Goal: Task Accomplishment & Management: Use online tool/utility

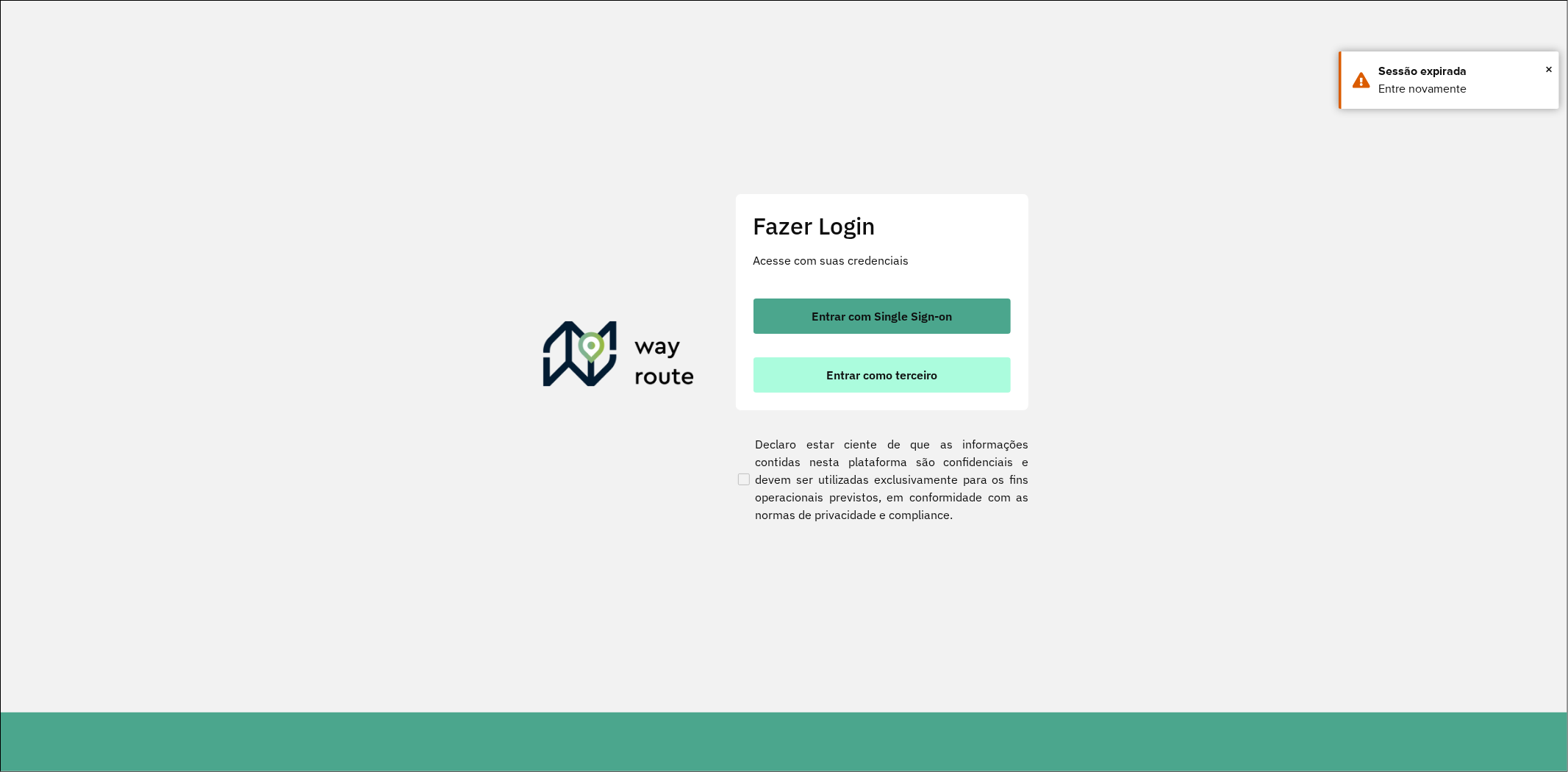
click at [923, 369] on span "Entrar como terceiro" at bounding box center [882, 375] width 111 height 12
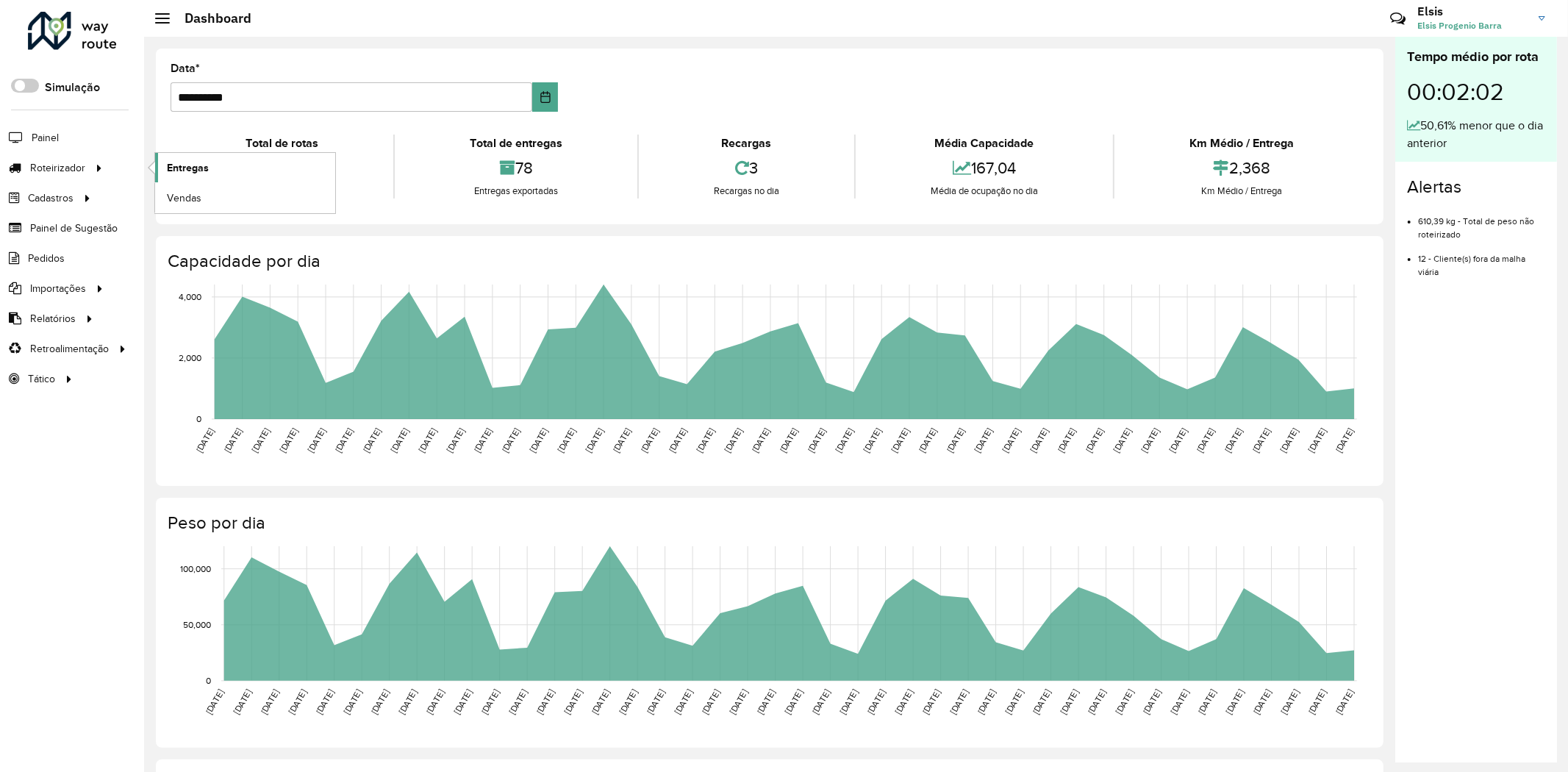
click at [187, 170] on span "Entregas" at bounding box center [188, 168] width 42 height 15
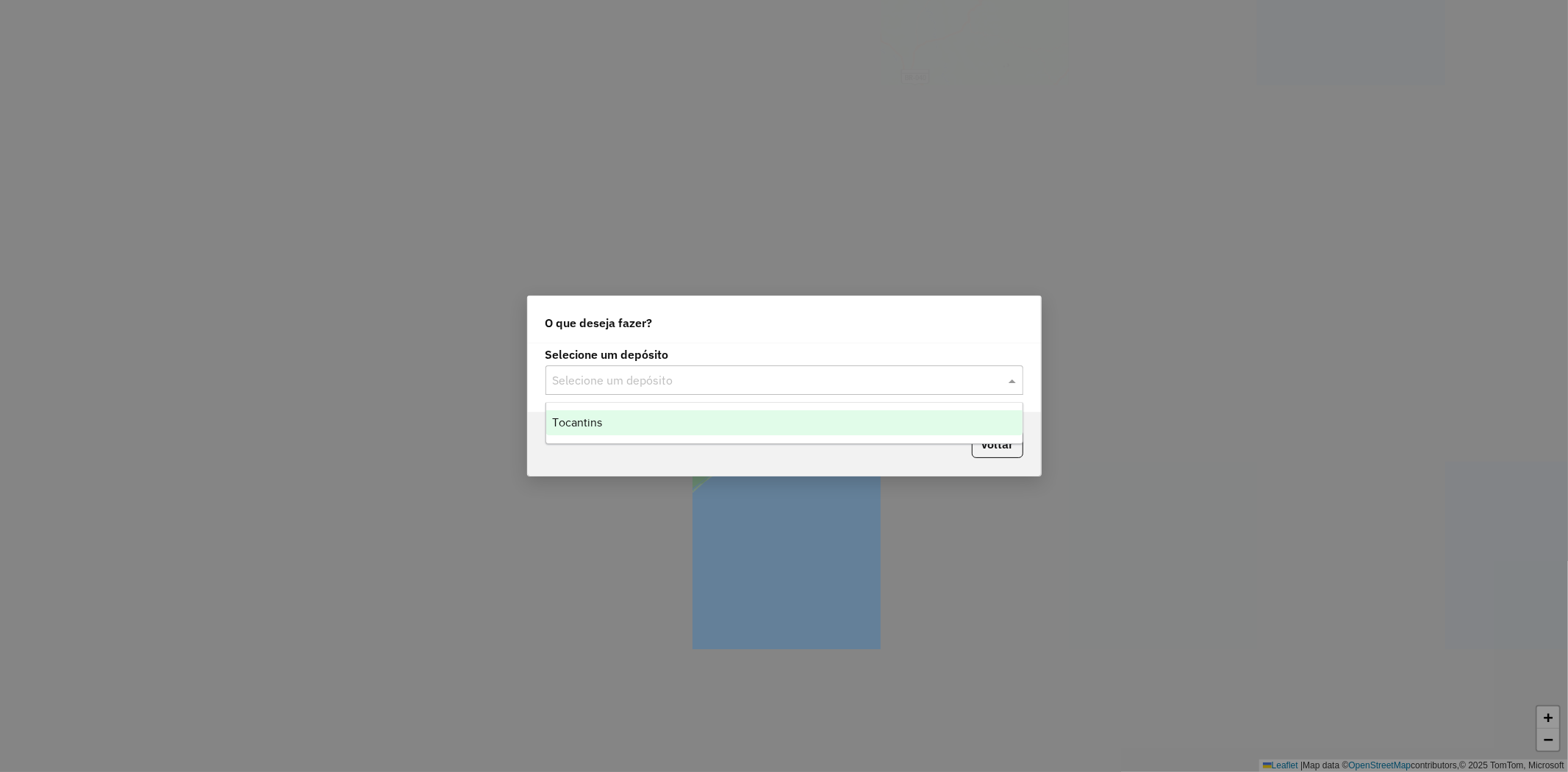
click at [1009, 383] on span at bounding box center [1013, 380] width 18 height 18
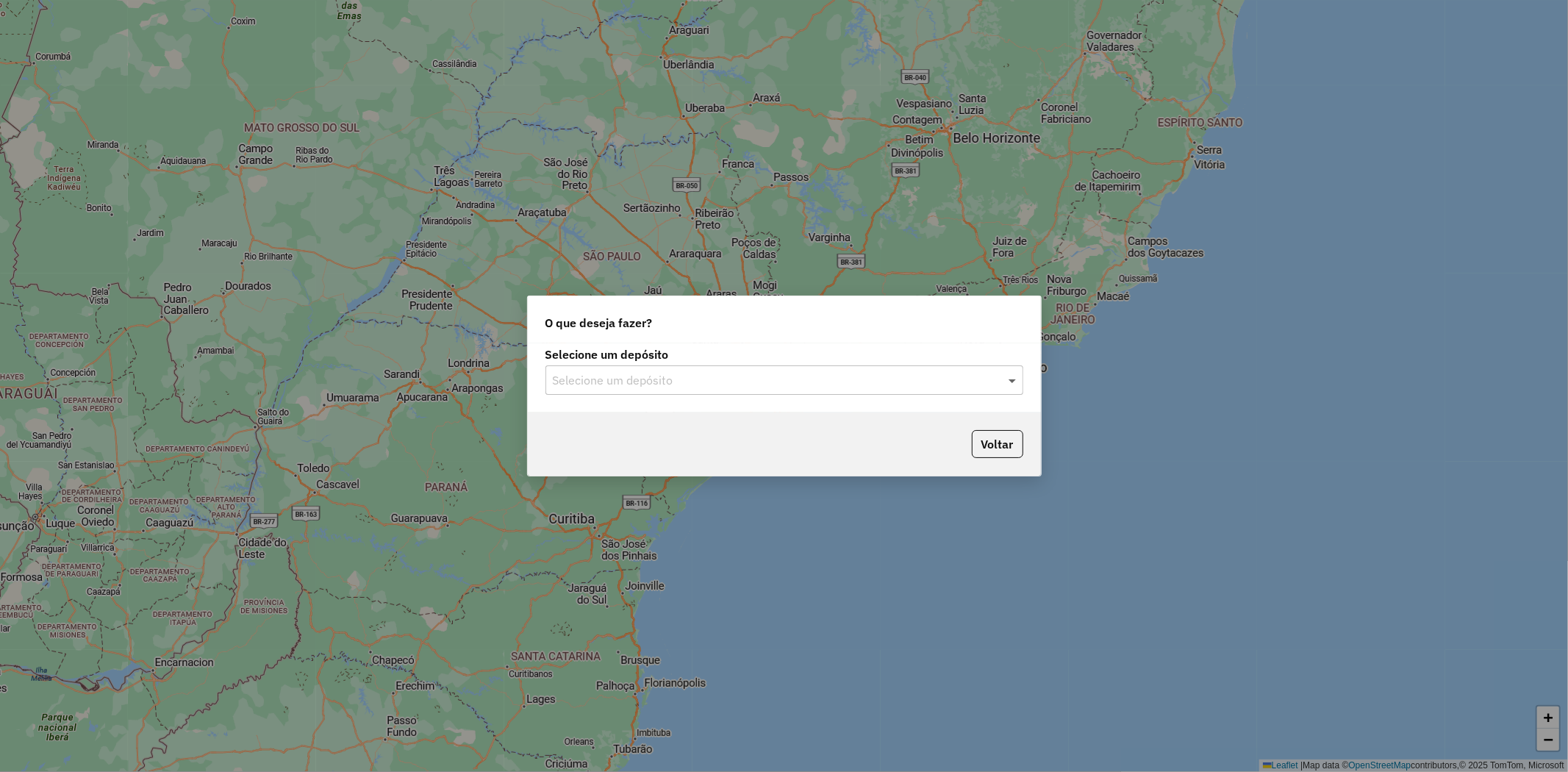
click at [1014, 384] on span at bounding box center [1013, 380] width 18 height 18
click at [918, 419] on div "Tocantins" at bounding box center [784, 423] width 477 height 25
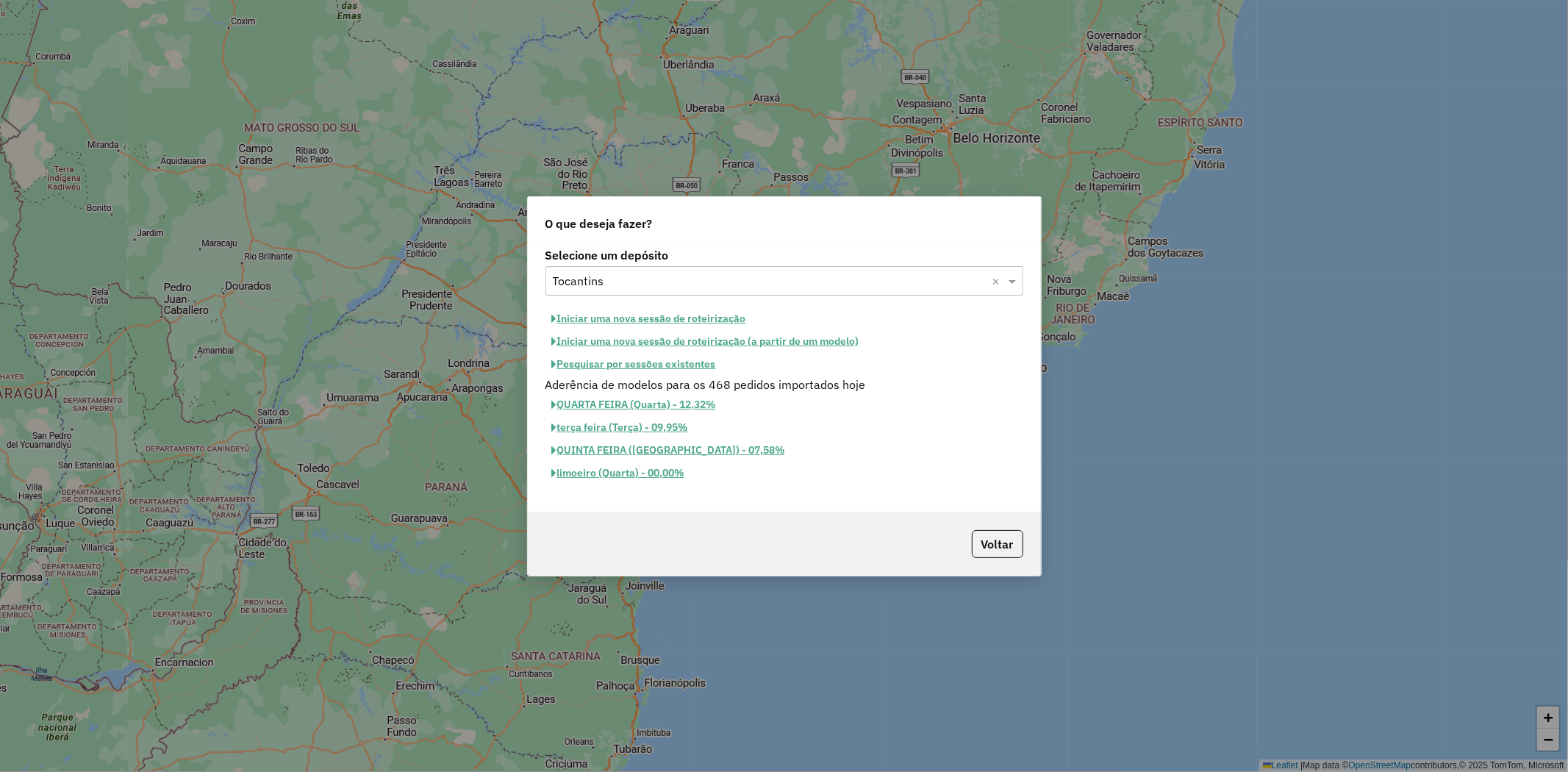
click at [695, 324] on button "Iniciar uma nova sessão de roteirização" at bounding box center [649, 318] width 207 height 22
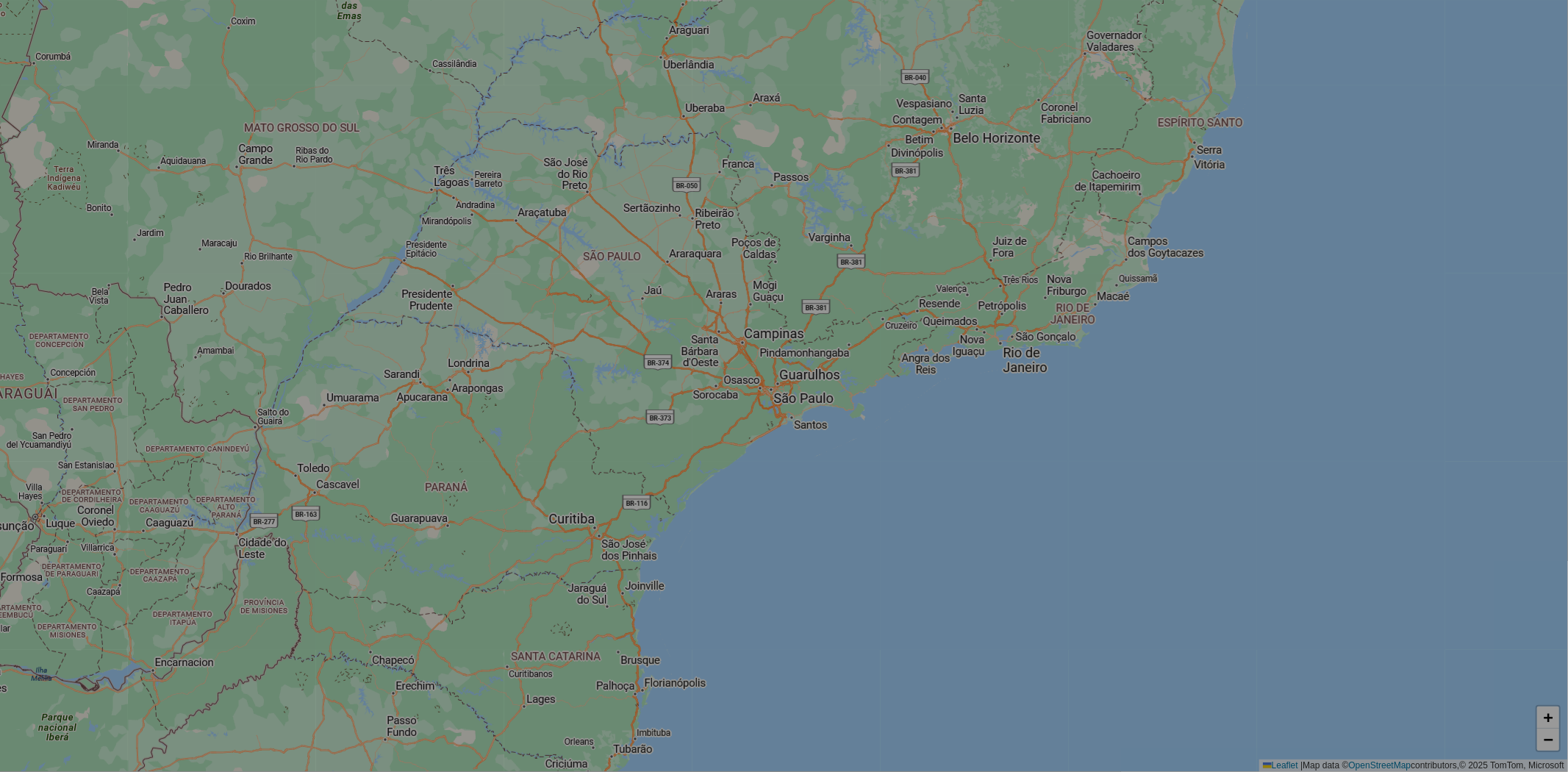
select select "*"
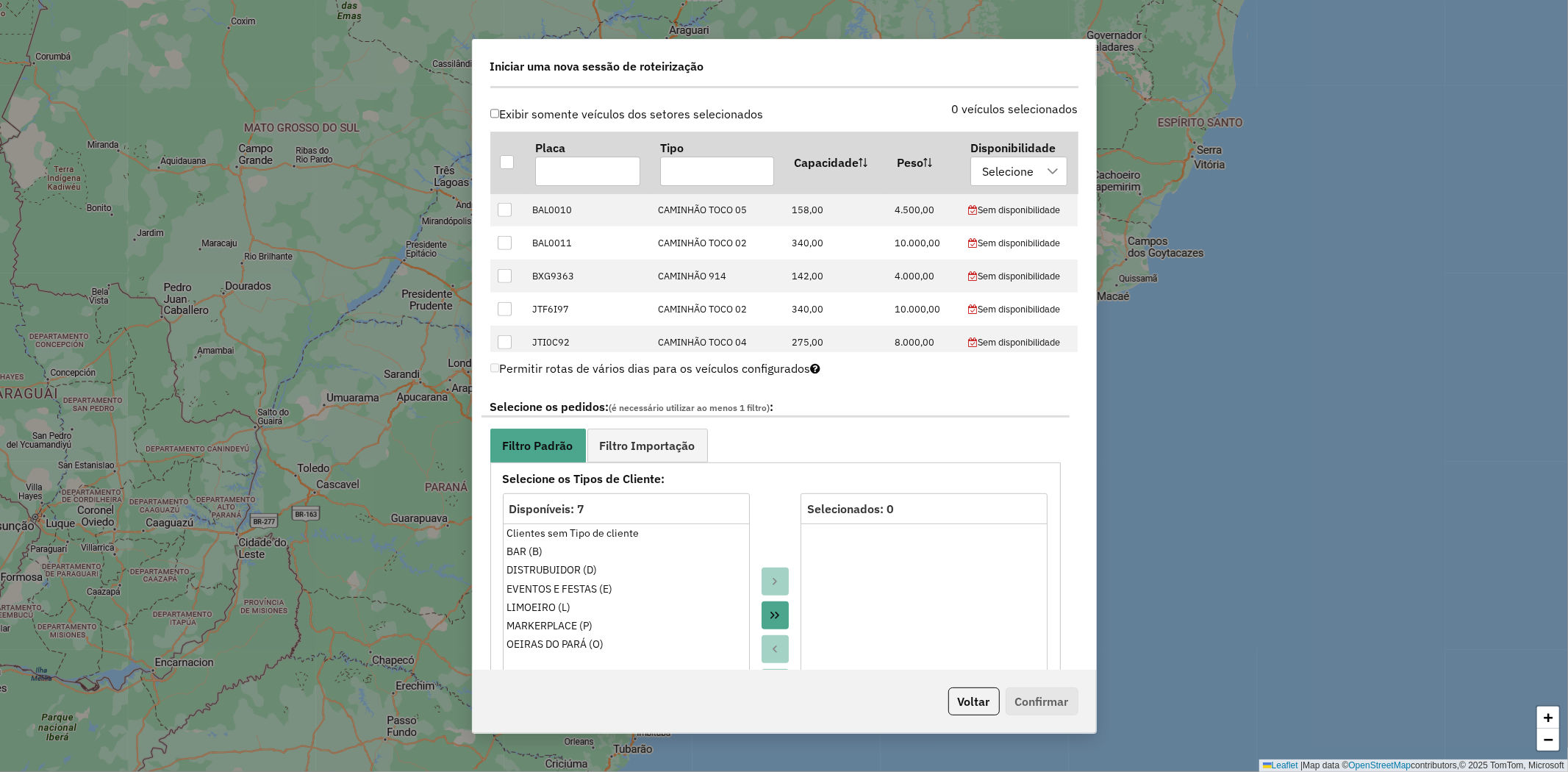
scroll to position [736, 0]
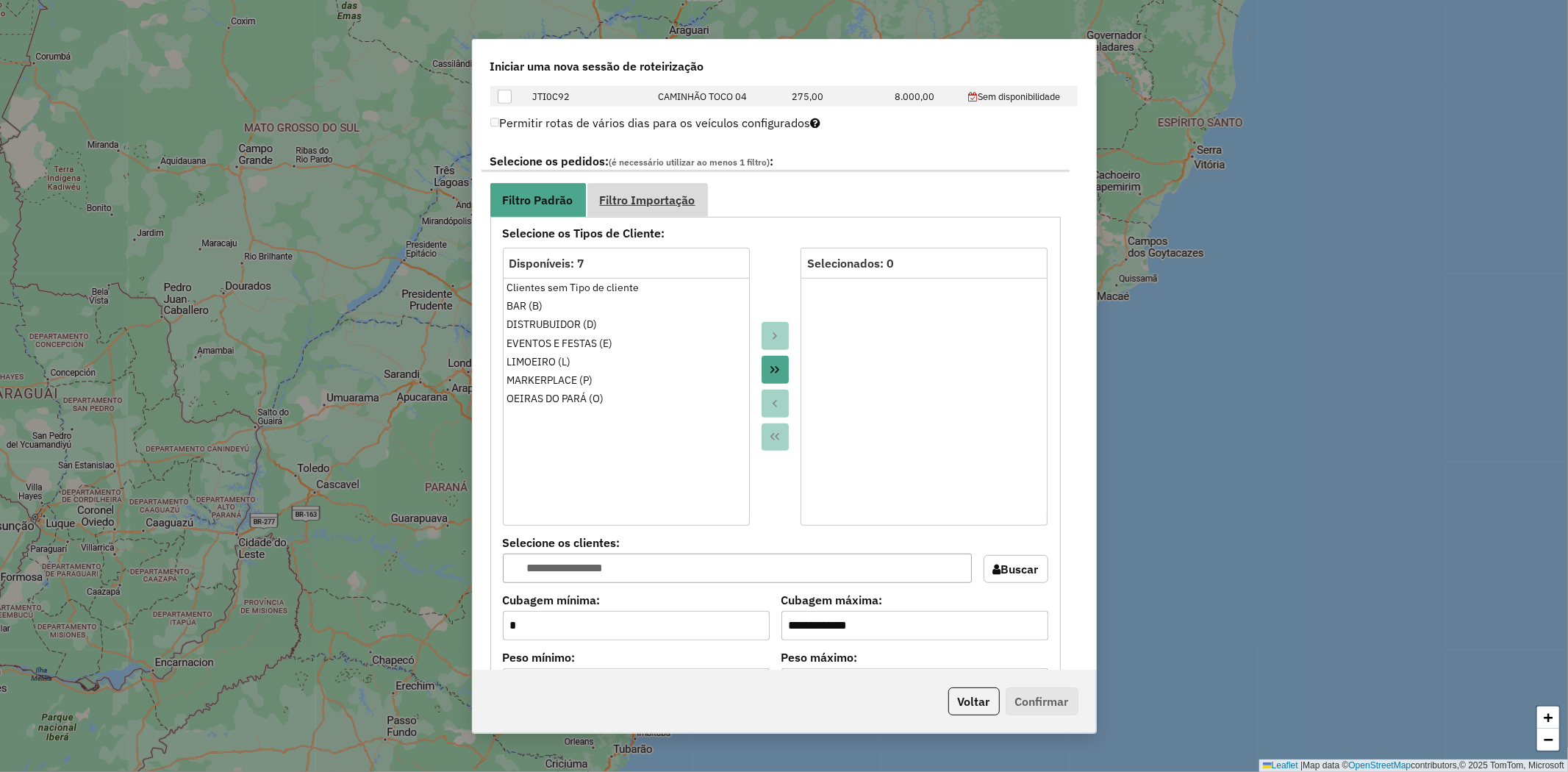
click at [671, 202] on span "Filtro Importação" at bounding box center [647, 201] width 95 height 12
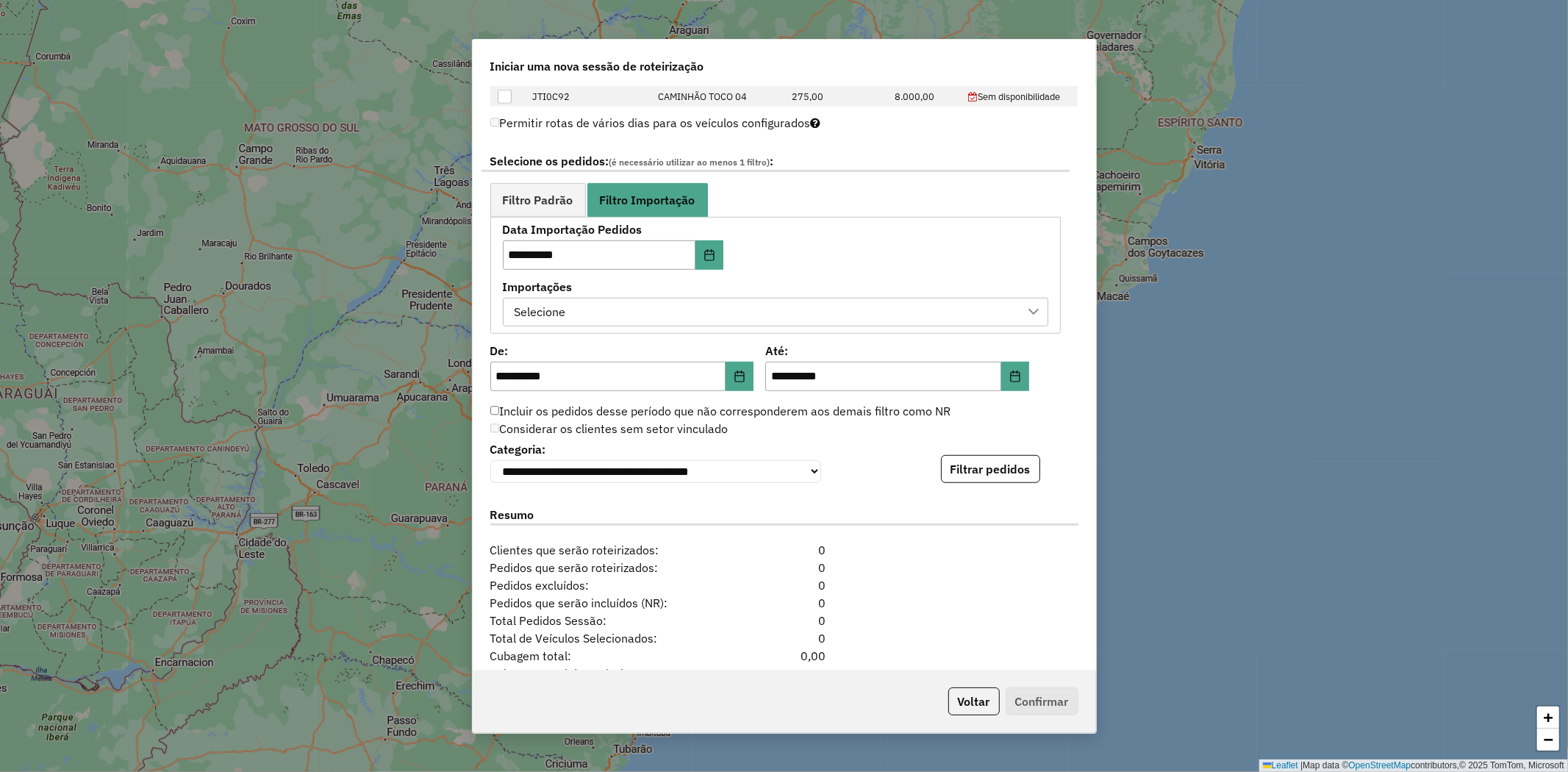
click at [841, 302] on div "Selecione" at bounding box center [764, 312] width 510 height 28
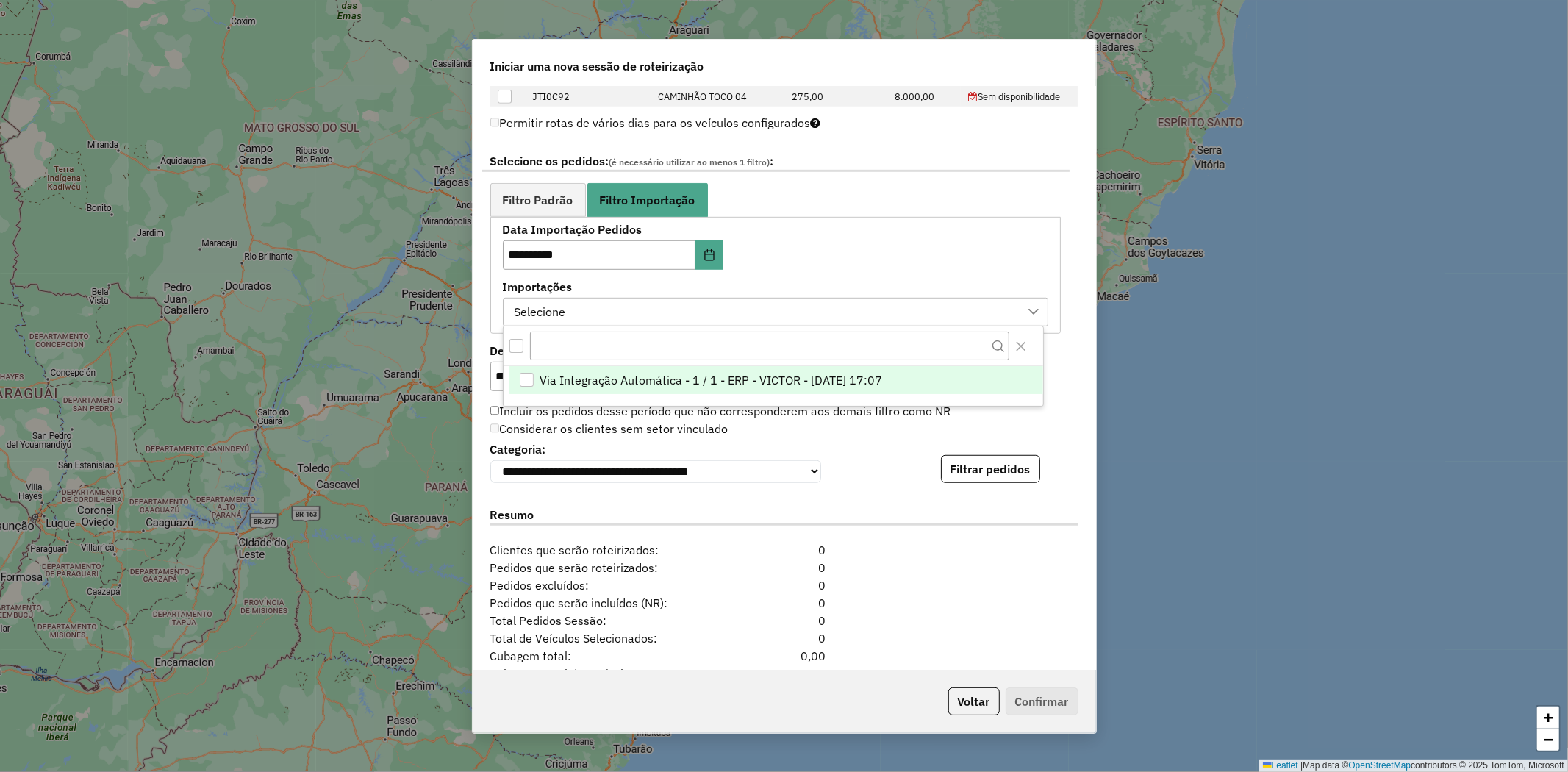
click at [716, 375] on span "Via Integração Automática - 1 / 1 - ERP - VICTOR - 18/08/2025 17:07" at bounding box center [711, 380] width 342 height 18
click at [538, 200] on span "Filtro Padrão" at bounding box center [538, 201] width 71 height 12
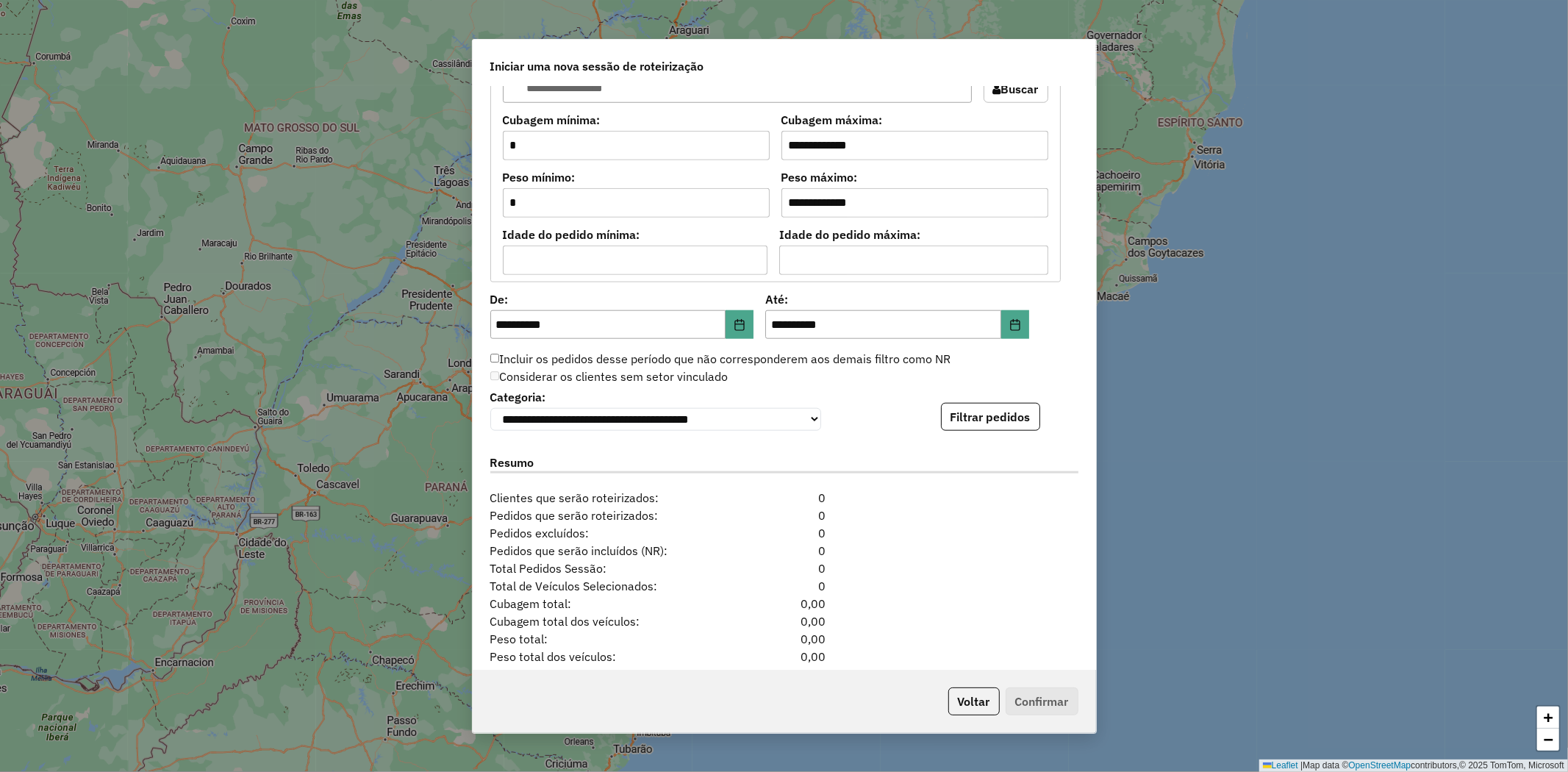
scroll to position [1226, 0]
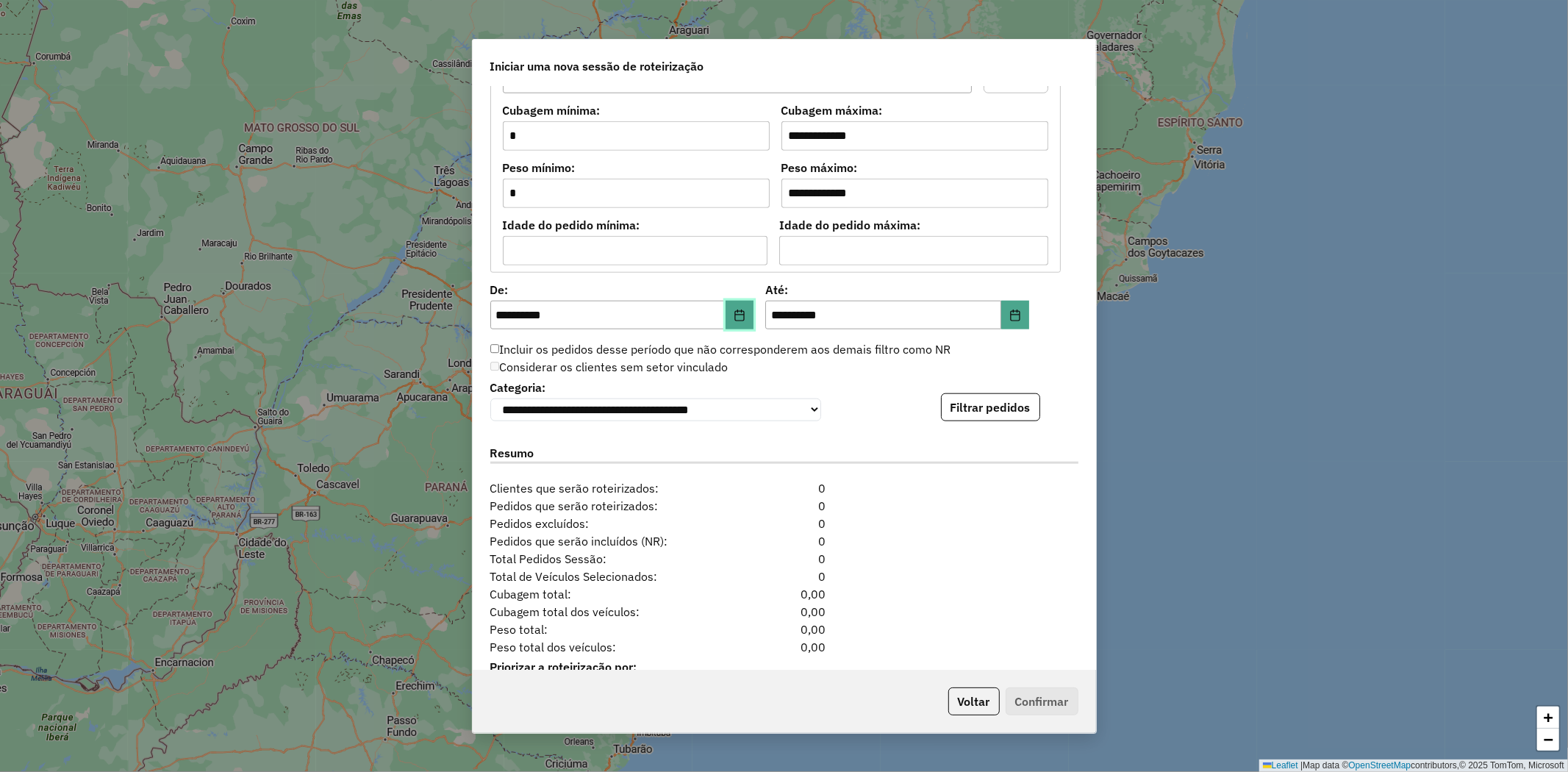
click at [737, 316] on icon "Choose Date" at bounding box center [740, 316] width 12 height 12
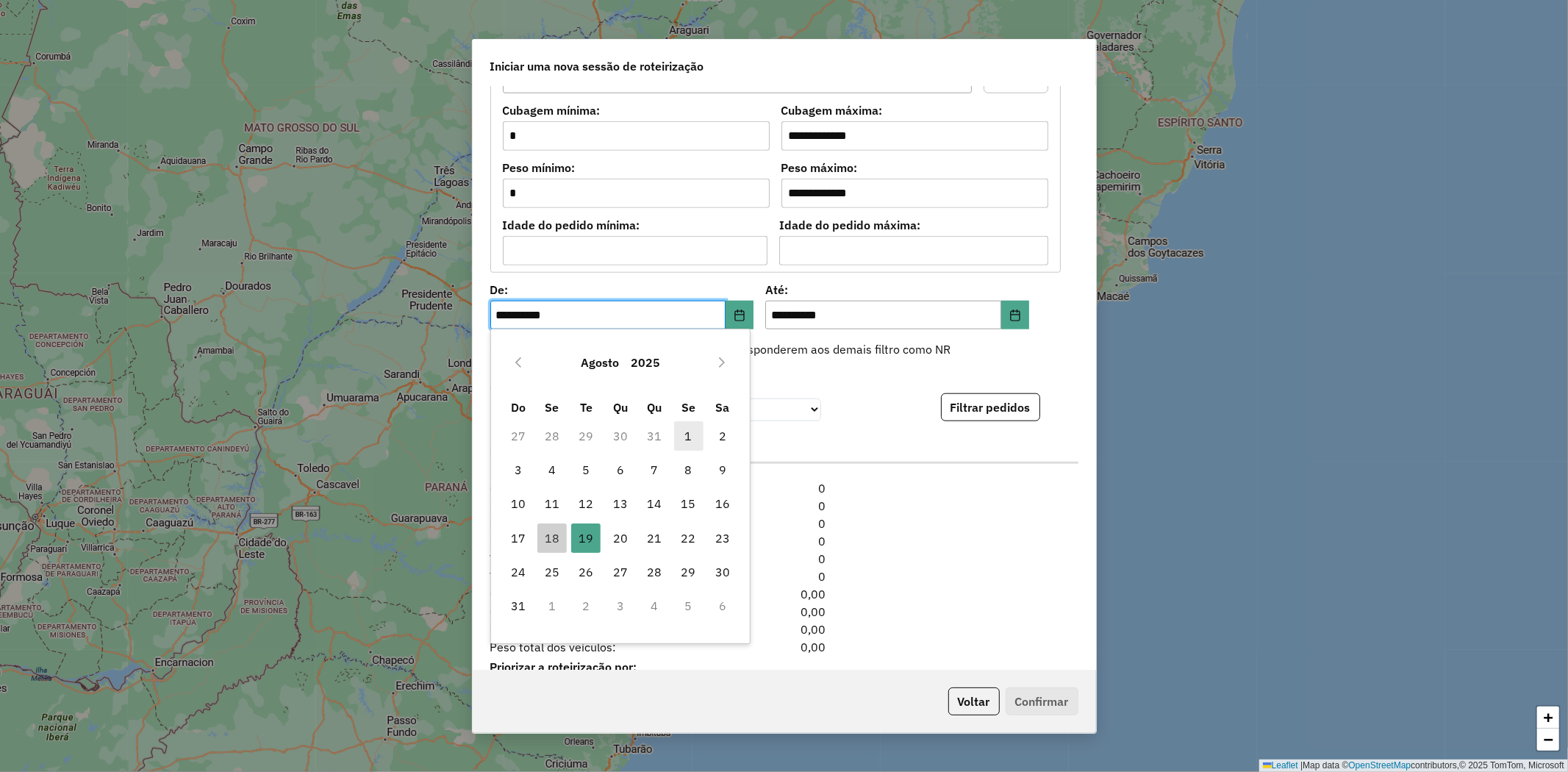
click at [687, 435] on span "1" at bounding box center [689, 436] width 29 height 29
type input "**********"
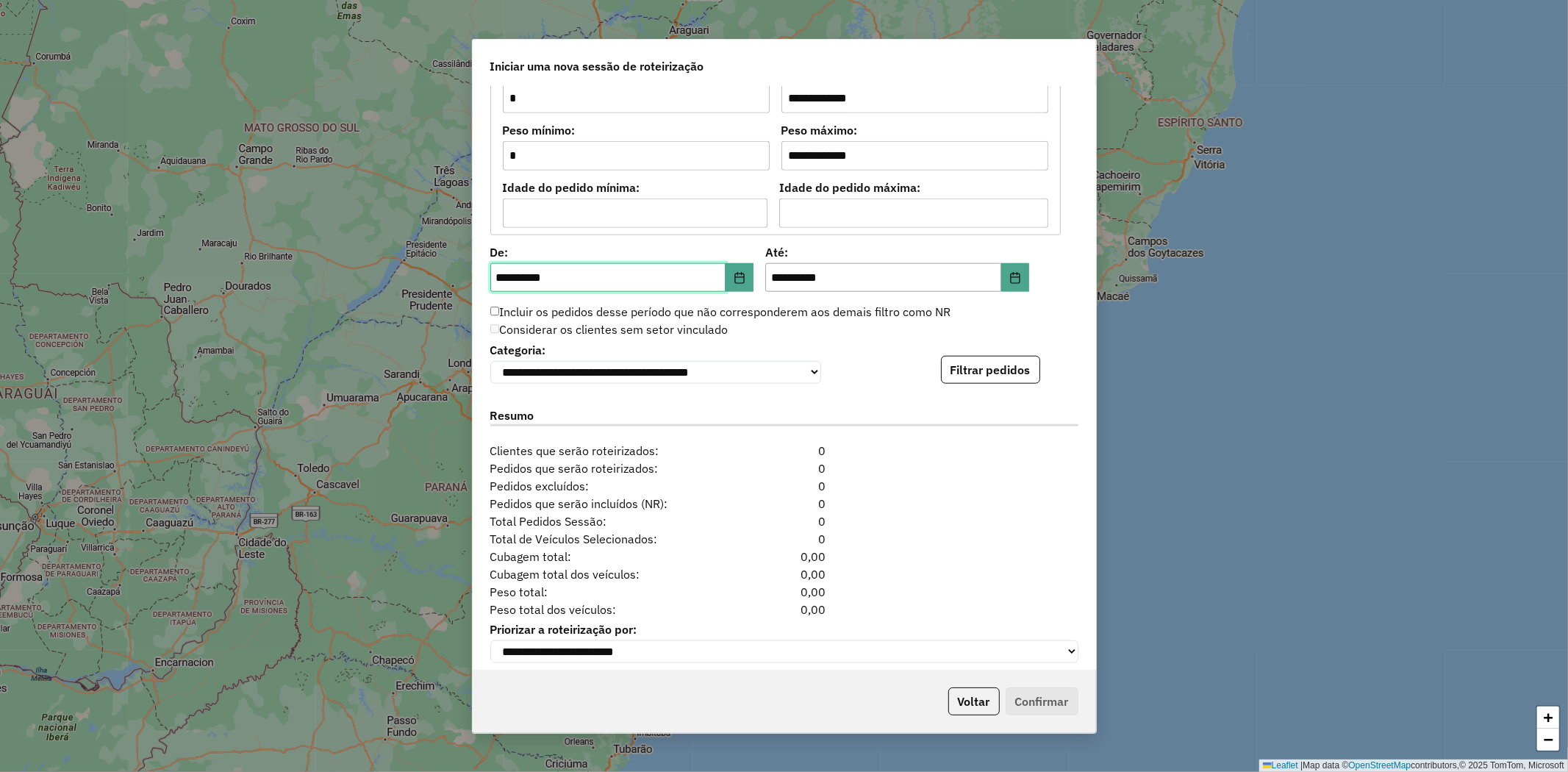
scroll to position [1280, 0]
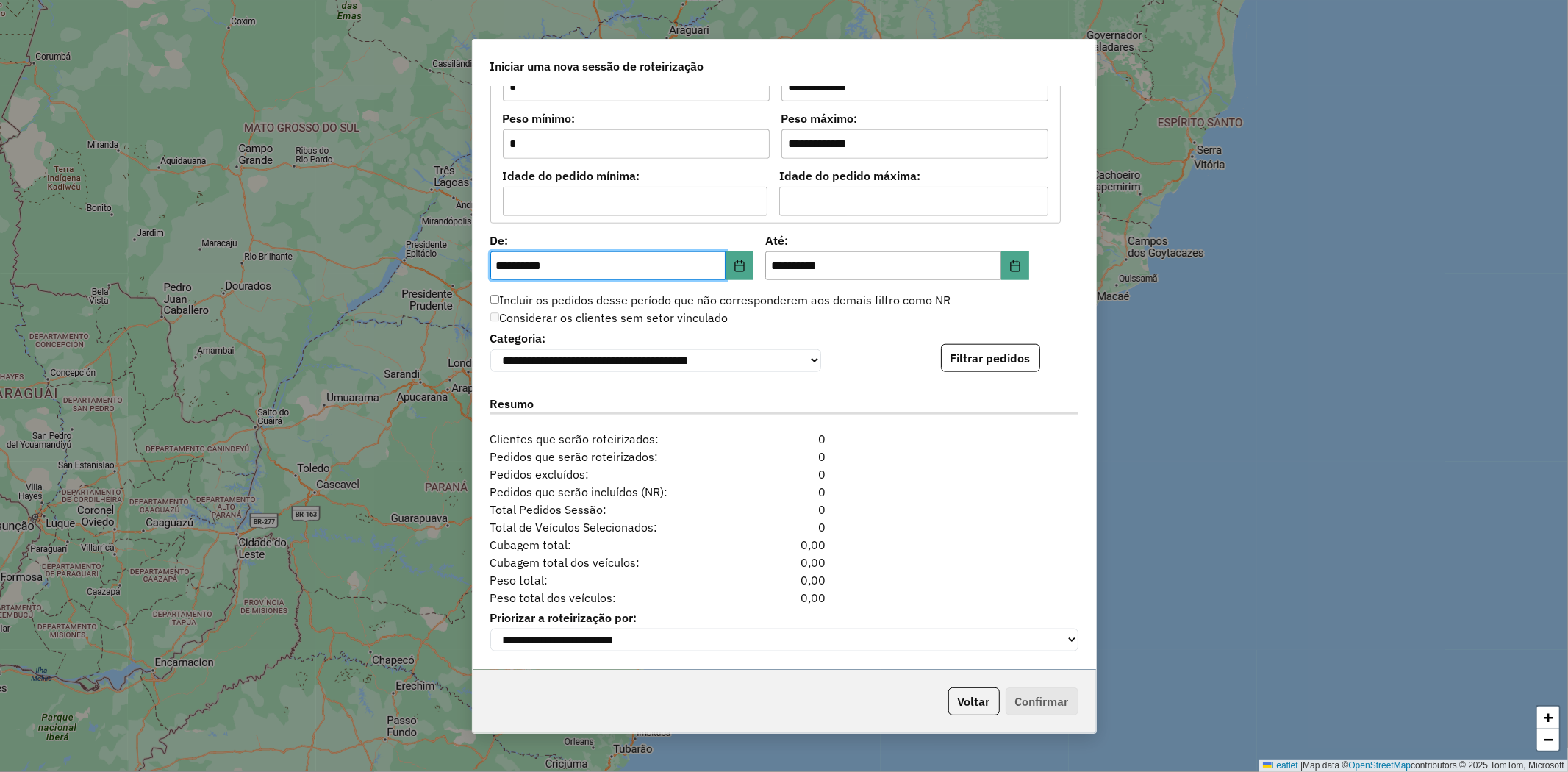
click at [981, 353] on button "Filtrar pedidos" at bounding box center [990, 358] width 99 height 28
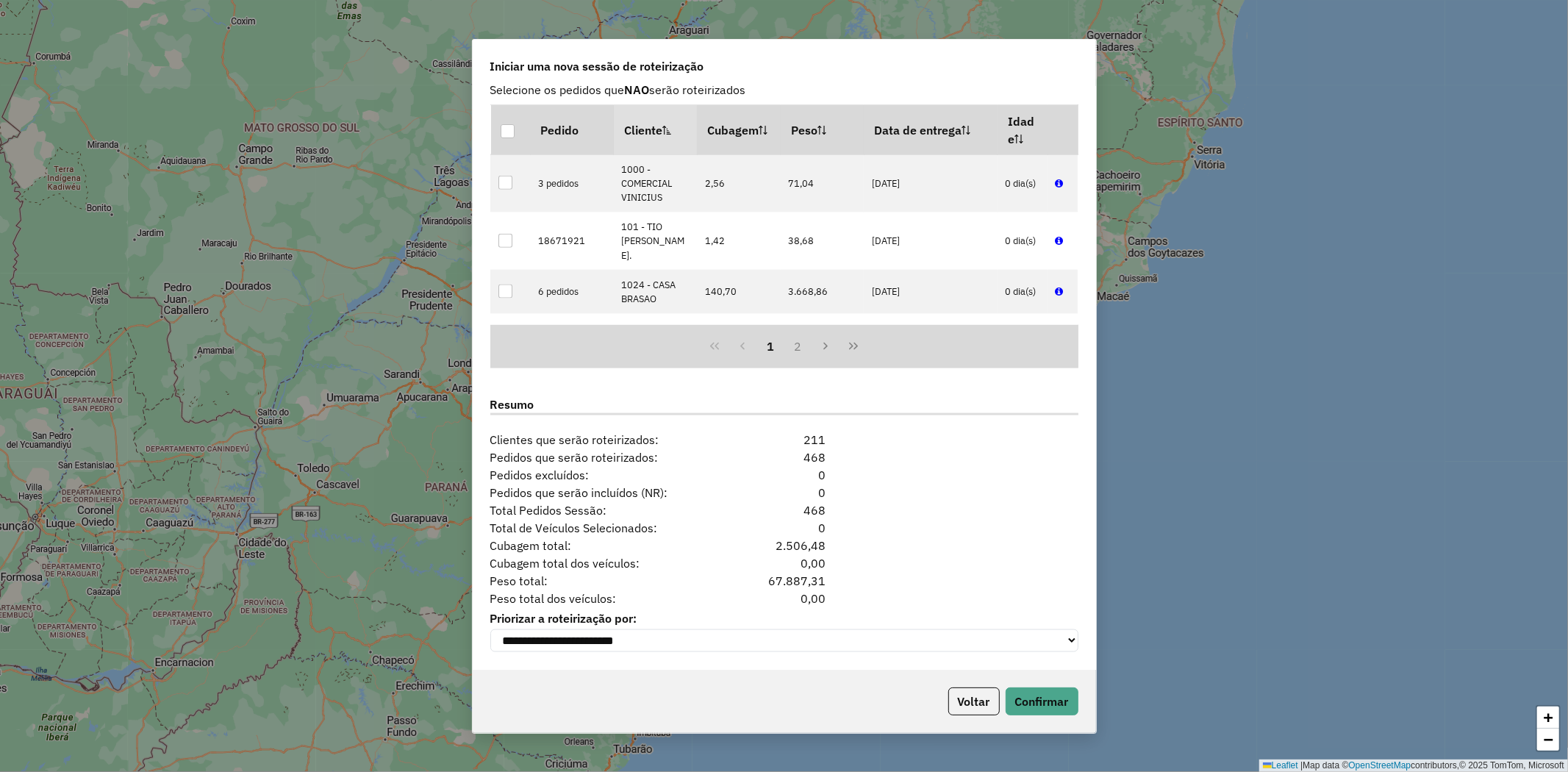
scroll to position [1584, 0]
click at [1060, 710] on button "Confirmar" at bounding box center [1042, 701] width 73 height 28
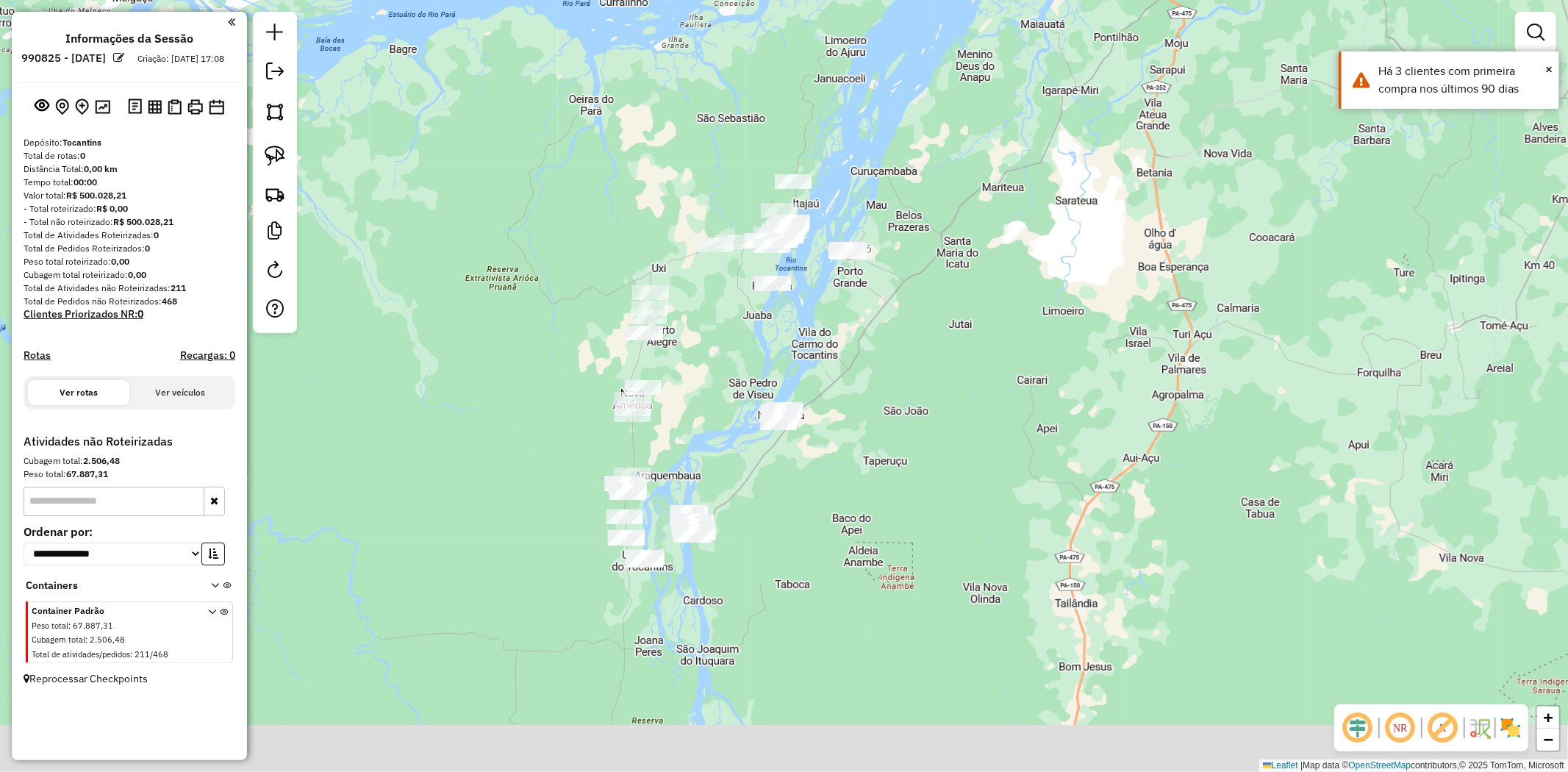
drag, startPoint x: 566, startPoint y: 593, endPoint x: 566, endPoint y: 447, distance: 146.0
click at [566, 447] on div "Janela de atendimento Grade de atendimento Capacidade Transportadoras Veículos …" at bounding box center [784, 386] width 1568 height 772
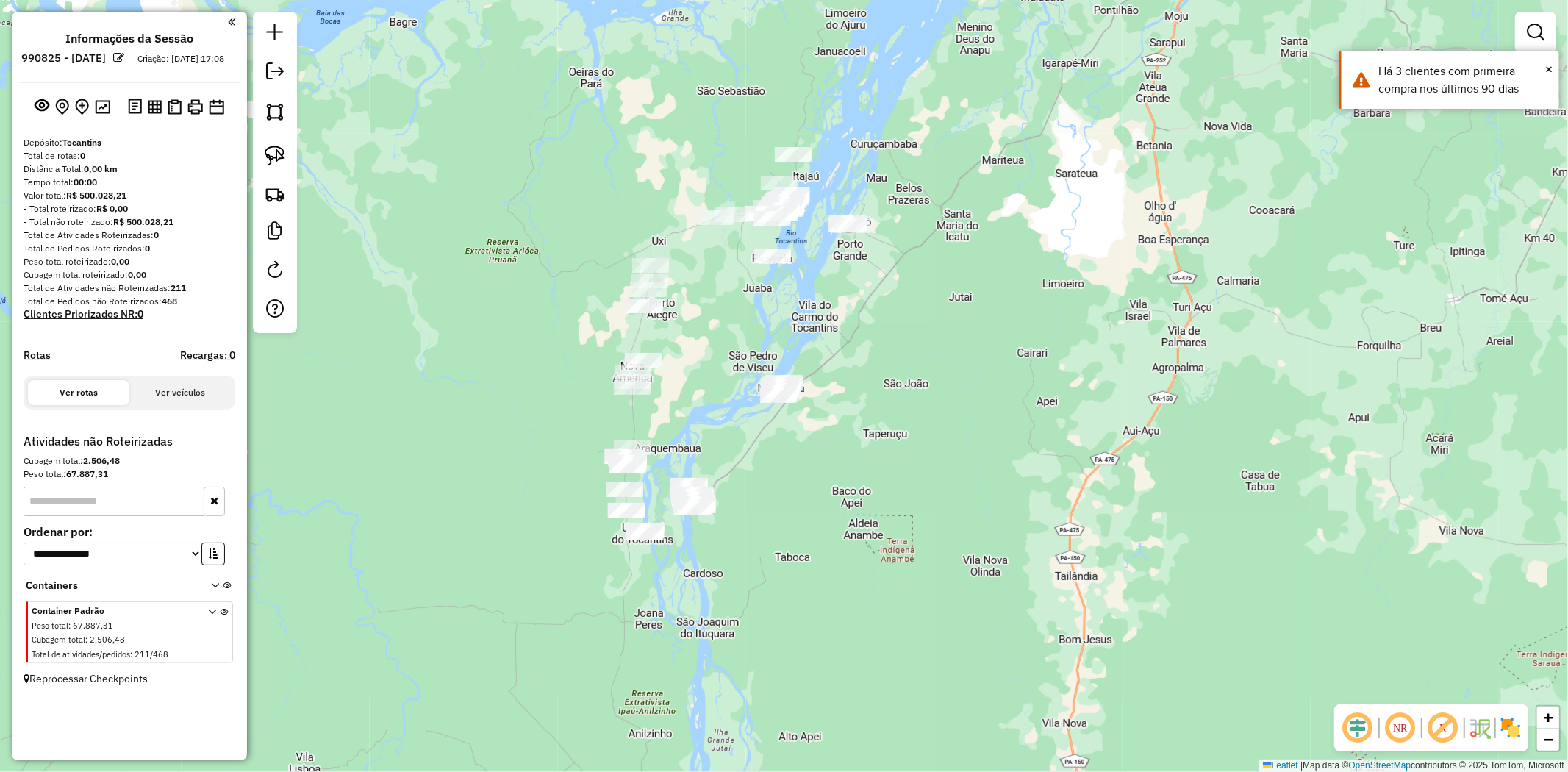
drag, startPoint x: 280, startPoint y: 153, endPoint x: 343, endPoint y: 170, distance: 65.3
click at [280, 153] on img at bounding box center [275, 156] width 21 height 21
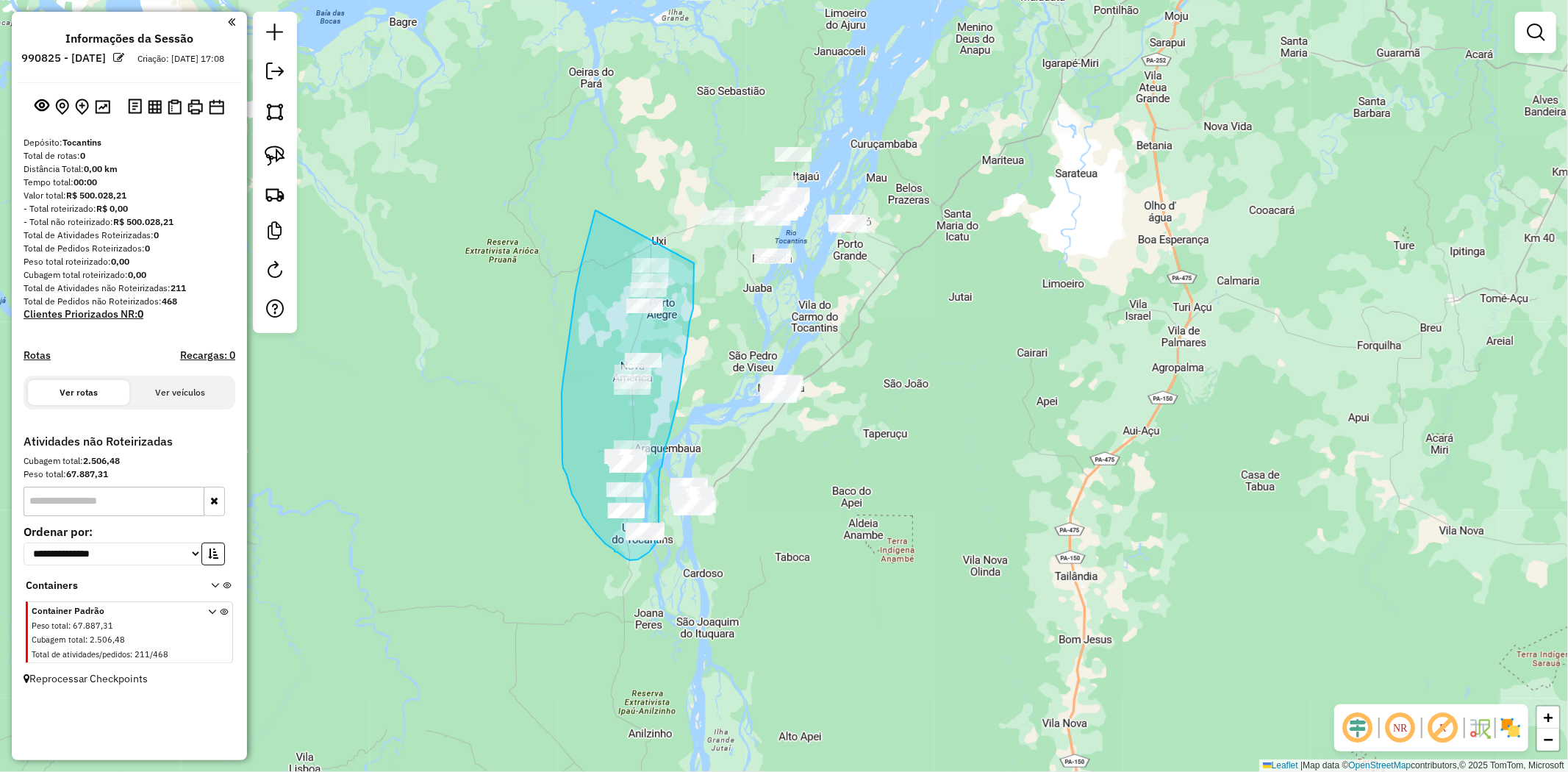
drag, startPoint x: 575, startPoint y: 291, endPoint x: 694, endPoint y: 263, distance: 122.2
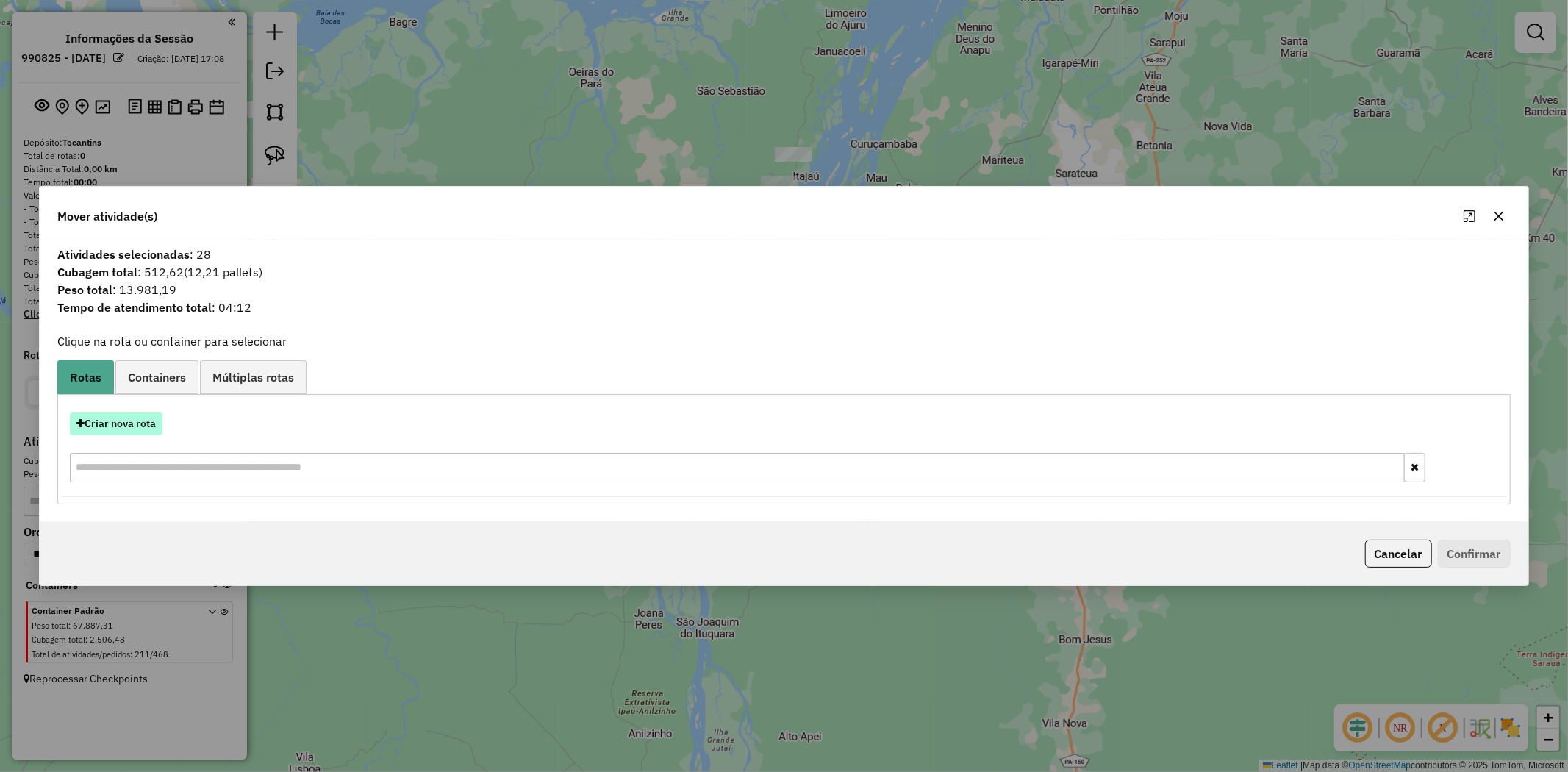
click at [145, 421] on button "Criar nova rota" at bounding box center [116, 423] width 93 height 22
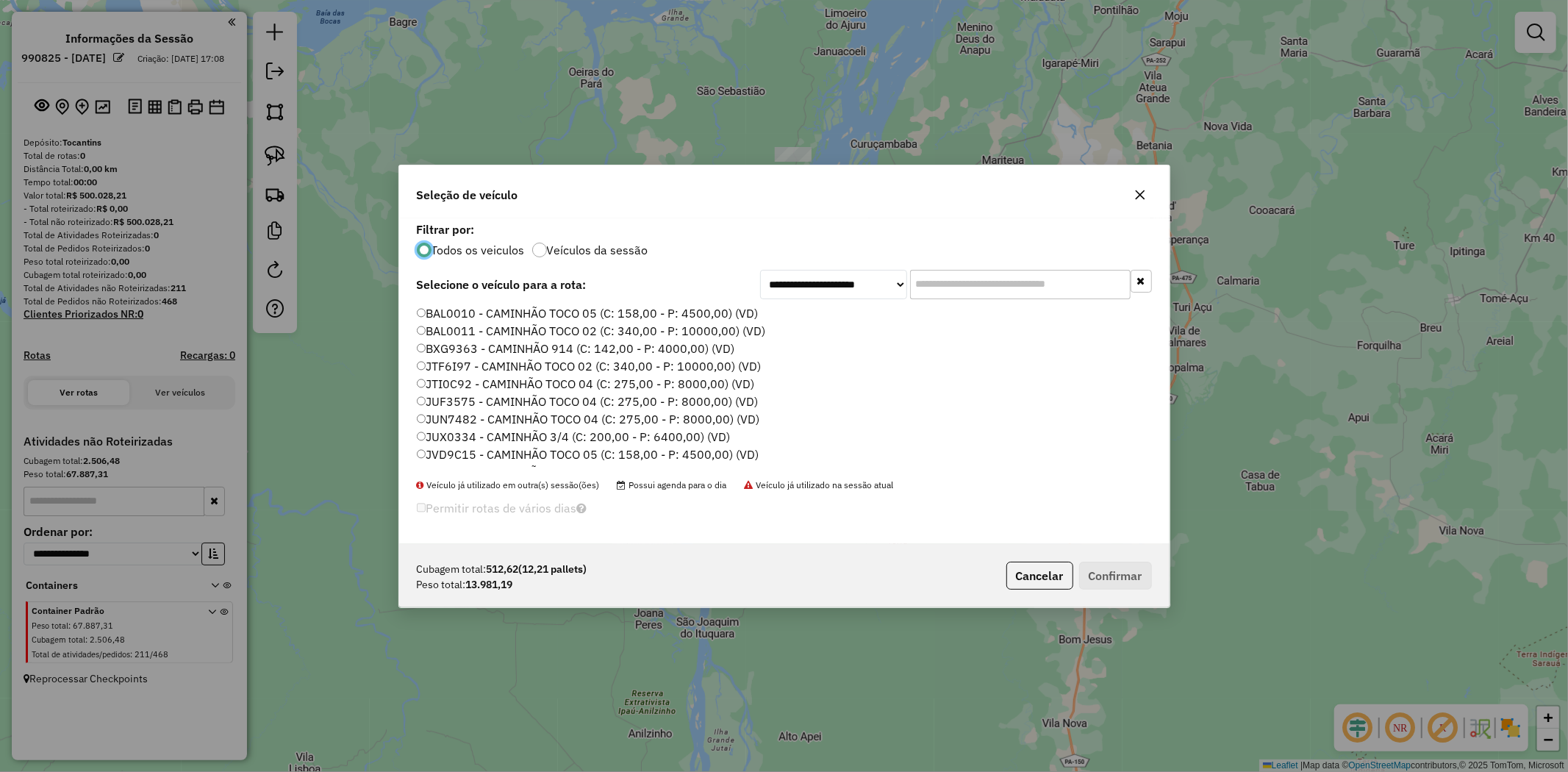
scroll to position [244, 0]
click at [709, 405] on label "RWX4G61 - CAMINHÃO TRUCK (C: 495,00 - P: 14500,00) (VD)" at bounding box center [588, 405] width 343 height 18
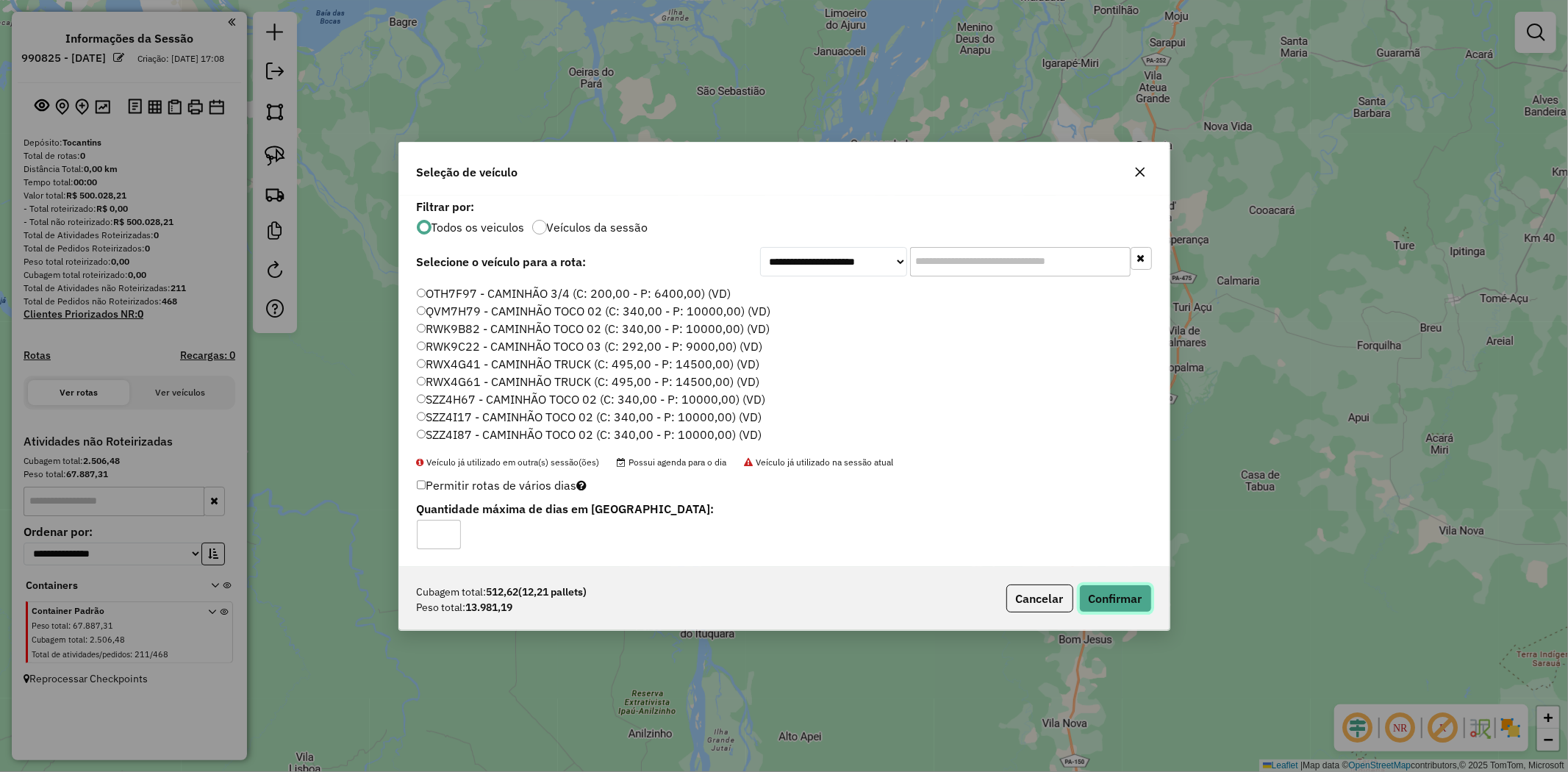
click at [1109, 598] on button "Confirmar" at bounding box center [1116, 598] width 73 height 28
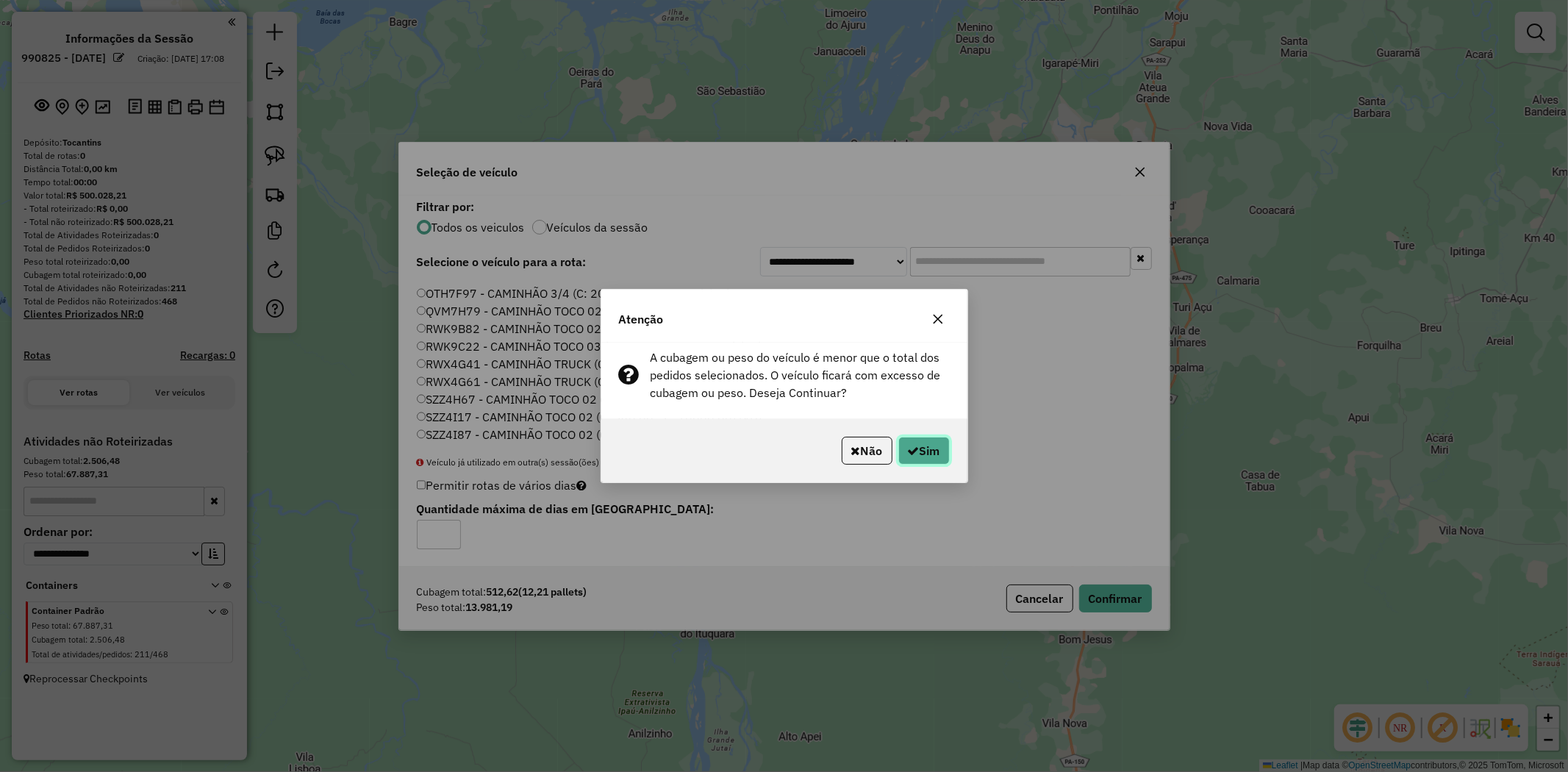
click at [926, 446] on button "Sim" at bounding box center [924, 451] width 52 height 28
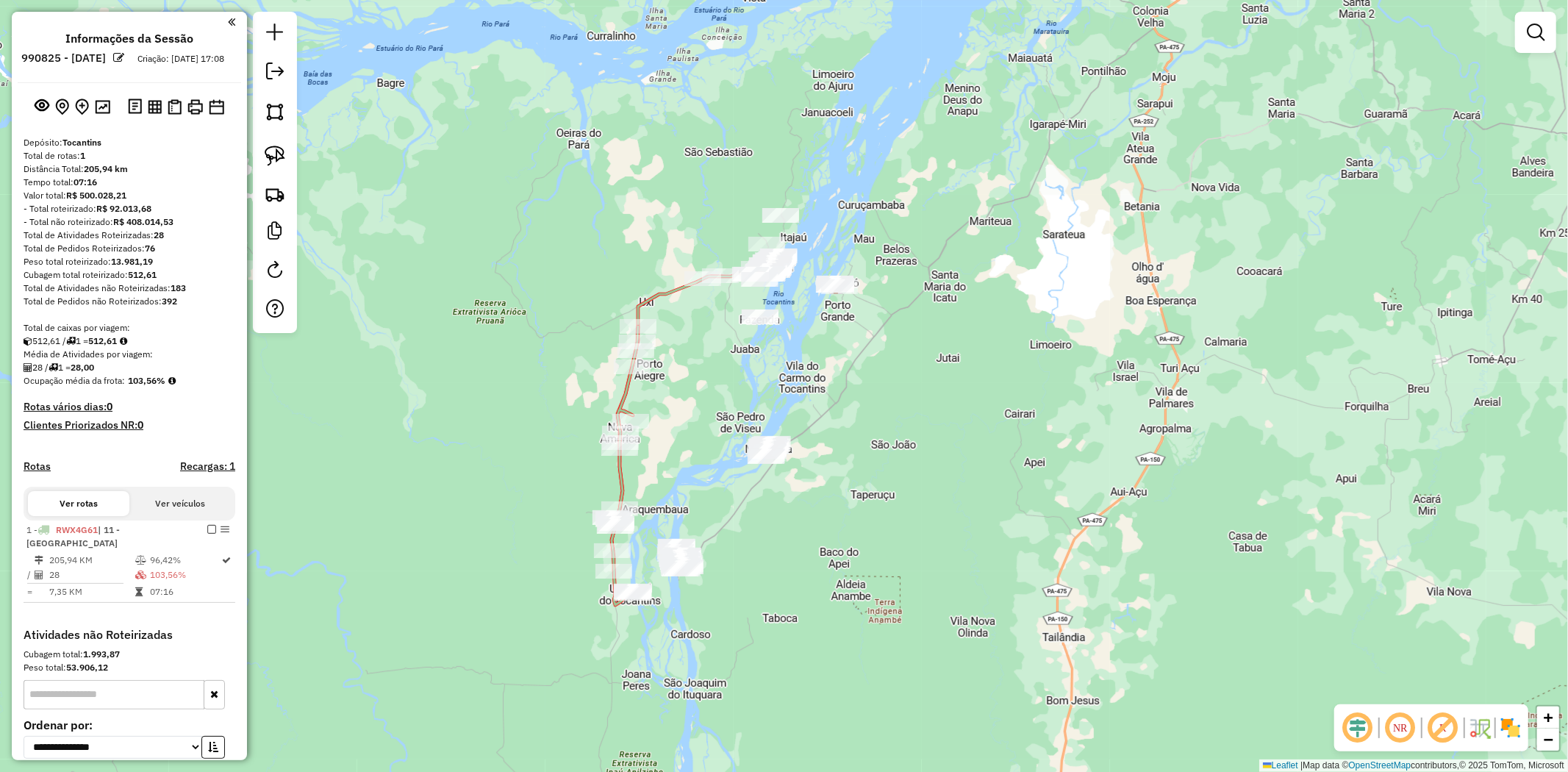
drag, startPoint x: 702, startPoint y: 310, endPoint x: 650, endPoint y: 472, distance: 170.1
click at [650, 472] on div "Janela de atendimento Grade de atendimento Capacidade Transportadoras Veículos …" at bounding box center [784, 386] width 1568 height 772
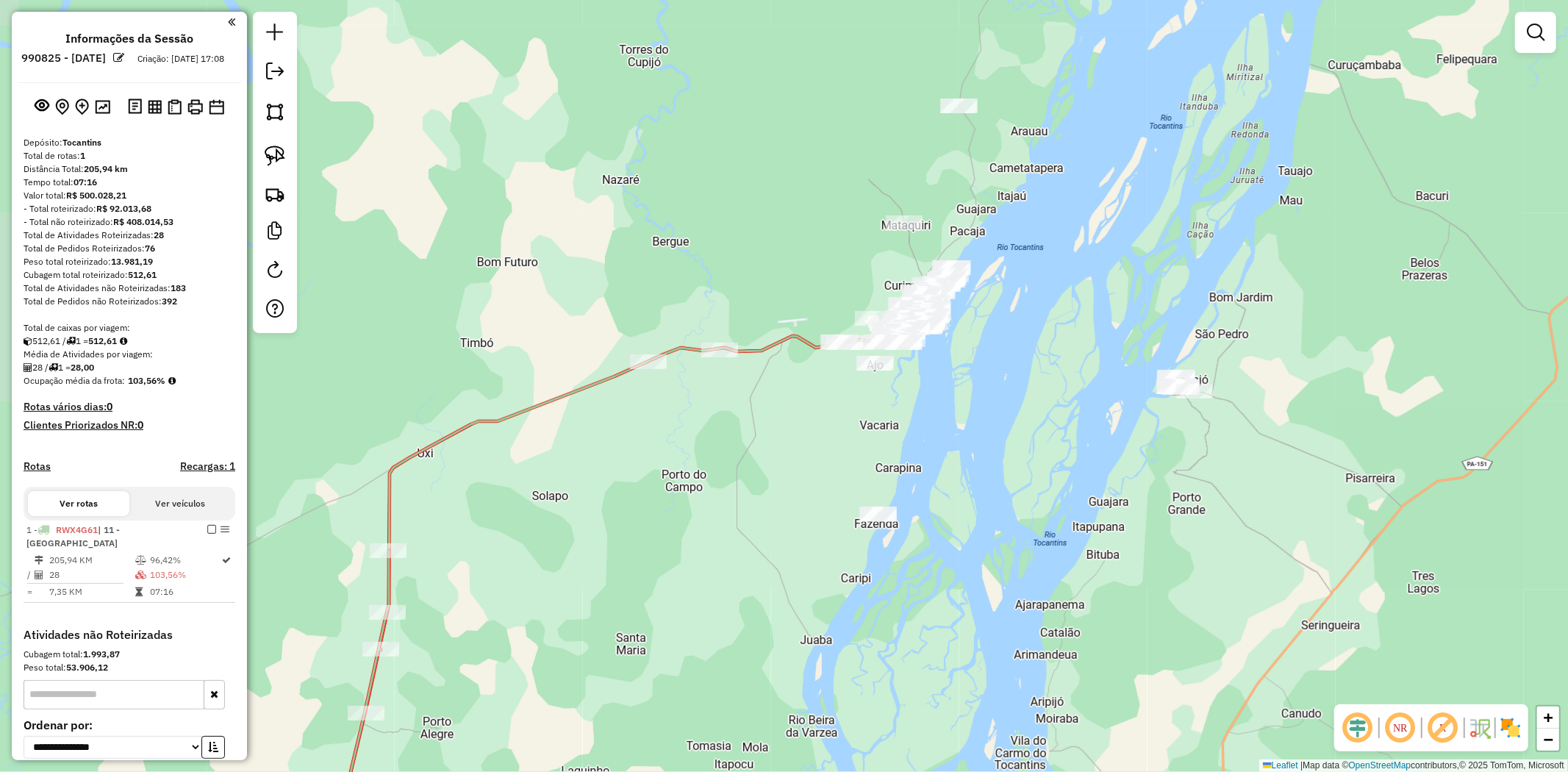
drag, startPoint x: 532, startPoint y: 479, endPoint x: 587, endPoint y: 417, distance: 82.9
click at [691, 471] on div "Janela de atendimento Grade de atendimento Capacidade Transportadoras Veículos …" at bounding box center [784, 386] width 1568 height 772
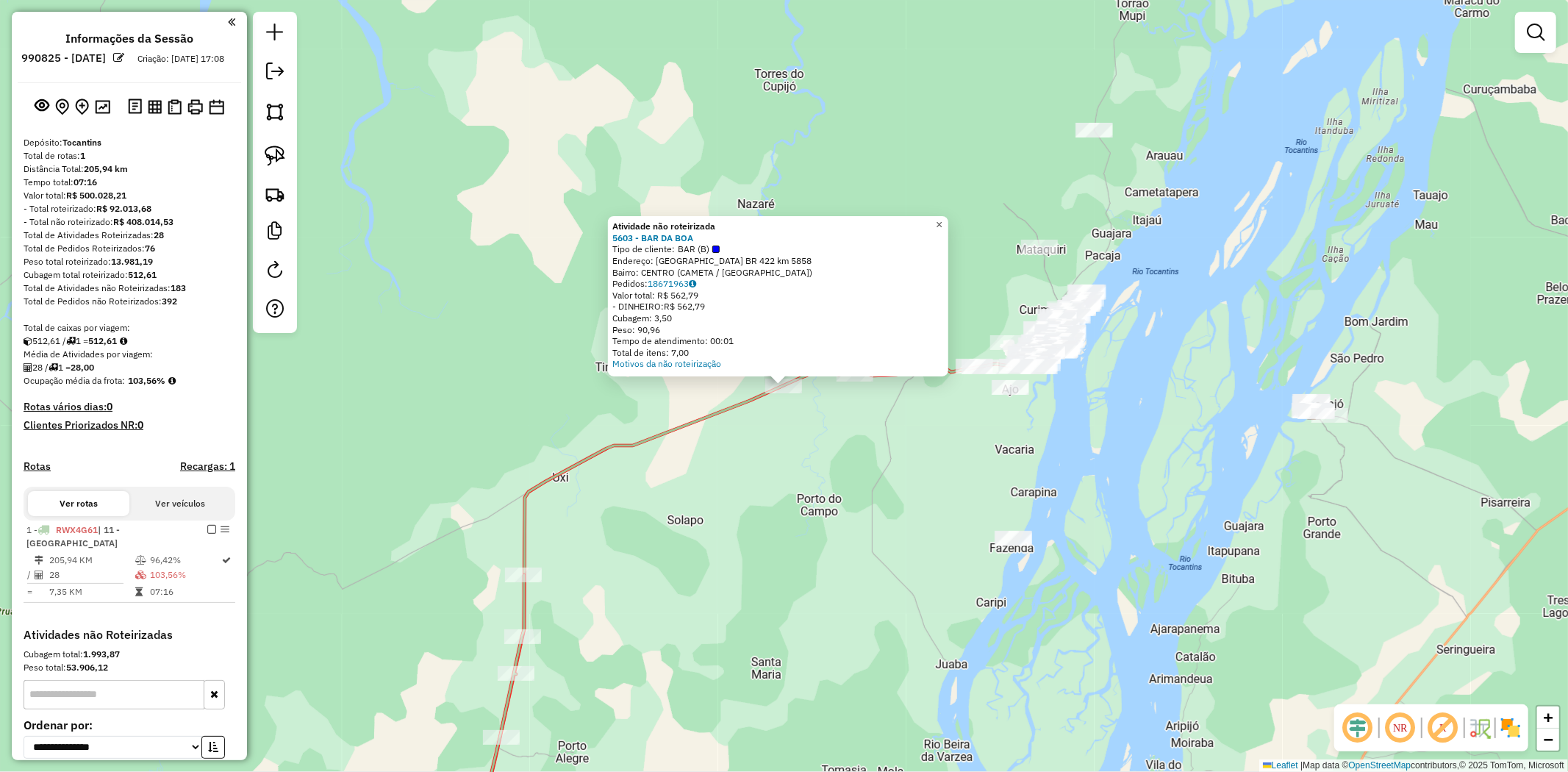
click at [943, 219] on span "×" at bounding box center [939, 225] width 7 height 13
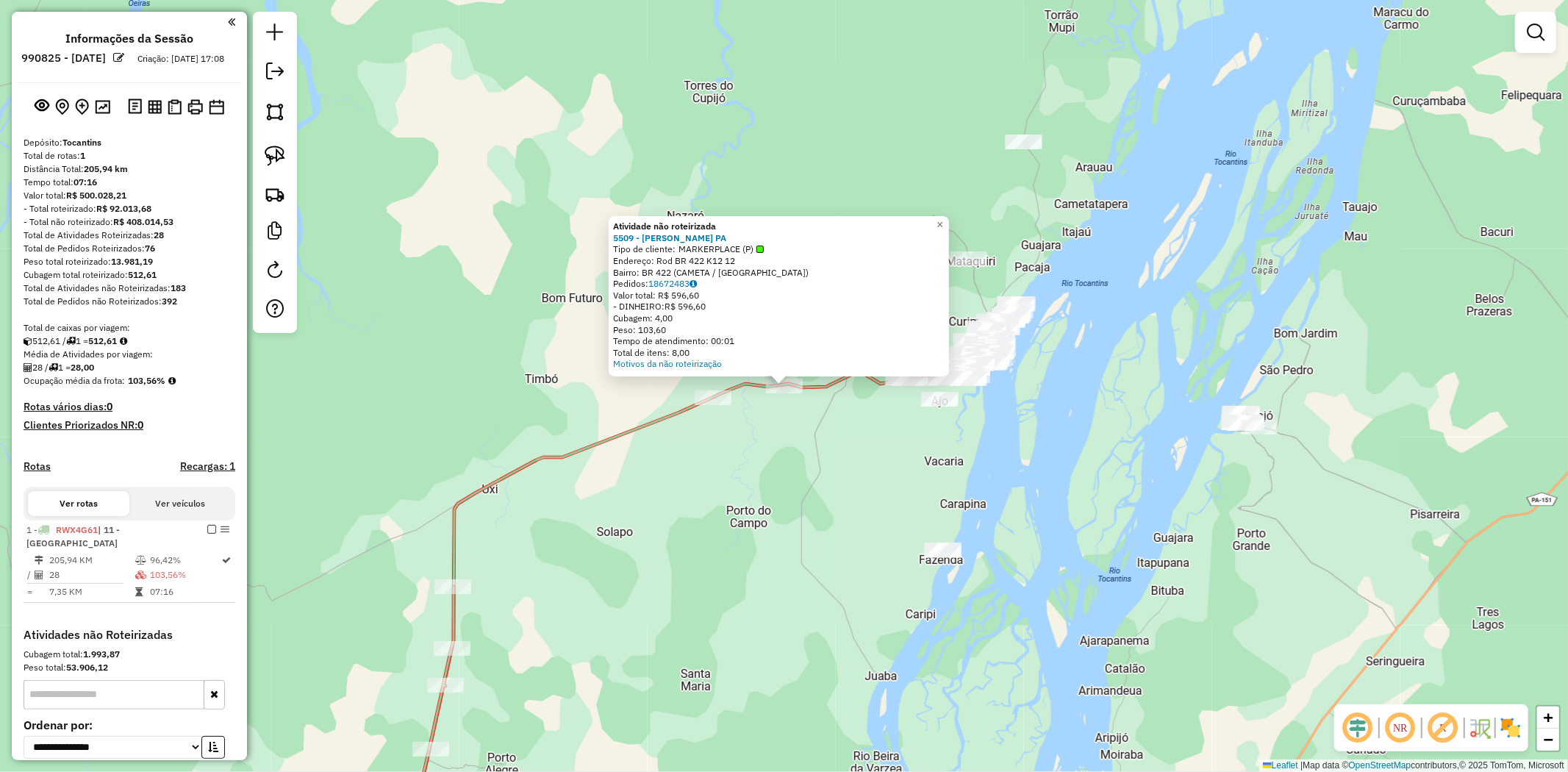
click at [412, 175] on div "Atividade não roteirizada 5509 - JONILDO GONCALVES PA Tipo de cliente: MARKERPL…" at bounding box center [784, 386] width 1568 height 772
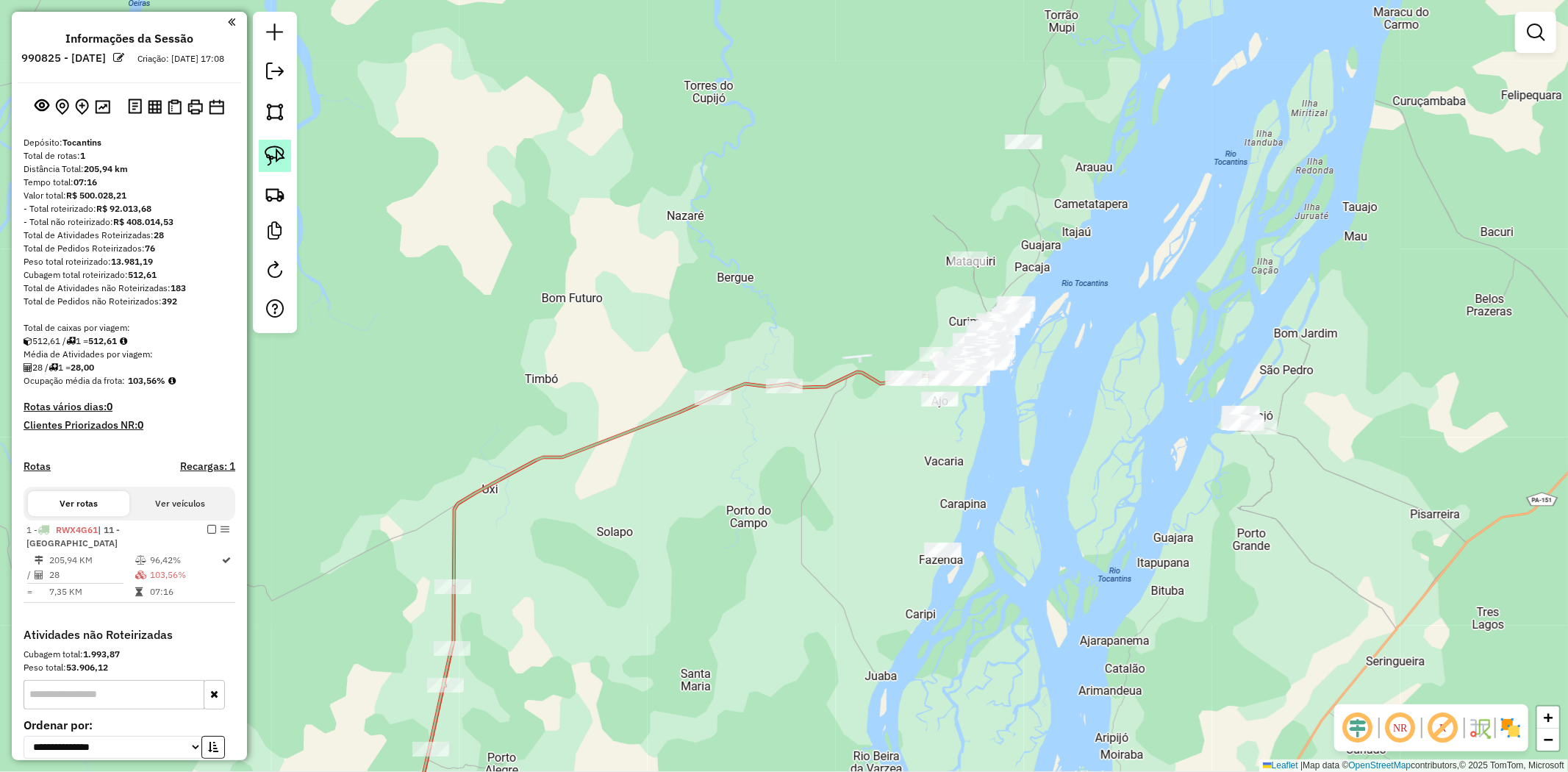
click at [270, 158] on img at bounding box center [275, 156] width 21 height 21
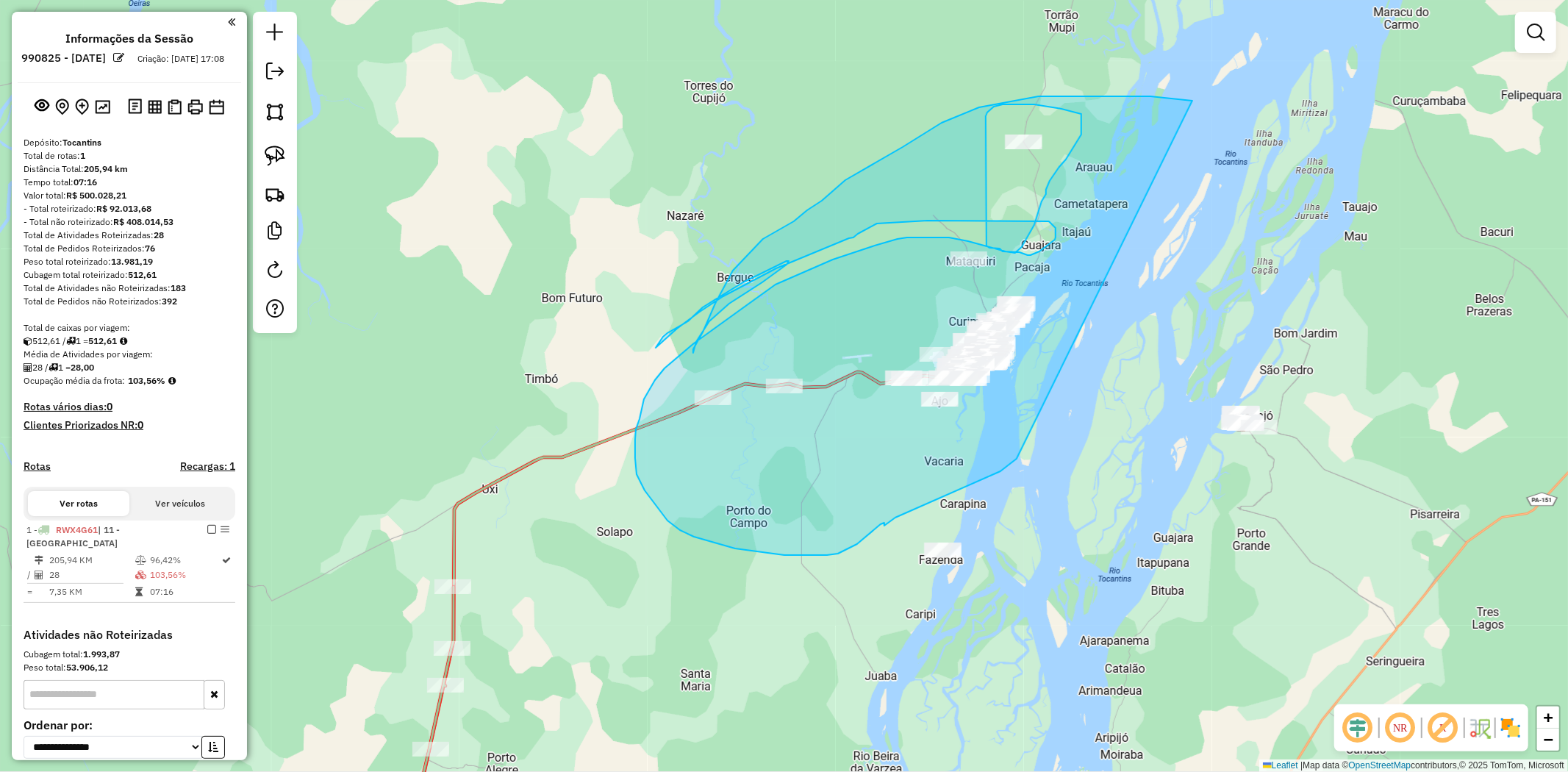
drag, startPoint x: 1090, startPoint y: 96, endPoint x: 1017, endPoint y: 459, distance: 370.3
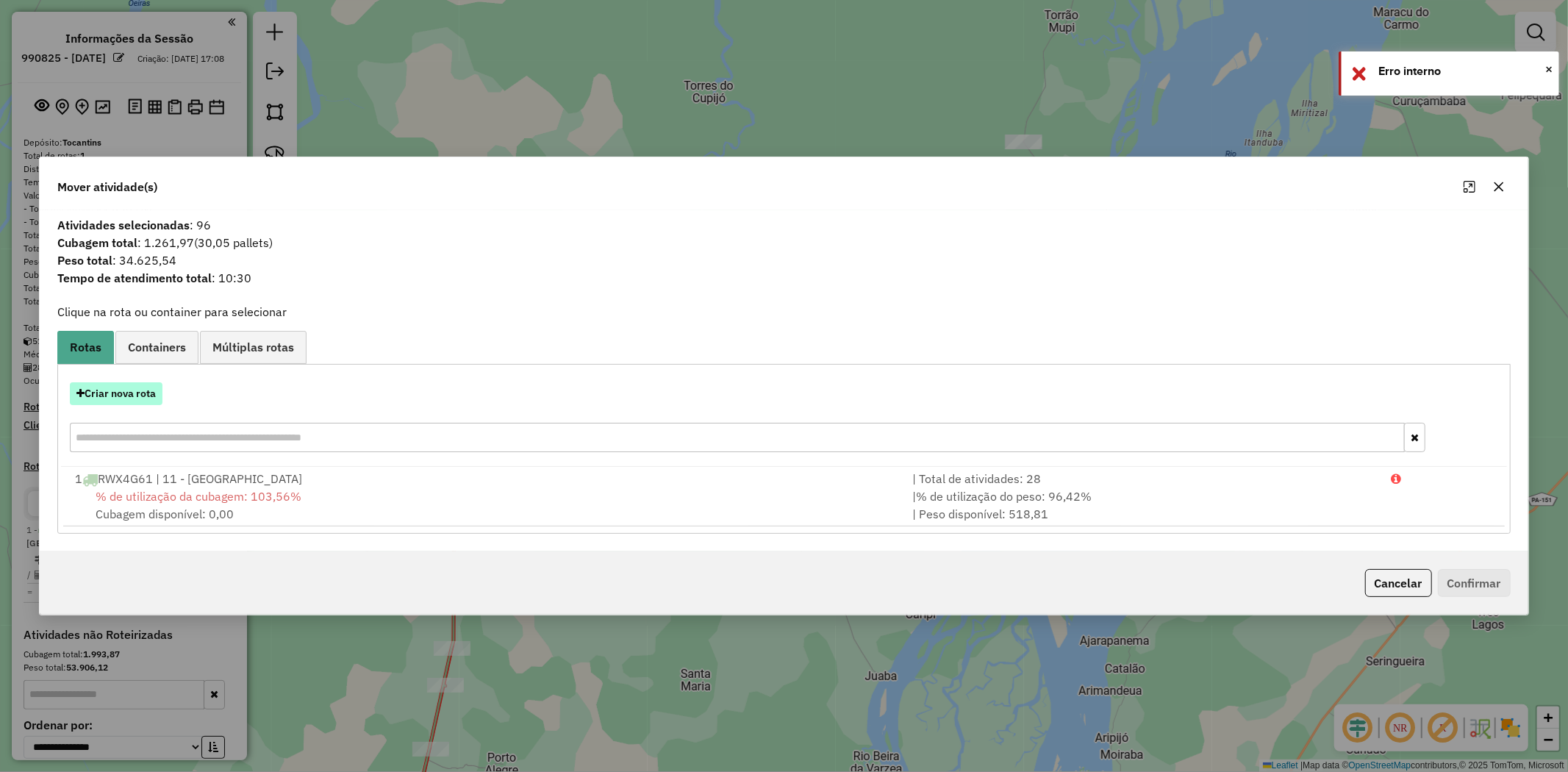
click at [129, 392] on button "Criar nova rota" at bounding box center [116, 393] width 93 height 22
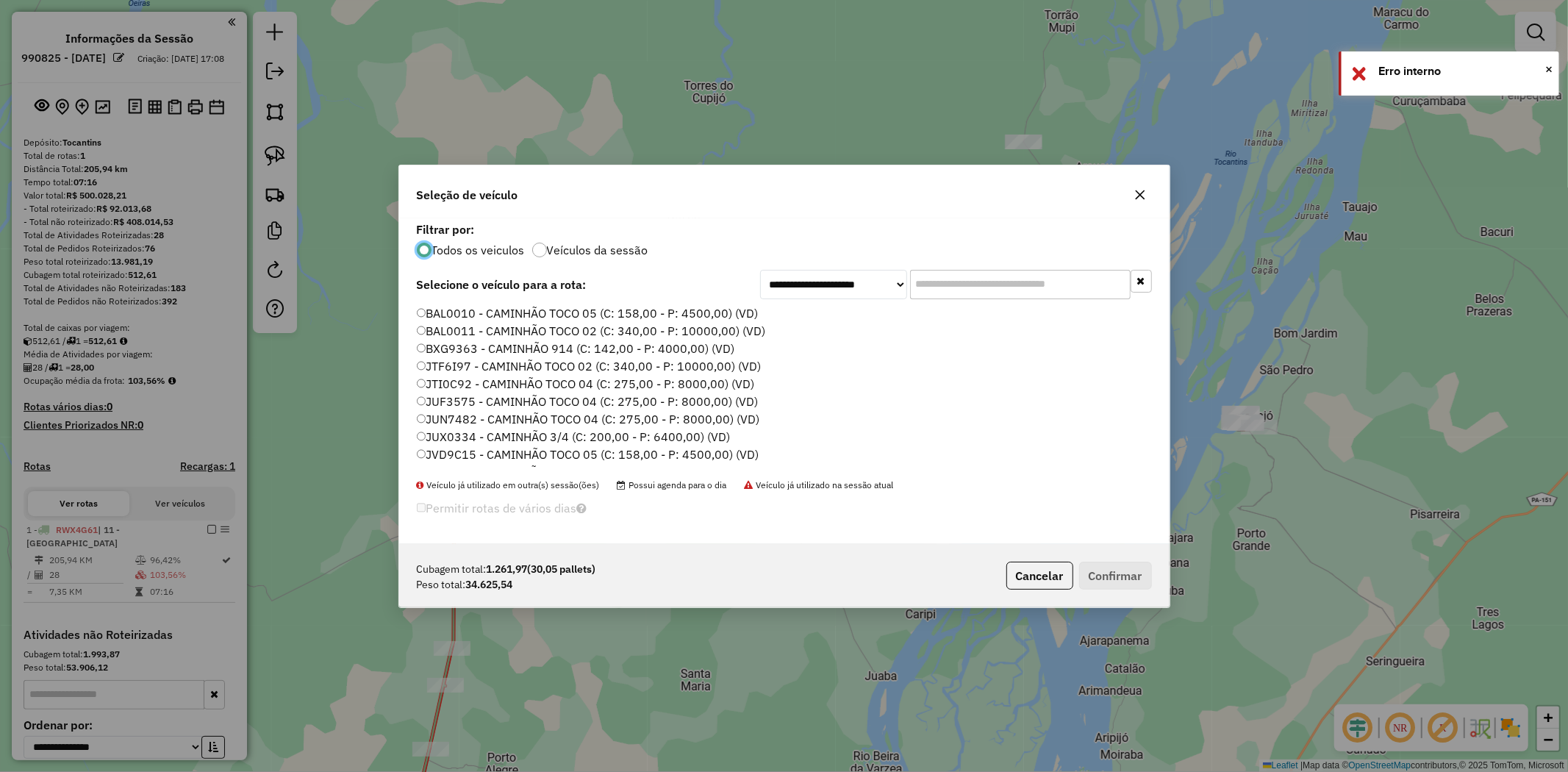
scroll to position [8, 3]
click at [556, 309] on label "BAL0010 - CAMINHÃO TOCO 05 (C: 158,00 - P: 4500,00) (VD)" at bounding box center [587, 313] width 341 height 18
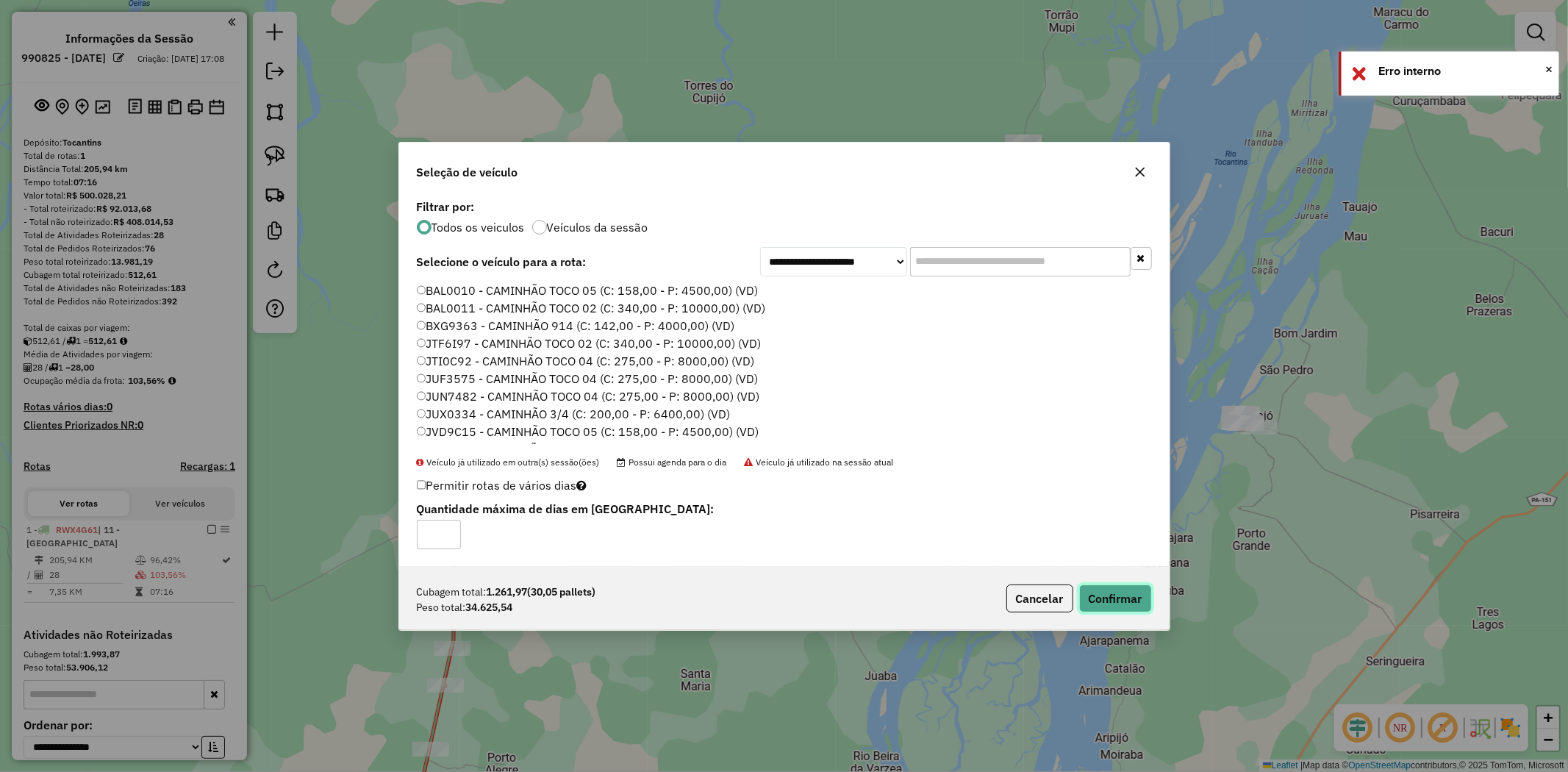
click at [1122, 602] on button "Confirmar" at bounding box center [1116, 598] width 73 height 28
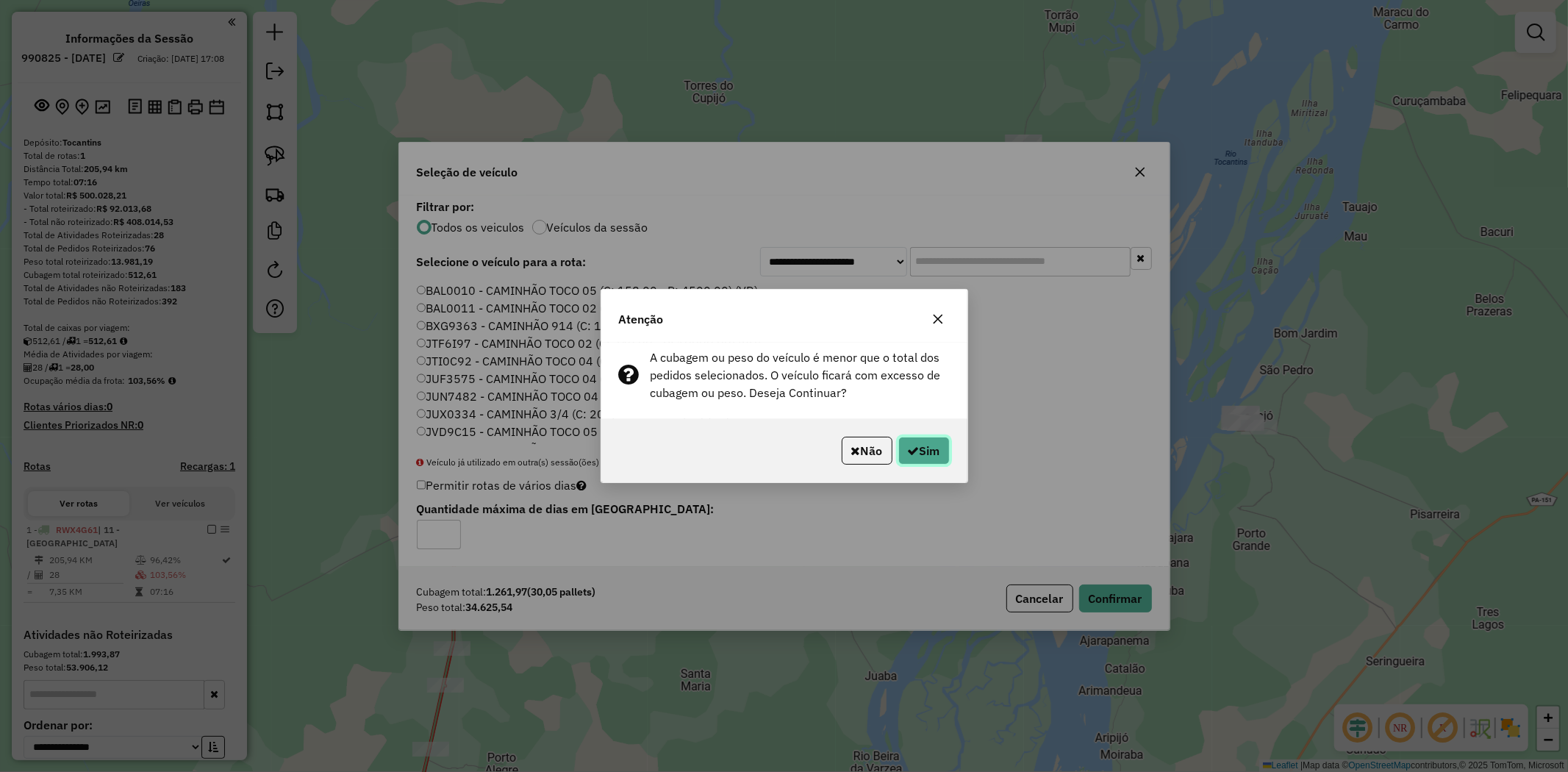
click at [948, 452] on button "Sim" at bounding box center [924, 451] width 52 height 28
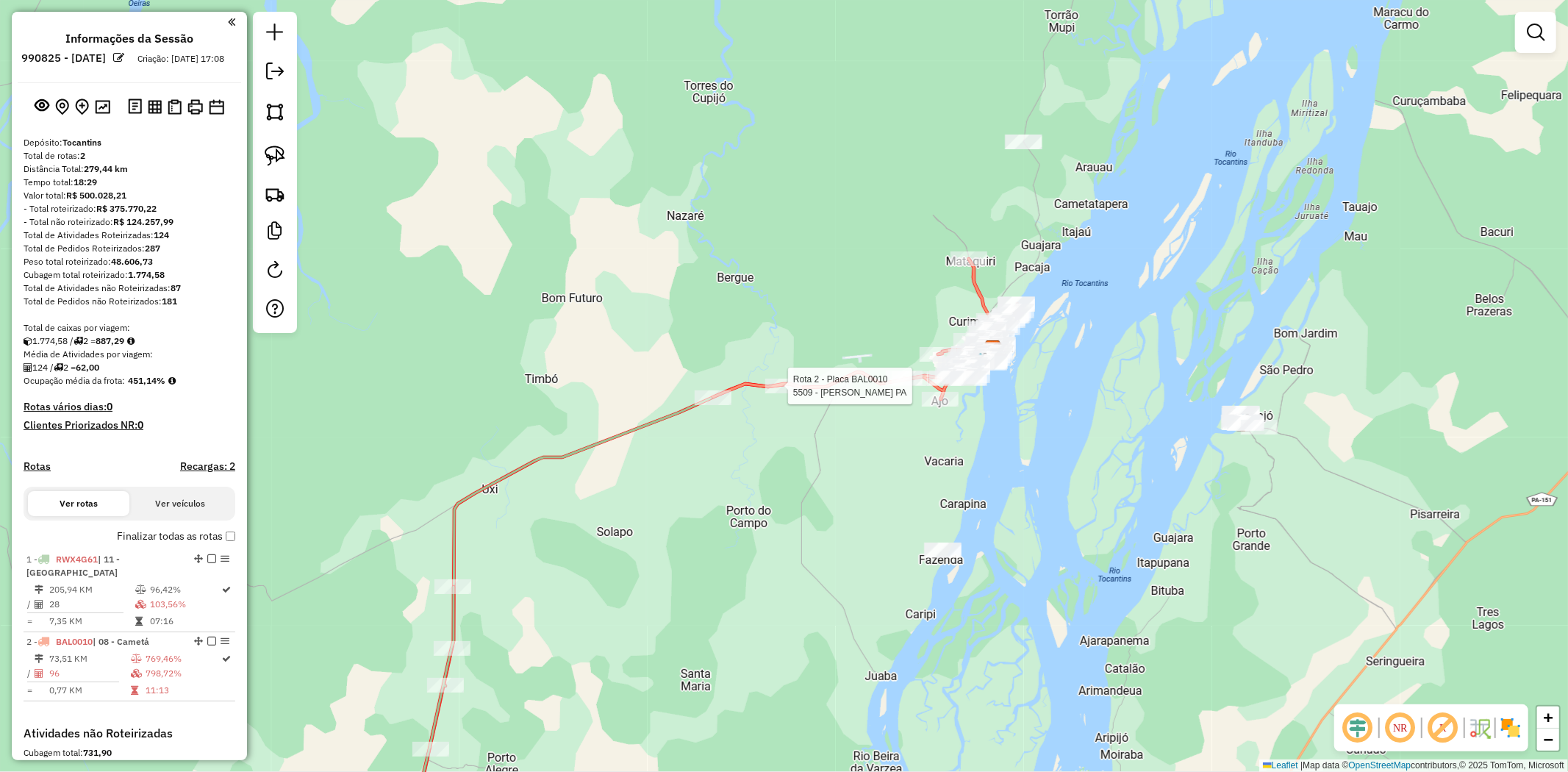
select select "**********"
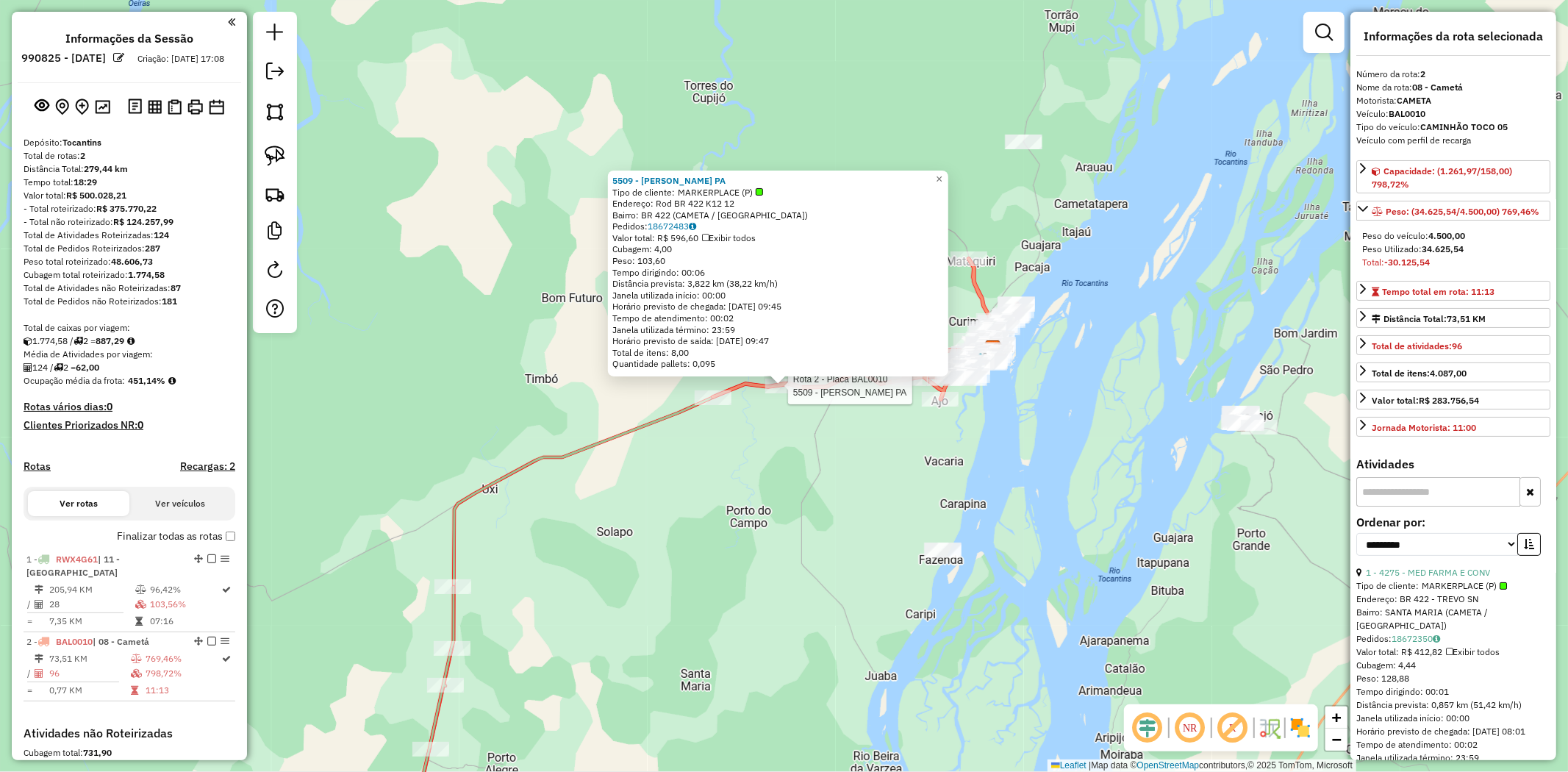
scroll to position [243, 0]
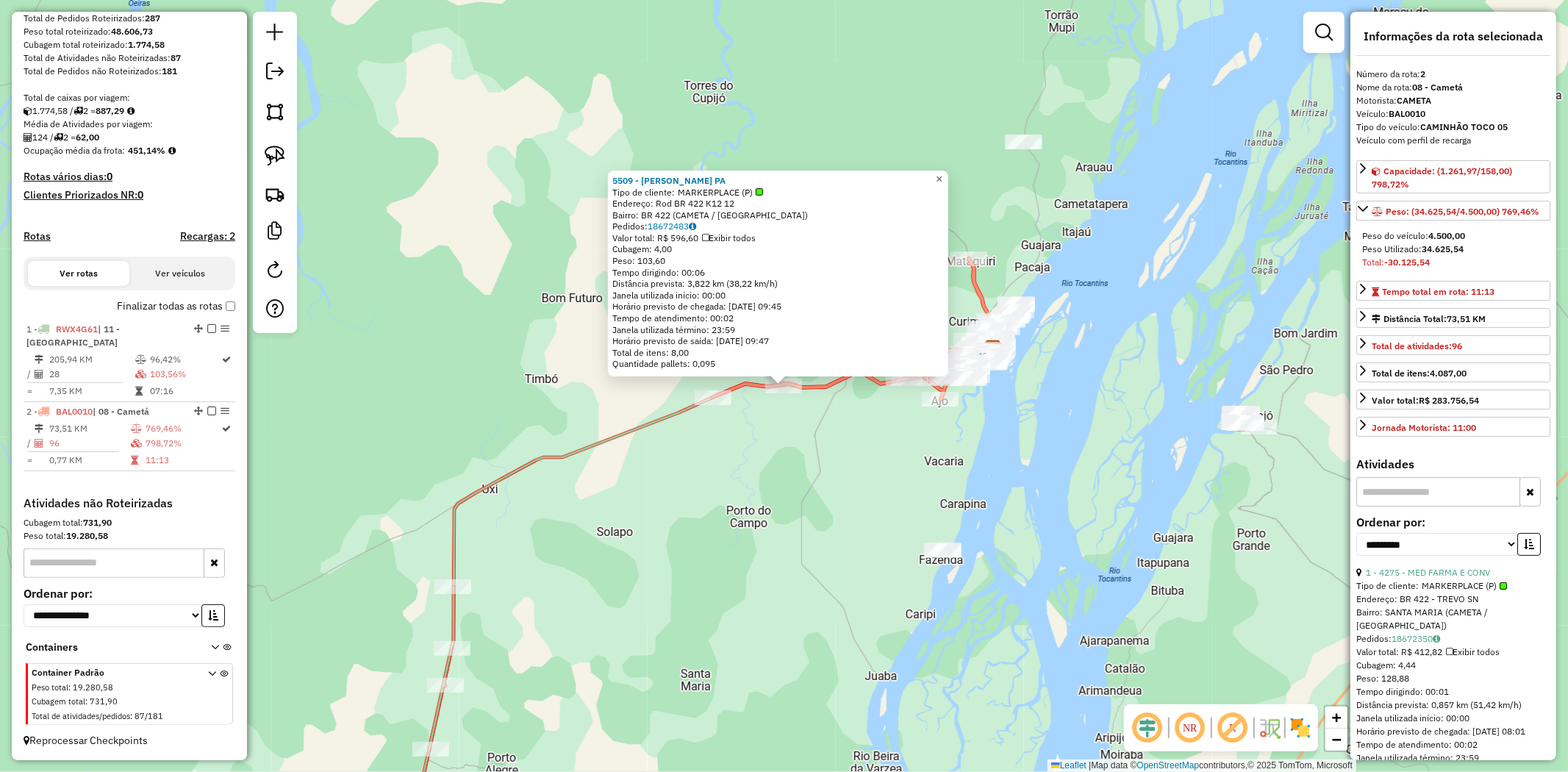
click at [943, 180] on span "×" at bounding box center [939, 179] width 7 height 13
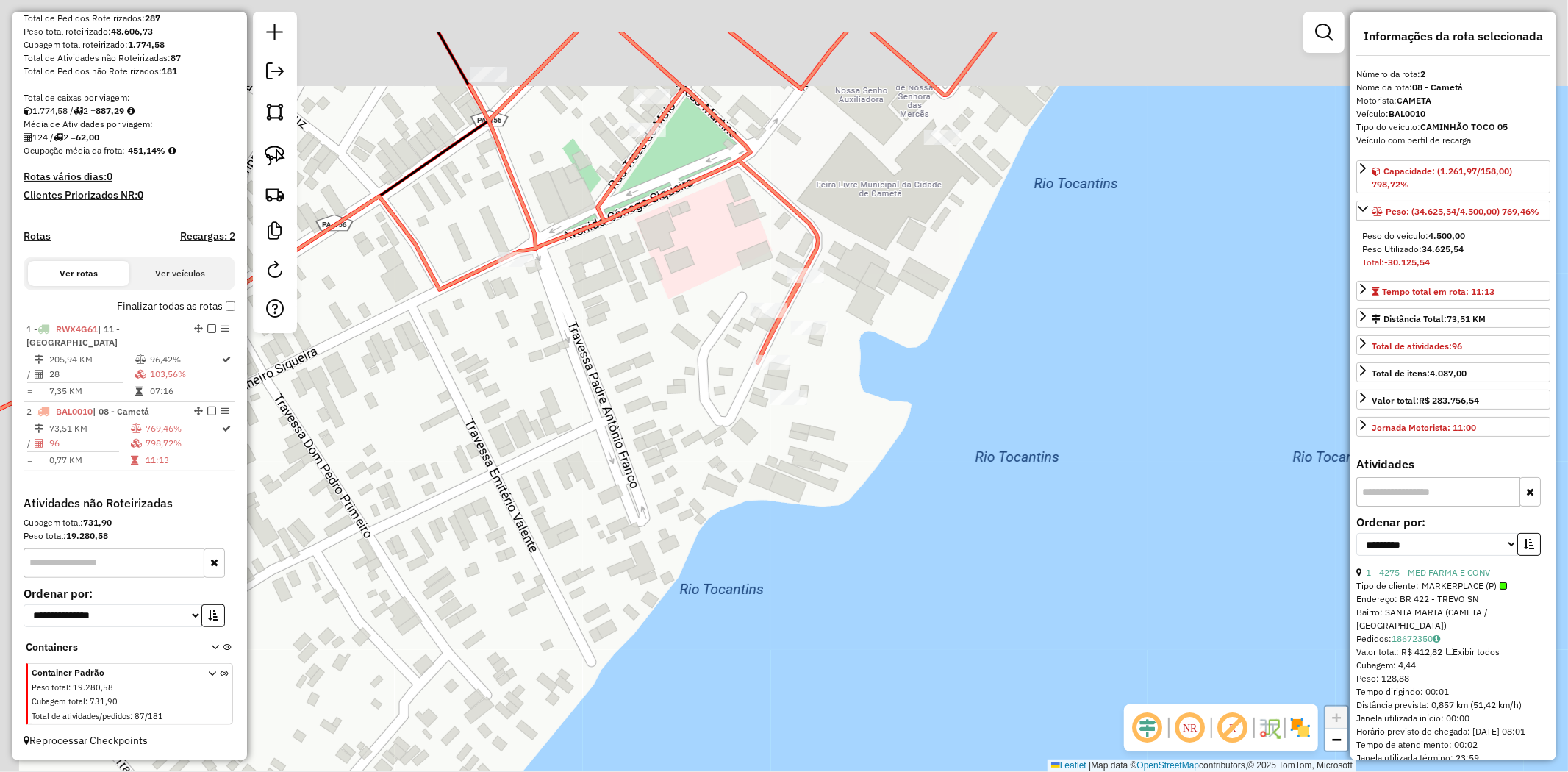
drag, startPoint x: 857, startPoint y: 289, endPoint x: 862, endPoint y: 307, distance: 18.7
click at [862, 307] on div "Janela de atendimento Grade de atendimento Capacidade Transportadoras Veículos …" at bounding box center [784, 386] width 1568 height 772
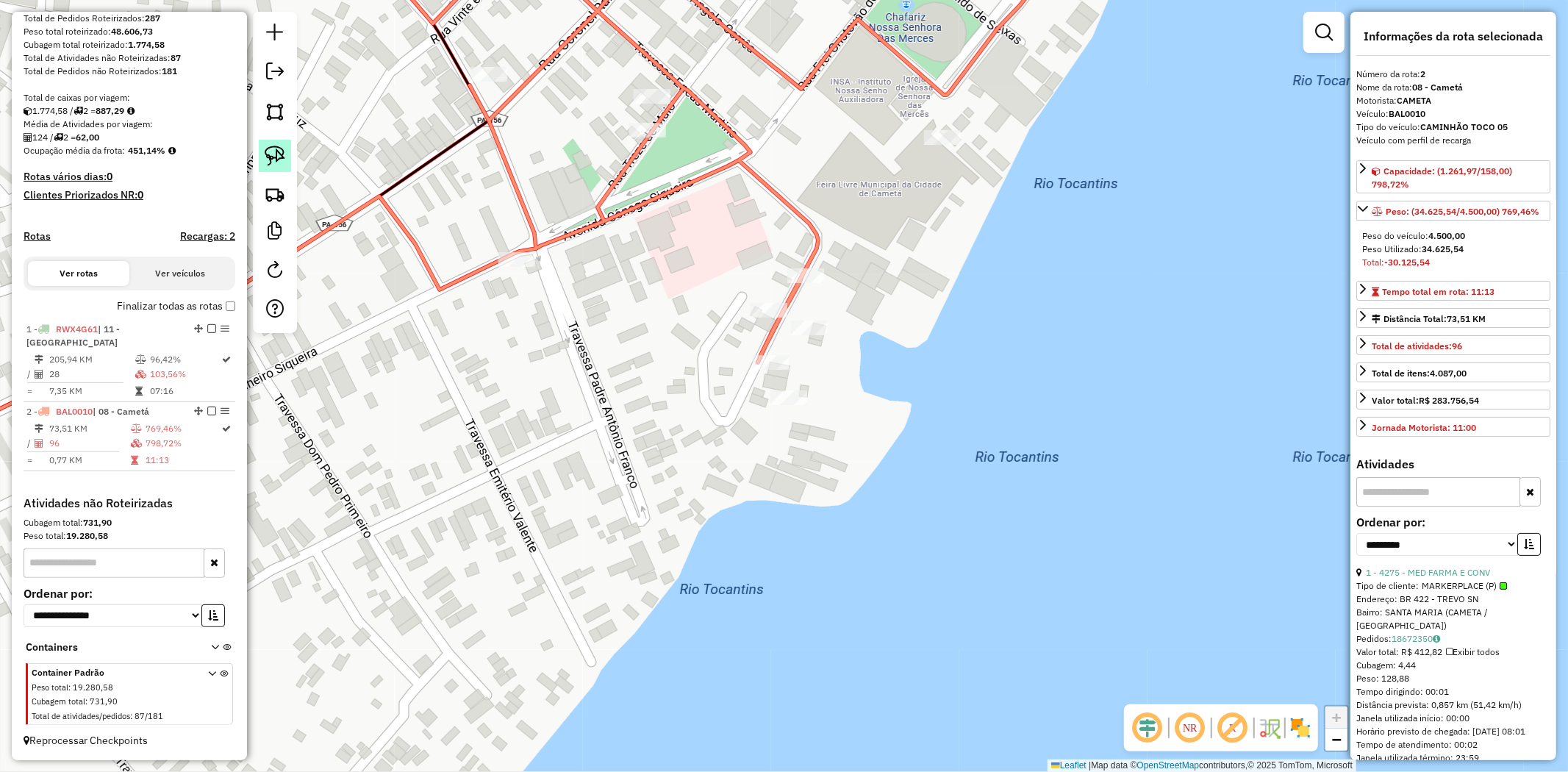
click at [274, 150] on img at bounding box center [275, 156] width 21 height 21
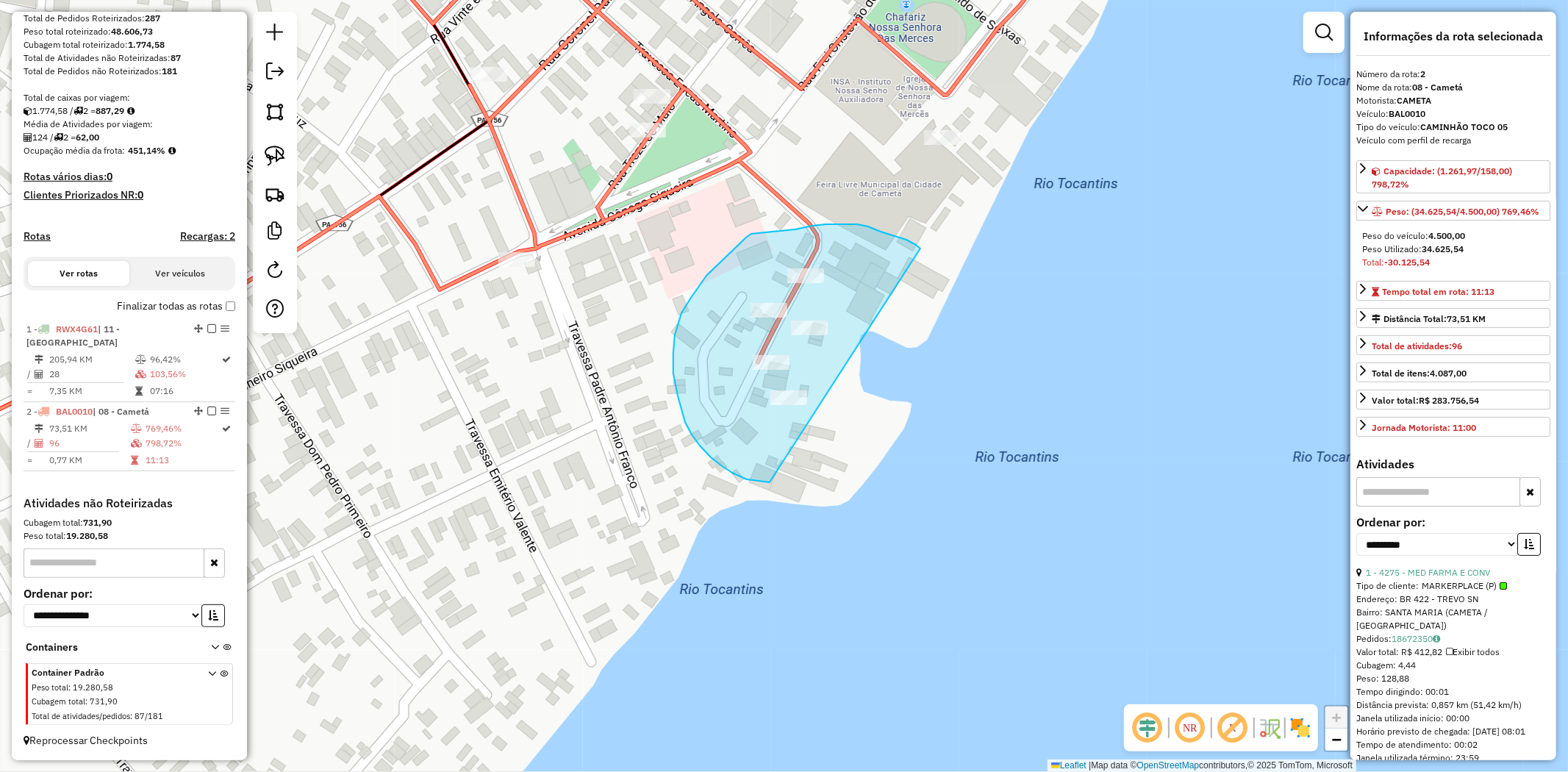
drag, startPoint x: 857, startPoint y: 225, endPoint x: 827, endPoint y: 480, distance: 256.8
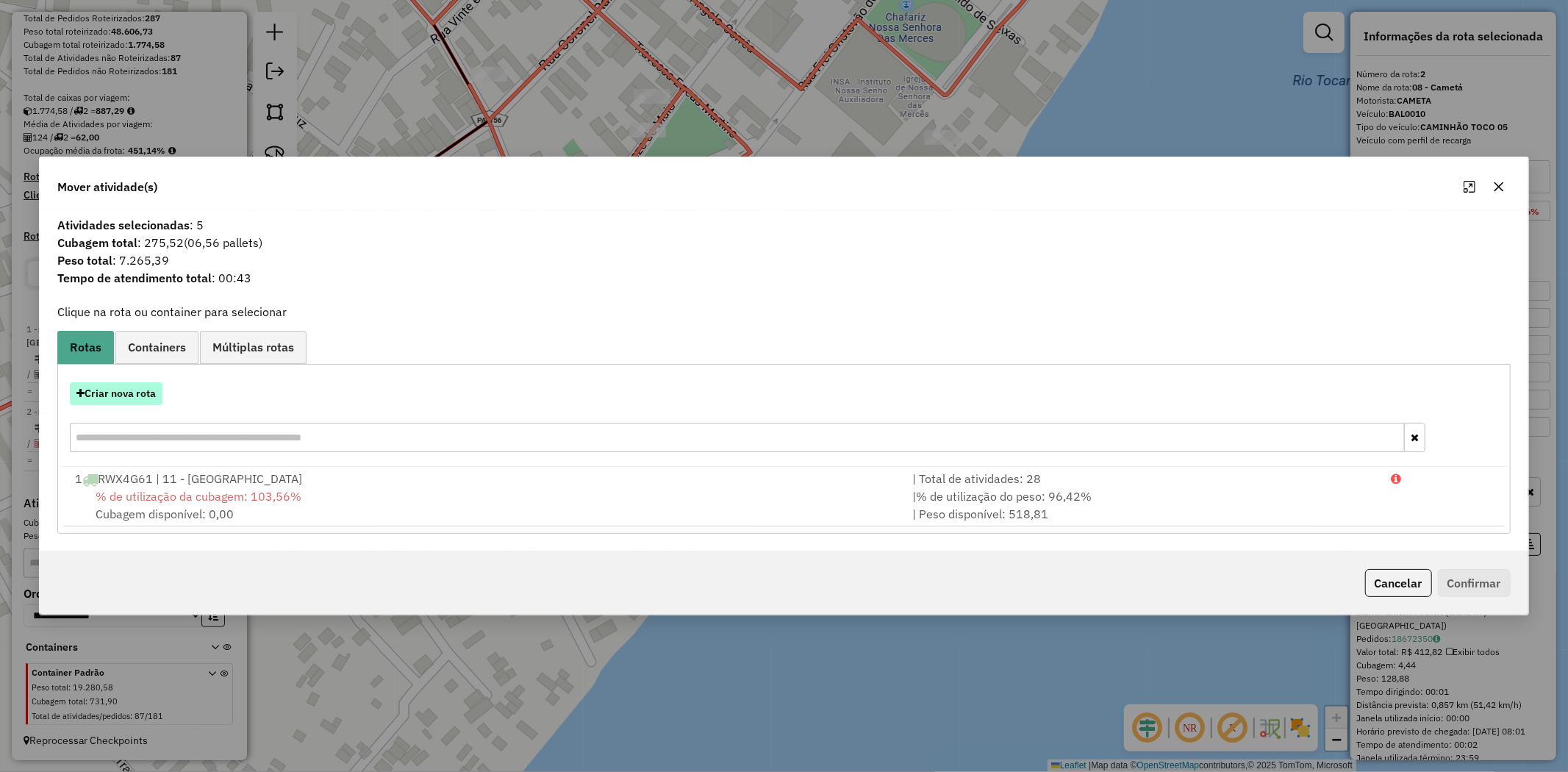
click at [115, 392] on button "Criar nova rota" at bounding box center [116, 393] width 93 height 22
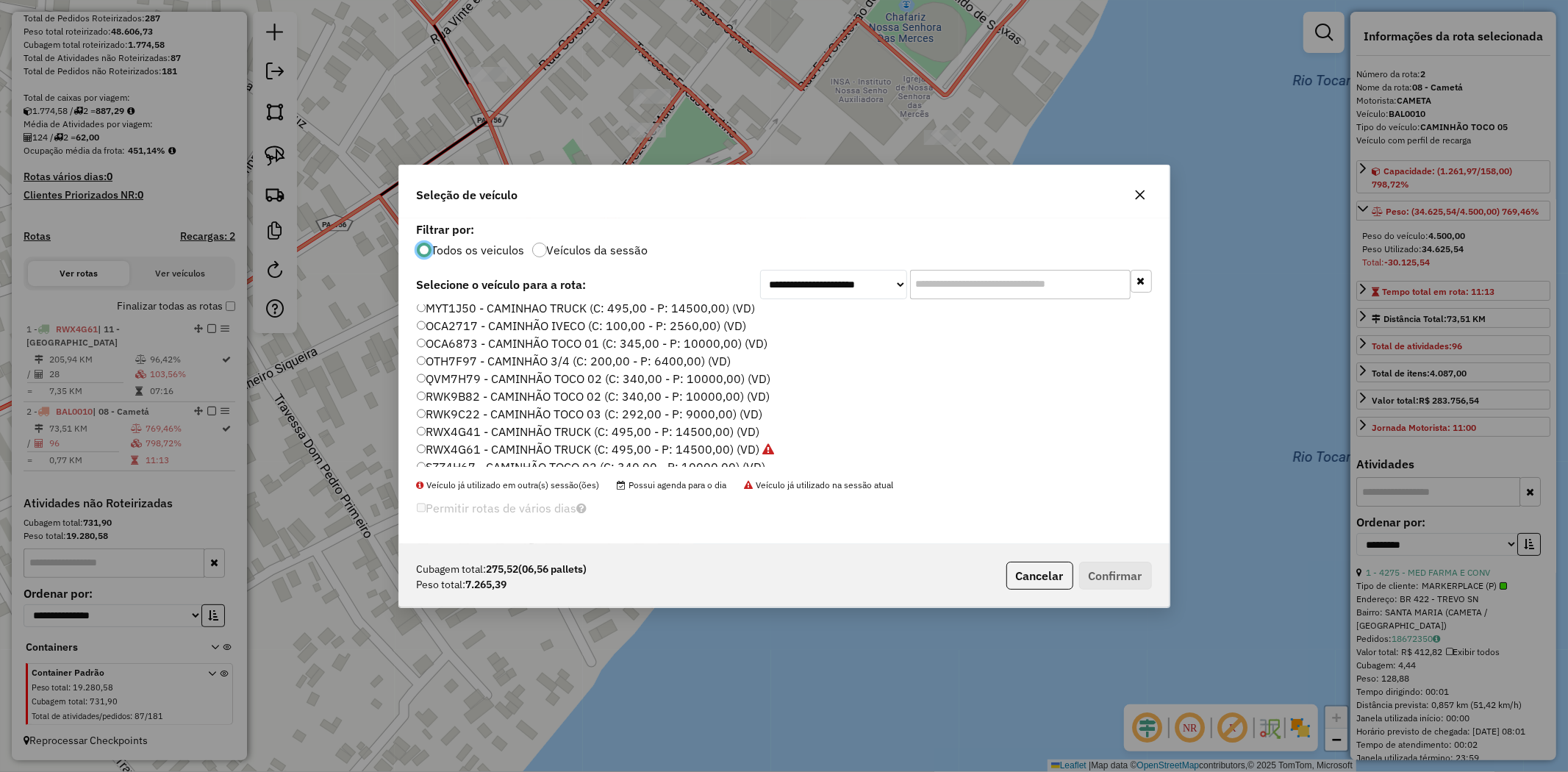
scroll to position [244, 0]
click at [716, 406] on label "RWX4G61 - CAMINHÃO TRUCK (C: 495,00 - P: 14500,00) (VD)" at bounding box center [596, 405] width 358 height 18
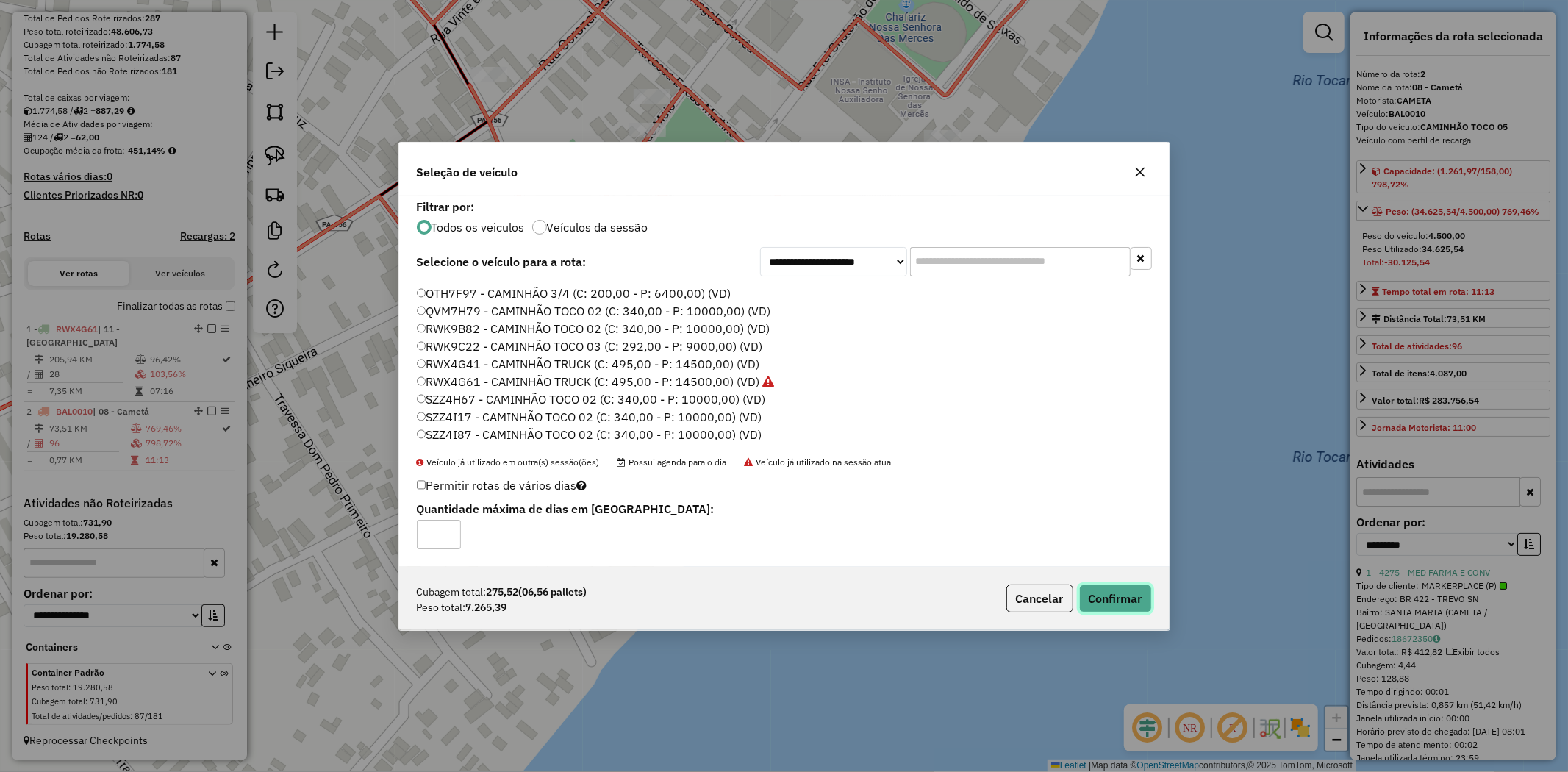
click at [1120, 602] on button "Confirmar" at bounding box center [1116, 598] width 73 height 28
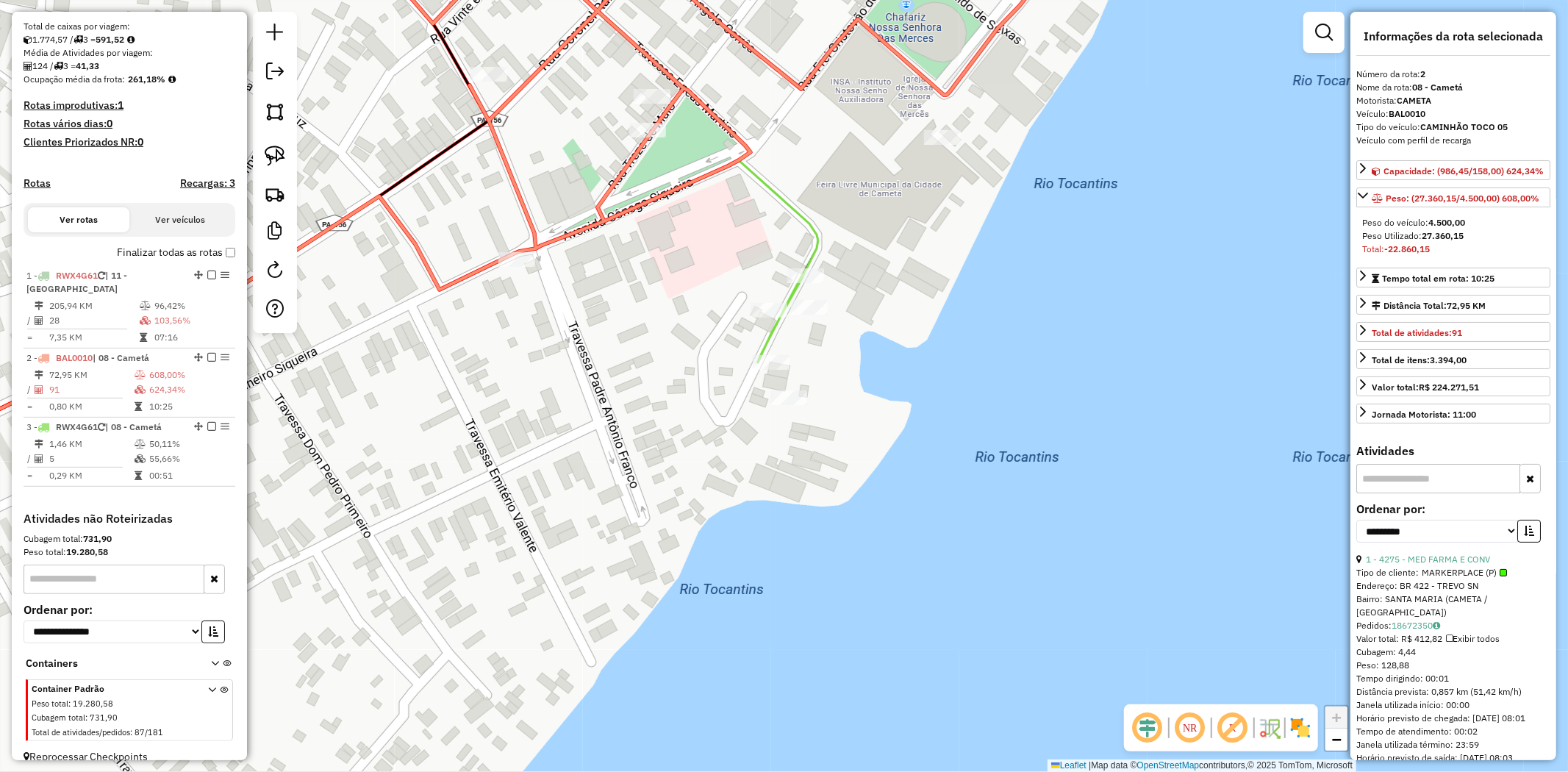
scroll to position [330, 0]
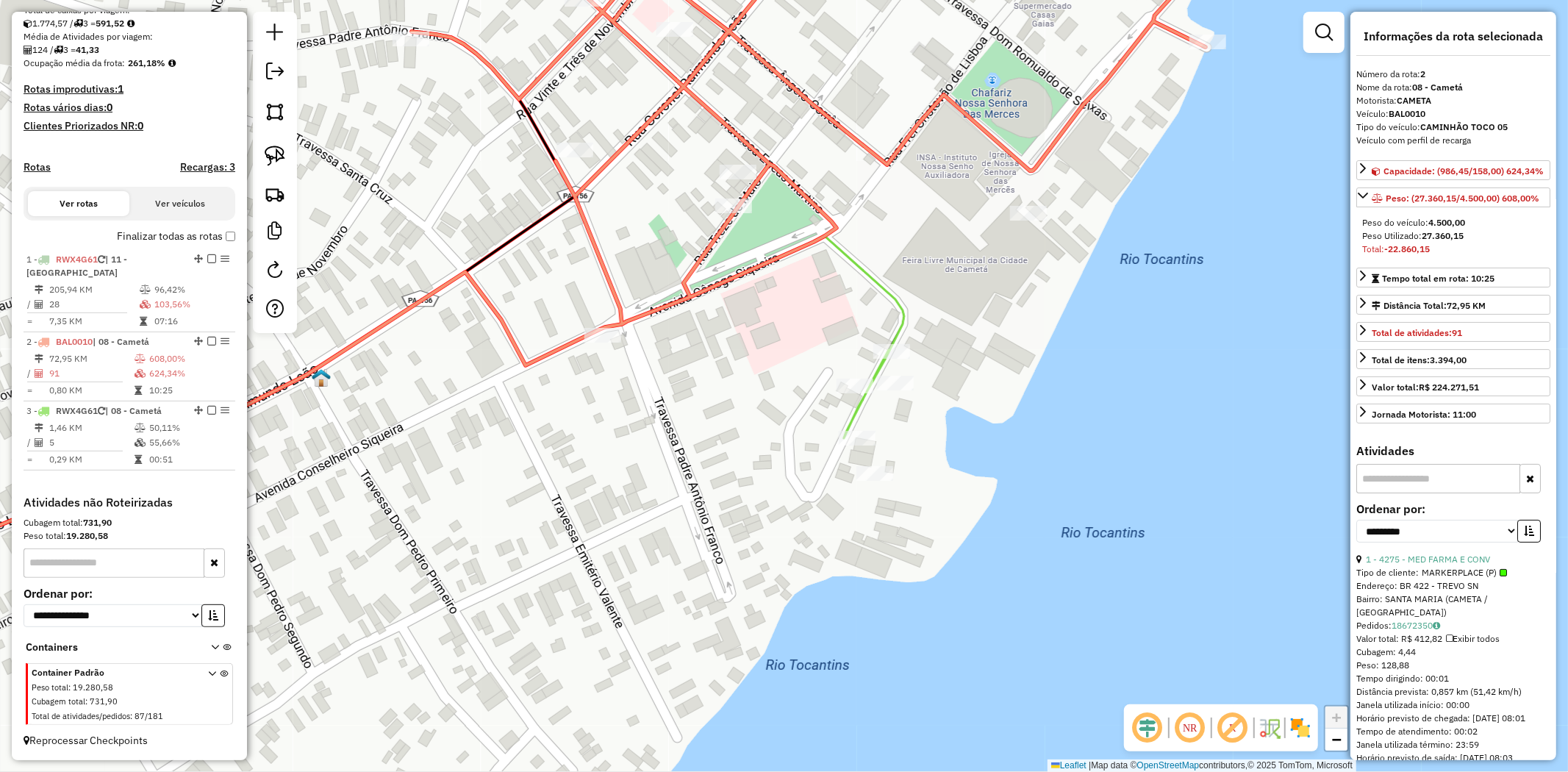
drag, startPoint x: 670, startPoint y: 282, endPoint x: 780, endPoint y: 374, distance: 143.4
click at [780, 374] on div "Janela de atendimento Grade de atendimento Capacidade Transportadoras Veículos …" at bounding box center [784, 386] width 1568 height 772
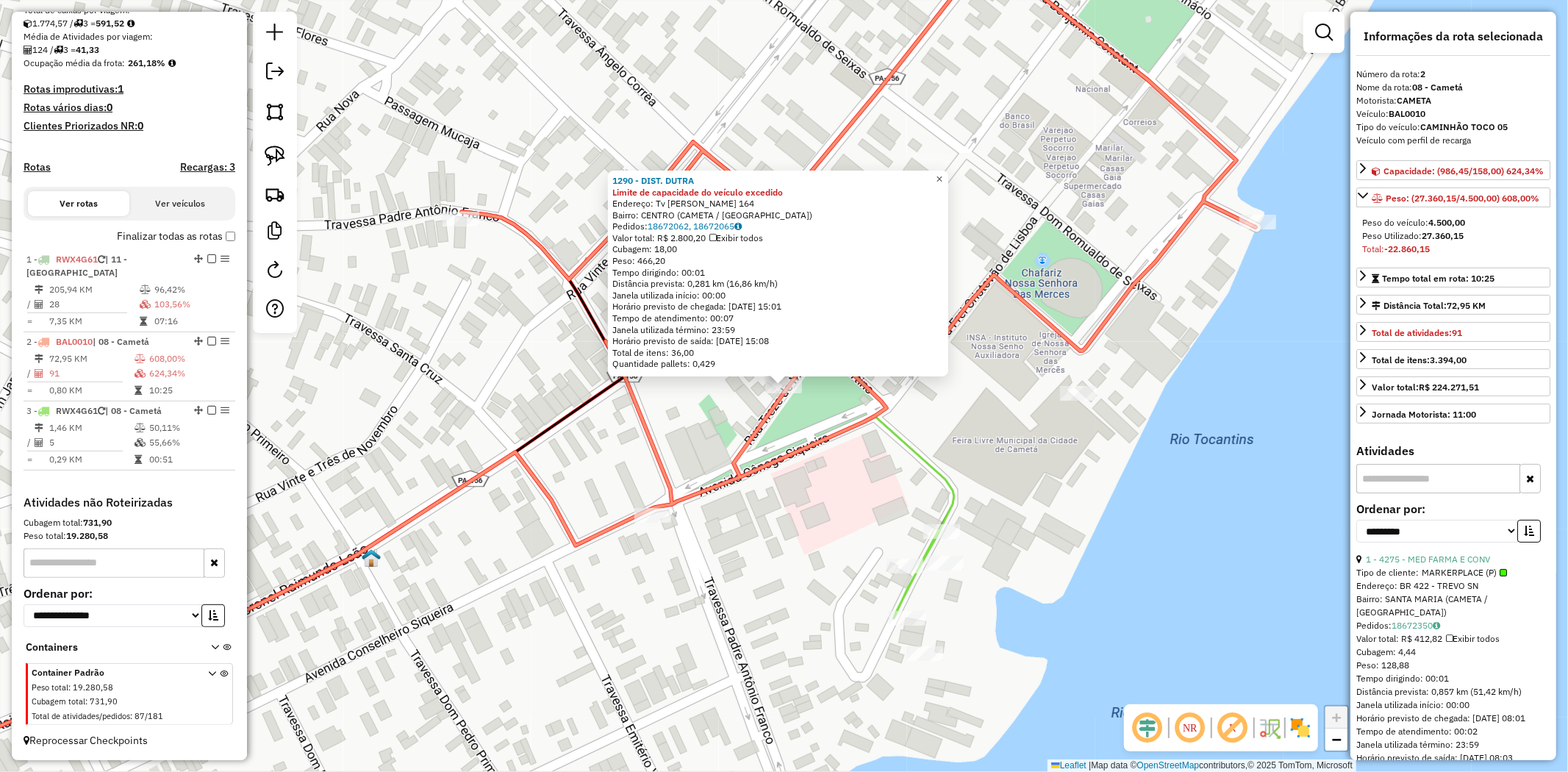
click at [948, 176] on link "×" at bounding box center [939, 179] width 18 height 18
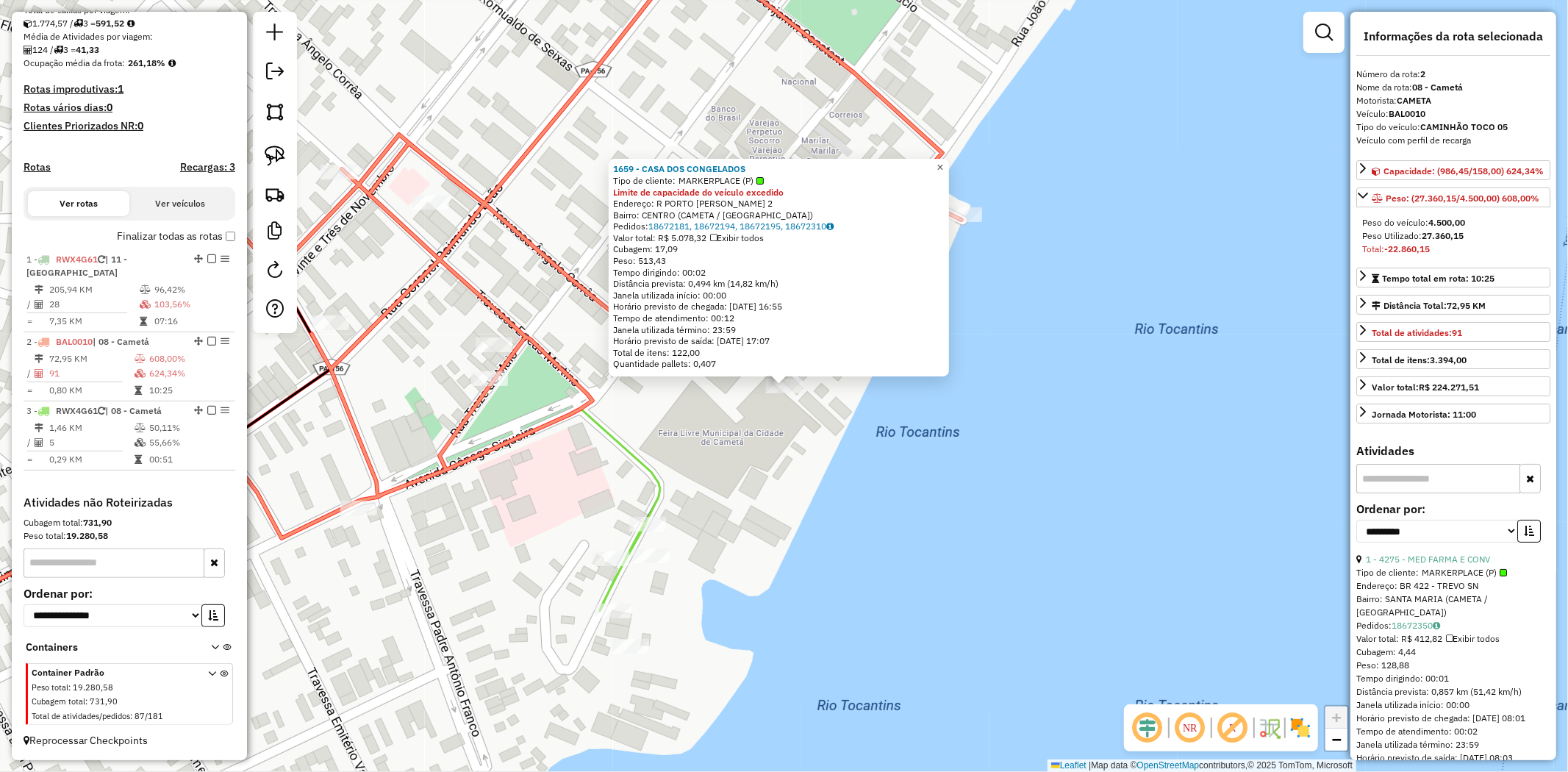
click at [943, 166] on span "×" at bounding box center [940, 167] width 7 height 13
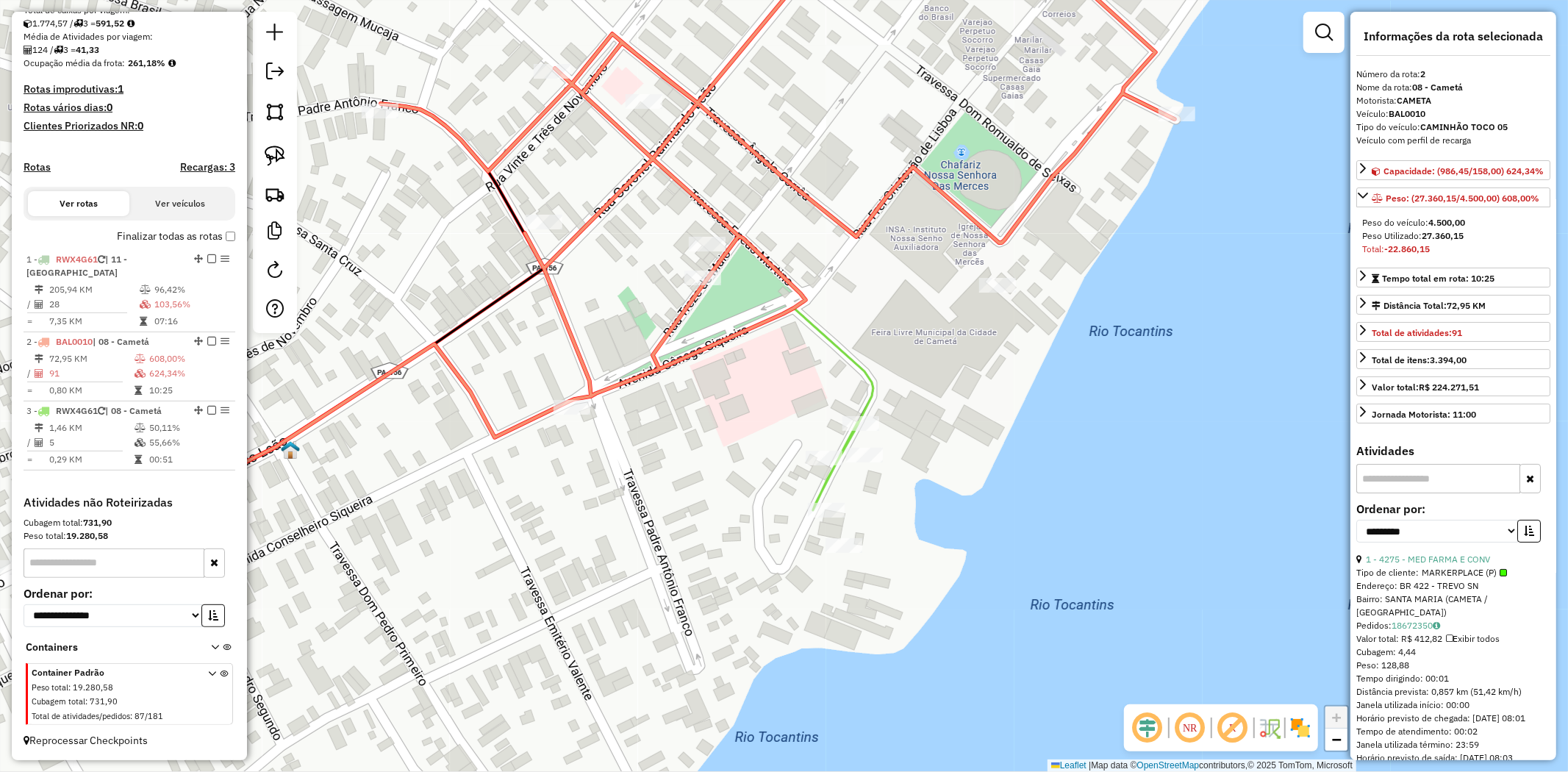
drag, startPoint x: 936, startPoint y: 369, endPoint x: 1134, endPoint y: 283, distance: 215.9
click at [1134, 283] on div "Janela de atendimento Grade de atendimento Capacidade Transportadoras Veículos …" at bounding box center [784, 386] width 1568 height 772
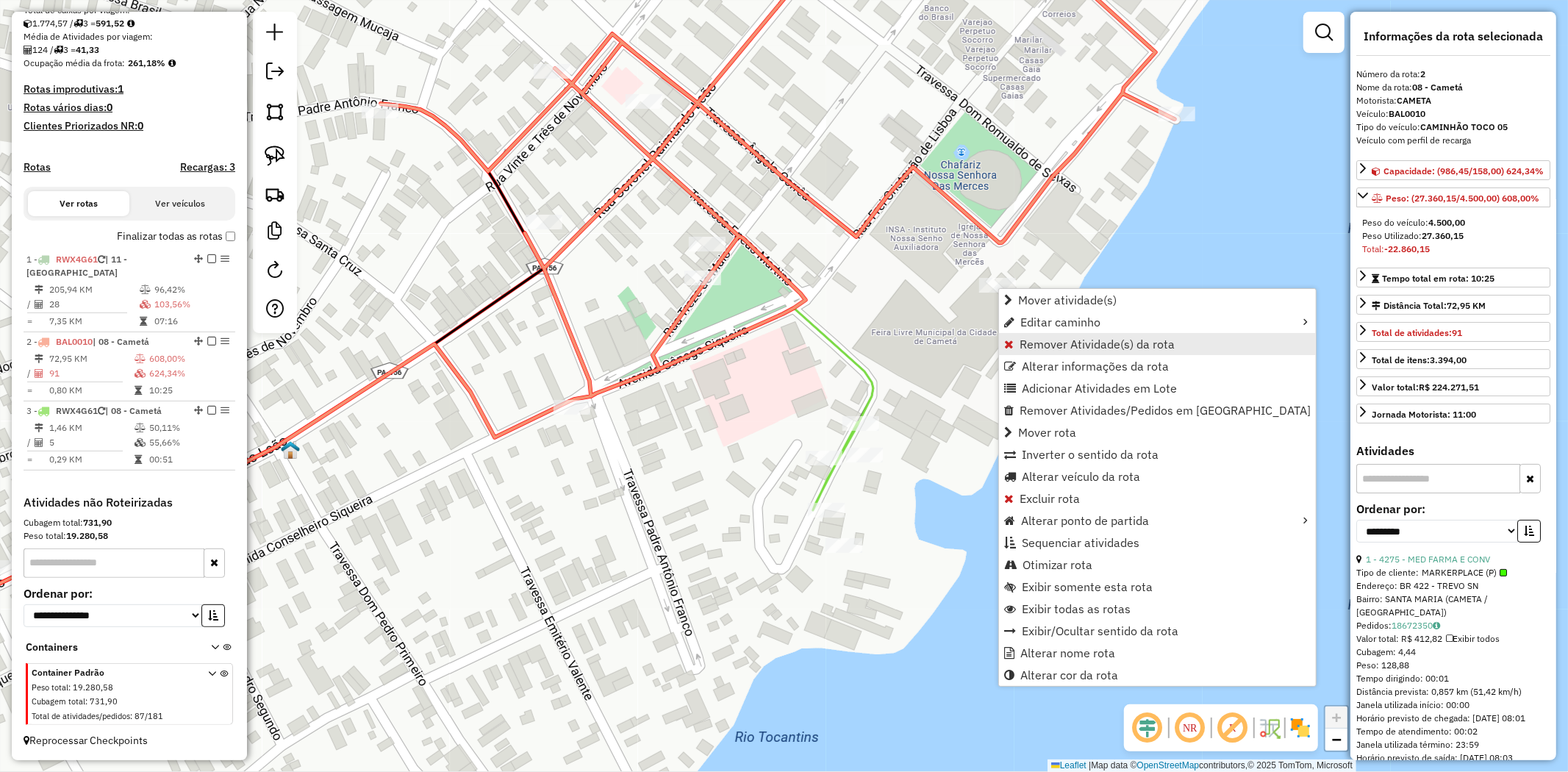
click at [1055, 343] on span "Remover Atividade(s) da rota" at bounding box center [1097, 344] width 155 height 12
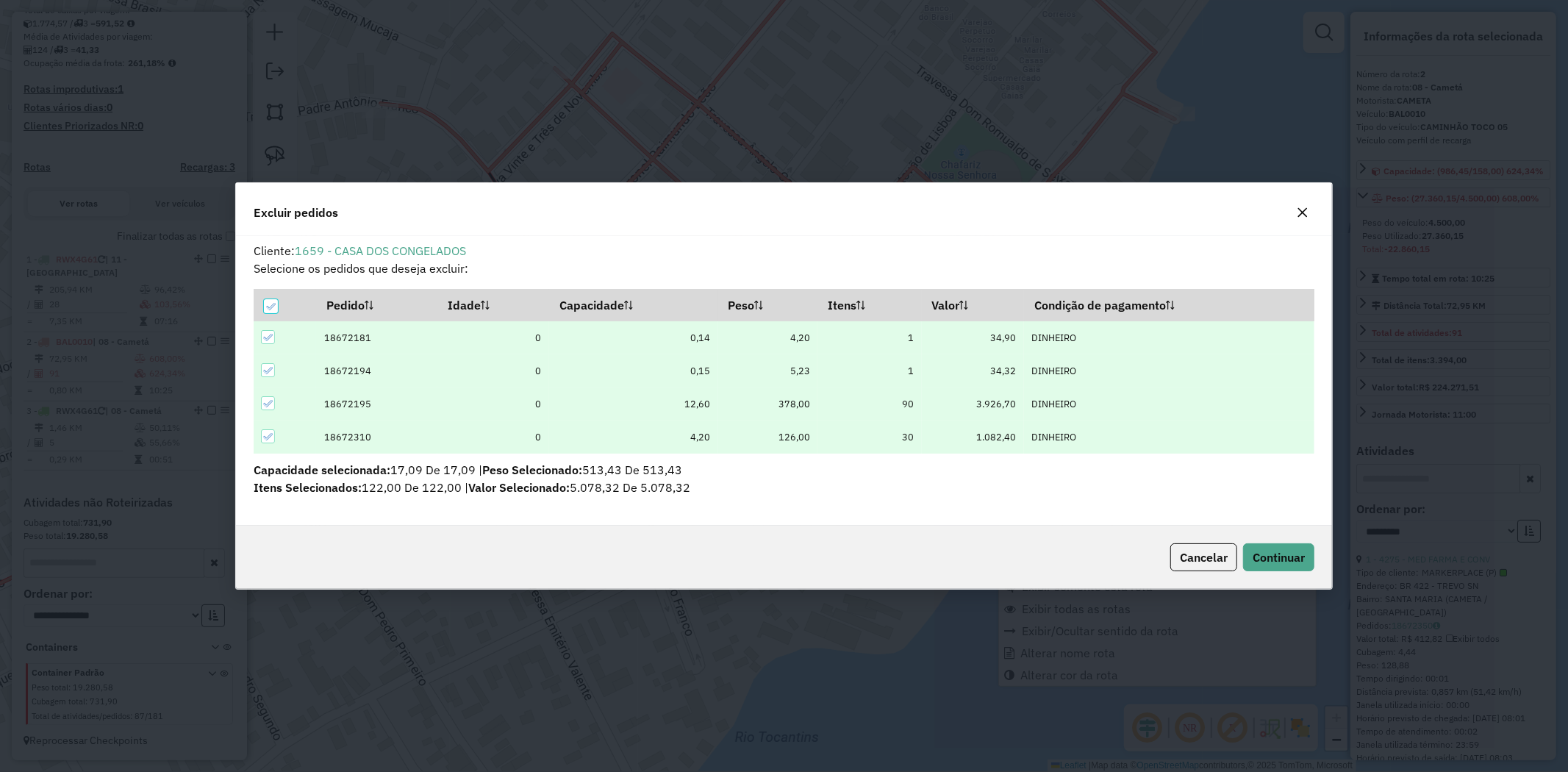
scroll to position [8, 3]
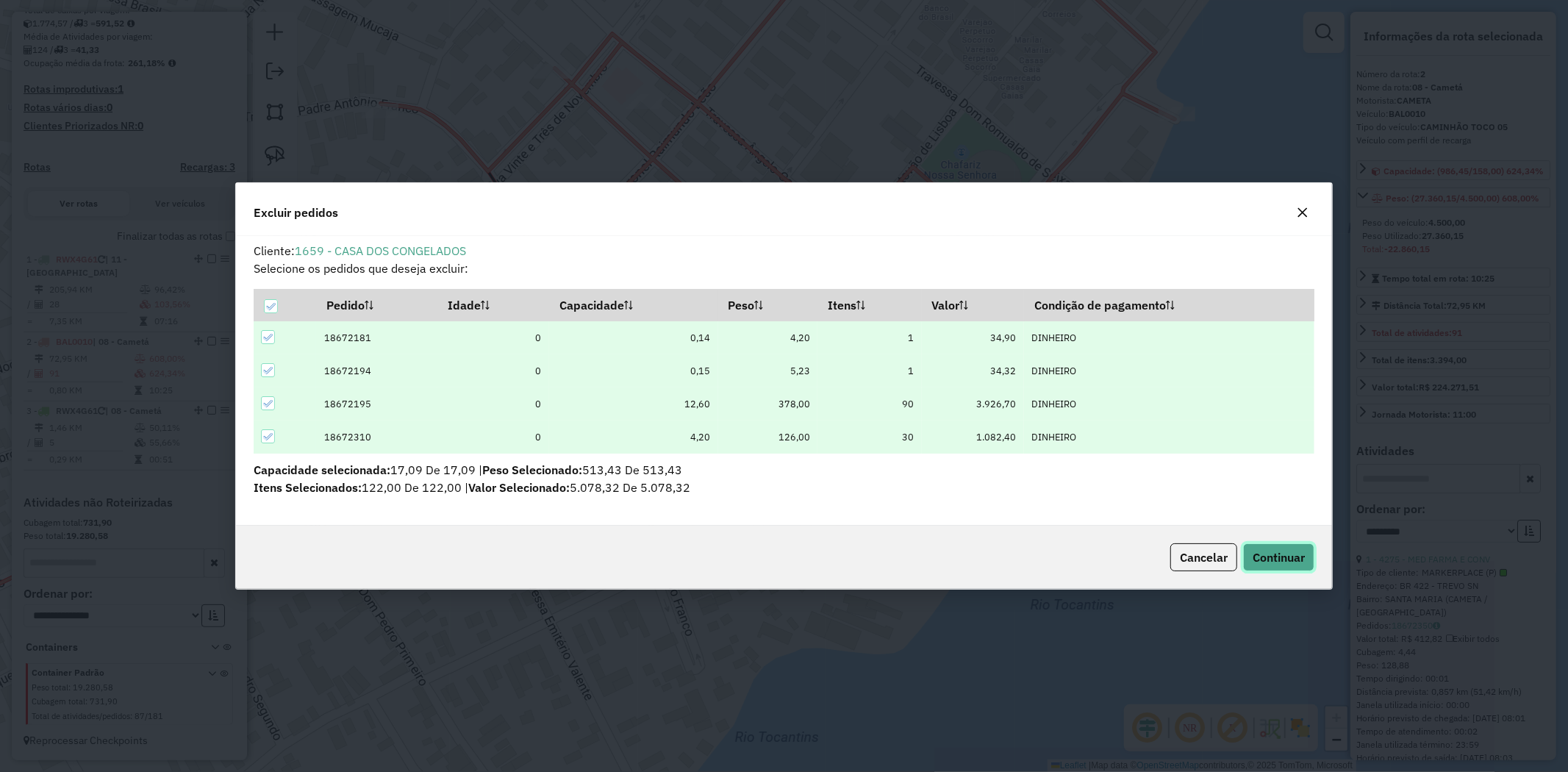
click at [1295, 562] on span "Continuar" at bounding box center [1278, 557] width 52 height 15
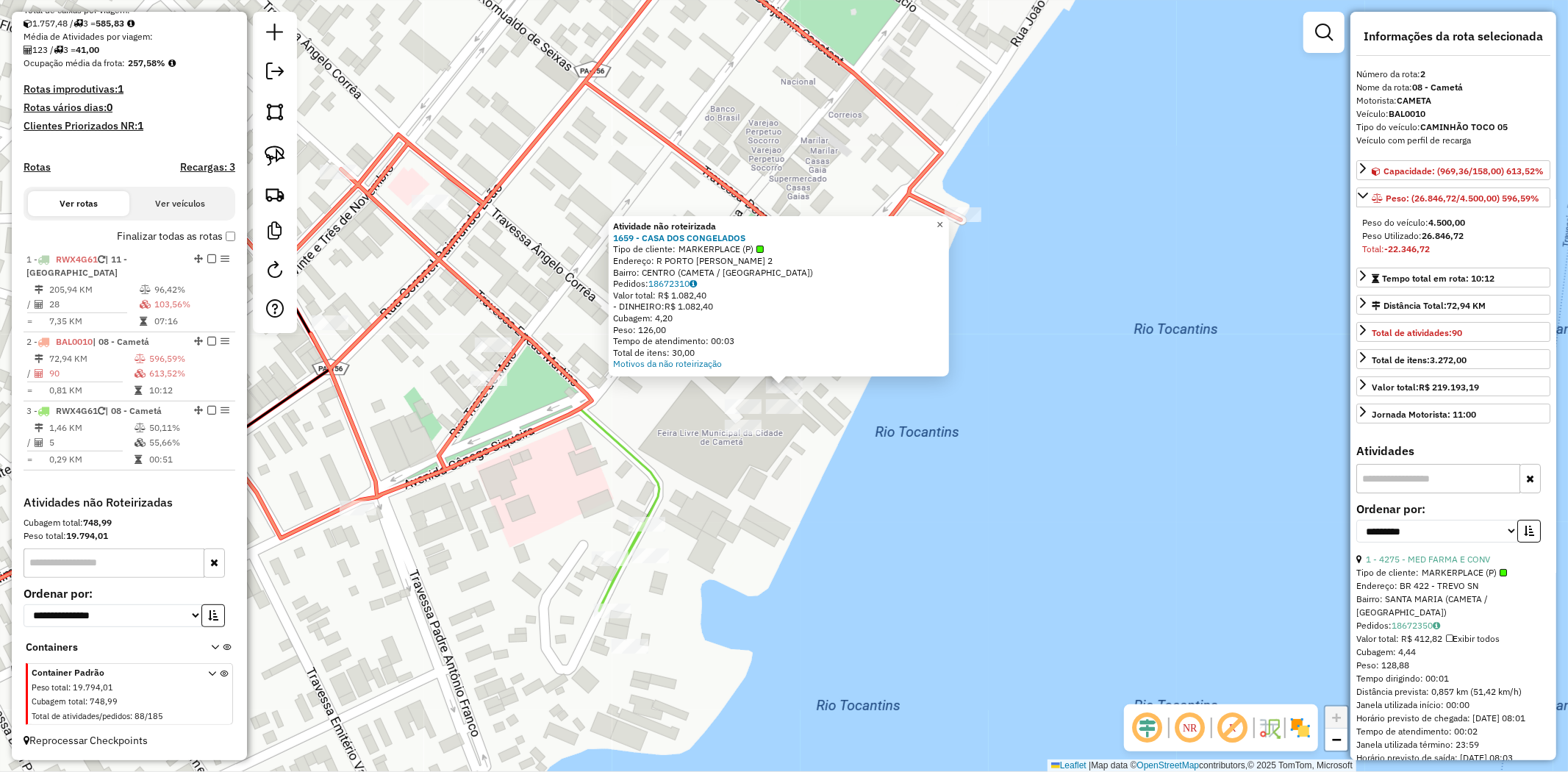
click at [943, 225] on span "×" at bounding box center [940, 225] width 7 height 13
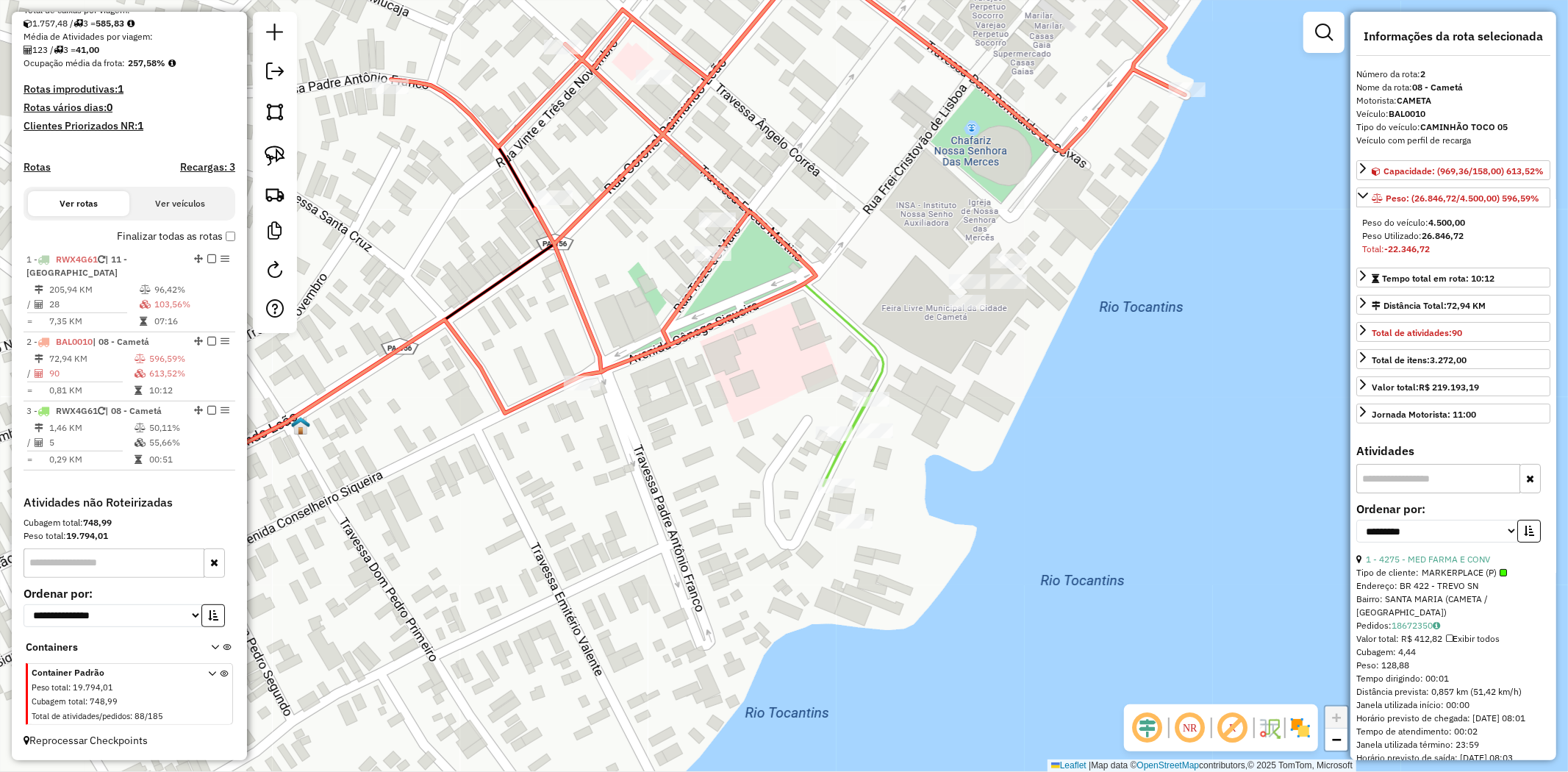
drag, startPoint x: 686, startPoint y: 291, endPoint x: 1013, endPoint y: 138, distance: 361.0
click at [975, 149] on div "Janela de atendimento Grade de atendimento Capacidade Transportadoras Veículos …" at bounding box center [784, 386] width 1568 height 772
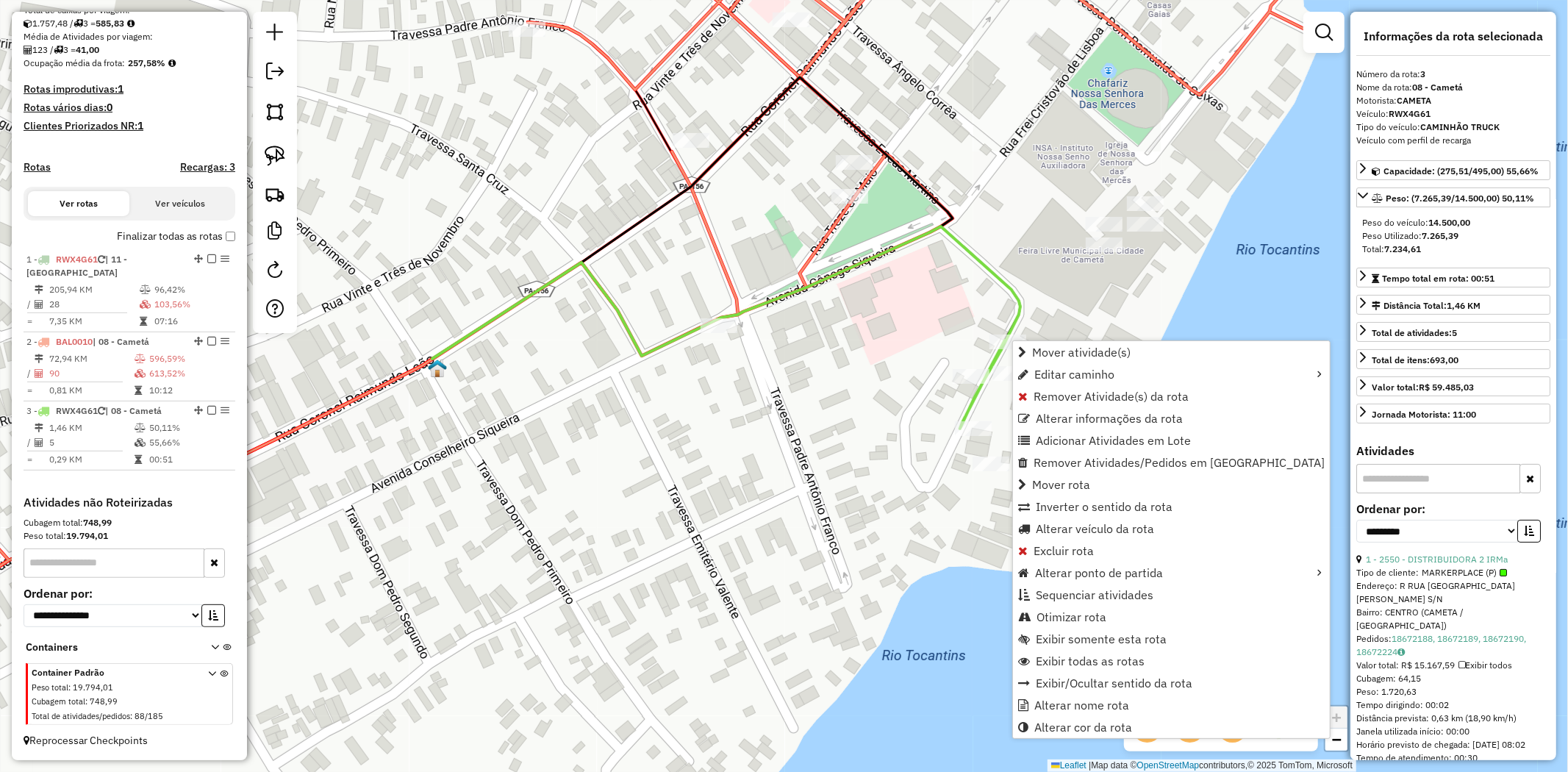
click at [894, 412] on div "Janela de atendimento Grade de atendimento Capacidade Transportadoras Veículos …" at bounding box center [784, 386] width 1568 height 772
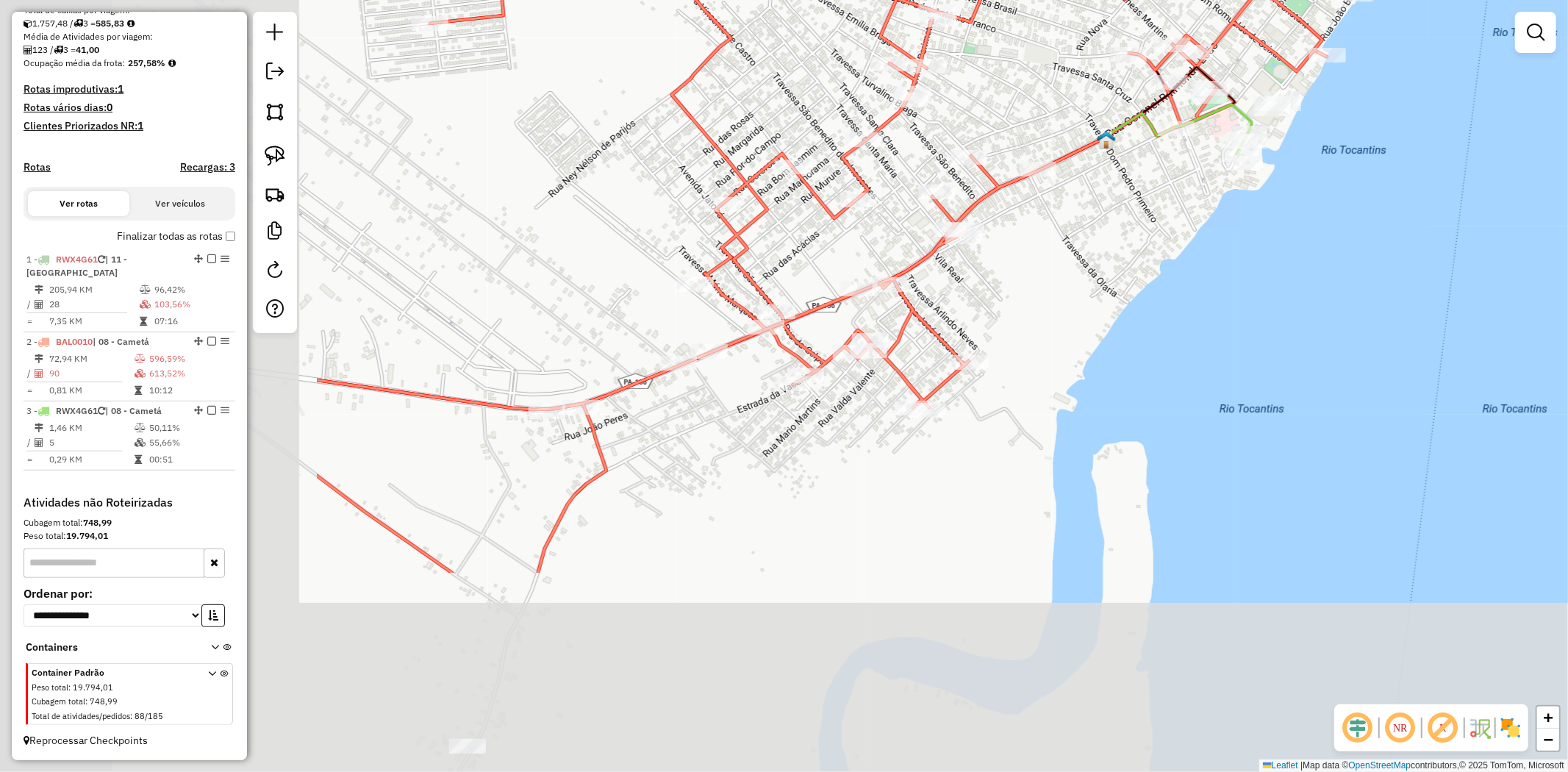
drag, startPoint x: 657, startPoint y: 509, endPoint x: 1104, endPoint y: 251, distance: 516.1
click at [1104, 251] on div "Janela de atendimento Grade de atendimento Capacidade Transportadoras Veículos …" at bounding box center [784, 386] width 1568 height 772
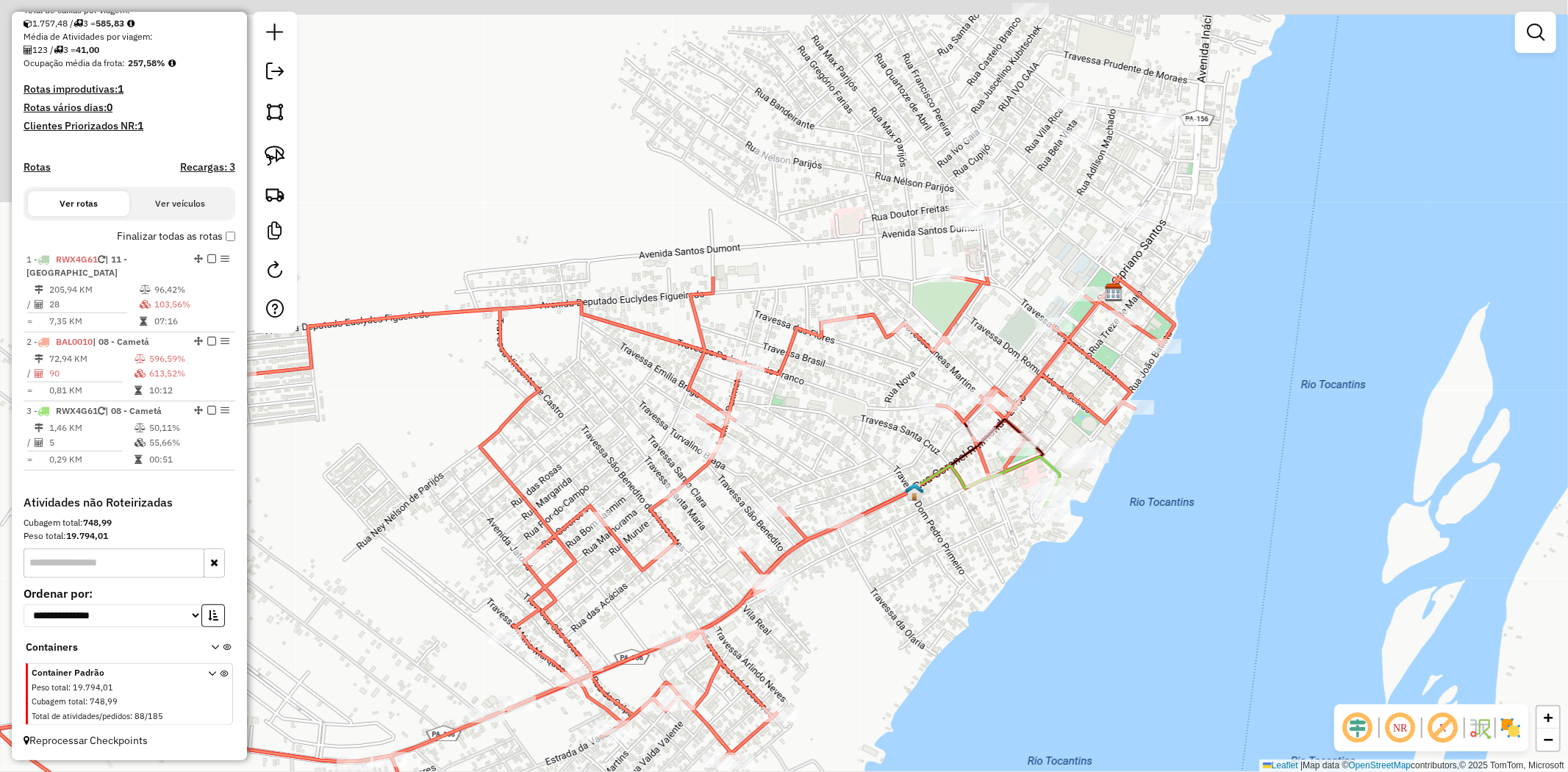
drag, startPoint x: 1042, startPoint y: 312, endPoint x: 802, endPoint y: 729, distance: 481.1
click at [802, 729] on div "Janela de atendimento Grade de atendimento Capacidade Transportadoras Veículos …" at bounding box center [784, 386] width 1568 height 772
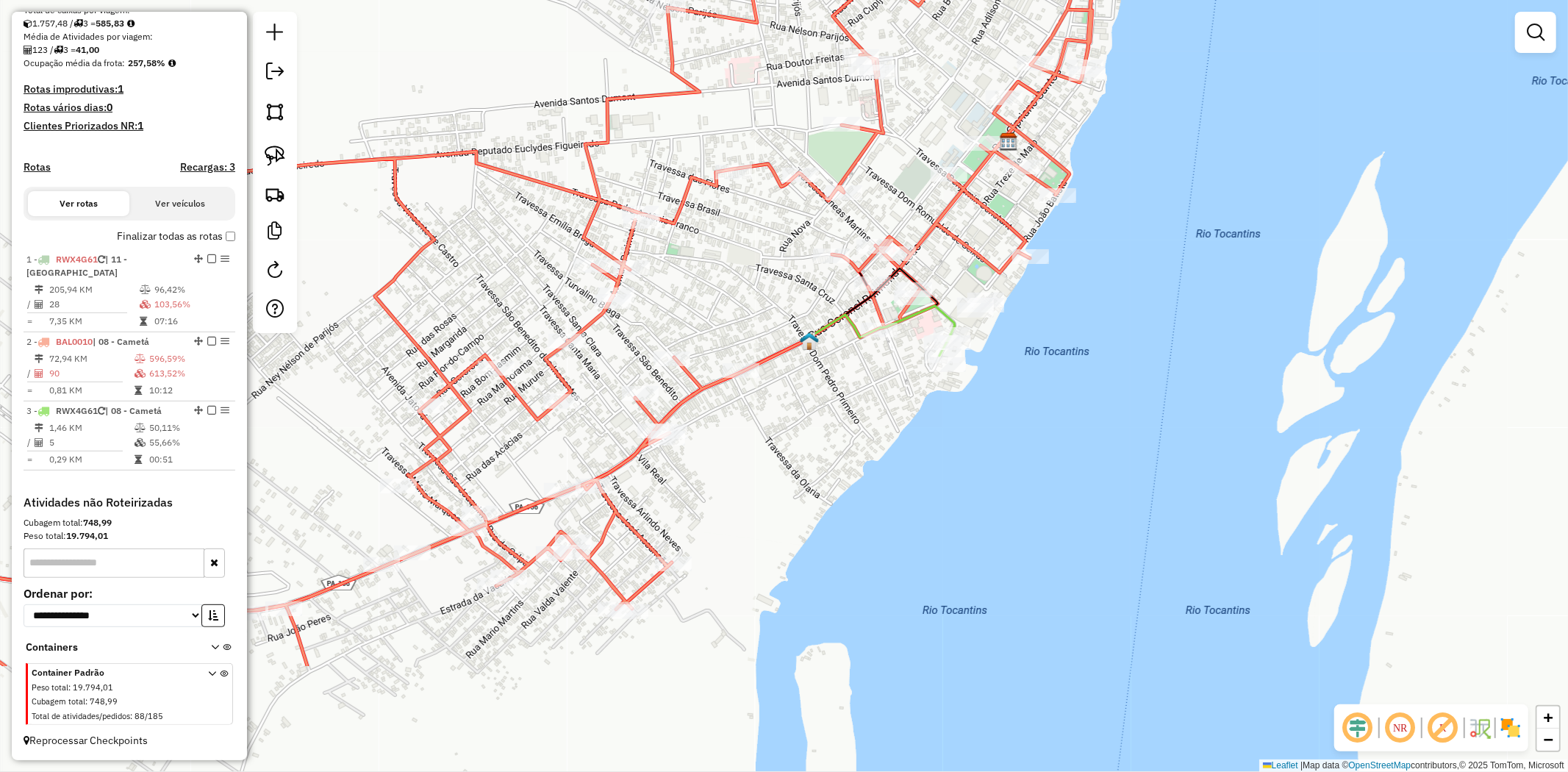
drag, startPoint x: 849, startPoint y: 509, endPoint x: 762, endPoint y: 343, distance: 187.4
click at [762, 343] on div "Janela de atendimento Grade de atendimento Capacidade Transportadoras Veículos …" at bounding box center [784, 386] width 1568 height 772
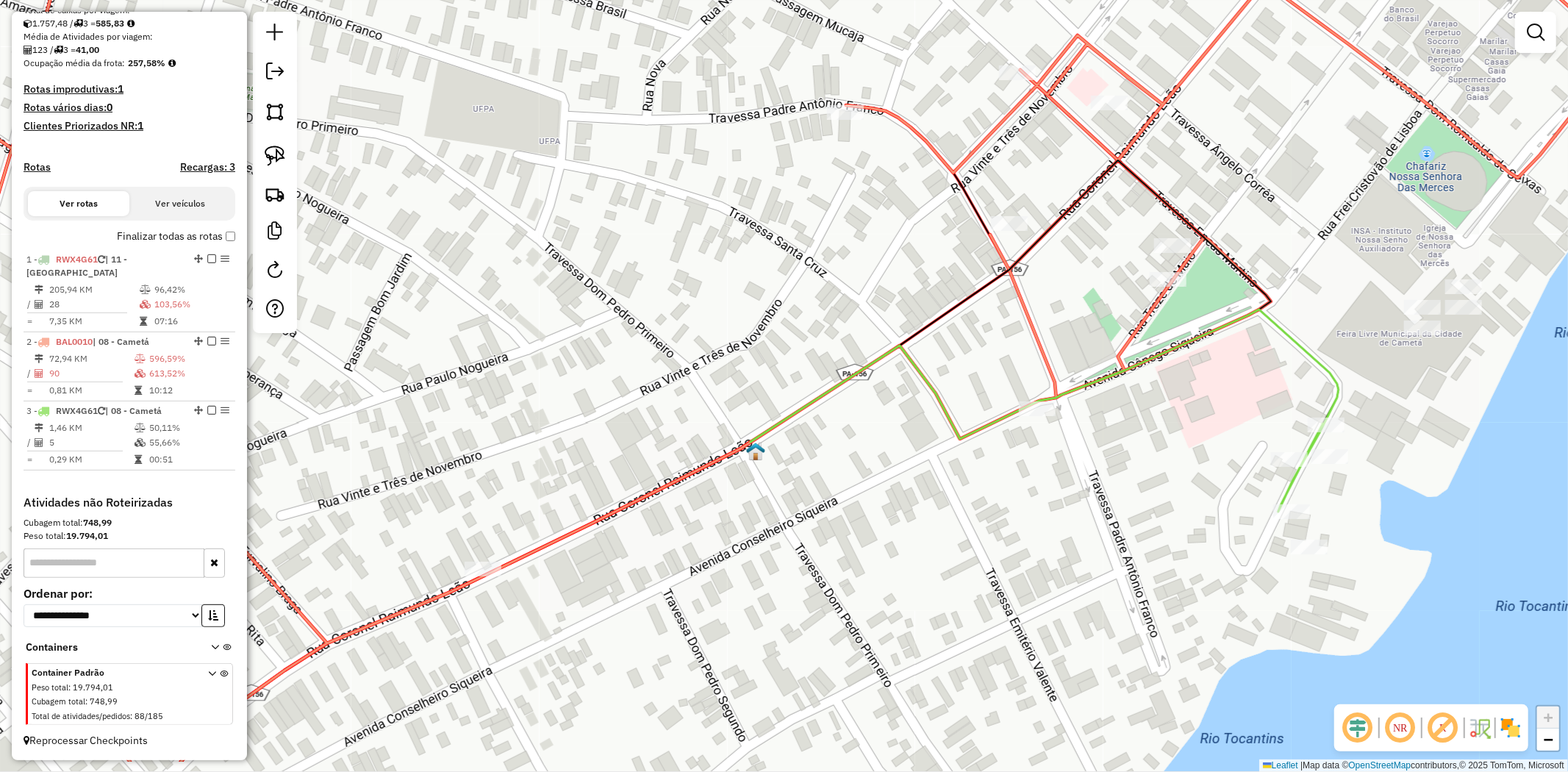
drag, startPoint x: 770, startPoint y: 481, endPoint x: 1214, endPoint y: 164, distance: 545.6
click at [1163, 188] on div "Janela de atendimento Grade de atendimento Capacidade Transportadoras Veículos …" at bounding box center [784, 386] width 1568 height 772
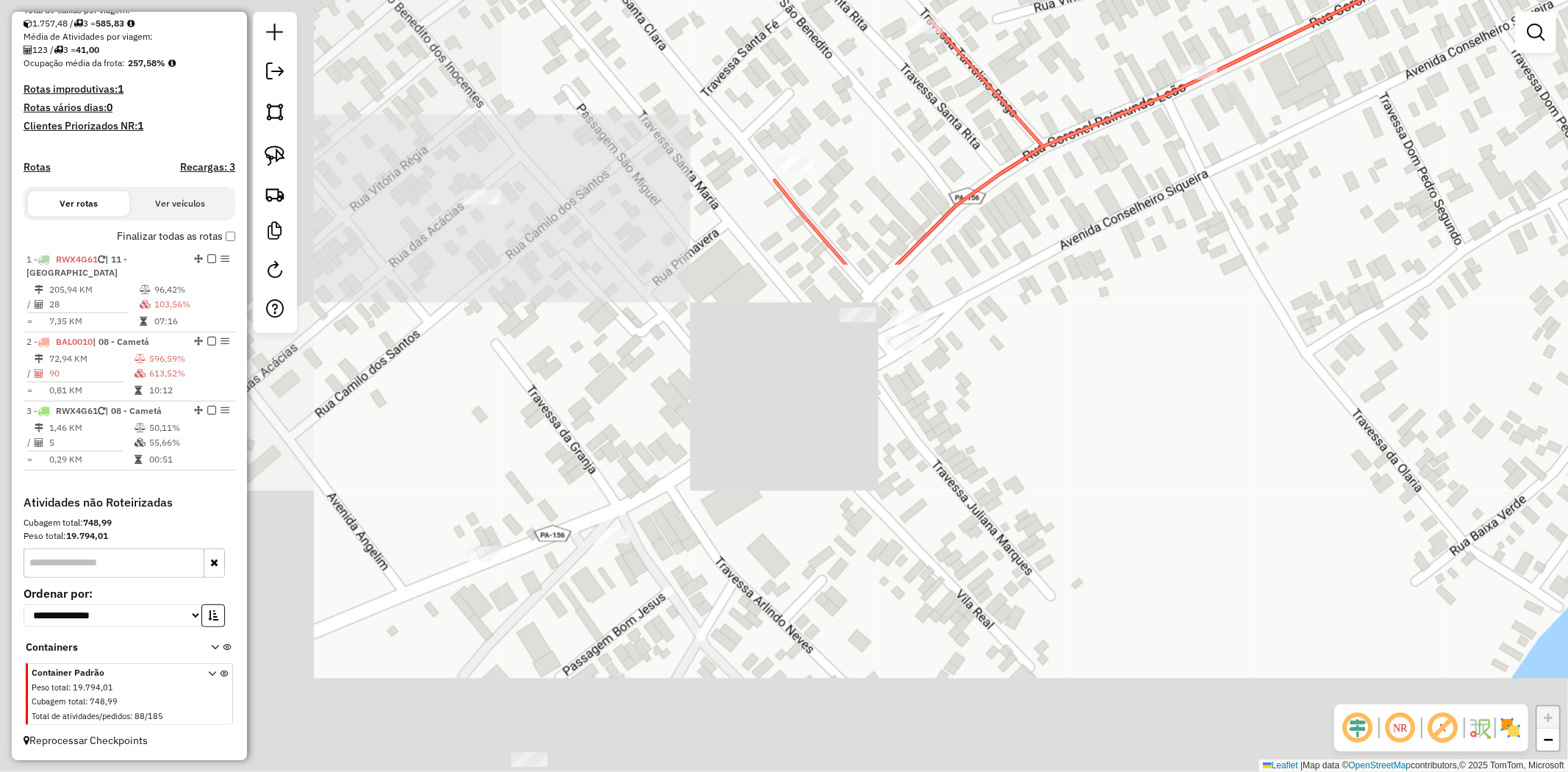
click at [891, 422] on div "Janela de atendimento Grade de atendimento Capacidade Transportadoras Veículos …" at bounding box center [784, 386] width 1568 height 772
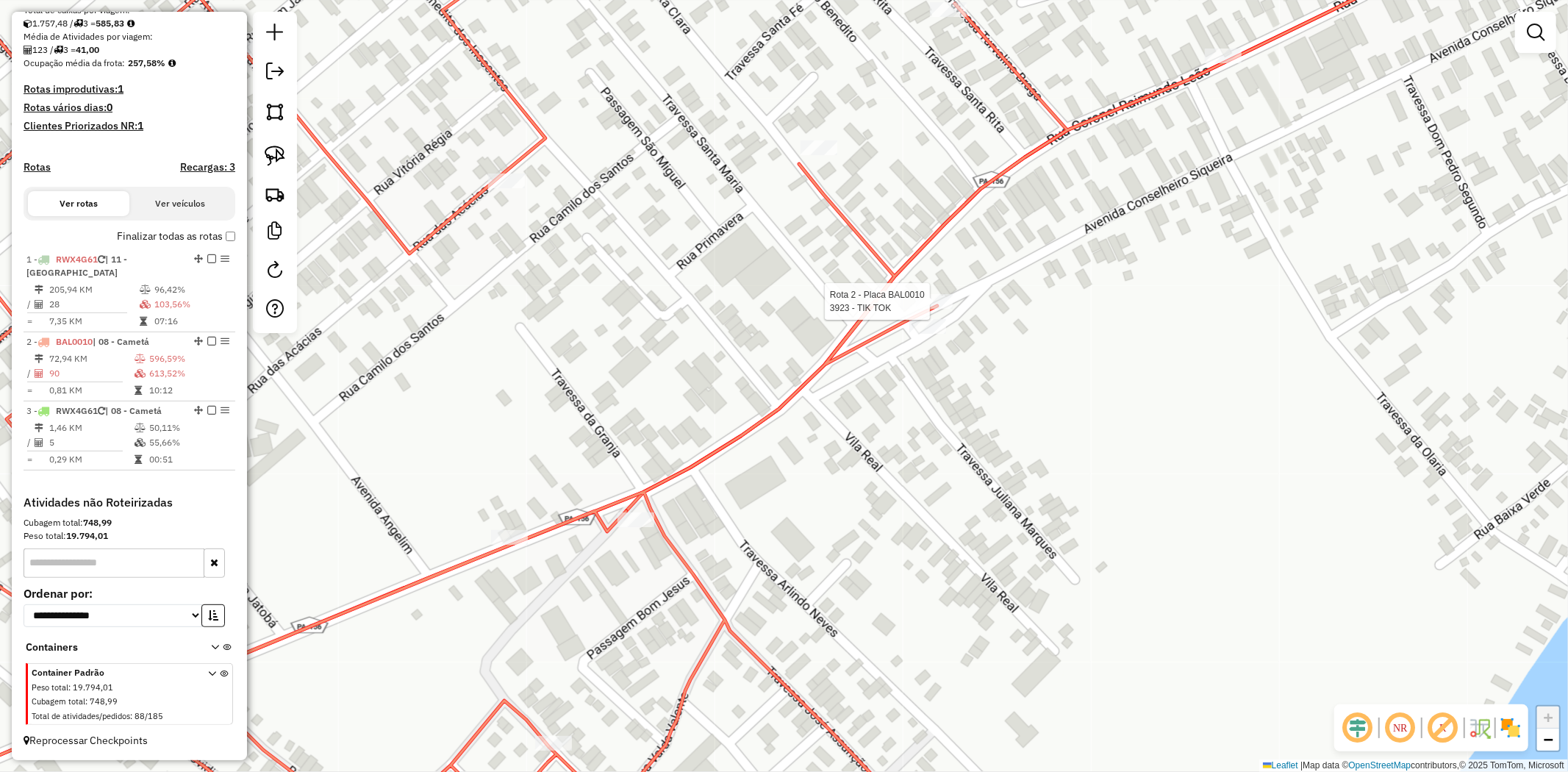
select select "**********"
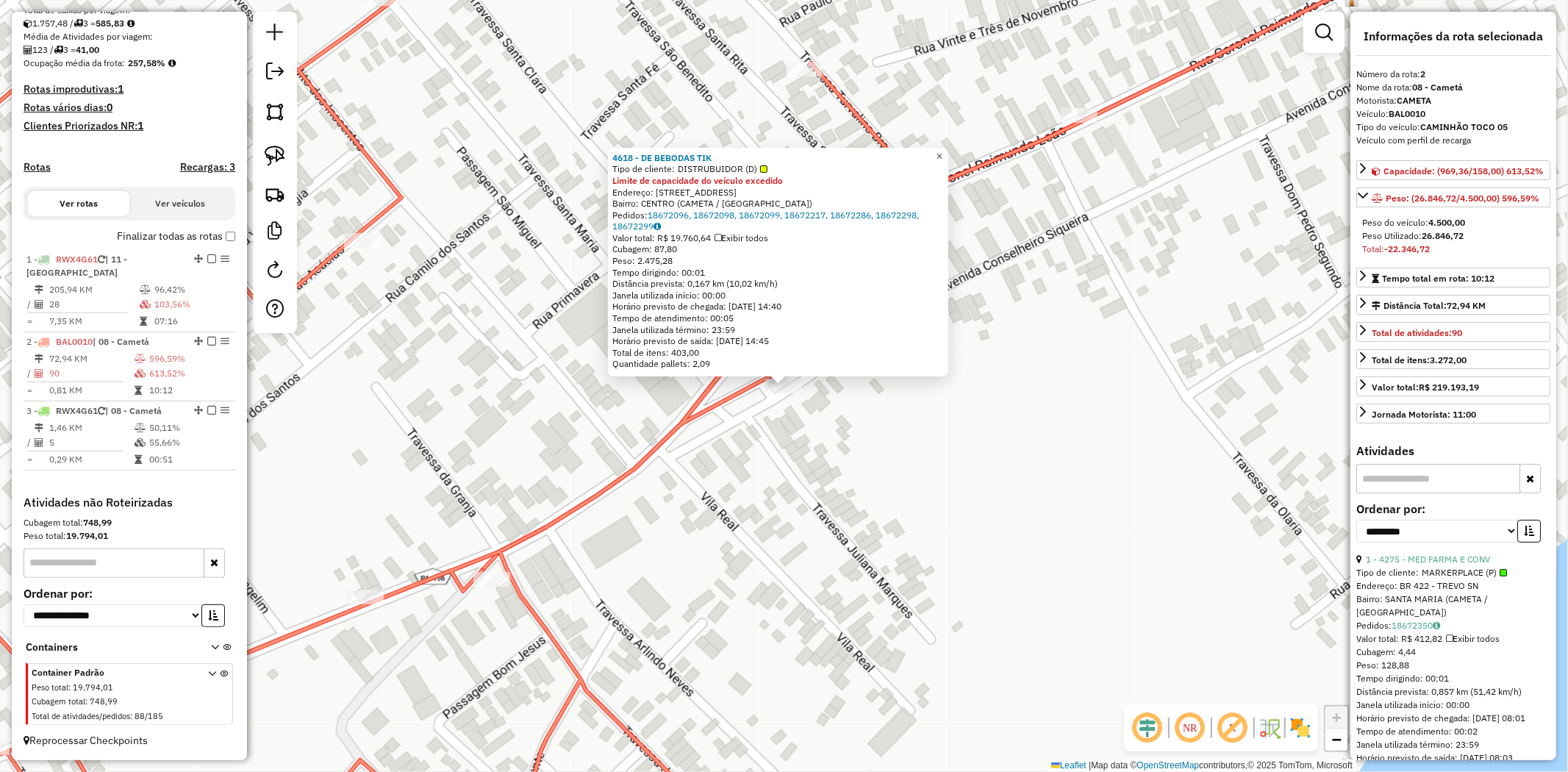
click at [943, 150] on span "×" at bounding box center [939, 156] width 7 height 13
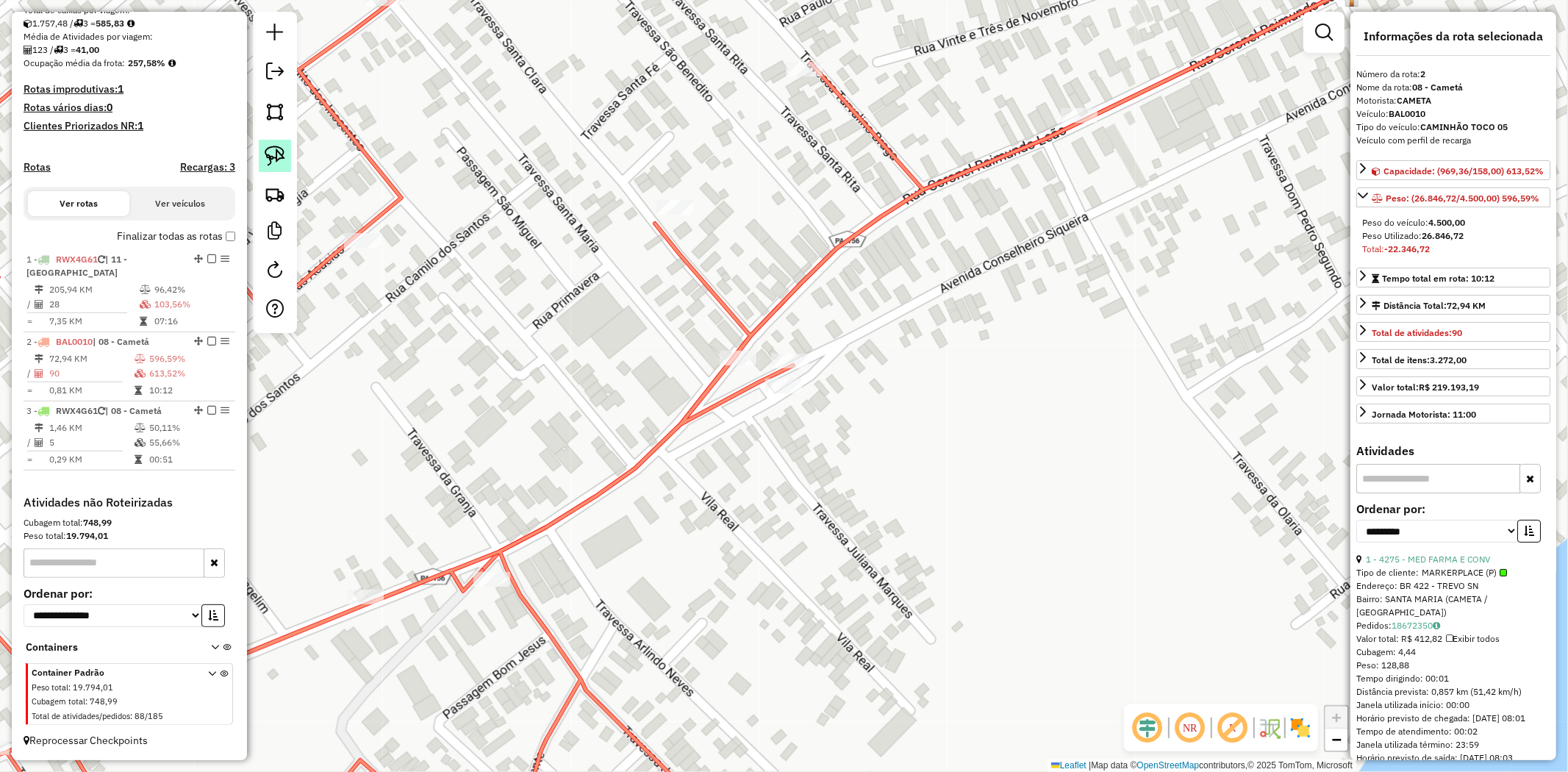
click at [261, 150] on link at bounding box center [275, 156] width 33 height 33
drag, startPoint x: 840, startPoint y: 342, endPoint x: 800, endPoint y: 417, distance: 85.0
click at [800, 417] on div "Janela de atendimento Grade de atendimento Capacidade Transportadoras Veículos …" at bounding box center [784, 386] width 1568 height 772
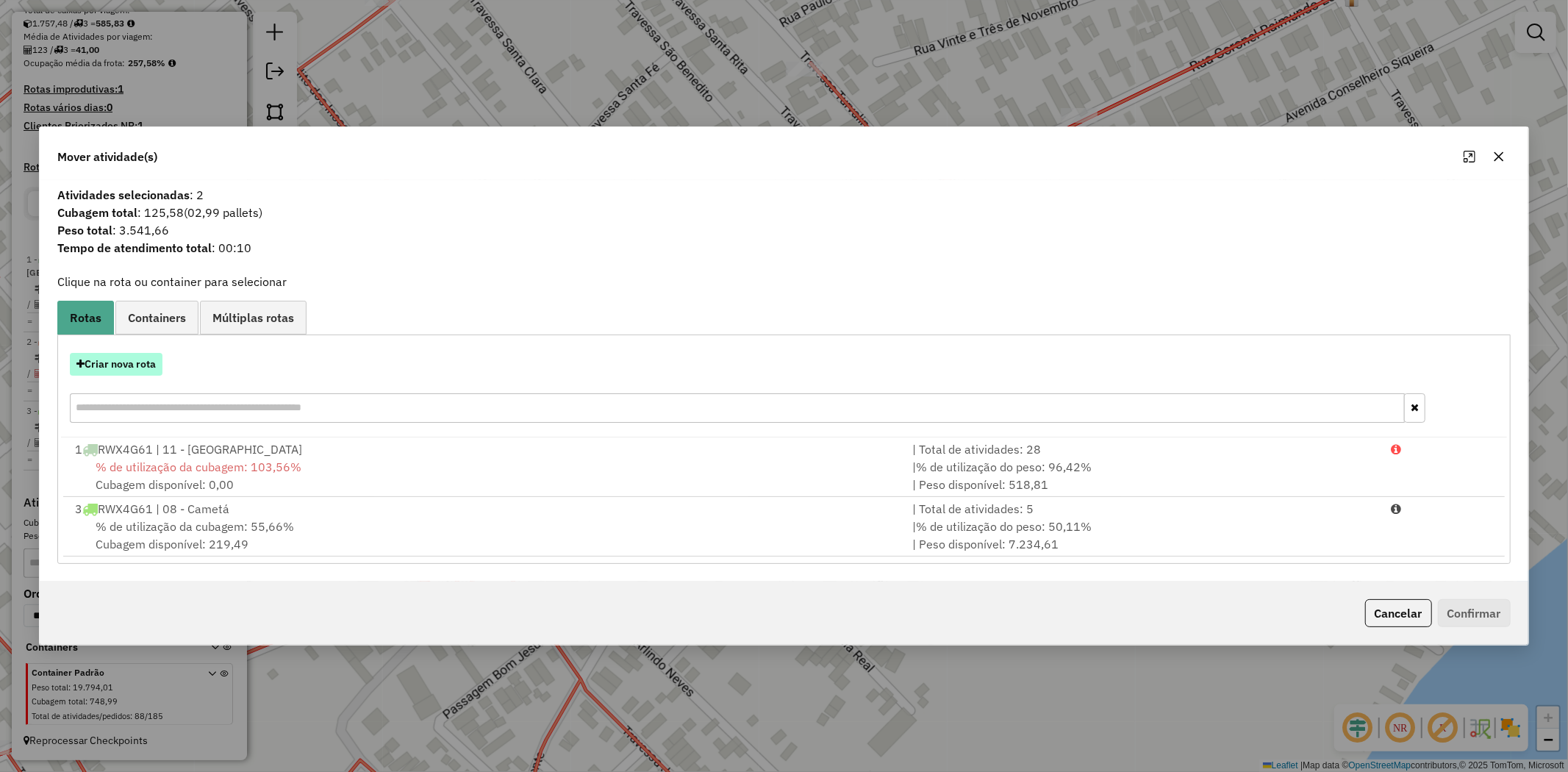
click at [149, 361] on button "Criar nova rota" at bounding box center [116, 364] width 93 height 22
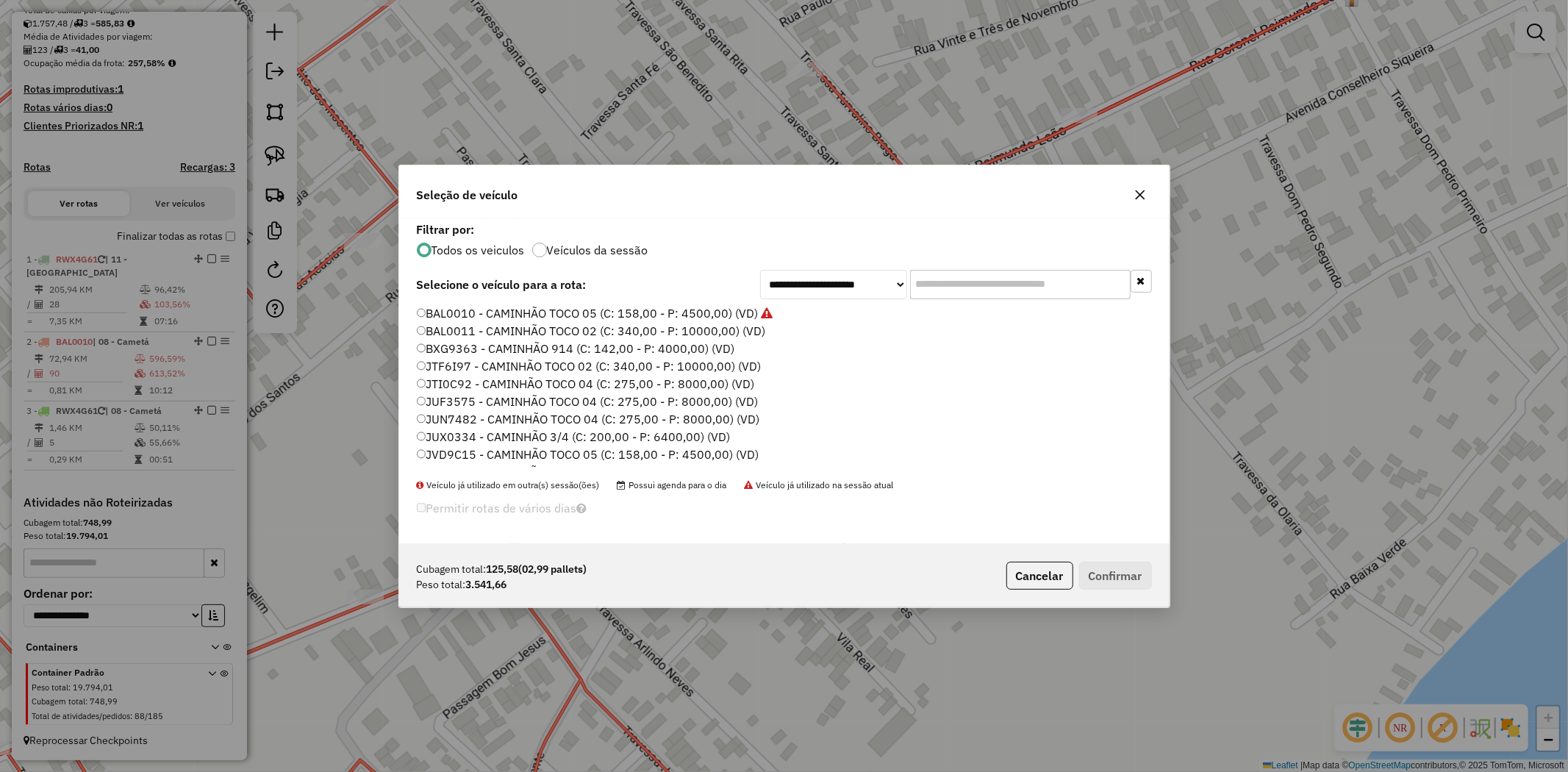
click at [1142, 200] on icon "button" at bounding box center [1141, 195] width 12 height 12
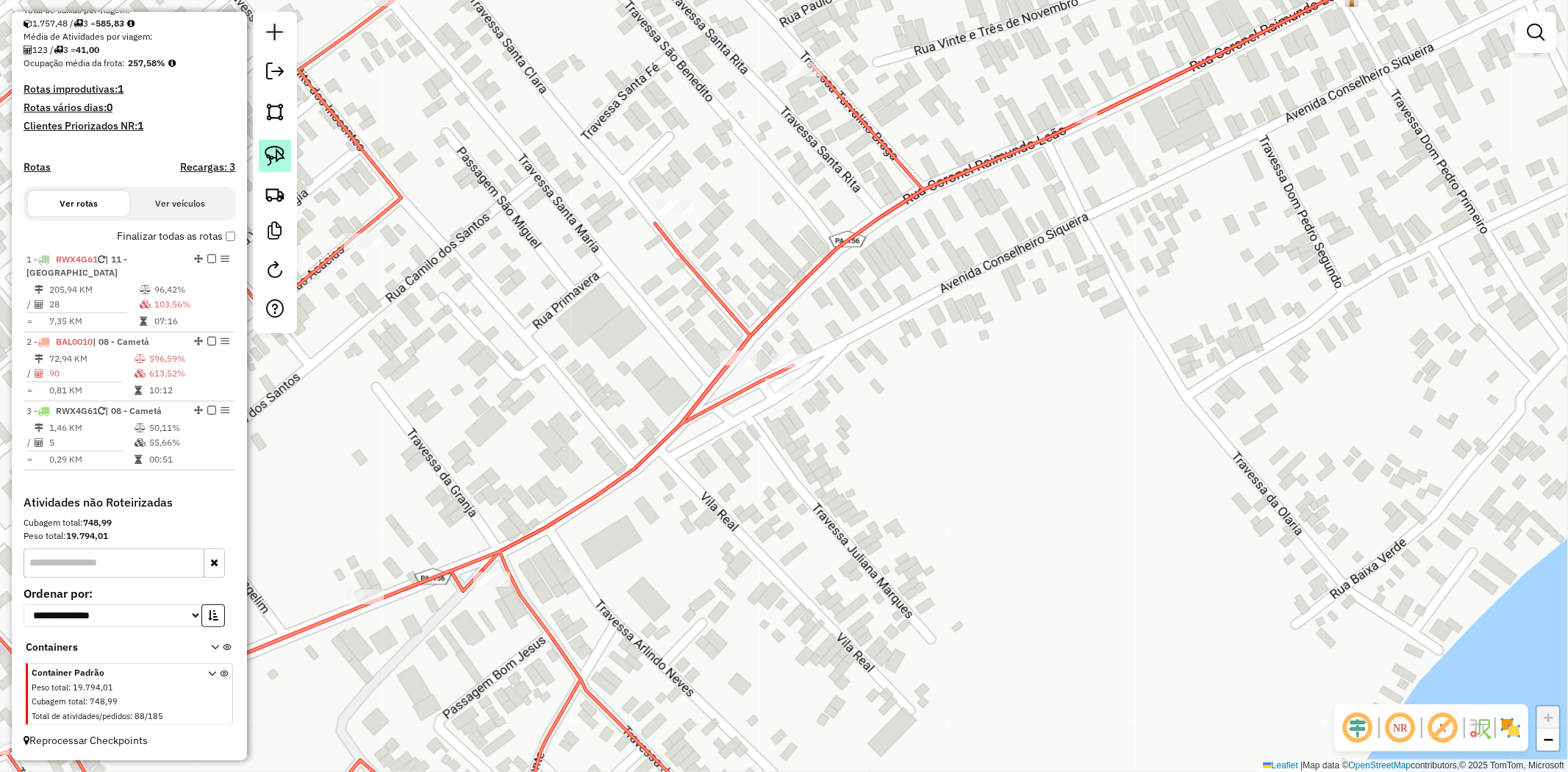
drag, startPoint x: 255, startPoint y: 159, endPoint x: 268, endPoint y: 156, distance: 13.3
click at [261, 158] on div at bounding box center [274, 172] width 44 height 321
click at [268, 155] on img at bounding box center [275, 156] width 21 height 21
drag, startPoint x: 894, startPoint y: 351, endPoint x: 772, endPoint y: 434, distance: 147.6
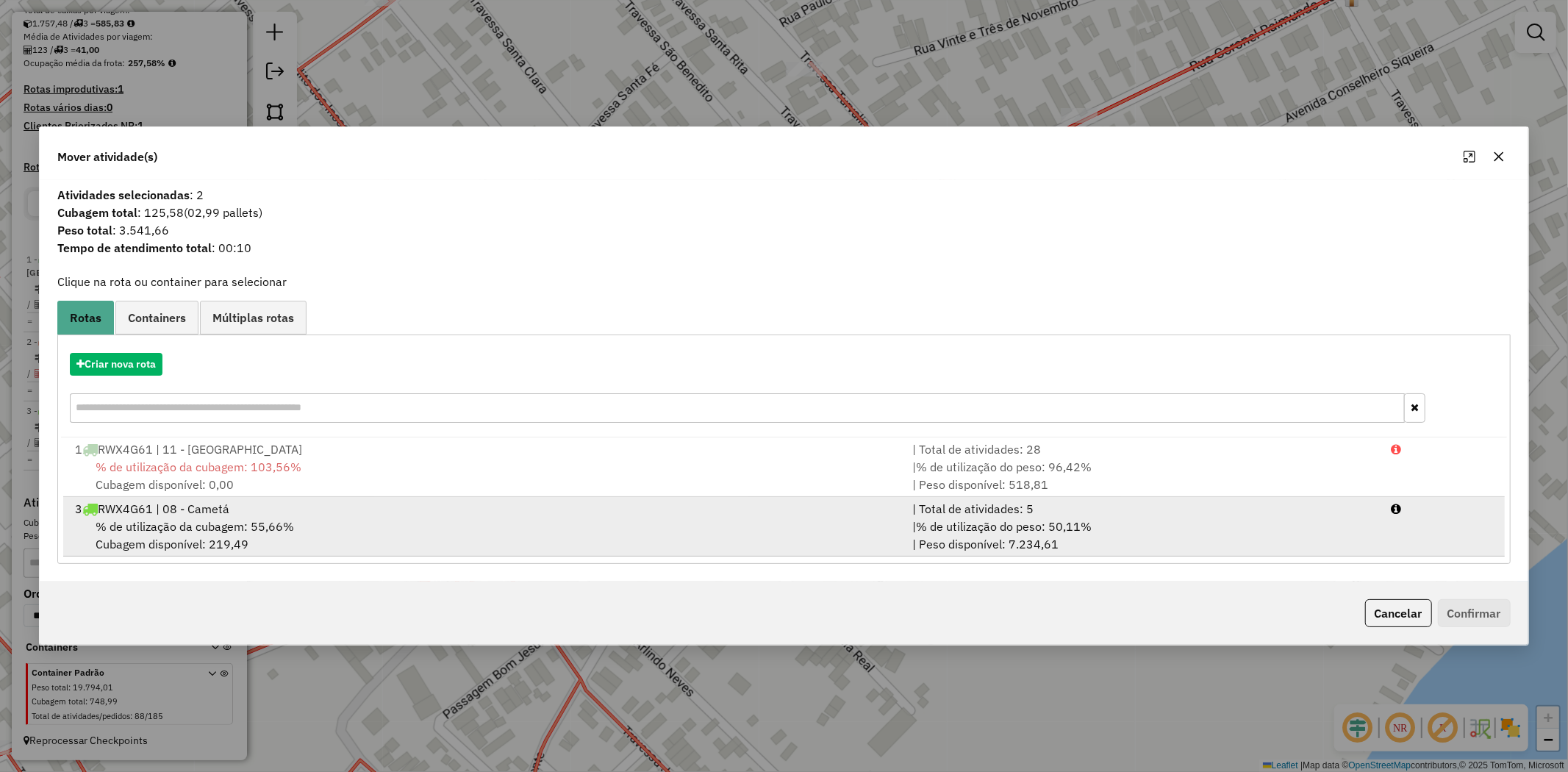
click at [210, 522] on span "% de utilização da cubagem: 55,66%" at bounding box center [194, 526] width 199 height 15
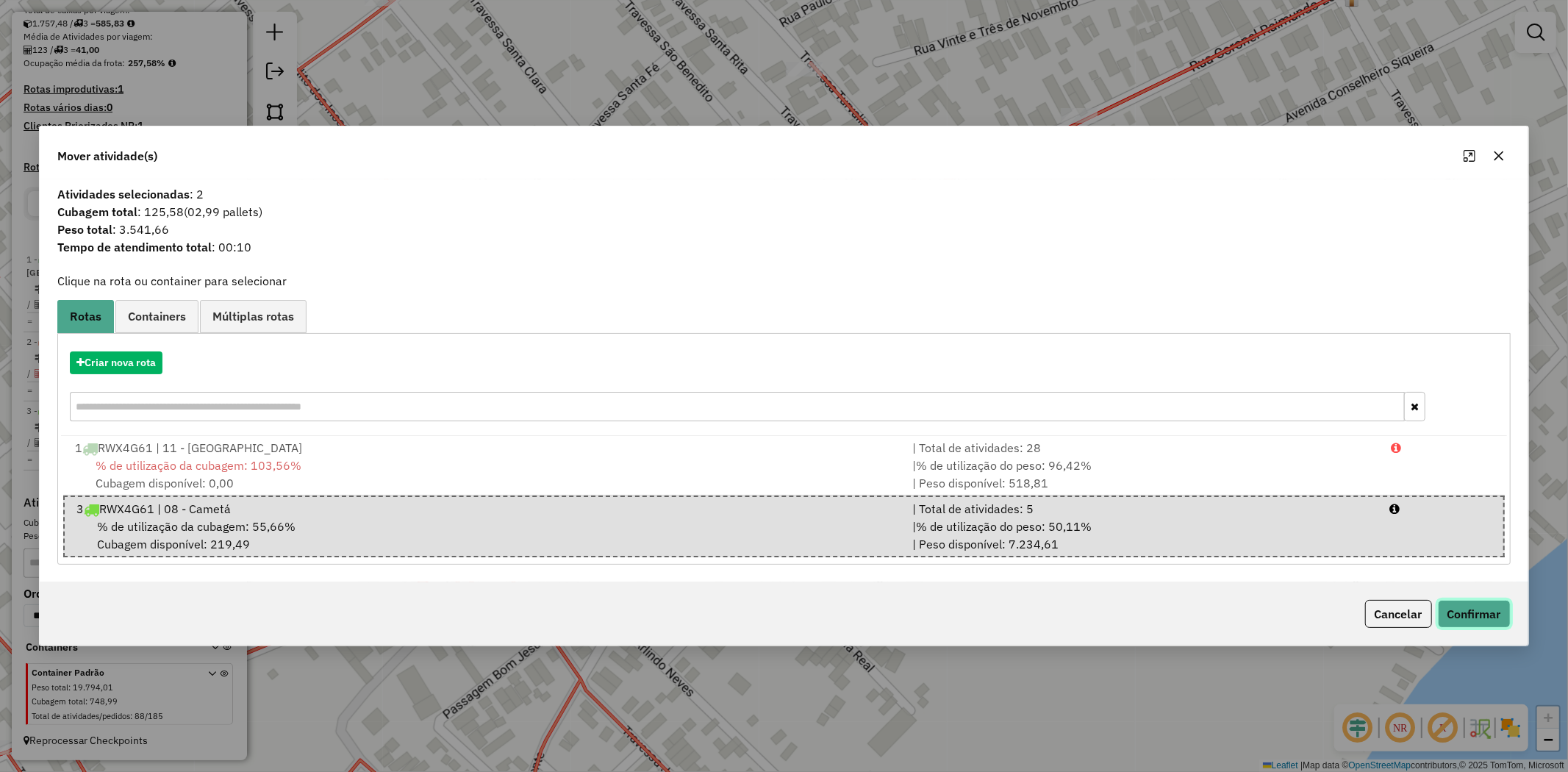
click at [1492, 615] on button "Confirmar" at bounding box center [1474, 614] width 73 height 28
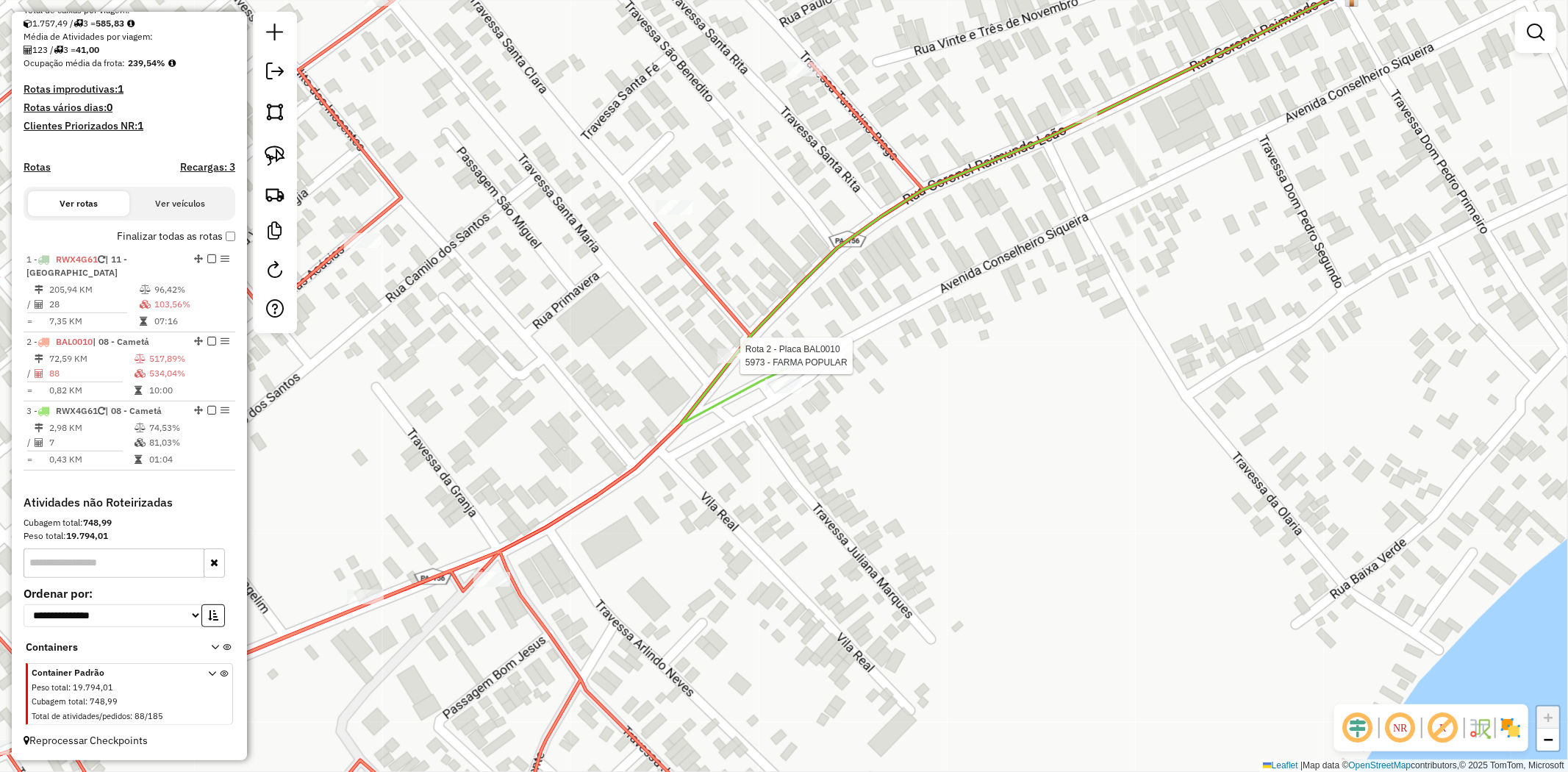
select select "**********"
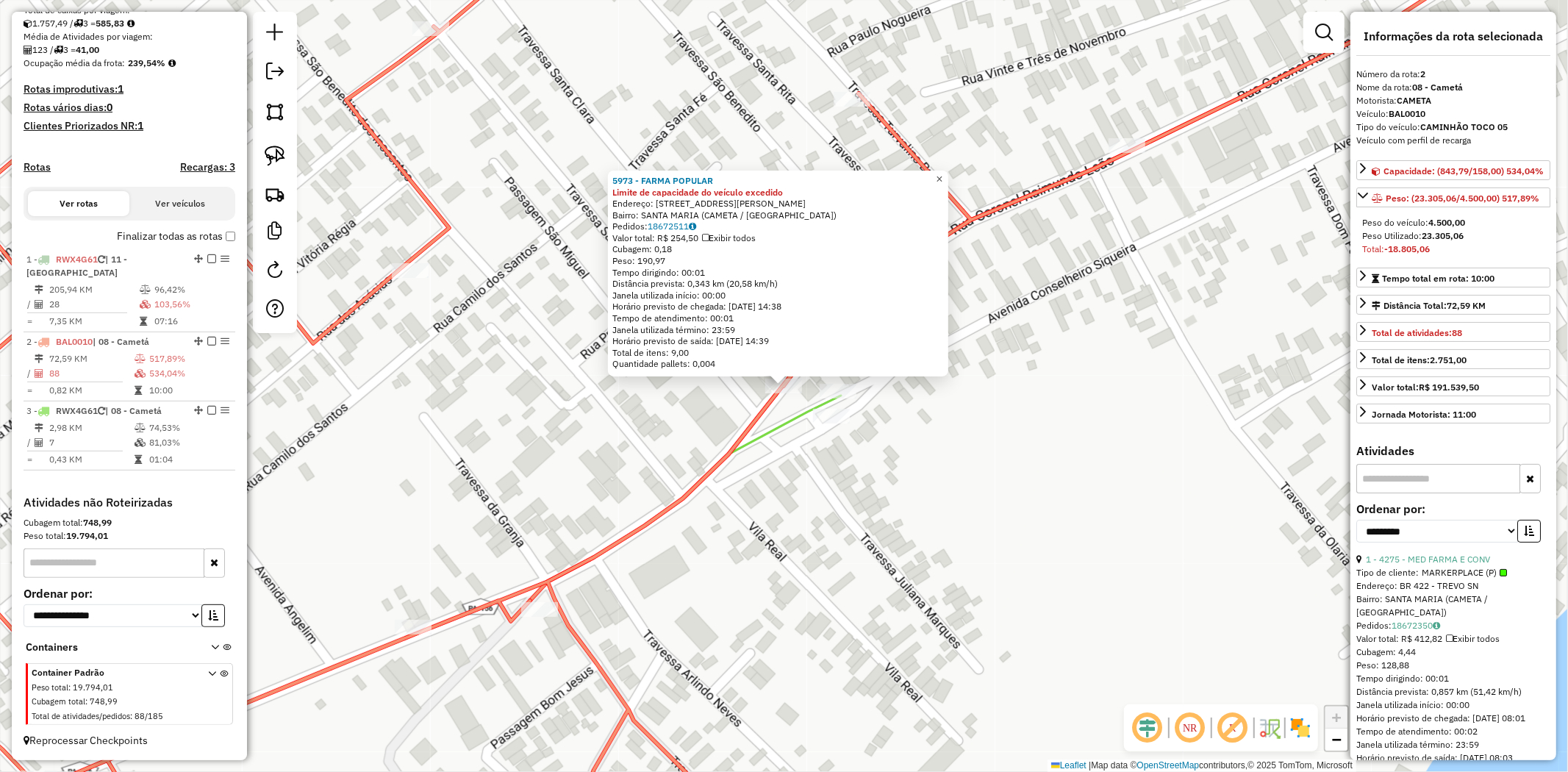
click at [943, 175] on span "×" at bounding box center [939, 179] width 7 height 13
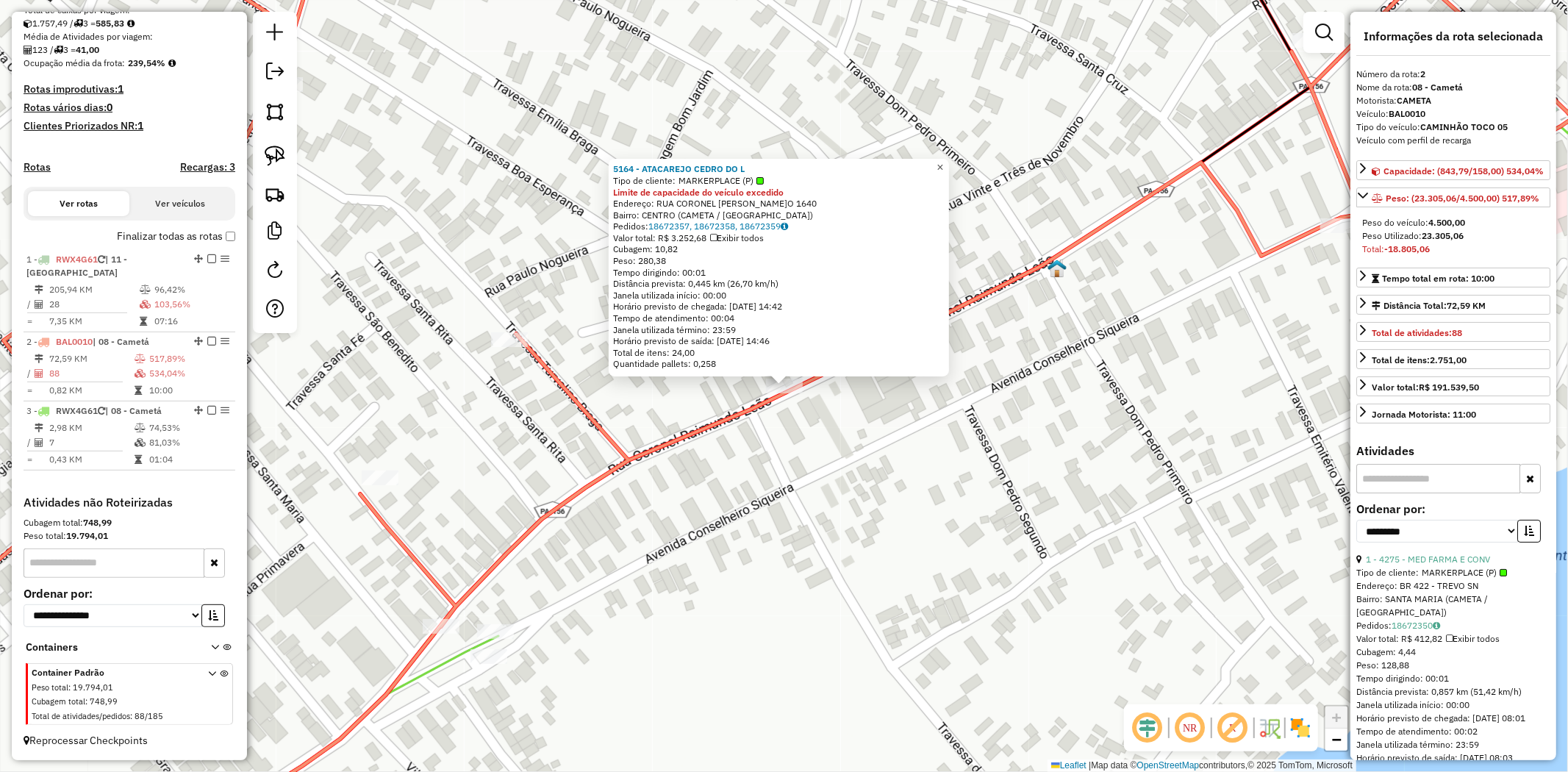
click at [943, 164] on span "×" at bounding box center [940, 167] width 7 height 13
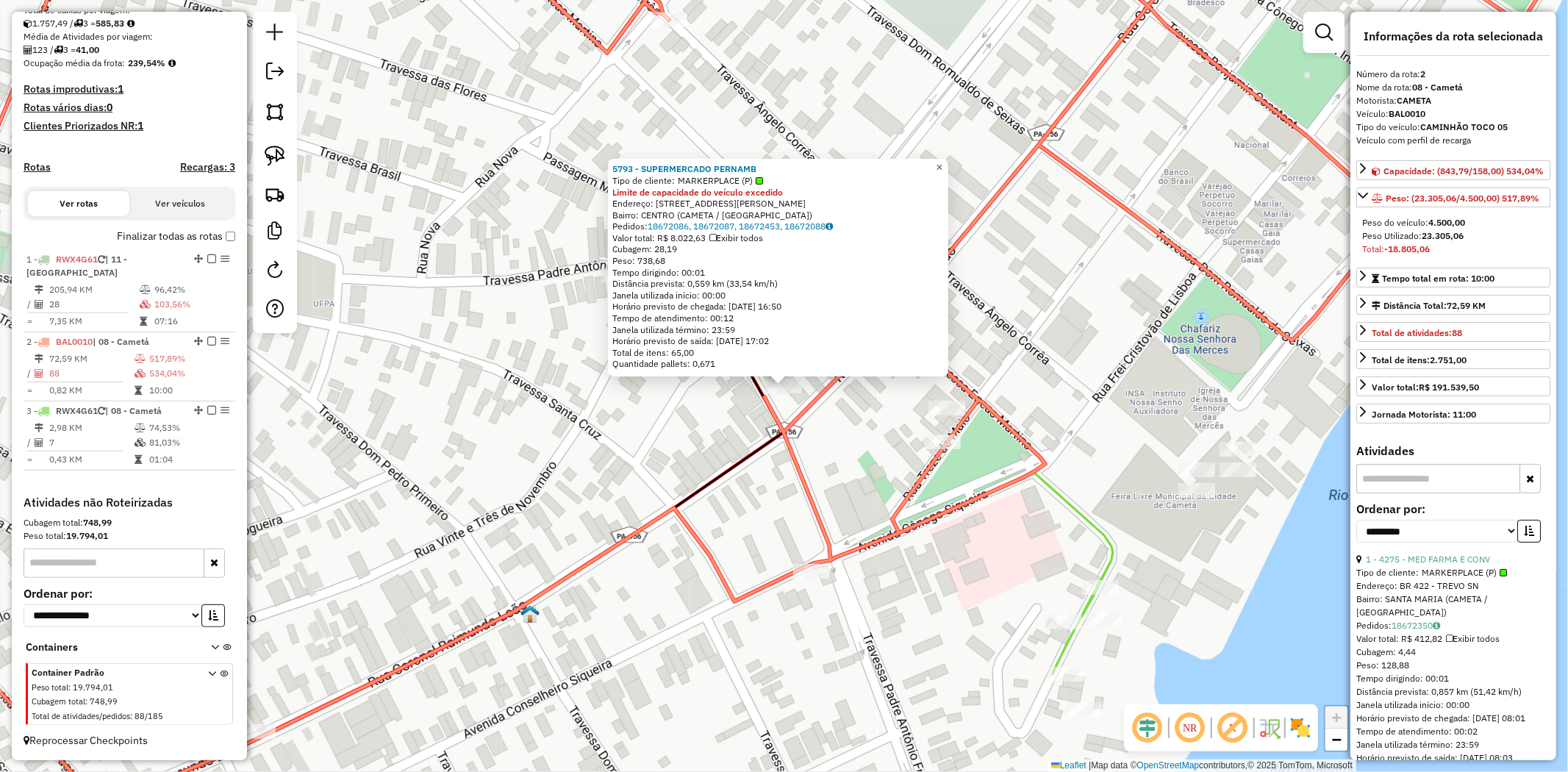
click at [943, 161] on span "×" at bounding box center [939, 167] width 7 height 13
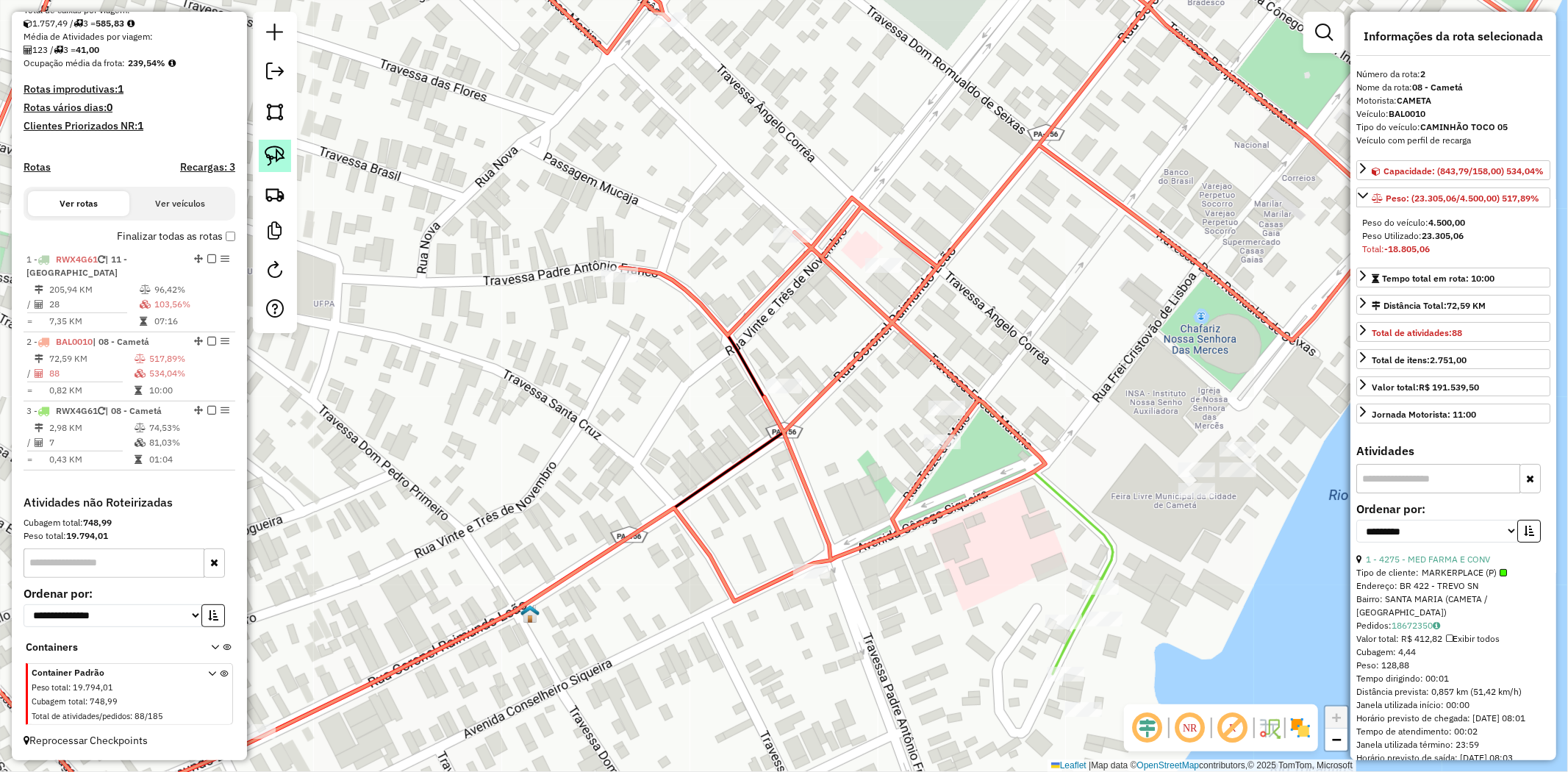
click at [270, 154] on img at bounding box center [275, 156] width 21 height 21
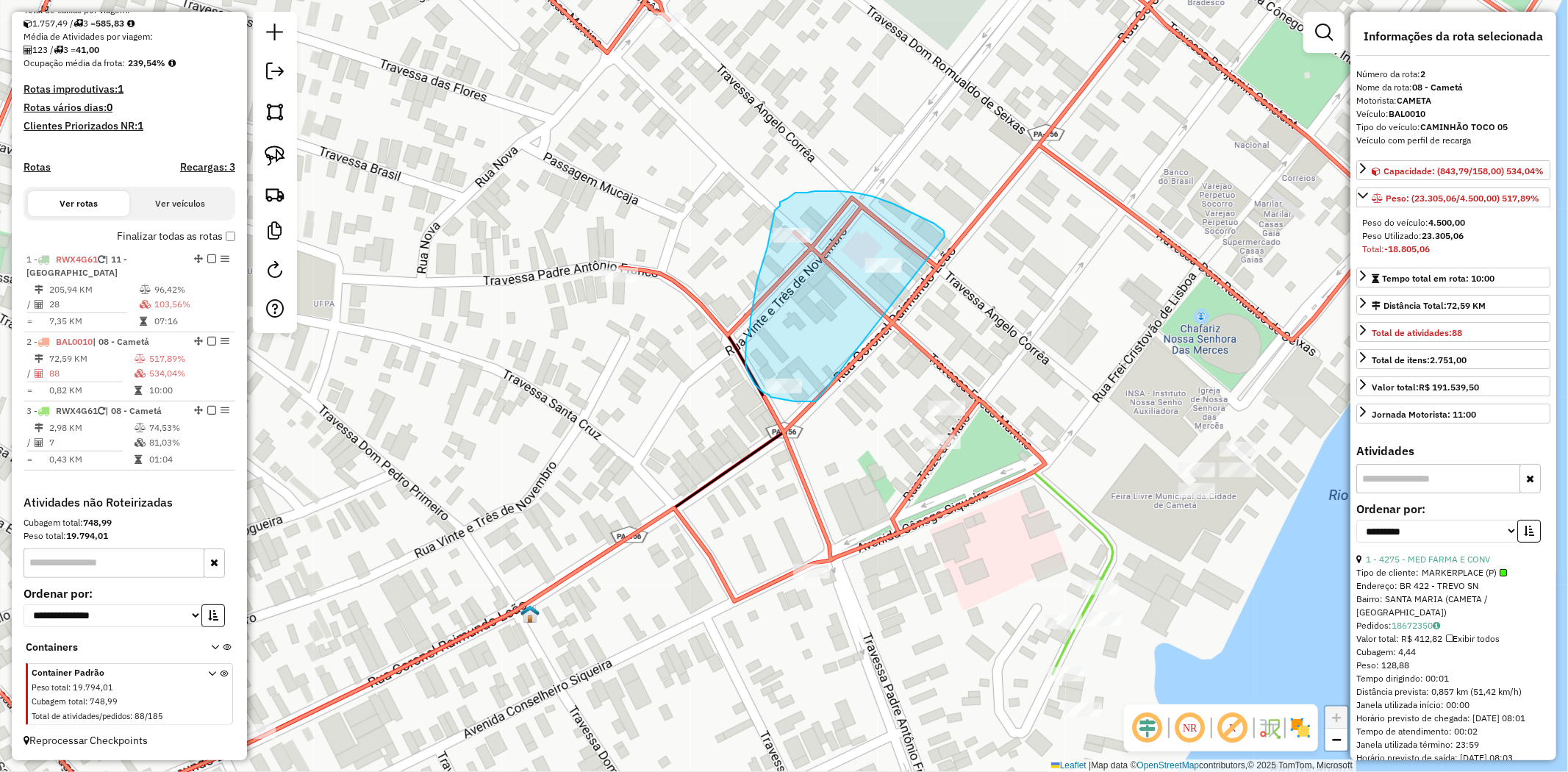
drag, startPoint x: 944, startPoint y: 237, endPoint x: 816, endPoint y: 402, distance: 208.8
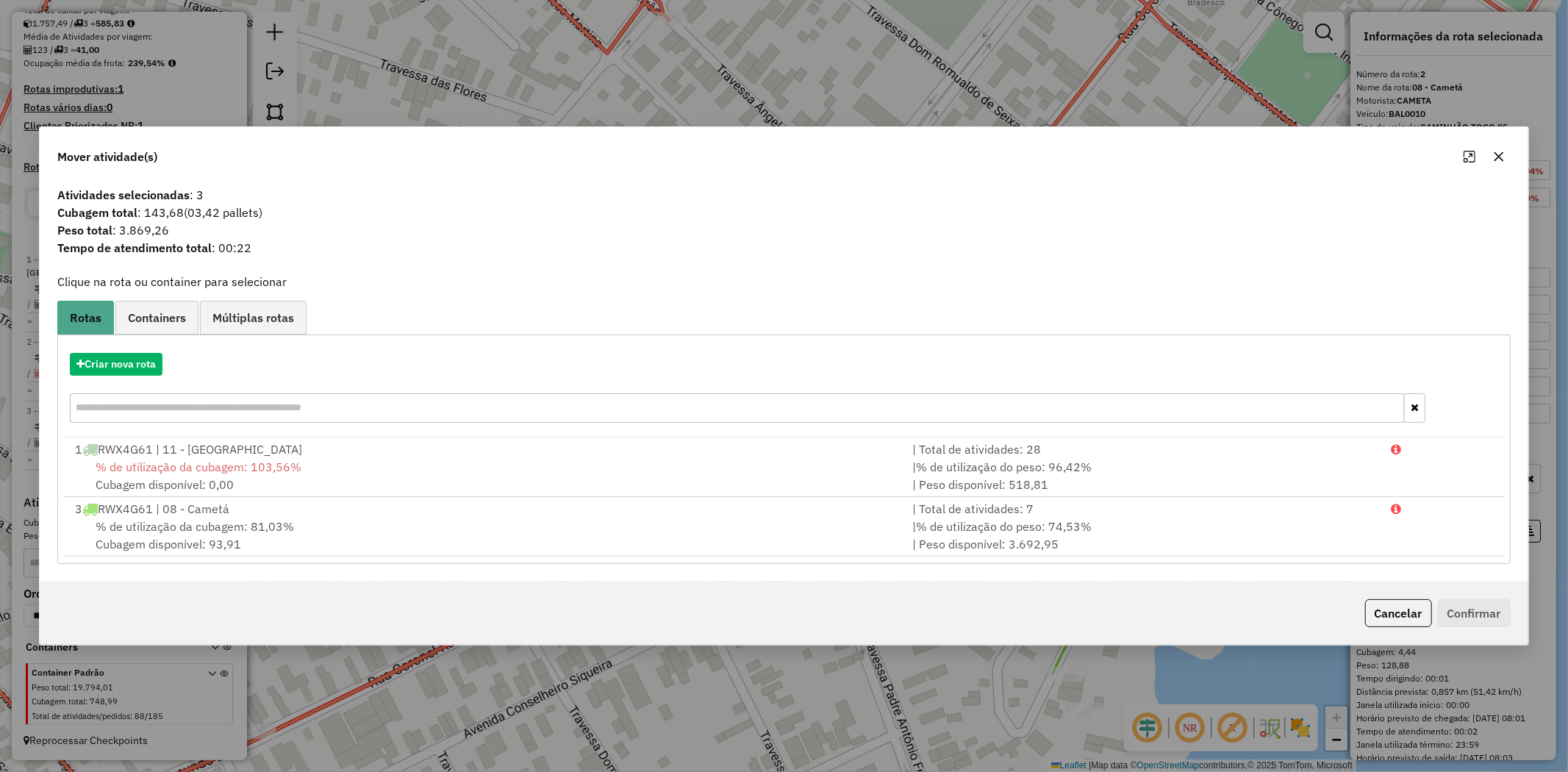
click at [1497, 152] on icon "button" at bounding box center [1499, 157] width 12 height 12
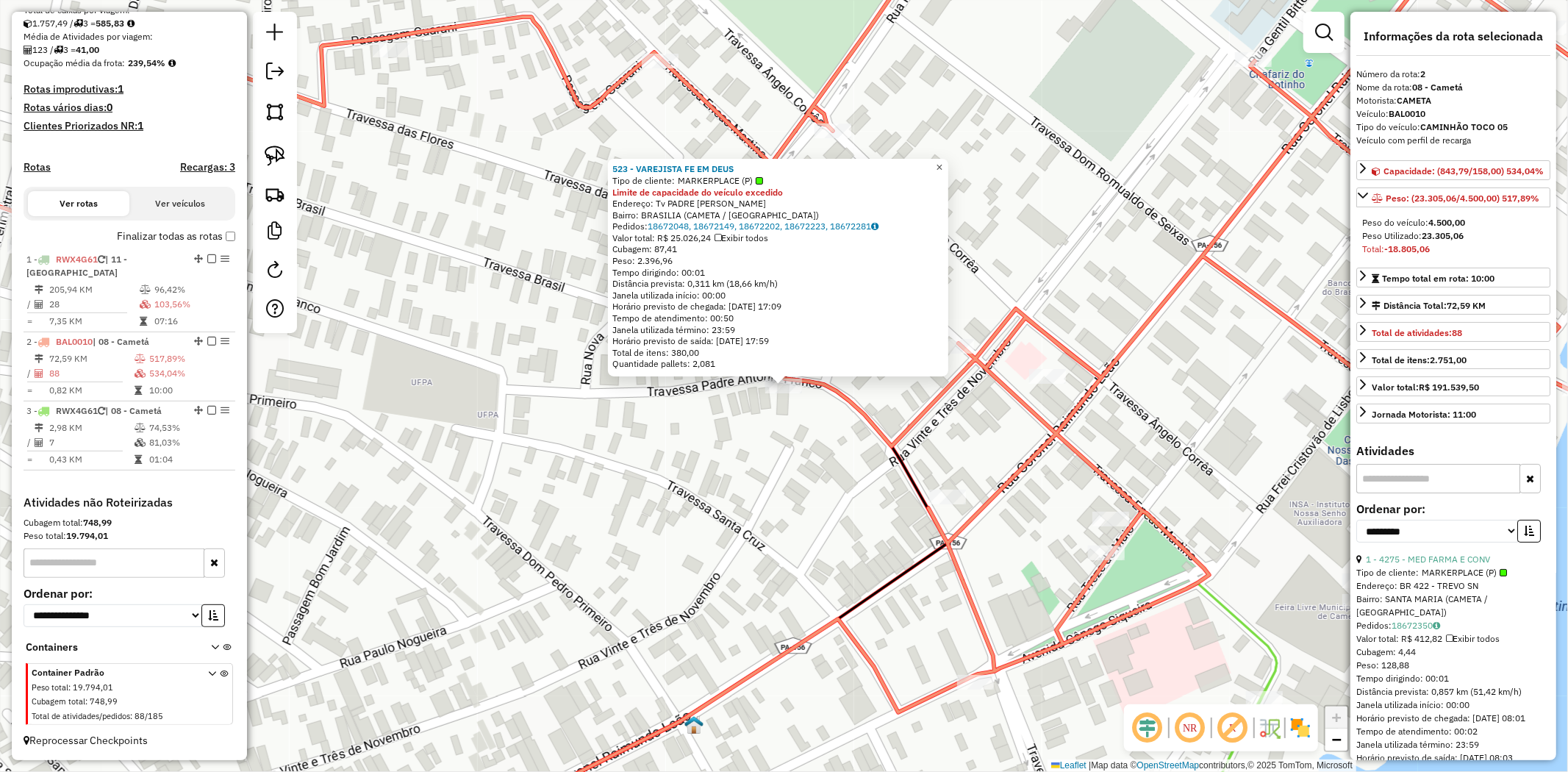
click at [943, 166] on span "×" at bounding box center [939, 167] width 7 height 13
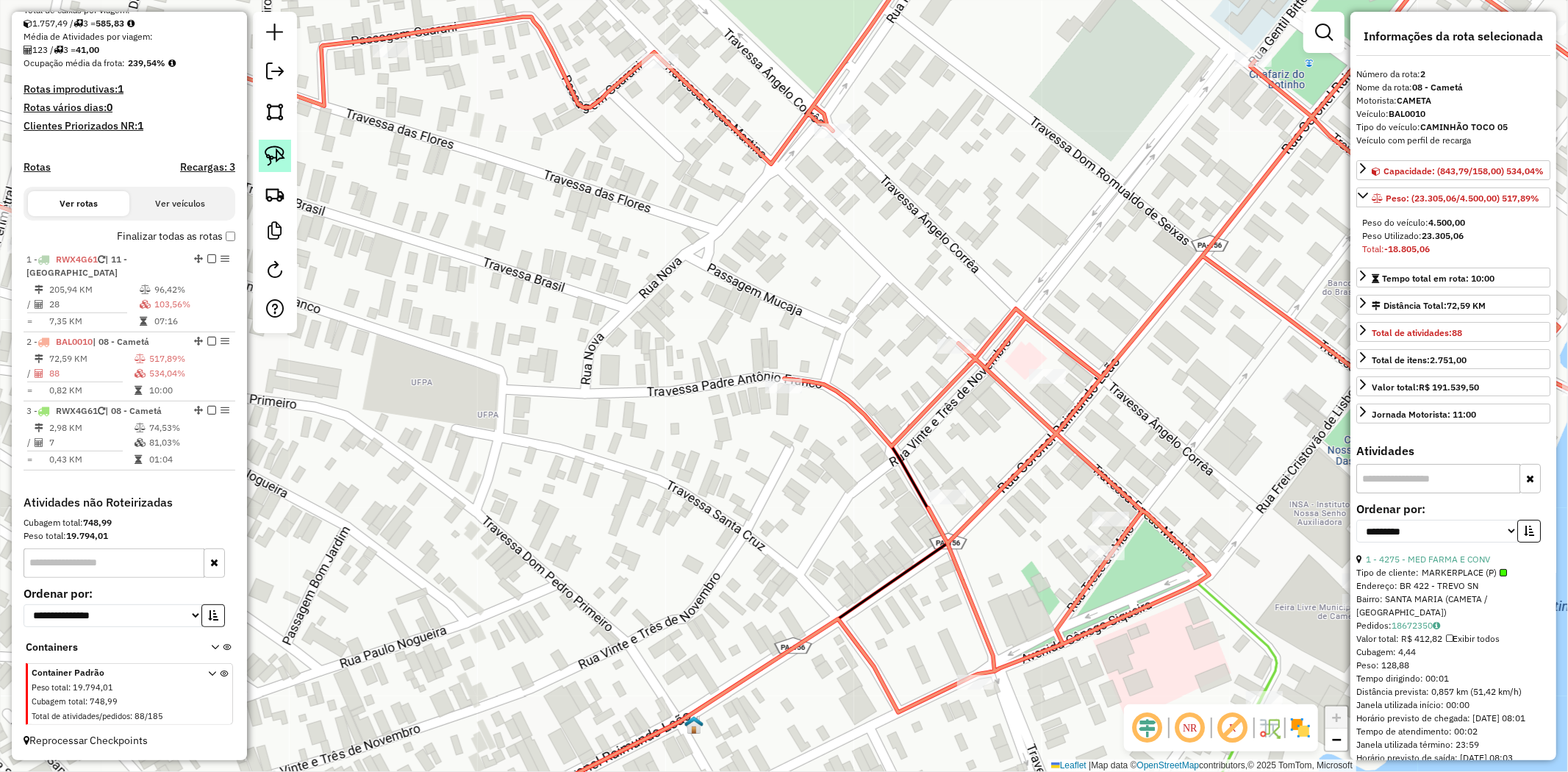
click at [269, 155] on img at bounding box center [275, 156] width 21 height 21
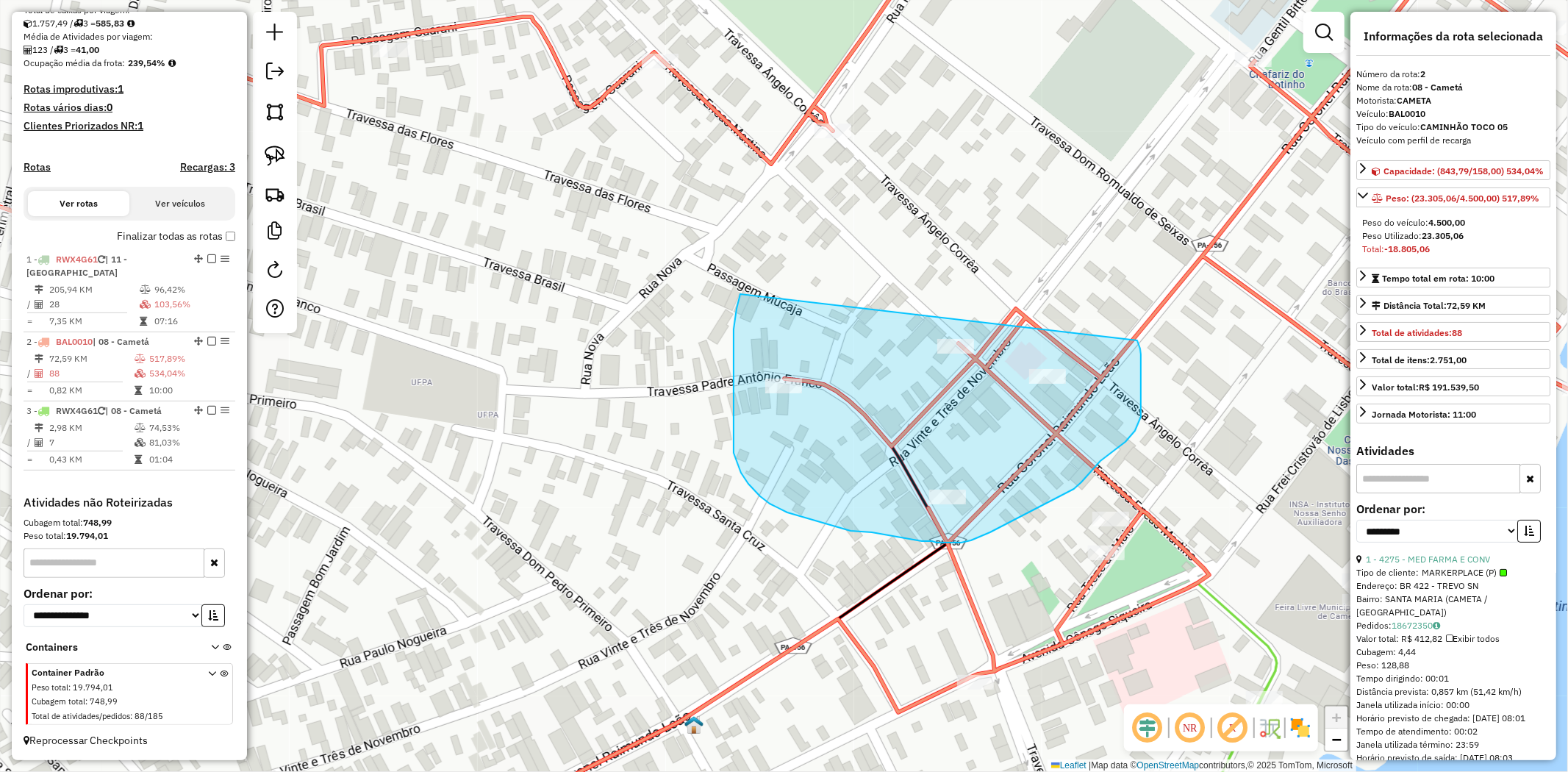
drag, startPoint x: 734, startPoint y: 349, endPoint x: 1136, endPoint y: 337, distance: 402.2
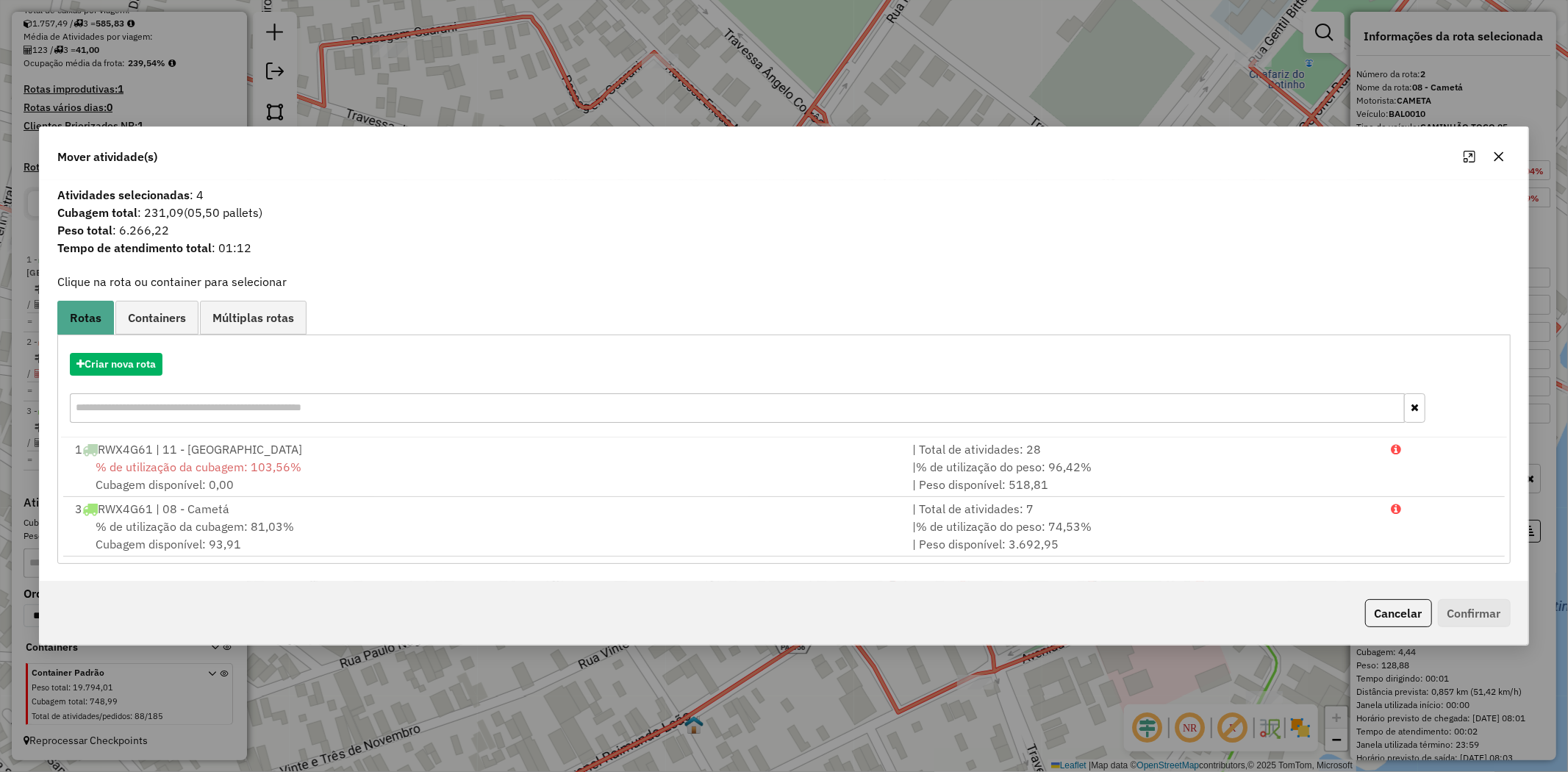
click at [1497, 157] on icon "button" at bounding box center [1498, 157] width 9 height 9
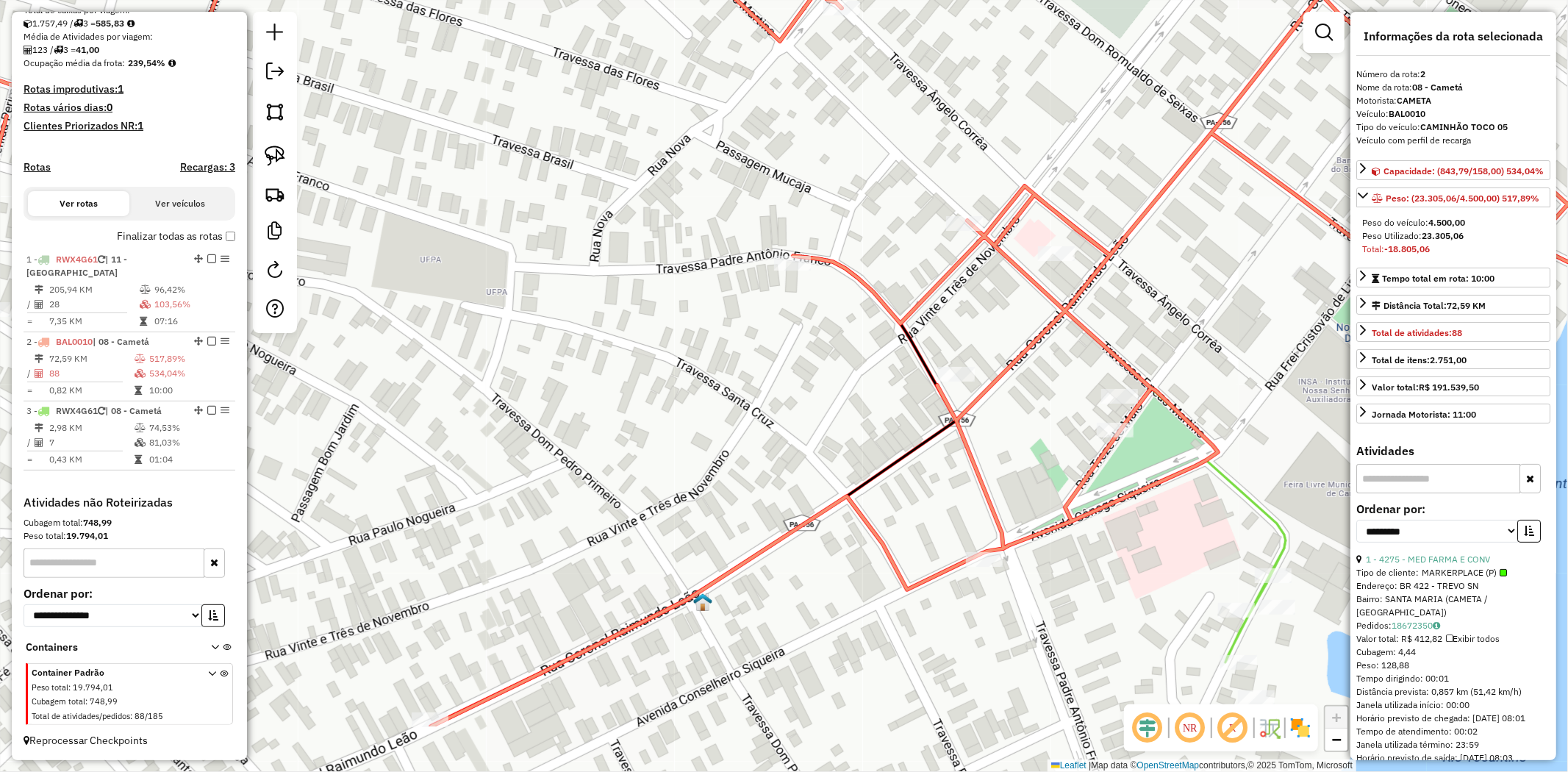
drag, startPoint x: 1025, startPoint y: 312, endPoint x: 1034, endPoint y: 189, distance: 123.3
click at [1034, 189] on icon at bounding box center [793, 263] width 1882 height 927
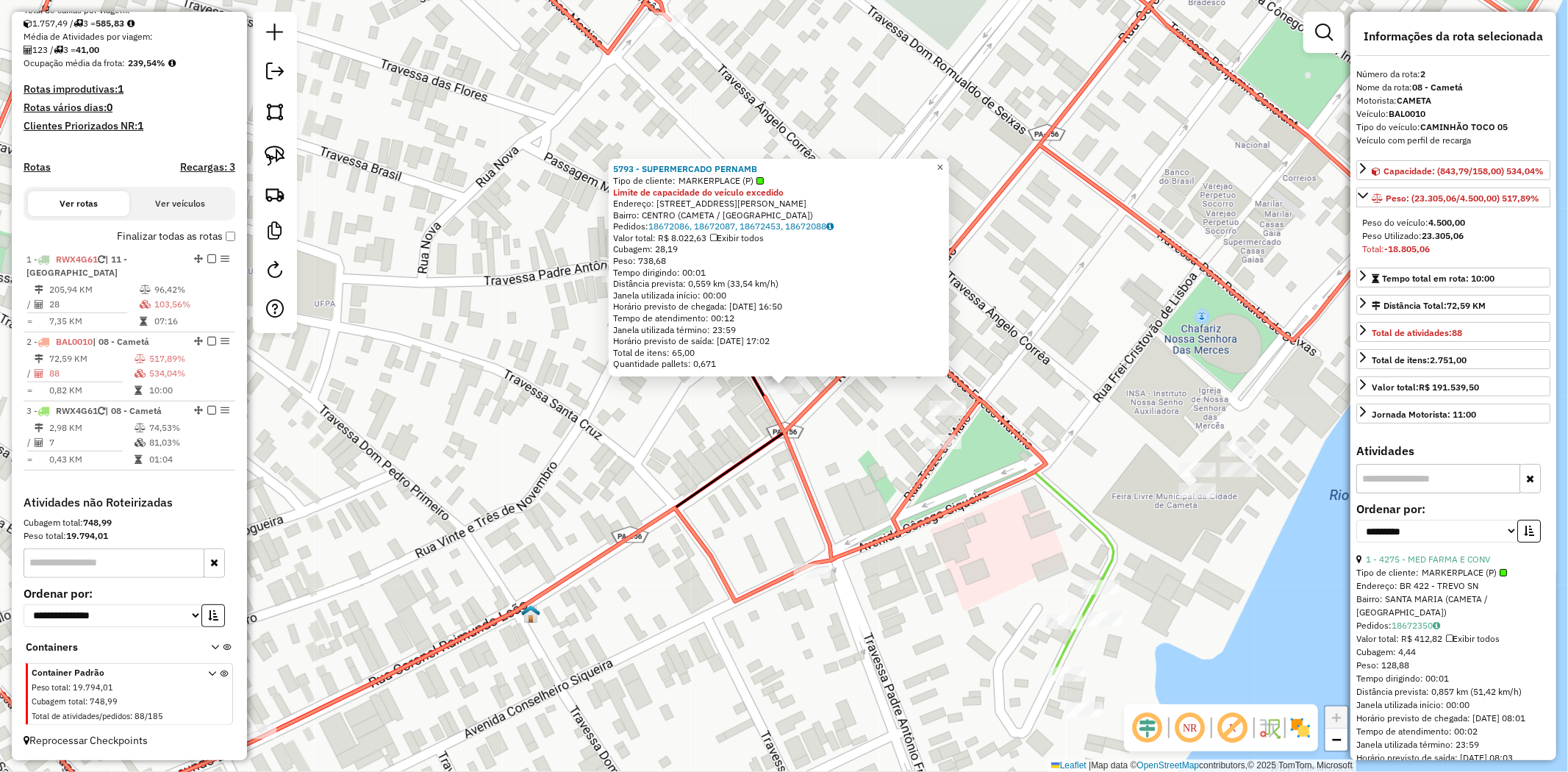
click at [943, 165] on span "×" at bounding box center [940, 167] width 7 height 13
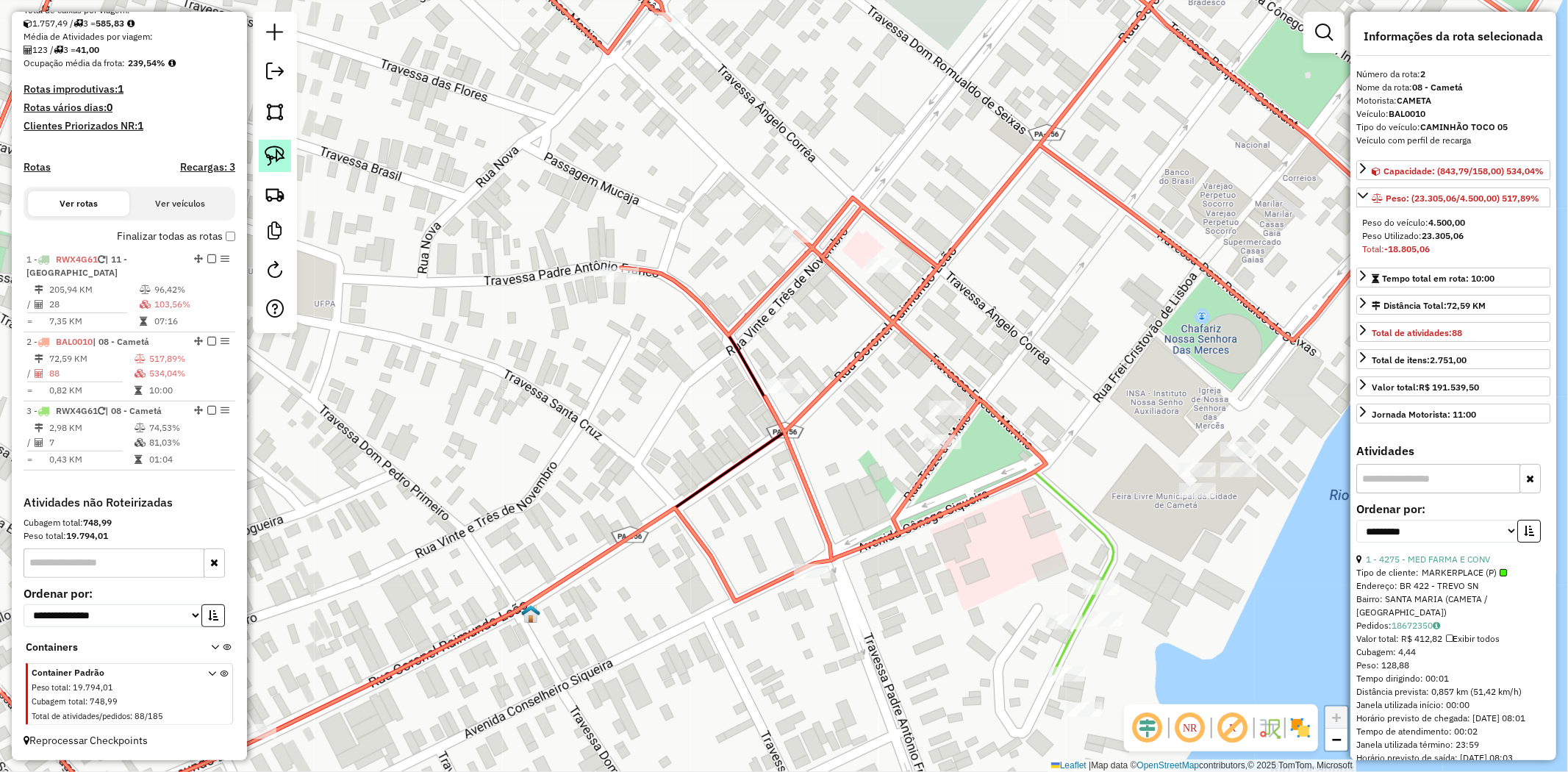
click at [271, 155] on img at bounding box center [275, 156] width 21 height 21
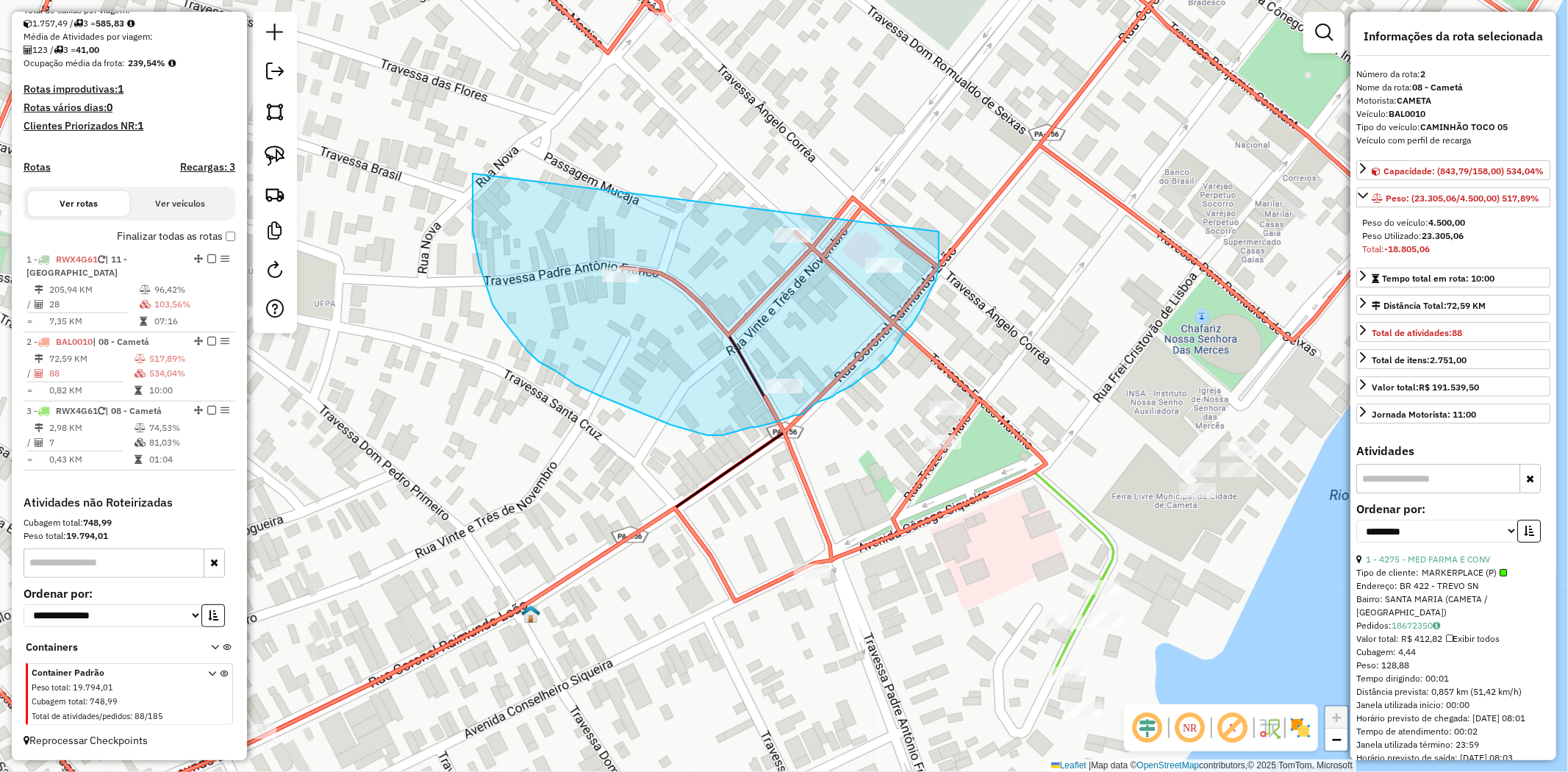
drag, startPoint x: 473, startPoint y: 230, endPoint x: 938, endPoint y: 232, distance: 465.0
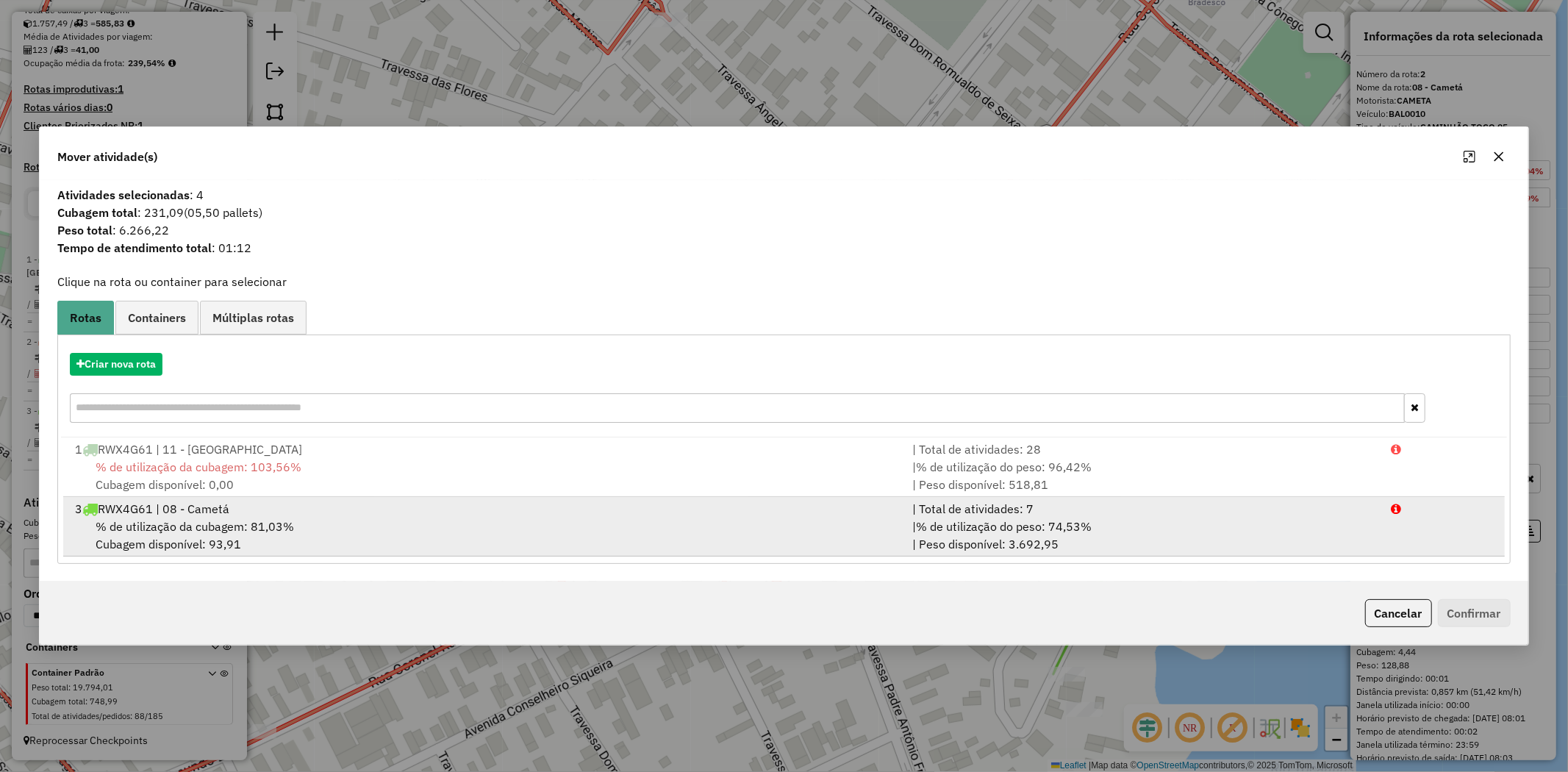
click at [220, 519] on span "% de utilização da cubagem: 81,03%" at bounding box center [194, 526] width 199 height 15
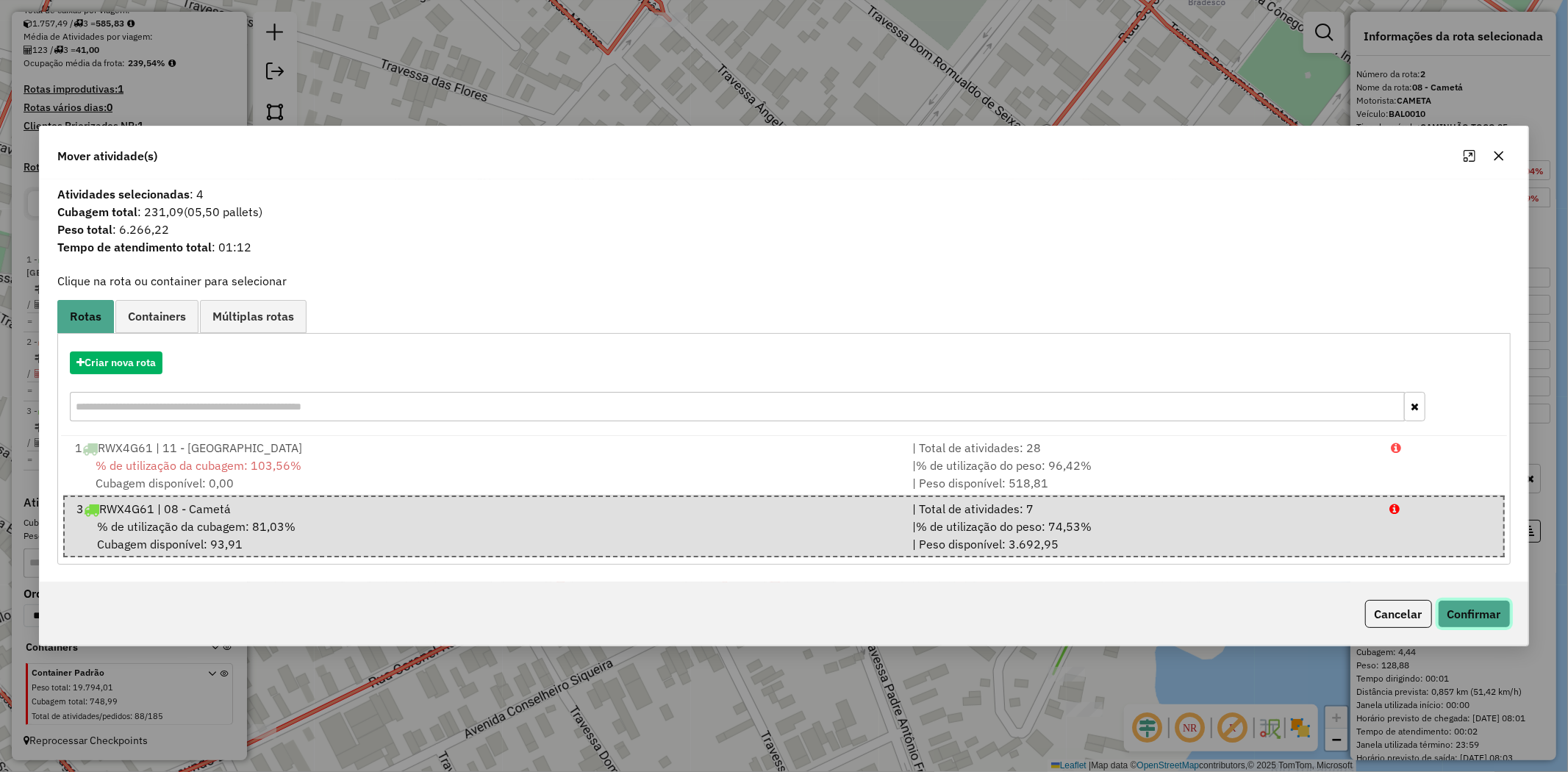
click at [1467, 616] on button "Confirmar" at bounding box center [1474, 614] width 73 height 28
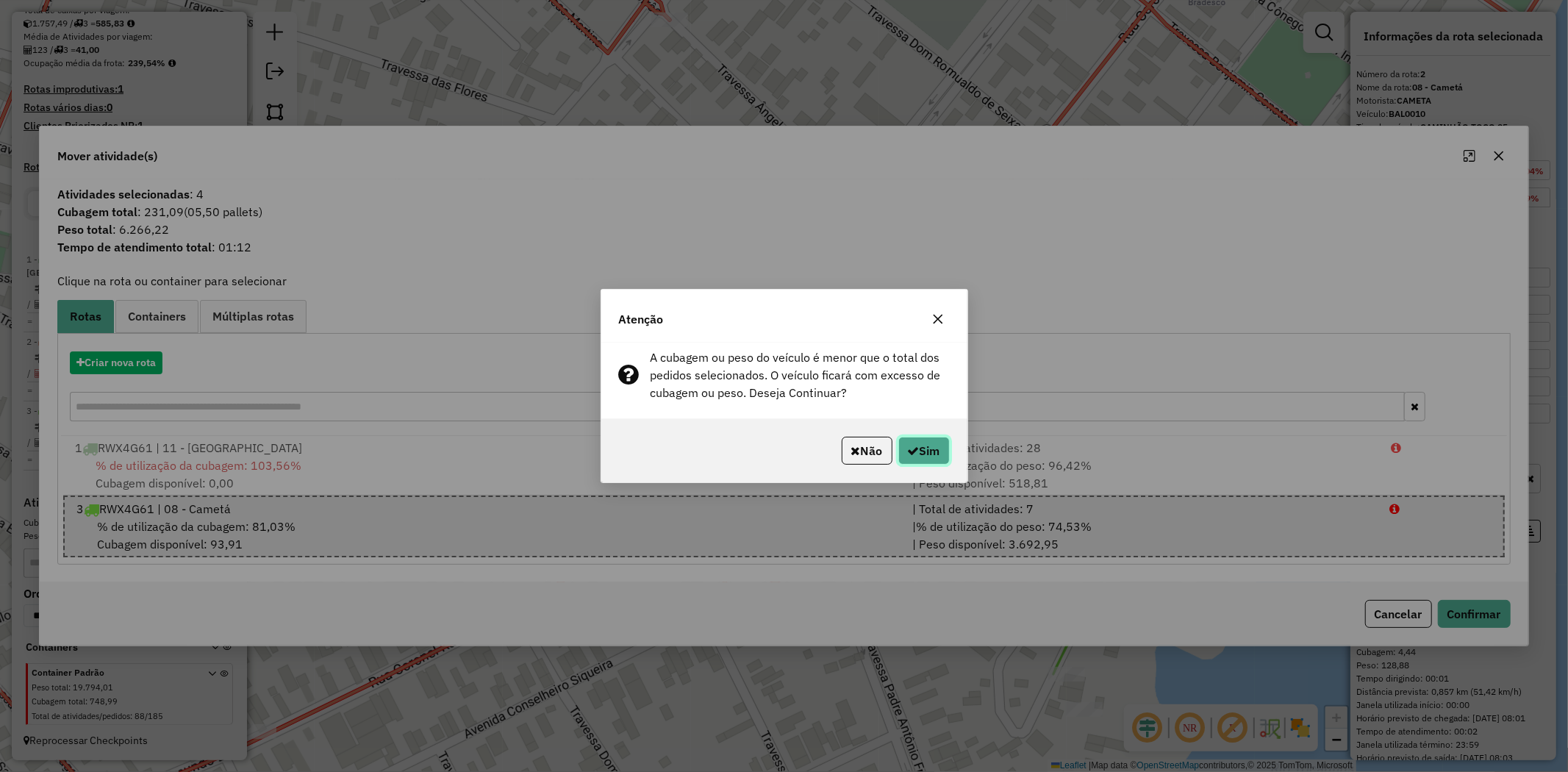
click at [936, 448] on button "Sim" at bounding box center [924, 451] width 52 height 28
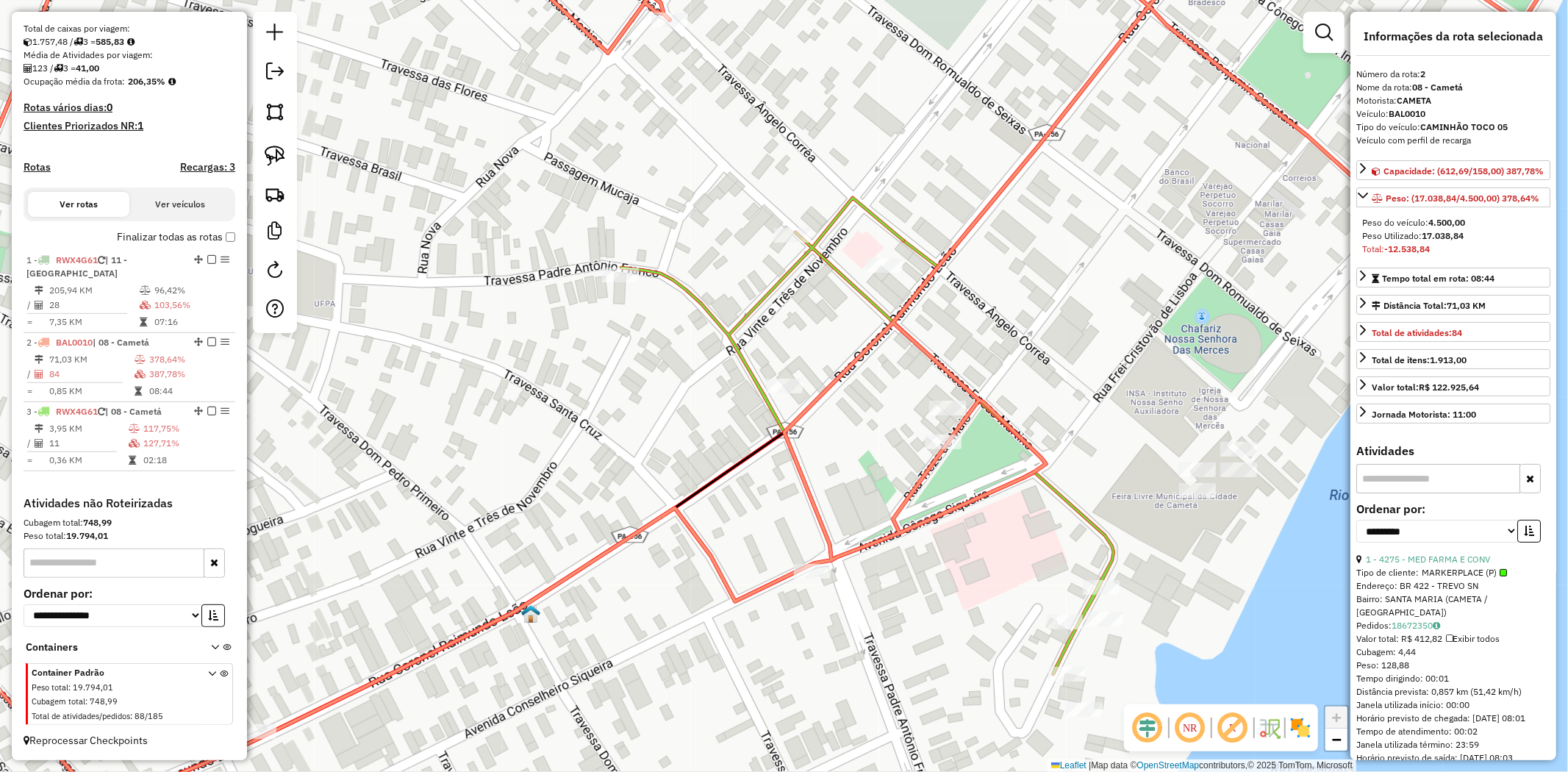
scroll to position [312, 0]
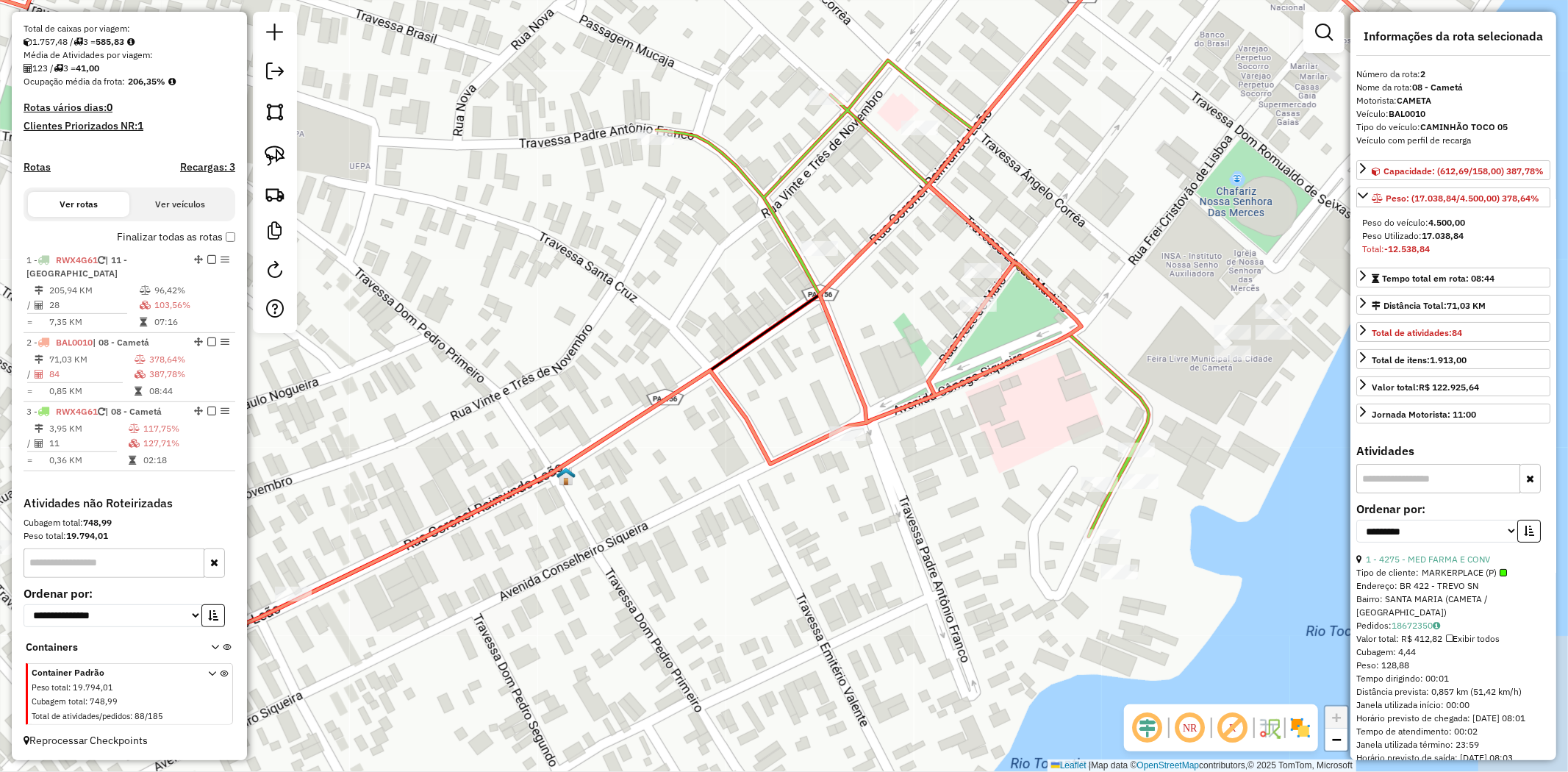
drag, startPoint x: 559, startPoint y: 550, endPoint x: 592, endPoint y: 299, distance: 253.2
click at [592, 311] on div "Janela de atendimento Grade de atendimento Capacidade Transportadoras Veículos …" at bounding box center [784, 386] width 1568 height 772
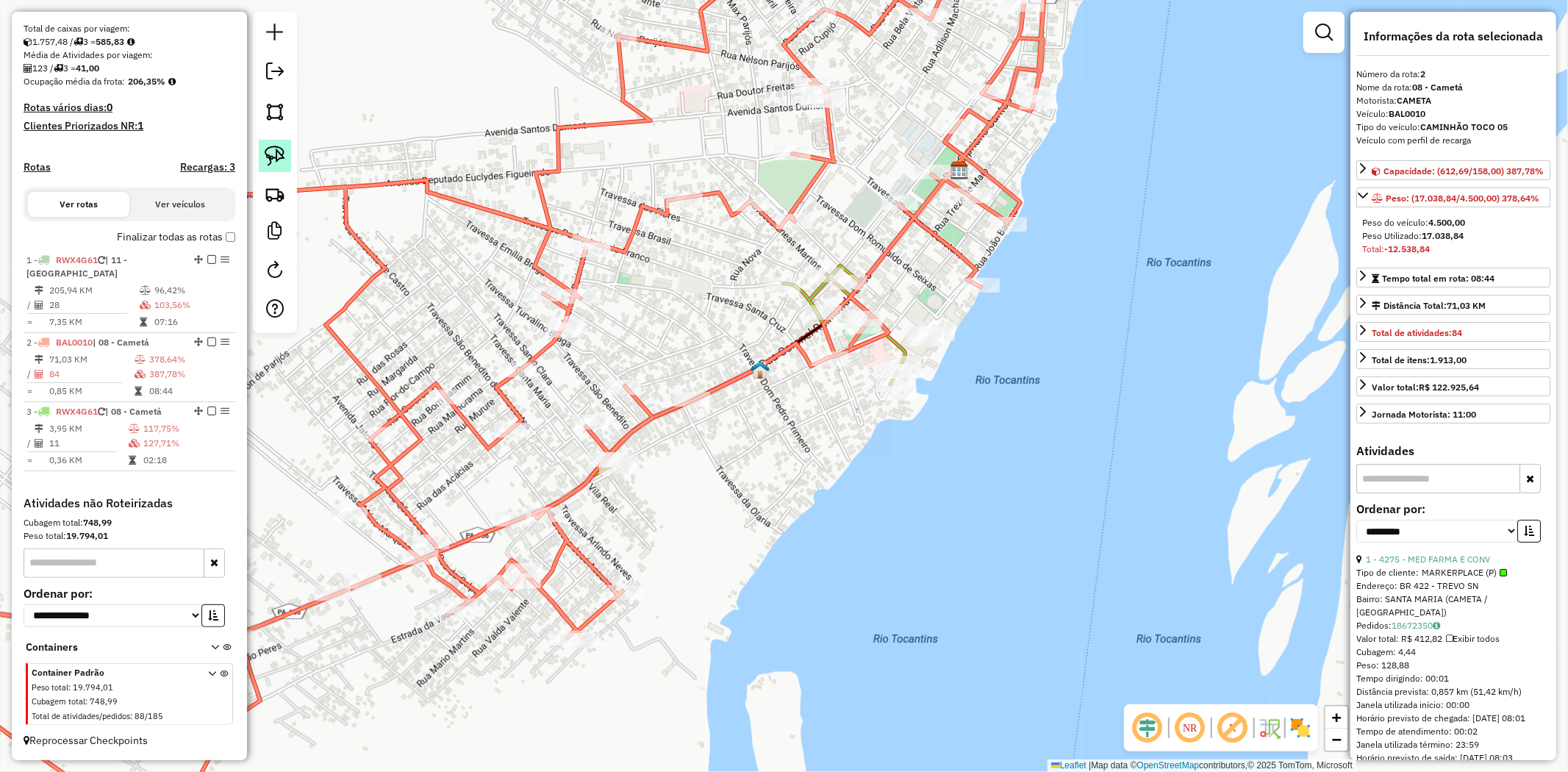
click at [269, 157] on img at bounding box center [275, 156] width 21 height 21
drag, startPoint x: 938, startPoint y: 359, endPoint x: 892, endPoint y: 439, distance: 92.3
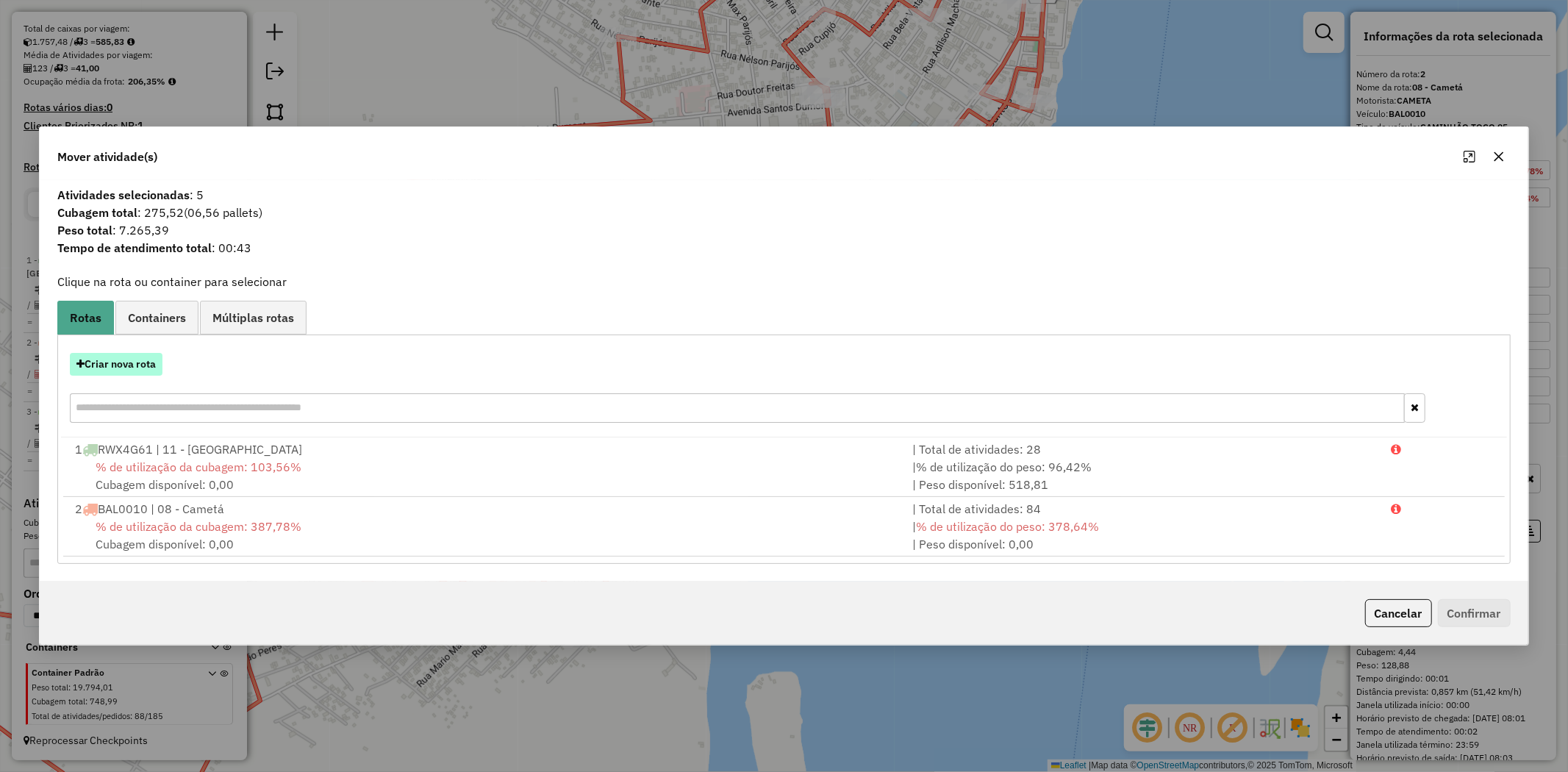
click at [150, 365] on button "Criar nova rota" at bounding box center [116, 364] width 93 height 22
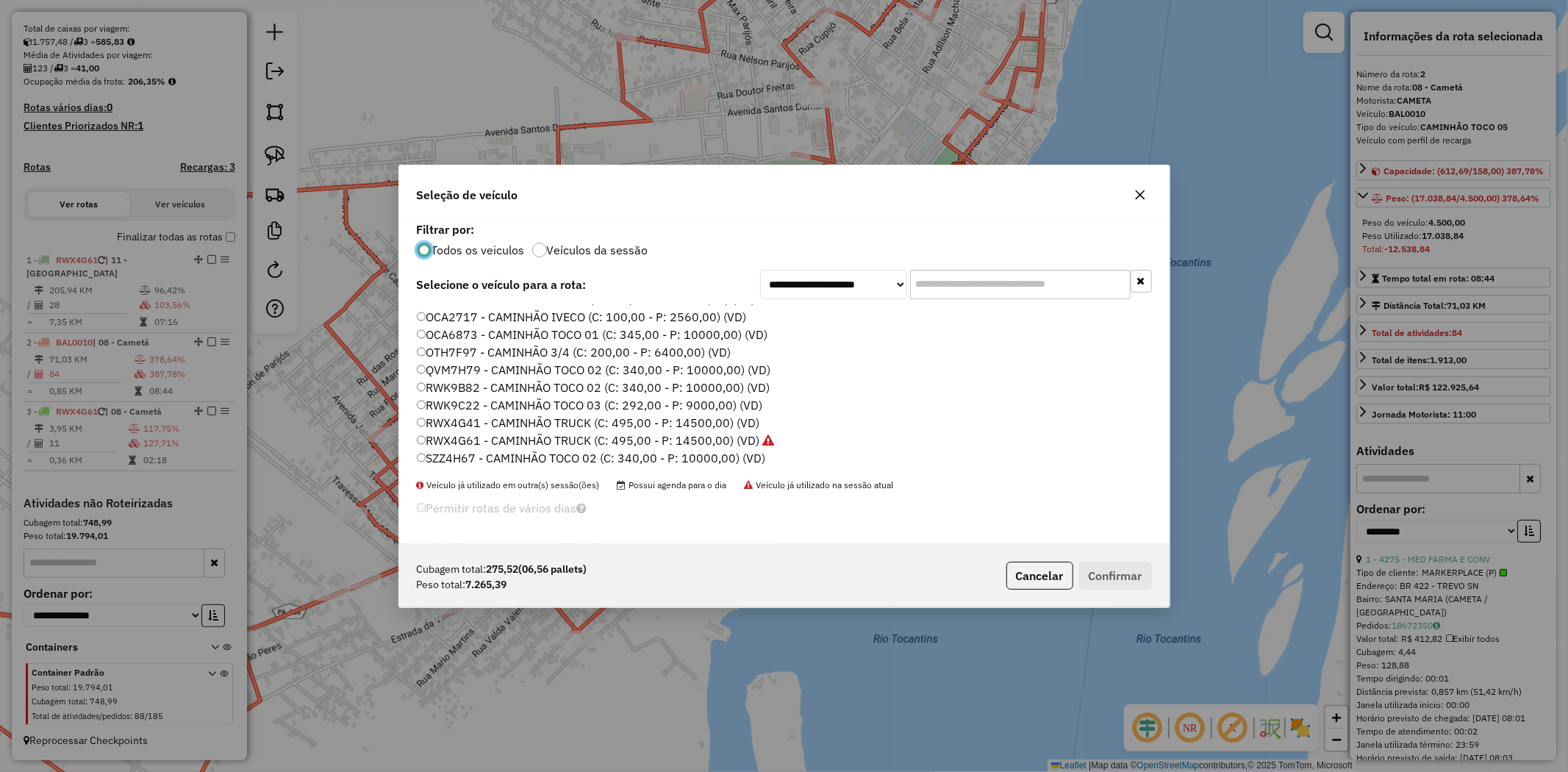
scroll to position [244, 0]
click at [467, 330] on label "QVM7H79 - CAMINHÃO TOCO 02 (C: 340,00 - P: 10000,00) (VD)" at bounding box center [594, 334] width 354 height 18
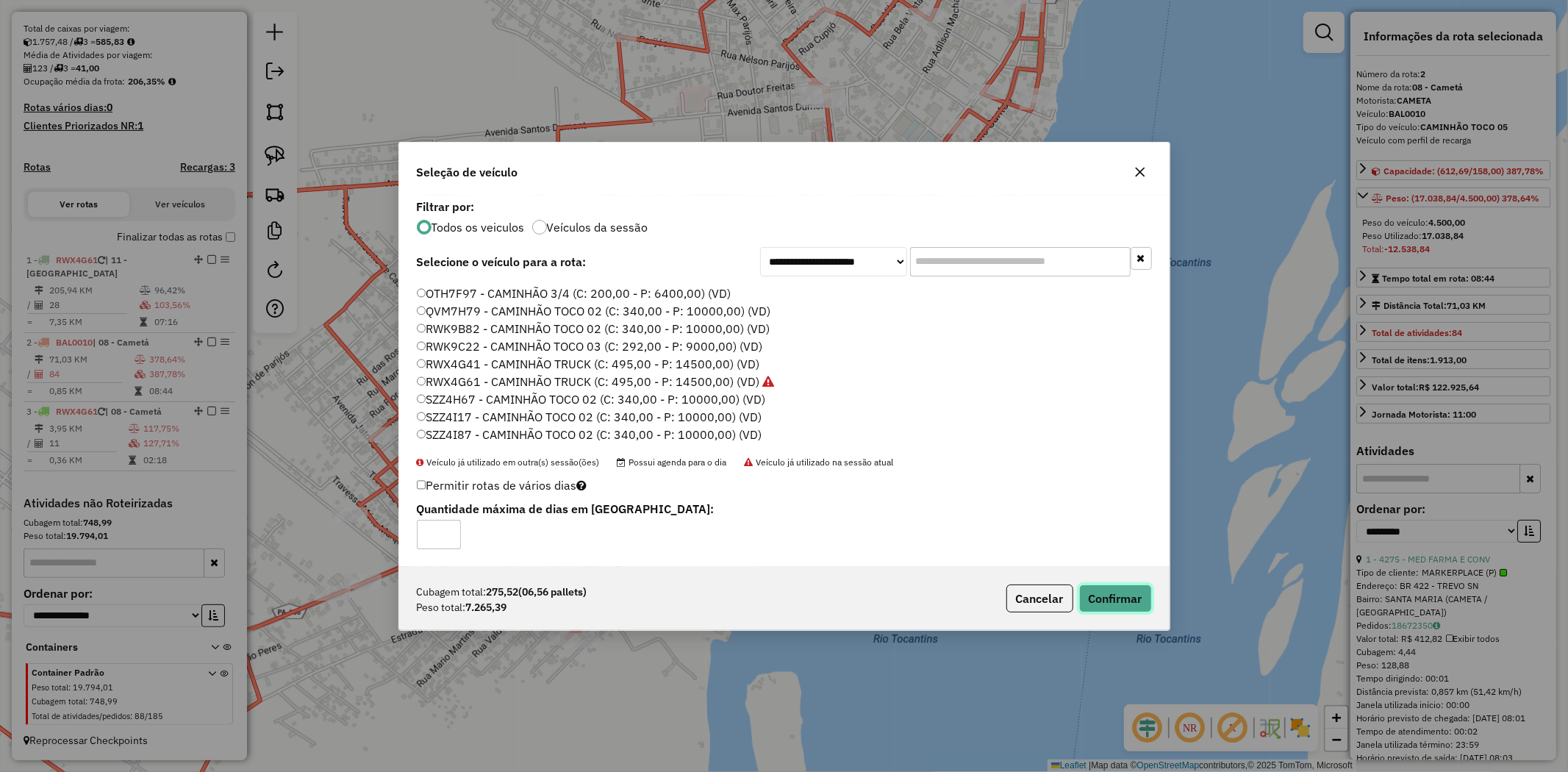
click at [1095, 603] on button "Confirmar" at bounding box center [1116, 598] width 73 height 28
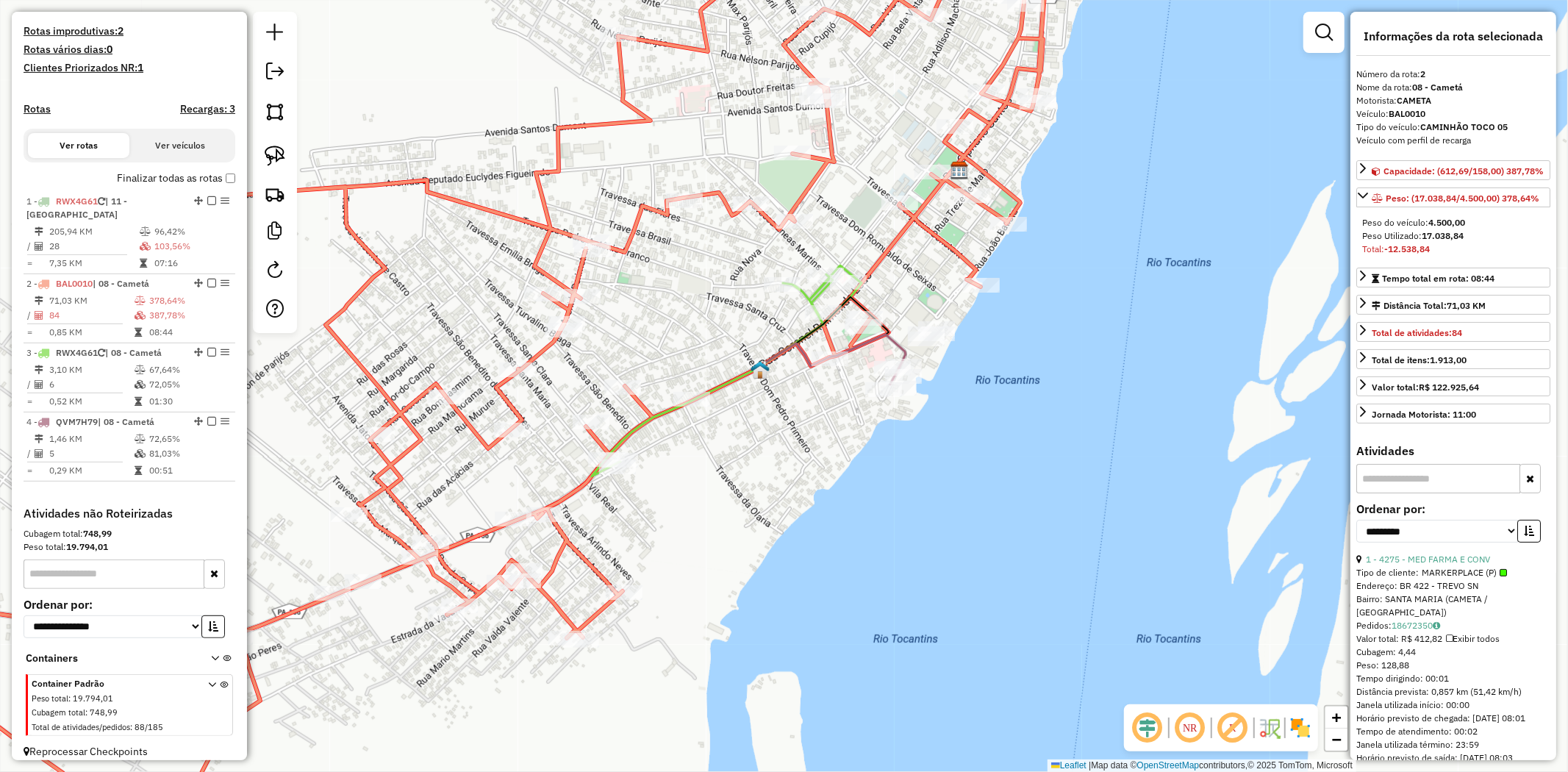
scroll to position [399, 0]
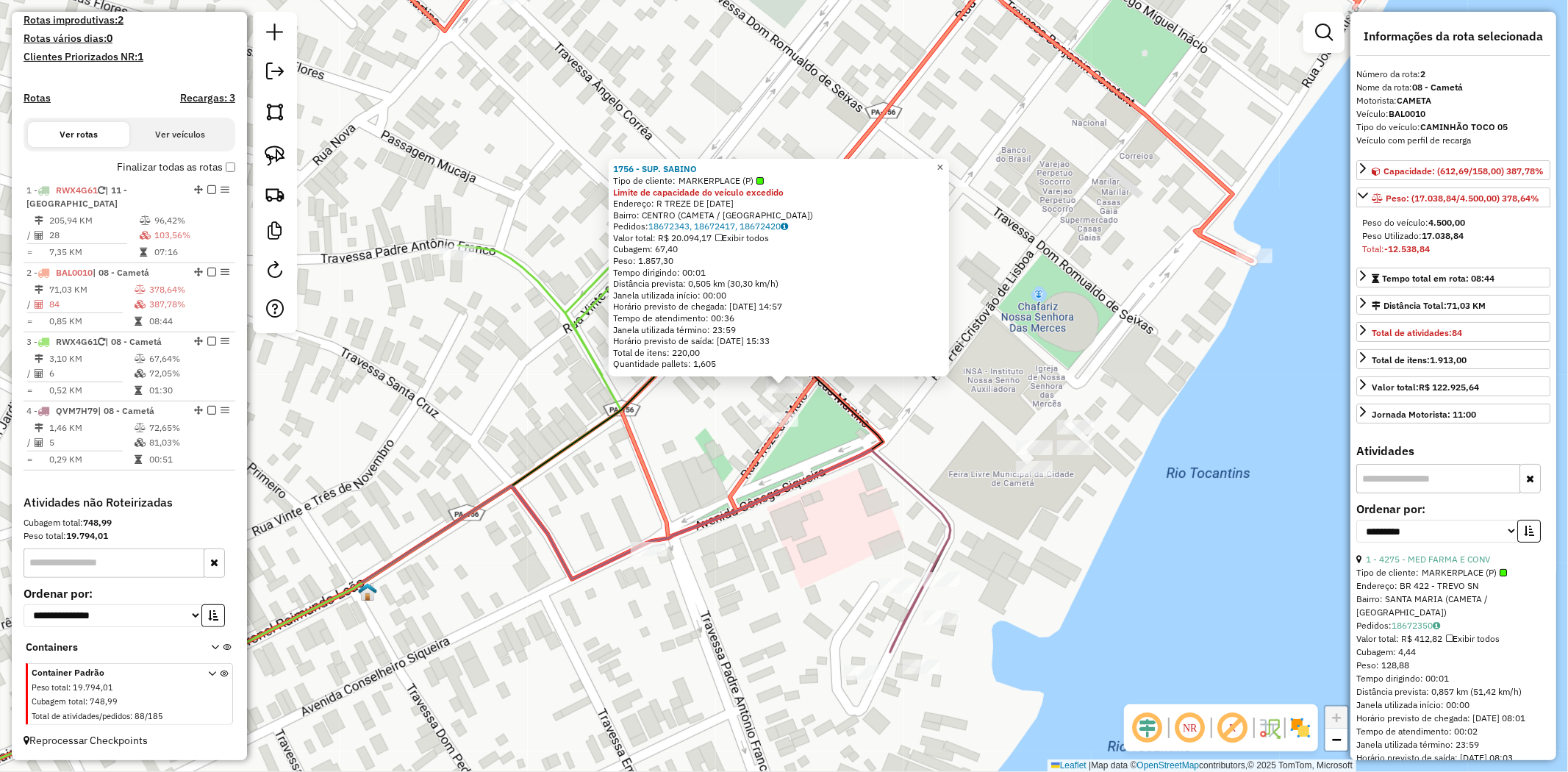
drag, startPoint x: 950, startPoint y: 164, endPoint x: 907, endPoint y: 163, distance: 43.0
click at [943, 163] on span "×" at bounding box center [940, 167] width 7 height 13
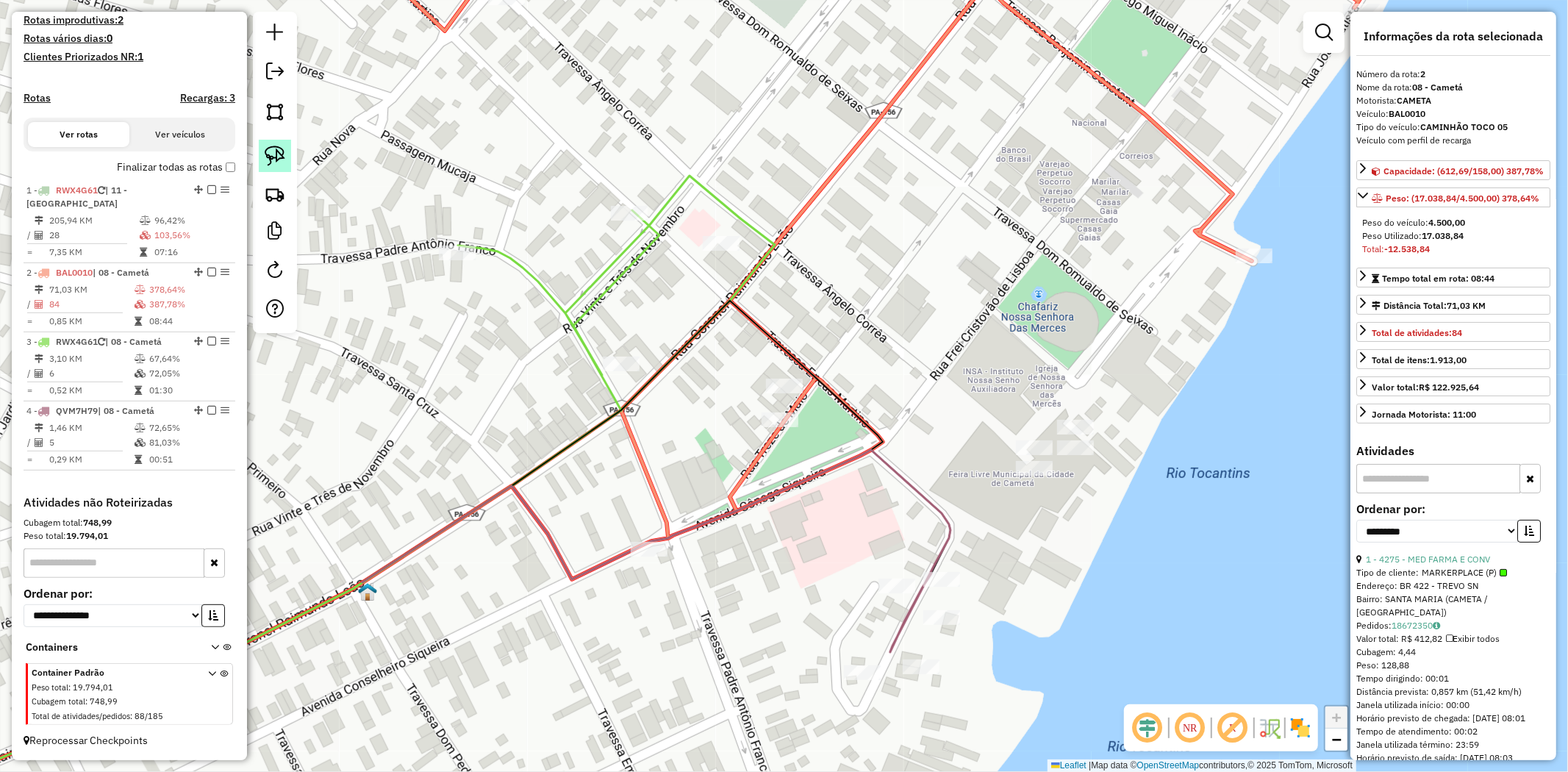
click at [282, 157] on img at bounding box center [275, 156] width 21 height 21
drag, startPoint x: 870, startPoint y: 420, endPoint x: 763, endPoint y: 466, distance: 116.5
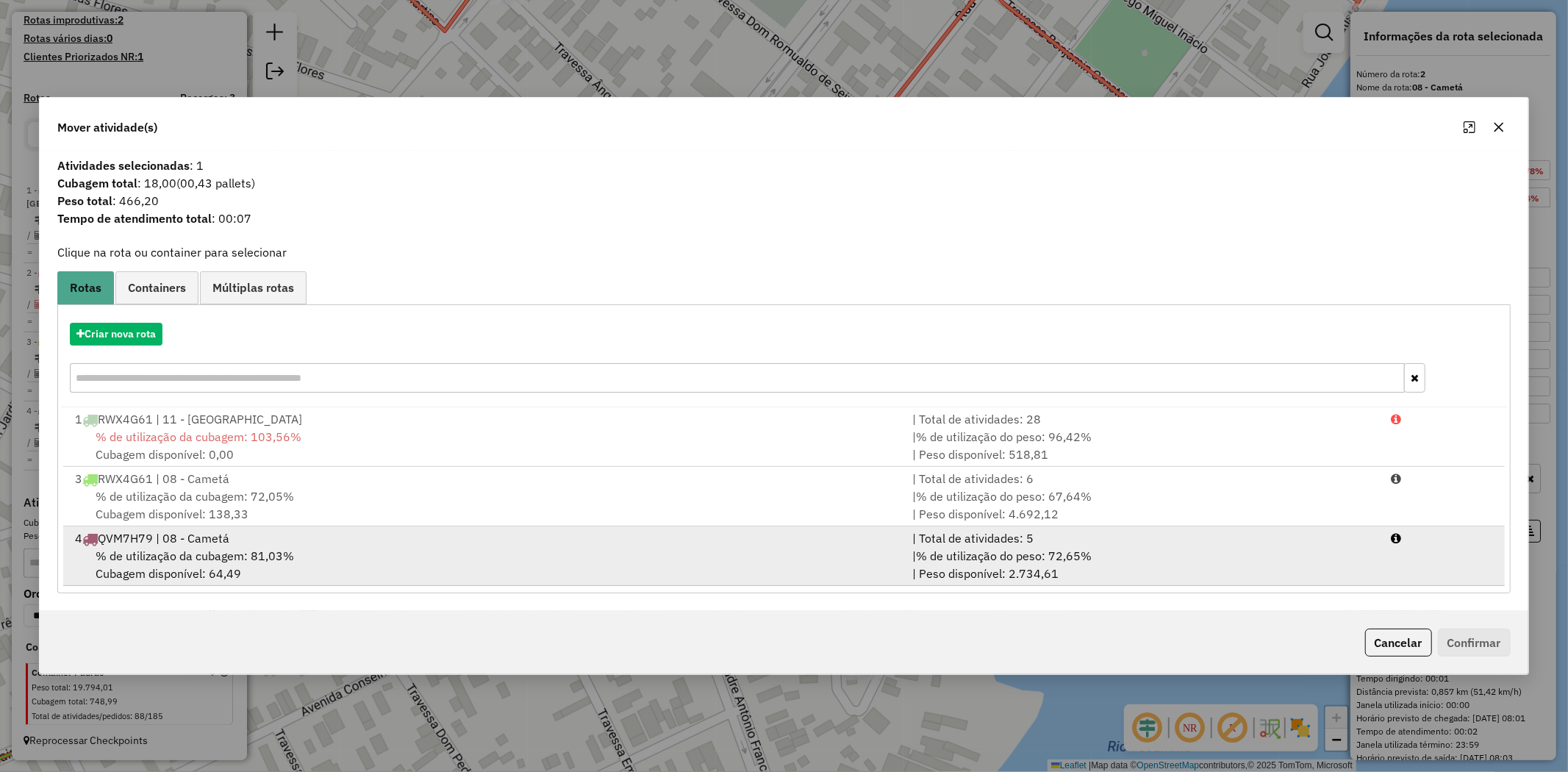
click at [206, 553] on span "% de utilização da cubagem: 81,03%" at bounding box center [194, 556] width 199 height 15
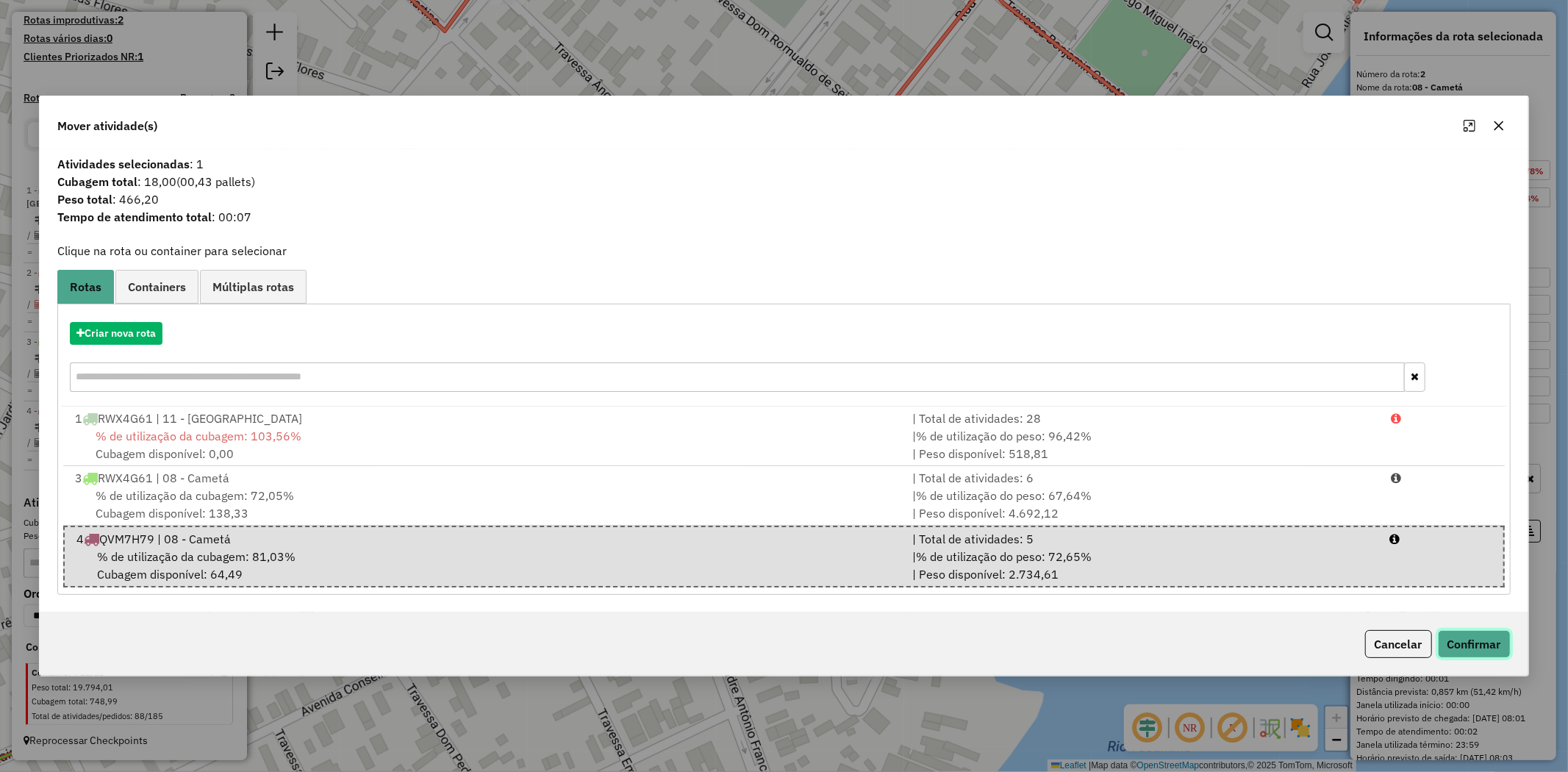
click at [1453, 635] on button "Confirmar" at bounding box center [1474, 644] width 73 height 28
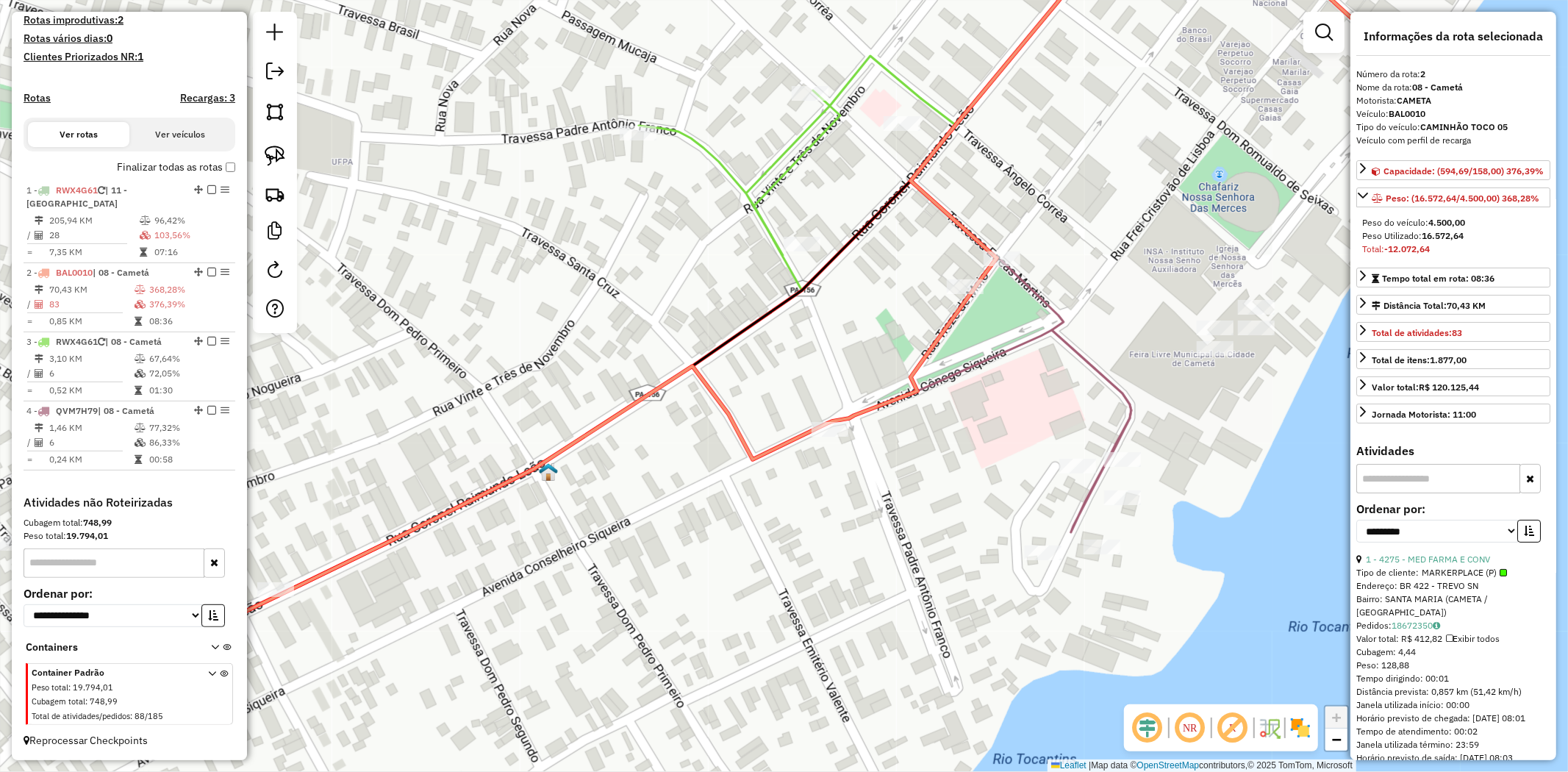
drag, startPoint x: 960, startPoint y: 397, endPoint x: 1061, endPoint y: 309, distance: 134.0
click at [1059, 330] on icon at bounding box center [838, 397] width 588 height 133
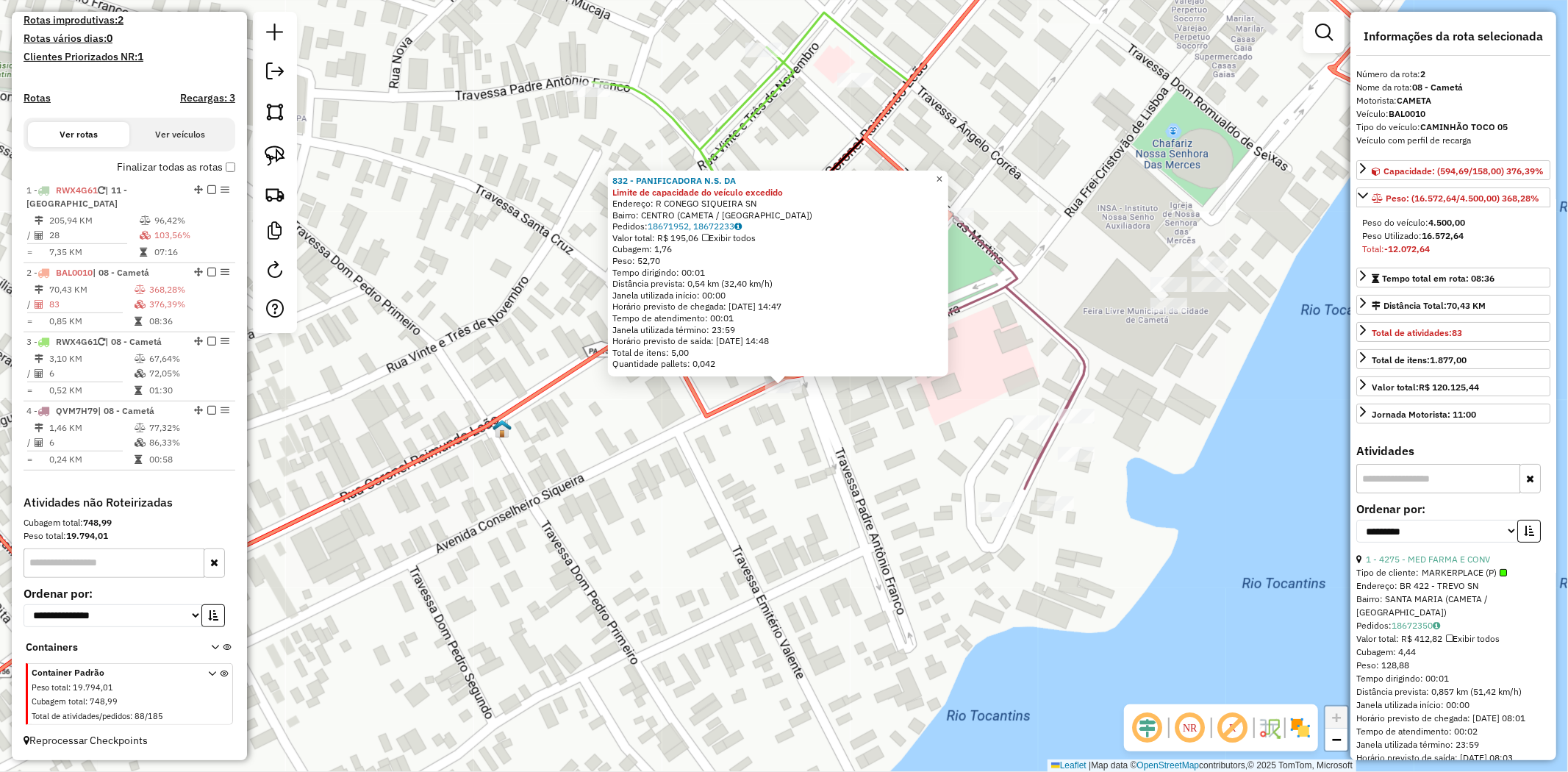
click at [943, 173] on span "×" at bounding box center [939, 179] width 7 height 13
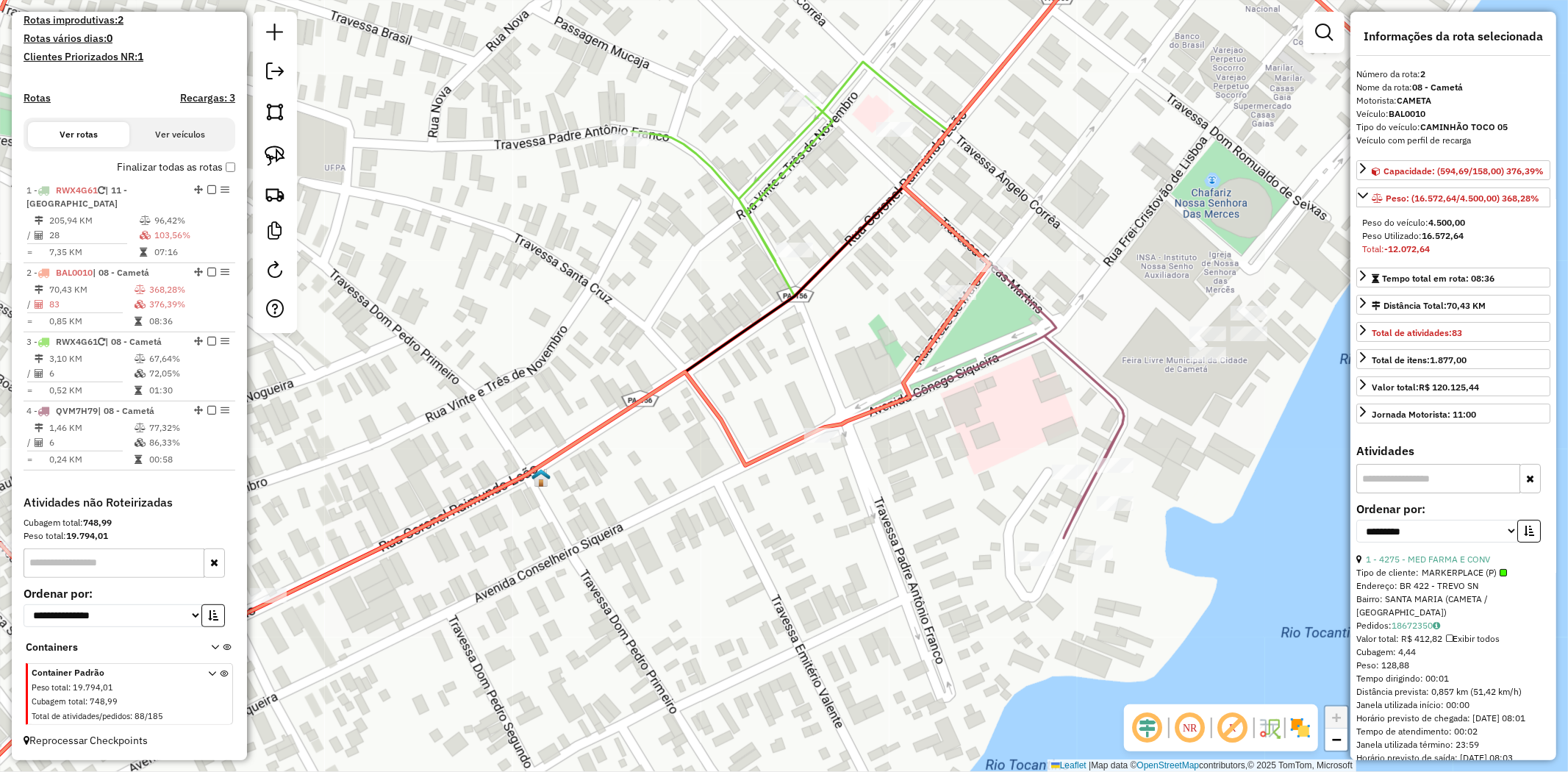
drag, startPoint x: 833, startPoint y: 282, endPoint x: 968, endPoint y: 327, distance: 142.3
click at [951, 327] on div "Janela de atendimento Grade de atendimento Capacidade Transportadoras Veículos …" at bounding box center [784, 386] width 1568 height 772
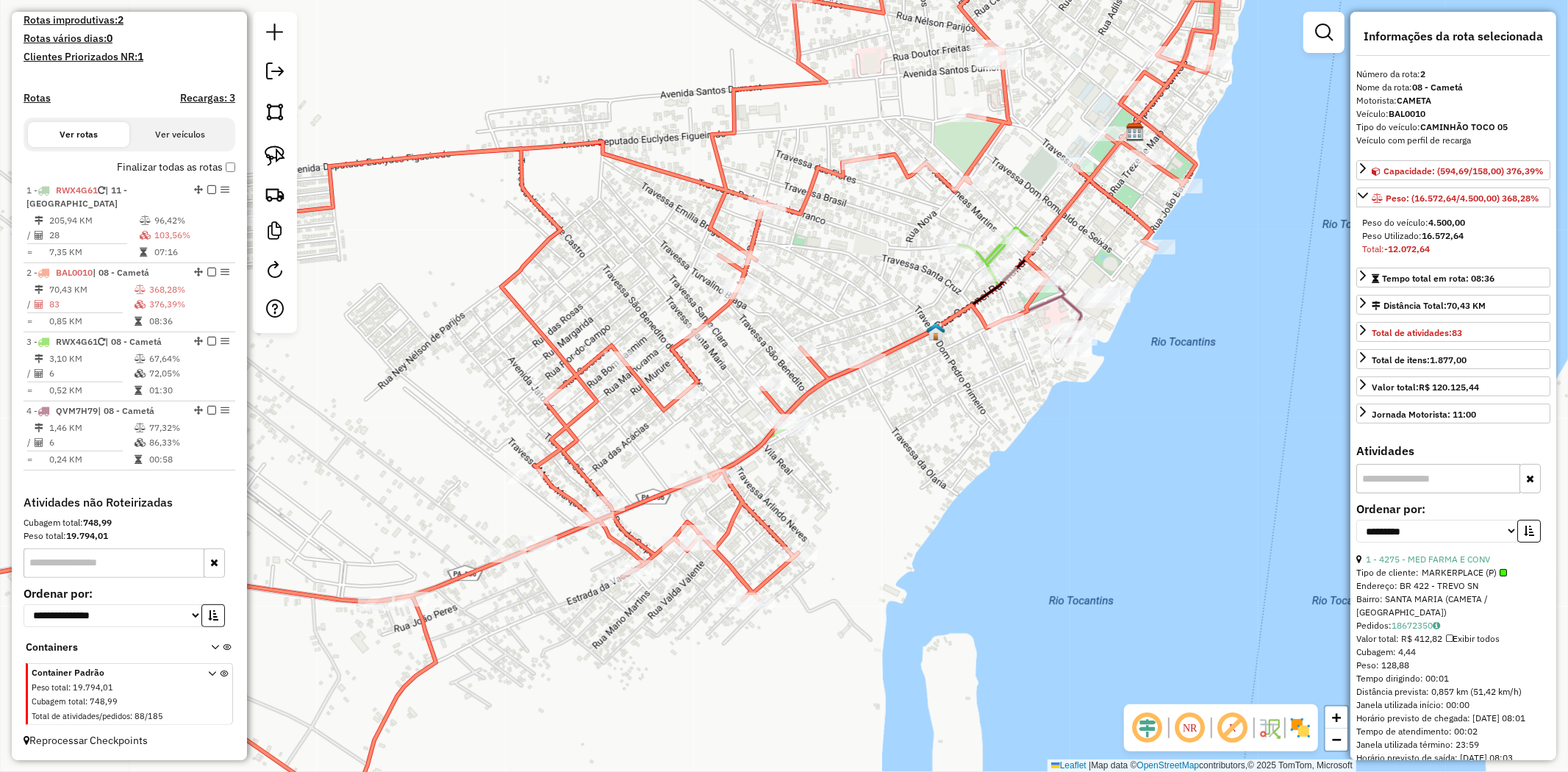
drag, startPoint x: 858, startPoint y: 456, endPoint x: 958, endPoint y: 403, distance: 113.2
click at [957, 403] on div "Janela de atendimento Grade de atendimento Capacidade Transportadoras Veículos …" at bounding box center [784, 386] width 1568 height 772
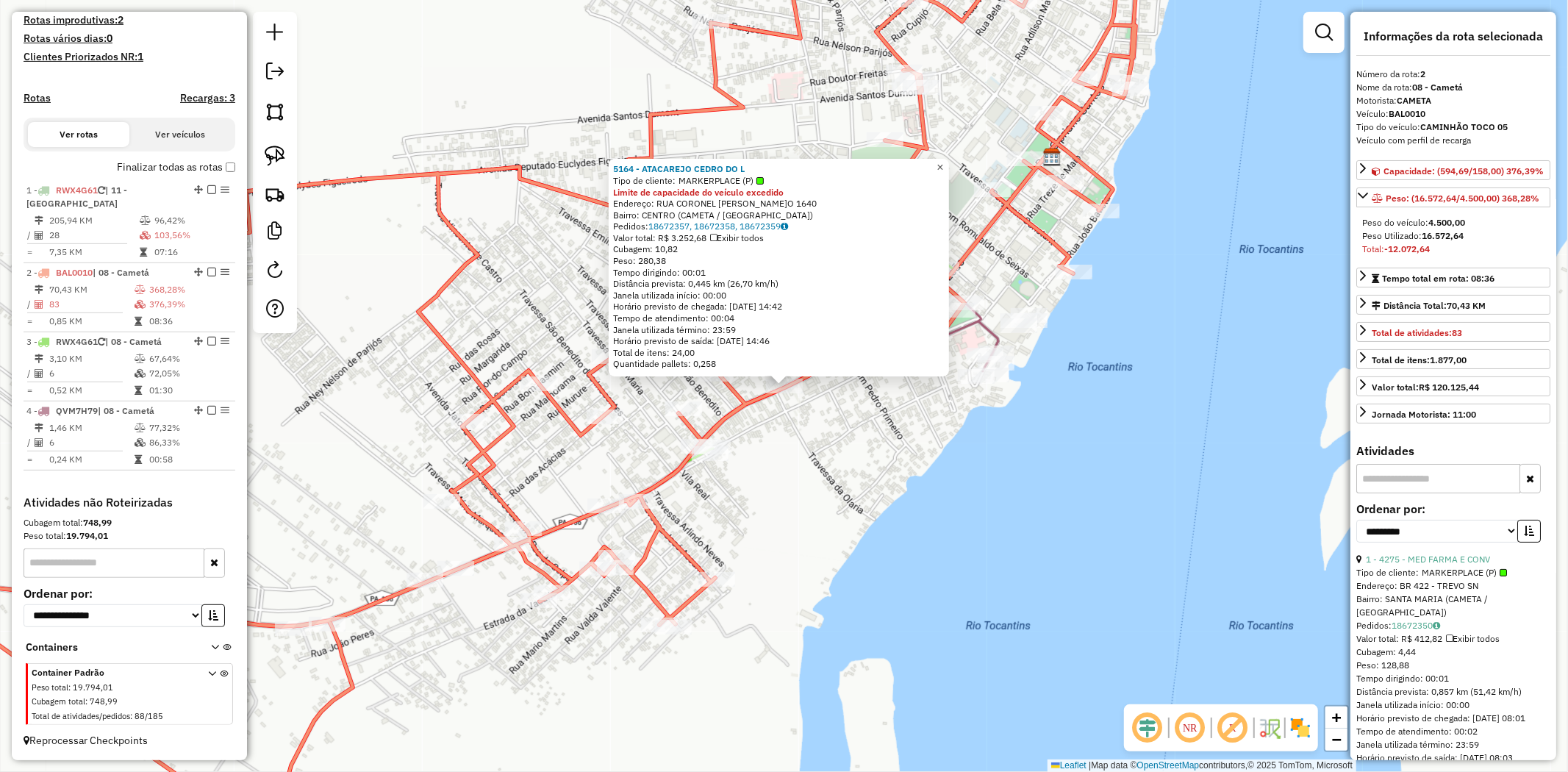
click at [943, 164] on span "×" at bounding box center [940, 167] width 7 height 13
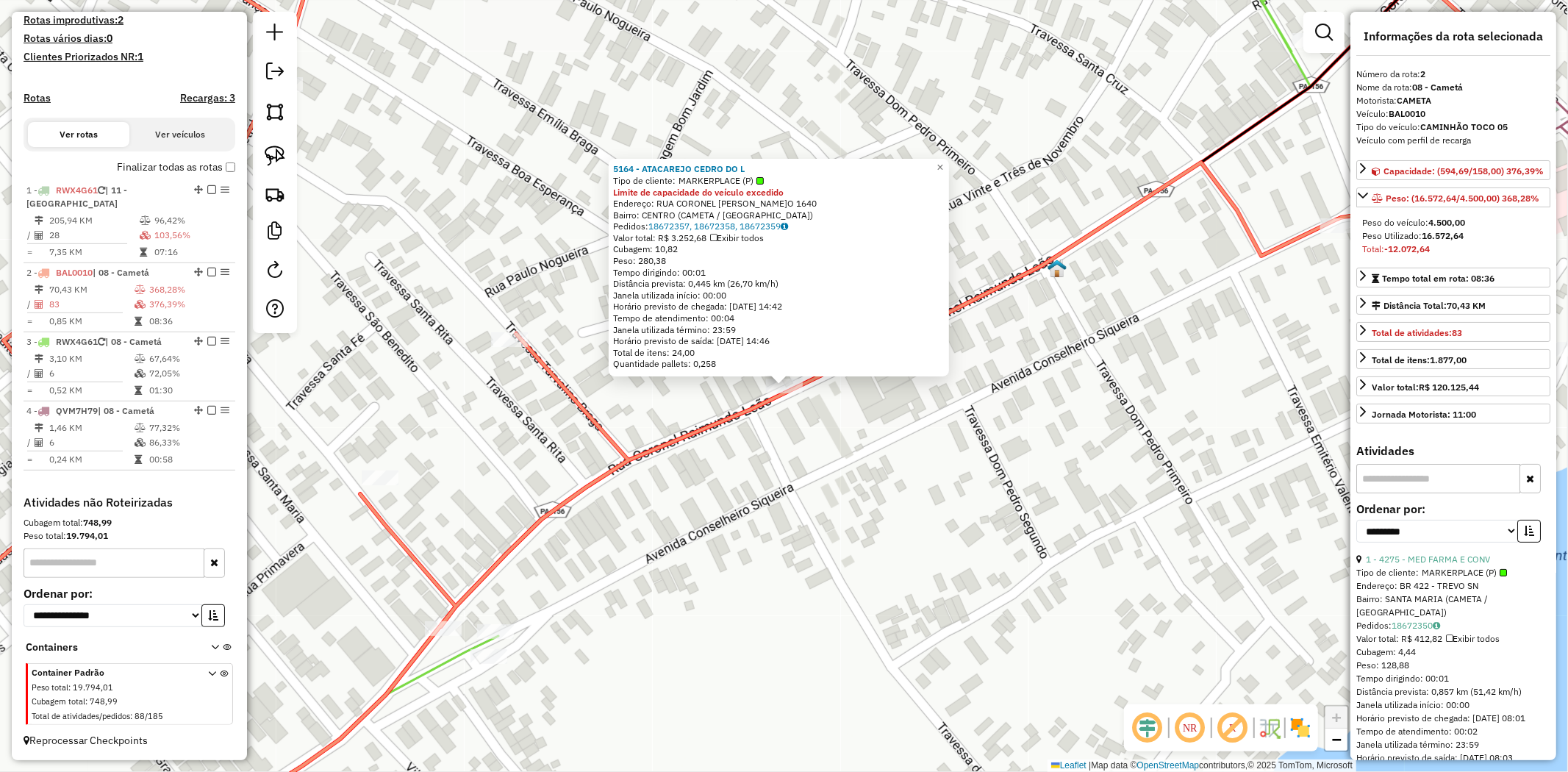
click at [429, 640] on icon at bounding box center [674, 386] width 1662 height 927
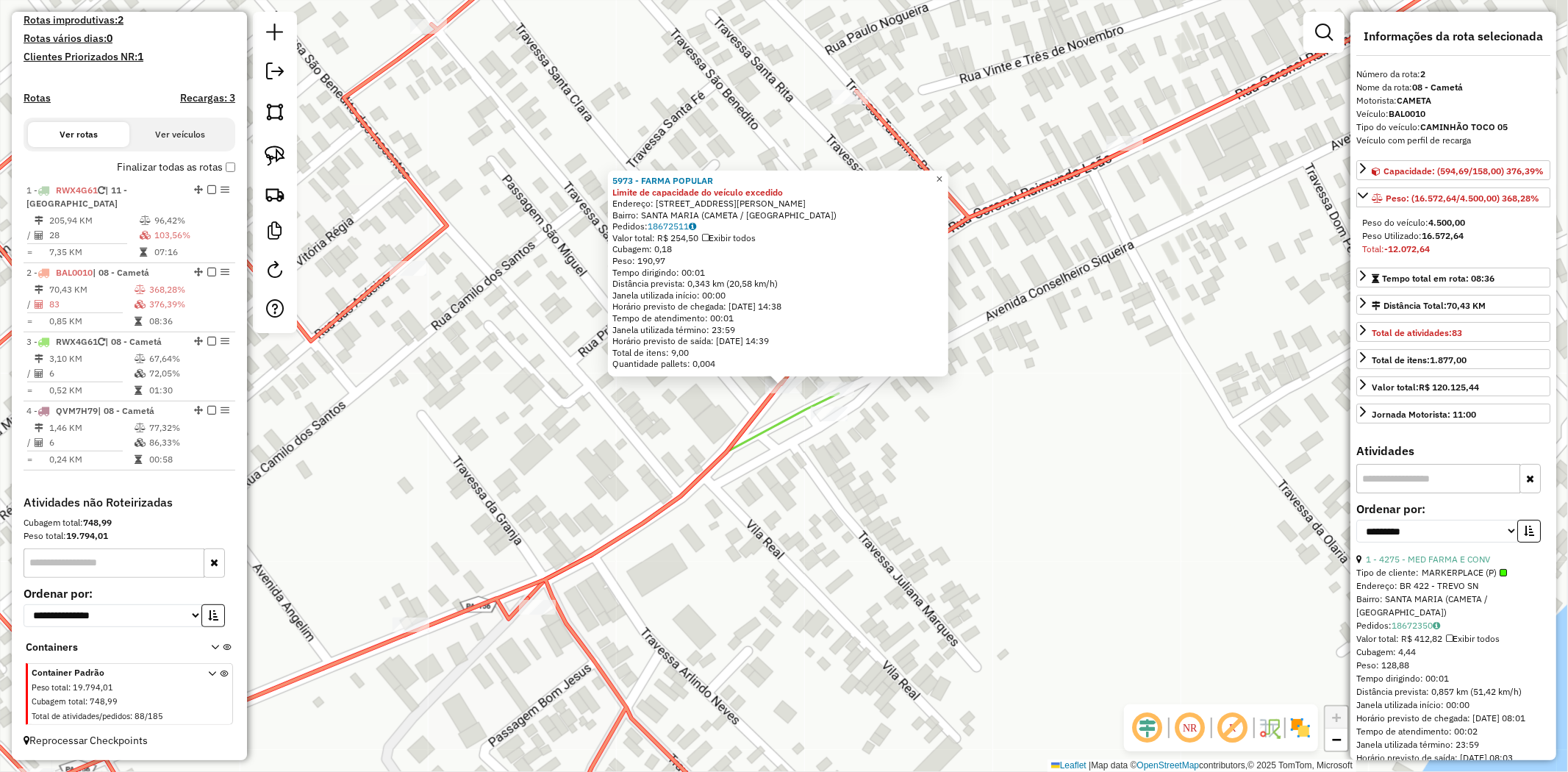
click at [943, 173] on span "×" at bounding box center [939, 179] width 7 height 13
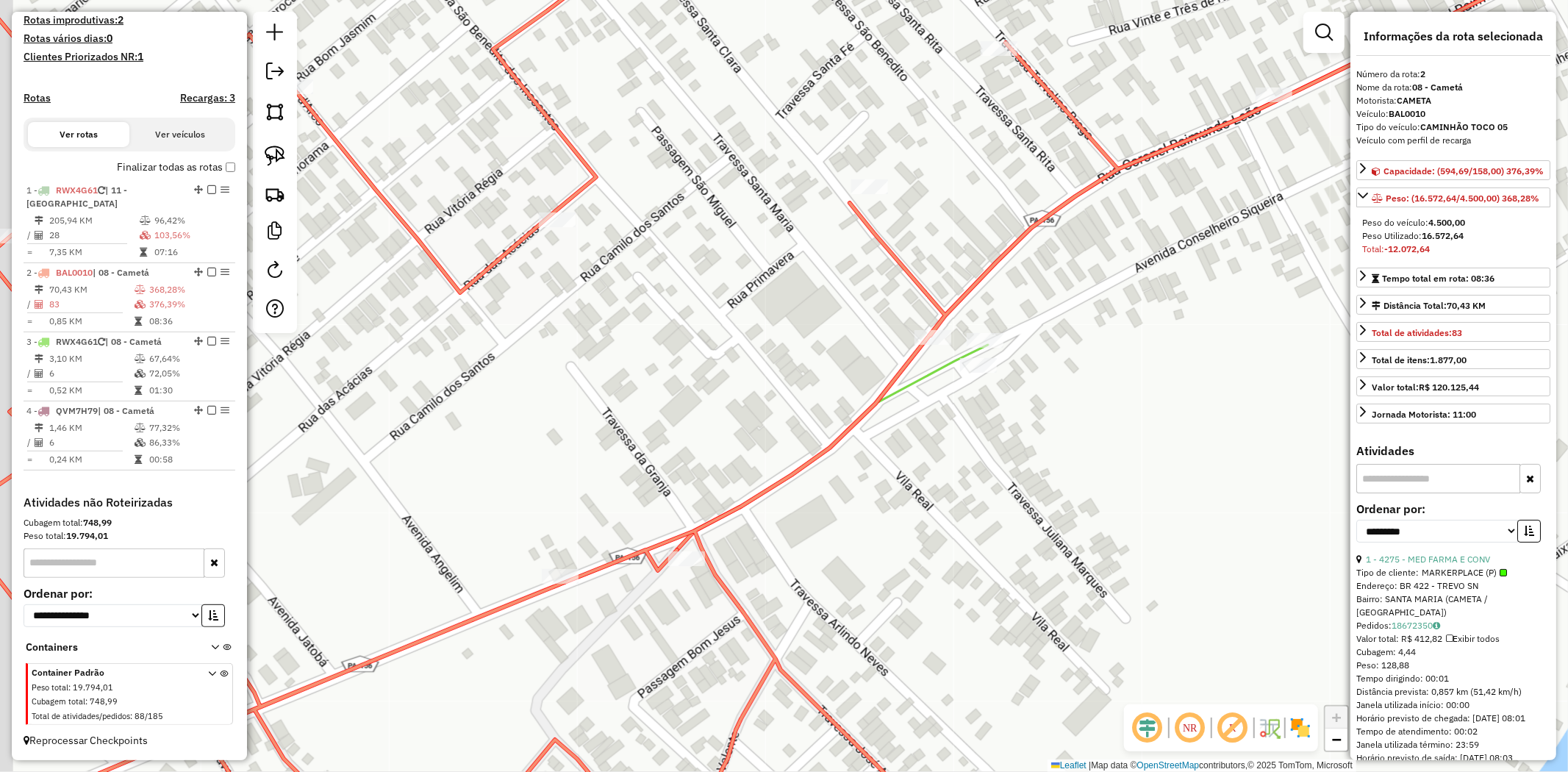
drag, startPoint x: 587, startPoint y: 590, endPoint x: 1267, endPoint y: 337, distance: 725.5
click at [1159, 379] on div "Janela de atendimento Grade de atendimento Capacidade Transportadoras Veículos …" at bounding box center [784, 386] width 1568 height 772
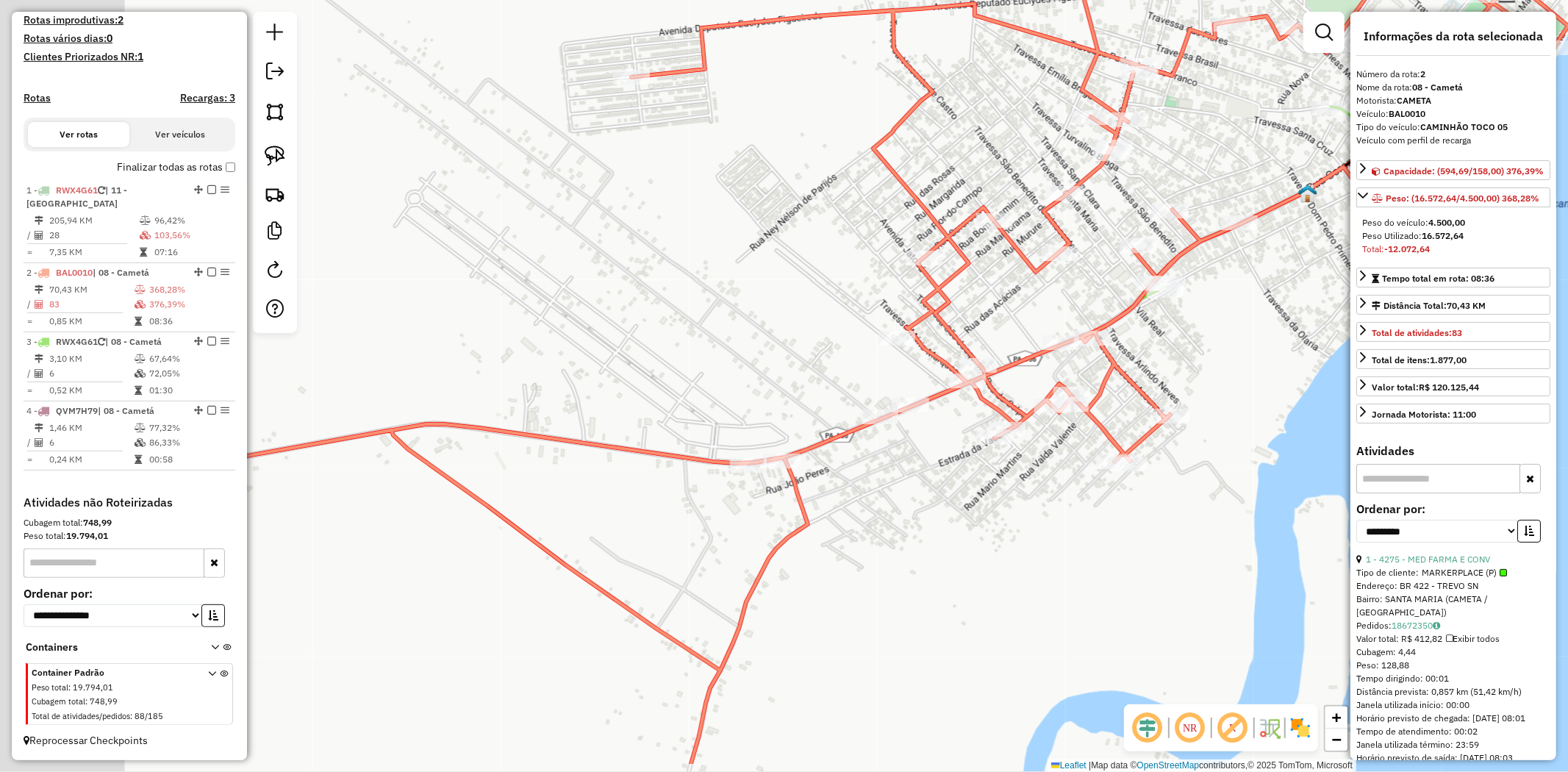
drag, startPoint x: 475, startPoint y: 440, endPoint x: 704, endPoint y: 356, distance: 243.9
click at [658, 368] on div "Janela de atendimento Grade de atendimento Capacidade Transportadoras Veículos …" at bounding box center [784, 386] width 1568 height 772
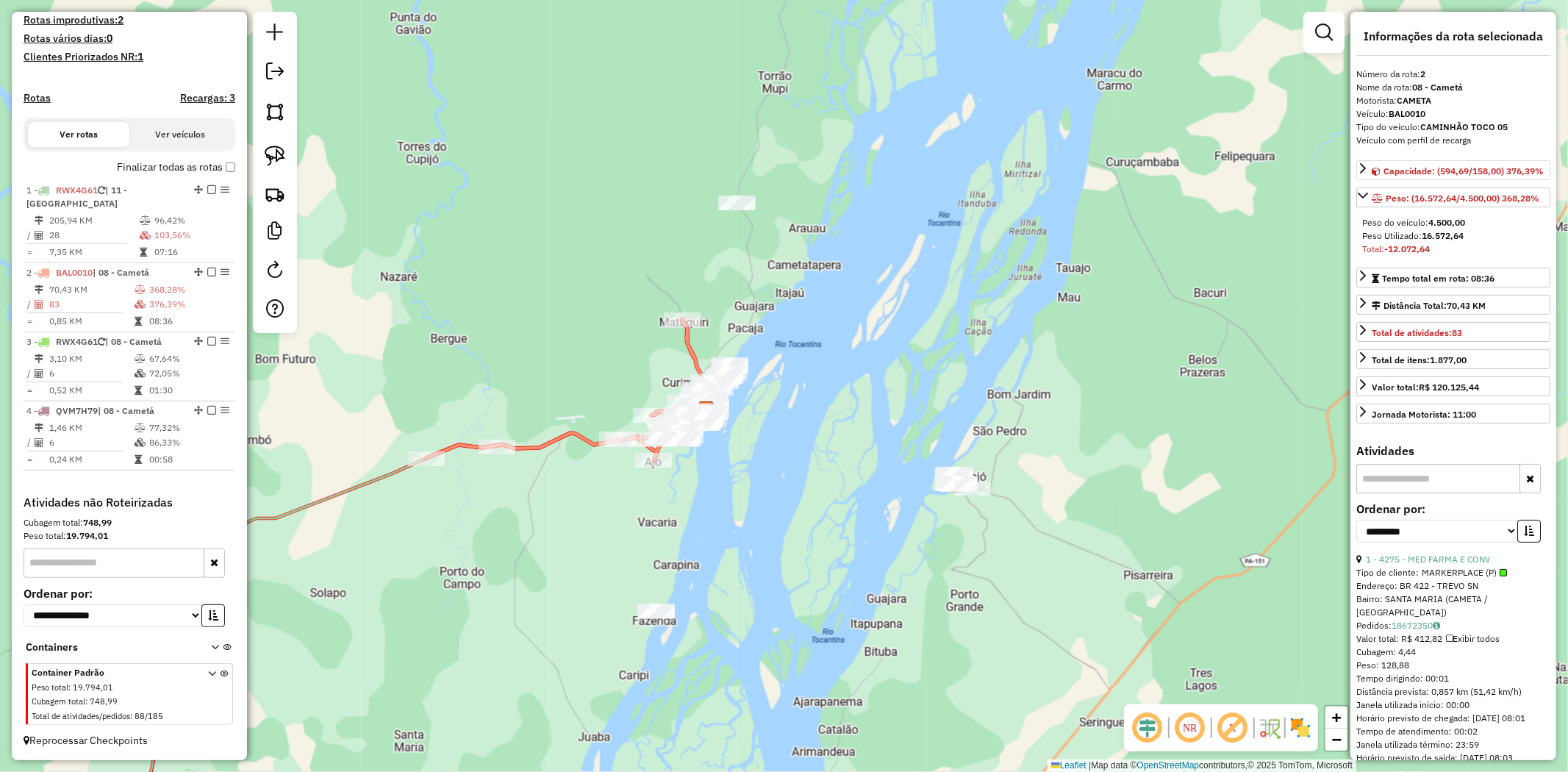
drag, startPoint x: 567, startPoint y: 555, endPoint x: 1402, endPoint y: 174, distance: 917.8
click at [1164, 268] on div "Janela de atendimento Grade de atendimento Capacidade Transportadoras Veículos …" at bounding box center [784, 386] width 1568 height 772
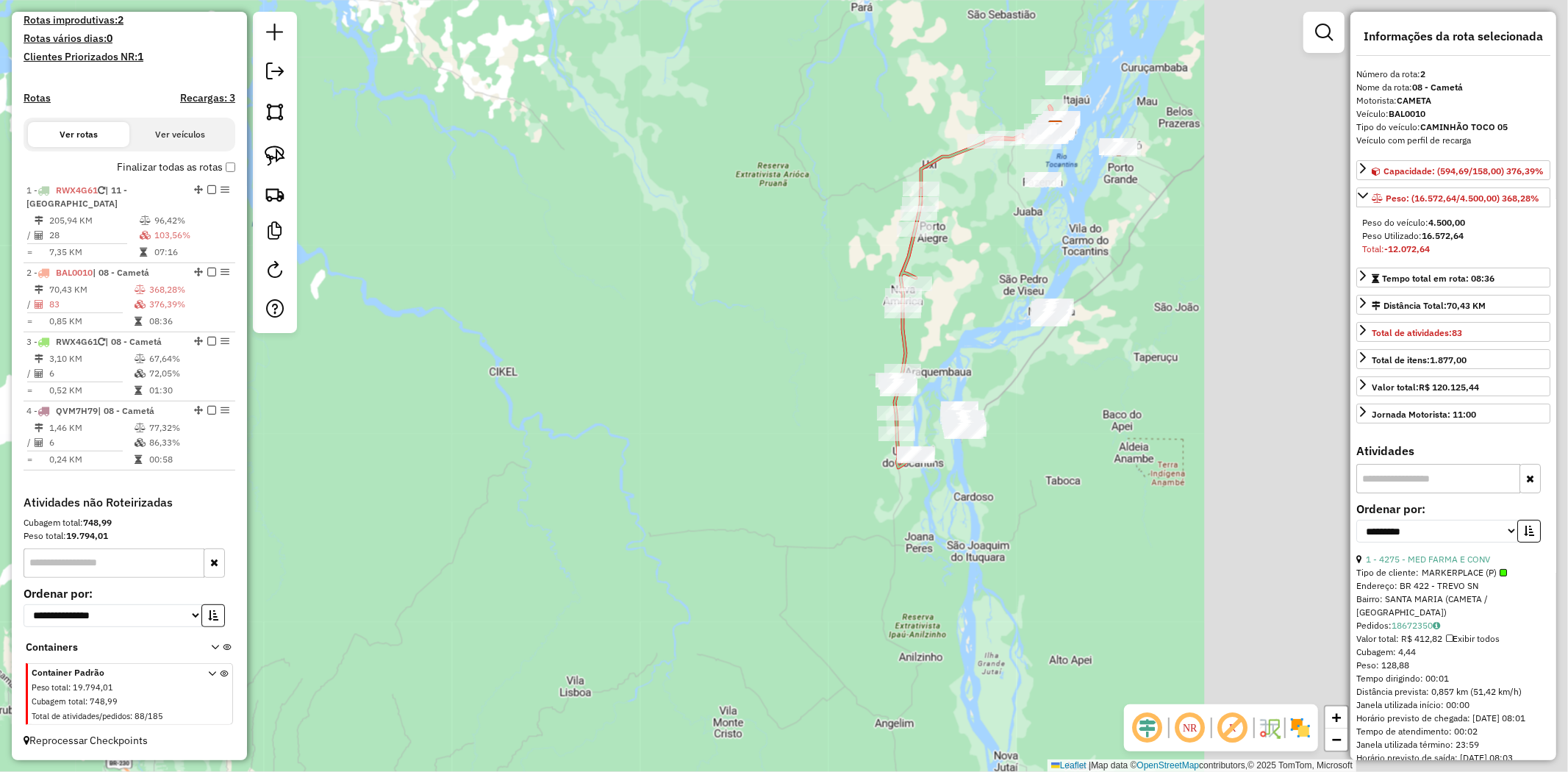
drag, startPoint x: 1146, startPoint y: 334, endPoint x: 726, endPoint y: 288, distance: 422.5
click at [726, 288] on div "Janela de atendimento Grade de atendimento Capacidade Transportadoras Veículos …" at bounding box center [784, 386] width 1568 height 772
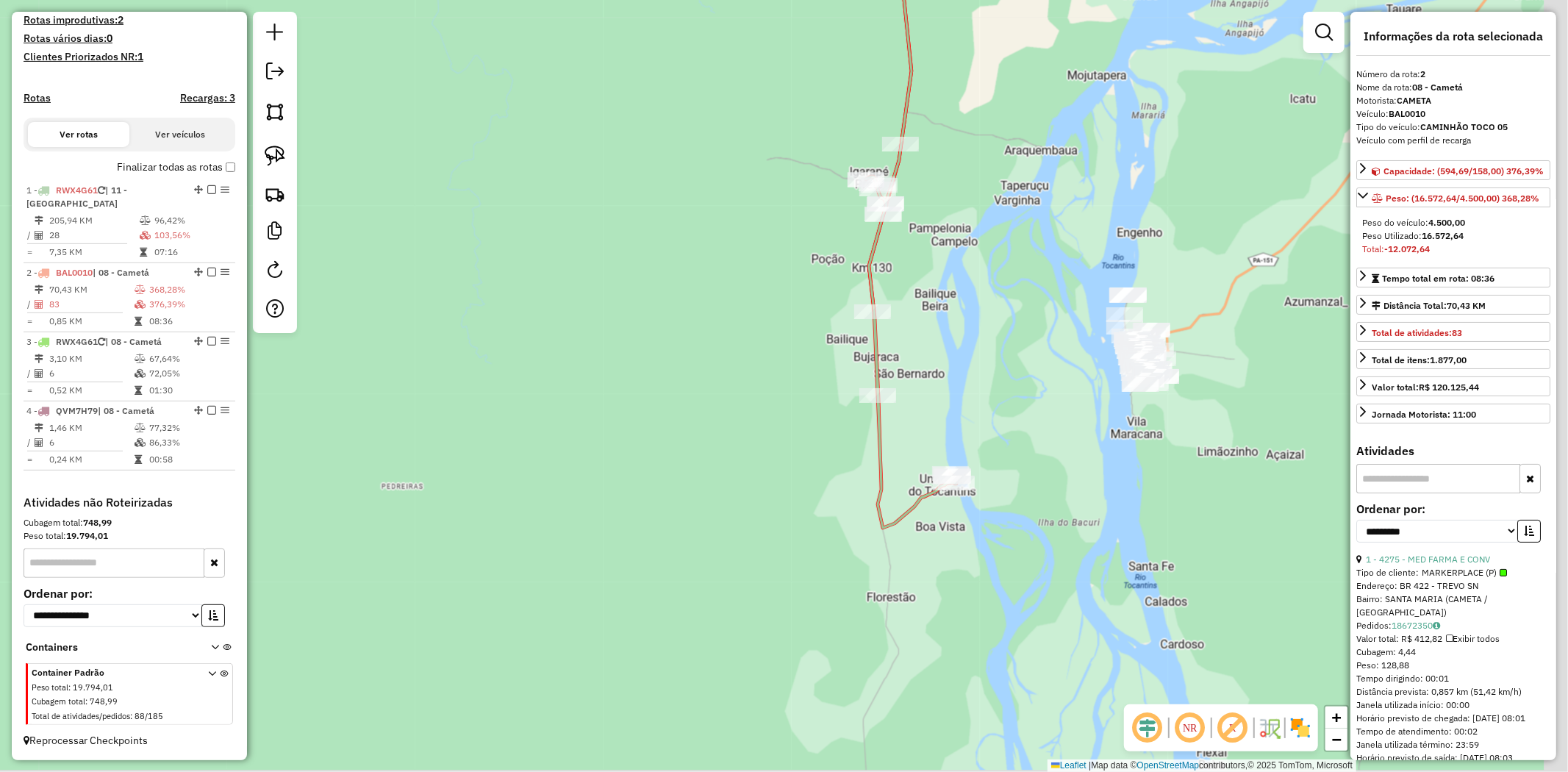
drag, startPoint x: 713, startPoint y: 282, endPoint x: 655, endPoint y: 166, distance: 129.7
click at [657, 166] on div "Janela de atendimento Grade de atendimento Capacidade Transportadoras Veículos …" at bounding box center [784, 386] width 1568 height 772
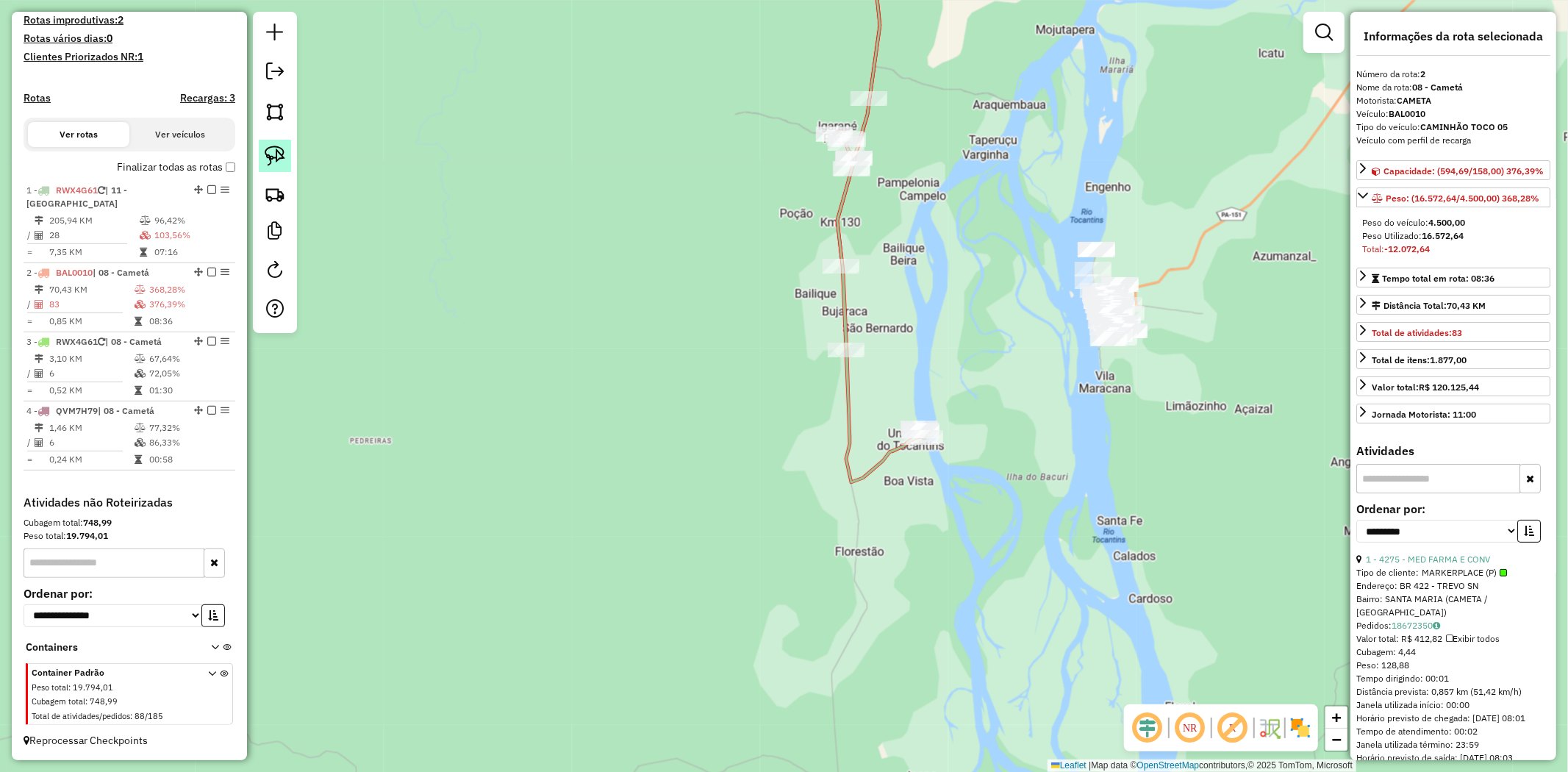
click at [267, 151] on img at bounding box center [275, 156] width 21 height 21
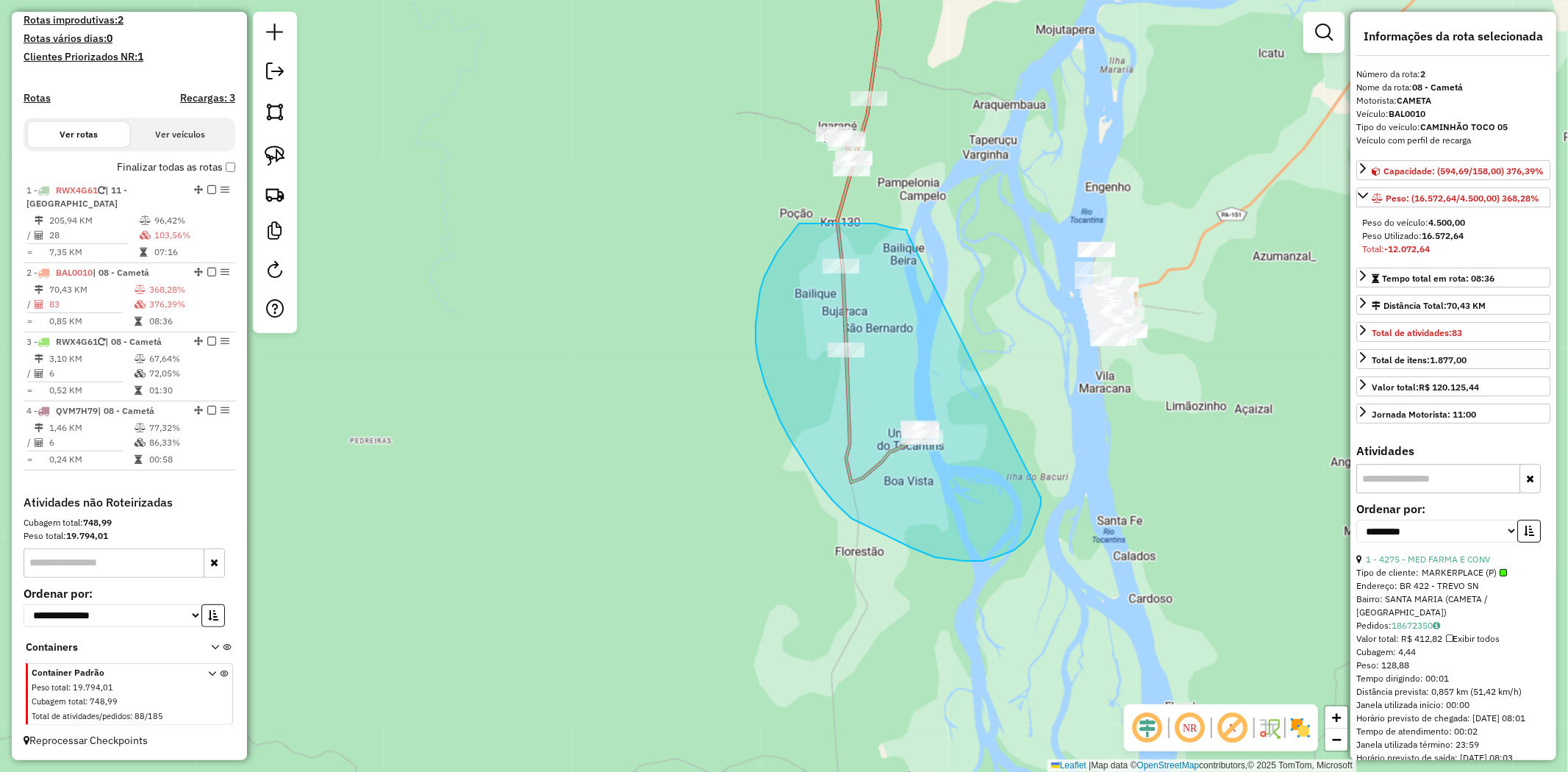
drag, startPoint x: 852, startPoint y: 224, endPoint x: 1041, endPoint y: 498, distance: 332.9
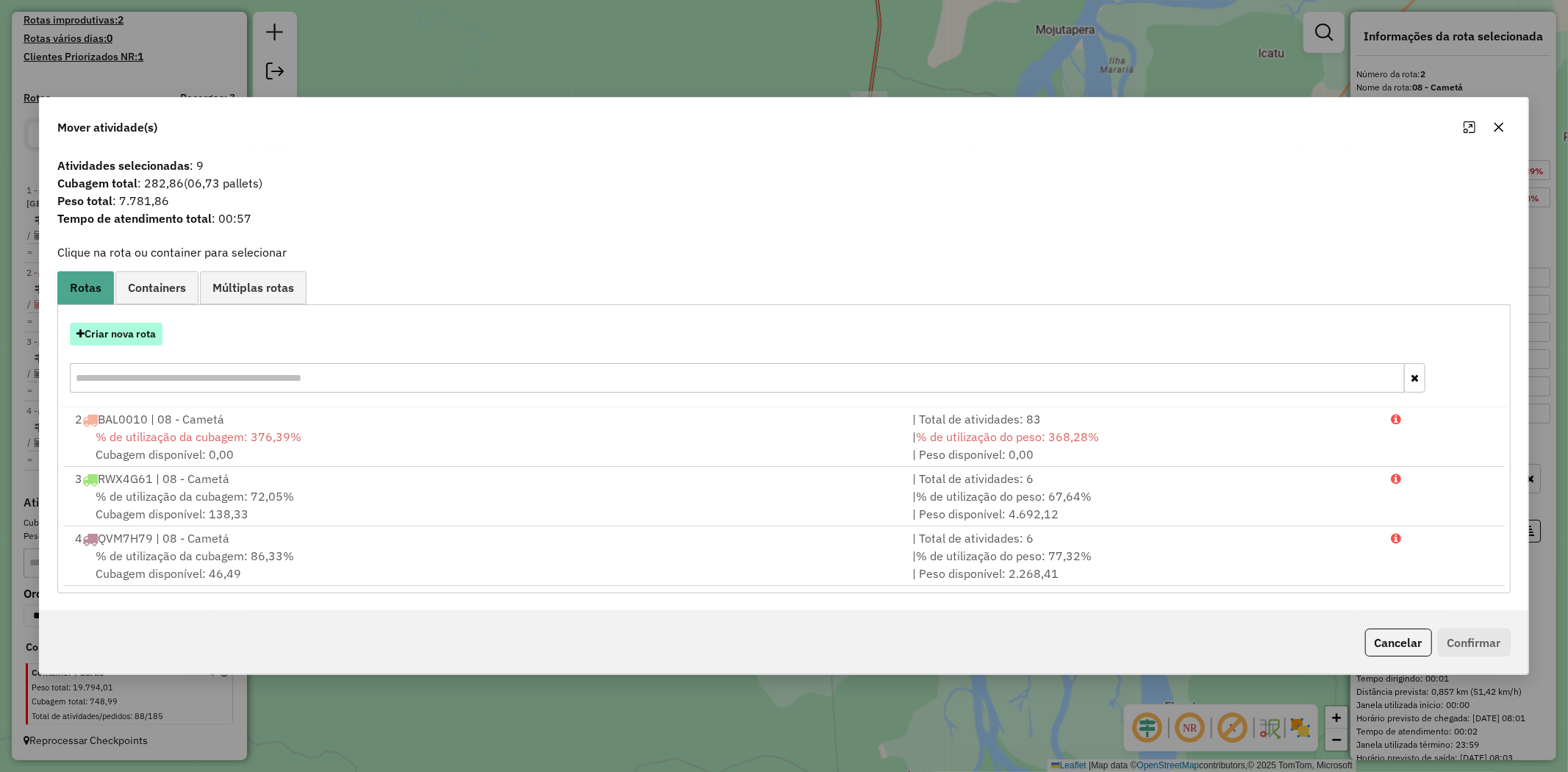
click at [138, 335] on button "Criar nova rota" at bounding box center [116, 334] width 93 height 22
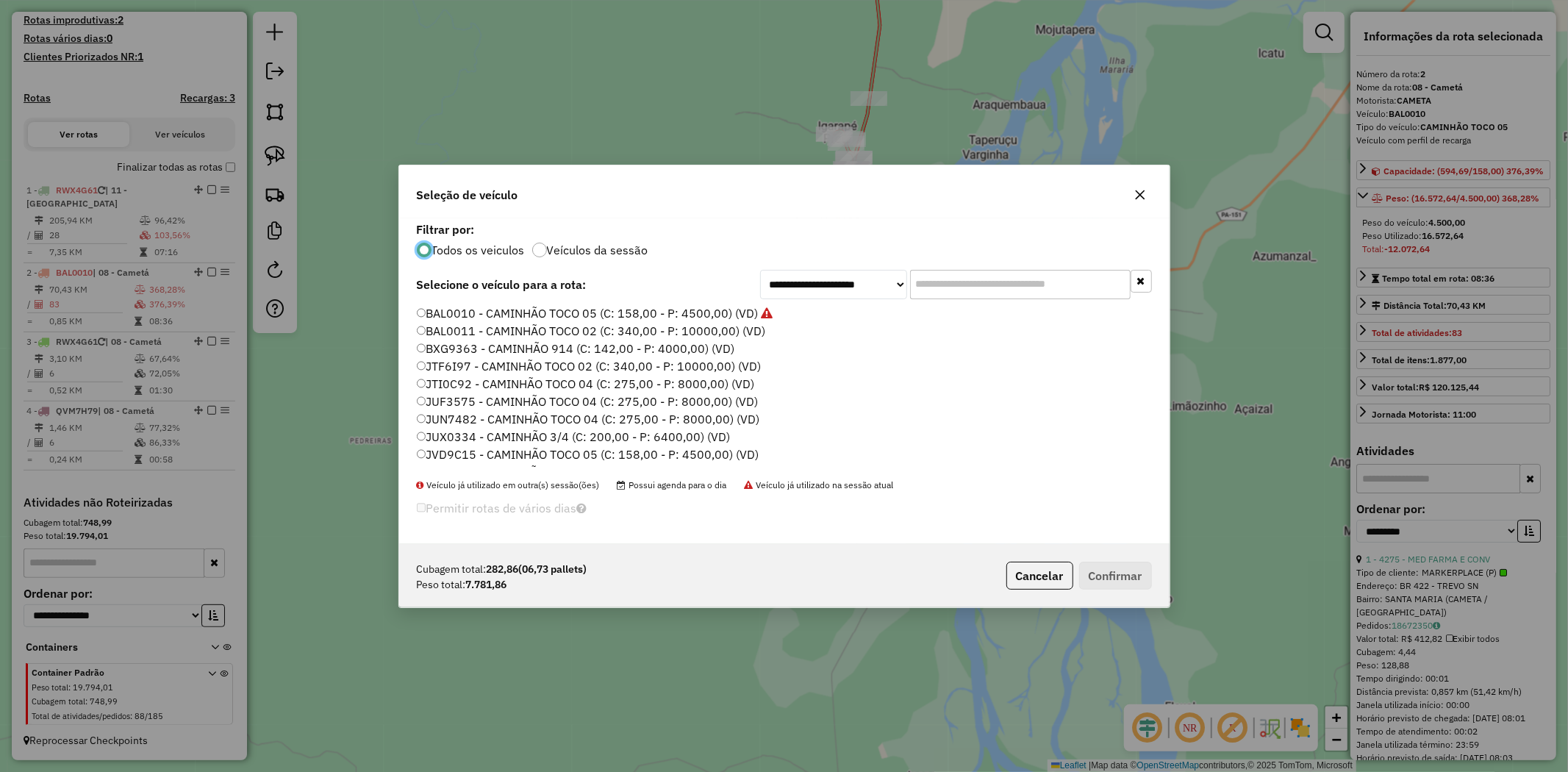
scroll to position [244, 0]
click at [508, 350] on label "RWK9B82 - CAMINHÃO TOCO 02 (C: 340,00 - P: 10000,00) (VD)" at bounding box center [593, 351] width 354 height 18
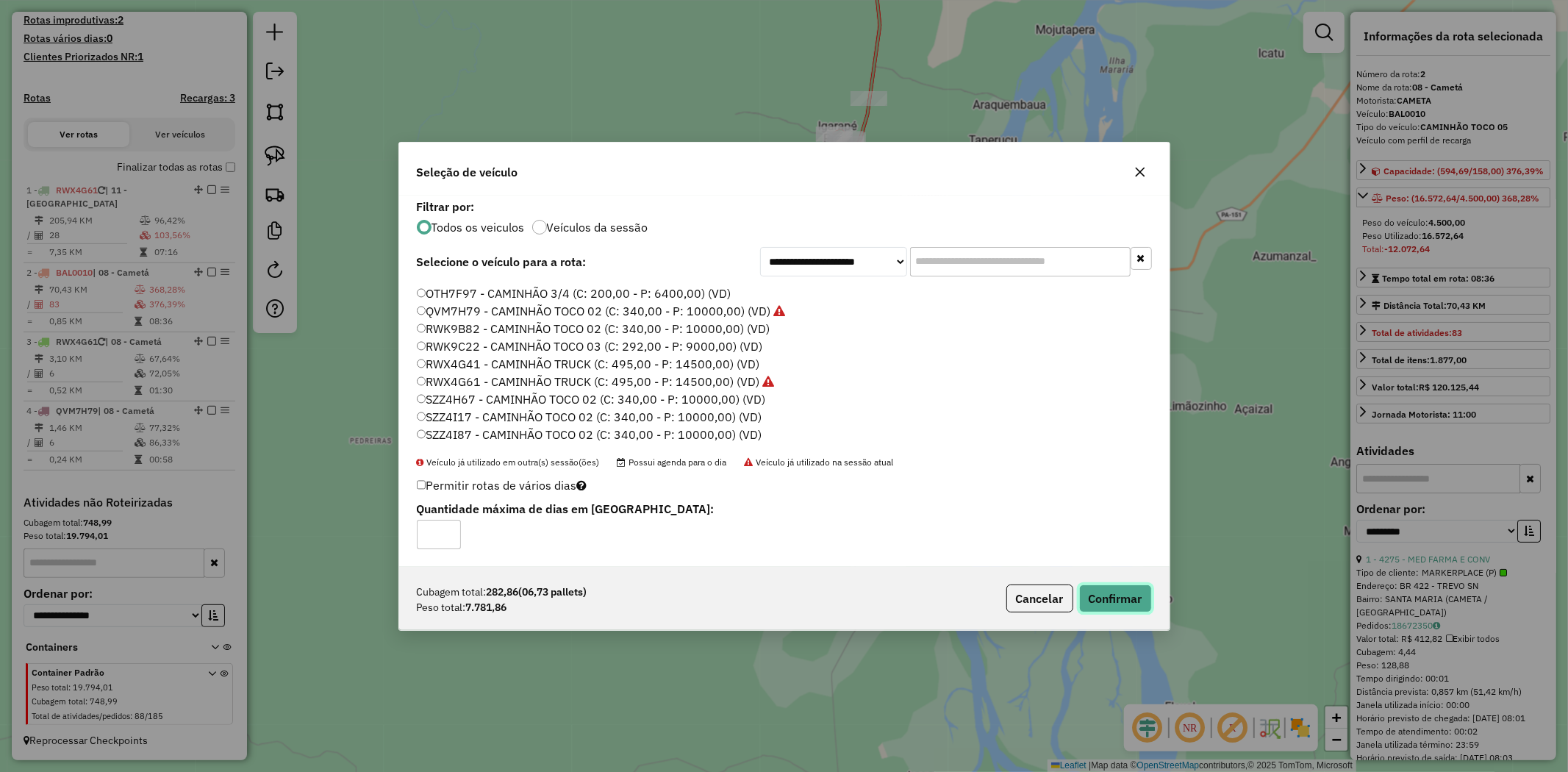
click at [1121, 597] on button "Confirmar" at bounding box center [1116, 598] width 73 height 28
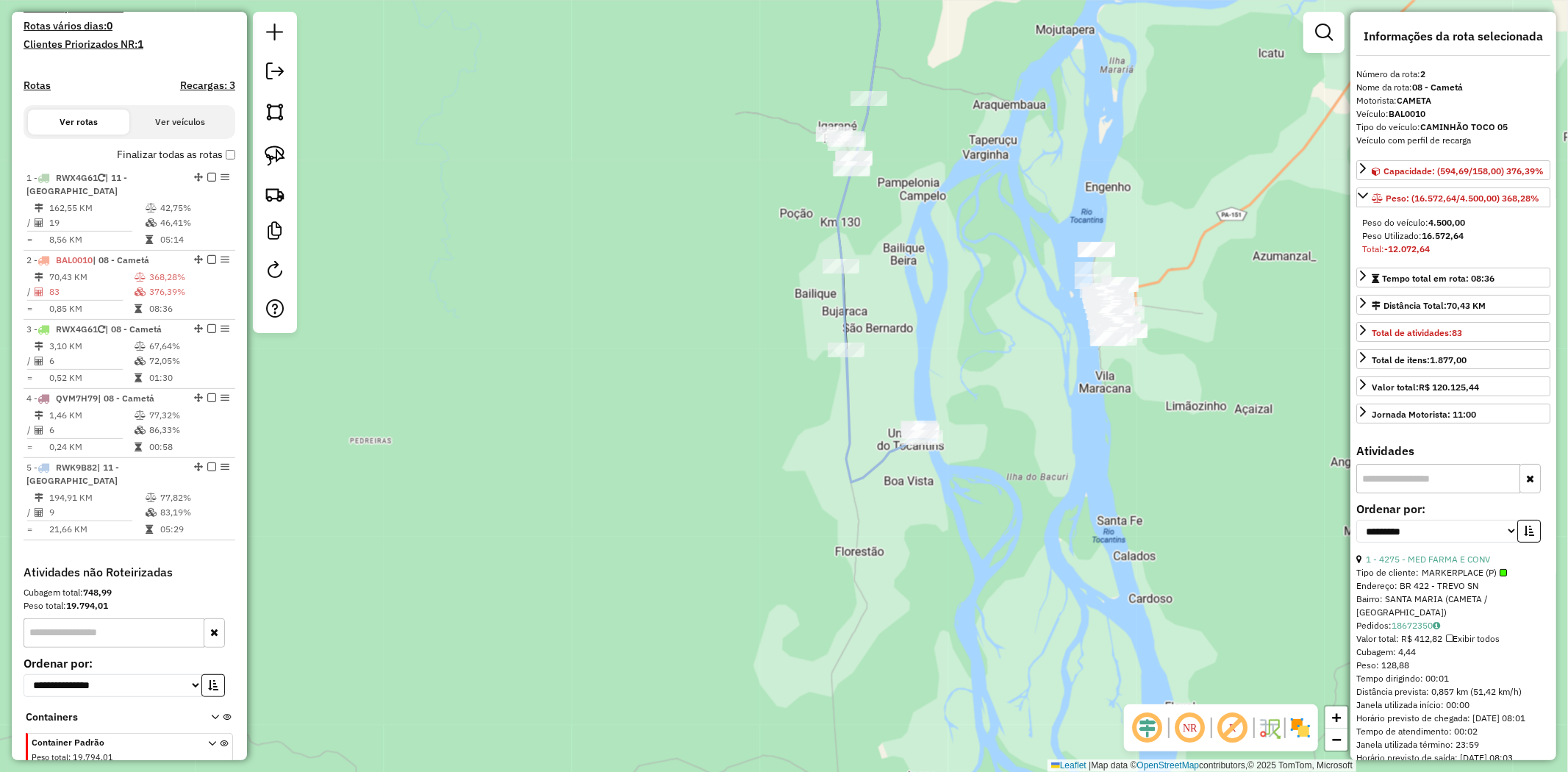
scroll to position [482, 0]
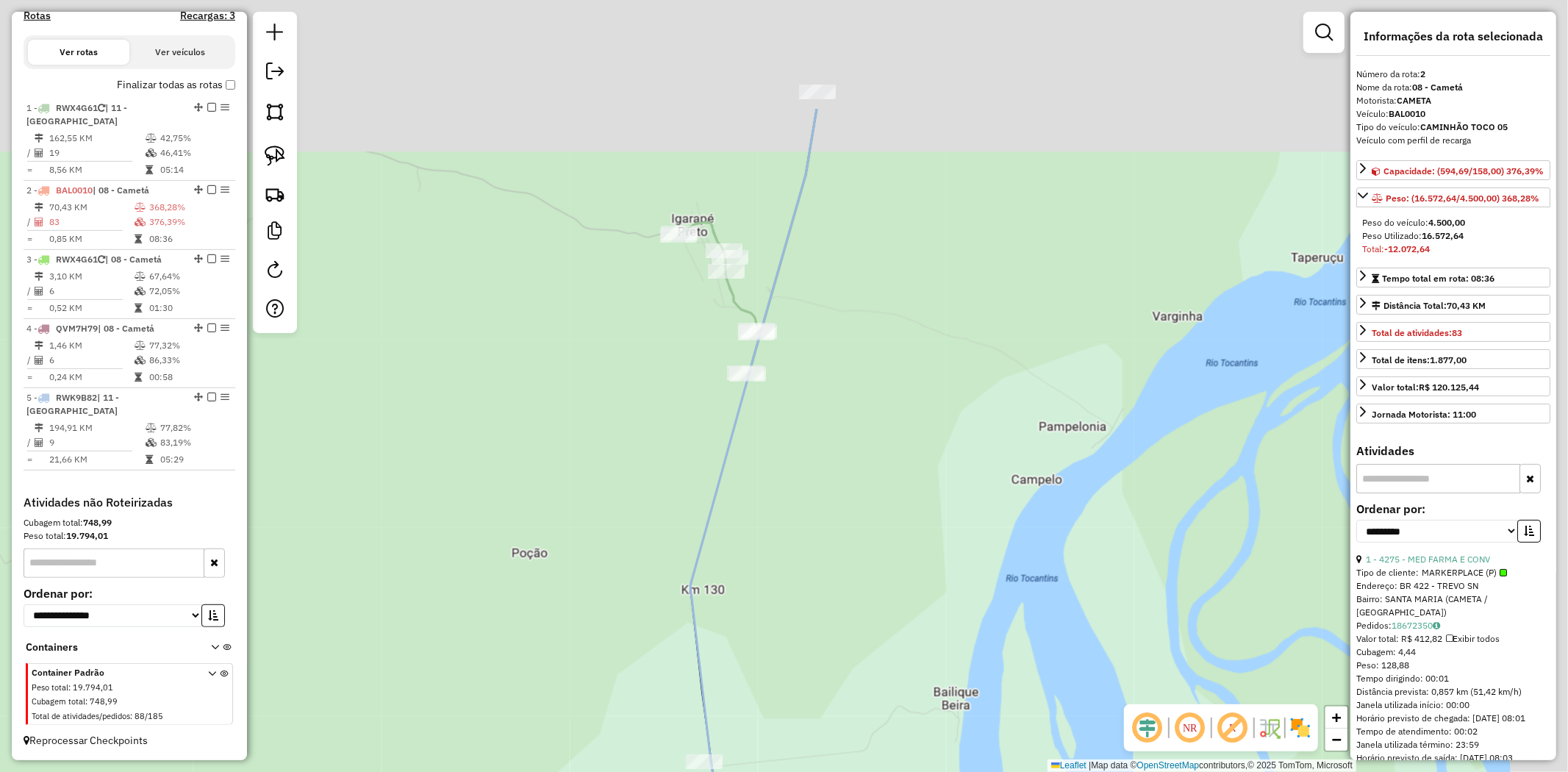
drag, startPoint x: 943, startPoint y: 175, endPoint x: 770, endPoint y: 402, distance: 285.4
click at [770, 402] on div "Janela de atendimento Grade de atendimento Capacidade Transportadoras Veículos …" at bounding box center [784, 386] width 1568 height 772
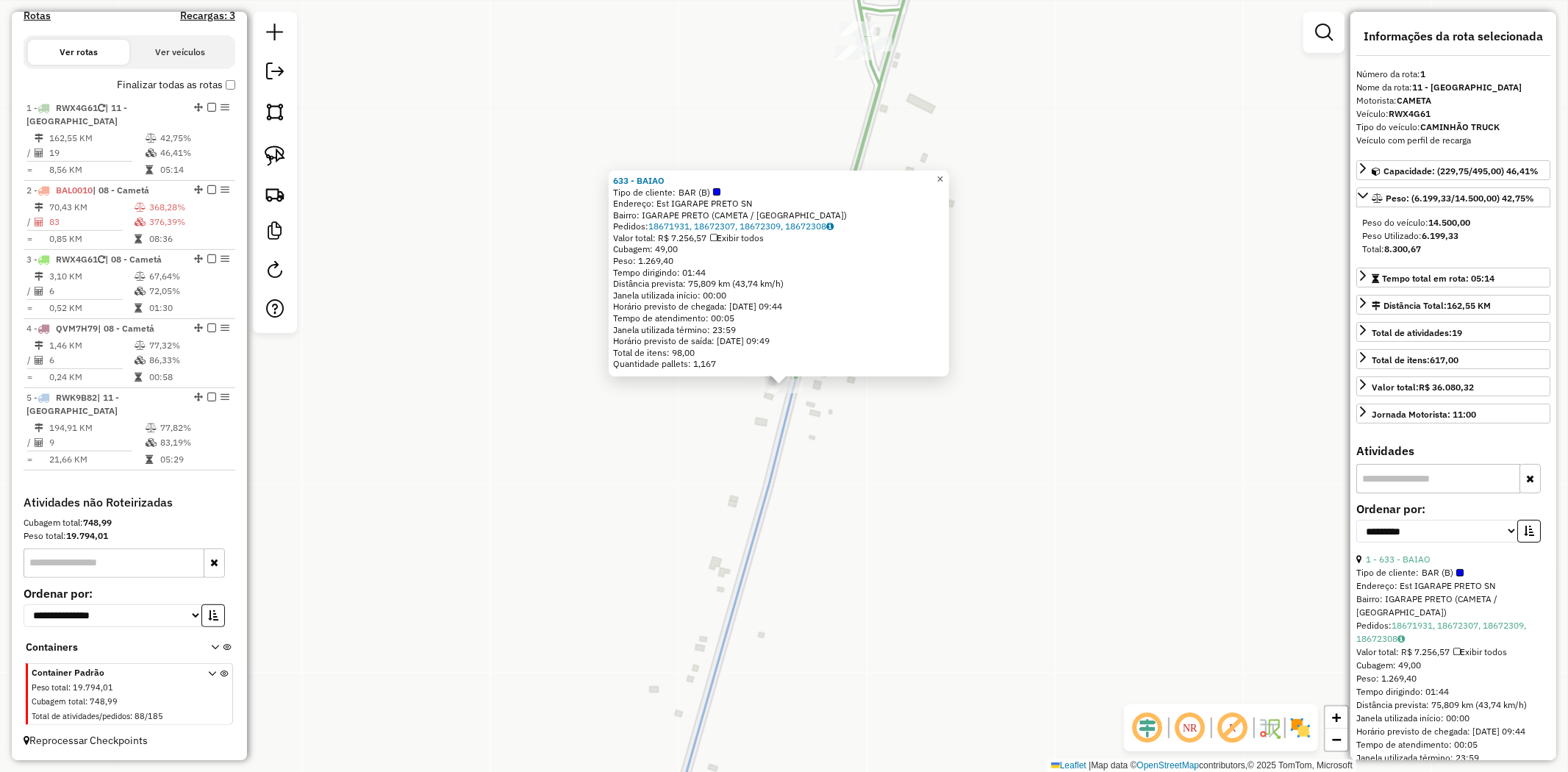
click at [943, 174] on span "×" at bounding box center [940, 179] width 7 height 13
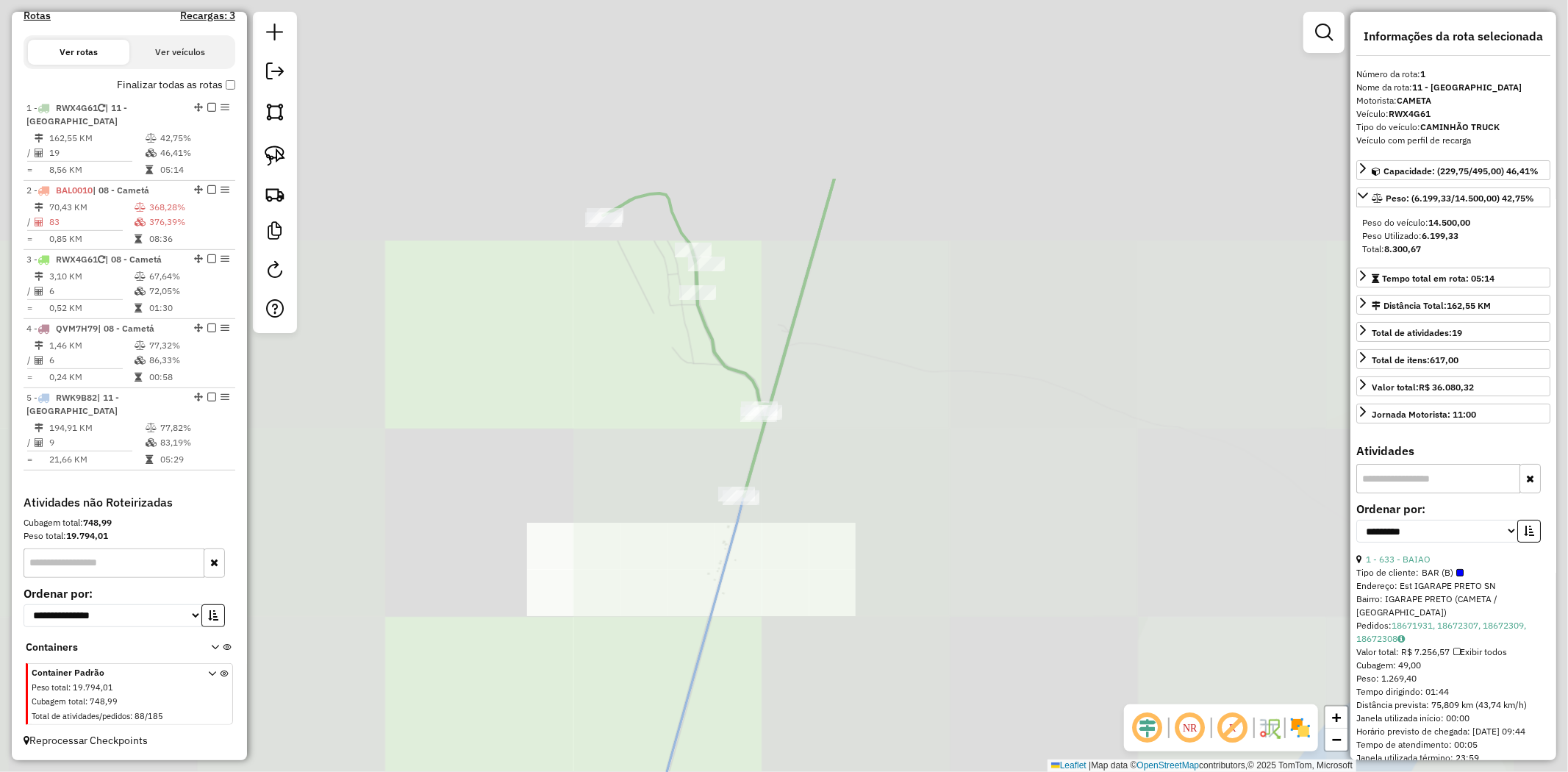
drag, startPoint x: 936, startPoint y: 450, endPoint x: 928, endPoint y: 458, distance: 11.3
click at [929, 458] on div "Janela de atendimento Grade de atendimento Capacidade Transportadoras Veículos …" at bounding box center [784, 386] width 1568 height 772
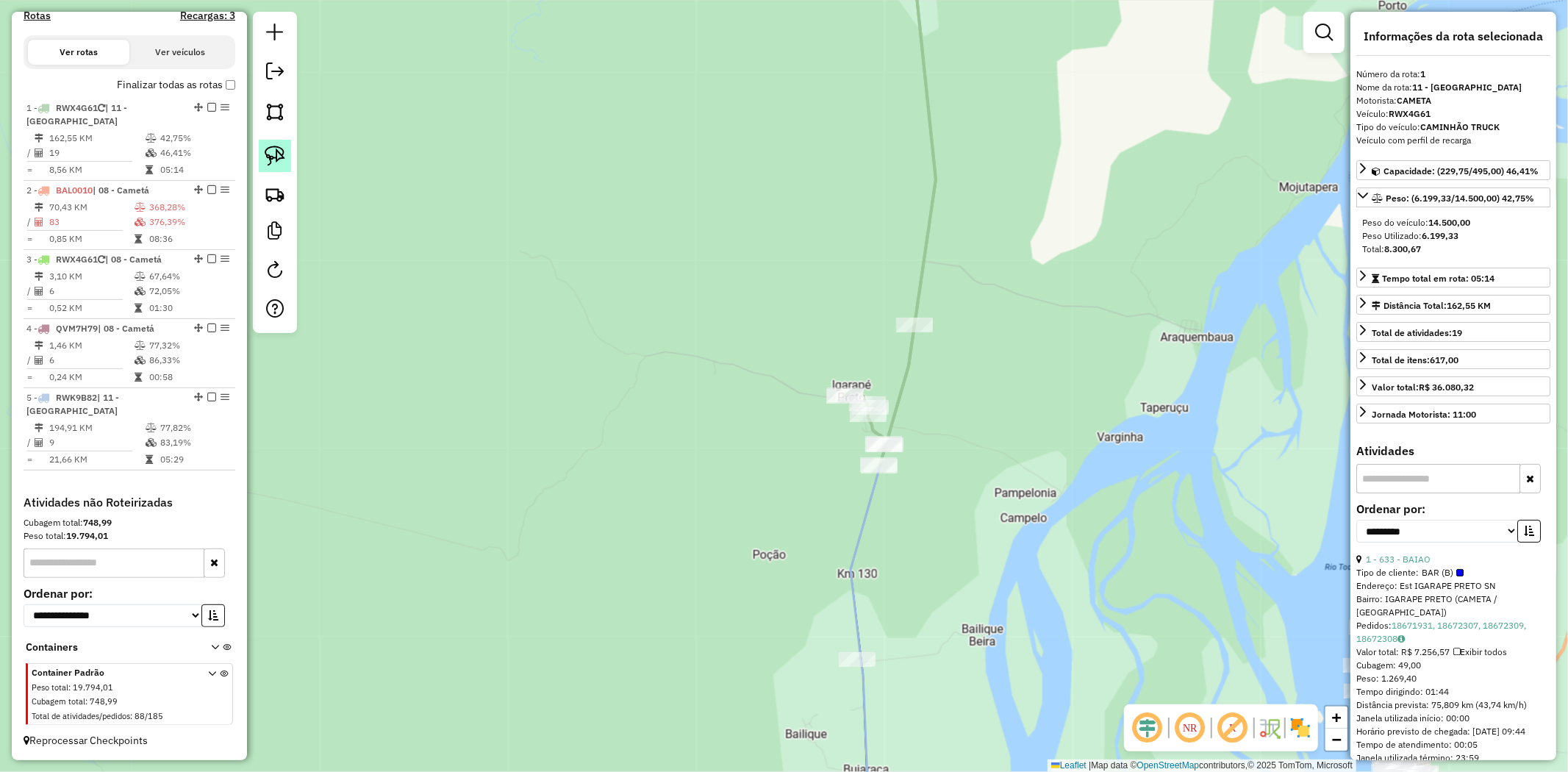
click at [286, 155] on link at bounding box center [275, 156] width 33 height 33
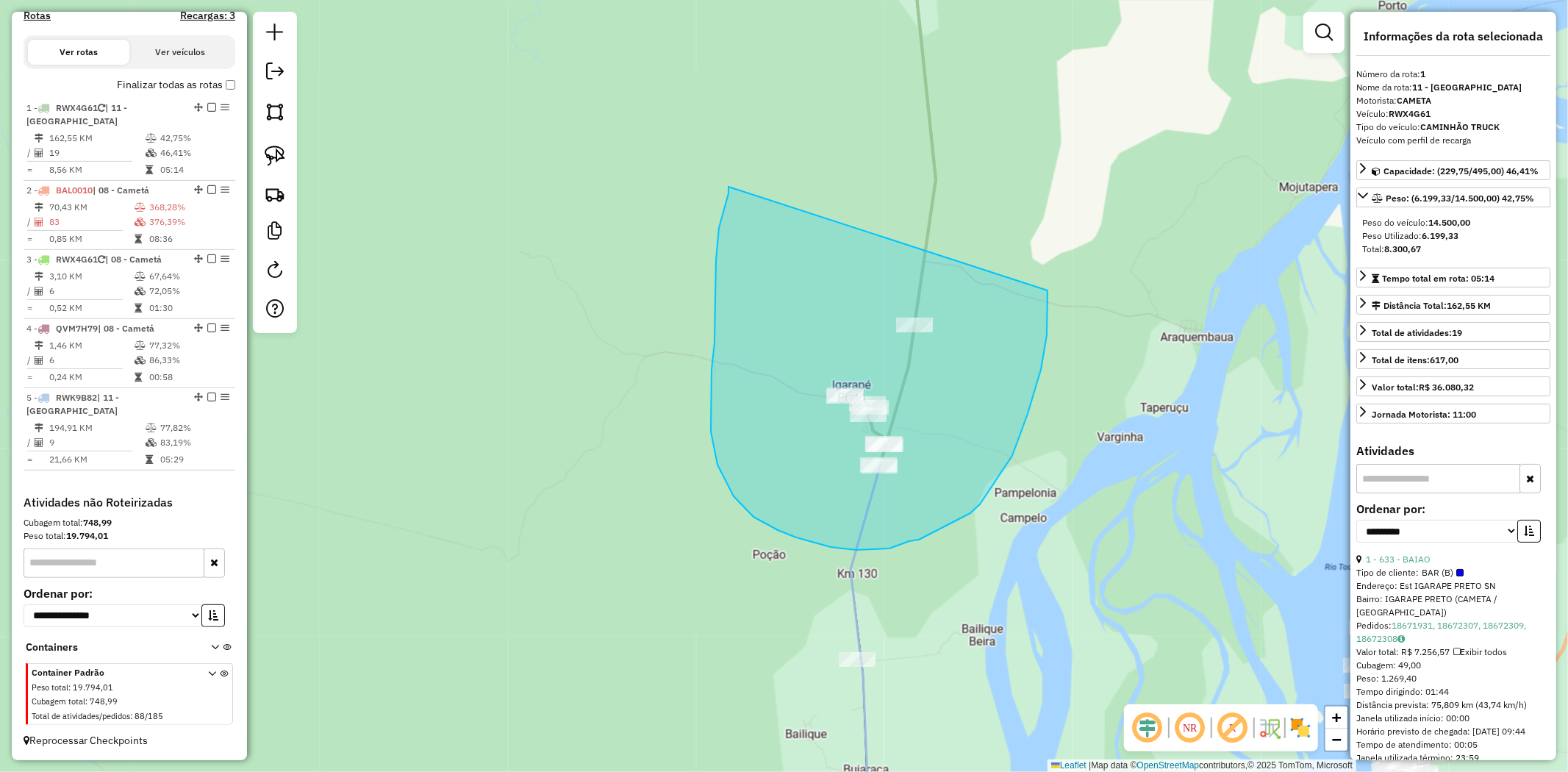
drag, startPoint x: 715, startPoint y: 312, endPoint x: 1048, endPoint y: 291, distance: 333.7
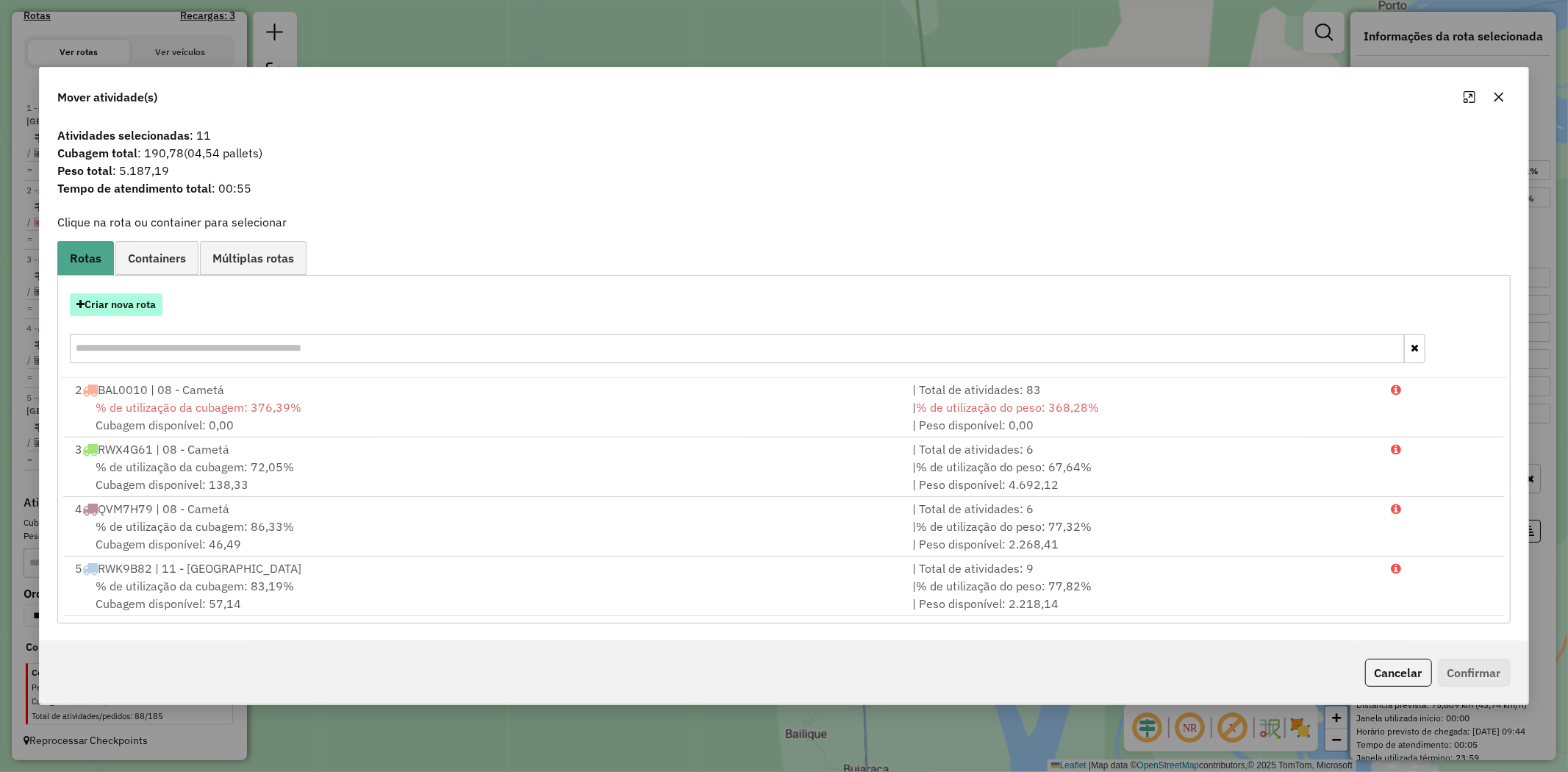
click at [154, 300] on button "Criar nova rota" at bounding box center [116, 305] width 93 height 22
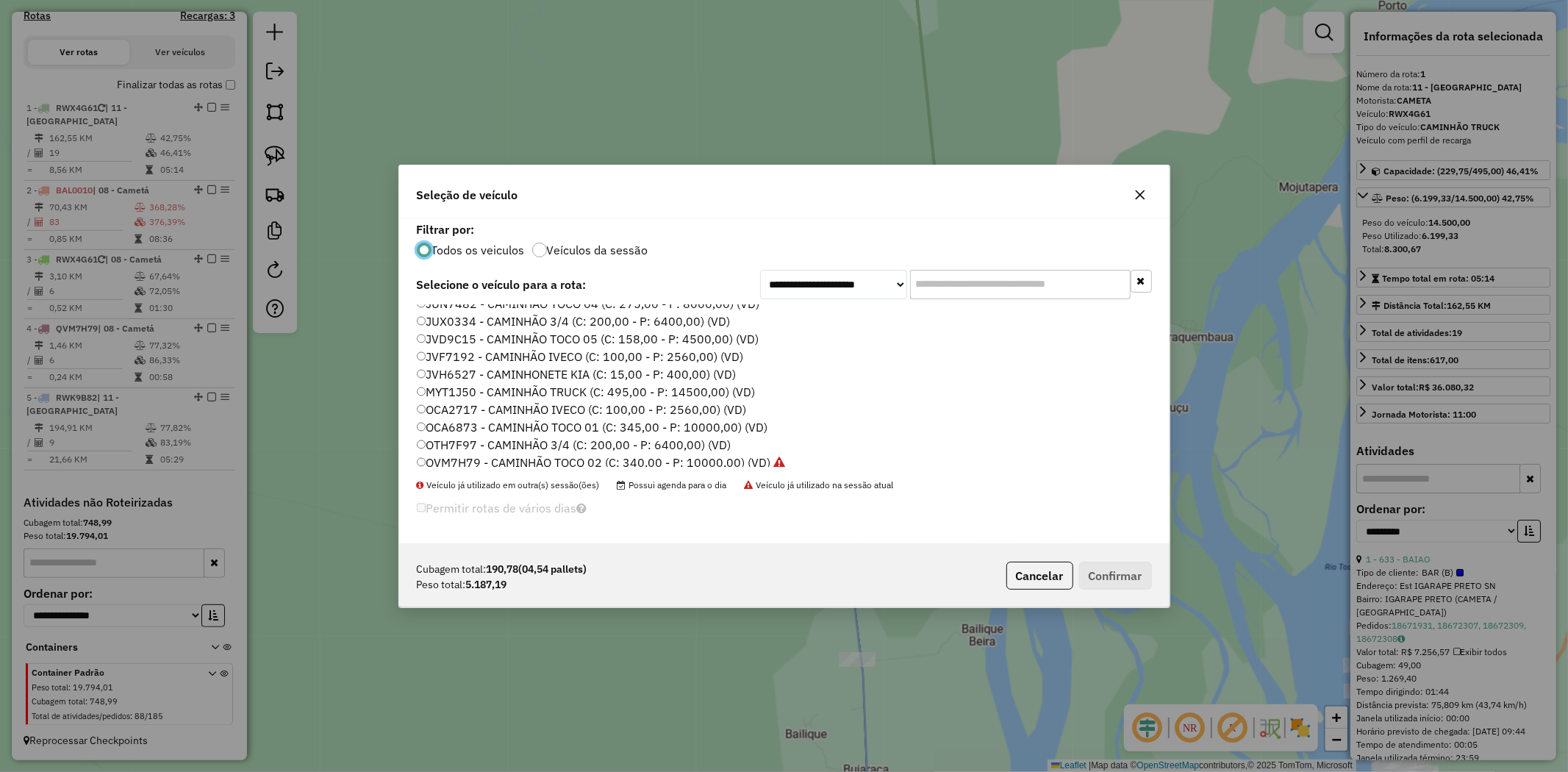
scroll to position [244, 0]
click at [461, 438] on label "SZZ4I17 - CAMINHÃO TOCO 02 (C: 340,00 - P: 10000,00) (VD)" at bounding box center [590, 440] width 346 height 18
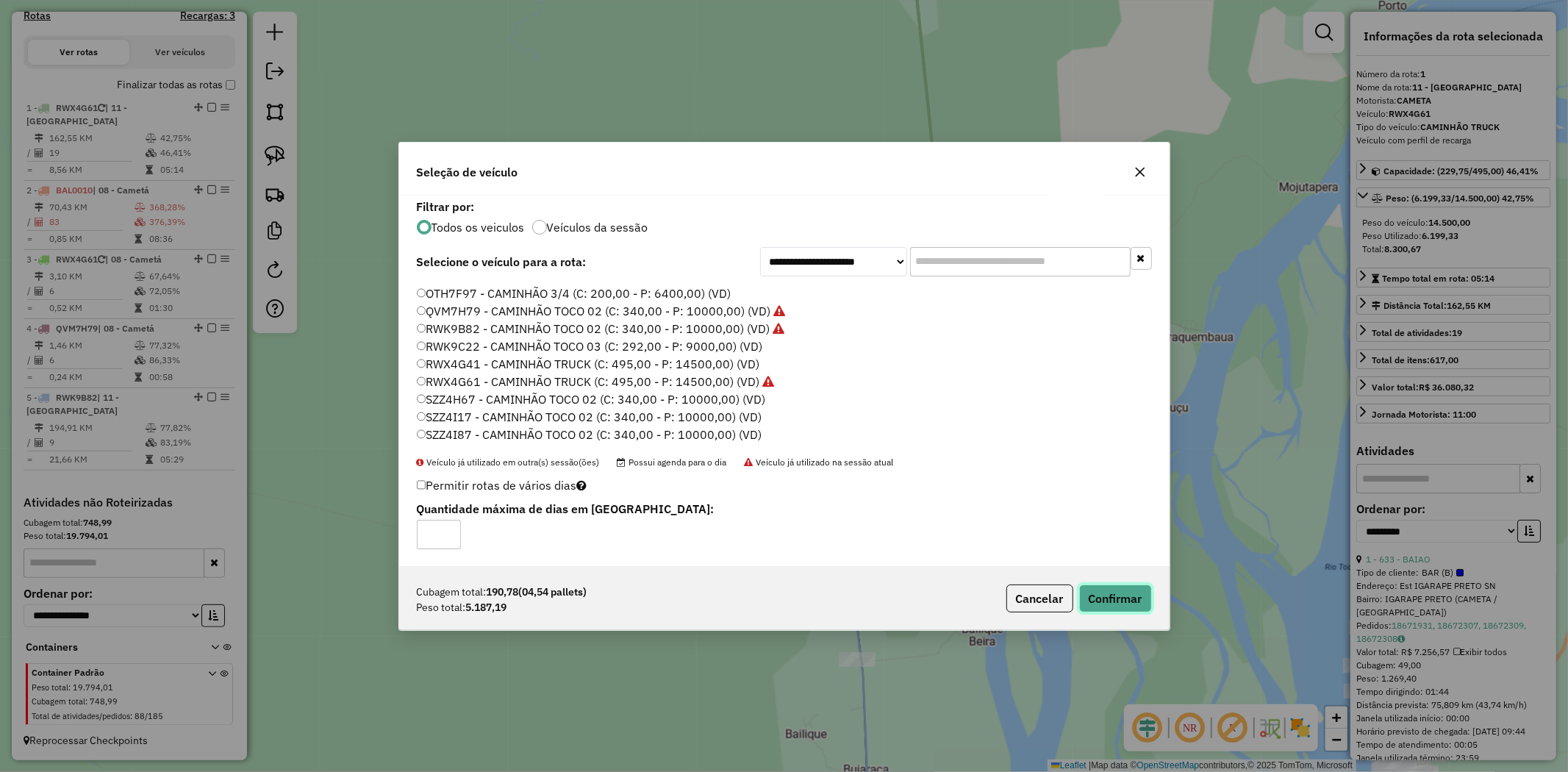
click at [1116, 596] on button "Confirmar" at bounding box center [1116, 598] width 73 height 28
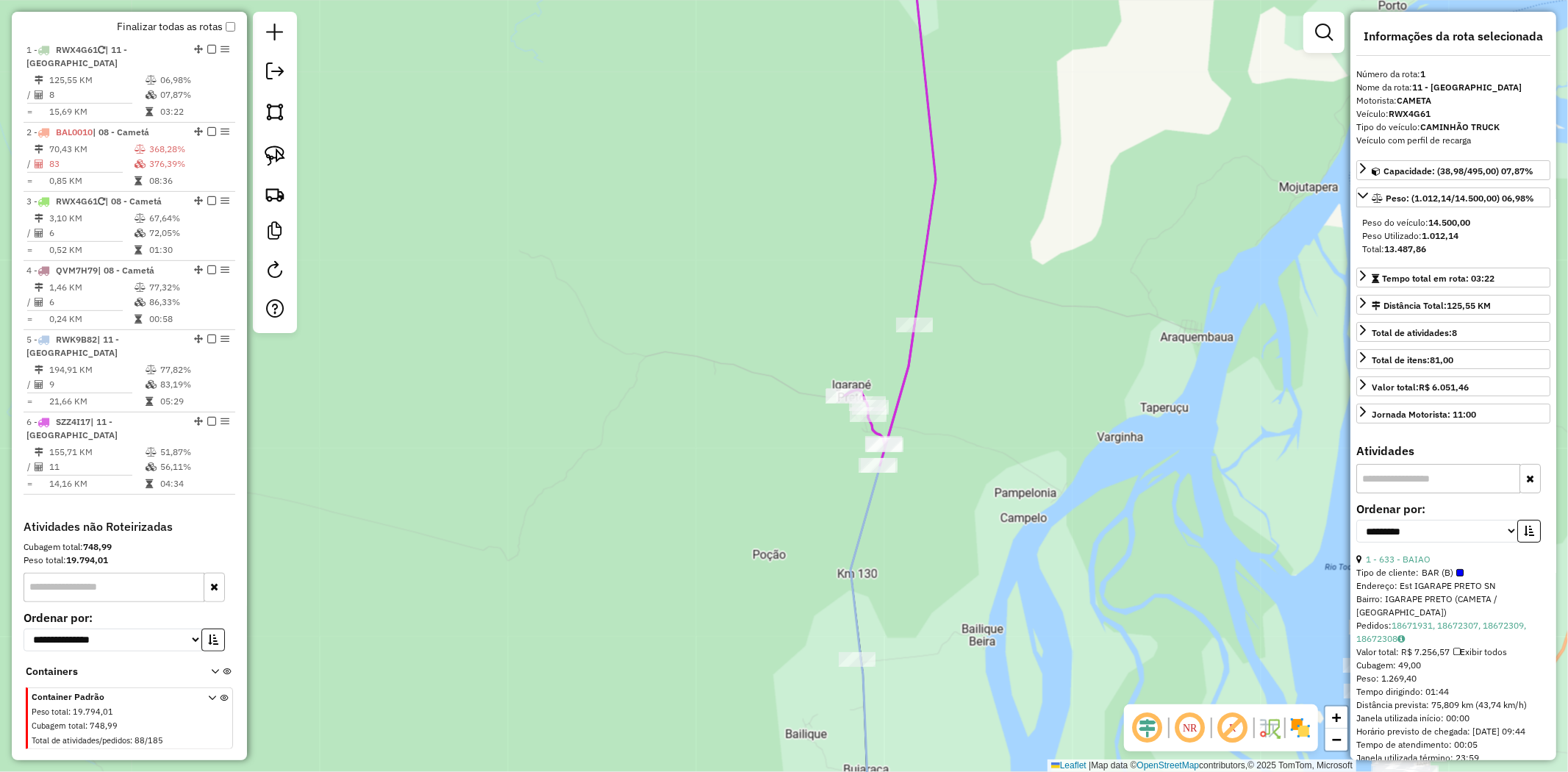
scroll to position [550, 0]
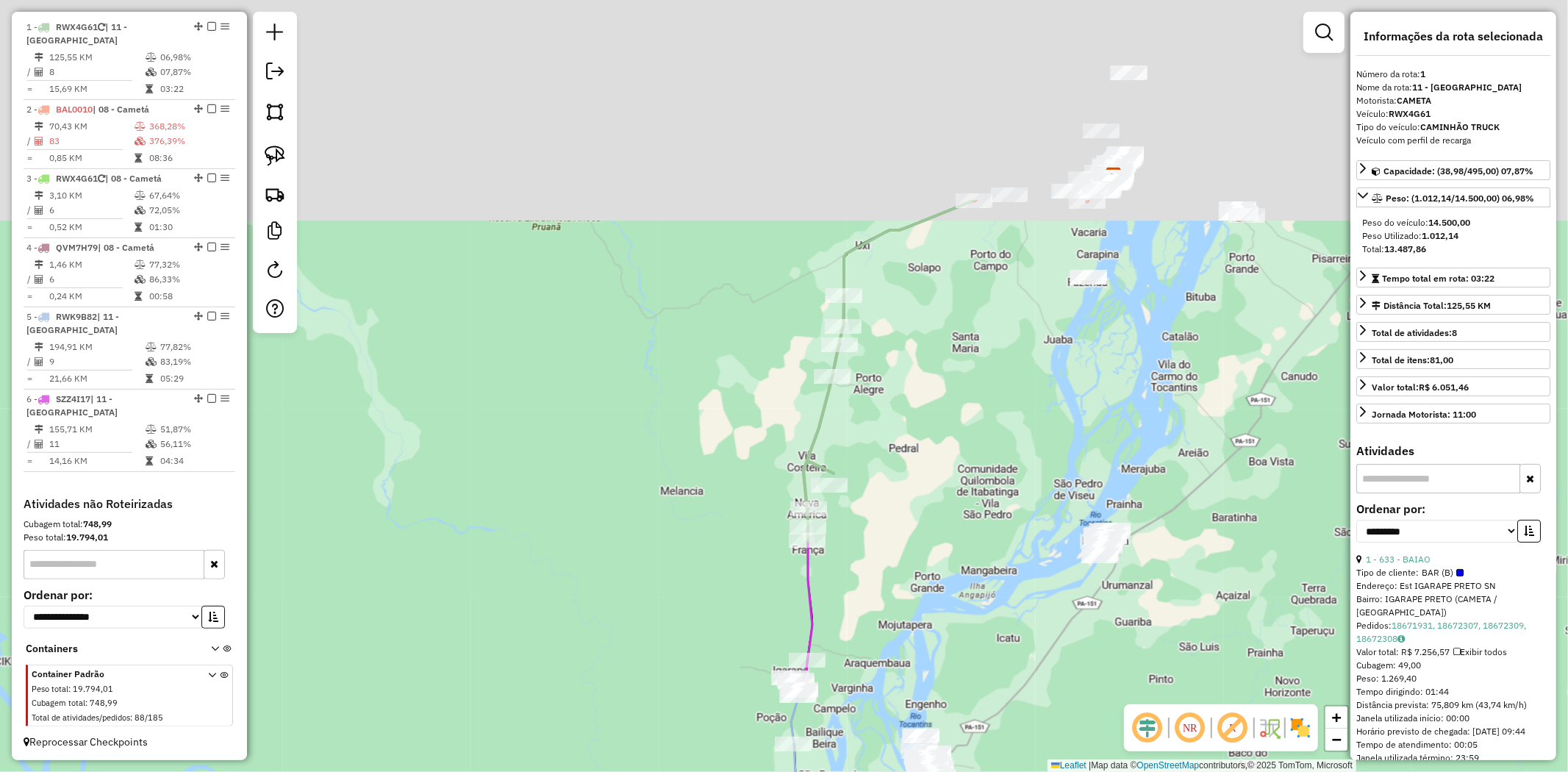
drag, startPoint x: 1042, startPoint y: 281, endPoint x: 898, endPoint y: 559, distance: 313.1
click at [898, 559] on div "Janela de atendimento Grade de atendimento Capacidade Transportadoras Veículos …" at bounding box center [784, 386] width 1568 height 772
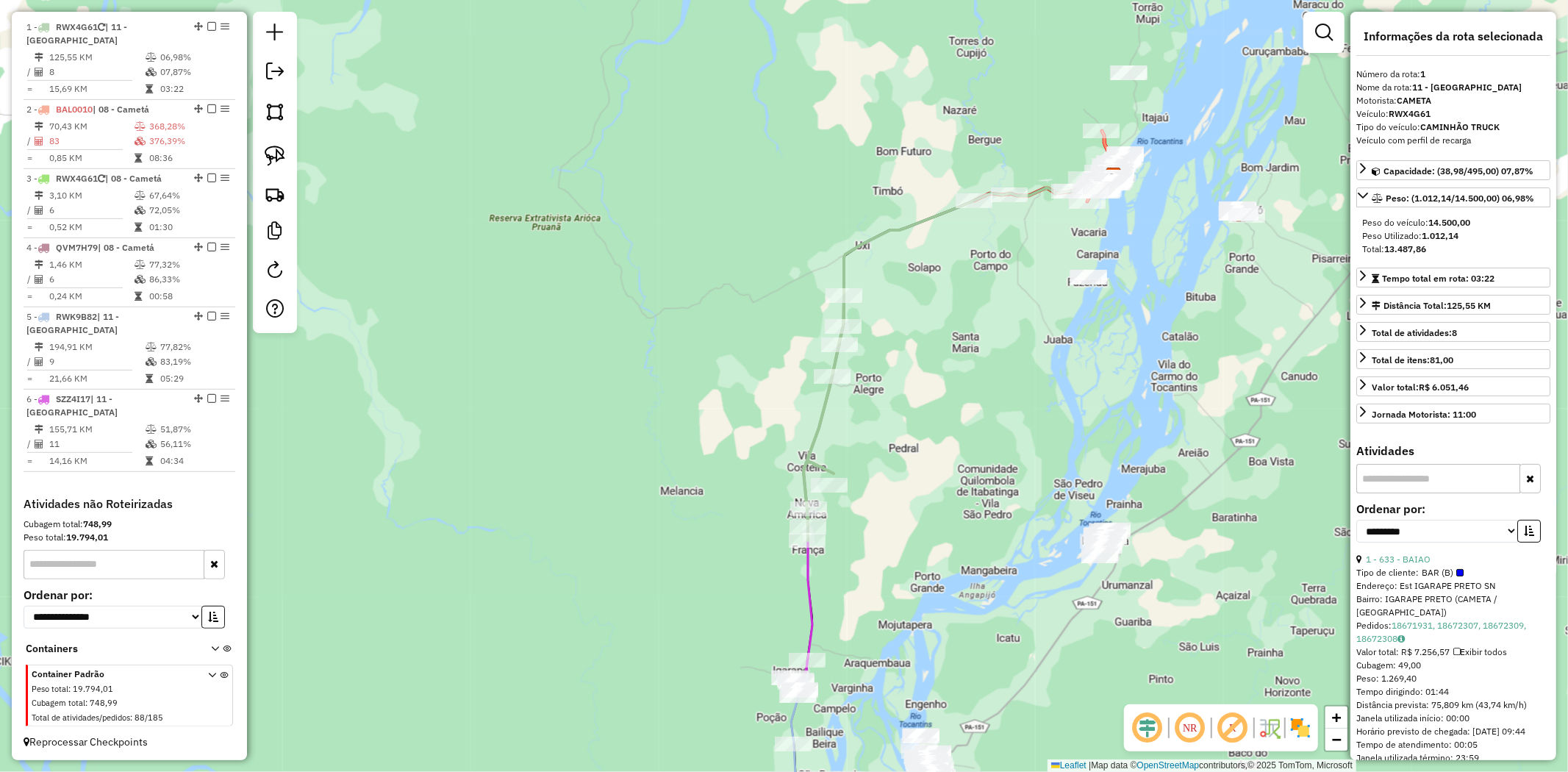
drag, startPoint x: 271, startPoint y: 162, endPoint x: 341, endPoint y: 163, distance: 70.0
click at [271, 163] on img at bounding box center [275, 156] width 21 height 21
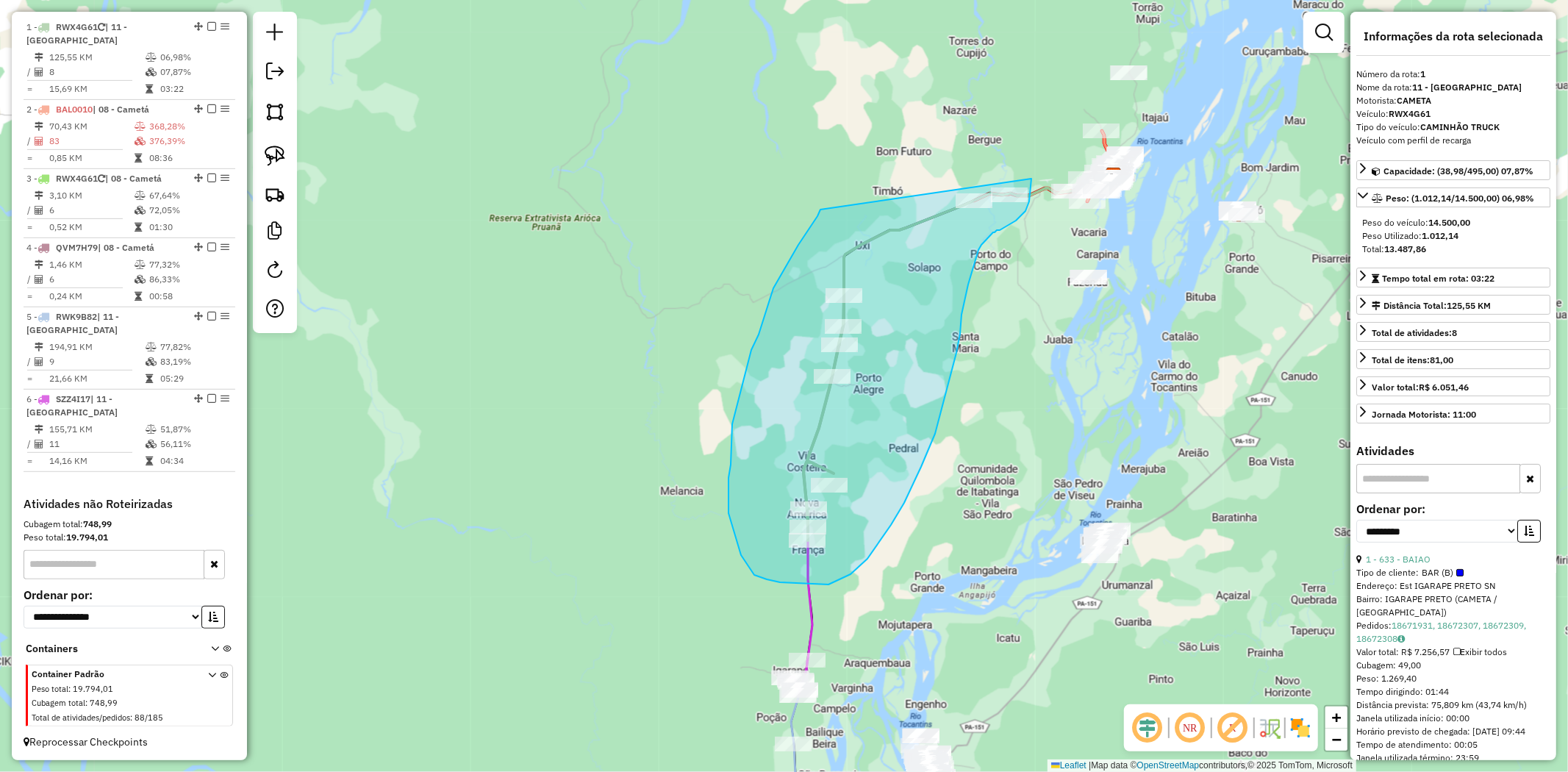
drag, startPoint x: 794, startPoint y: 253, endPoint x: 1031, endPoint y: 179, distance: 248.3
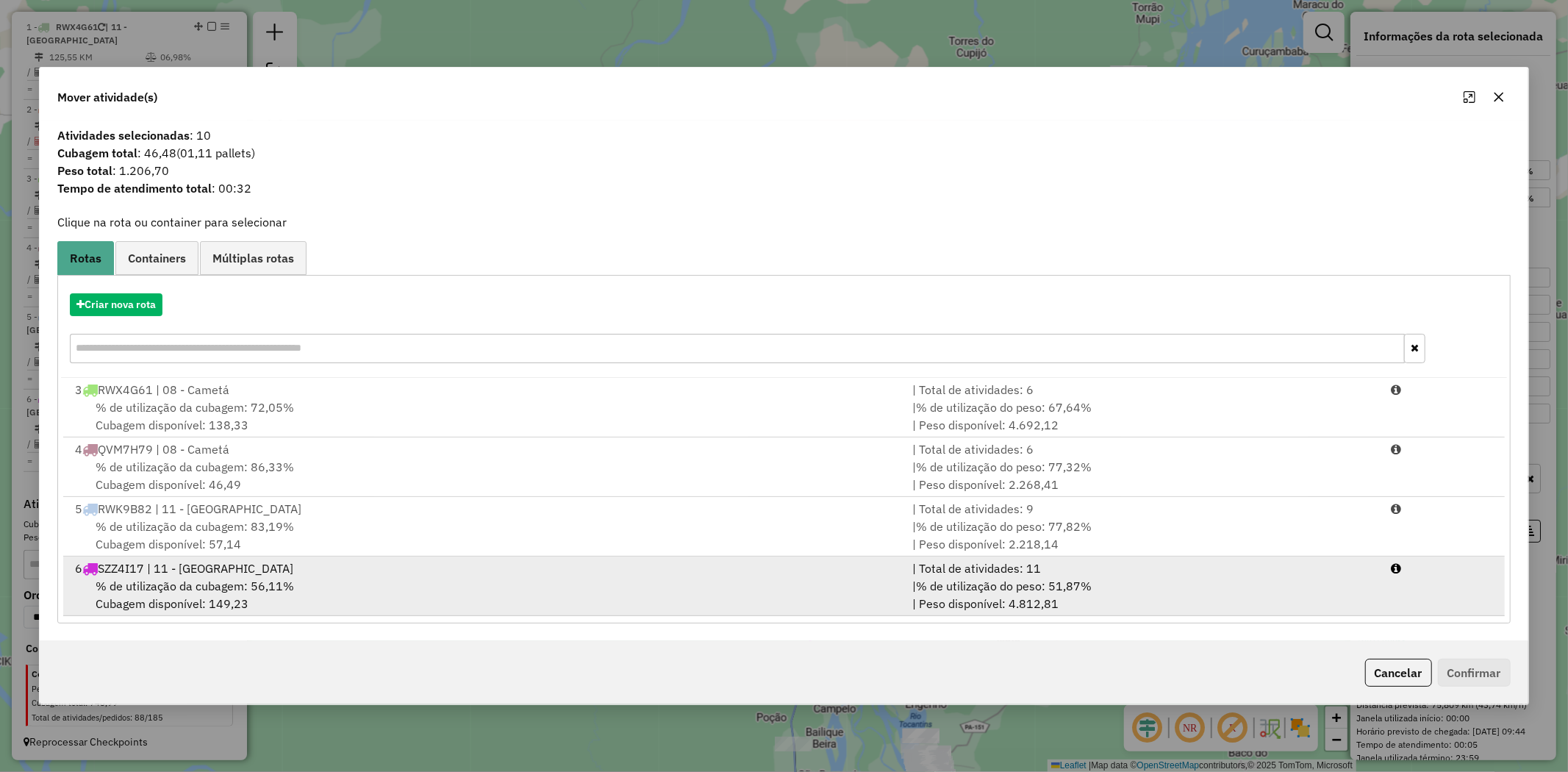
click at [175, 579] on span "% de utilização da cubagem: 56,11%" at bounding box center [194, 586] width 199 height 15
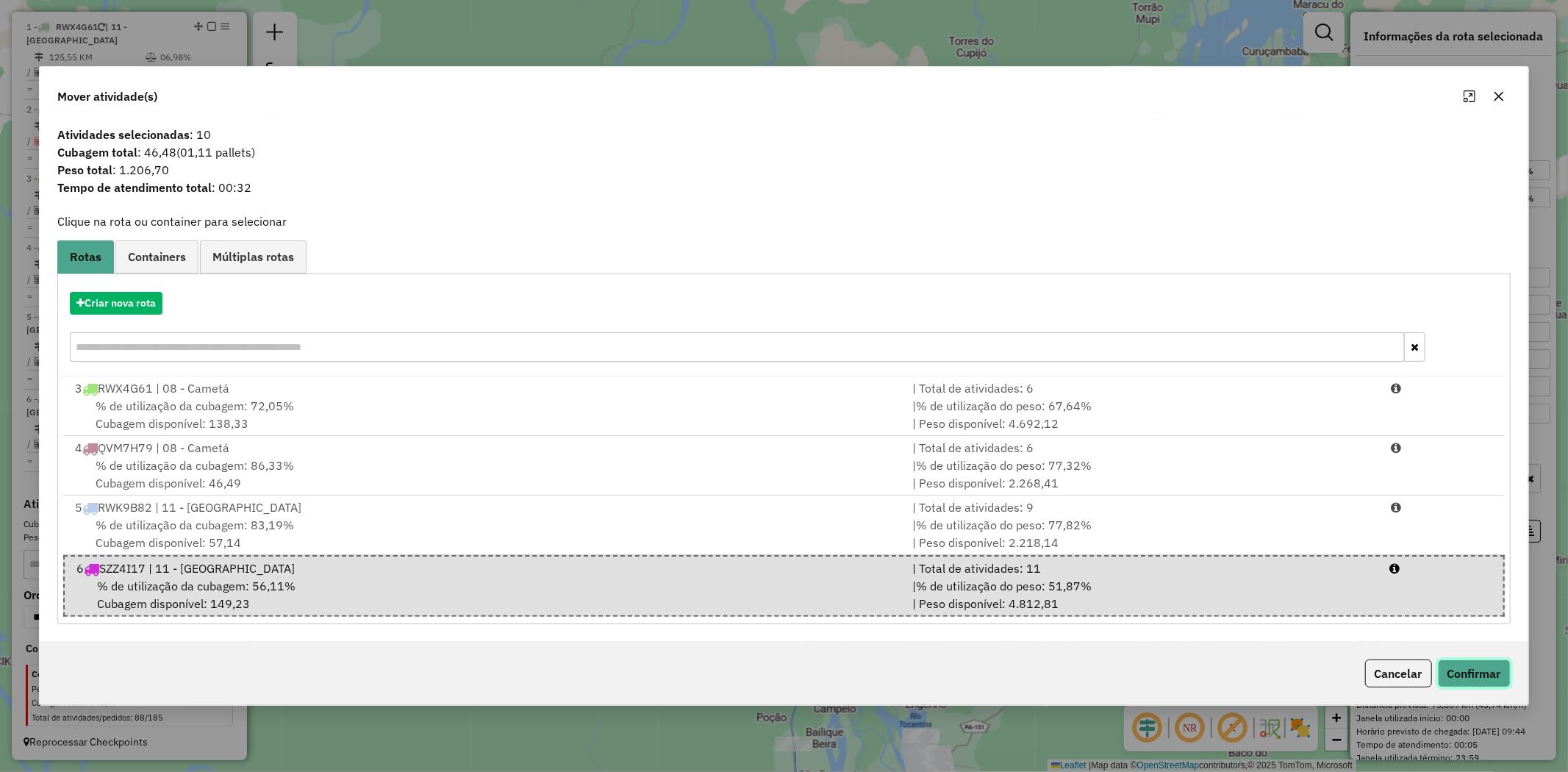
click at [1497, 670] on button "Confirmar" at bounding box center [1474, 674] width 73 height 28
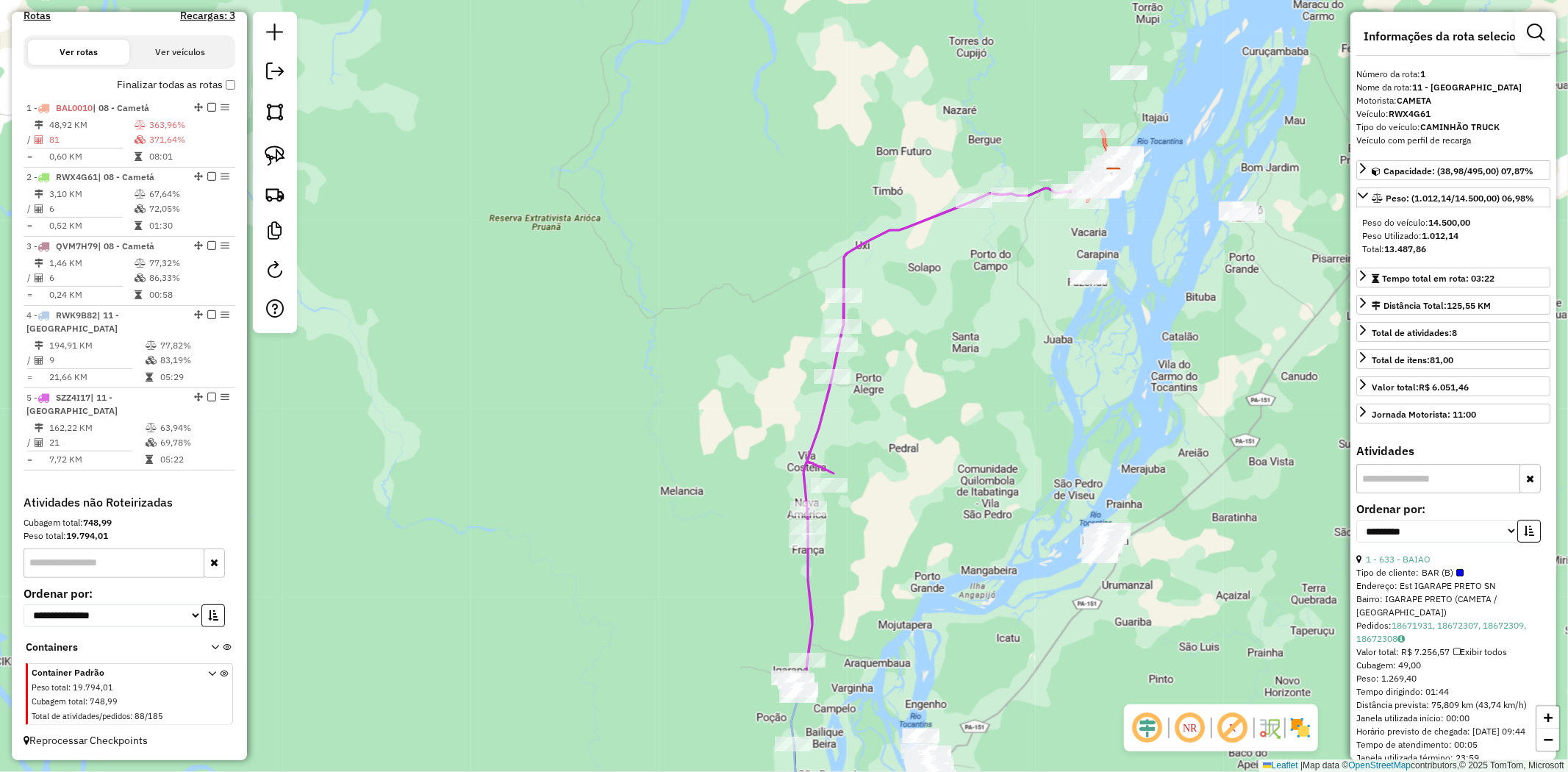
scroll to position [468, 0]
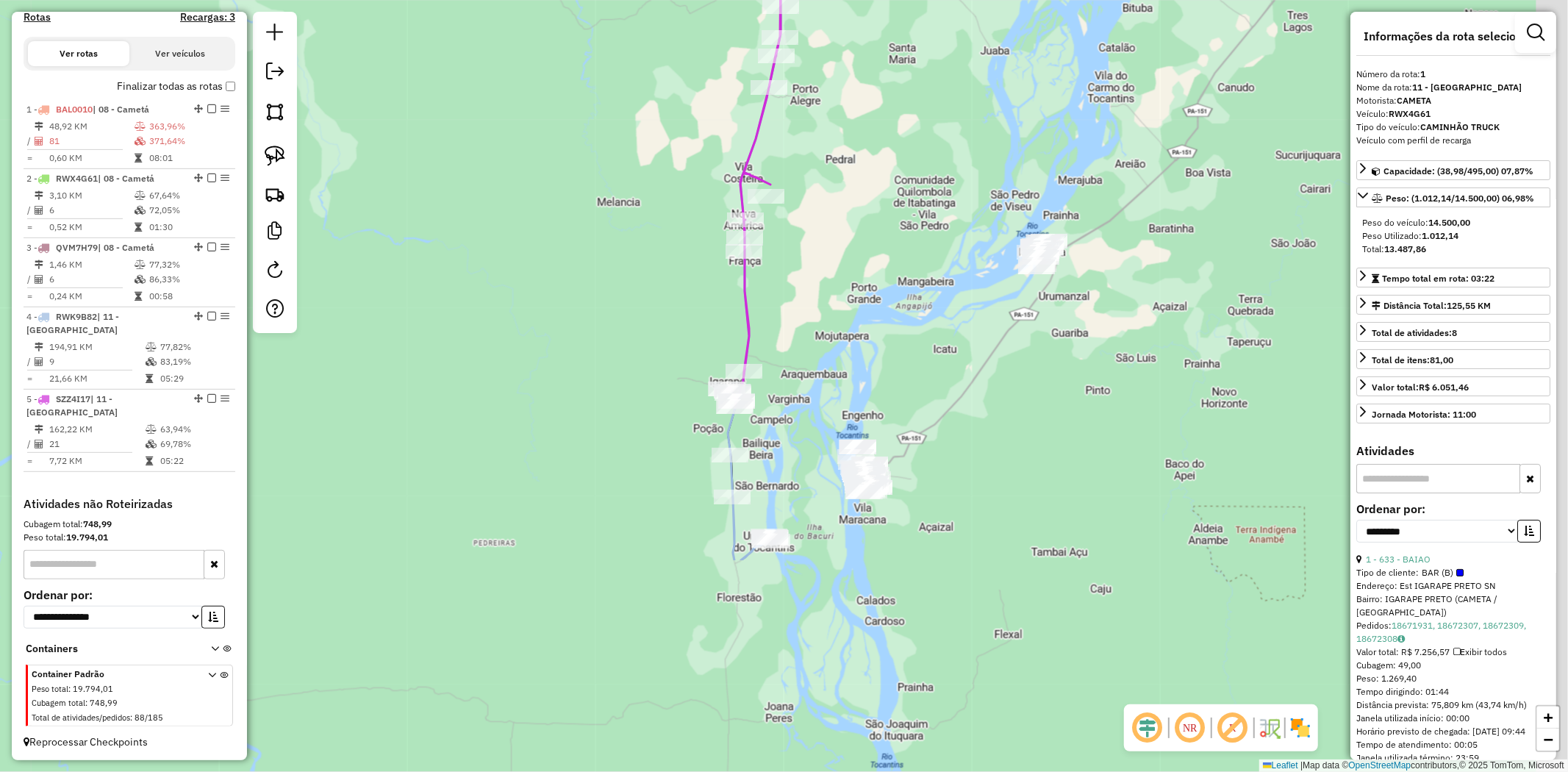
drag, startPoint x: 879, startPoint y: 577, endPoint x: 802, endPoint y: 257, distance: 329.1
click at [804, 257] on div "Janela de atendimento Grade de atendimento Capacidade Transportadoras Veículos …" at bounding box center [784, 386] width 1568 height 772
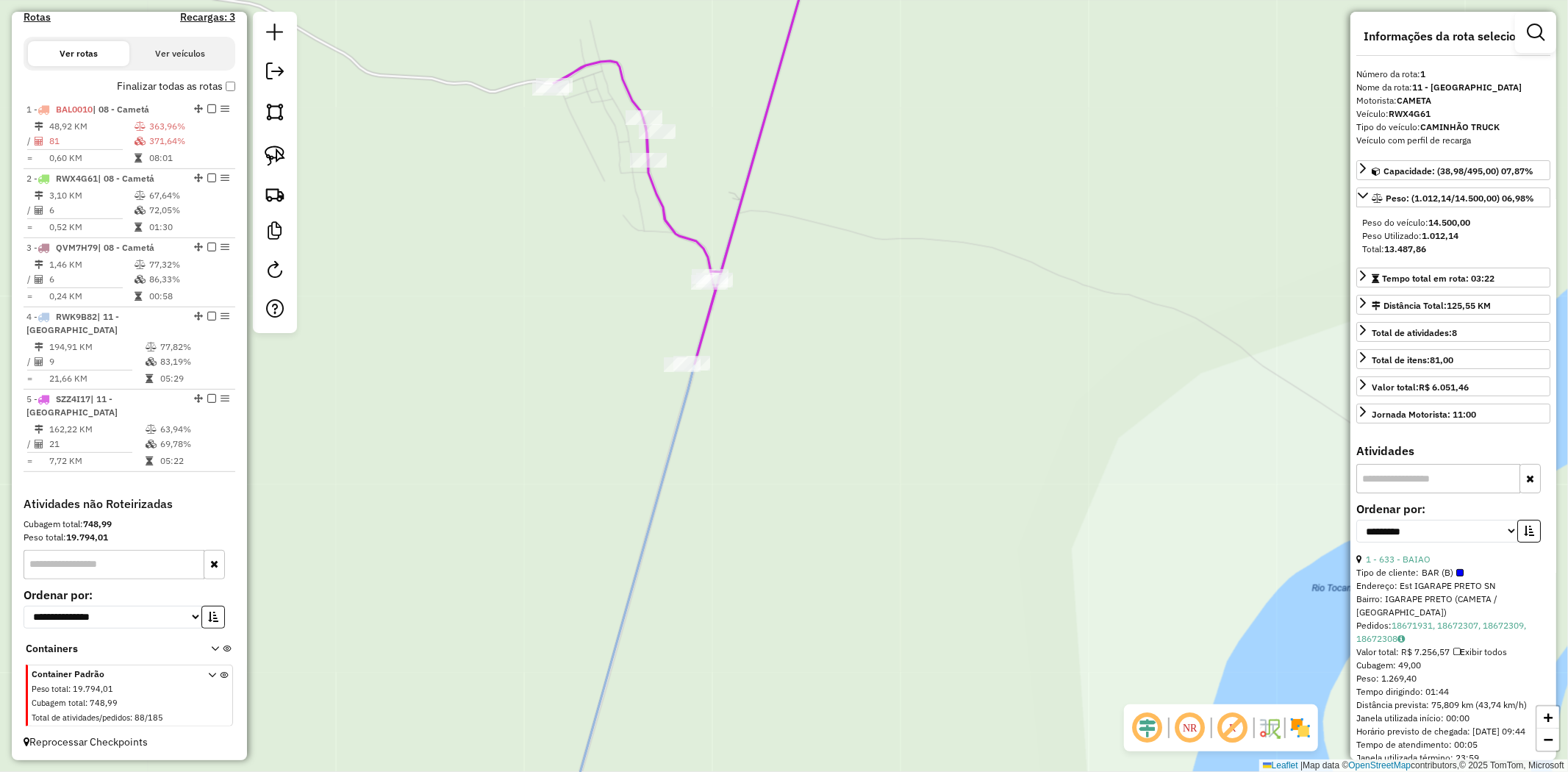
drag, startPoint x: 745, startPoint y: 305, endPoint x: 762, endPoint y: 268, distance: 40.7
click at [762, 270] on div "Janela de atendimento Grade de atendimento Capacidade Transportadoras Veículos …" at bounding box center [784, 386] width 1568 height 772
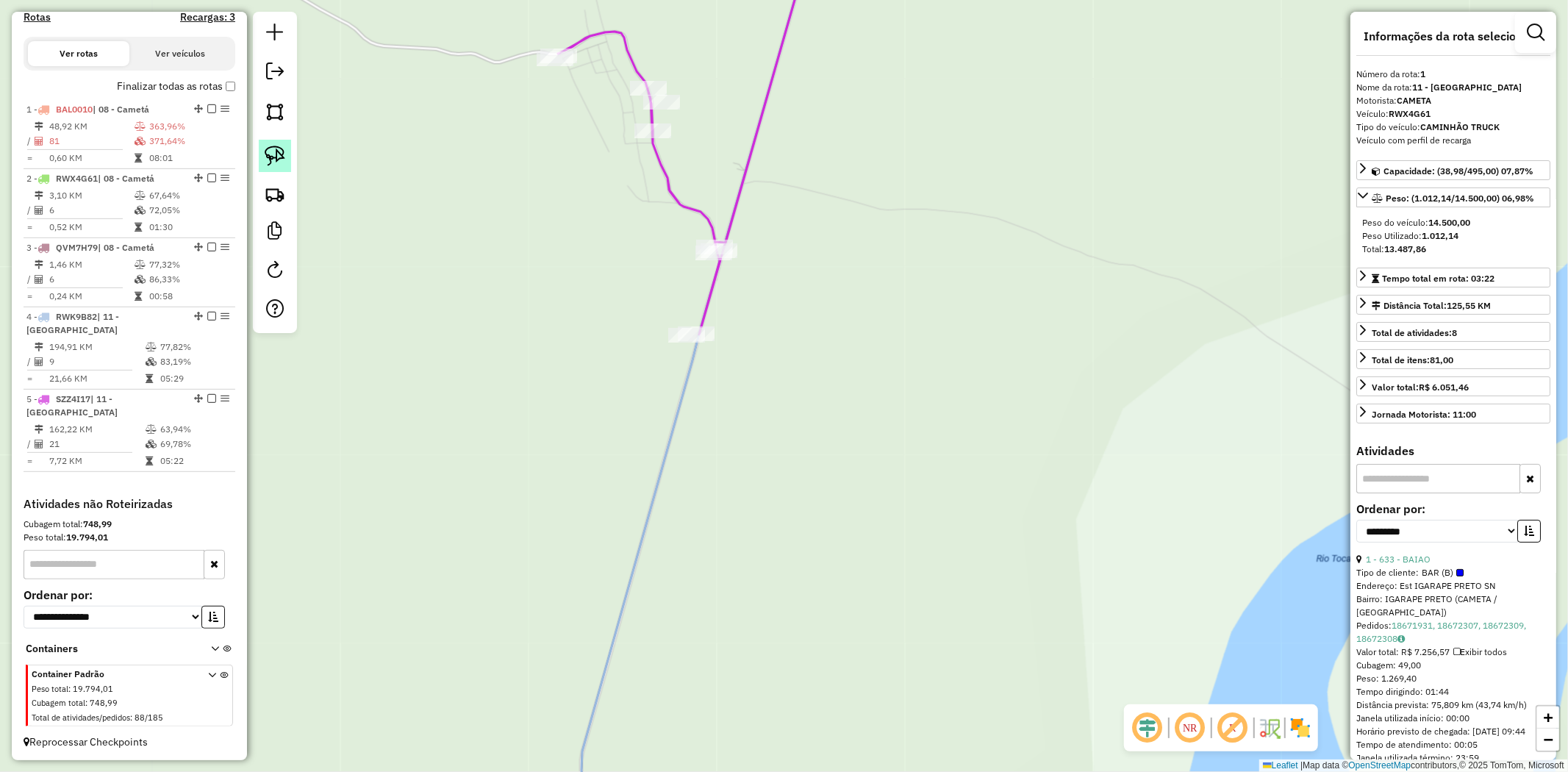
click at [284, 157] on img at bounding box center [275, 156] width 21 height 21
drag, startPoint x: 763, startPoint y: 312, endPoint x: 687, endPoint y: 369, distance: 95.0
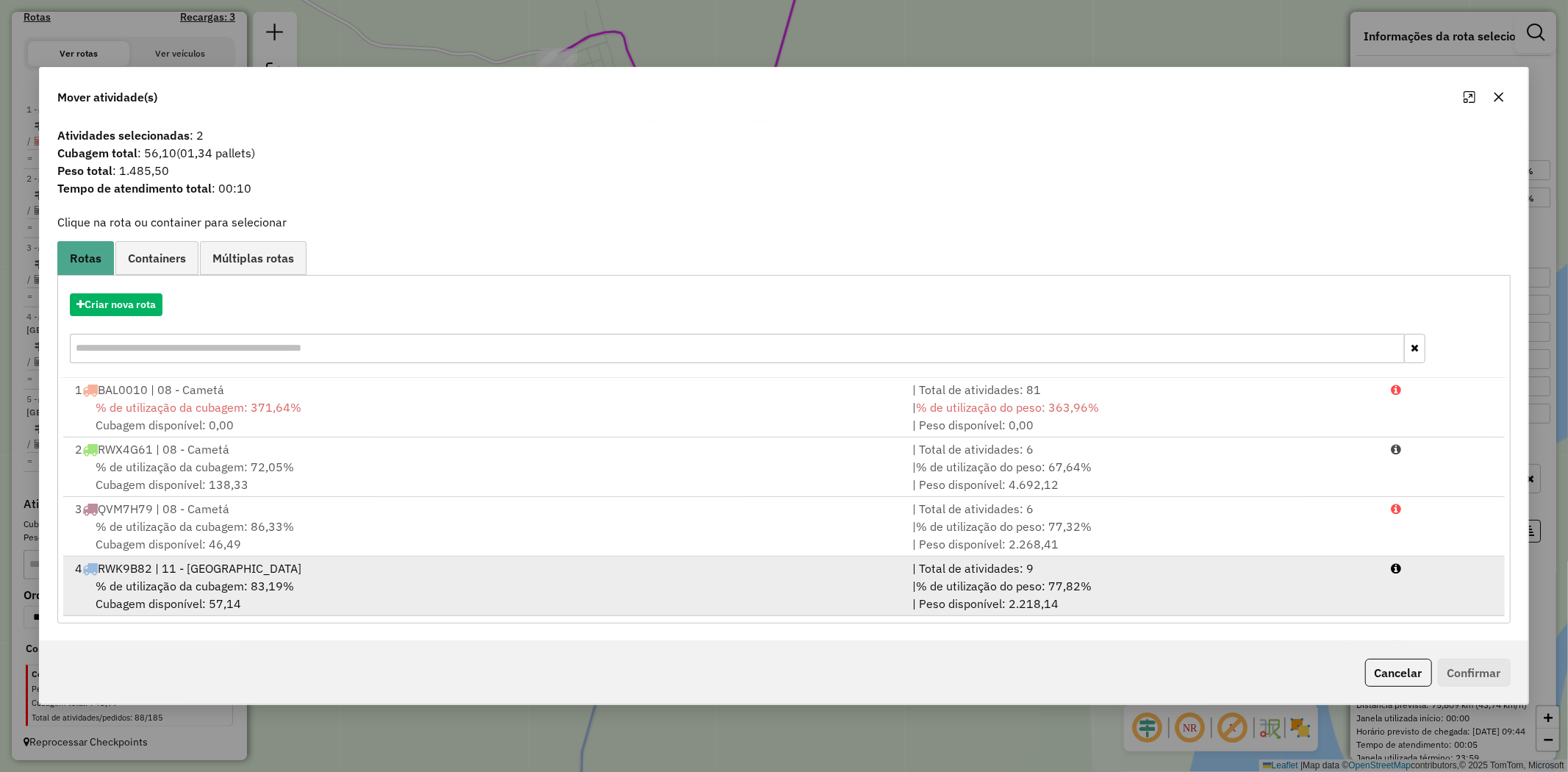
click at [221, 584] on span "% de utilização da cubagem: 83,19%" at bounding box center [194, 586] width 199 height 15
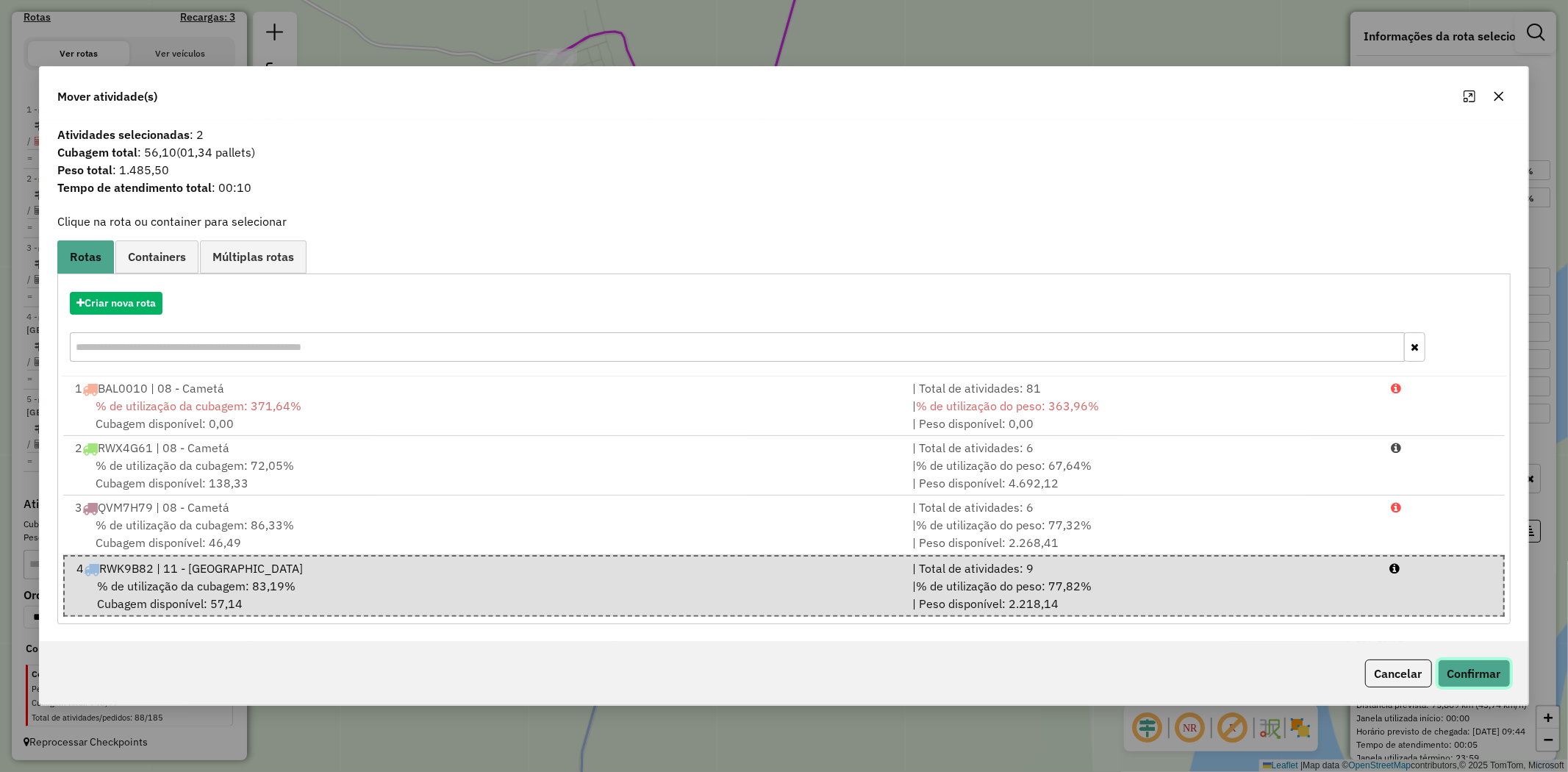
click at [1474, 670] on button "Confirmar" at bounding box center [1474, 674] width 73 height 28
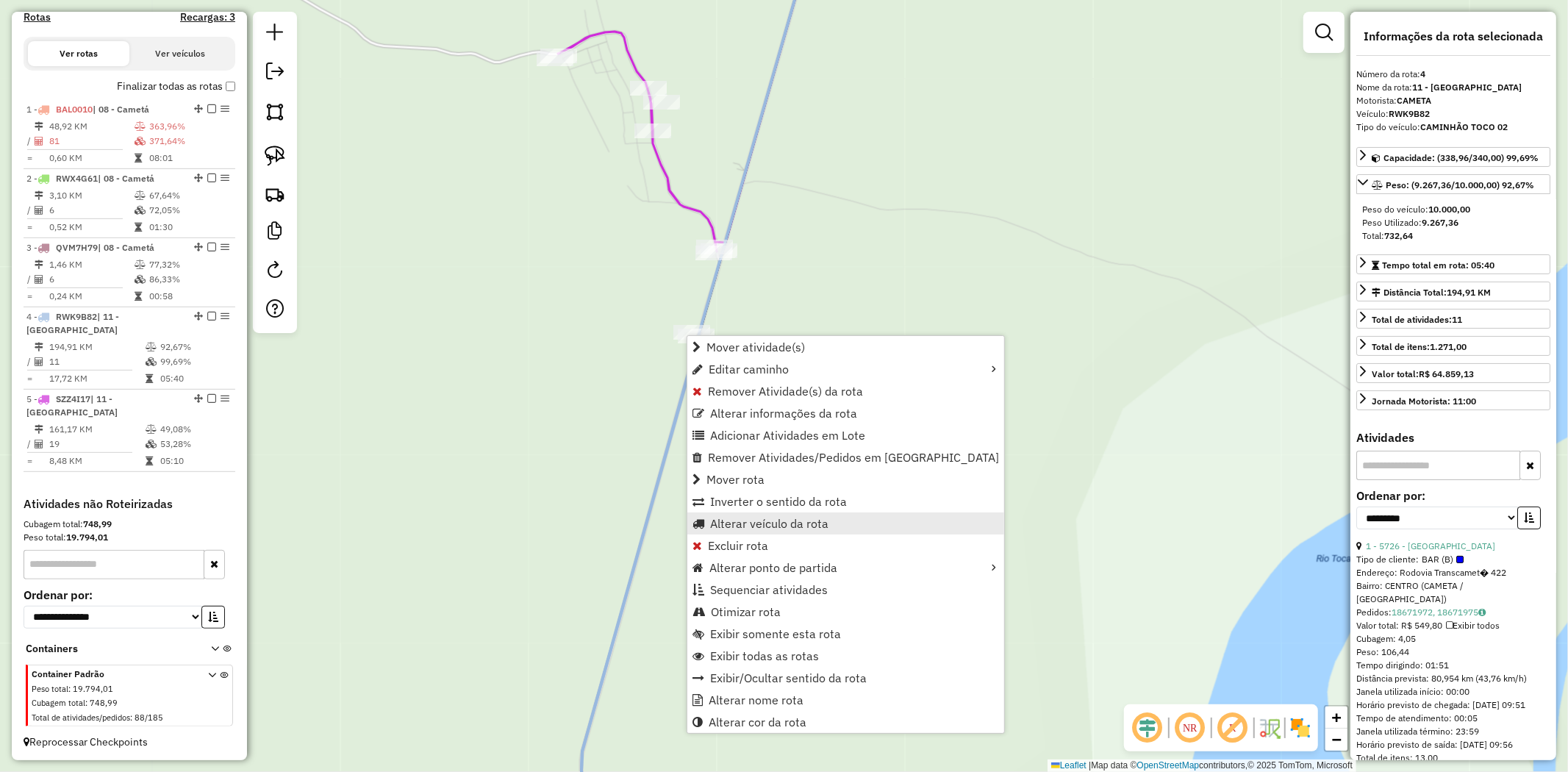
click at [843, 519] on link "Alterar veículo da rota" at bounding box center [845, 524] width 317 height 22
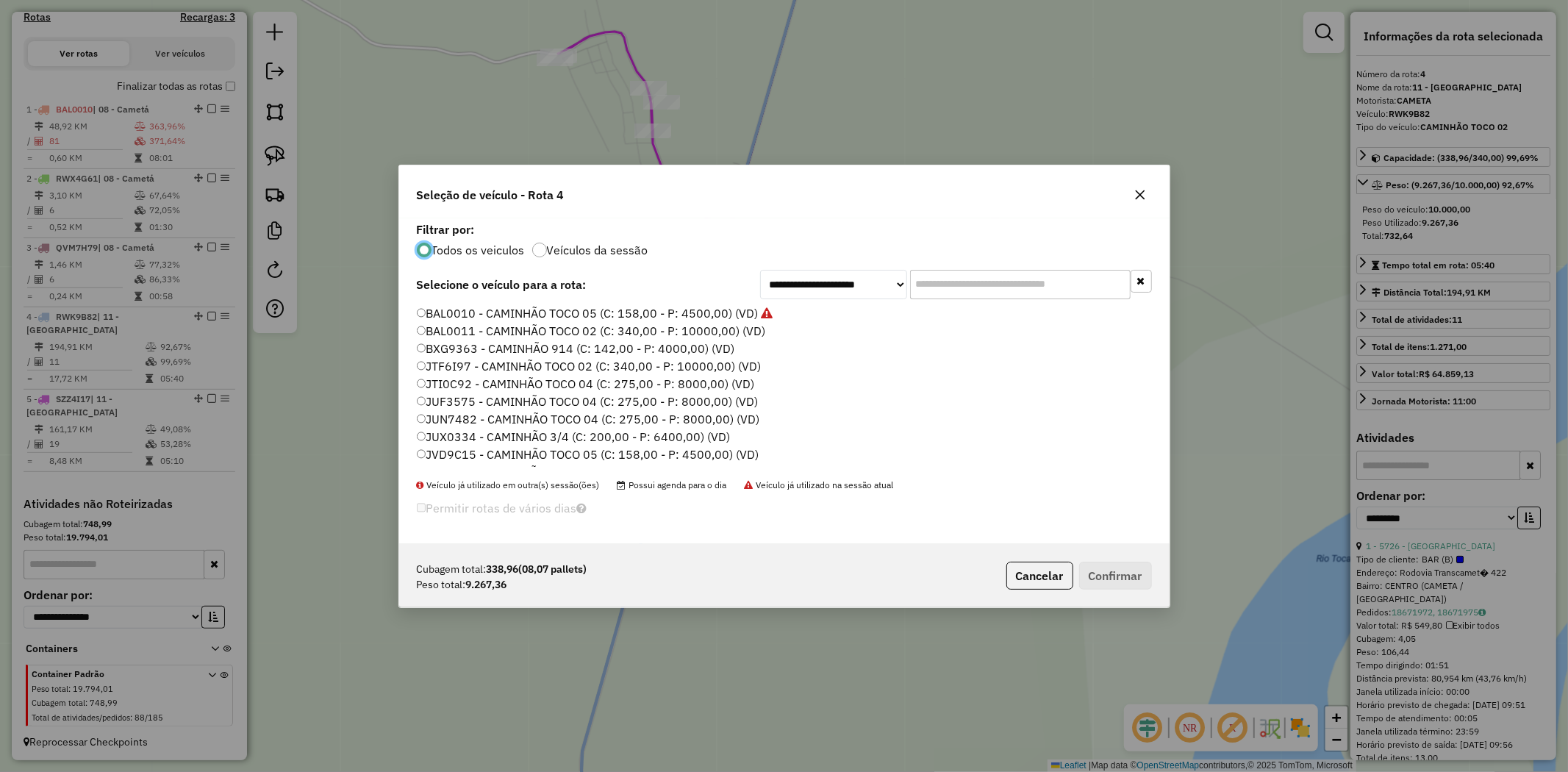
scroll to position [244, 0]
click at [694, 405] on label "RWX4G61 - CAMINHÃO TRUCK (C: 495,00 - P: 14500,00) (VD)" at bounding box center [596, 405] width 358 height 18
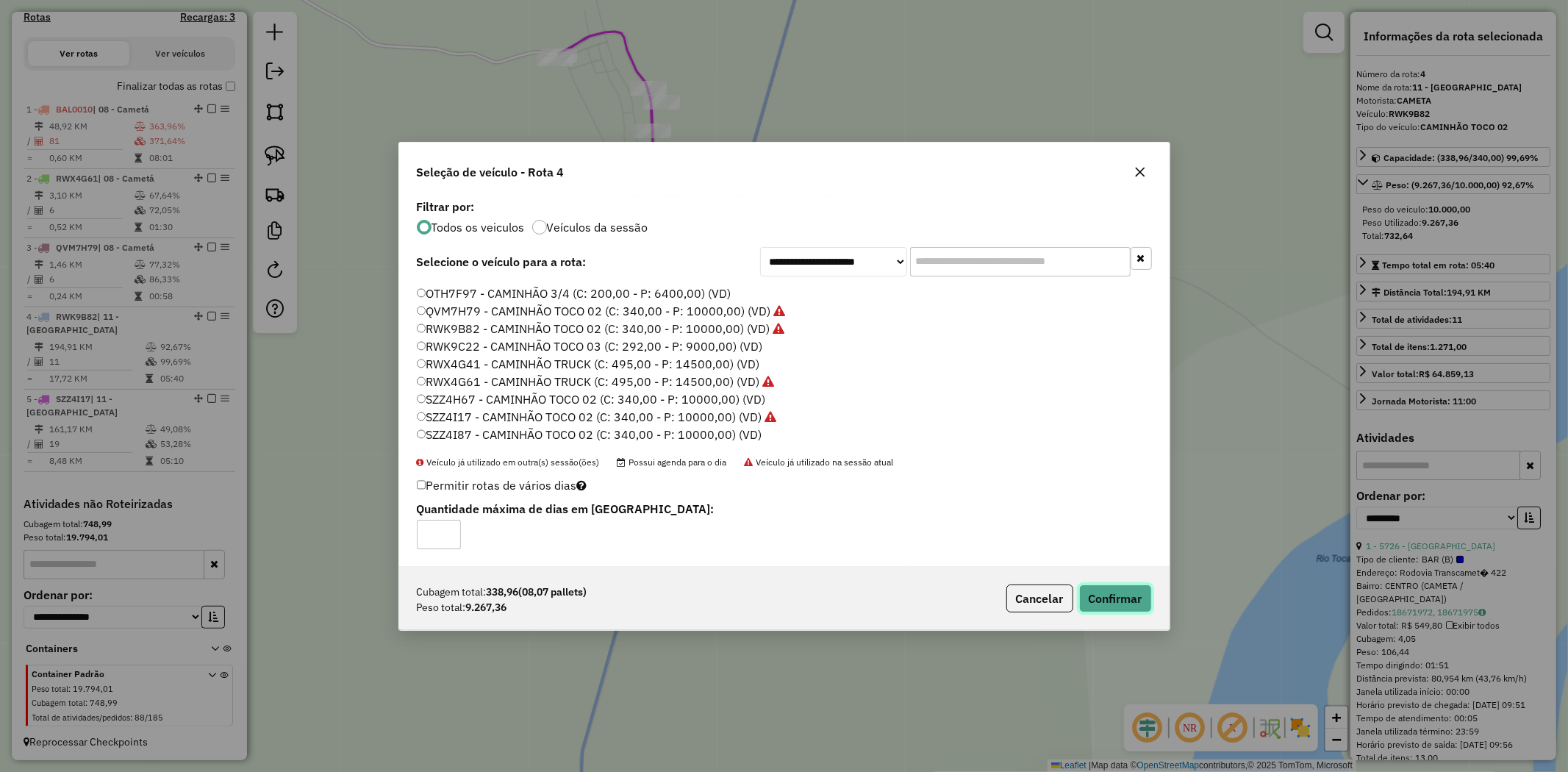
click at [1090, 593] on button "Confirmar" at bounding box center [1116, 598] width 73 height 28
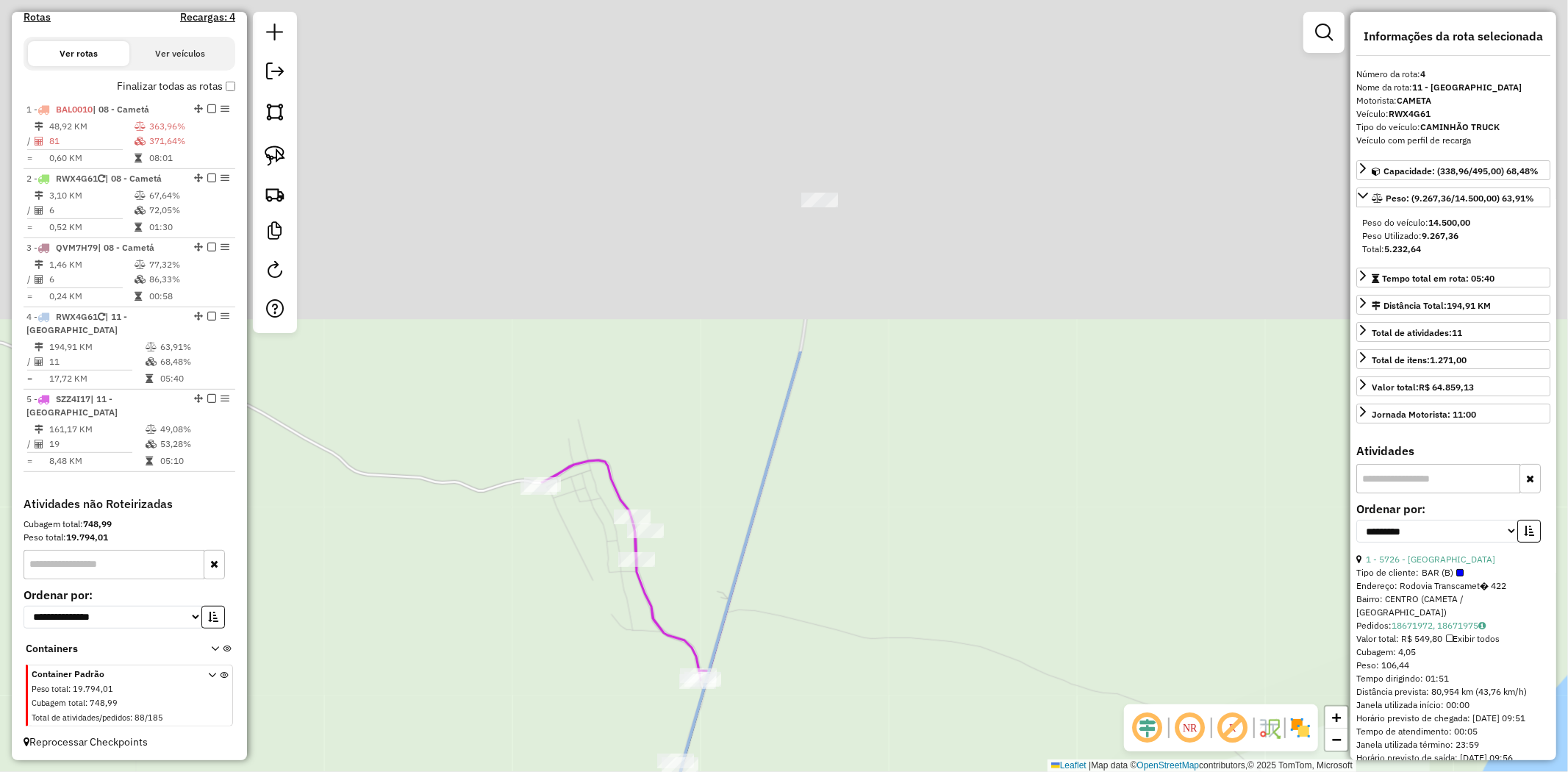
drag, startPoint x: 831, startPoint y: 243, endPoint x: 815, endPoint y: 688, distance: 445.3
click at [815, 688] on div "Janela de atendimento Grade de atendimento Capacidade Transportadoras Veículos …" at bounding box center [784, 386] width 1568 height 772
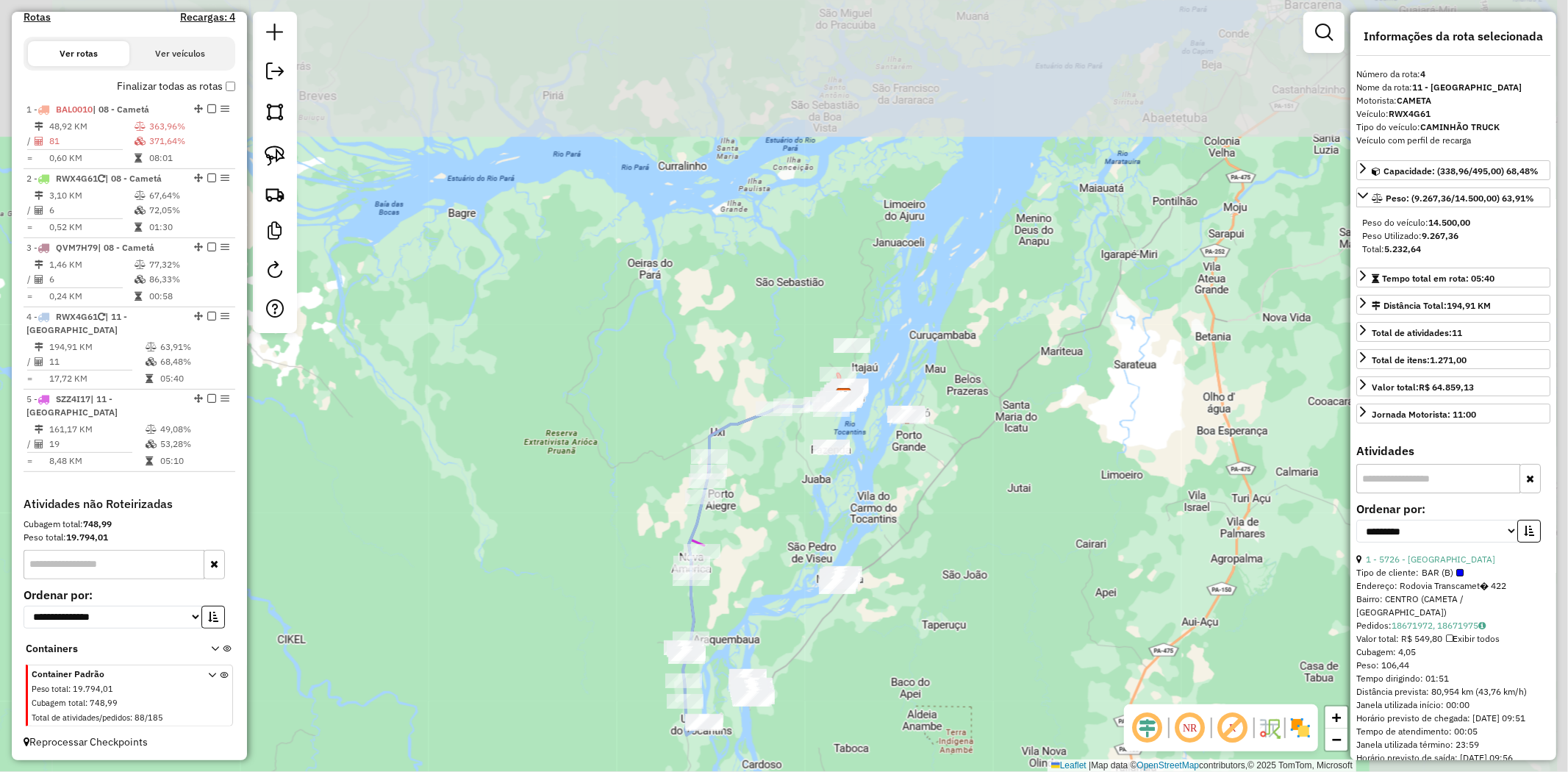
drag, startPoint x: 987, startPoint y: 325, endPoint x: 796, endPoint y: 503, distance: 261.1
click at [798, 503] on div "Janela de atendimento Grade de atendimento Capacidade Transportadoras Veículos …" at bounding box center [784, 386] width 1568 height 772
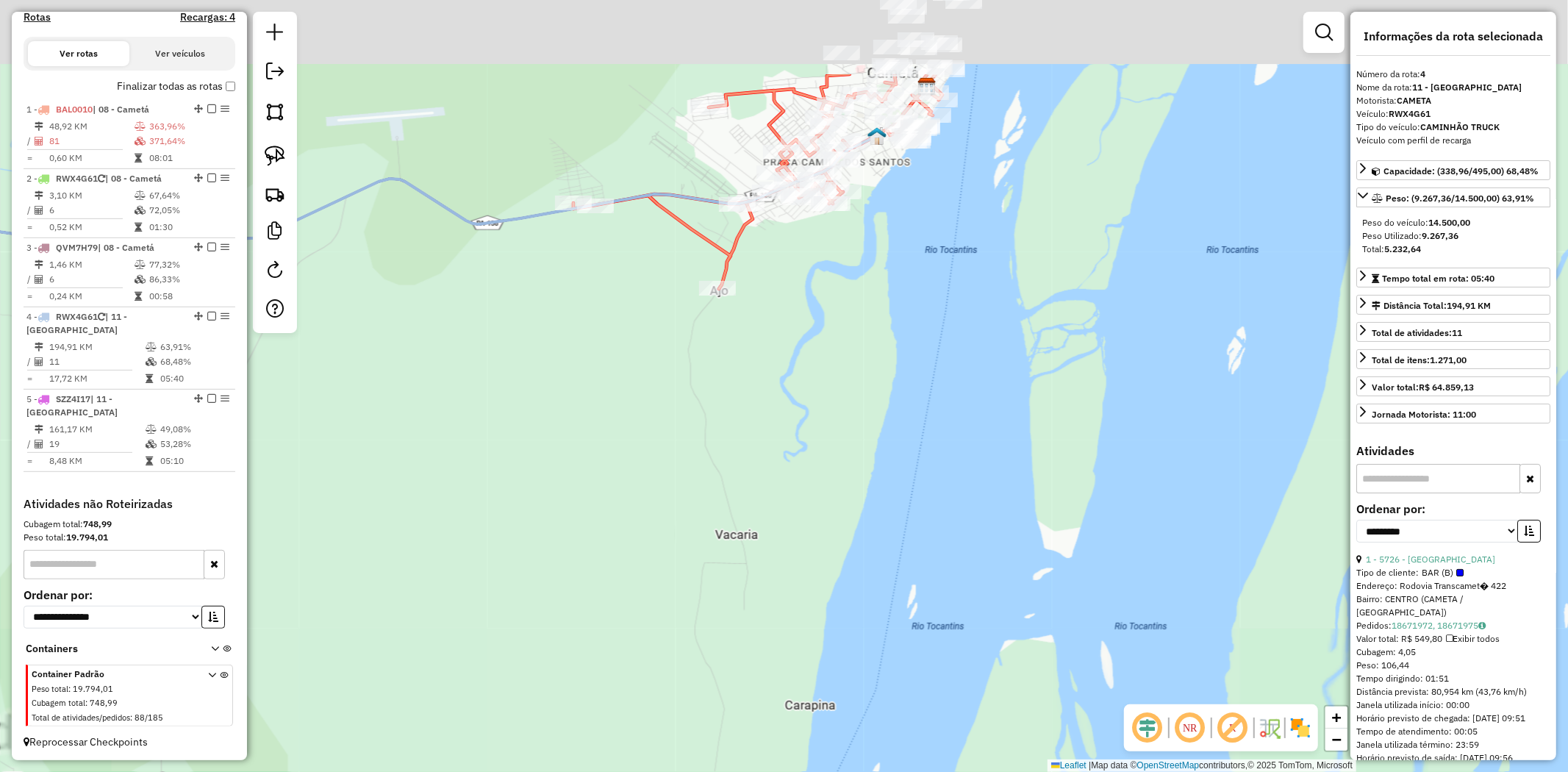
drag, startPoint x: 825, startPoint y: 162, endPoint x: 895, endPoint y: 491, distance: 336.4
click at [895, 491] on div "Janela de atendimento Grade de atendimento Capacidade Transportadoras Veículos …" at bounding box center [784, 386] width 1568 height 772
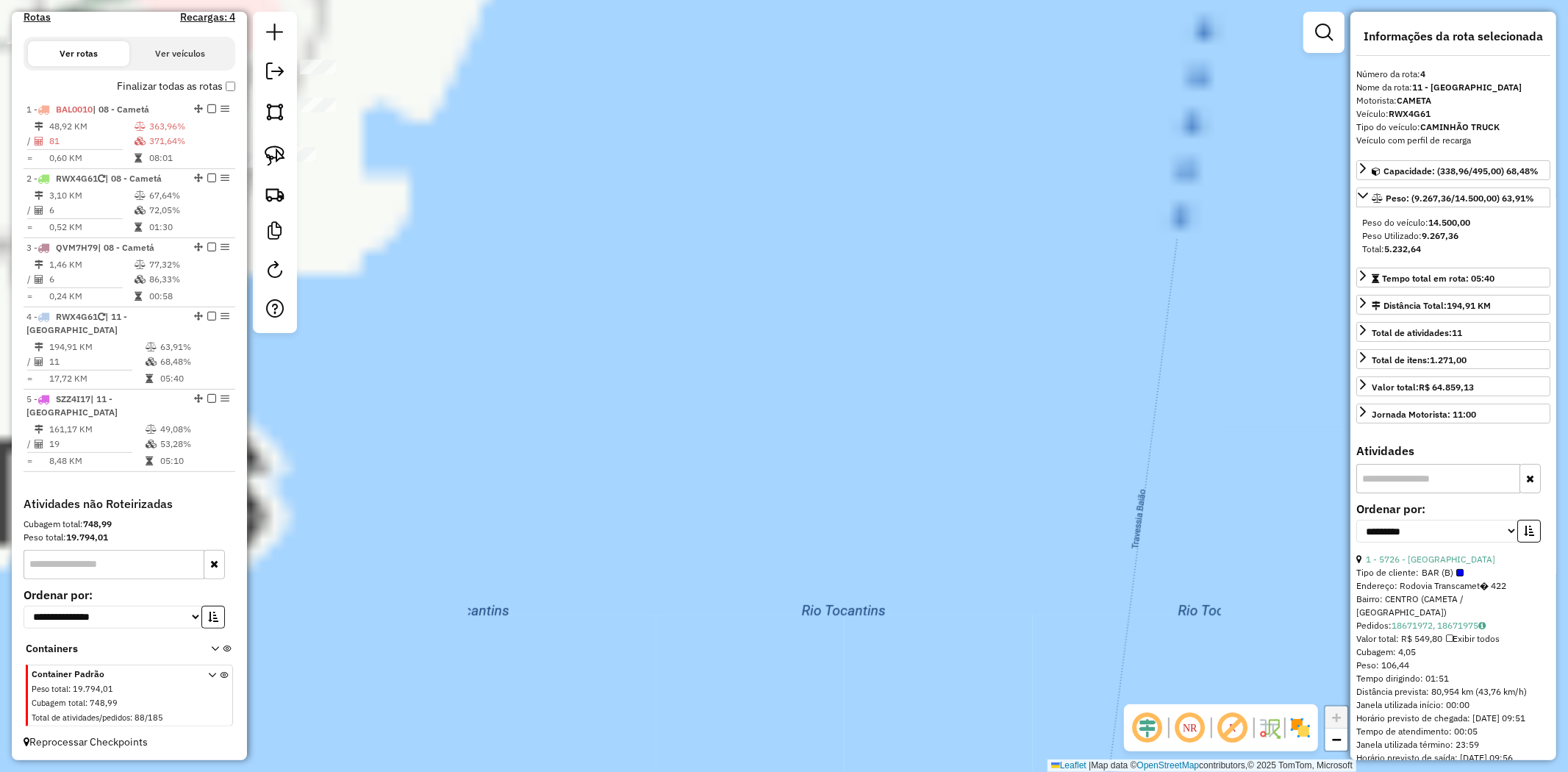
drag, startPoint x: 1323, startPoint y: 631, endPoint x: 1340, endPoint y: 631, distance: 17.0
click at [1336, 631] on div "Janela de atendimento Grade de atendimento Capacidade Transportadoras Veículos …" at bounding box center [784, 386] width 1568 height 772
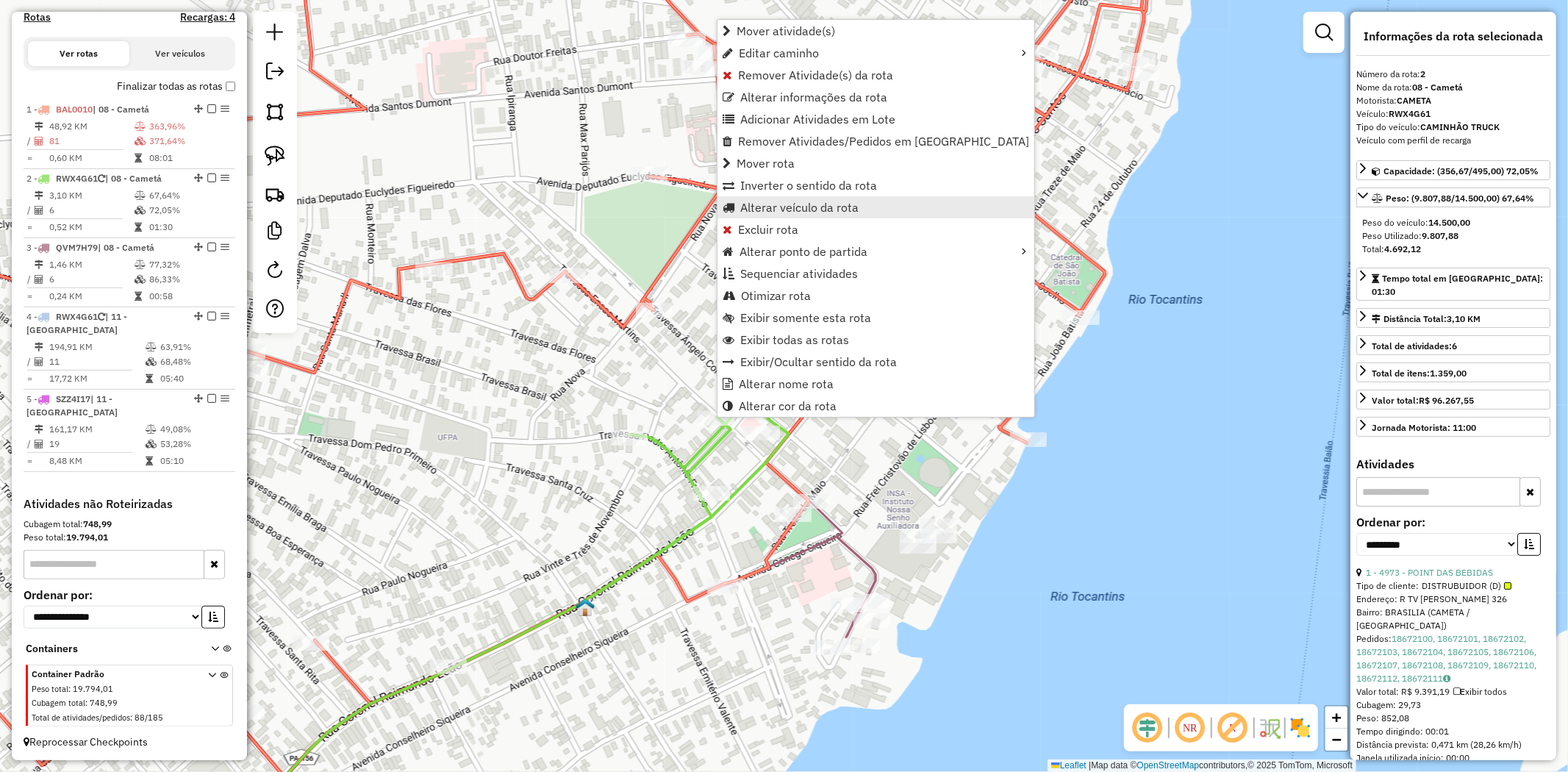
click at [788, 207] on span "Alterar veículo da rota" at bounding box center [800, 207] width 119 height 12
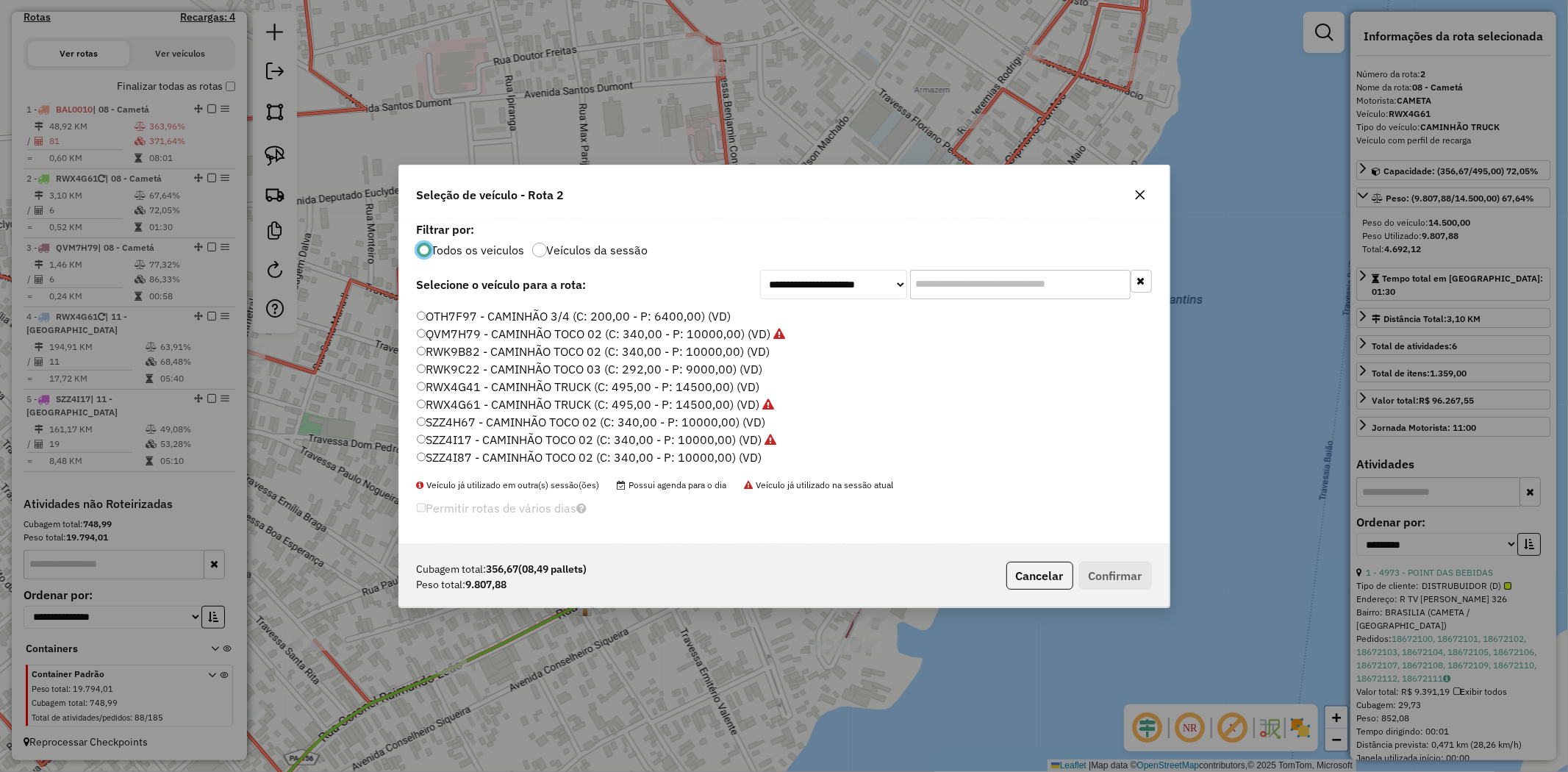
click at [695, 422] on label "SZZ4H67 - CAMINHÃO TOCO 02 (C: 340,00 - P: 10000,00) (VD)" at bounding box center [592, 422] width 349 height 18
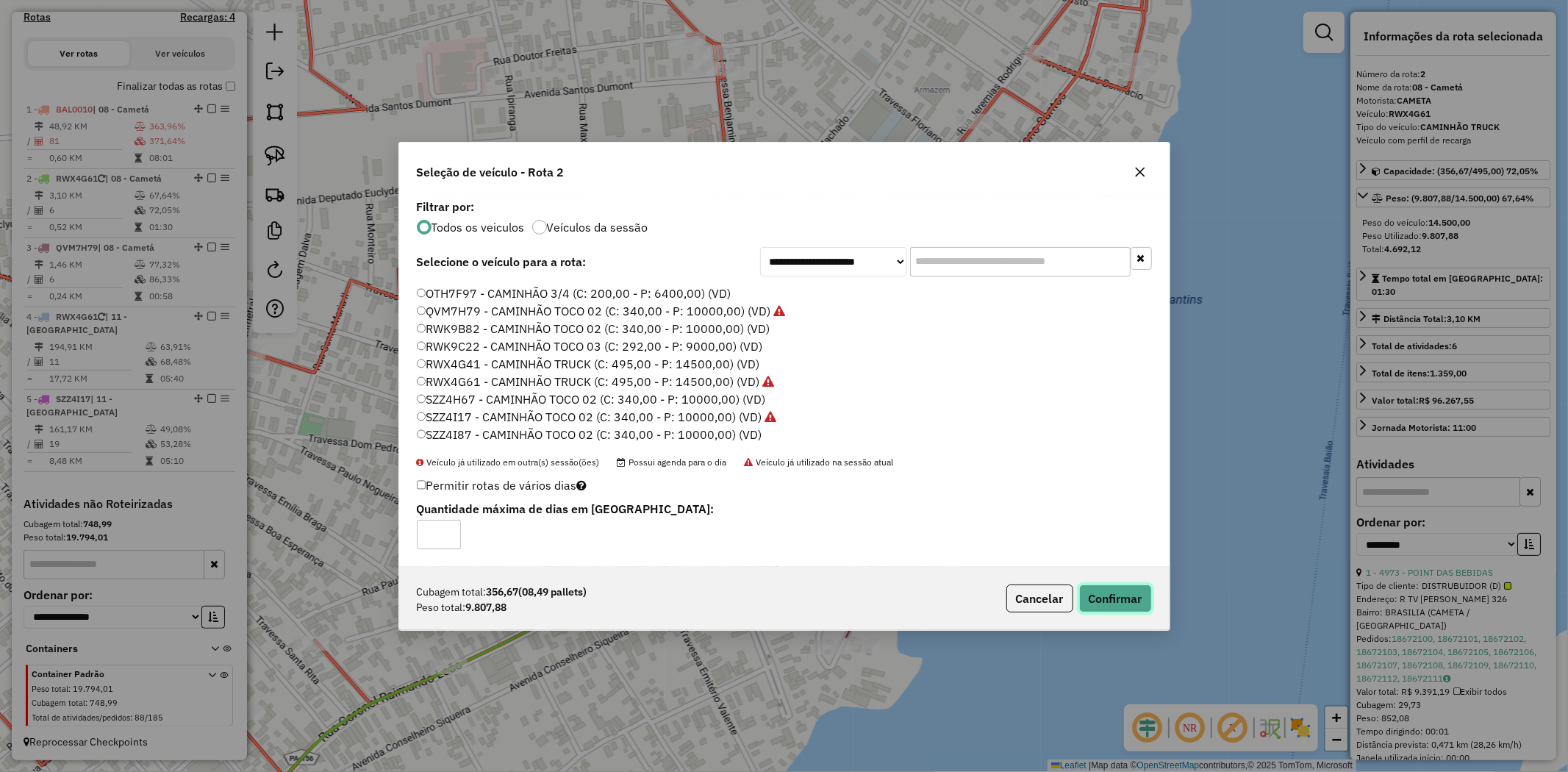
click at [1135, 589] on button "Confirmar" at bounding box center [1116, 598] width 73 height 28
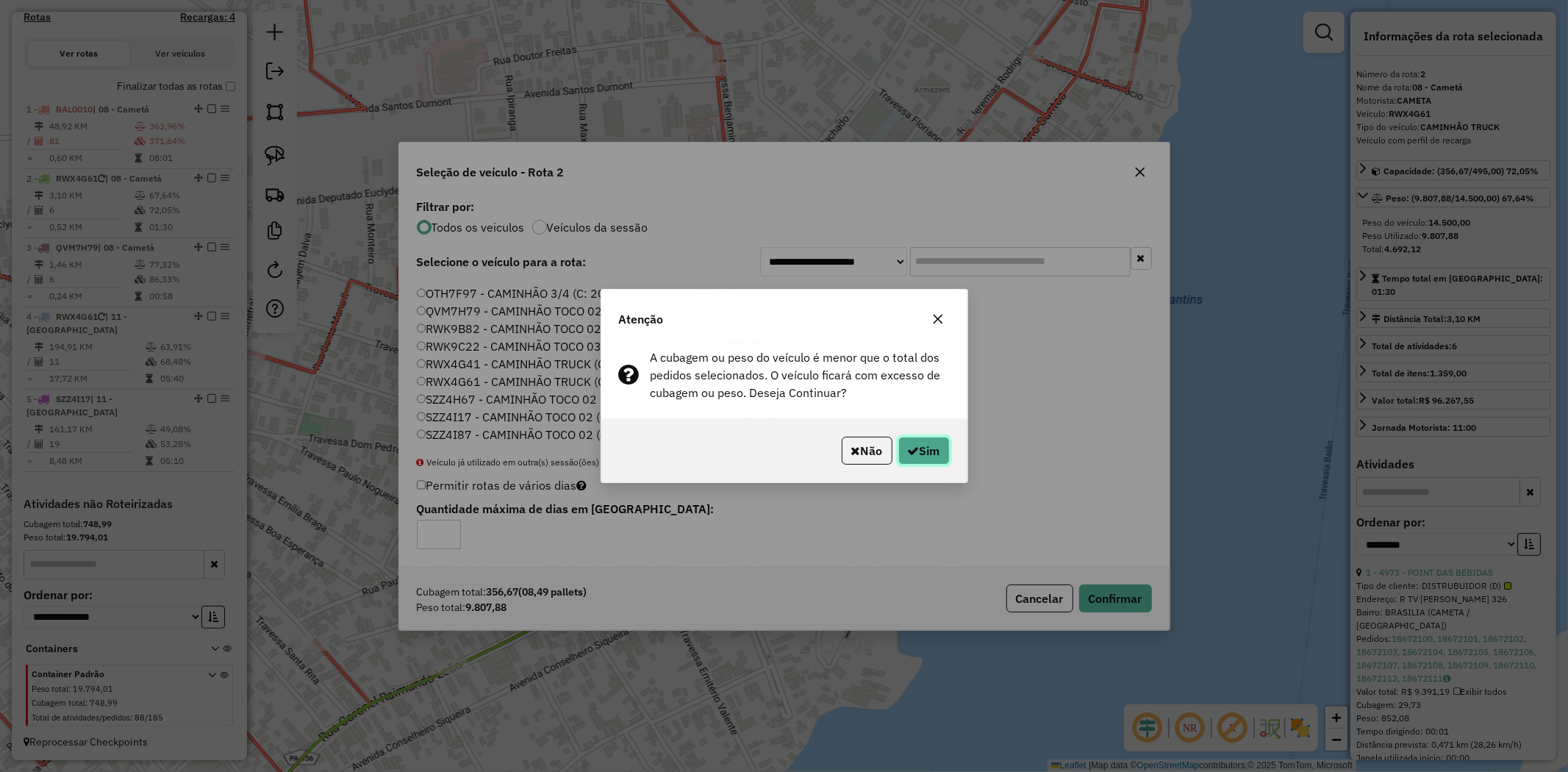
click at [927, 447] on button "Sim" at bounding box center [924, 451] width 52 height 28
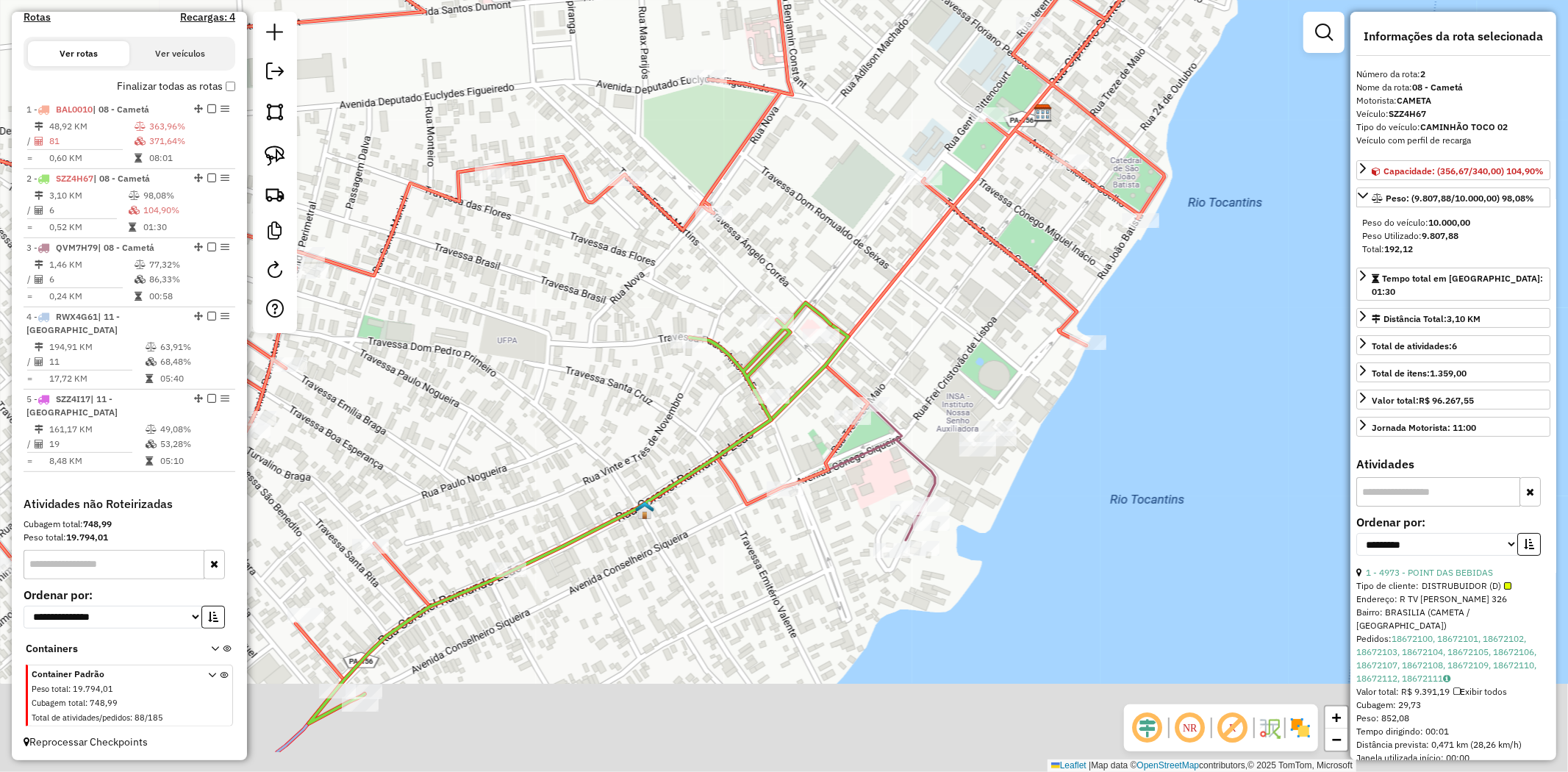
drag, startPoint x: 612, startPoint y: 554, endPoint x: 790, endPoint y: 287, distance: 320.9
click at [790, 287] on div "Janela de atendimento Grade de atendimento Capacidade Transportadoras Veículos …" at bounding box center [784, 386] width 1568 height 772
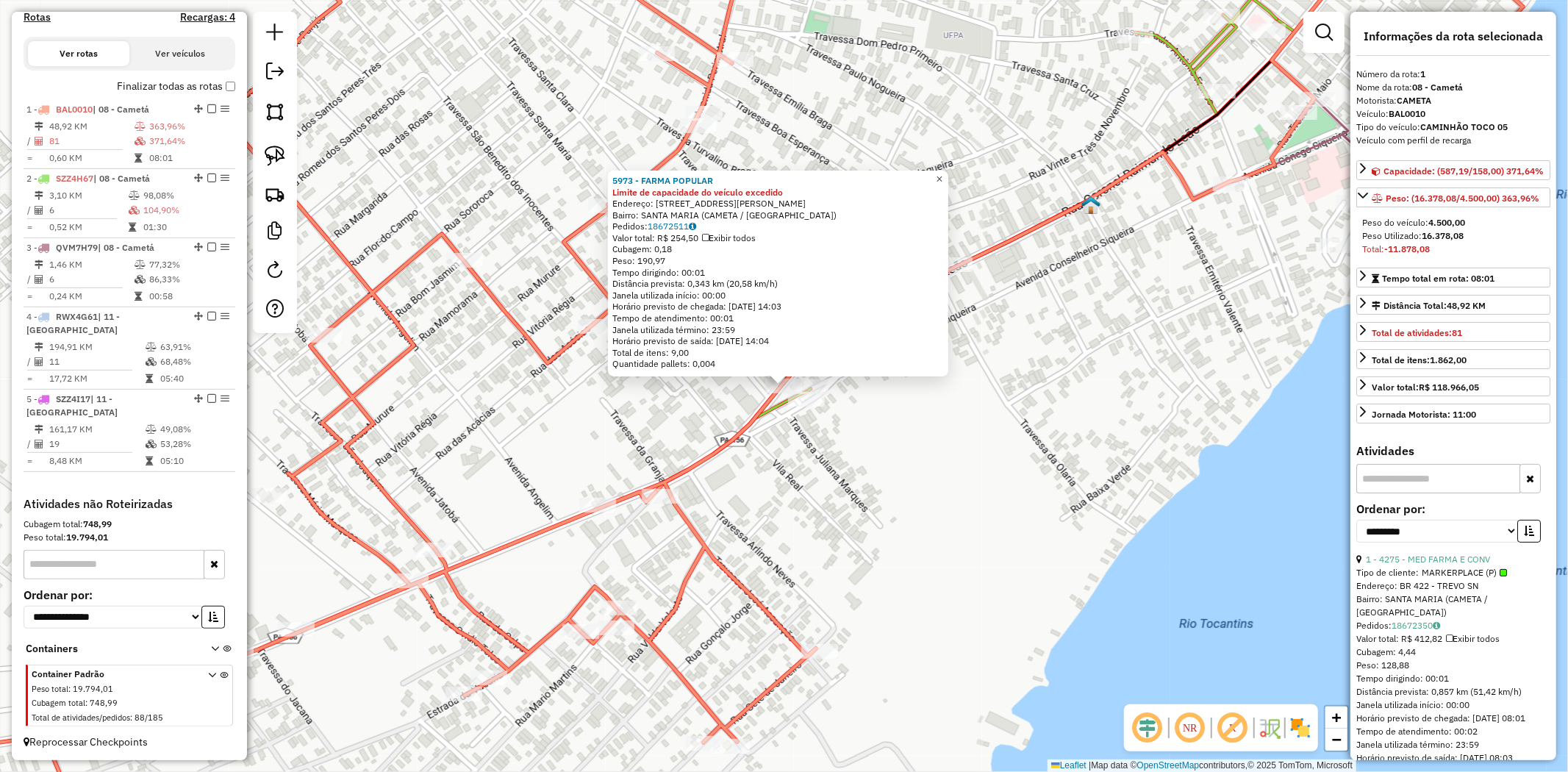
click at [943, 173] on span "×" at bounding box center [939, 179] width 7 height 13
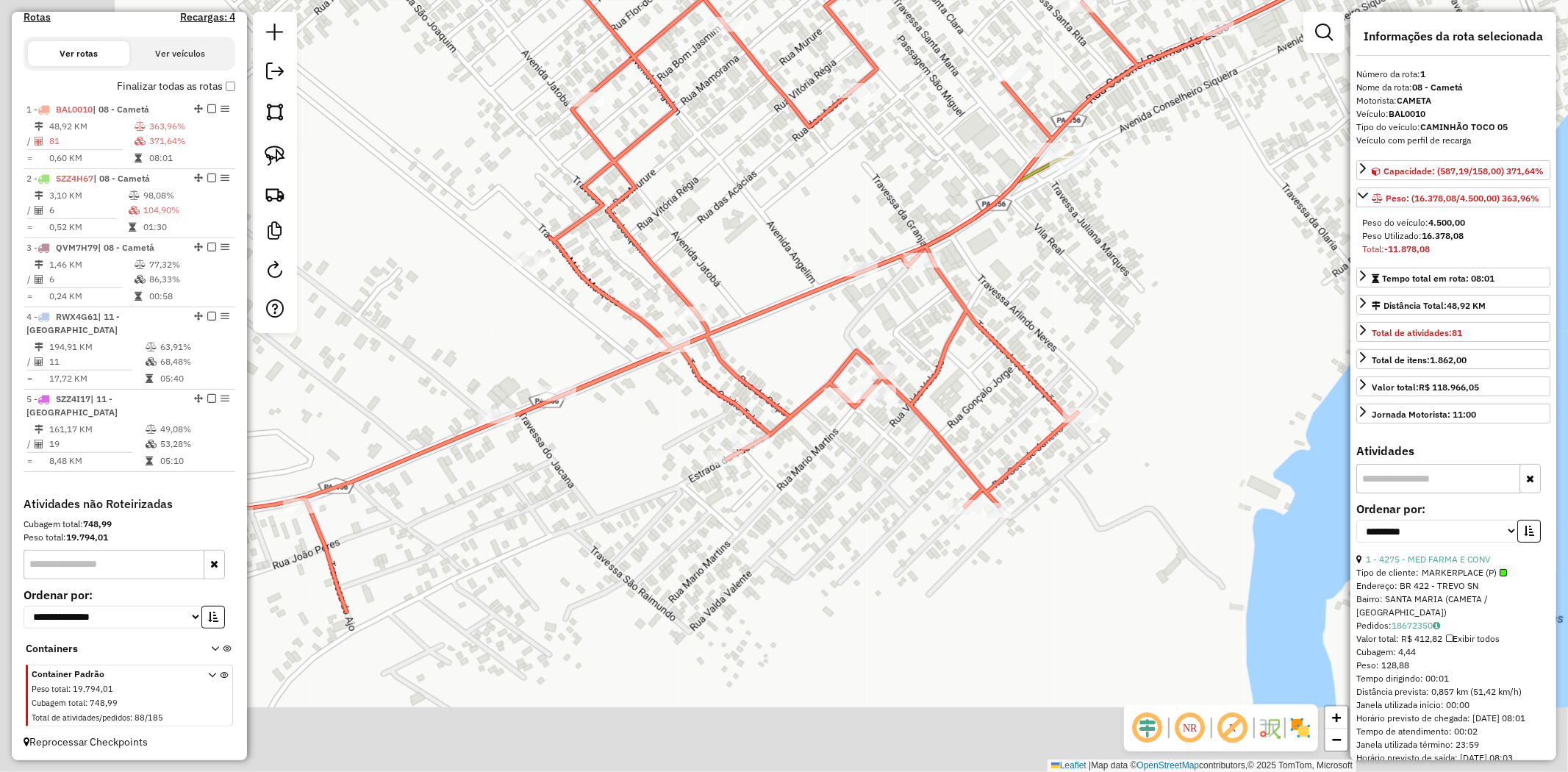
drag, startPoint x: 1085, startPoint y: 312, endPoint x: 1150, endPoint y: 241, distance: 96.3
click at [1150, 243] on div "Janela de atendimento Grade de atendimento Capacidade Transportadoras Veículos …" at bounding box center [784, 386] width 1568 height 772
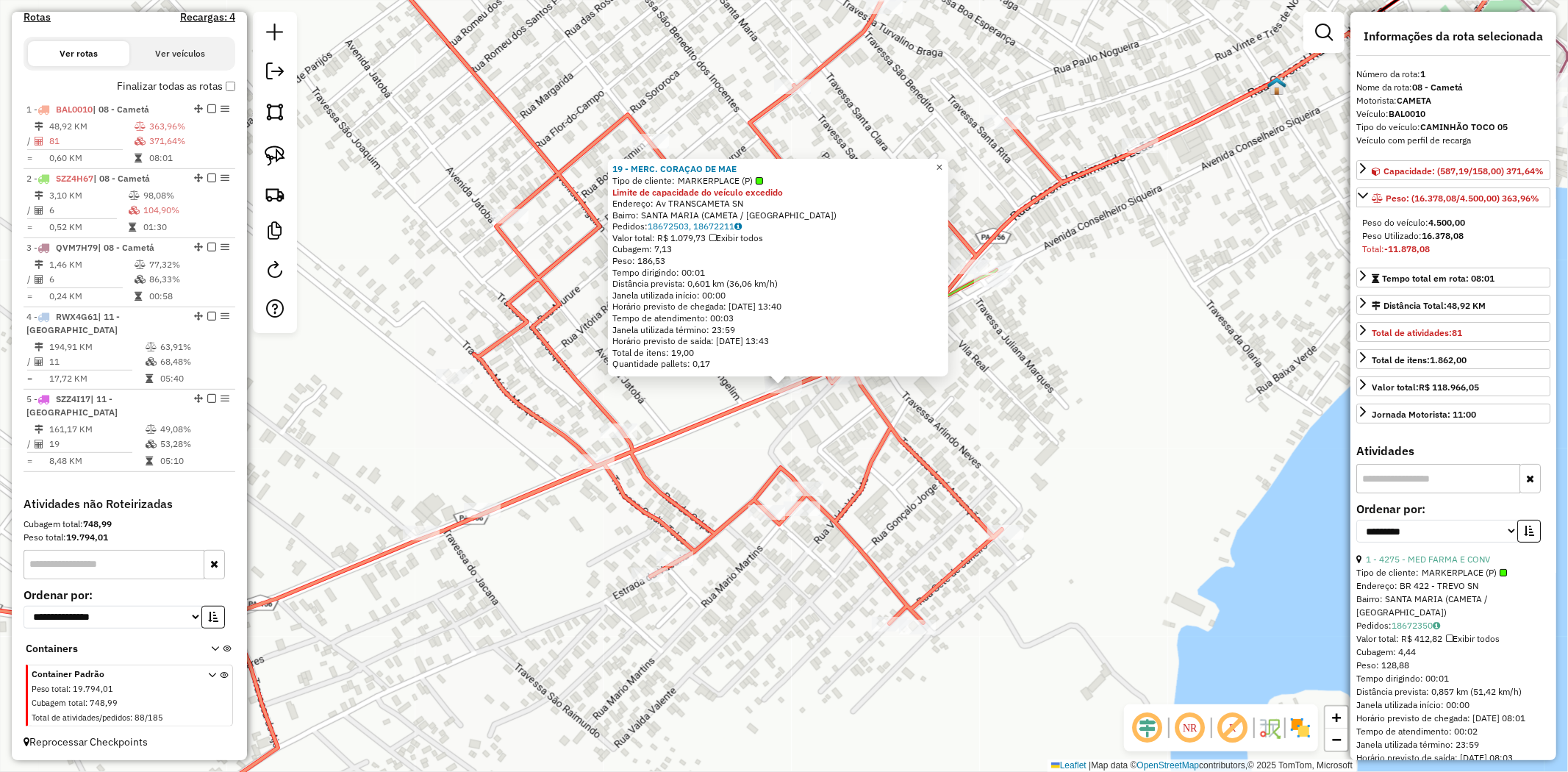
click at [943, 161] on span "×" at bounding box center [939, 167] width 7 height 13
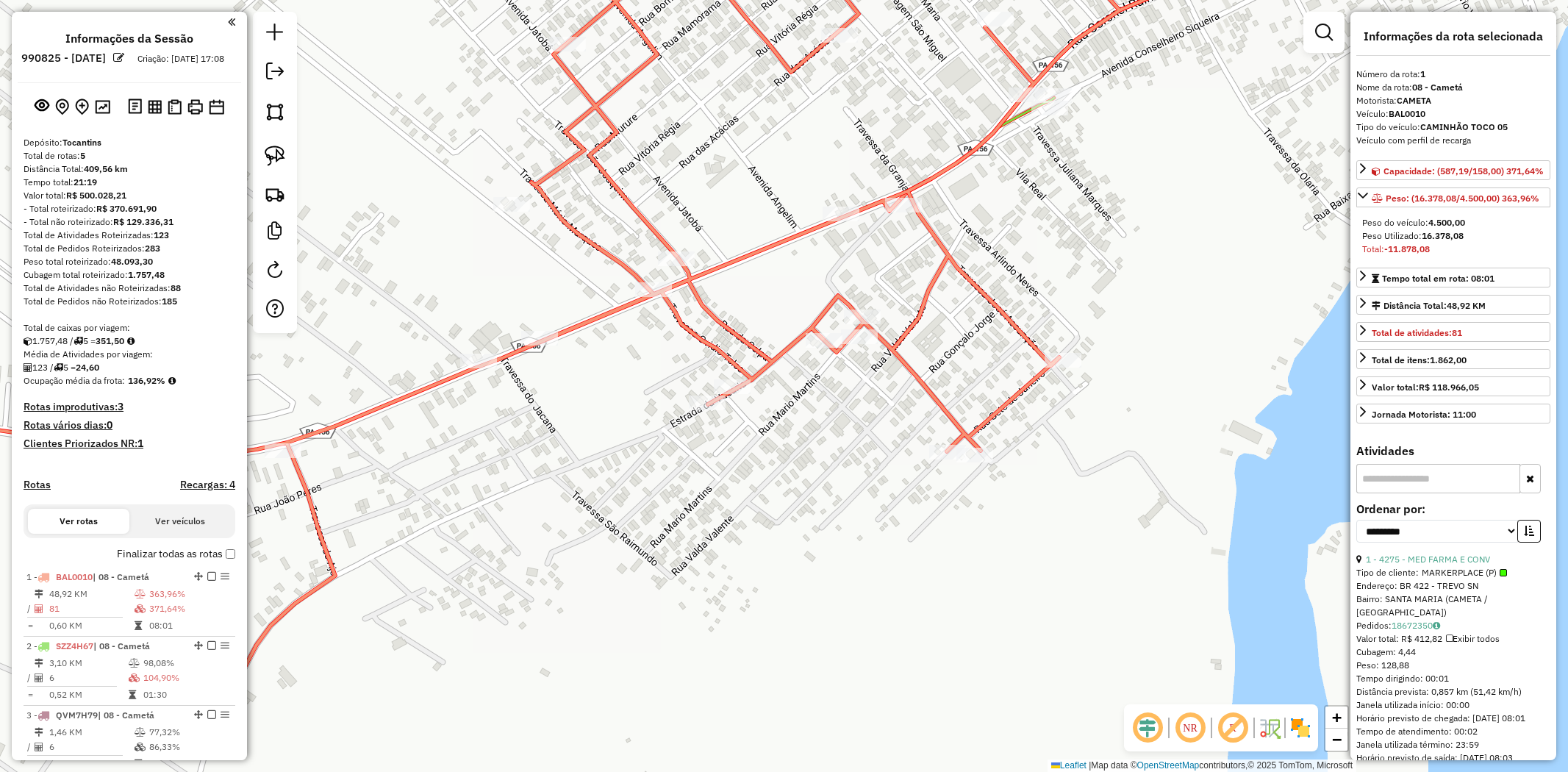
select select "**********"
click at [721, 181] on div "Janela de atendimento Grade de atendimento Capacidade Transportadoras Veículos …" at bounding box center [784, 386] width 1568 height 772
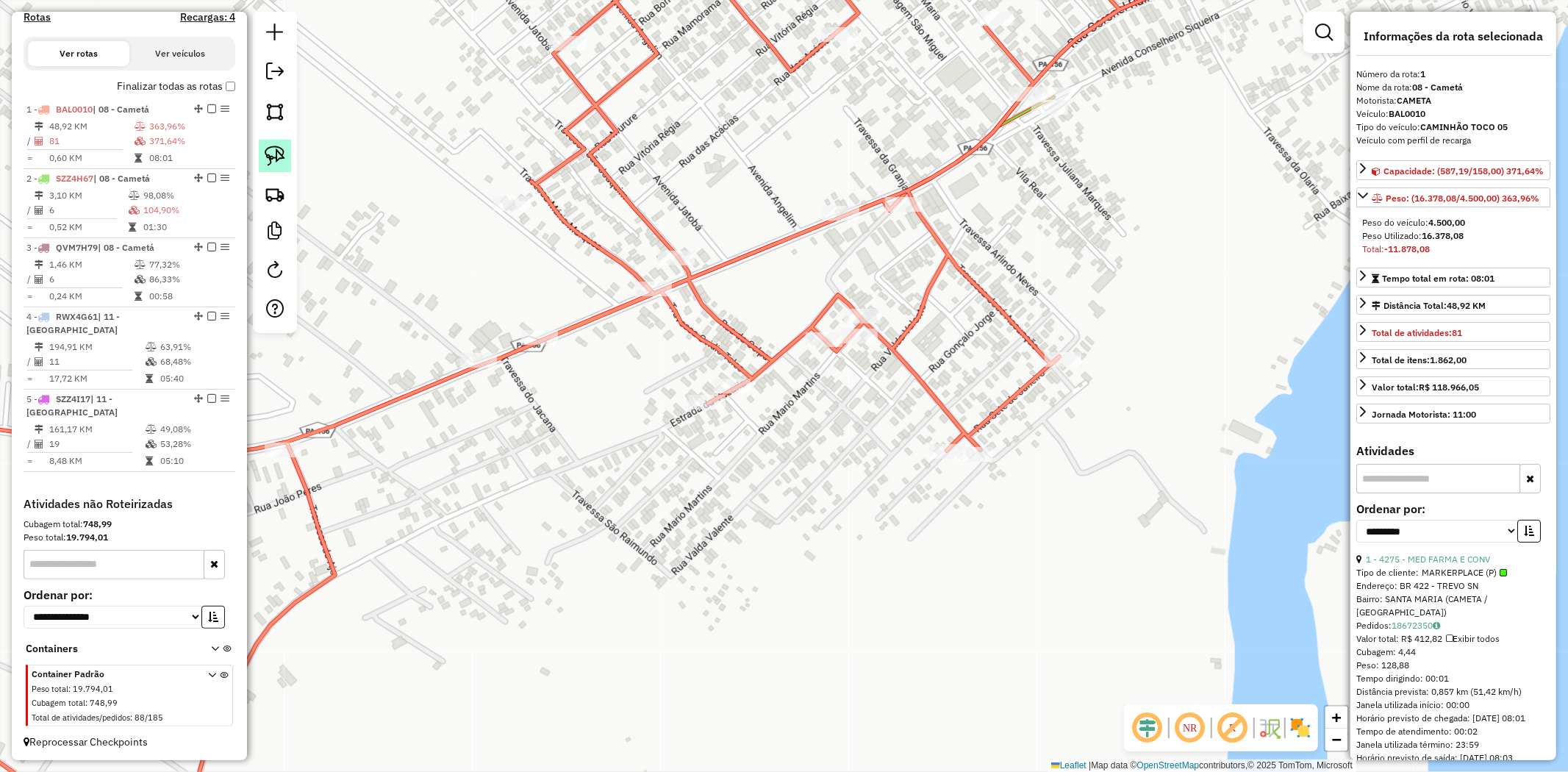
click at [286, 156] on link at bounding box center [275, 156] width 33 height 33
drag, startPoint x: 1104, startPoint y: 312, endPoint x: 988, endPoint y: 189, distance: 169.1
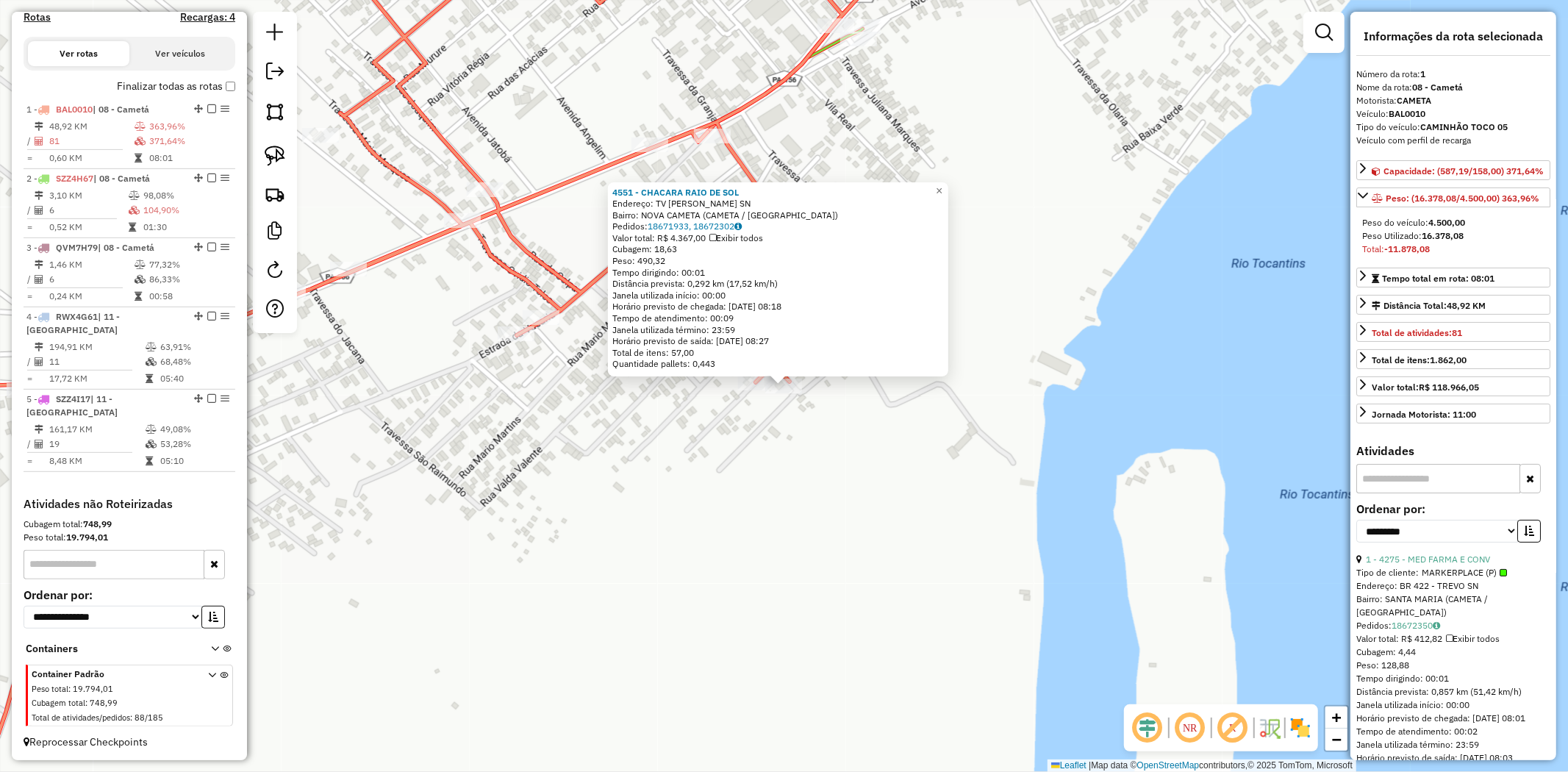
click at [752, 393] on div "4551 - CHACARA RAIO DE SOL Endereço: TV FLEURIDES FARIAS SN Bairro: NOVA CAMETA…" at bounding box center [784, 386] width 1568 height 772
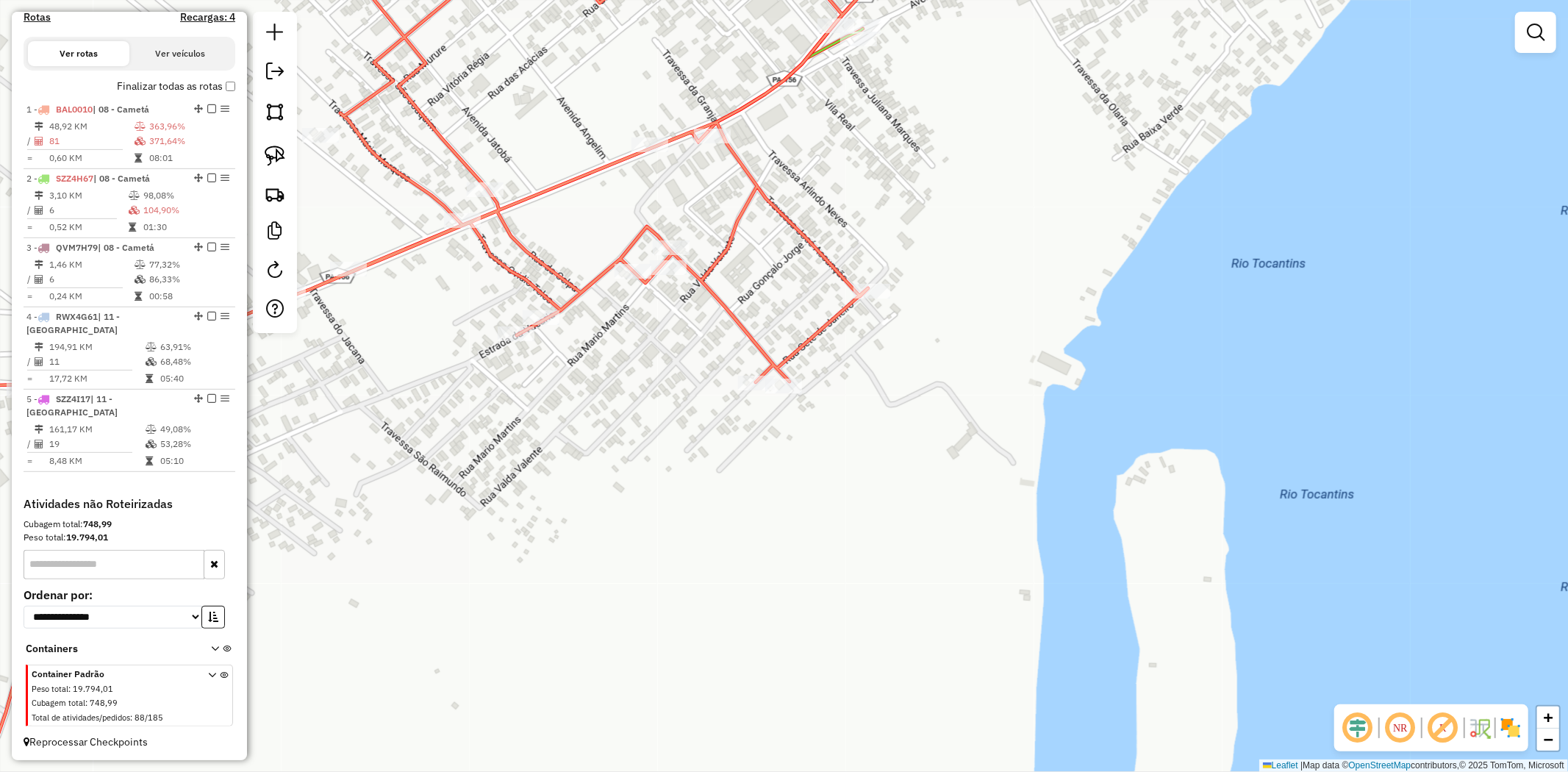
select select "**********"
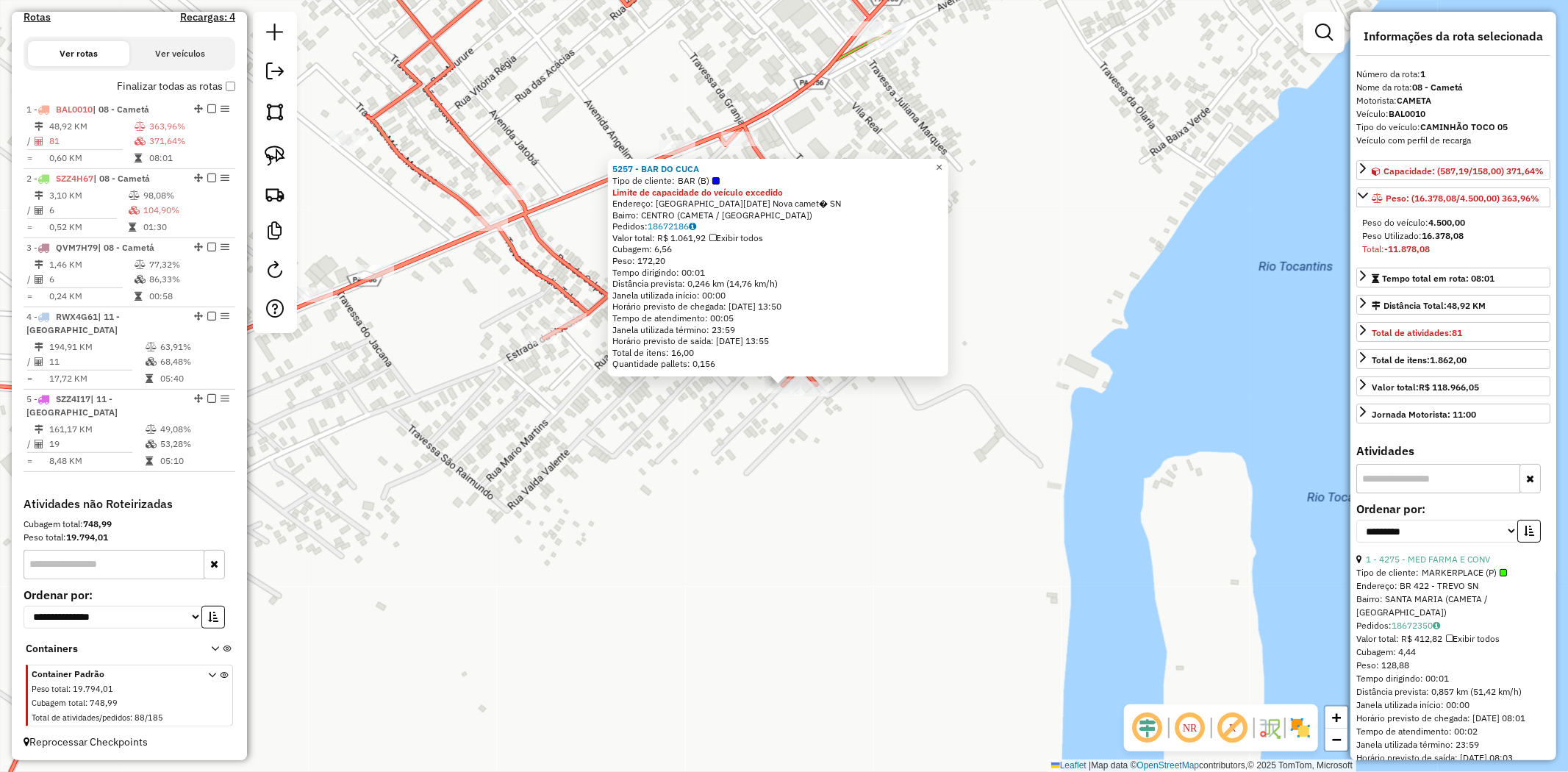
click at [948, 159] on link "×" at bounding box center [939, 168] width 18 height 18
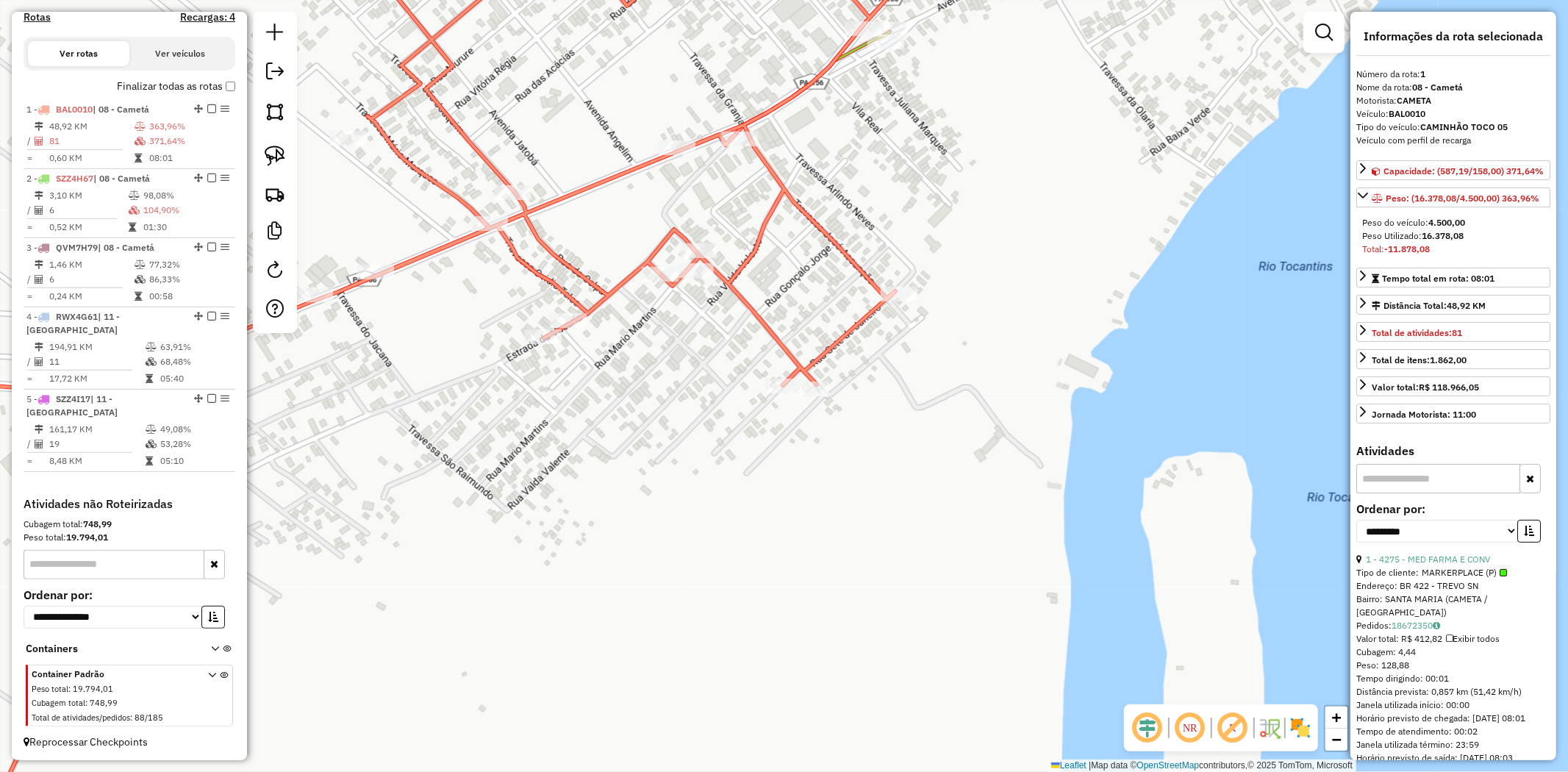
drag, startPoint x: 275, startPoint y: 157, endPoint x: 331, endPoint y: 174, distance: 58.5
click at [275, 157] on img at bounding box center [275, 156] width 21 height 21
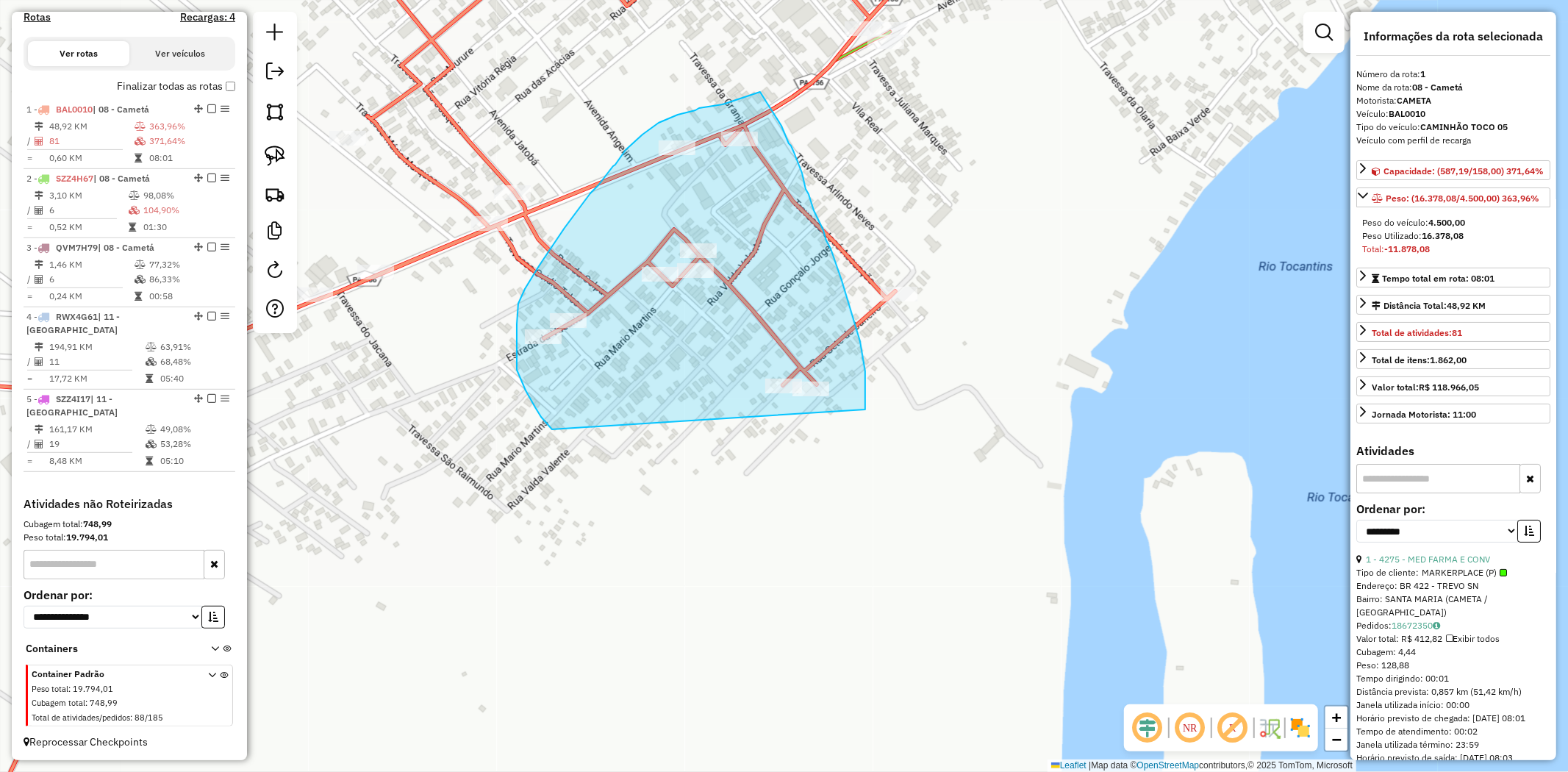
drag, startPoint x: 860, startPoint y: 342, endPoint x: 635, endPoint y: 467, distance: 257.4
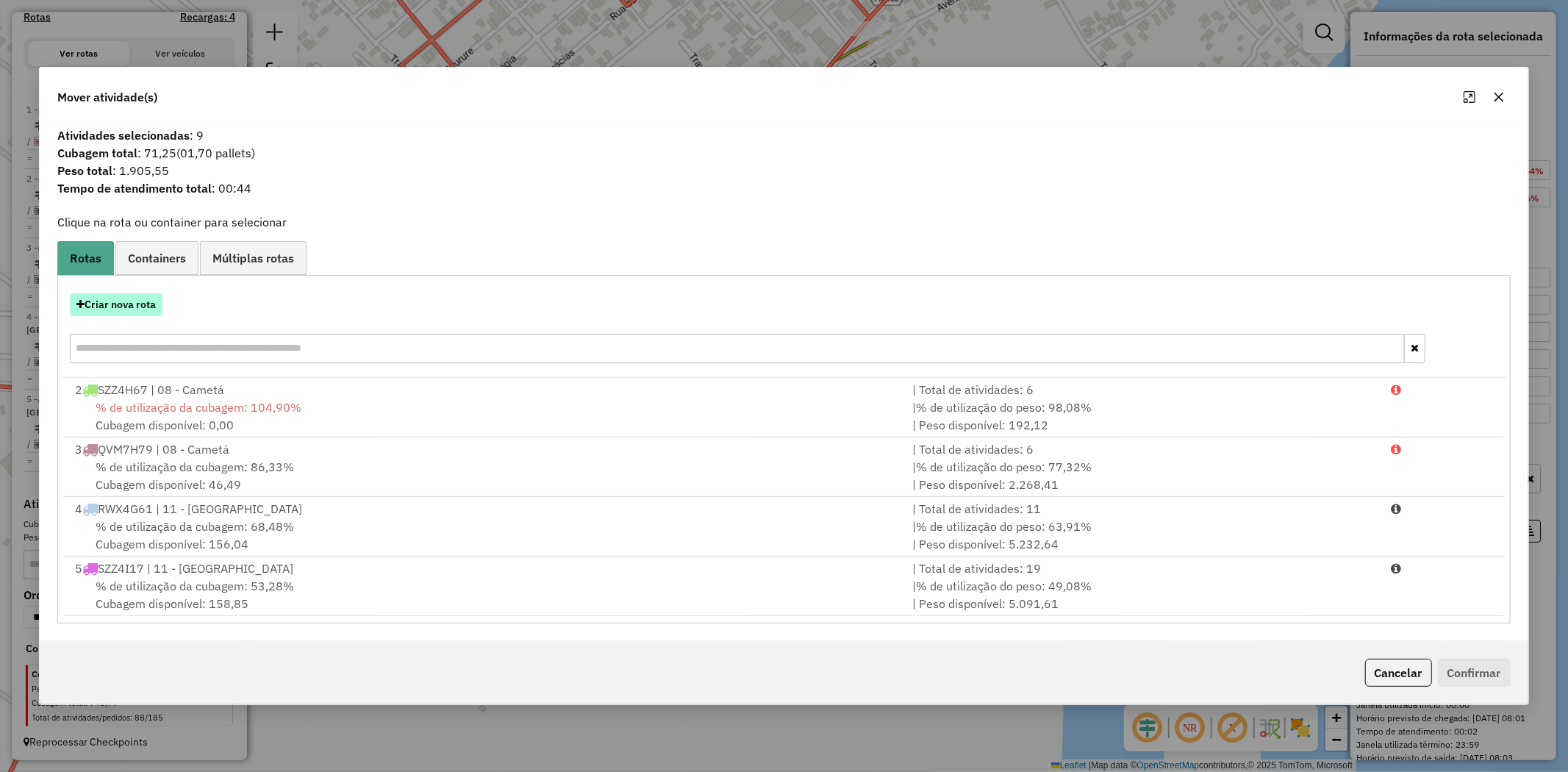
click at [144, 302] on button "Criar nova rota" at bounding box center [116, 305] width 93 height 22
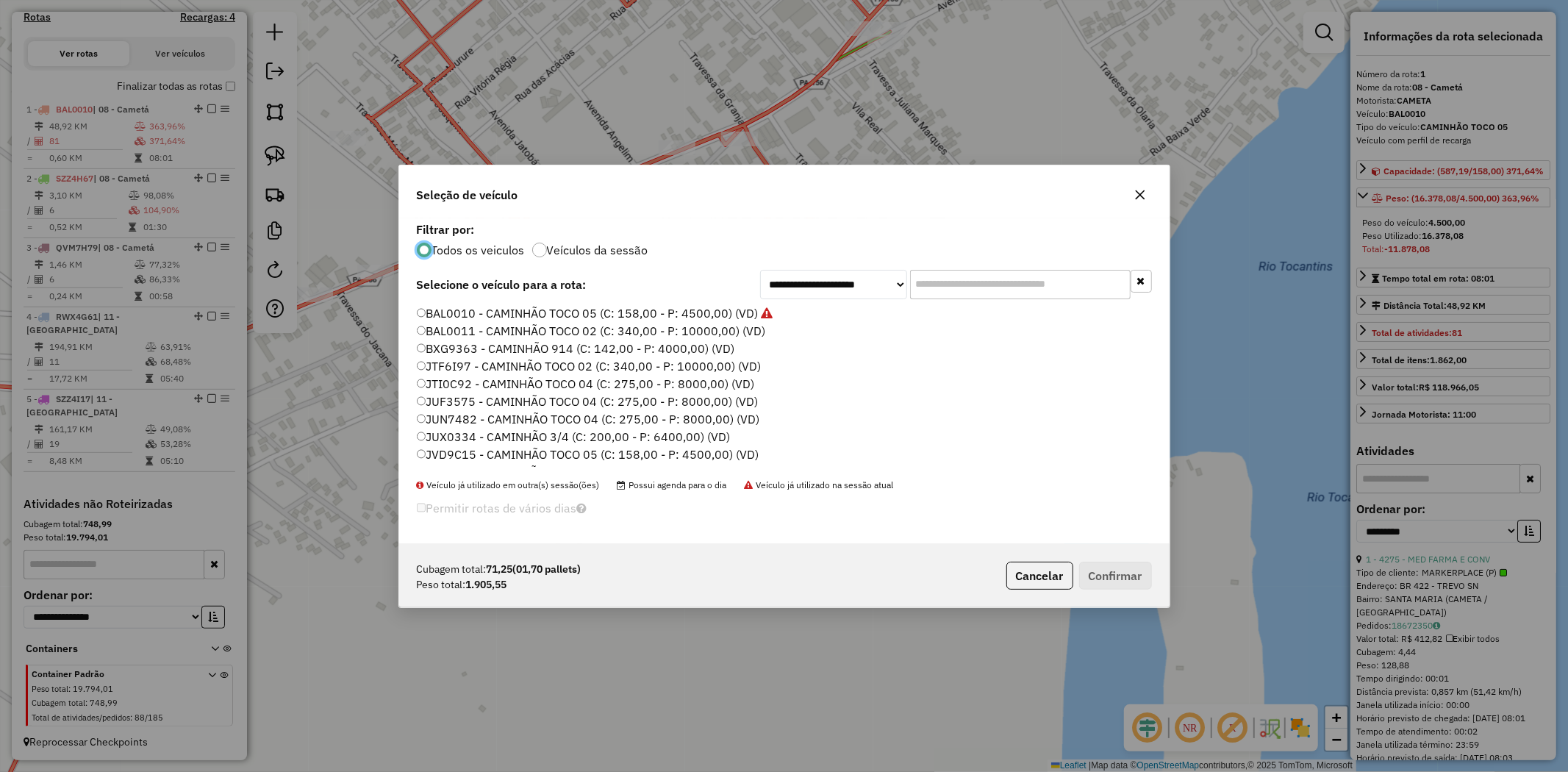
scroll to position [244, 0]
click at [491, 334] on label "QVM7H79 - CAMINHÃO TOCO 02 (C: 340,00 - P: 10000,00) (VD)" at bounding box center [601, 334] width 369 height 18
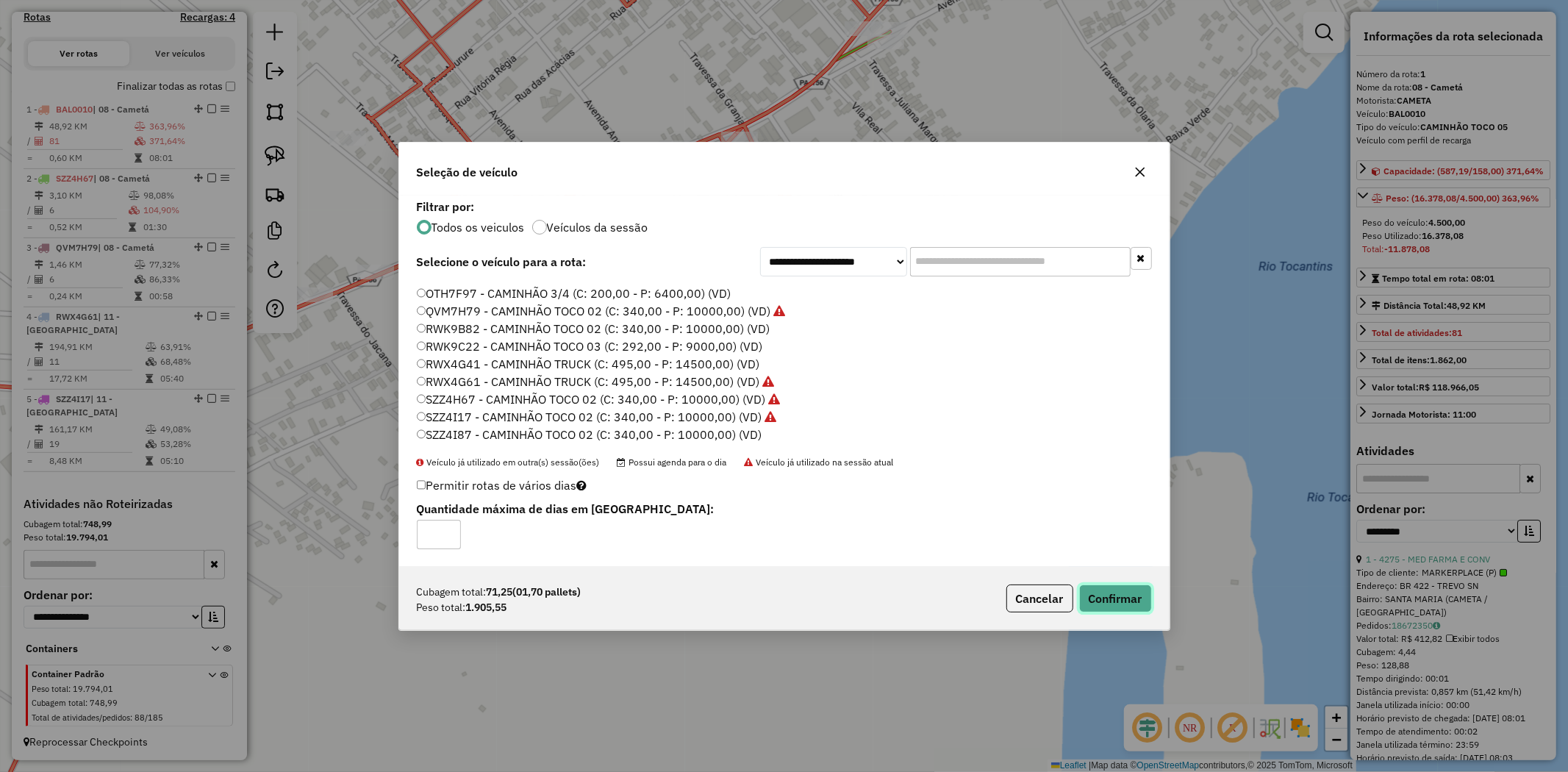
click at [1140, 591] on button "Confirmar" at bounding box center [1116, 598] width 73 height 28
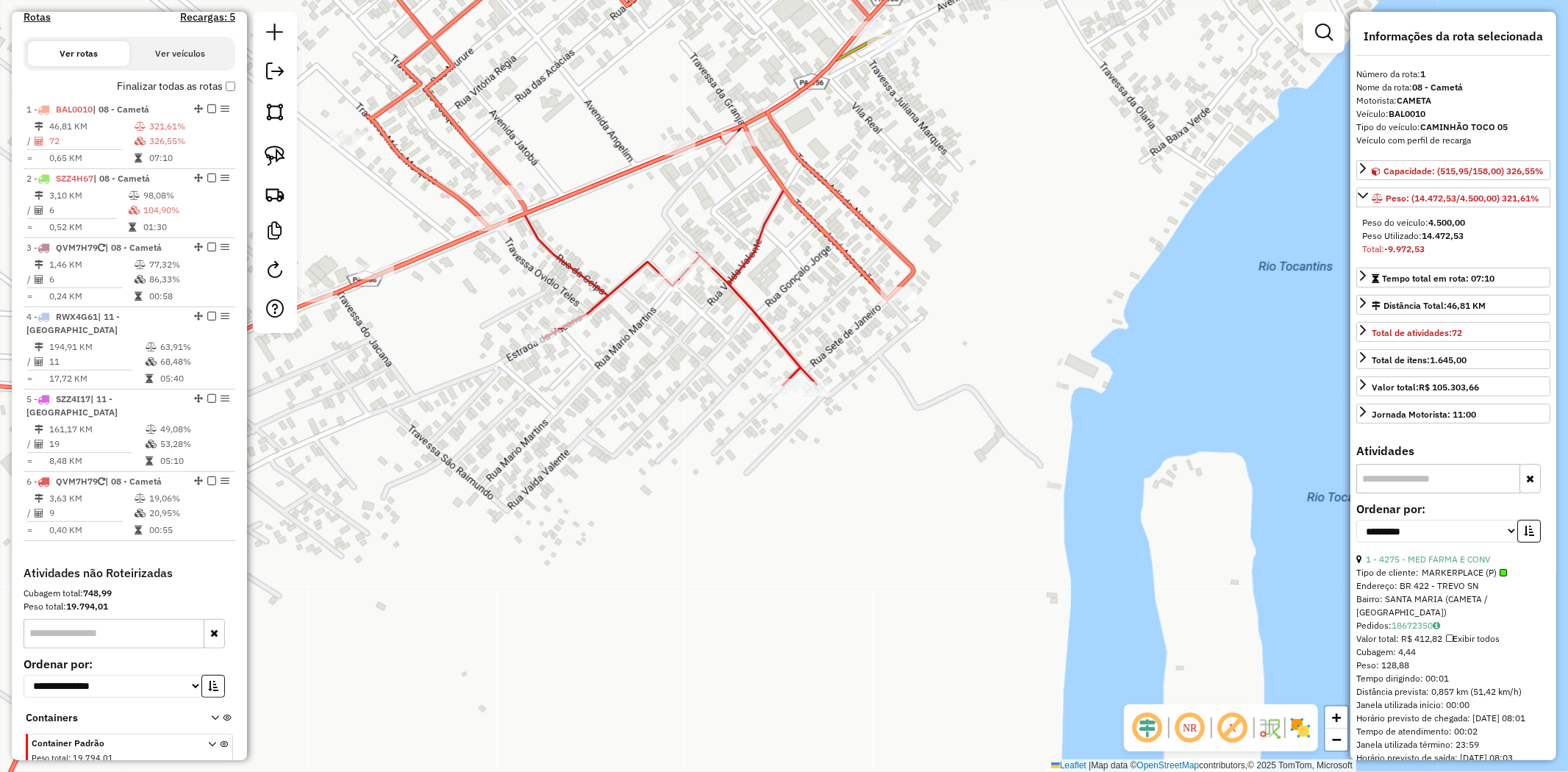
scroll to position [538, 0]
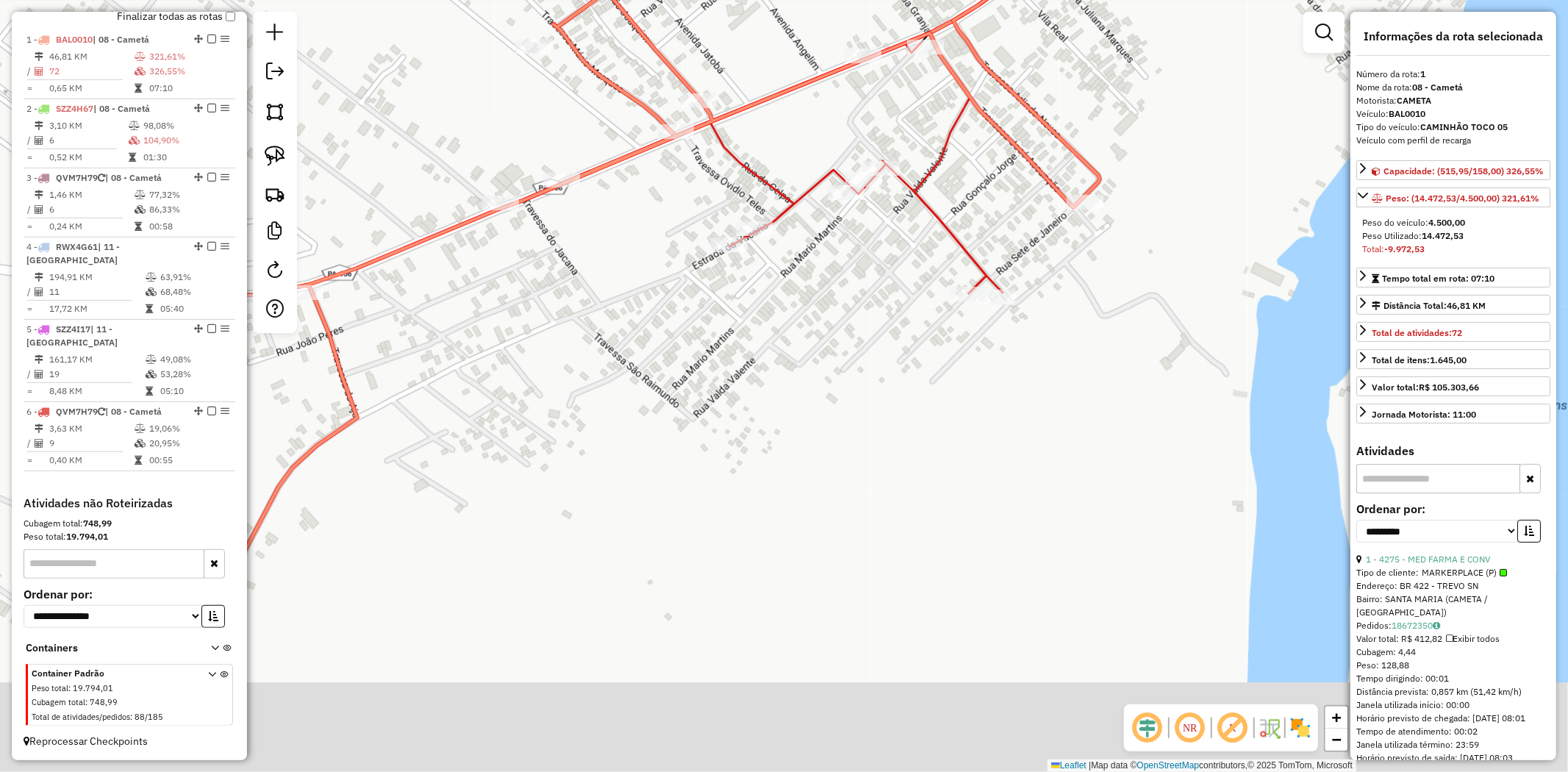
drag, startPoint x: 846, startPoint y: 583, endPoint x: 1110, endPoint y: 460, distance: 291.2
click at [1085, 467] on div "Janela de atendimento Grade de atendimento Capacidade Transportadoras Veículos …" at bounding box center [784, 386] width 1568 height 772
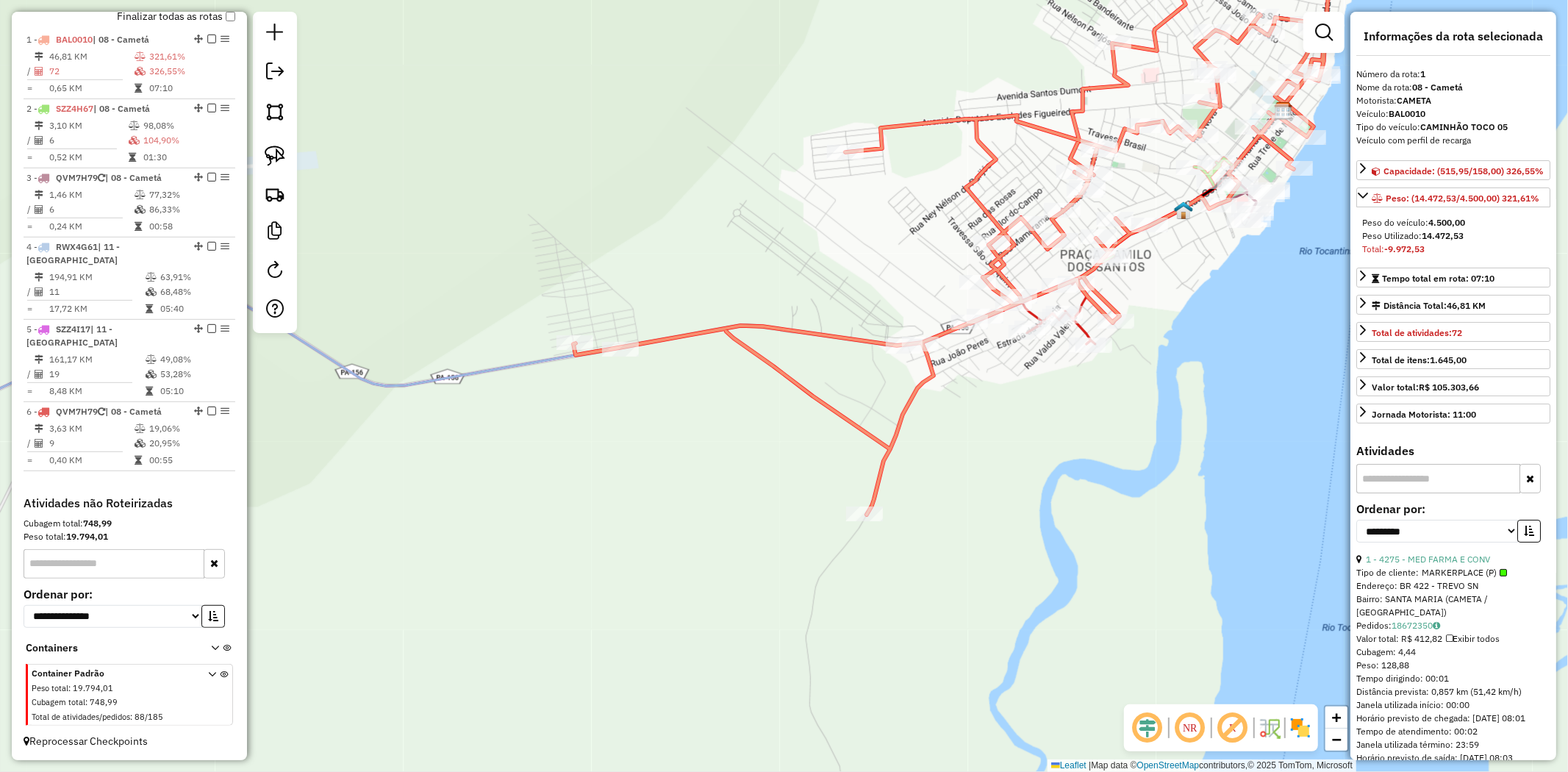
drag, startPoint x: 963, startPoint y: 528, endPoint x: 966, endPoint y: 469, distance: 59.1
click at [966, 469] on div "Janela de atendimento Grade de atendimento Capacidade Transportadoras Veículos …" at bounding box center [784, 386] width 1568 height 772
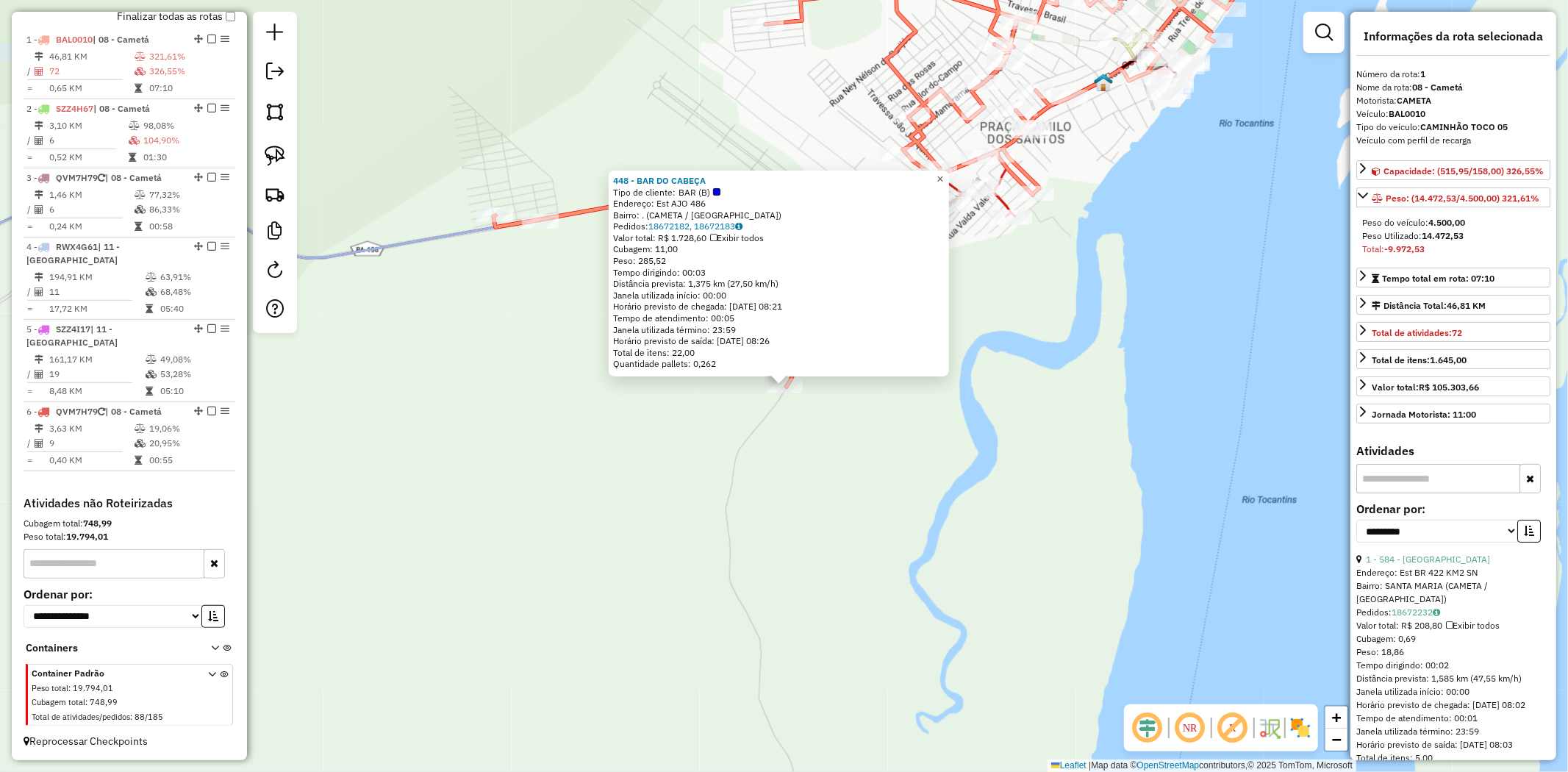
click at [949, 178] on link "×" at bounding box center [940, 179] width 18 height 18
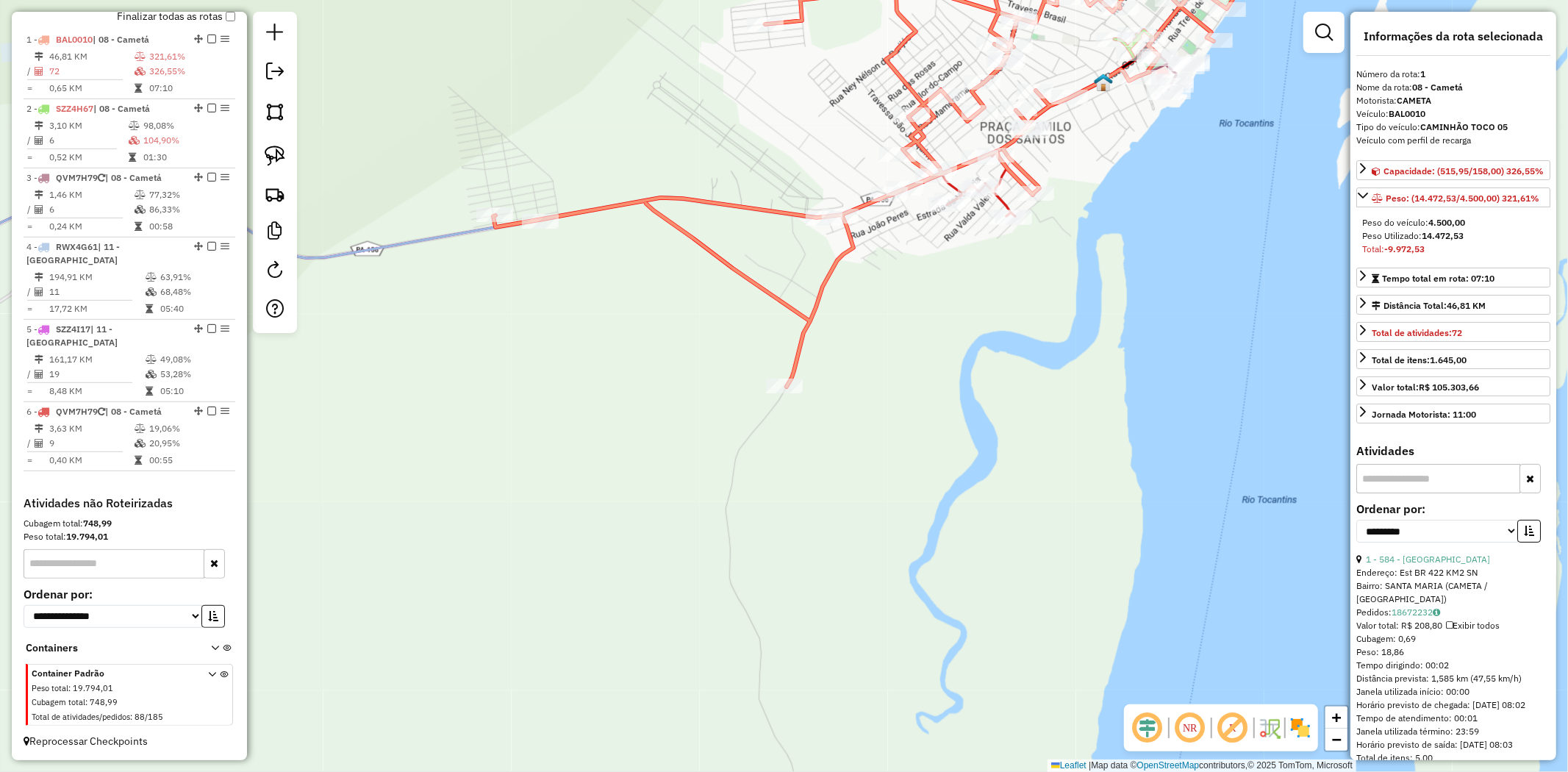
click at [295, 170] on div at bounding box center [274, 172] width 44 height 321
click at [284, 164] on img at bounding box center [275, 156] width 21 height 21
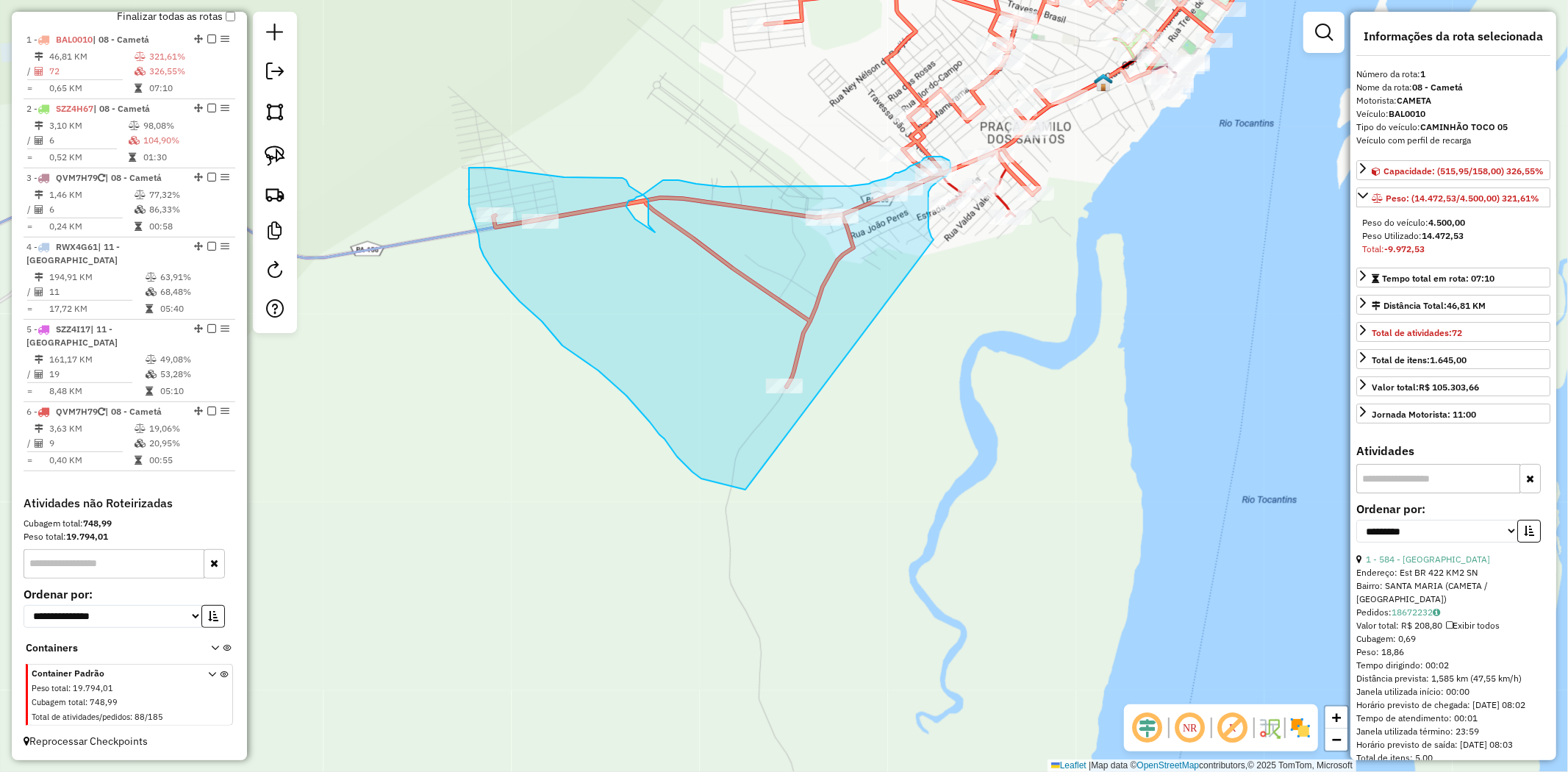
drag, startPoint x: 929, startPoint y: 231, endPoint x: 746, endPoint y: 490, distance: 317.1
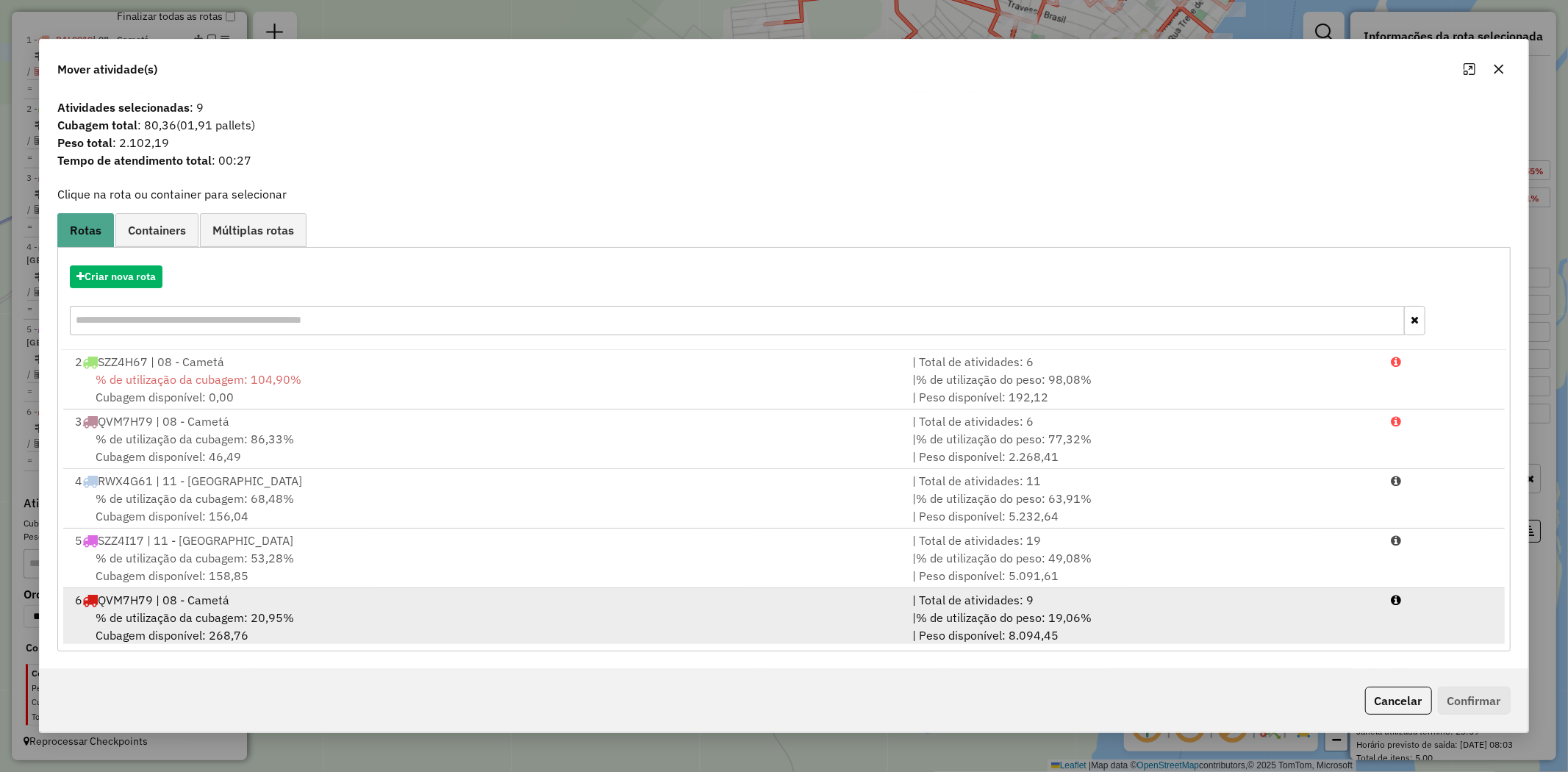
scroll to position [3, 0]
click at [171, 607] on span "% de utilização da cubagem: 20,95%" at bounding box center [194, 614] width 199 height 15
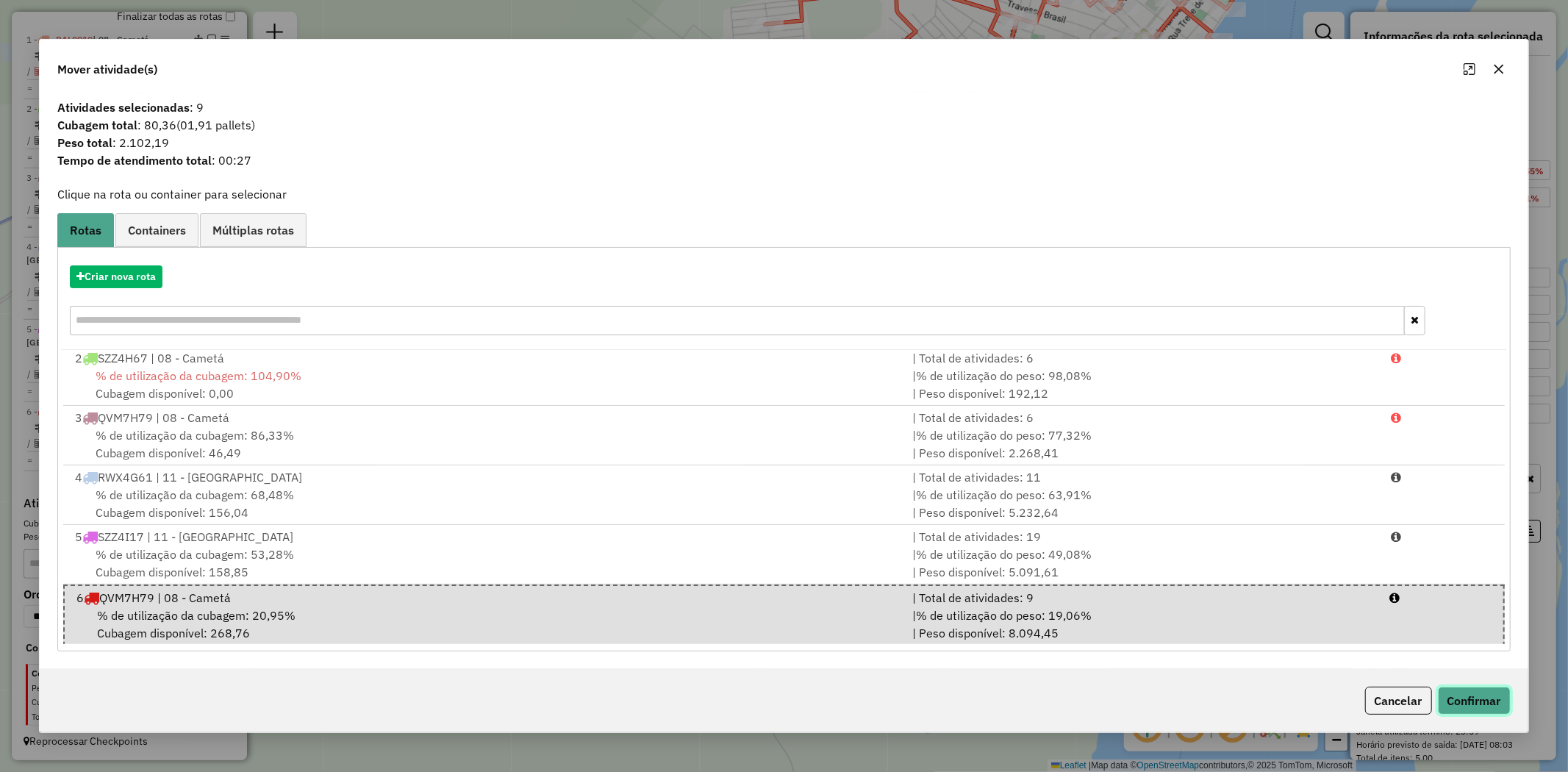
click at [1475, 699] on button "Confirmar" at bounding box center [1474, 701] width 73 height 28
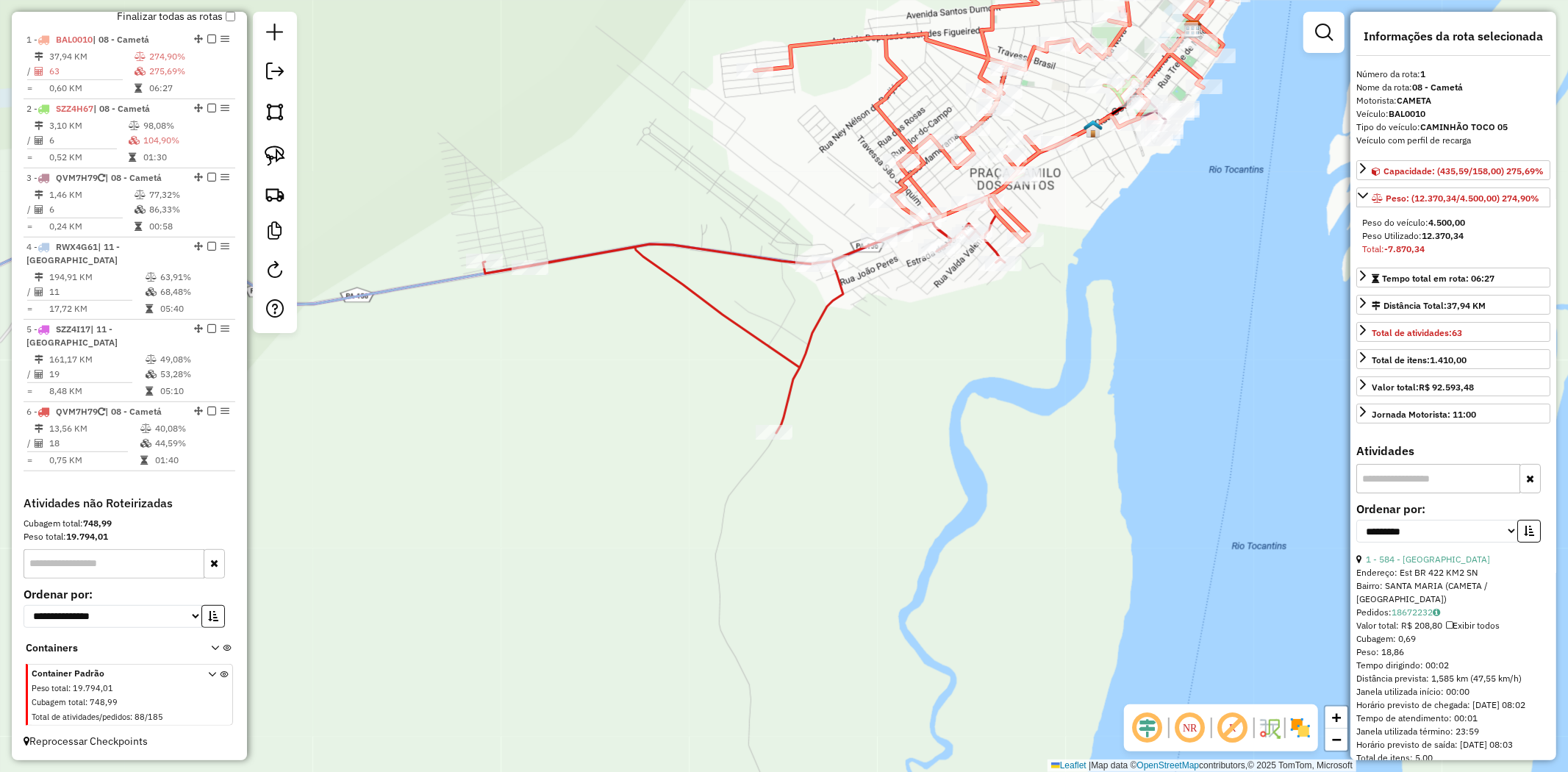
drag, startPoint x: 935, startPoint y: 347, endPoint x: 877, endPoint y: 510, distance: 173.0
click at [878, 506] on div "Janela de atendimento Grade de atendimento Capacidade Transportadoras Veículos …" at bounding box center [784, 386] width 1568 height 772
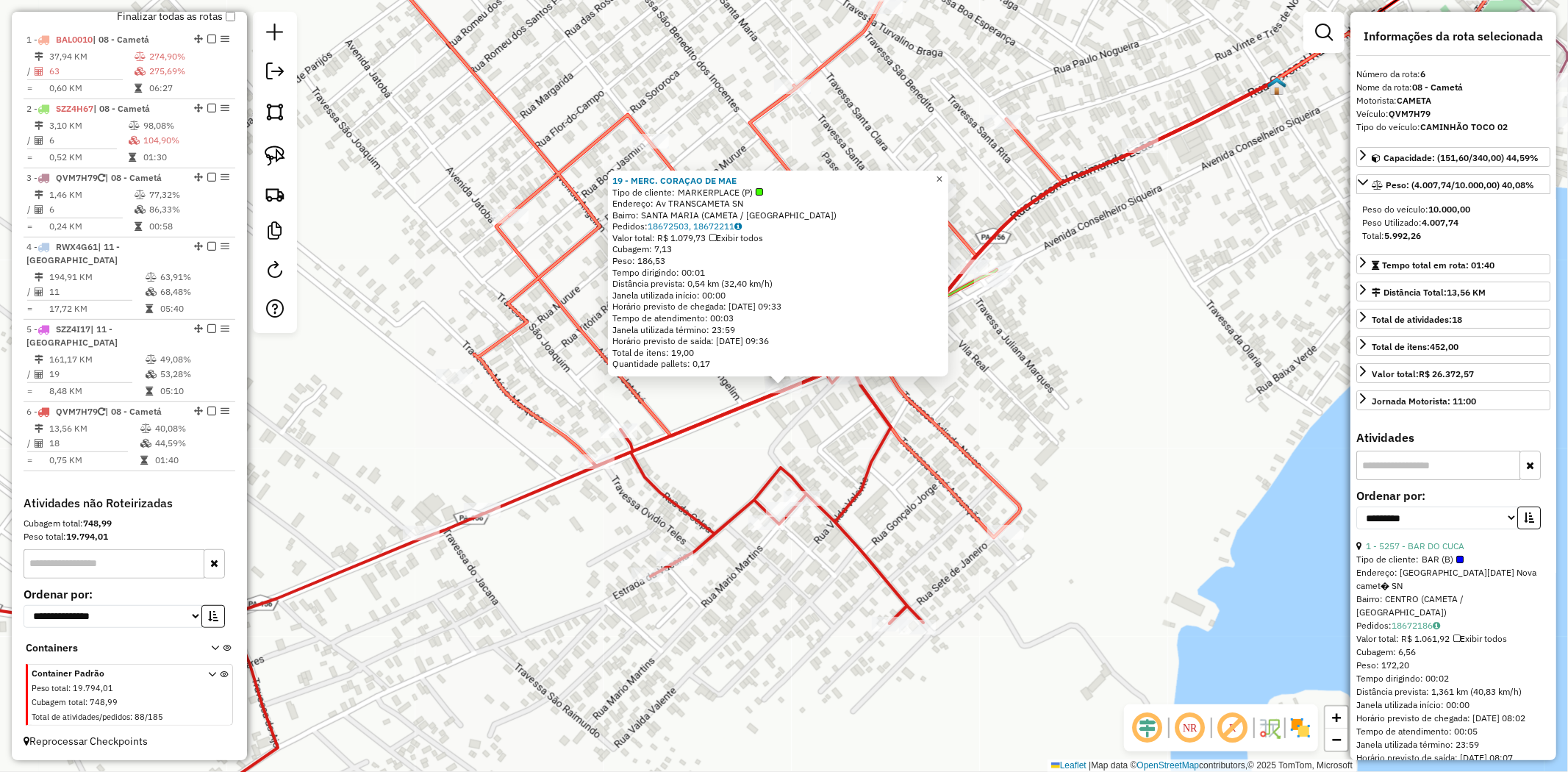
click at [943, 175] on span "×" at bounding box center [939, 179] width 7 height 13
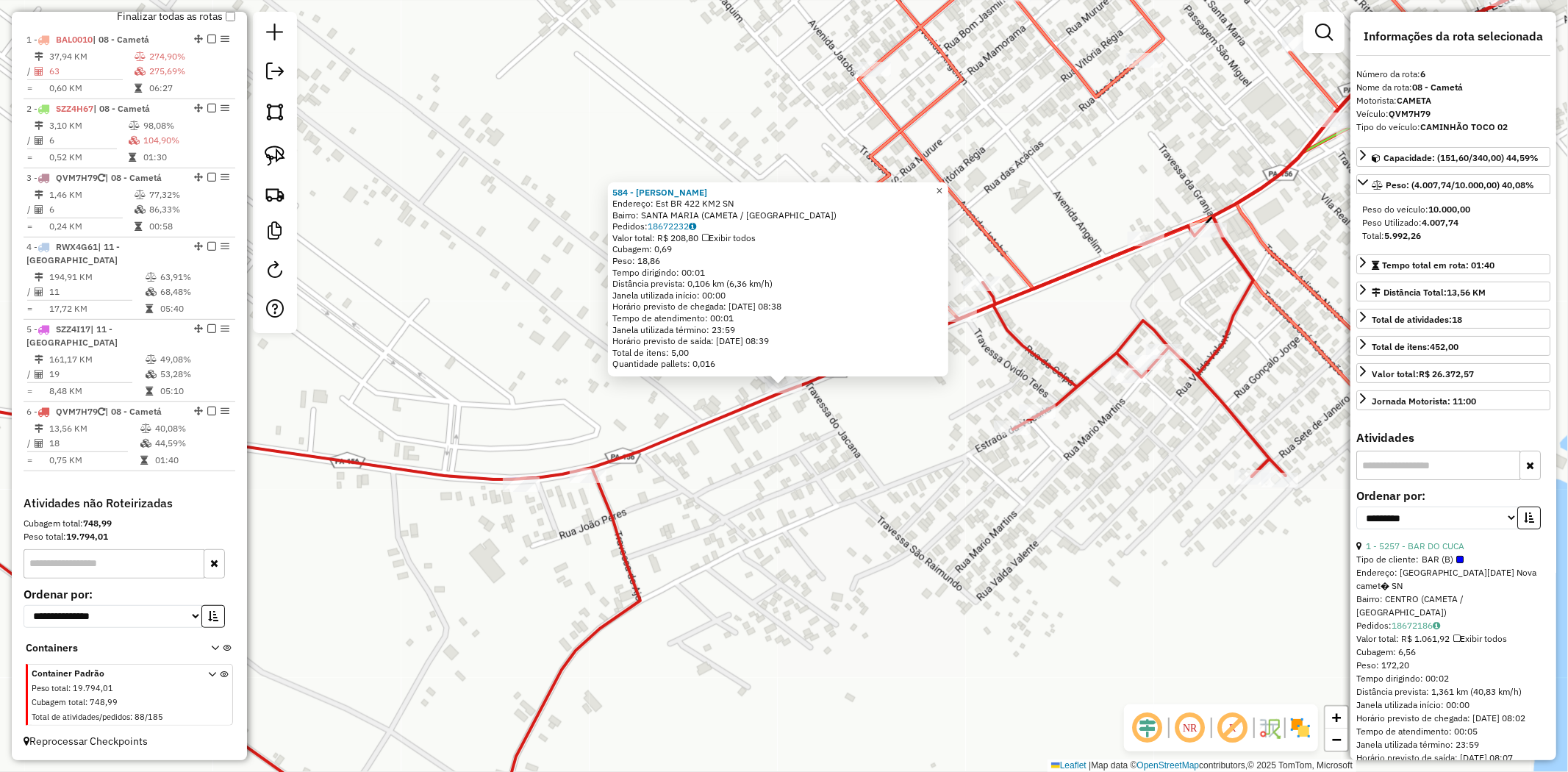
click at [943, 185] on span "×" at bounding box center [939, 191] width 7 height 13
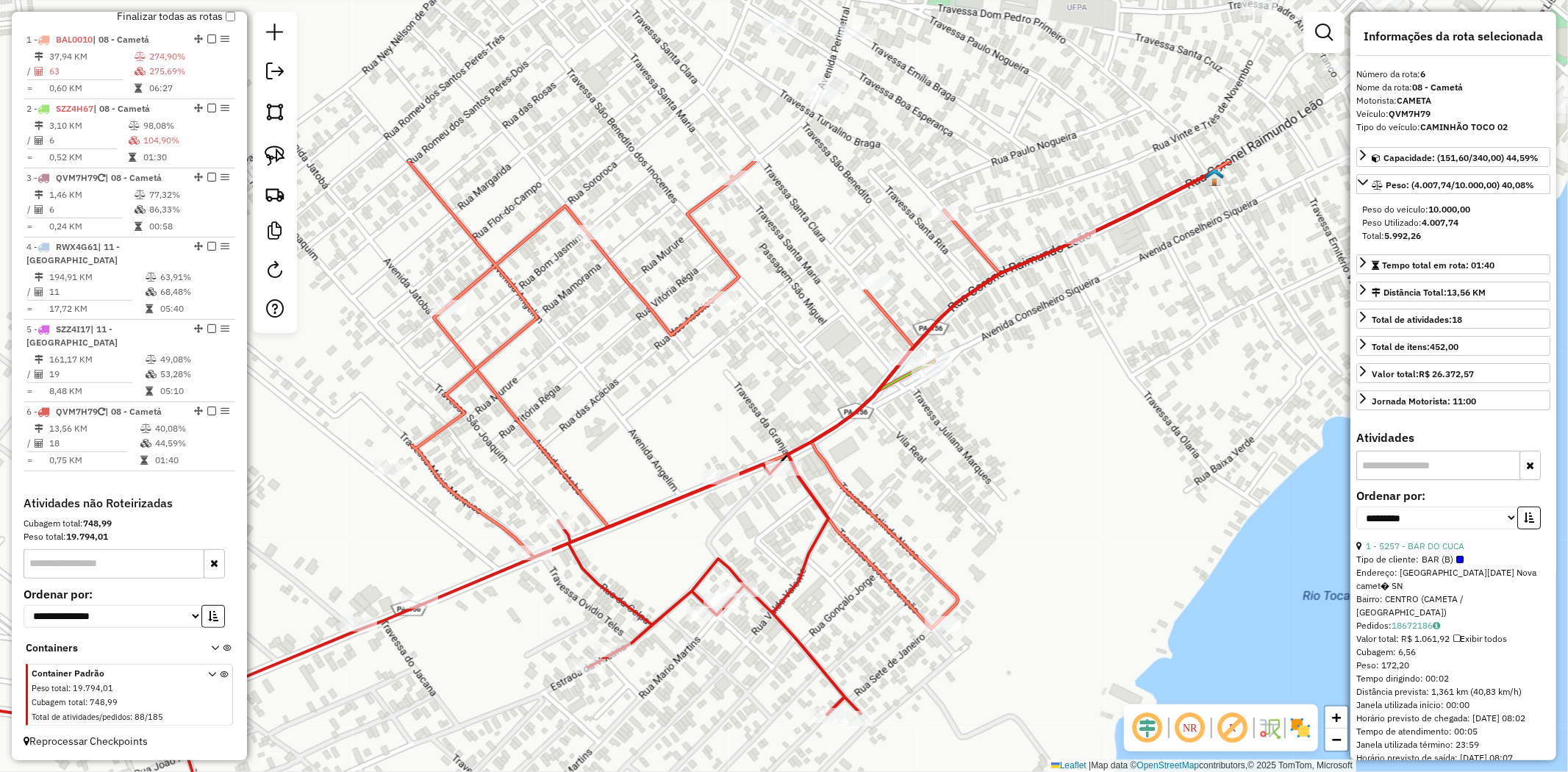
drag, startPoint x: 871, startPoint y: 490, endPoint x: 498, endPoint y: 701, distance: 428.5
click at [483, 712] on div "Janela de atendimento Grade de atendimento Capacidade Transportadoras Veículos …" at bounding box center [784, 386] width 1568 height 772
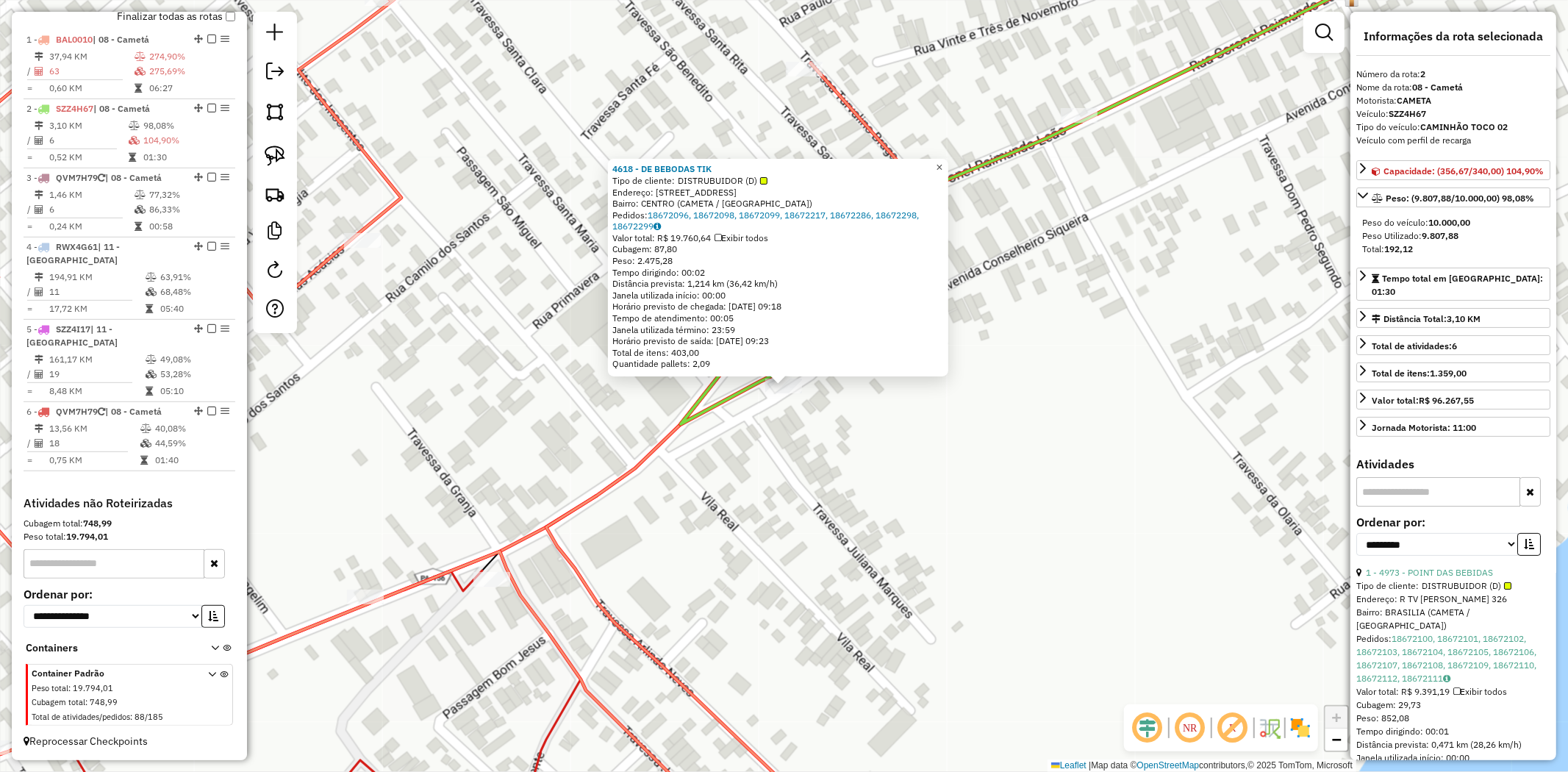
click at [943, 164] on span "×" at bounding box center [939, 167] width 7 height 13
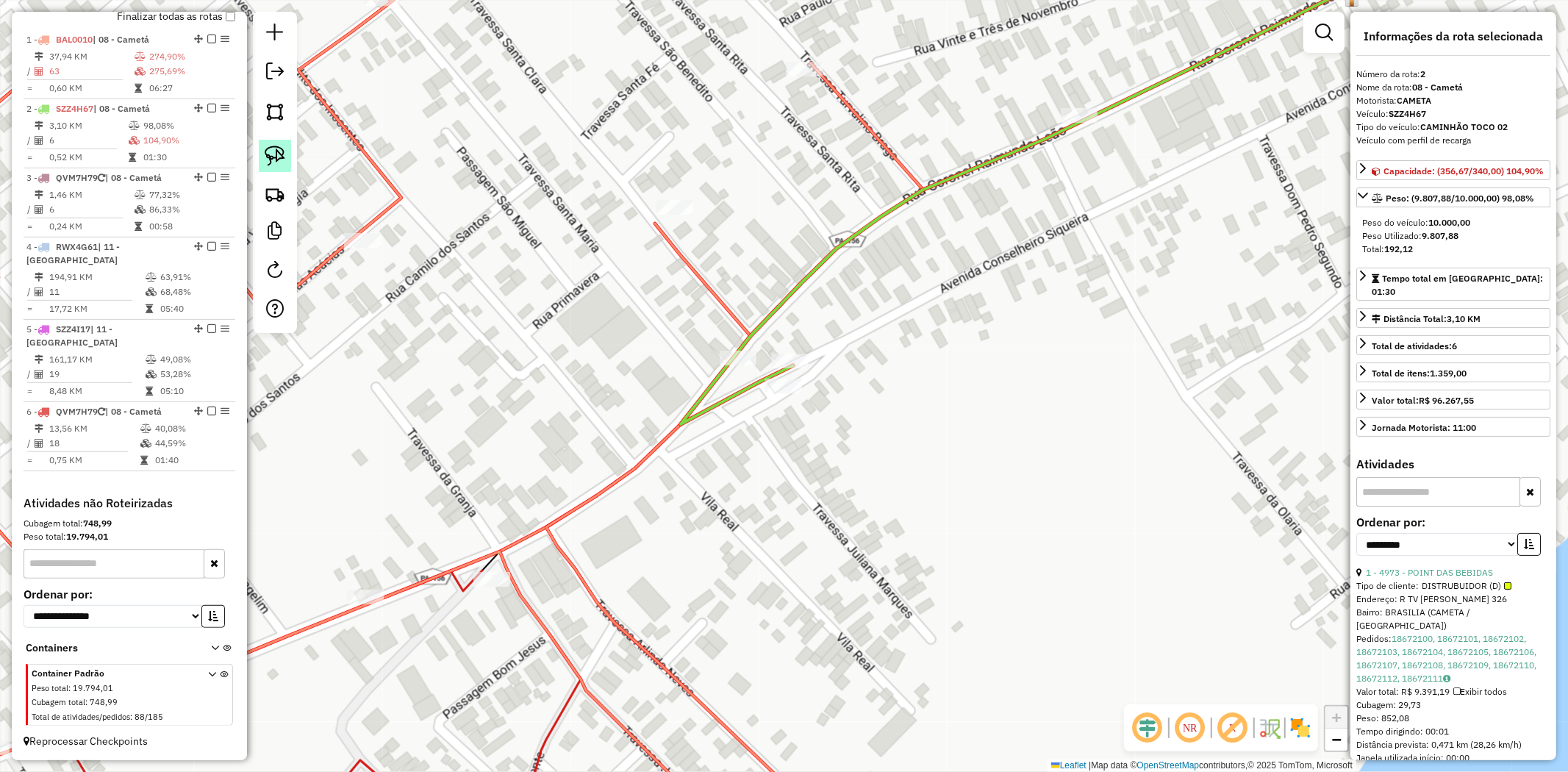
click at [274, 159] on img at bounding box center [275, 156] width 21 height 21
drag, startPoint x: 876, startPoint y: 380, endPoint x: 626, endPoint y: 436, distance: 256.2
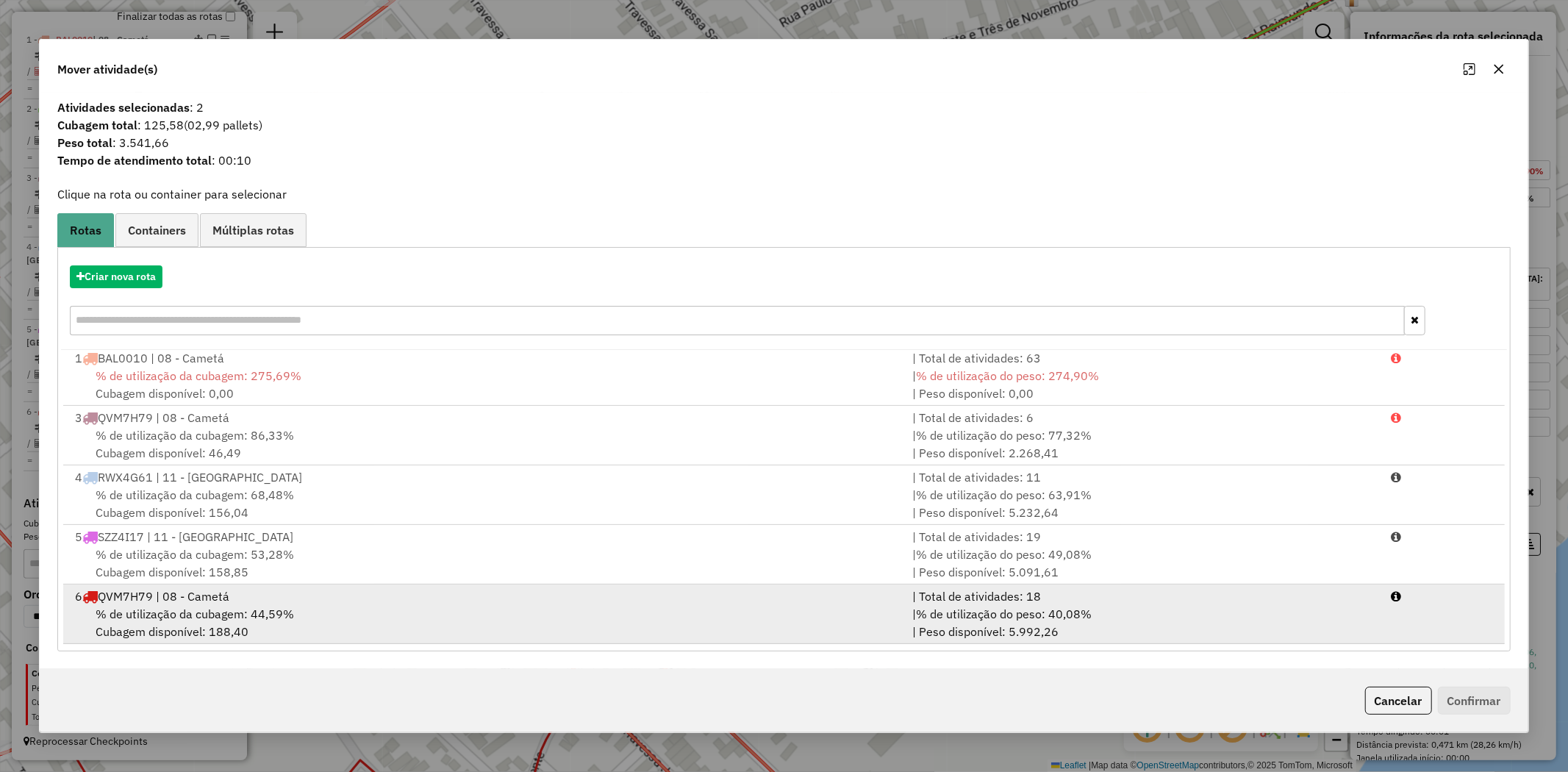
click at [151, 620] on span "% de utilização da cubagem: 44,59%" at bounding box center [194, 614] width 199 height 15
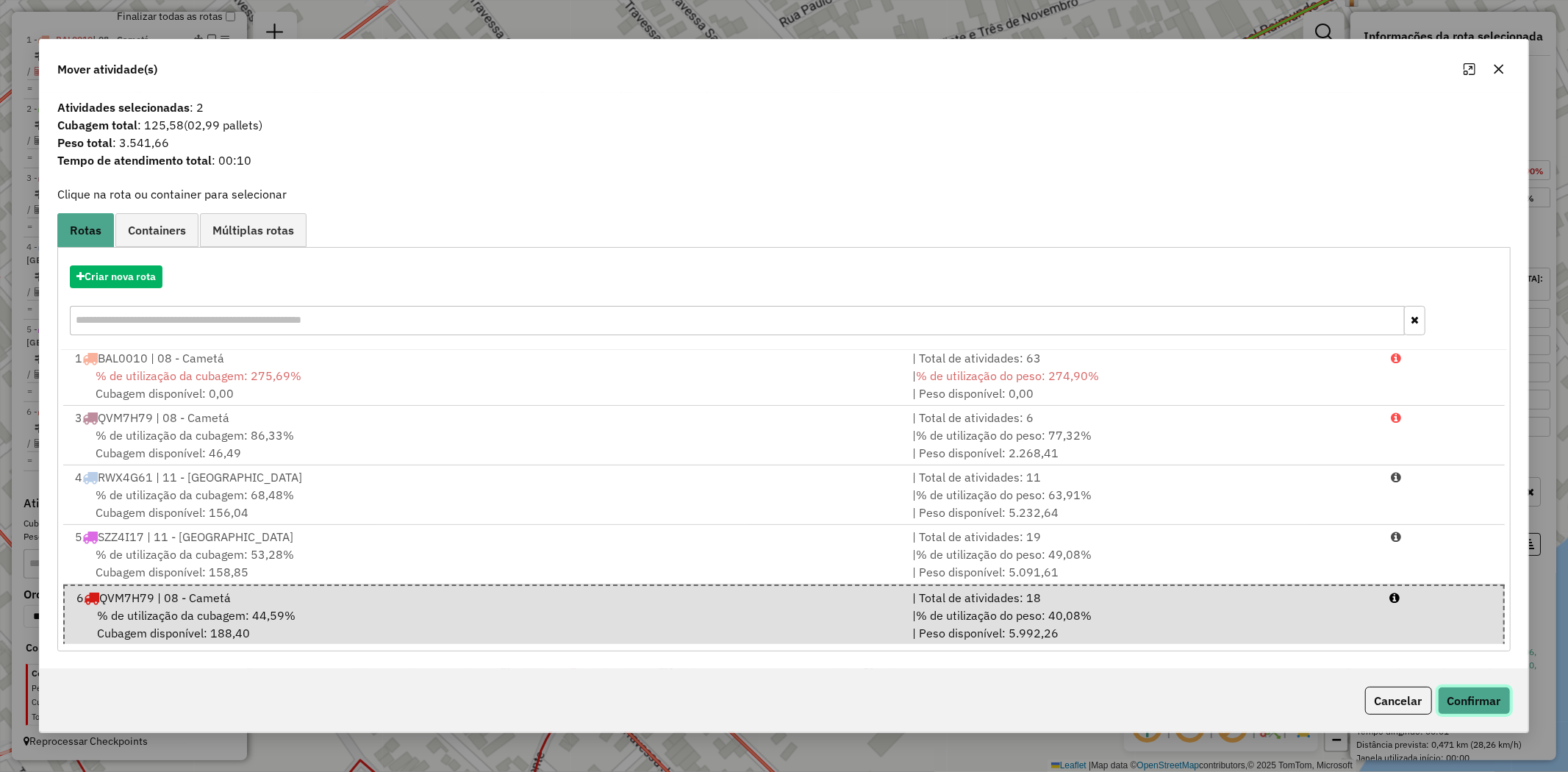
click at [1476, 699] on button "Confirmar" at bounding box center [1474, 701] width 73 height 28
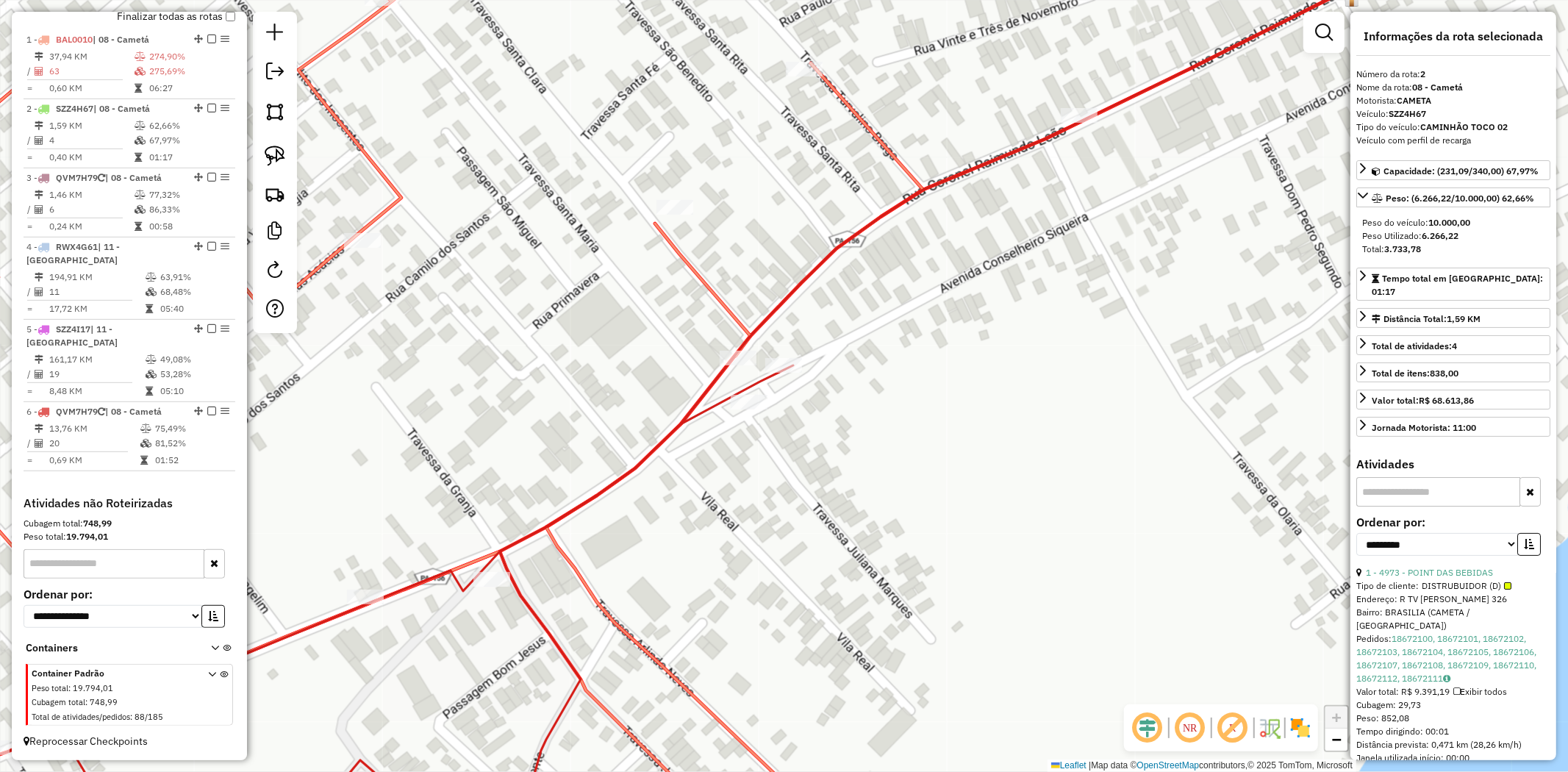
scroll to position [537, 0]
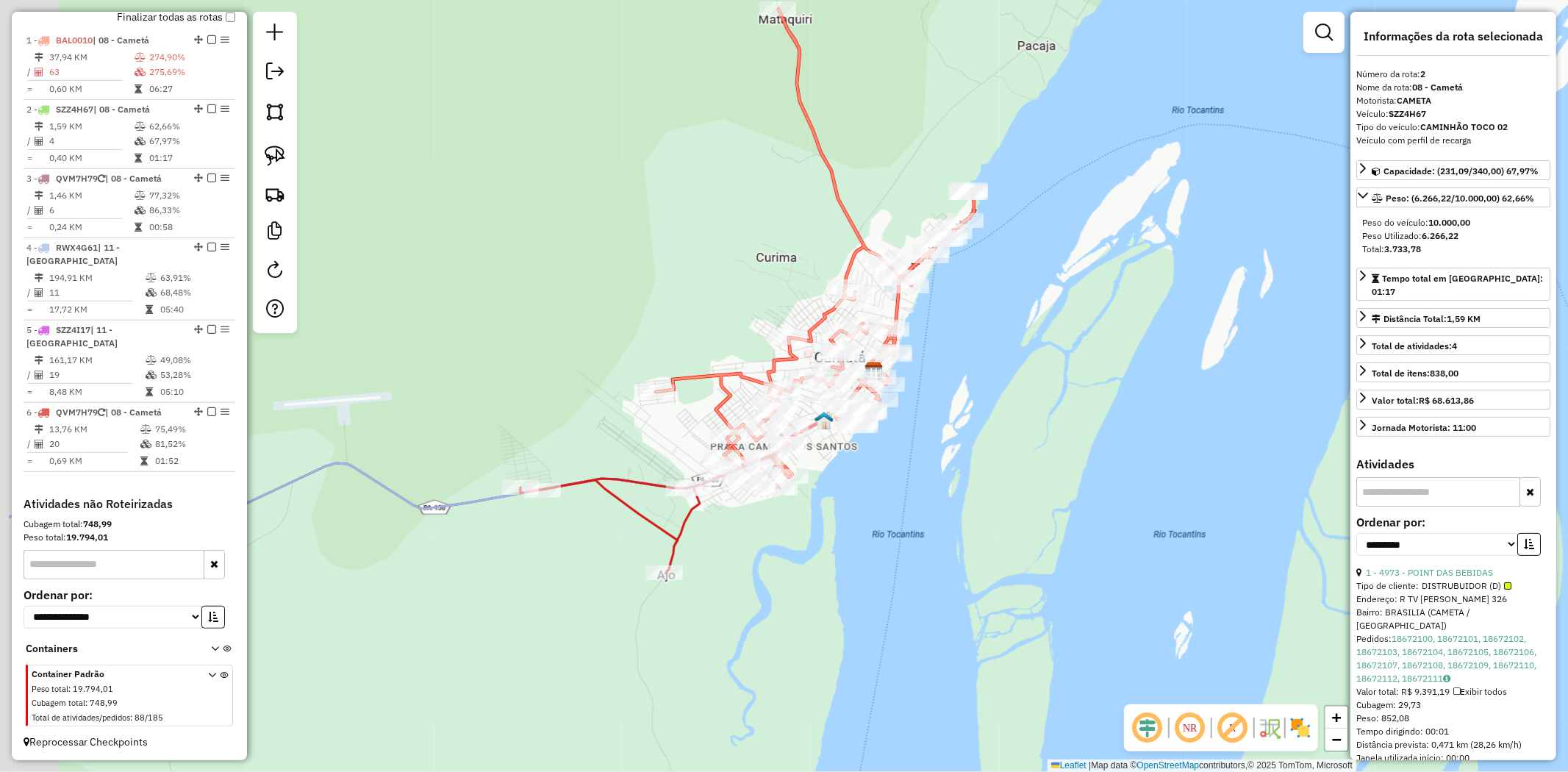
drag, startPoint x: 680, startPoint y: 417, endPoint x: 882, endPoint y: 458, distance: 206.1
click at [876, 461] on div "Janela de atendimento Grade de atendimento Capacidade Transportadoras Veículos …" at bounding box center [784, 386] width 1568 height 772
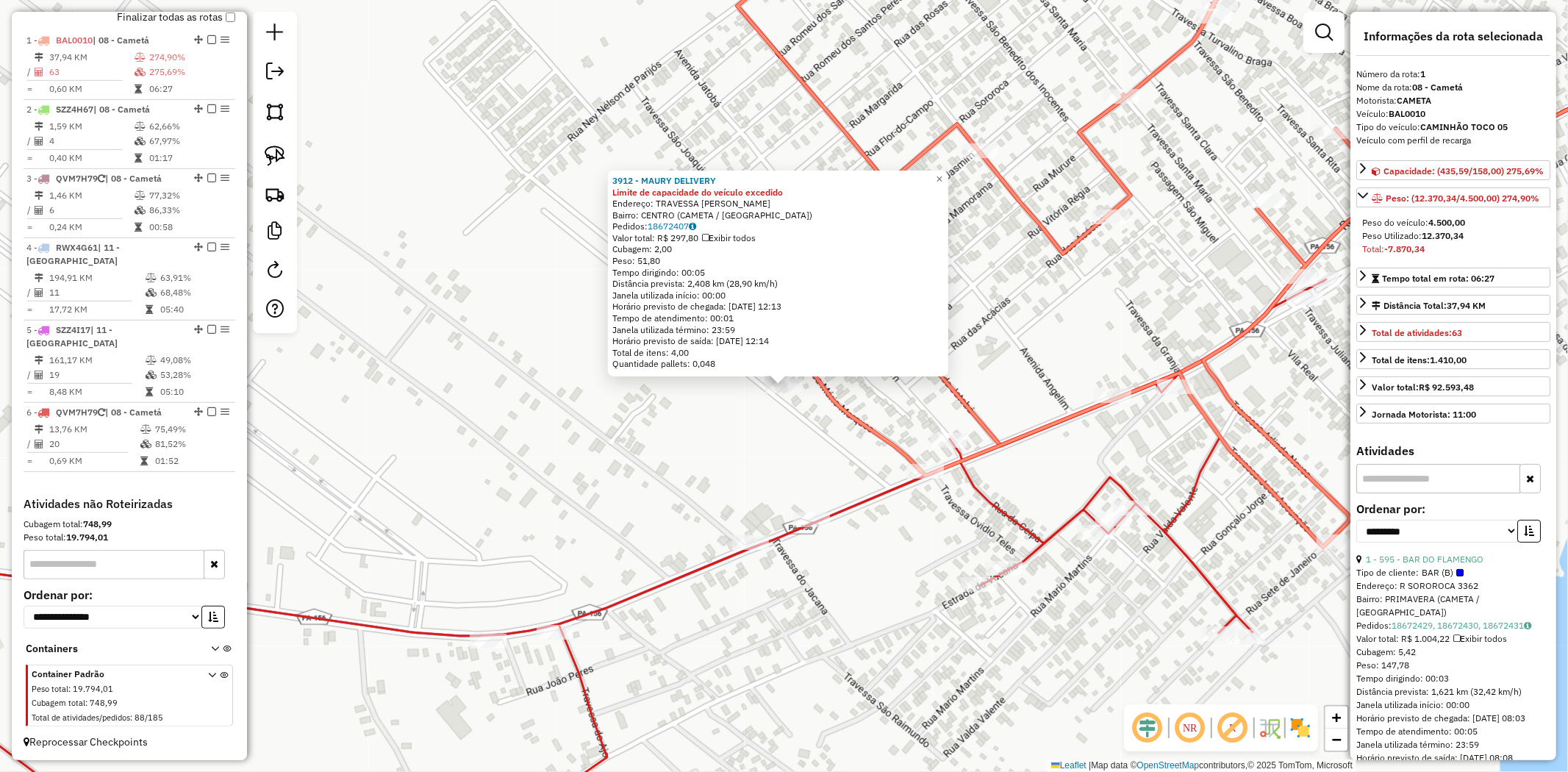
scroll to position [538, 0]
click at [943, 177] on span "×" at bounding box center [939, 179] width 7 height 13
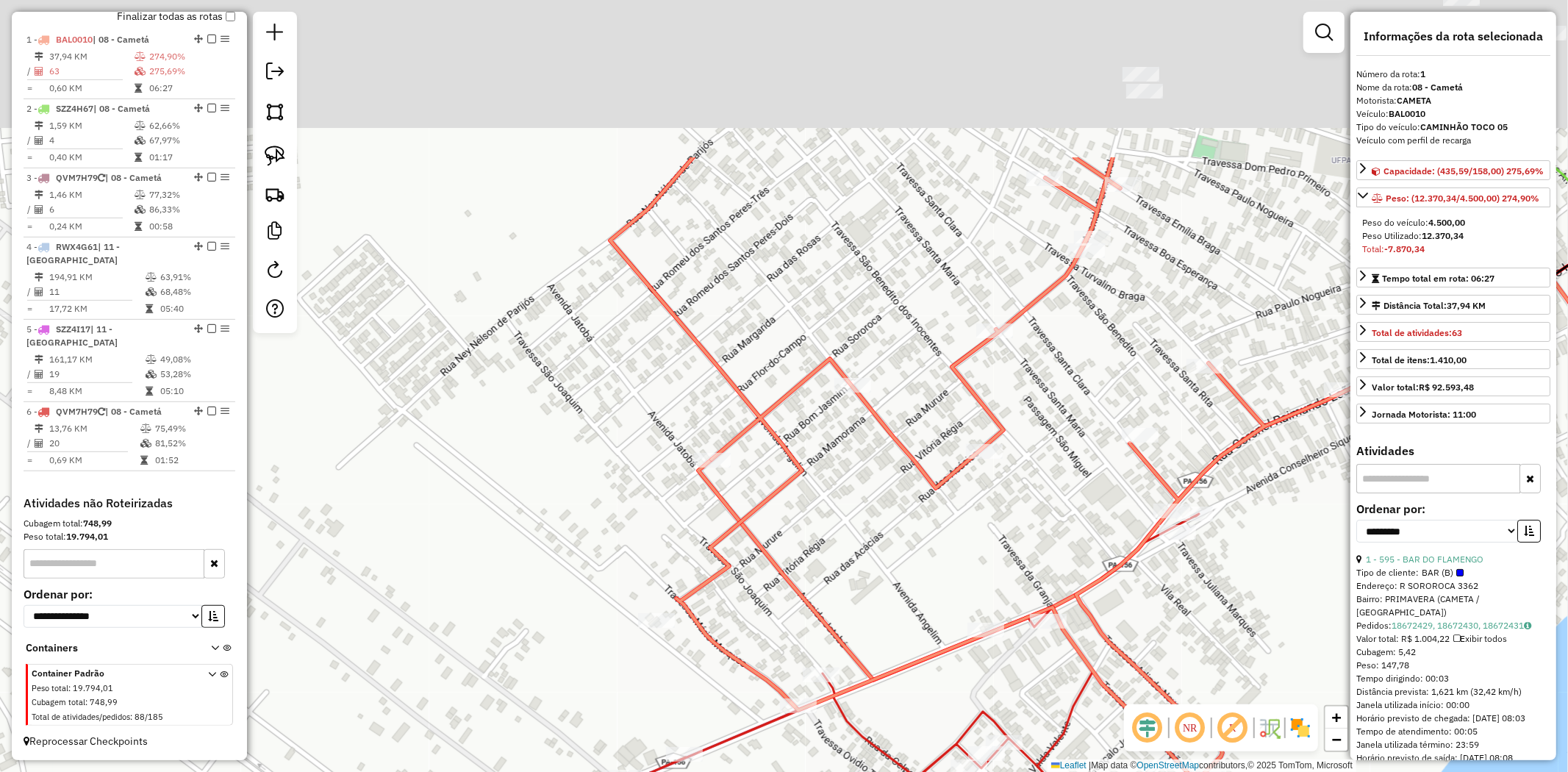
drag, startPoint x: 893, startPoint y: 300, endPoint x: 785, endPoint y: 461, distance: 193.9
click at [786, 461] on icon at bounding box center [1104, 470] width 988 height 625
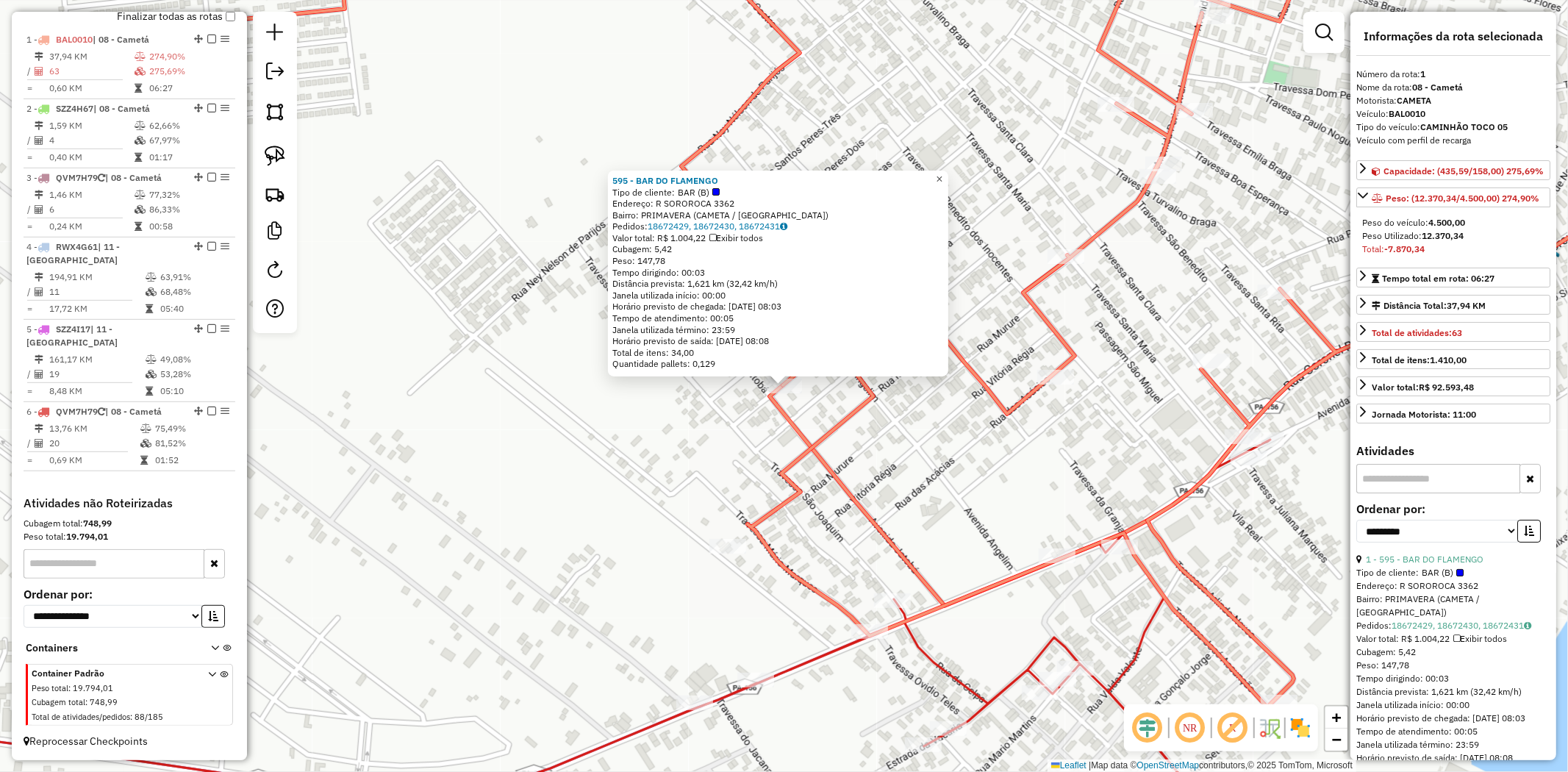
click at [948, 173] on link "×" at bounding box center [939, 179] width 18 height 18
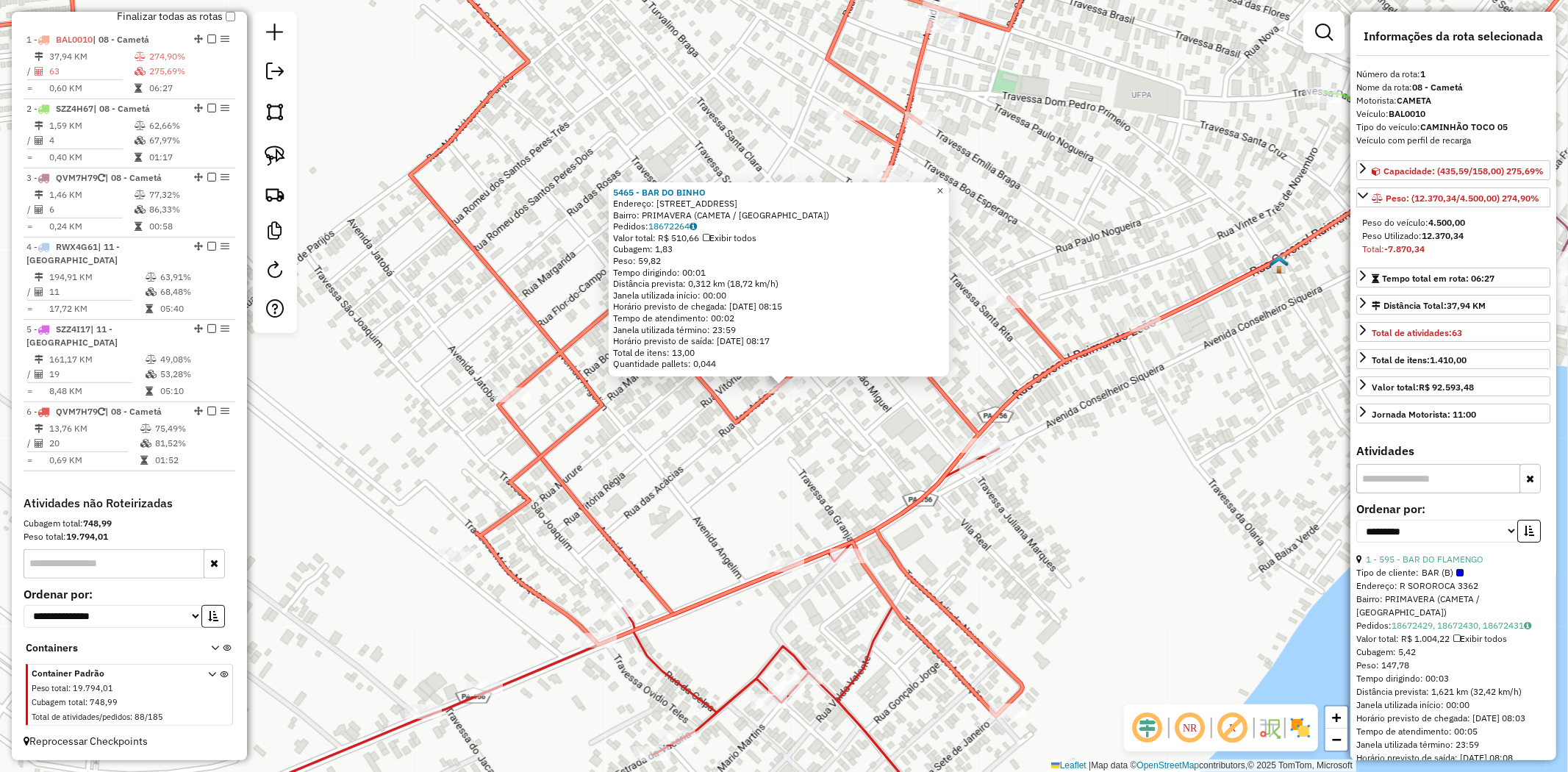
drag, startPoint x: 953, startPoint y: 179, endPoint x: 929, endPoint y: 204, distance: 34.7
click at [949, 182] on link "×" at bounding box center [940, 191] width 18 height 18
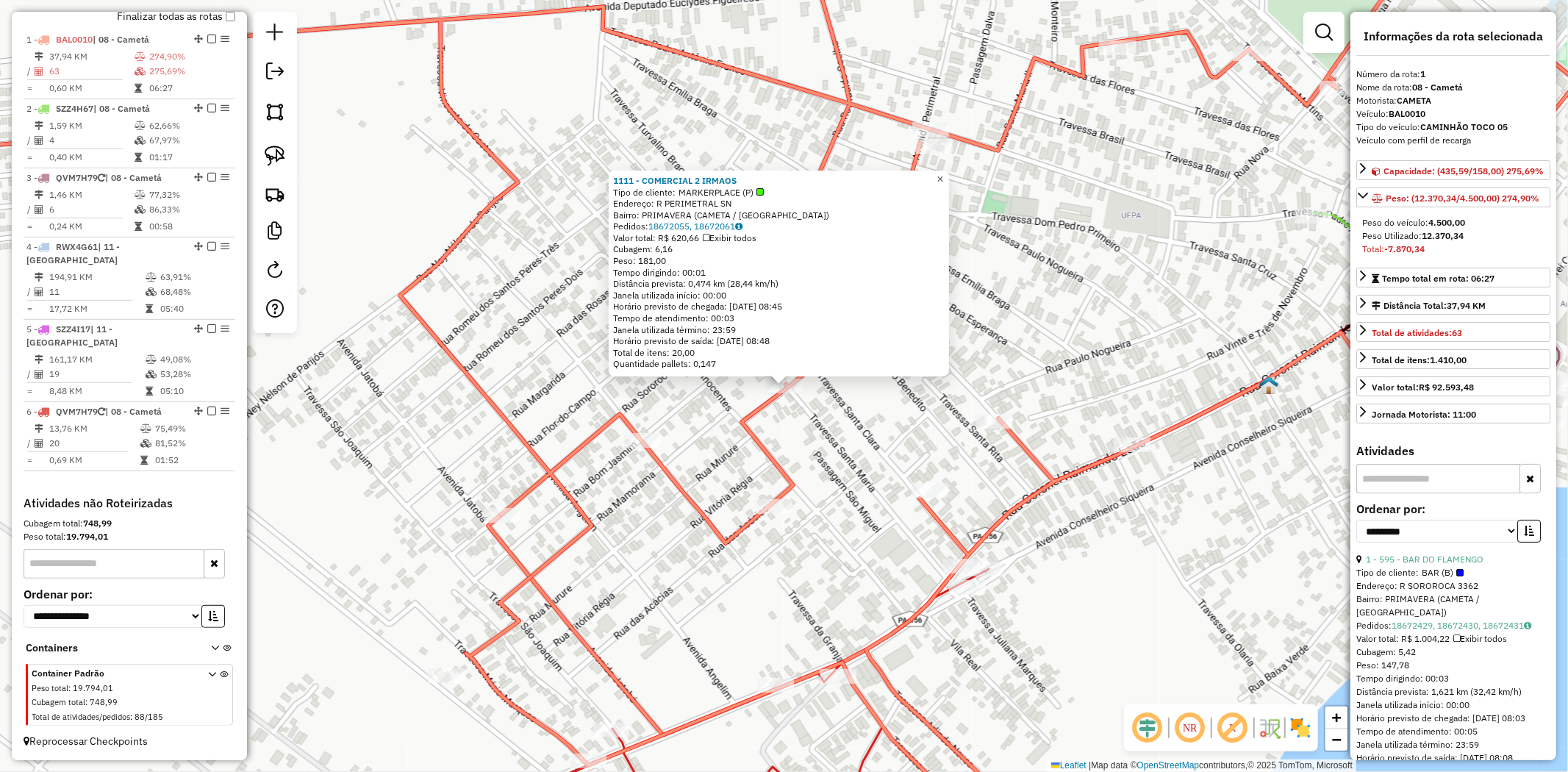
click at [949, 175] on link "×" at bounding box center [940, 179] width 18 height 18
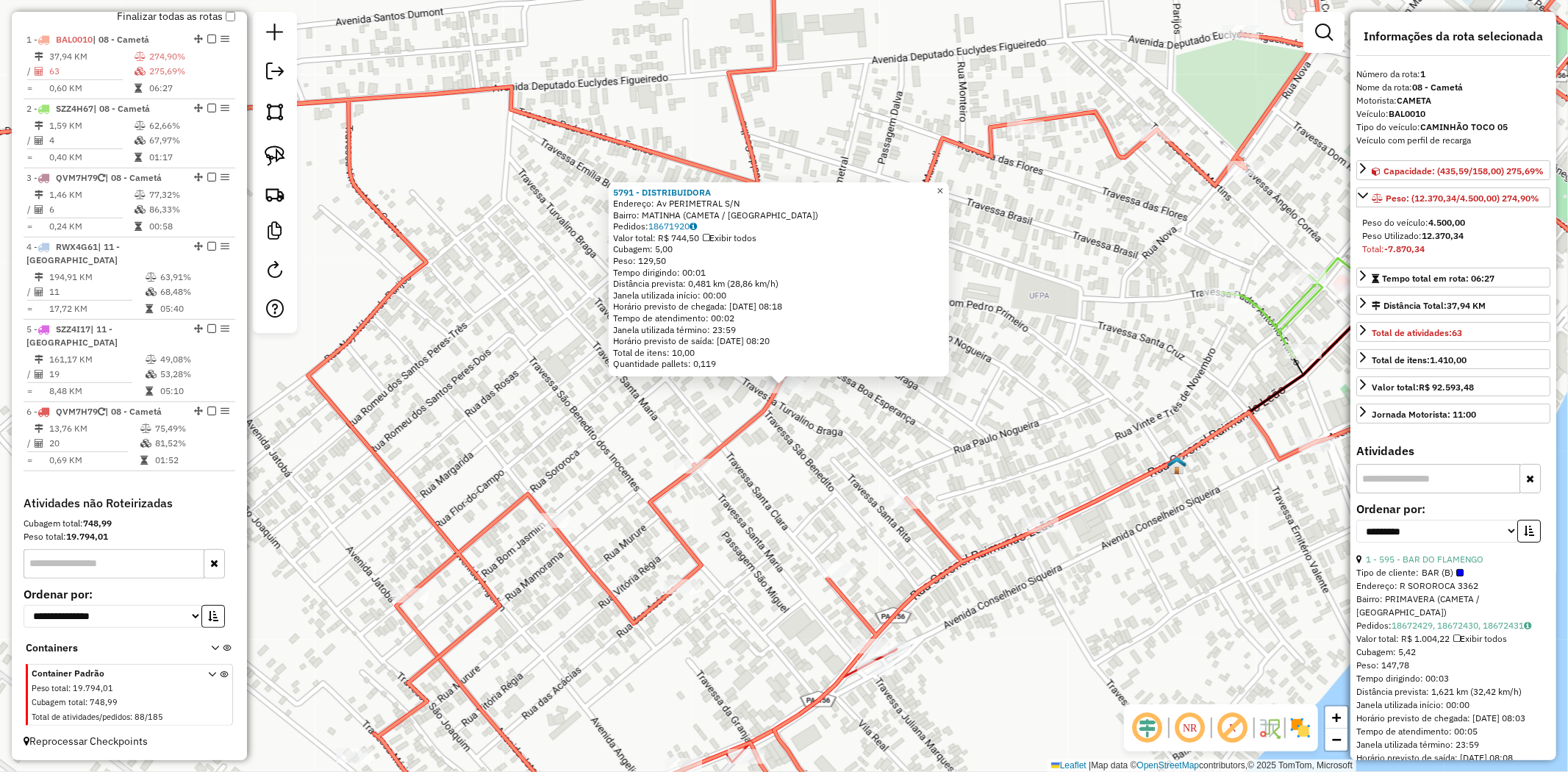
click at [943, 185] on span "×" at bounding box center [940, 191] width 7 height 13
click at [665, 225] on link "18671920" at bounding box center [673, 225] width 48 height 11
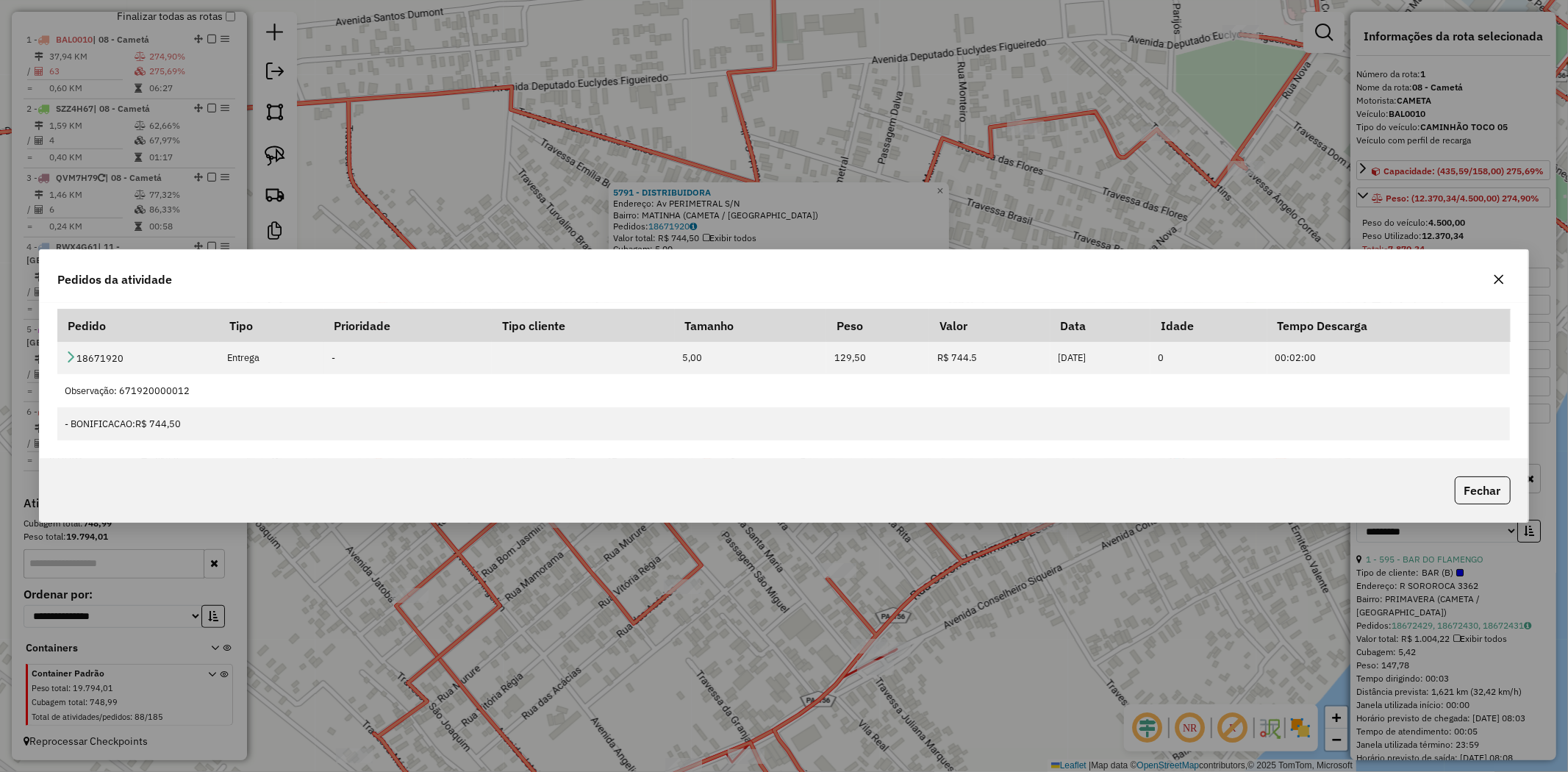
click at [1503, 275] on icon "button" at bounding box center [1498, 280] width 9 height 9
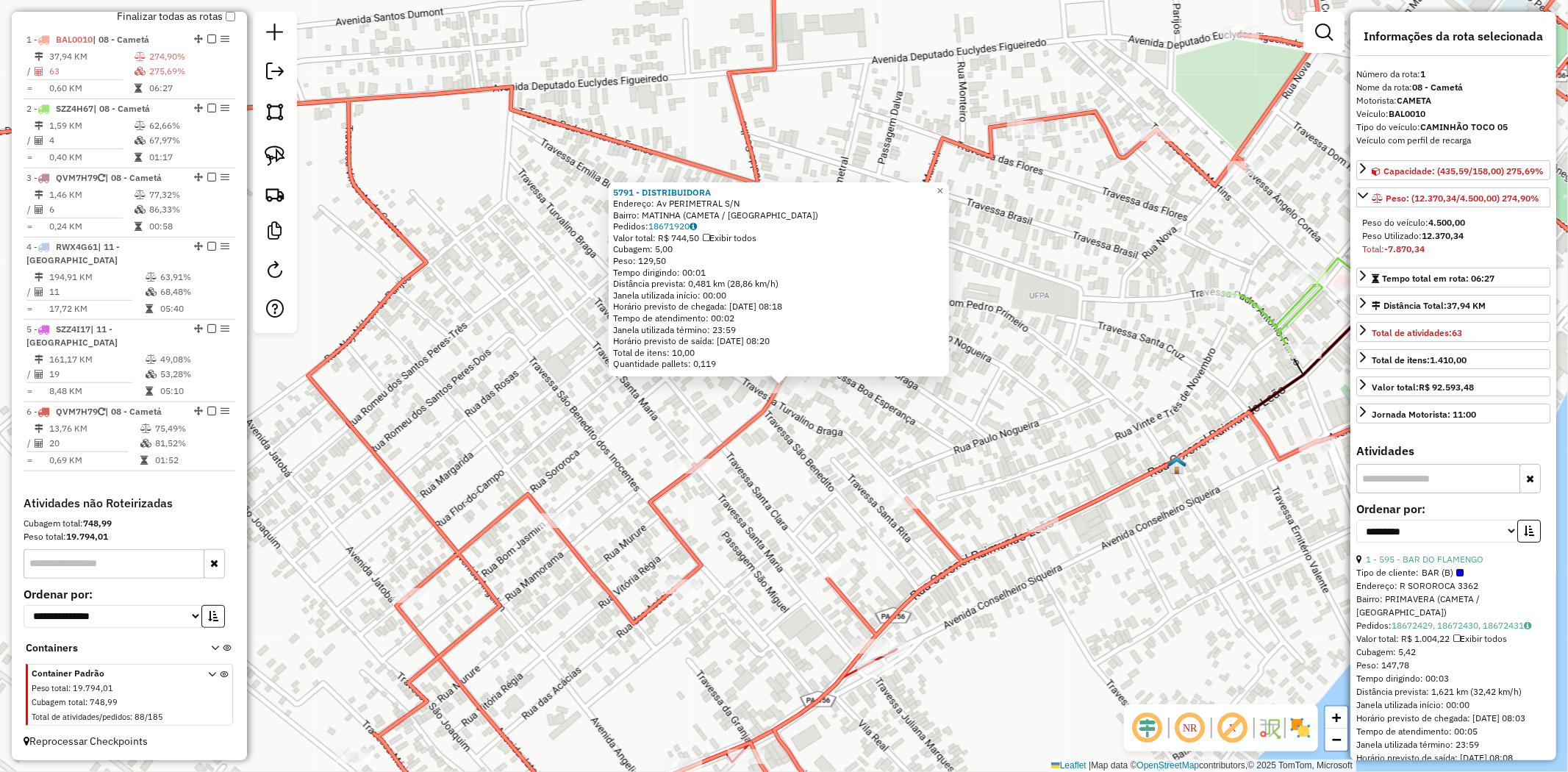
click at [603, 677] on div "5791 - DISTRIBUIDORA Endereço: Av PERIMETRAL S/N Bairro: MATINHA (CAMETA / PA) …" at bounding box center [784, 386] width 1568 height 772
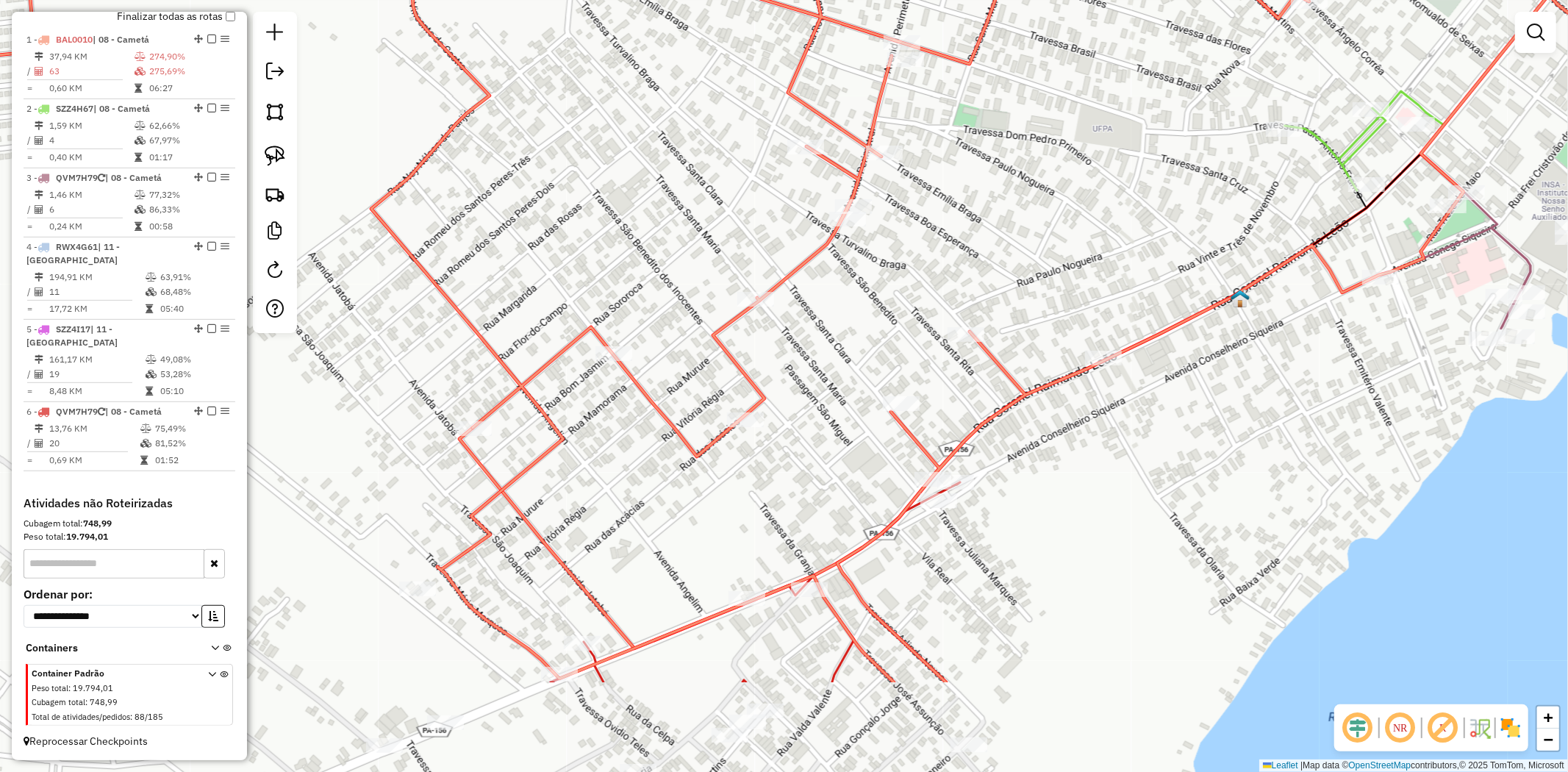
drag, startPoint x: 791, startPoint y: 483, endPoint x: 908, endPoint y: 202, distance: 304.4
click at [908, 202] on div "Janela de atendimento Grade de atendimento Capacidade Transportadoras Veículos …" at bounding box center [784, 386] width 1568 height 772
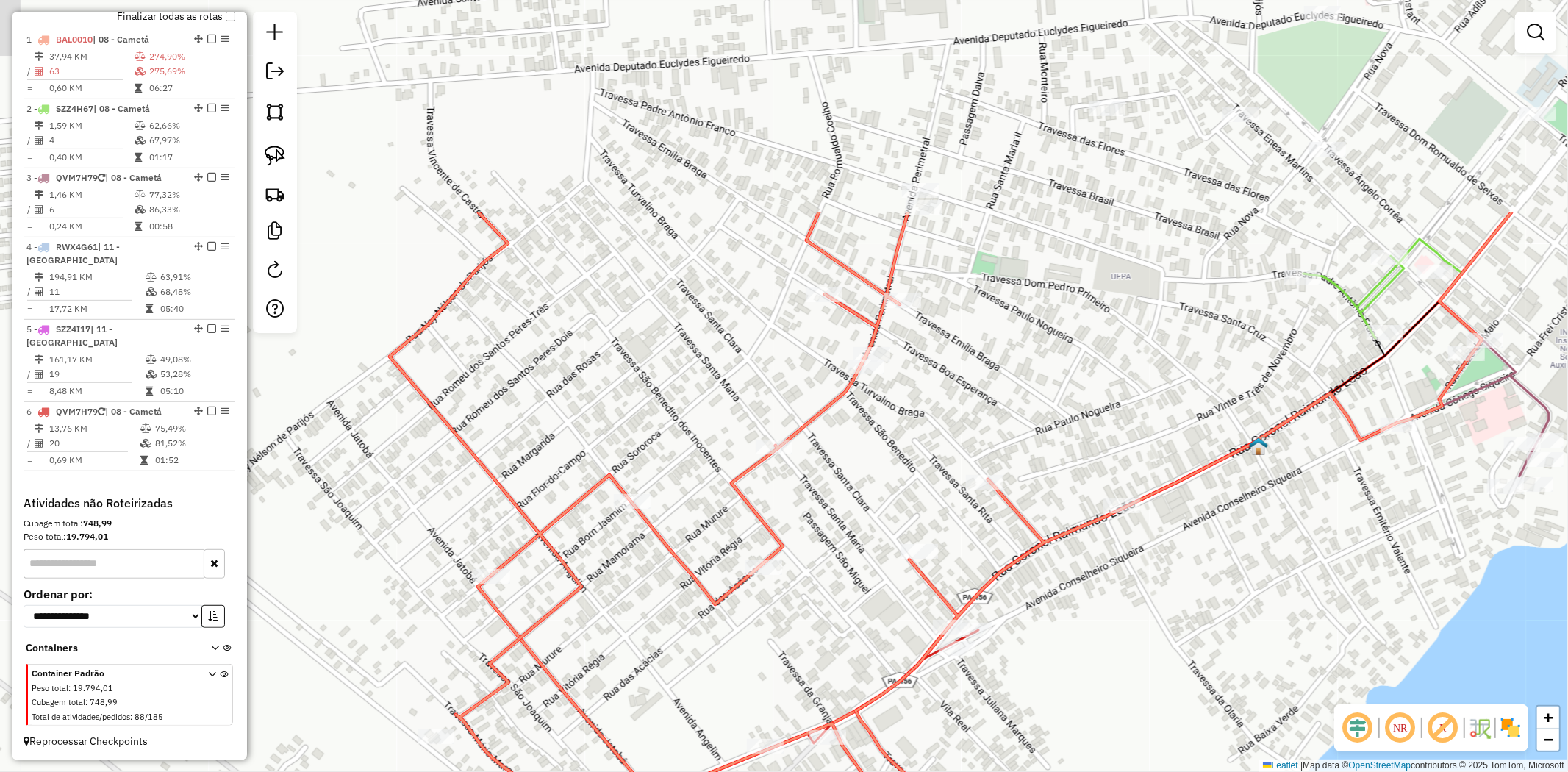
drag, startPoint x: 907, startPoint y: 182, endPoint x: 862, endPoint y: 395, distance: 217.7
click at [865, 396] on div "Janela de atendimento Grade de atendimento Capacidade Transportadoras Veículos …" at bounding box center [784, 386] width 1568 height 772
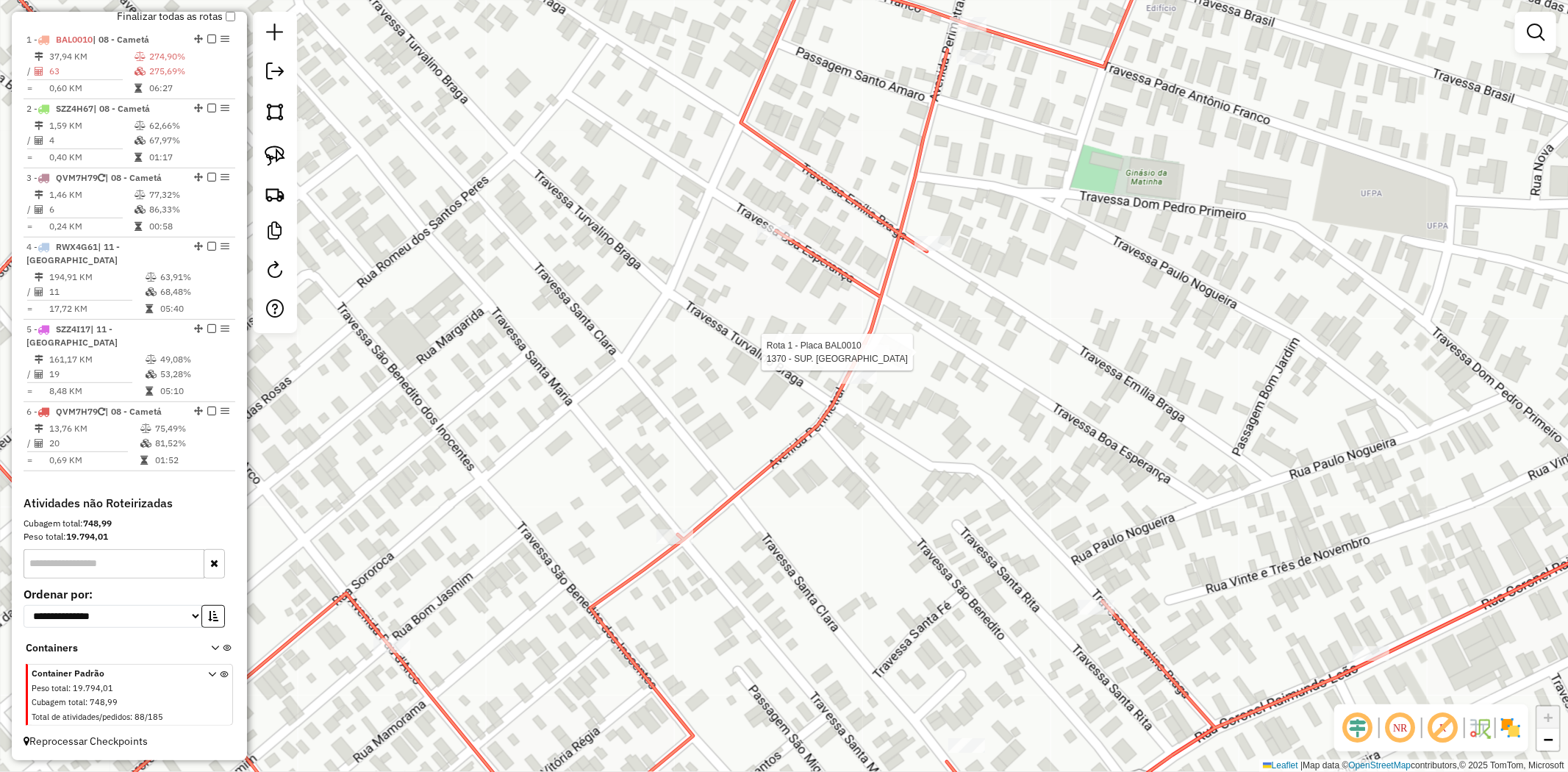
select select "**********"
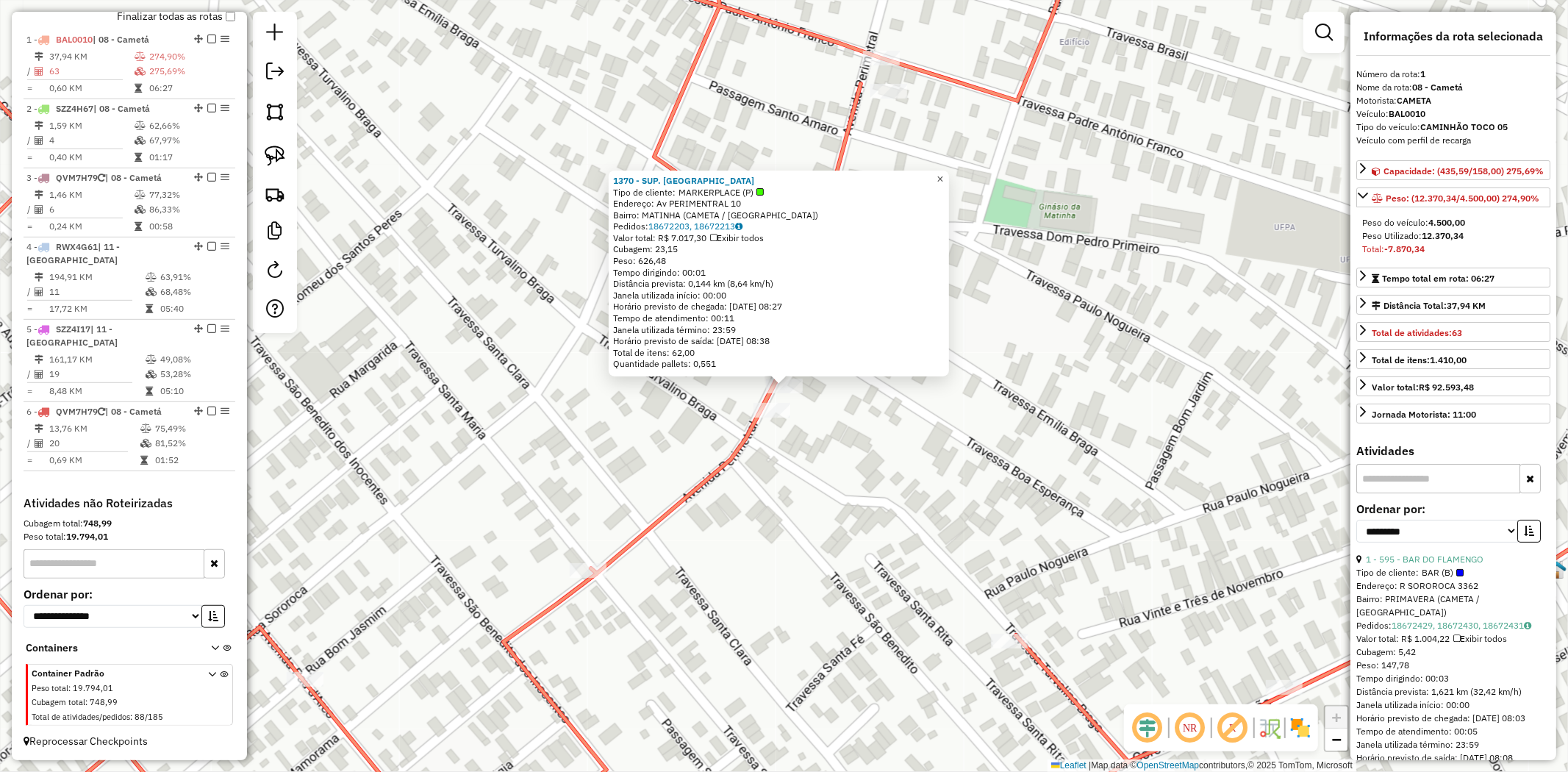
click at [943, 175] on span "×" at bounding box center [940, 179] width 7 height 13
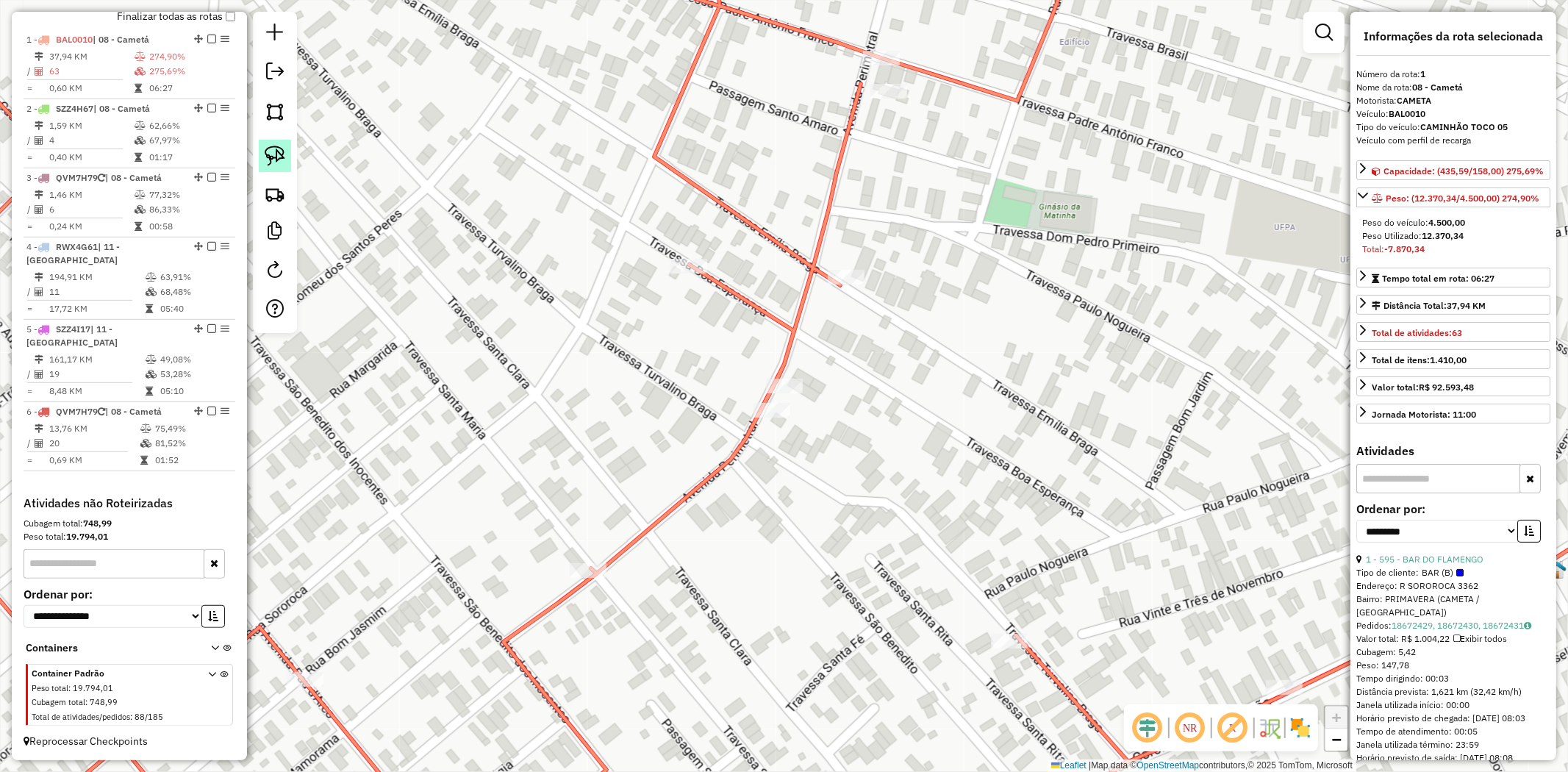
click at [261, 151] on link at bounding box center [275, 156] width 33 height 33
drag, startPoint x: 811, startPoint y: 372, endPoint x: 775, endPoint y: 479, distance: 112.9
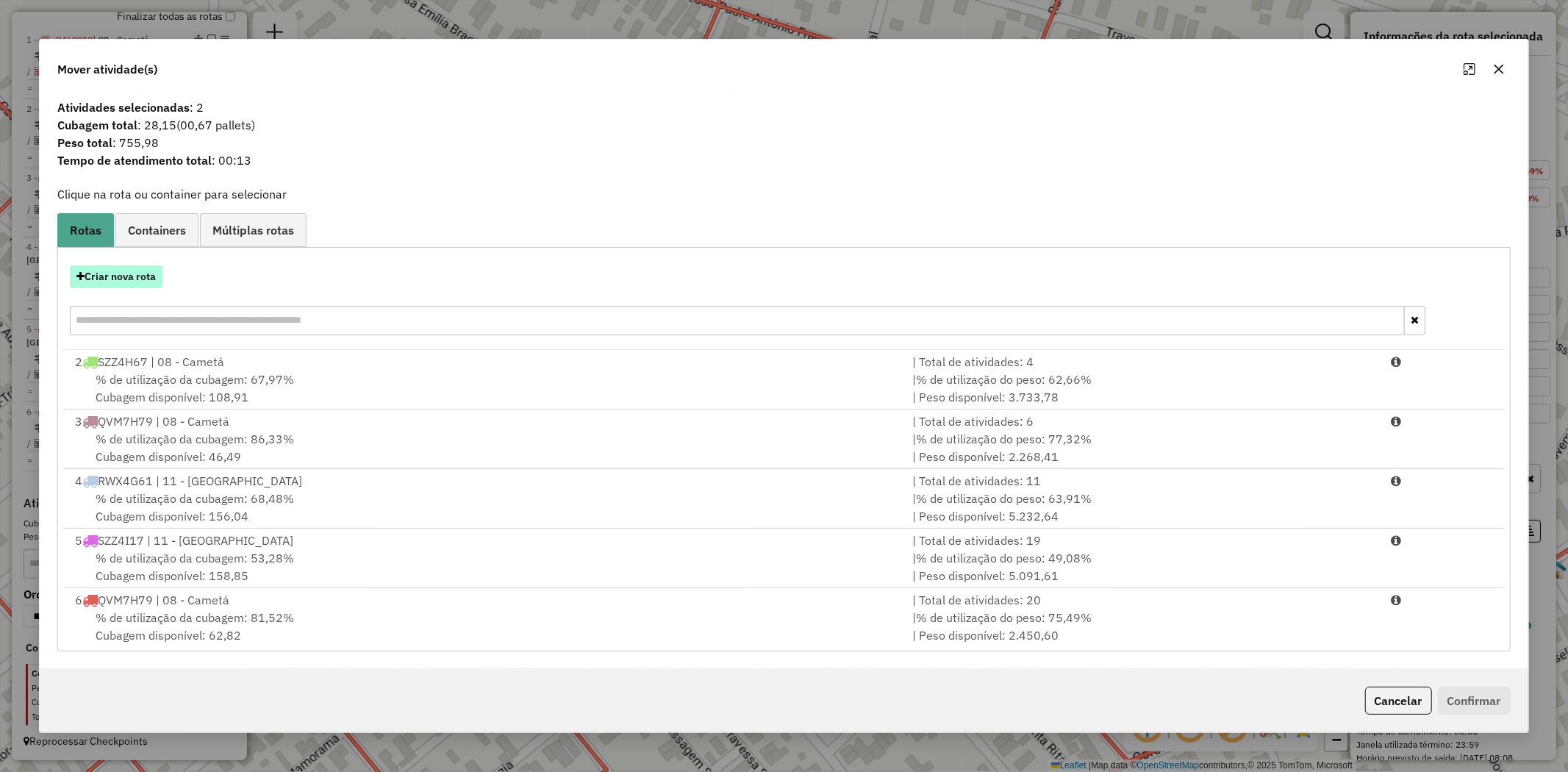
click at [131, 275] on button "Criar nova rota" at bounding box center [116, 277] width 93 height 22
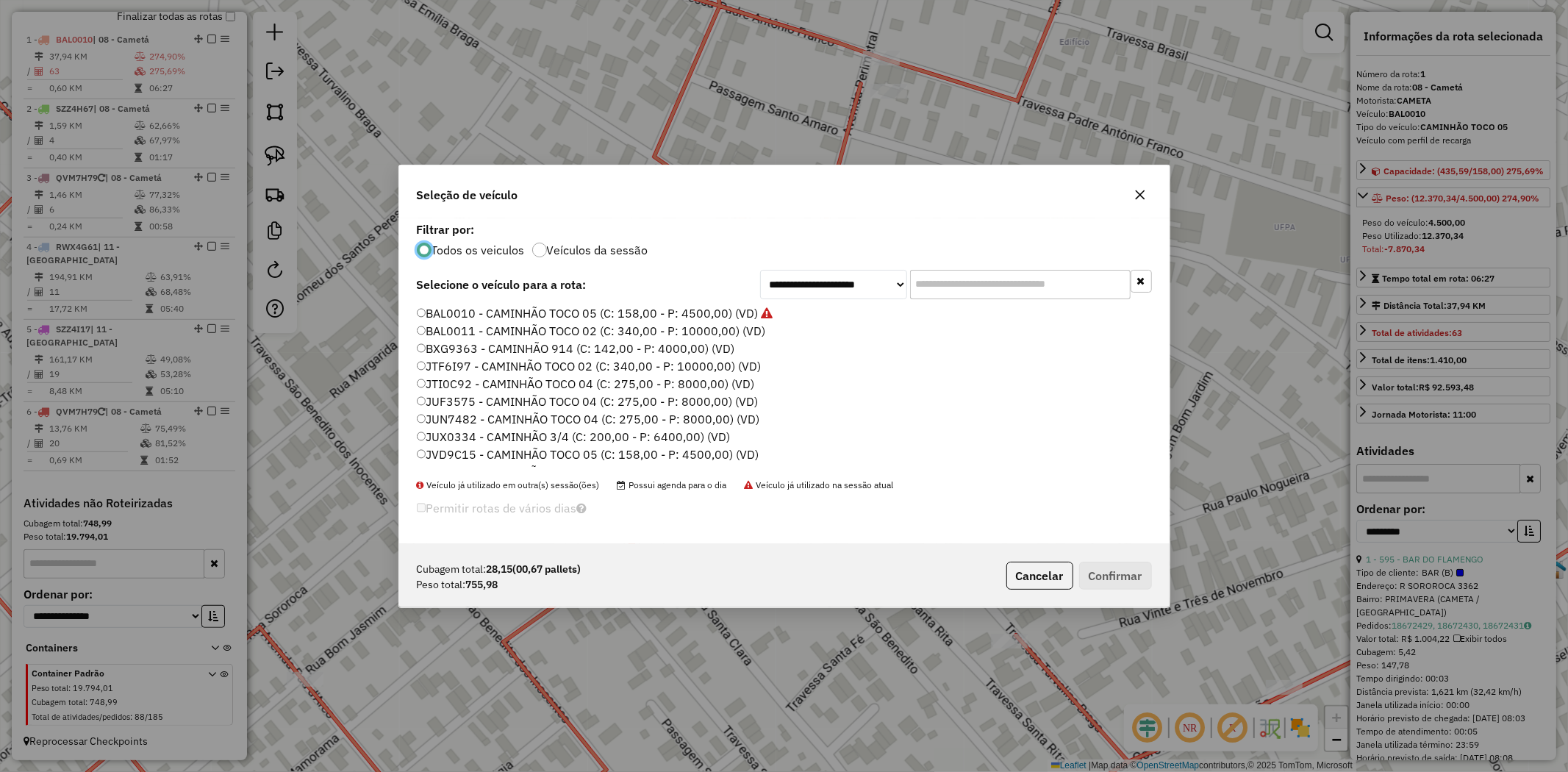
scroll to position [244, 0]
click at [470, 336] on label "QVM7H79 - CAMINHÃO TOCO 02 (C: 340,00 - P: 10000,00) (VD)" at bounding box center [601, 334] width 369 height 18
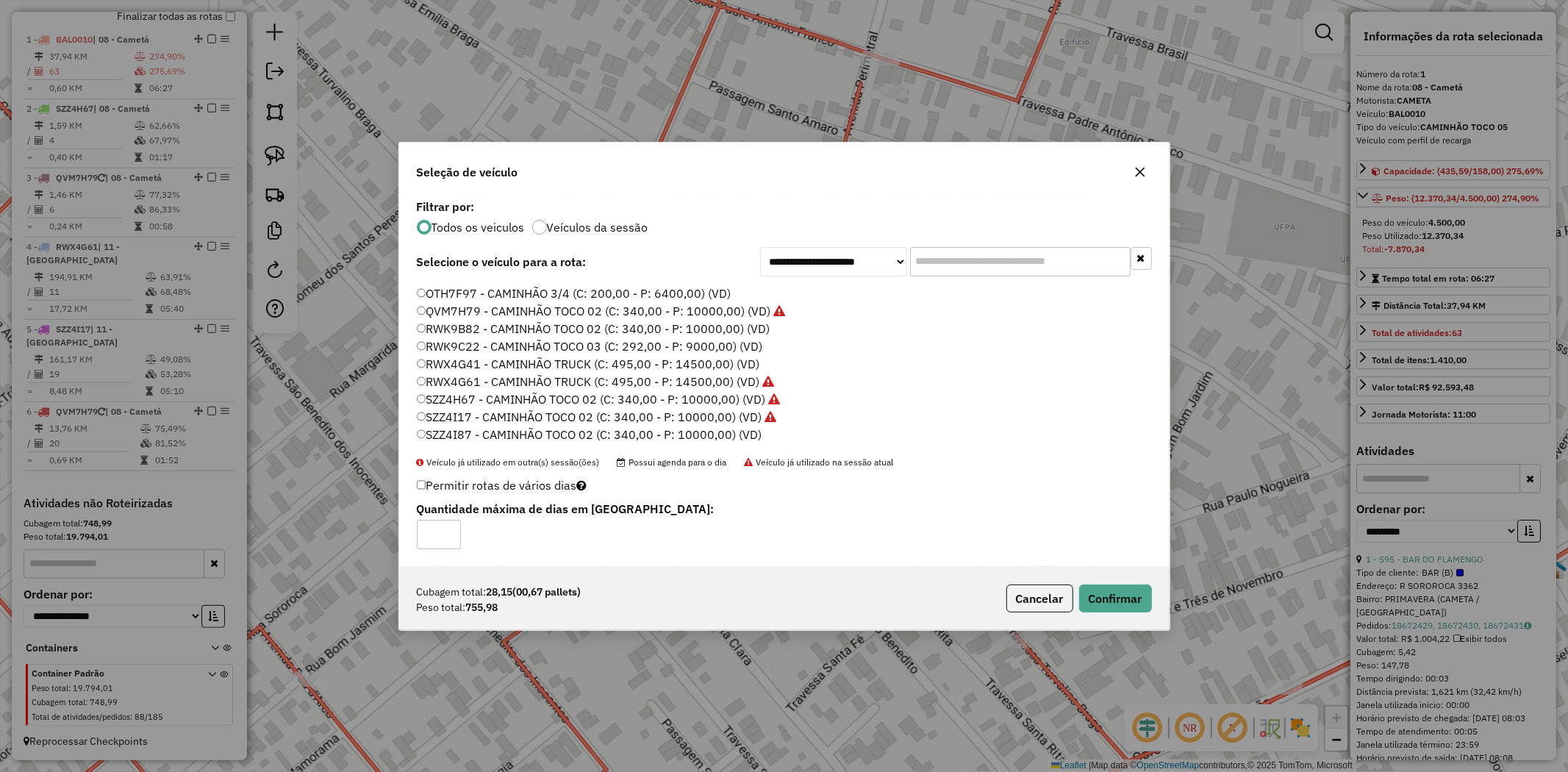
scroll to position [0, 0]
click at [446, 363] on label "JTI0C92 - CAMINHÃO TOCO 04 (C: 275,00 - P: 8000,00) (VD)" at bounding box center [586, 361] width 338 height 18
click at [1117, 599] on button "Confirmar" at bounding box center [1116, 598] width 73 height 28
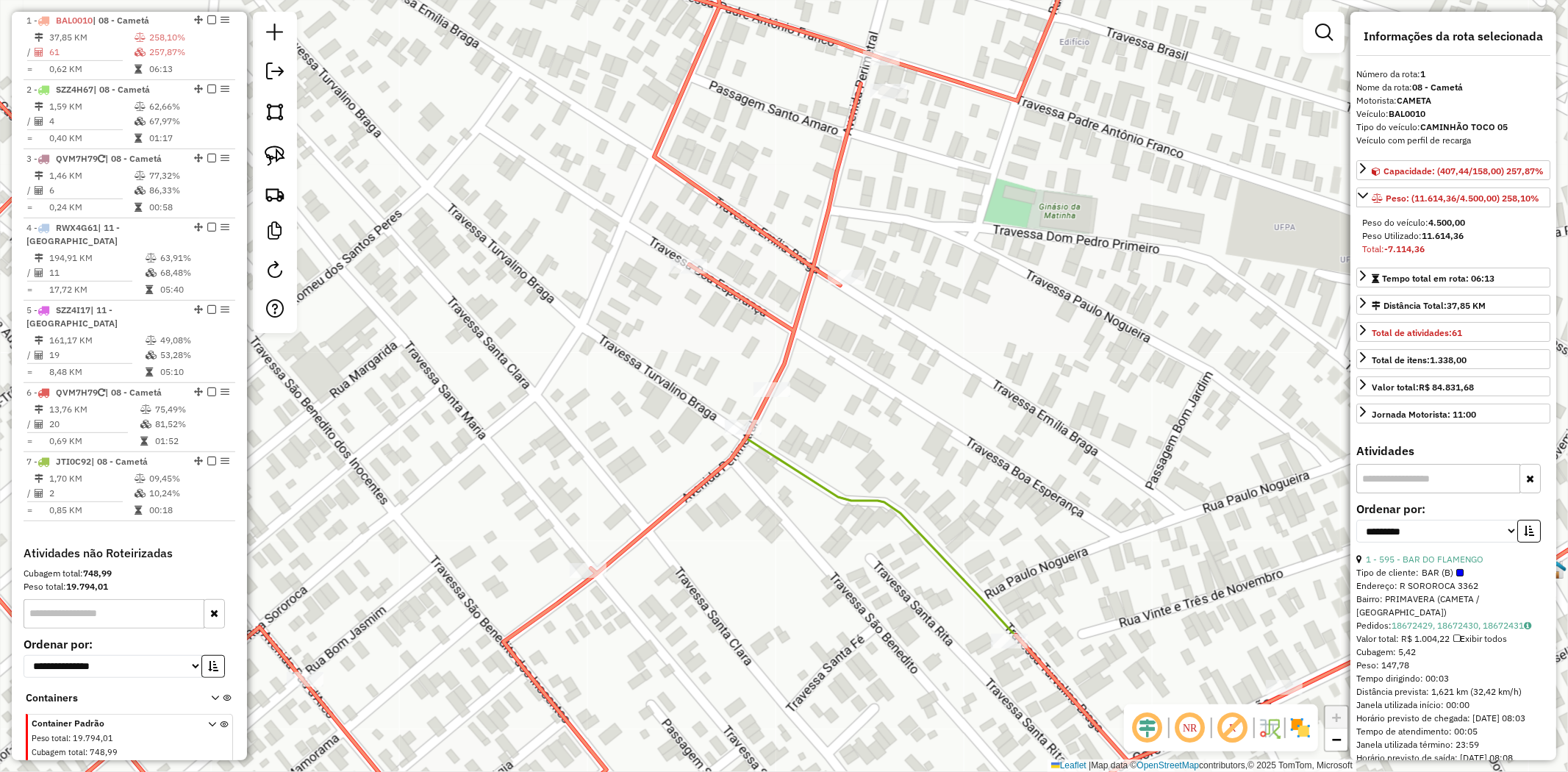
scroll to position [569, 0]
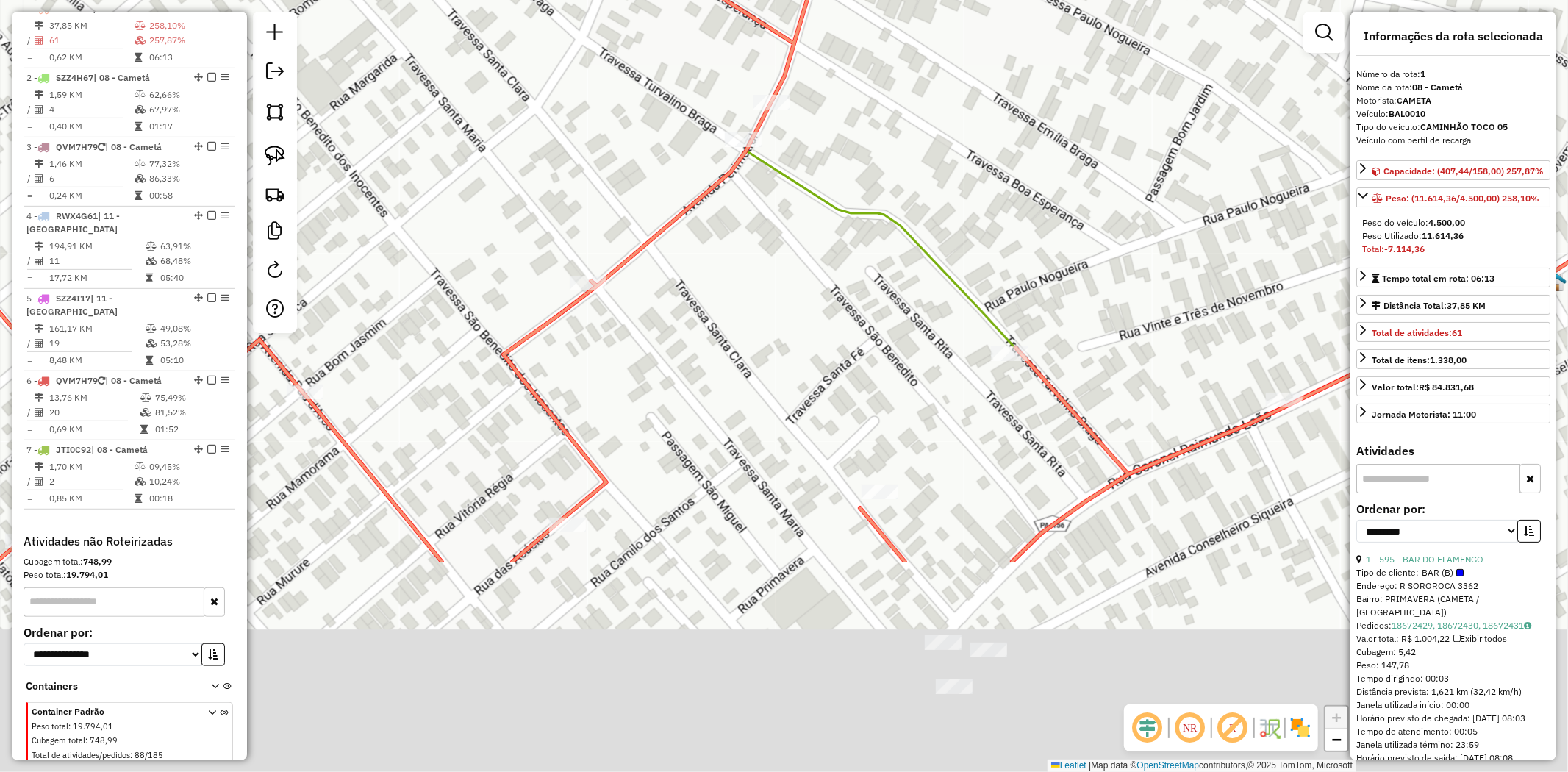
drag, startPoint x: 824, startPoint y: 471, endPoint x: 821, endPoint y: 165, distance: 306.0
click at [821, 165] on div "Janela de atendimento Grade de atendimento Capacidade Transportadoras Veículos …" at bounding box center [784, 386] width 1568 height 772
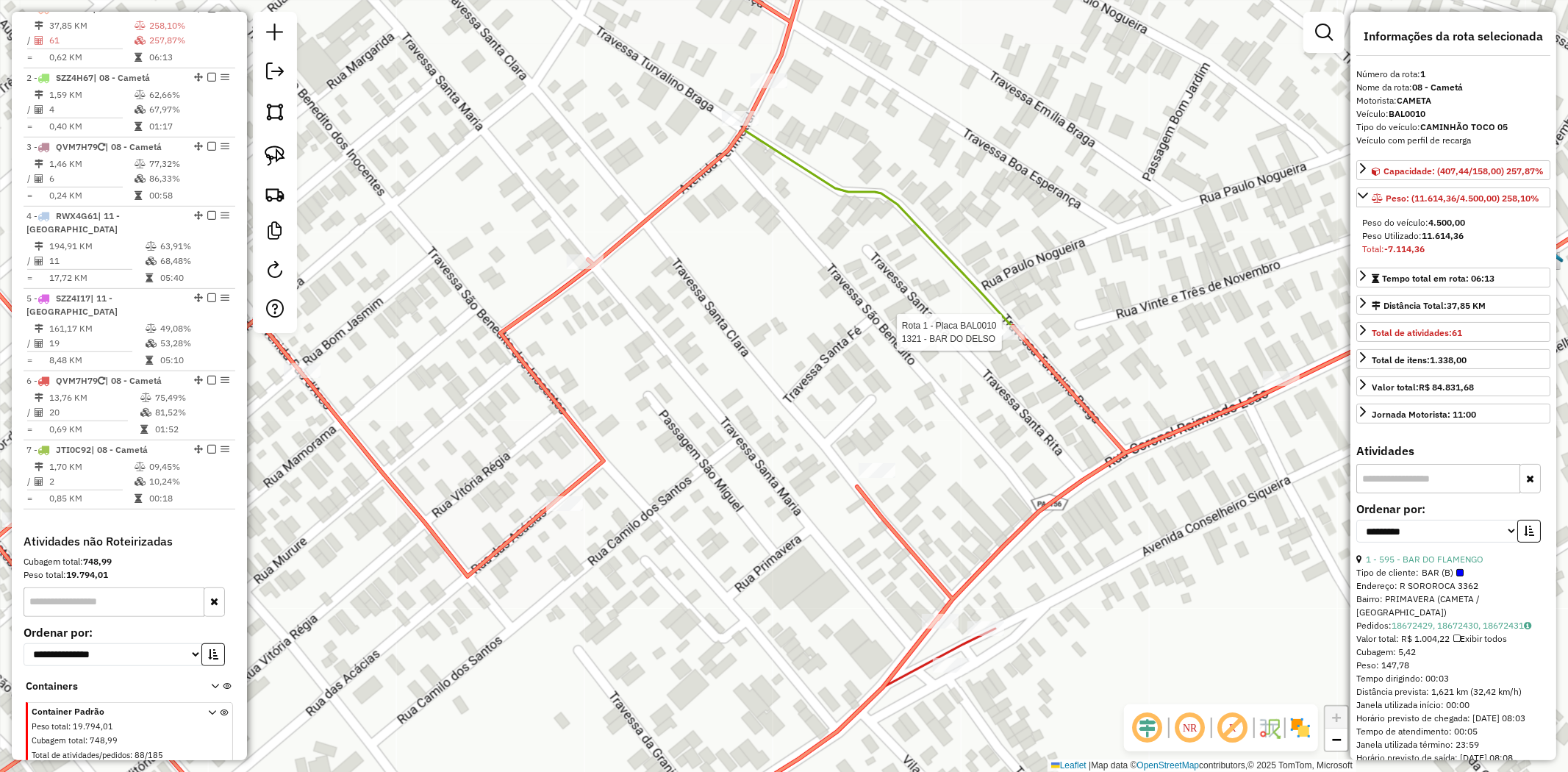
click at [1016, 340] on div at bounding box center [1006, 332] width 37 height 15
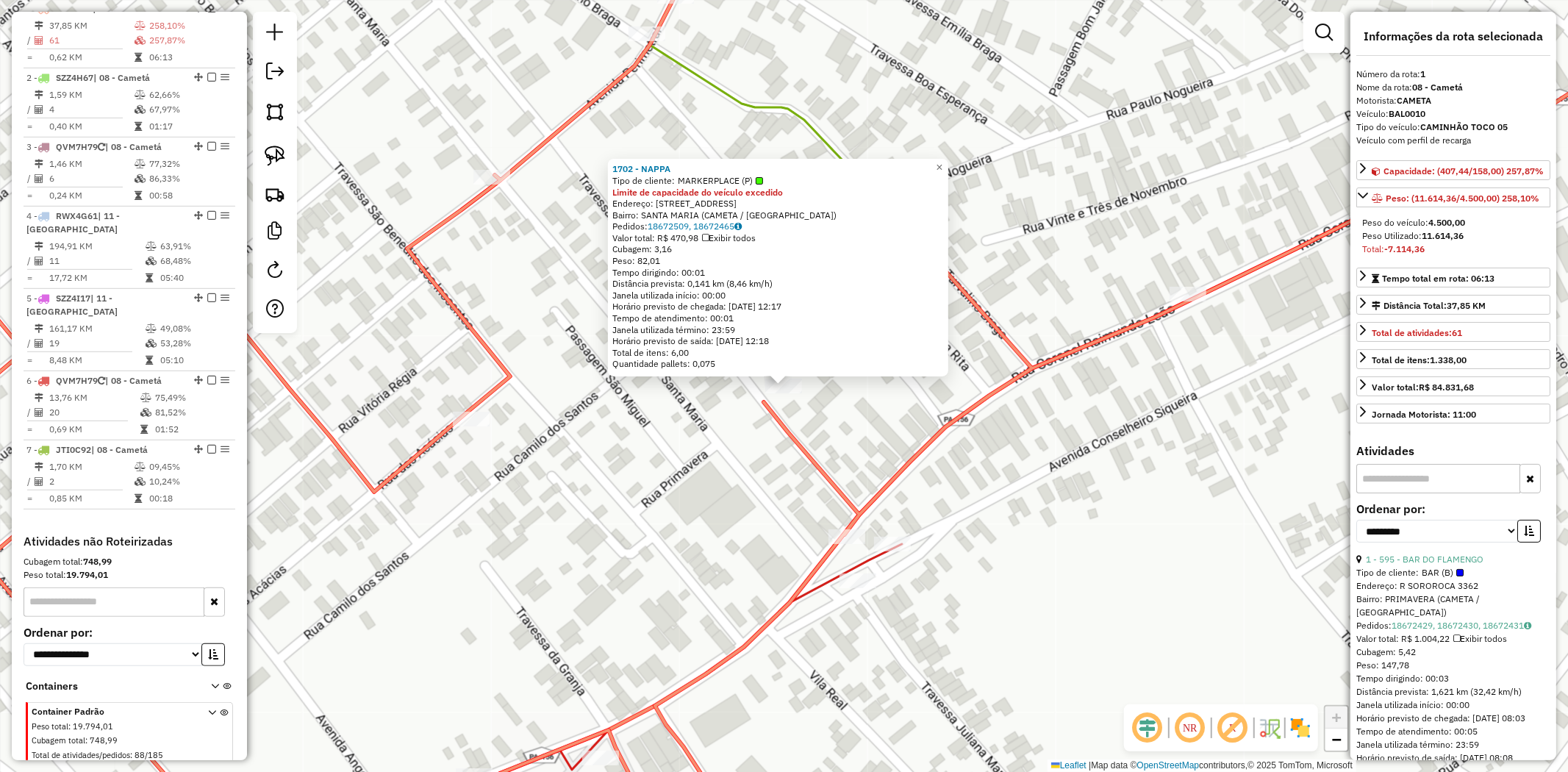
click at [963, 164] on div "1702 - NAPPA Tipo de cliente: MARKERPLACE (P) Limite de capacidade do veículo e…" at bounding box center [784, 386] width 1568 height 772
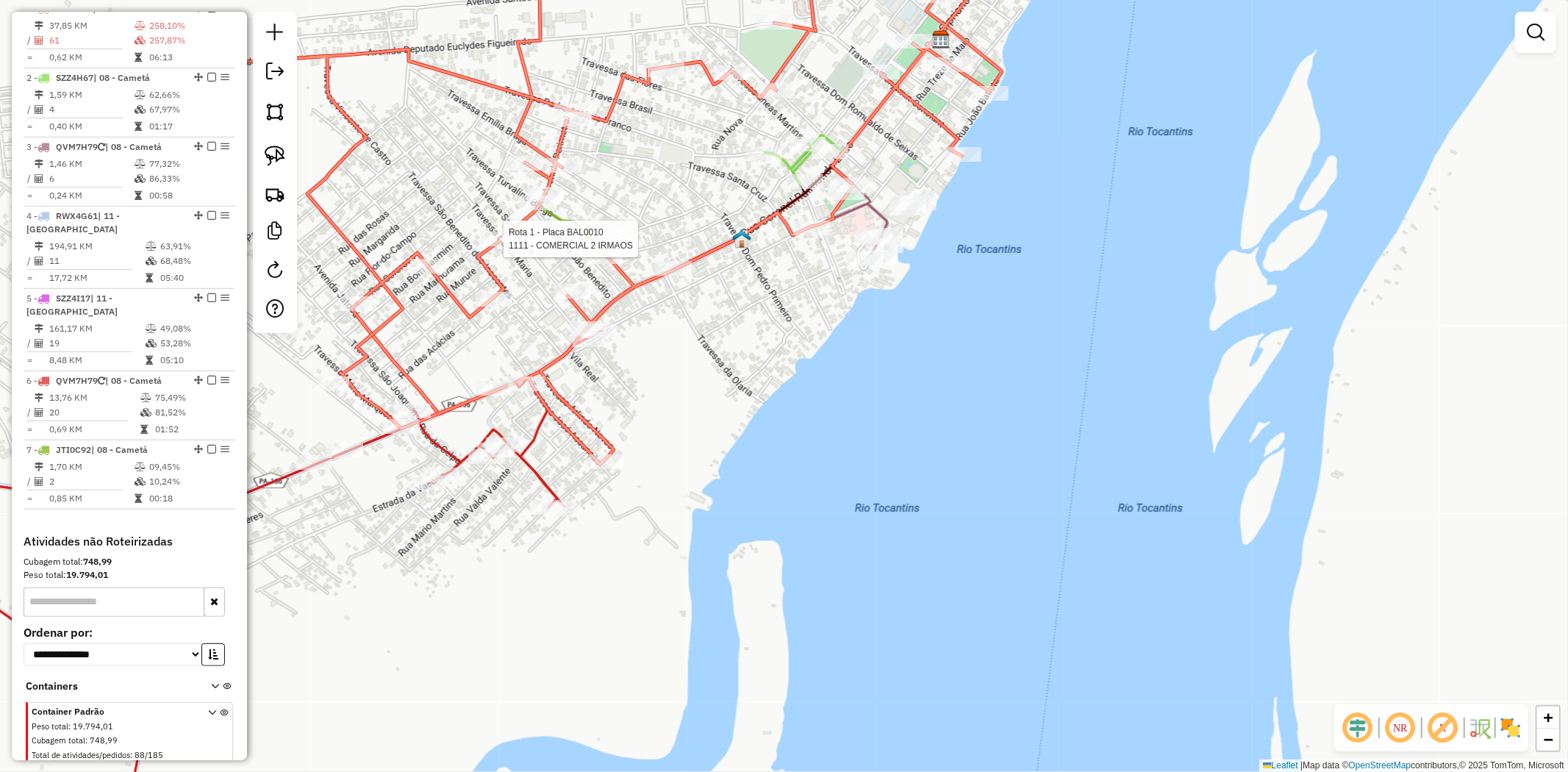
select select "**********"
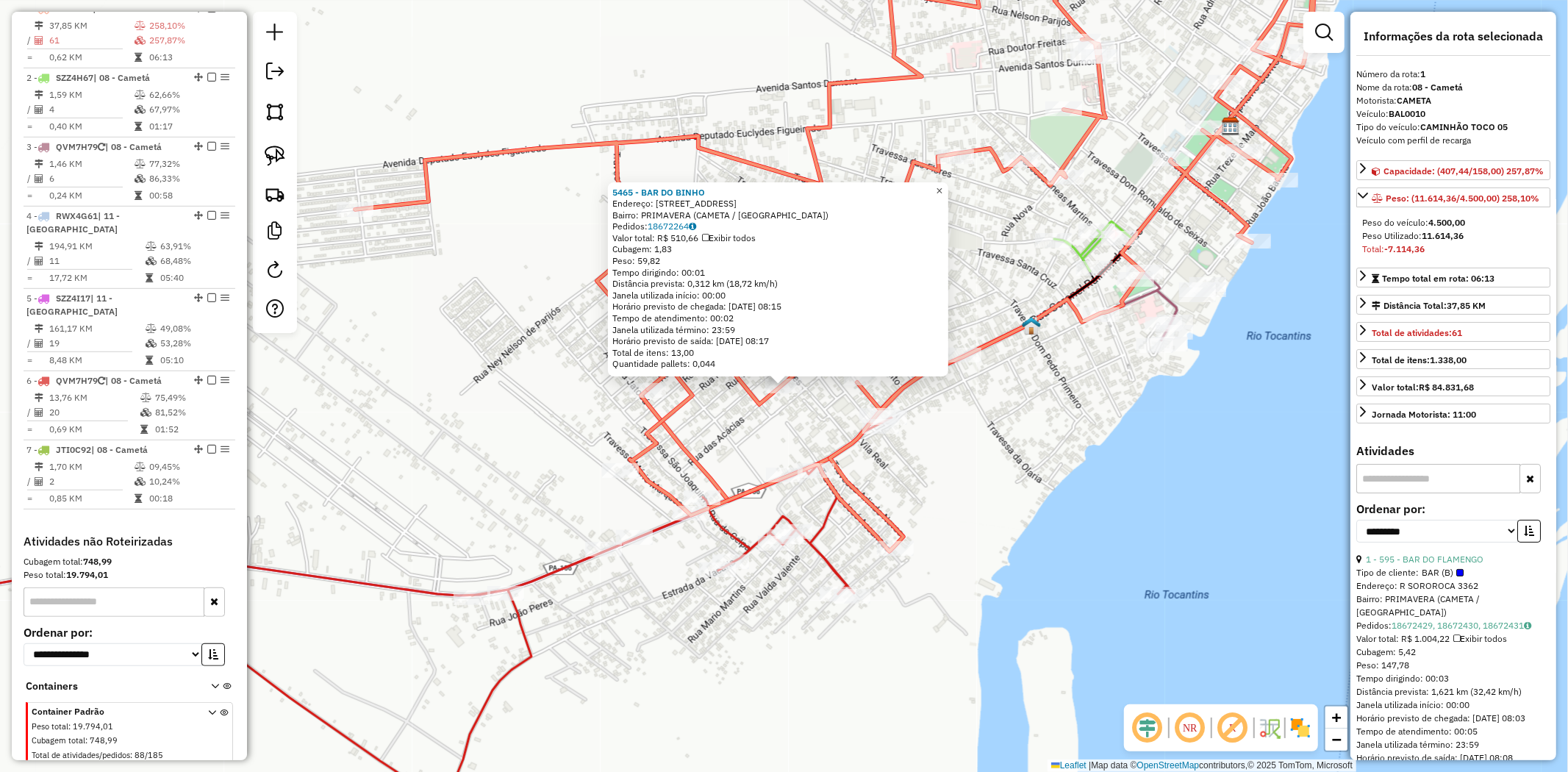
drag, startPoint x: 950, startPoint y: 182, endPoint x: 760, endPoint y: 316, distance: 232.5
click at [943, 185] on span "×" at bounding box center [939, 191] width 7 height 13
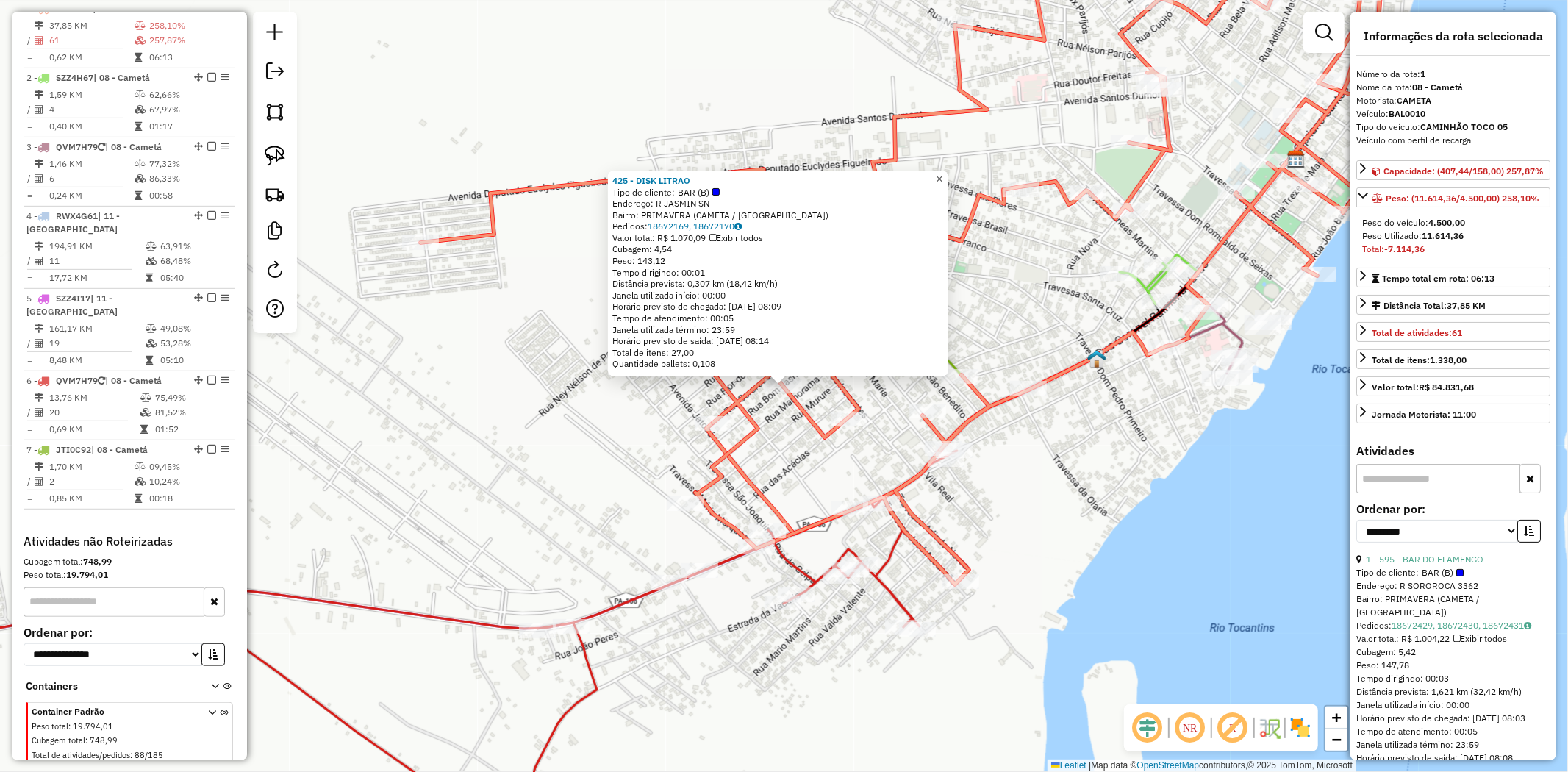
click at [943, 175] on span "×" at bounding box center [939, 179] width 7 height 13
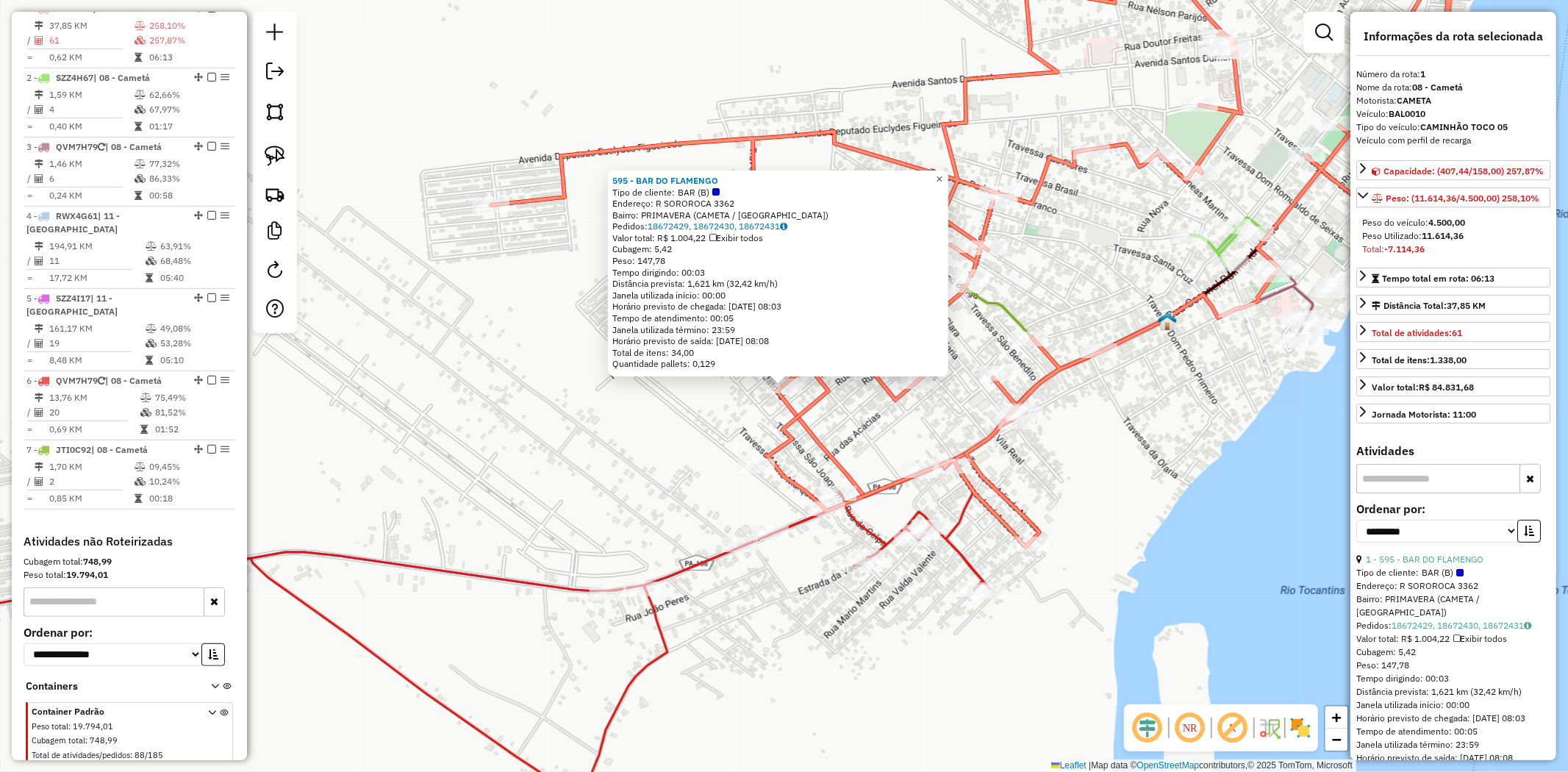
drag, startPoint x: 951, startPoint y: 173, endPoint x: 472, endPoint y: 177, distance: 479.0
click at [943, 174] on span "×" at bounding box center [939, 179] width 7 height 13
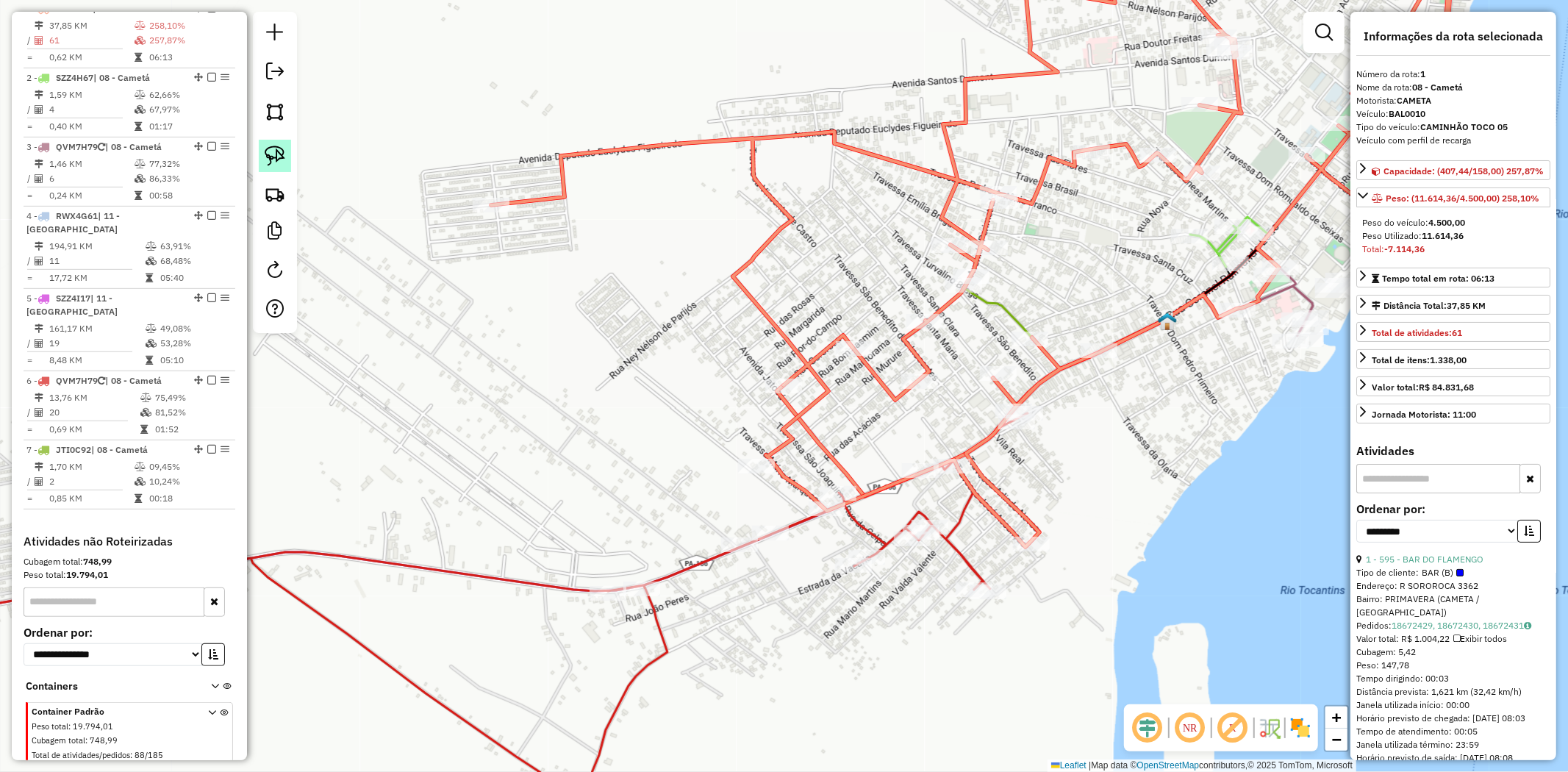
click at [278, 160] on img at bounding box center [275, 156] width 21 height 21
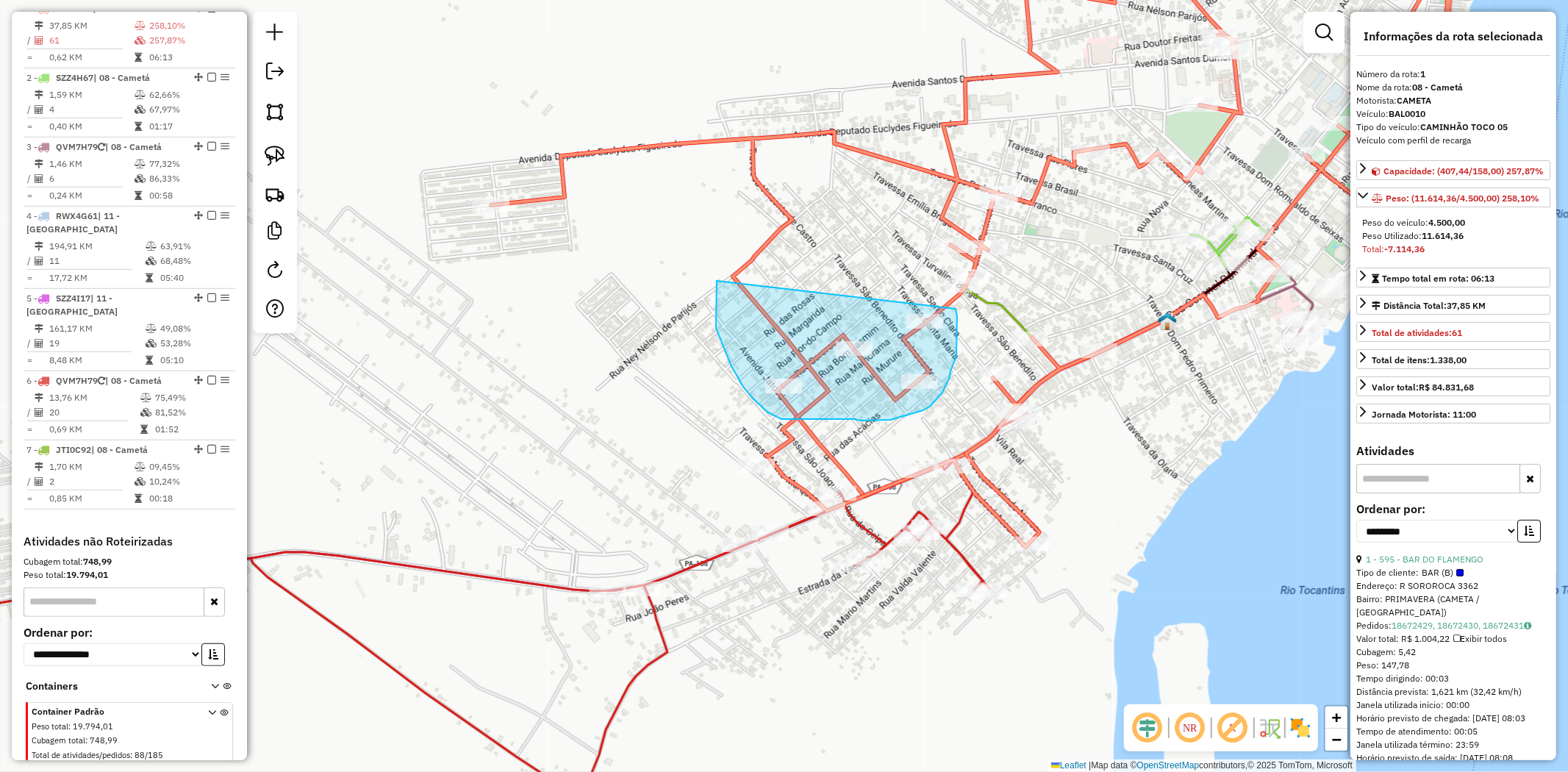
drag, startPoint x: 716, startPoint y: 300, endPoint x: 954, endPoint y: 307, distance: 238.1
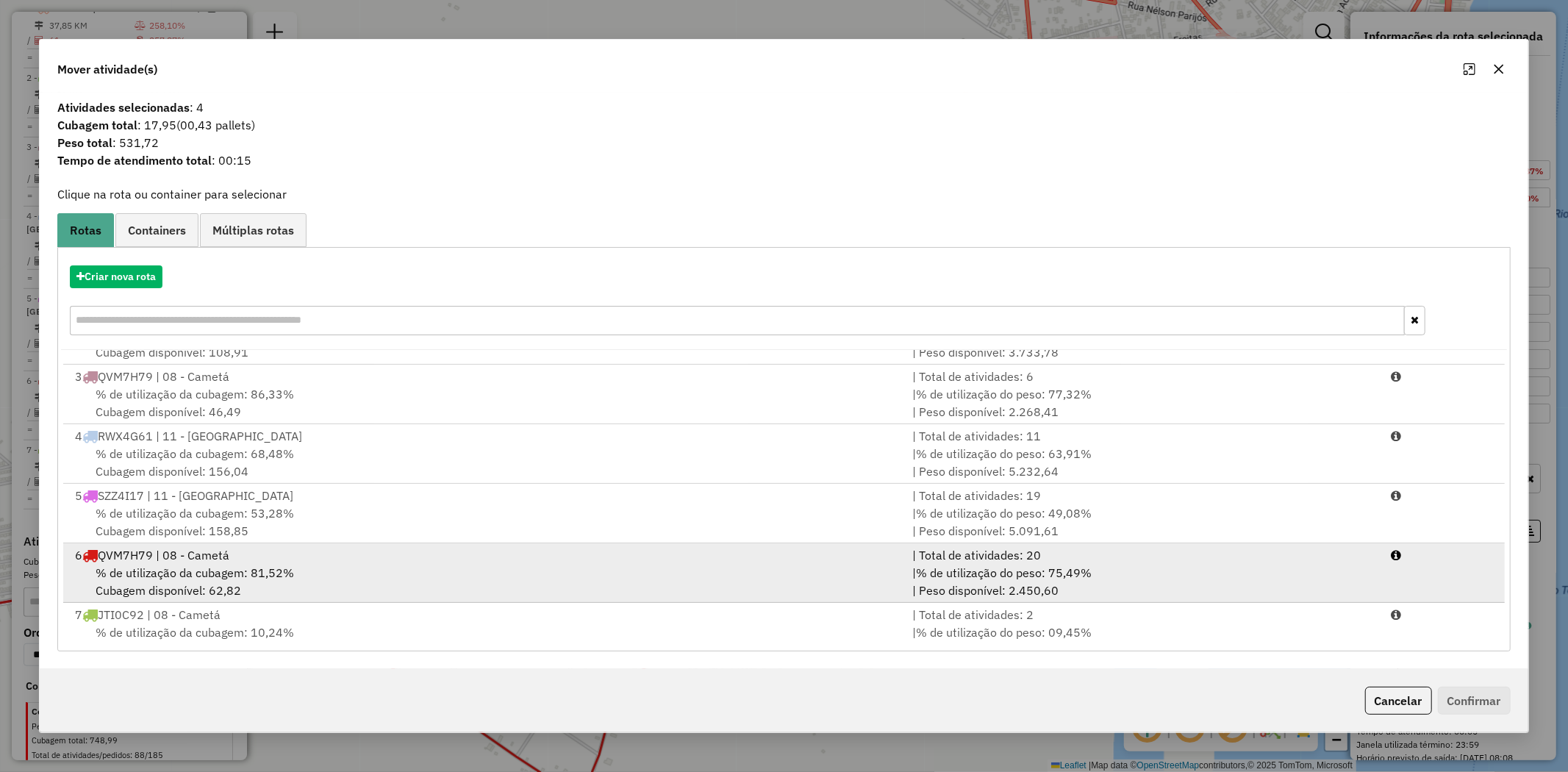
scroll to position [63, 0]
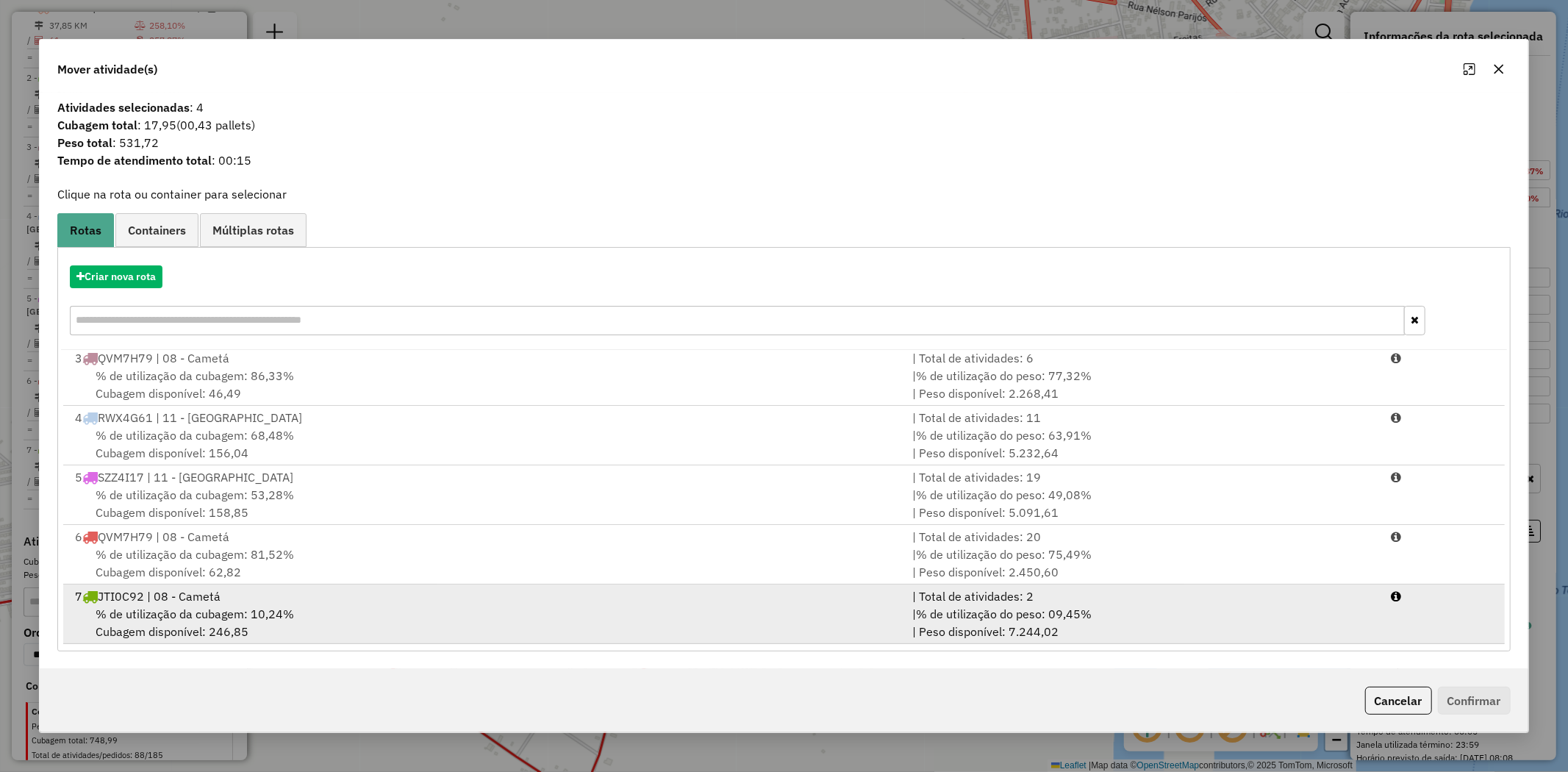
click at [165, 614] on span "% de utilização da cubagem: 10,24%" at bounding box center [194, 614] width 199 height 15
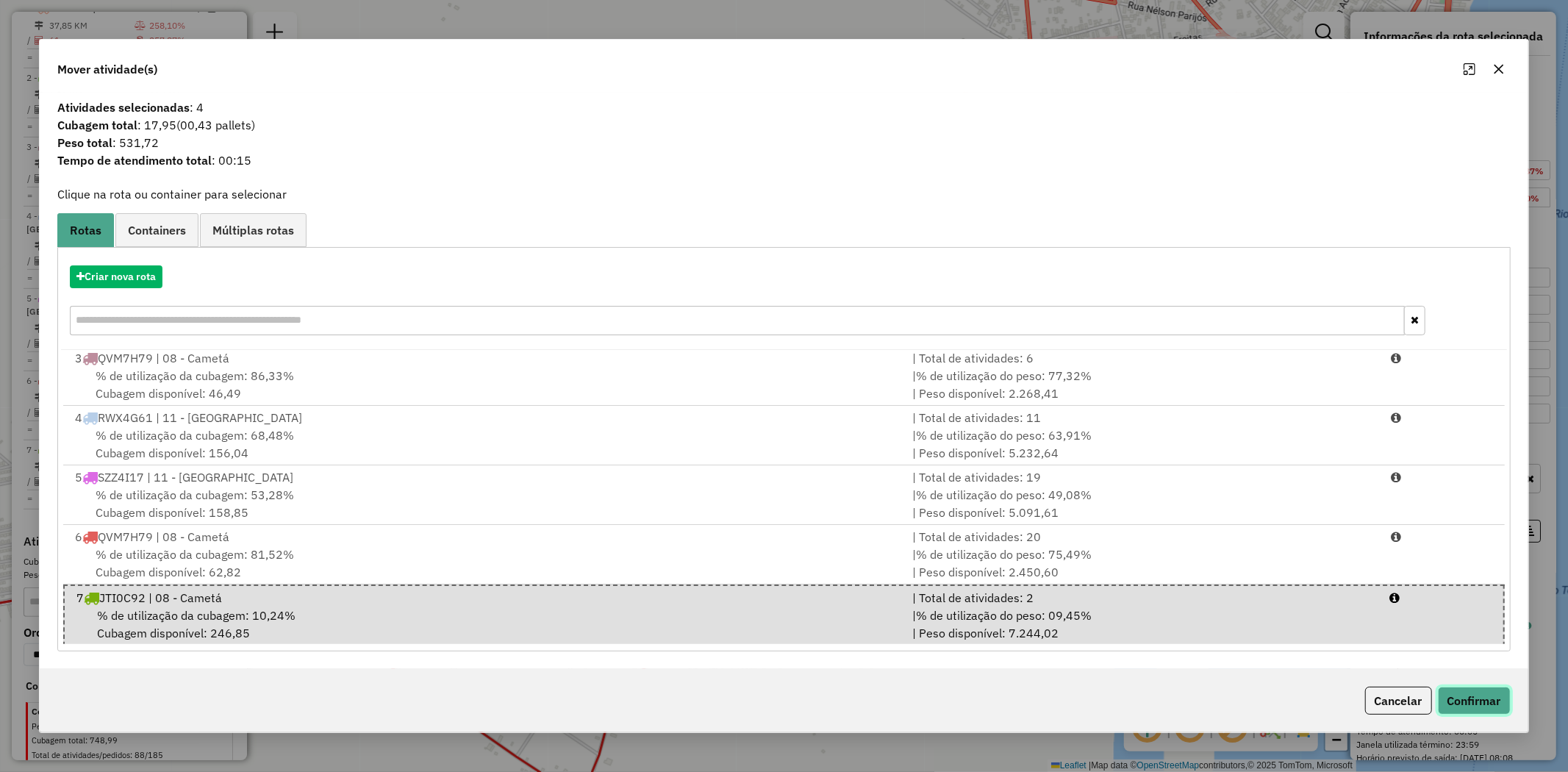
click at [1464, 702] on button "Confirmar" at bounding box center [1474, 701] width 73 height 28
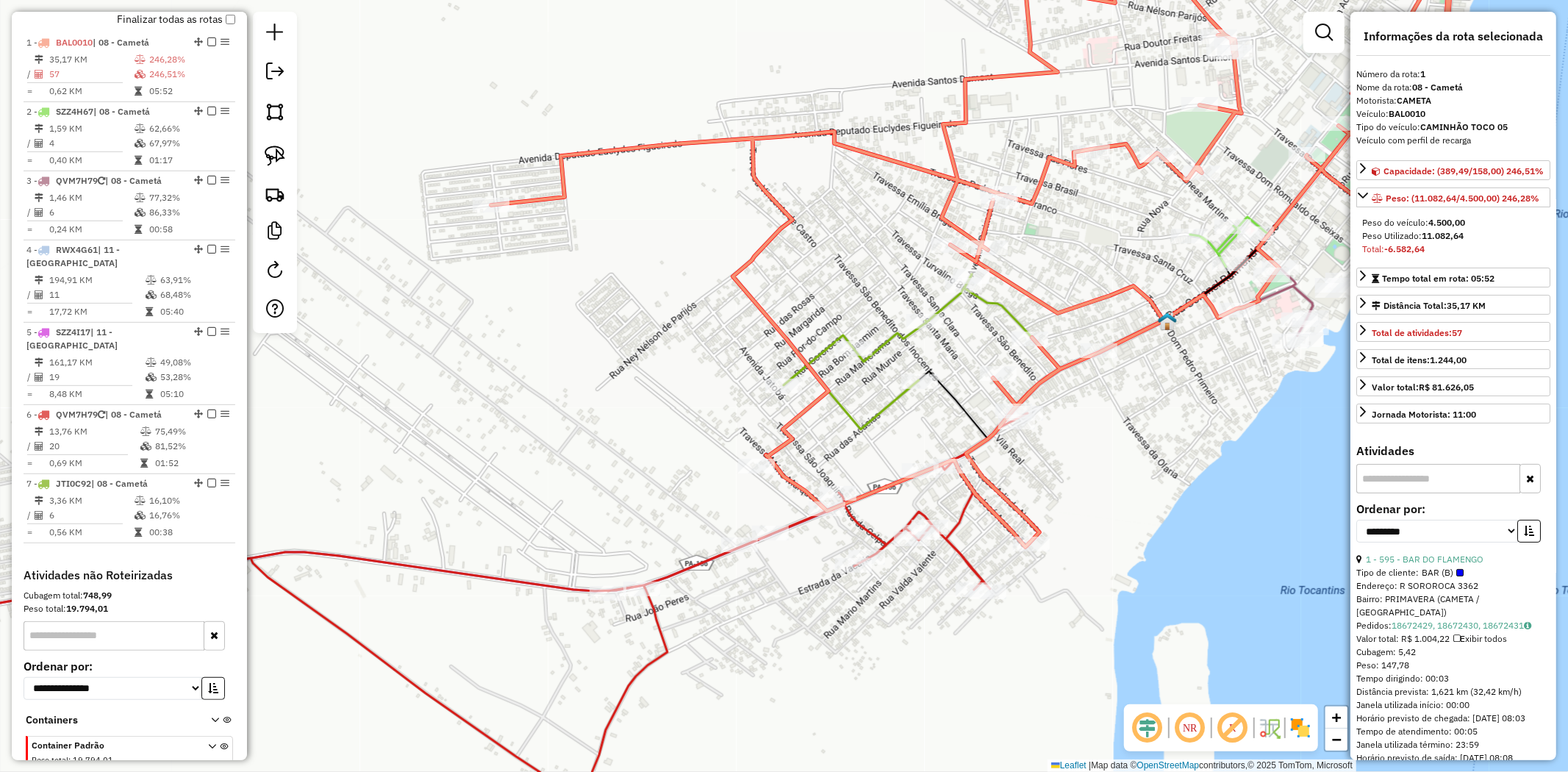
scroll to position [569, 0]
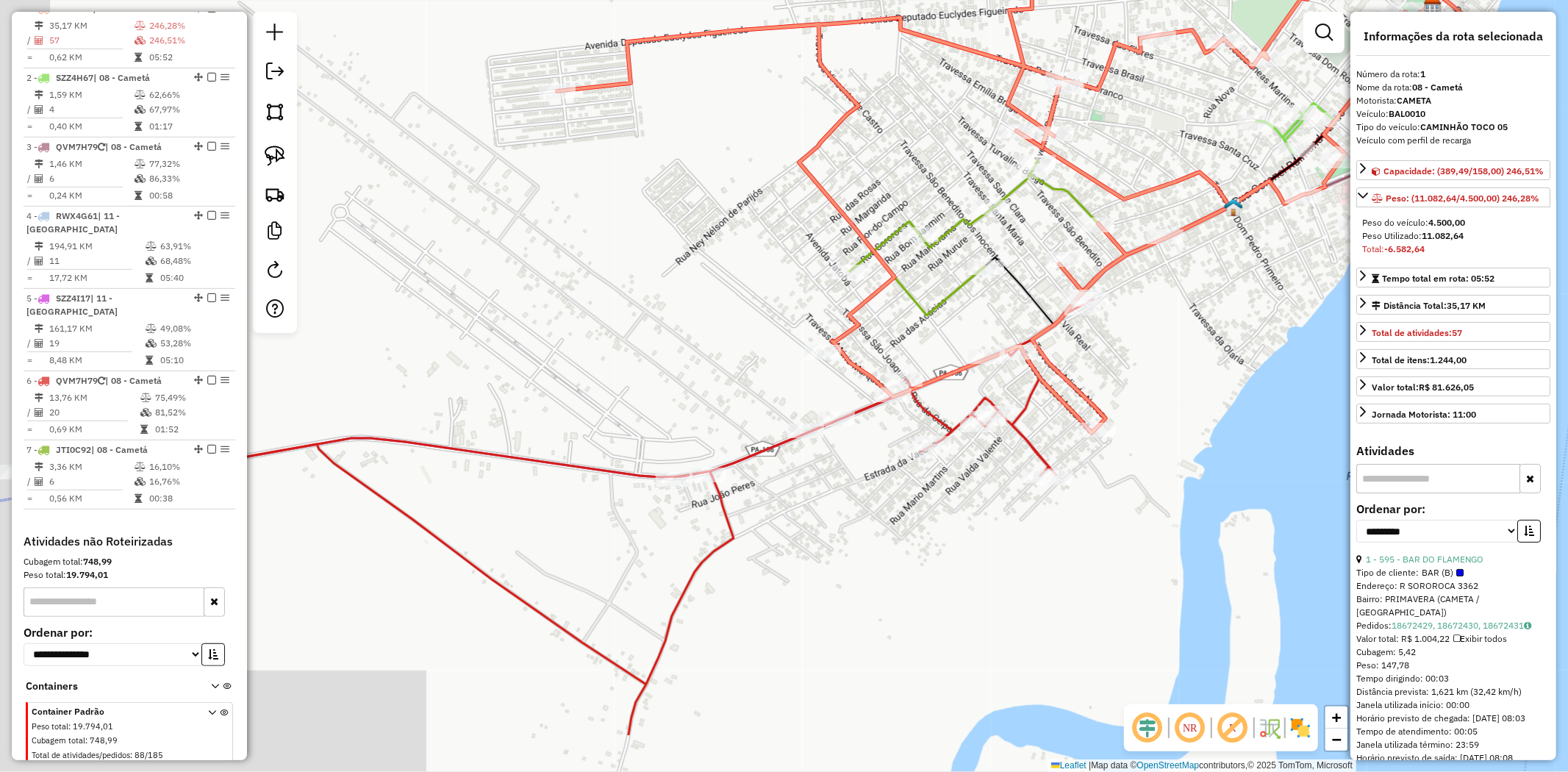
drag, startPoint x: 586, startPoint y: 503, endPoint x: 909, endPoint y: 99, distance: 517.2
click at [909, 99] on div "Janela de atendimento Grade de atendimento Capacidade Transportadoras Veículos …" at bounding box center [784, 386] width 1568 height 772
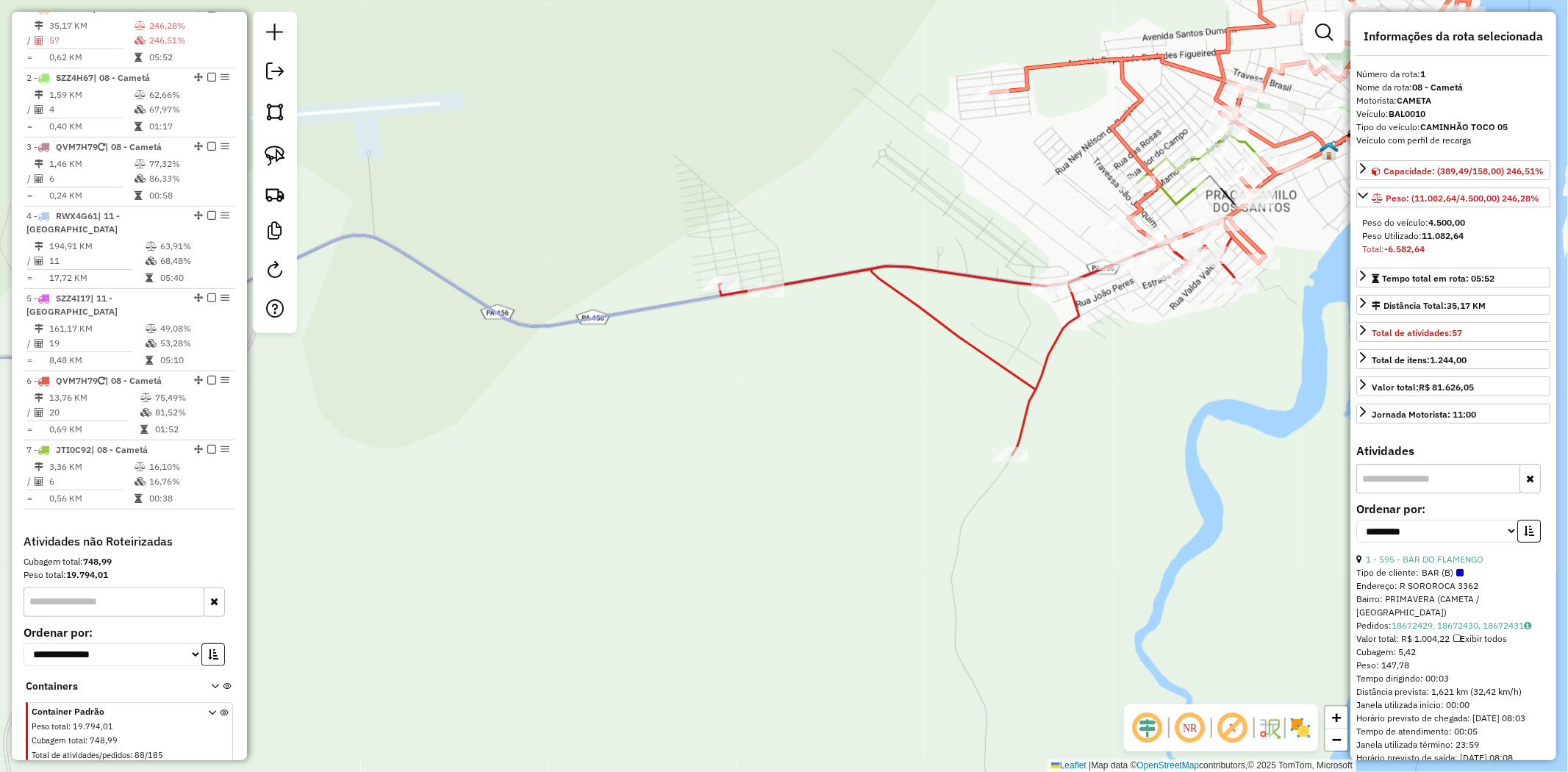
drag, startPoint x: 563, startPoint y: 290, endPoint x: 1060, endPoint y: 291, distance: 497.0
click at [1034, 291] on div "Rota 6 - Placa QVM7H79 5916 - BAR DO LOIRINHO Janela de atendimento Grade de at…" at bounding box center [784, 386] width 1568 height 772
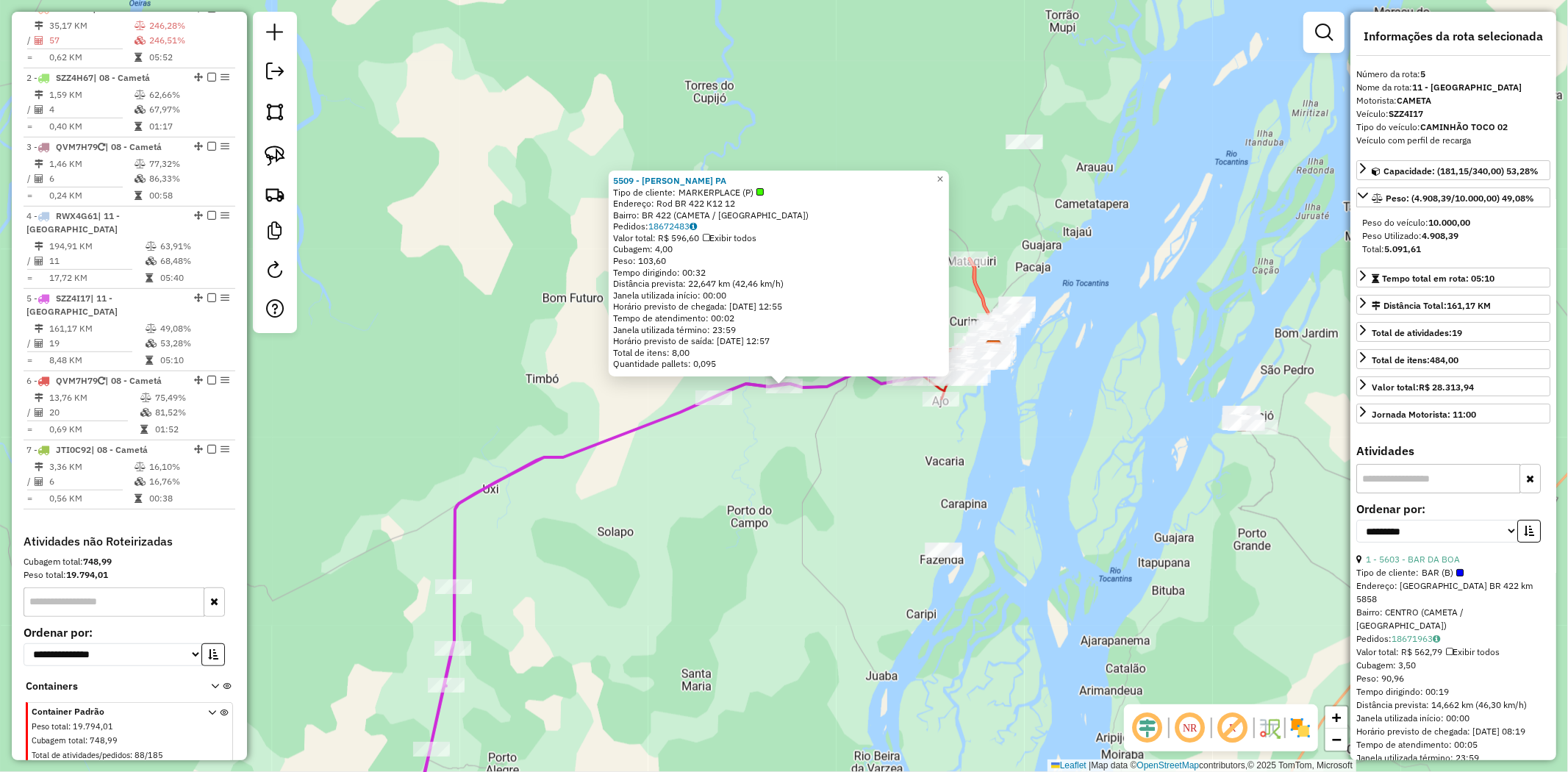
scroll to position [606, 0]
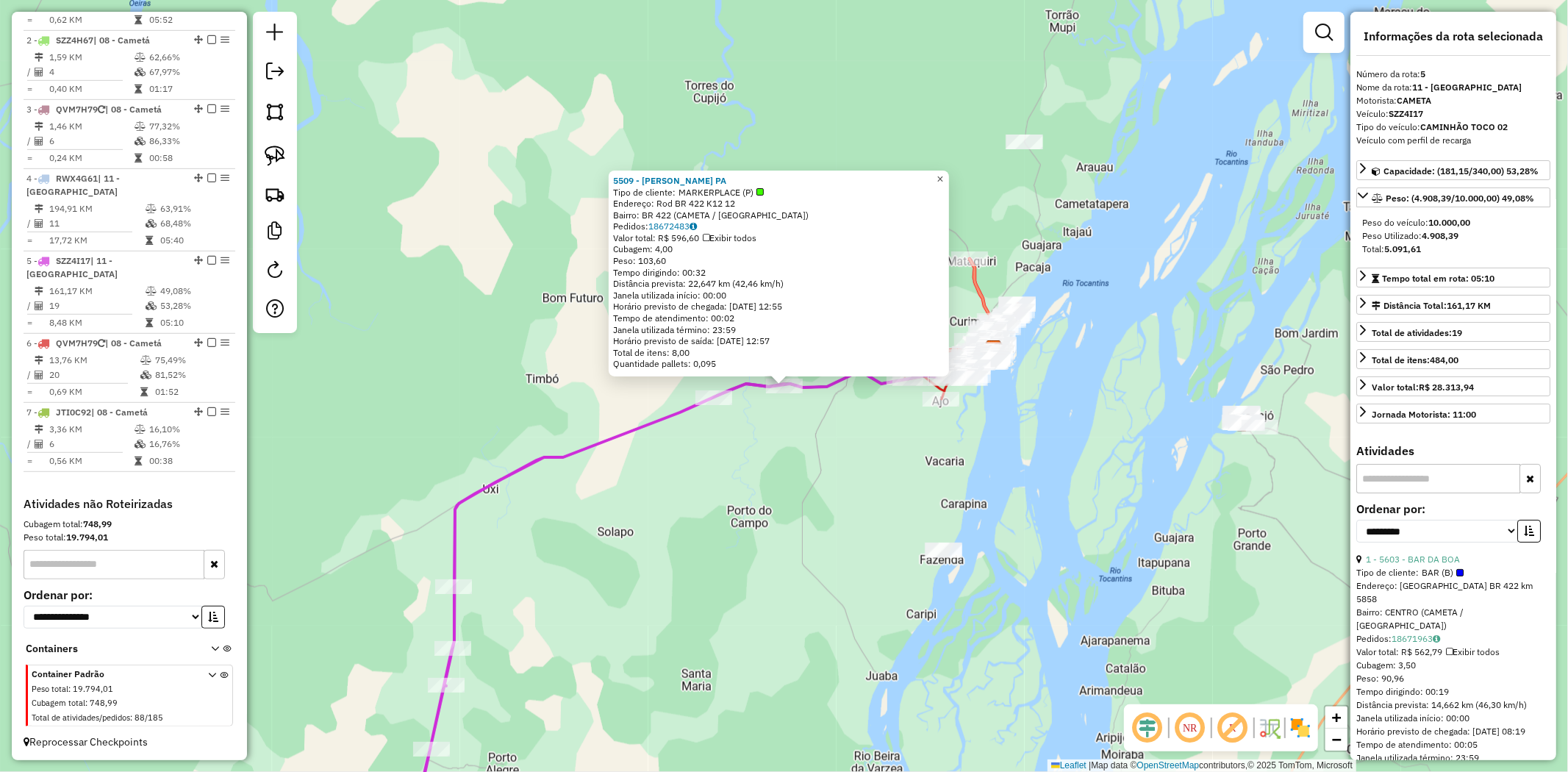
click at [943, 175] on span "×" at bounding box center [940, 179] width 7 height 13
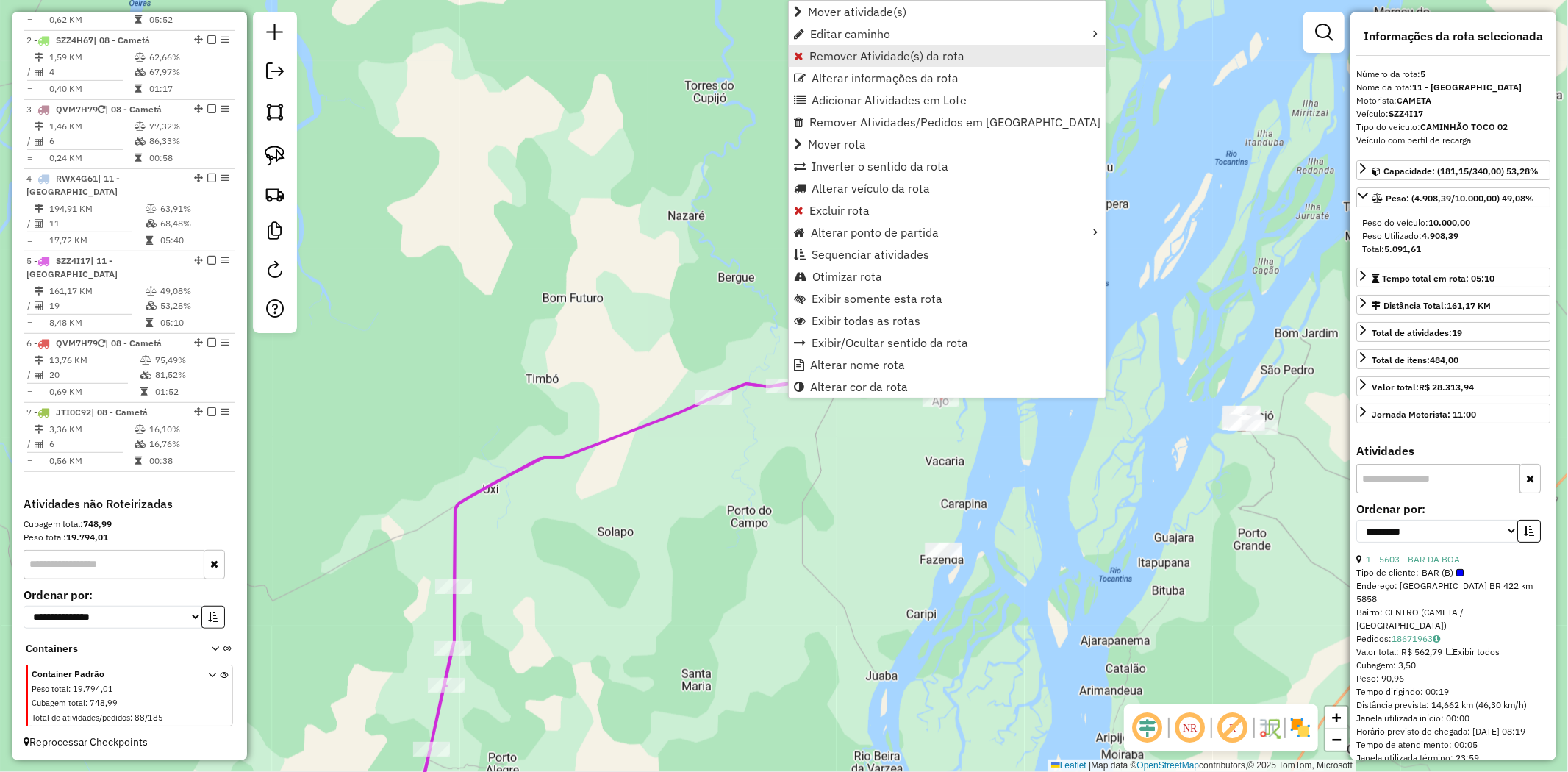
click at [905, 53] on span "Remover Atividade(s) da rota" at bounding box center [887, 56] width 155 height 12
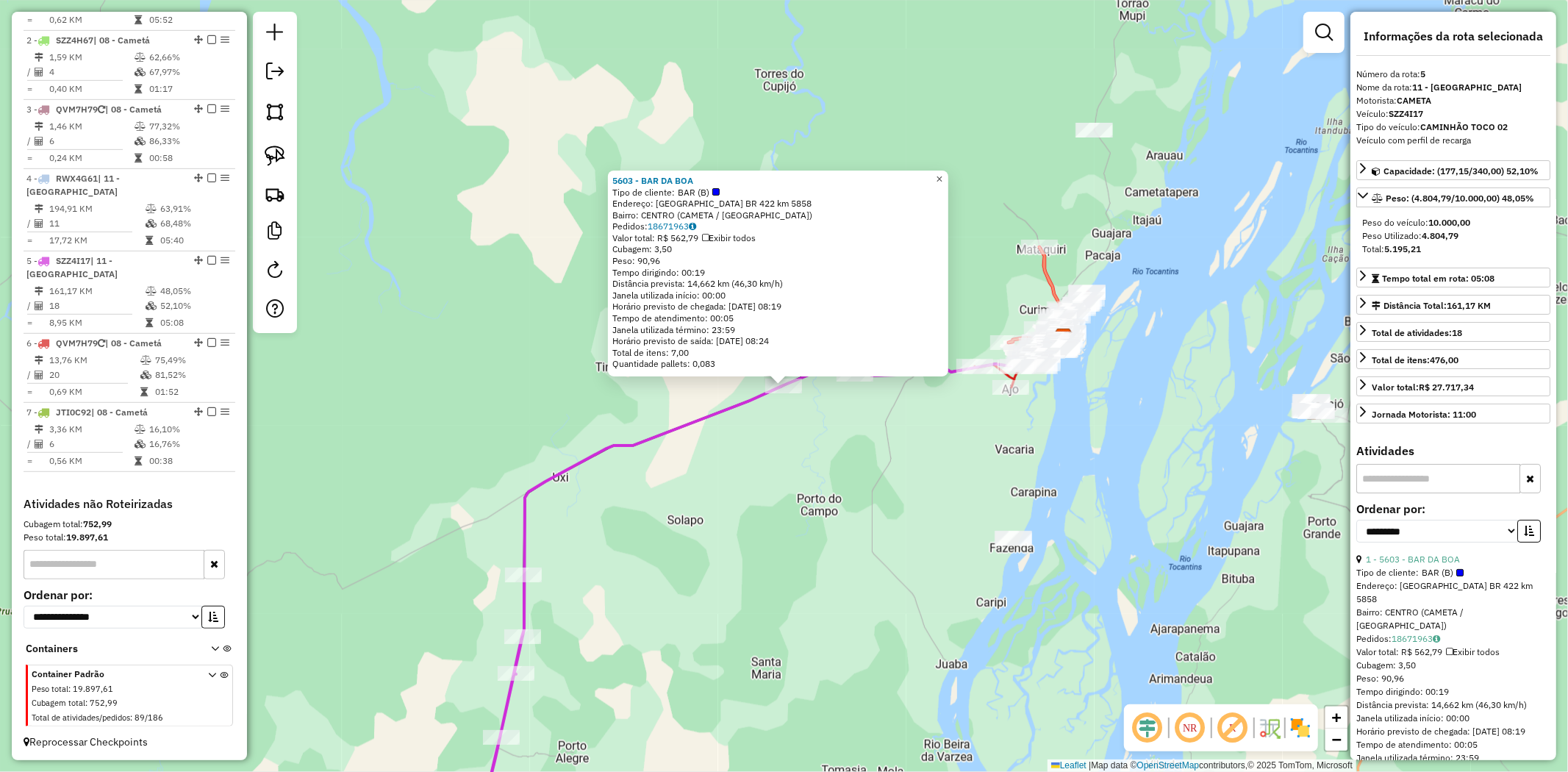
click at [943, 176] on span "×" at bounding box center [939, 179] width 7 height 13
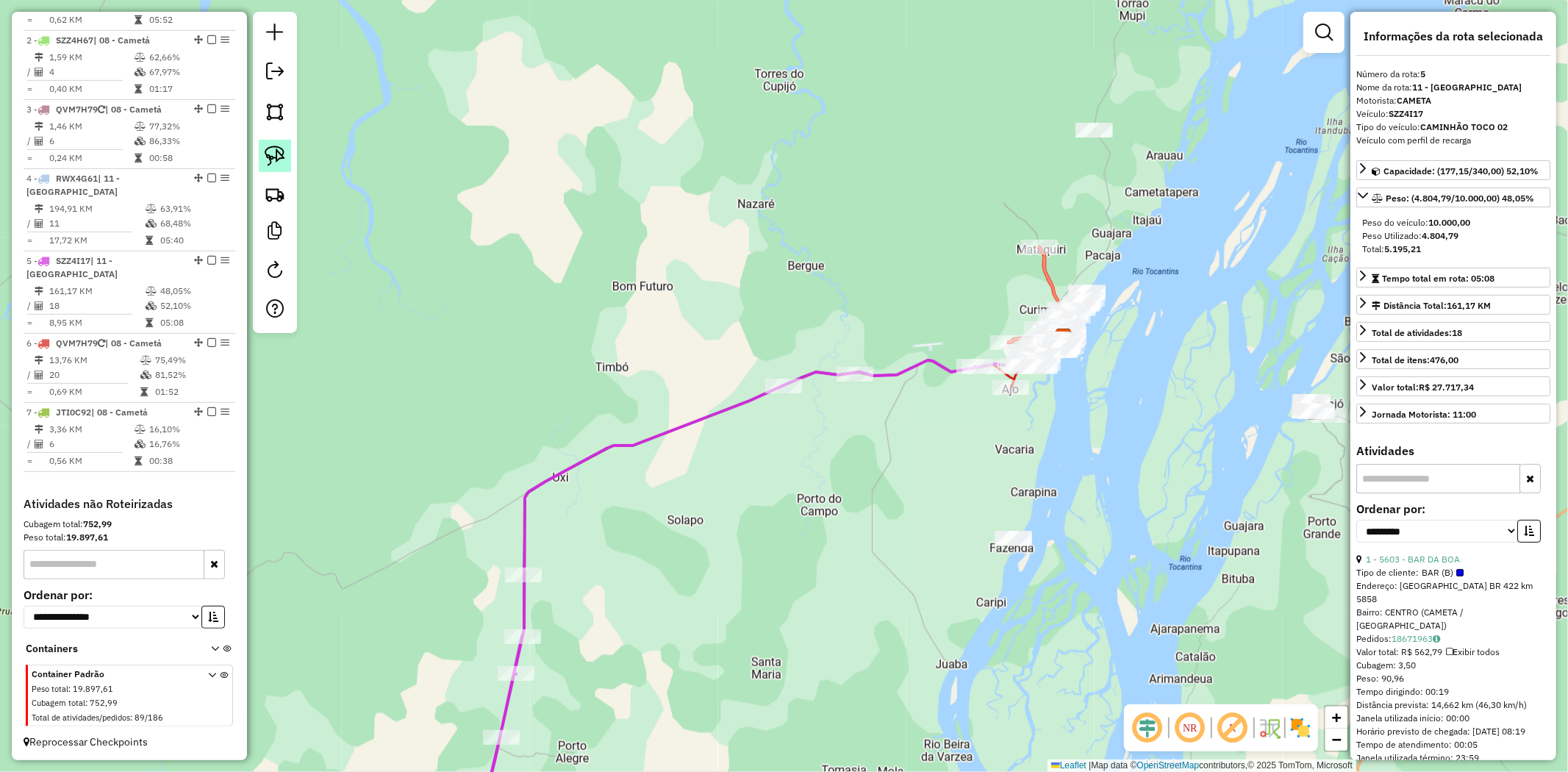
click at [272, 170] on link at bounding box center [275, 156] width 33 height 33
click at [272, 155] on img at bounding box center [275, 156] width 21 height 21
drag, startPoint x: 843, startPoint y: 288, endPoint x: 882, endPoint y: 392, distance: 111.1
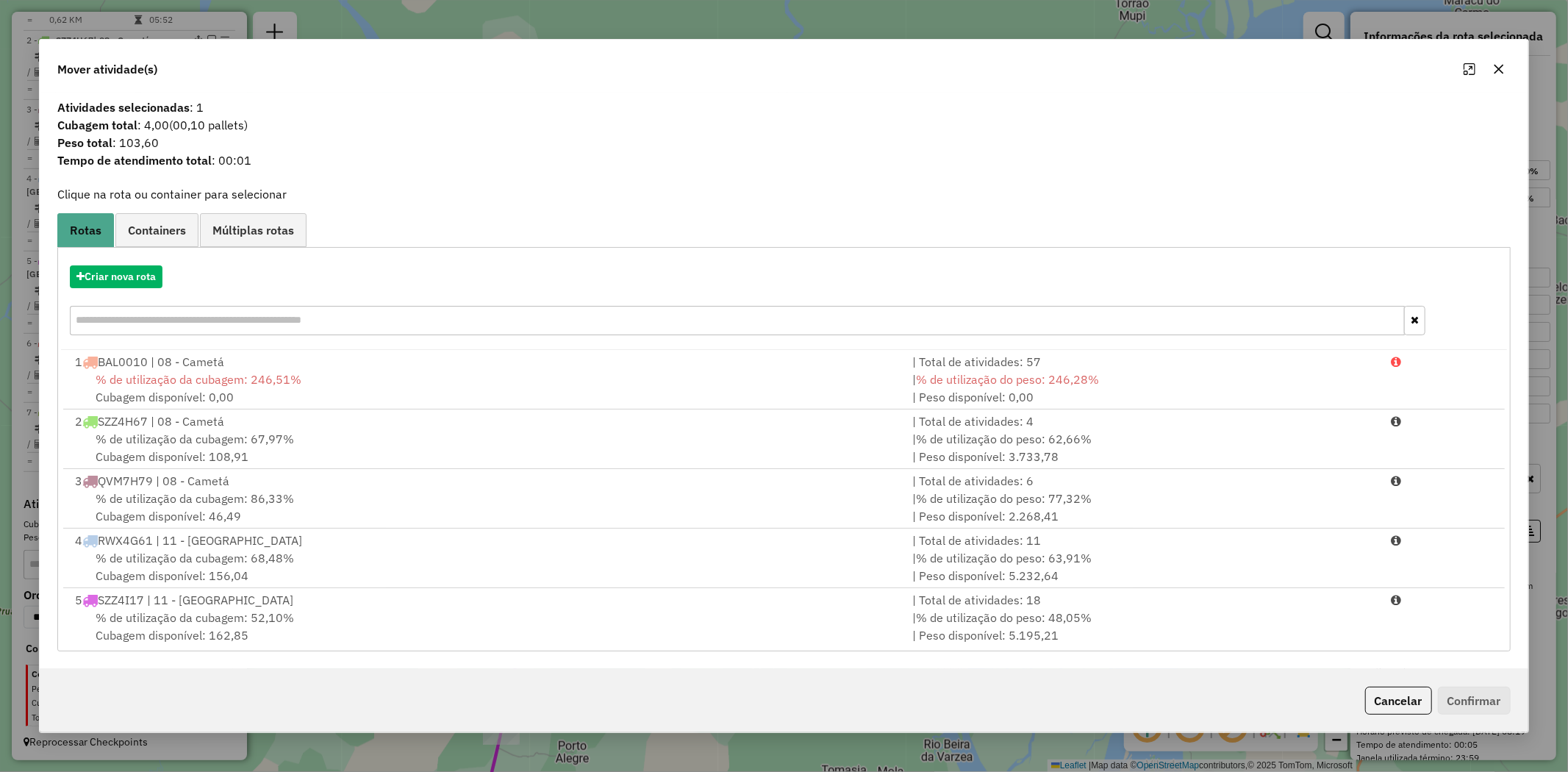
click at [1503, 62] on button "button" at bounding box center [1498, 69] width 23 height 23
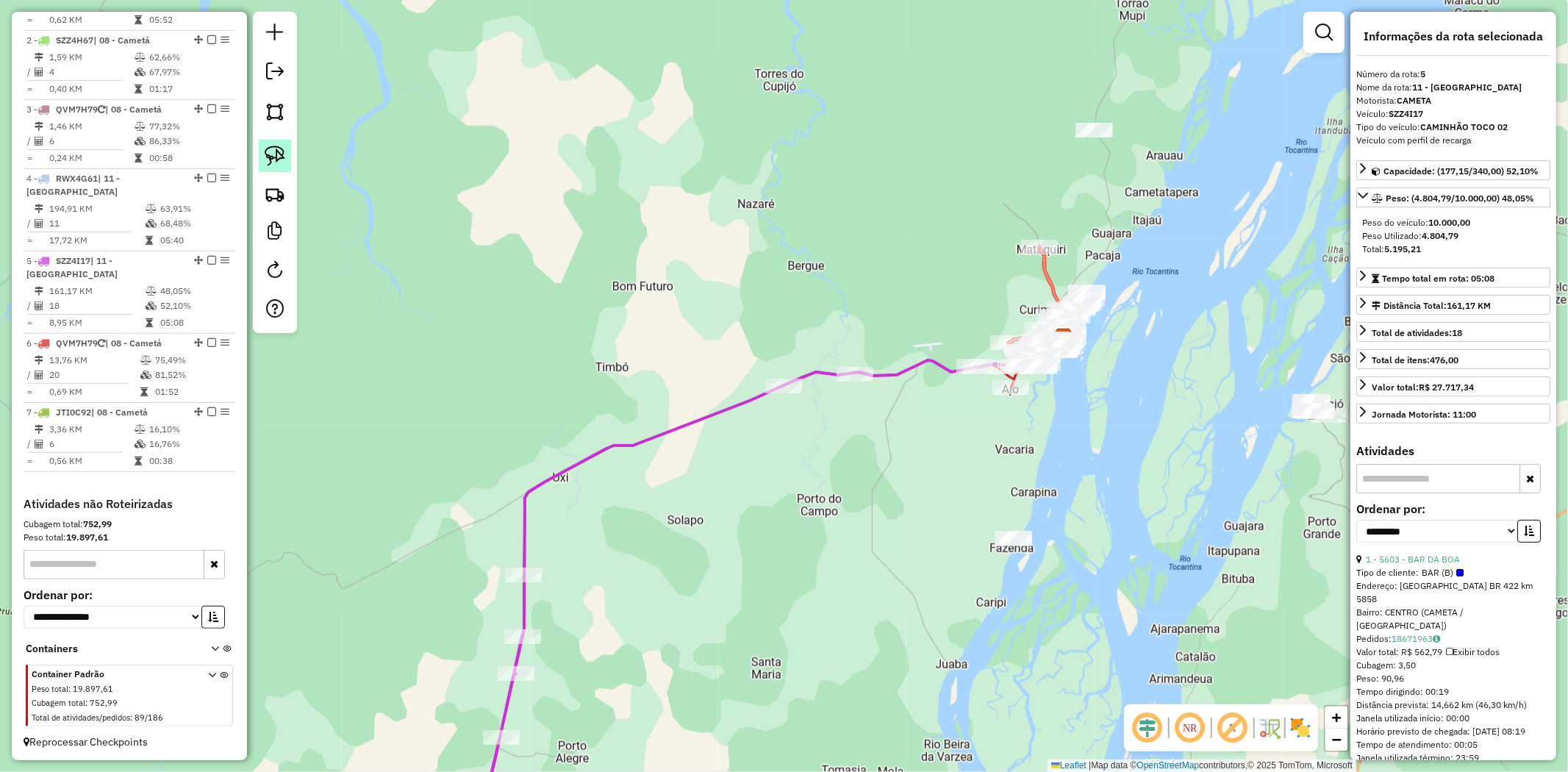
click at [281, 159] on img at bounding box center [275, 156] width 21 height 21
drag, startPoint x: 802, startPoint y: 312, endPoint x: 886, endPoint y: 364, distance: 98.8
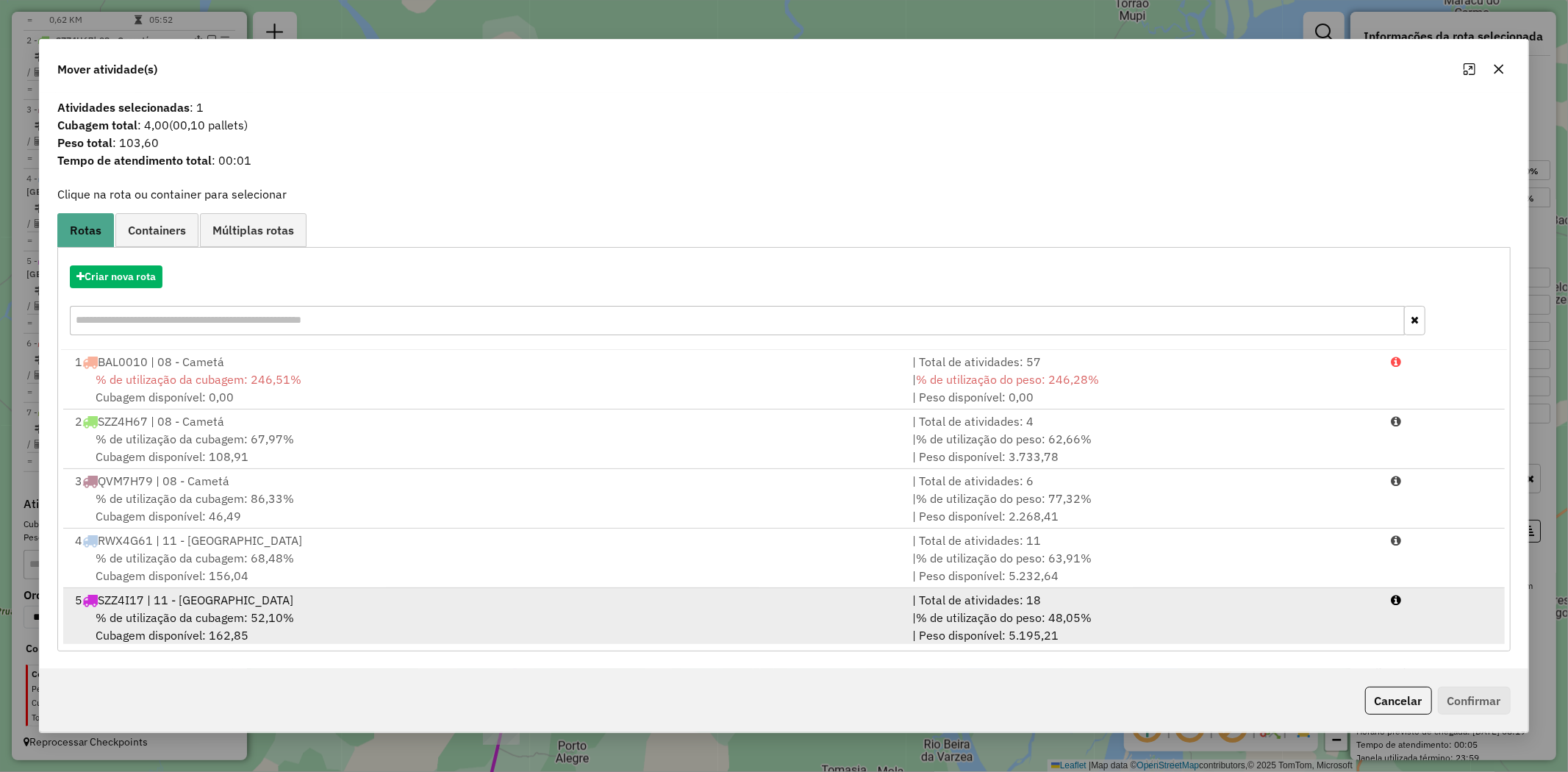
click at [189, 622] on span "% de utilização da cubagem: 52,10%" at bounding box center [194, 617] width 199 height 15
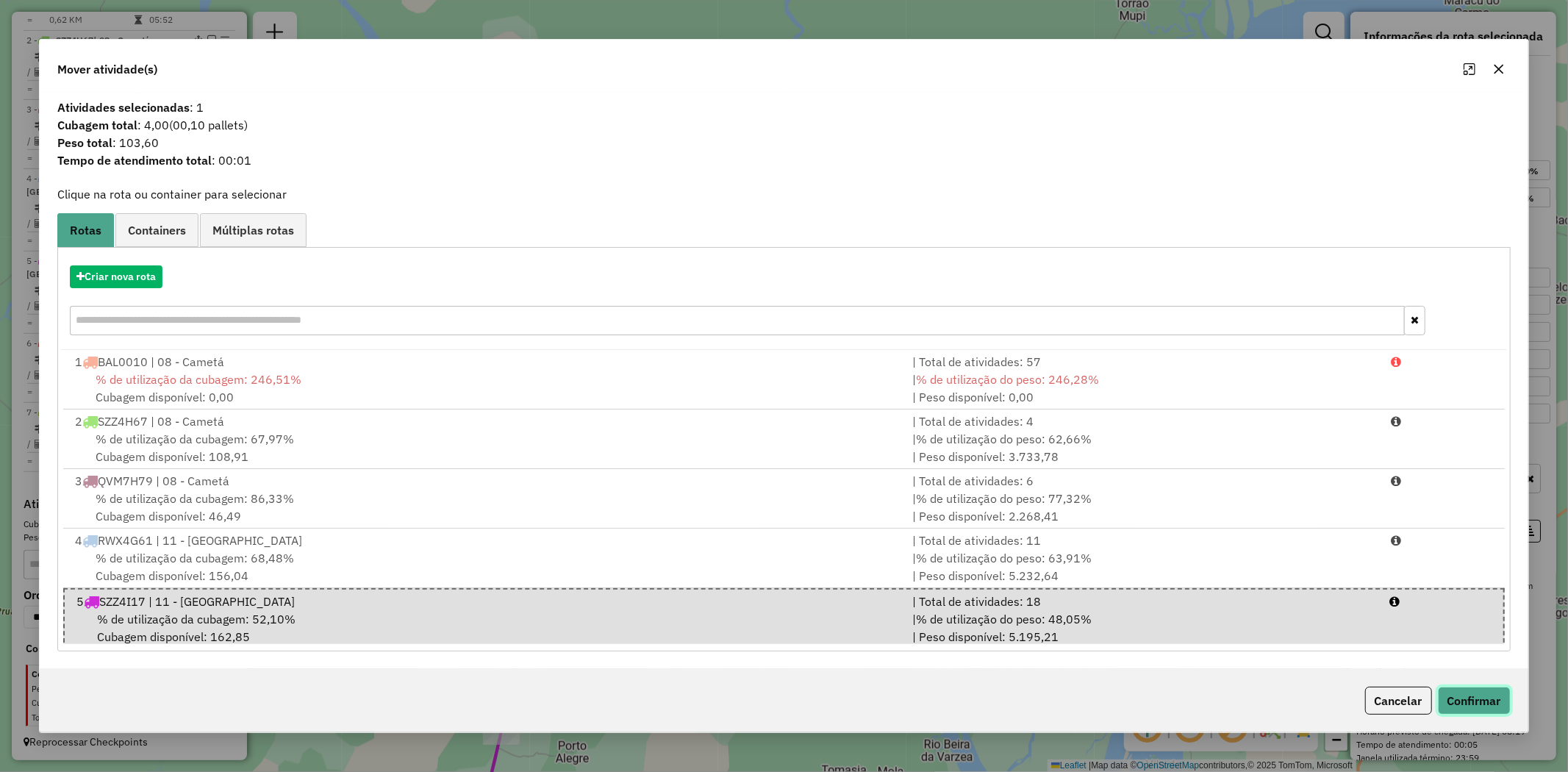
click at [1470, 699] on button "Confirmar" at bounding box center [1474, 701] width 73 height 28
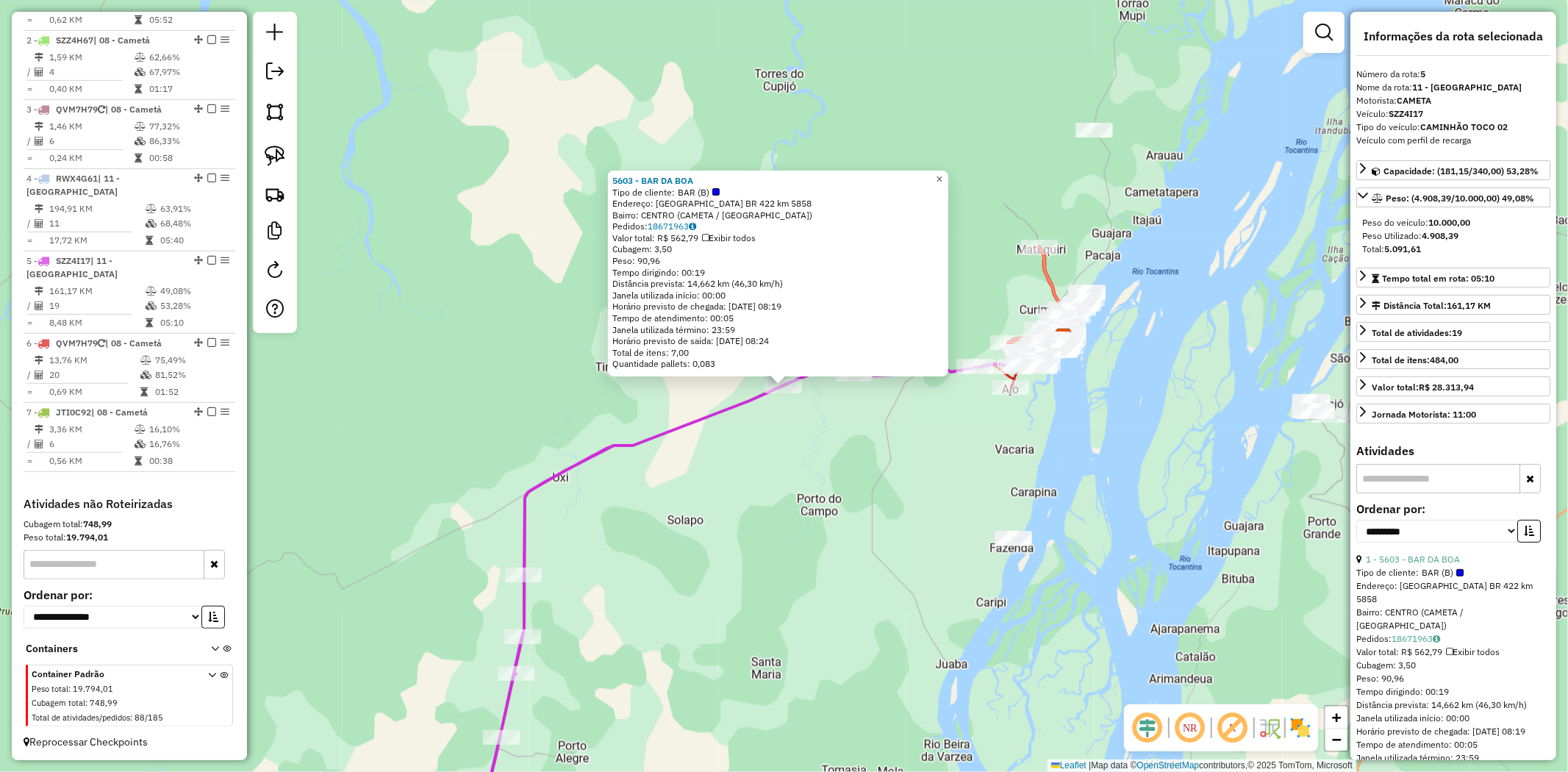
click at [943, 175] on span "×" at bounding box center [939, 179] width 7 height 13
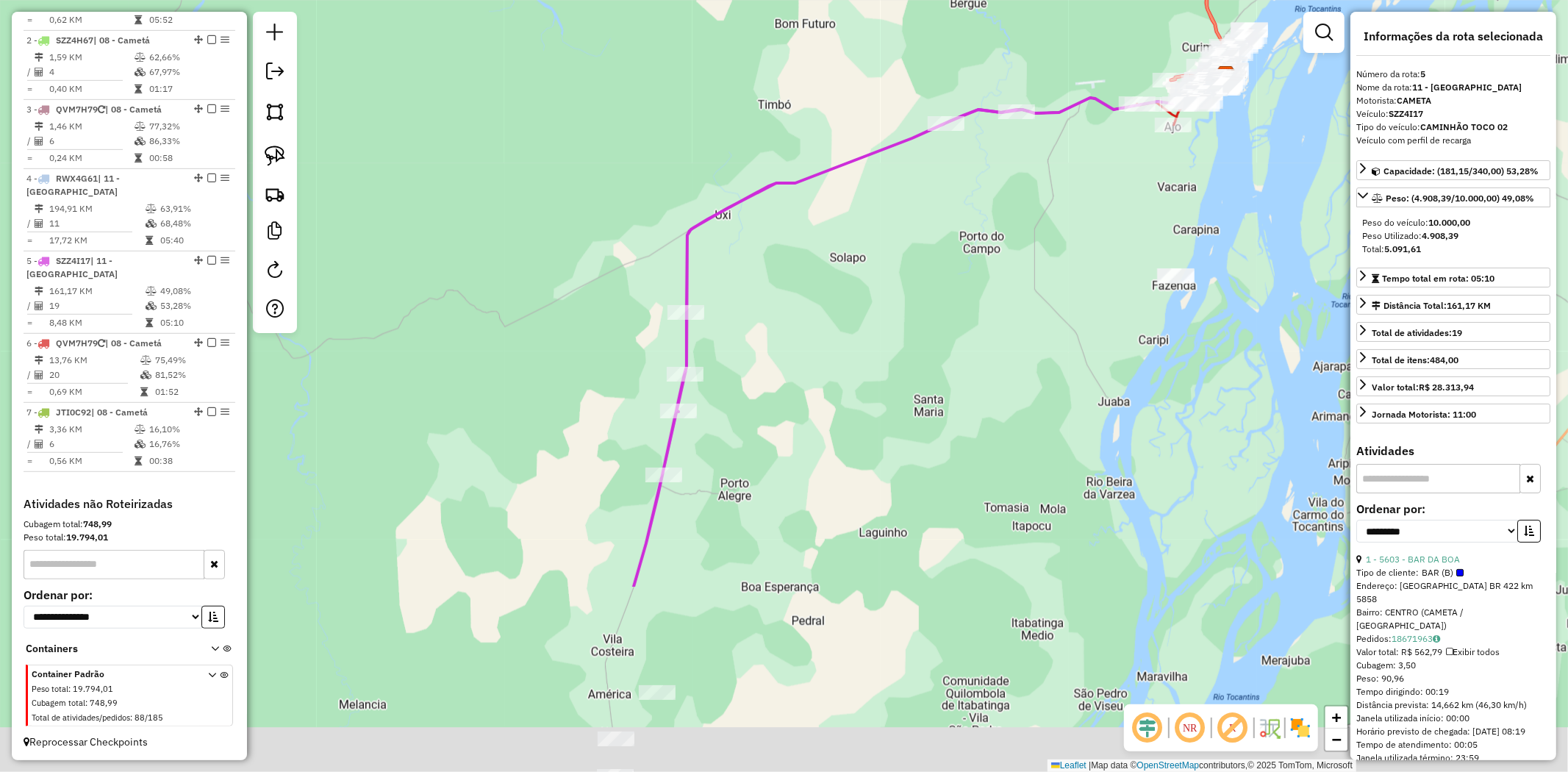
drag, startPoint x: 640, startPoint y: 686, endPoint x: 907, endPoint y: 167, distance: 583.7
click at [907, 173] on div "Janela de atendimento Grade de atendimento Capacidade Transportadoras Veículos …" at bounding box center [784, 386] width 1568 height 772
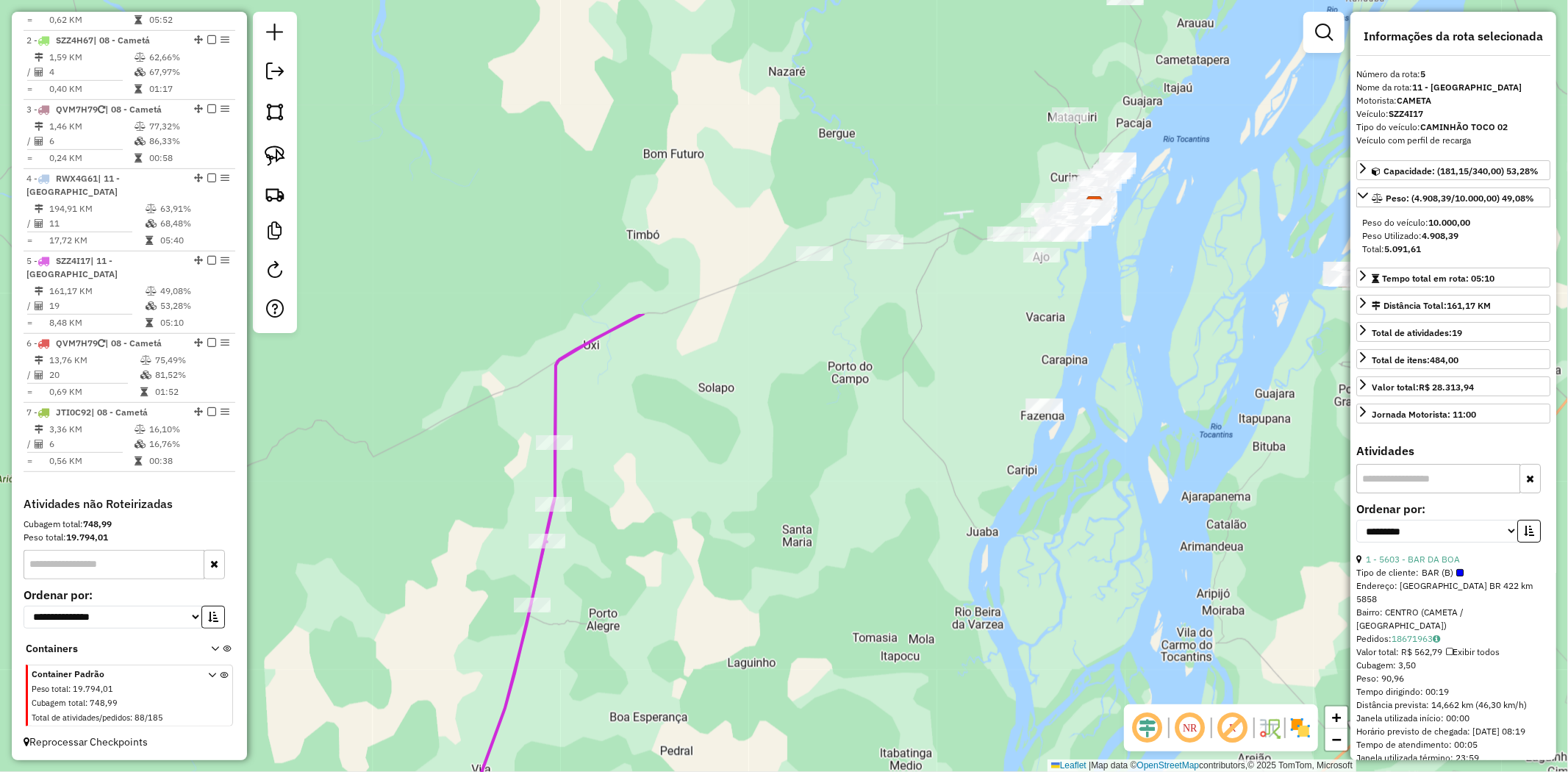
drag, startPoint x: 848, startPoint y: 237, endPoint x: 645, endPoint y: 543, distance: 367.2
click at [645, 543] on div "Janela de atendimento Grade de atendimento Capacidade Transportadoras Veículos …" at bounding box center [784, 386] width 1568 height 772
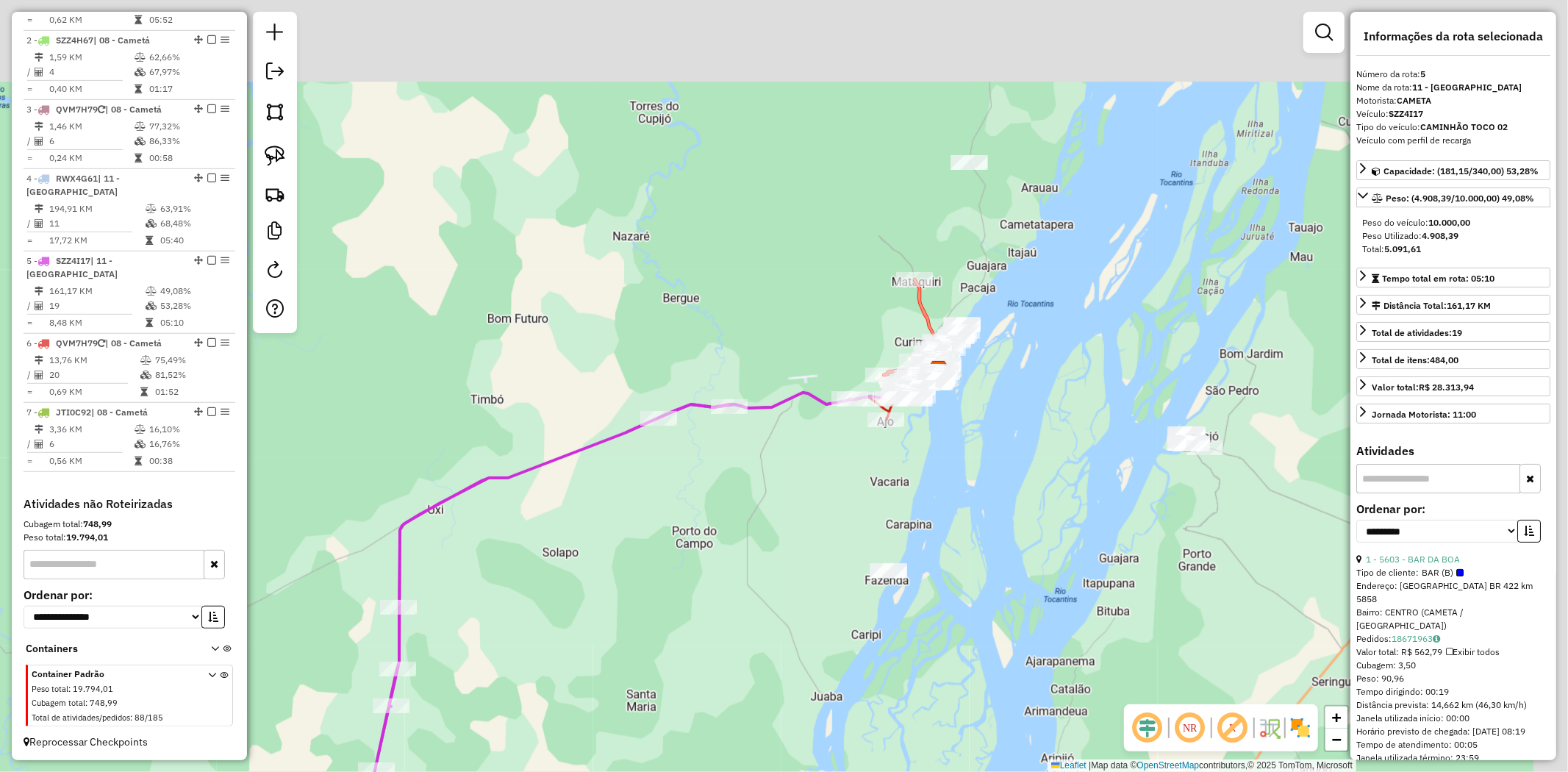
drag, startPoint x: 737, startPoint y: 392, endPoint x: 569, endPoint y: 562, distance: 239.0
click at [563, 567] on div "Janela de atendimento Grade de atendimento Capacidade Transportadoras Veículos …" at bounding box center [784, 386] width 1568 height 772
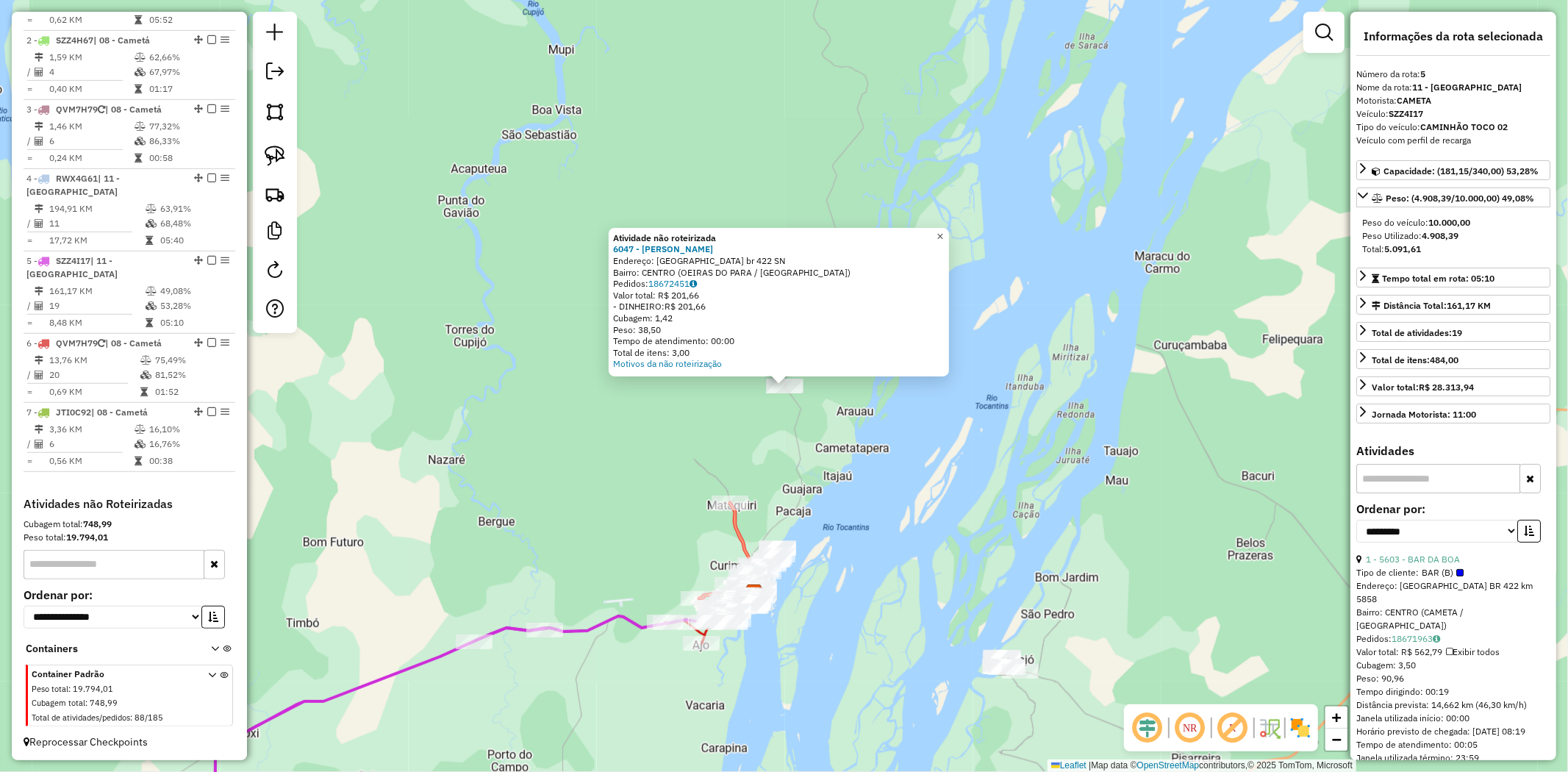
click at [943, 230] on span "×" at bounding box center [940, 236] width 7 height 13
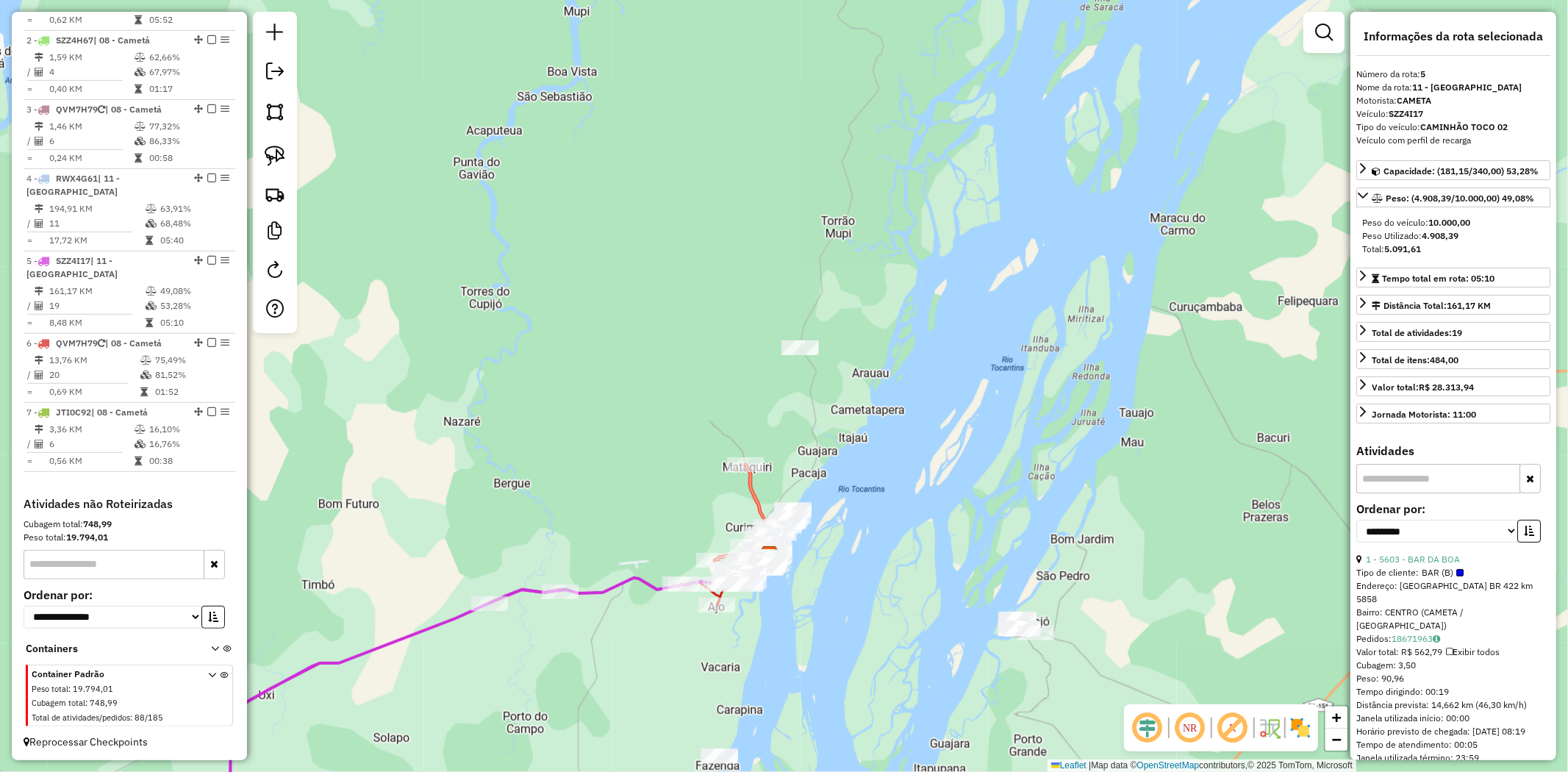
drag, startPoint x: 893, startPoint y: 425, endPoint x: 983, endPoint y: 210, distance: 233.1
click at [983, 210] on div "Janela de atendimento Grade de atendimento Capacidade Transportadoras Veículos …" at bounding box center [784, 386] width 1568 height 772
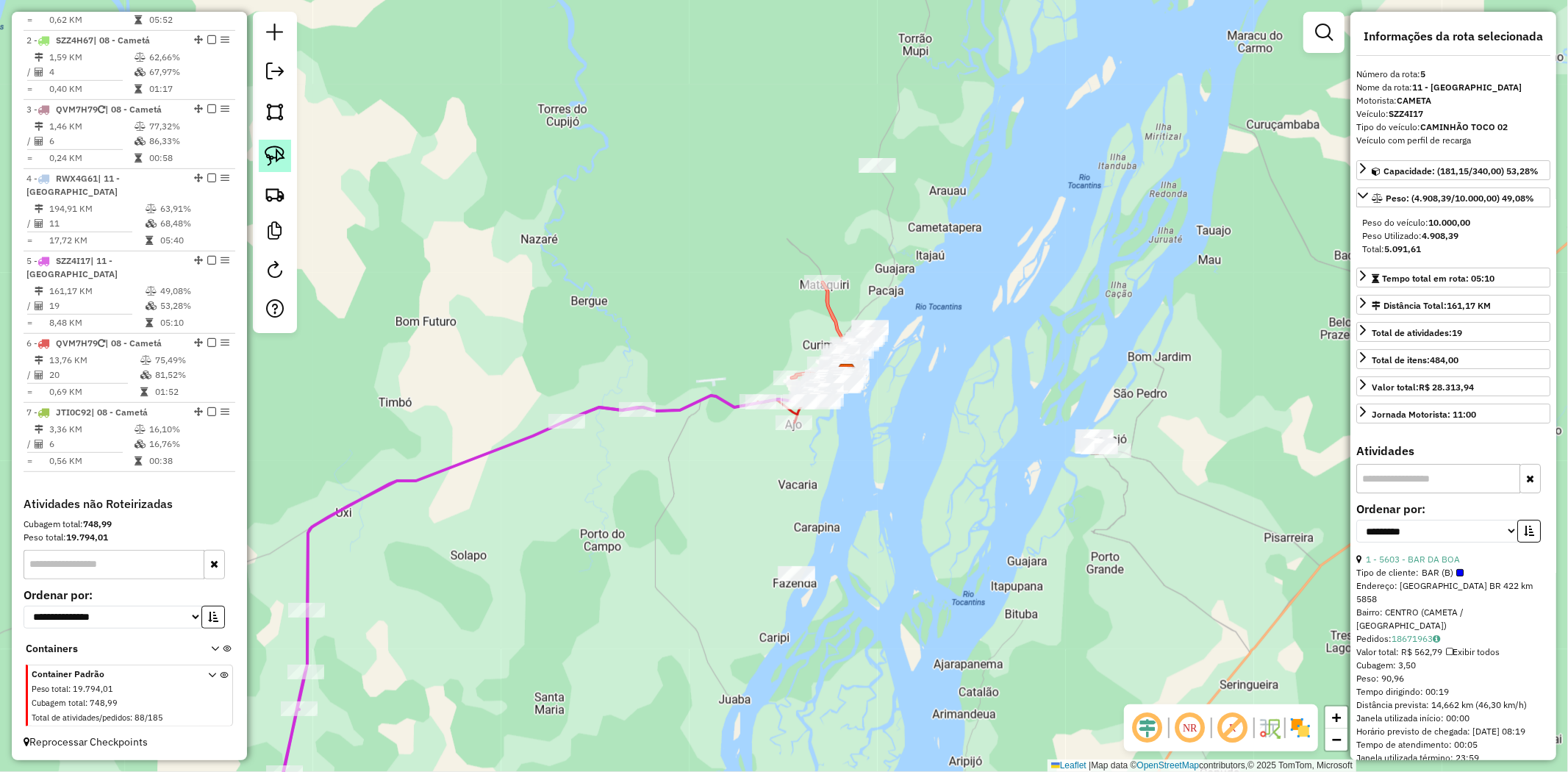
click at [268, 157] on img at bounding box center [275, 156] width 21 height 21
drag, startPoint x: 876, startPoint y: 144, endPoint x: 906, endPoint y: 196, distance: 60.0
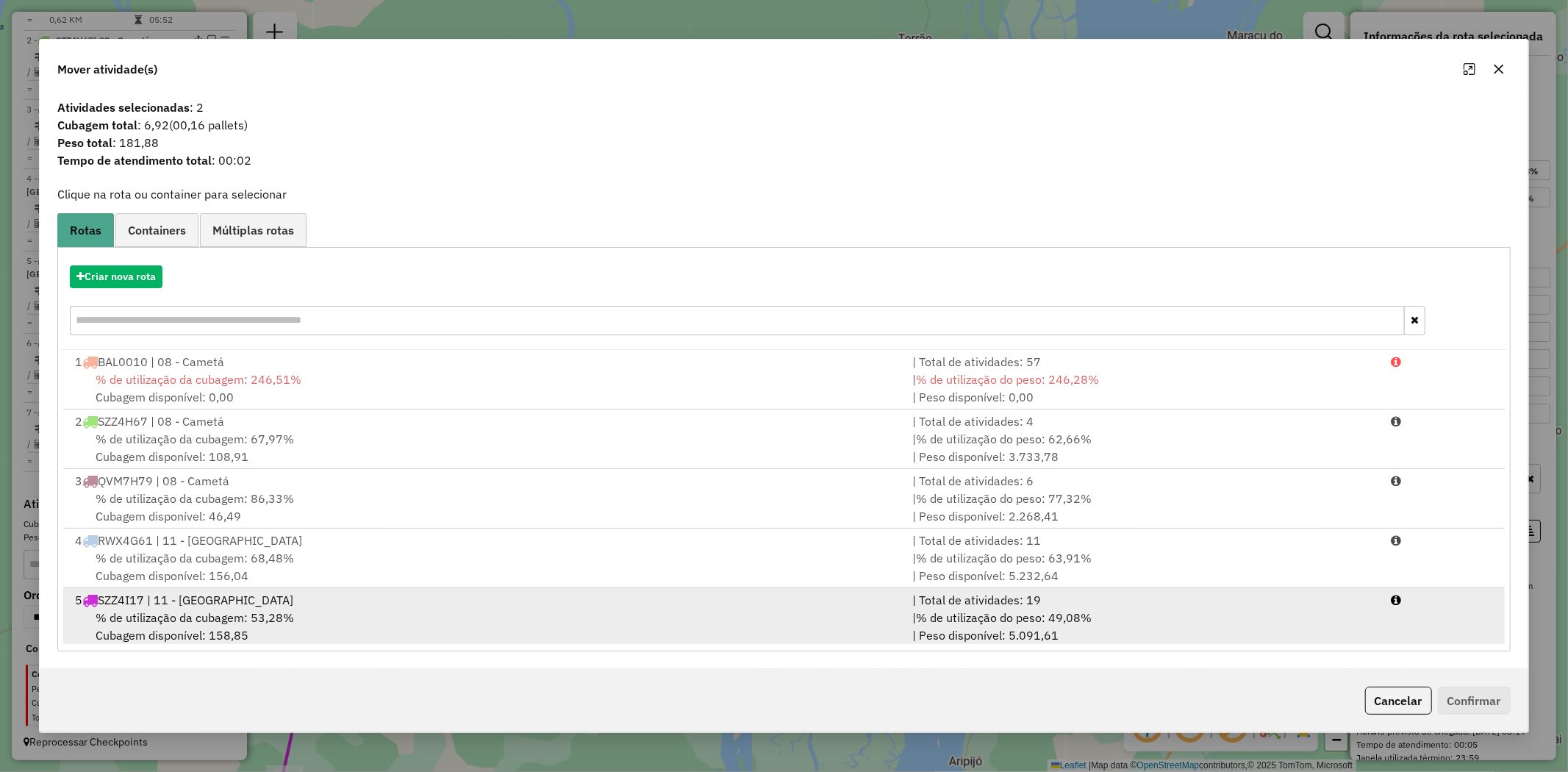
click at [159, 615] on span "% de utilização da cubagem: 53,28%" at bounding box center [194, 617] width 199 height 15
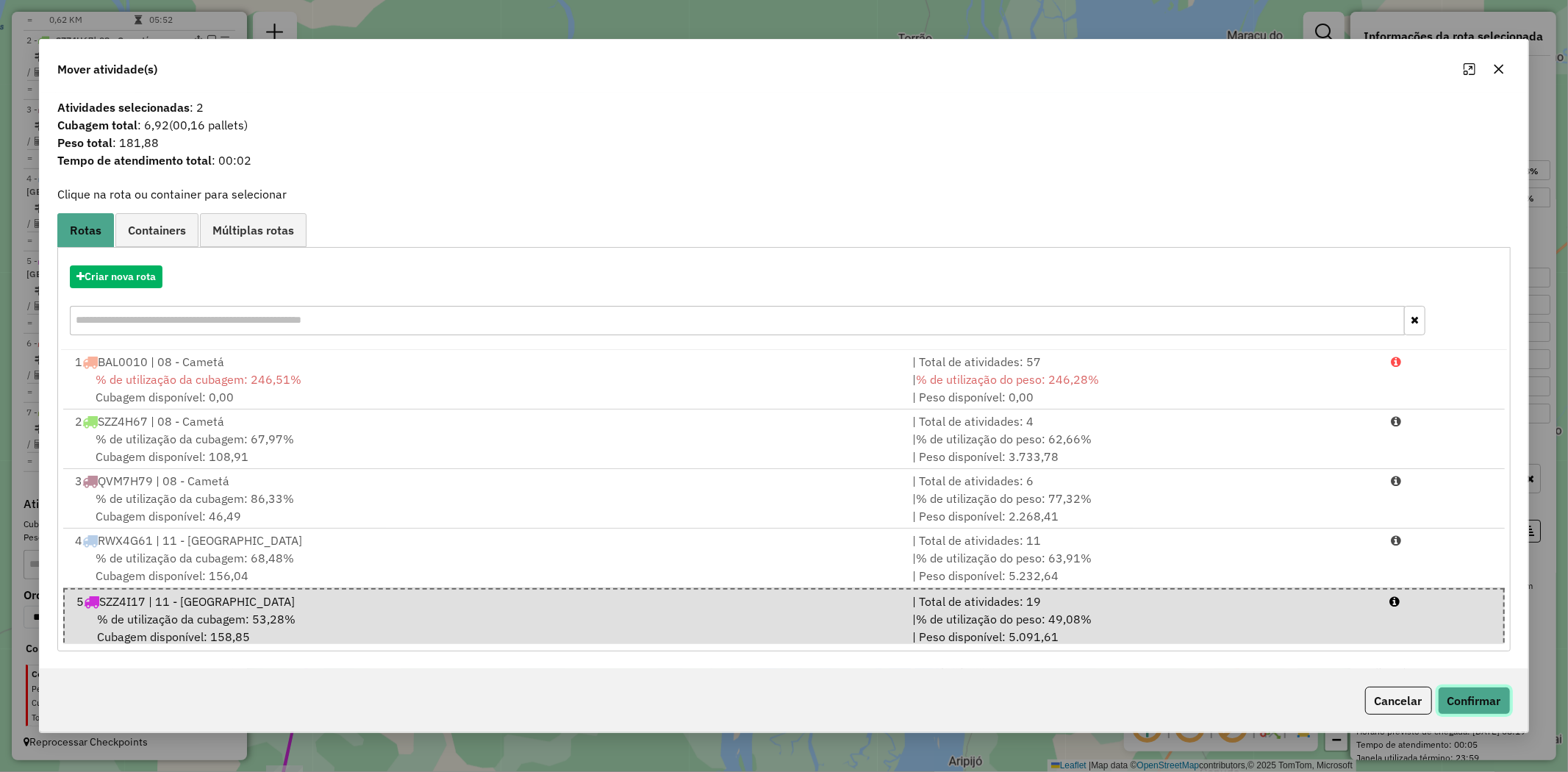
click at [1461, 695] on button "Confirmar" at bounding box center [1474, 701] width 73 height 28
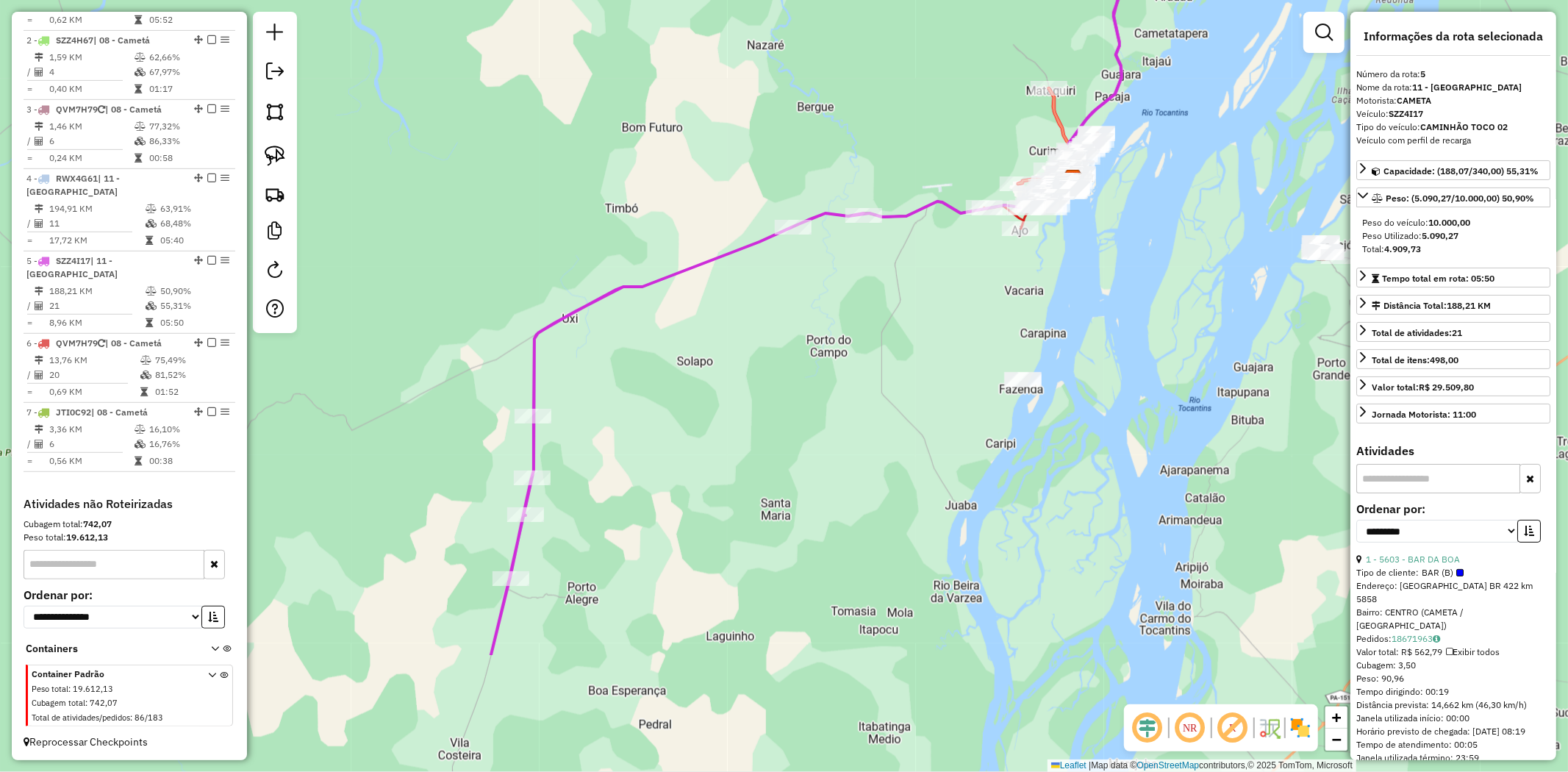
drag, startPoint x: 1014, startPoint y: 221, endPoint x: 1202, endPoint y: 48, distance: 255.5
click at [1202, 48] on div "Janela de atendimento Grade de atendimento Capacidade Transportadoras Veículos …" at bounding box center [784, 386] width 1568 height 772
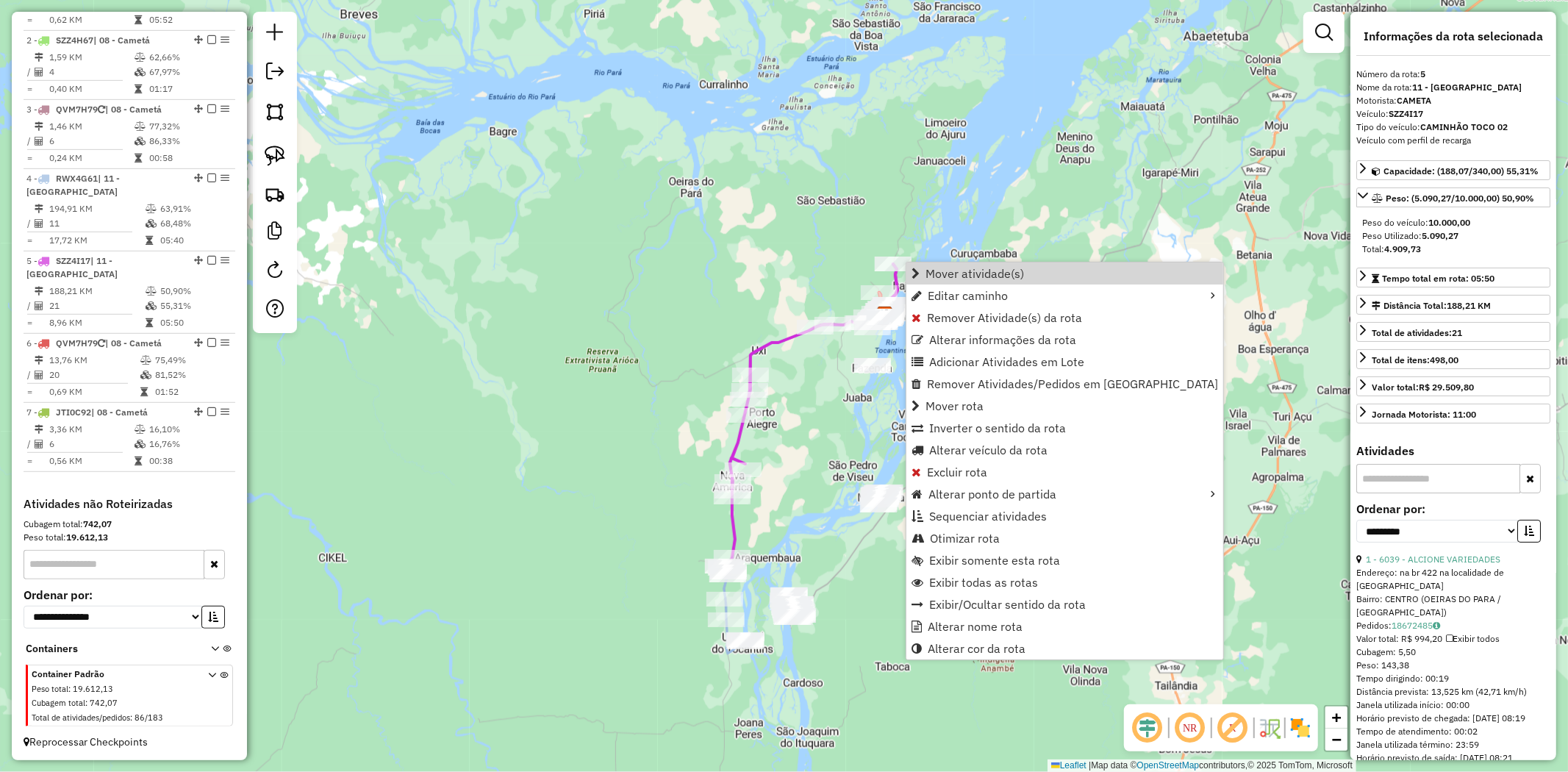
click at [1079, 147] on div "Janela de atendimento Grade de atendimento Capacidade Transportadoras Veículos …" at bounding box center [784, 386] width 1568 height 772
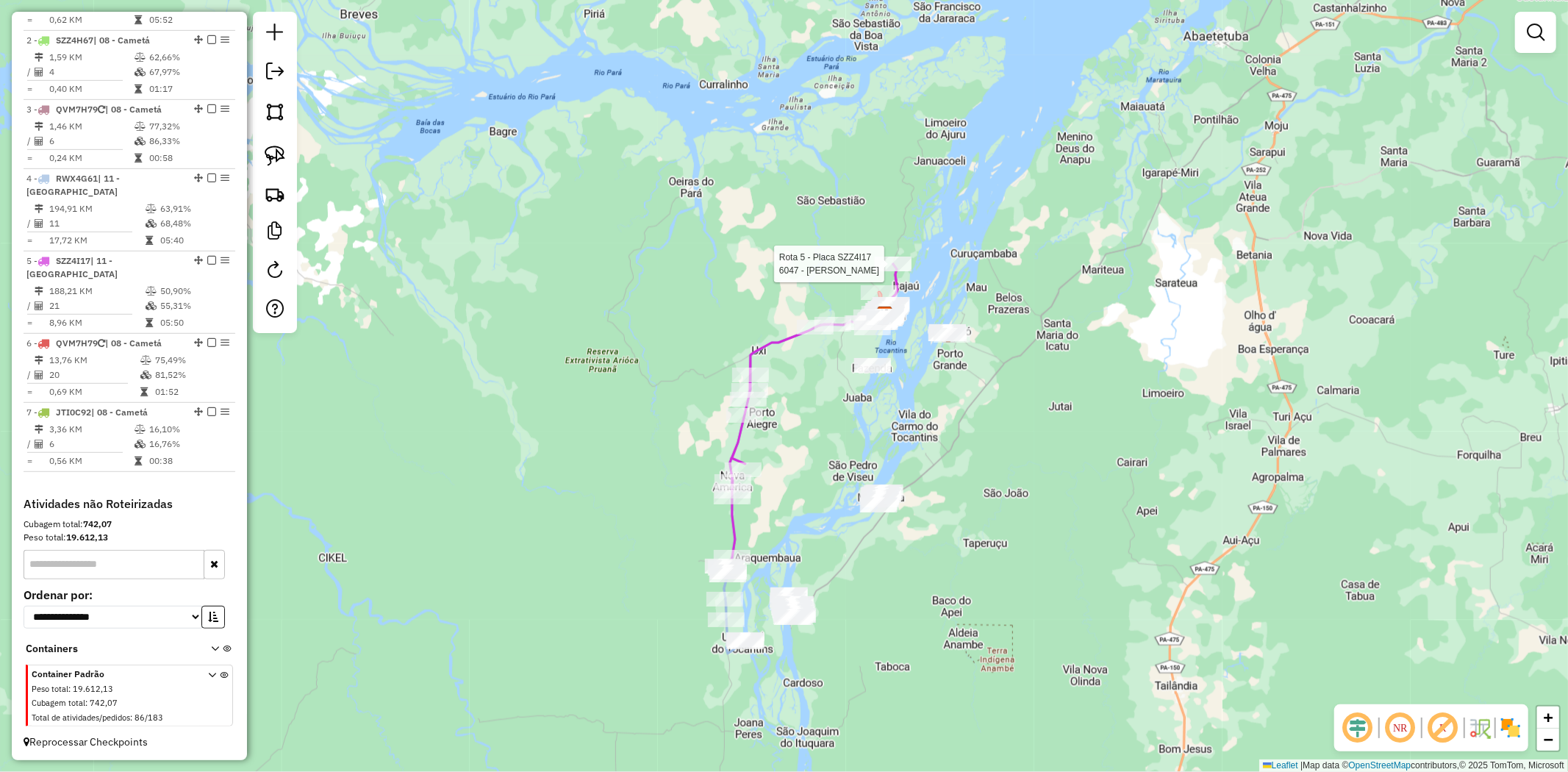
select select "**********"
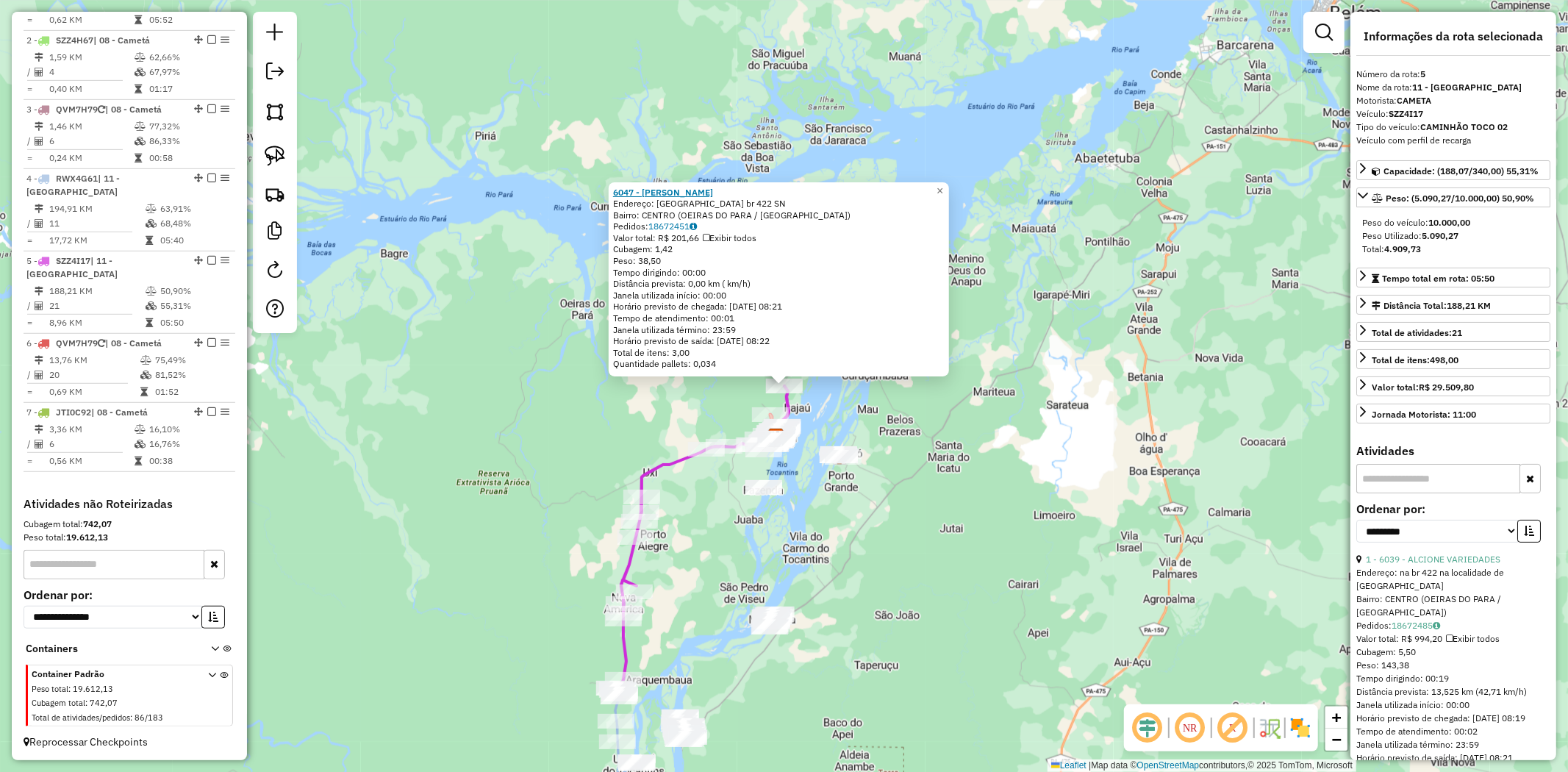
click at [676, 189] on strong "6047 - ERINETE SANTOS" at bounding box center [663, 192] width 100 height 11
click at [943, 185] on span "×" at bounding box center [940, 191] width 7 height 13
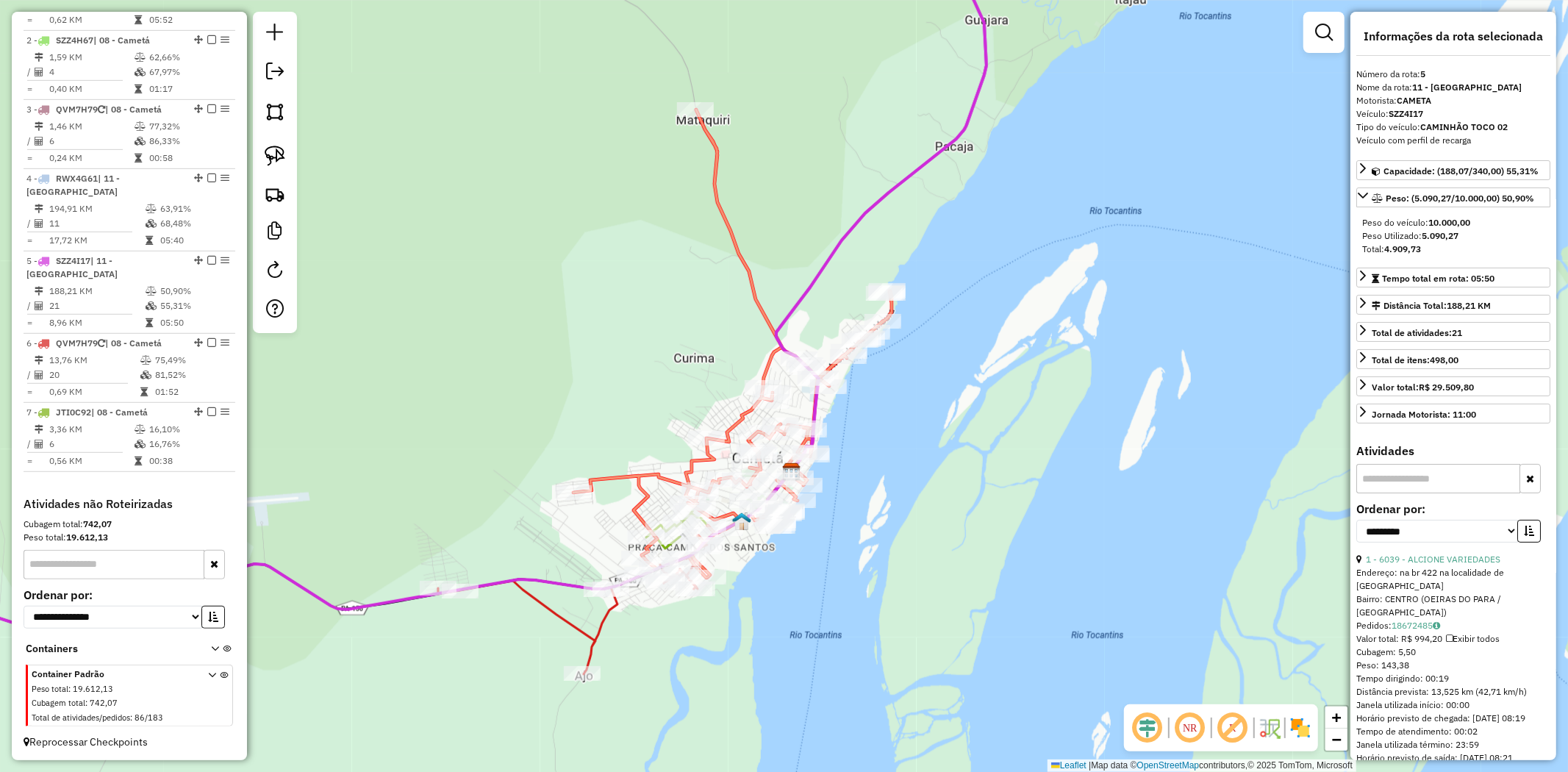
click at [688, 91] on div "Rota 1 - Placa BAL0010 432 - MERCEARIA MILLY Janela de atendimento Grade de ate…" at bounding box center [784, 386] width 1568 height 772
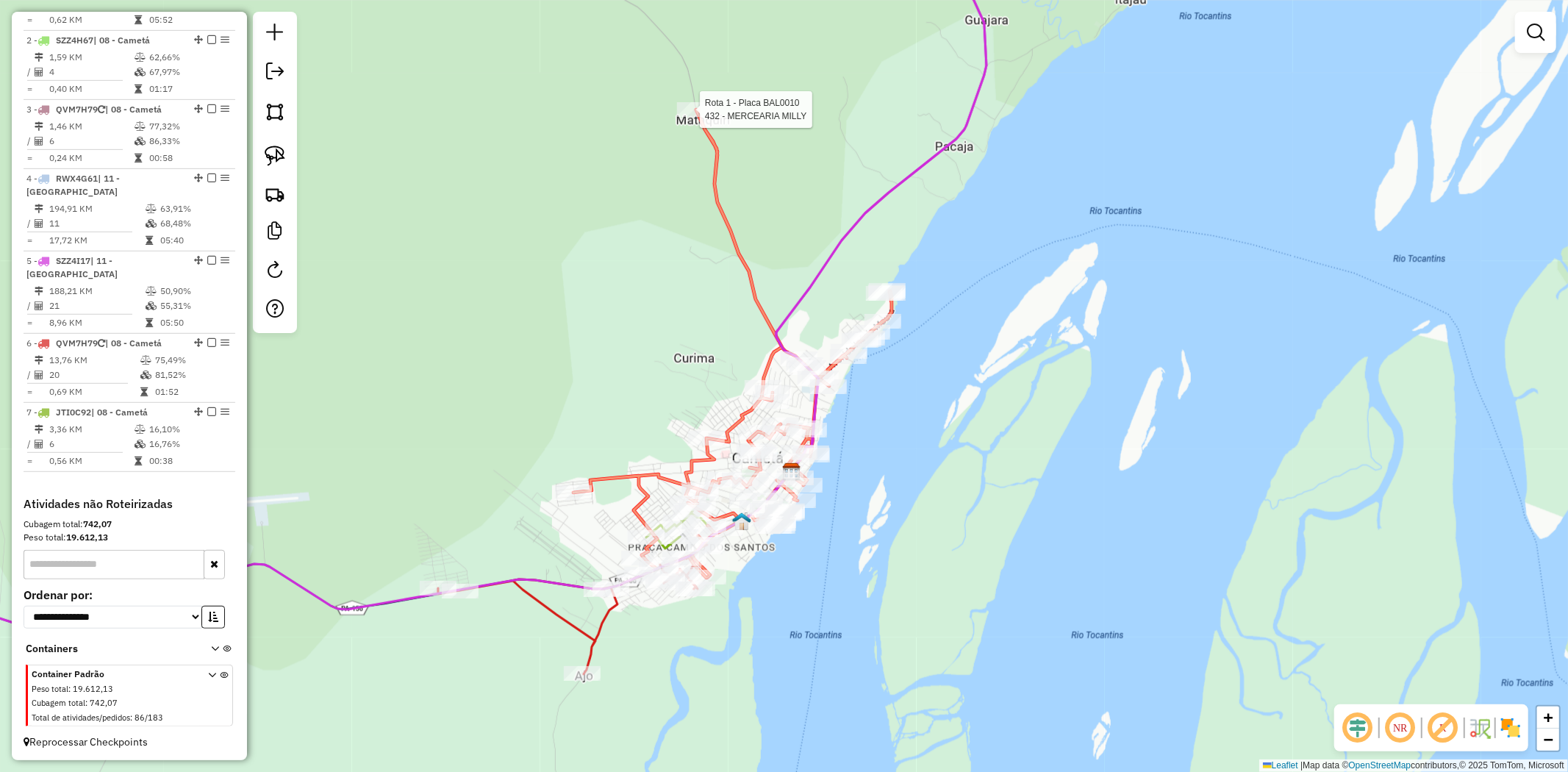
select select "**********"
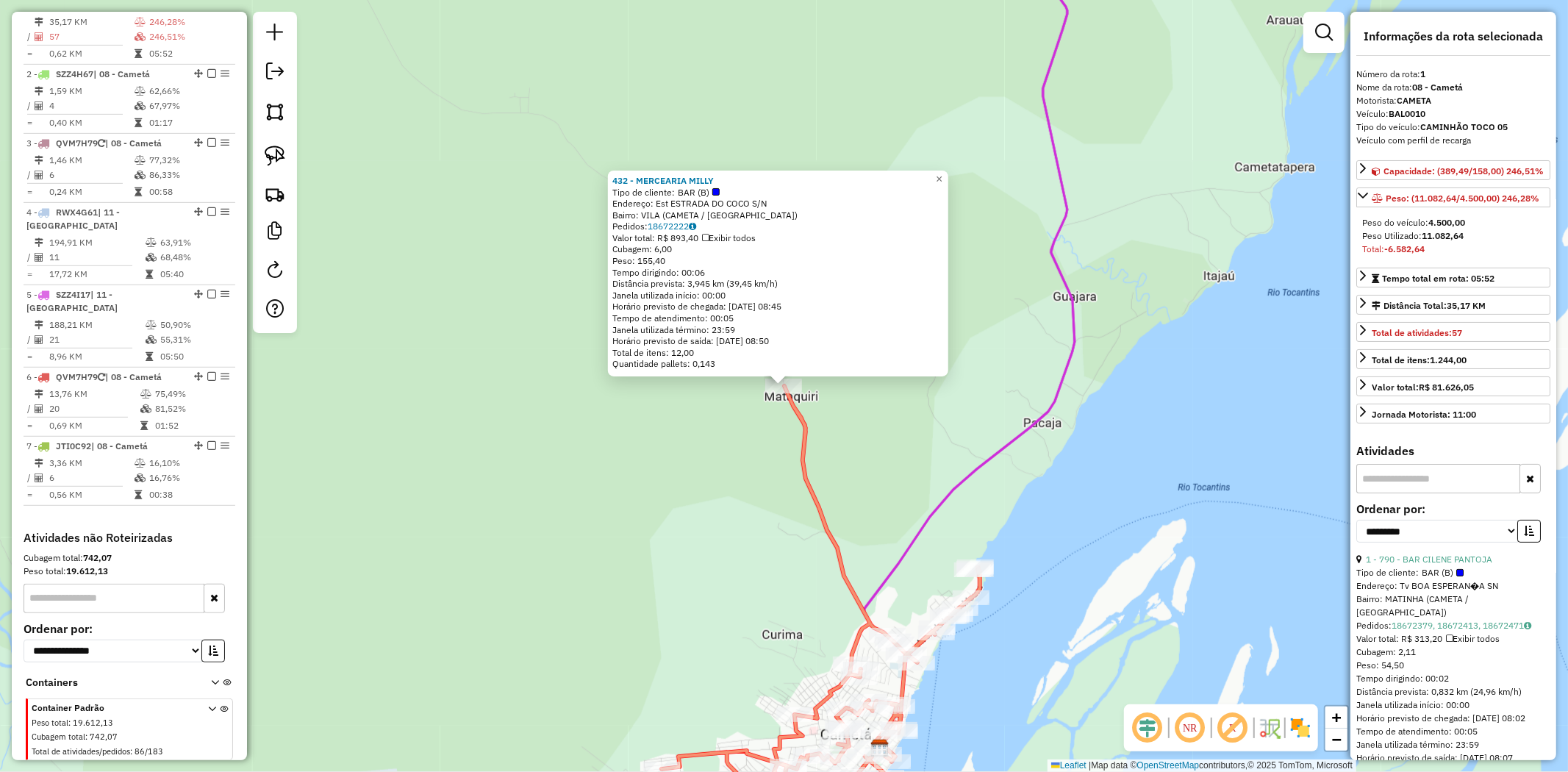
scroll to position [569, 0]
click at [943, 175] on span "×" at bounding box center [939, 179] width 7 height 13
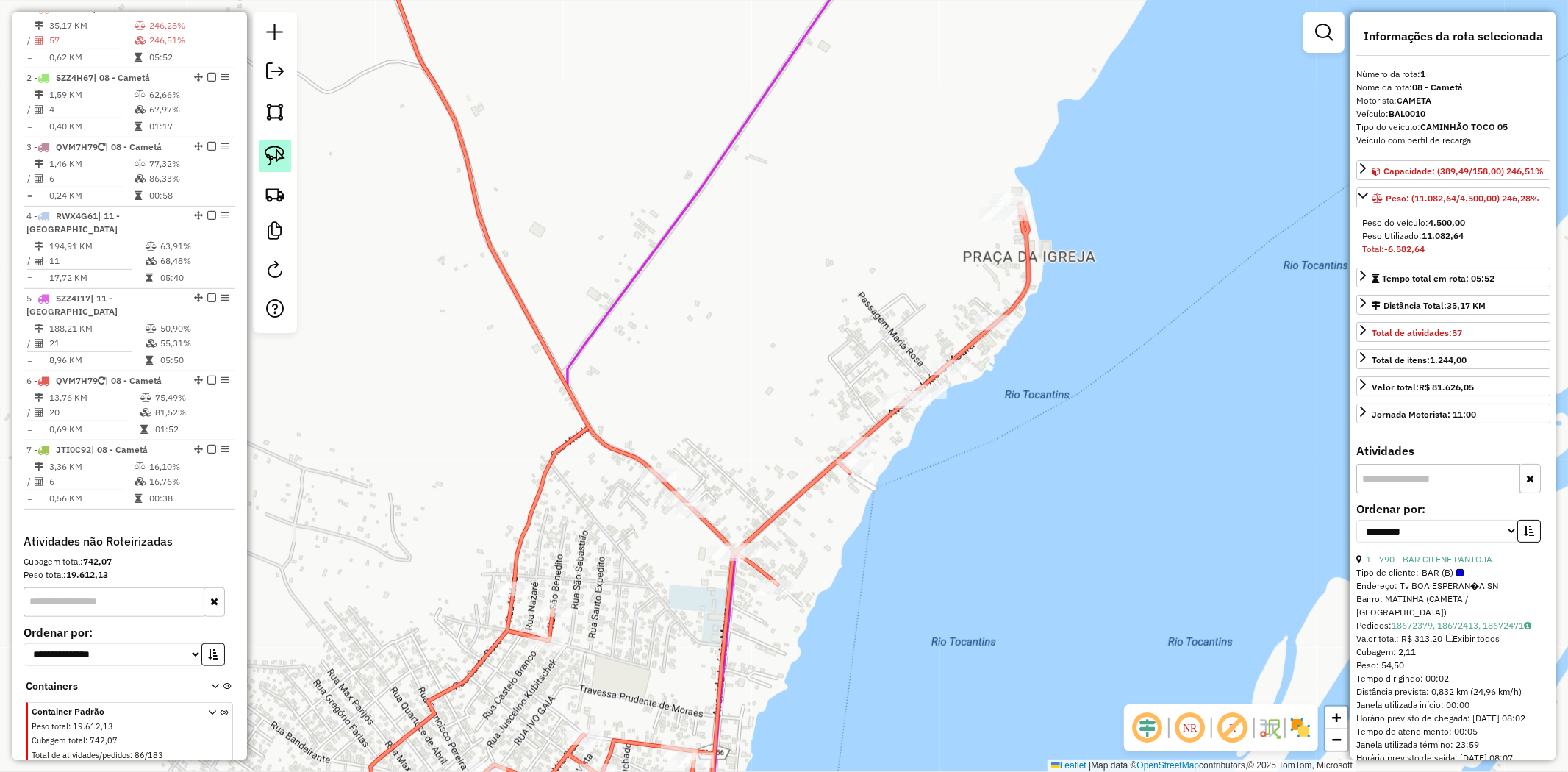
click at [267, 153] on img at bounding box center [275, 156] width 21 height 21
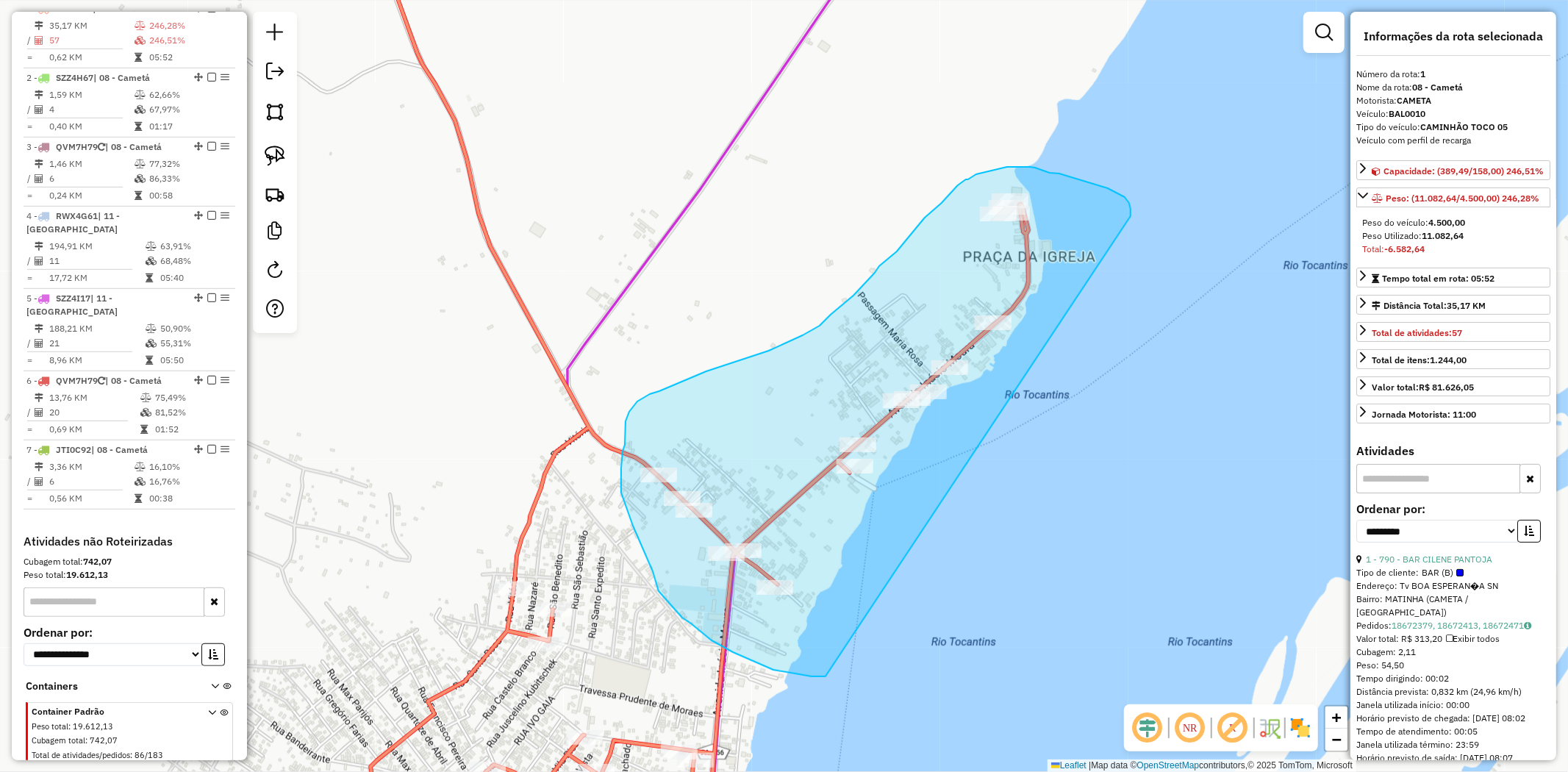
drag, startPoint x: 1130, startPoint y: 215, endPoint x: 835, endPoint y: 676, distance: 547.3
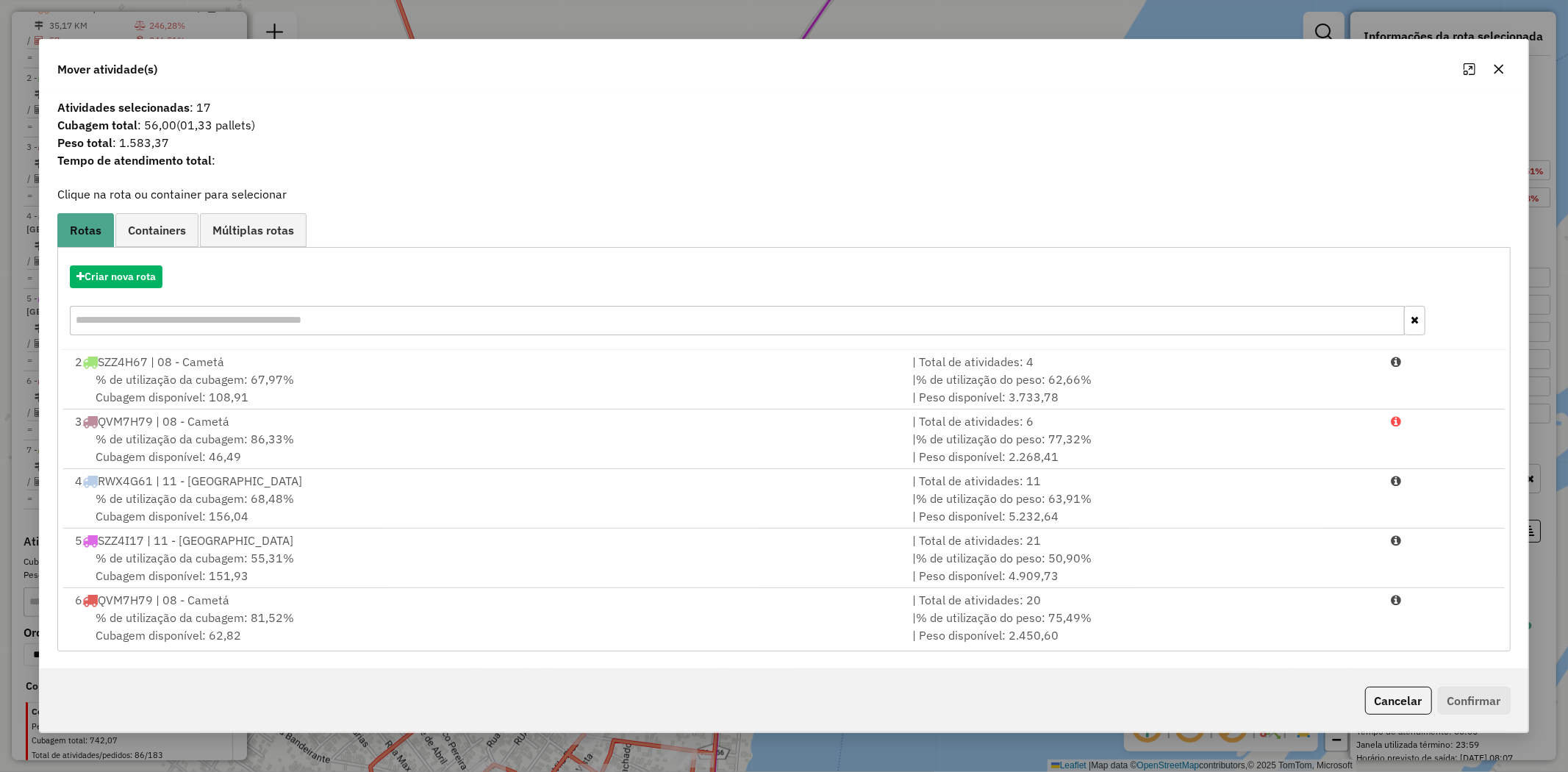
click at [1491, 72] on button "button" at bounding box center [1498, 69] width 23 height 23
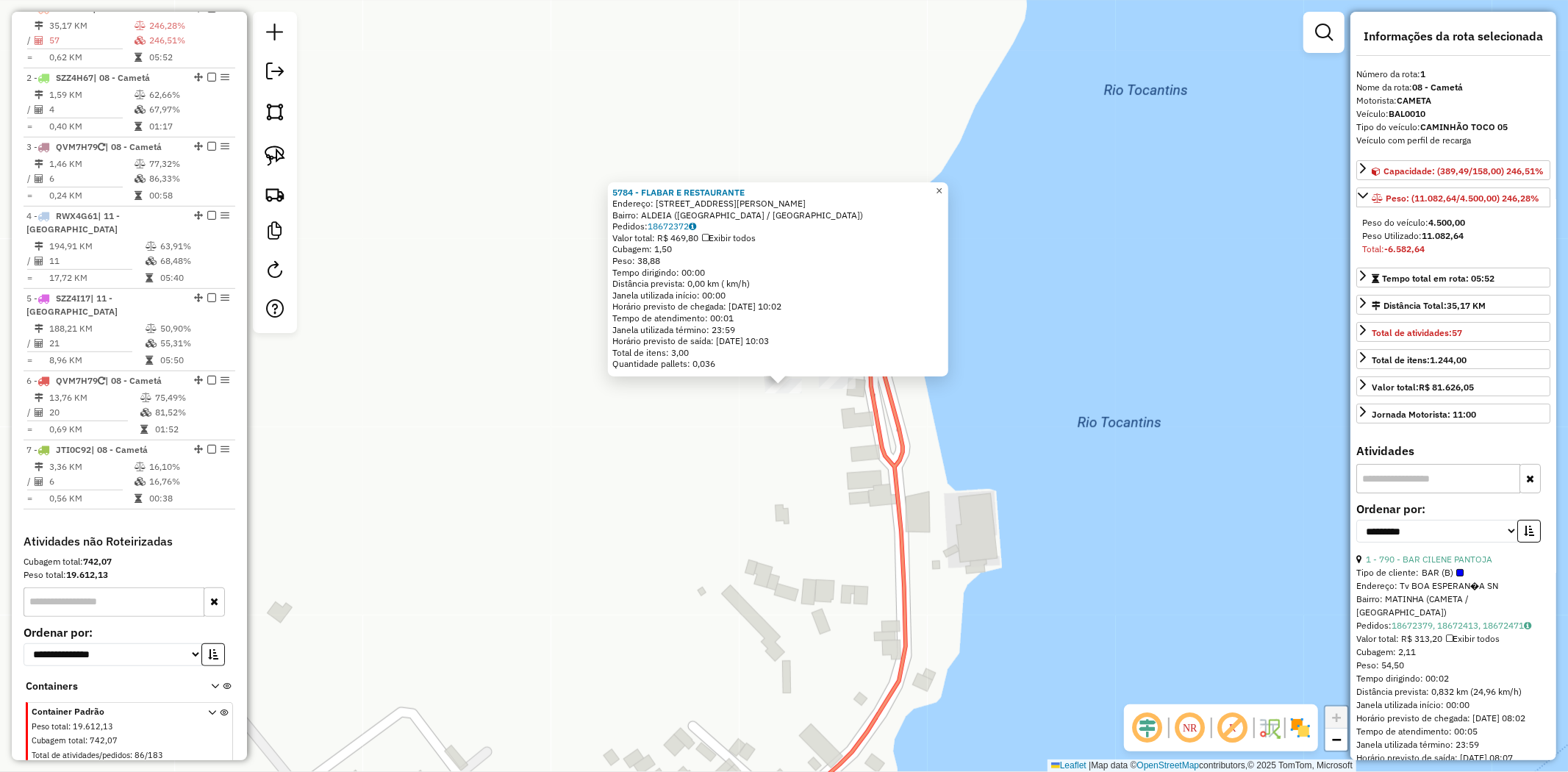
click at [943, 188] on span "×" at bounding box center [939, 191] width 7 height 13
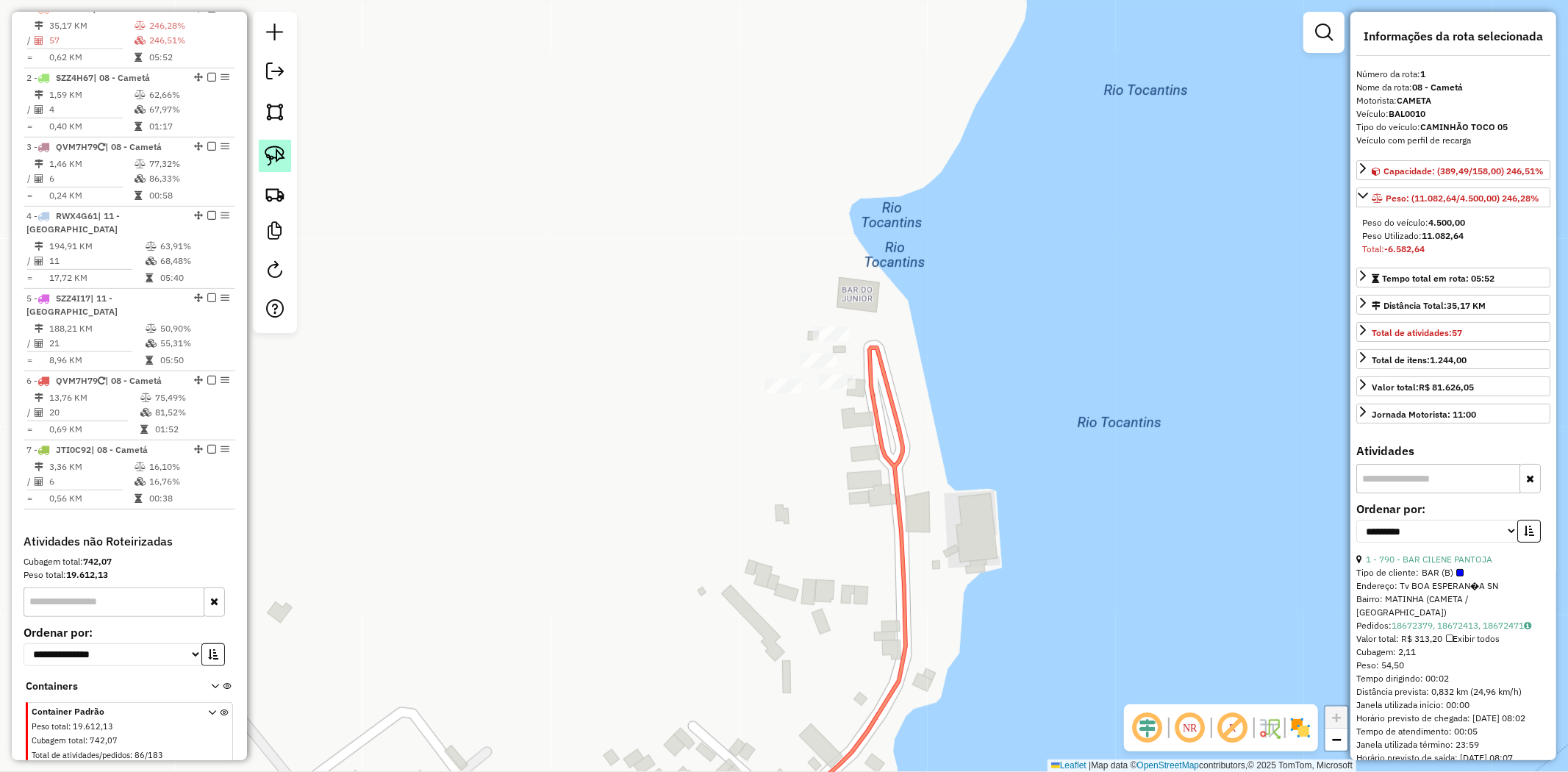
click at [270, 154] on img at bounding box center [275, 156] width 21 height 21
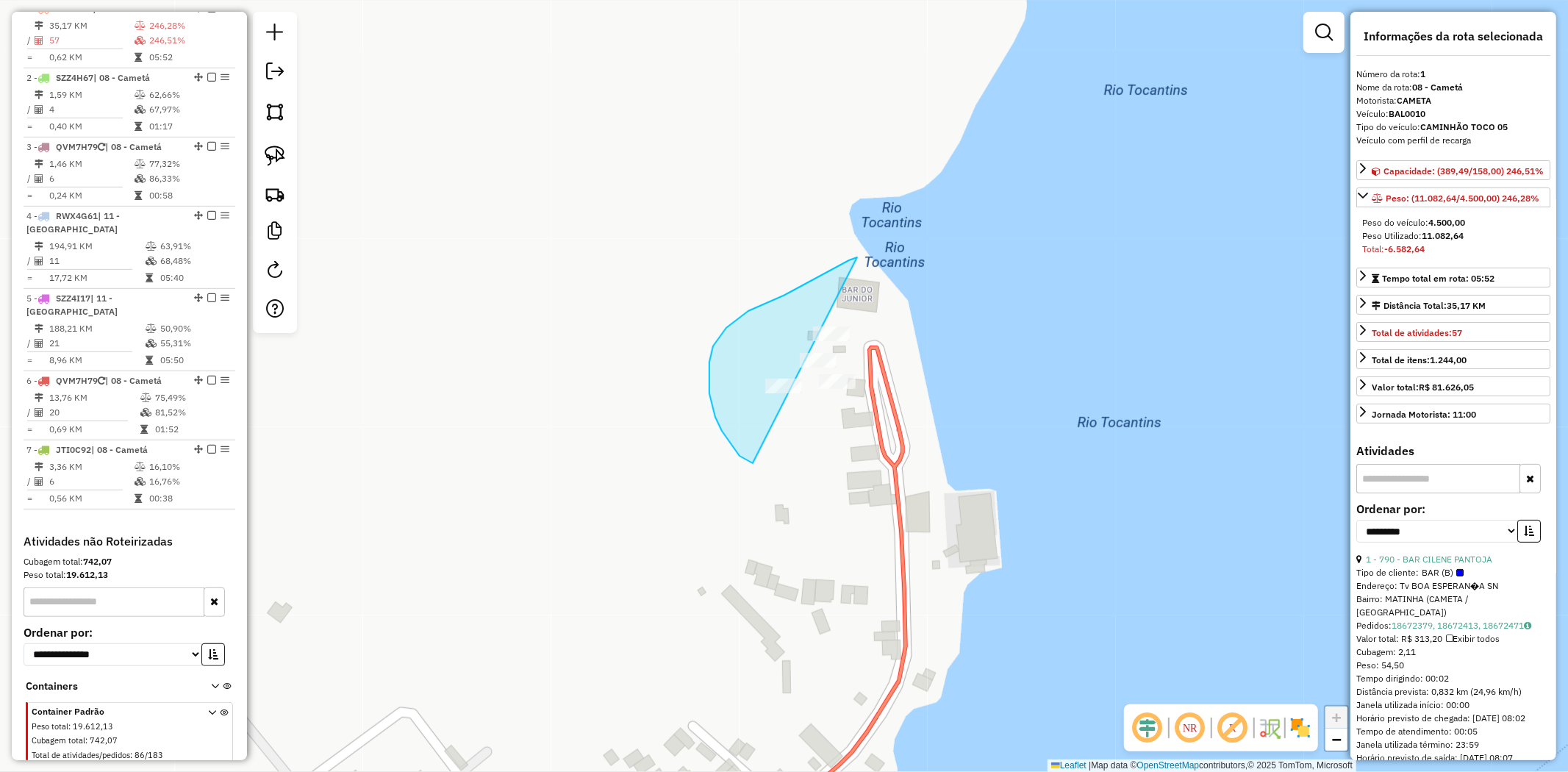
drag, startPoint x: 784, startPoint y: 296, endPoint x: 900, endPoint y: 442, distance: 186.5
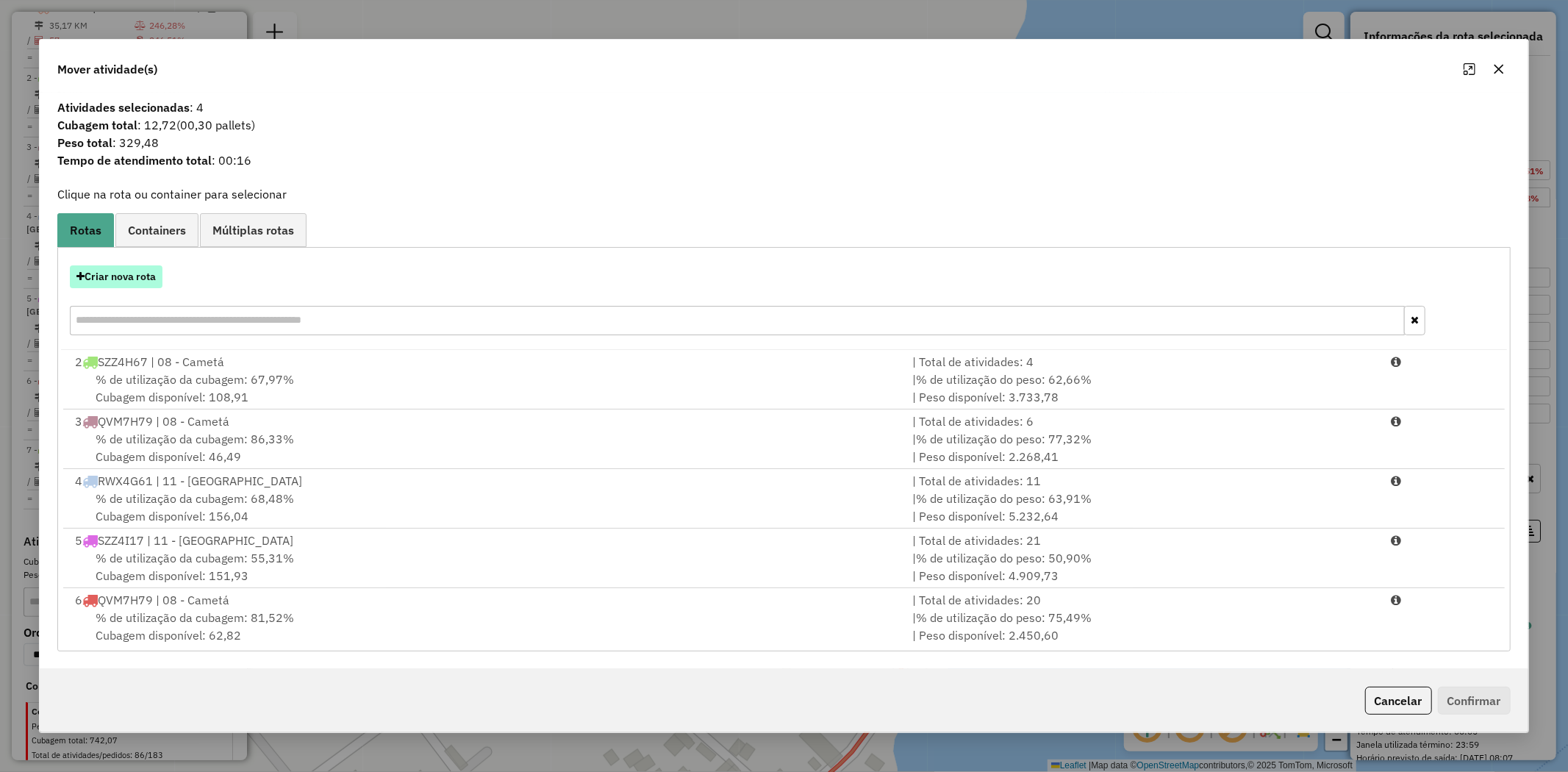
click at [143, 269] on button "Criar nova rota" at bounding box center [116, 277] width 93 height 22
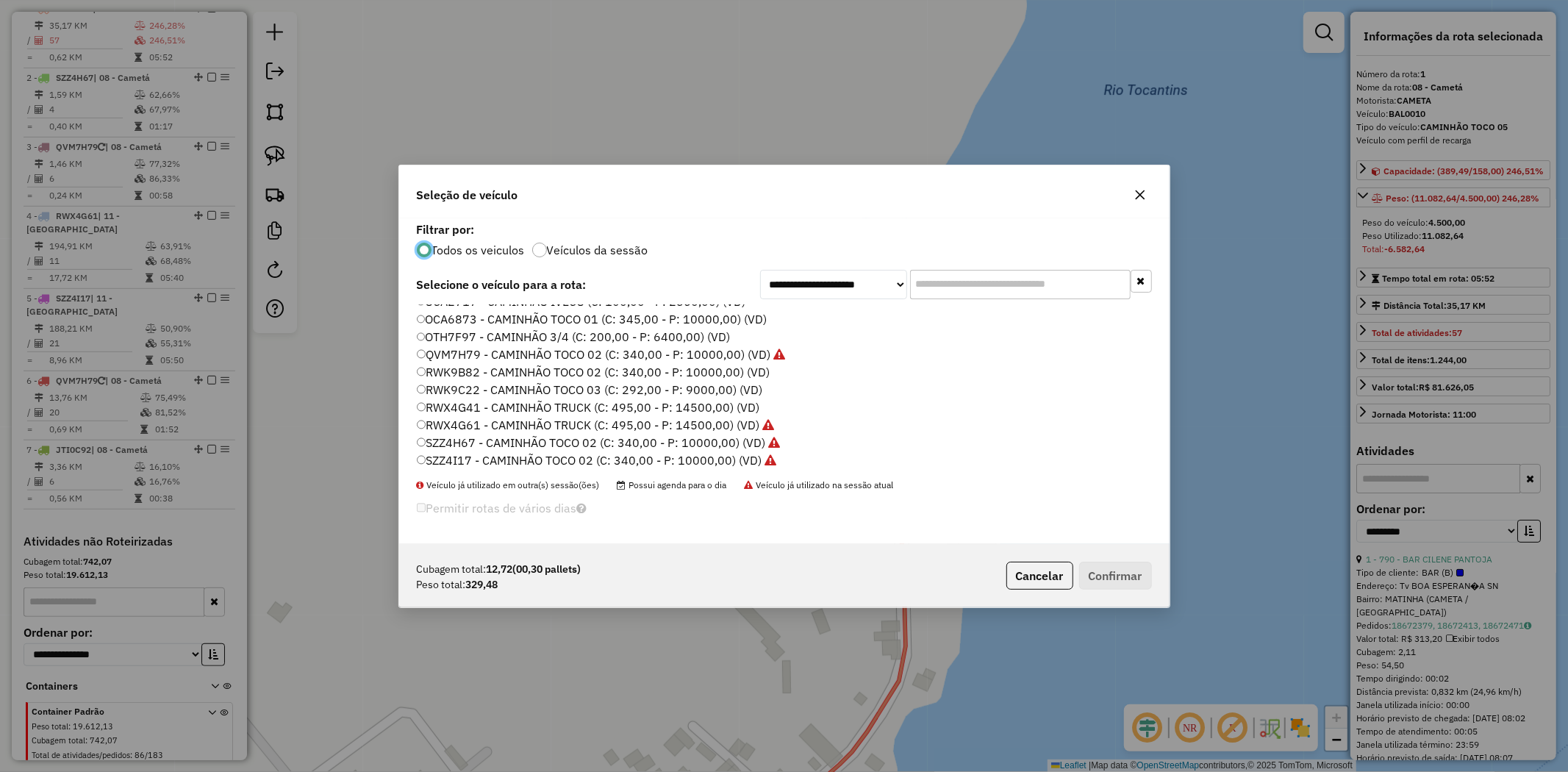
scroll to position [244, 0]
click at [517, 367] on label "RWK9C22 - CAMINHÃO TOCO 03 (C: 292,00 - P: 9000,00) (VD)" at bounding box center [590, 369] width 346 height 18
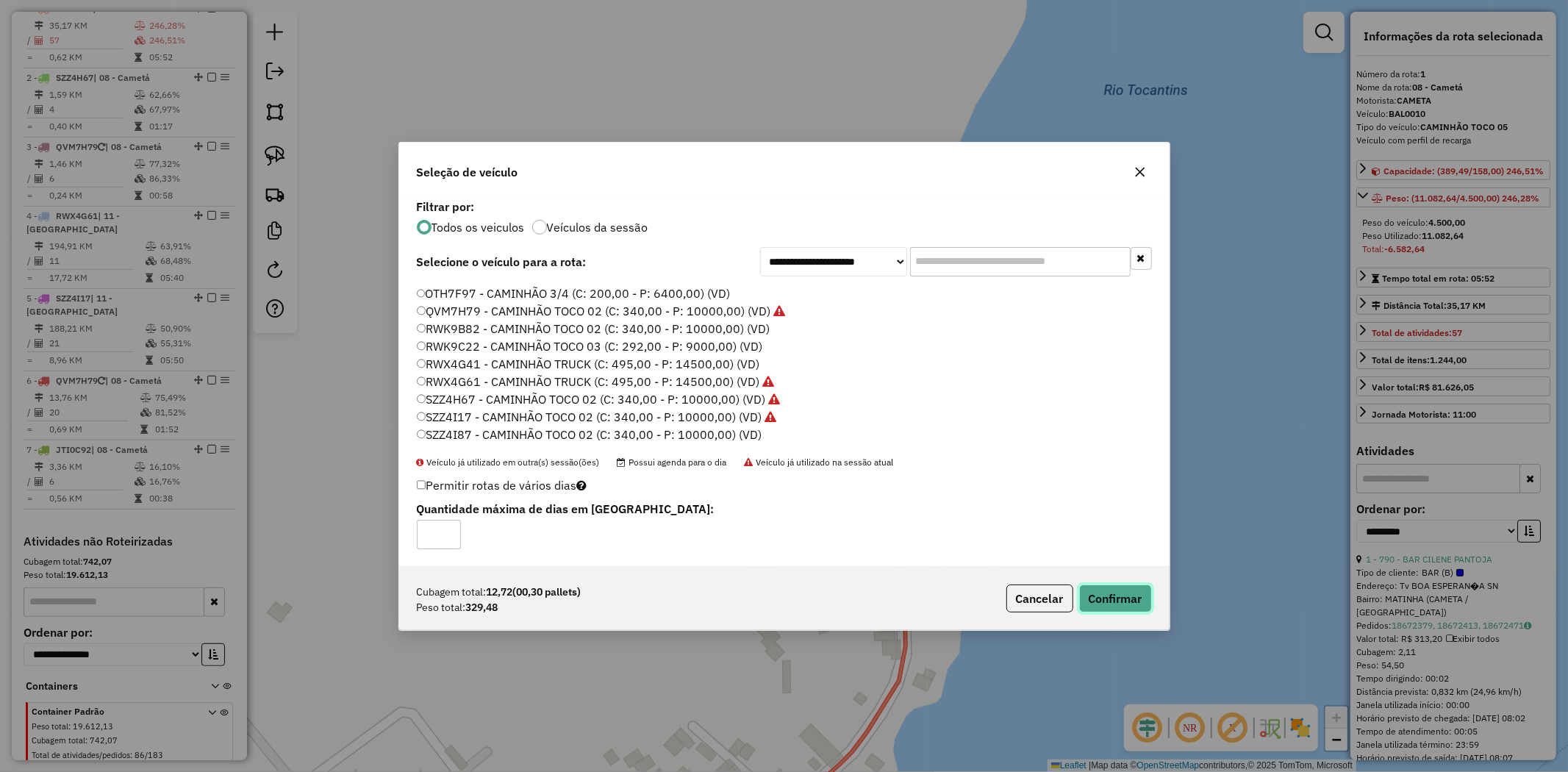
click at [1150, 608] on button "Confirmar" at bounding box center [1116, 598] width 73 height 28
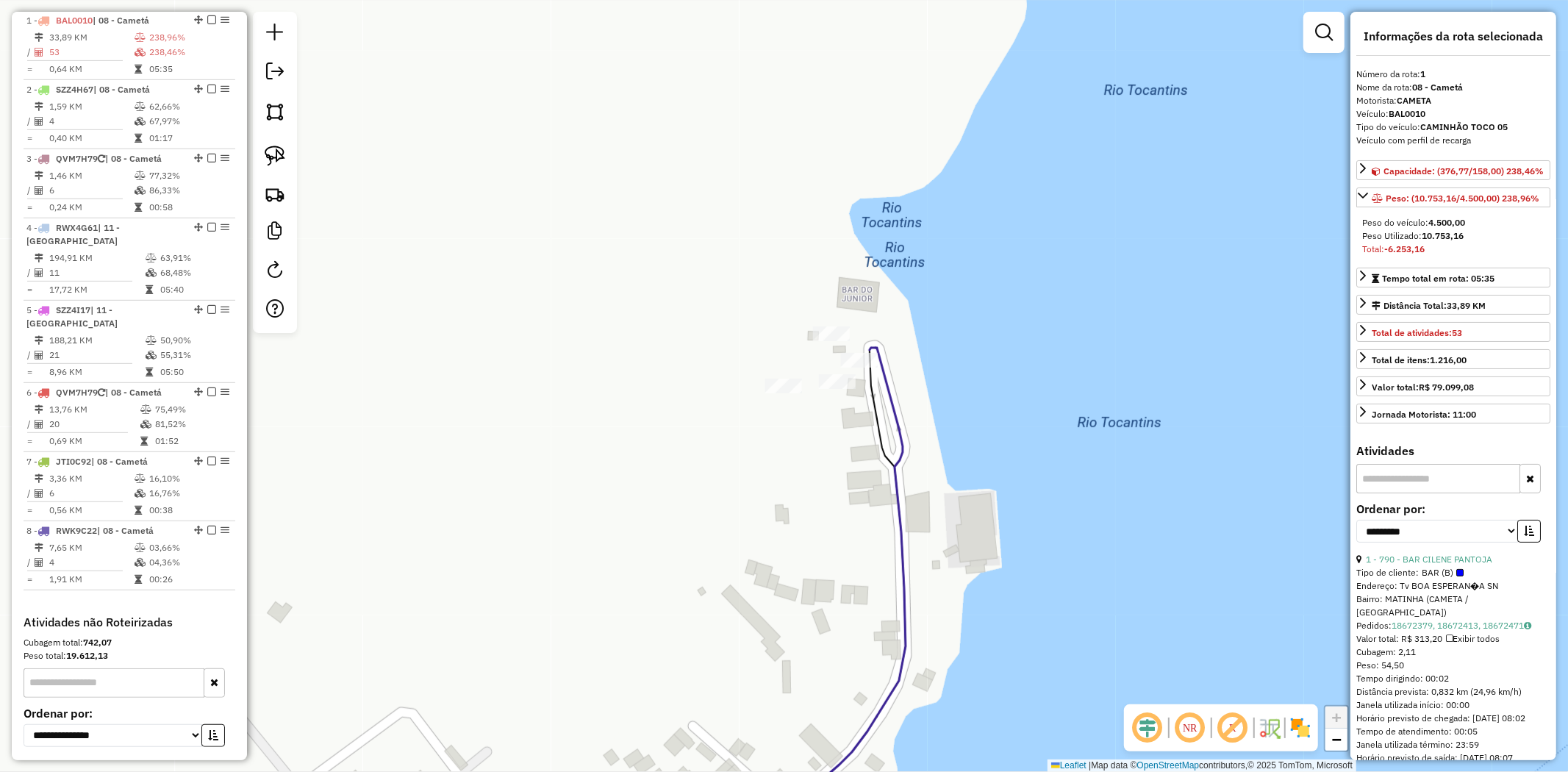
scroll to position [569, 0]
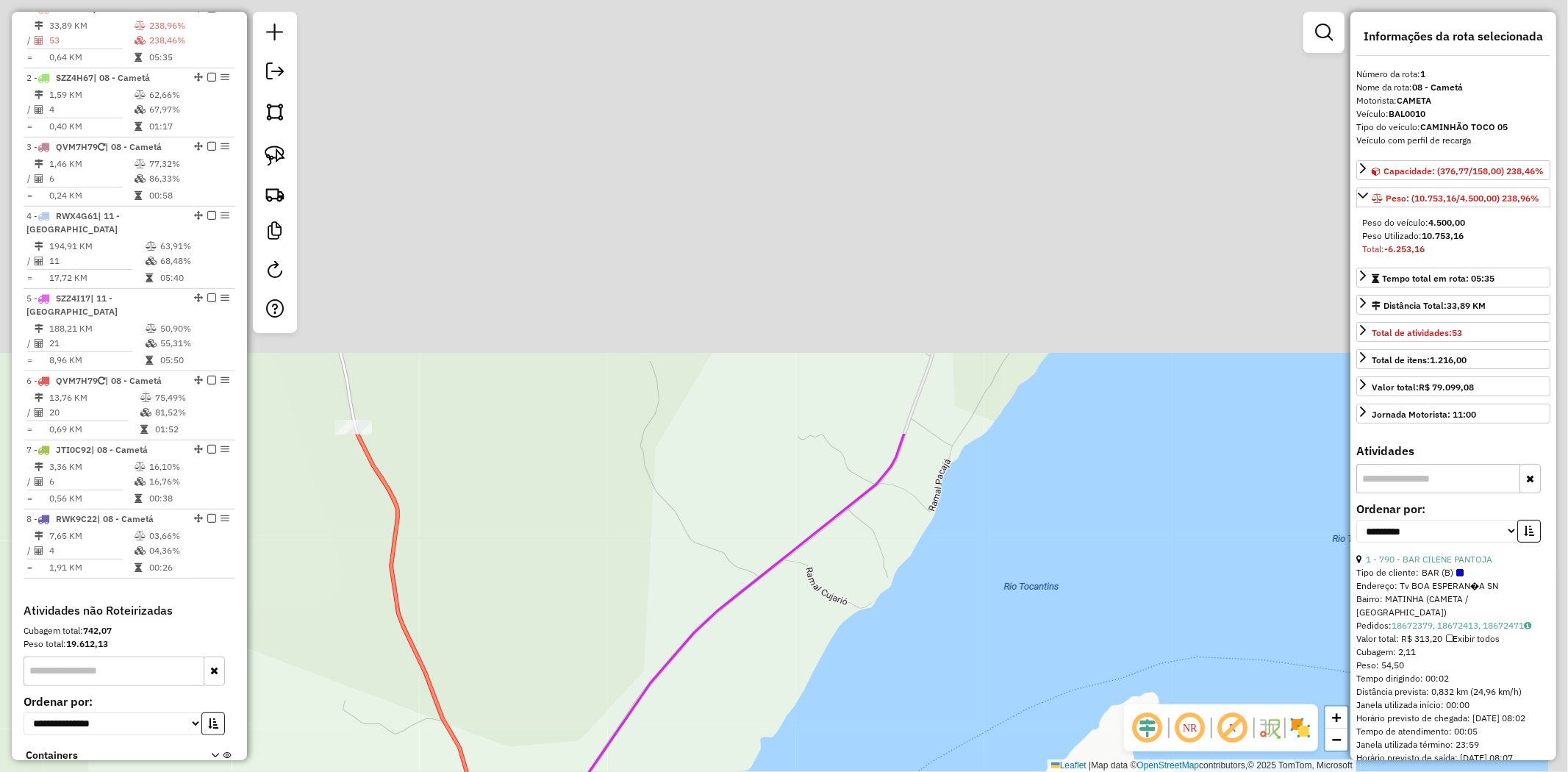
drag, startPoint x: 871, startPoint y: 554, endPoint x: 833, endPoint y: 655, distance: 107.9
click at [829, 679] on div "Janela de atendimento Grade de atendimento Capacidade Transportadoras Veículos …" at bounding box center [784, 386] width 1568 height 772
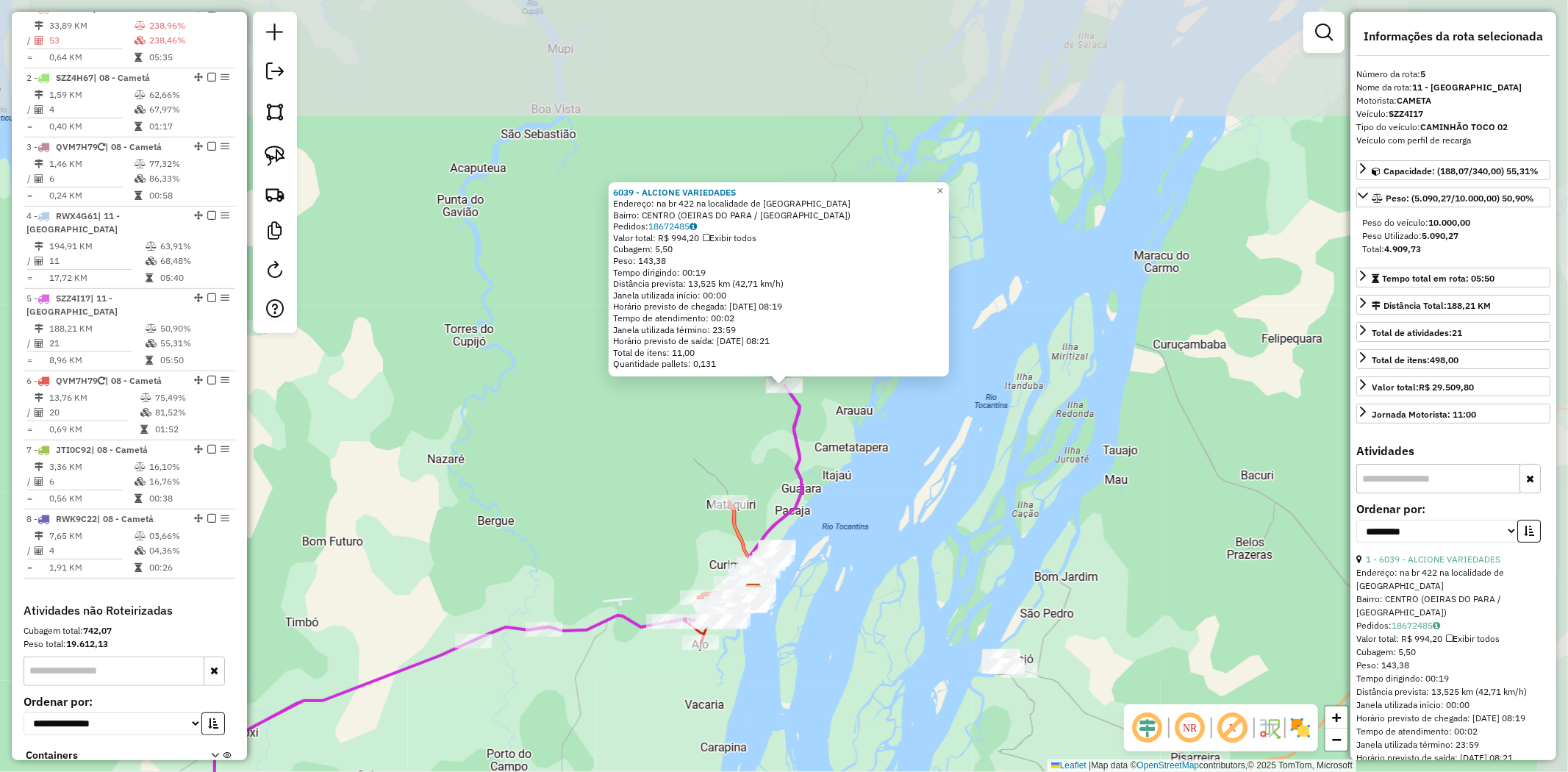
scroll to position [676, 0]
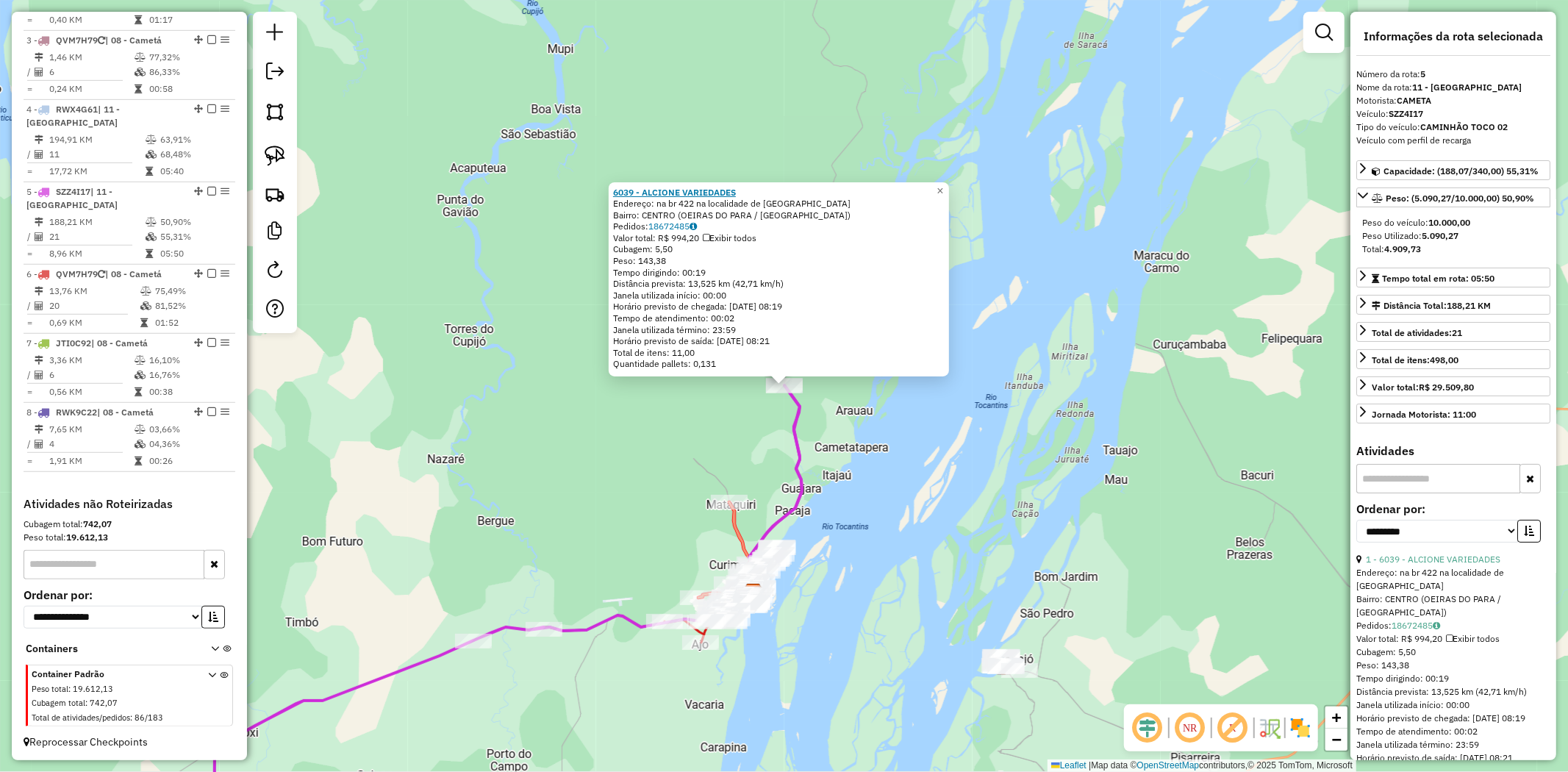
click at [700, 194] on strong "6039 - ALCIONE VARIEDADES" at bounding box center [674, 192] width 123 height 11
click at [700, 195] on strong "6039 - ALCIONE VARIEDADES" at bounding box center [674, 192] width 123 height 11
click at [943, 187] on span "×" at bounding box center [940, 191] width 7 height 13
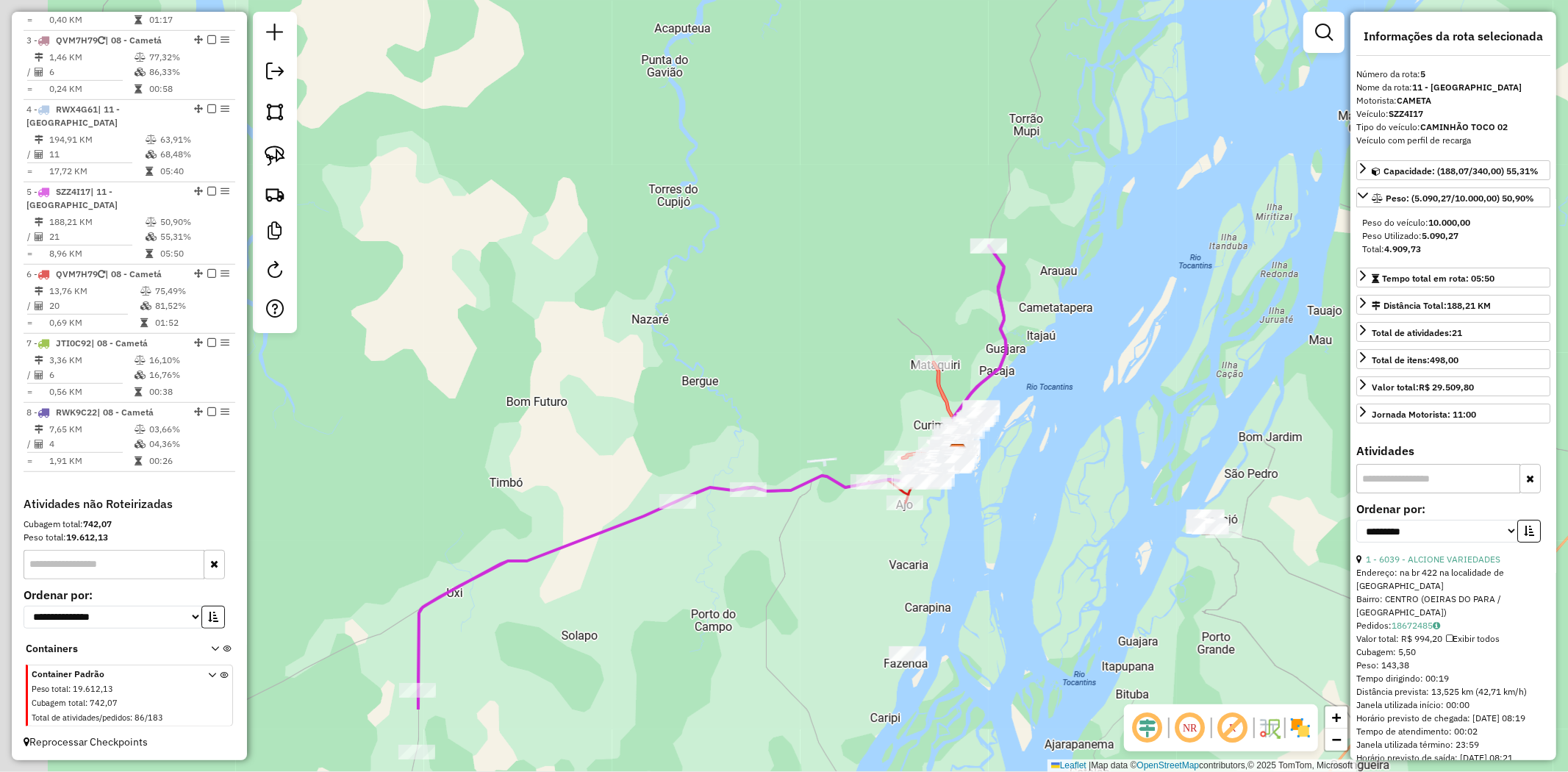
drag, startPoint x: 585, startPoint y: 578, endPoint x: 829, endPoint y: 402, distance: 300.9
click at [817, 405] on div "Janela de atendimento Grade de atendimento Capacidade Transportadoras Veículos …" at bounding box center [784, 386] width 1568 height 772
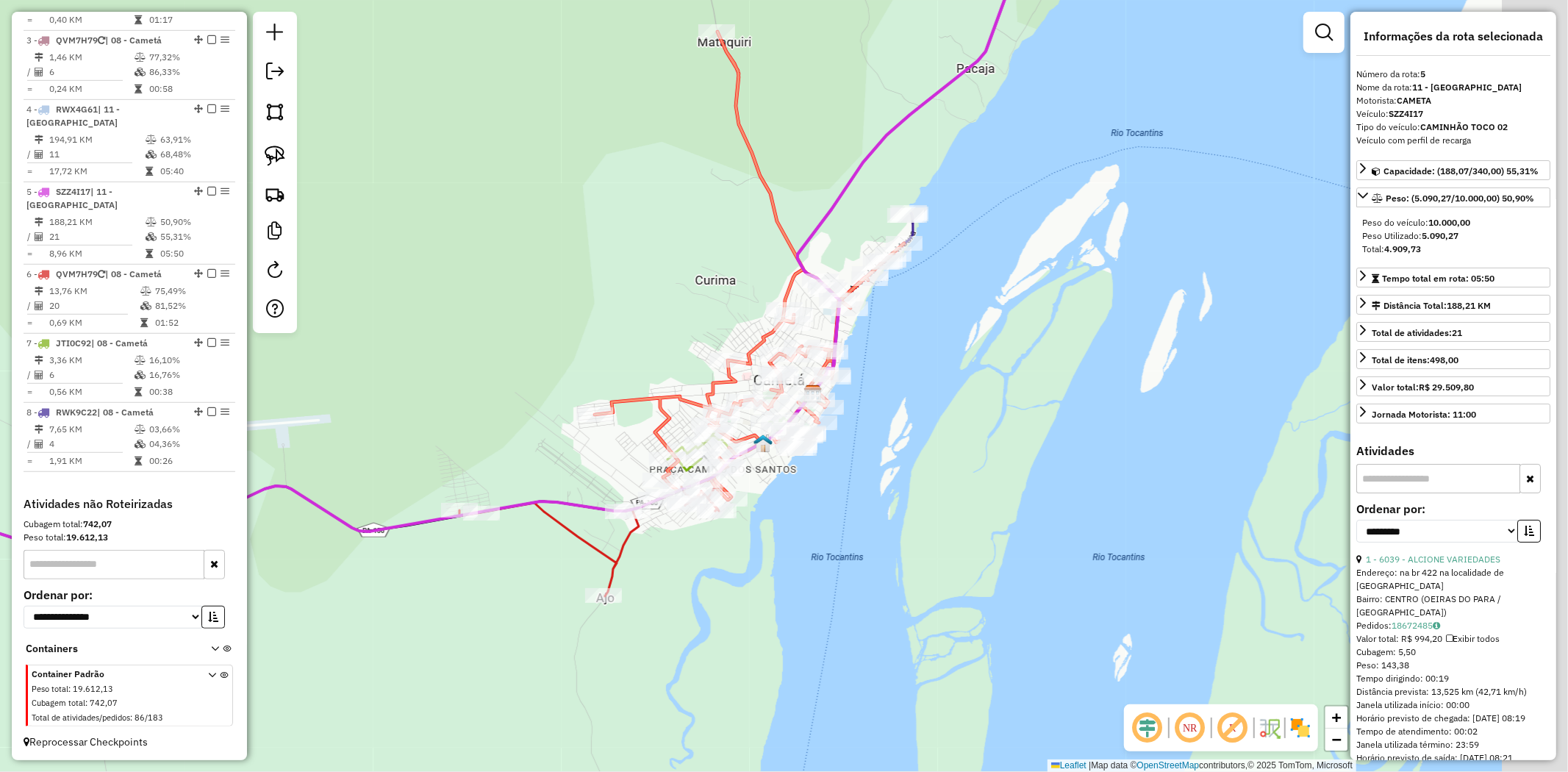
drag, startPoint x: 1135, startPoint y: 449, endPoint x: 812, endPoint y: 475, distance: 324.0
click at [812, 475] on div "Janela de atendimento Grade de atendimento Capacidade Transportadoras Veículos …" at bounding box center [784, 386] width 1568 height 772
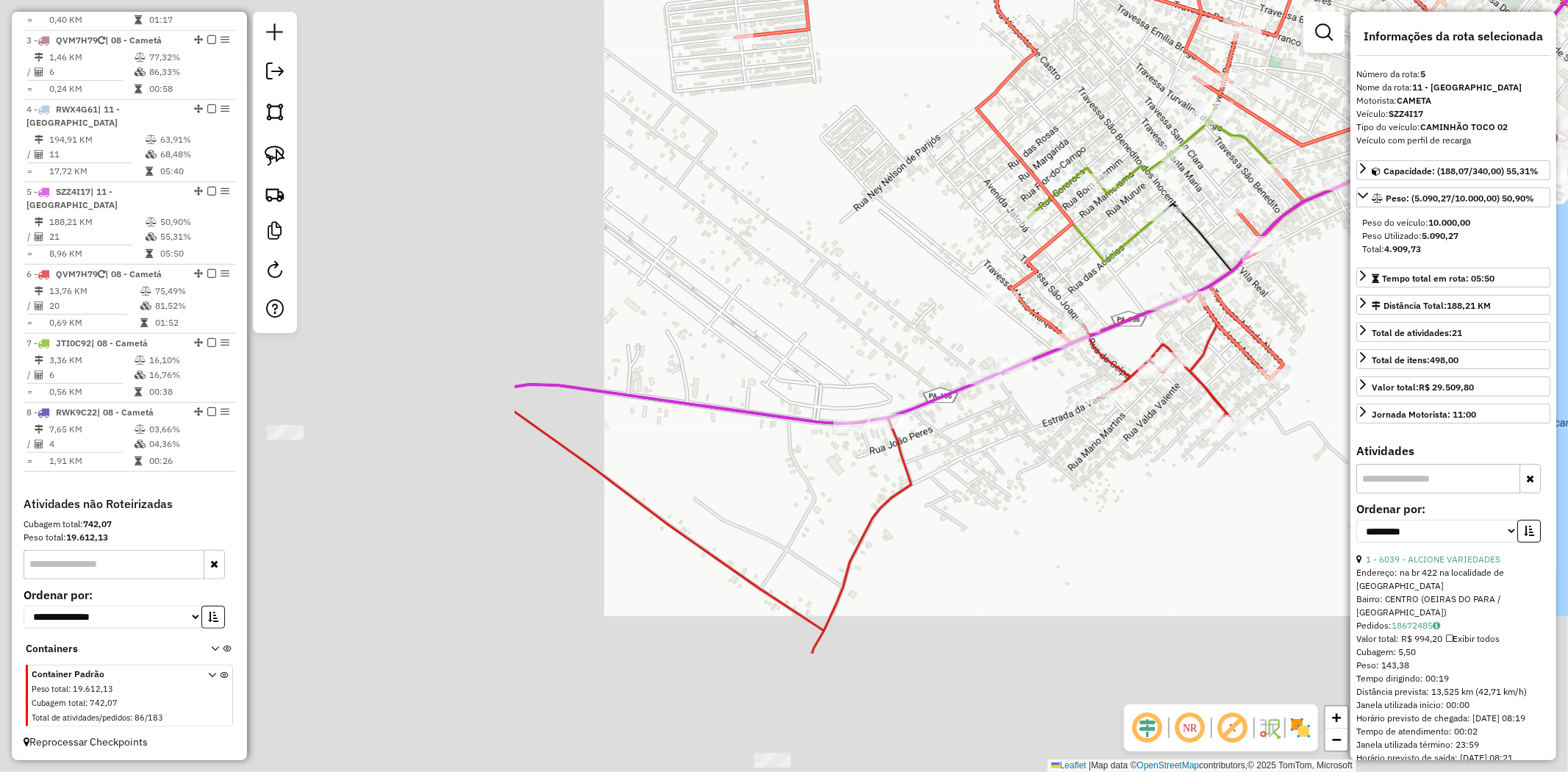
drag, startPoint x: 297, startPoint y: 488, endPoint x: 1113, endPoint y: 265, distance: 845.9
click at [1110, 268] on div "Janela de atendimento Grade de atendimento Capacidade Transportadoras Veículos …" at bounding box center [784, 386] width 1568 height 772
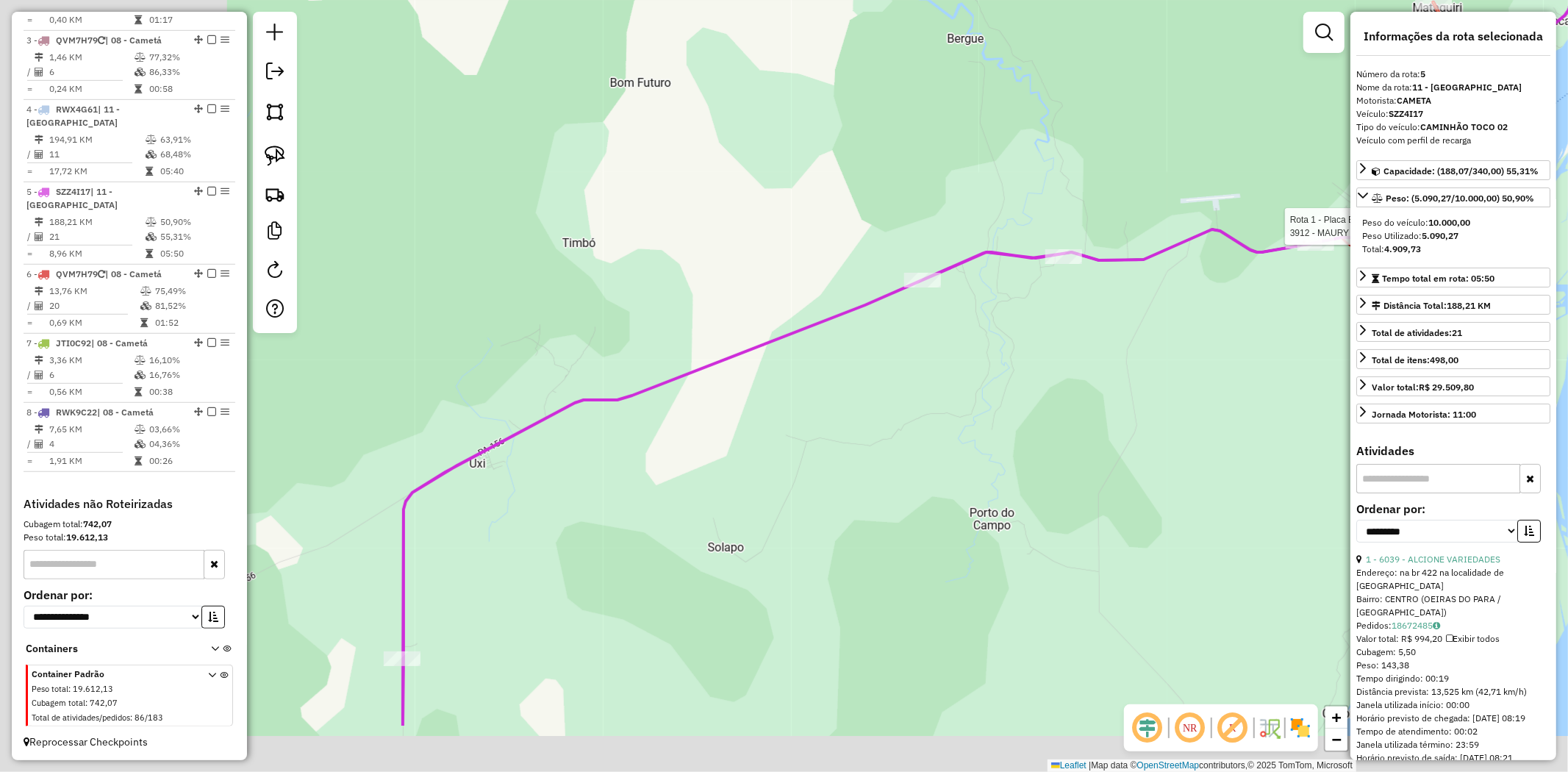
drag, startPoint x: 651, startPoint y: 403, endPoint x: 1061, endPoint y: 230, distance: 445.0
click at [1051, 232] on icon at bounding box center [990, 262] width 1176 height 927
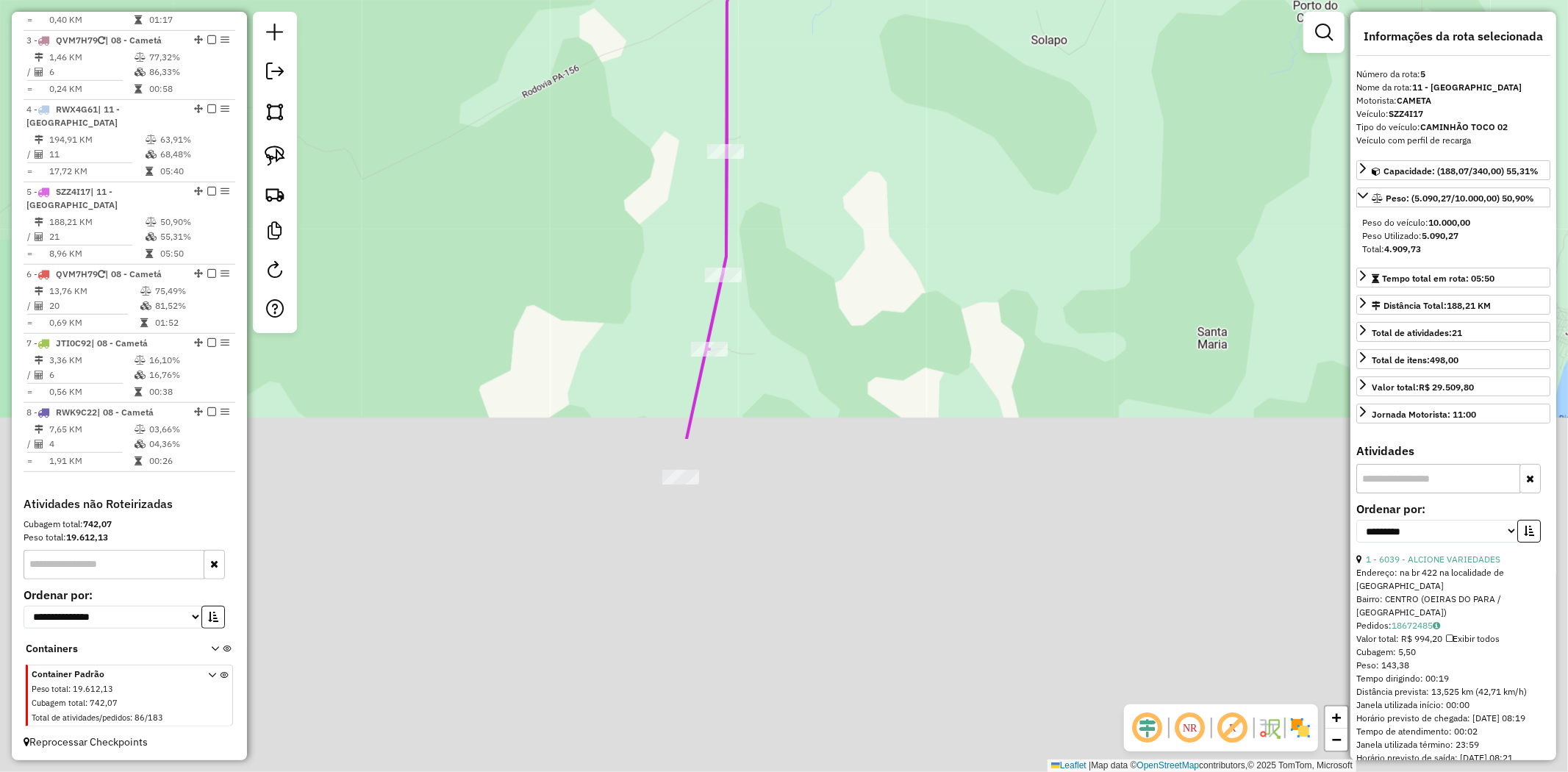
drag, startPoint x: 790, startPoint y: 546, endPoint x: 792, endPoint y: 274, distance: 272.0
click at [833, 263] on div "Rota 1 - Placa BAL0010 3912 - MAURY DELIVERY Janela de atendimento Grade de ate…" at bounding box center [784, 386] width 1568 height 772
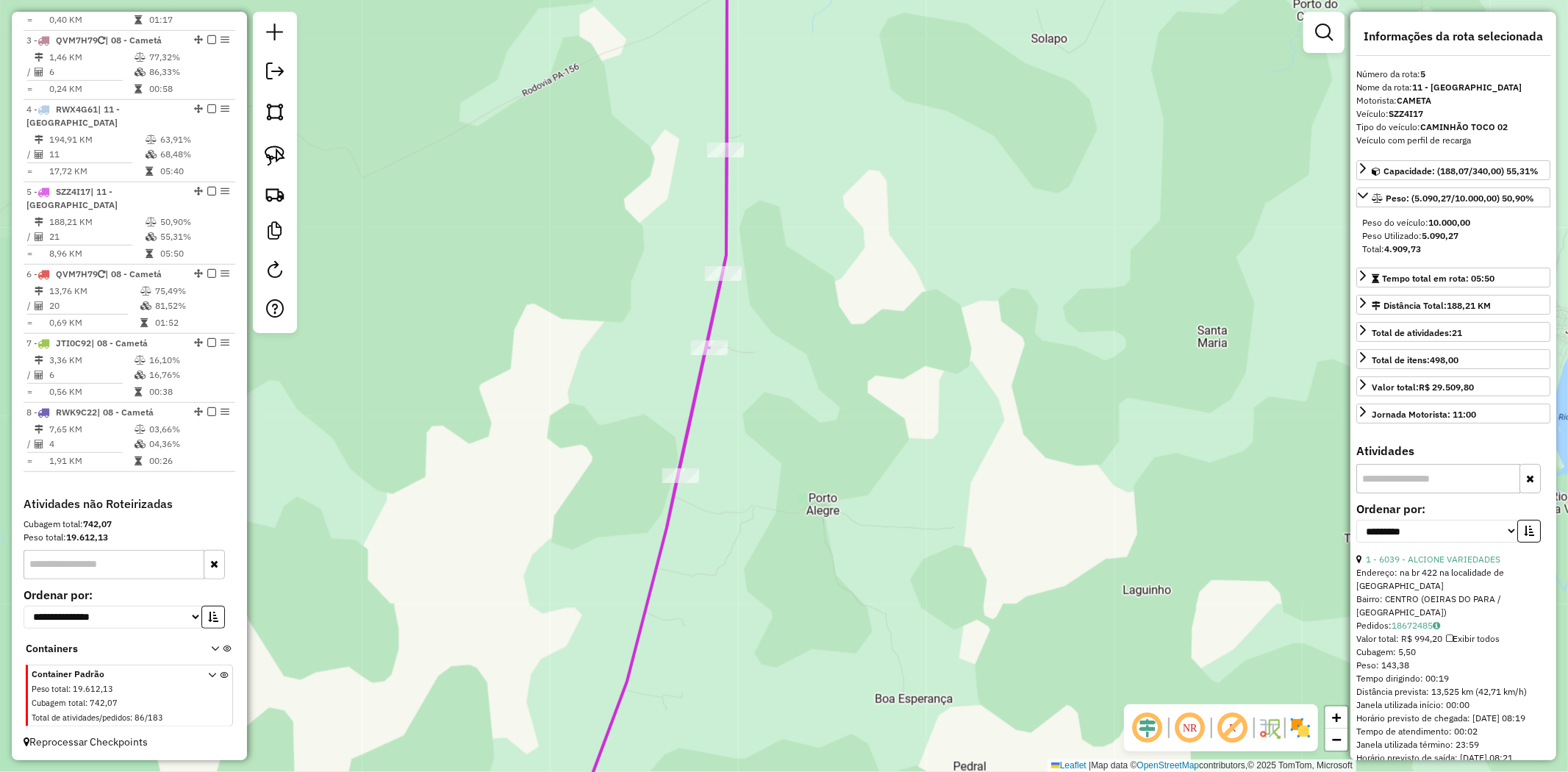
drag, startPoint x: 704, startPoint y: 633, endPoint x: 839, endPoint y: 281, distance: 377.0
click at [826, 333] on div "Rota 1 - Placa BAL0010 3912 - MAURY DELIVERY Rota 5 - Placa SZZ4I17 1564 - COM.…" at bounding box center [784, 386] width 1568 height 772
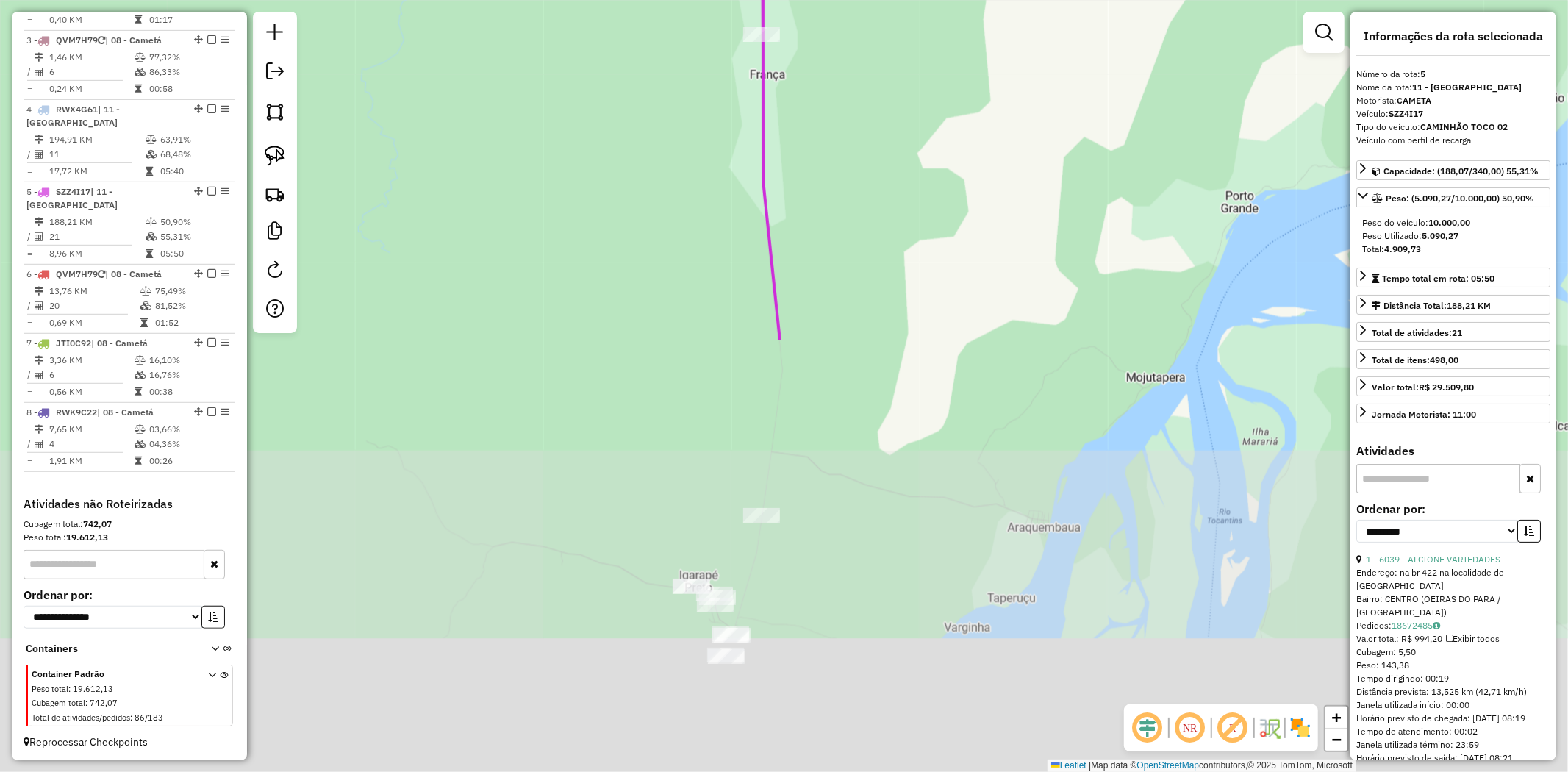
drag, startPoint x: 796, startPoint y: 641, endPoint x: 839, endPoint y: 126, distance: 516.8
click at [842, 127] on div "Rota 1 - Placa BAL0010 3912 - MAURY DELIVERY Janela de atendimento Grade de ate…" at bounding box center [784, 386] width 1568 height 772
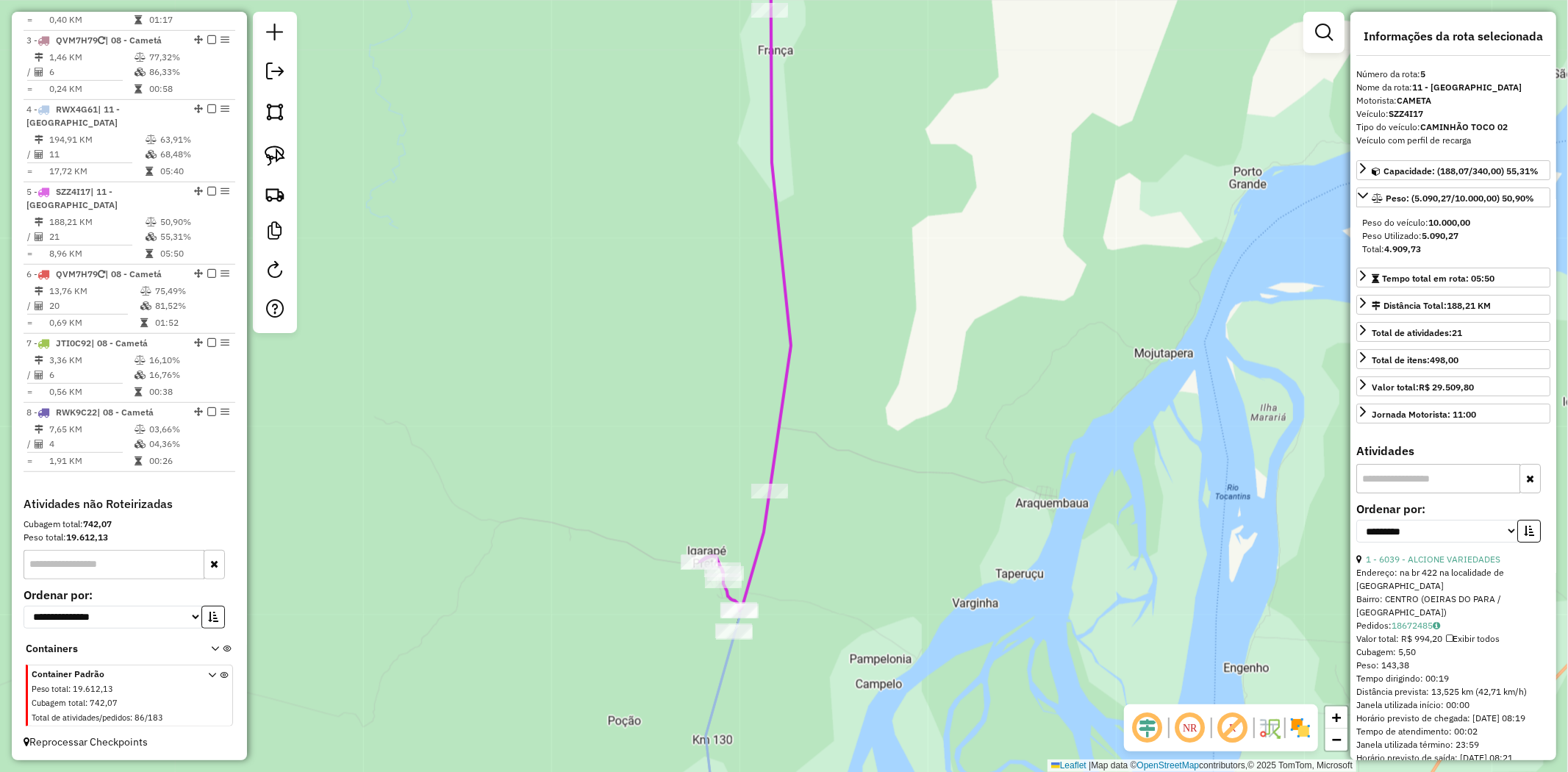
drag, startPoint x: 744, startPoint y: 549, endPoint x: 843, endPoint y: 217, distance: 346.4
click at [846, 217] on div "Rota 1 - Placa BAL0010 3912 - MAURY DELIVERY Janela de atendimento Grade de ate…" at bounding box center [784, 386] width 1568 height 772
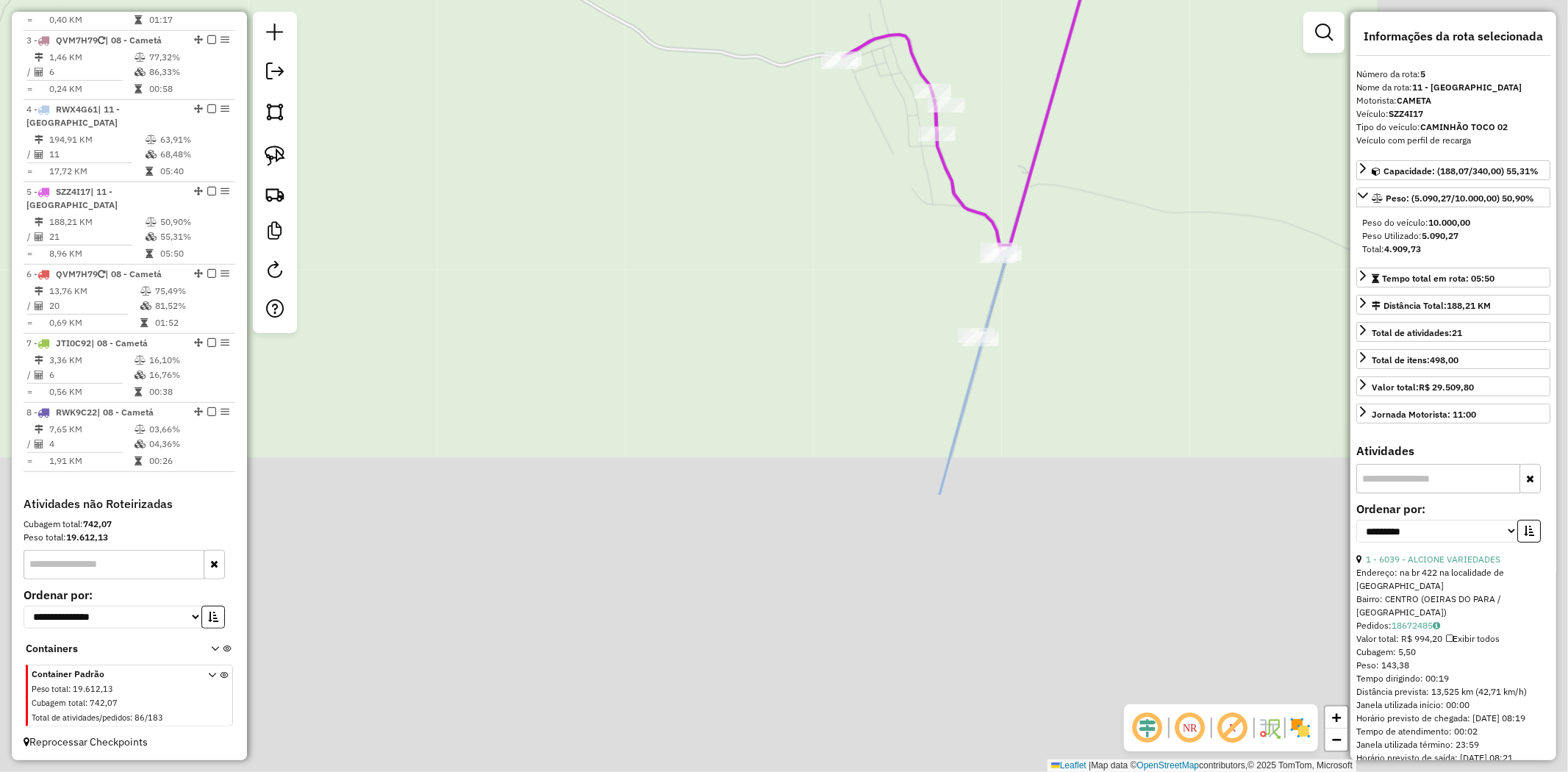
drag, startPoint x: 1132, startPoint y: 466, endPoint x: 905, endPoint y: 71, distance: 455.6
click at [907, 57] on div "Rota 1 - Placa BAL0010 3912 - MAURY DELIVERY Rota 5 - Placa SZZ4I17 186 - ARENA…" at bounding box center [784, 386] width 1568 height 772
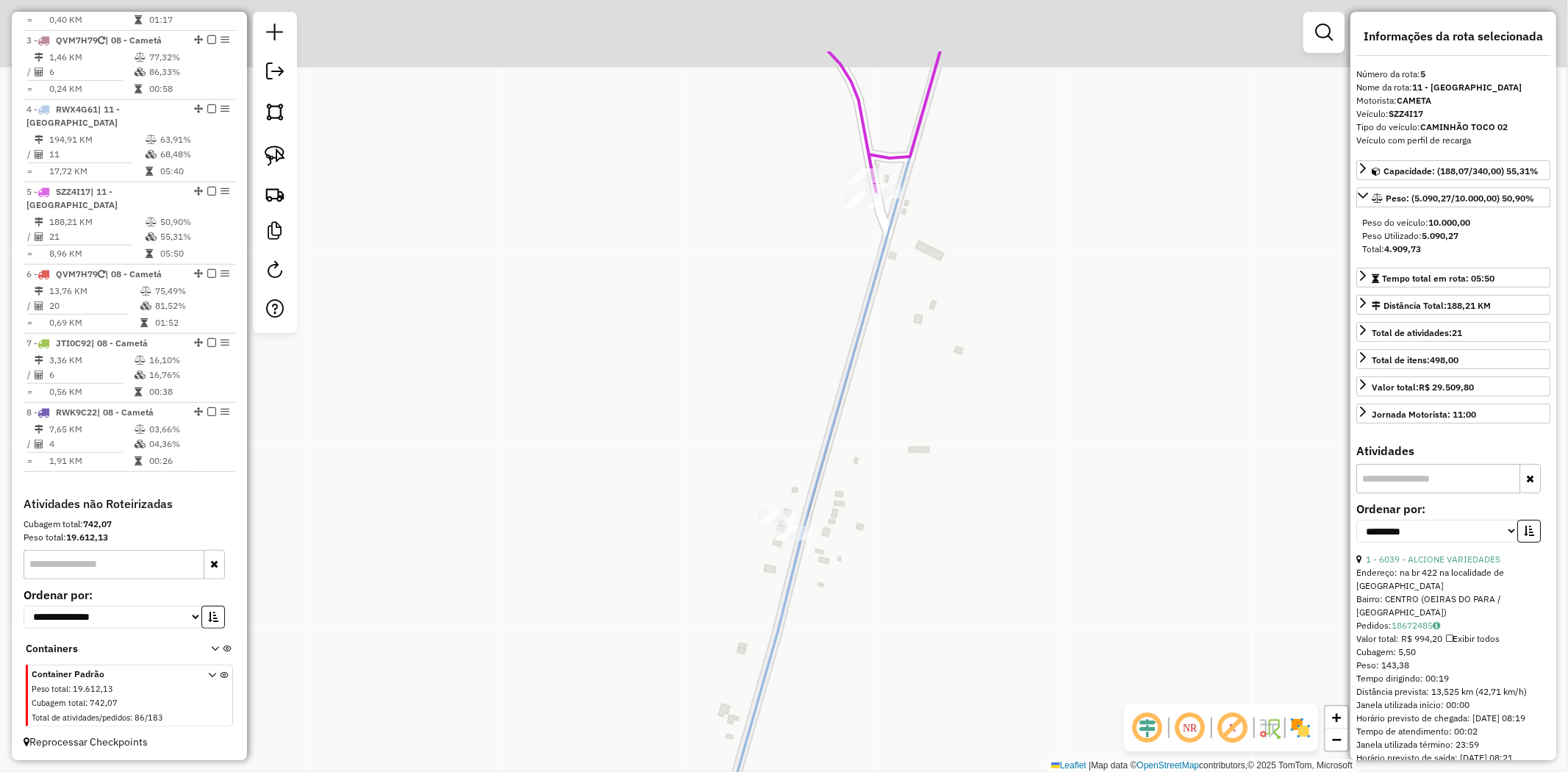
drag, startPoint x: 907, startPoint y: 210, endPoint x: 902, endPoint y: 225, distance: 15.8
click at [902, 225] on div "Rota 1 - Placa BAL0010 3912 - MAURY DELIVERY Rota 5 - Placa SZZ4I17 186 - ARENA…" at bounding box center [784, 386] width 1568 height 772
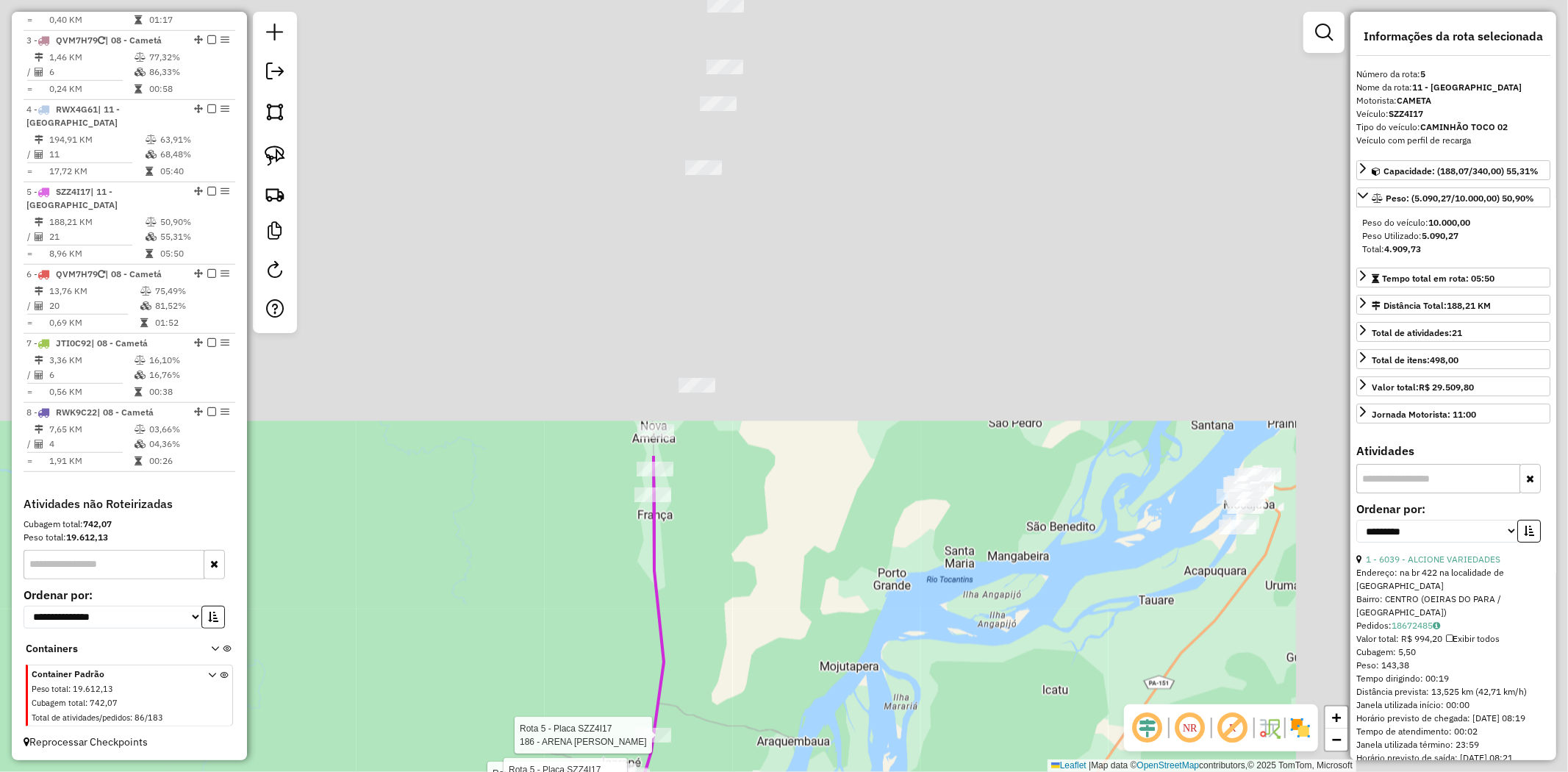
drag, startPoint x: 1072, startPoint y: 137, endPoint x: 751, endPoint y: 640, distance: 596.7
click at [745, 707] on div "Rota 1 - Placa BAL0010 3912 - MAURY DELIVERY Rota 5 - Placa SZZ4I17 186 - ARENA…" at bounding box center [784, 386] width 1568 height 772
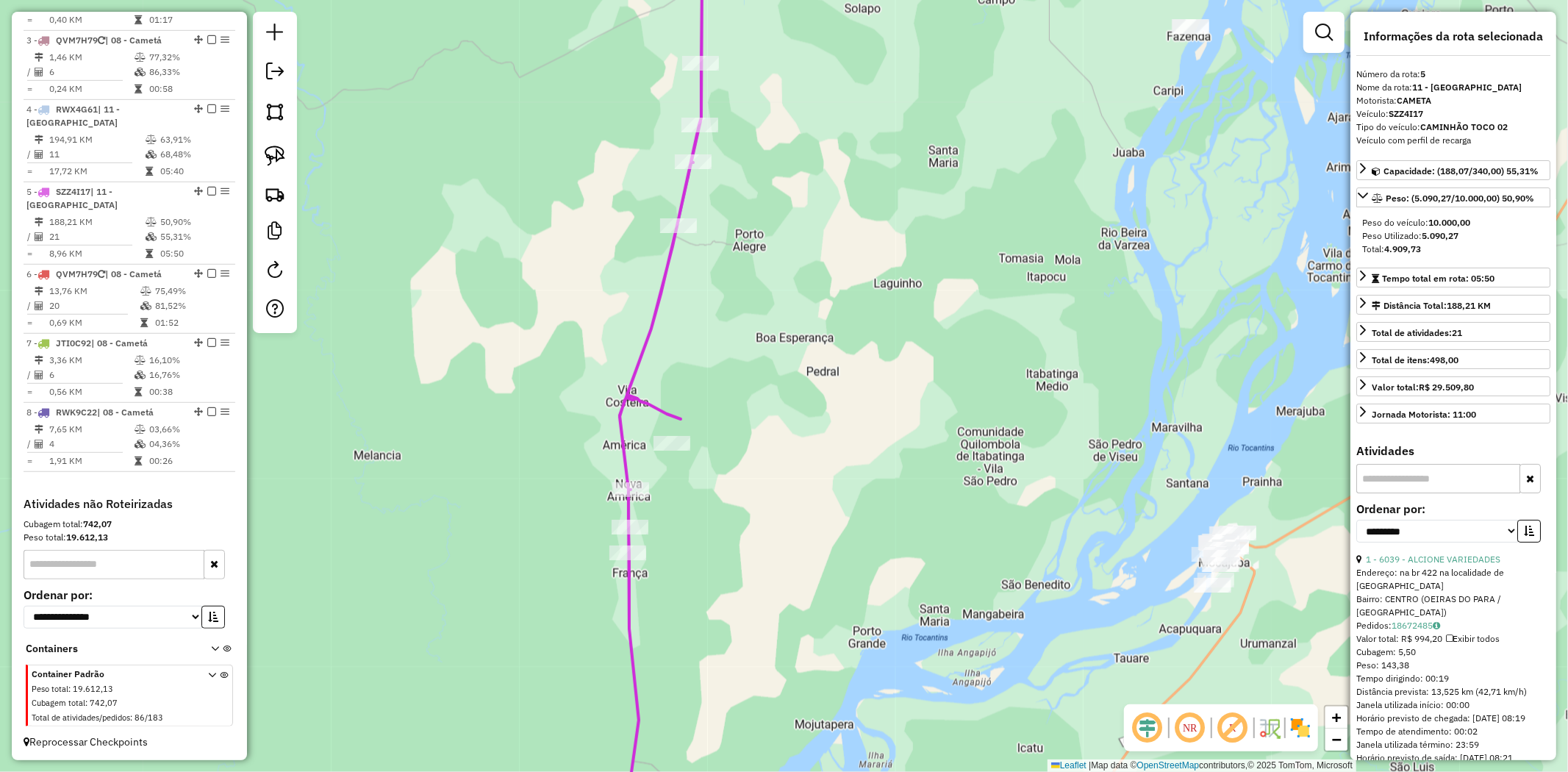
drag, startPoint x: 810, startPoint y: 208, endPoint x: 807, endPoint y: 553, distance: 345.0
click at [810, 539] on div "Rota 1 - Placa BAL0010 3912 - MAURY DELIVERY Rota 5 - Placa SZZ4I17 186 - ARENA…" at bounding box center [784, 386] width 1568 height 772
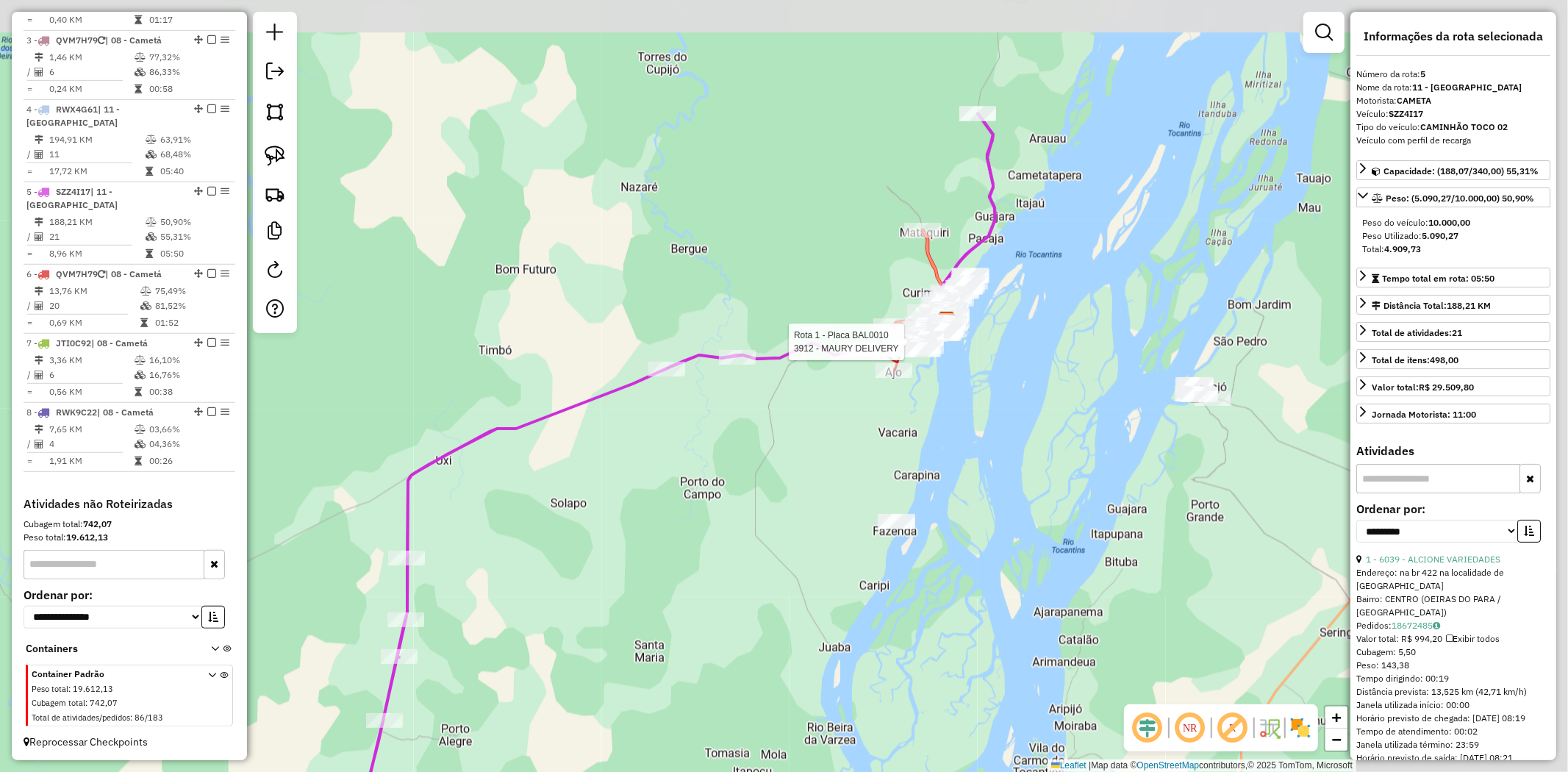
drag, startPoint x: 959, startPoint y: 386, endPoint x: 679, endPoint y: 535, distance: 317.2
click at [679, 539] on div "Rota 1 - Placa BAL0010 3912 - MAURY DELIVERY Rota 5 - Placa SZZ4I17 186 - ARENA…" at bounding box center [784, 386] width 1568 height 772
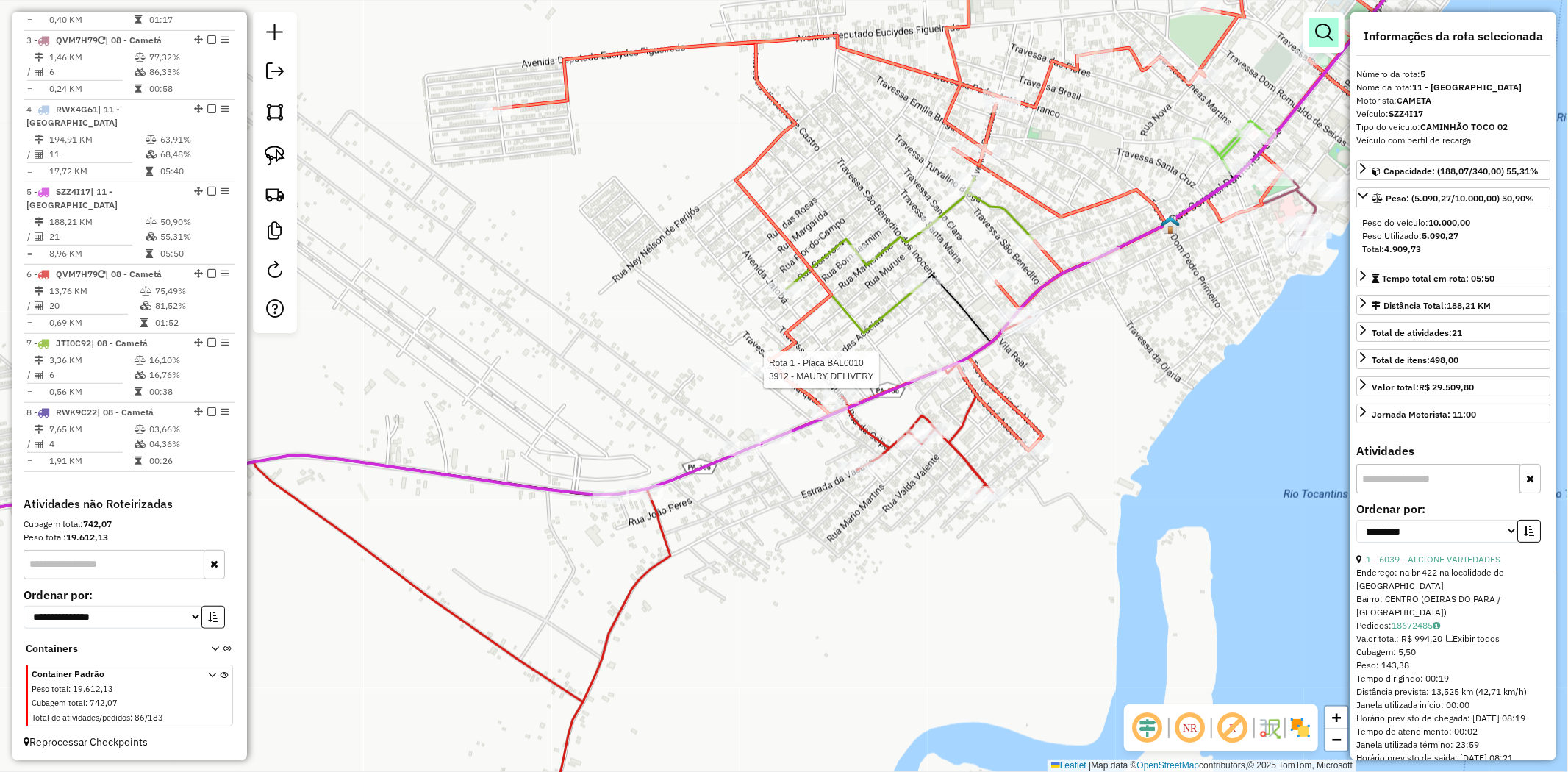
click at [1334, 35] on link at bounding box center [1324, 33] width 29 height 29
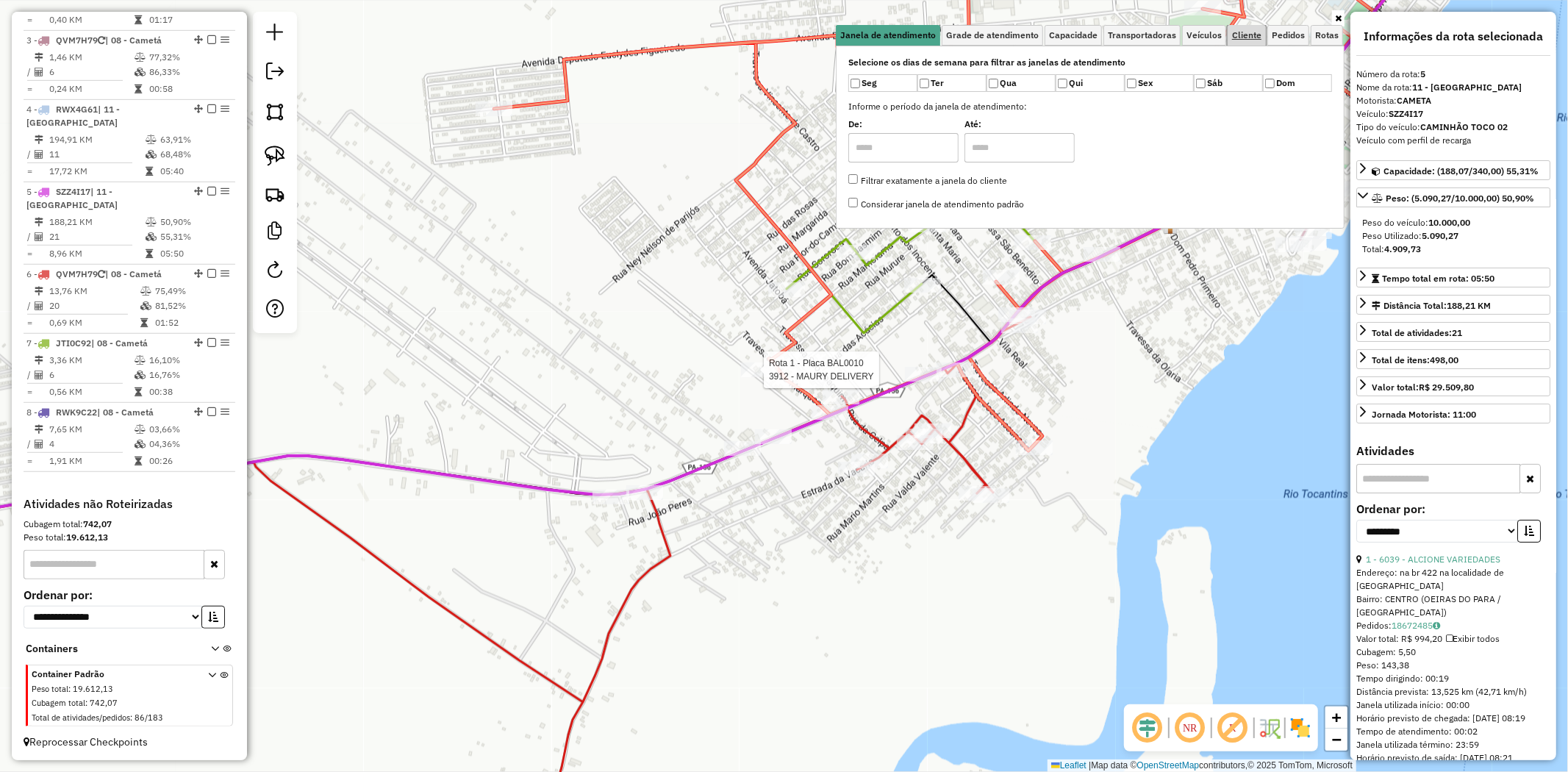
click at [1245, 31] on span "Cliente" at bounding box center [1246, 35] width 29 height 9
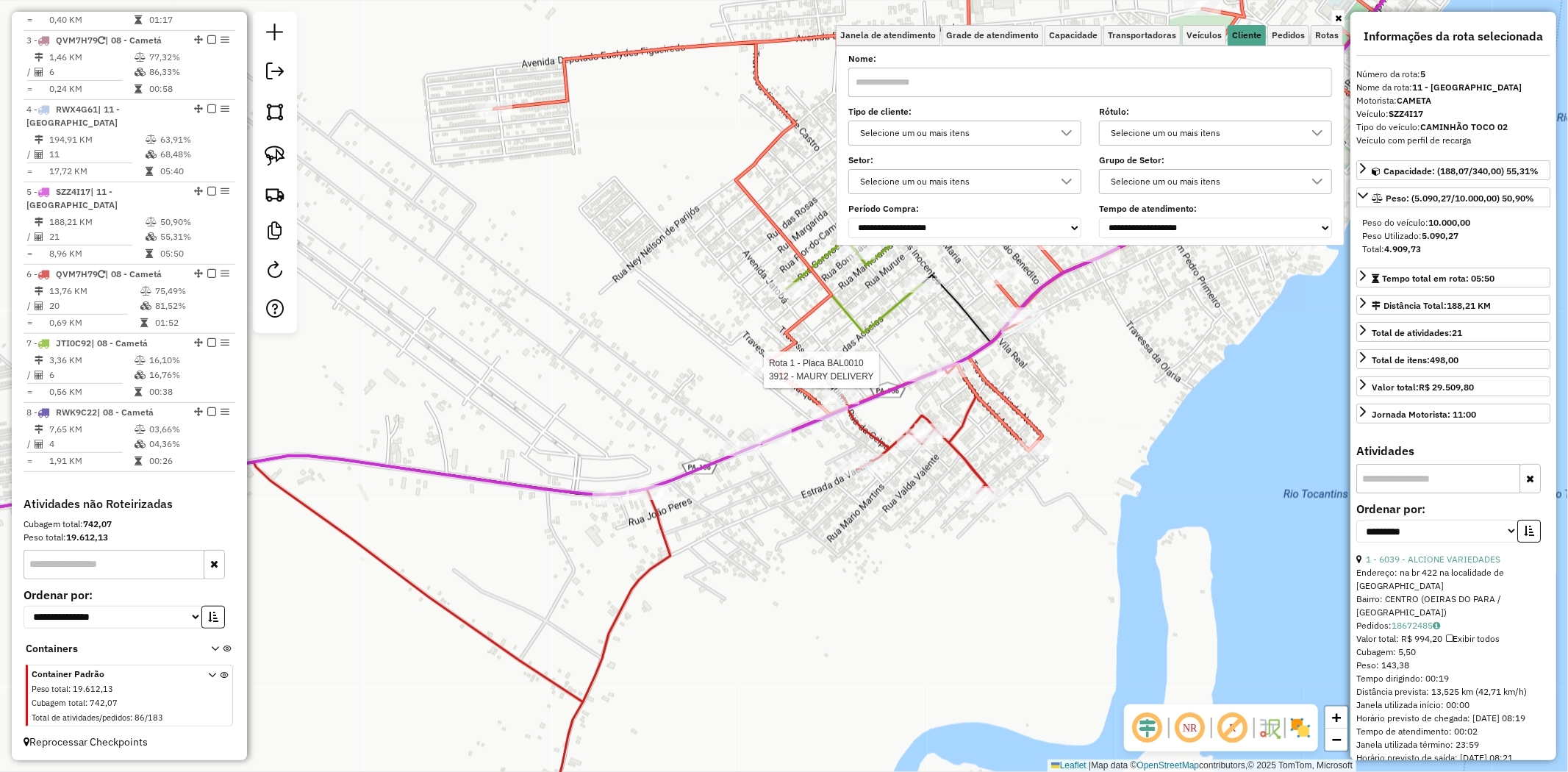
click at [907, 78] on input "text" at bounding box center [1090, 83] width 483 height 29
click at [887, 83] on input "text" at bounding box center [1090, 83] width 483 height 29
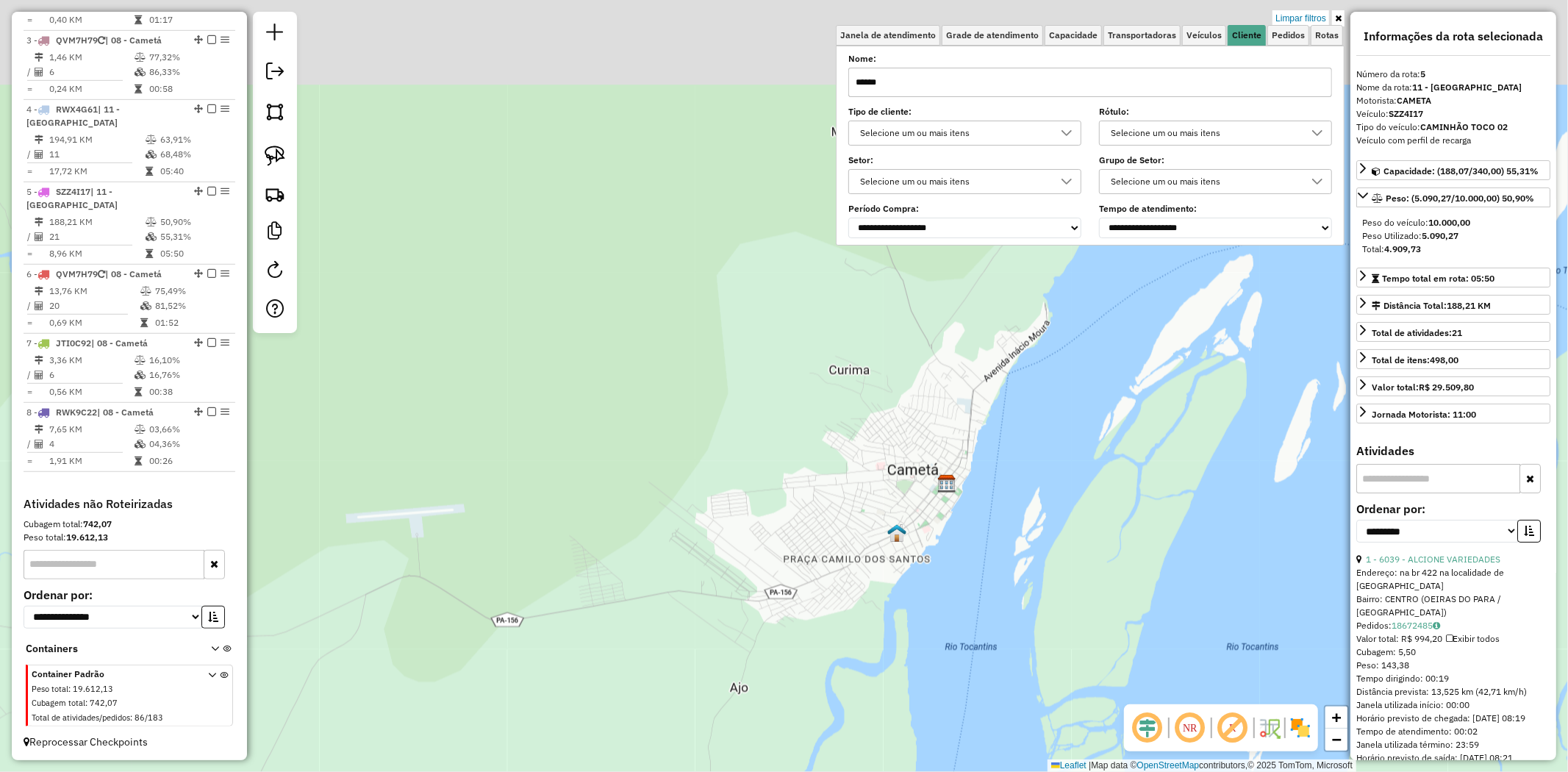
drag, startPoint x: 893, startPoint y: 514, endPoint x: 802, endPoint y: 613, distance: 134.5
click at [802, 613] on div "Limpar filtros Janela de atendimento Grade de atendimento Capacidade Transporta…" at bounding box center [784, 386] width 1568 height 772
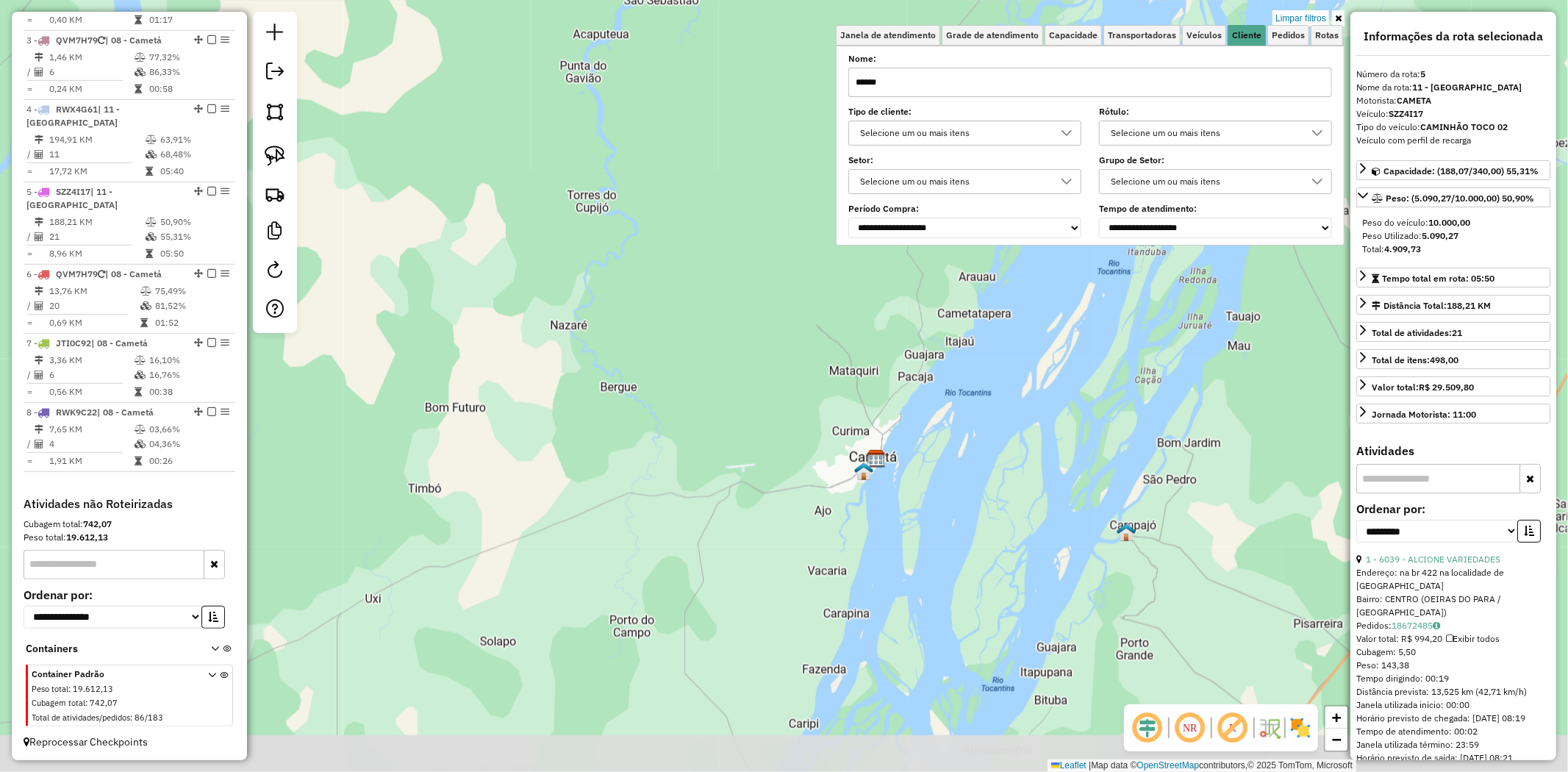
drag, startPoint x: 914, startPoint y: 560, endPoint x: 880, endPoint y: 444, distance: 120.9
click at [881, 444] on div "Limpar filtros Janela de atendimento Grade de atendimento Capacidade Transporta…" at bounding box center [784, 386] width 1568 height 772
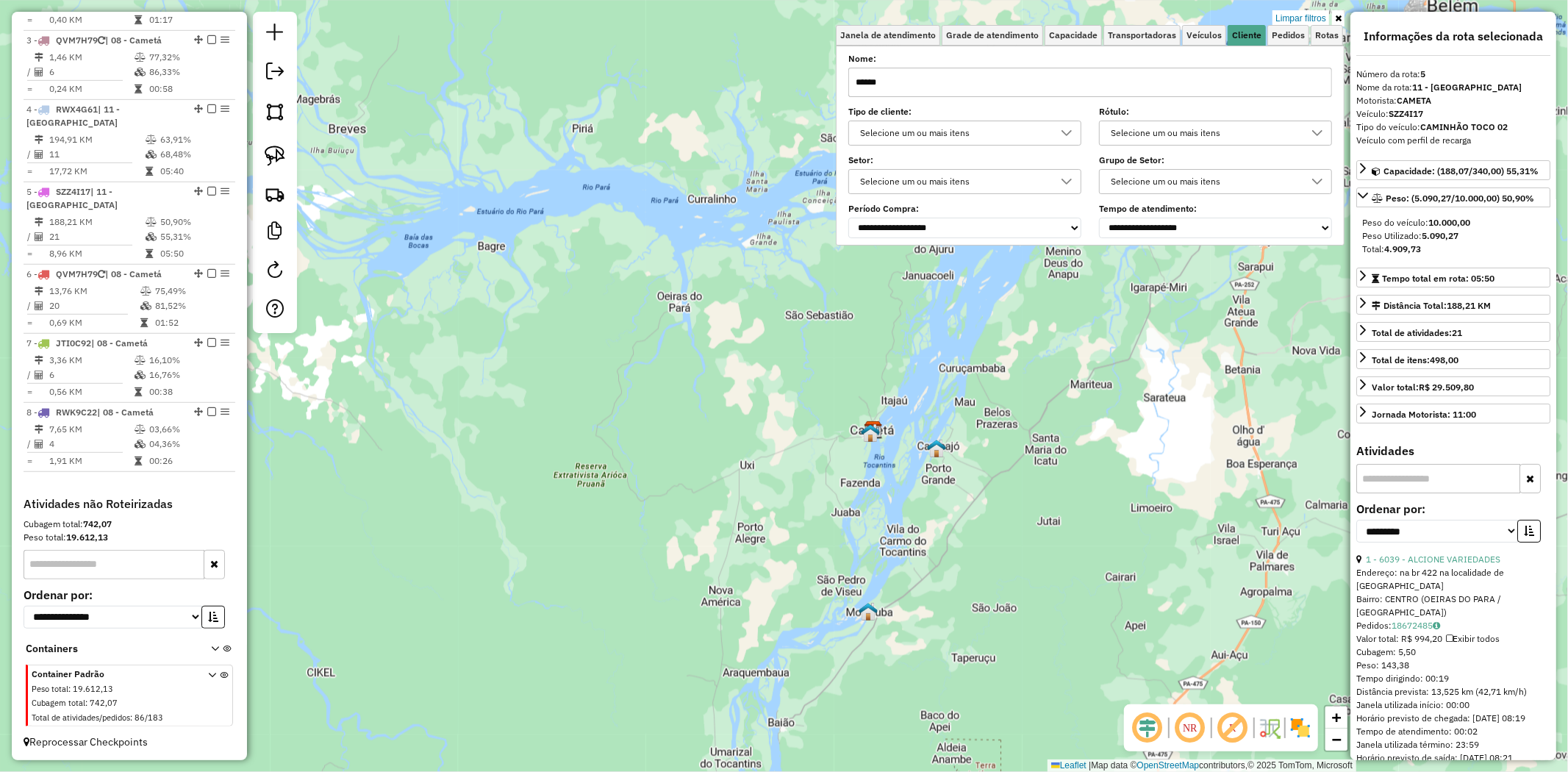
click at [919, 78] on input "******" at bounding box center [1090, 83] width 483 height 29
click at [915, 83] on input "******" at bounding box center [1090, 83] width 483 height 29
type input "*"
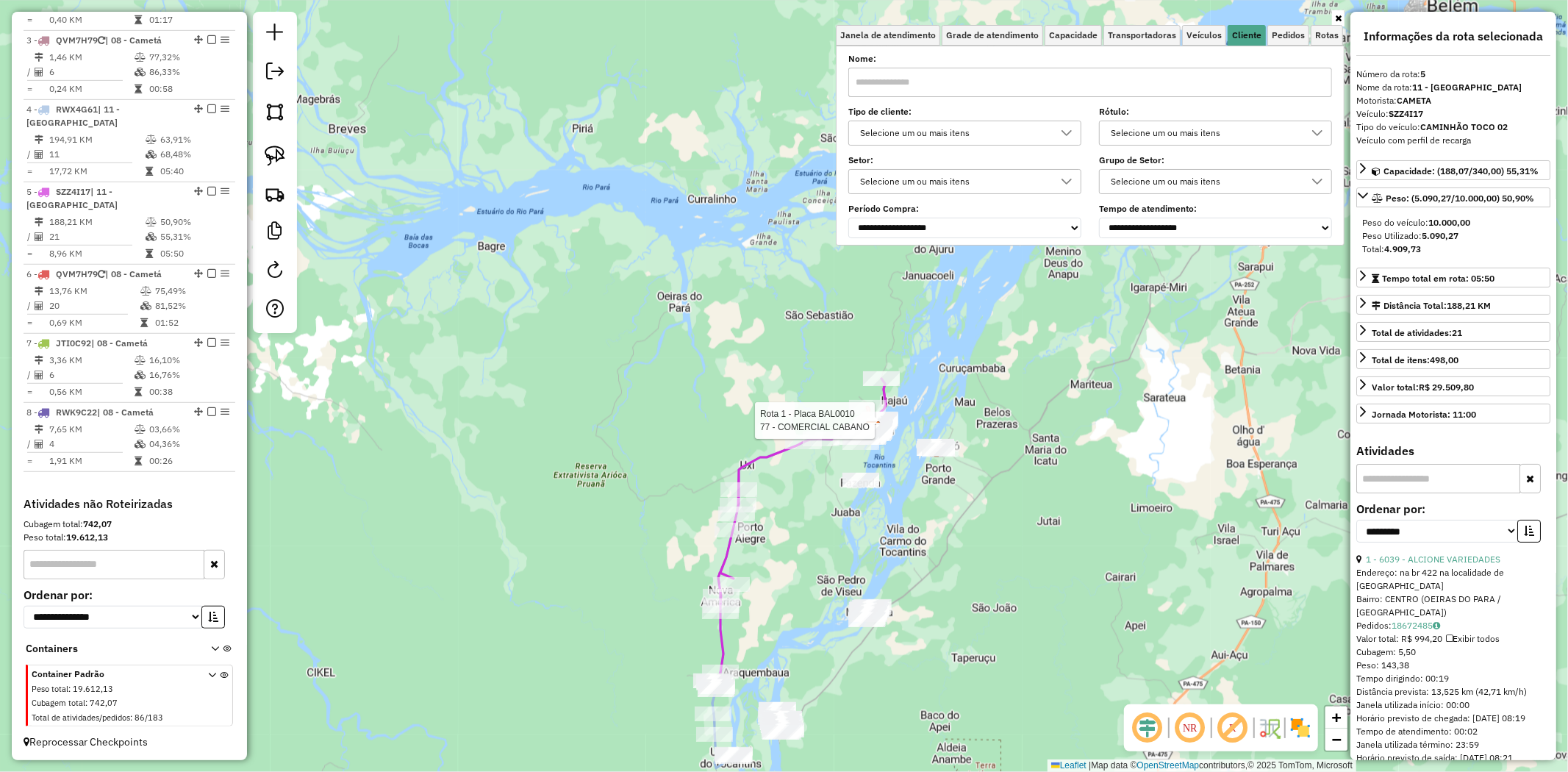
click at [907, 406] on div "Rota 6 - Placa QVM7H79 5916 - BAR DO LOIRINHO Rota 1 - Placa BAL0010 3955 - DIS…" at bounding box center [784, 386] width 1568 height 772
click at [923, 81] on input "text" at bounding box center [1090, 83] width 483 height 29
click at [907, 79] on input "text" at bounding box center [1090, 83] width 483 height 29
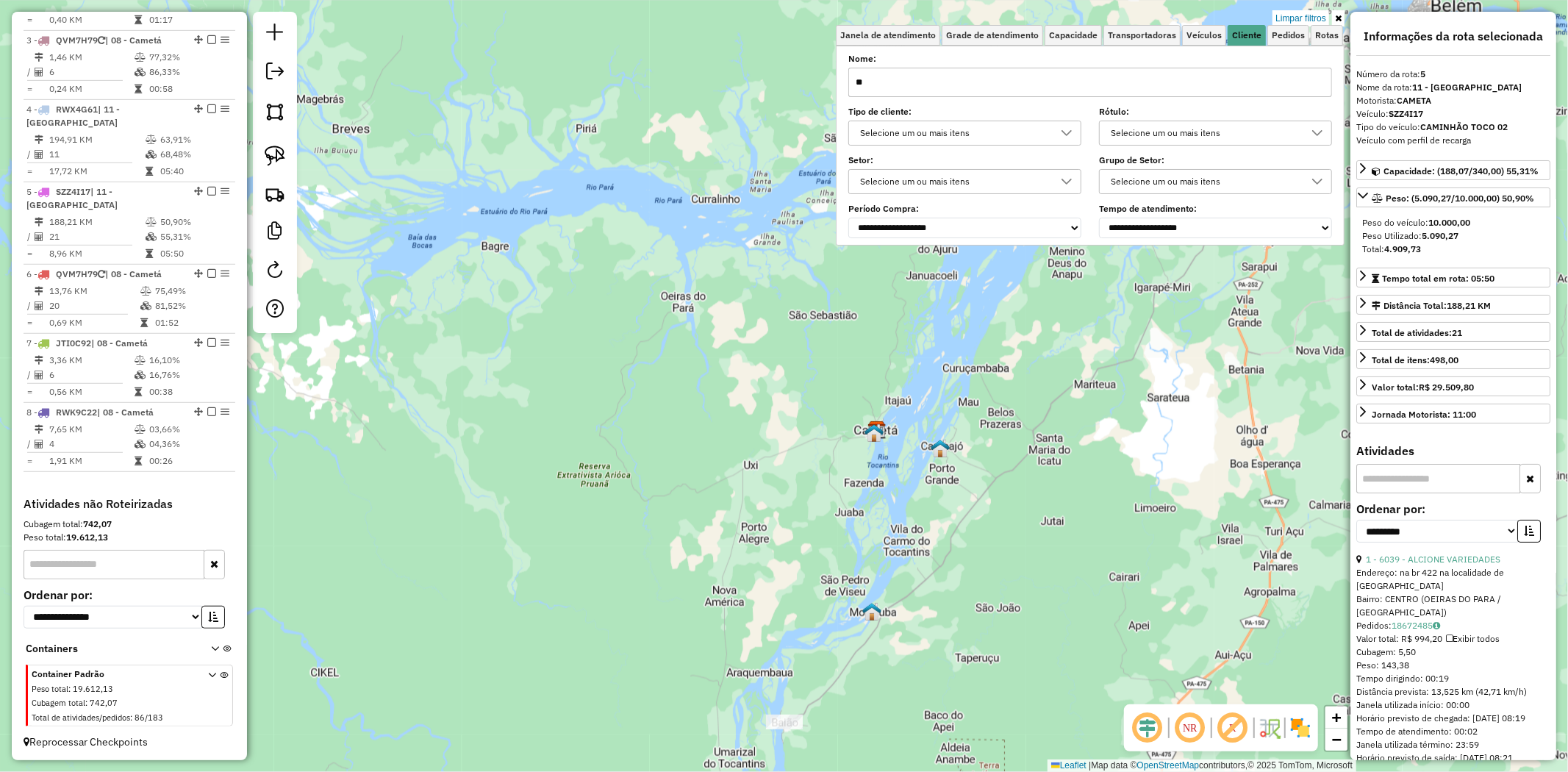
type input "*"
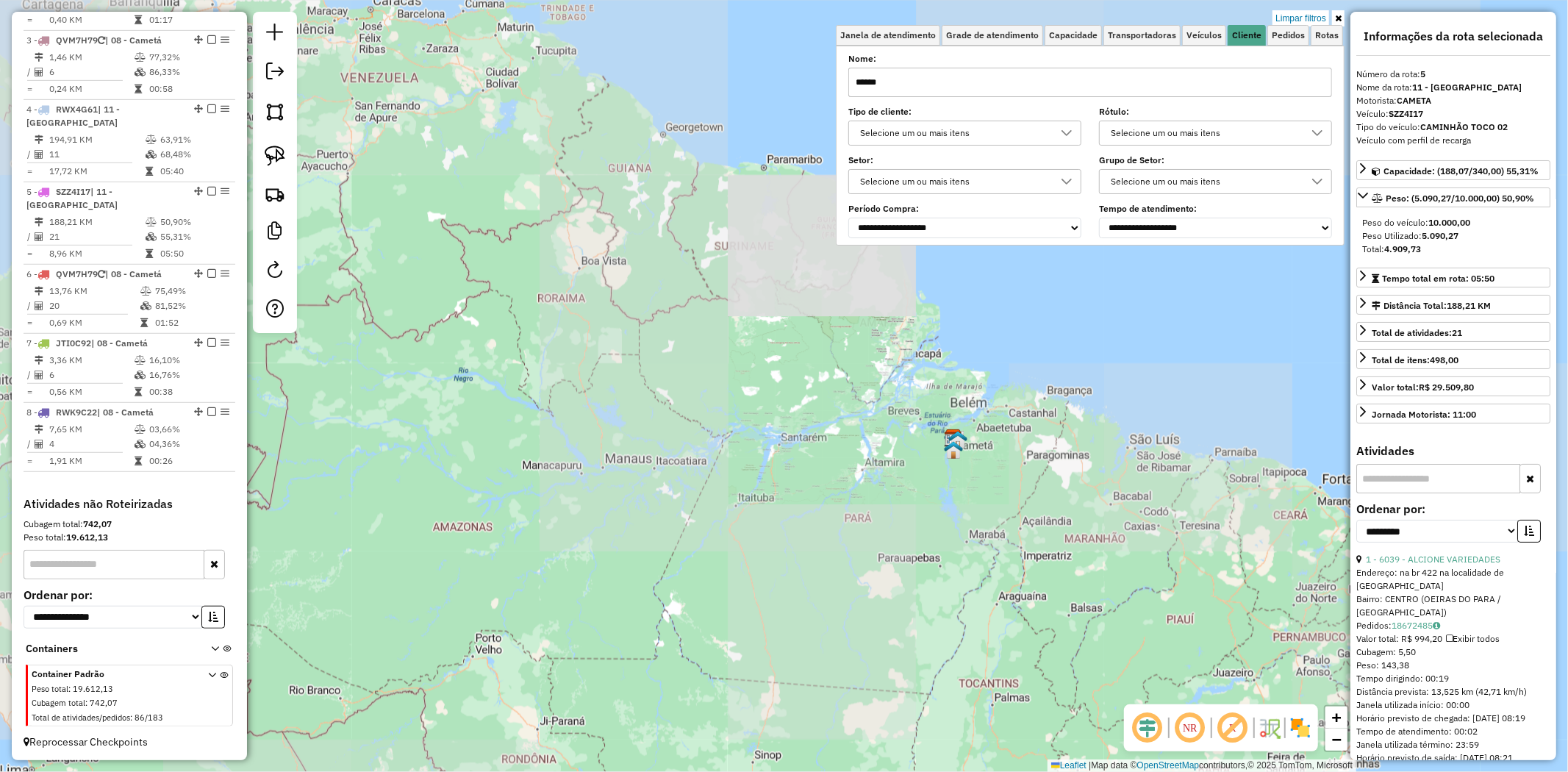
type input "******"
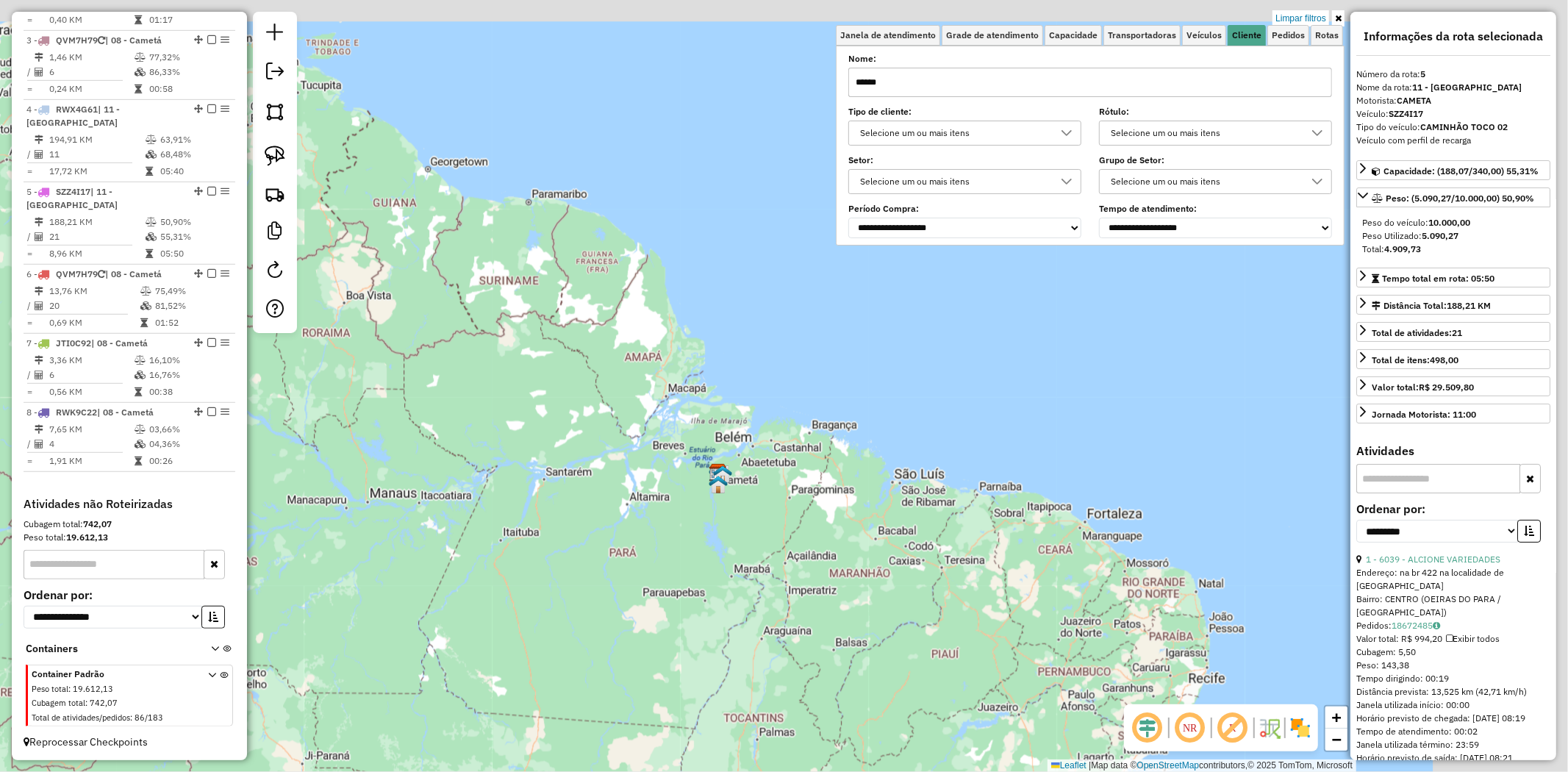
drag, startPoint x: 889, startPoint y: 472, endPoint x: 804, endPoint y: 481, distance: 85.5
click at [804, 481] on div "Limpar filtros Janela de atendimento Grade de atendimento Capacidade Transporta…" at bounding box center [784, 386] width 1568 height 772
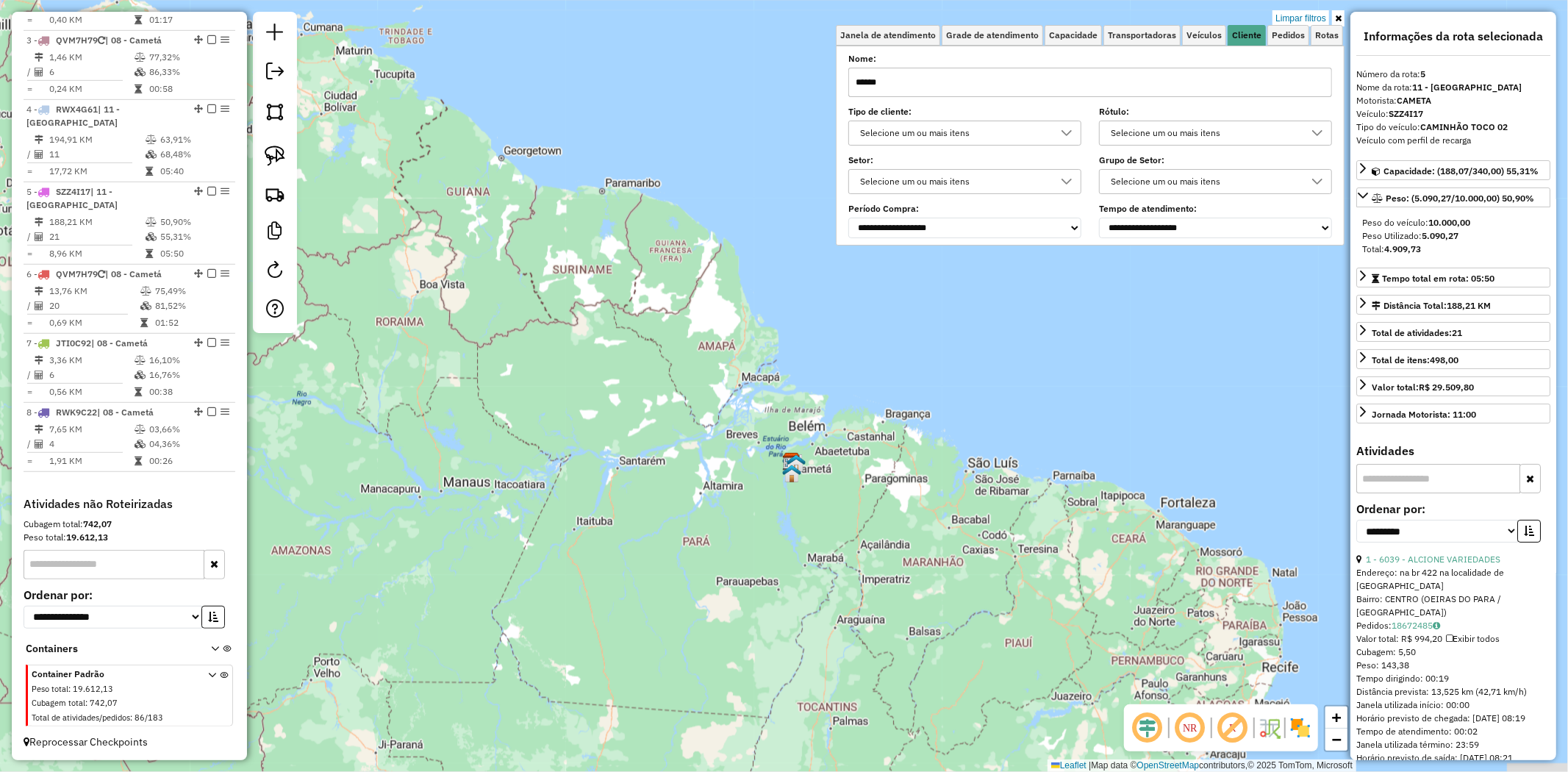
drag, startPoint x: 781, startPoint y: 449, endPoint x: 913, endPoint y: 437, distance: 132.5
click at [913, 437] on div "Limpar filtros Janela de atendimento Grade de atendimento Capacidade Transporta…" at bounding box center [784, 386] width 1568 height 772
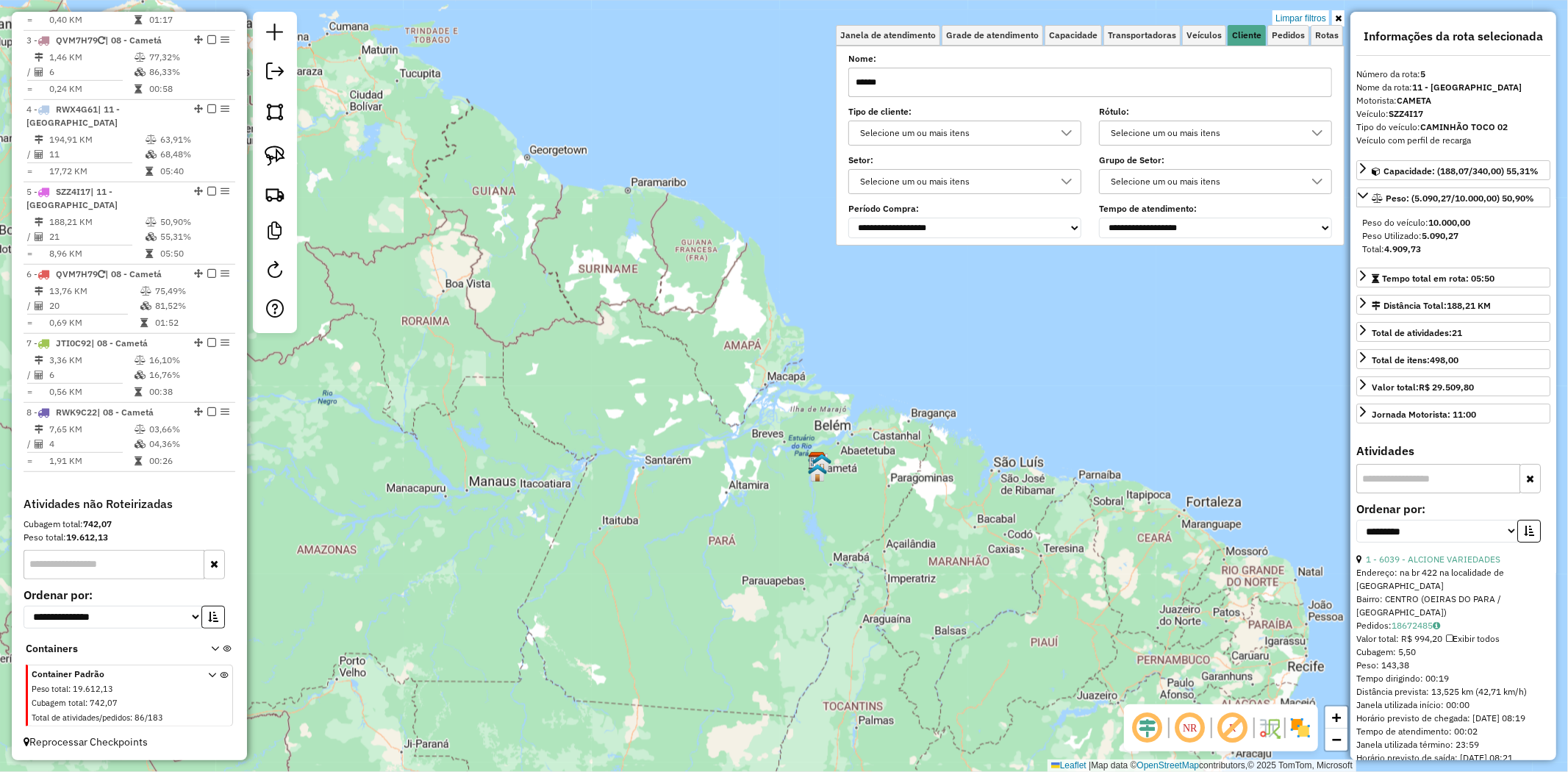
click at [1307, 15] on link "Limpar filtros" at bounding box center [1301, 18] width 57 height 16
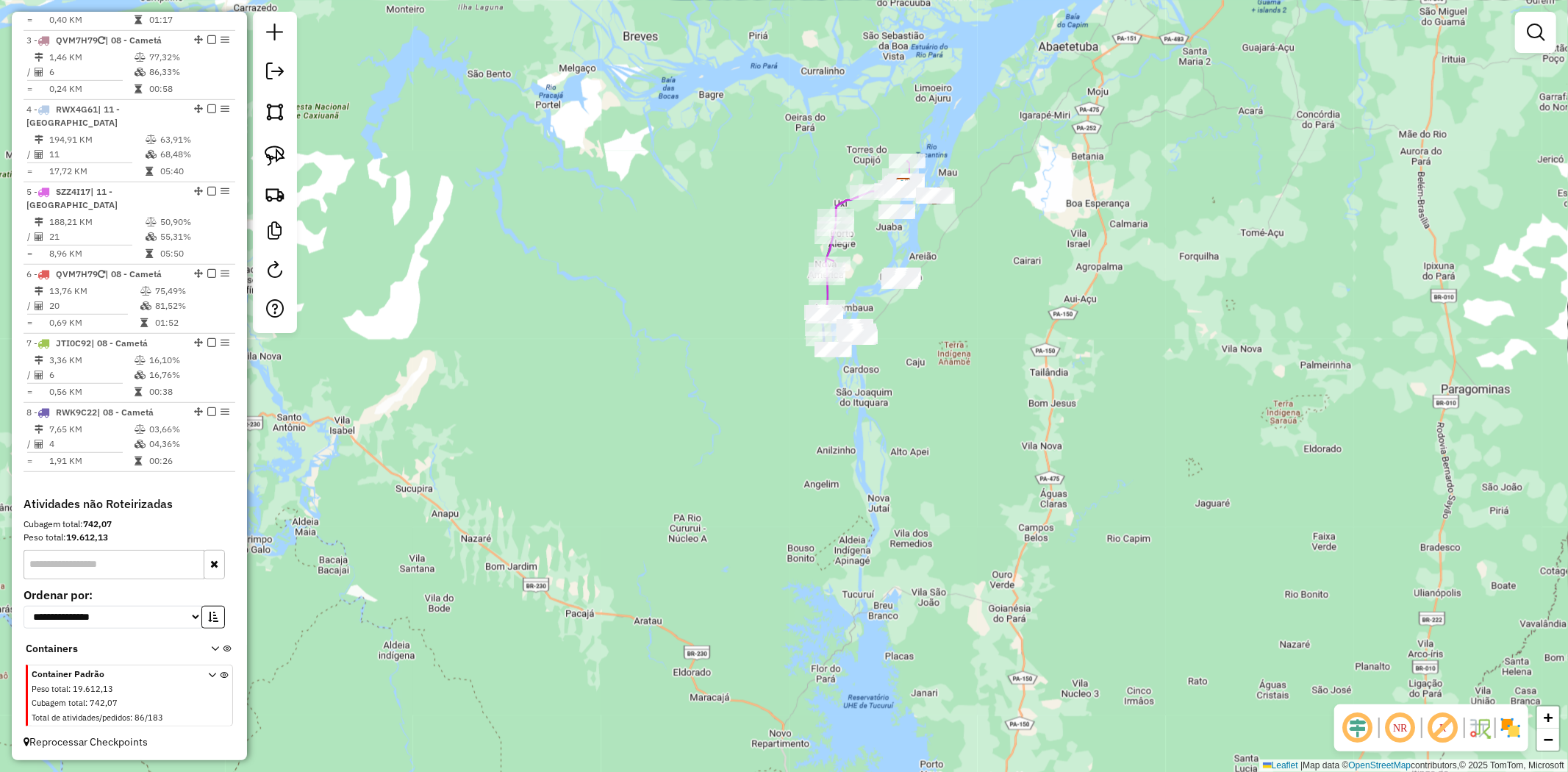
drag, startPoint x: 864, startPoint y: 250, endPoint x: 869, endPoint y: 412, distance: 162.1
click at [868, 412] on div "Janela de atendimento Grade de atendimento Capacidade Transportadoras Veículos …" at bounding box center [784, 386] width 1568 height 772
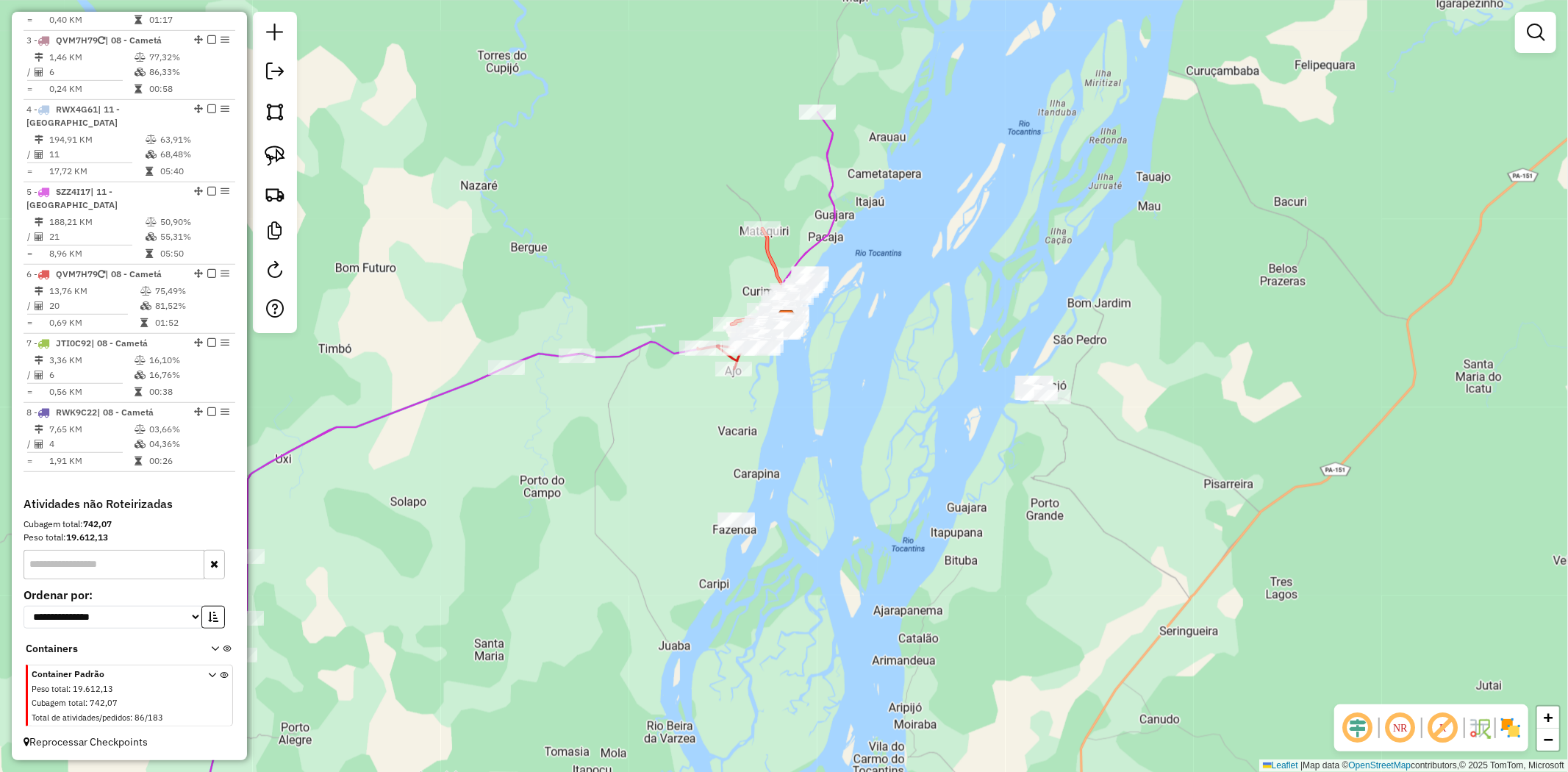
drag, startPoint x: 817, startPoint y: 381, endPoint x: 650, endPoint y: 385, distance: 167.0
click at [650, 385] on div "Janela de atendimento Grade de atendimento Capacidade Transportadoras Veículos …" at bounding box center [784, 386] width 1568 height 772
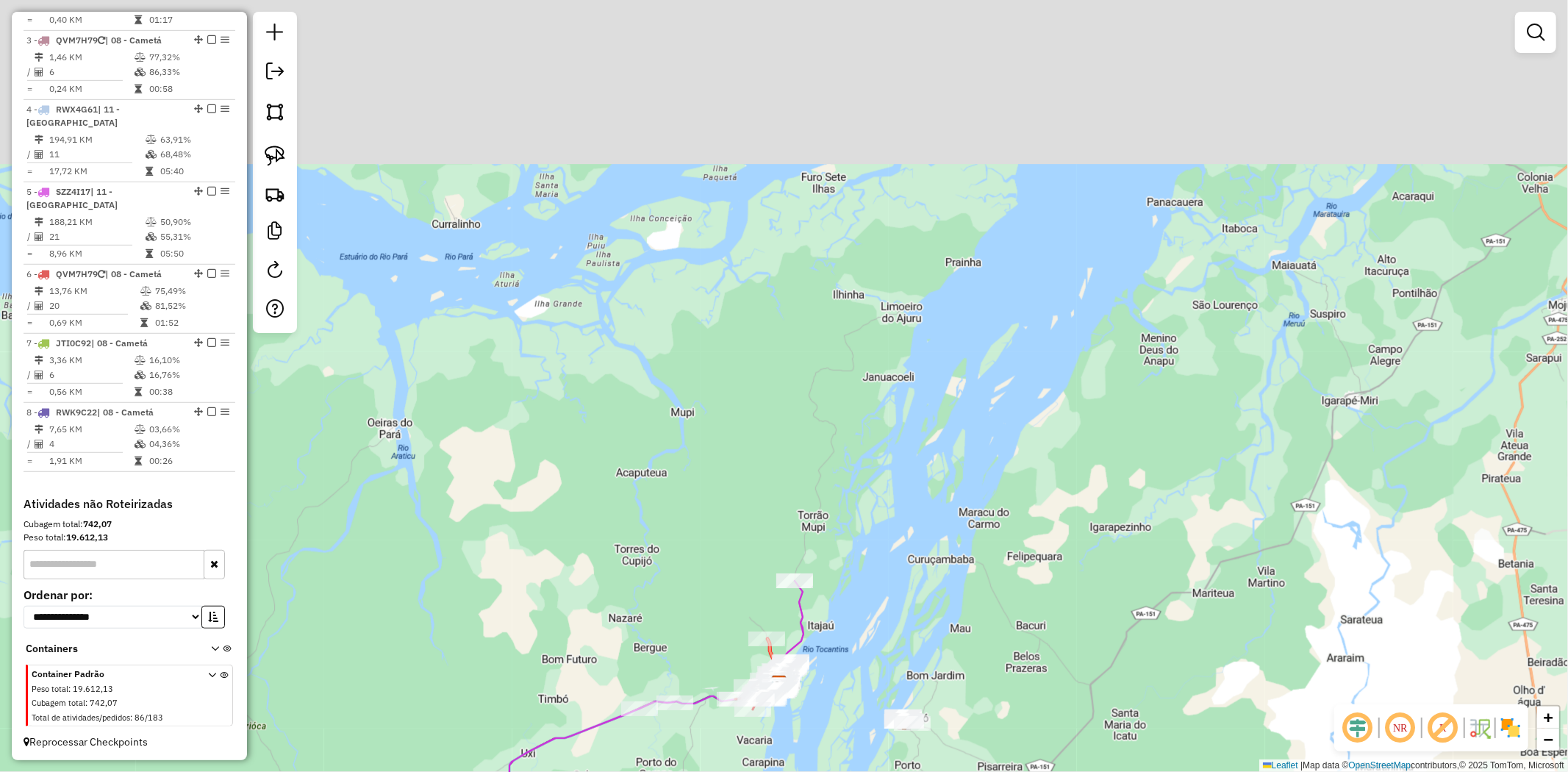
drag, startPoint x: 990, startPoint y: 215, endPoint x: 890, endPoint y: 531, distance: 331.4
click at [890, 531] on div "Janela de atendimento Grade de atendimento Capacidade Transportadoras Veículos …" at bounding box center [784, 386] width 1568 height 772
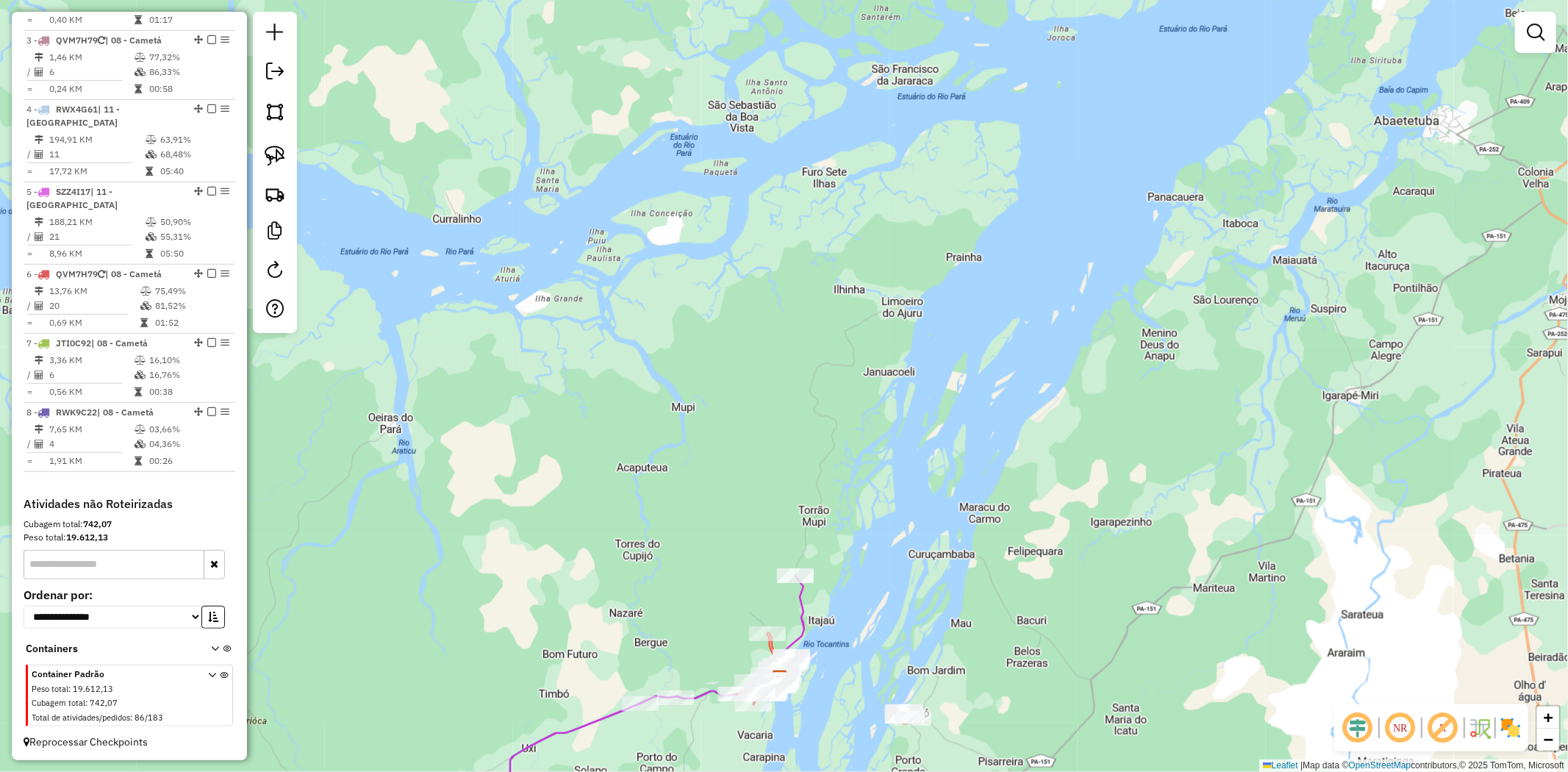
drag, startPoint x: 880, startPoint y: 485, endPoint x: 909, endPoint y: 319, distance: 168.5
click at [909, 319] on div "Janela de atendimento Grade de atendimento Capacidade Transportadoras Veículos …" at bounding box center [784, 386] width 1568 height 772
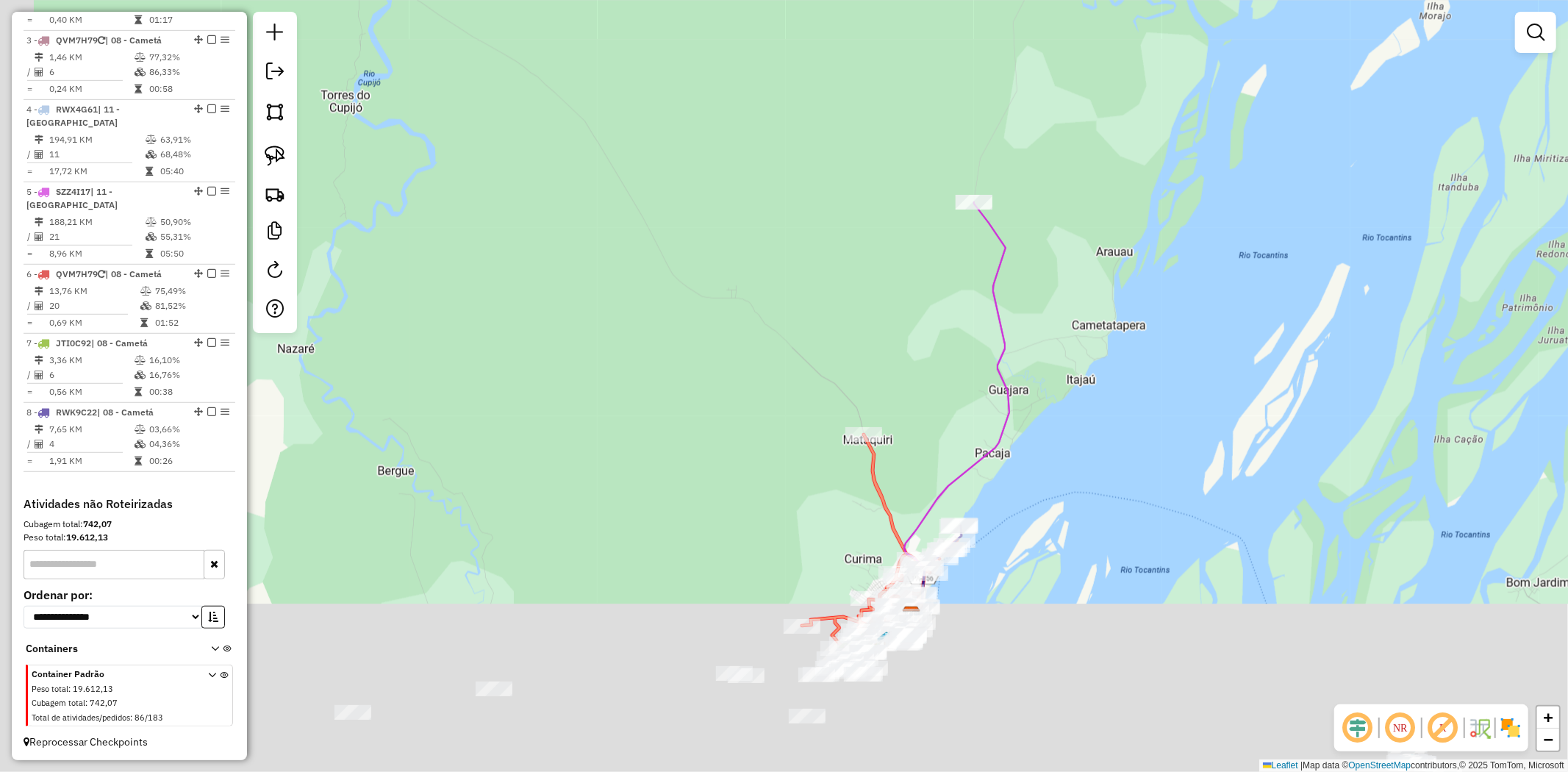
drag, startPoint x: 578, startPoint y: 488, endPoint x: 791, endPoint y: 215, distance: 346.3
click at [779, 230] on div "Janela de atendimento Grade de atendimento Capacidade Transportadoras Veículos …" at bounding box center [784, 386] width 1568 height 772
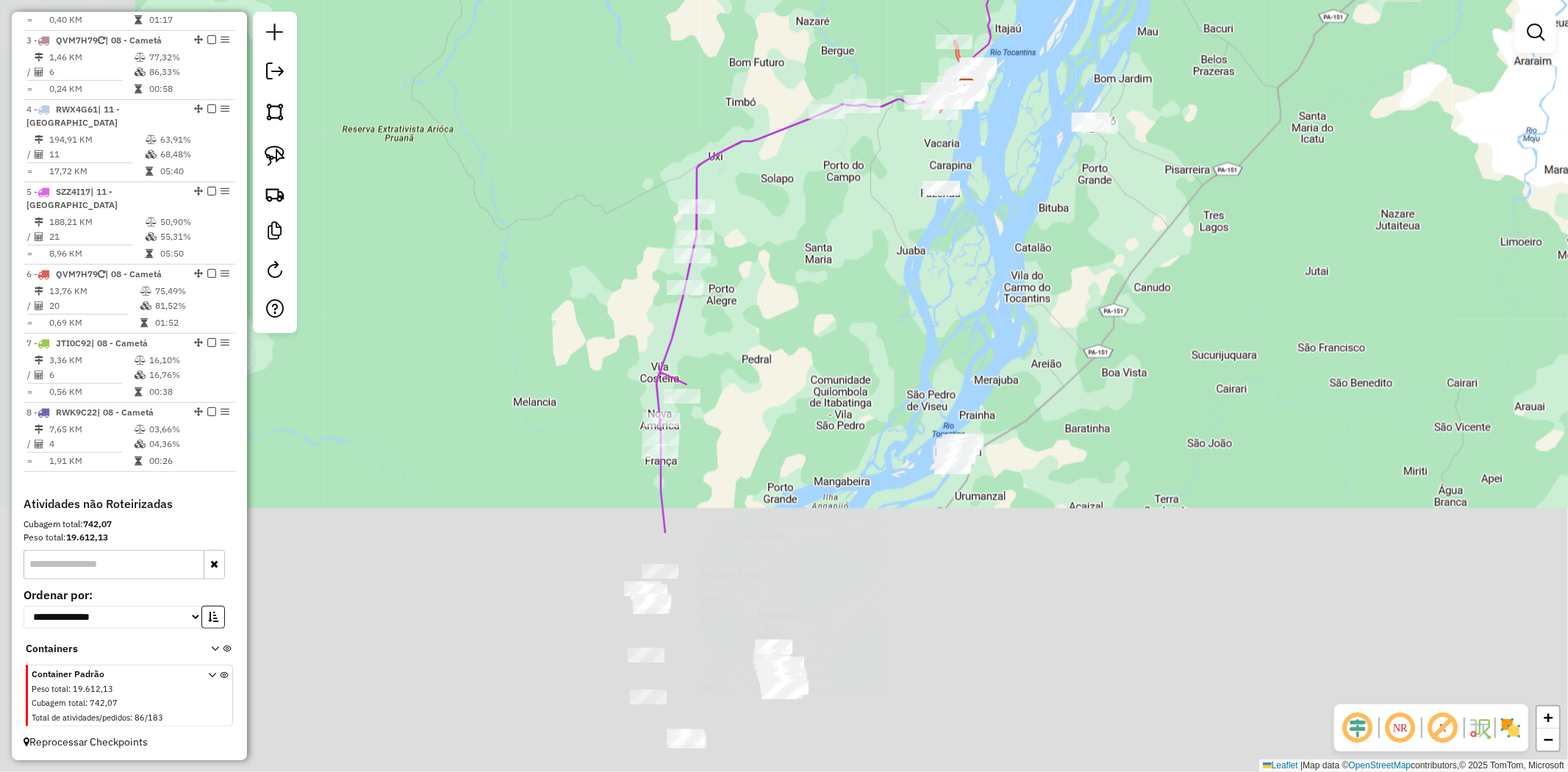
drag, startPoint x: 581, startPoint y: 547, endPoint x: 759, endPoint y: 234, distance: 360.1
click at [759, 234] on div "Janela de atendimento Grade de atendimento Capacidade Transportadoras Veículos …" at bounding box center [784, 386] width 1568 height 772
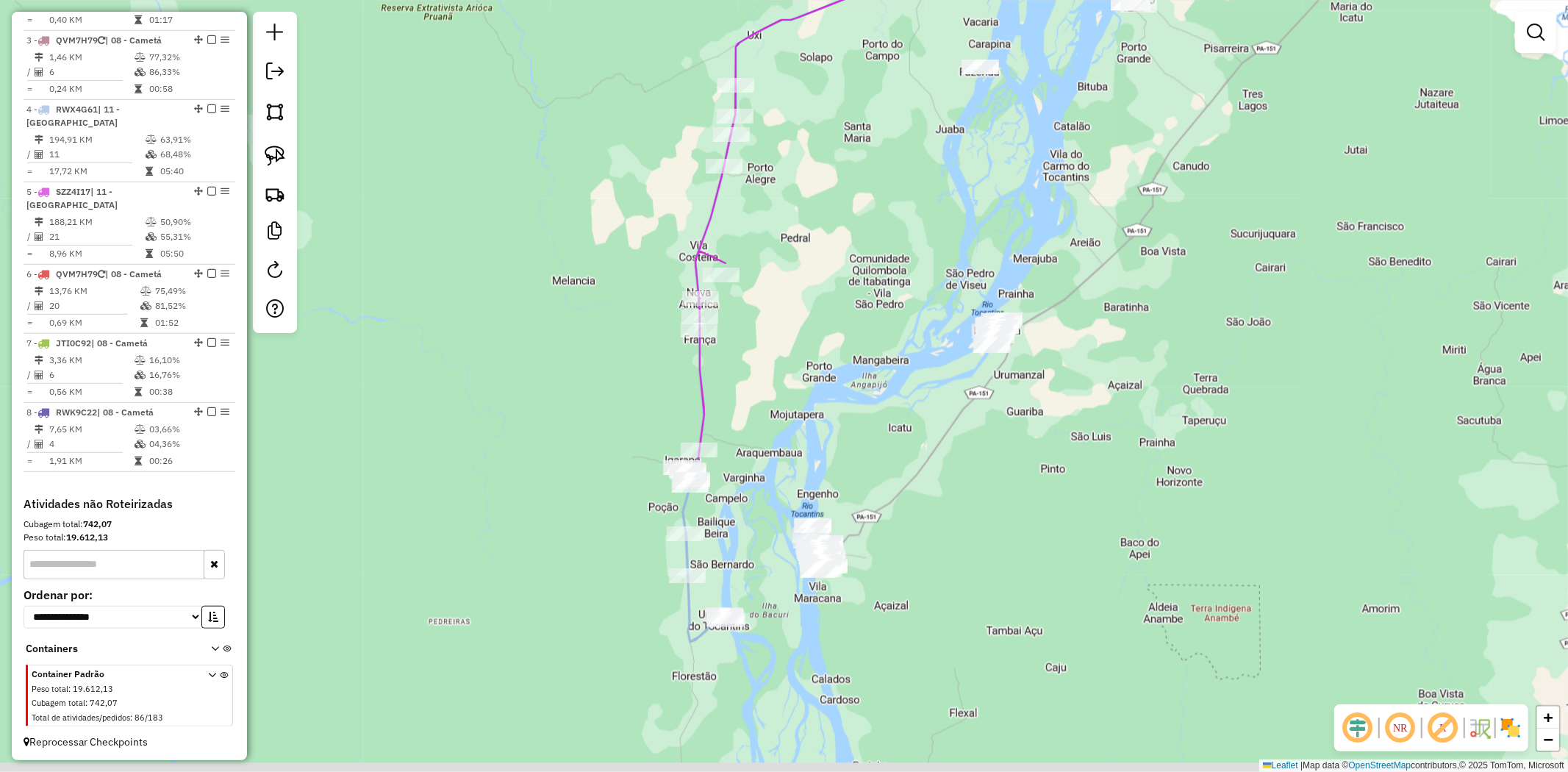
drag, startPoint x: 742, startPoint y: 412, endPoint x: 755, endPoint y: 349, distance: 64.3
click at [755, 351] on div "Janela de atendimento Grade de atendimento Capacidade Transportadoras Veículos …" at bounding box center [784, 386] width 1568 height 772
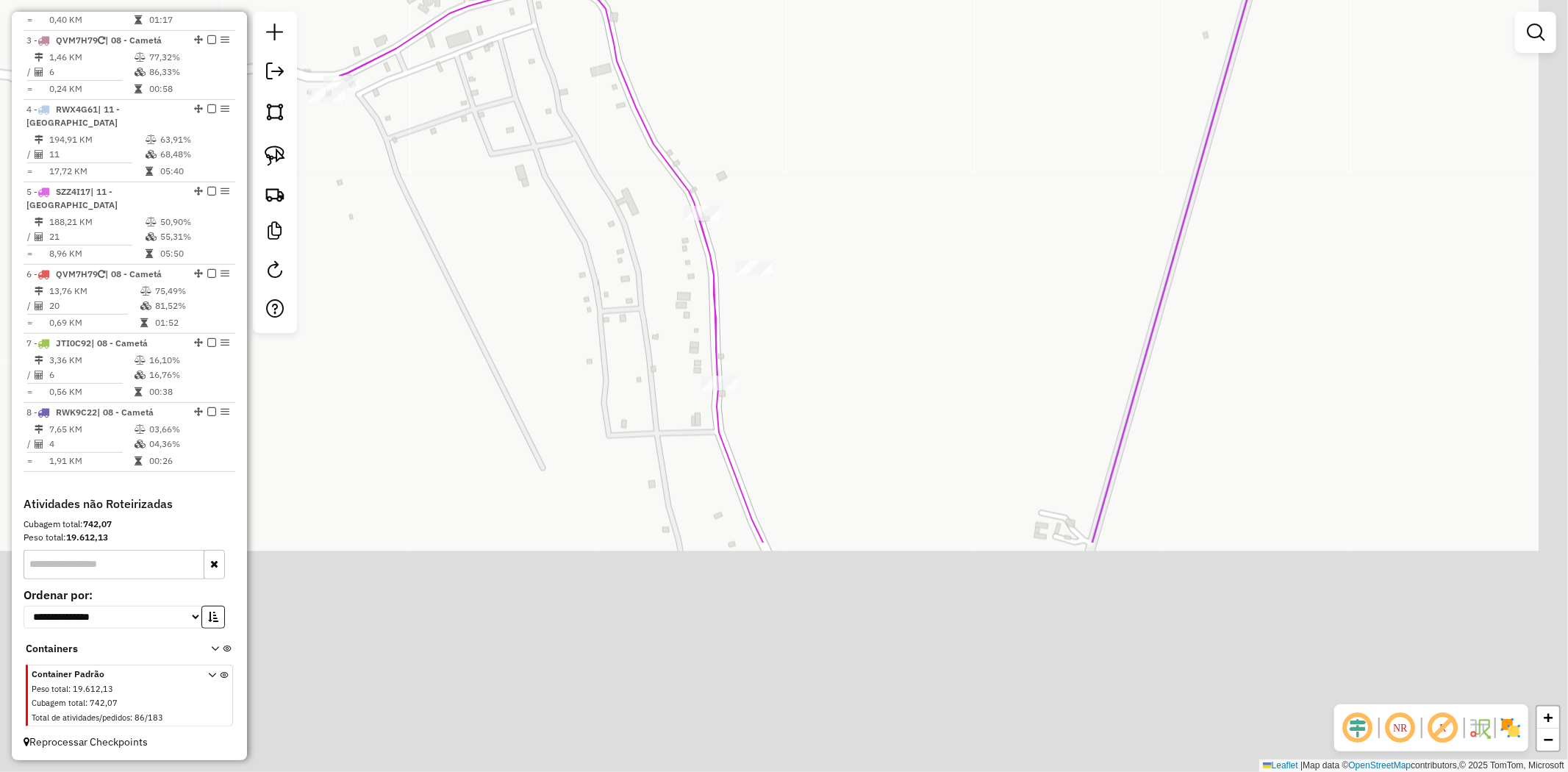
drag, startPoint x: 766, startPoint y: 537, endPoint x: 593, endPoint y: 215, distance: 365.5
click at [586, 219] on div "Janela de atendimento Grade de atendimento Capacidade Transportadoras Veículos …" at bounding box center [784, 386] width 1568 height 772
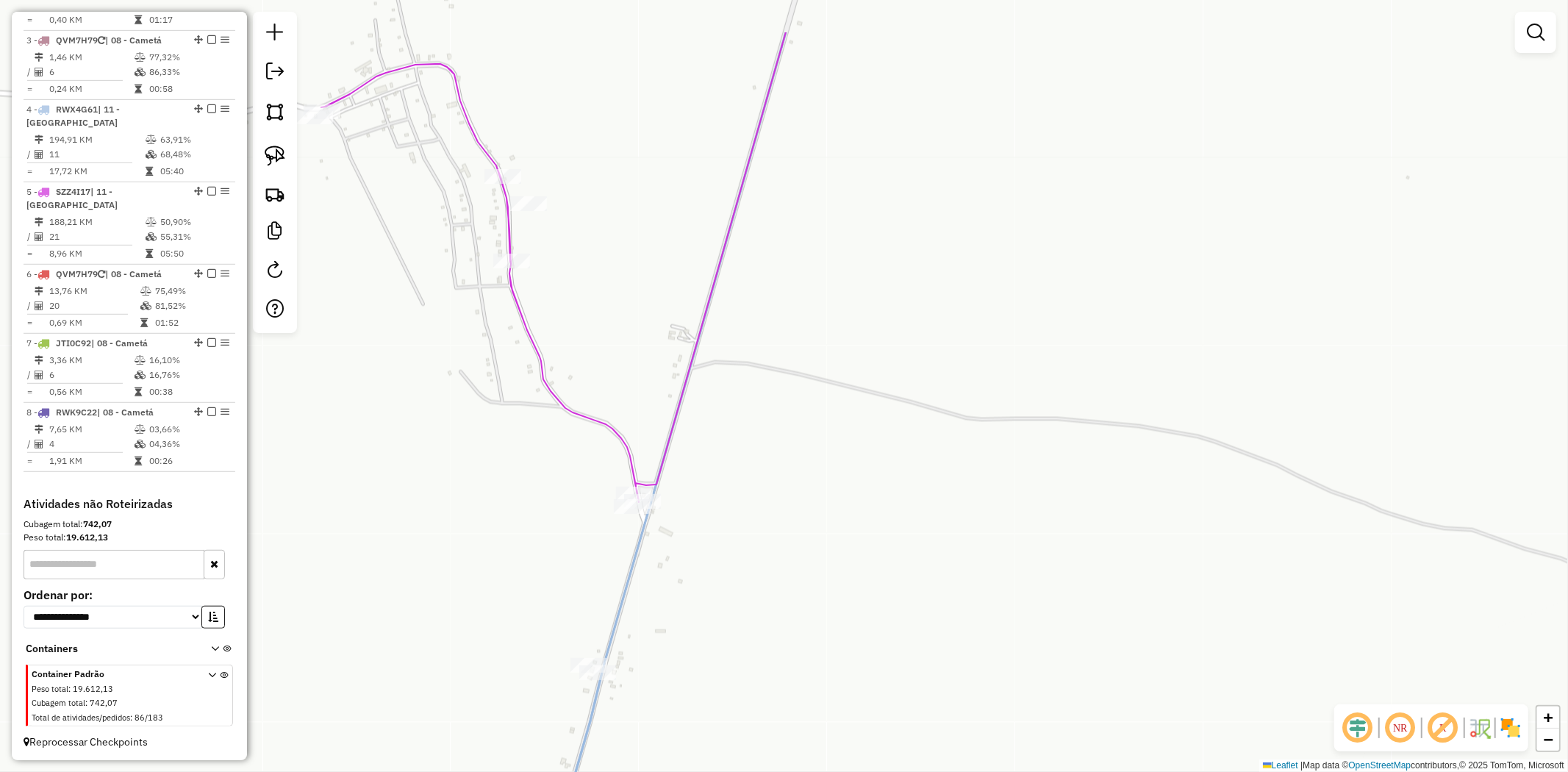
drag, startPoint x: 747, startPoint y: 265, endPoint x: 753, endPoint y: 485, distance: 220.1
click at [753, 485] on div "Janela de atendimento Grade de atendimento Capacidade Transportadoras Veículos …" at bounding box center [784, 386] width 1568 height 772
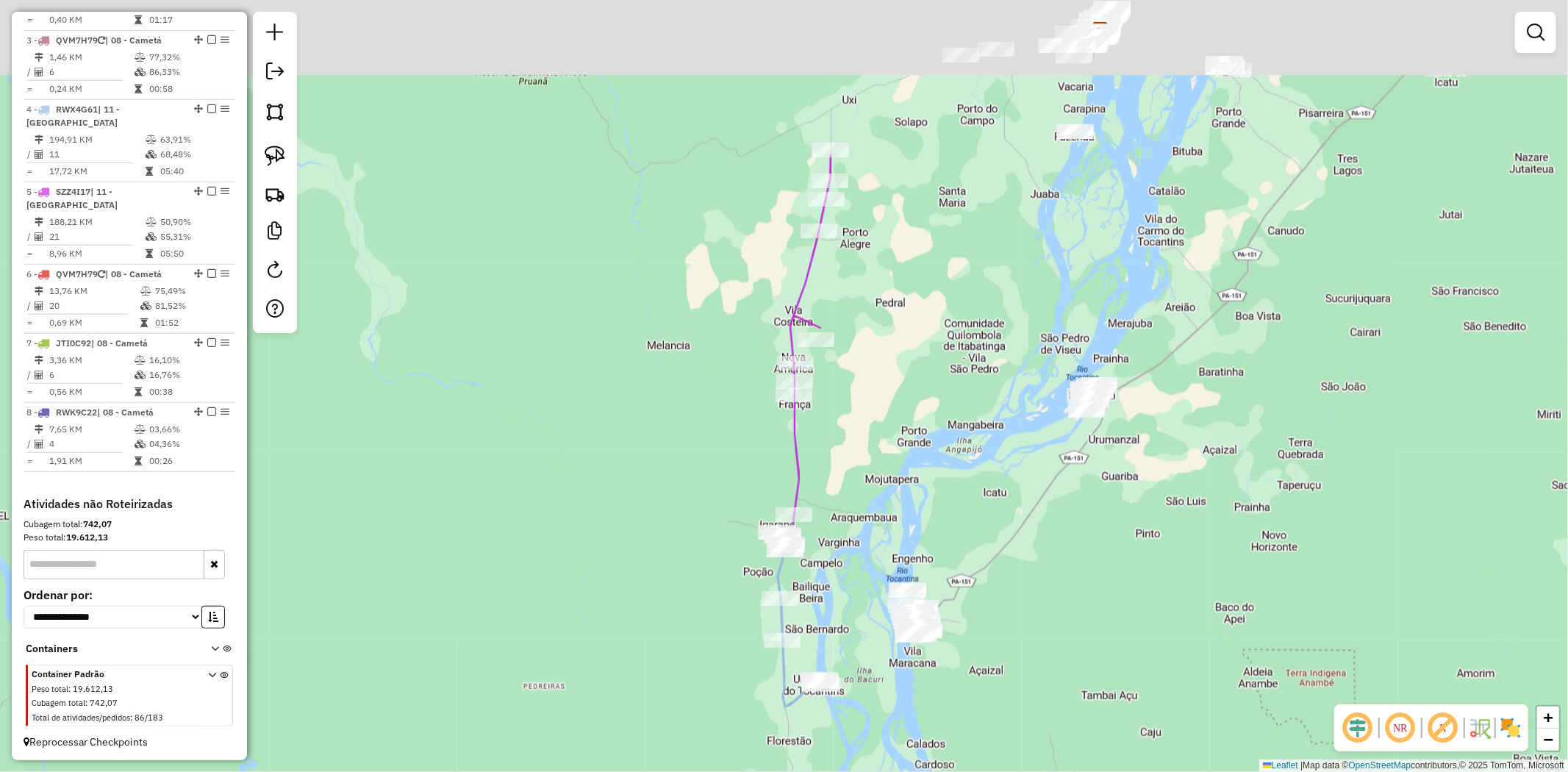
drag, startPoint x: 875, startPoint y: 465, endPoint x: 839, endPoint y: 620, distance: 159.1
click at [839, 620] on div "Janela de atendimento Grade de atendimento Capacidade Transportadoras Veículos …" at bounding box center [784, 386] width 1568 height 772
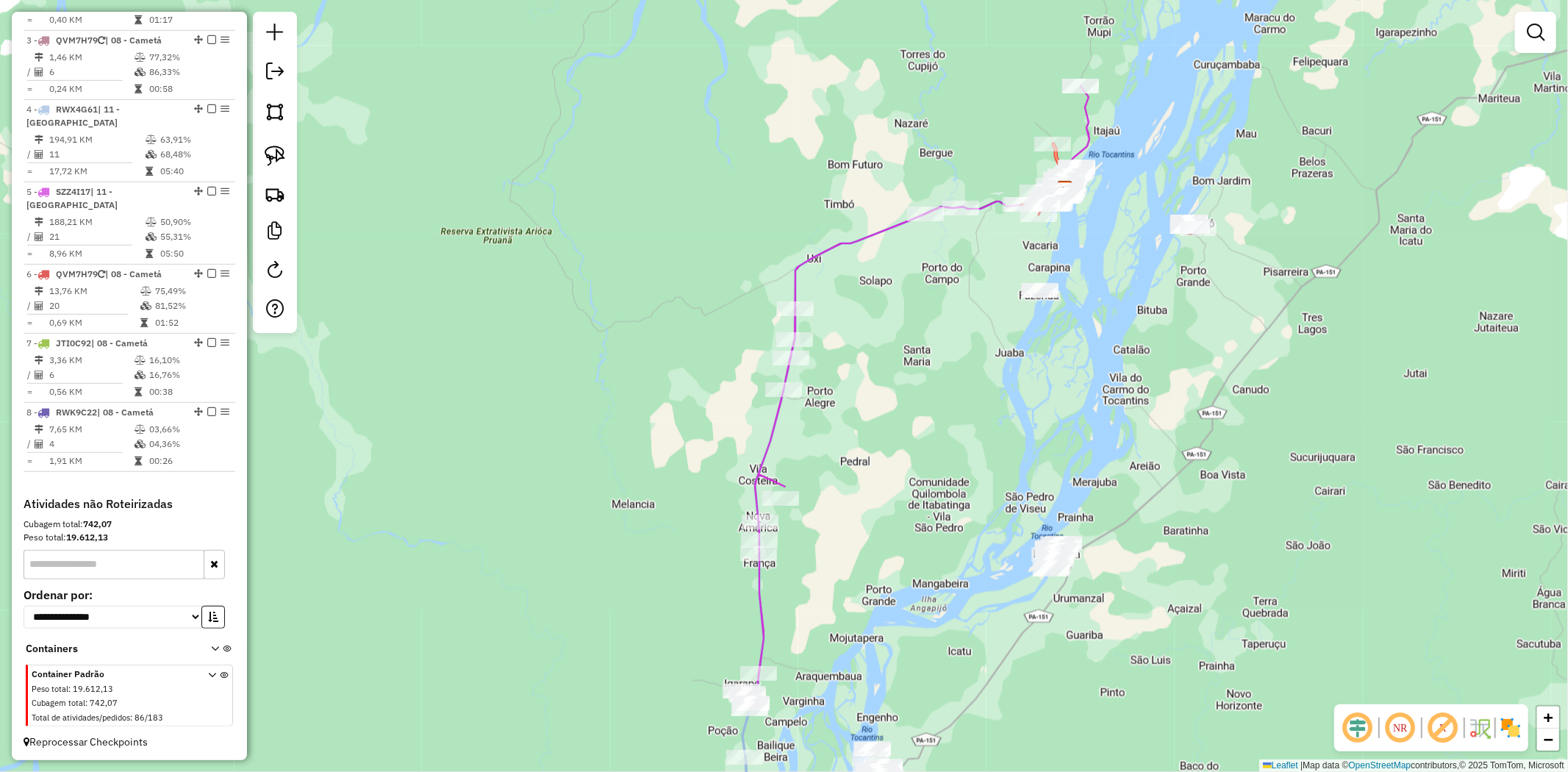
drag, startPoint x: 907, startPoint y: 351, endPoint x: 909, endPoint y: 682, distance: 331.0
click at [909, 682] on div "Janela de atendimento Grade de atendimento Capacidade Transportadoras Veículos …" at bounding box center [784, 386] width 1568 height 772
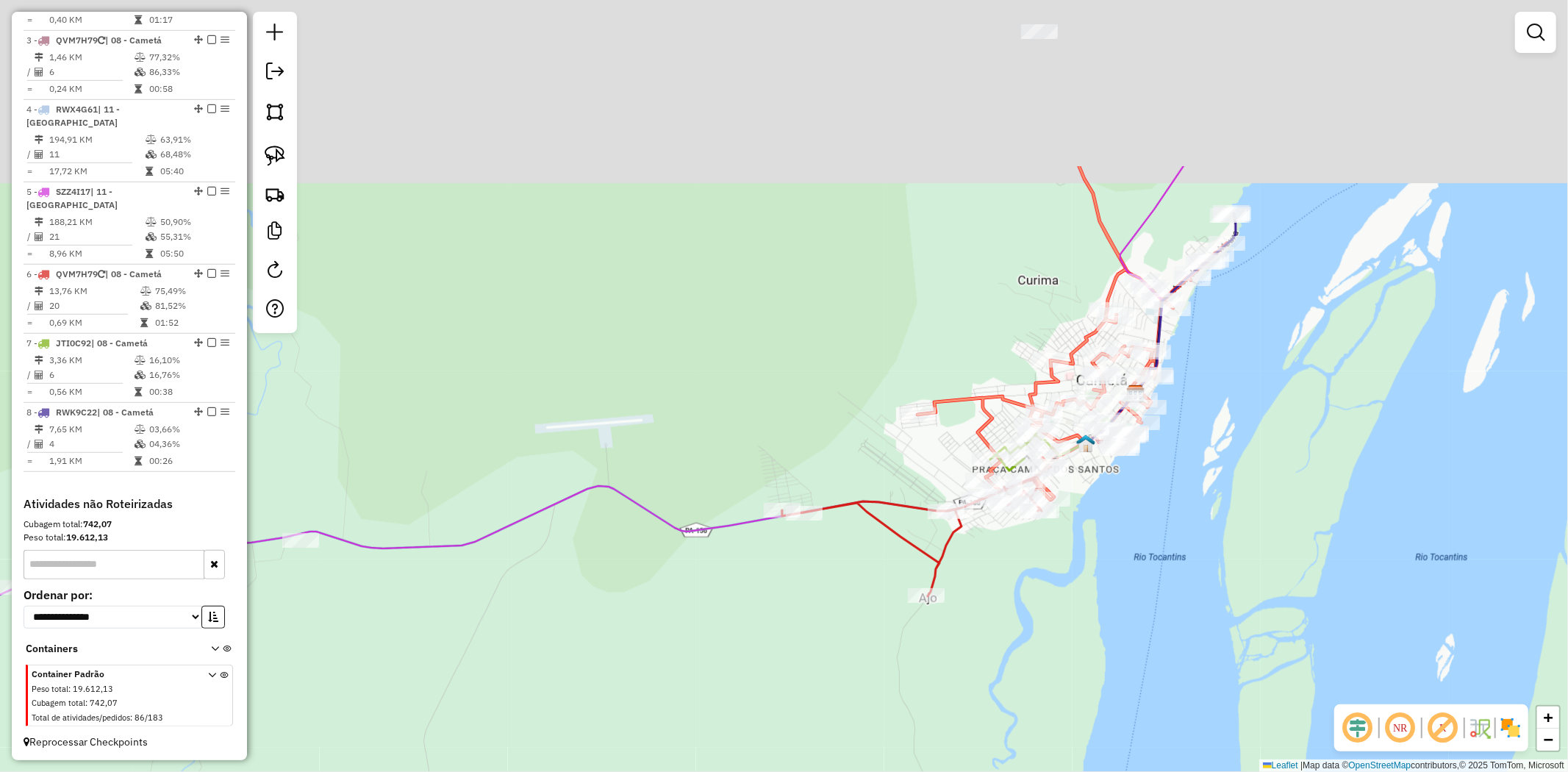
drag, startPoint x: 1120, startPoint y: 438, endPoint x: 1003, endPoint y: 636, distance: 230.0
click at [1003, 636] on div "Janela de atendimento Grade de atendimento Capacidade Transportadoras Veículos …" at bounding box center [784, 386] width 1568 height 772
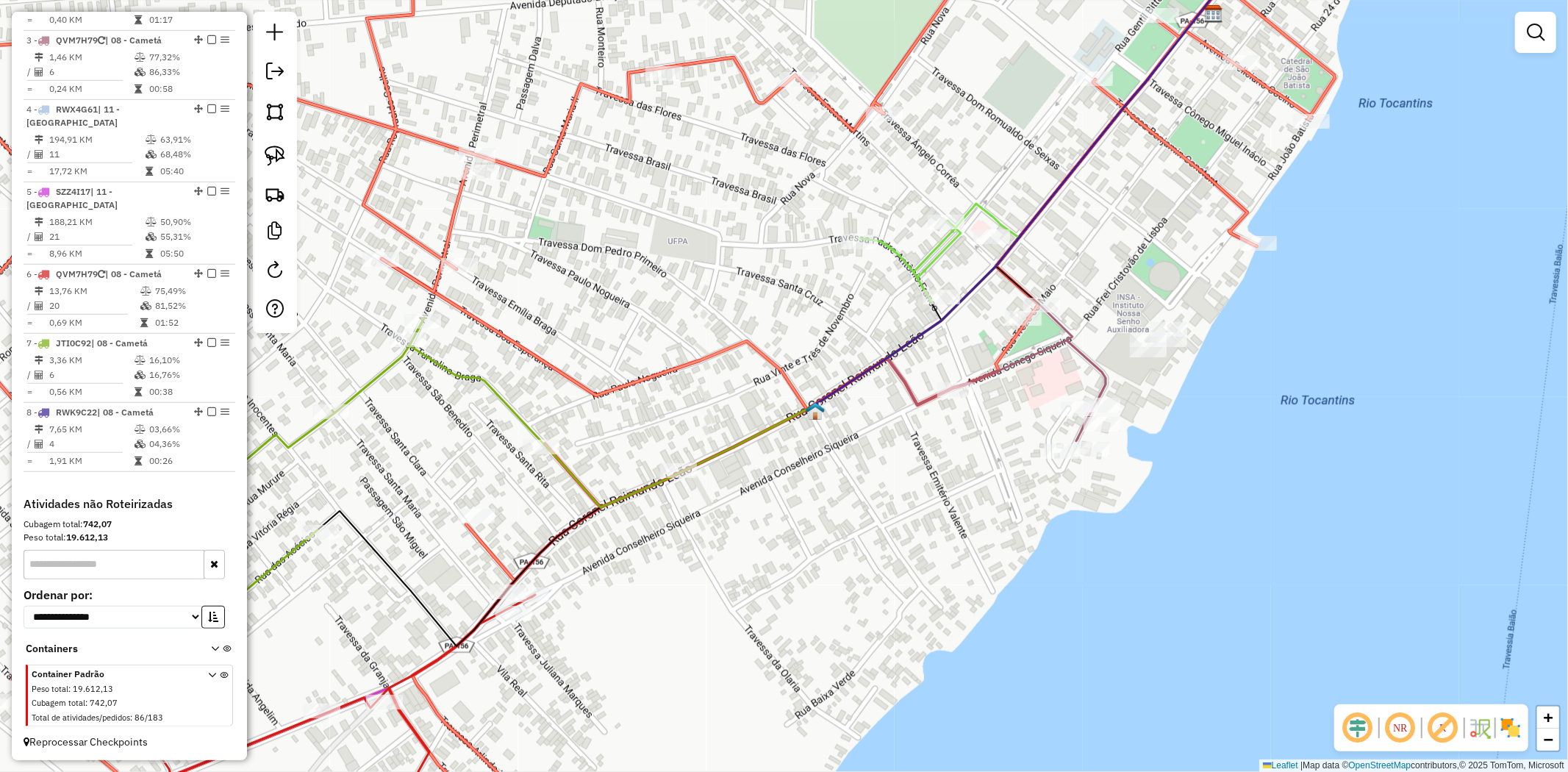
drag, startPoint x: 1094, startPoint y: 230, endPoint x: 1115, endPoint y: 288, distance: 61.7
click at [1113, 259] on div "Janela de atendimento Grade de atendimento Capacidade Transportadoras Veículos …" at bounding box center [784, 386] width 1568 height 772
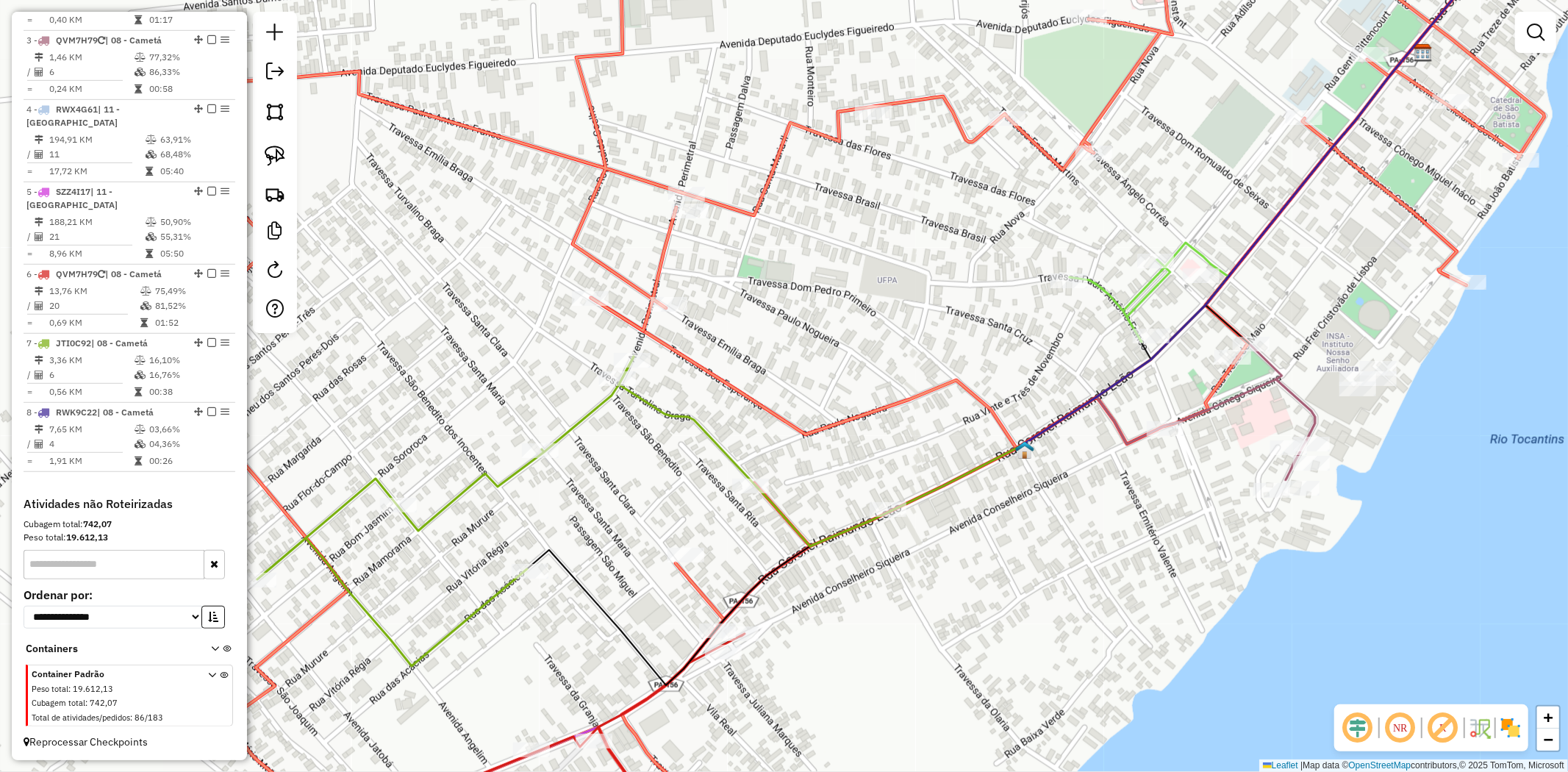
drag, startPoint x: 746, startPoint y: 219, endPoint x: 928, endPoint y: 244, distance: 183.7
click at [928, 244] on div "Janela de atendimento Grade de atendimento Capacidade Transportadoras Veículos …" at bounding box center [784, 386] width 1568 height 772
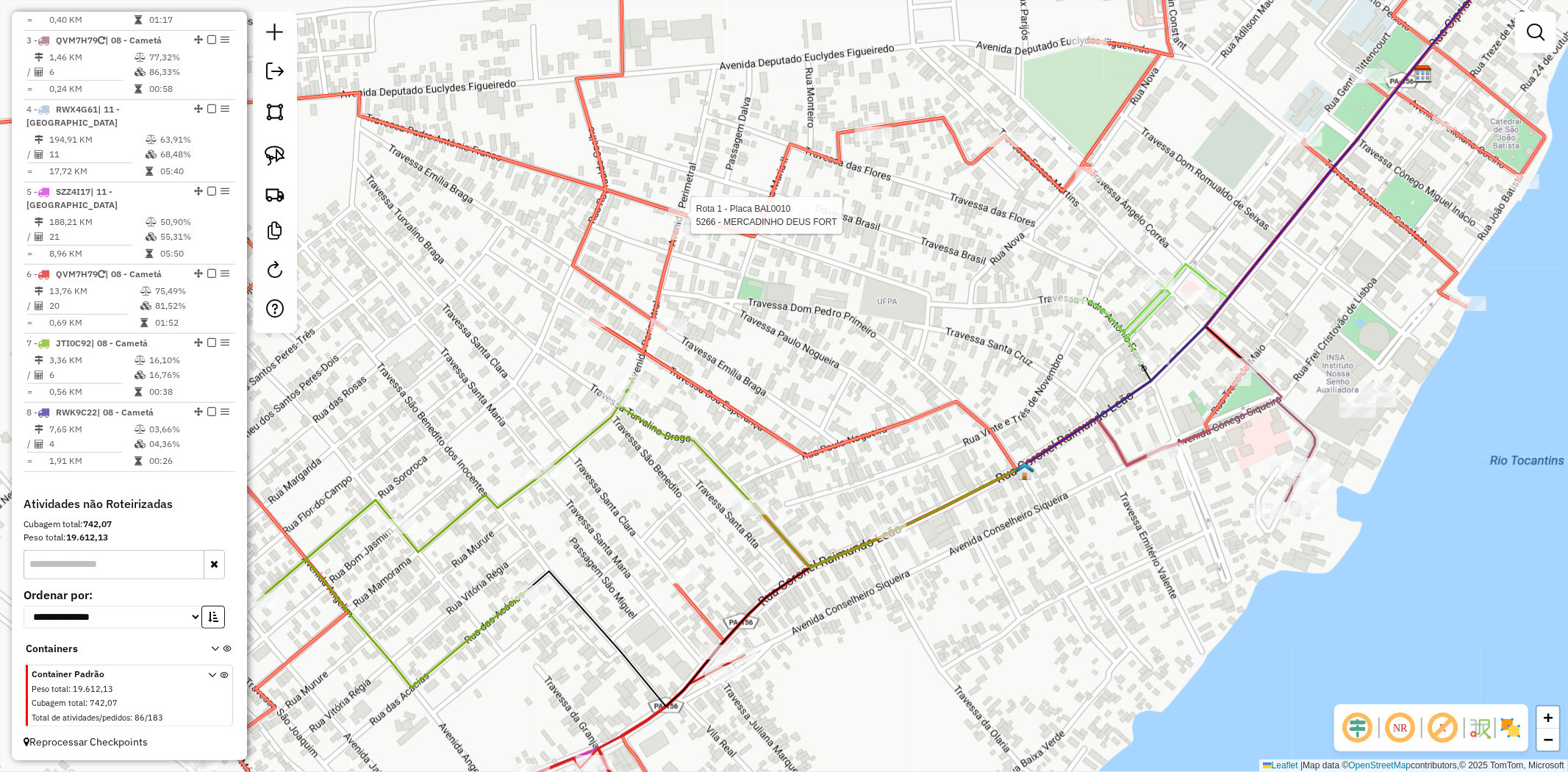
select select "**********"
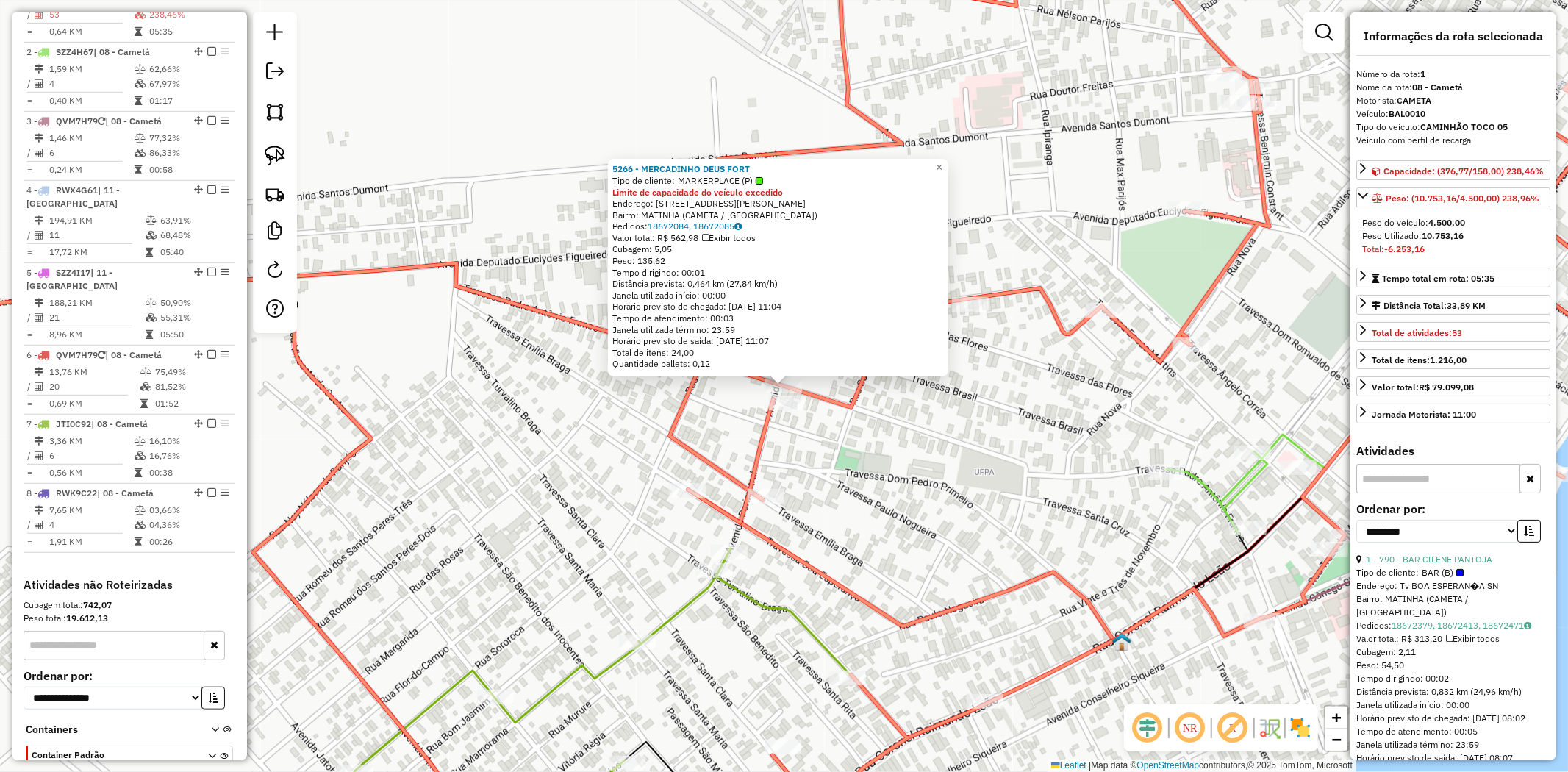
scroll to position [569, 0]
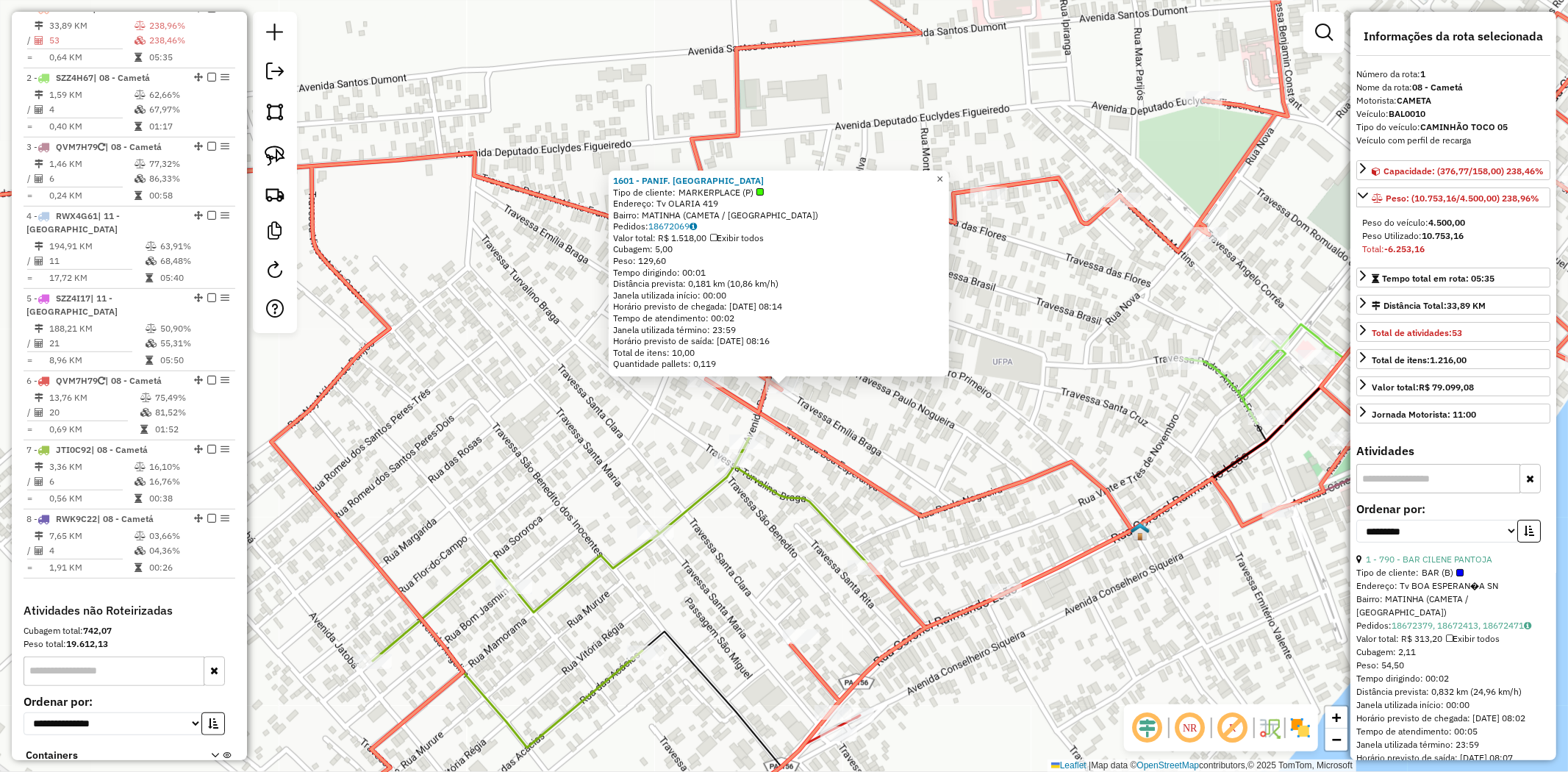
click at [943, 173] on span "×" at bounding box center [940, 179] width 7 height 13
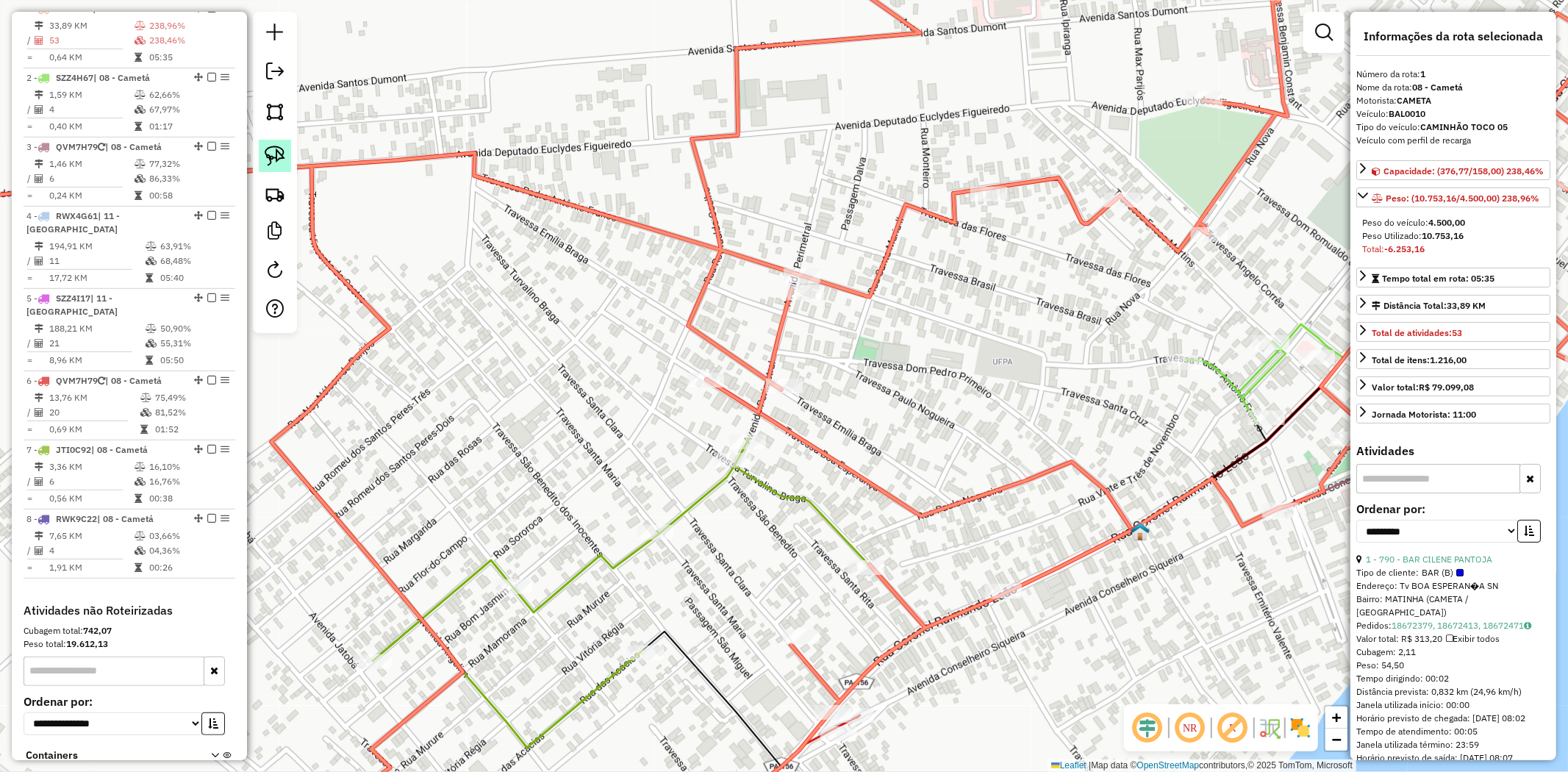
click at [261, 153] on link at bounding box center [275, 156] width 33 height 33
drag, startPoint x: 806, startPoint y: 356, endPoint x: 792, endPoint y: 415, distance: 60.6
click at [792, 415] on div "Janela de atendimento Grade de atendimento Capacidade Transportadoras Veículos …" at bounding box center [784, 386] width 1568 height 772
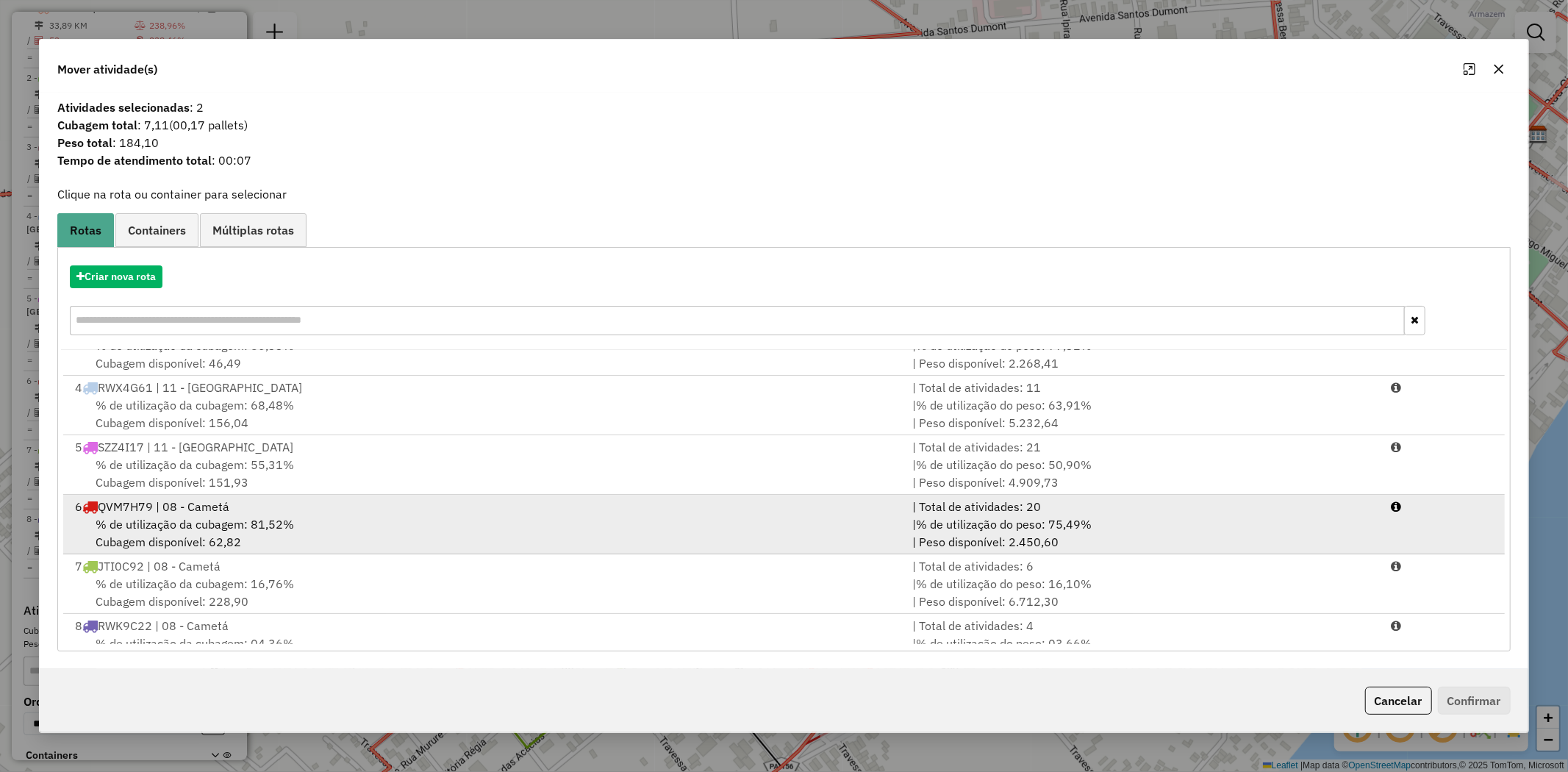
scroll to position [123, 0]
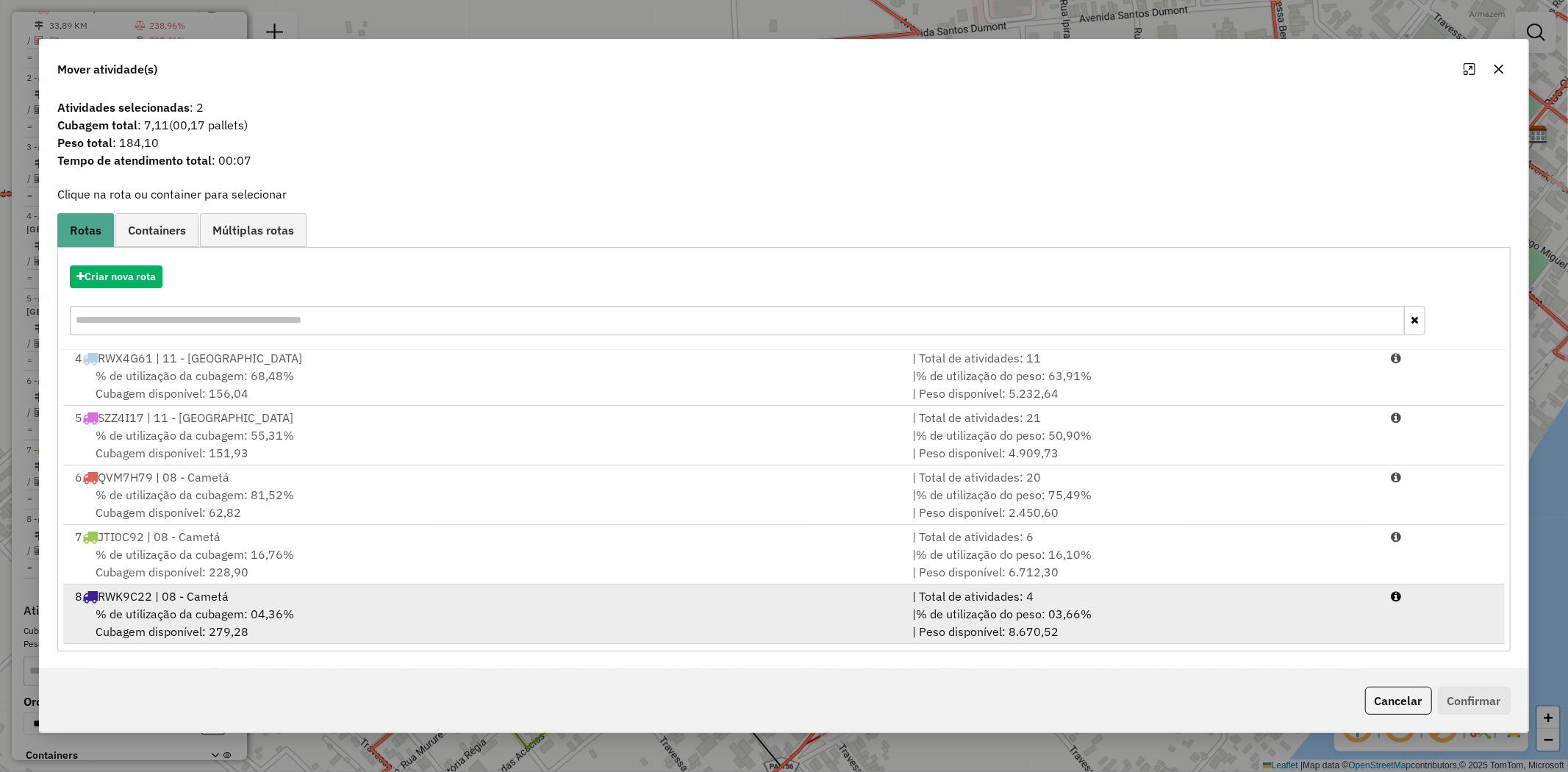
click at [225, 611] on span "% de utilização da cubagem: 04,36%" at bounding box center [194, 614] width 199 height 15
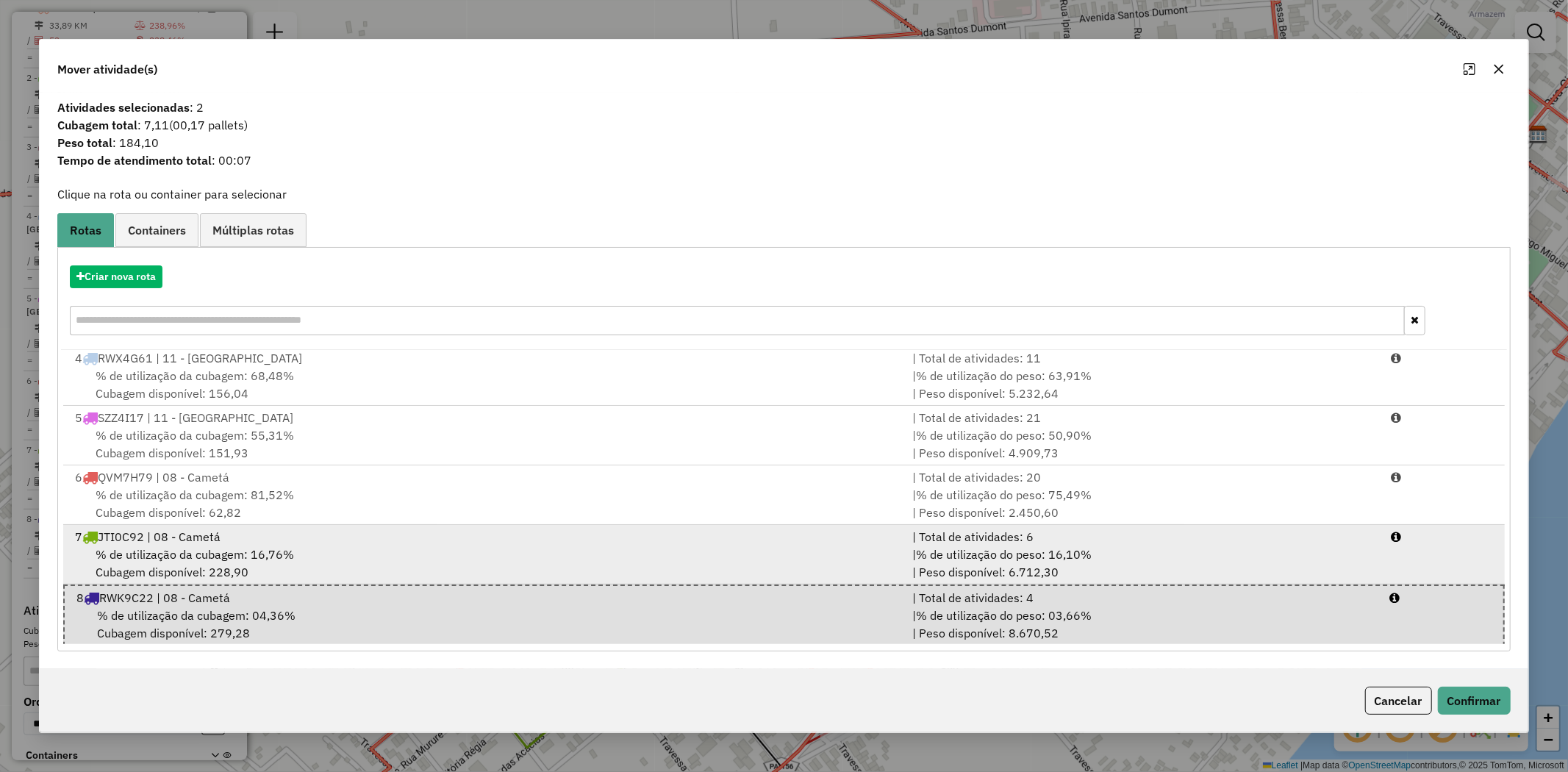
click at [225, 564] on div "% de utilização da cubagem: 16,76% Cubagem disponível: 228,90" at bounding box center [484, 563] width 837 height 35
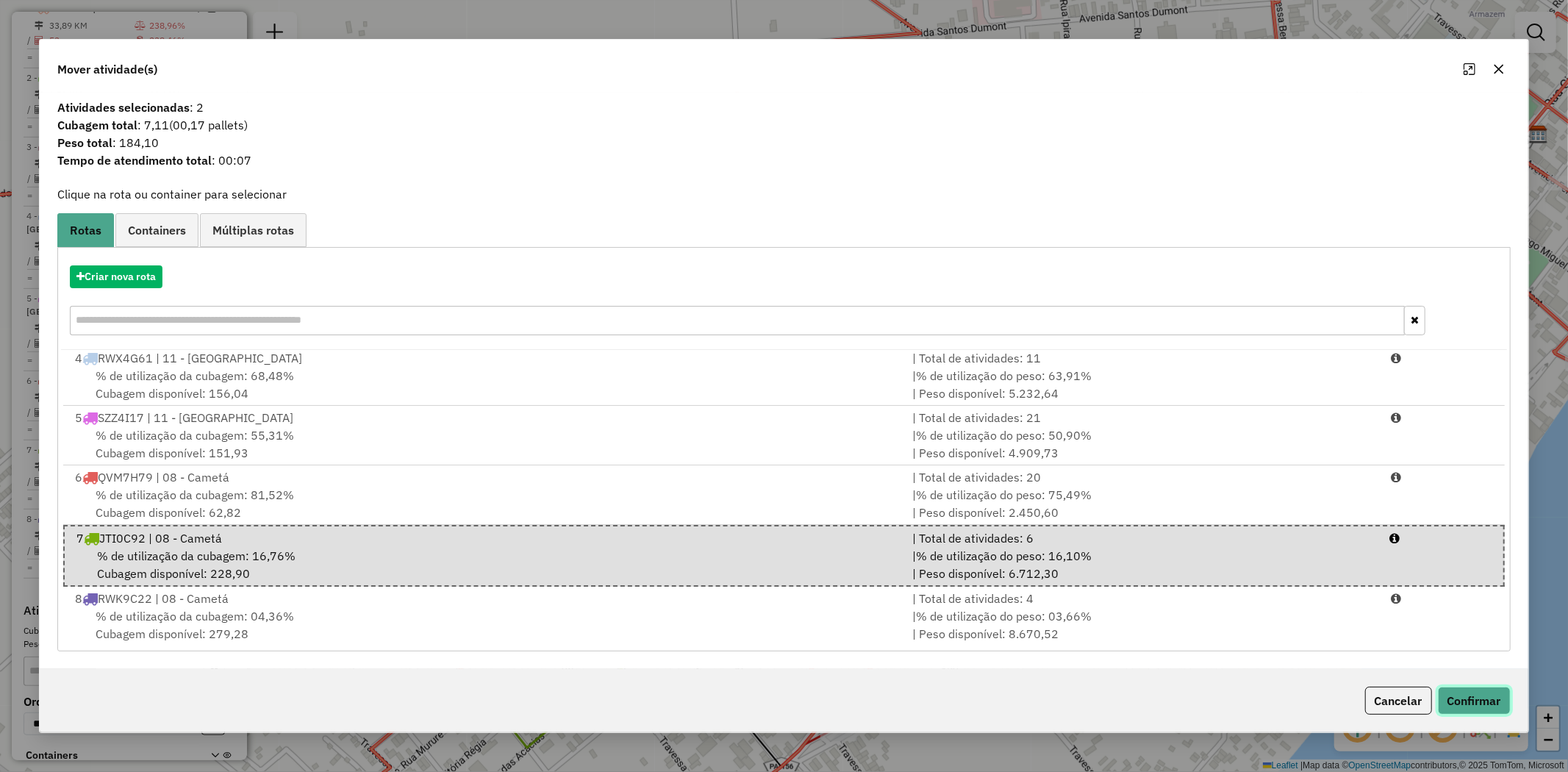
click at [1457, 700] on button "Confirmar" at bounding box center [1474, 701] width 73 height 28
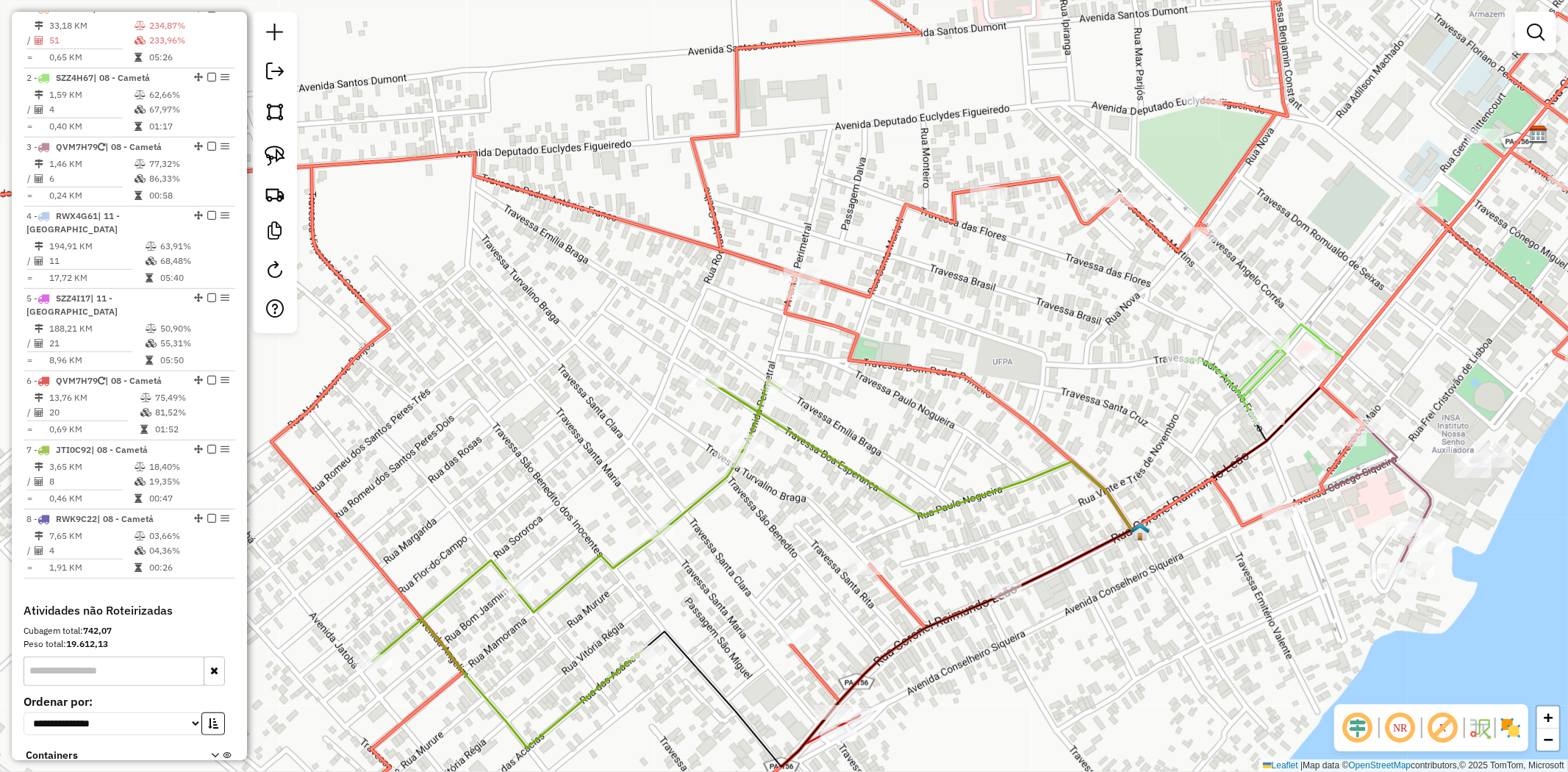
scroll to position [498, 0]
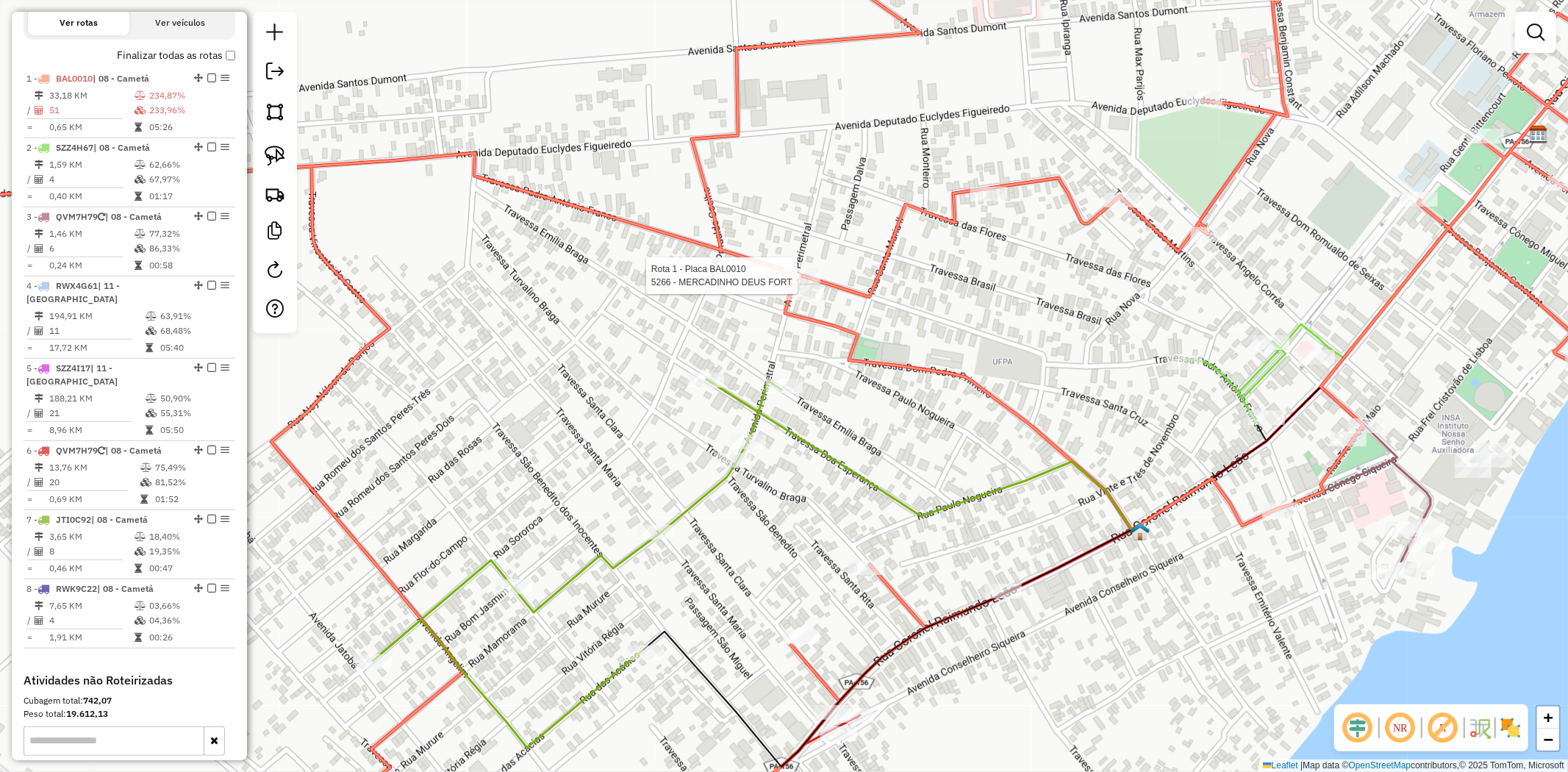
select select "**********"
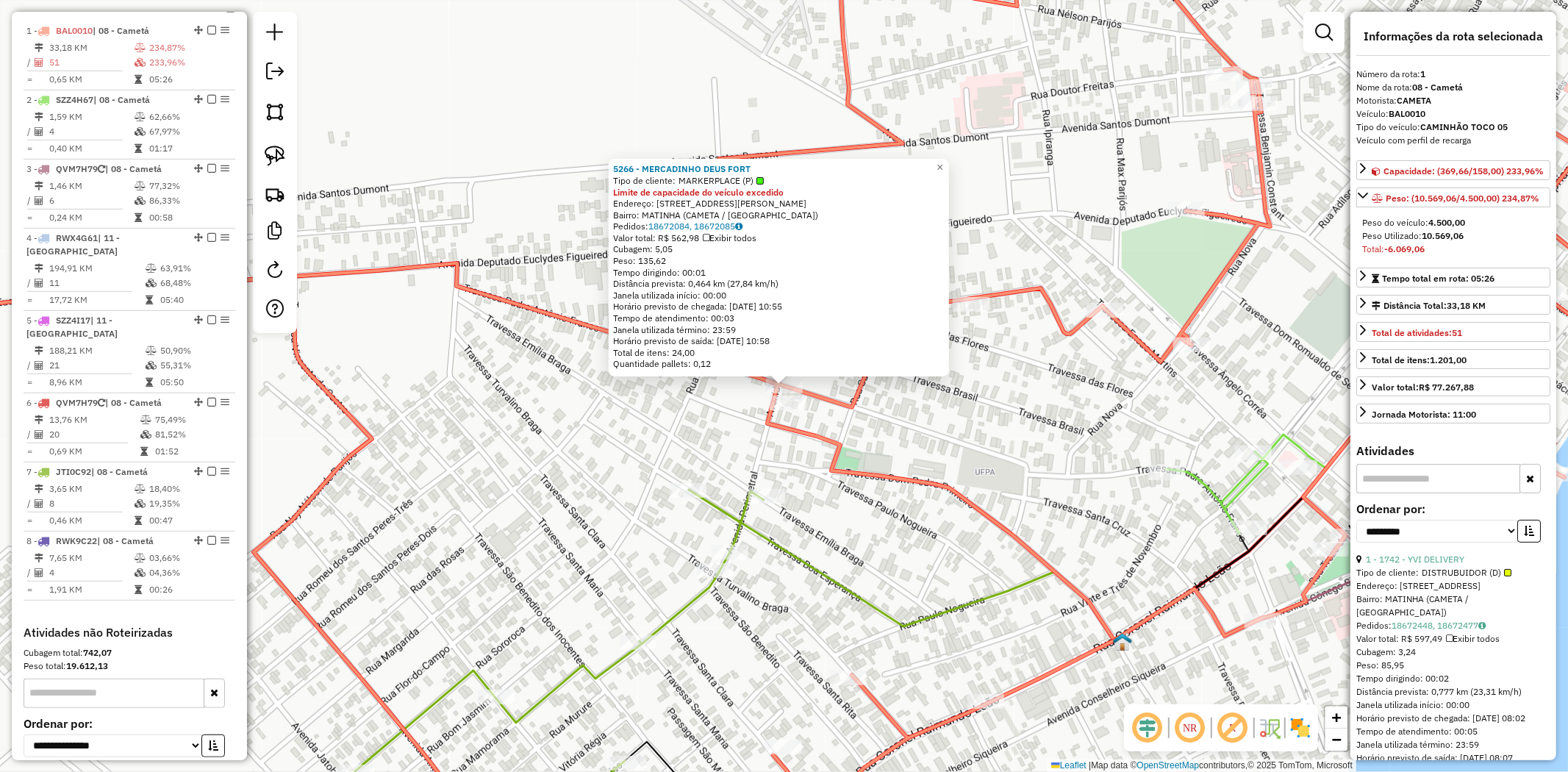
scroll to position [569, 0]
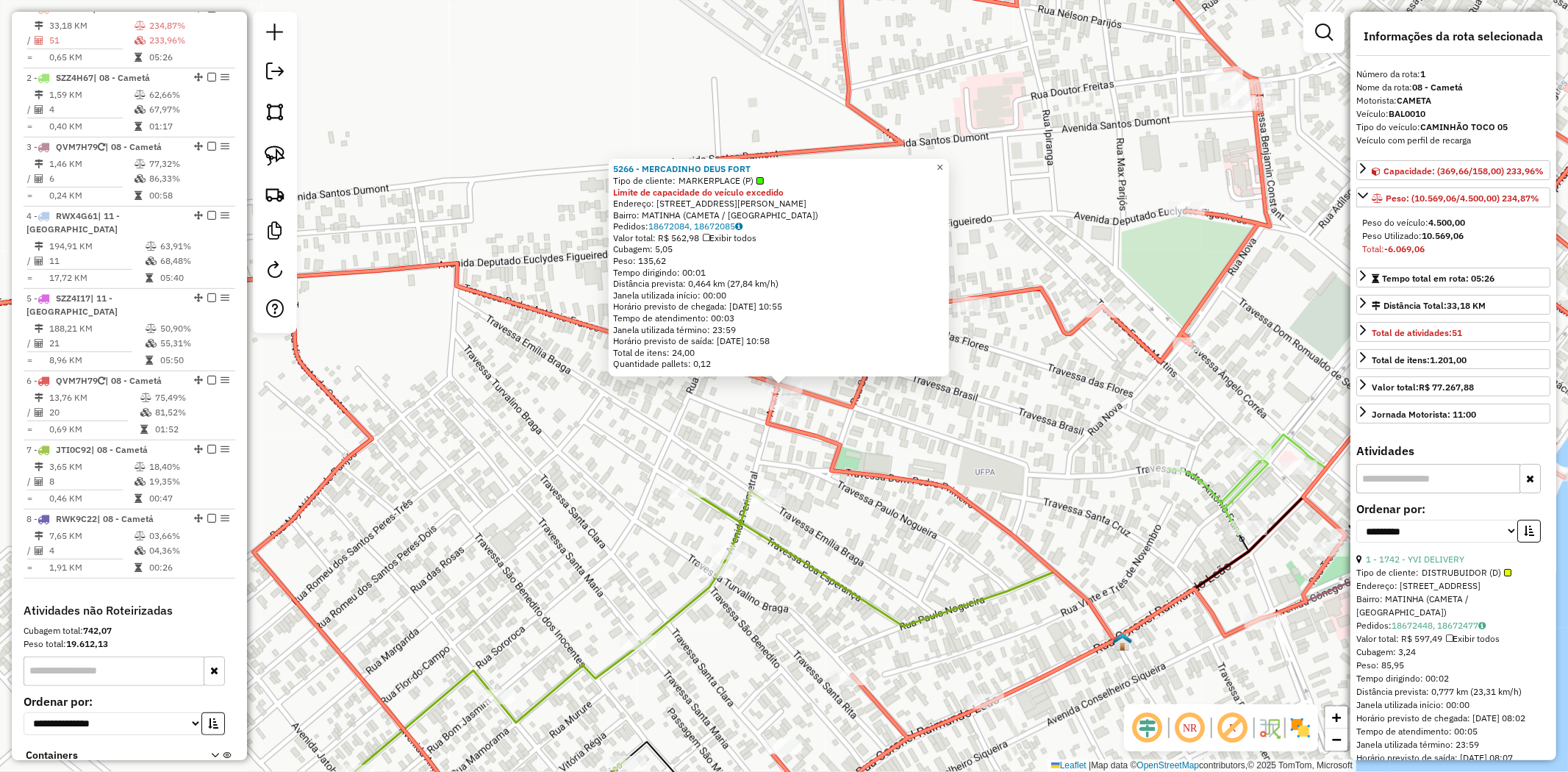
click at [949, 163] on link "×" at bounding box center [940, 168] width 18 height 18
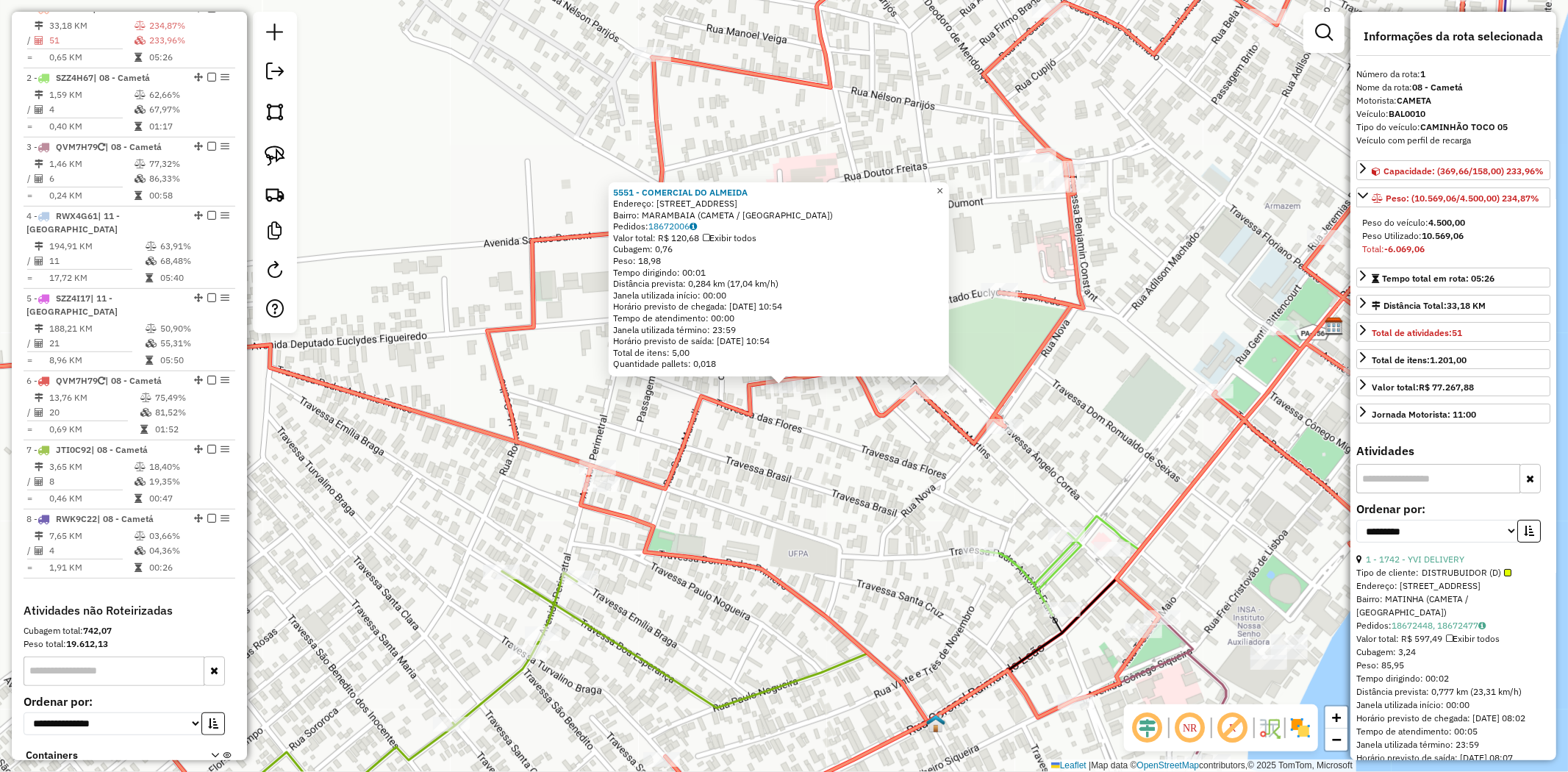
click at [943, 191] on span "×" at bounding box center [940, 191] width 7 height 13
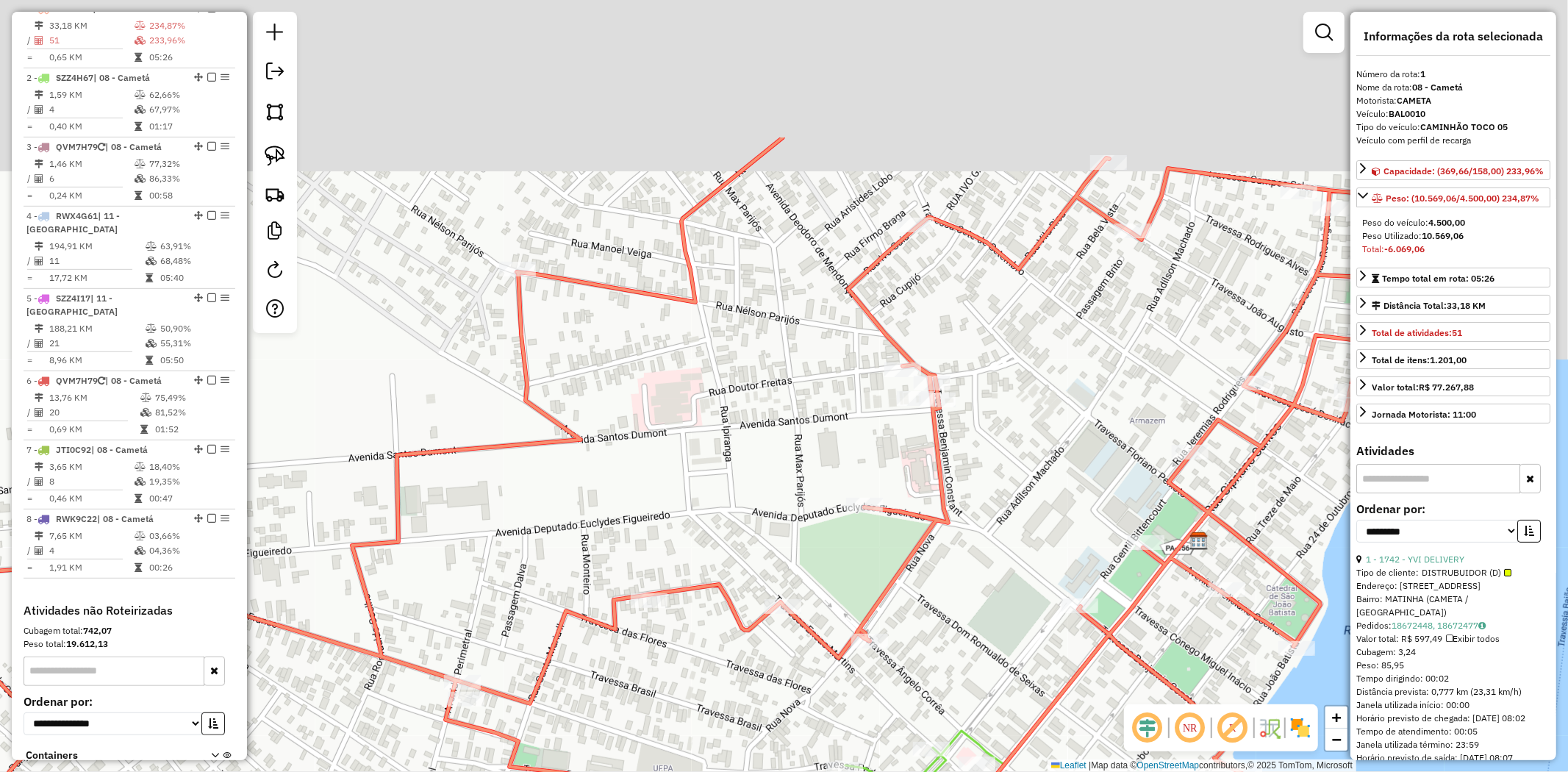
drag, startPoint x: 956, startPoint y: 176, endPoint x: 812, endPoint y: 427, distance: 289.4
click at [812, 427] on div "Janela de atendimento Grade de atendimento Capacidade Transportadoras Veículos …" at bounding box center [784, 386] width 1568 height 772
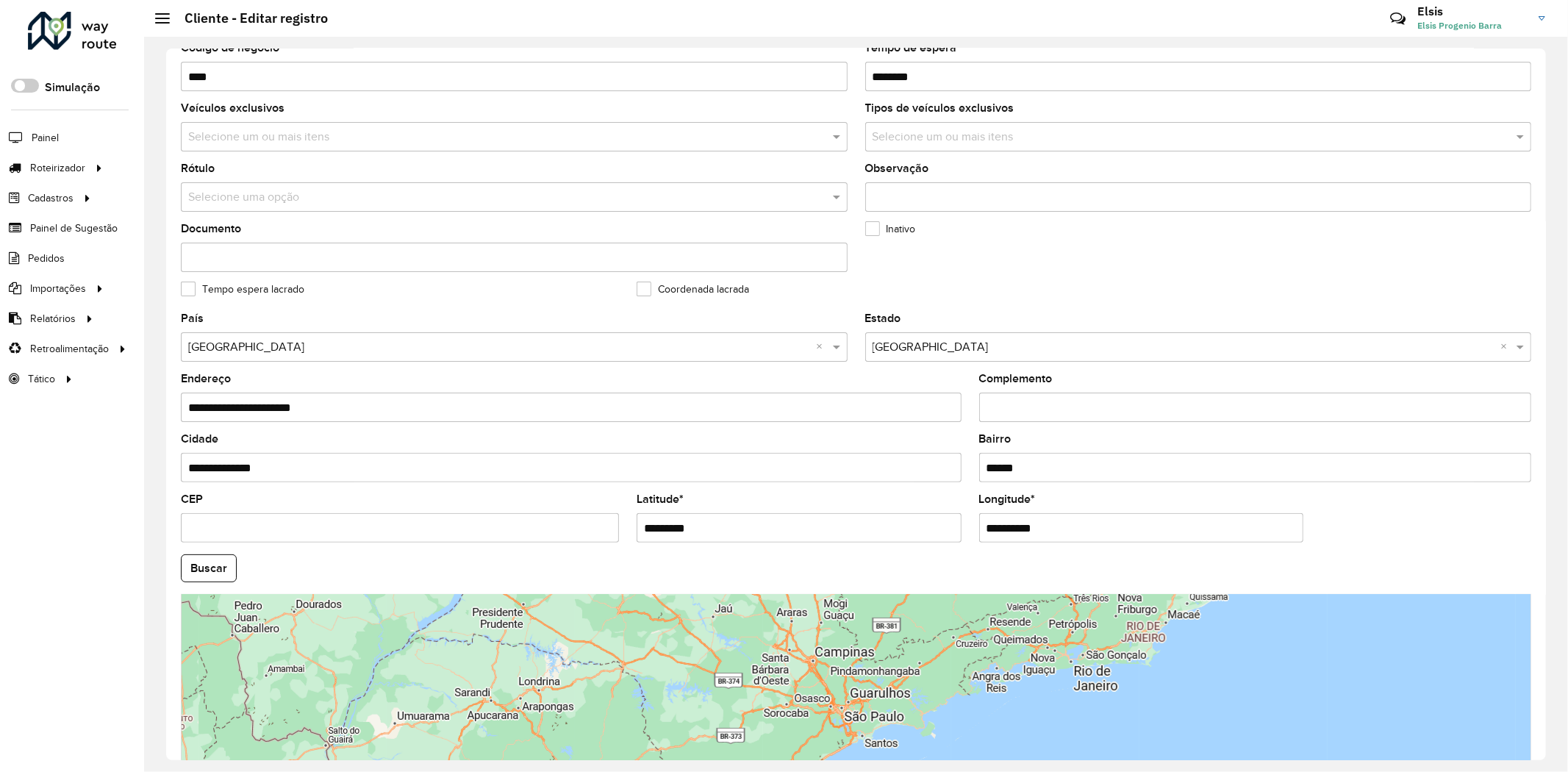
scroll to position [325, 0]
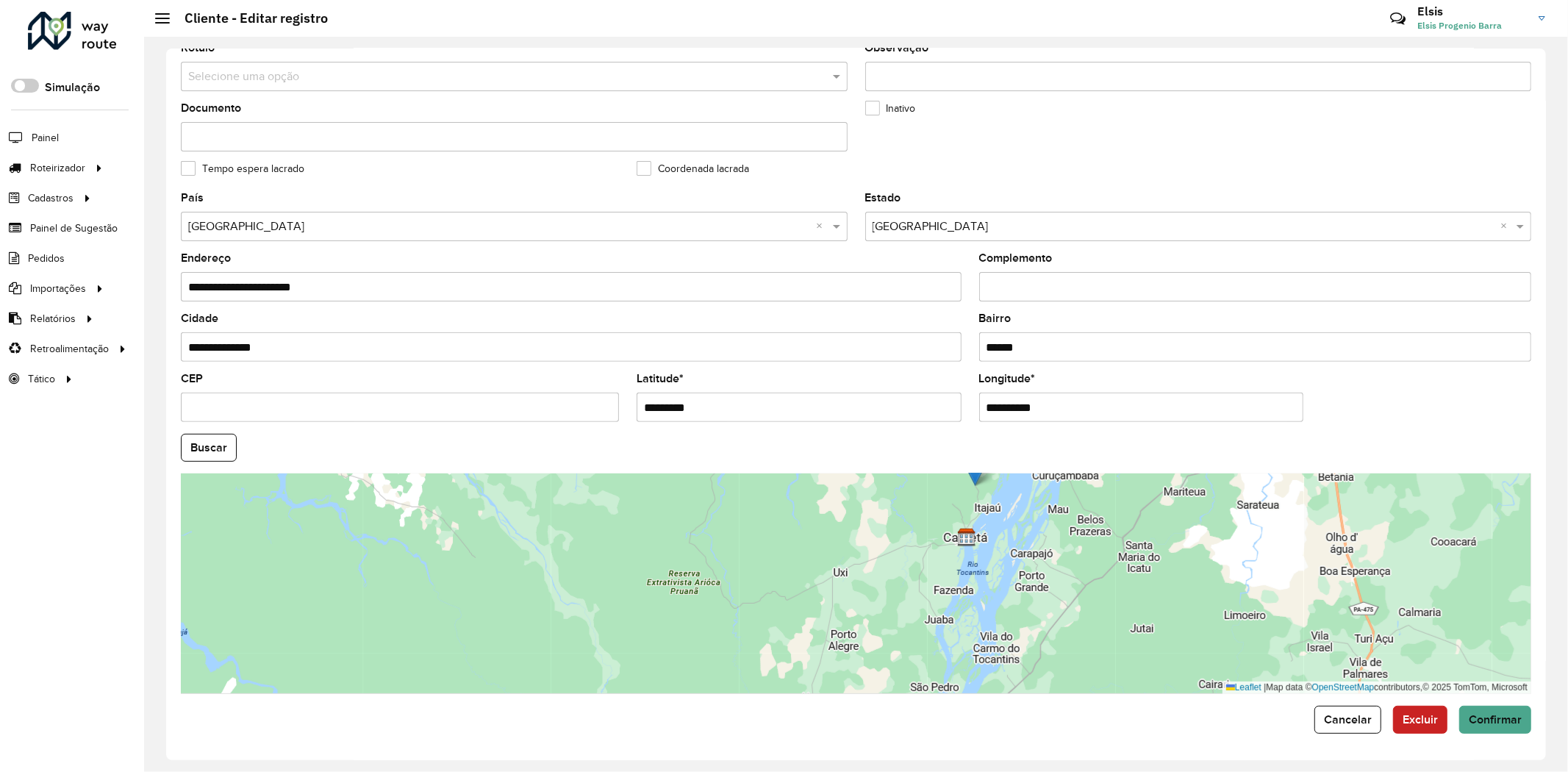
drag, startPoint x: 932, startPoint y: 603, endPoint x: 1010, endPoint y: 501, distance: 128.4
click at [1010, 501] on div "Leaflet | Map data © OpenStreetMap contributors,© 2025 TomTom, Microsoft" at bounding box center [856, 584] width 1350 height 220
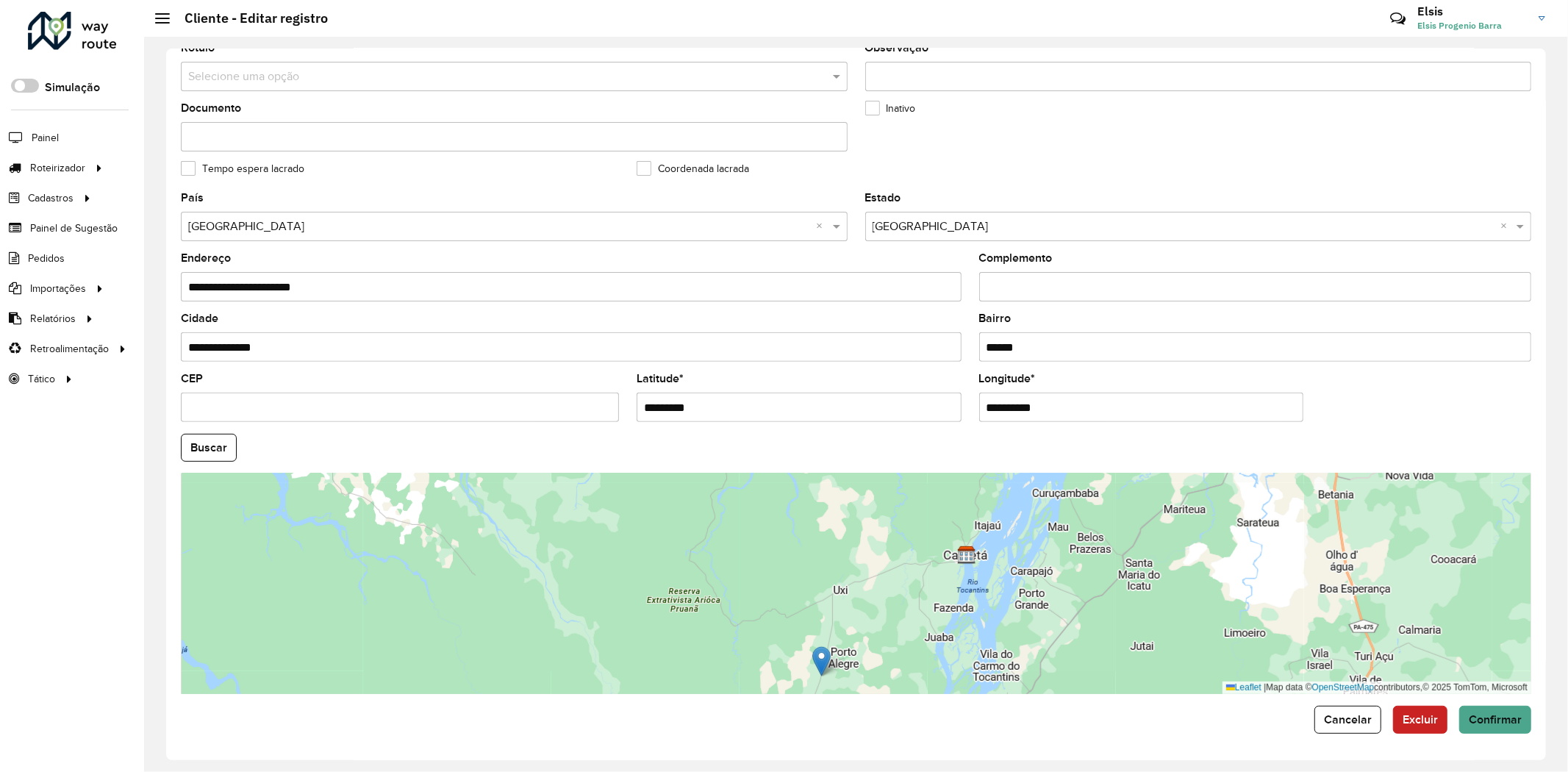
drag, startPoint x: 979, startPoint y: 479, endPoint x: 826, endPoint y: 652, distance: 231.0
click at [826, 652] on img at bounding box center [821, 661] width 18 height 30
type input "**********"
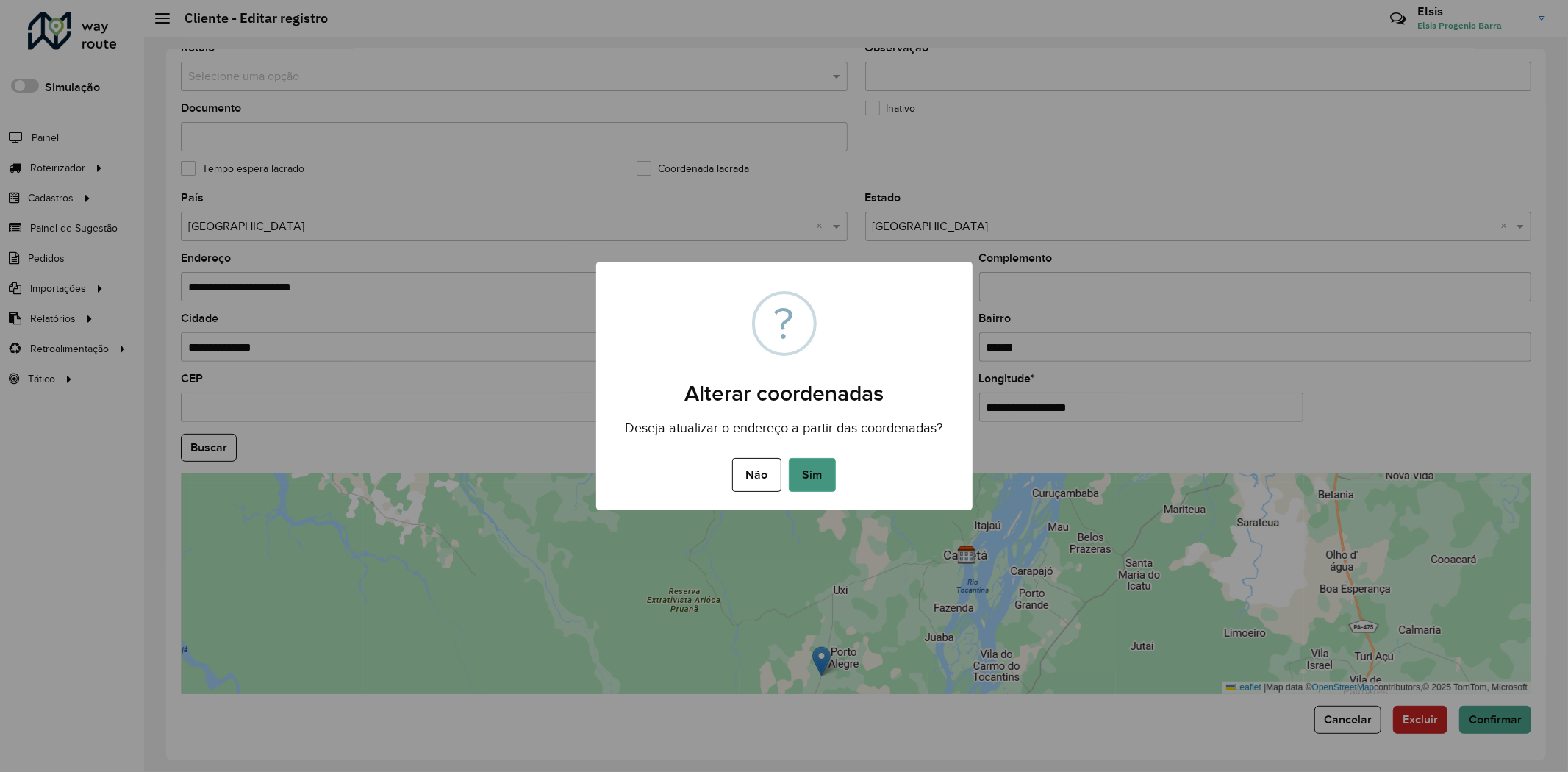
drag, startPoint x: 840, startPoint y: 474, endPoint x: 814, endPoint y: 474, distance: 26.0
click at [832, 474] on div "Não No Sim" at bounding box center [784, 475] width 377 height 41
click at [814, 474] on button "Sim" at bounding box center [812, 474] width 47 height 34
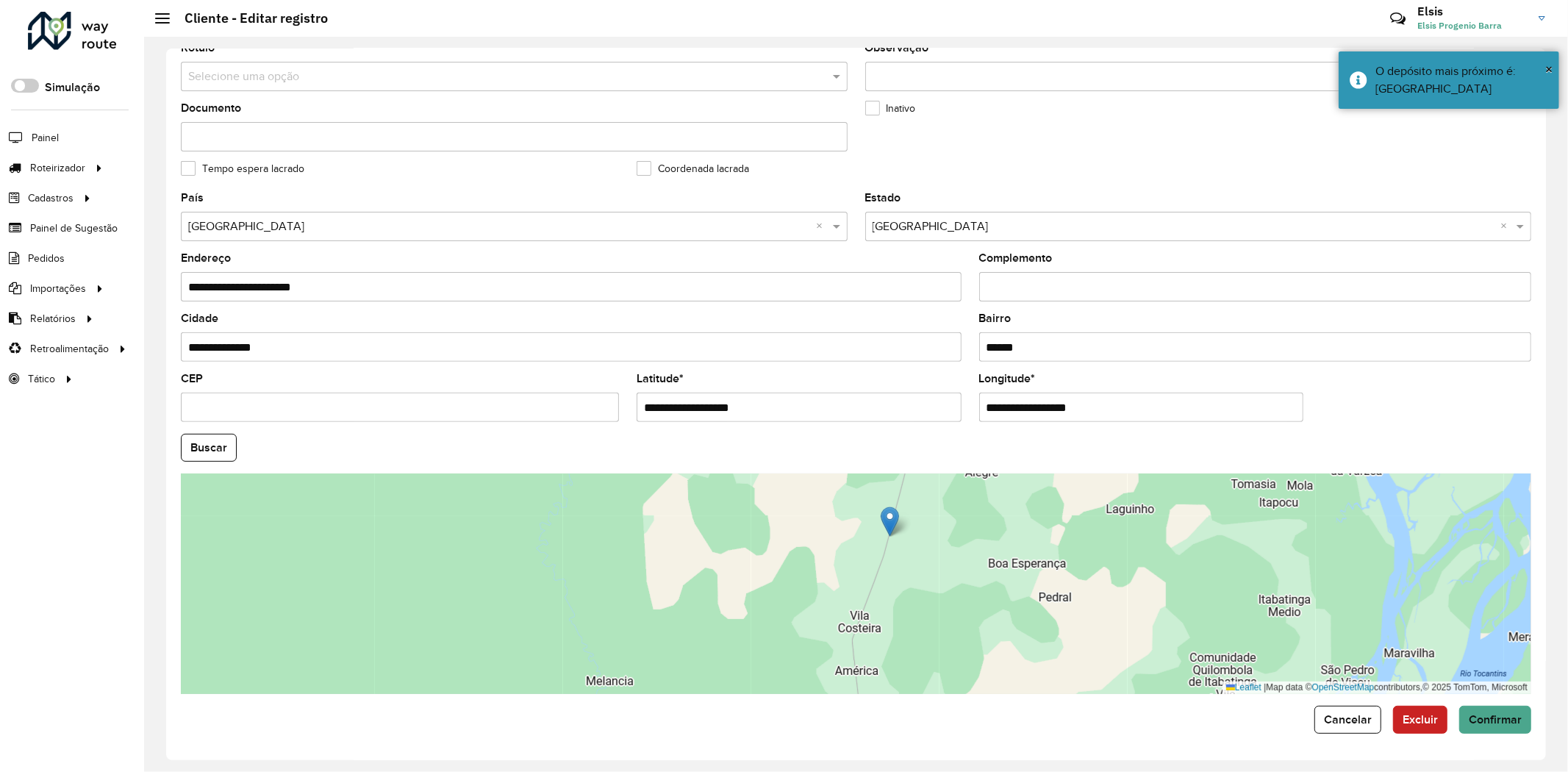
drag, startPoint x: 895, startPoint y: 610, endPoint x: 897, endPoint y: 554, distance: 56.0
click at [897, 554] on div "Leaflet | Map data © OpenStreetMap contributors,© 2025 TomTom, Microsoft" at bounding box center [856, 584] width 1350 height 220
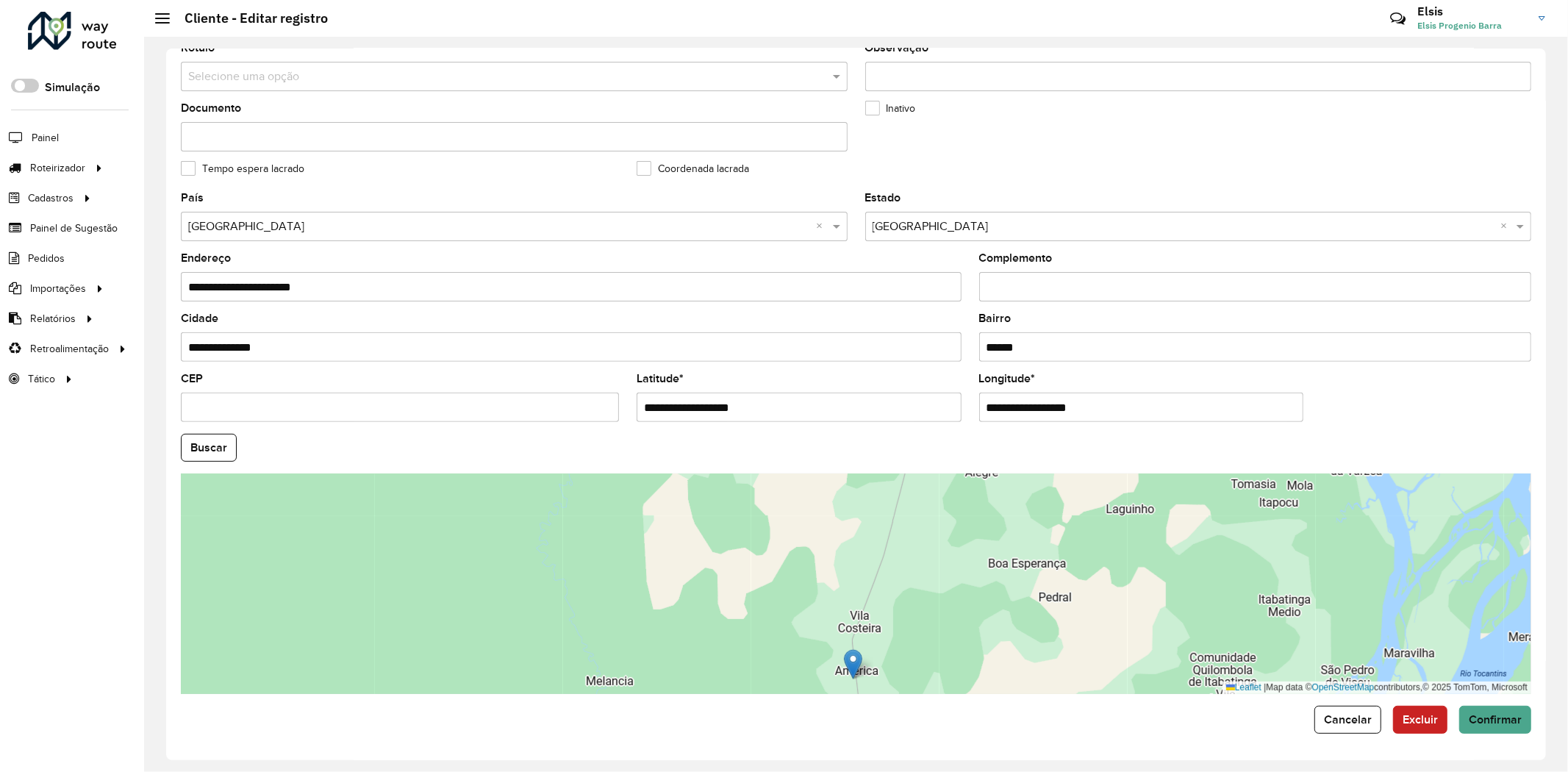
drag, startPoint x: 887, startPoint y: 516, endPoint x: 850, endPoint y: 658, distance: 146.7
click at [850, 658] on img at bounding box center [852, 664] width 18 height 30
type input "**********"
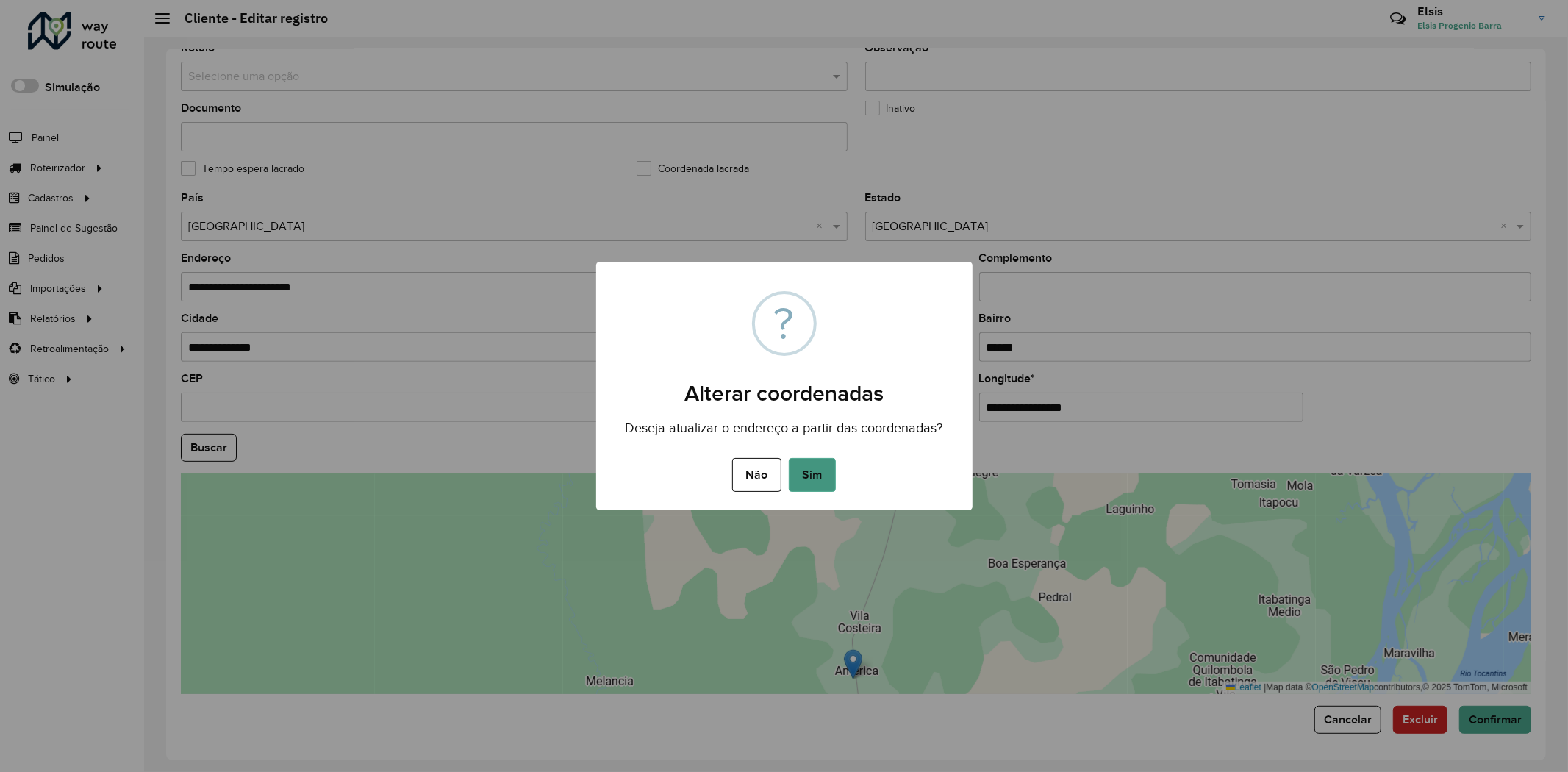
click at [802, 466] on button "Sim" at bounding box center [812, 474] width 47 height 34
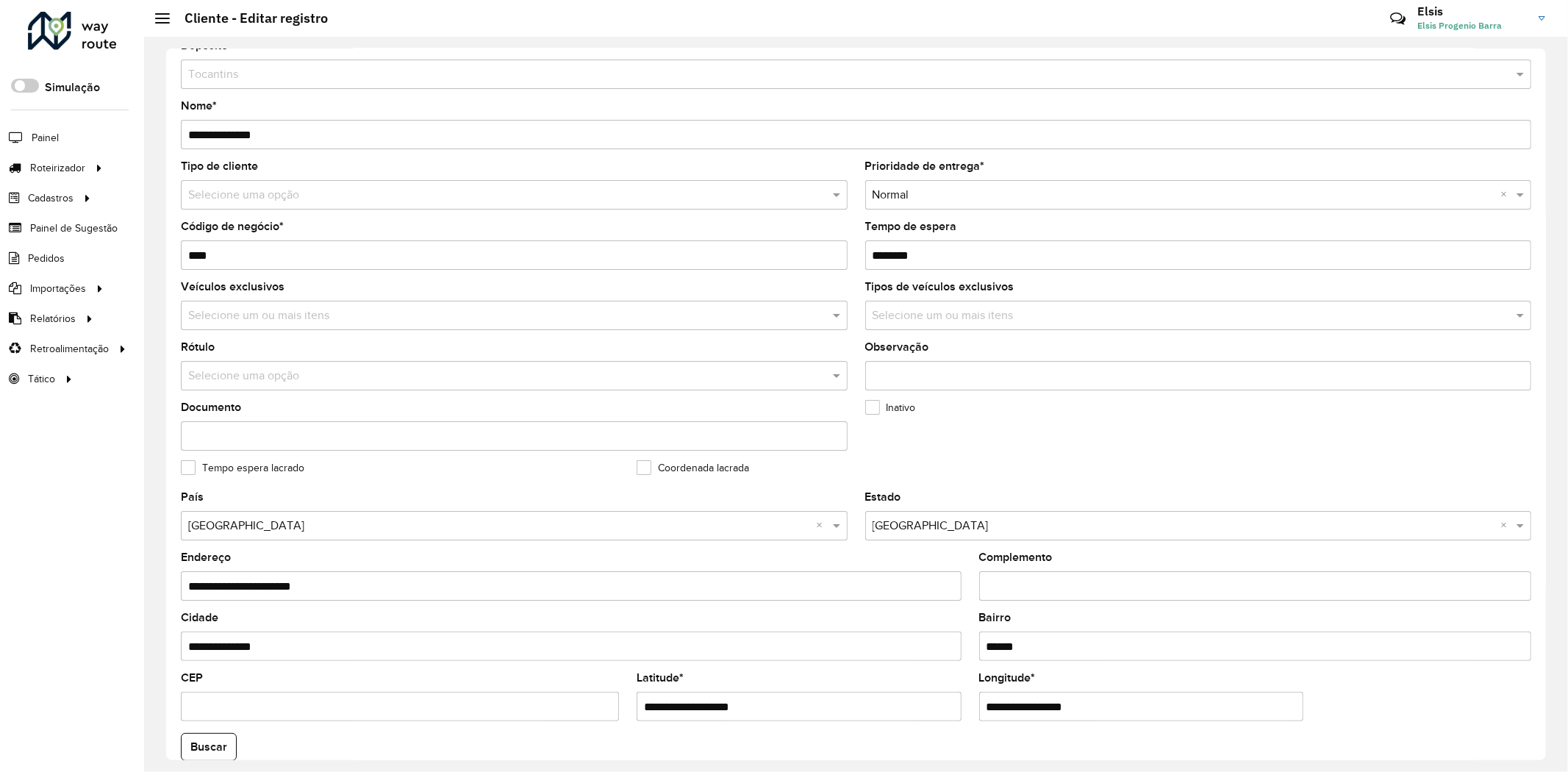
scroll to position [0, 0]
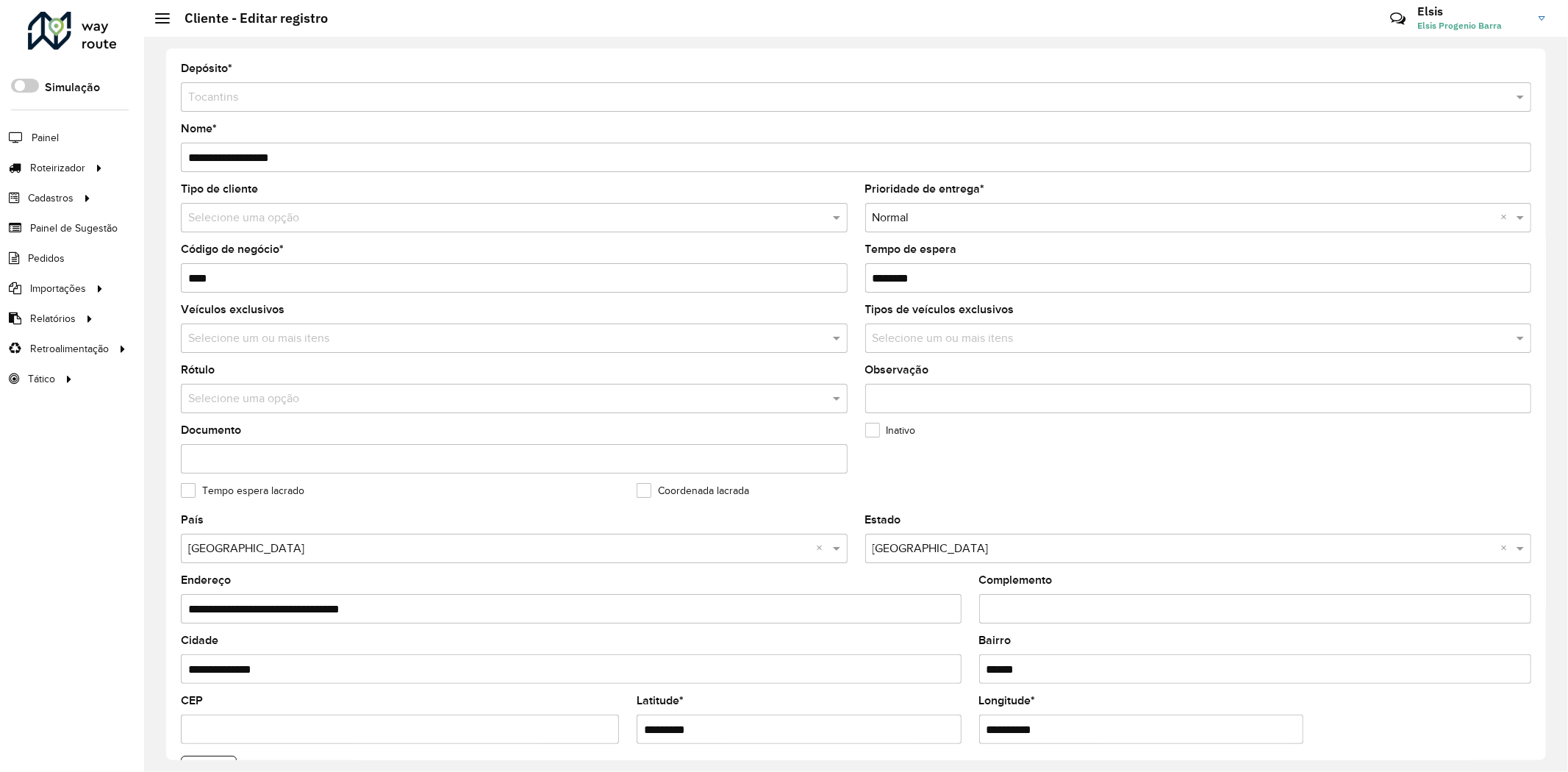
scroll to position [245, 0]
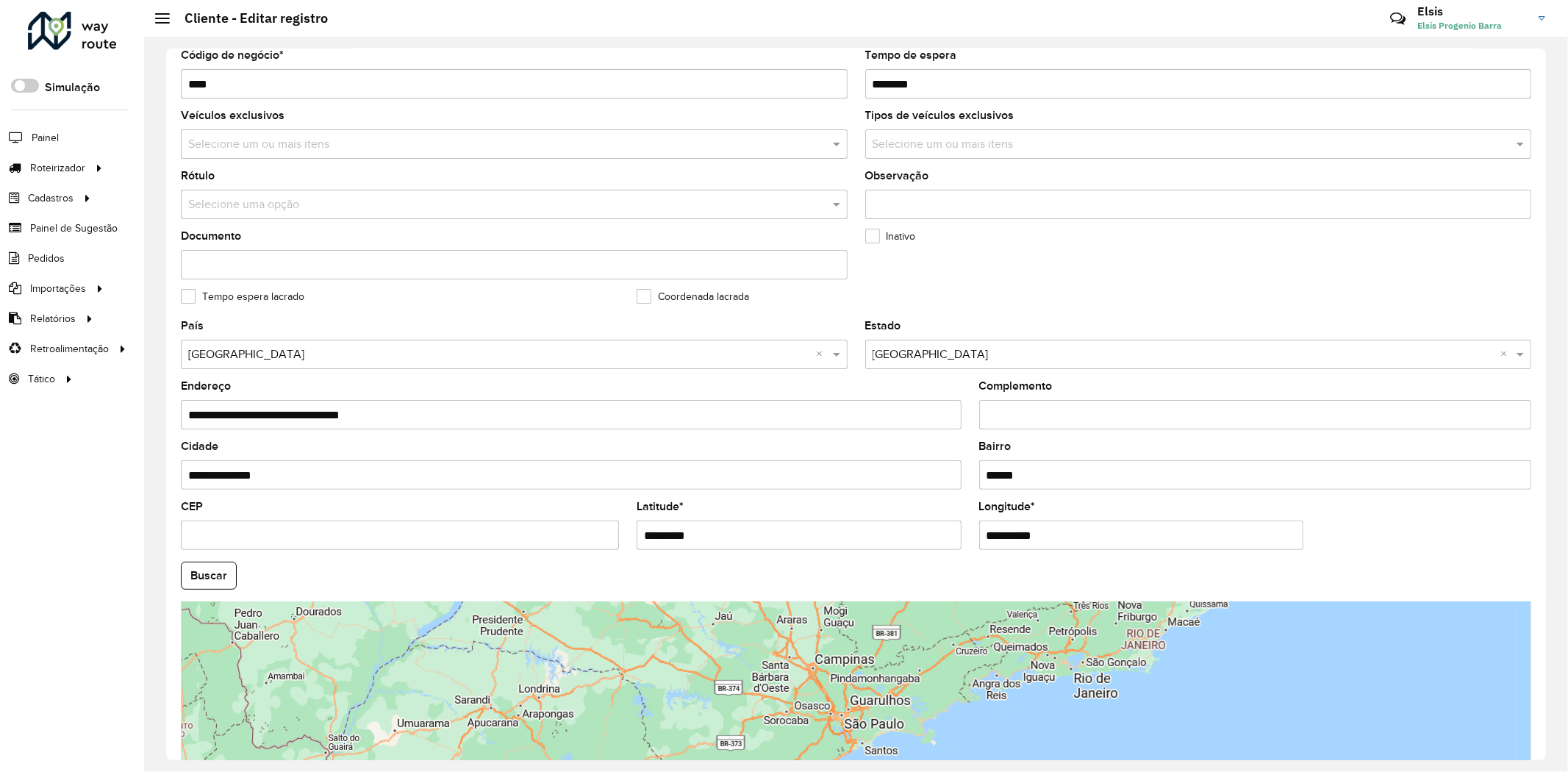
scroll to position [325, 0]
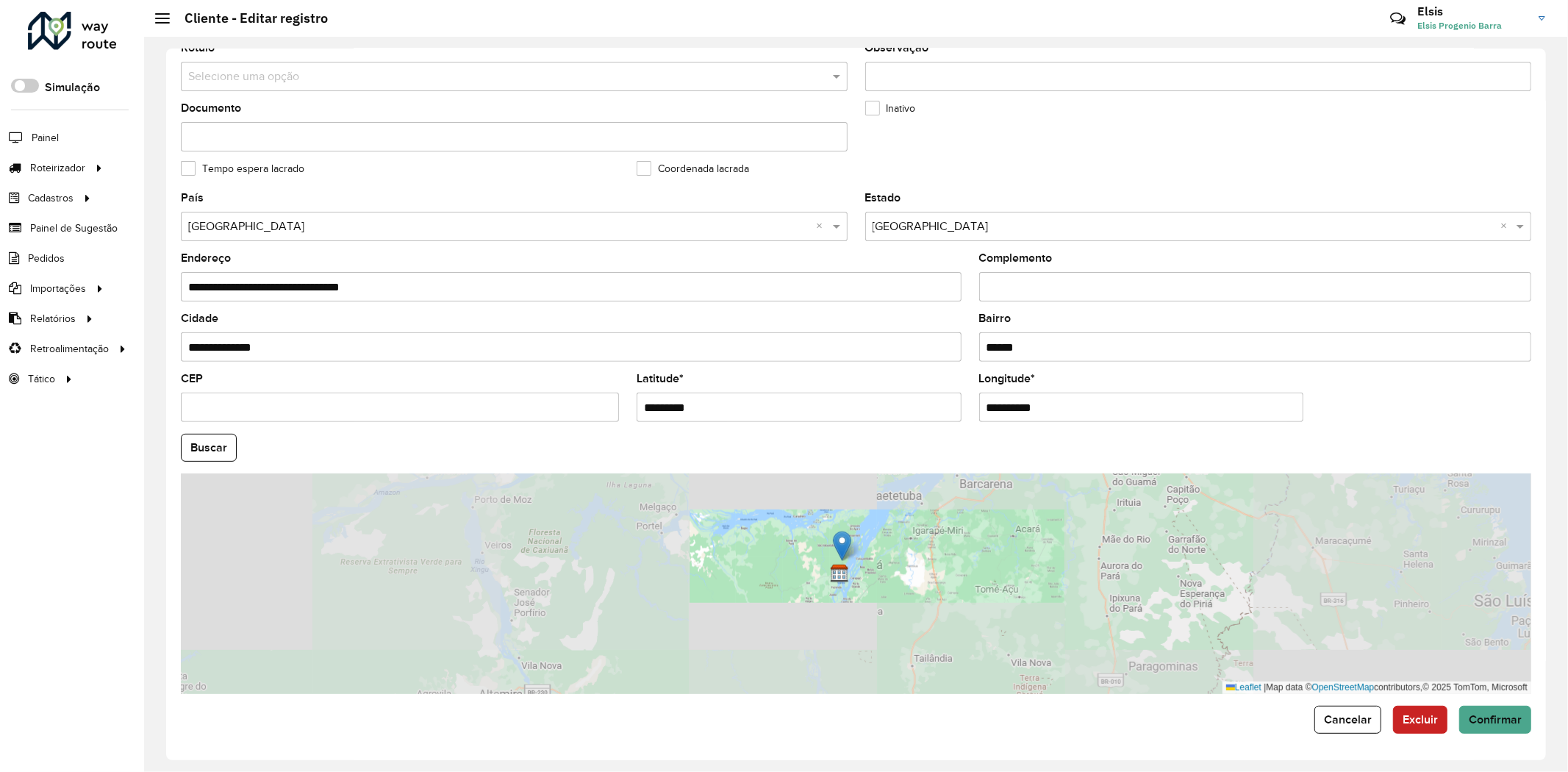
drag, startPoint x: 876, startPoint y: 586, endPoint x: 883, endPoint y: 547, distance: 39.6
click at [883, 547] on div "Leaflet | Map data © OpenStreetMap contributors,© 2025 TomTom, Microsoft" at bounding box center [856, 584] width 1350 height 220
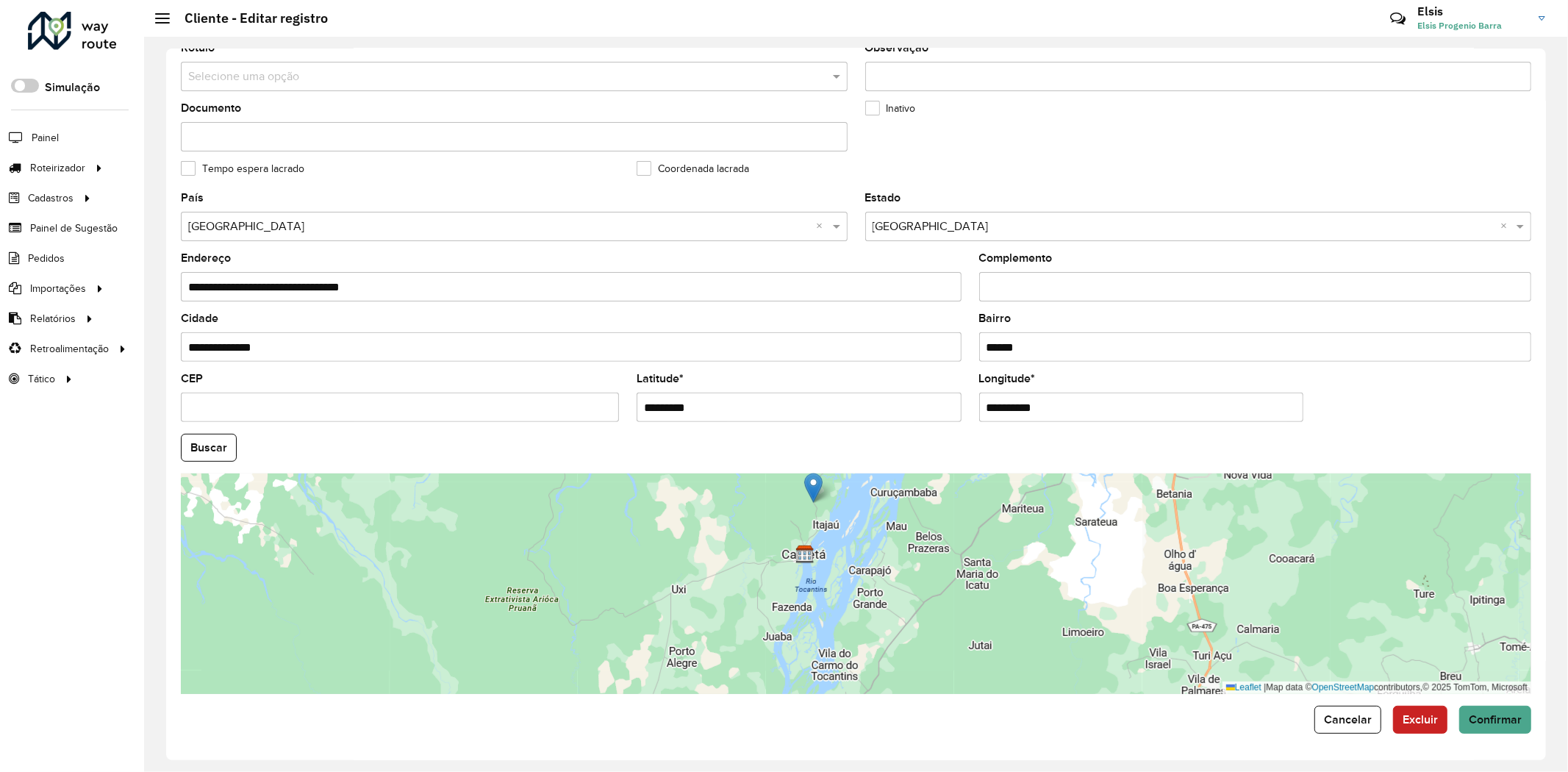
drag, startPoint x: 831, startPoint y: 528, endPoint x: 864, endPoint y: 505, distance: 40.2
click at [864, 505] on div "Leaflet | Map data © OpenStreetMap contributors,© 2025 TomTom, Microsoft" at bounding box center [856, 584] width 1350 height 220
drag, startPoint x: 815, startPoint y: 495, endPoint x: 751, endPoint y: 589, distance: 113.7
click at [751, 589] on img at bounding box center [749, 582] width 18 height 30
type input "**********"
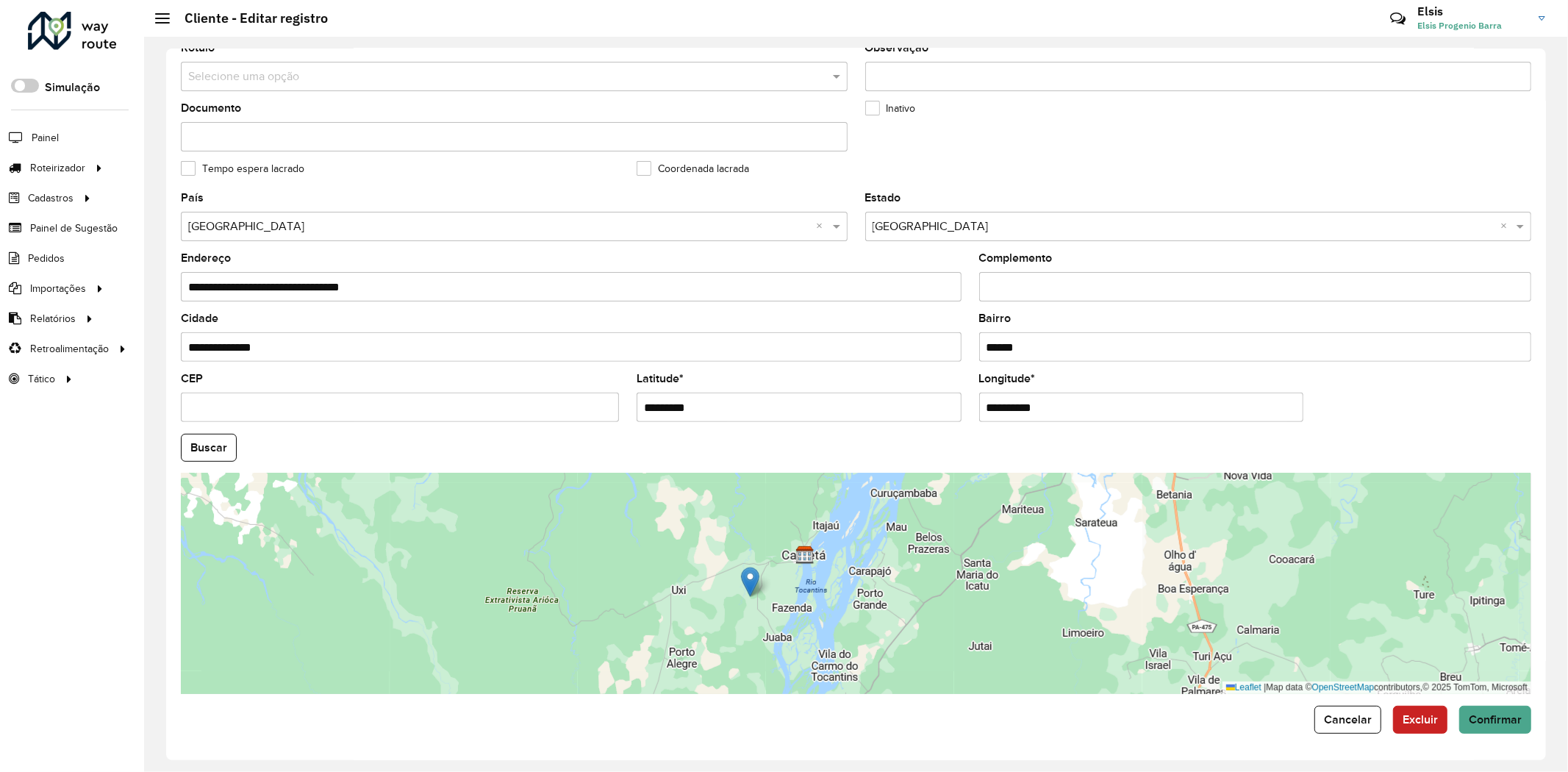
type input "**********"
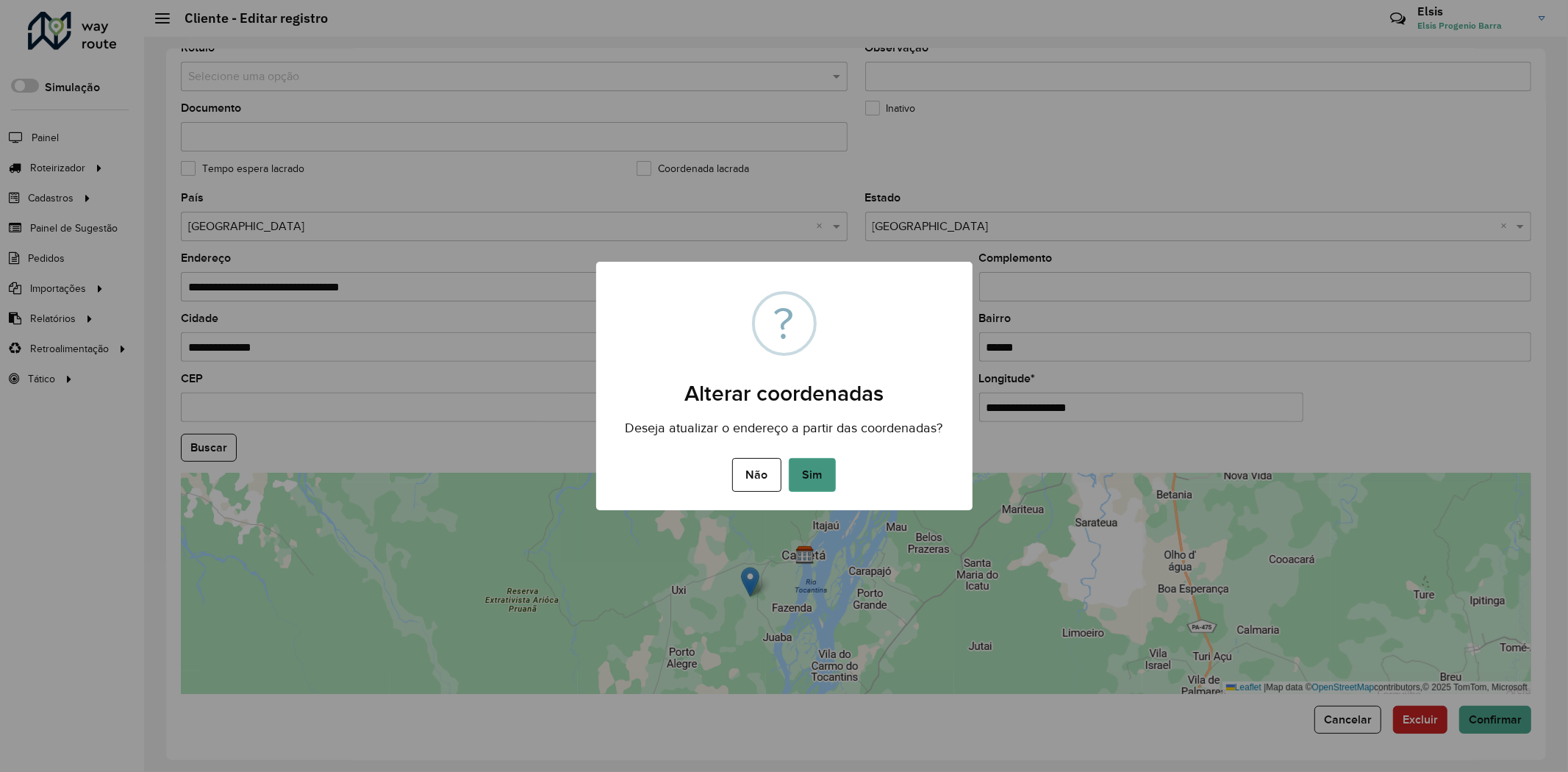
click at [817, 472] on button "Sim" at bounding box center [812, 474] width 47 height 34
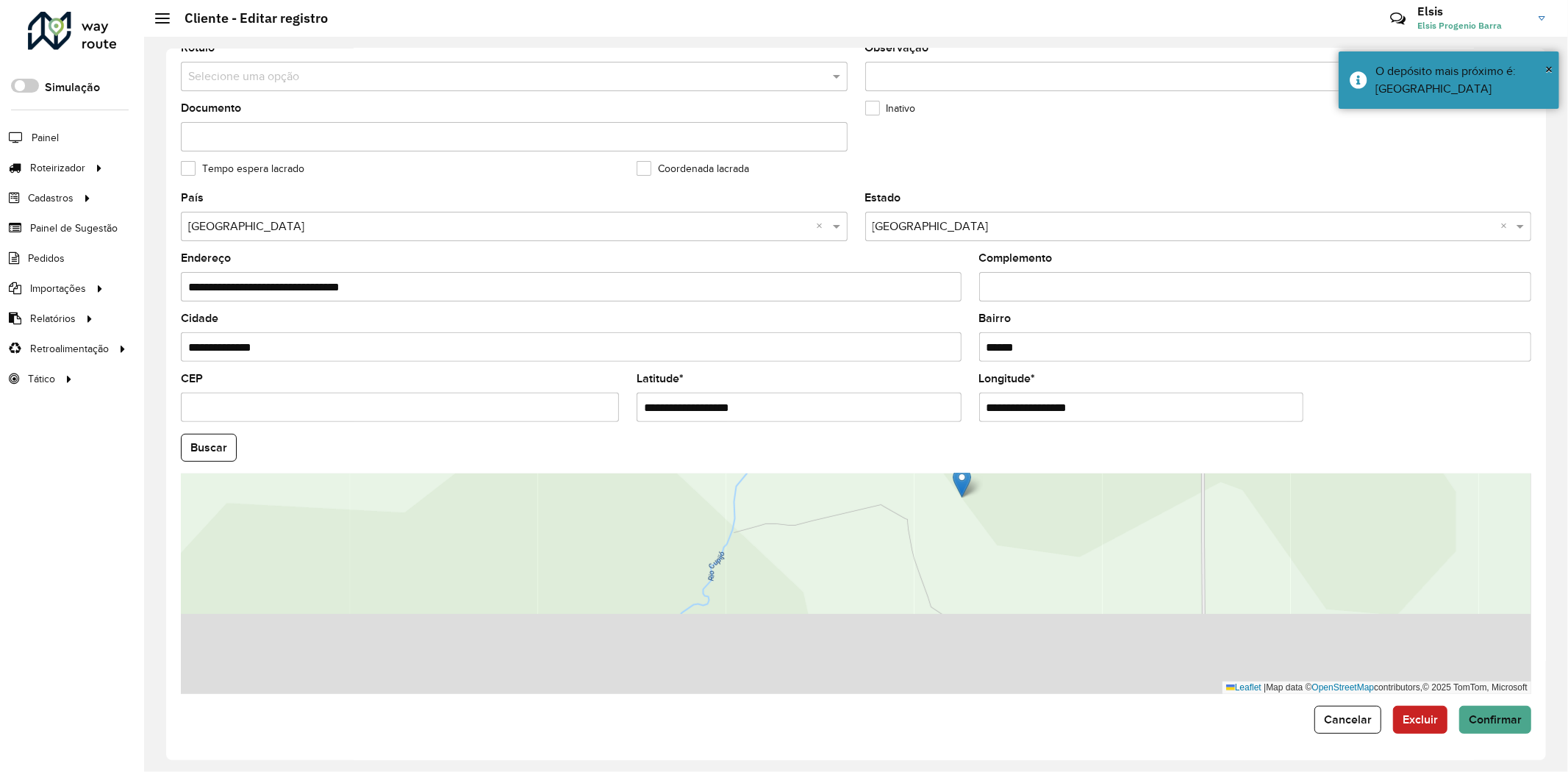
drag, startPoint x: 882, startPoint y: 596, endPoint x: 993, endPoint y: 509, distance: 141.0
click at [993, 509] on div "Leaflet | Map data © OpenStreetMap contributors,© 2025 TomTom, Microsoft" at bounding box center [856, 584] width 1350 height 220
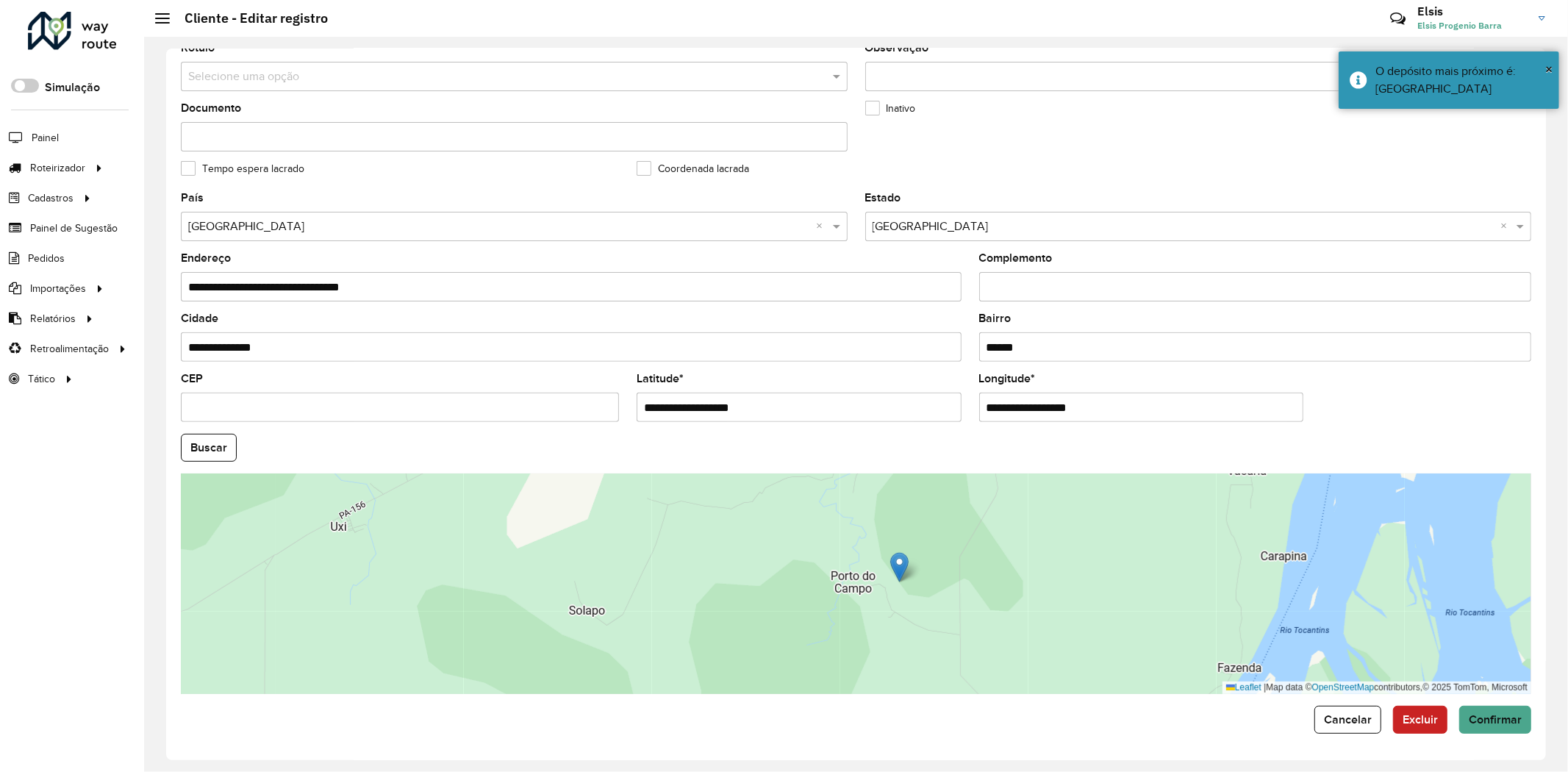
drag, startPoint x: 907, startPoint y: 570, endPoint x: 892, endPoint y: 610, distance: 42.7
click at [892, 610] on div "Leaflet | Map data © OpenStreetMap contributors,© 2025 TomTom, Microsoft" at bounding box center [856, 584] width 1350 height 220
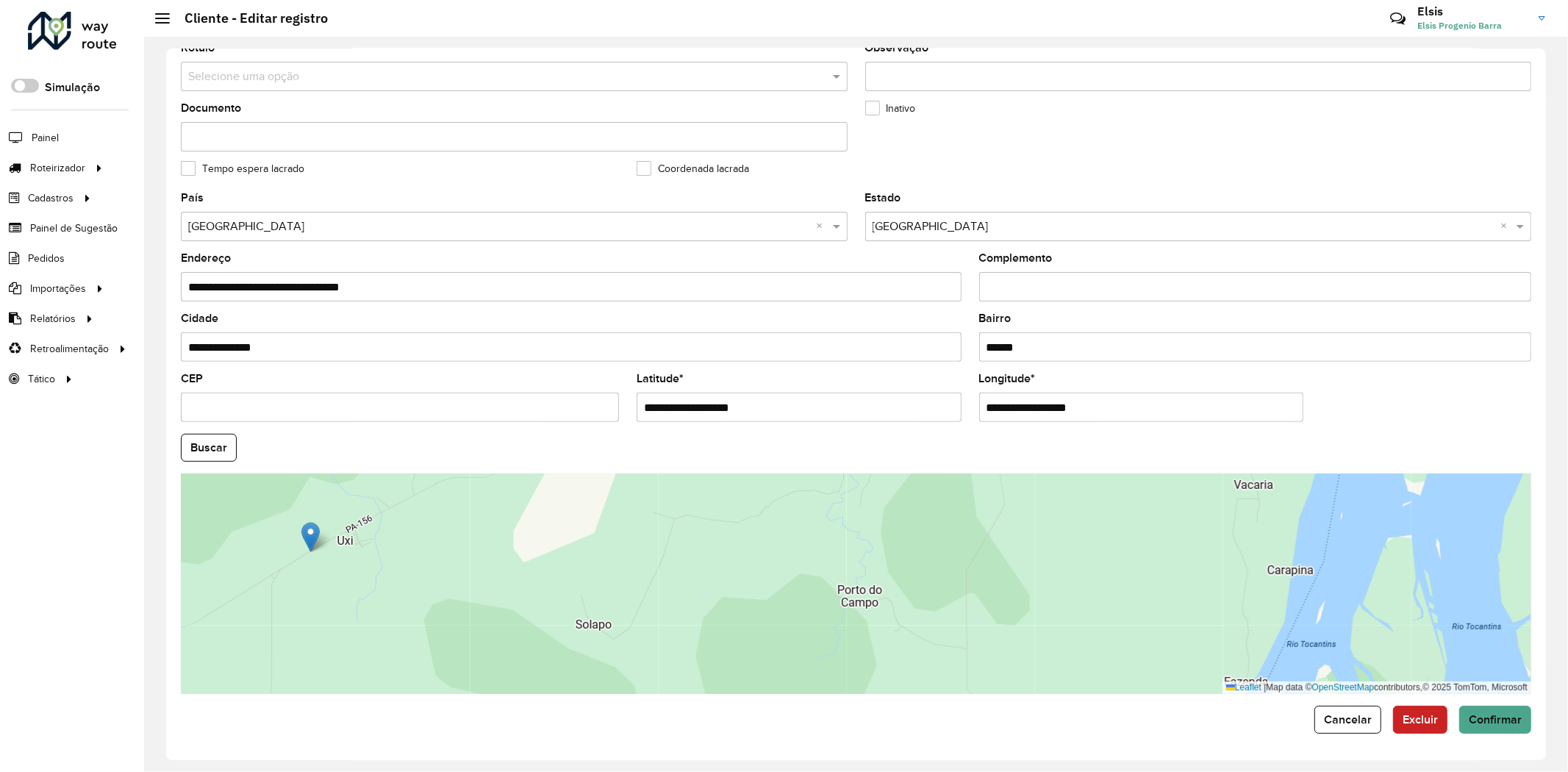
drag, startPoint x: 906, startPoint y: 578, endPoint x: 311, endPoint y: 534, distance: 596.6
click at [311, 534] on img at bounding box center [310, 537] width 18 height 30
type input "**********"
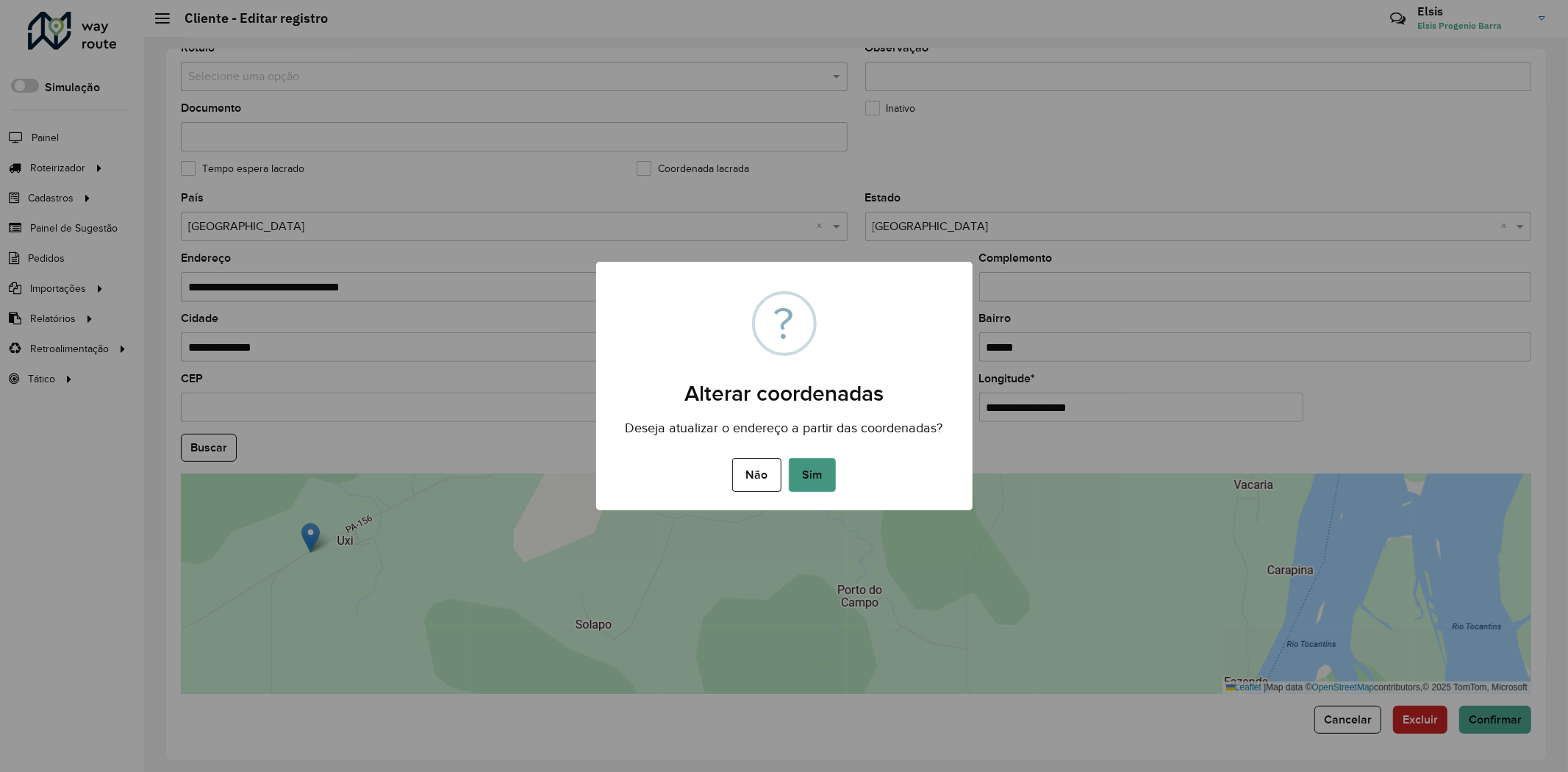
click at [812, 461] on button "Sim" at bounding box center [812, 474] width 47 height 34
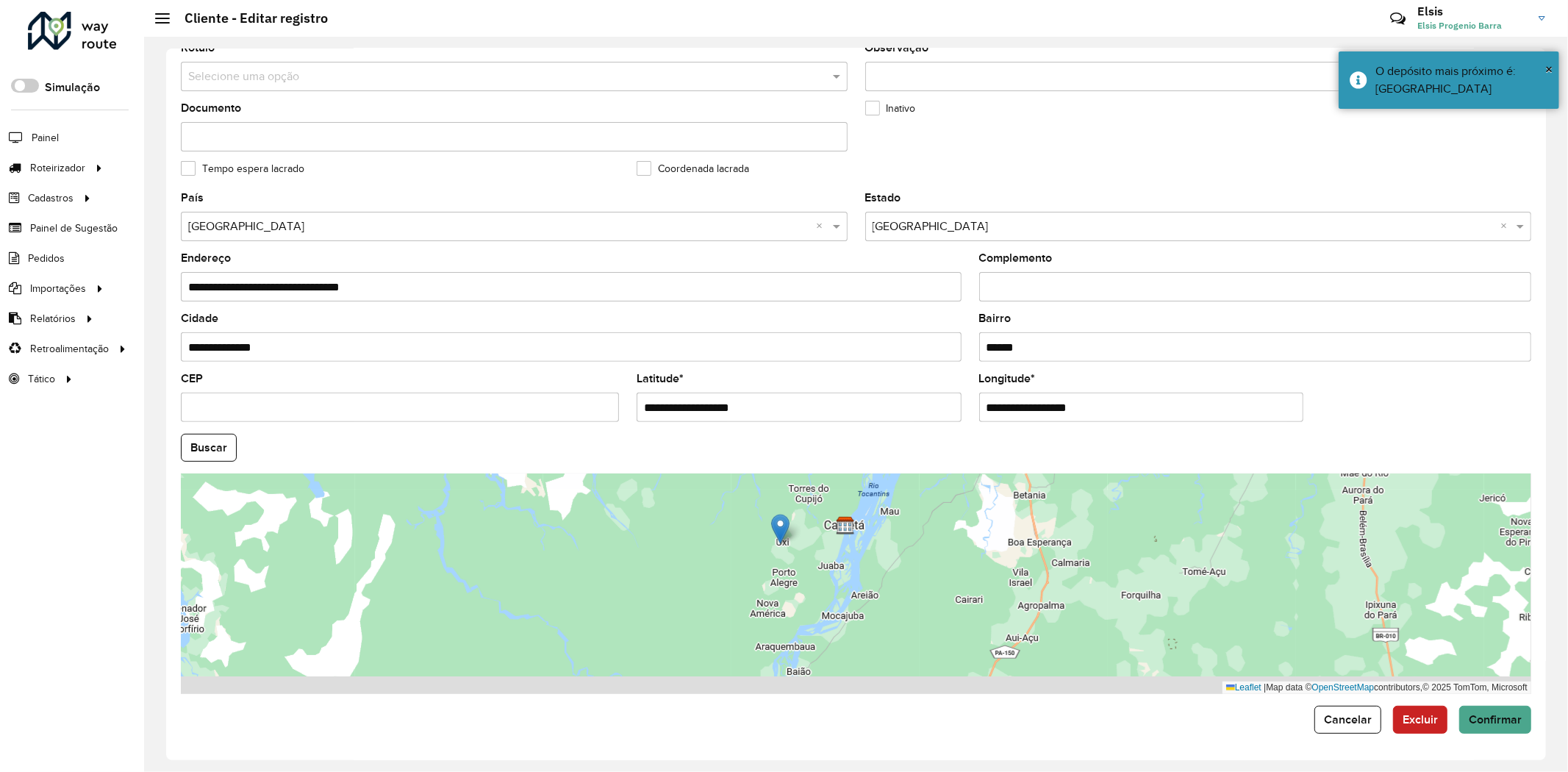
drag, startPoint x: 802, startPoint y: 579, endPoint x: 802, endPoint y: 554, distance: 25.0
click at [802, 554] on div "Leaflet | Map data © OpenStreetMap contributors,© 2025 TomTom, Microsoft" at bounding box center [856, 584] width 1350 height 220
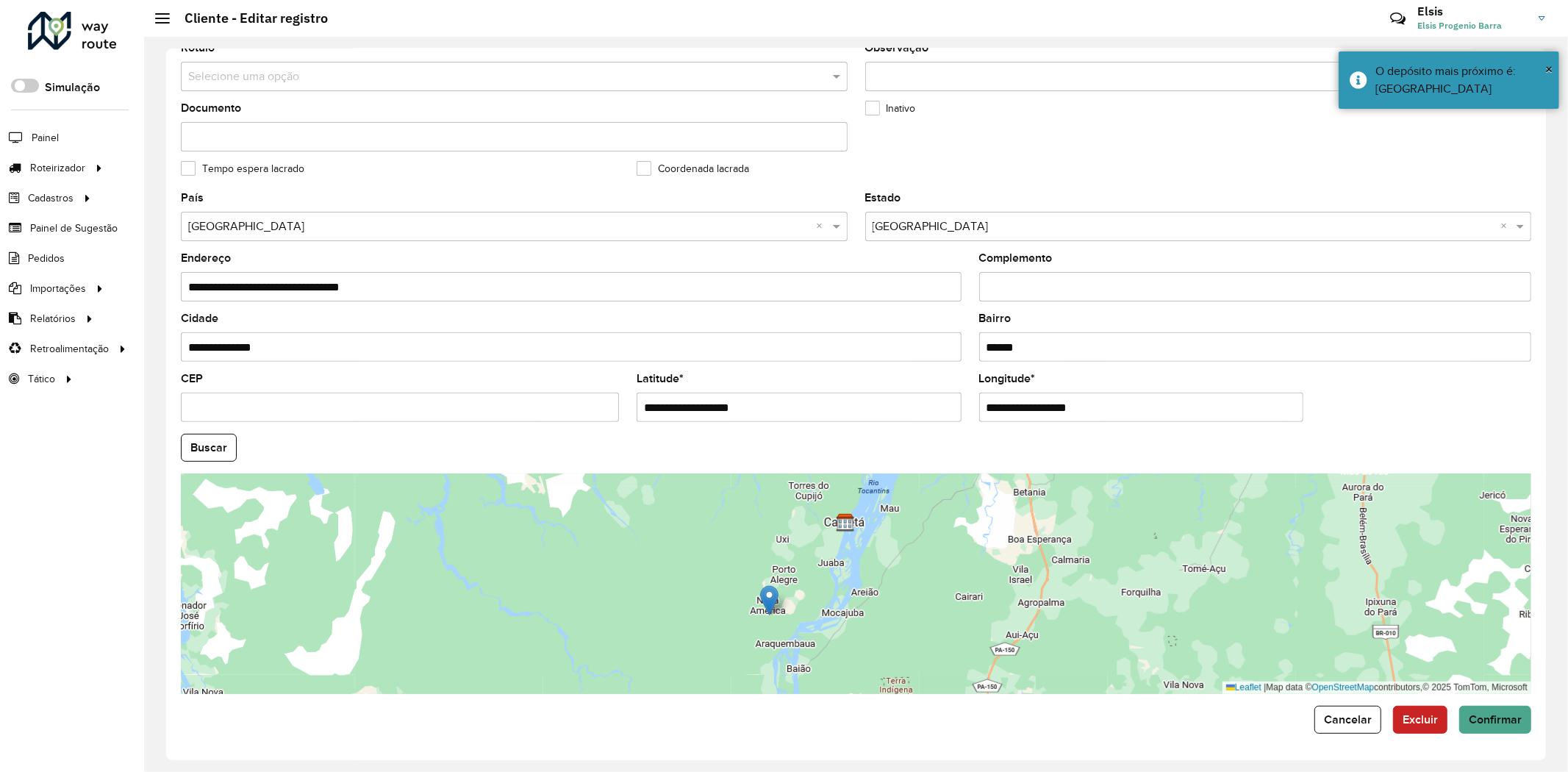
drag, startPoint x: 773, startPoint y: 523, endPoint x: 762, endPoint y: 598, distance: 75.8
click at [762, 598] on img at bounding box center [769, 600] width 18 height 30
type input "**********"
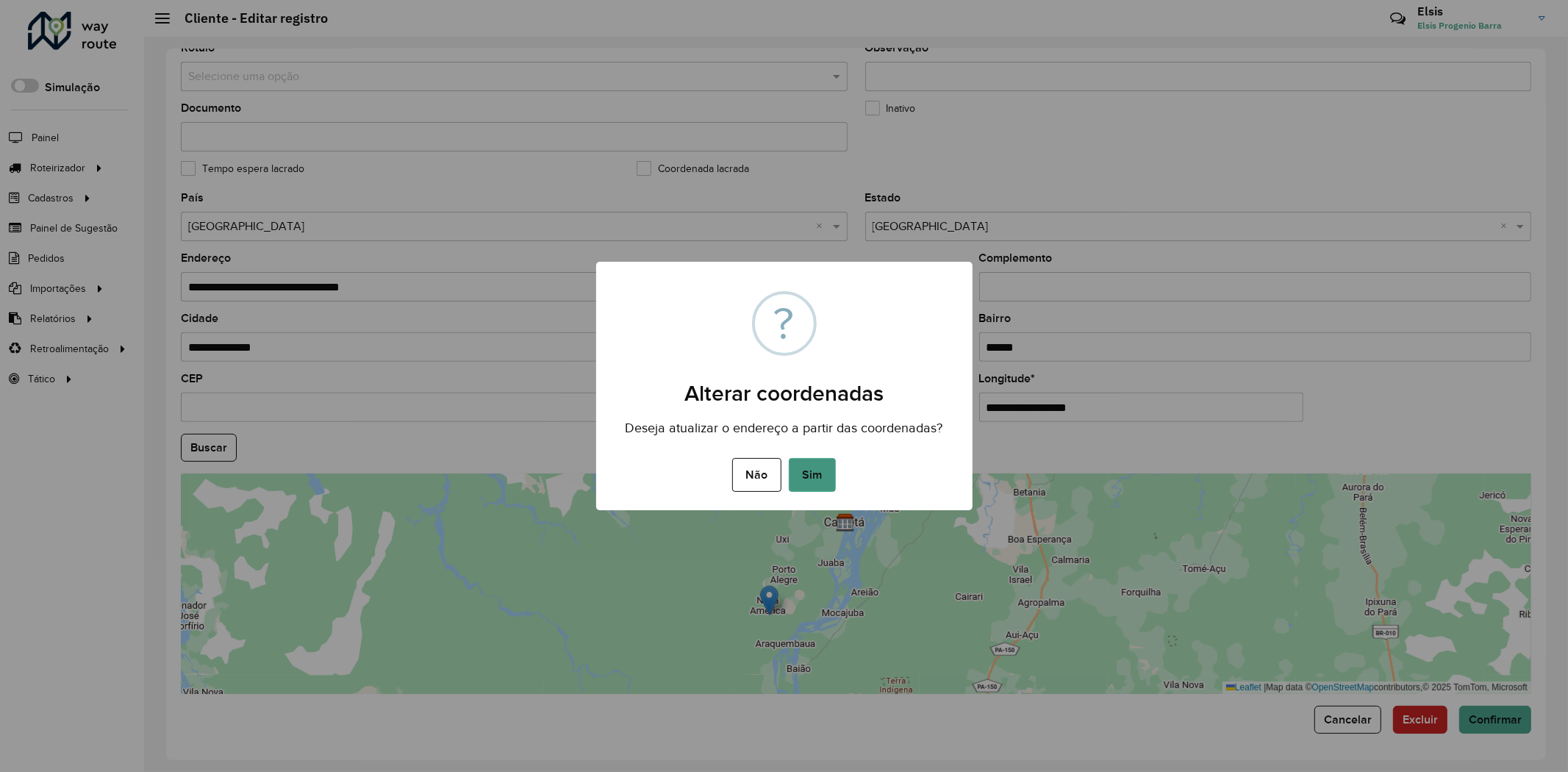
click at [813, 466] on button "Sim" at bounding box center [812, 474] width 47 height 34
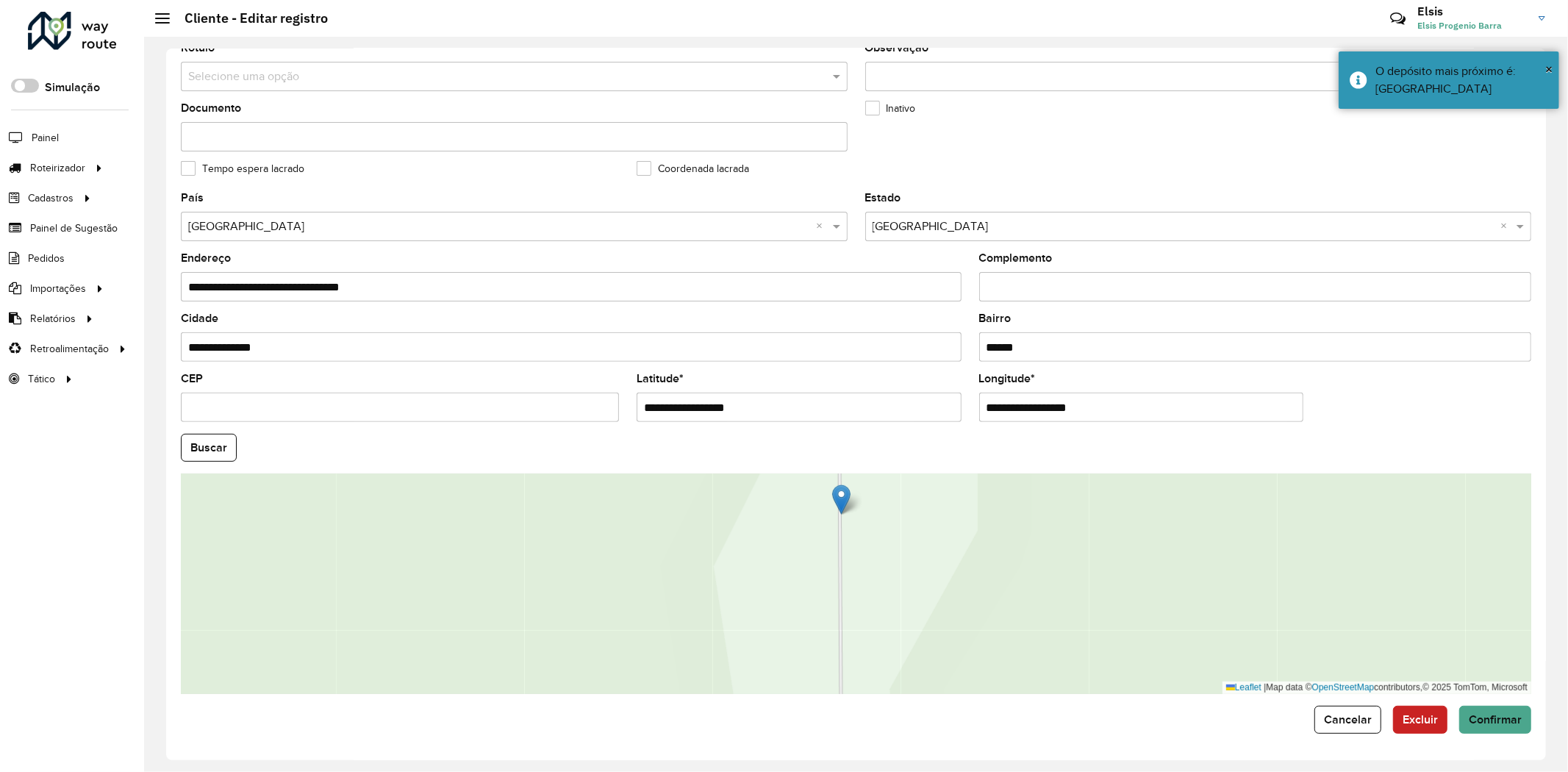
drag, startPoint x: 853, startPoint y: 564, endPoint x: 840, endPoint y: 496, distance: 69.2
click at [840, 496] on img at bounding box center [840, 499] width 18 height 30
type input "**********"
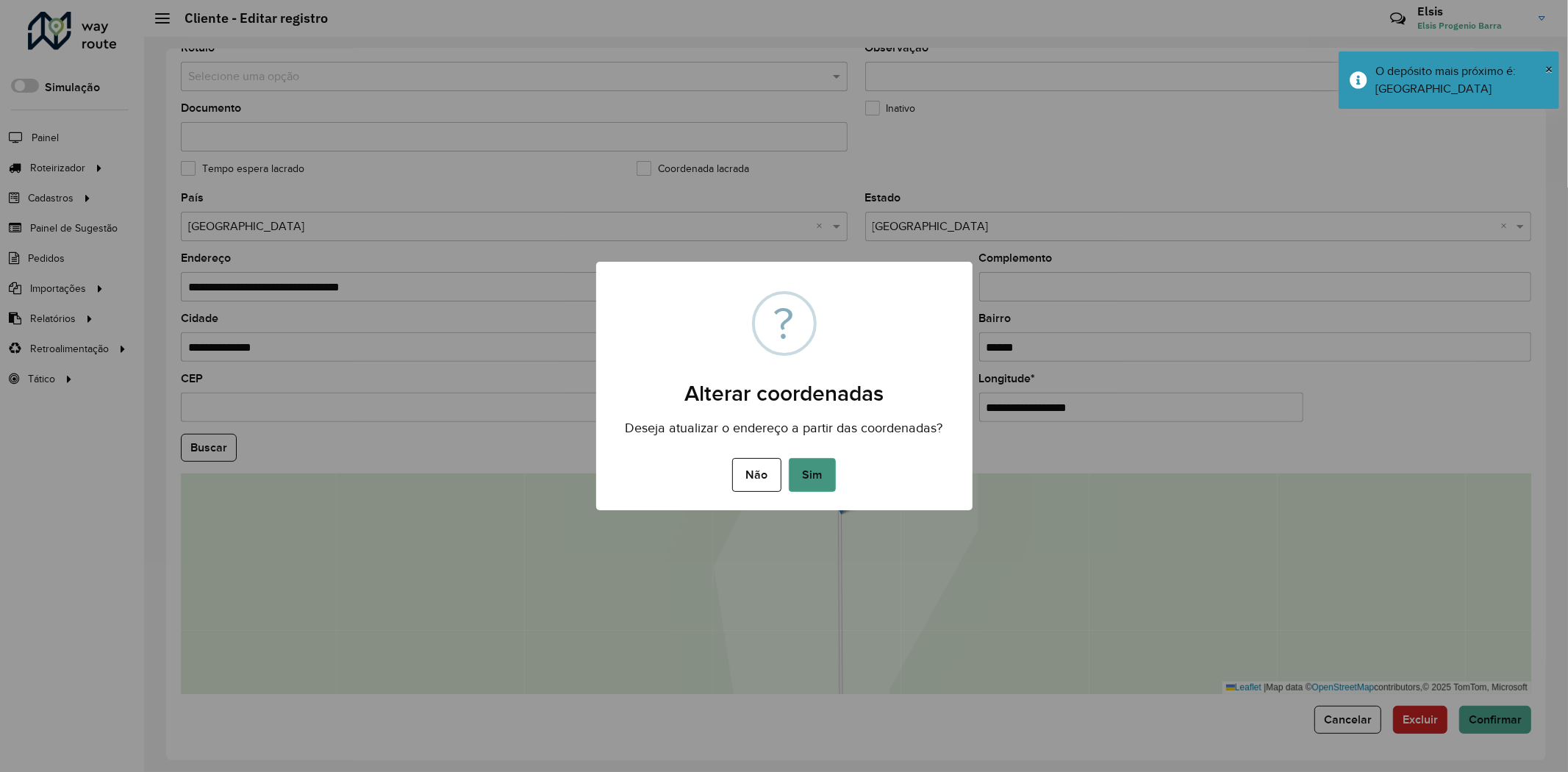
click at [813, 472] on button "Sim" at bounding box center [812, 474] width 47 height 34
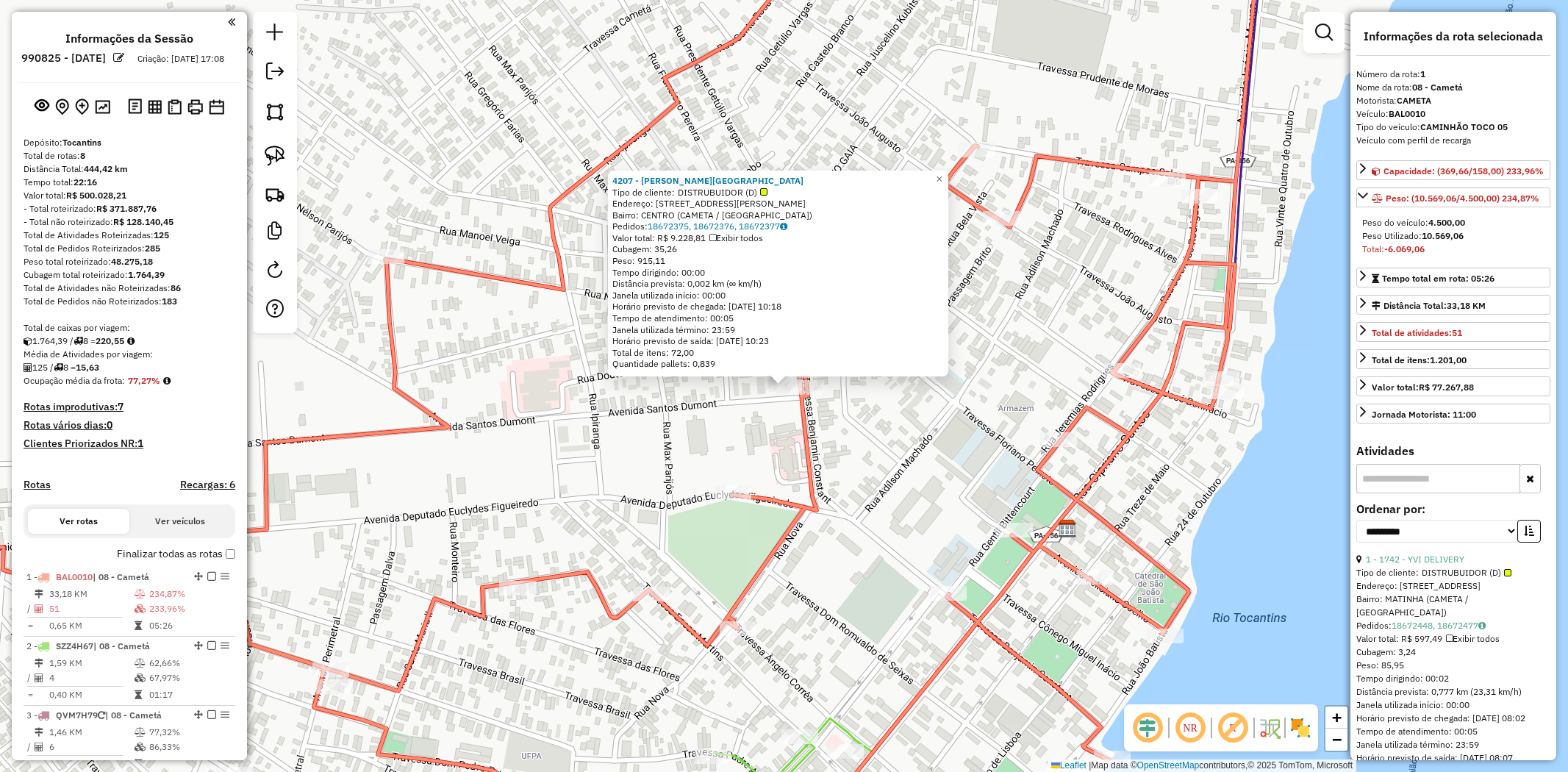
select select "**********"
click at [943, 173] on span "×" at bounding box center [939, 179] width 7 height 13
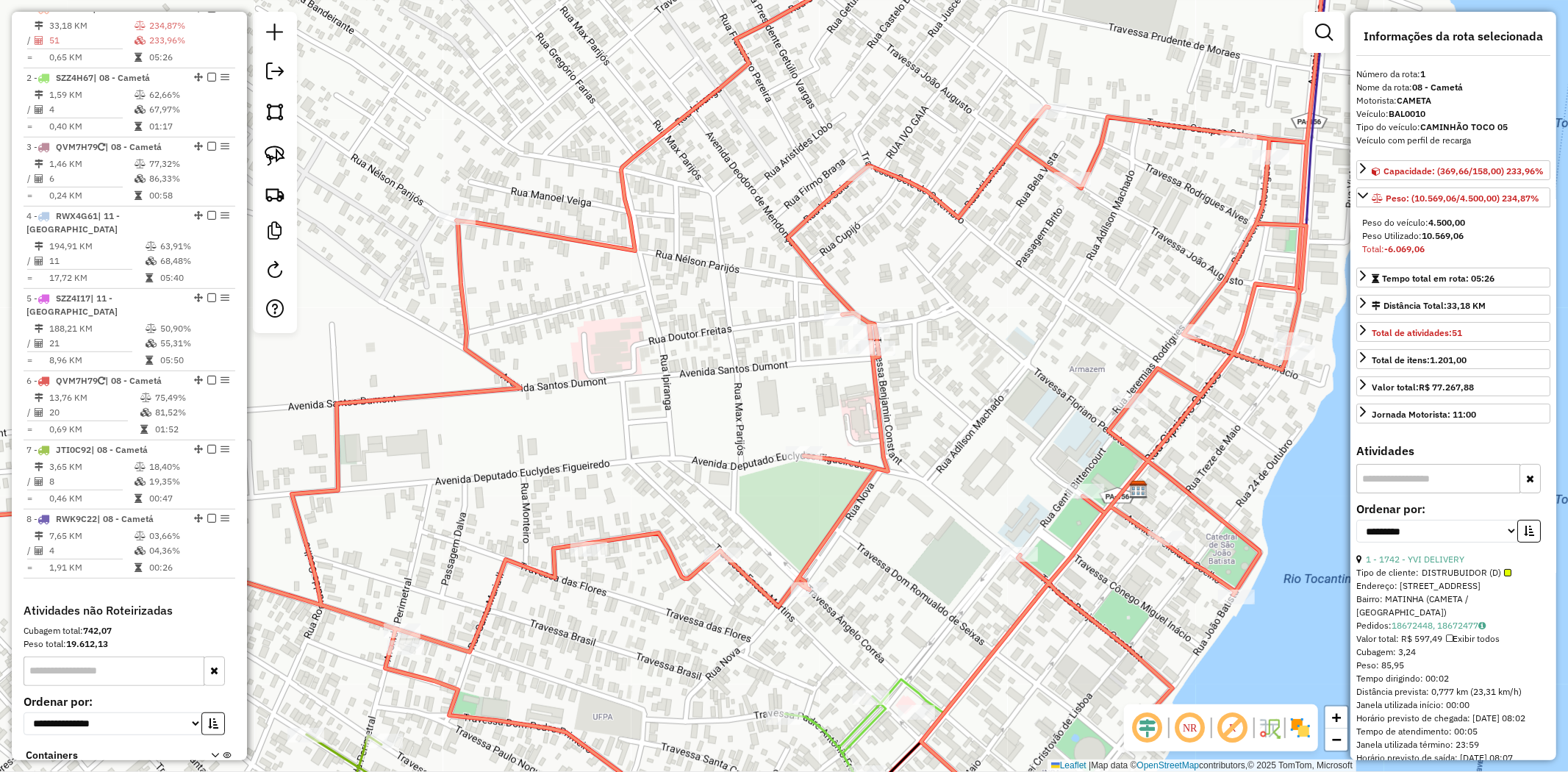
drag, startPoint x: 549, startPoint y: 303, endPoint x: 652, endPoint y: 285, distance: 104.6
click at [652, 285] on div "Janela de atendimento Grade de atendimento Capacidade Transportadoras Veículos …" at bounding box center [784, 386] width 1568 height 772
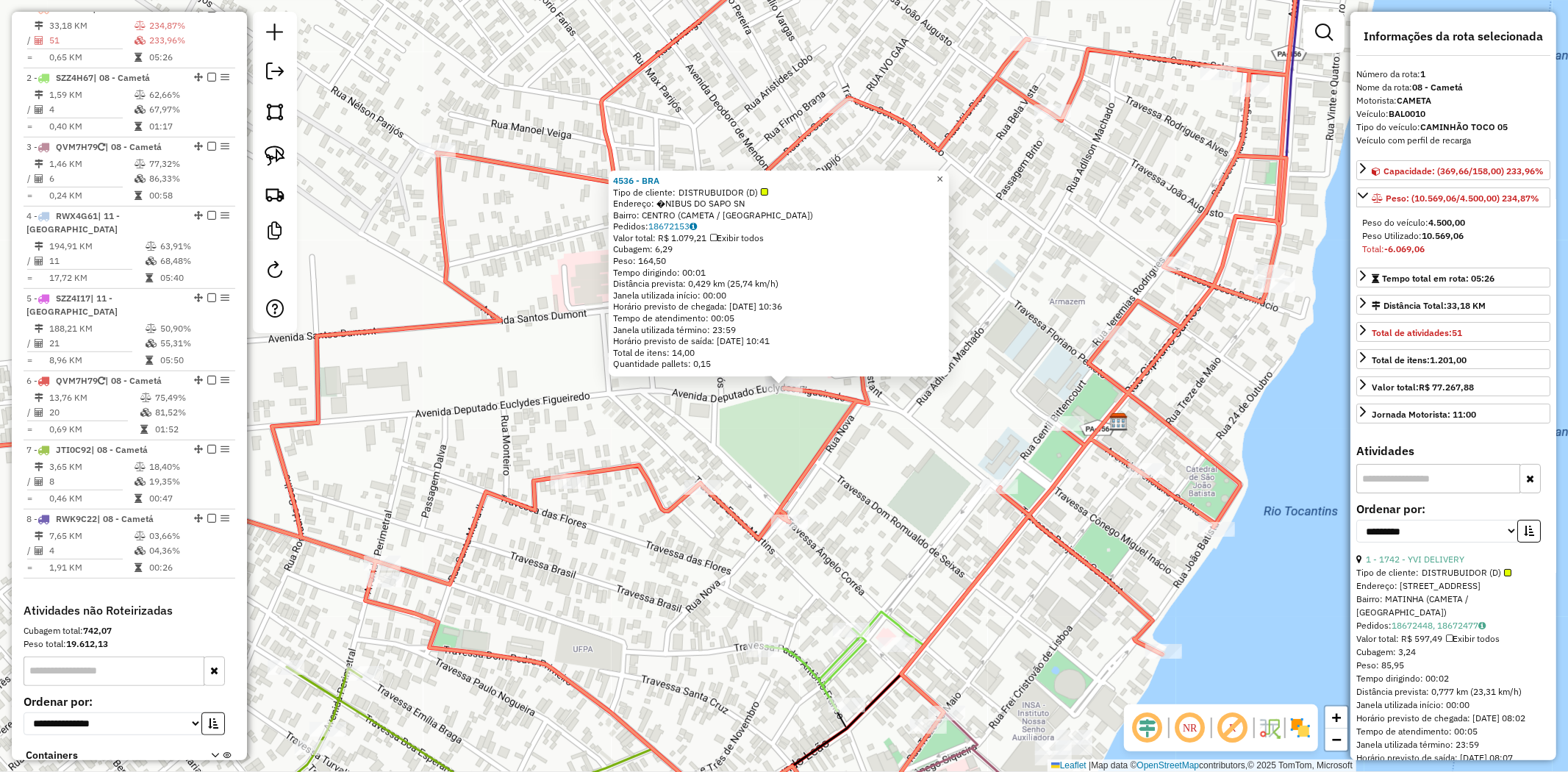
click at [943, 173] on span "×" at bounding box center [940, 179] width 7 height 13
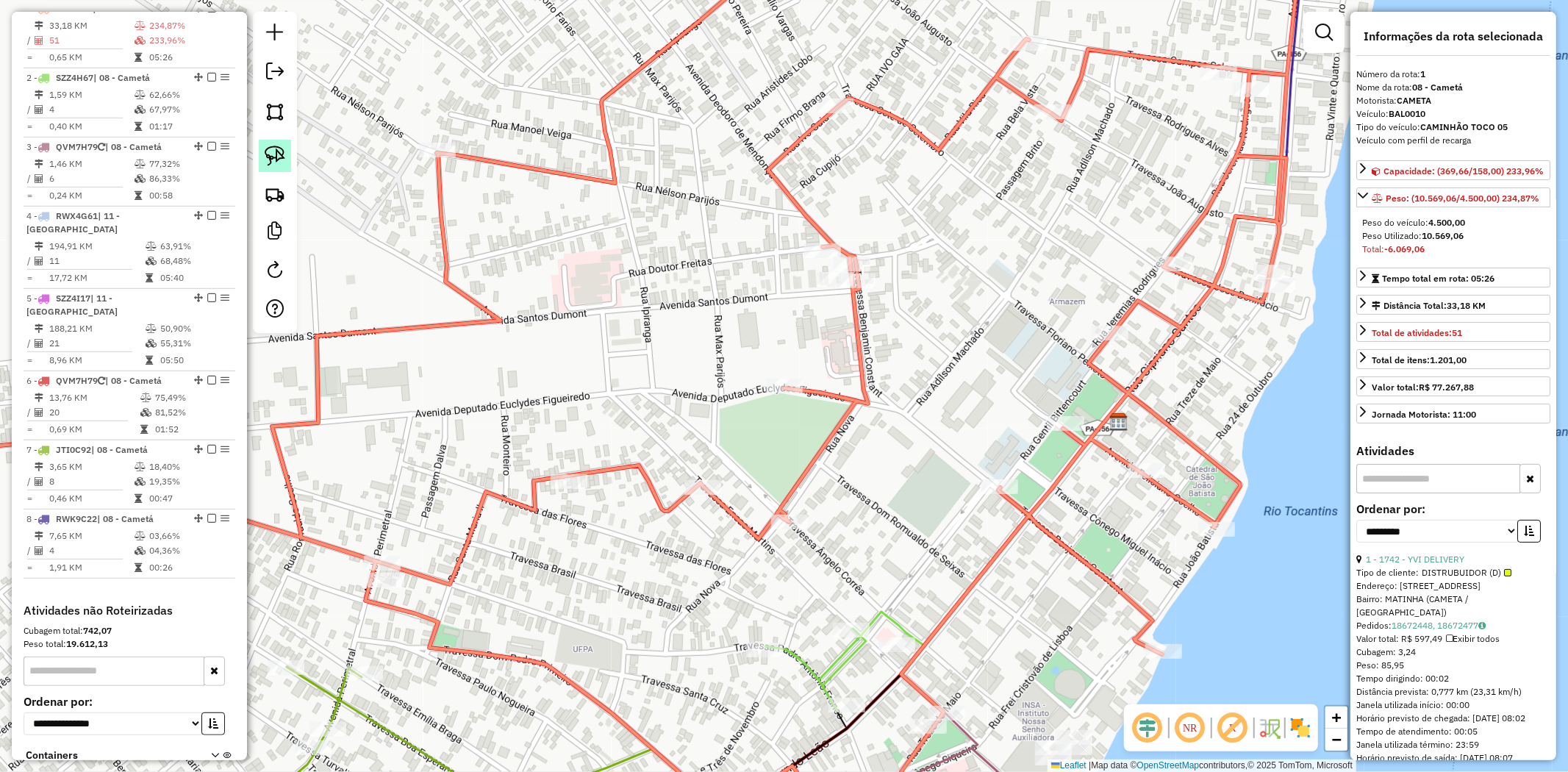
click at [271, 153] on img at bounding box center [275, 156] width 21 height 21
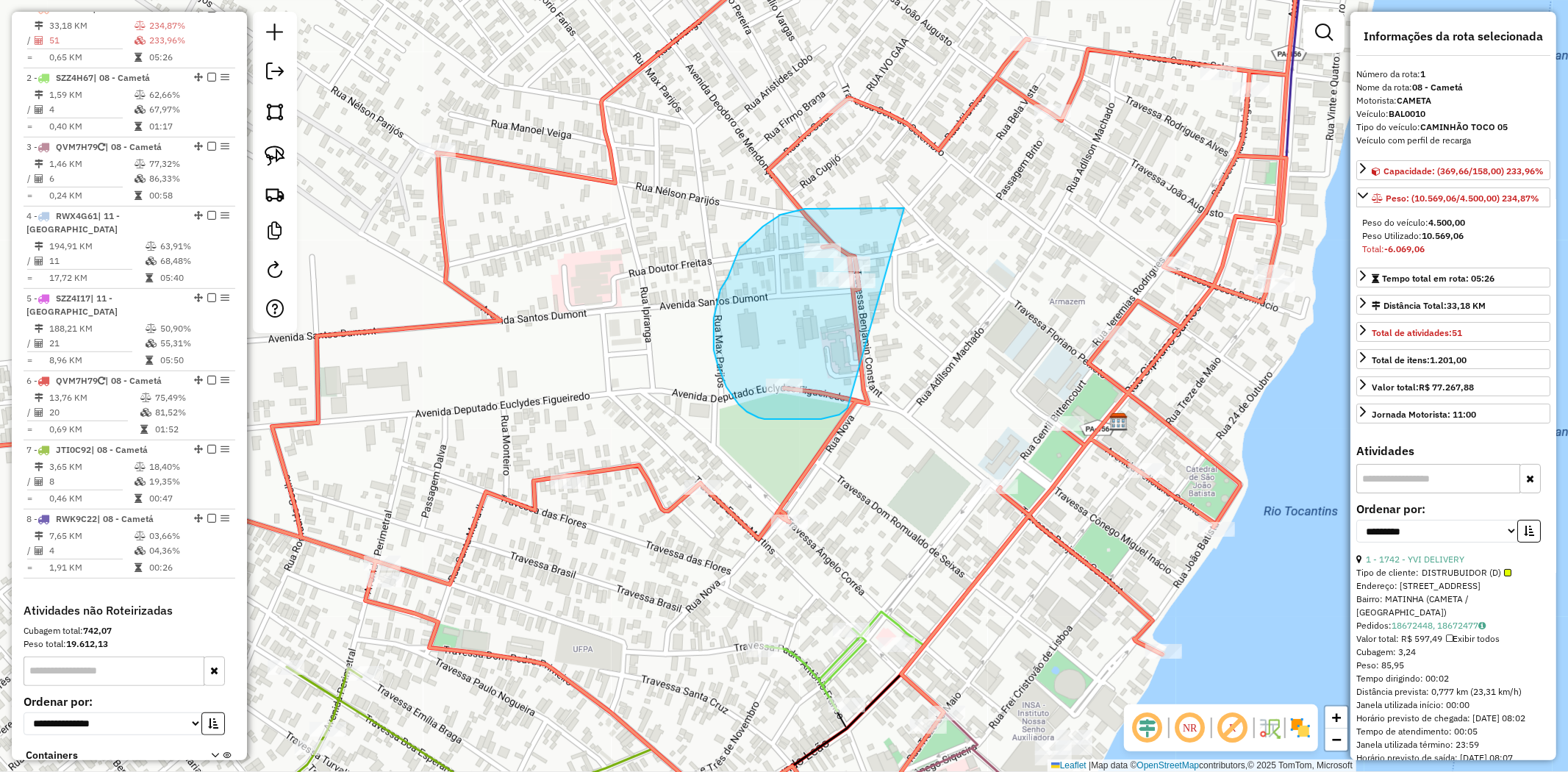
drag, startPoint x: 904, startPoint y: 208, endPoint x: 847, endPoint y: 408, distance: 208.0
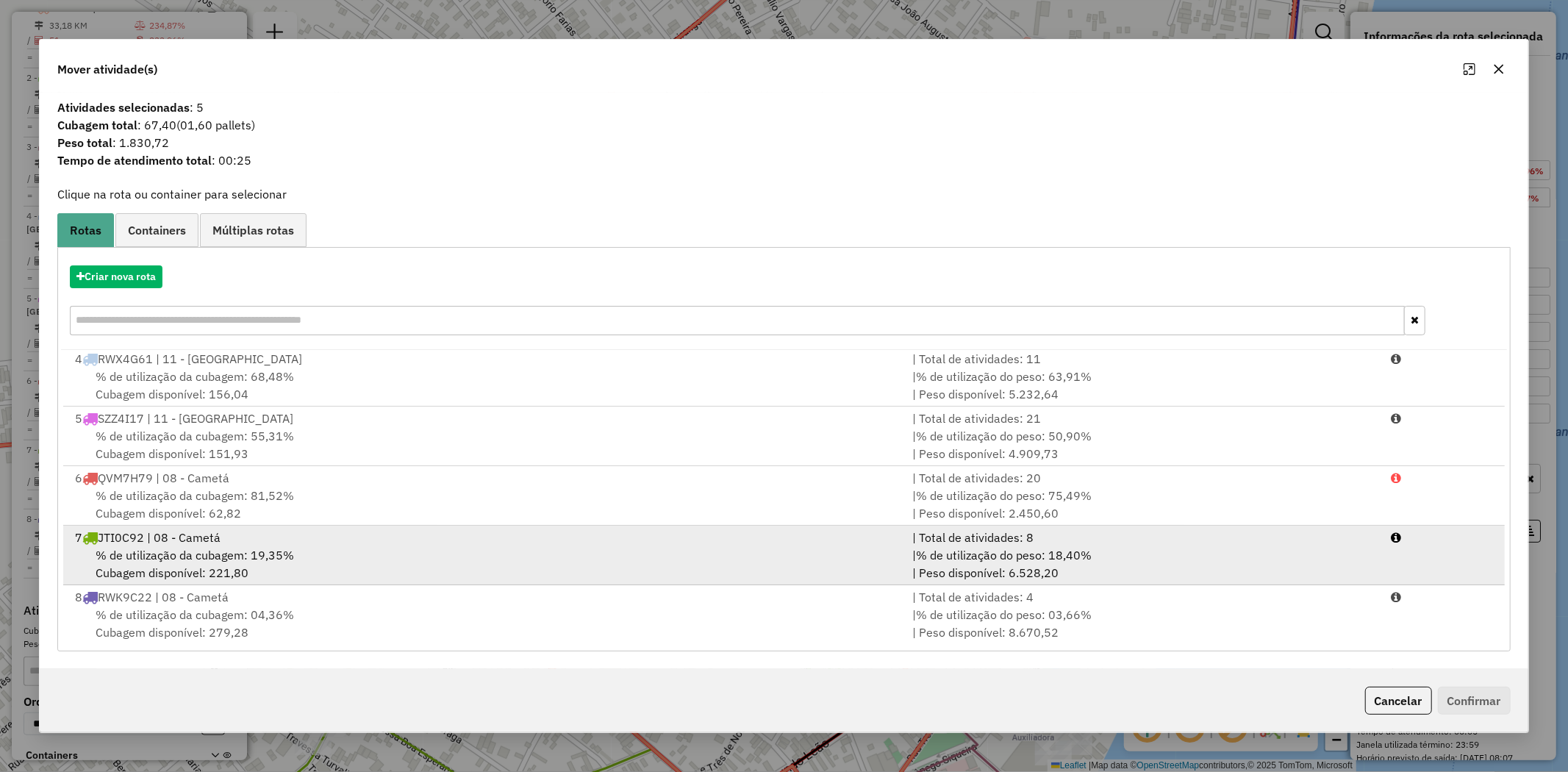
scroll to position [123, 0]
click at [185, 552] on span "% de utilização da cubagem: 19,35%" at bounding box center [194, 554] width 199 height 15
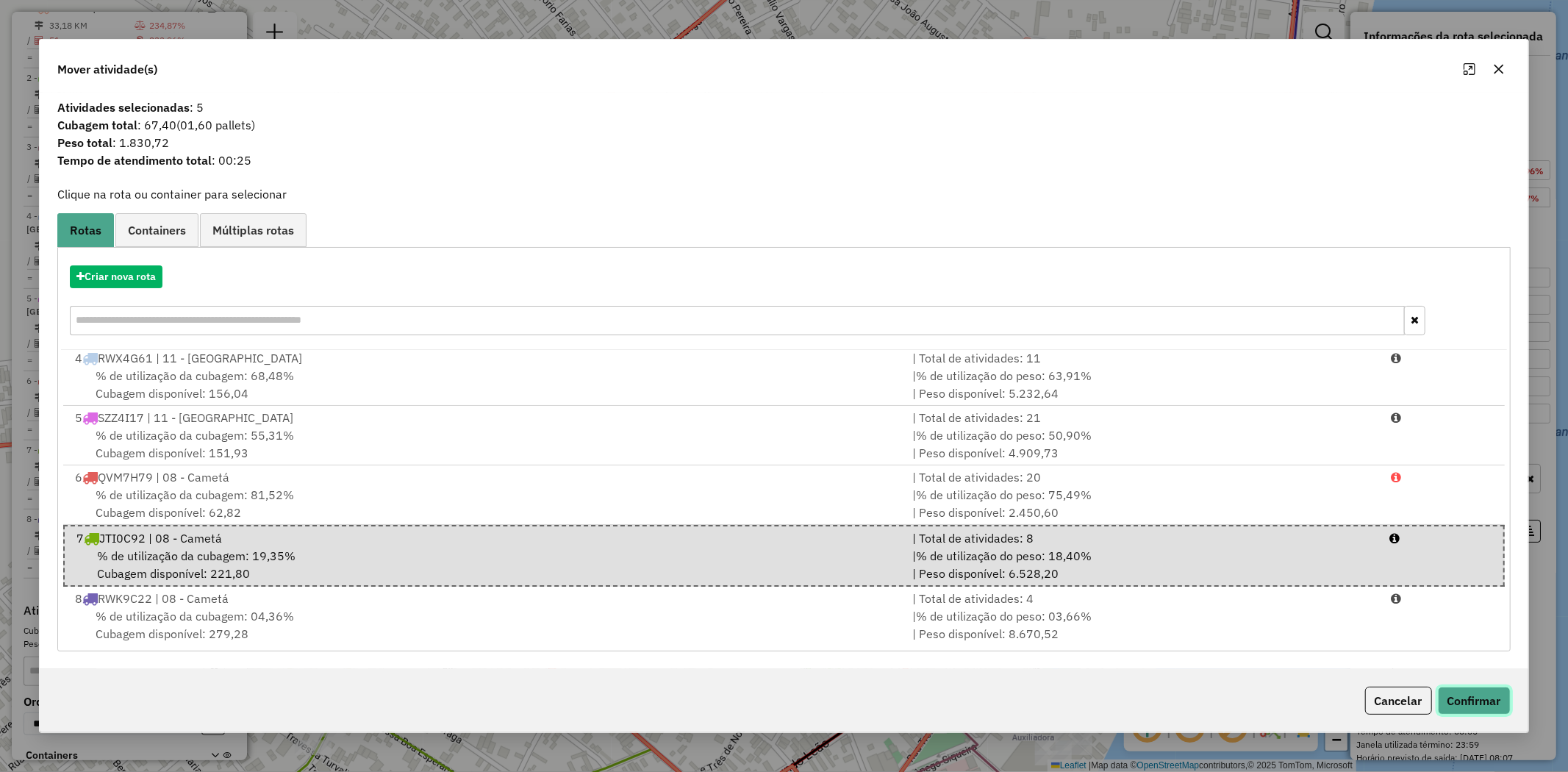
click at [1504, 691] on button "Confirmar" at bounding box center [1474, 701] width 73 height 28
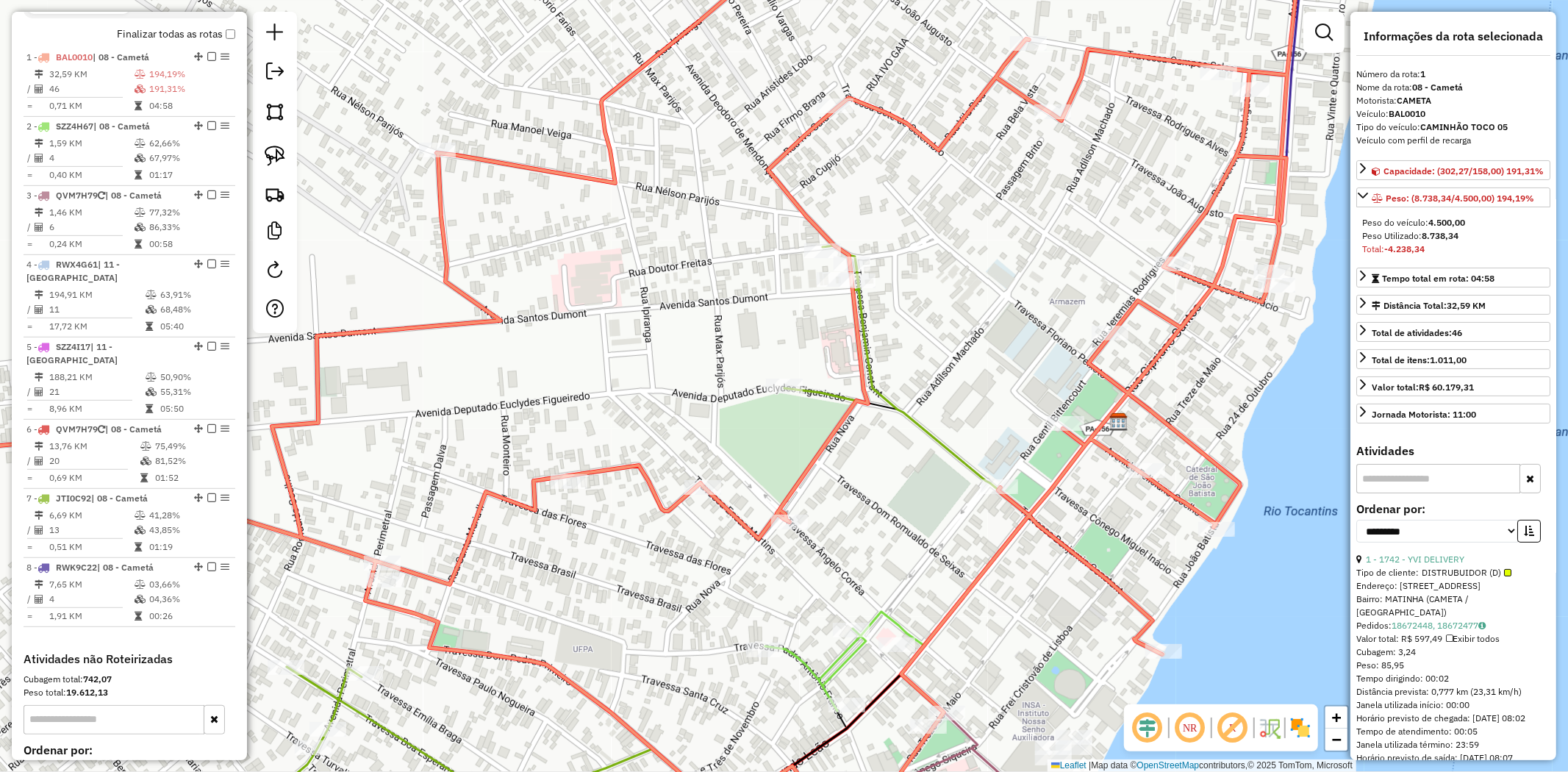
scroll to position [569, 0]
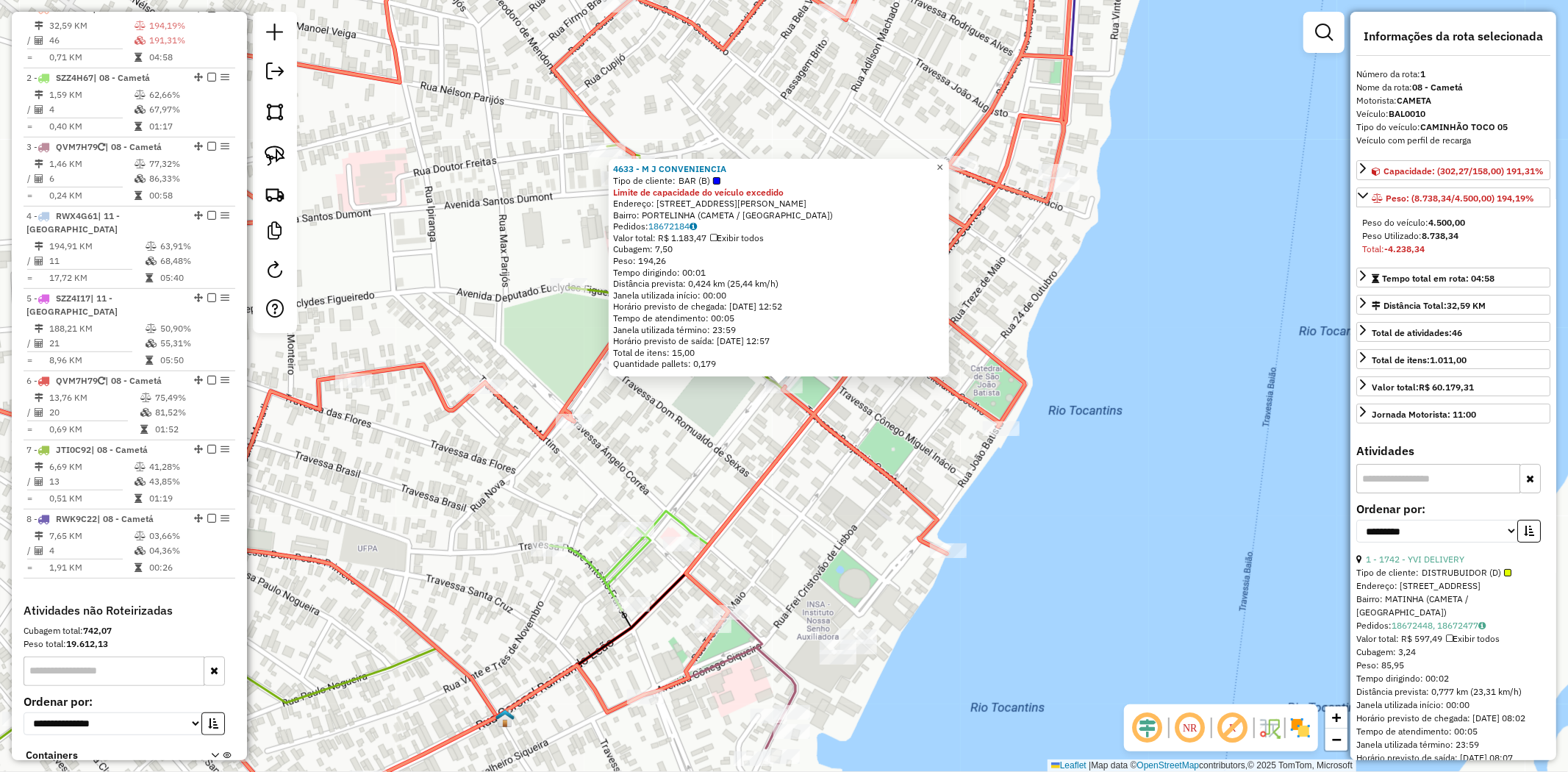
click at [949, 170] on link "×" at bounding box center [940, 168] width 18 height 18
click at [943, 165] on span "×" at bounding box center [939, 167] width 7 height 13
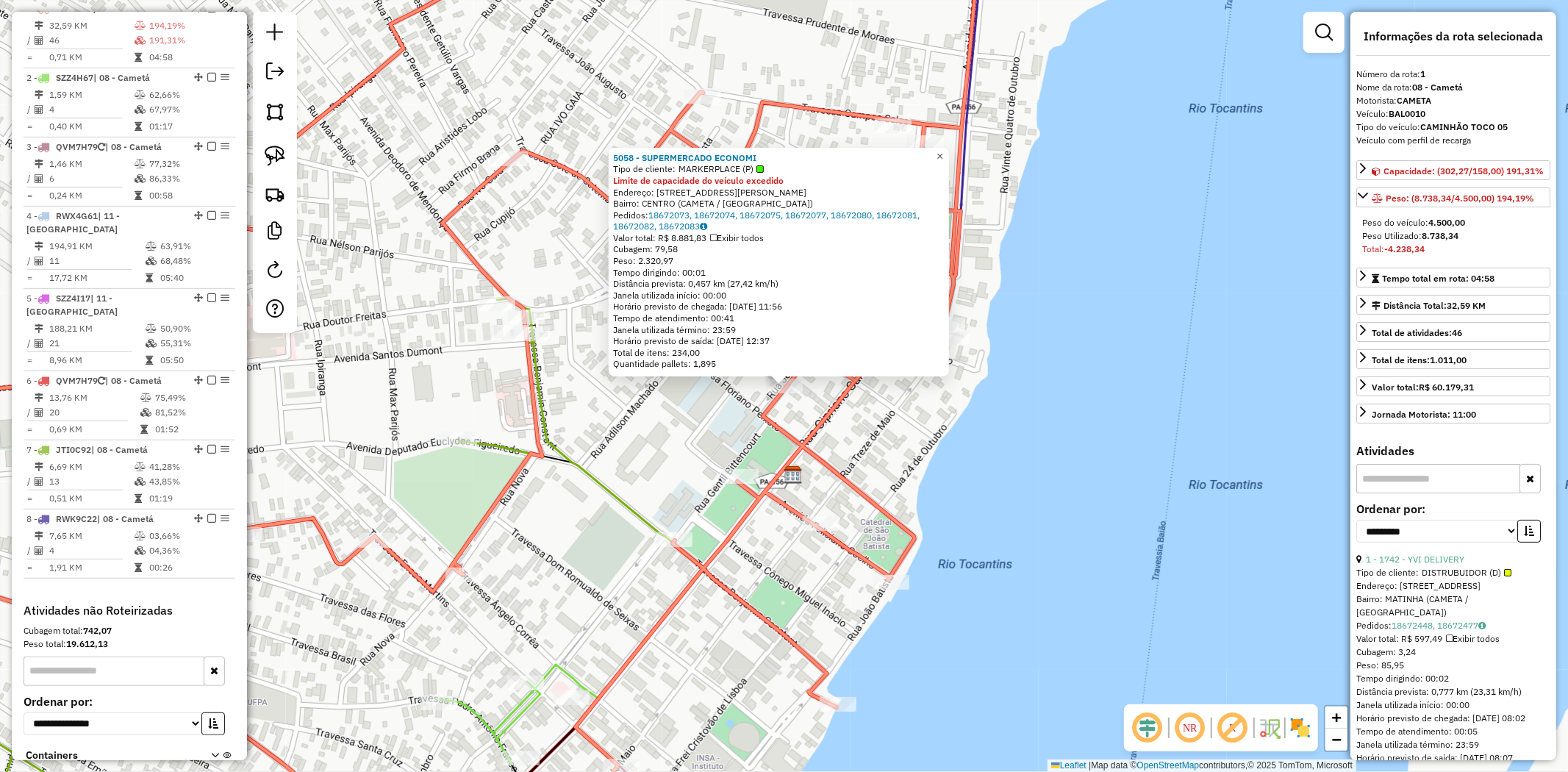
click at [949, 148] on link "×" at bounding box center [940, 157] width 18 height 18
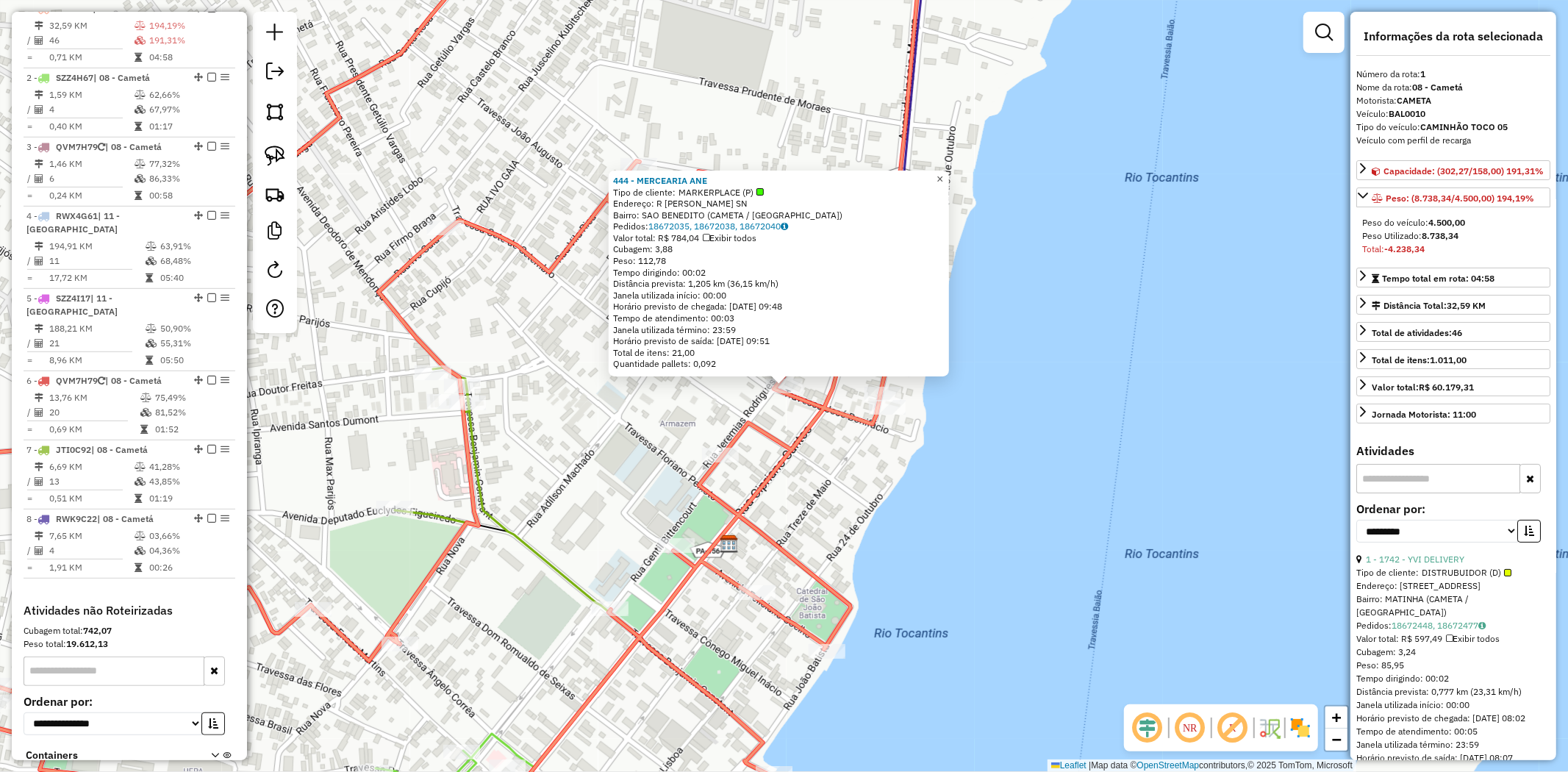
click at [943, 173] on span "×" at bounding box center [940, 179] width 7 height 13
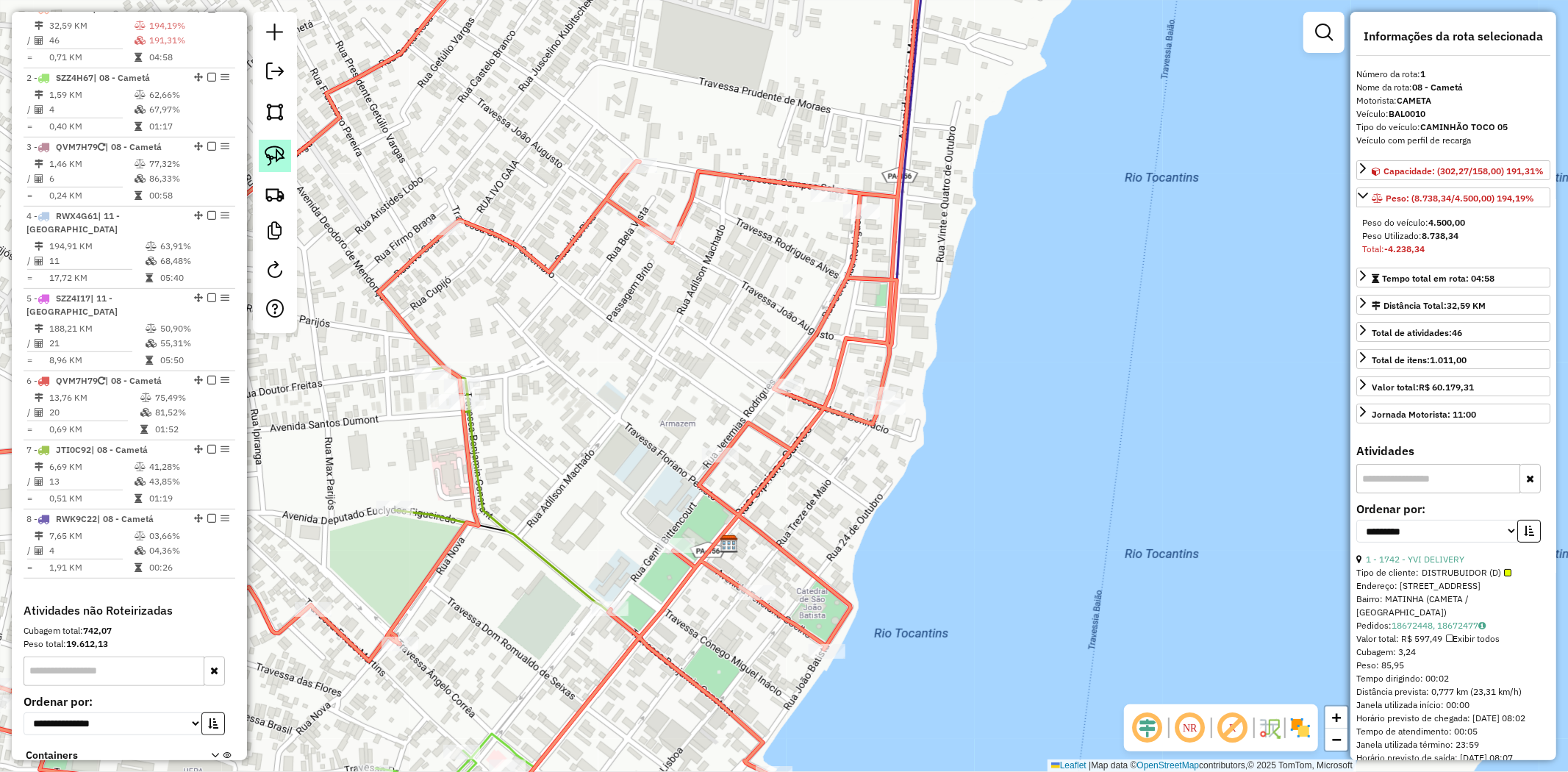
click at [284, 149] on img at bounding box center [275, 156] width 21 height 21
drag, startPoint x: 708, startPoint y: 420, endPoint x: 789, endPoint y: 362, distance: 99.6
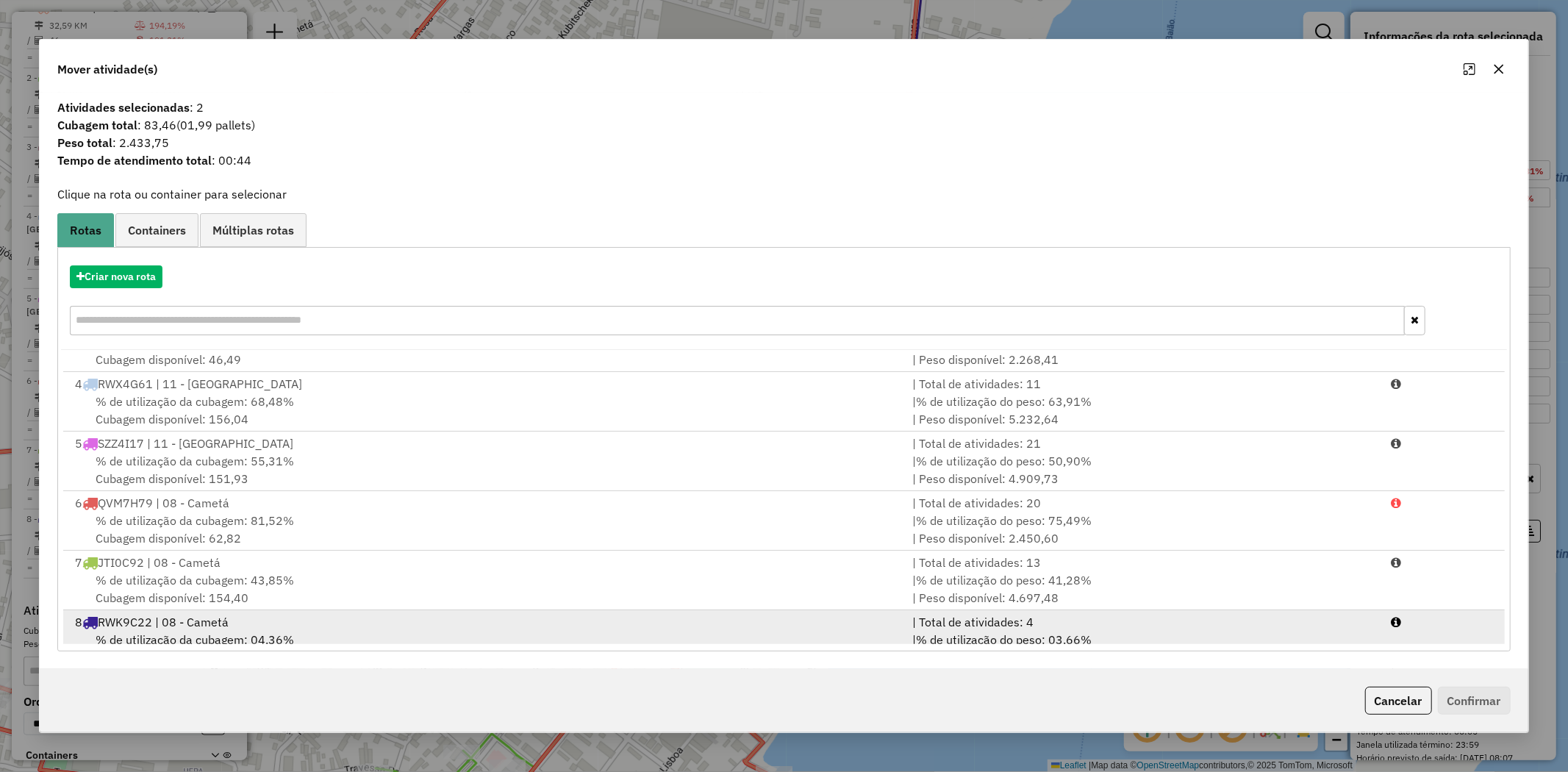
scroll to position [123, 0]
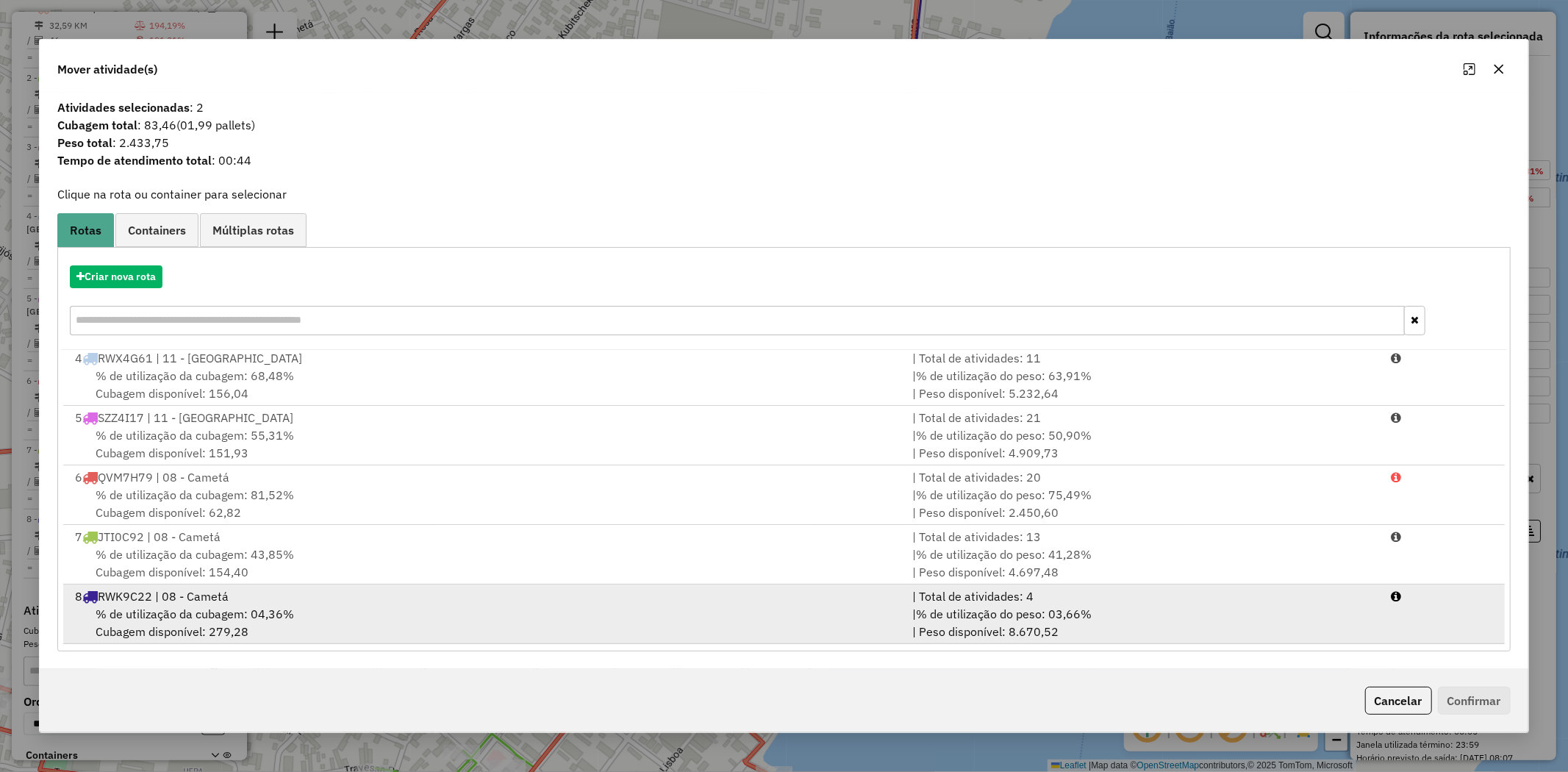
click at [174, 607] on span "% de utilização da cubagem: 04,36%" at bounding box center [194, 614] width 199 height 15
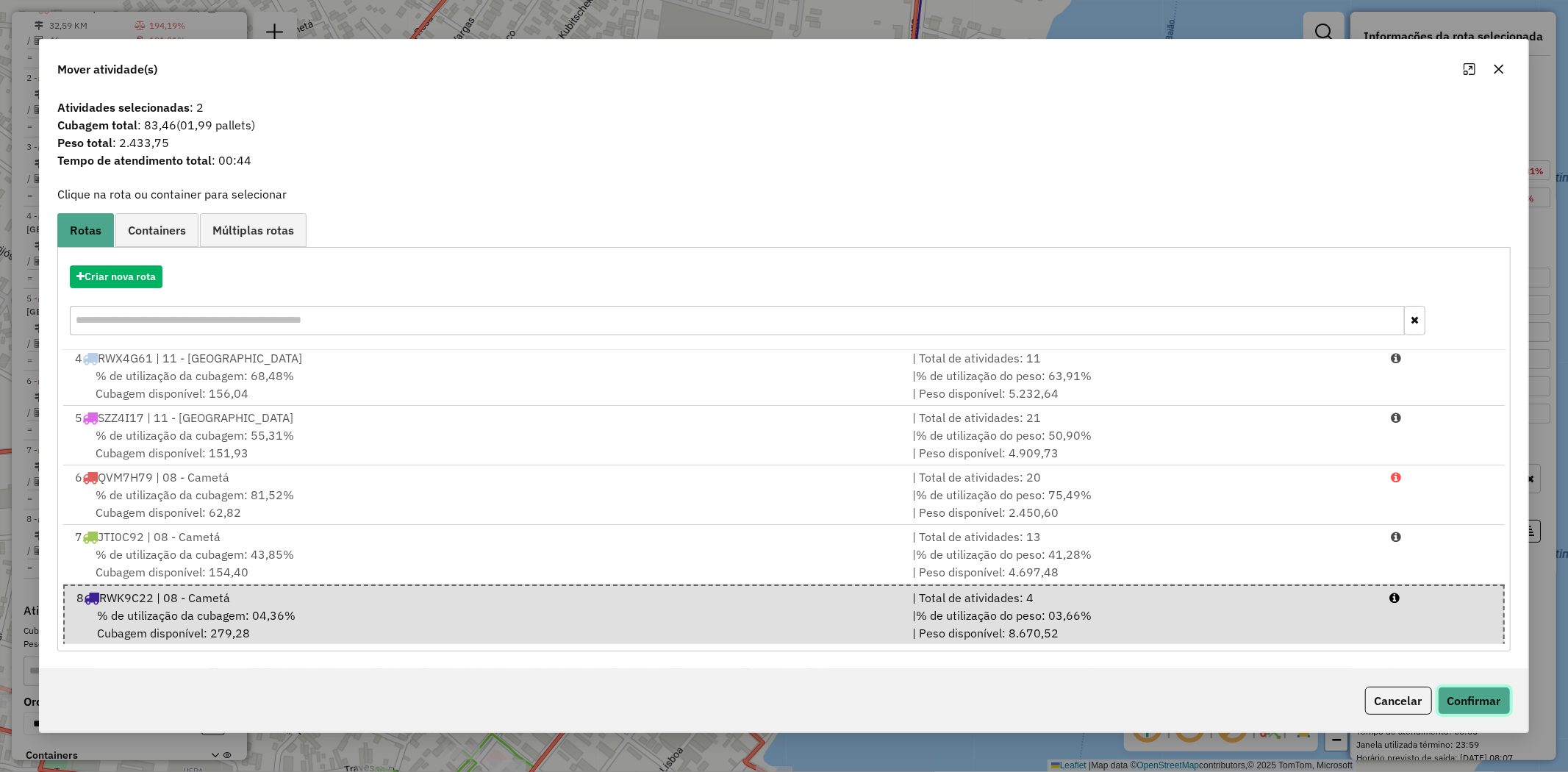
click at [1470, 709] on button "Confirmar" at bounding box center [1474, 701] width 73 height 28
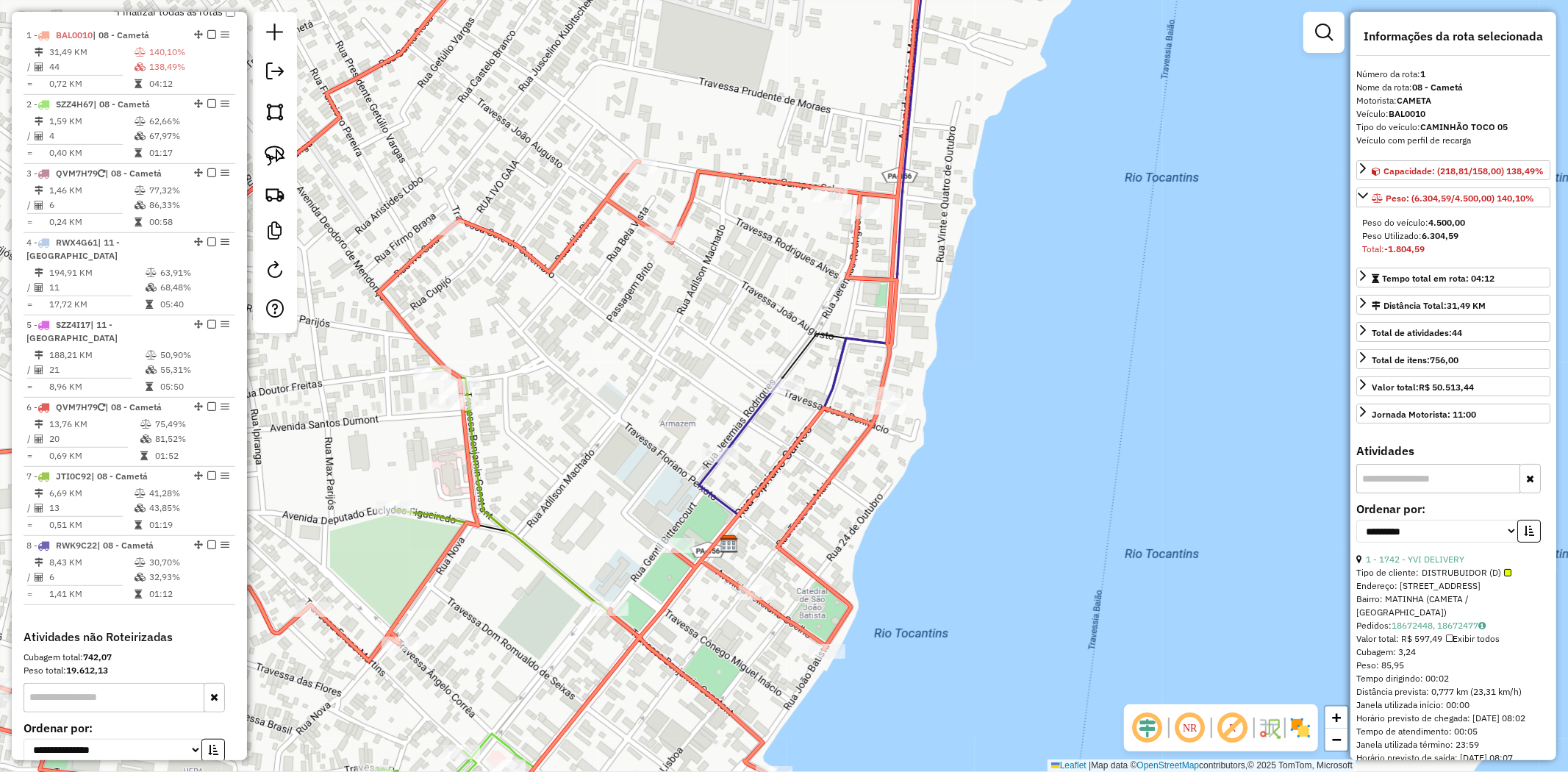
scroll to position [569, 0]
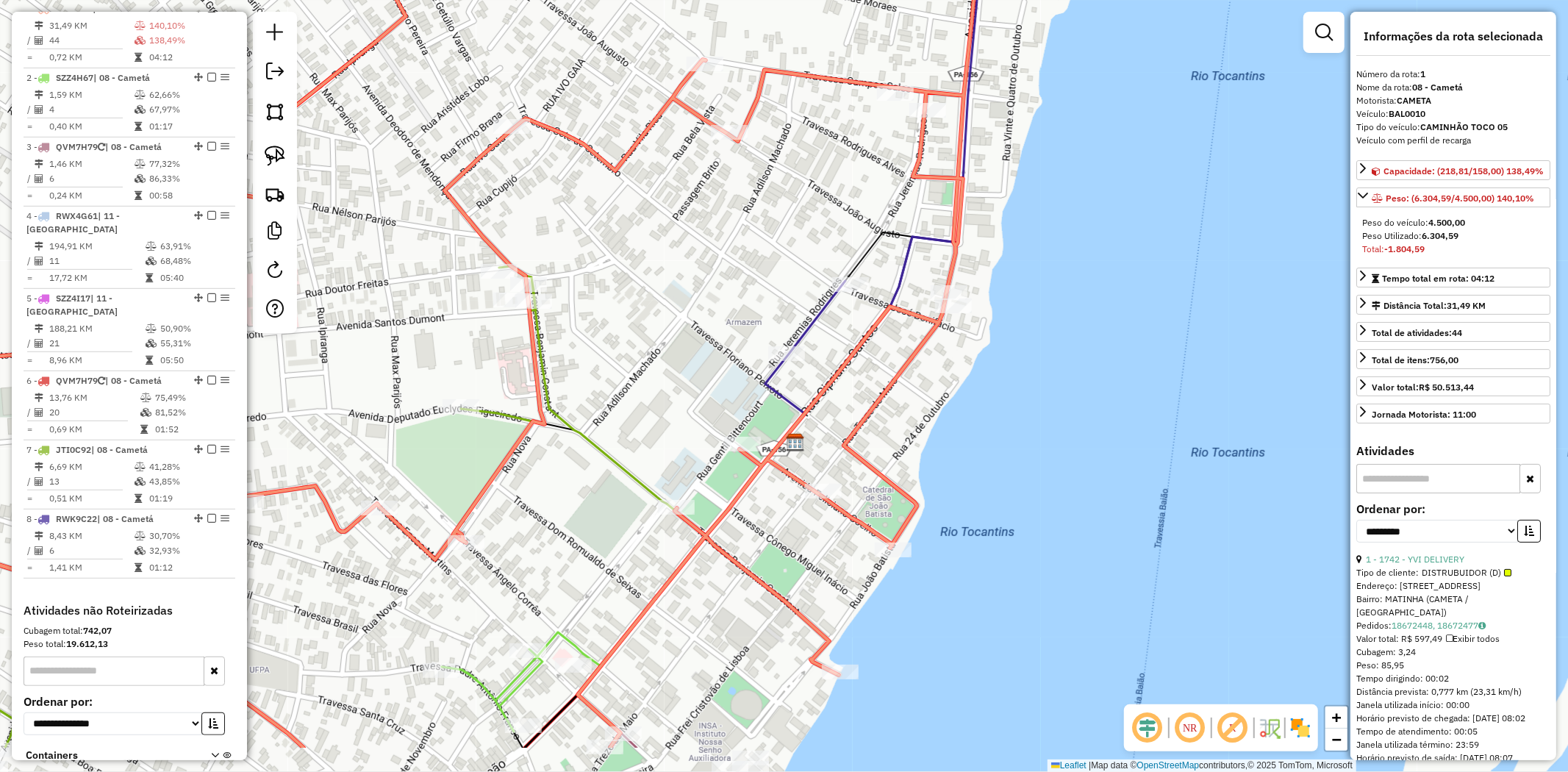
drag, startPoint x: 592, startPoint y: 514, endPoint x: 635, endPoint y: 446, distance: 80.5
click at [635, 446] on div "Janela de atendimento Grade de atendimento Capacidade Transportadoras Veículos …" at bounding box center [784, 386] width 1568 height 772
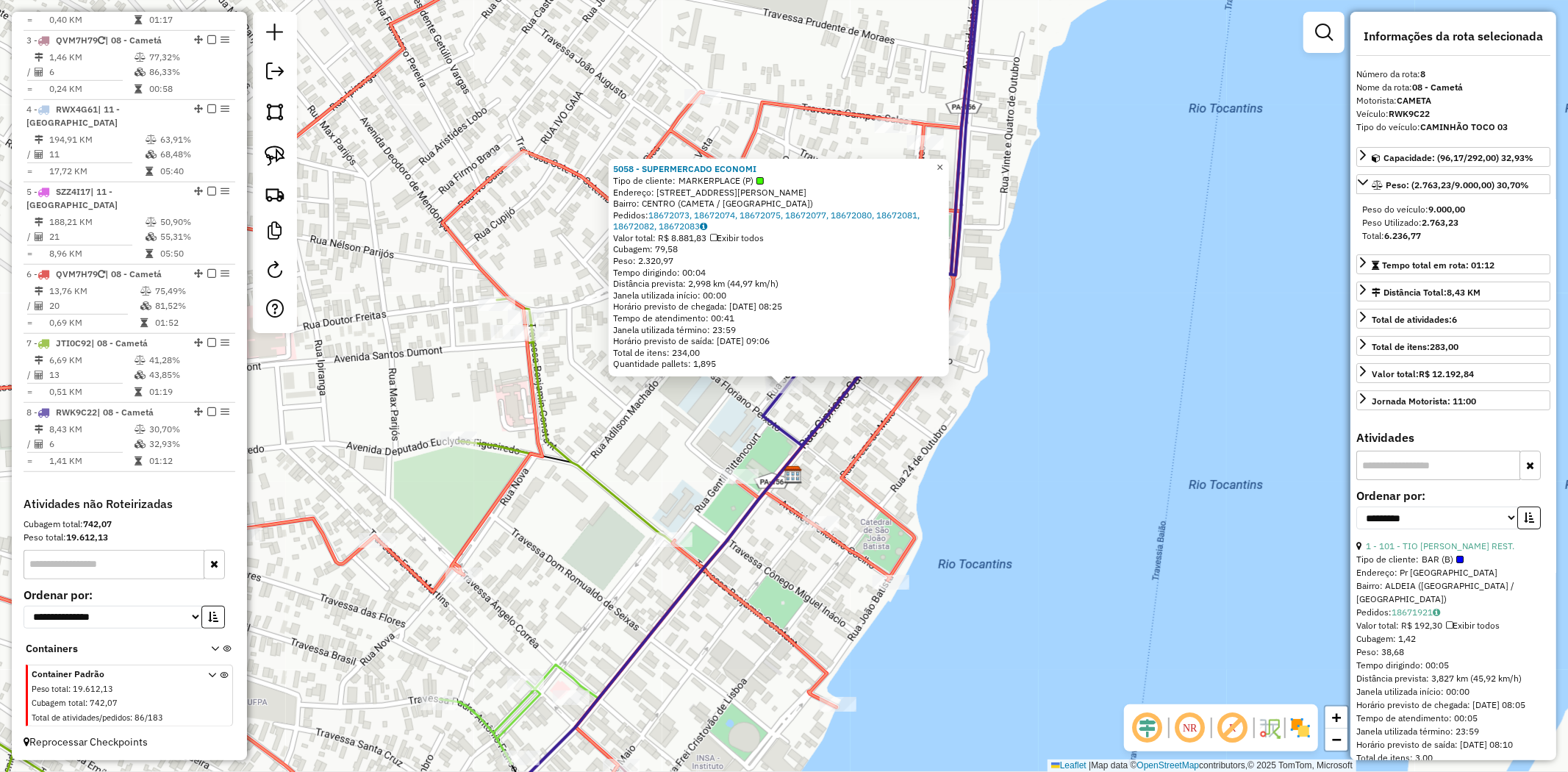
click at [943, 163] on span "×" at bounding box center [940, 167] width 7 height 13
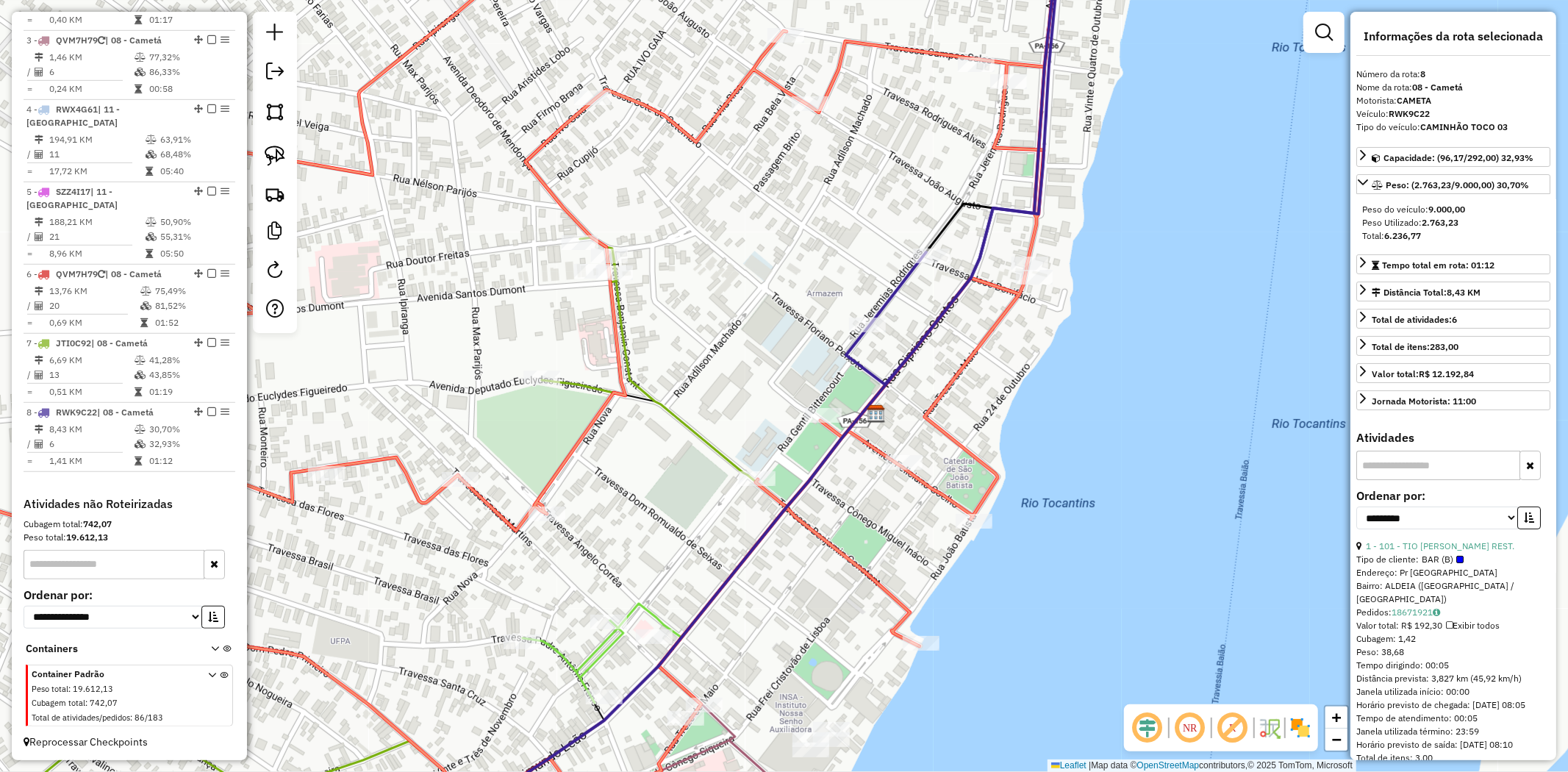
drag, startPoint x: 863, startPoint y: 385, endPoint x: 915, endPoint y: 312, distance: 89.6
click at [915, 312] on div "Janela de atendimento Grade de atendimento Capacidade Transportadoras Veículos …" at bounding box center [784, 386] width 1568 height 772
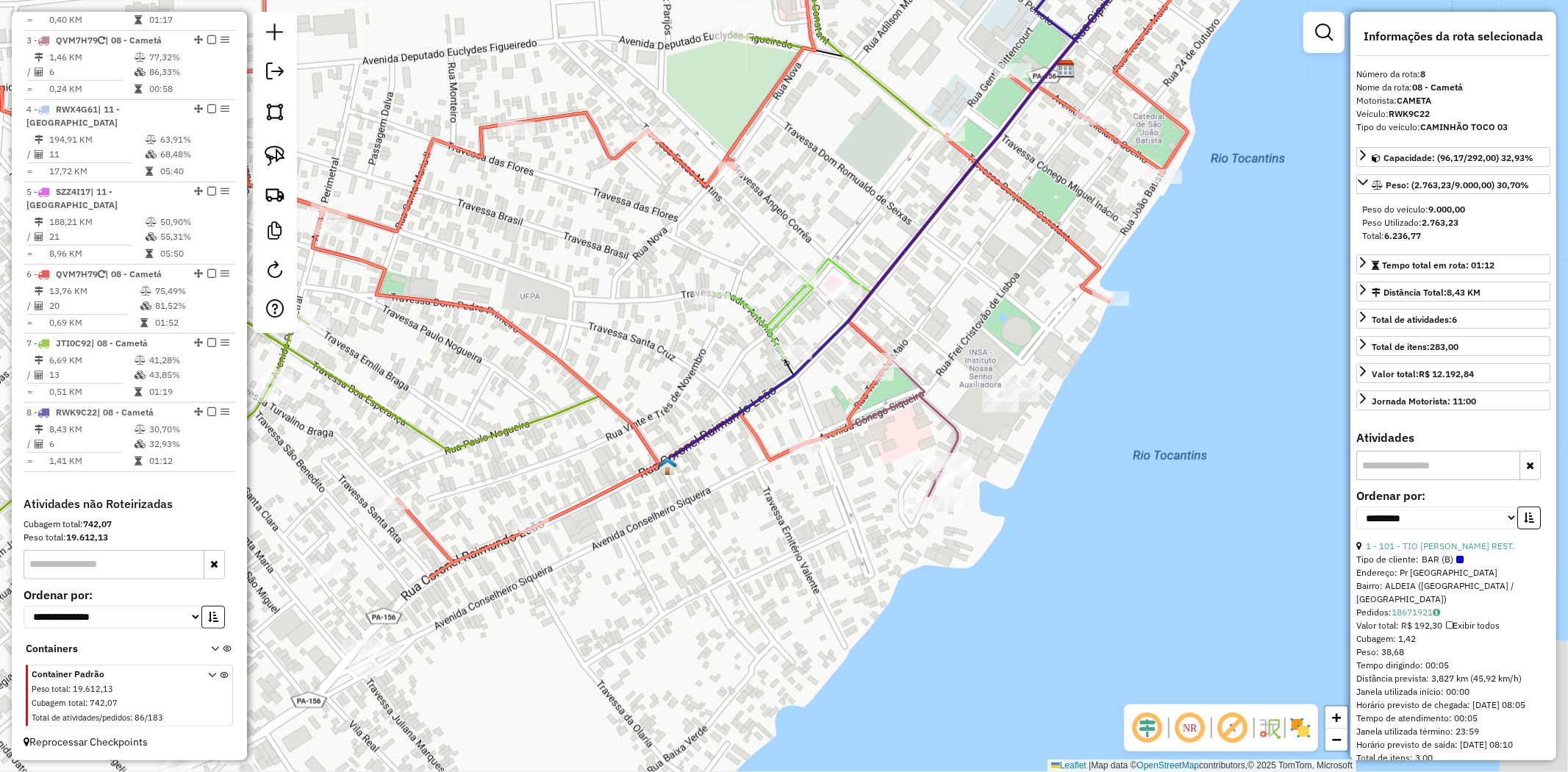
drag, startPoint x: 758, startPoint y: 356, endPoint x: 818, endPoint y: 211, distance: 156.9
click at [818, 211] on div "Janela de atendimento Grade de atendimento Capacidade Transportadoras Veículos …" at bounding box center [784, 386] width 1568 height 772
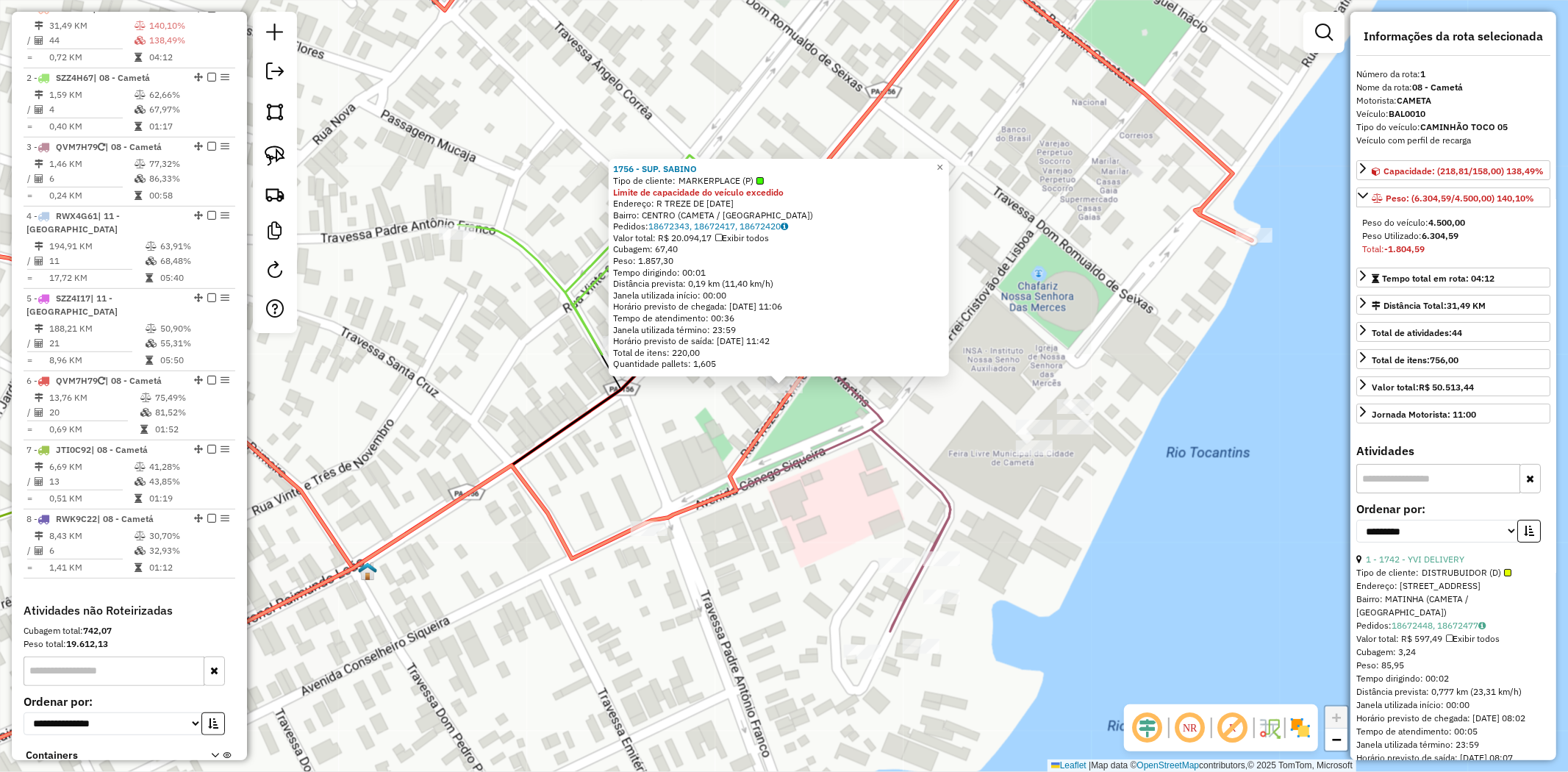
scroll to position [569, 0]
click at [943, 163] on span "×" at bounding box center [940, 167] width 7 height 13
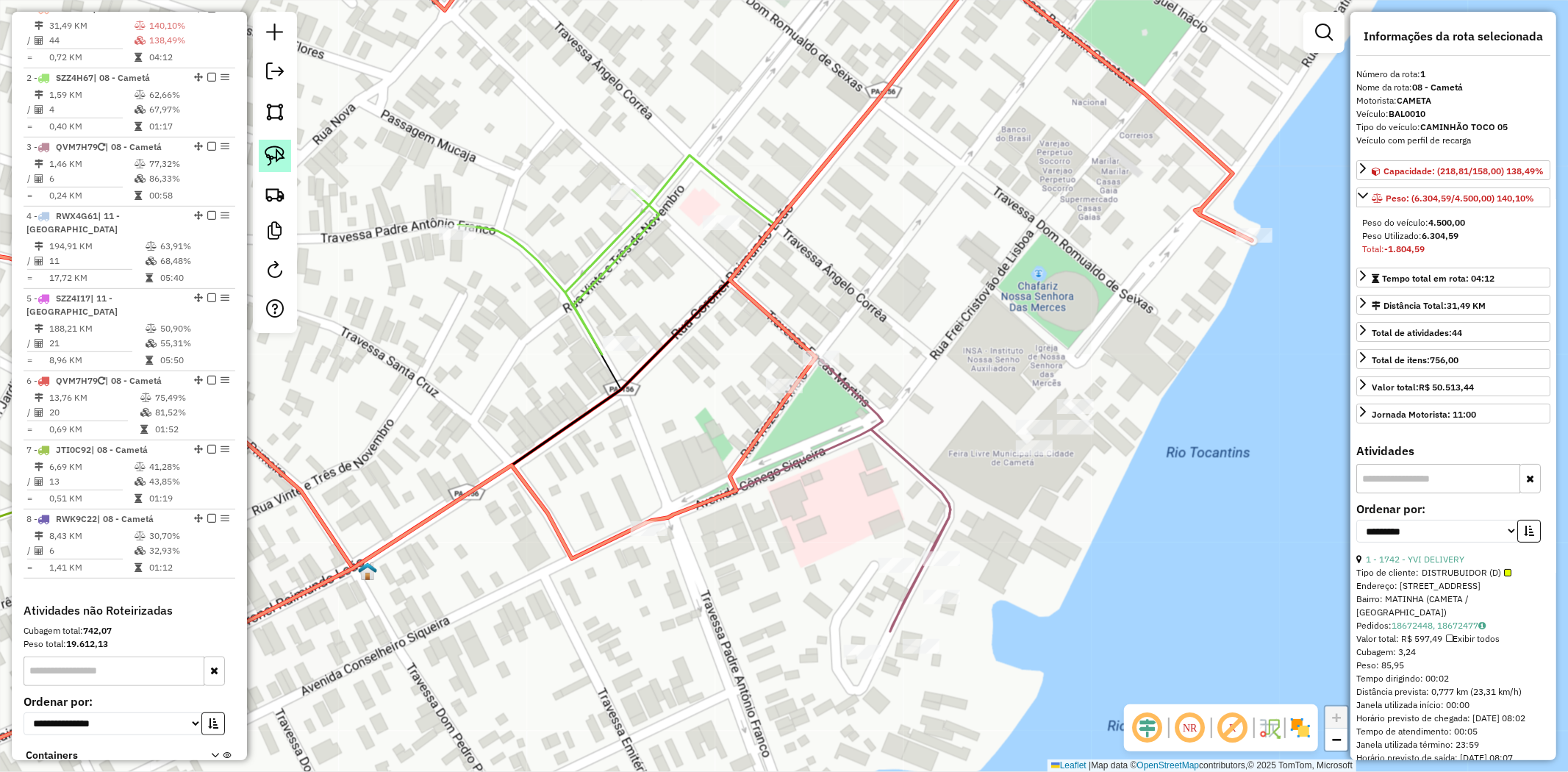
click at [261, 156] on link at bounding box center [275, 156] width 33 height 33
drag, startPoint x: 716, startPoint y: 385, endPoint x: 809, endPoint y: 375, distance: 93.5
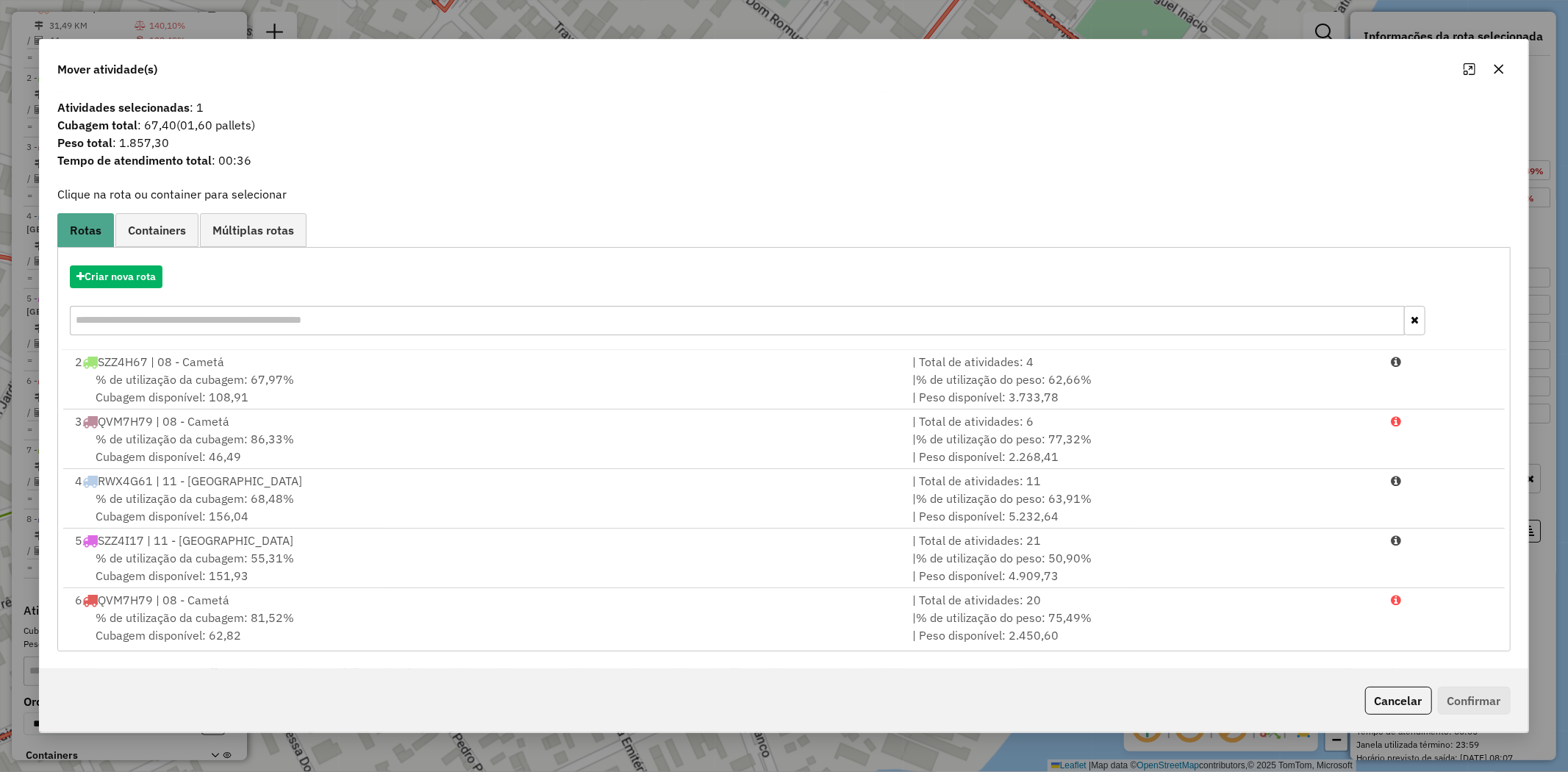
scroll to position [123, 0]
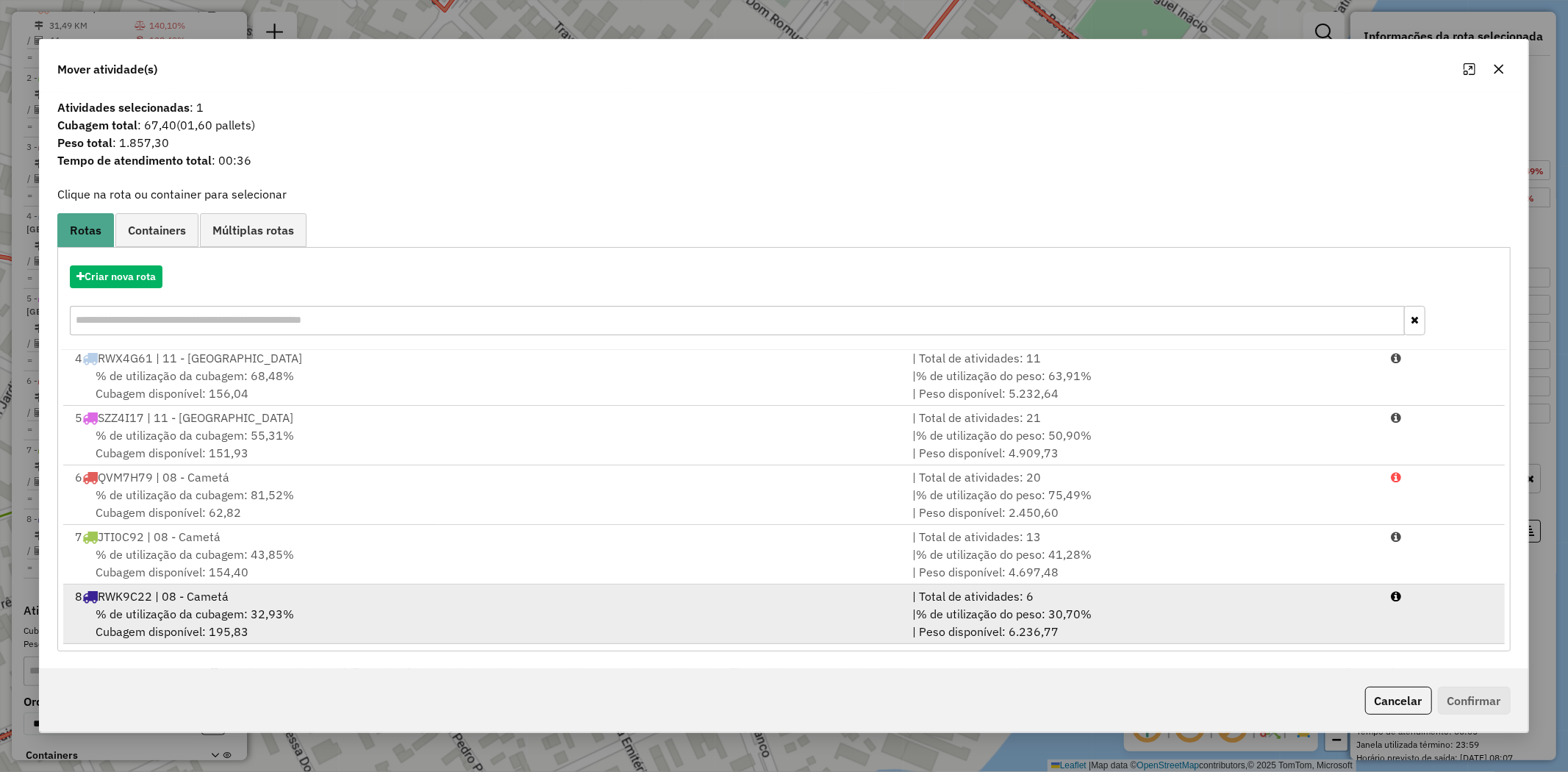
click at [179, 615] on span "% de utilização da cubagem: 32,93%" at bounding box center [194, 614] width 199 height 15
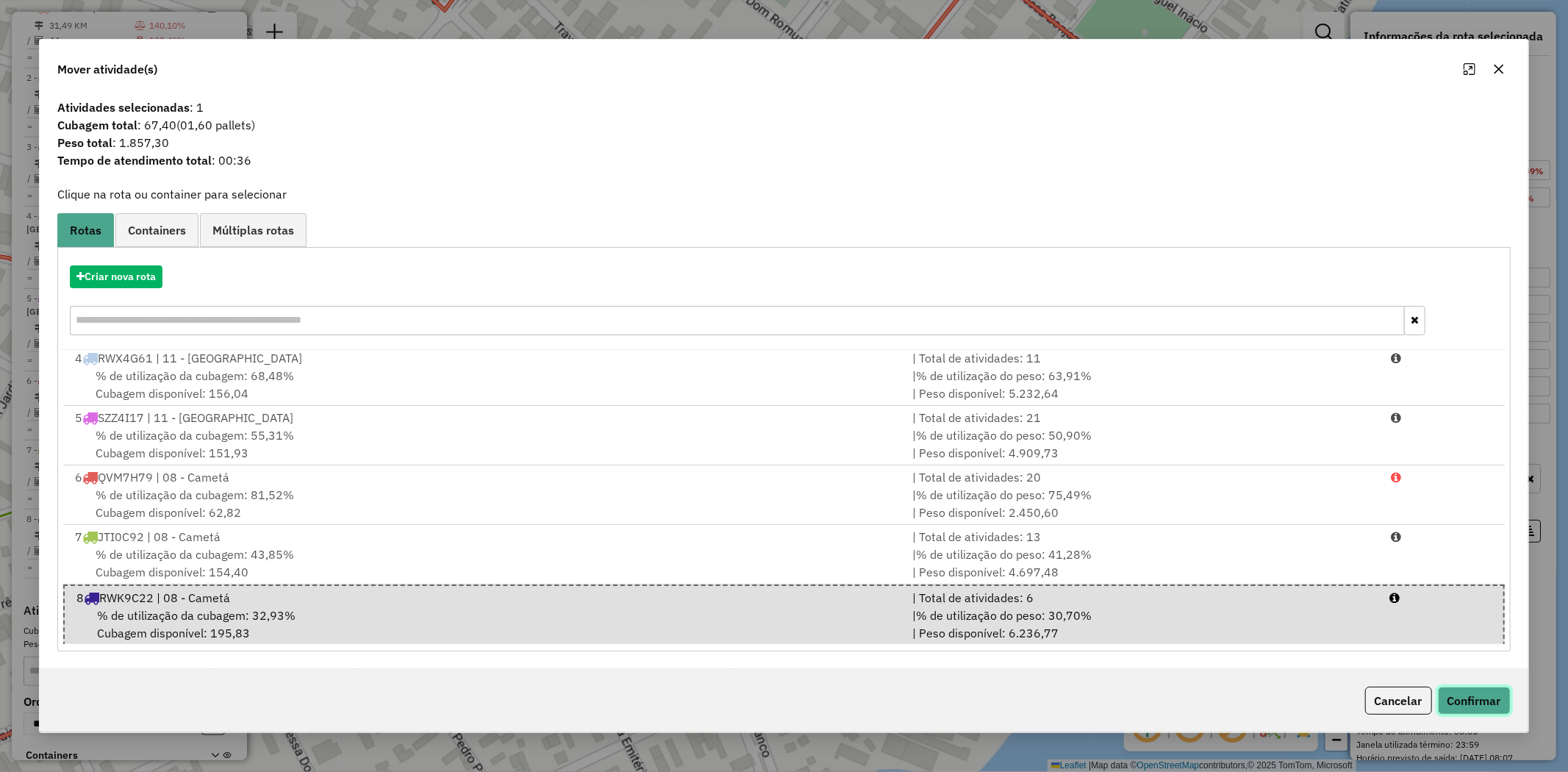
click at [1473, 697] on button "Confirmar" at bounding box center [1474, 701] width 73 height 28
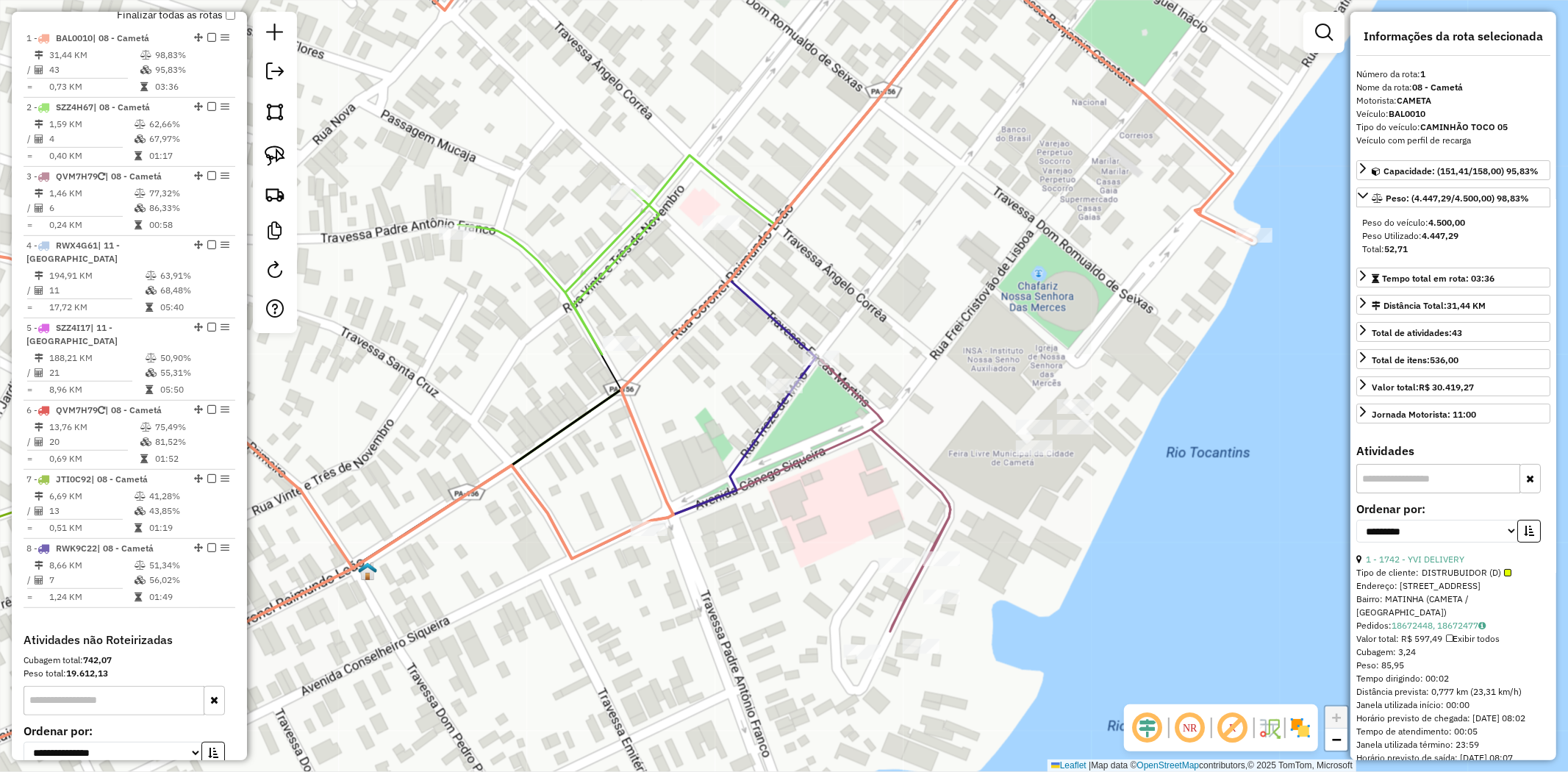
scroll to position [569, 0]
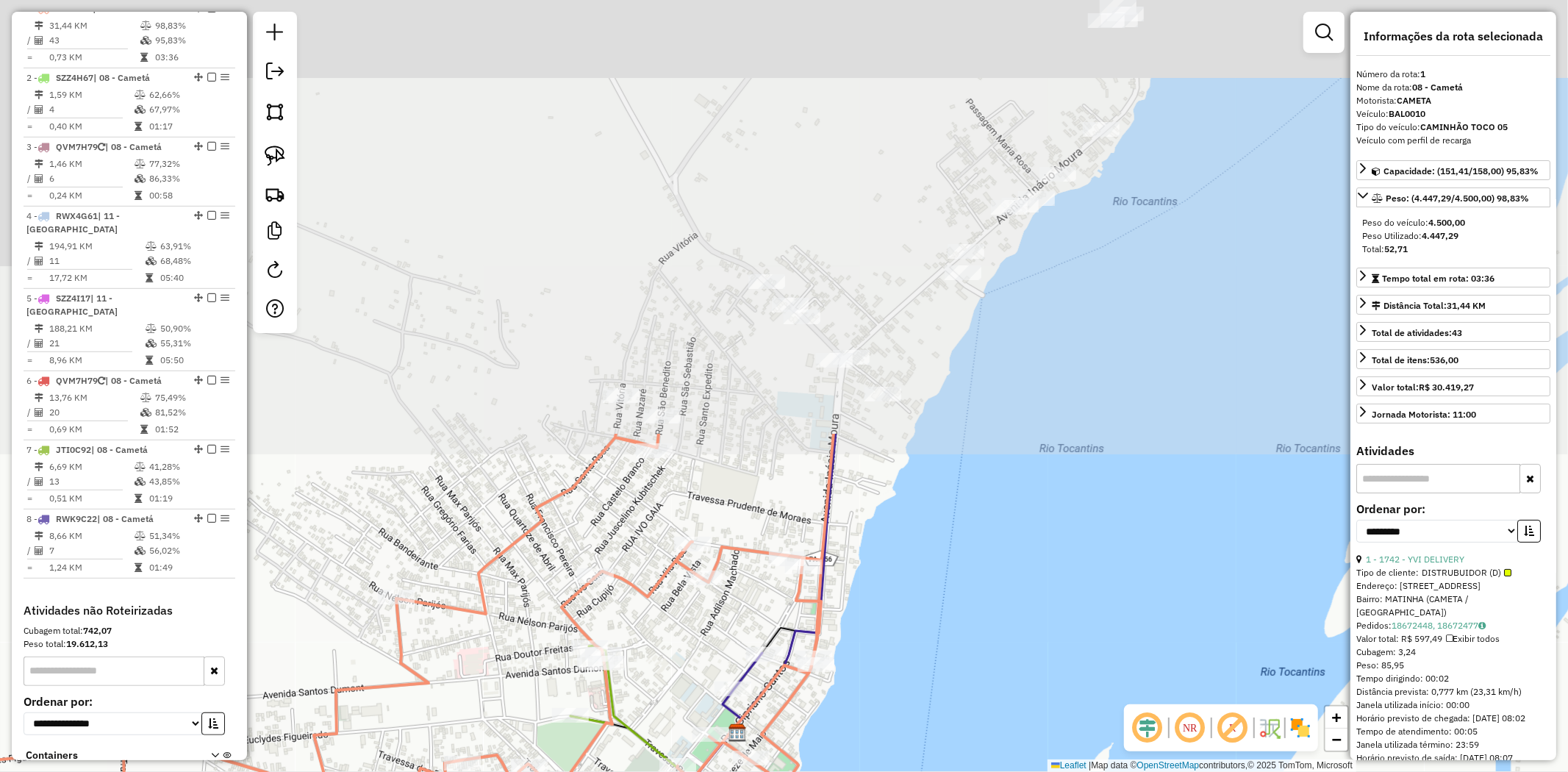
drag, startPoint x: 962, startPoint y: 177, endPoint x: 888, endPoint y: 690, distance: 518.3
click at [888, 690] on div "Janela de atendimento Grade de atendimento Capacidade Transportadoras Veículos …" at bounding box center [784, 386] width 1568 height 772
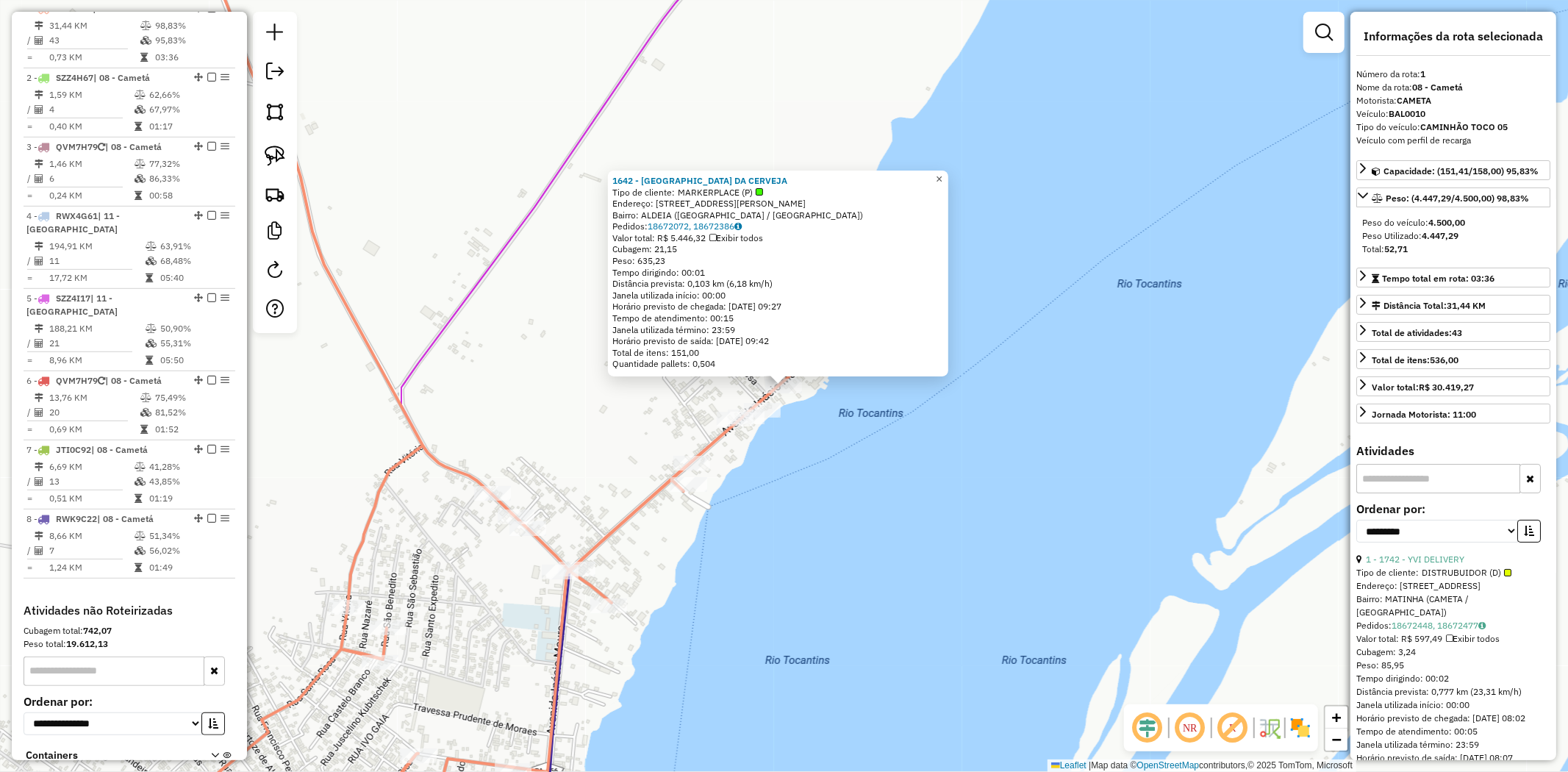
click at [943, 178] on span "×" at bounding box center [939, 179] width 7 height 13
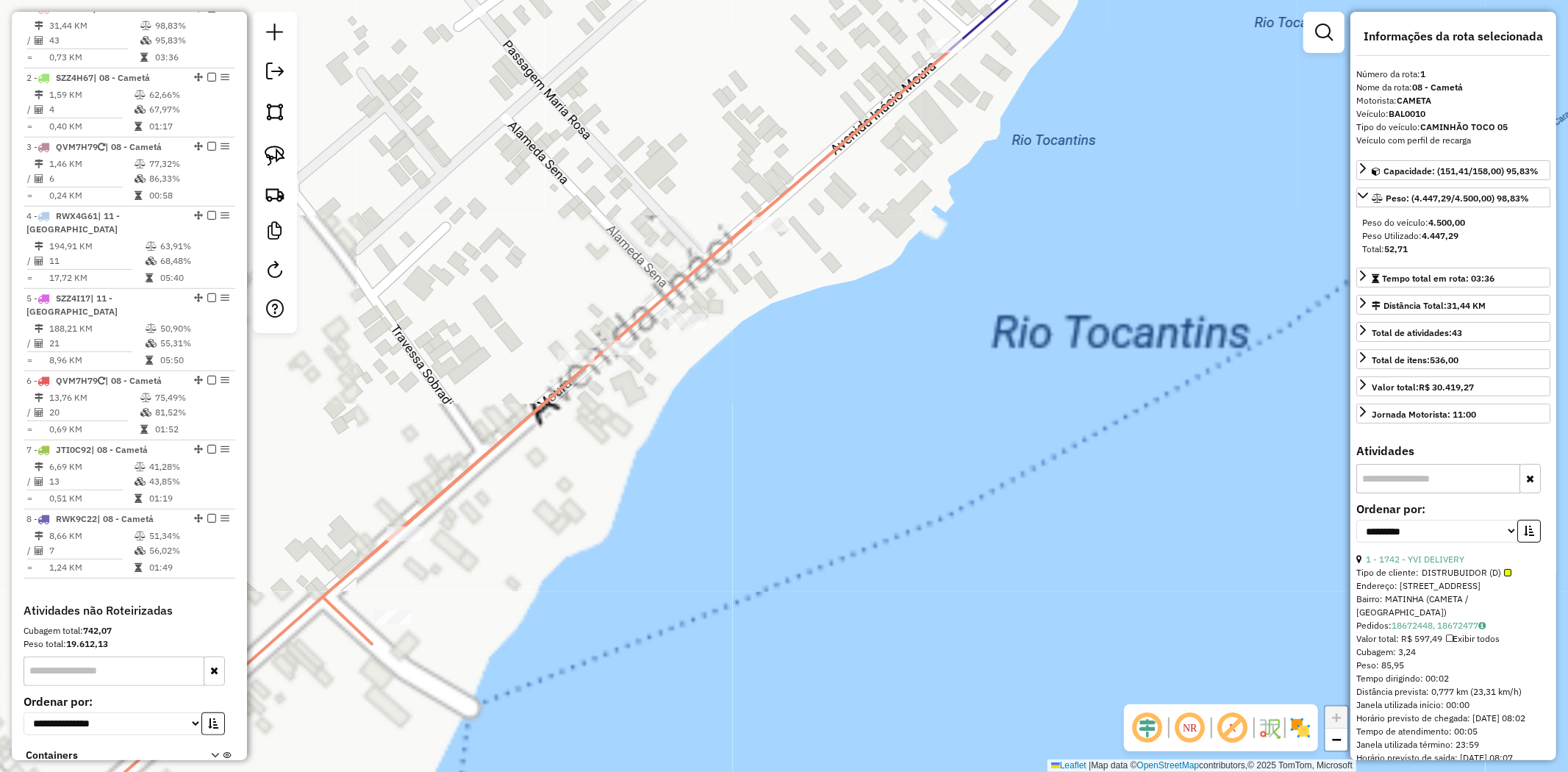
drag, startPoint x: 860, startPoint y: 407, endPoint x: 1038, endPoint y: 372, distance: 181.4
click at [1048, 381] on div "Janela de atendimento Grade de atendimento Capacidade Transportadoras Veículos …" at bounding box center [784, 386] width 1568 height 772
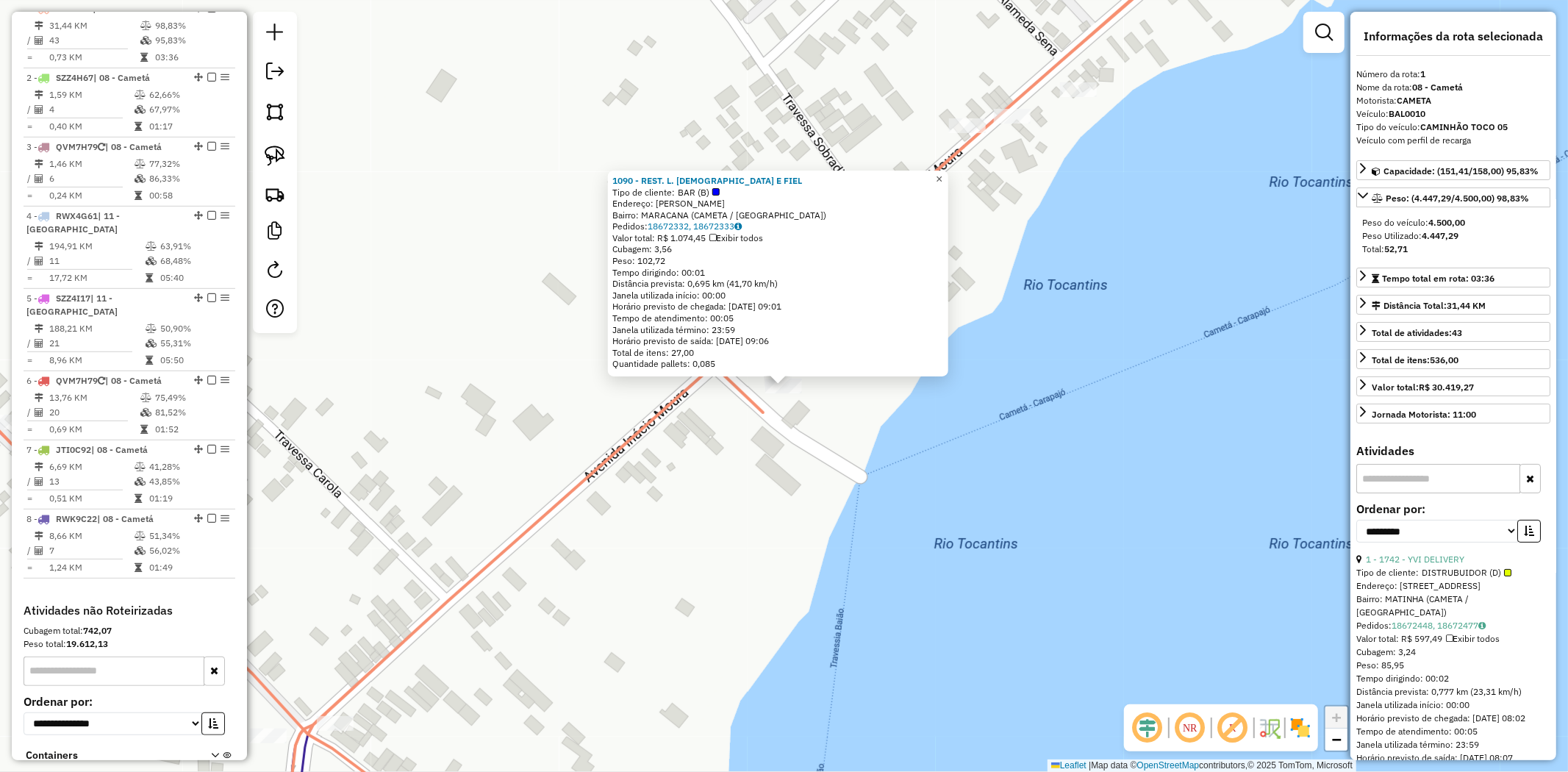
click at [943, 175] on span "×" at bounding box center [939, 179] width 7 height 13
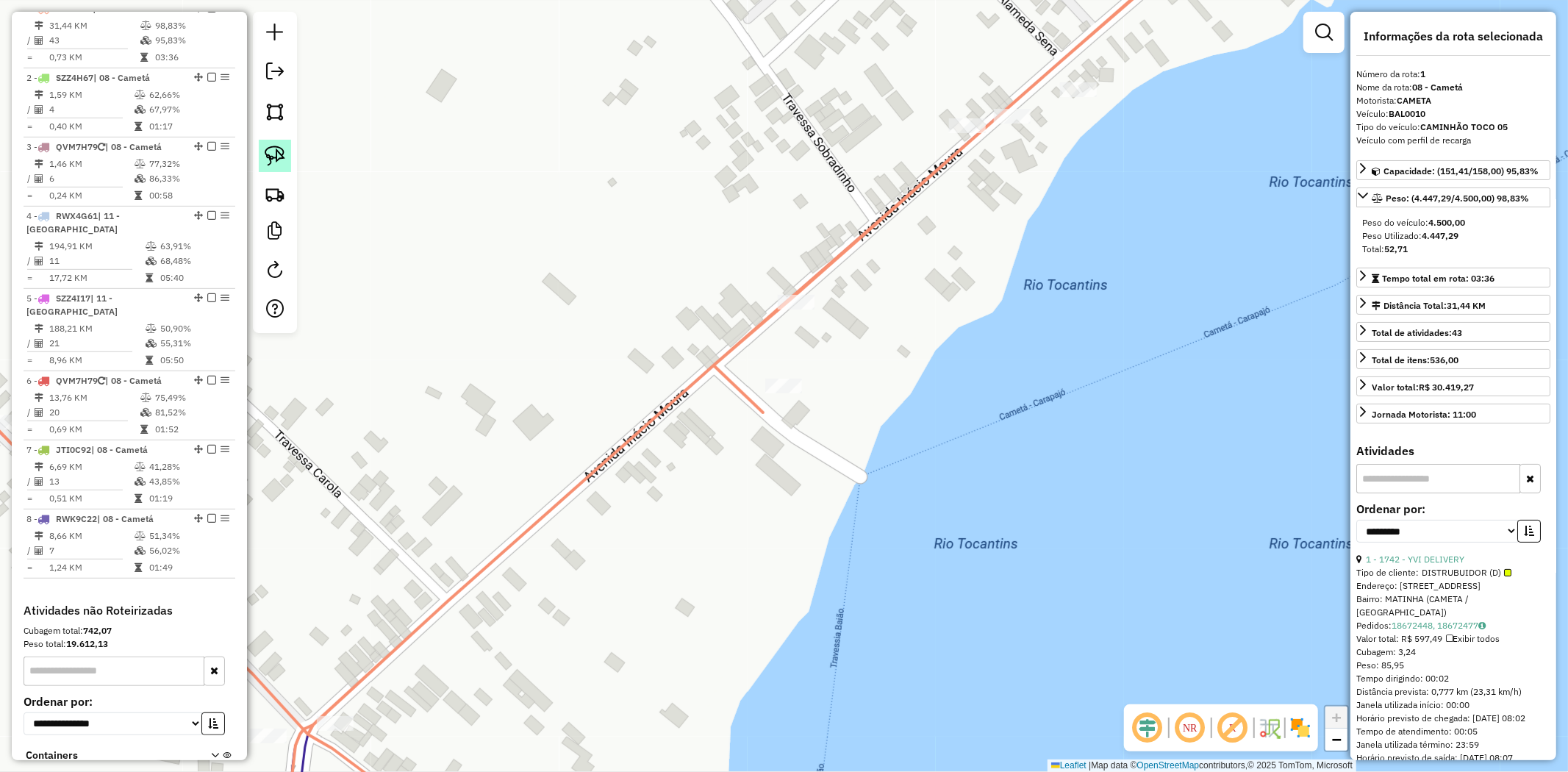
click at [272, 160] on img at bounding box center [275, 156] width 21 height 21
drag, startPoint x: 1114, startPoint y: 204, endPoint x: 1034, endPoint y: 374, distance: 187.9
click at [1034, 374] on div "Janela de atendimento Grade de atendimento Capacidade Transportadoras Veículos …" at bounding box center [784, 386] width 1568 height 772
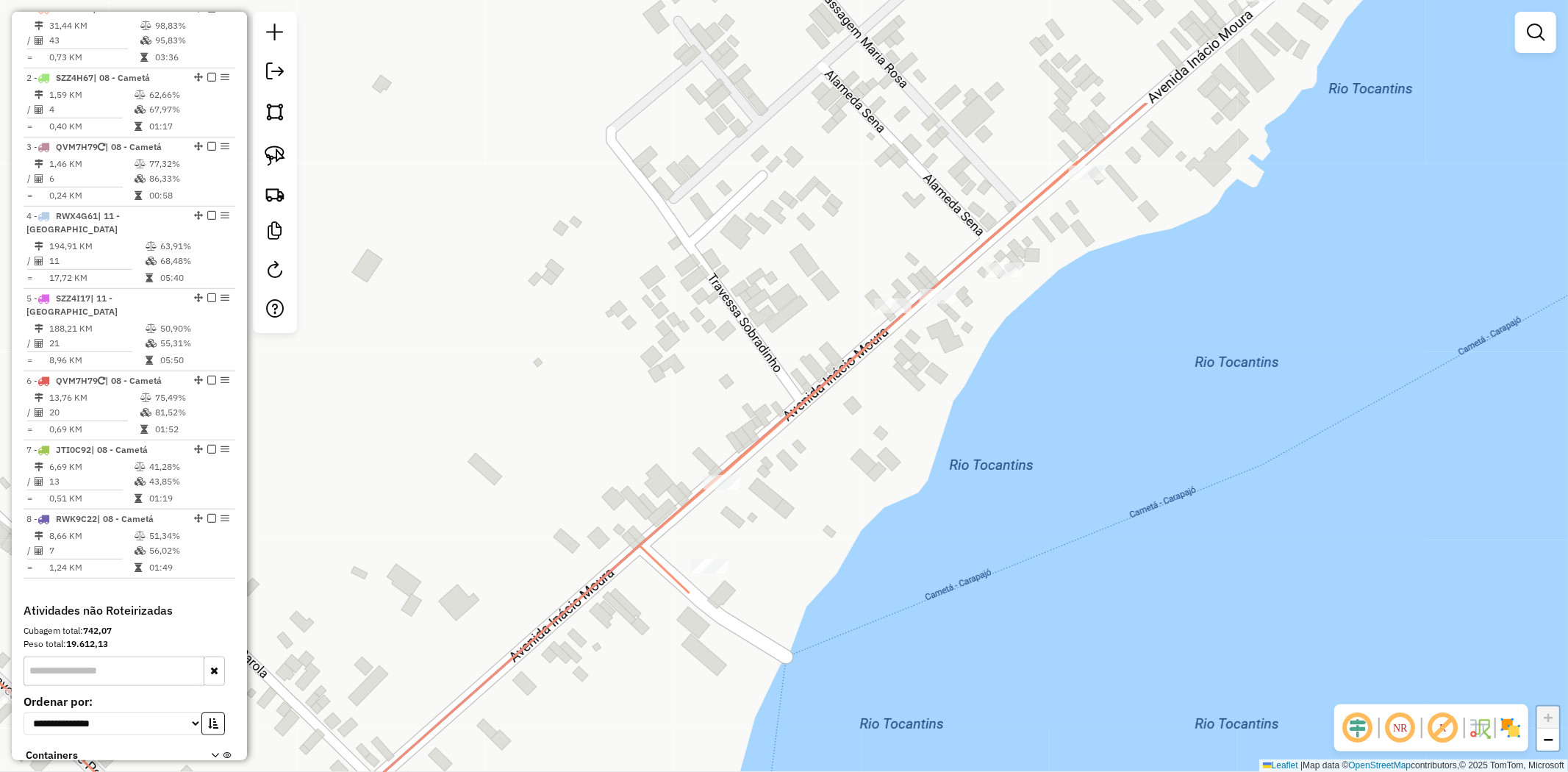
drag, startPoint x: 1239, startPoint y: 232, endPoint x: 1166, endPoint y: 302, distance: 101.1
click at [1171, 386] on div "Janela de atendimento Grade de atendimento Capacidade Transportadoras Veículos …" at bounding box center [784, 386] width 1568 height 772
click at [261, 152] on link at bounding box center [275, 156] width 33 height 33
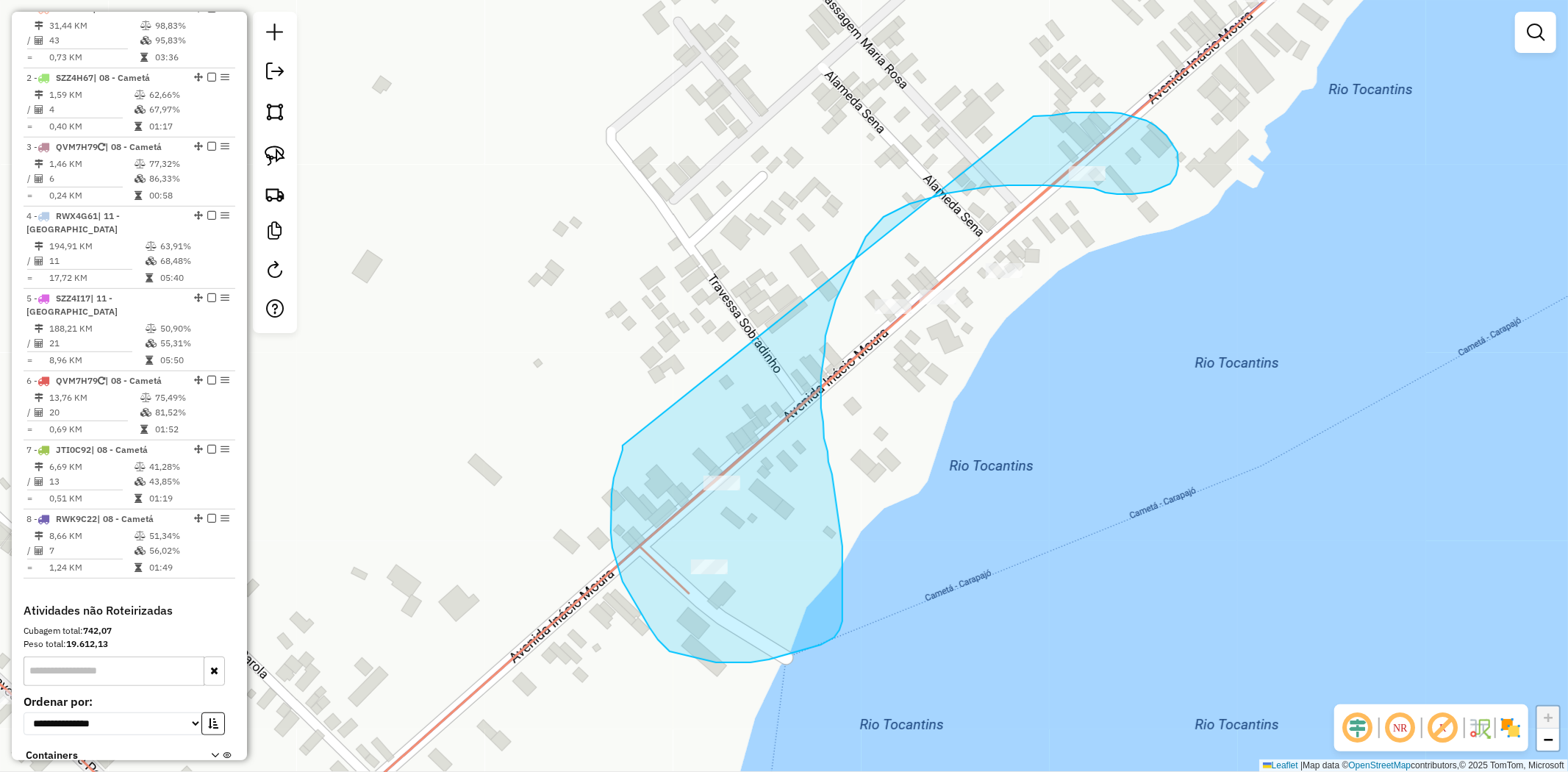
drag, startPoint x: 618, startPoint y: 464, endPoint x: 1033, endPoint y: 118, distance: 540.3
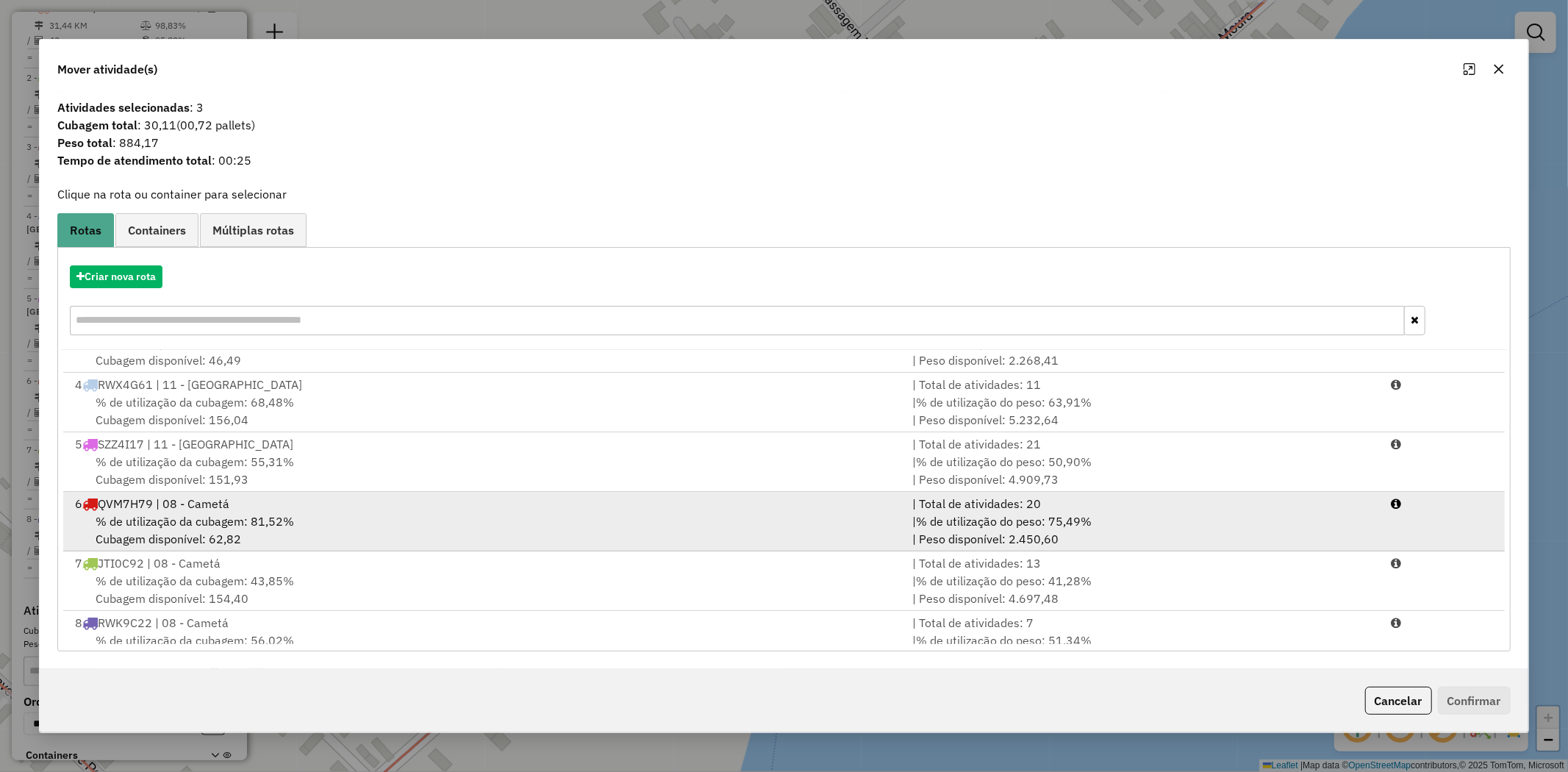
scroll to position [123, 0]
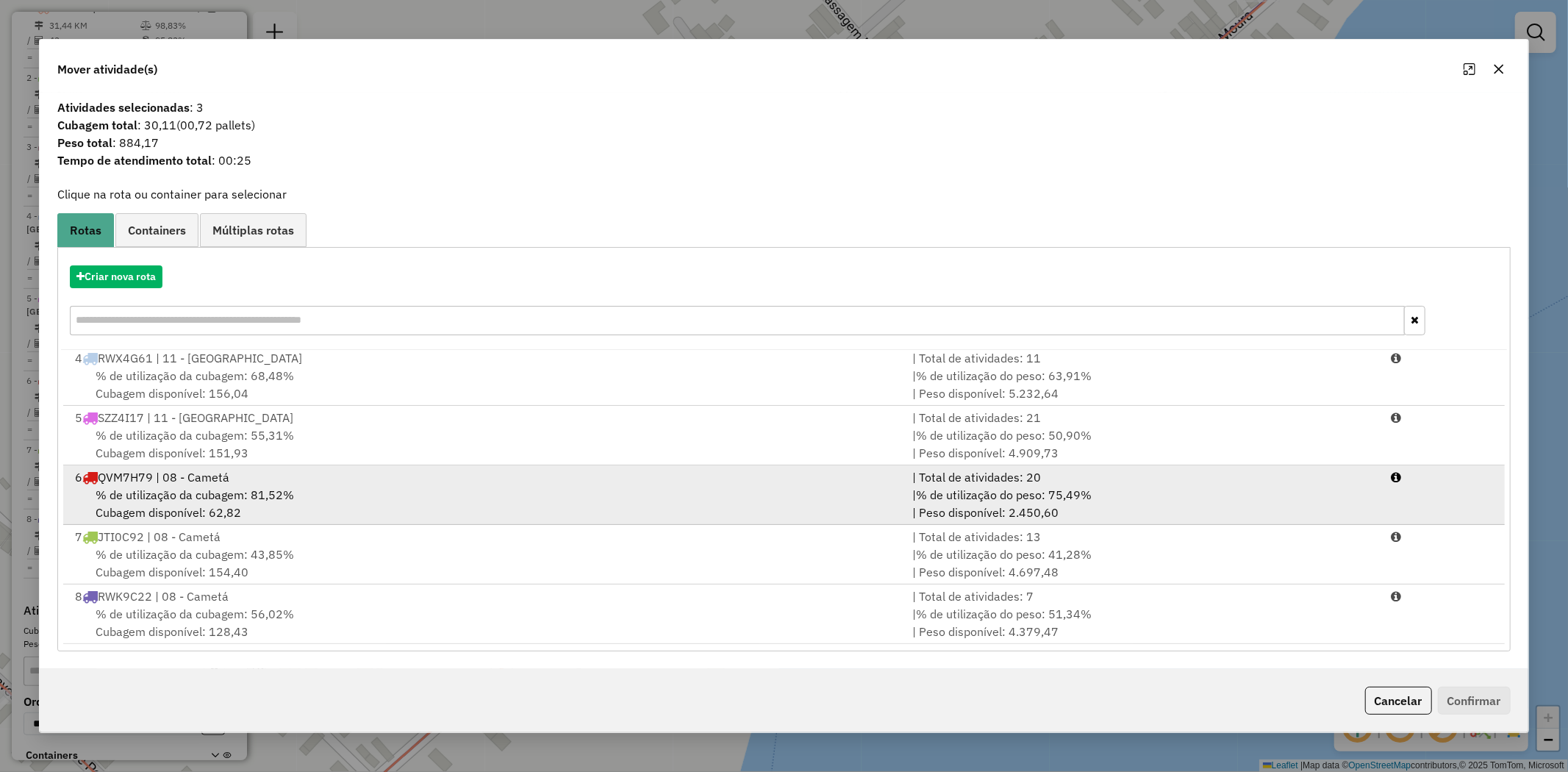
click at [172, 609] on span "% de utilização da cubagem: 56,02%" at bounding box center [194, 614] width 199 height 15
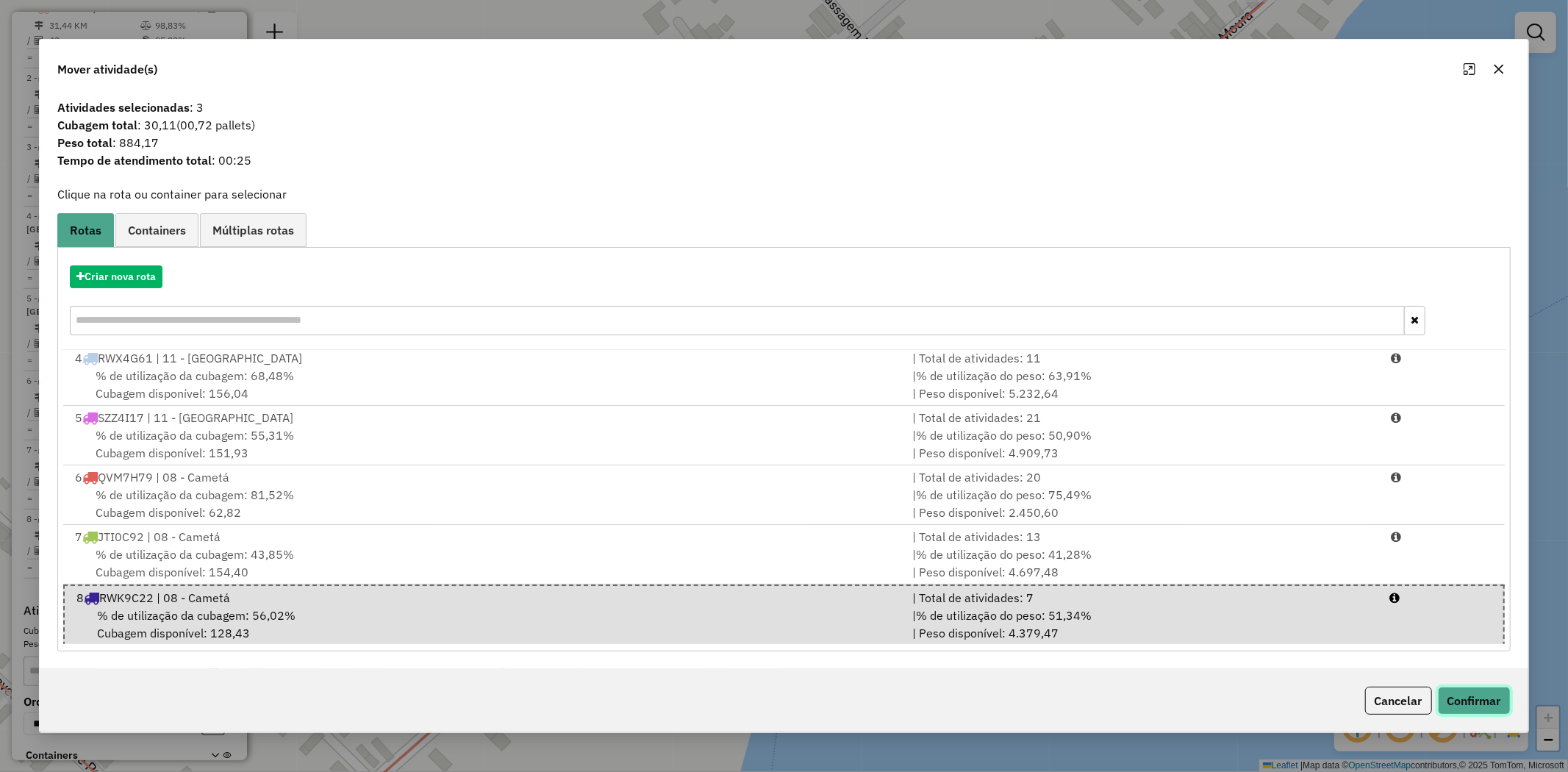
click at [1491, 701] on button "Confirmar" at bounding box center [1474, 701] width 73 height 28
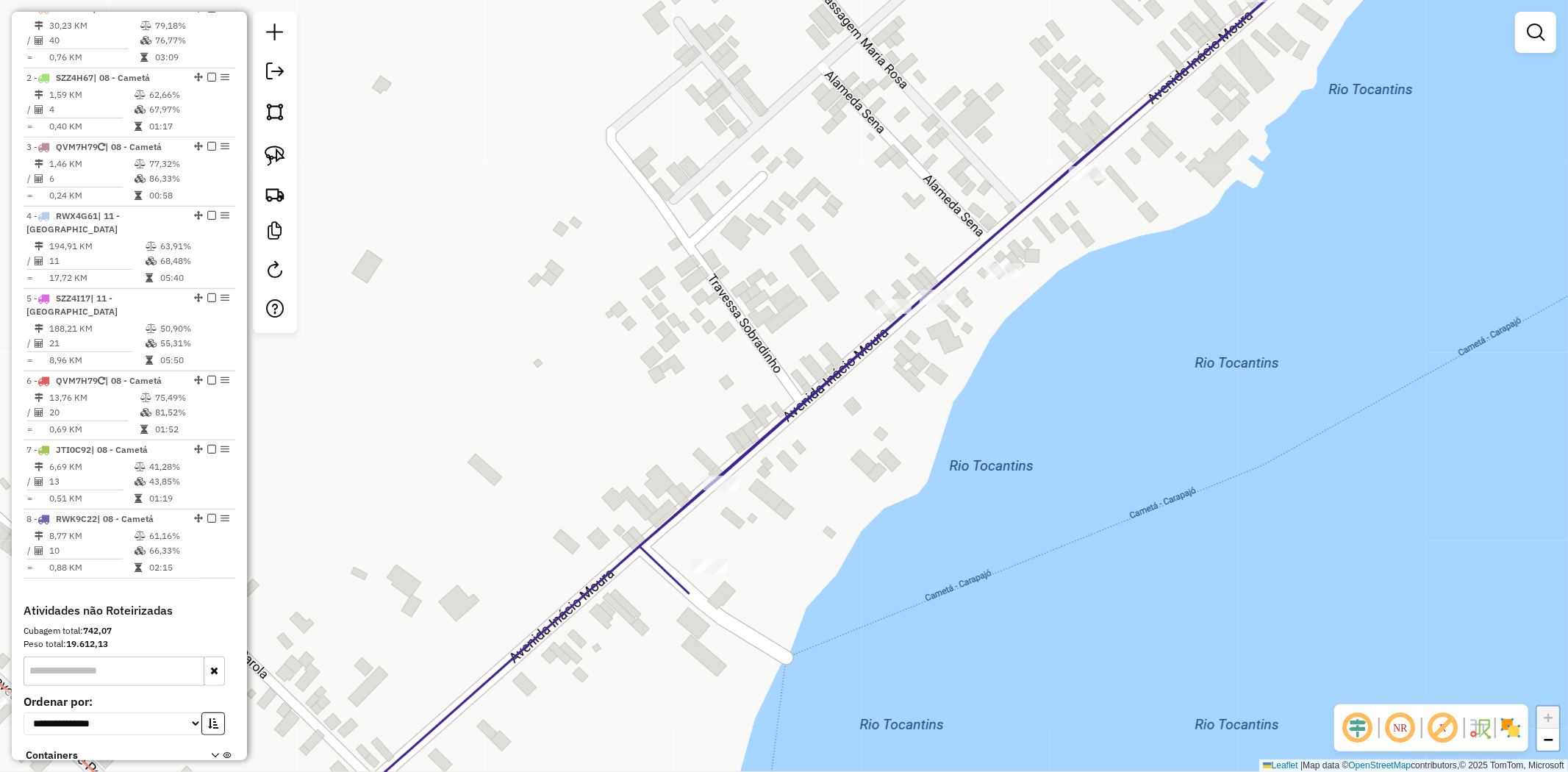
scroll to position [498, 0]
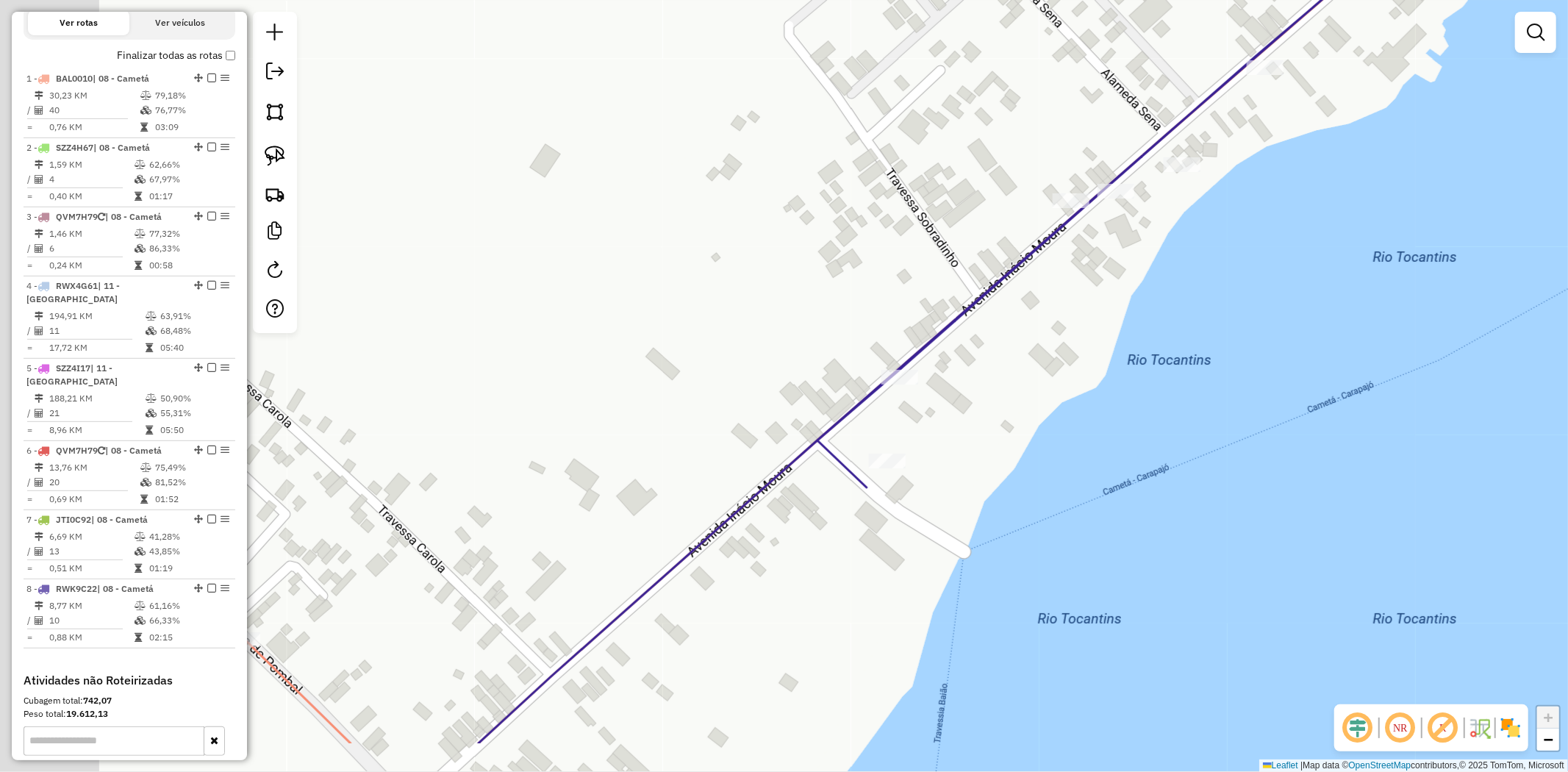
drag, startPoint x: 447, startPoint y: 243, endPoint x: 670, endPoint y: 115, distance: 257.1
click at [649, 124] on div "Janela de atendimento Grade de atendimento Capacidade Transportadoras Veículos …" at bounding box center [784, 386] width 1568 height 772
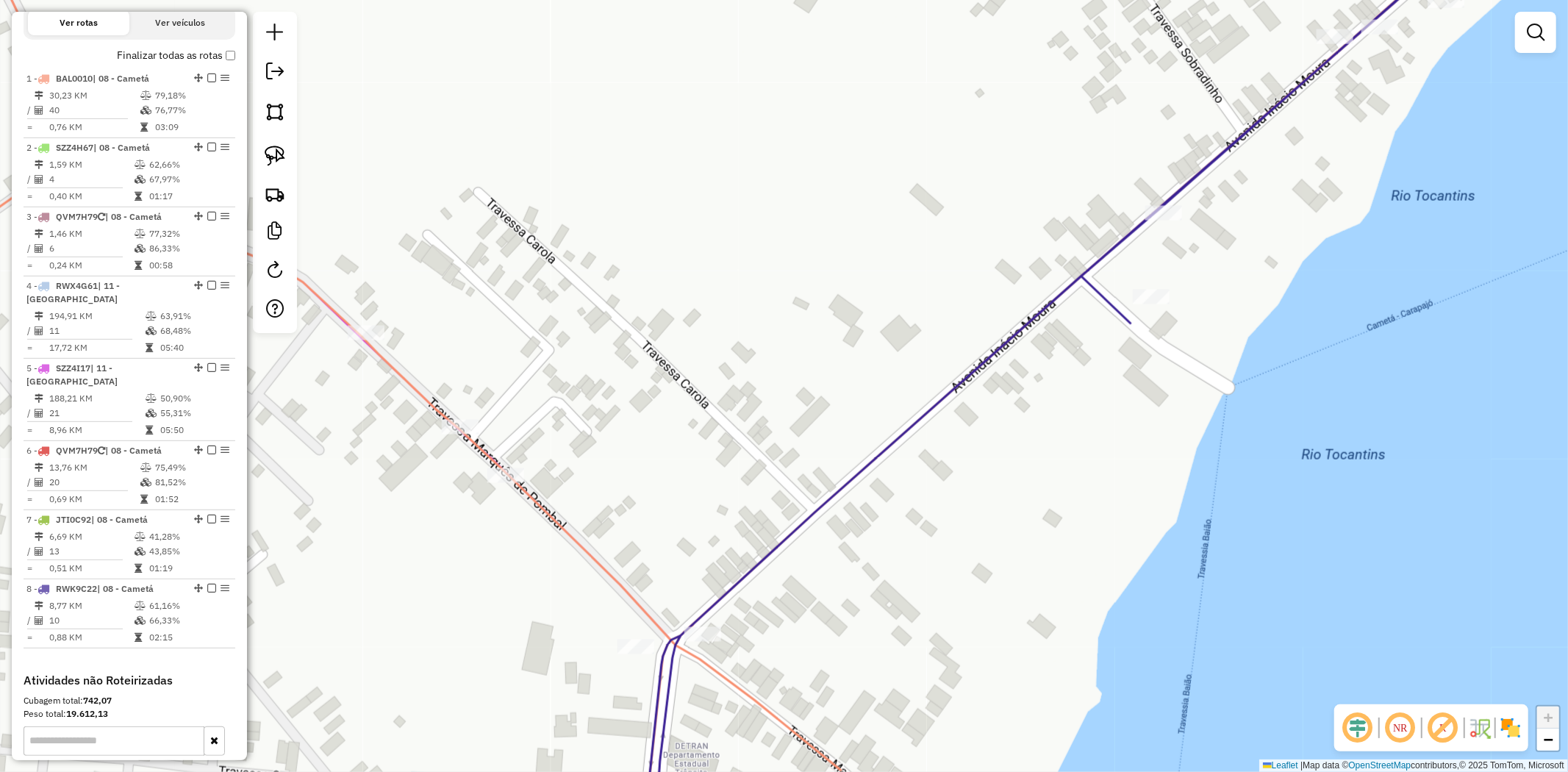
drag, startPoint x: 723, startPoint y: 403, endPoint x: 670, endPoint y: 172, distance: 237.0
click at [679, 175] on div "Janela de atendimento Grade de atendimento Capacidade Transportadoras Veículos …" at bounding box center [784, 386] width 1568 height 772
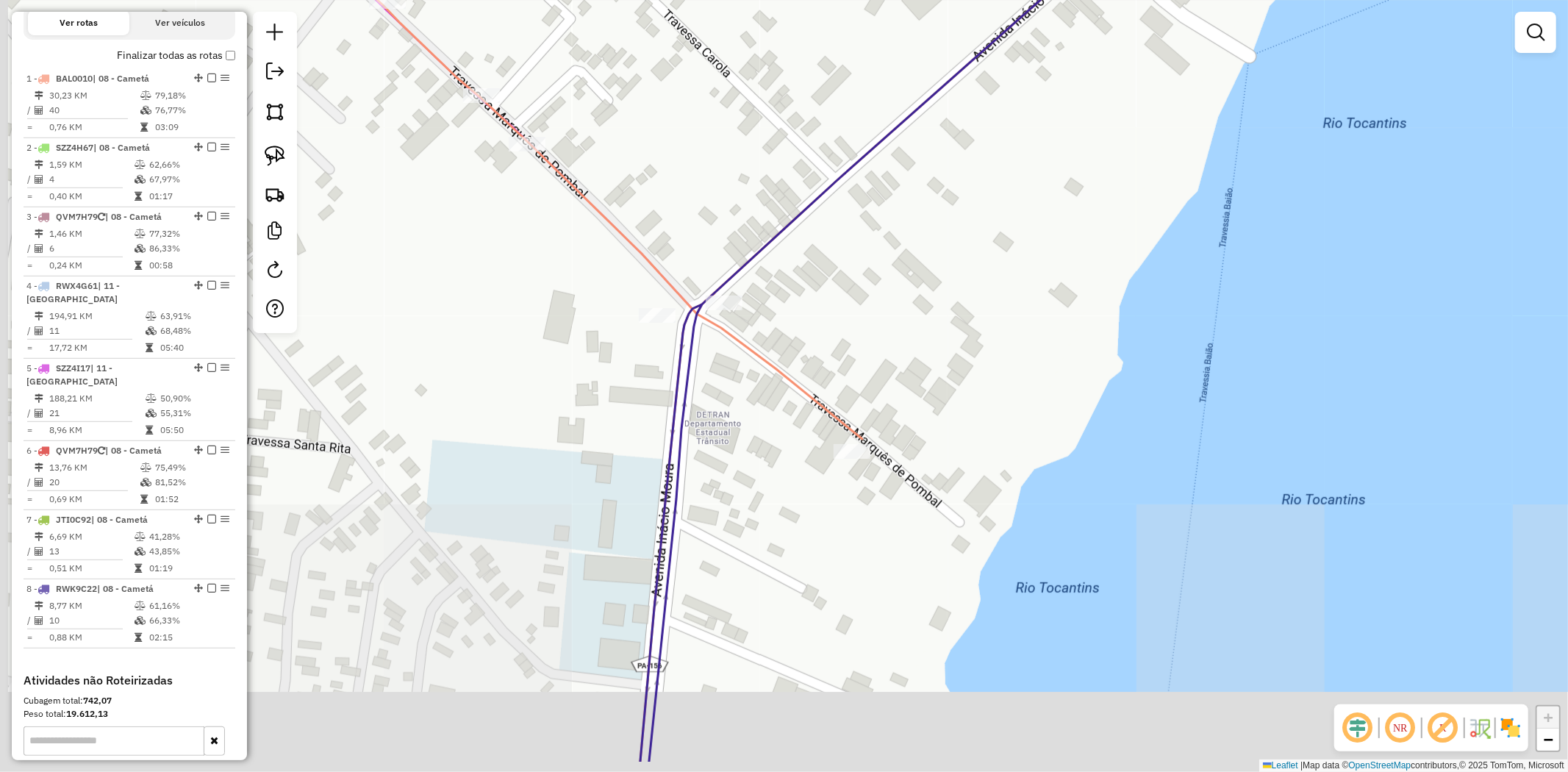
drag, startPoint x: 752, startPoint y: 240, endPoint x: 794, endPoint y: 188, distance: 66.8
click at [794, 188] on div "Janela de atendimento Grade de atendimento Capacidade Transportadoras Veículos …" at bounding box center [784, 386] width 1568 height 772
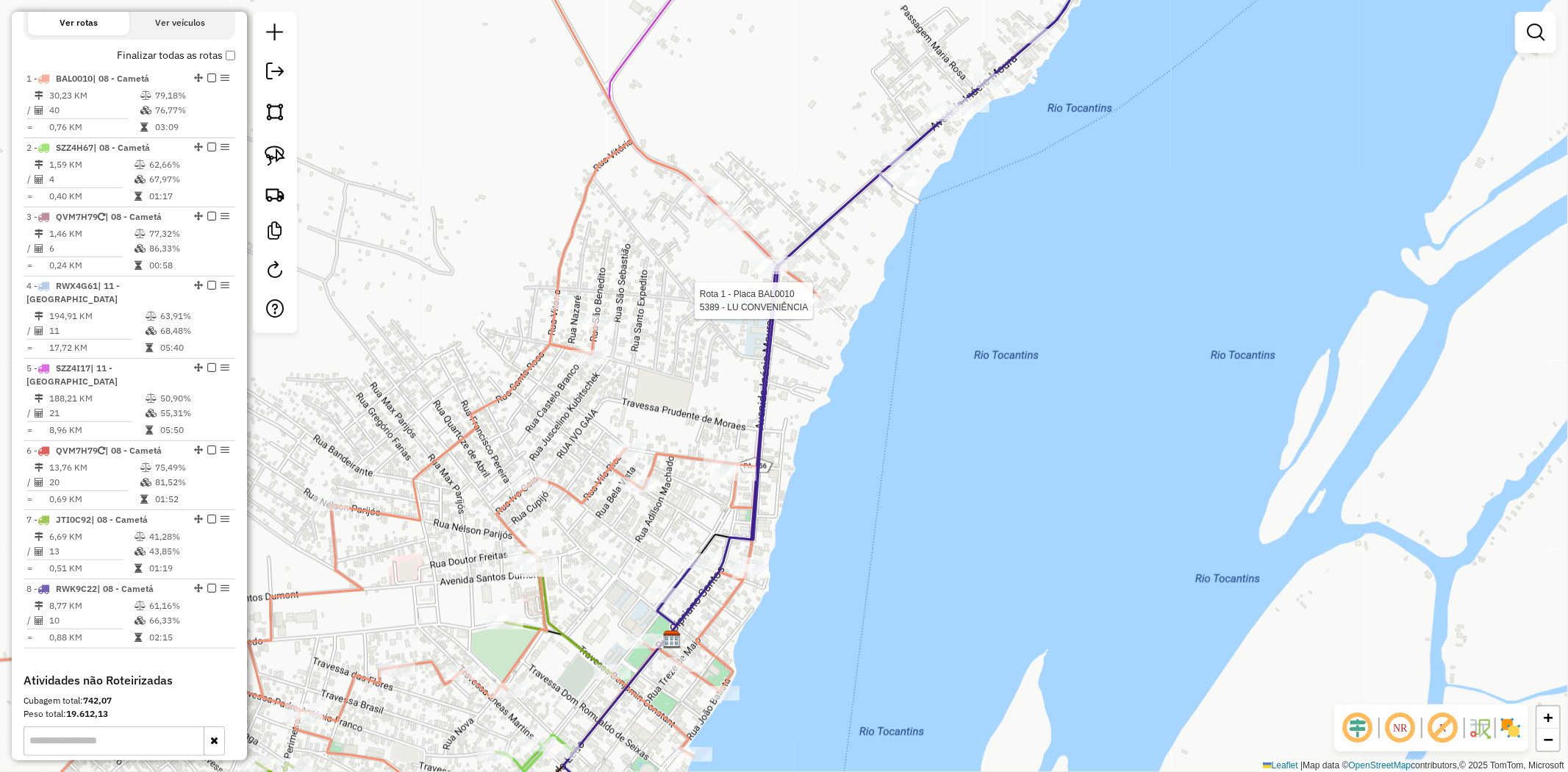
select select "**********"
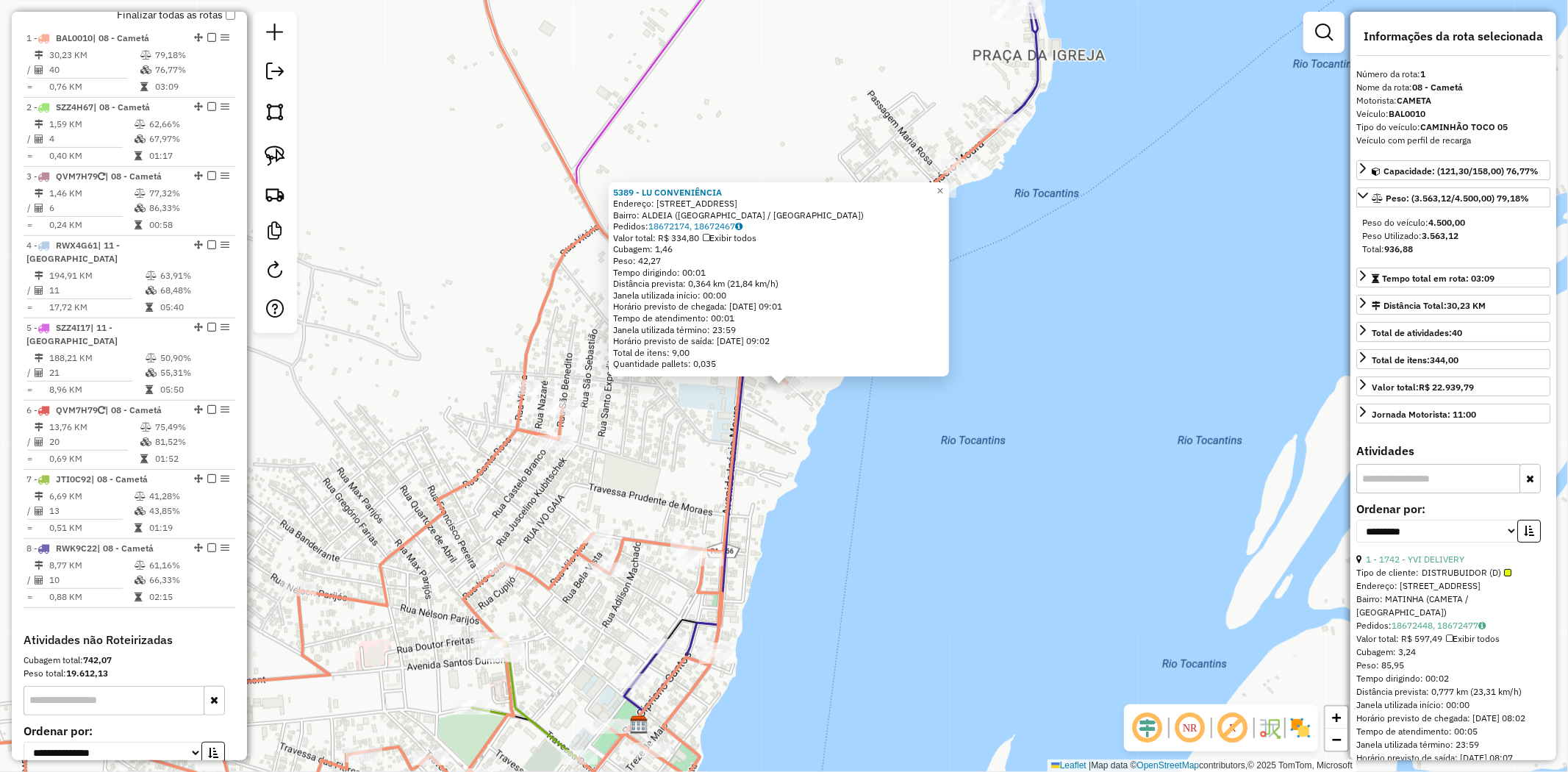
scroll to position [569, 0]
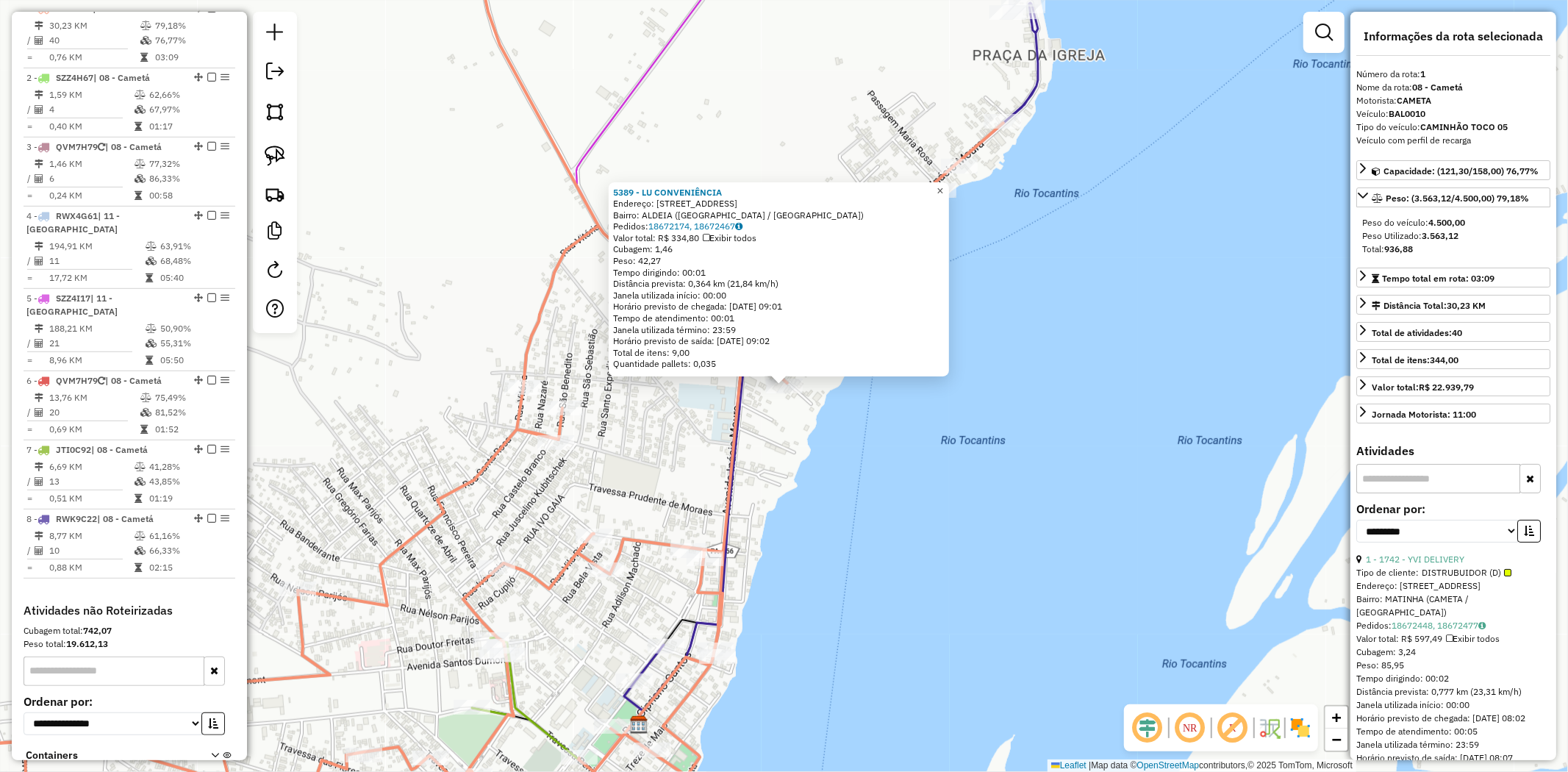
click at [943, 187] on span "×" at bounding box center [940, 191] width 7 height 13
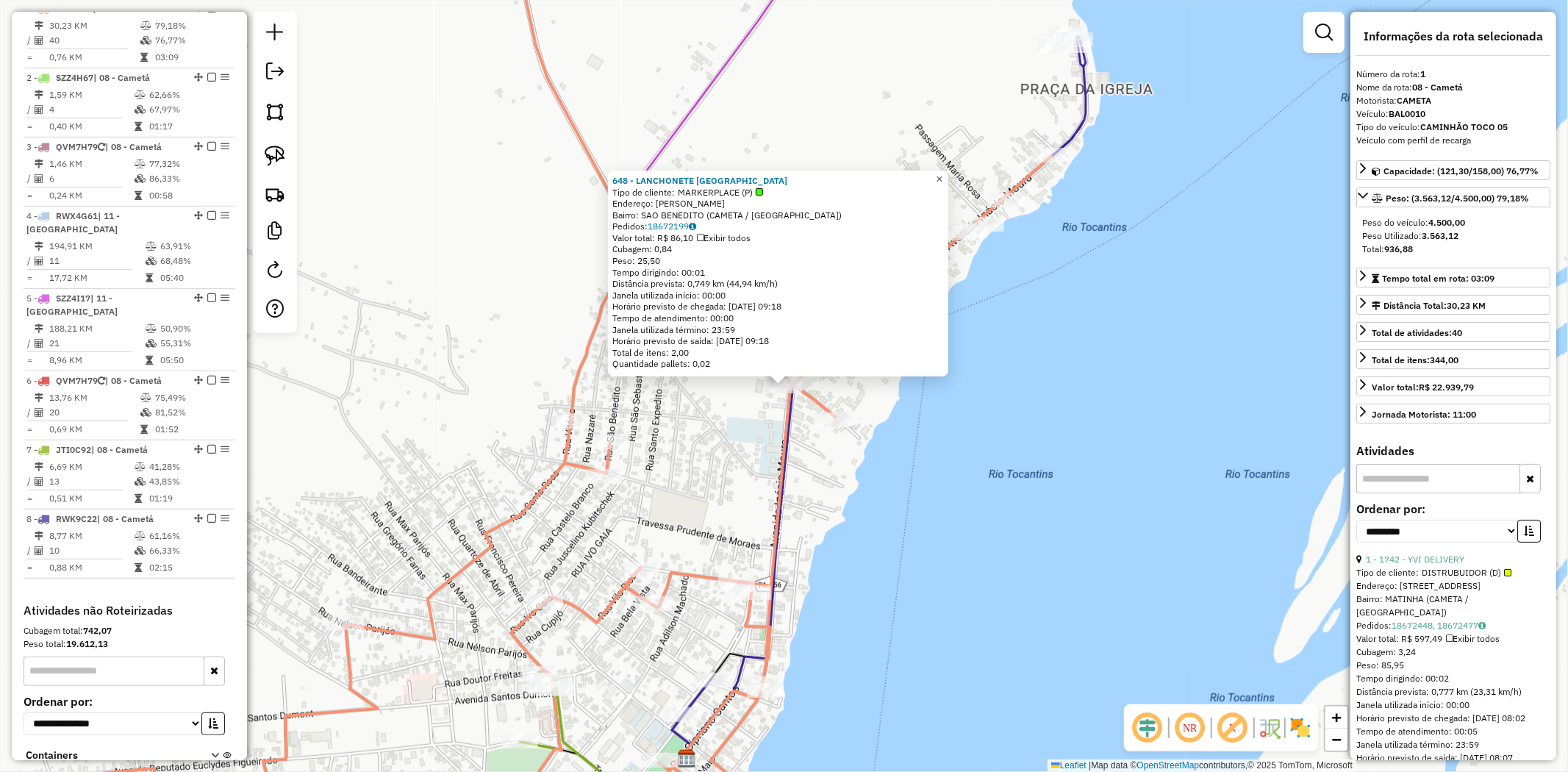
click at [943, 176] on span "×" at bounding box center [939, 179] width 7 height 13
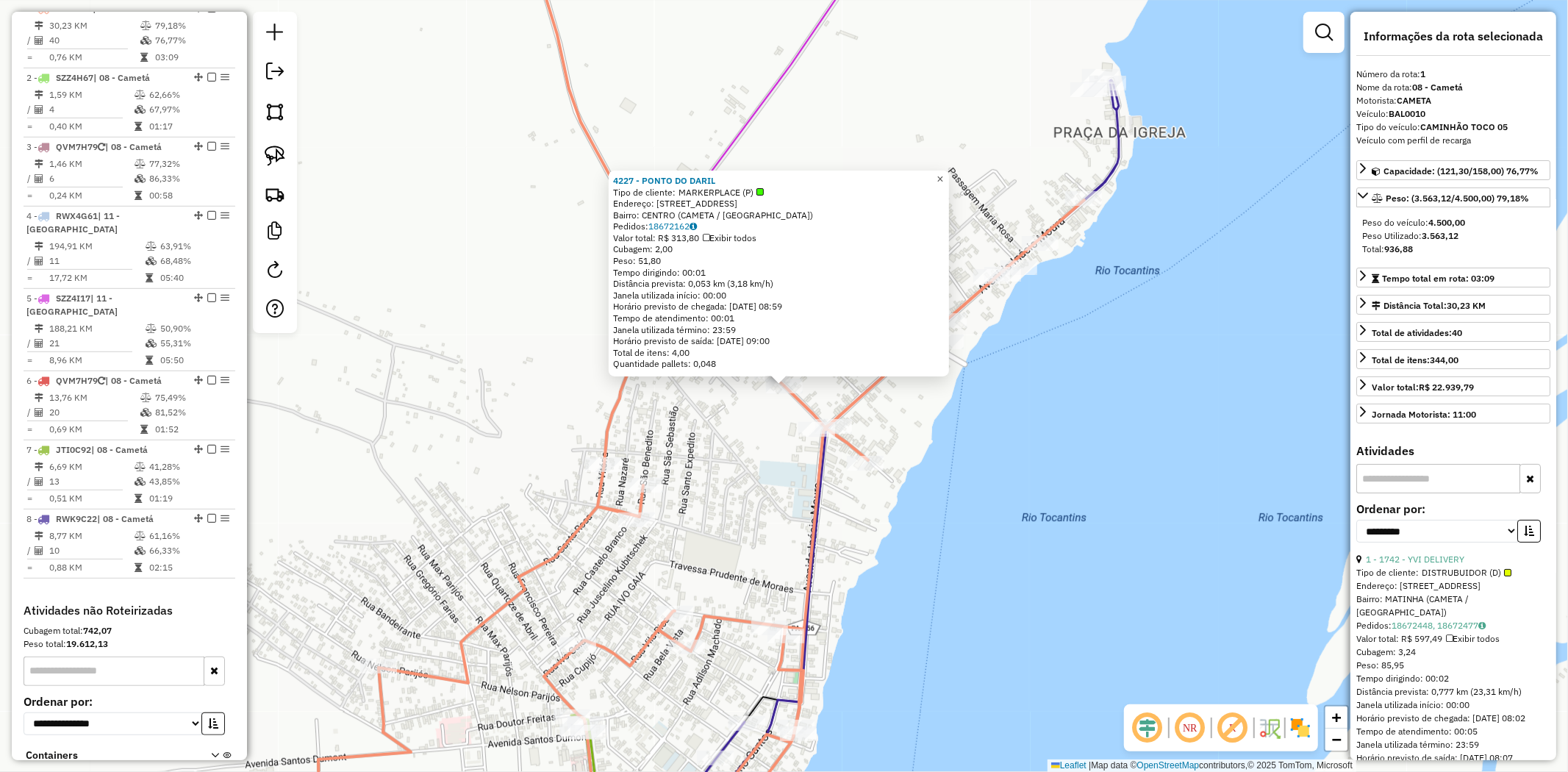
click at [943, 180] on span "×" at bounding box center [940, 179] width 7 height 13
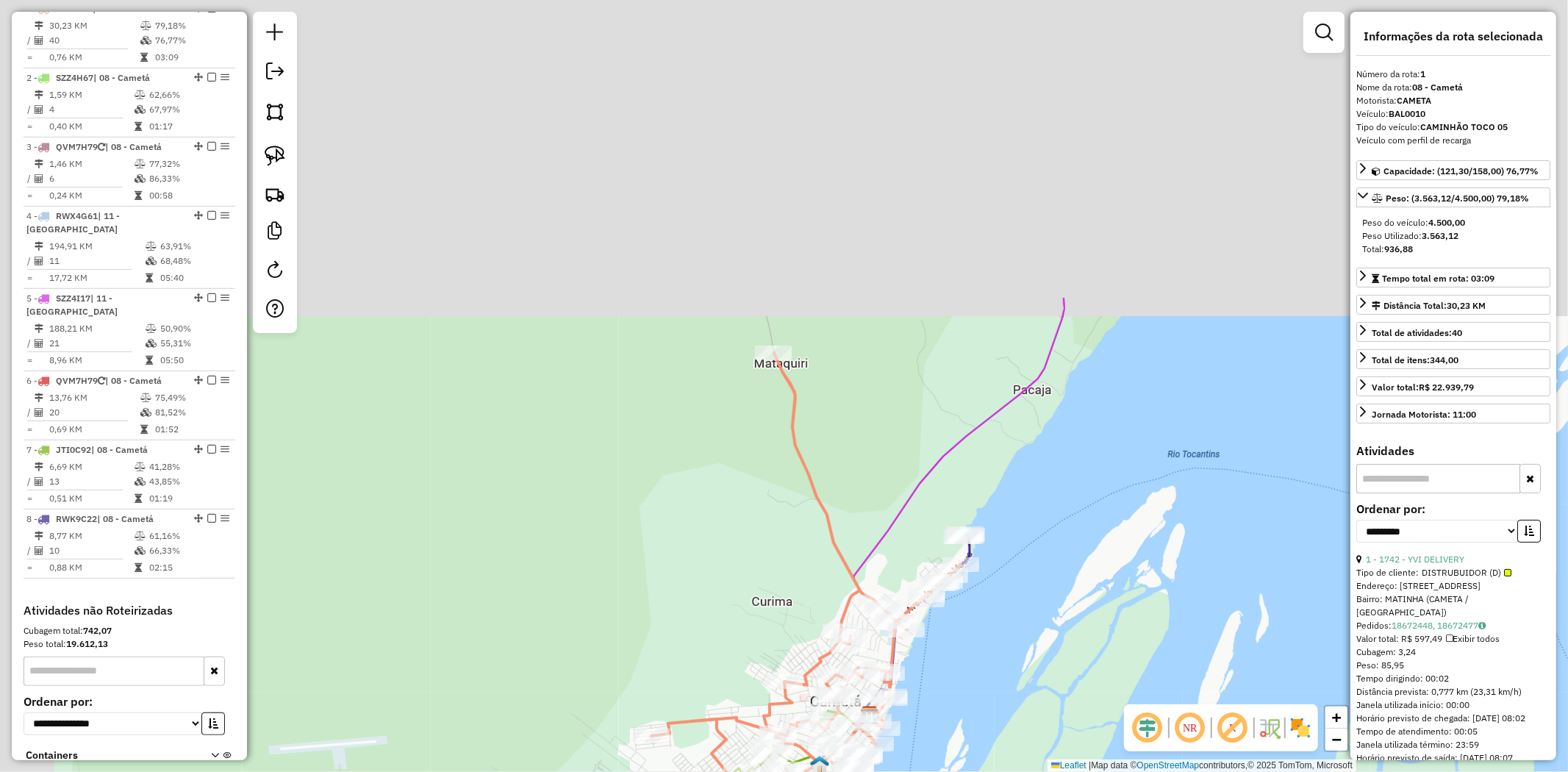
drag, startPoint x: 805, startPoint y: 386, endPoint x: 888, endPoint y: 523, distance: 160.2
click at [890, 577] on div "Janela de atendimento Grade de atendimento Capacidade Transportadoras Veículos …" at bounding box center [784, 386] width 1568 height 772
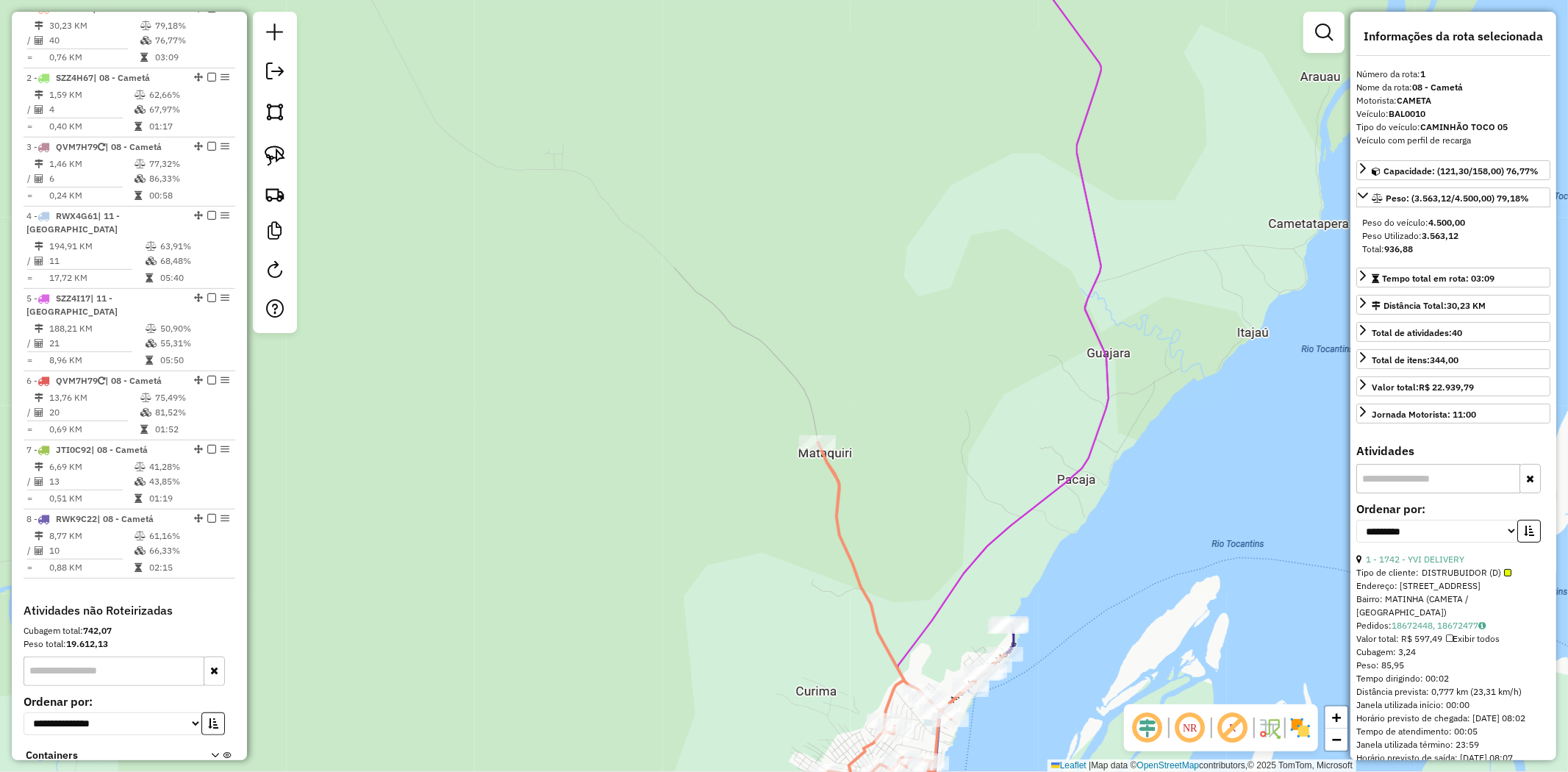
click at [812, 446] on div "Rota 1 - Placa BAL0010 432 - MERCEARIA MILLY Janela de atendimento Grade de ate…" at bounding box center [784, 386] width 1568 height 772
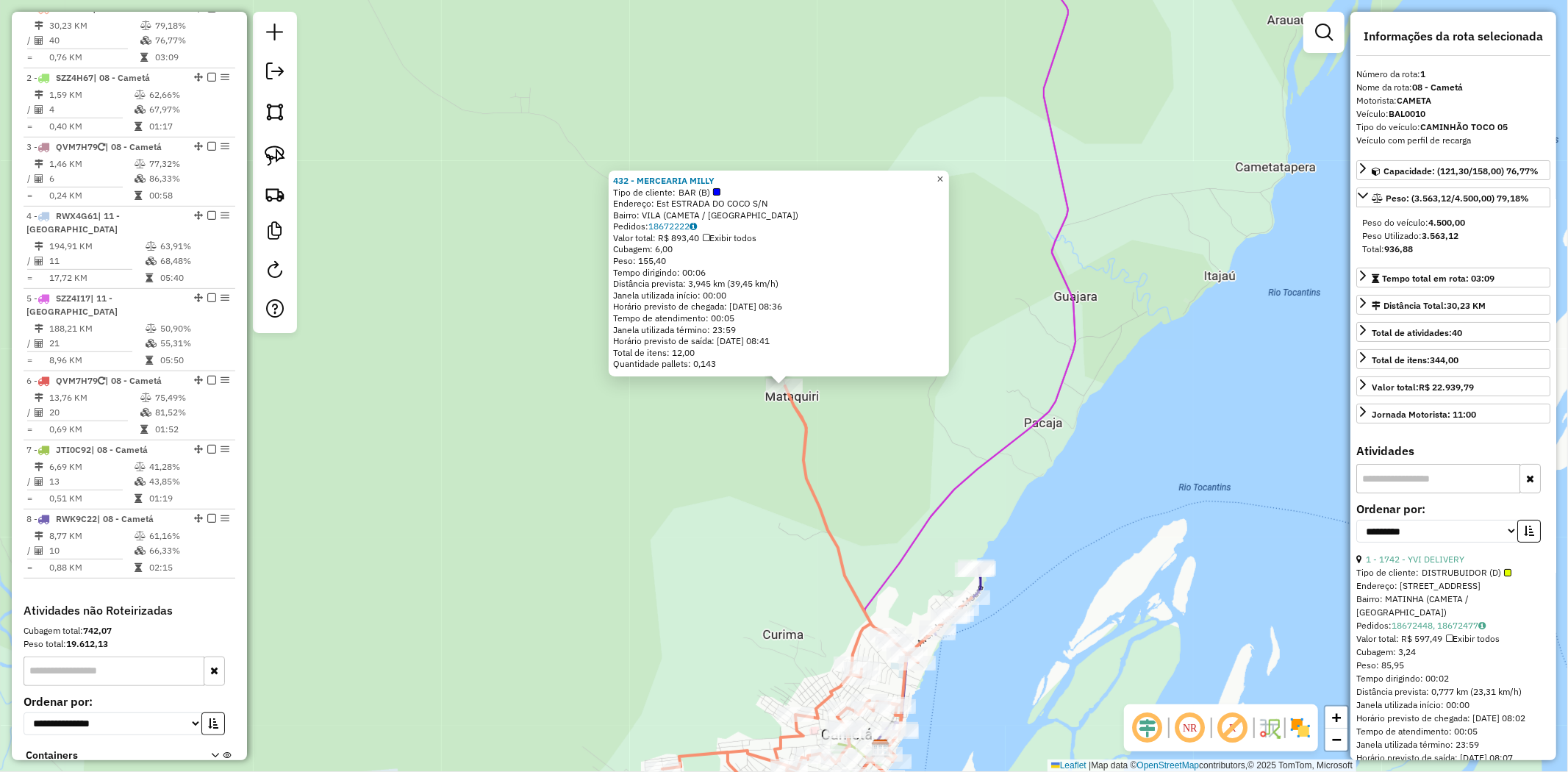
click at [943, 175] on span "×" at bounding box center [940, 179] width 7 height 13
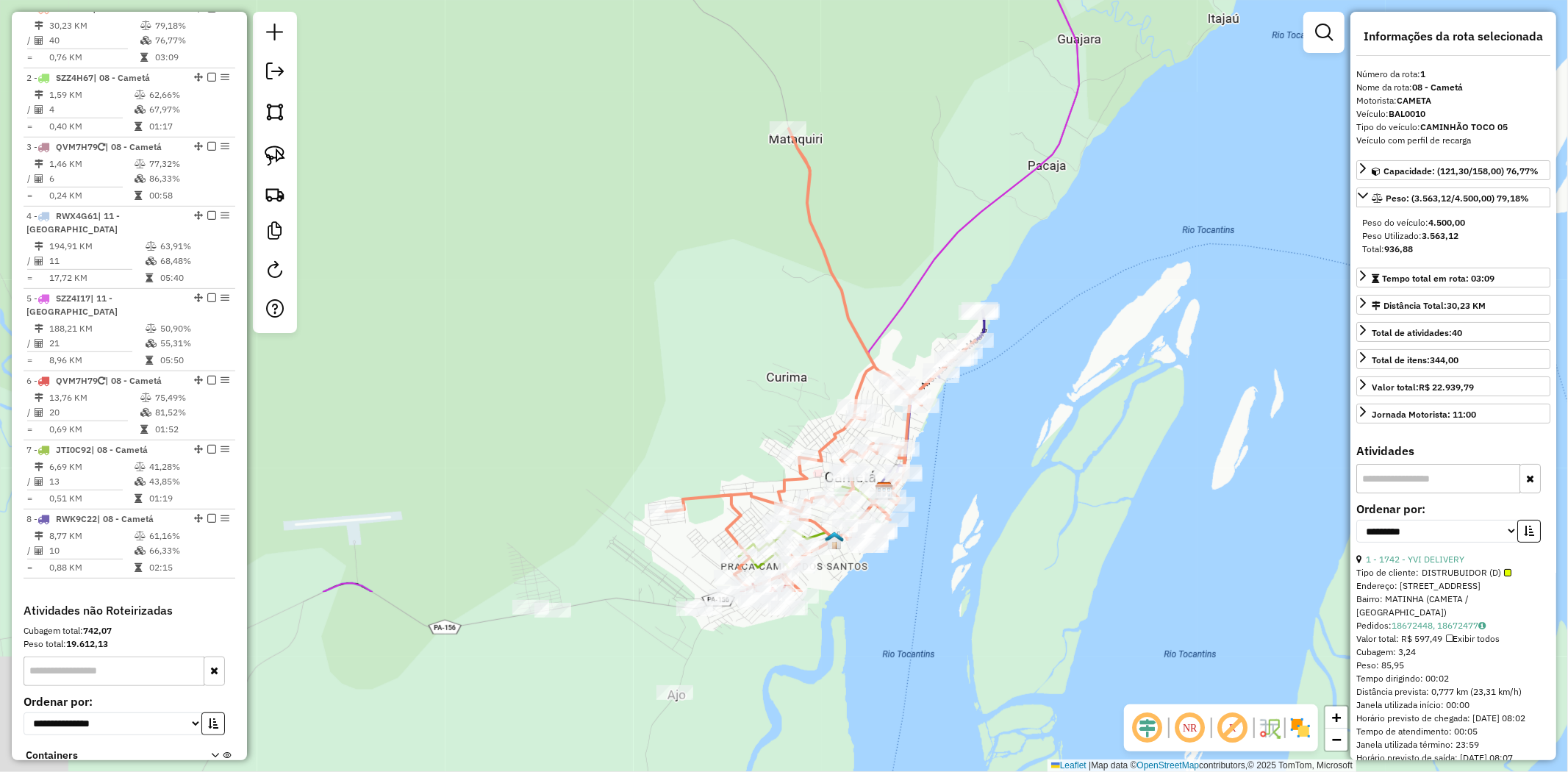
drag, startPoint x: 871, startPoint y: 317, endPoint x: 864, endPoint y: 204, distance: 113.2
click at [864, 207] on div "Janela de atendimento Grade de atendimento Capacidade Transportadoras Veículos …" at bounding box center [784, 386] width 1568 height 772
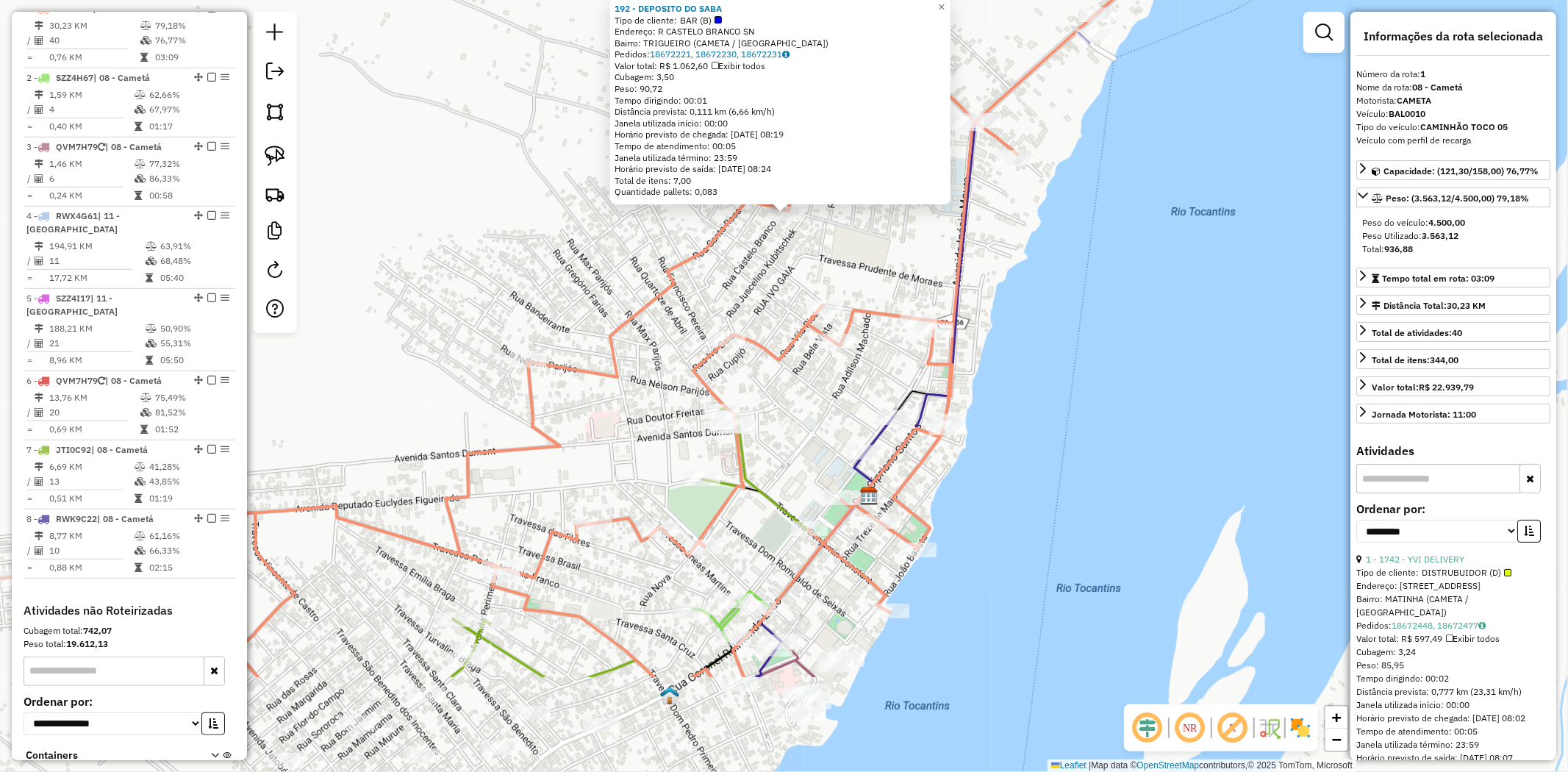
drag, startPoint x: 901, startPoint y: 415, endPoint x: 902, endPoint y: 252, distance: 163.0
click at [902, 252] on div "192 - DEPOSITO DO SABA Tipo de cliente: BAR (B) Endereço: R CASTELO BRANCO SN B…" at bounding box center [784, 386] width 1568 height 772
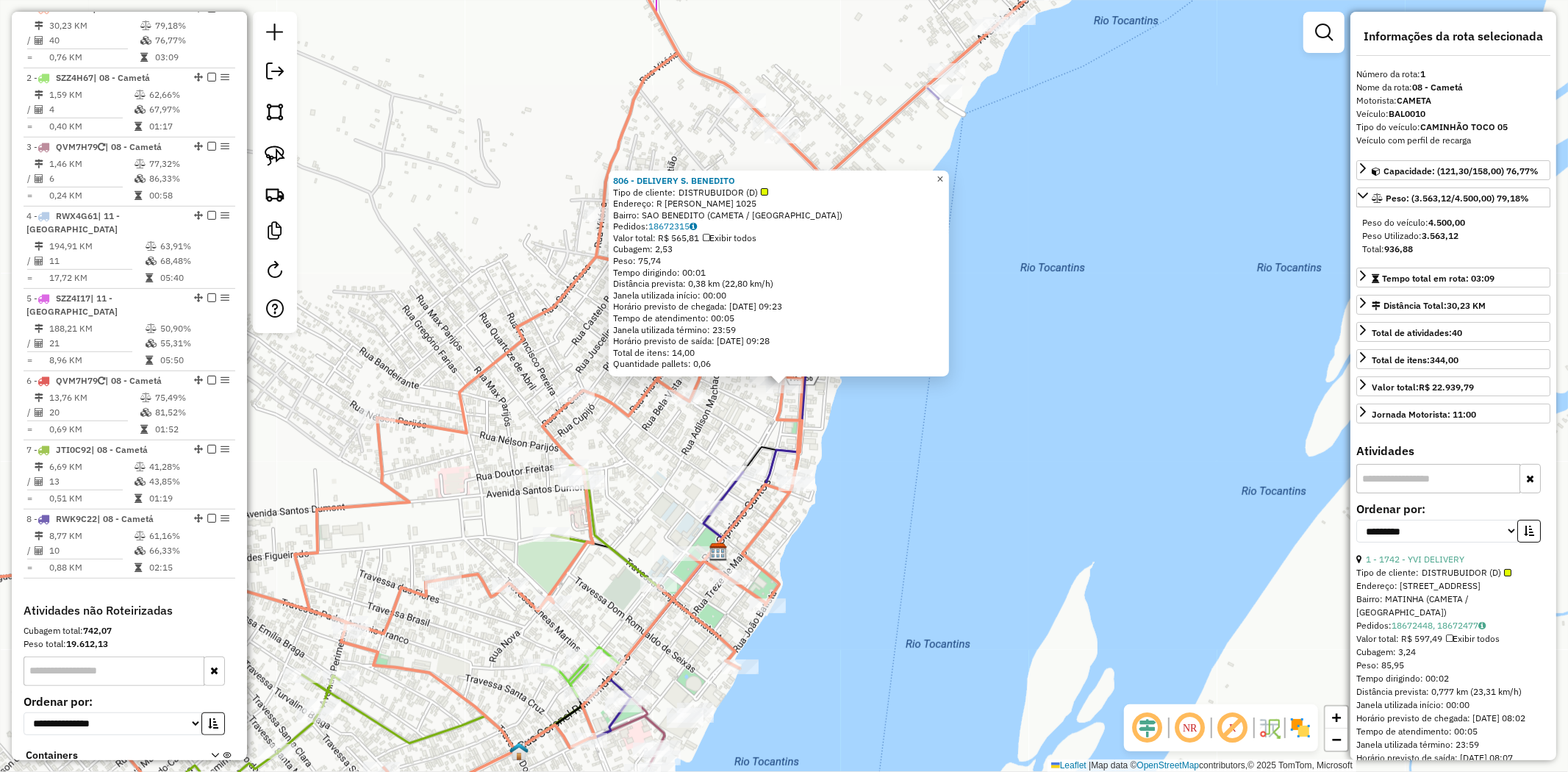
click at [944, 170] on link "×" at bounding box center [940, 179] width 18 height 18
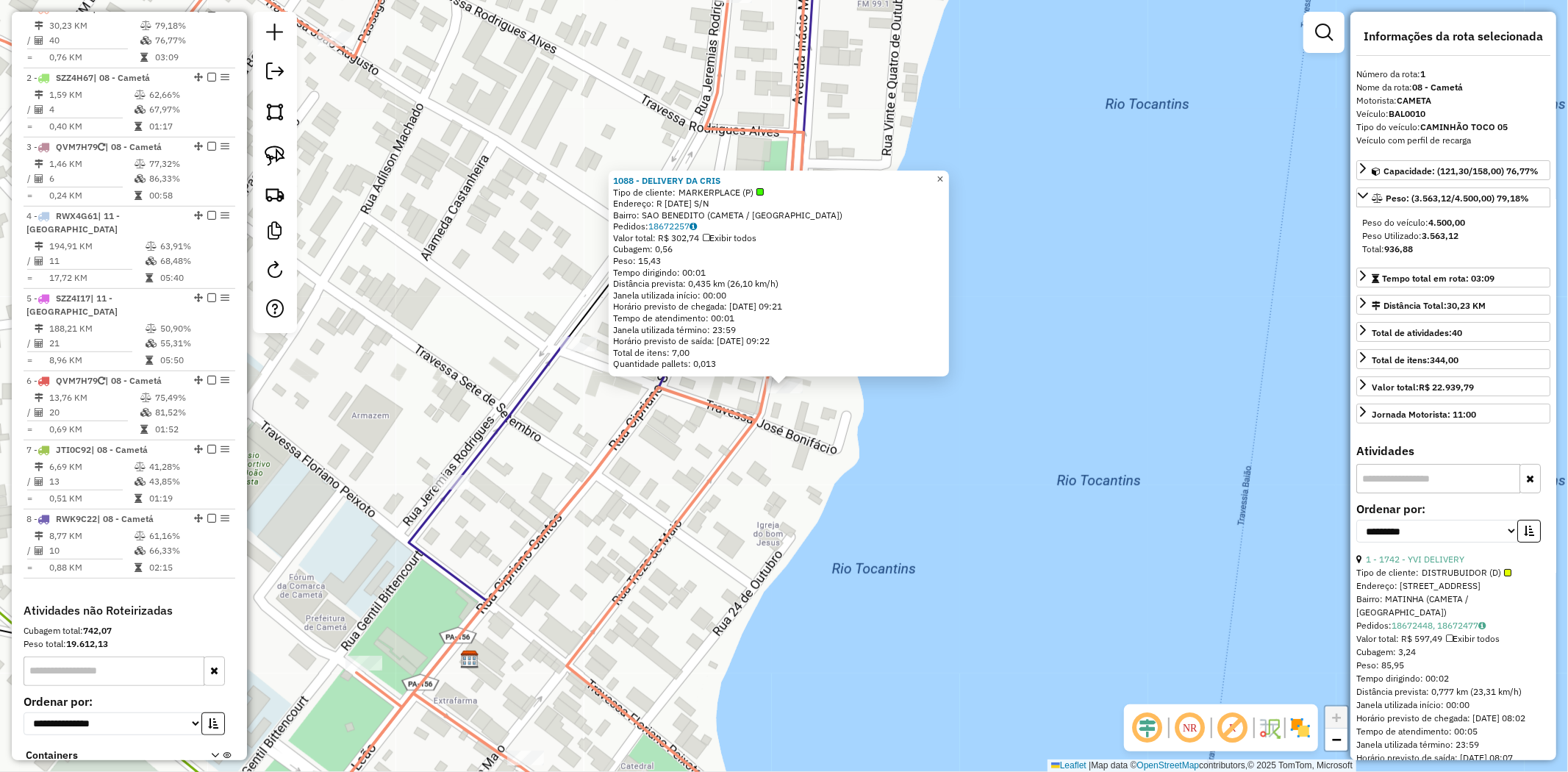
click at [943, 178] on span "×" at bounding box center [940, 179] width 7 height 13
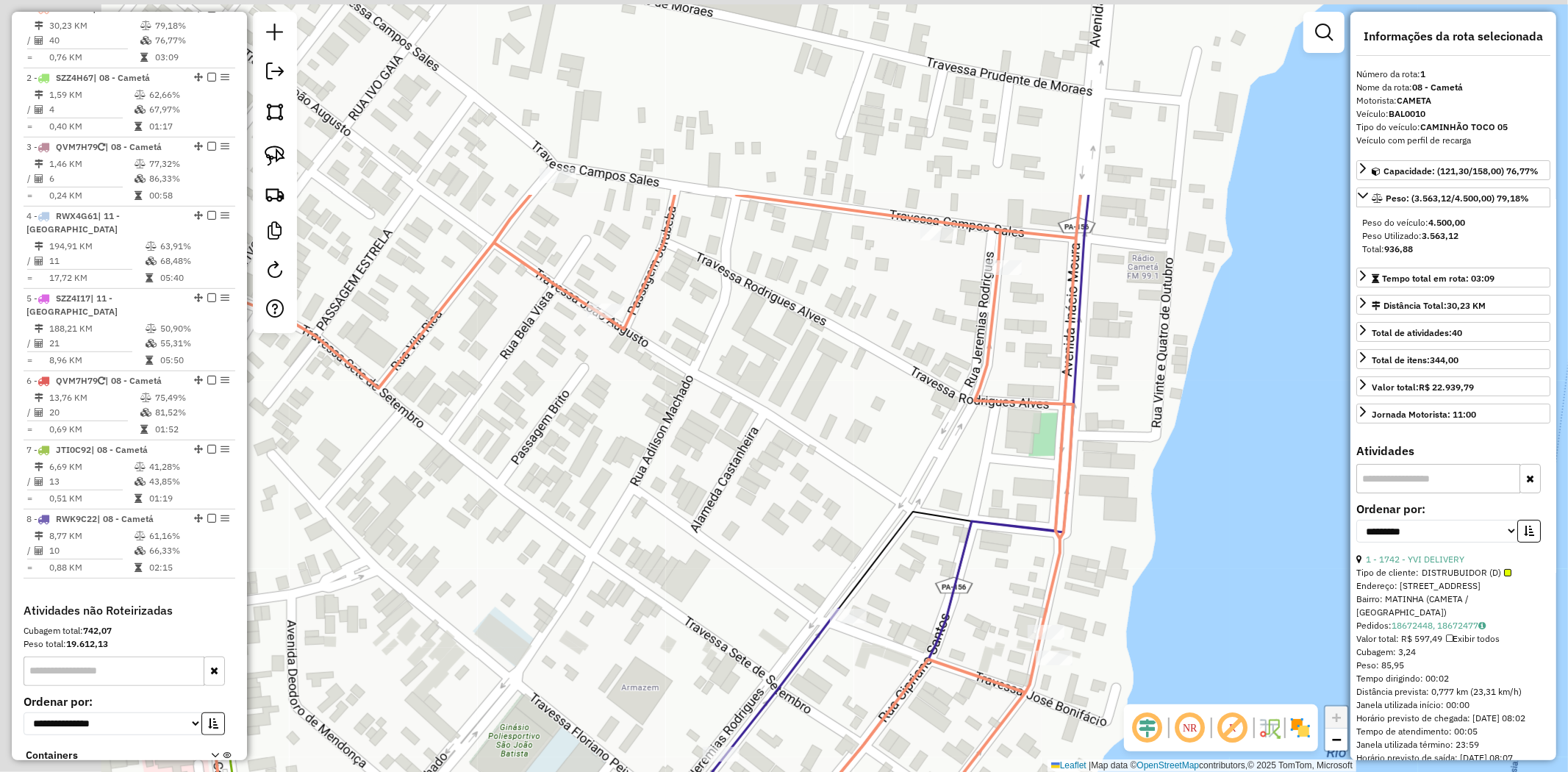
drag, startPoint x: 845, startPoint y: 420, endPoint x: 1013, endPoint y: 467, distance: 174.5
click at [1013, 468] on div "Janela de atendimento Grade de atendimento Capacidade Transportadoras Veículos …" at bounding box center [784, 386] width 1568 height 772
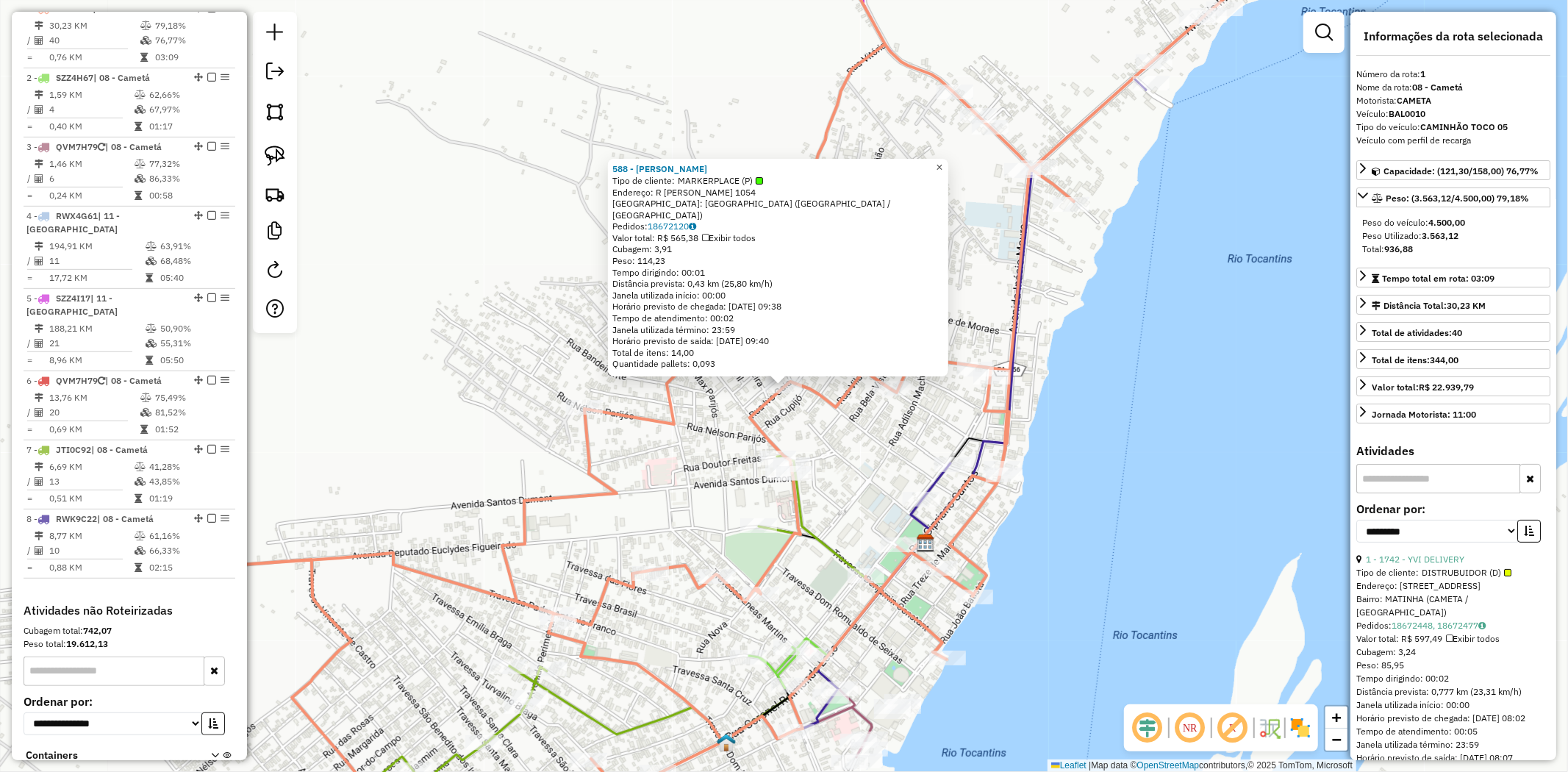
click at [943, 170] on span "×" at bounding box center [939, 167] width 7 height 13
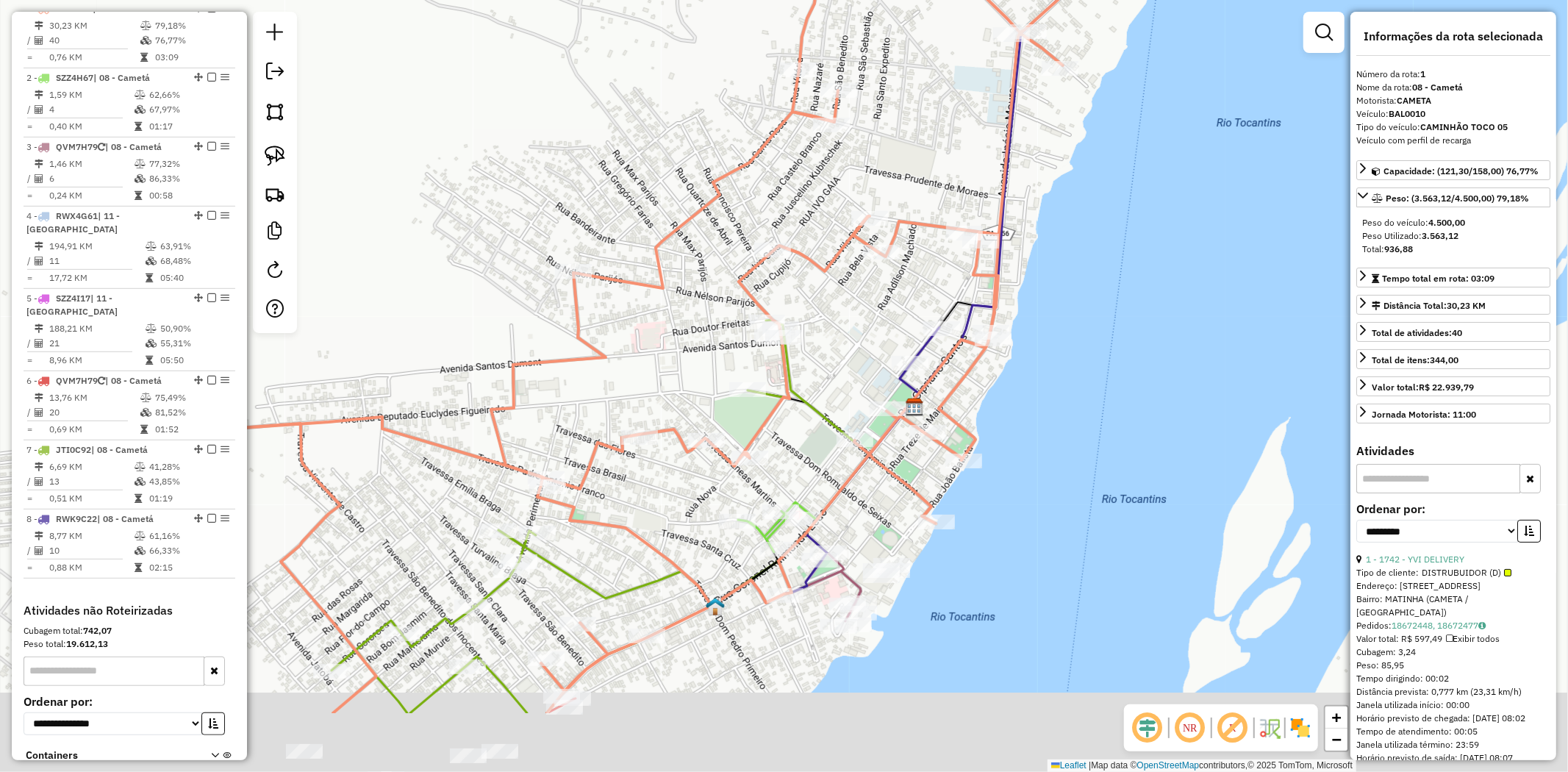
drag, startPoint x: 595, startPoint y: 362, endPoint x: 579, endPoint y: 192, distance: 170.8
click at [579, 192] on div "Janela de atendimento Grade de atendimento Capacidade Transportadoras Veículos …" at bounding box center [784, 386] width 1568 height 772
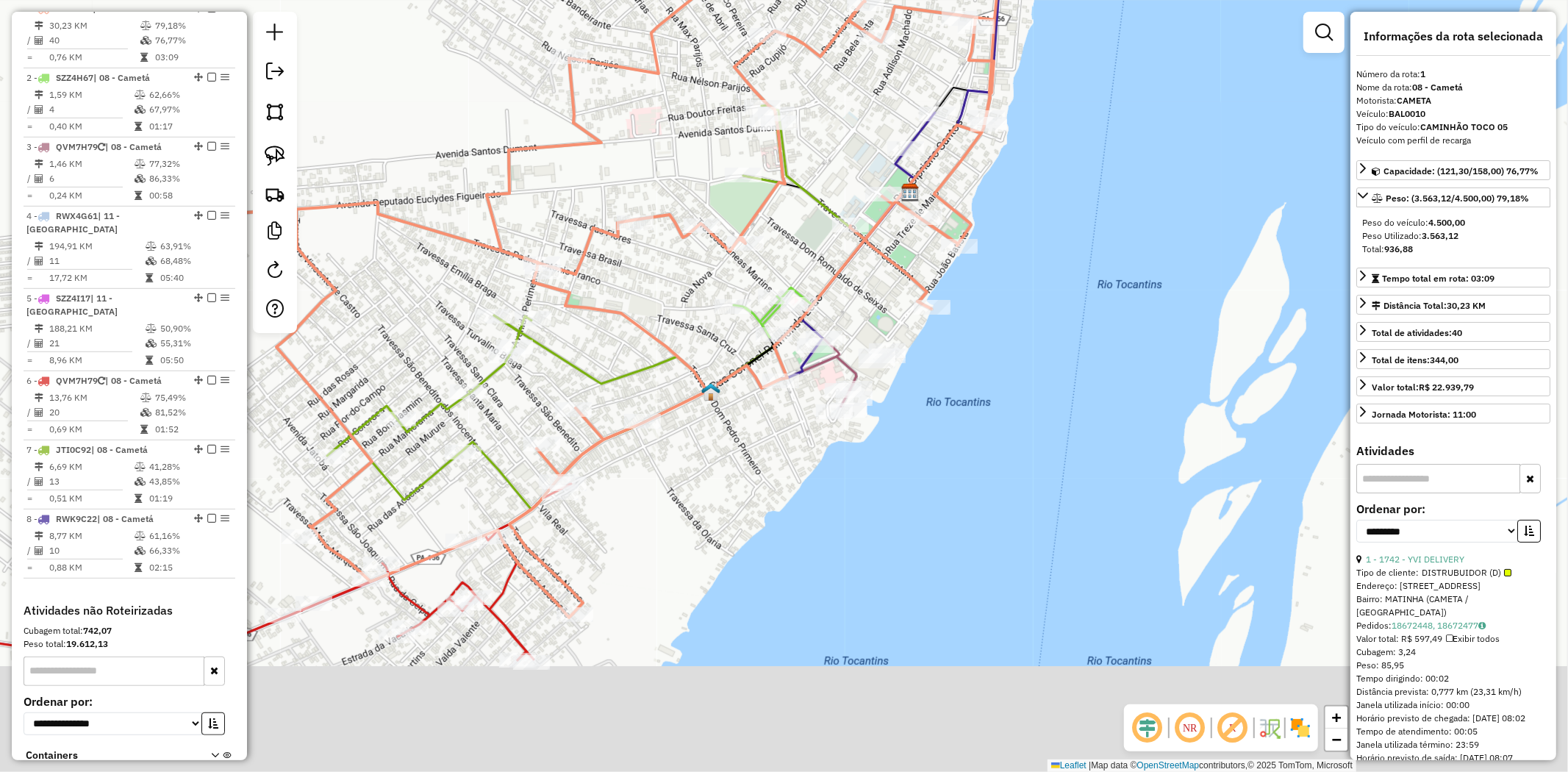
drag, startPoint x: 623, startPoint y: 365, endPoint x: 623, endPoint y: 186, distance: 179.0
click at [623, 186] on div "Janela de atendimento Grade de atendimento Capacidade Transportadoras Veículos …" at bounding box center [784, 386] width 1568 height 772
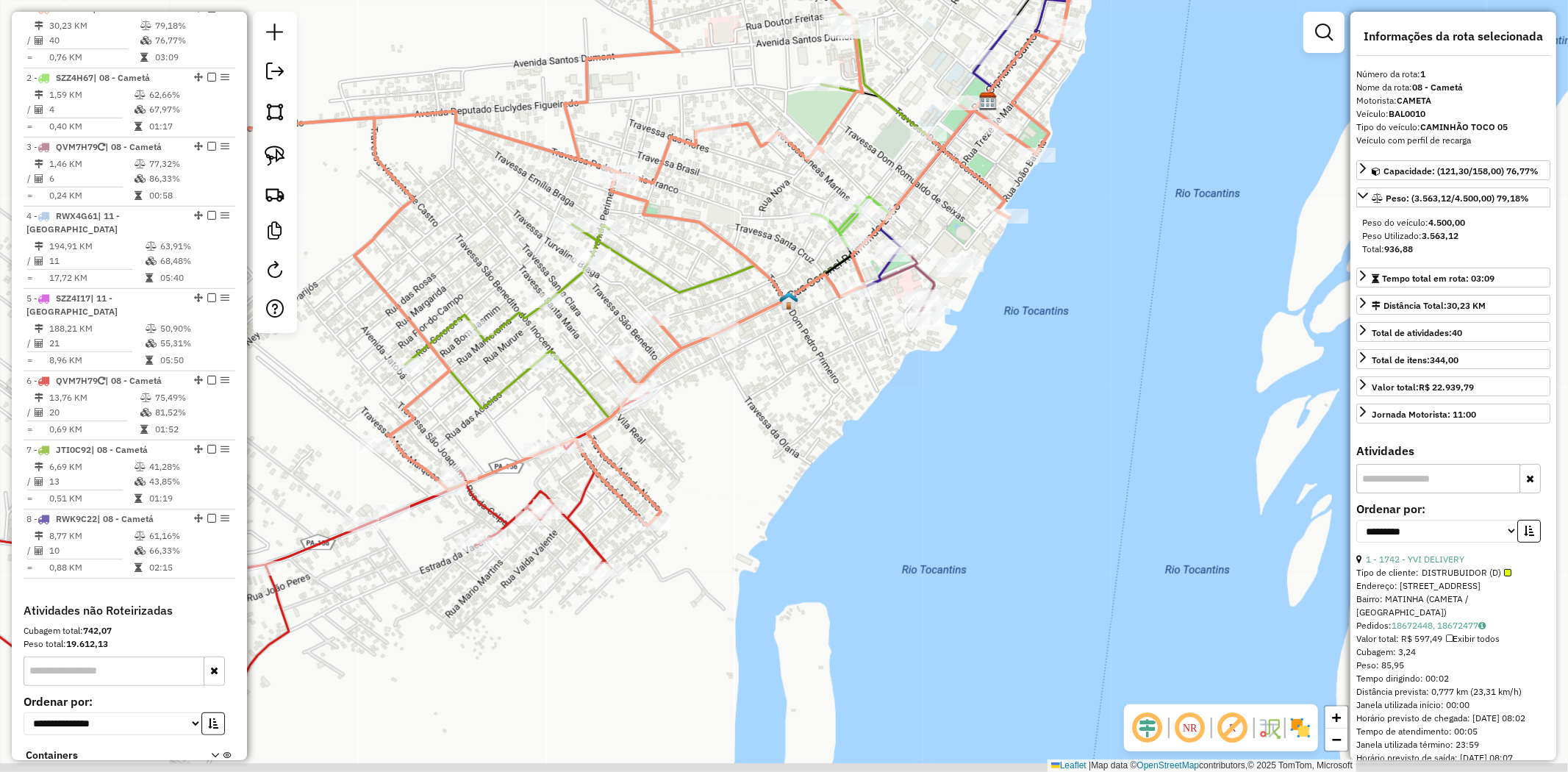
drag, startPoint x: 638, startPoint y: 479, endPoint x: 687, endPoint y: 369, distance: 120.4
click at [687, 369] on div "Janela de atendimento Grade de atendimento Capacidade Transportadoras Veículos …" at bounding box center [784, 386] width 1568 height 772
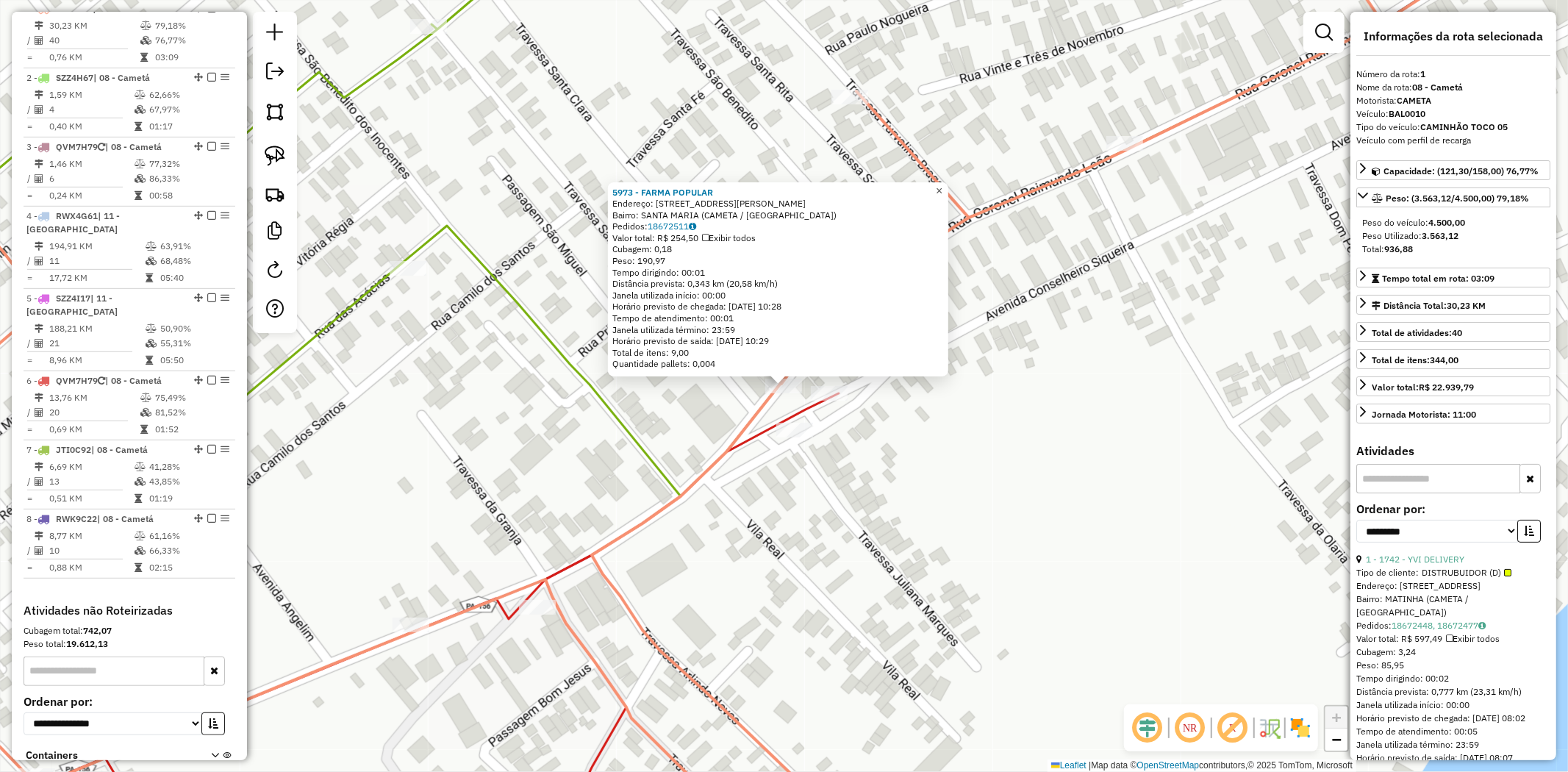
drag, startPoint x: 943, startPoint y: 185, endPoint x: 950, endPoint y: 185, distance: 7.0
click at [943, 185] on link "×" at bounding box center [939, 191] width 18 height 18
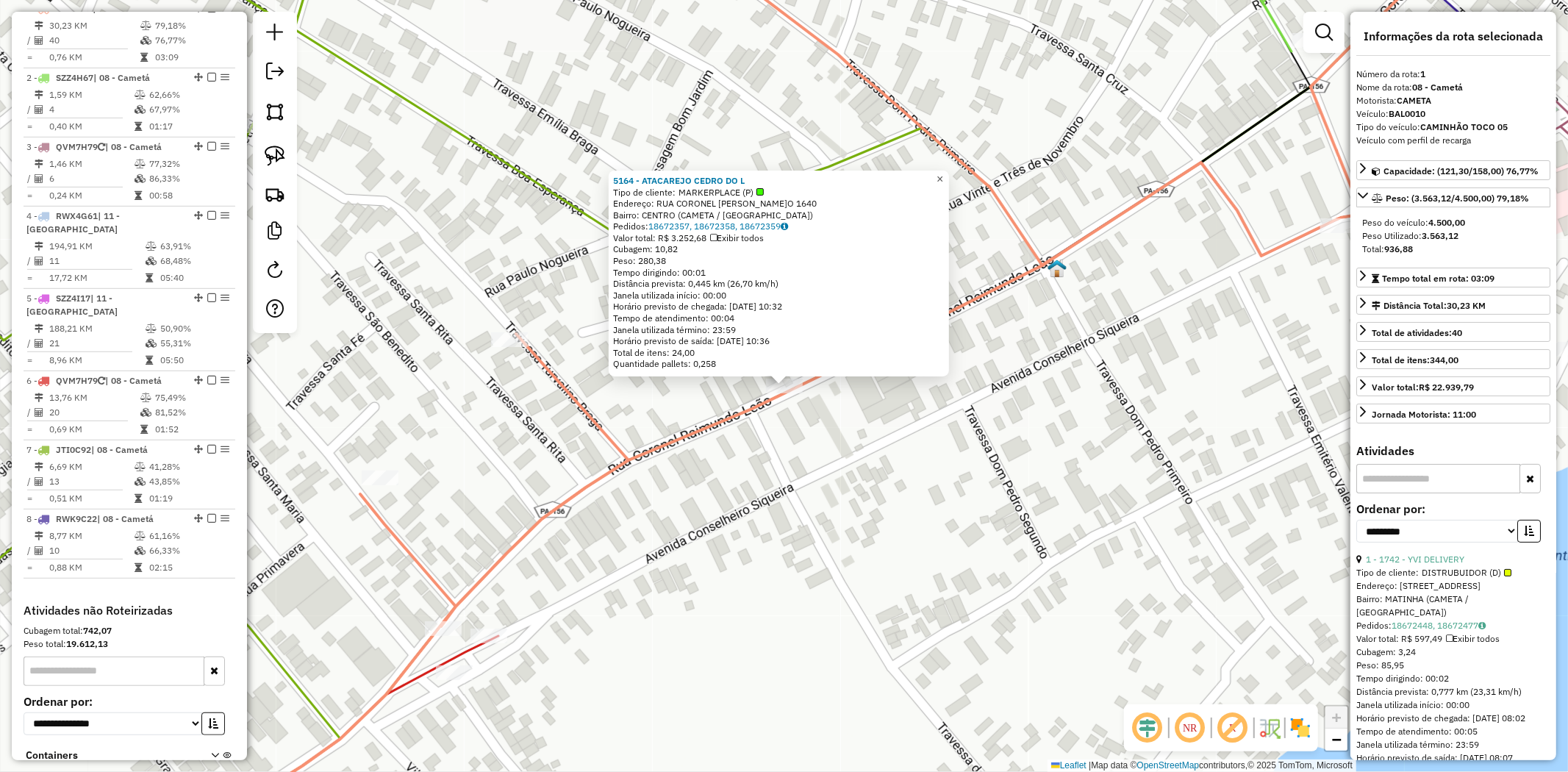
click at [943, 173] on span "×" at bounding box center [940, 179] width 7 height 13
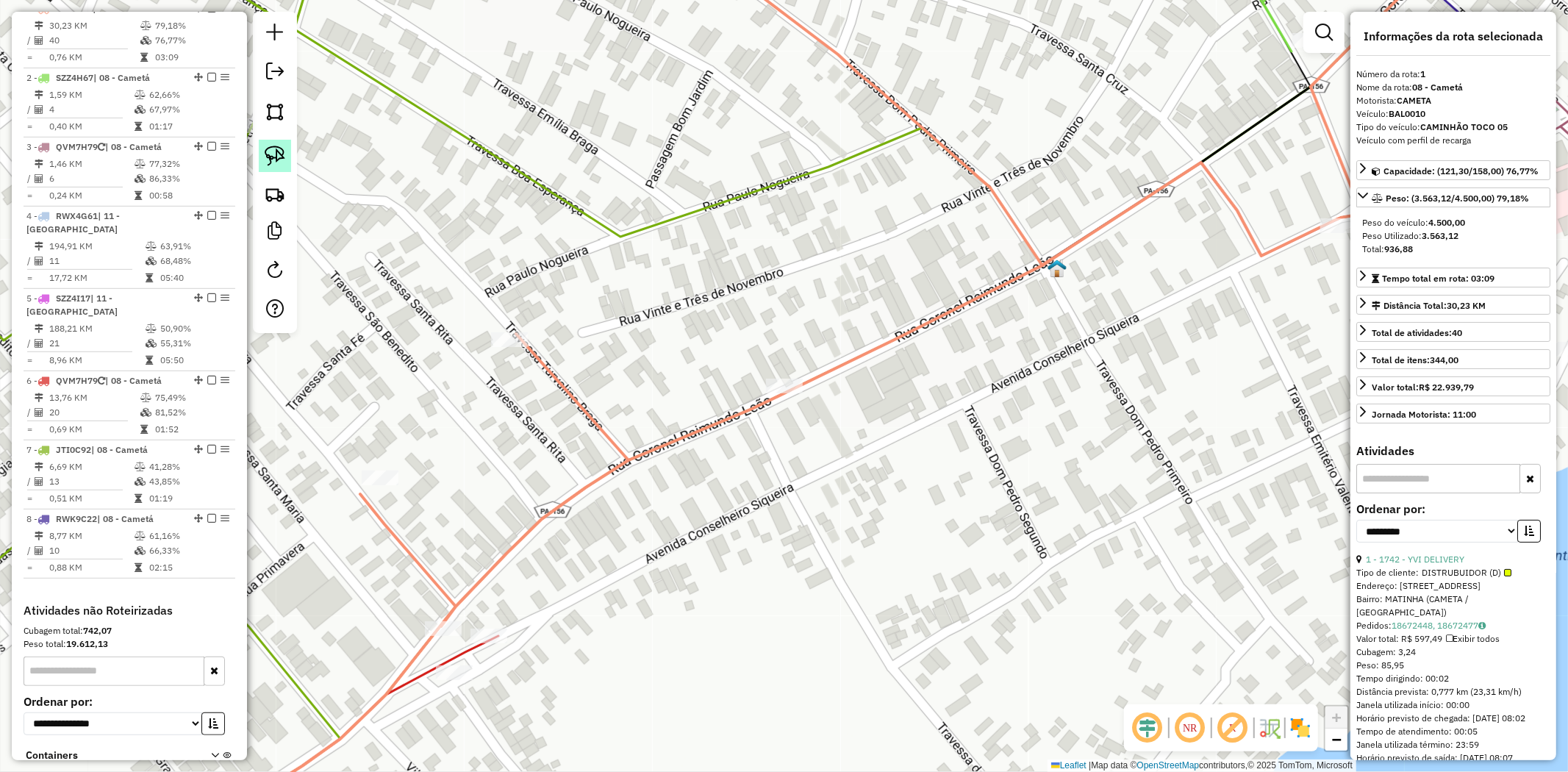
click at [280, 153] on img at bounding box center [275, 156] width 21 height 21
drag, startPoint x: 802, startPoint y: 331, endPoint x: 856, endPoint y: 403, distance: 90.0
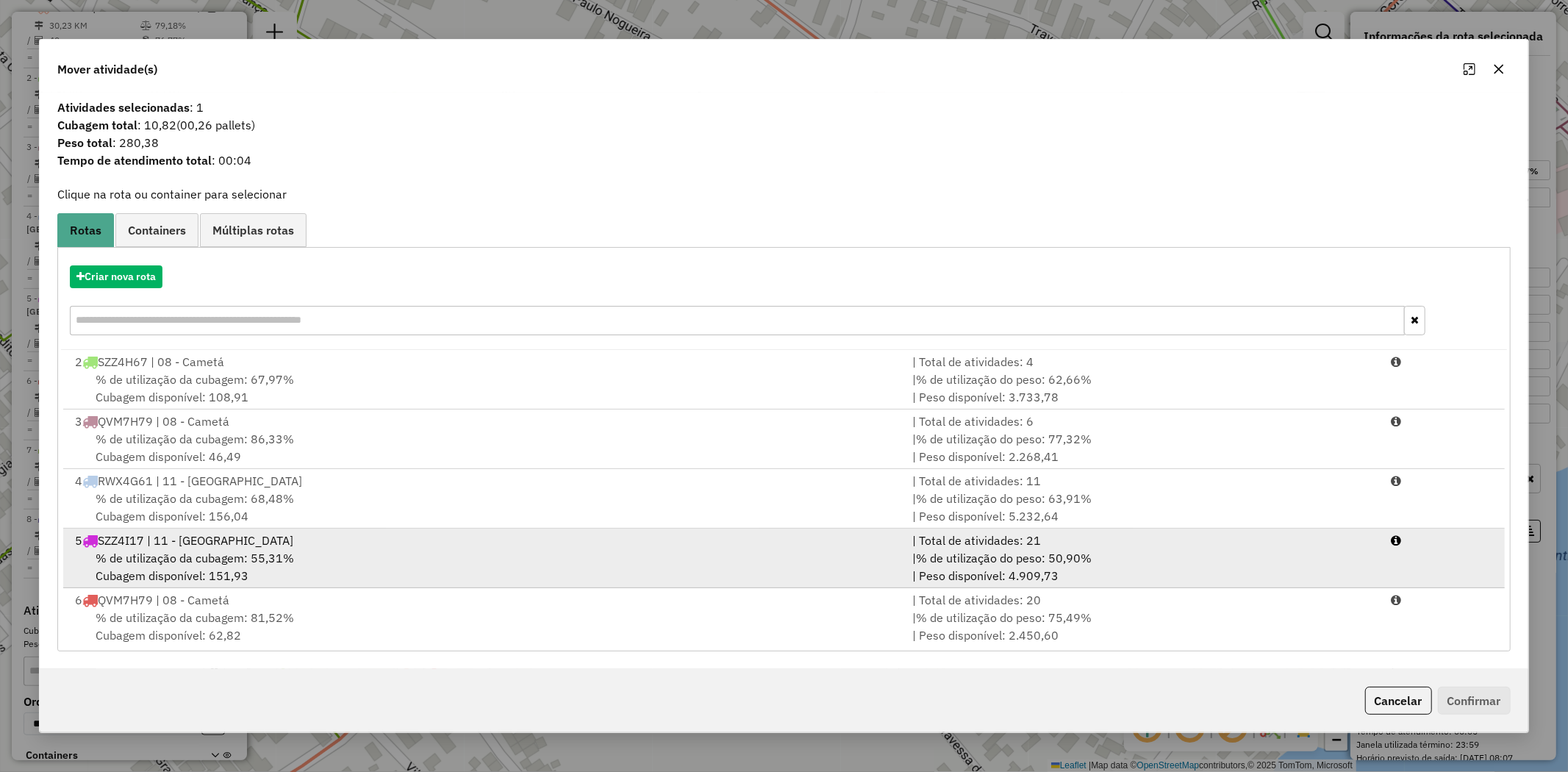
scroll to position [123, 0]
click at [176, 549] on span "% de utilização da cubagem: 43,85%" at bounding box center [194, 554] width 199 height 15
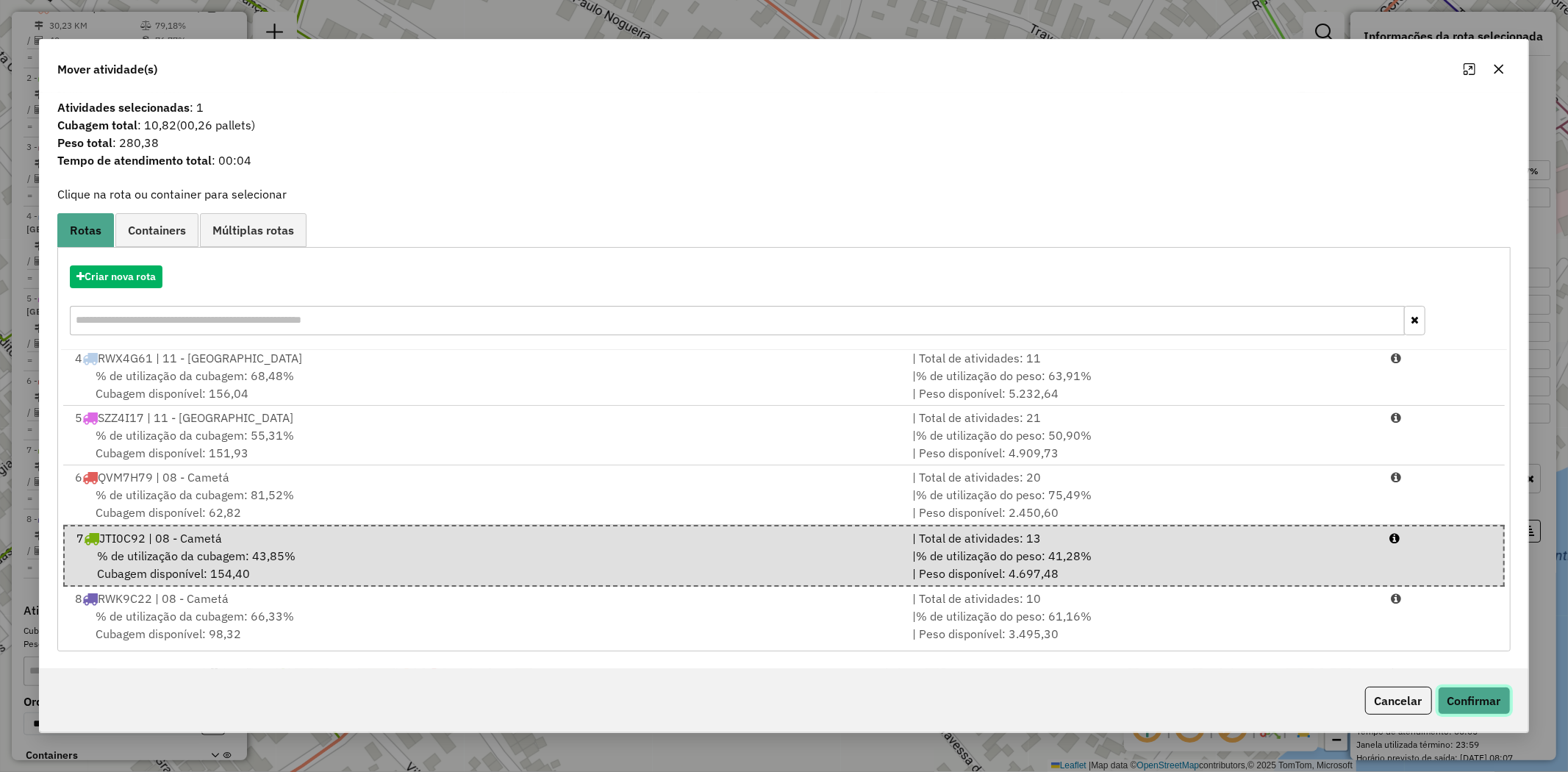
click at [1483, 703] on button "Confirmar" at bounding box center [1474, 701] width 73 height 28
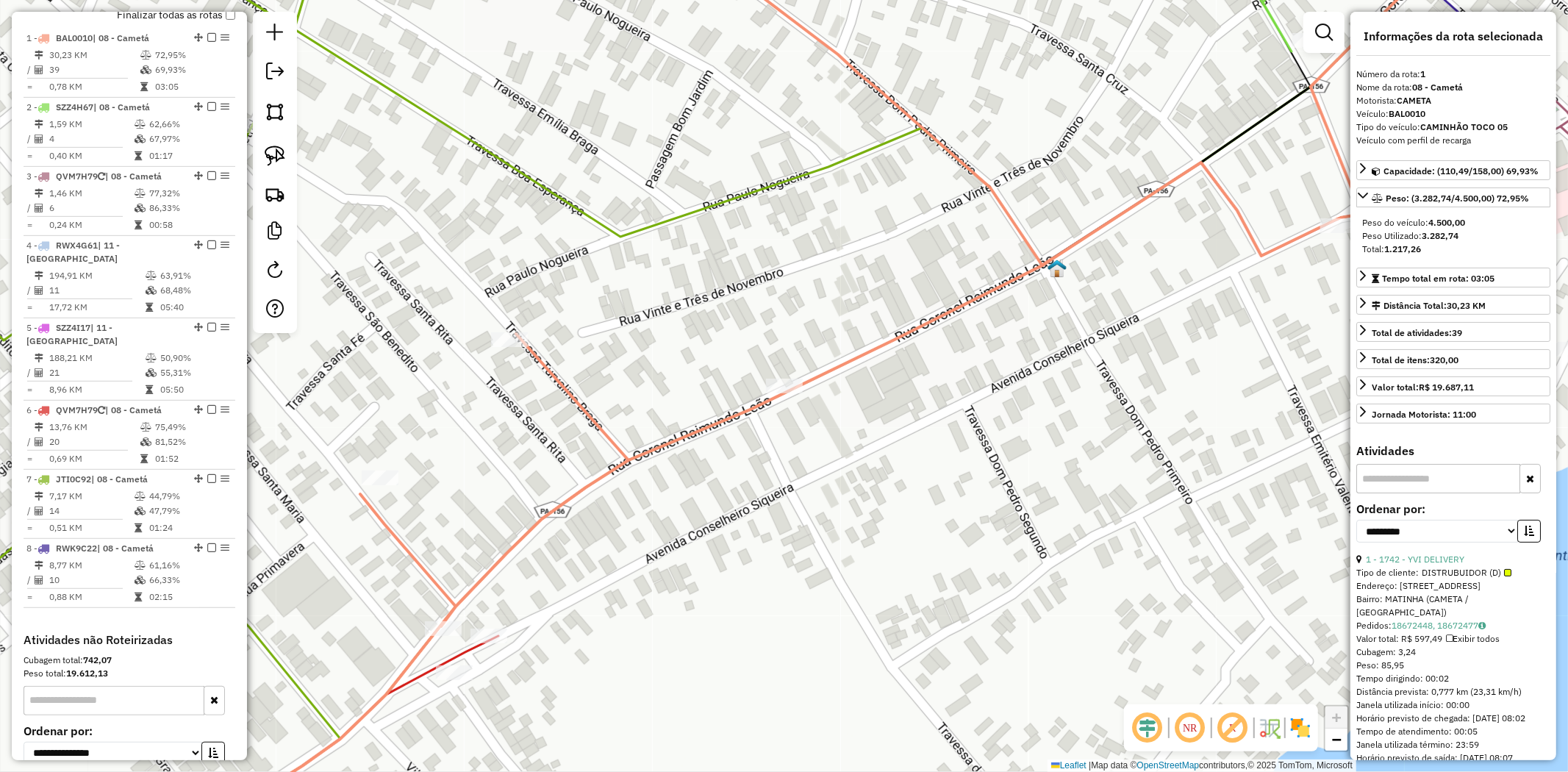
scroll to position [569, 0]
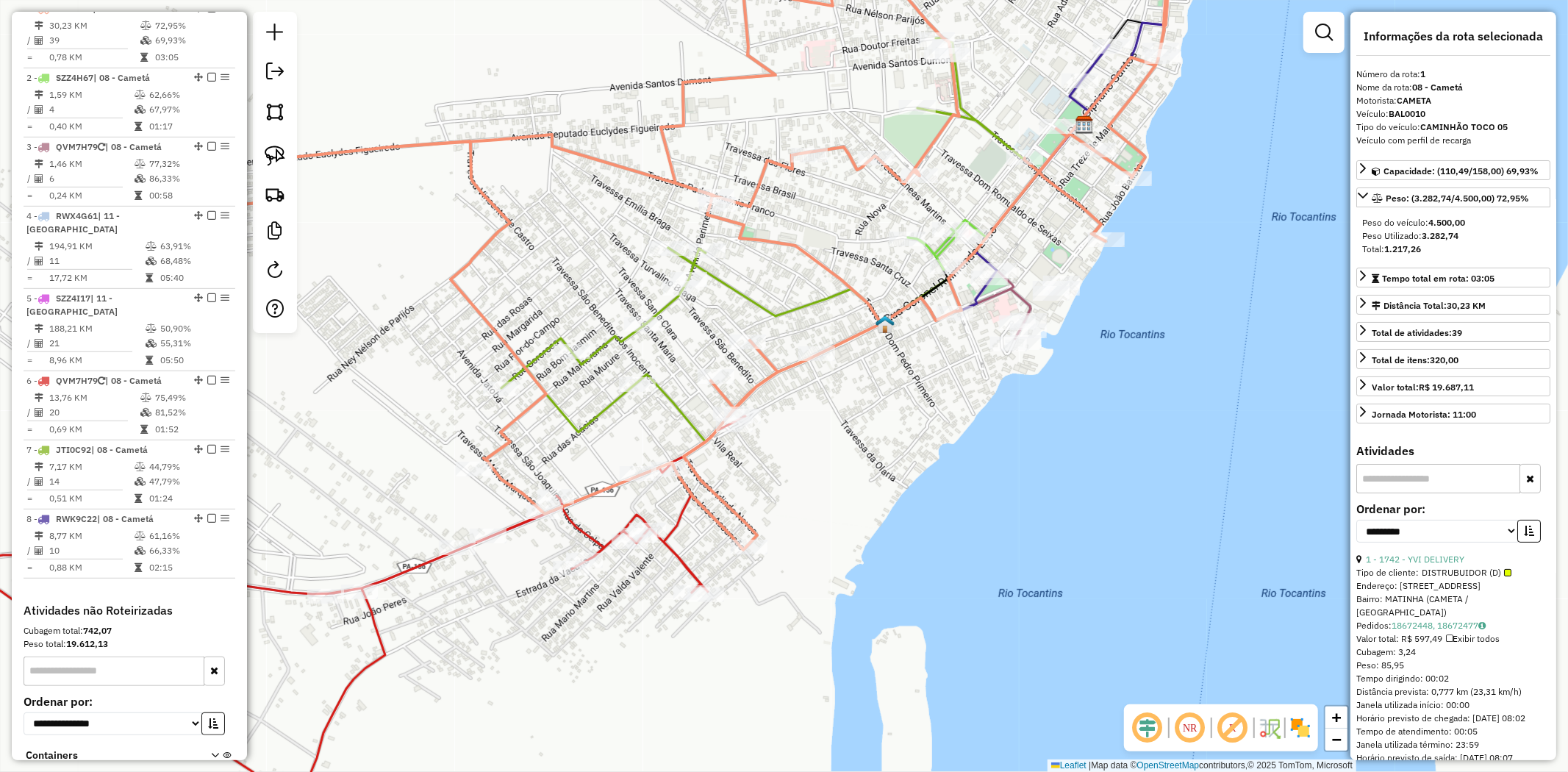
drag, startPoint x: 842, startPoint y: 423, endPoint x: 877, endPoint y: 437, distance: 37.7
click at [877, 437] on div "Janela de atendimento Grade de atendimento Capacidade Transportadoras Veículos …" at bounding box center [784, 386] width 1568 height 772
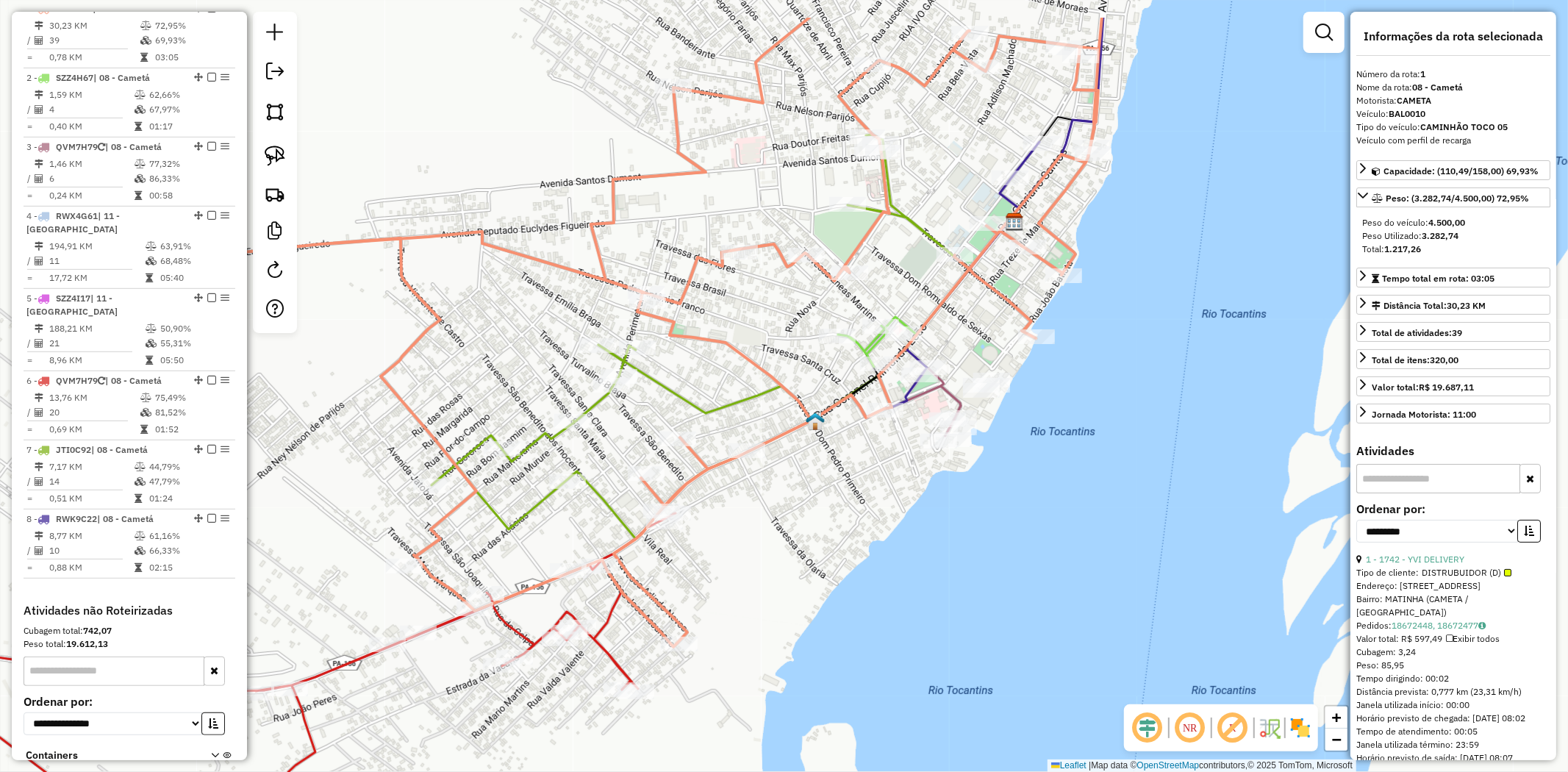
drag, startPoint x: 842, startPoint y: 256, endPoint x: 766, endPoint y: 356, distance: 125.6
click at [766, 356] on div "Janela de atendimento Grade de atendimento Capacidade Transportadoras Veículos …" at bounding box center [784, 386] width 1568 height 772
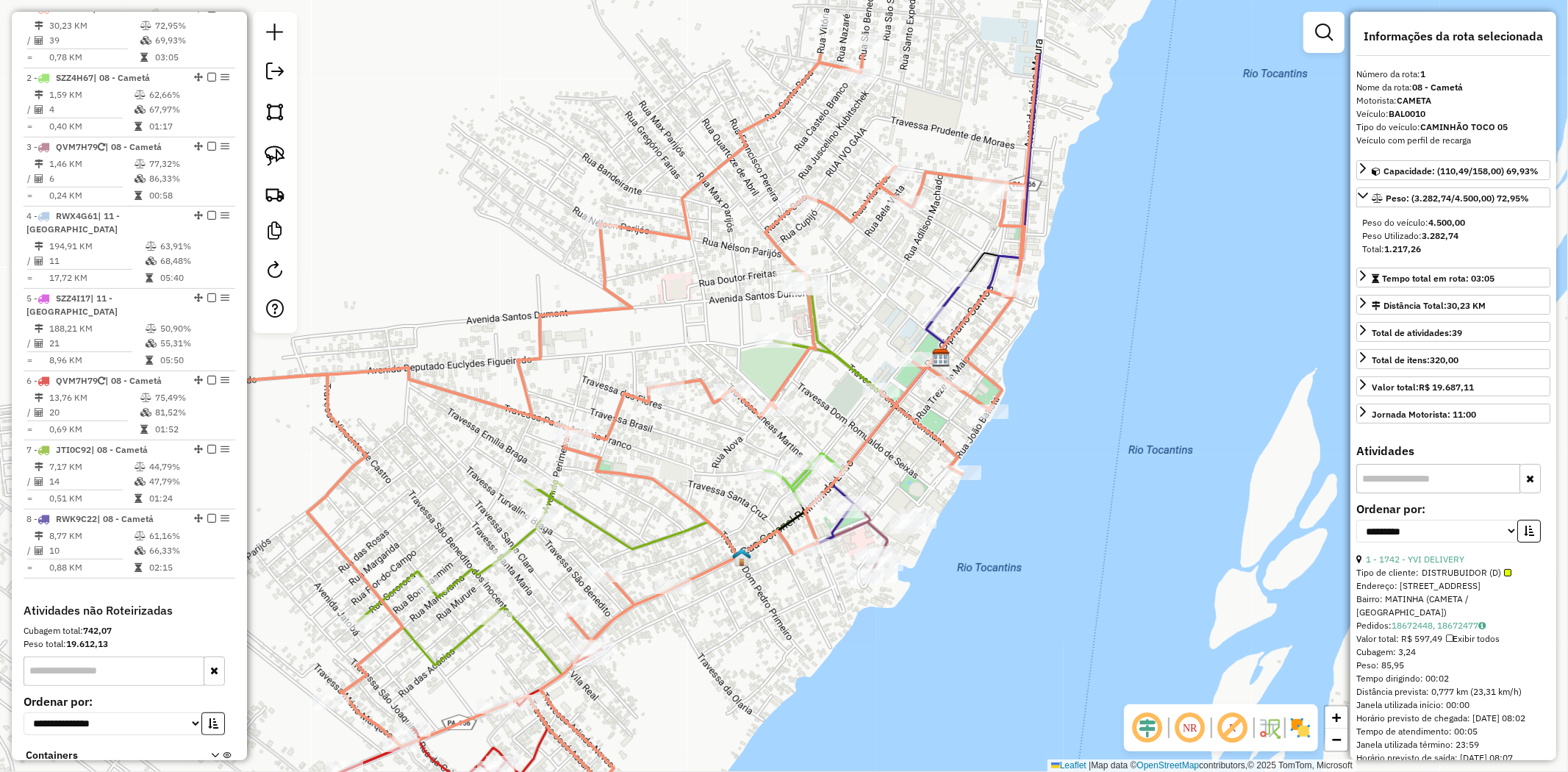
drag, startPoint x: 779, startPoint y: 329, endPoint x: 710, endPoint y: 460, distance: 148.1
click at [710, 460] on div "Janela de atendimento Grade de atendimento Capacidade Transportadoras Veículos …" at bounding box center [784, 386] width 1568 height 772
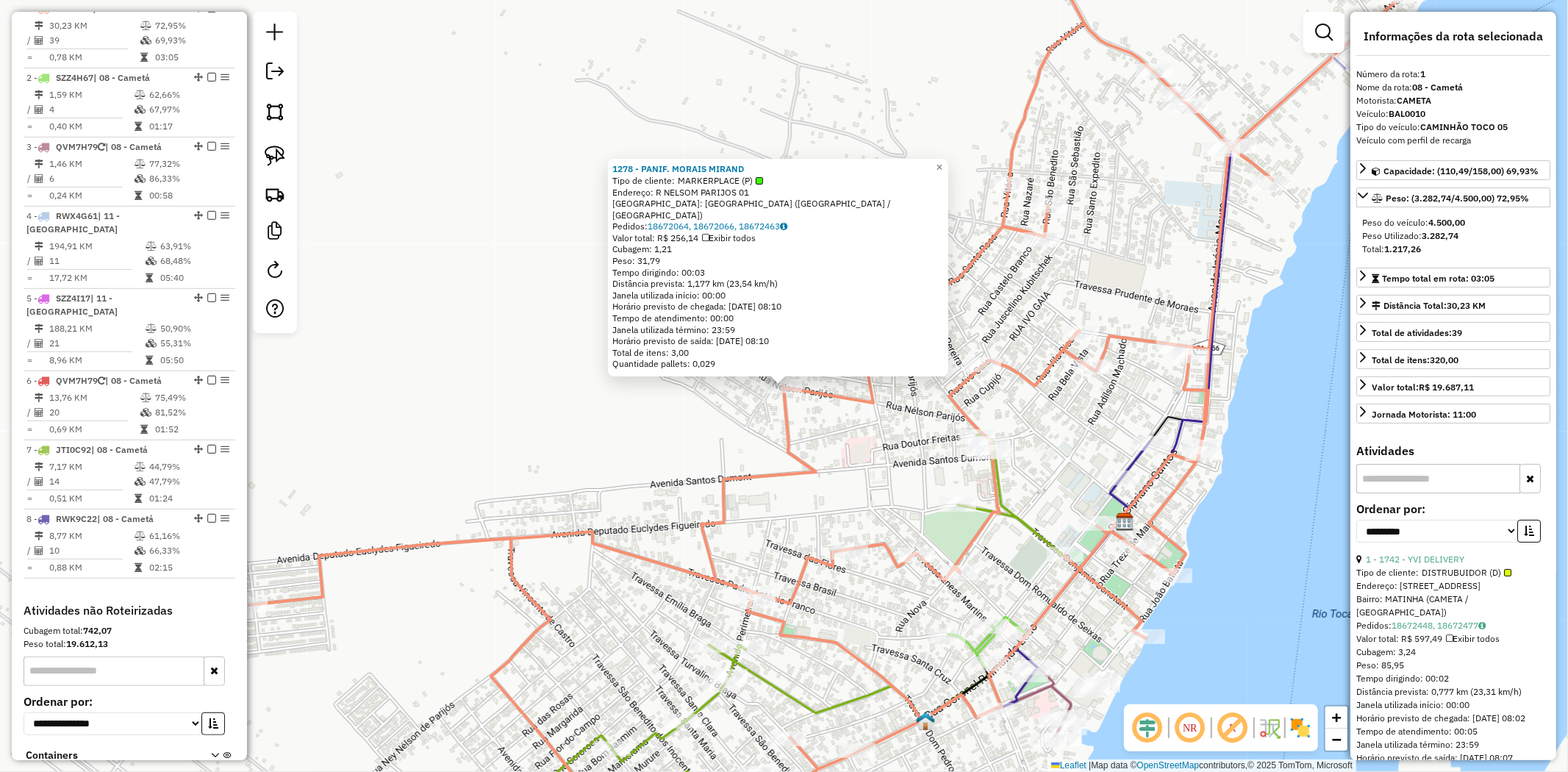
click at [935, 175] on div "1278 - PANIF. MORAIS MIRAND" at bounding box center [778, 170] width 331 height 12
click at [943, 174] on span "×" at bounding box center [939, 167] width 7 height 13
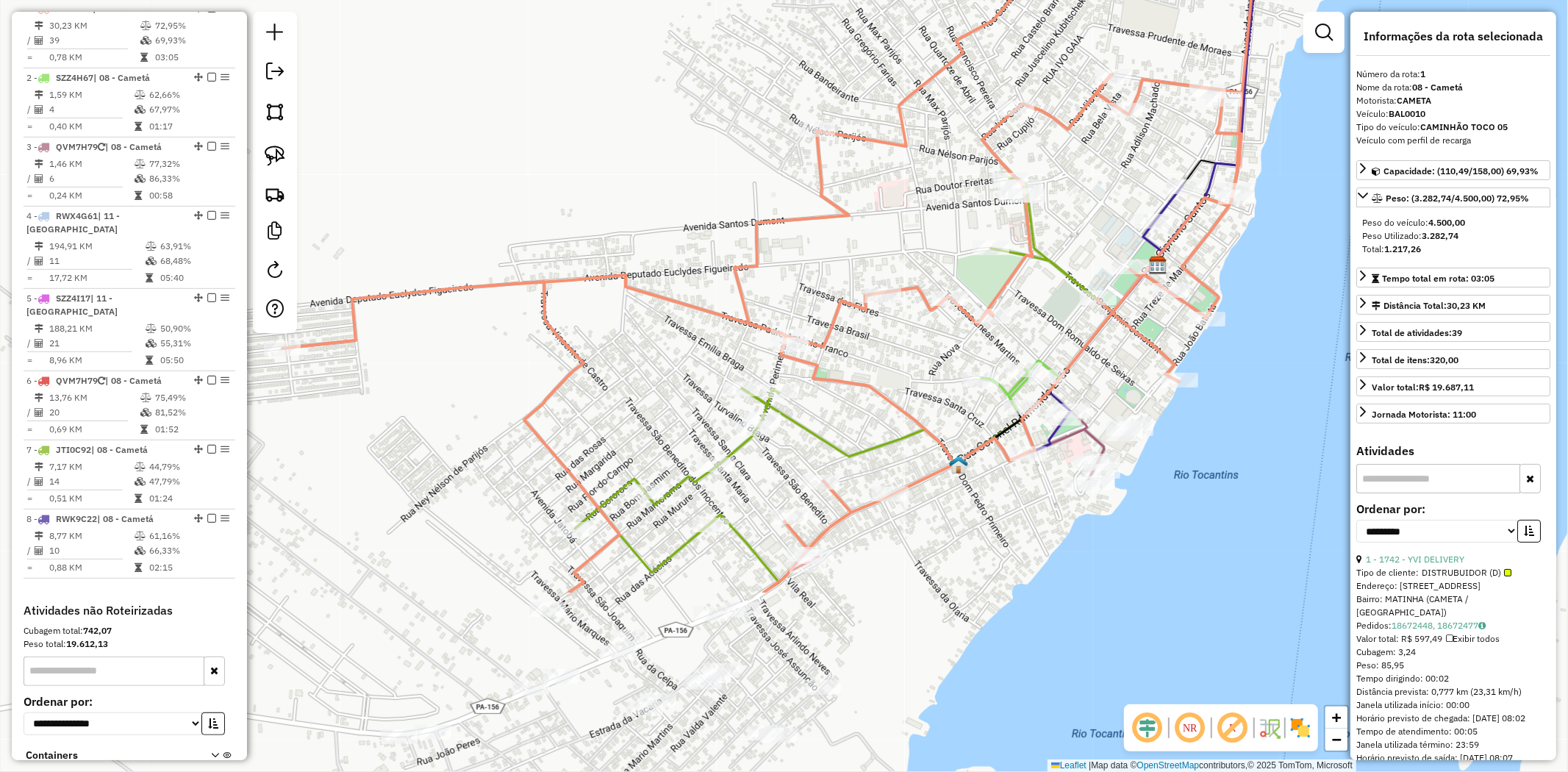
drag, startPoint x: 810, startPoint y: 310, endPoint x: 821, endPoint y: 175, distance: 135.4
click at [832, 145] on icon at bounding box center [901, 129] width 1237 height 927
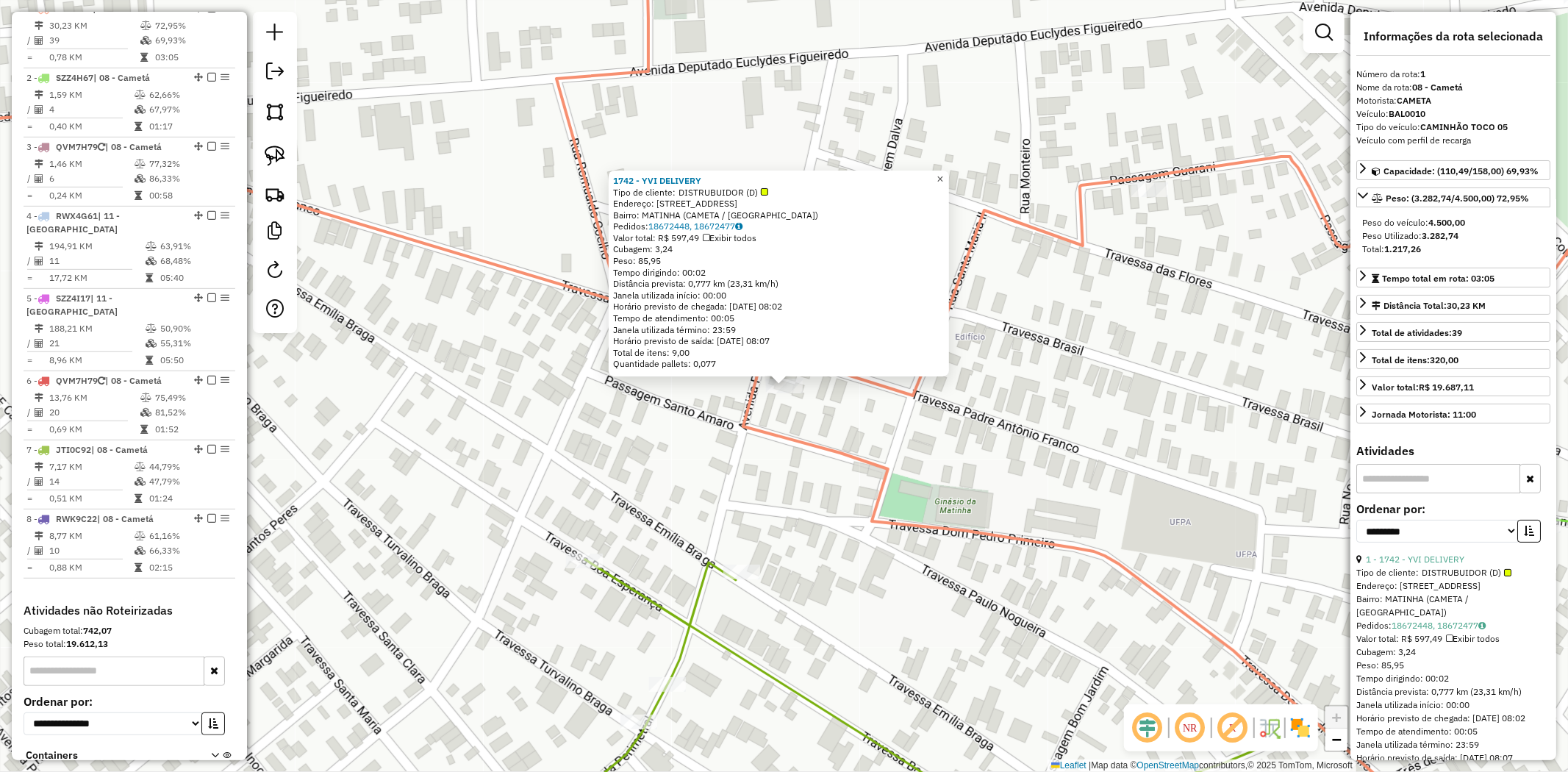
click at [943, 176] on span "×" at bounding box center [940, 179] width 7 height 13
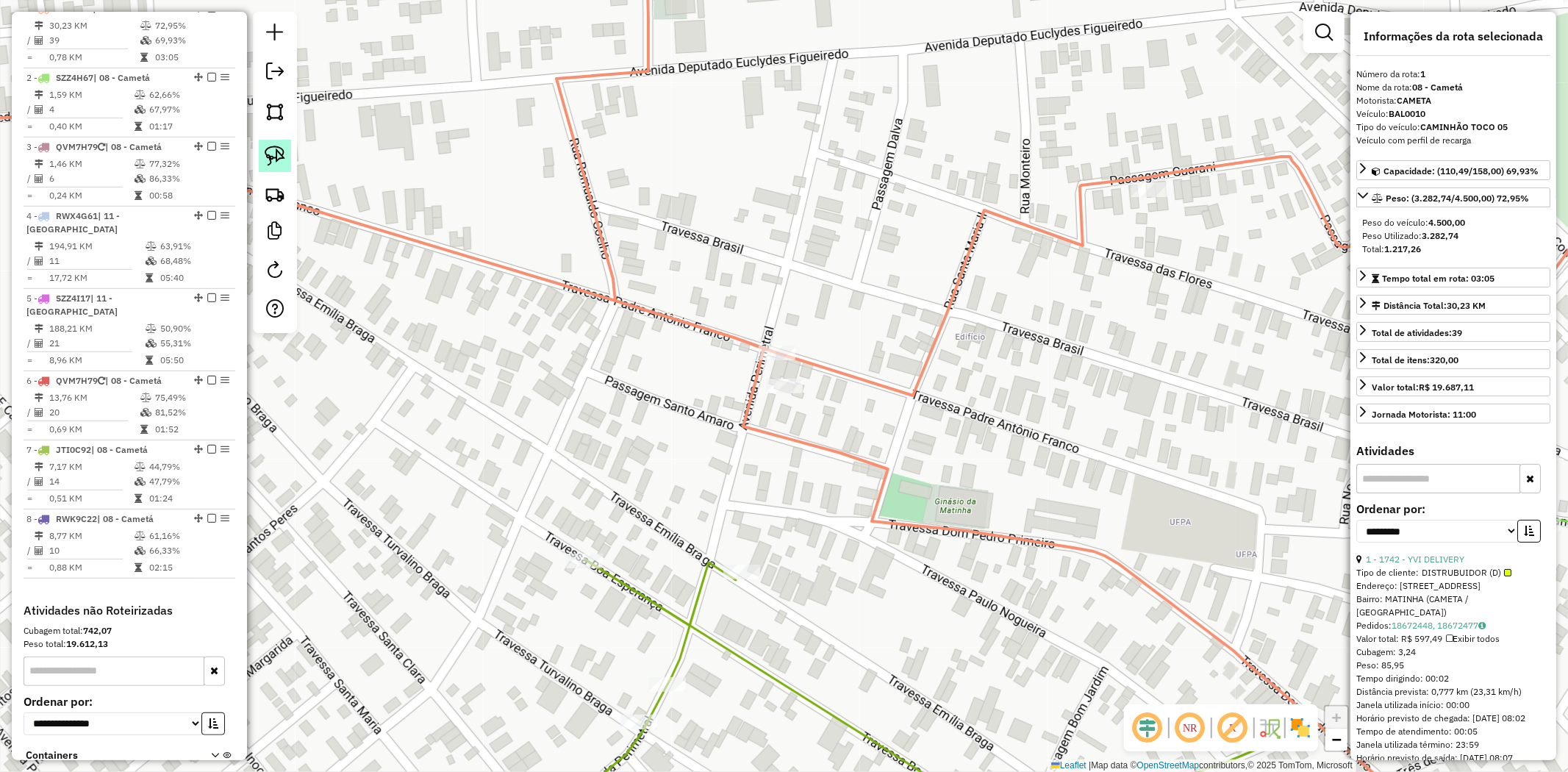
click at [268, 150] on img at bounding box center [275, 156] width 21 height 21
drag, startPoint x: 653, startPoint y: 261, endPoint x: 812, endPoint y: 343, distance: 178.9
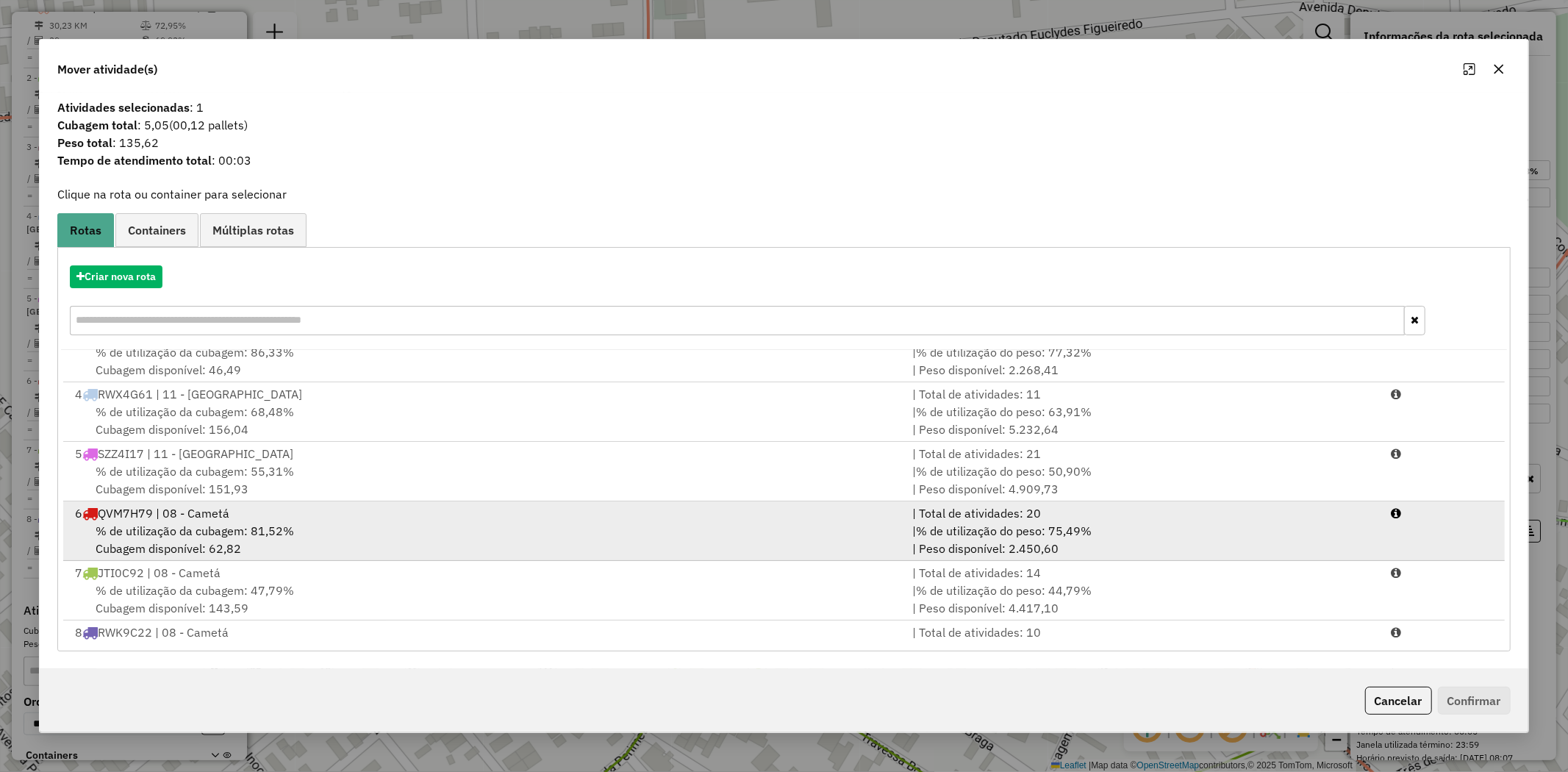
scroll to position [123, 0]
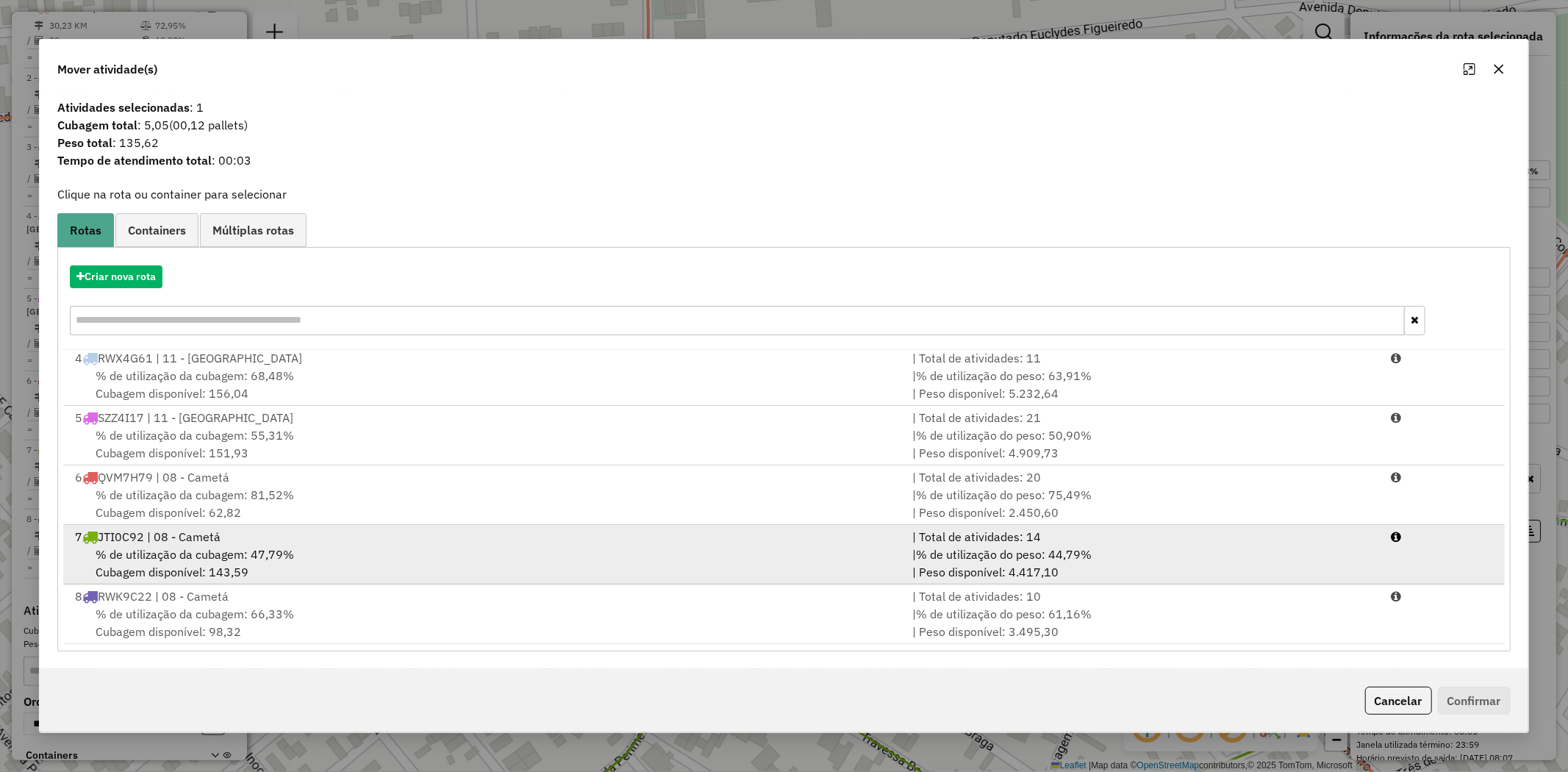
click at [180, 548] on span "% de utilização da cubagem: 47,79%" at bounding box center [194, 554] width 199 height 15
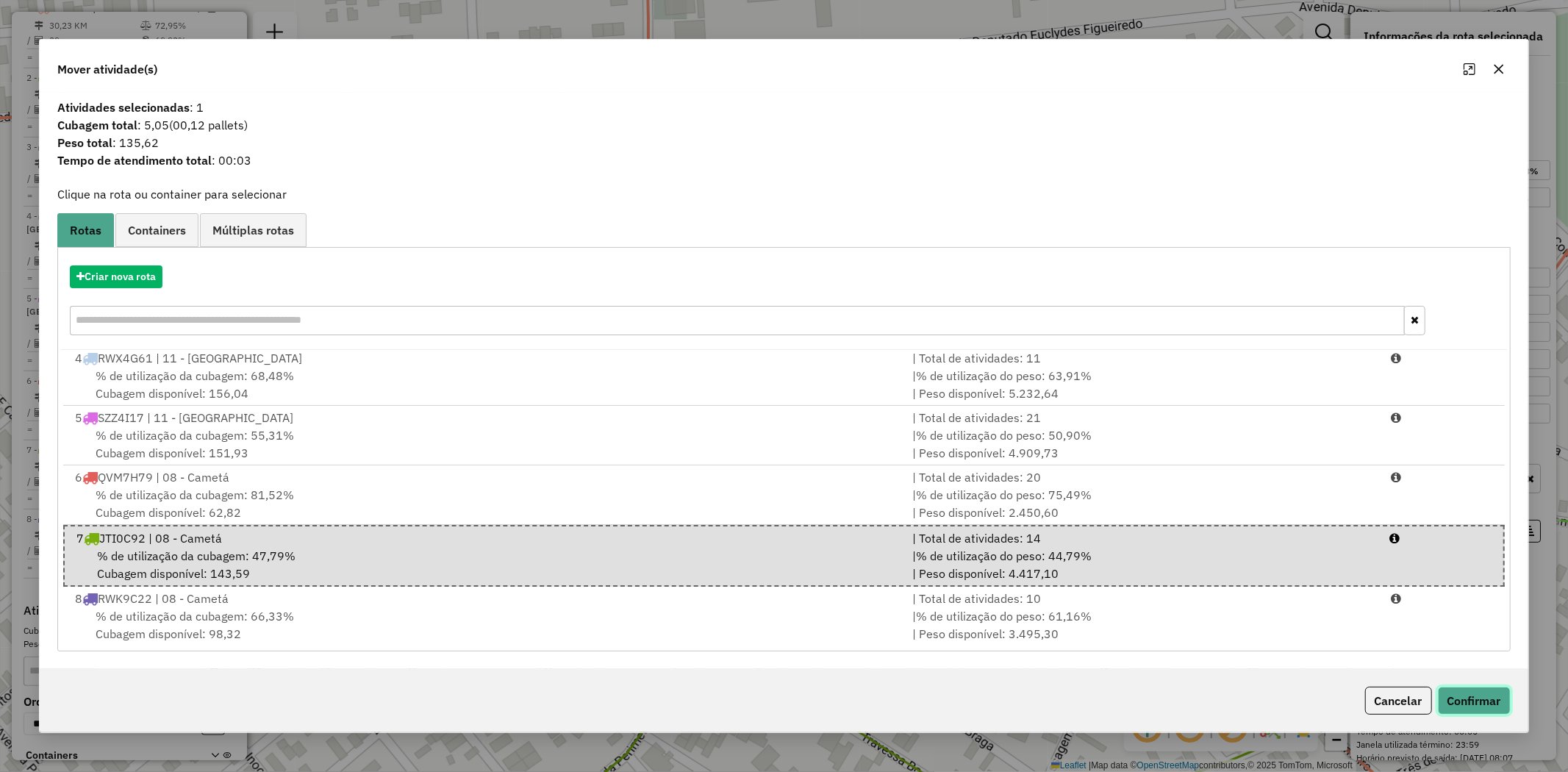
click at [1476, 695] on button "Confirmar" at bounding box center [1474, 701] width 73 height 28
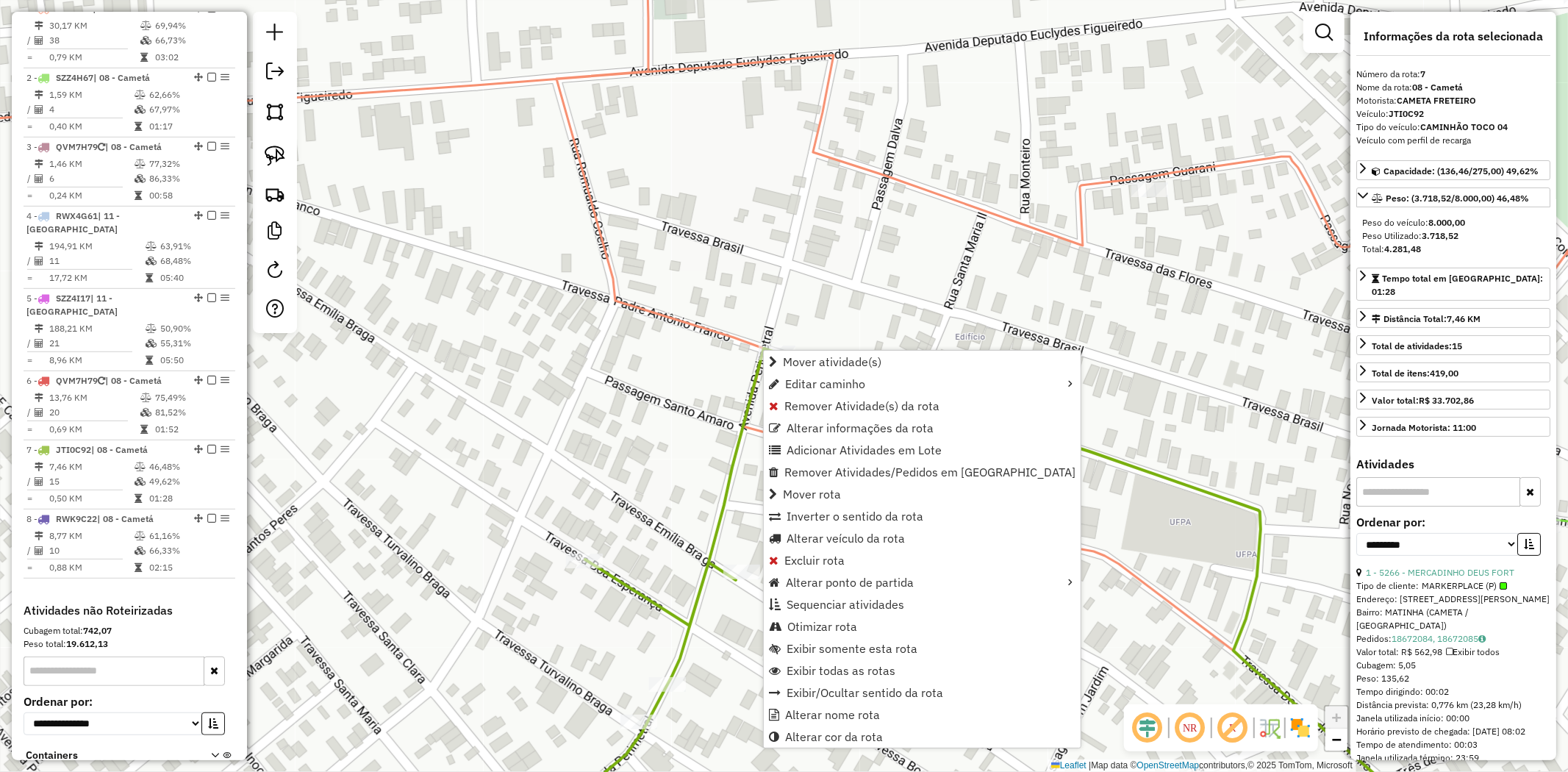
scroll to position [676, 0]
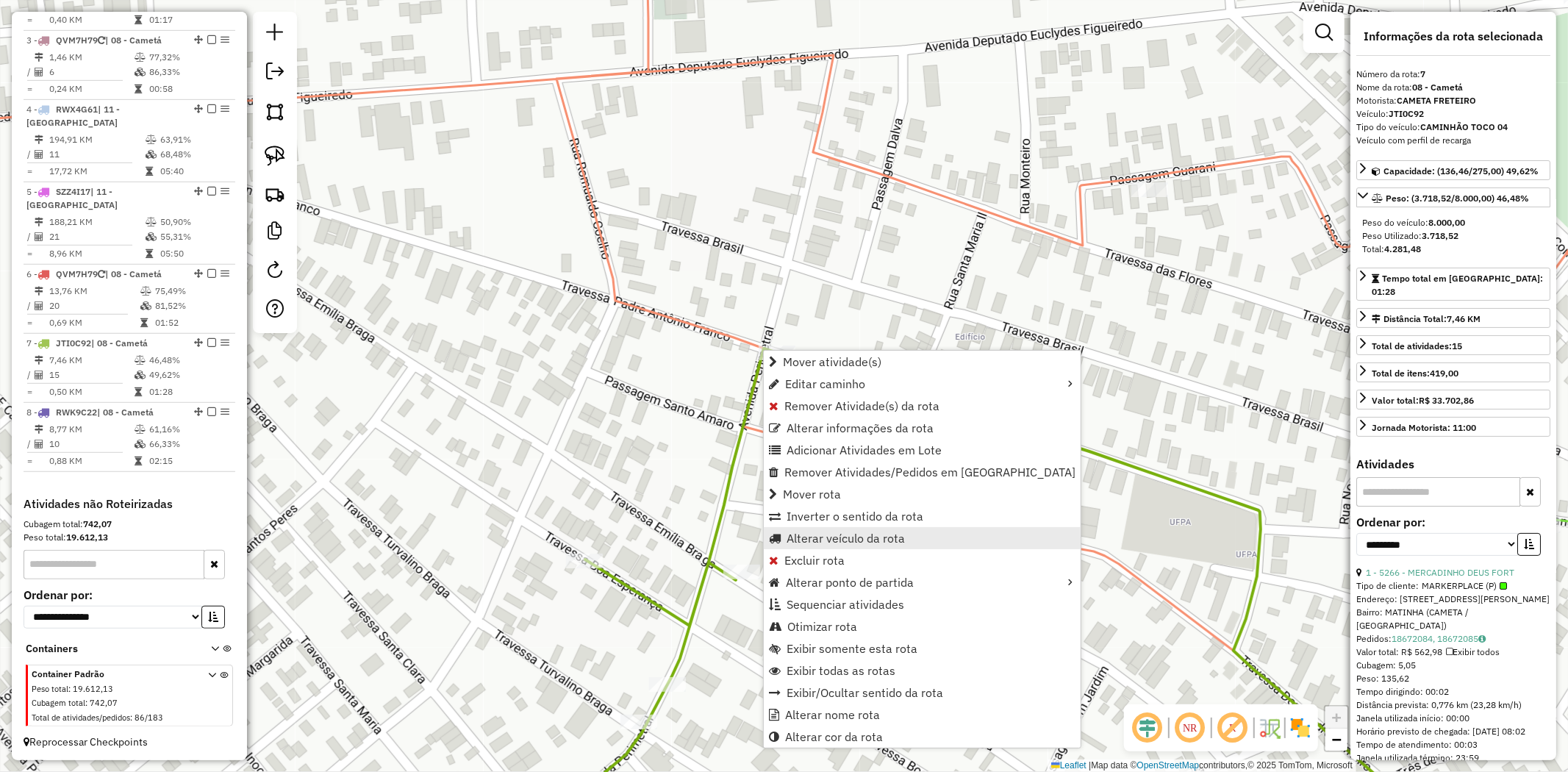
click at [847, 539] on span "Alterar veículo da rota" at bounding box center [845, 539] width 119 height 12
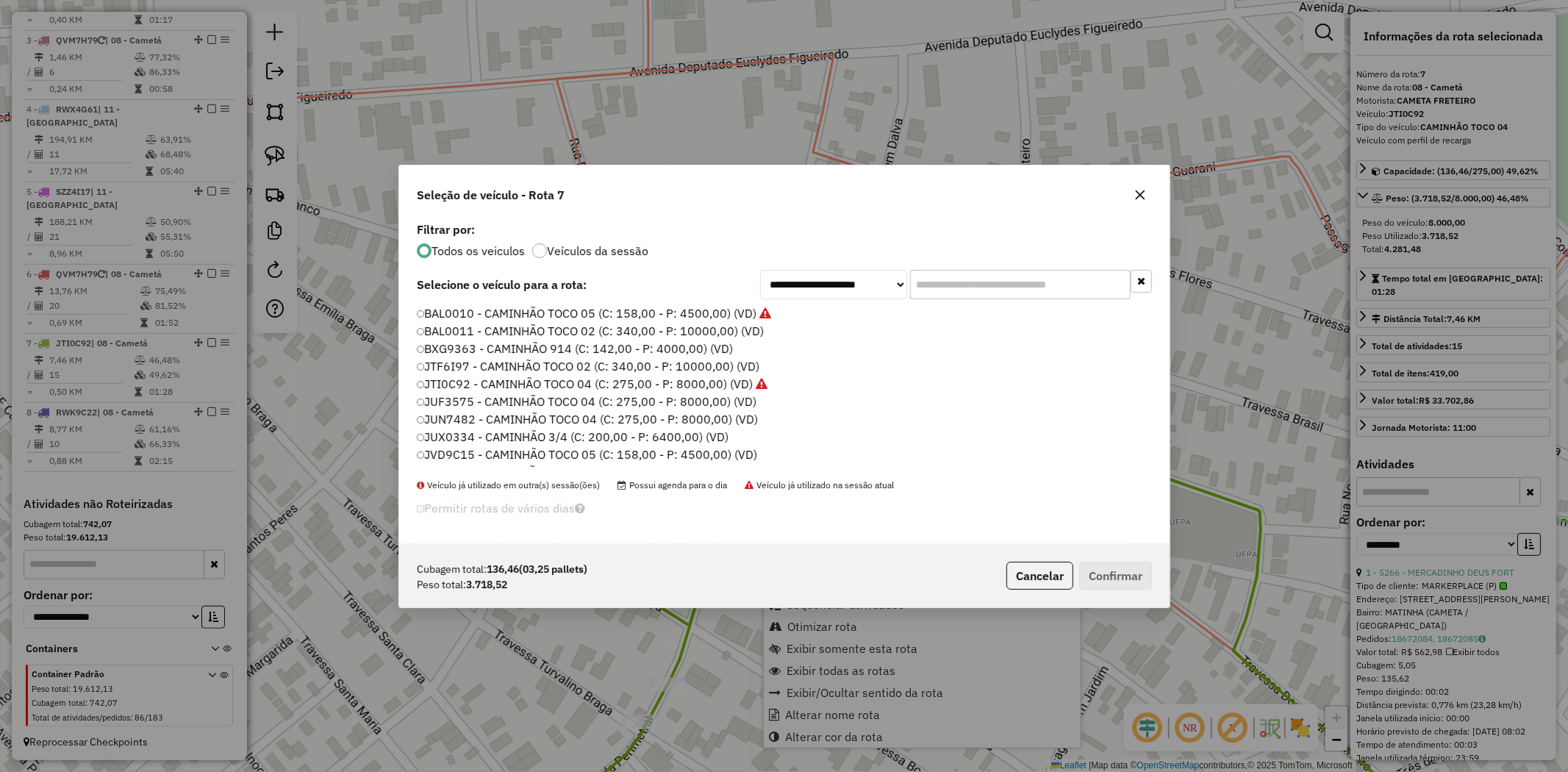
scroll to position [8, 3]
click at [516, 435] on label "JUX0334 - CAMINHÃO 3/4 (C: 200,00 - P: 6400,00) (VD)" at bounding box center [574, 436] width 313 height 18
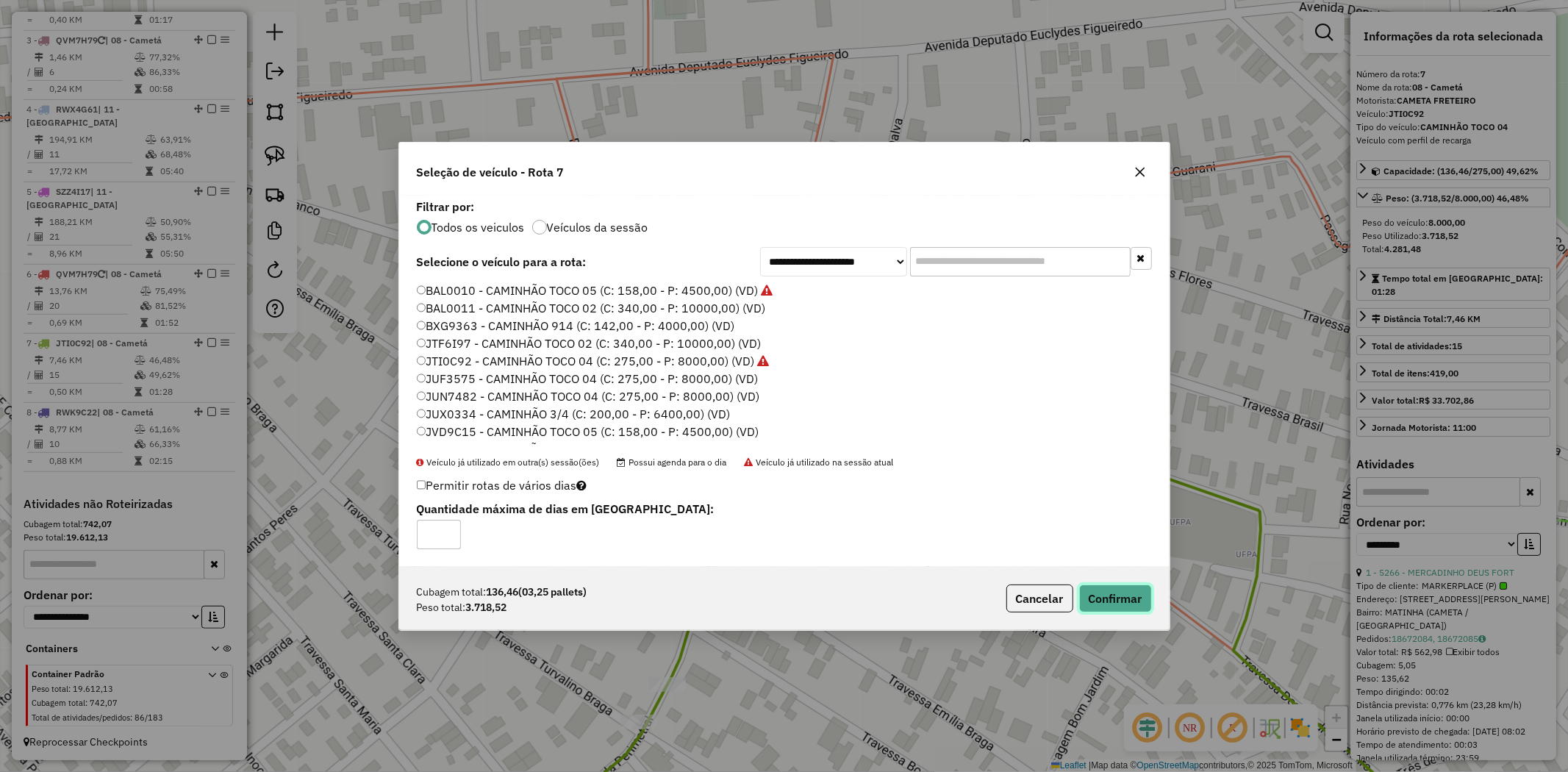
click at [1135, 605] on button "Confirmar" at bounding box center [1116, 598] width 73 height 28
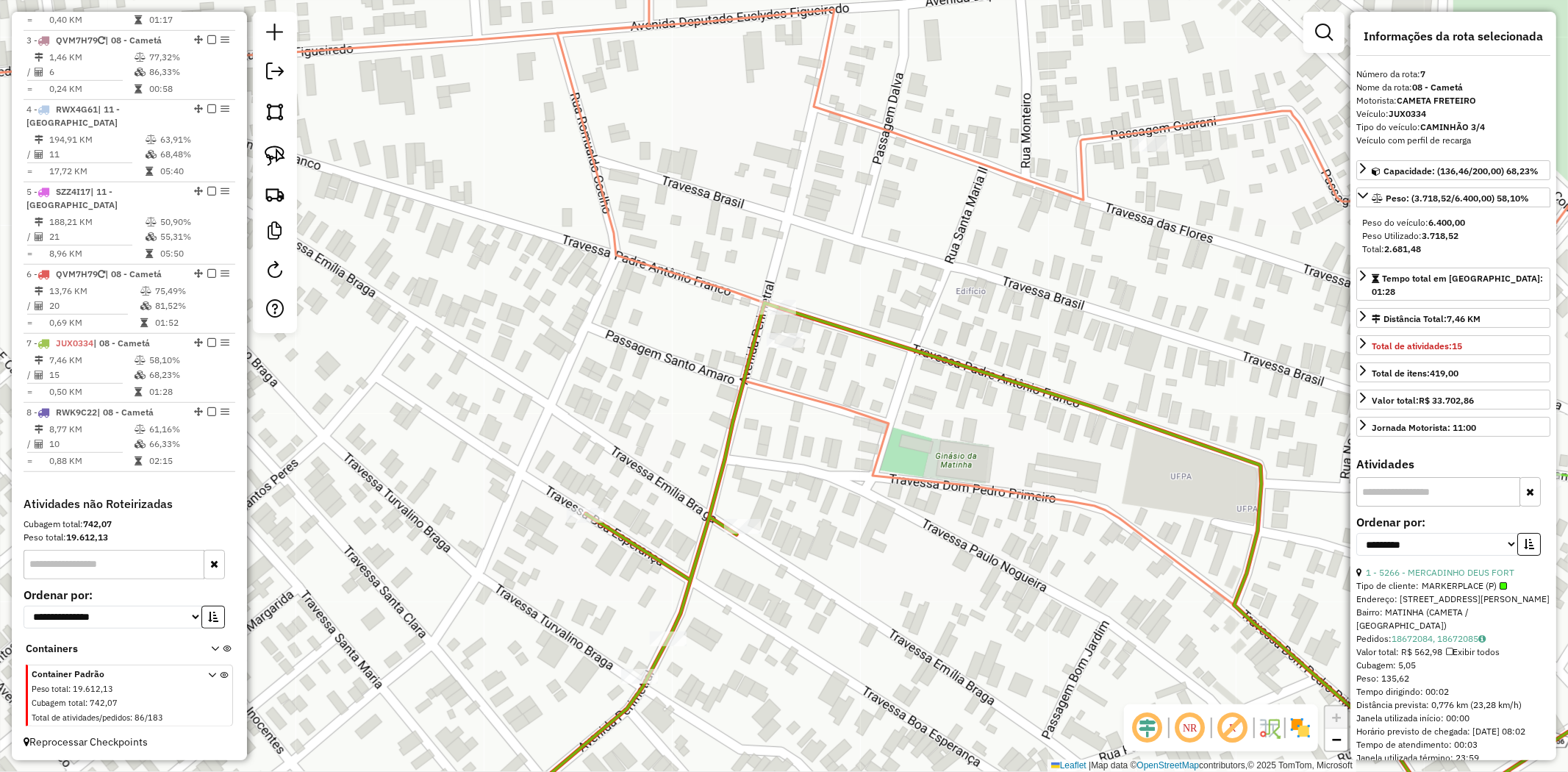
drag, startPoint x: 999, startPoint y: 484, endPoint x: 943, endPoint y: 362, distance: 134.2
click at [965, 380] on icon at bounding box center [1087, 568] width 686 height 471
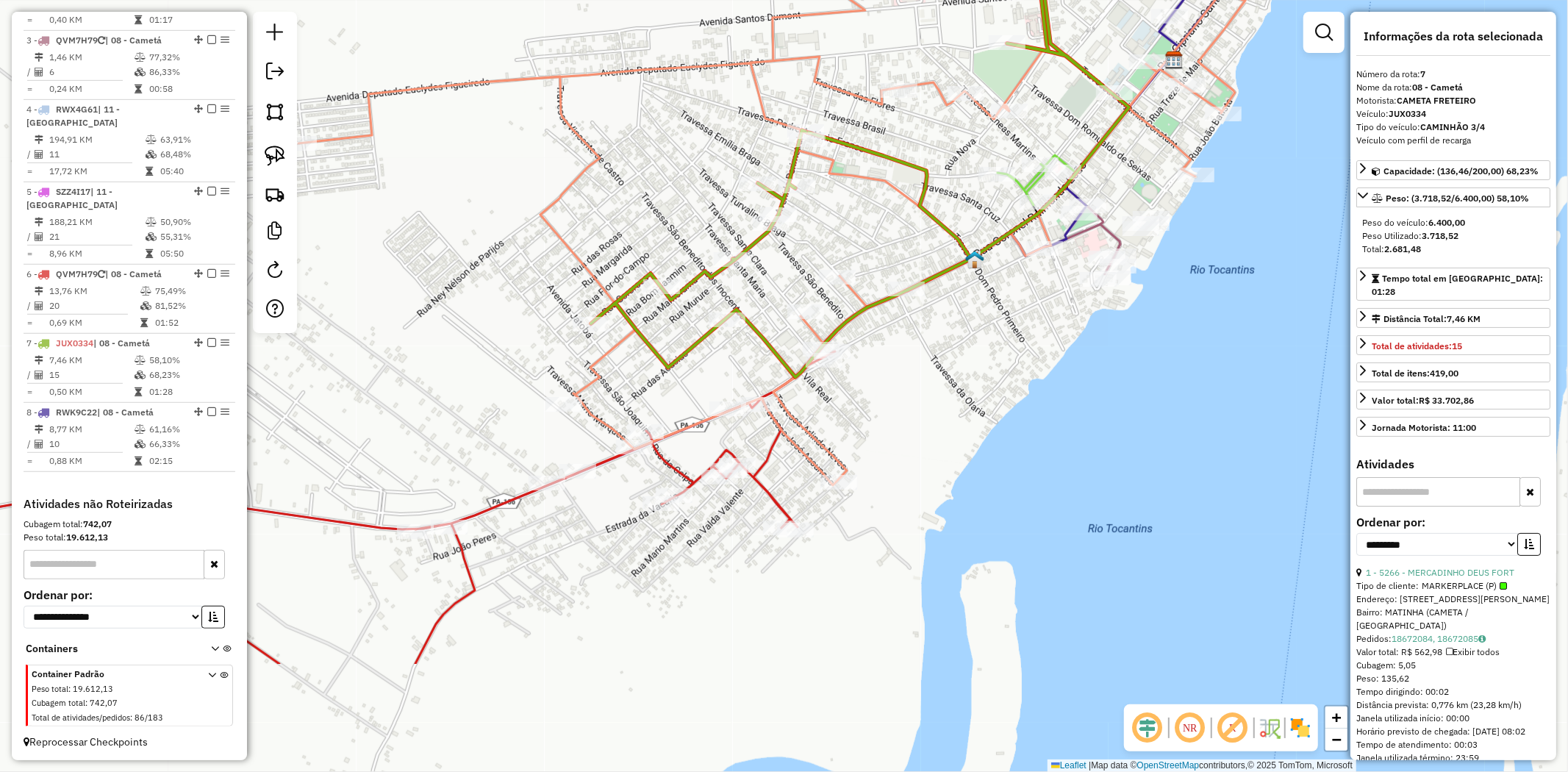
drag, startPoint x: 901, startPoint y: 343, endPoint x: 867, endPoint y: 237, distance: 111.3
click at [867, 235] on div "Janela de atendimento Grade de atendimento Capacidade Transportadoras Veículos …" at bounding box center [784, 386] width 1568 height 772
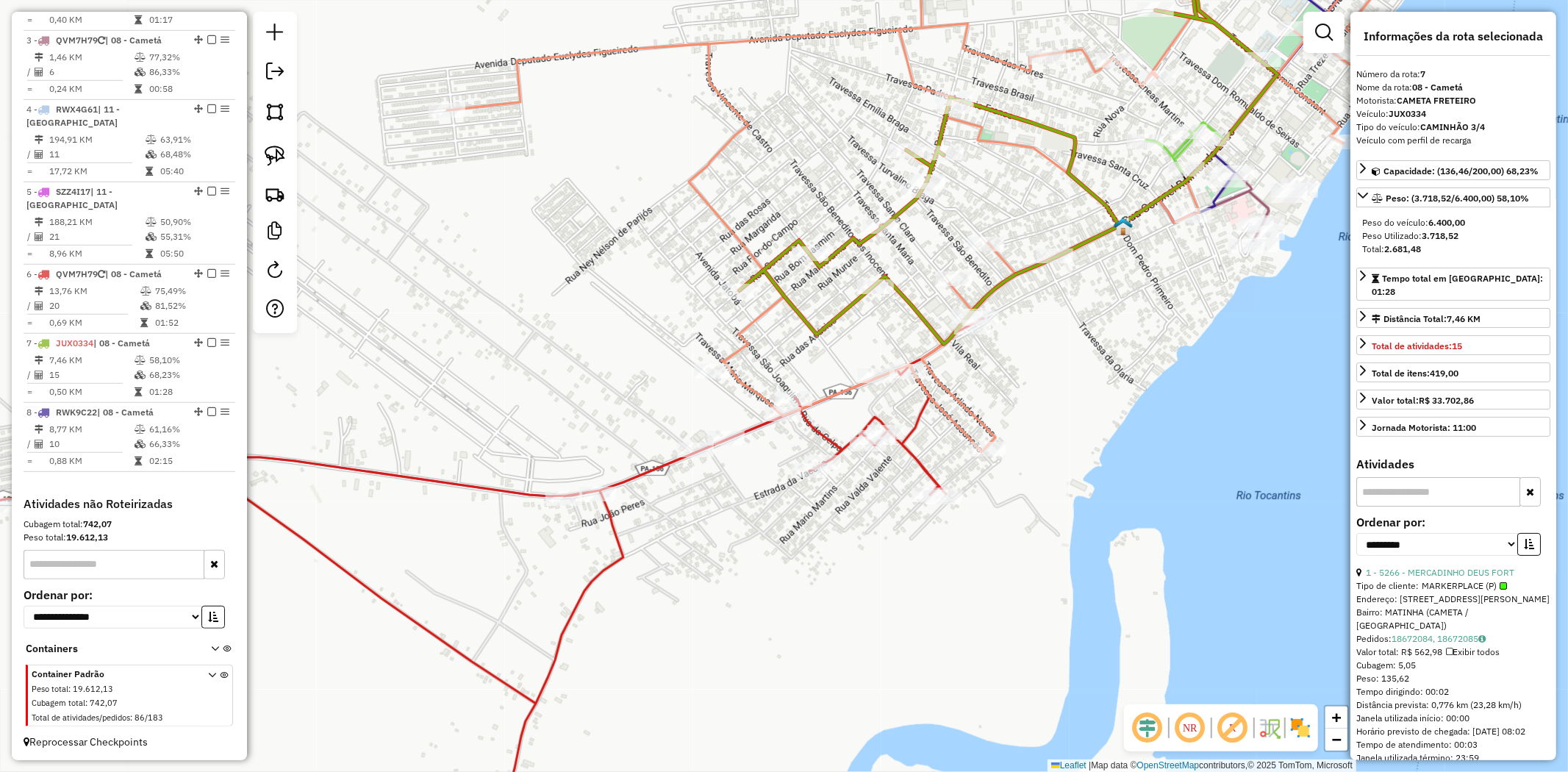
drag, startPoint x: 858, startPoint y: 412, endPoint x: 993, endPoint y: 368, distance: 142.0
click at [993, 368] on div "Janela de atendimento Grade de atendimento Capacidade Transportadoras Veículos …" at bounding box center [784, 386] width 1568 height 772
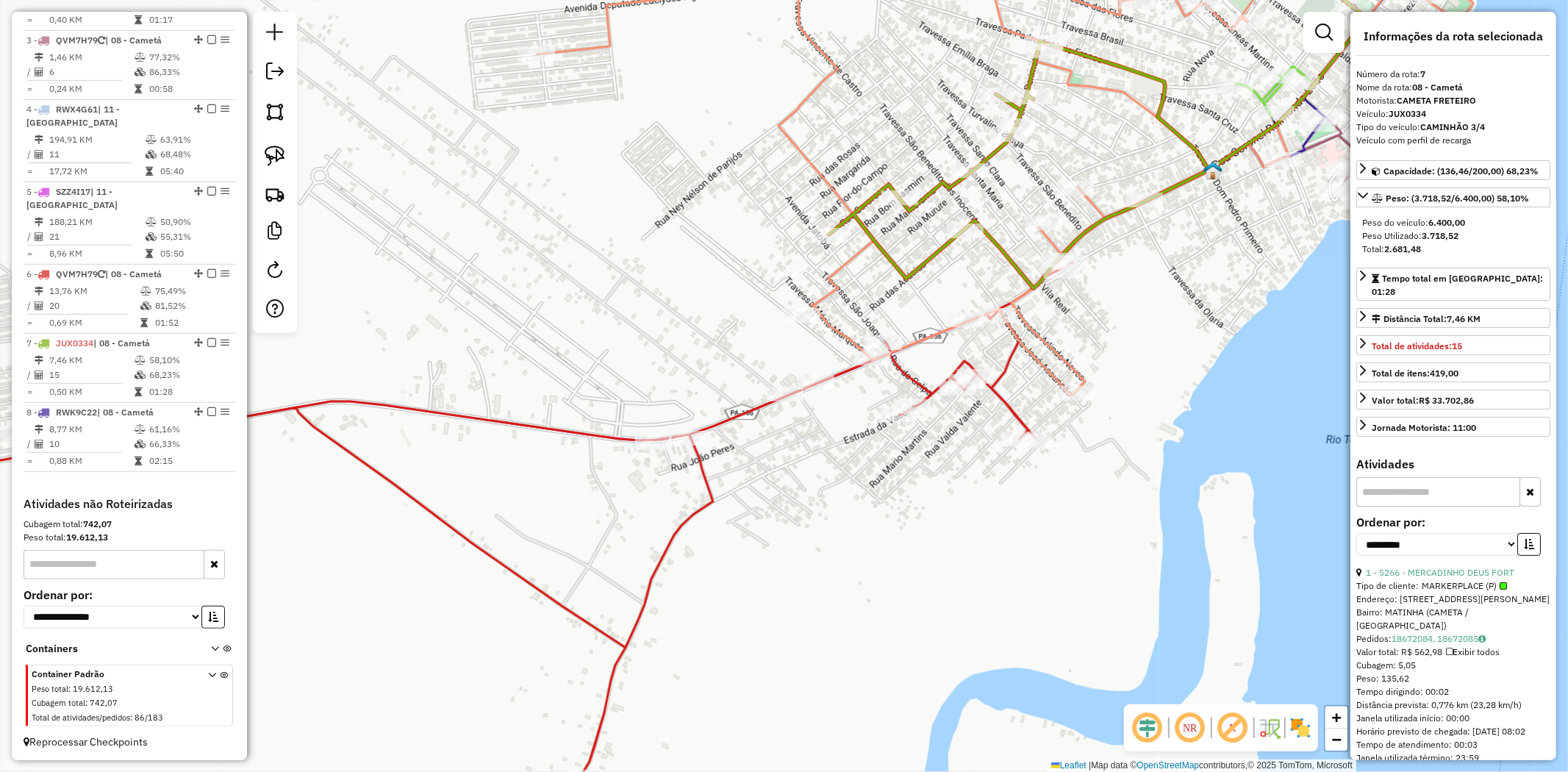
drag, startPoint x: 990, startPoint y: 380, endPoint x: 1076, endPoint y: 326, distance: 101.5
click at [1076, 326] on div "Janela de atendimento Grade de atendimento Capacidade Transportadoras Veículos …" at bounding box center [784, 386] width 1568 height 772
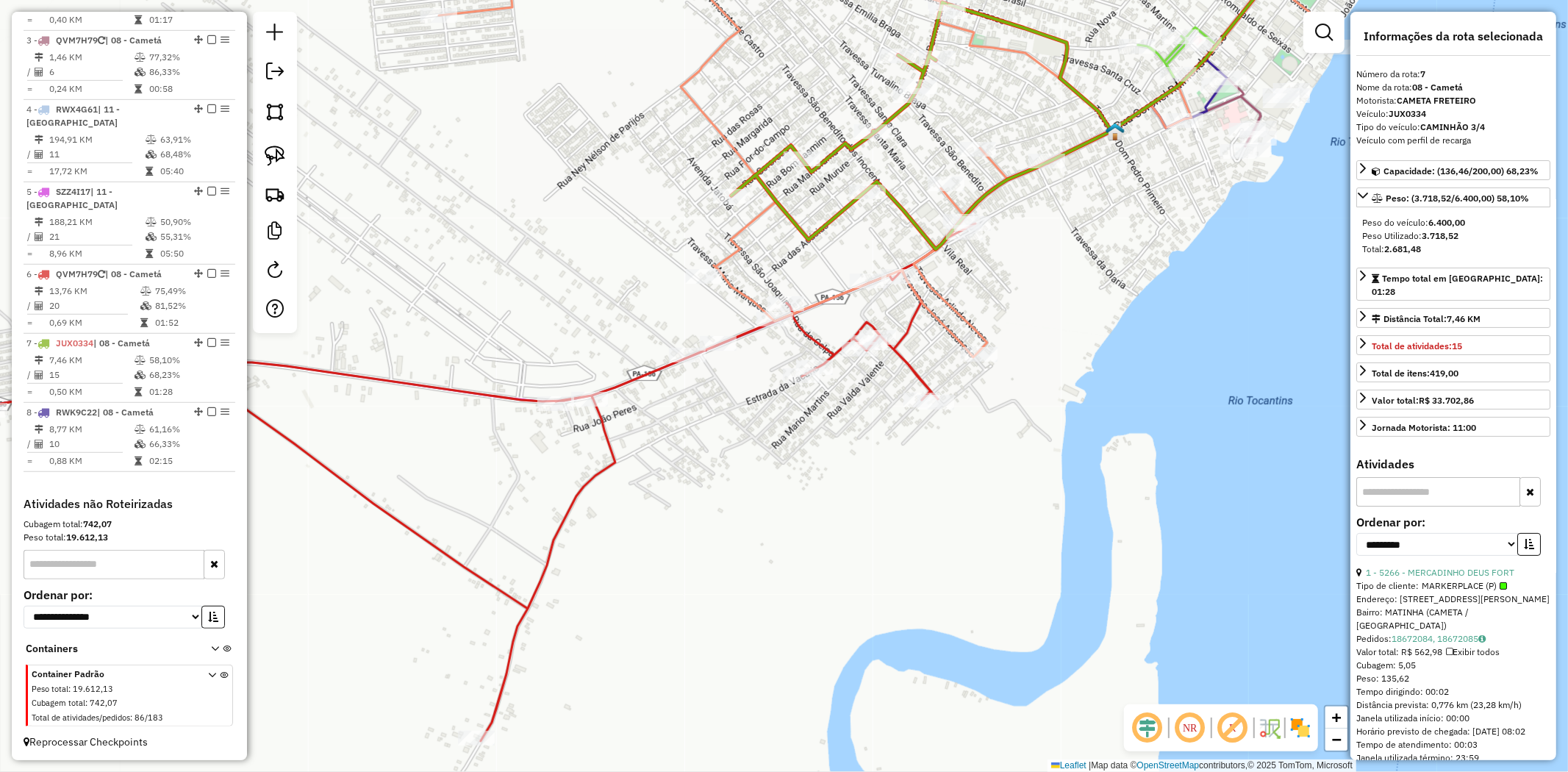
drag, startPoint x: 1136, startPoint y: 331, endPoint x: 1039, endPoint y: 293, distance: 104.2
click at [1039, 293] on div "Janela de atendimento Grade de atendimento Capacidade Transportadoras Veículos …" at bounding box center [784, 386] width 1568 height 772
click at [276, 162] on img at bounding box center [275, 156] width 21 height 21
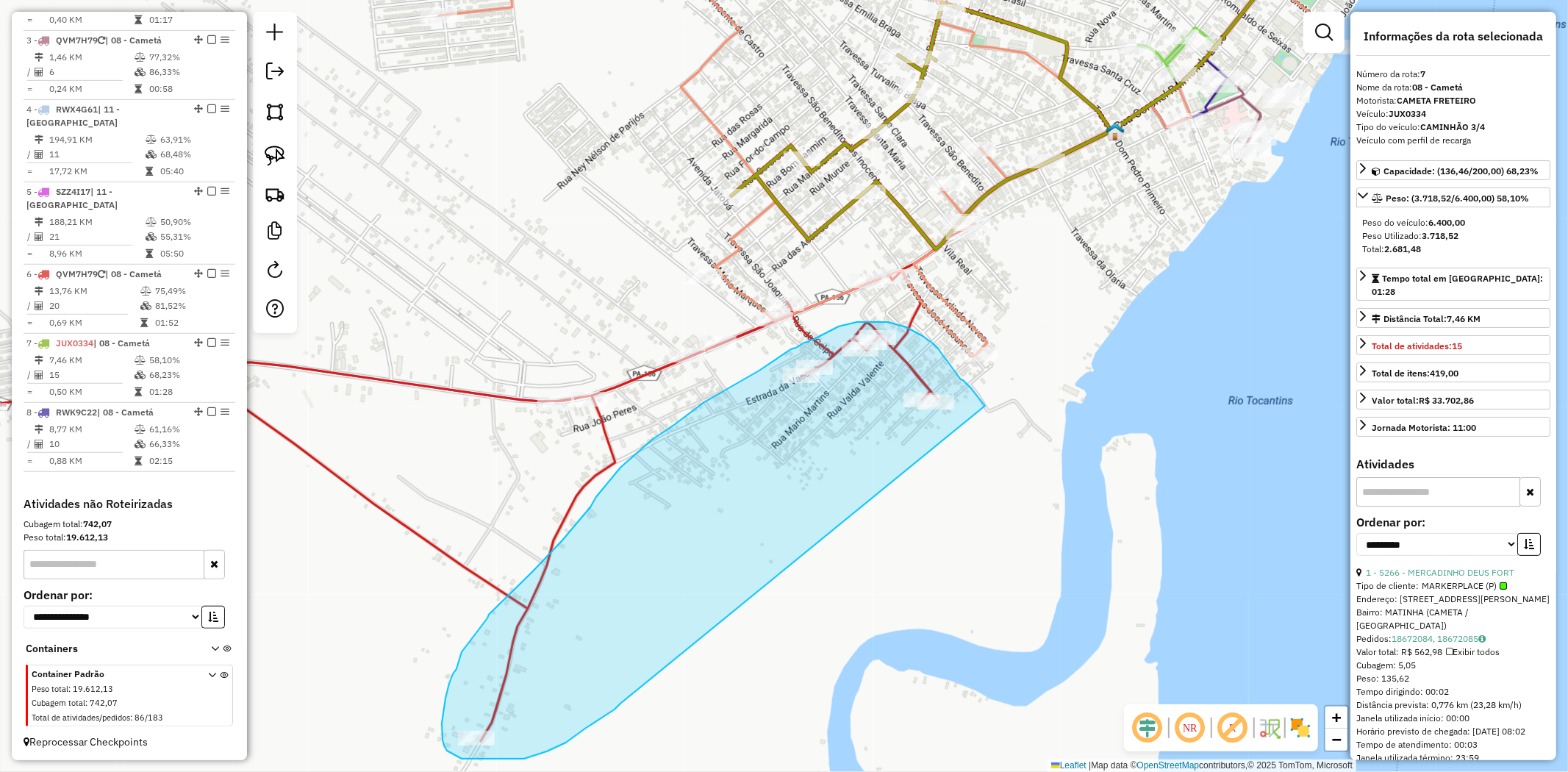
drag, startPoint x: 978, startPoint y: 396, endPoint x: 620, endPoint y: 704, distance: 472.3
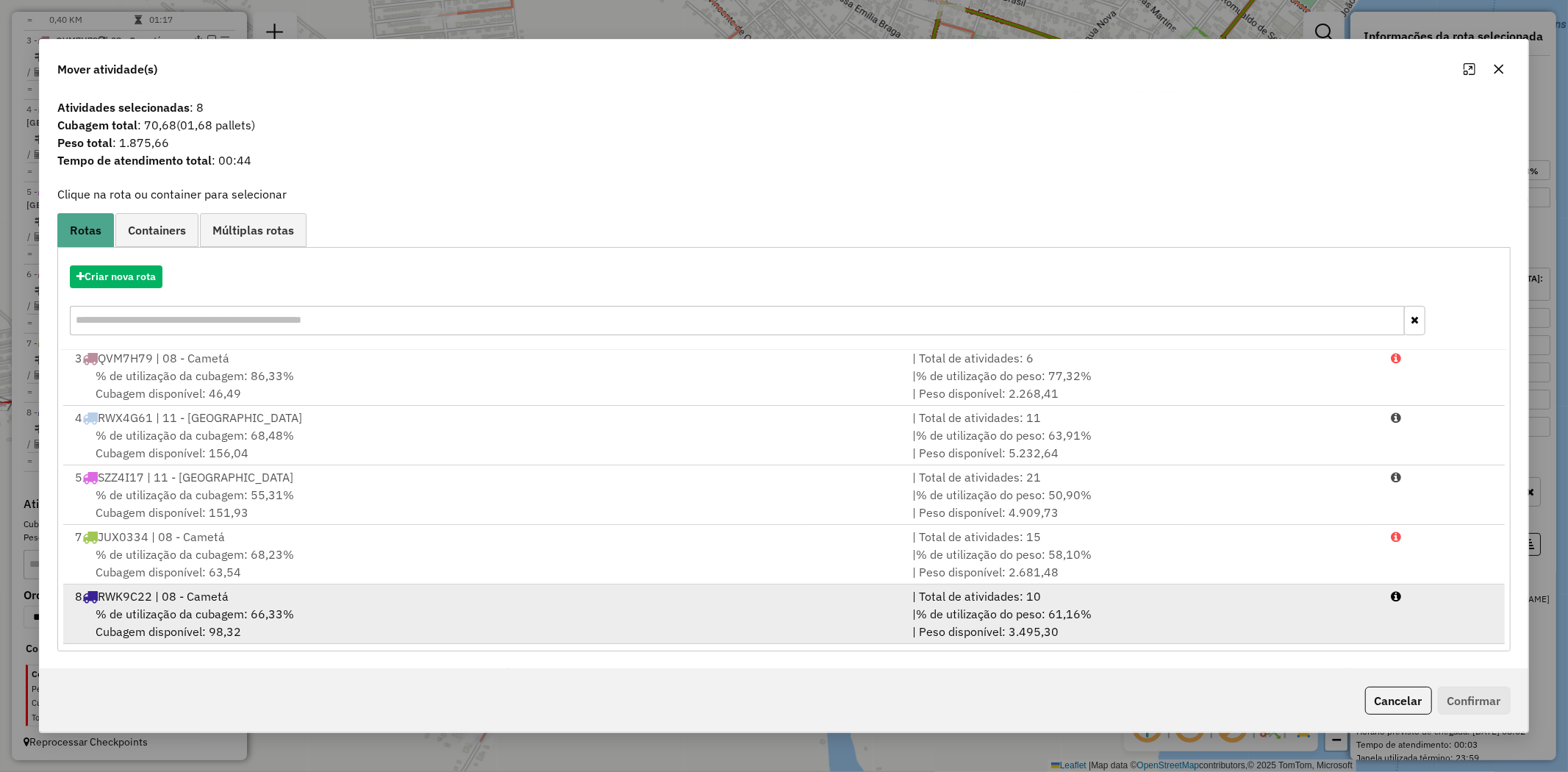
scroll to position [0, 0]
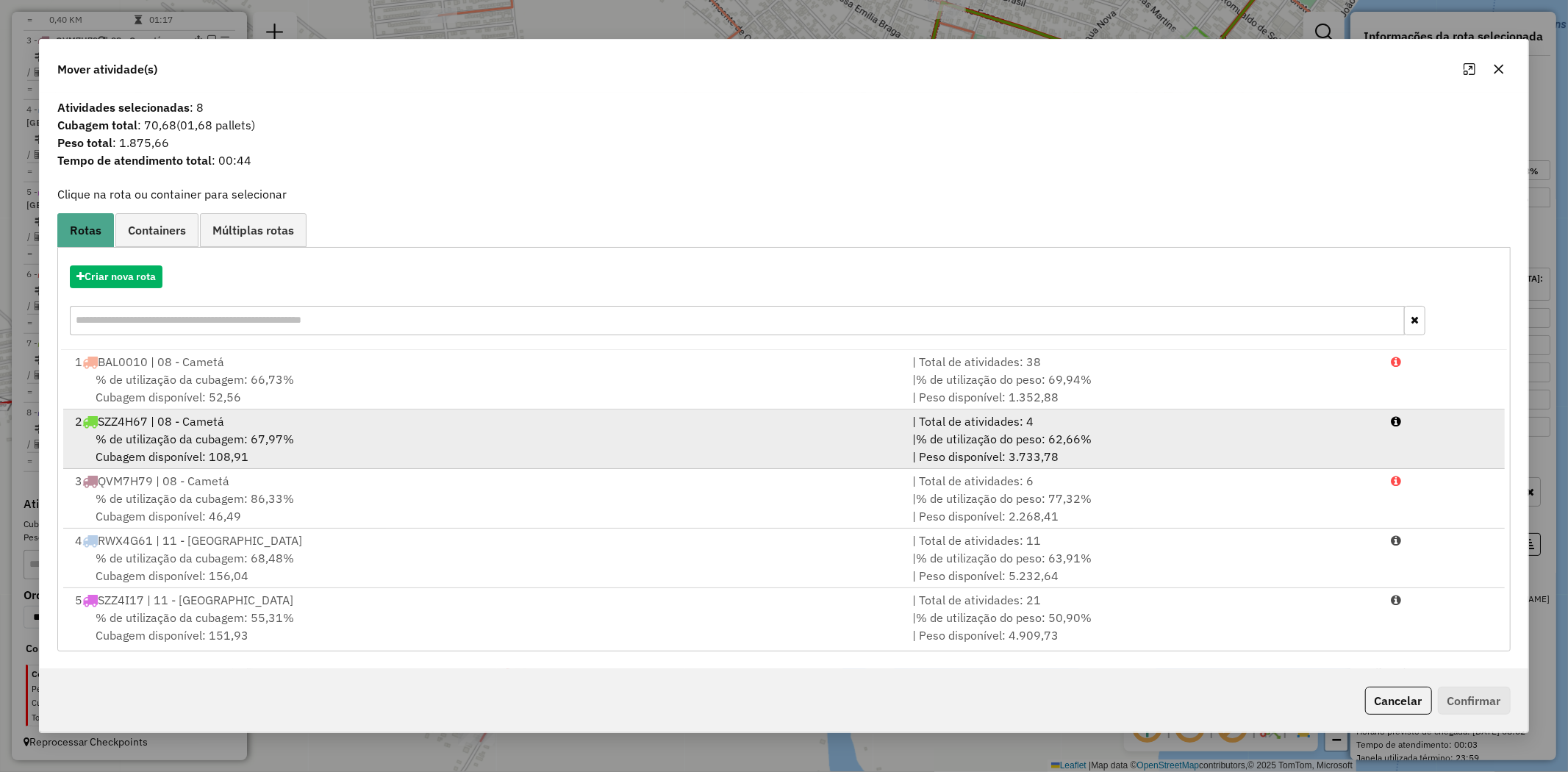
click at [202, 419] on div "2 SZZ4H67 | 08 - Cametá" at bounding box center [484, 421] width 837 height 18
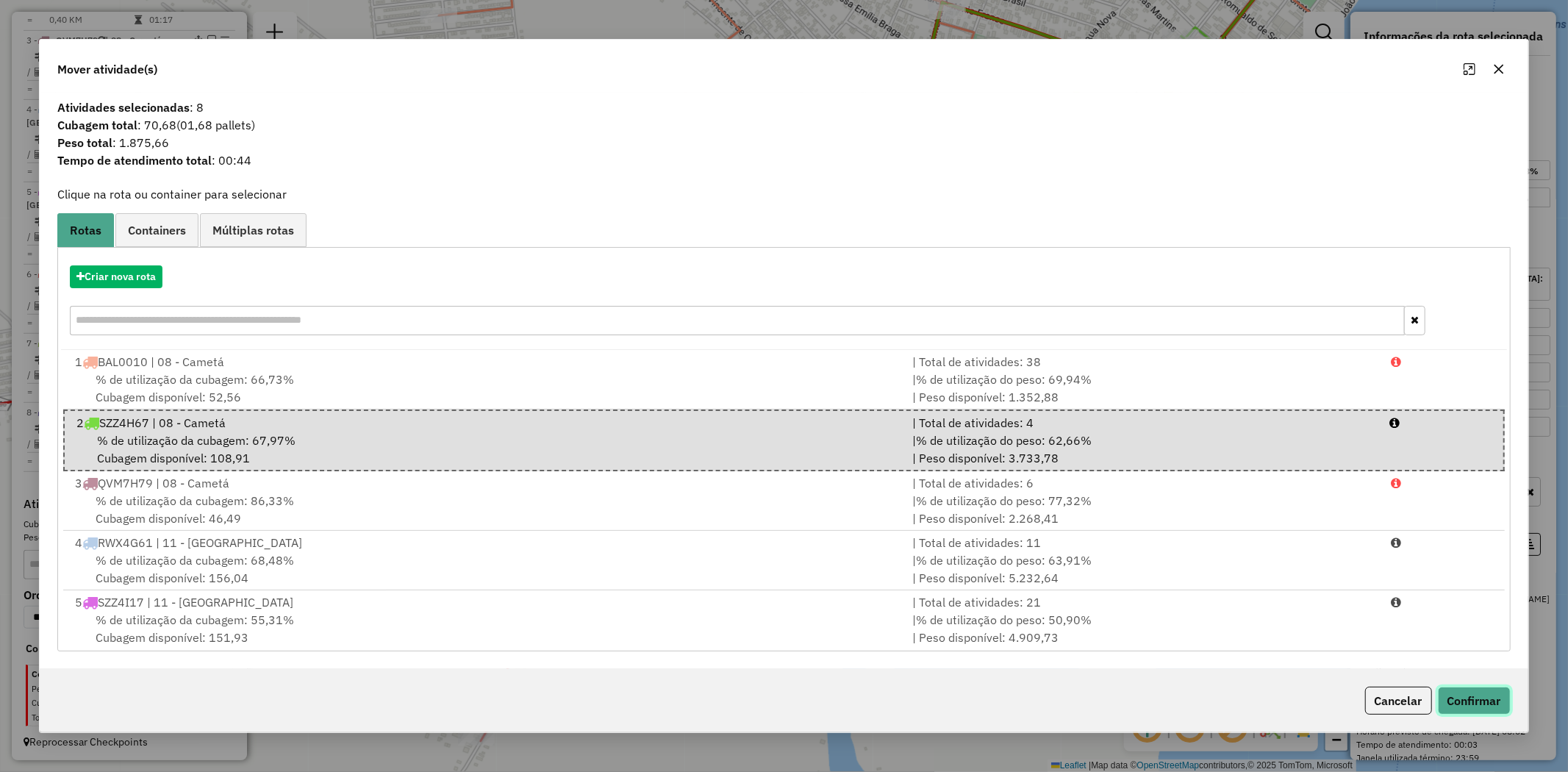
click at [1486, 697] on button "Confirmar" at bounding box center [1474, 701] width 73 height 28
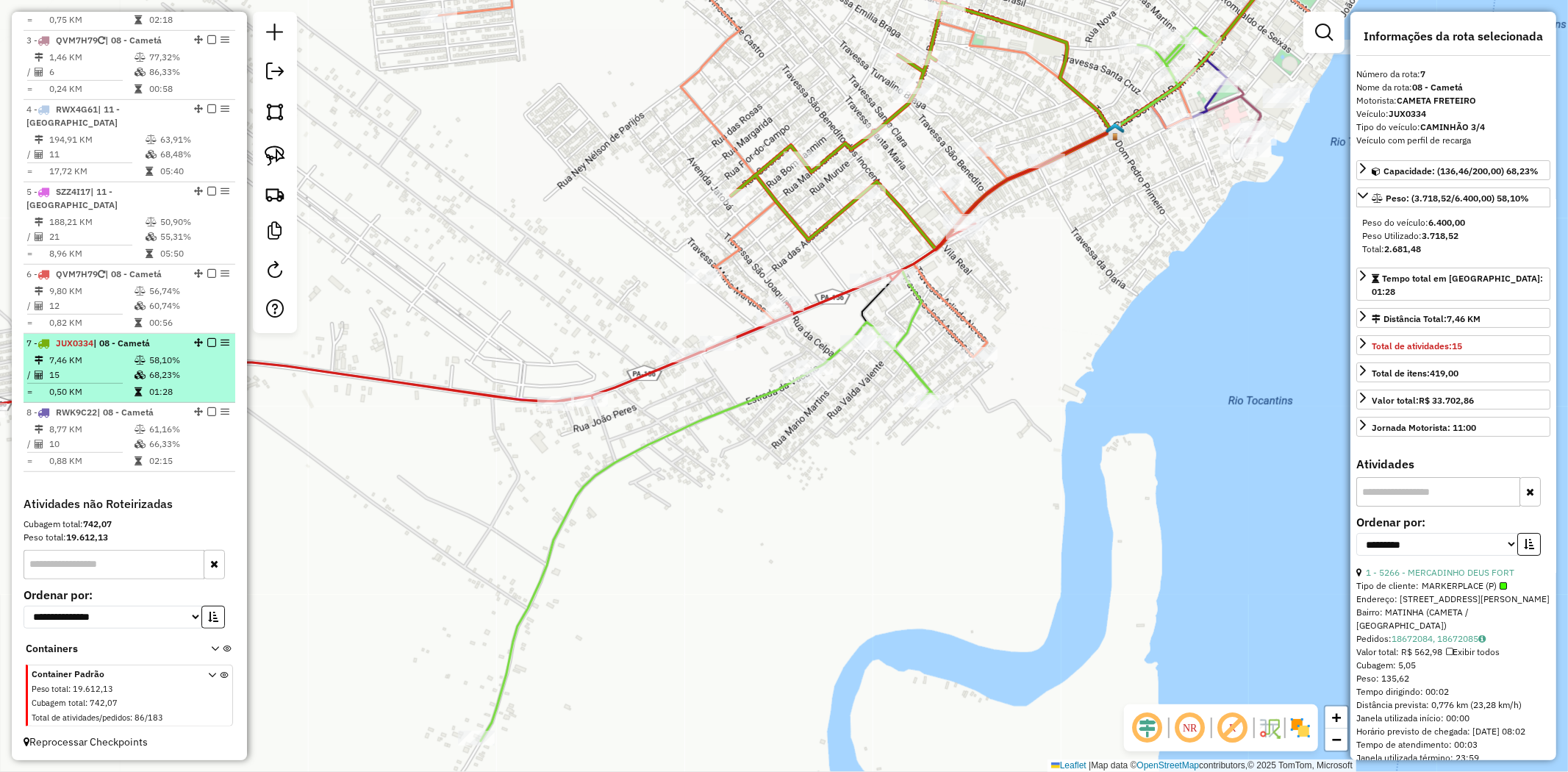
scroll to position [430, 0]
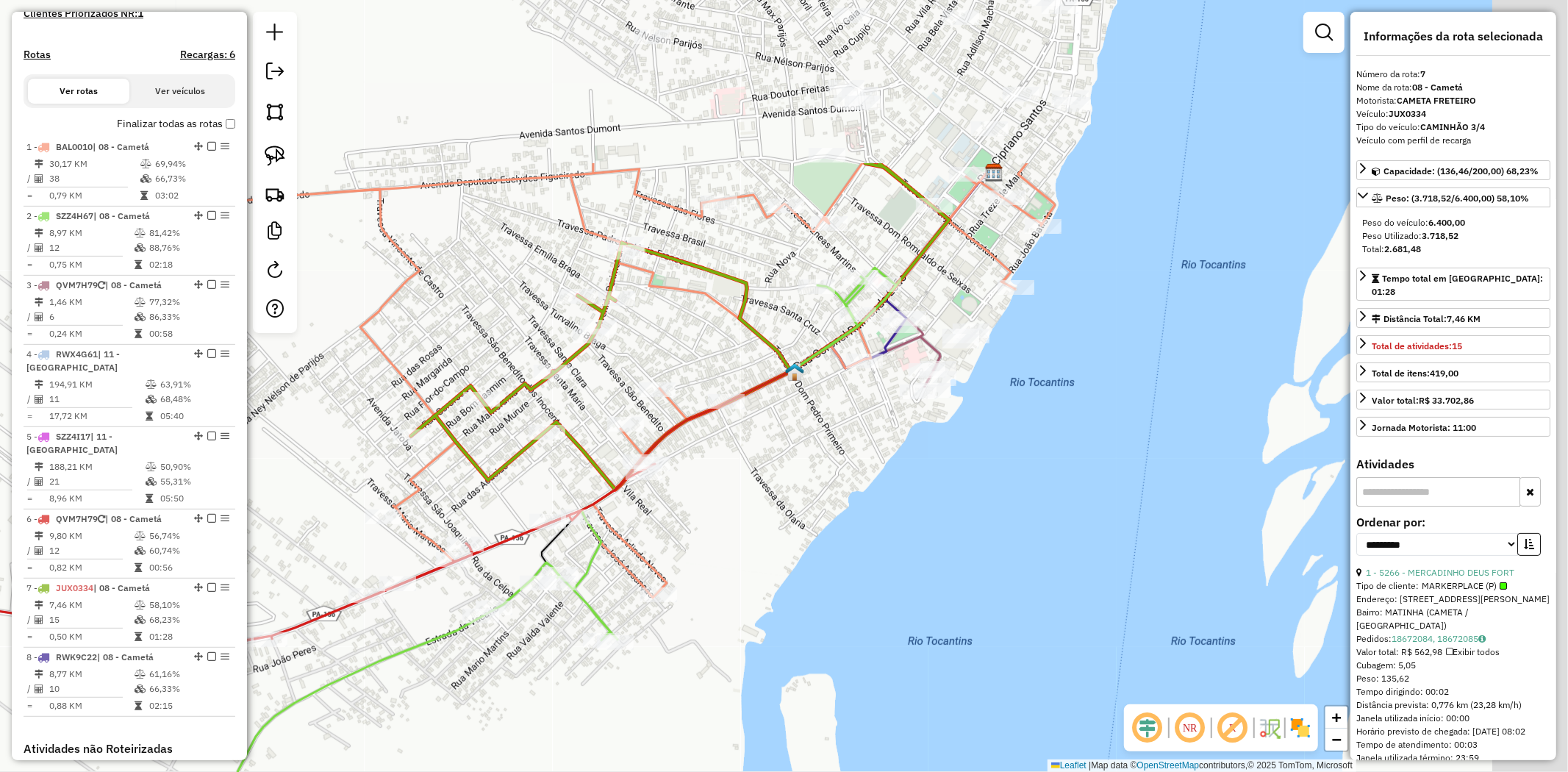
drag, startPoint x: 1029, startPoint y: 258, endPoint x: 713, endPoint y: 485, distance: 389.1
click at [713, 485] on div "Janela de atendimento Grade de atendimento Capacidade Transportadoras Veículos …" at bounding box center [784, 386] width 1568 height 772
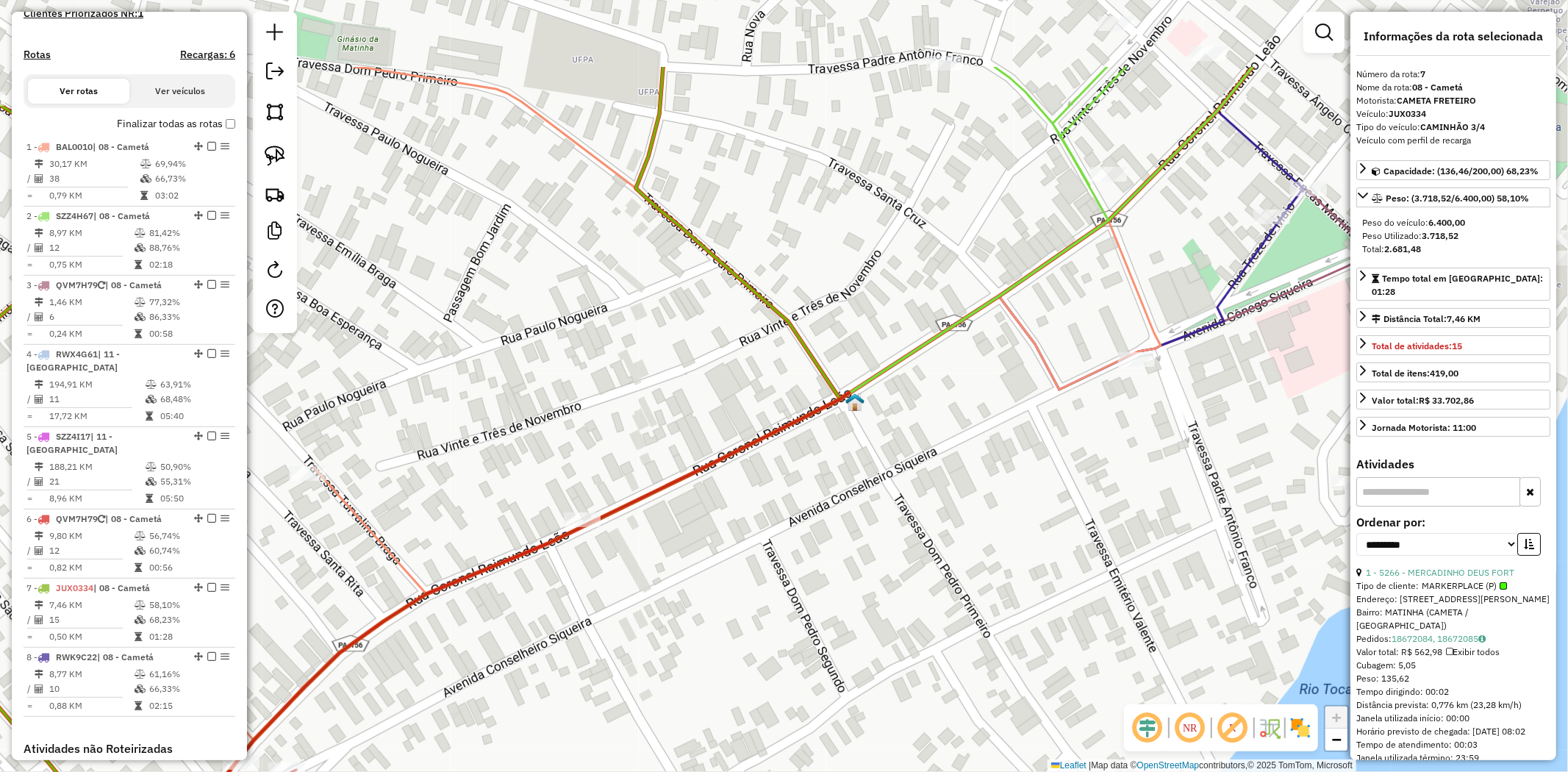
drag, startPoint x: 983, startPoint y: 337, endPoint x: 837, endPoint y: 537, distance: 247.6
click at [837, 537] on div "Janela de atendimento Grade de atendimento Capacidade Transportadoras Veículos …" at bounding box center [784, 386] width 1568 height 772
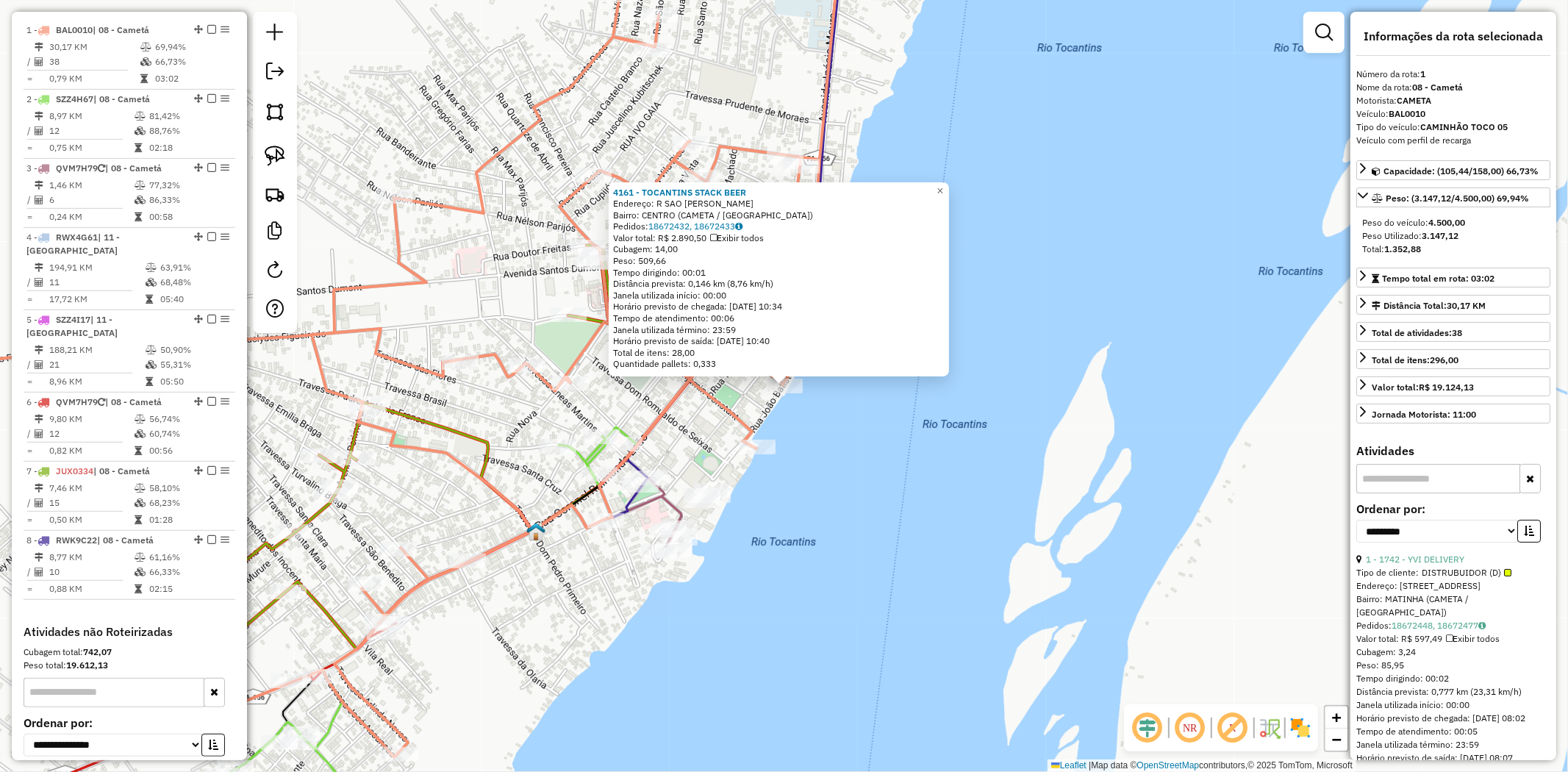
scroll to position [569, 0]
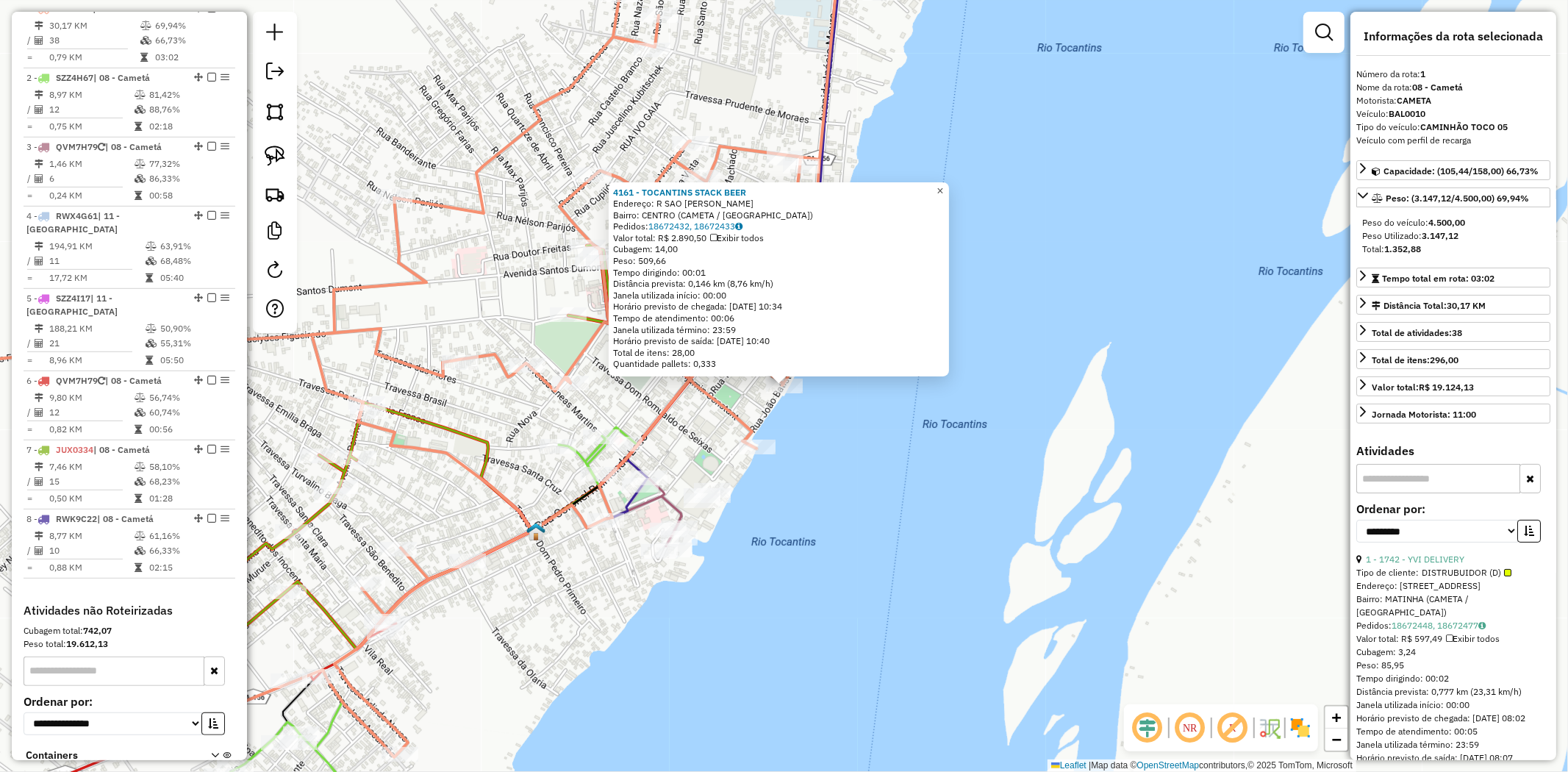
click at [943, 188] on span "×" at bounding box center [940, 191] width 7 height 13
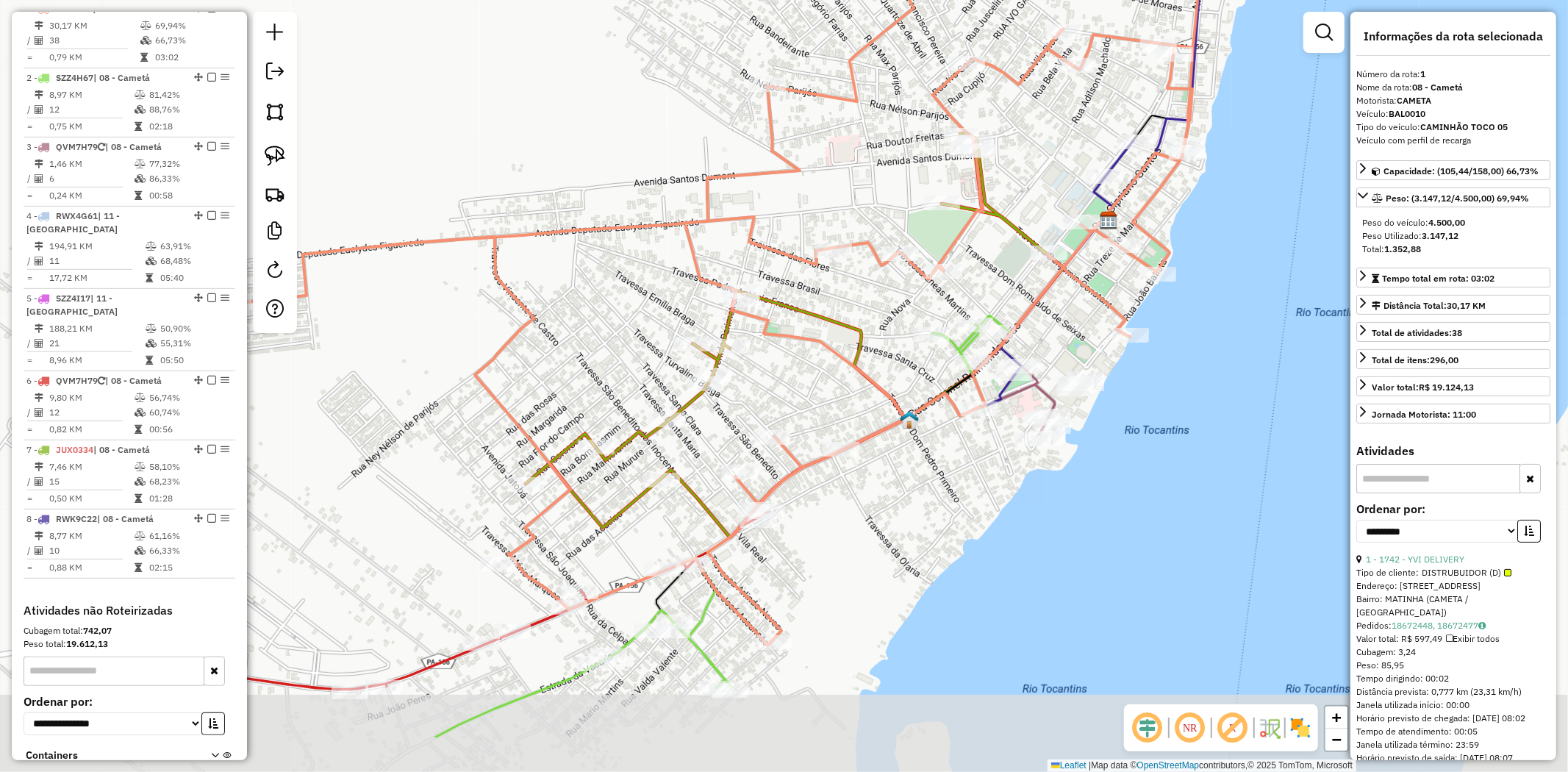
drag, startPoint x: 614, startPoint y: 357, endPoint x: 990, endPoint y: 240, distance: 393.8
click at [990, 240] on div "Janela de atendimento Grade de atendimento Capacidade Transportadoras Veículos …" at bounding box center [784, 386] width 1568 height 772
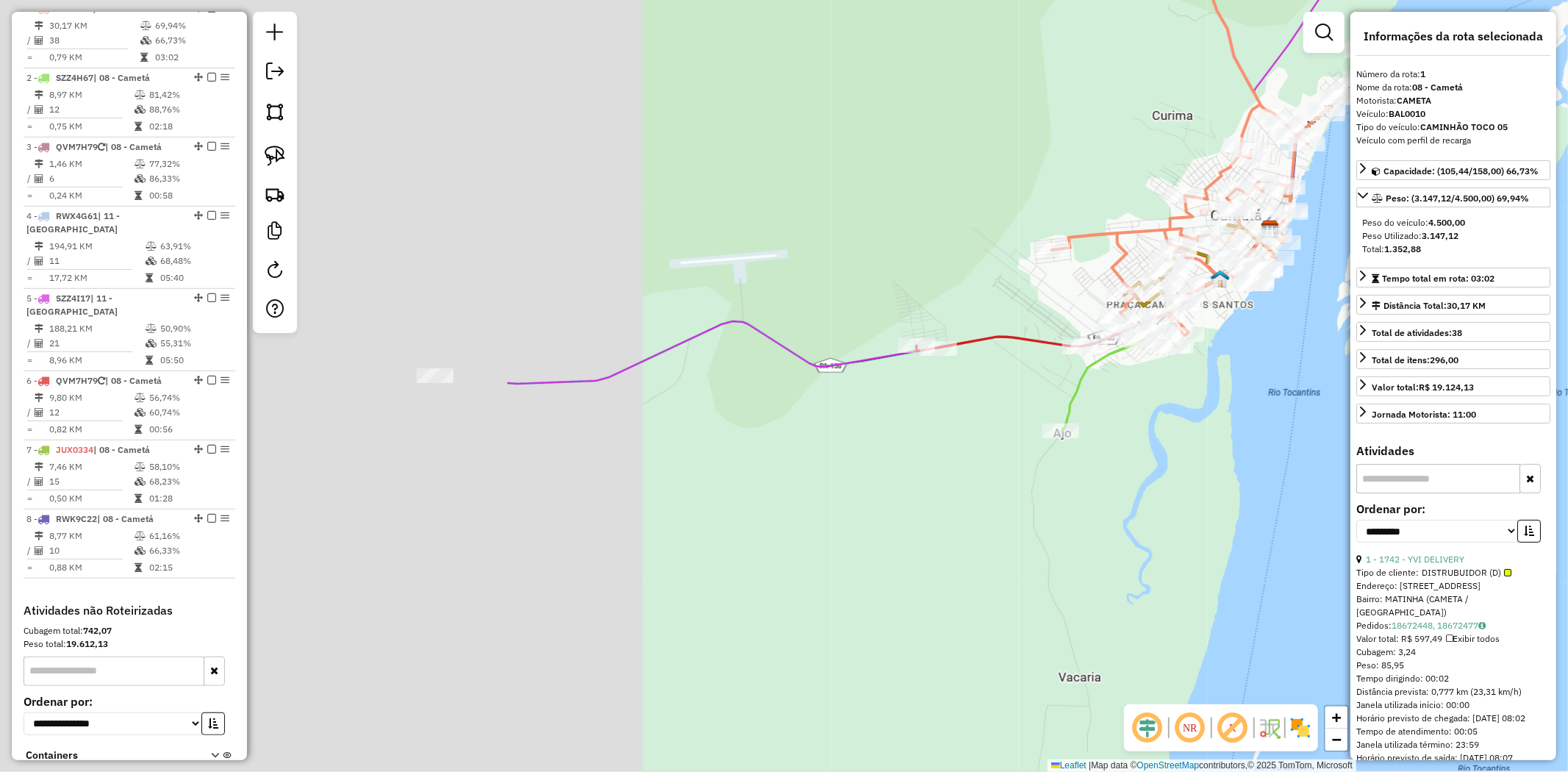
drag, startPoint x: 999, startPoint y: 422, endPoint x: 1196, endPoint y: 354, distance: 208.4
click at [1190, 358] on div "Janela de atendimento Grade de atendimento Capacidade Transportadoras Veículos …" at bounding box center [784, 386] width 1568 height 772
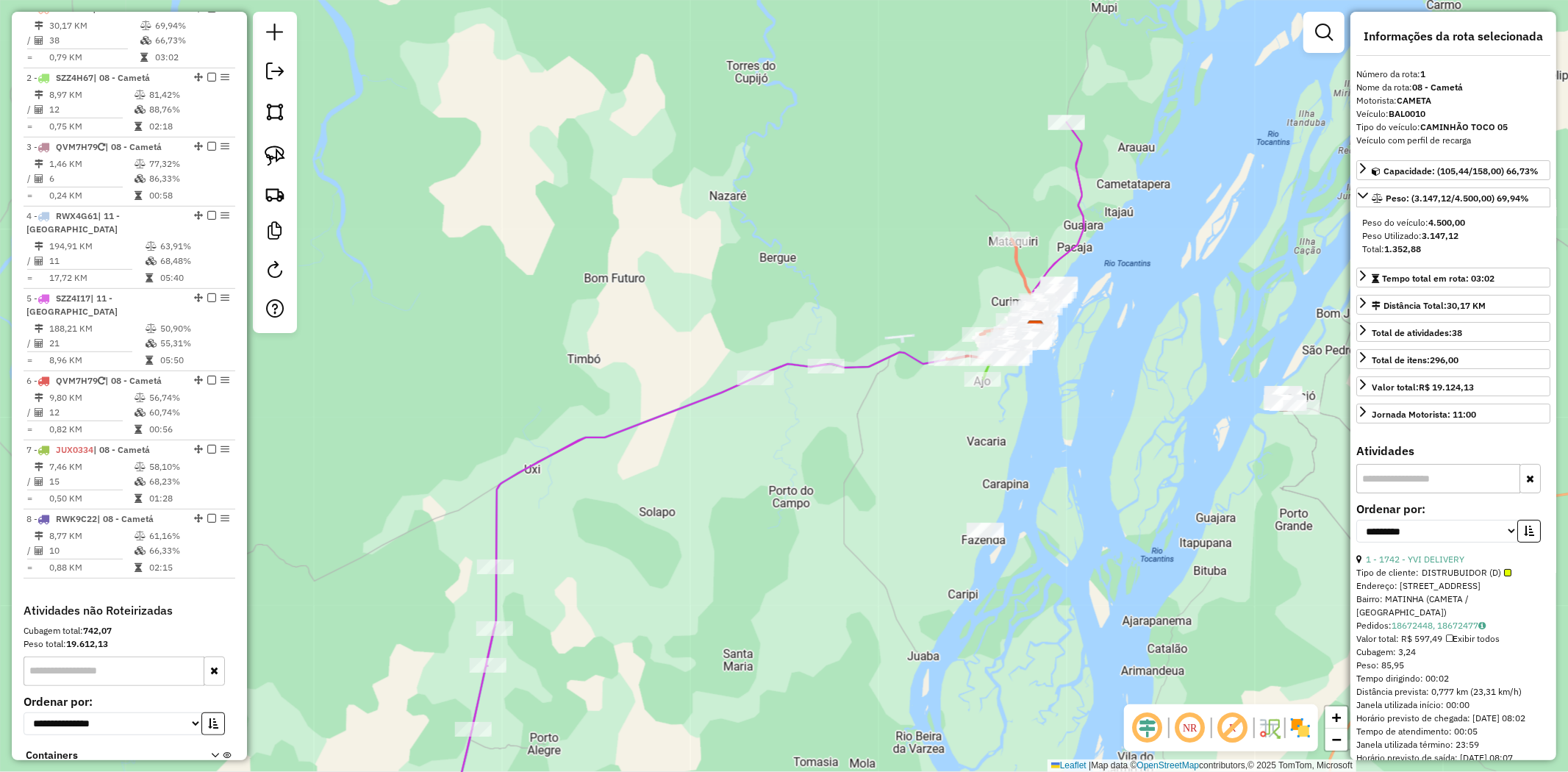
drag, startPoint x: 690, startPoint y: 399, endPoint x: 710, endPoint y: 288, distance: 112.8
click at [706, 300] on div "Janela de atendimento Grade de atendimento Capacidade Transportadoras Veículos …" at bounding box center [784, 386] width 1568 height 772
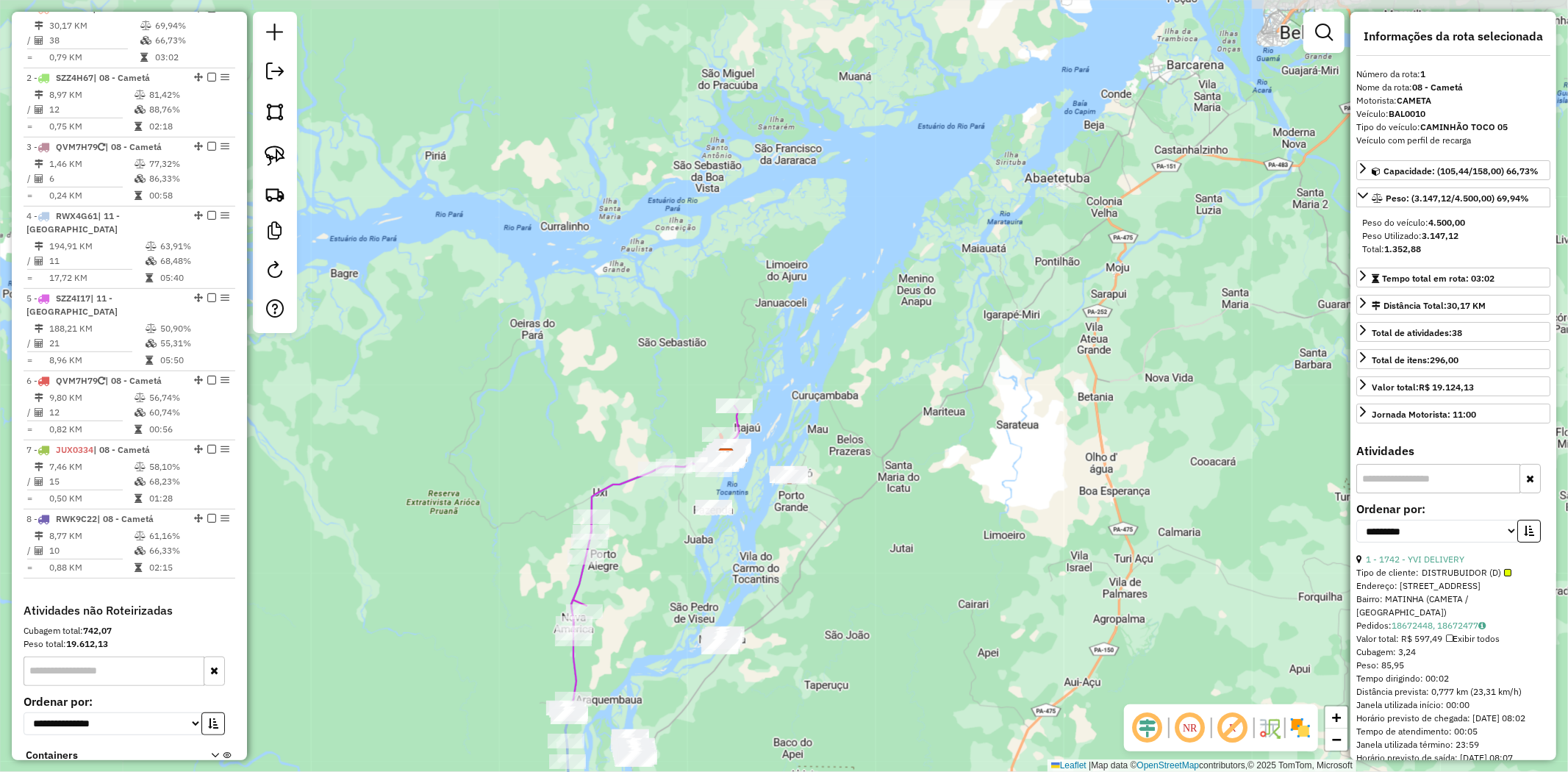
drag, startPoint x: 672, startPoint y: 572, endPoint x: 684, endPoint y: 494, distance: 78.9
click at [684, 494] on div "Janela de atendimento Grade de atendimento Capacidade Transportadoras Veículos …" at bounding box center [784, 386] width 1568 height 772
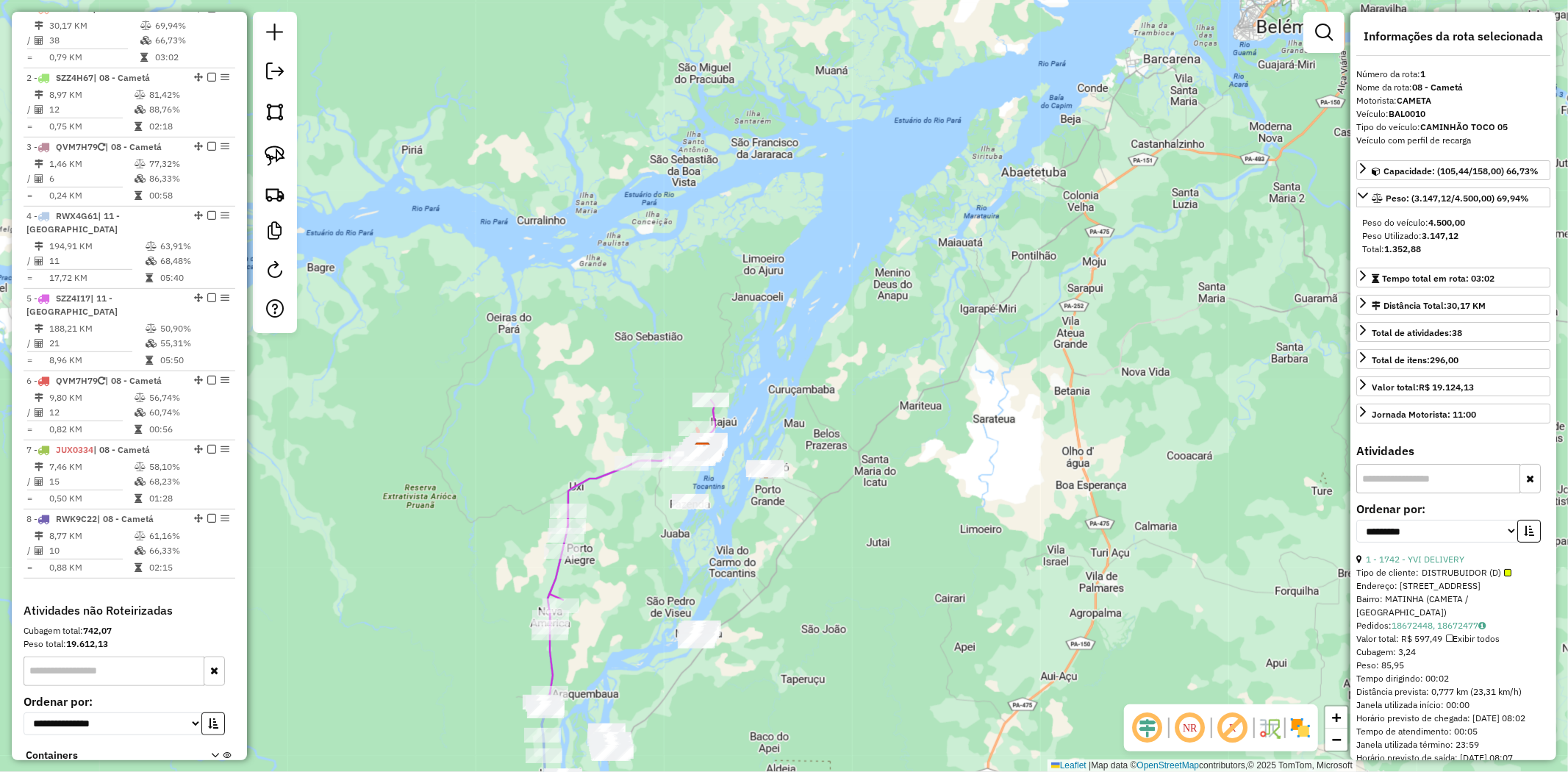
drag, startPoint x: 679, startPoint y: 443, endPoint x: 608, endPoint y: 552, distance: 130.1
click at [608, 552] on div "Janela de atendimento Grade de atendimento Capacidade Transportadoras Veículos …" at bounding box center [784, 386] width 1568 height 772
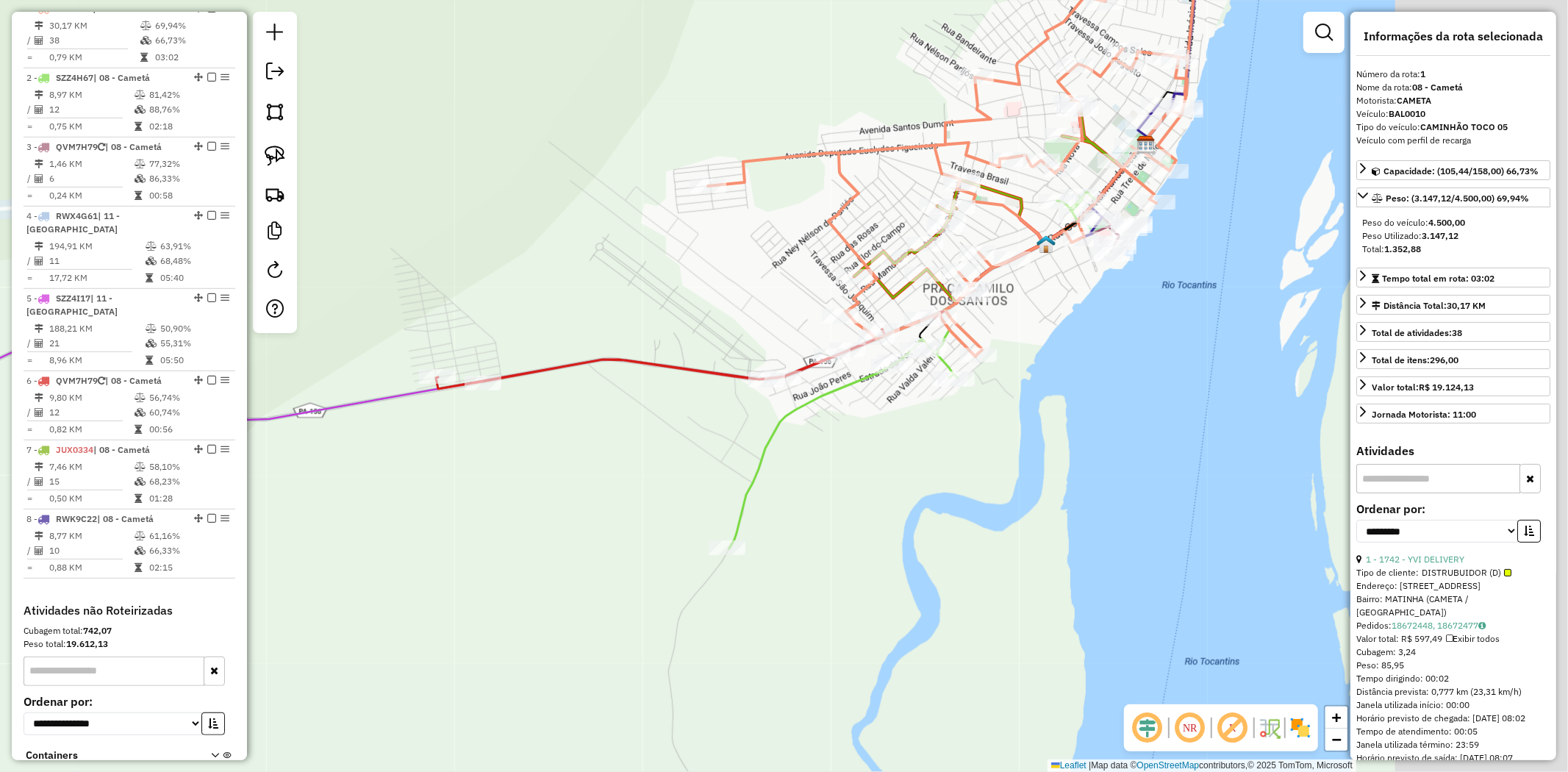
drag, startPoint x: 816, startPoint y: 332, endPoint x: 648, endPoint y: 280, distance: 175.9
click at [648, 280] on div "Janela de atendimento Grade de atendimento Capacidade Transportadoras Veículos …" at bounding box center [784, 386] width 1568 height 772
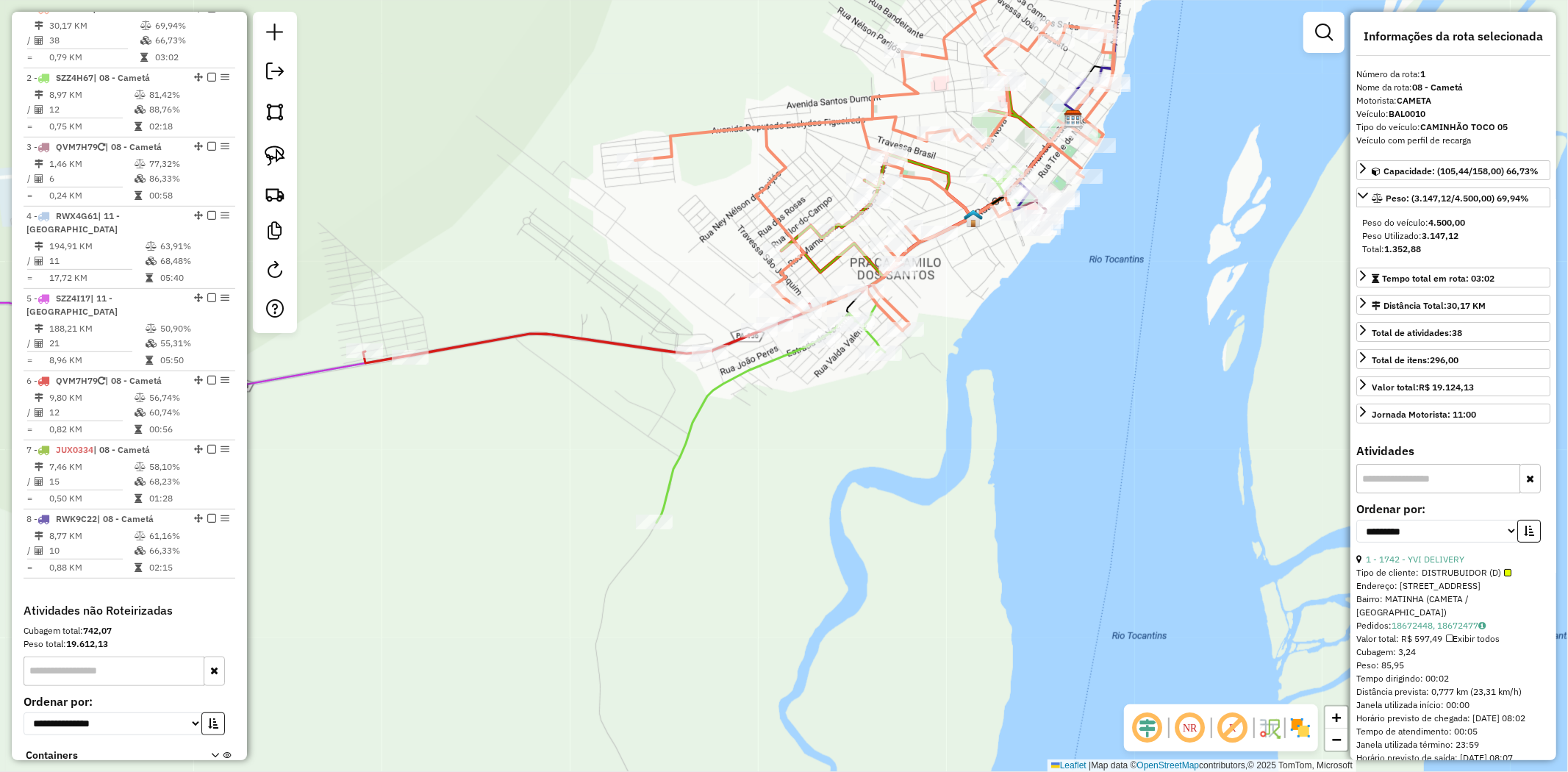
drag, startPoint x: 501, startPoint y: 528, endPoint x: 1100, endPoint y: 244, distance: 662.9
click at [981, 287] on div "Janela de atendimento Grade de atendimento Capacidade Transportadoras Veículos …" at bounding box center [784, 386] width 1568 height 772
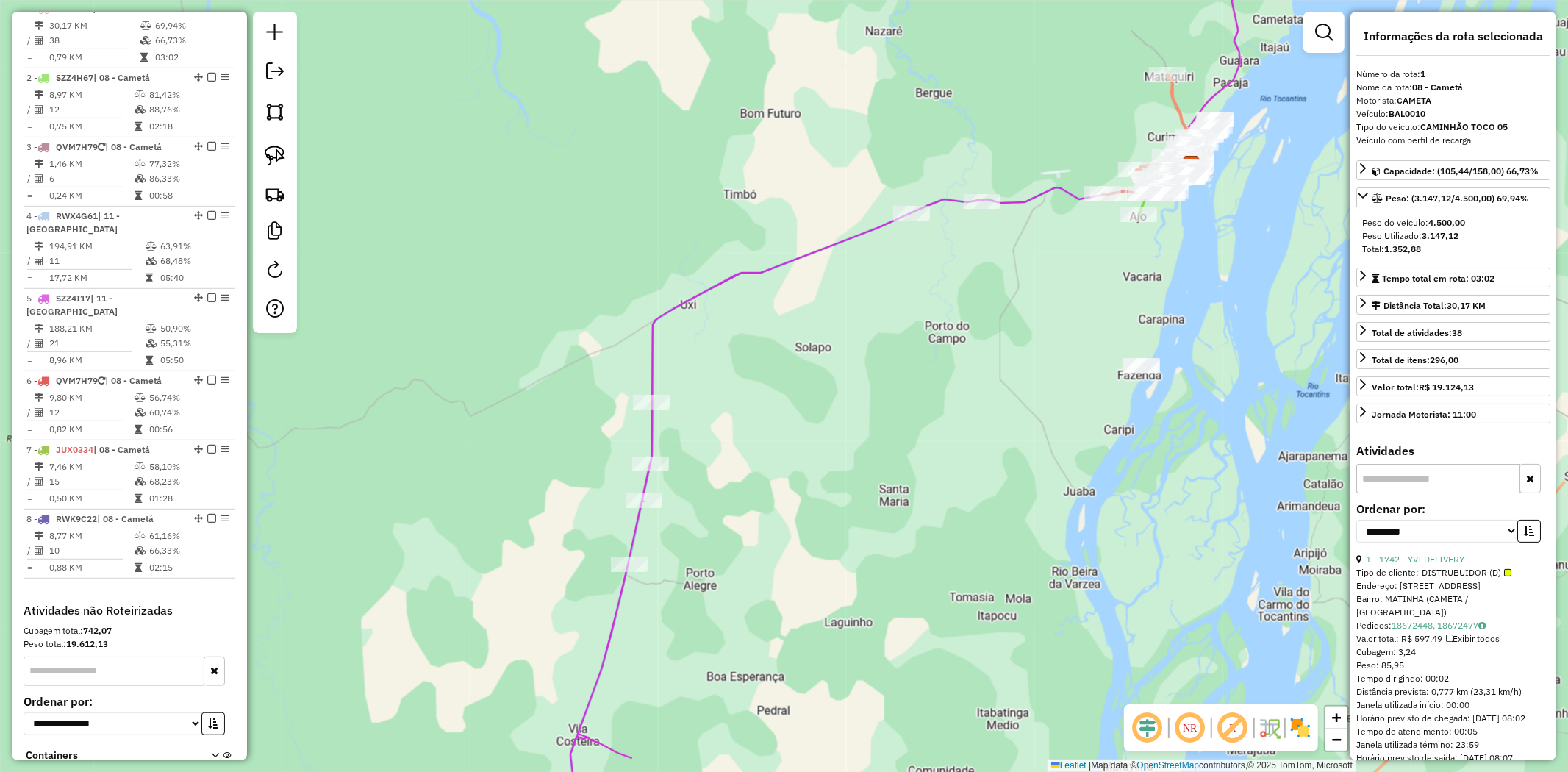
drag, startPoint x: 669, startPoint y: 547, endPoint x: 848, endPoint y: 218, distance: 374.5
click at [848, 218] on div "Janela de atendimento Grade de atendimento Capacidade Transportadoras Veículos …" at bounding box center [784, 386] width 1568 height 772
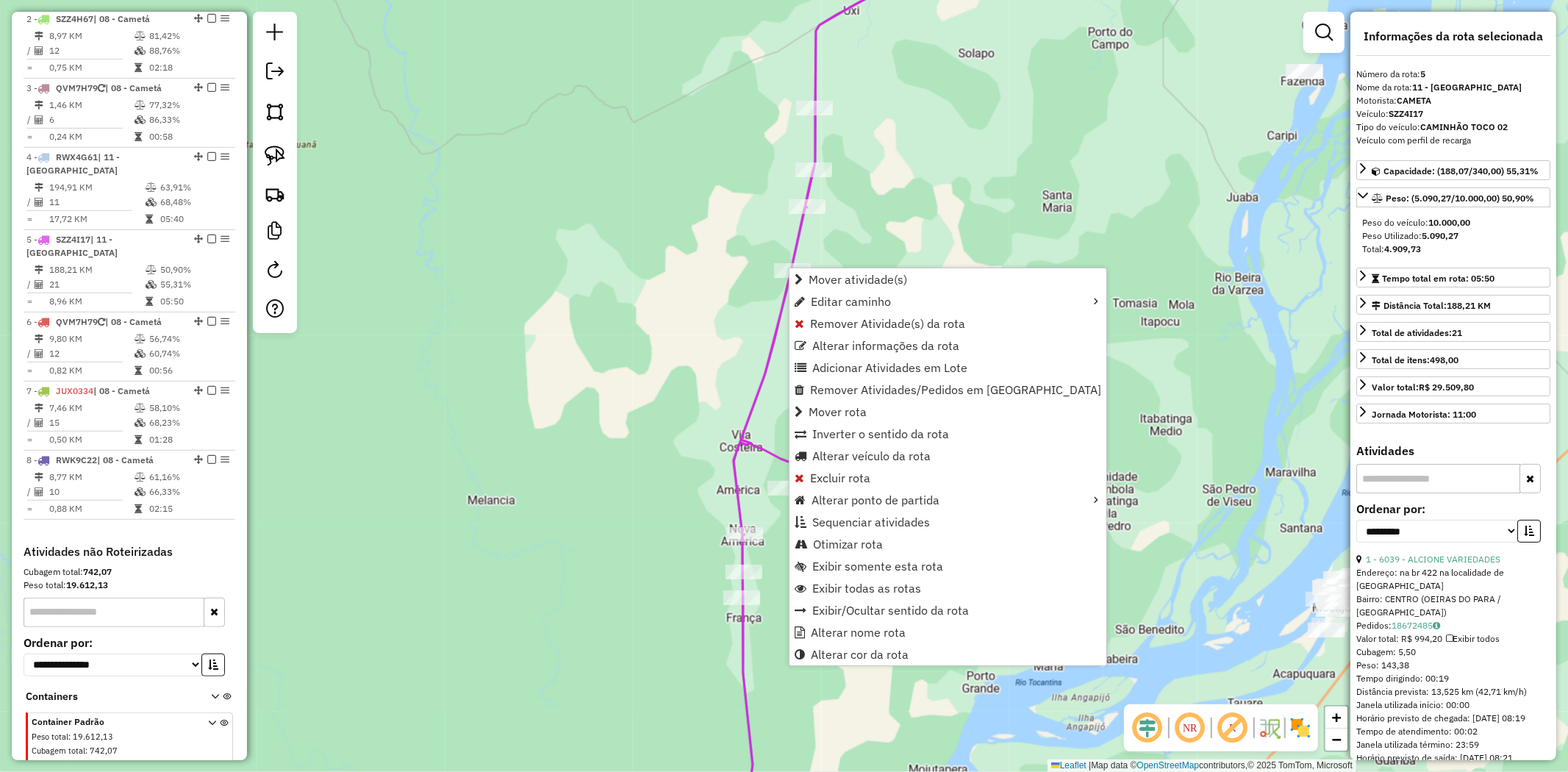
scroll to position [676, 0]
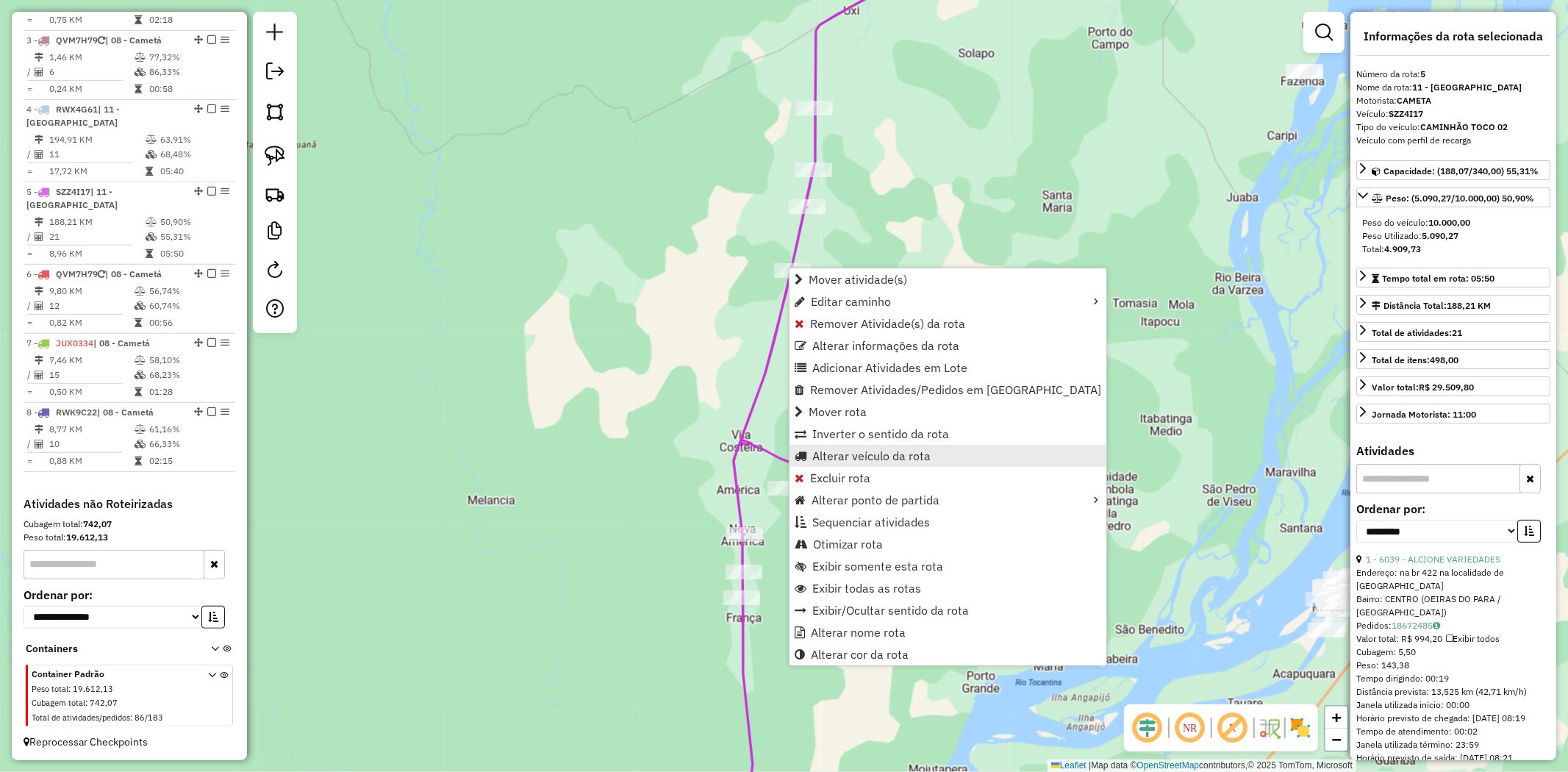
click at [892, 460] on span "Alterar veículo da rota" at bounding box center [871, 456] width 119 height 12
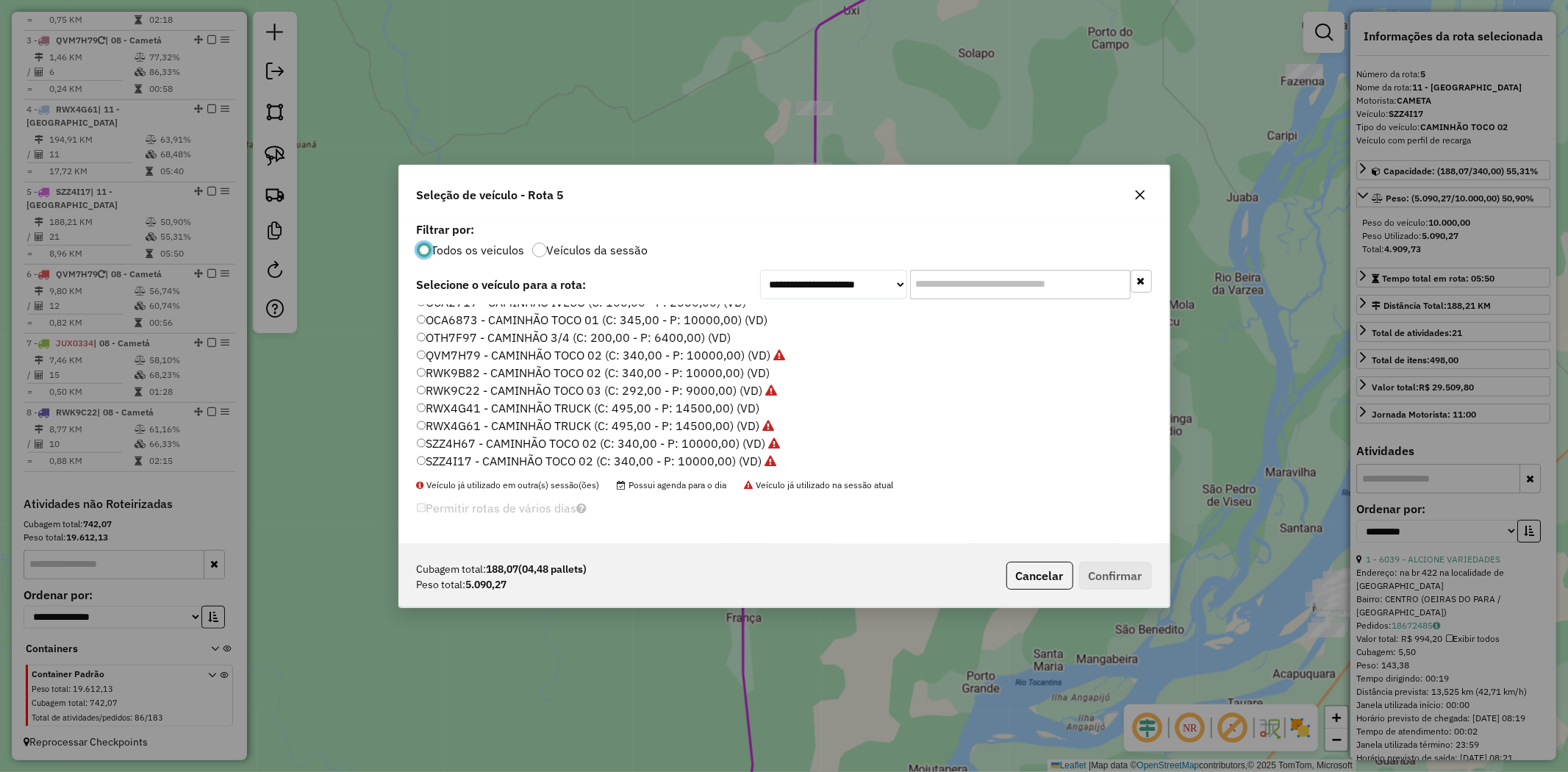
scroll to position [244, 0]
click at [450, 352] on label "RWK9B82 - CAMINHÃO TOCO 02 (C: 340,00 - P: 10000,00) (VD)" at bounding box center [593, 351] width 354 height 18
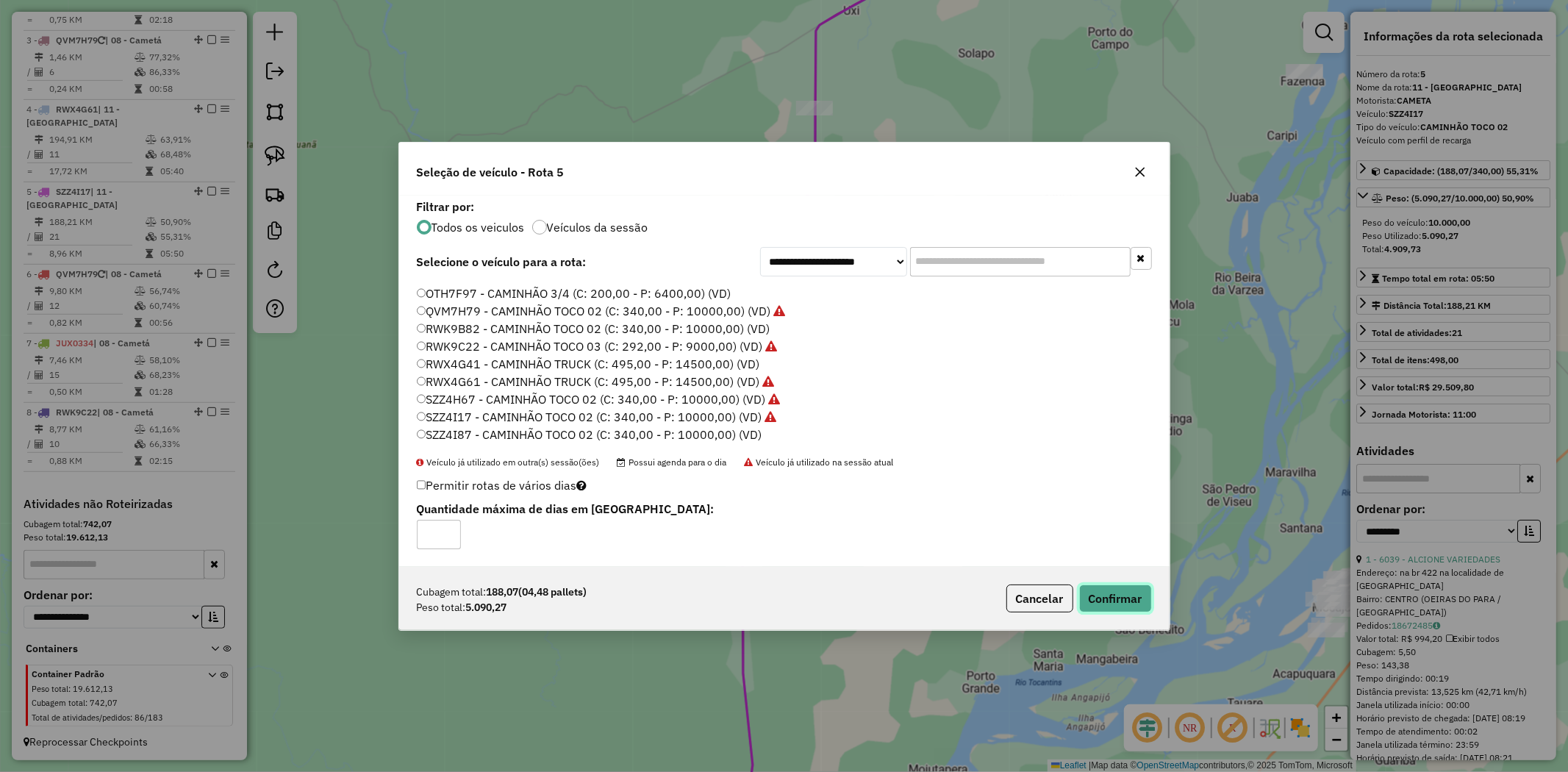
click at [1103, 597] on button "Confirmar" at bounding box center [1116, 598] width 73 height 28
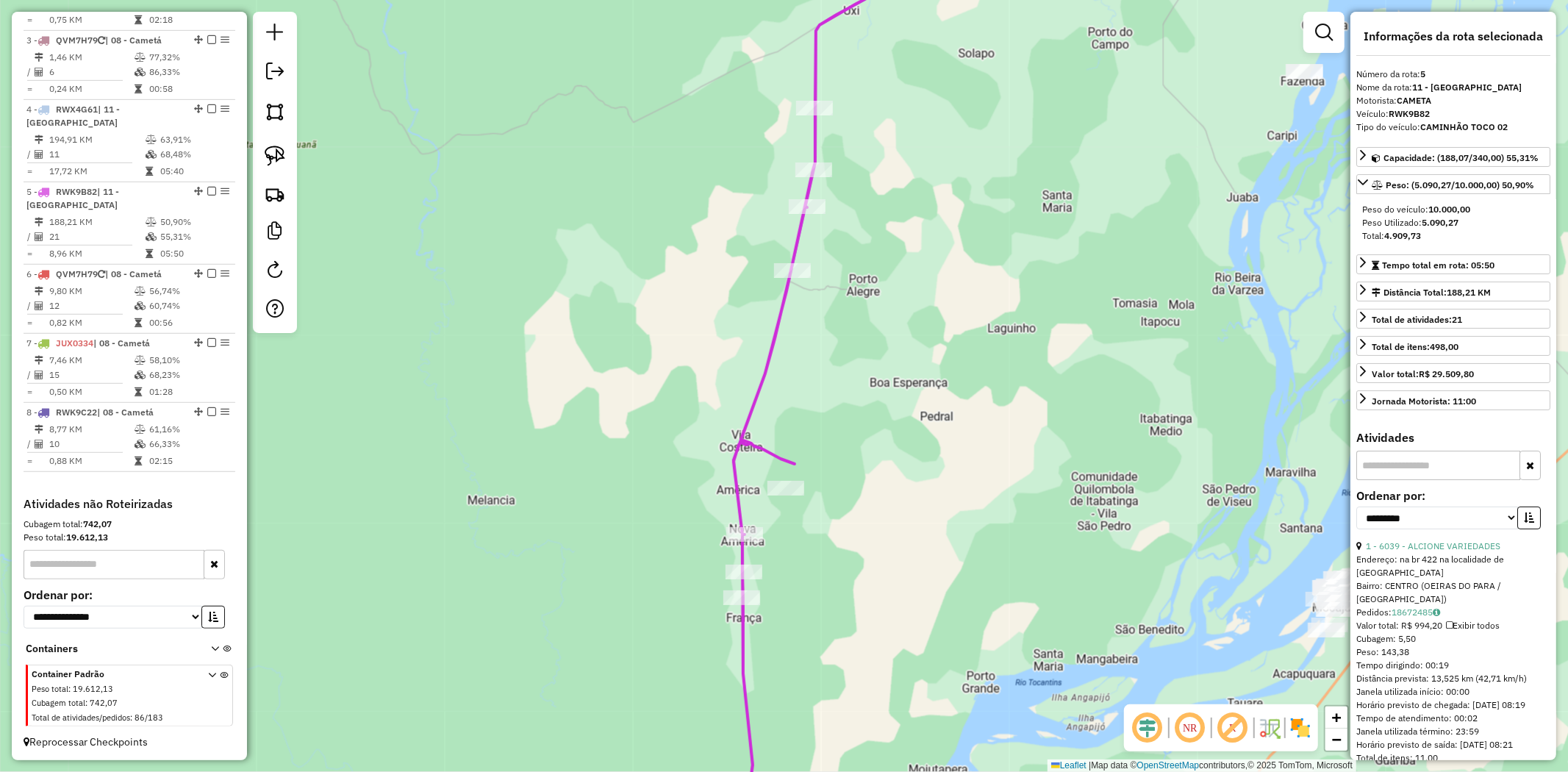
scroll to position [689, 0]
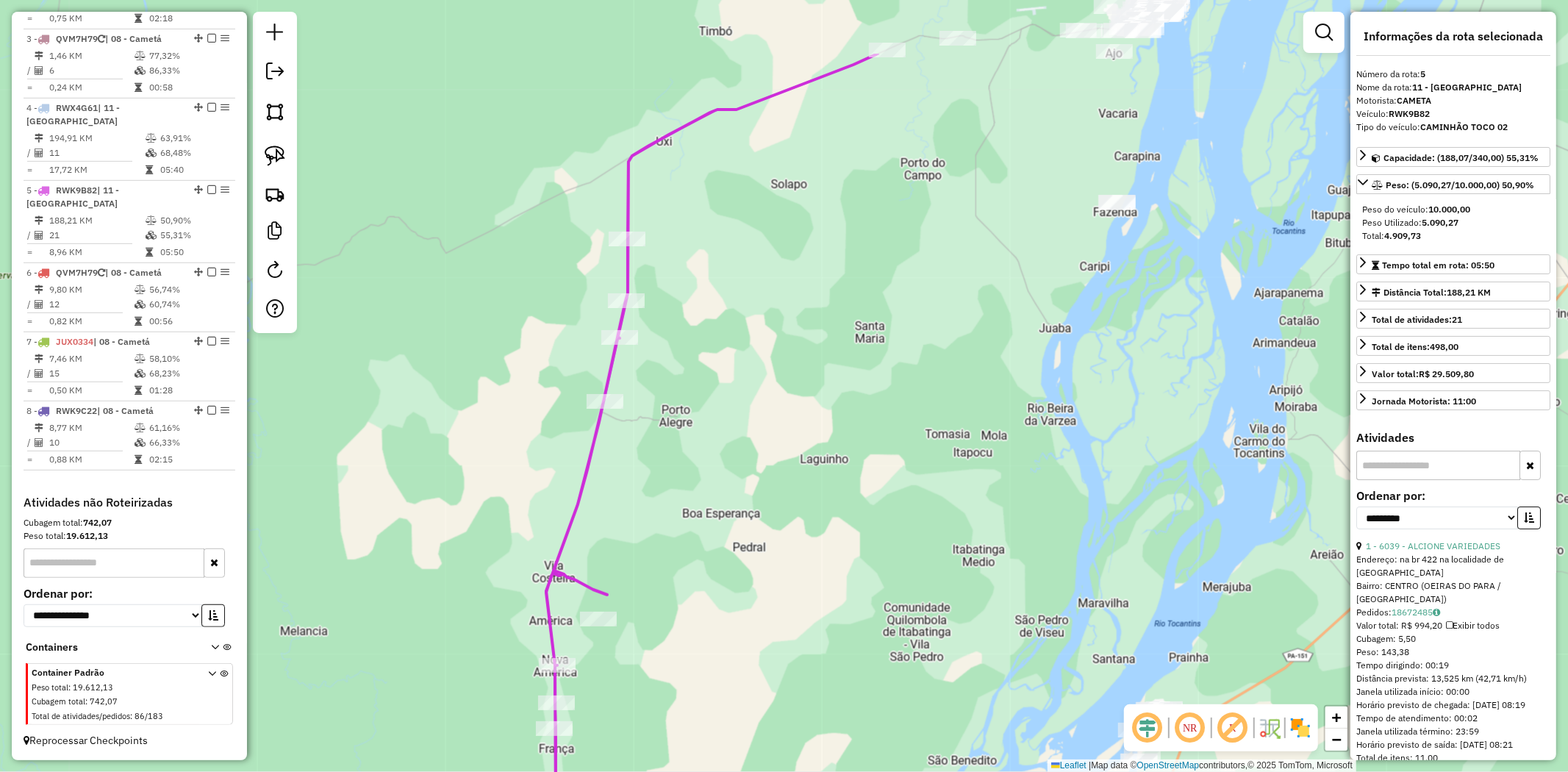
drag, startPoint x: 914, startPoint y: 440, endPoint x: 427, endPoint y: 716, distance: 559.8
click at [463, 676] on div "Janela de atendimento Grade de atendimento Capacidade Transportadoras Veículos …" at bounding box center [784, 386] width 1568 height 772
click at [427, 716] on div "Janela de atendimento Grade de atendimento Capacidade Transportadoras Veículos …" at bounding box center [784, 386] width 1568 height 772
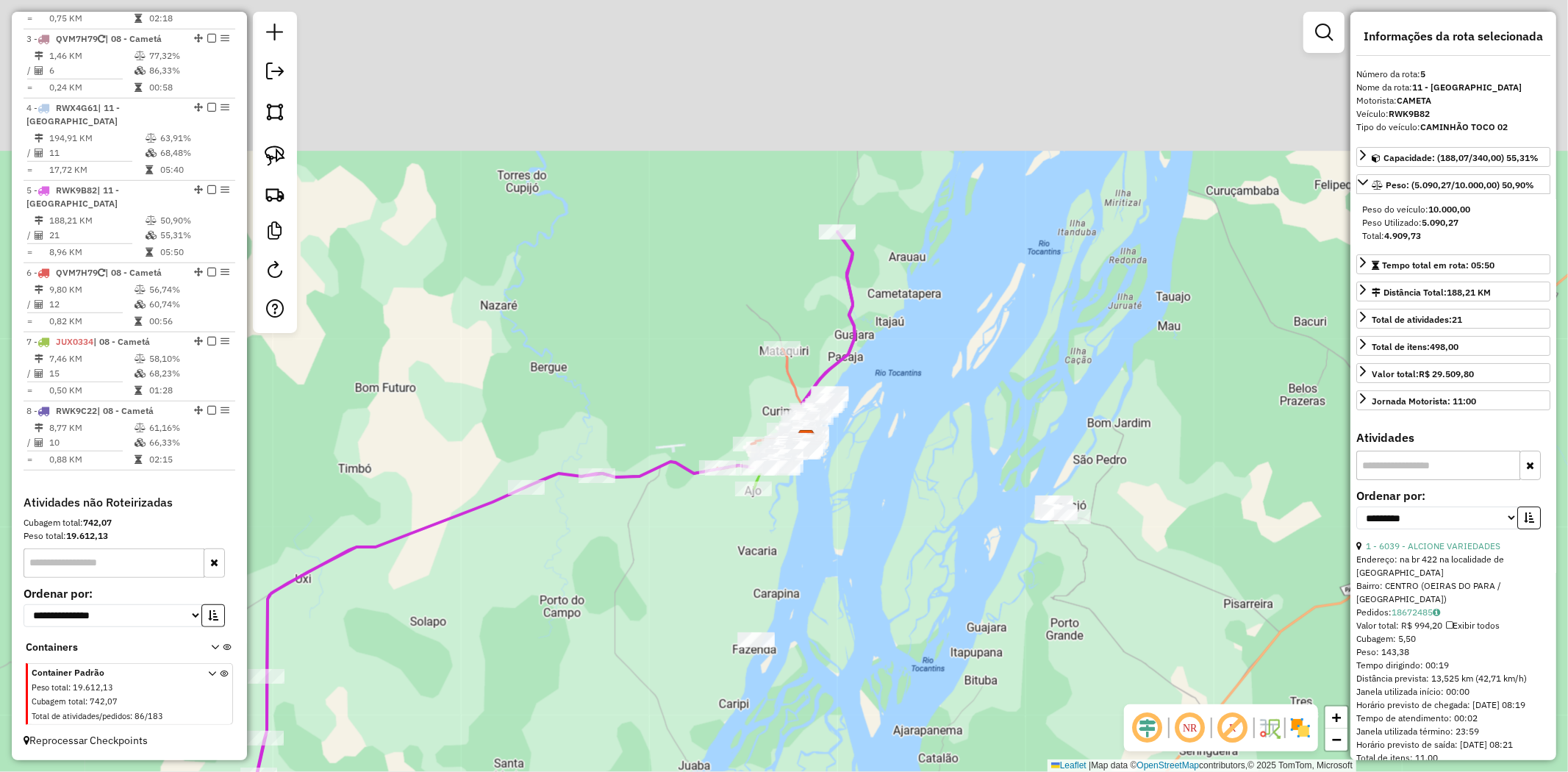
drag, startPoint x: 680, startPoint y: 667, endPoint x: 664, endPoint y: 721, distance: 56.3
click at [667, 720] on div "Janela de atendimento Grade de atendimento Capacidade Transportadoras Veículos …" at bounding box center [784, 386] width 1568 height 772
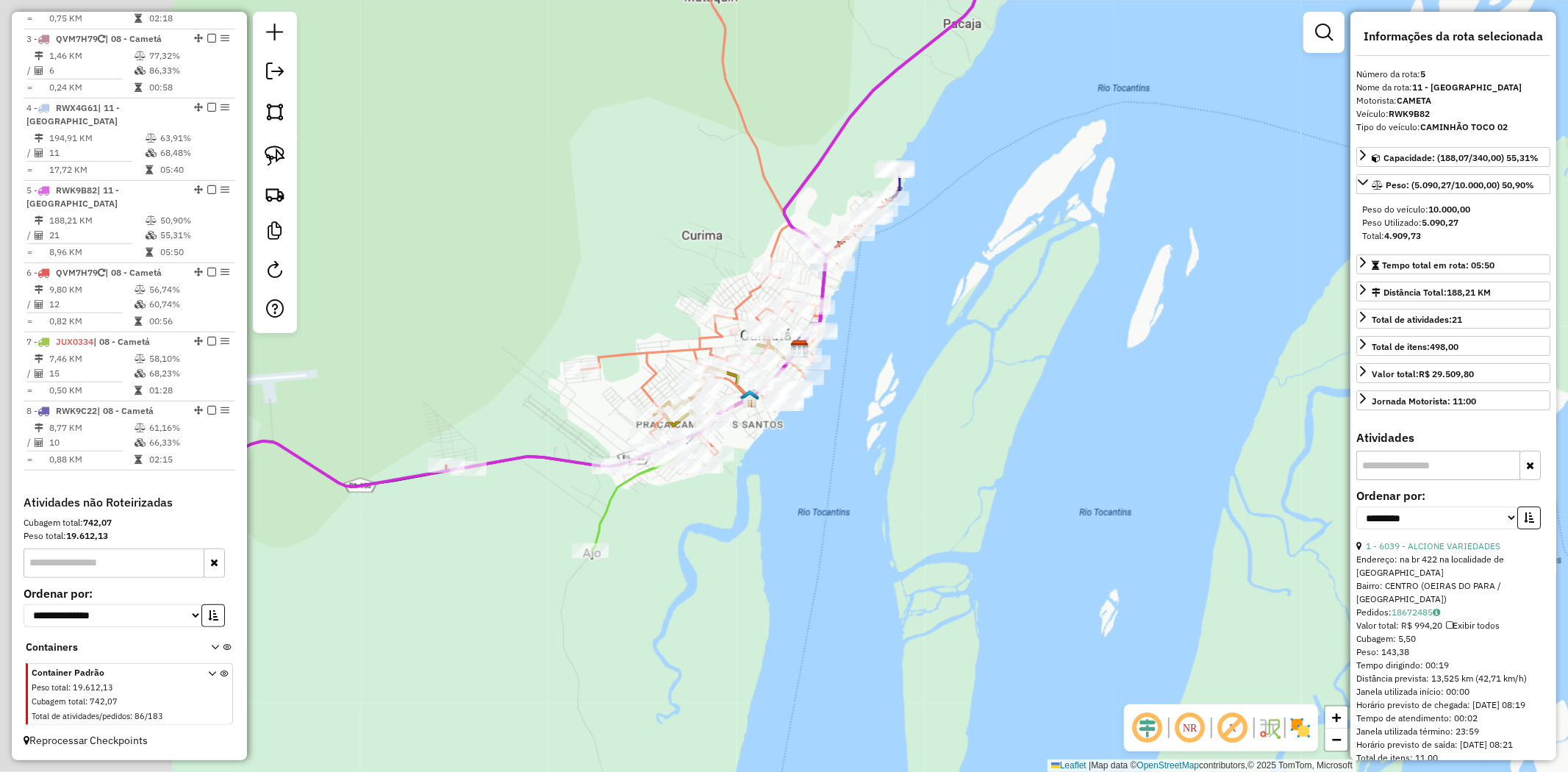
drag, startPoint x: 875, startPoint y: 481, endPoint x: 1085, endPoint y: 454, distance: 211.7
click at [1085, 454] on div "Janela de atendimento Grade de atendimento Capacidade Transportadoras Veículos …" at bounding box center [784, 386] width 1568 height 772
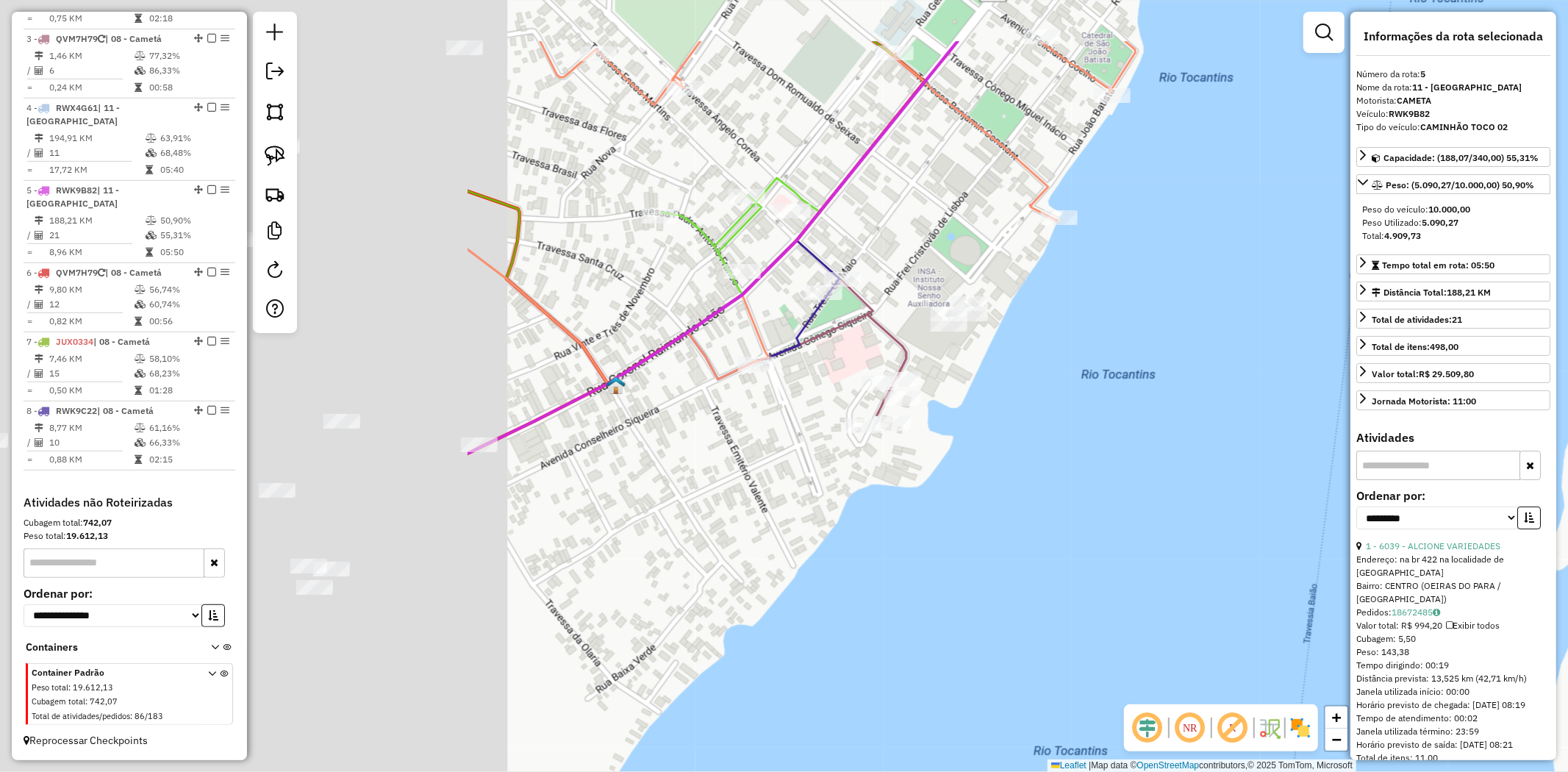
drag, startPoint x: 686, startPoint y: 400, endPoint x: 1337, endPoint y: 519, distance: 661.8
click at [1335, 519] on div "Janela de atendimento Grade de atendimento Capacidade Transportadoras Veículos …" at bounding box center [784, 386] width 1568 height 772
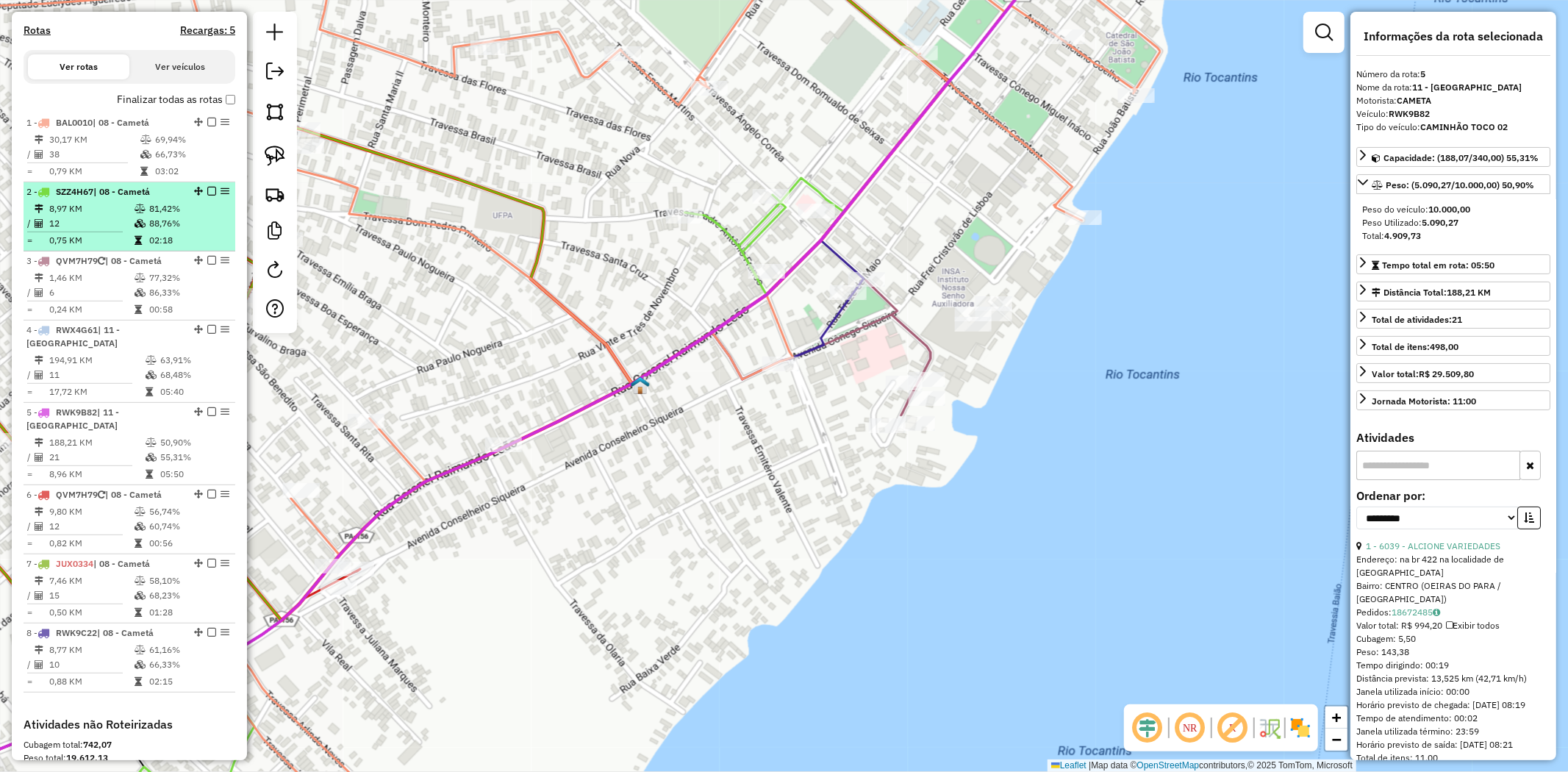
scroll to position [443, 0]
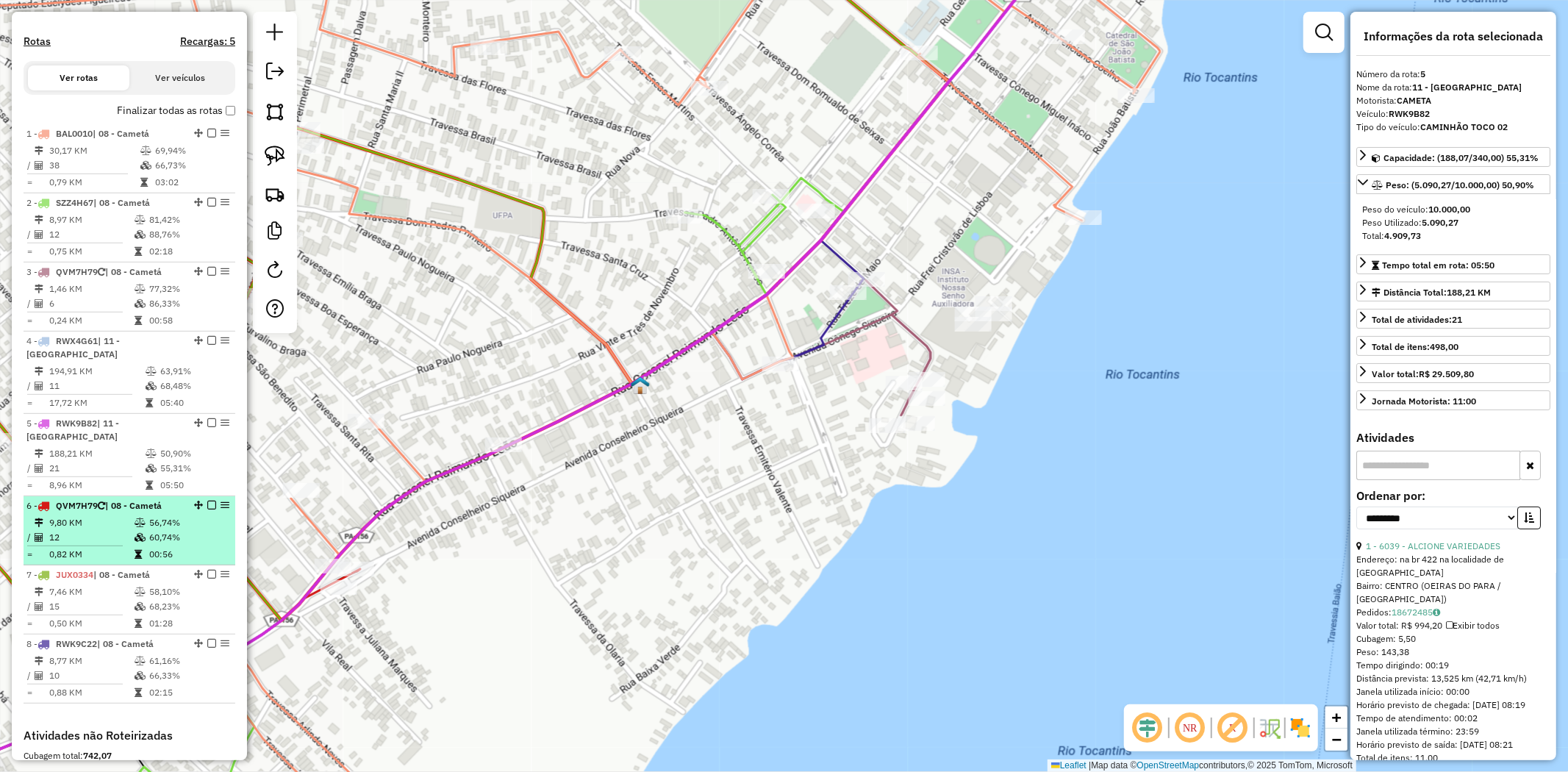
click at [116, 530] on td "9,80 KM" at bounding box center [90, 522] width 85 height 15
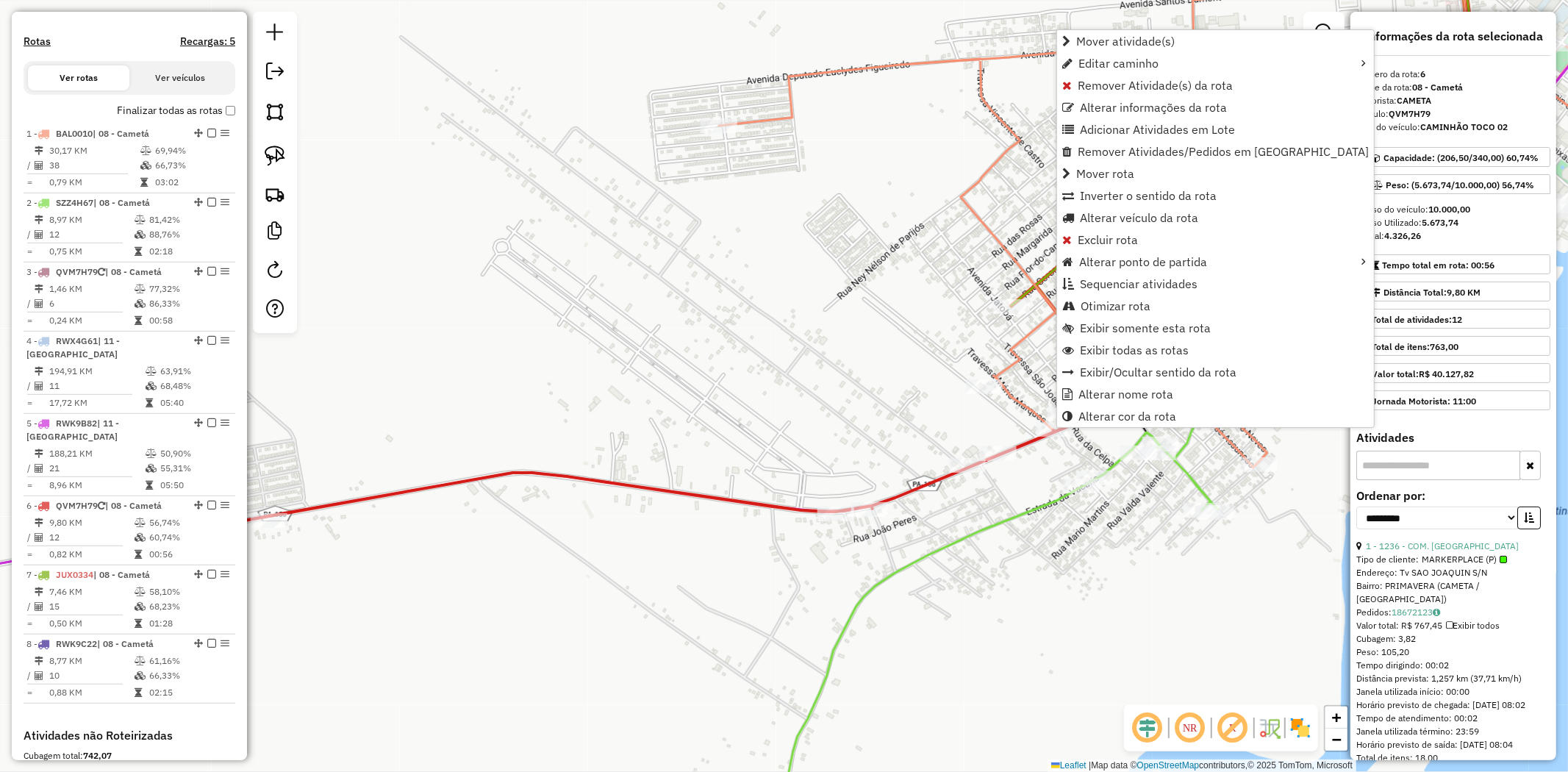
scroll to position [689, 0]
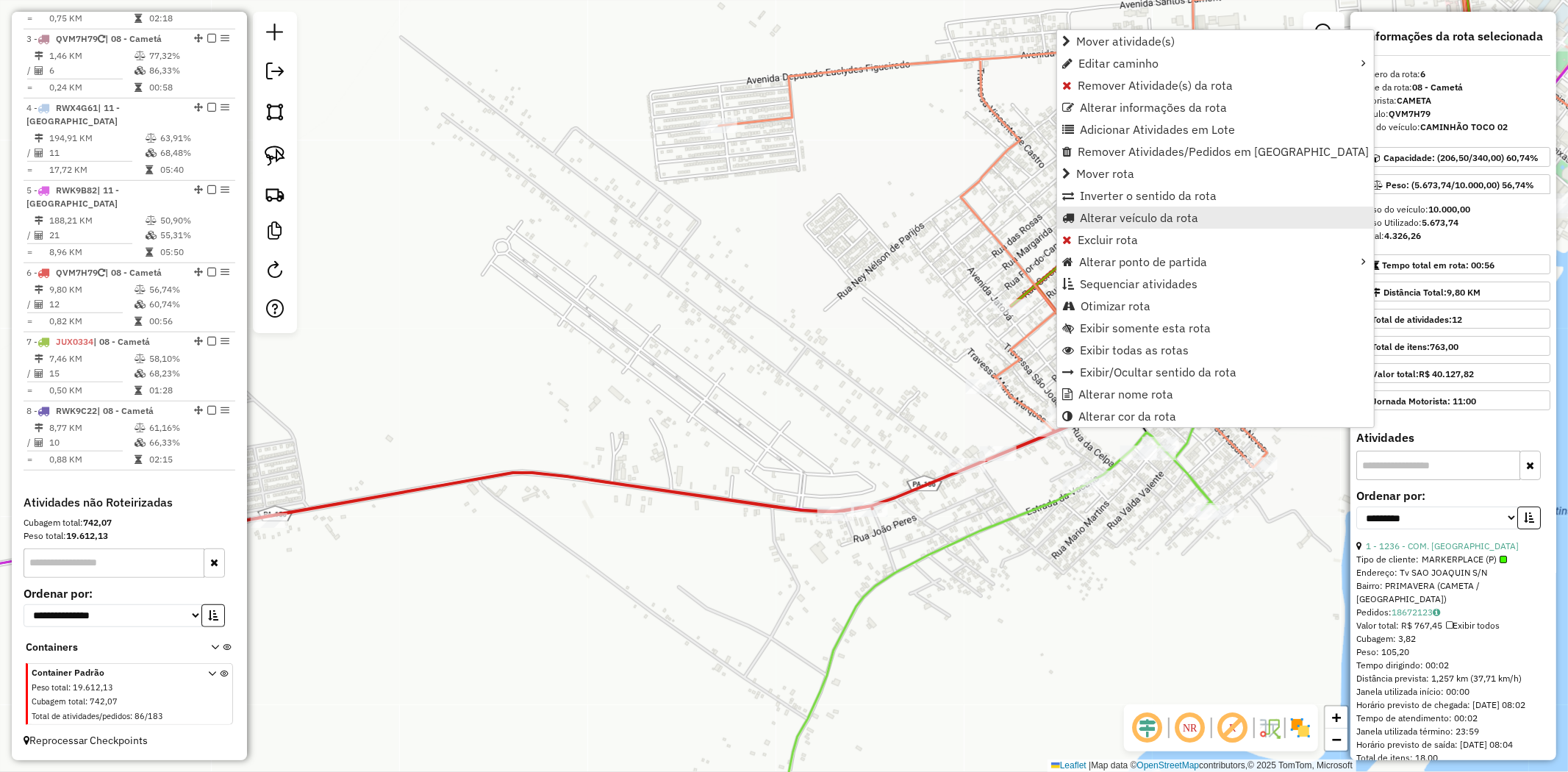
click at [1180, 215] on span "Alterar veículo da rota" at bounding box center [1139, 218] width 119 height 12
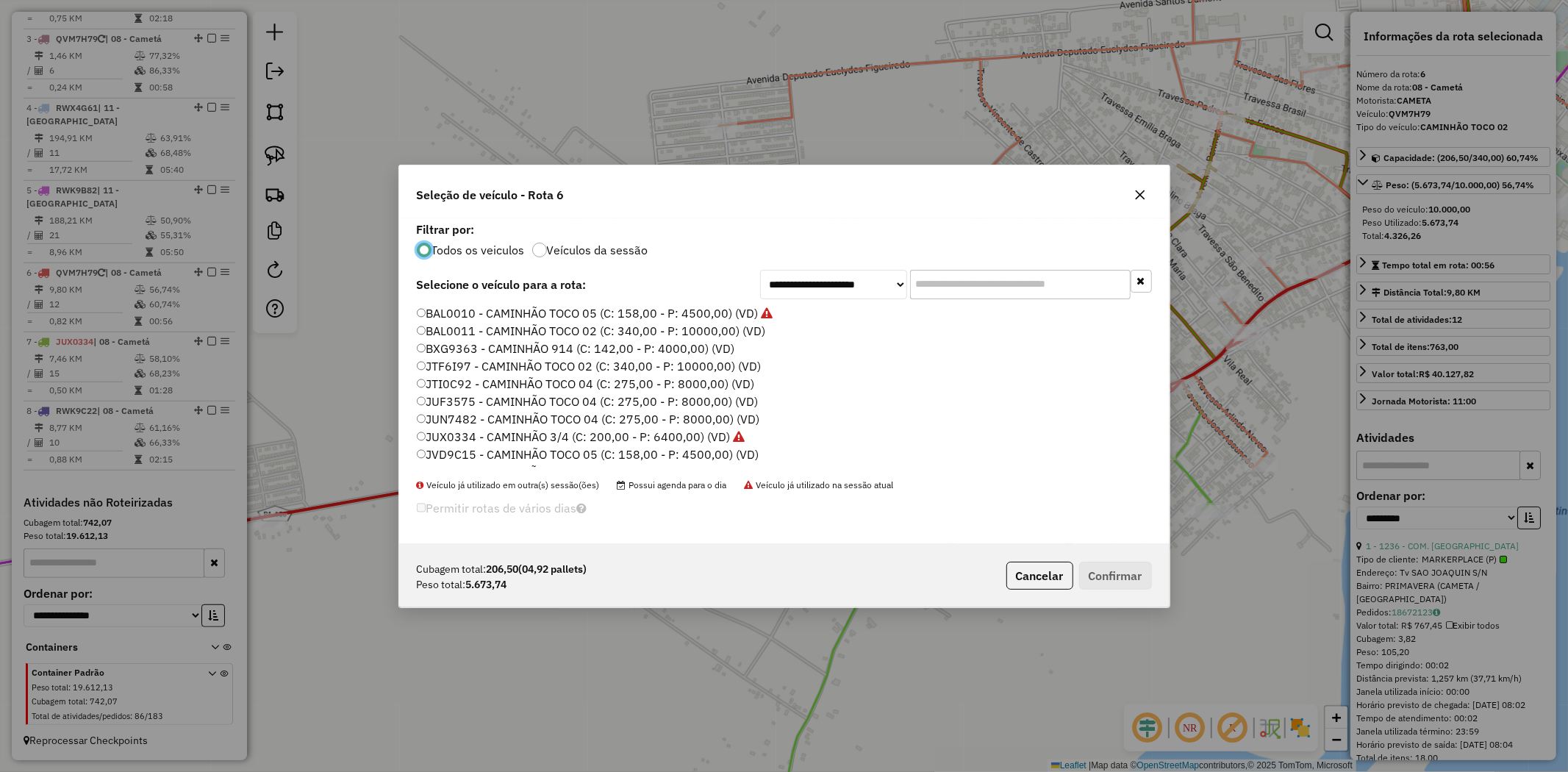
scroll to position [244, 0]
click at [1141, 186] on button "button" at bounding box center [1140, 195] width 23 height 23
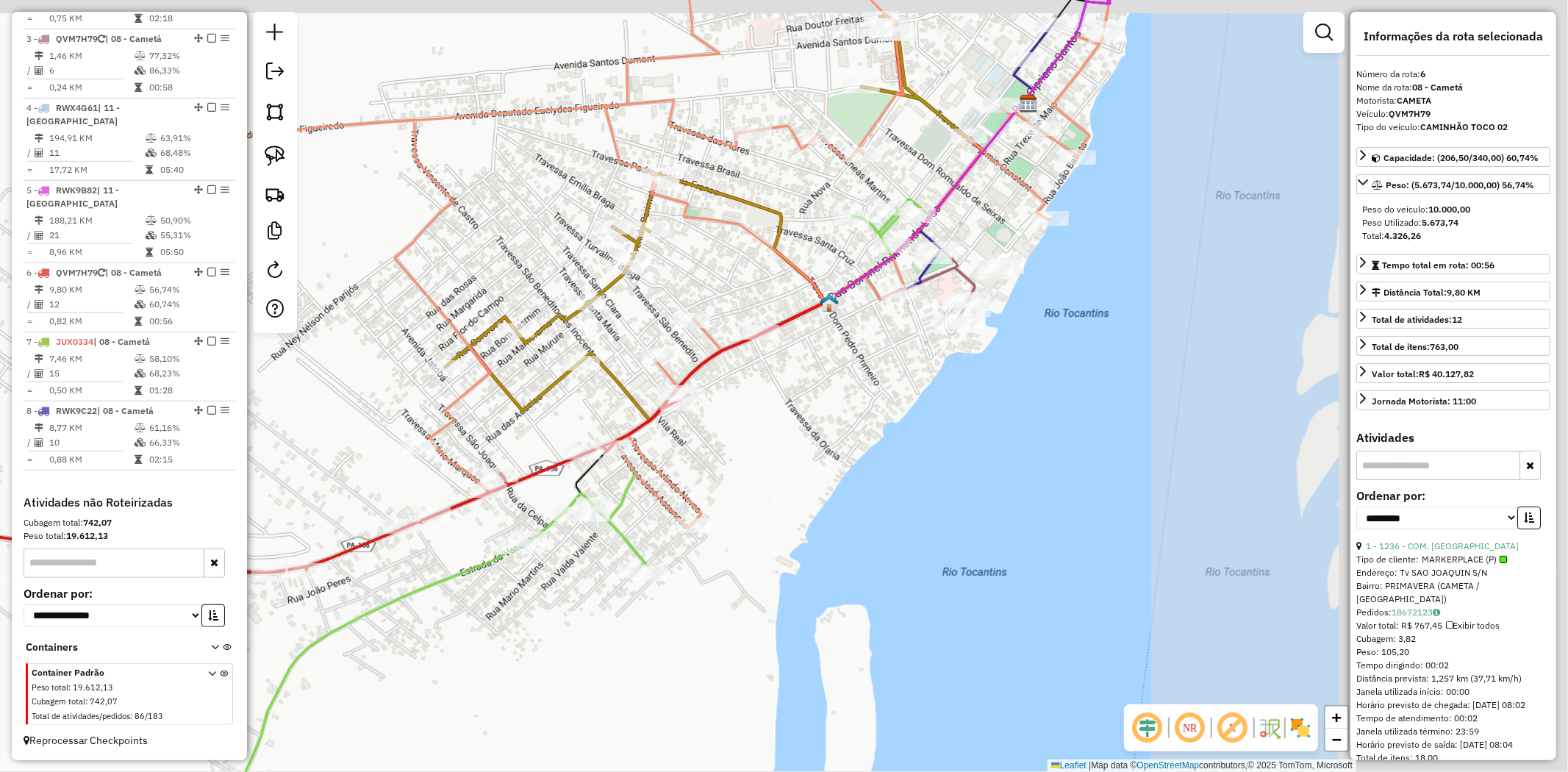
drag, startPoint x: 1039, startPoint y: 230, endPoint x: 466, endPoint y: 289, distance: 576.0
click at [466, 289] on div "Janela de atendimento Grade de atendimento Capacidade Transportadoras Veículos …" at bounding box center [784, 386] width 1568 height 772
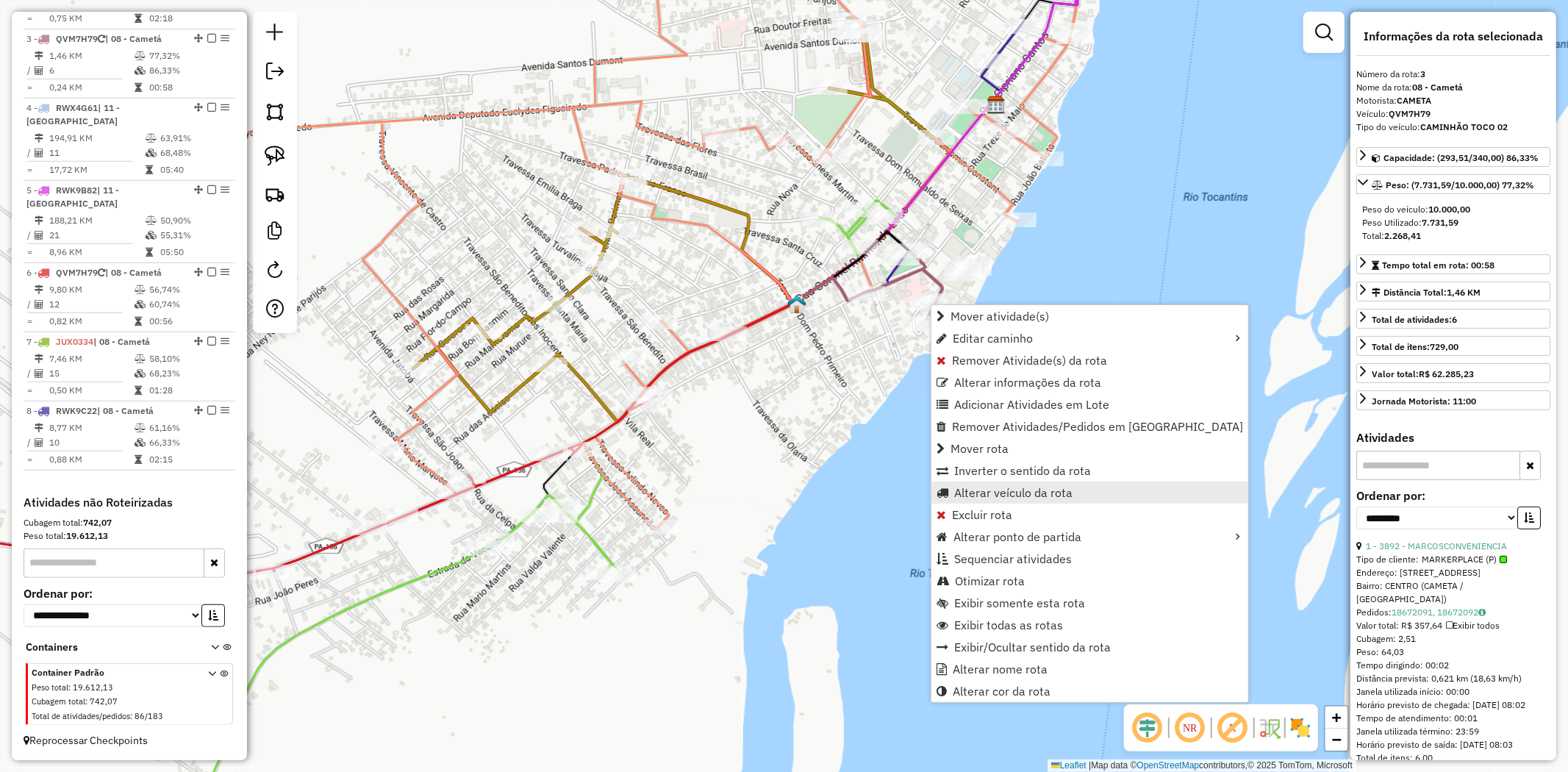
click at [1030, 495] on span "Alterar veículo da rota" at bounding box center [1013, 493] width 119 height 12
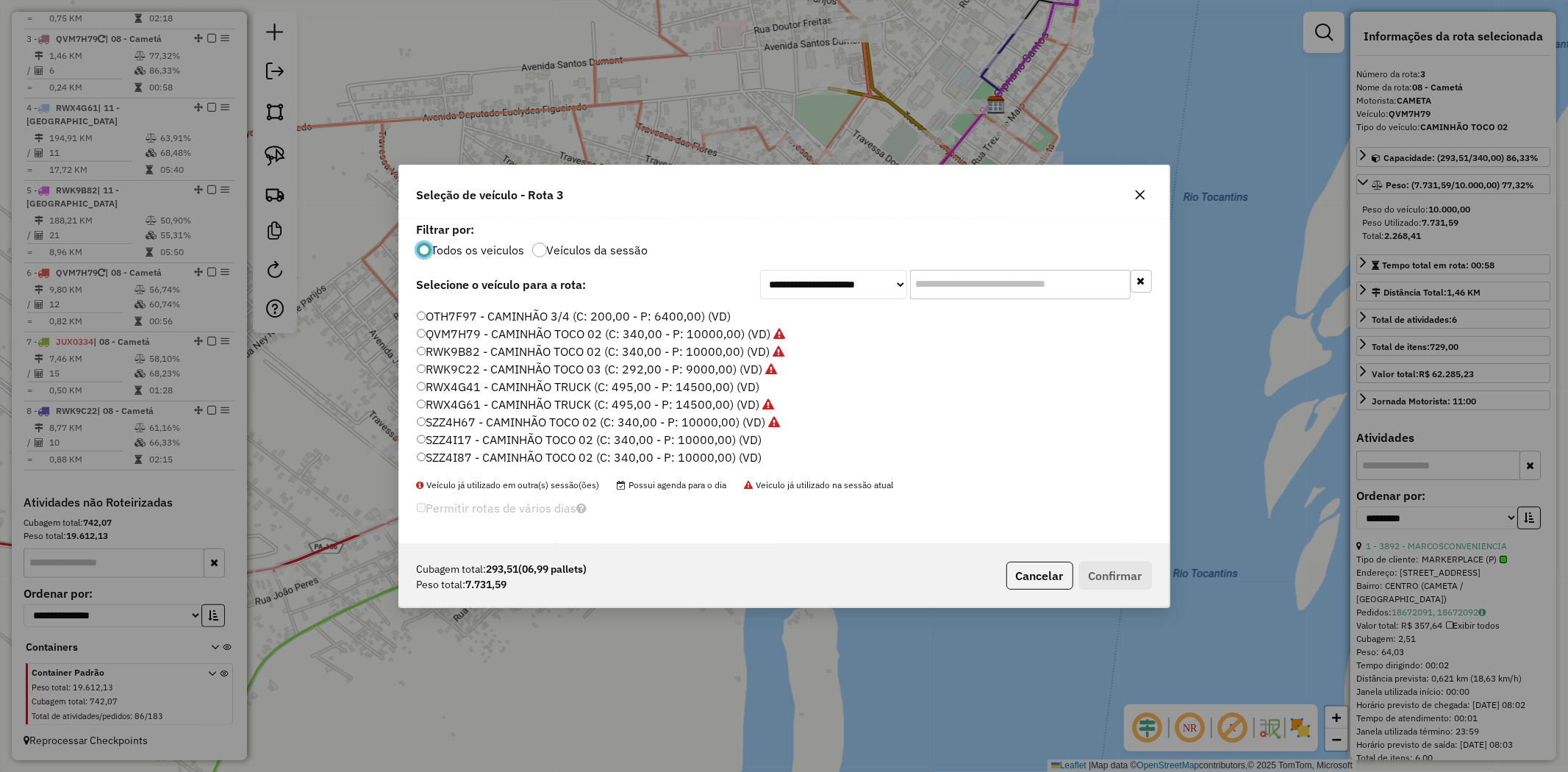
click at [735, 435] on label "SZZ4I17 - CAMINHÃO TOCO 02 (C: 340,00 - P: 10000,00) (VD)" at bounding box center [589, 440] width 345 height 18
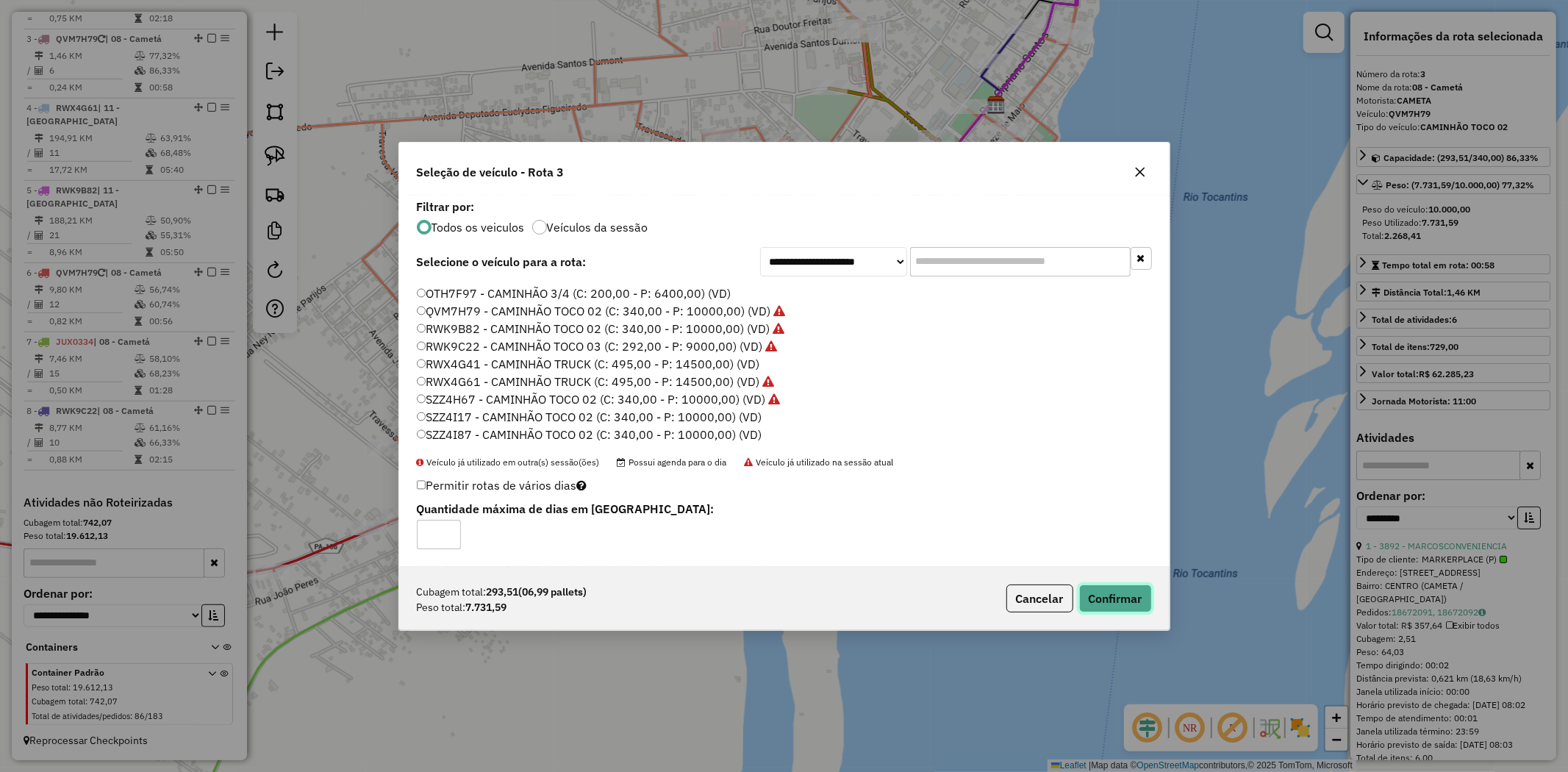
click at [1121, 596] on button "Confirmar" at bounding box center [1116, 598] width 73 height 28
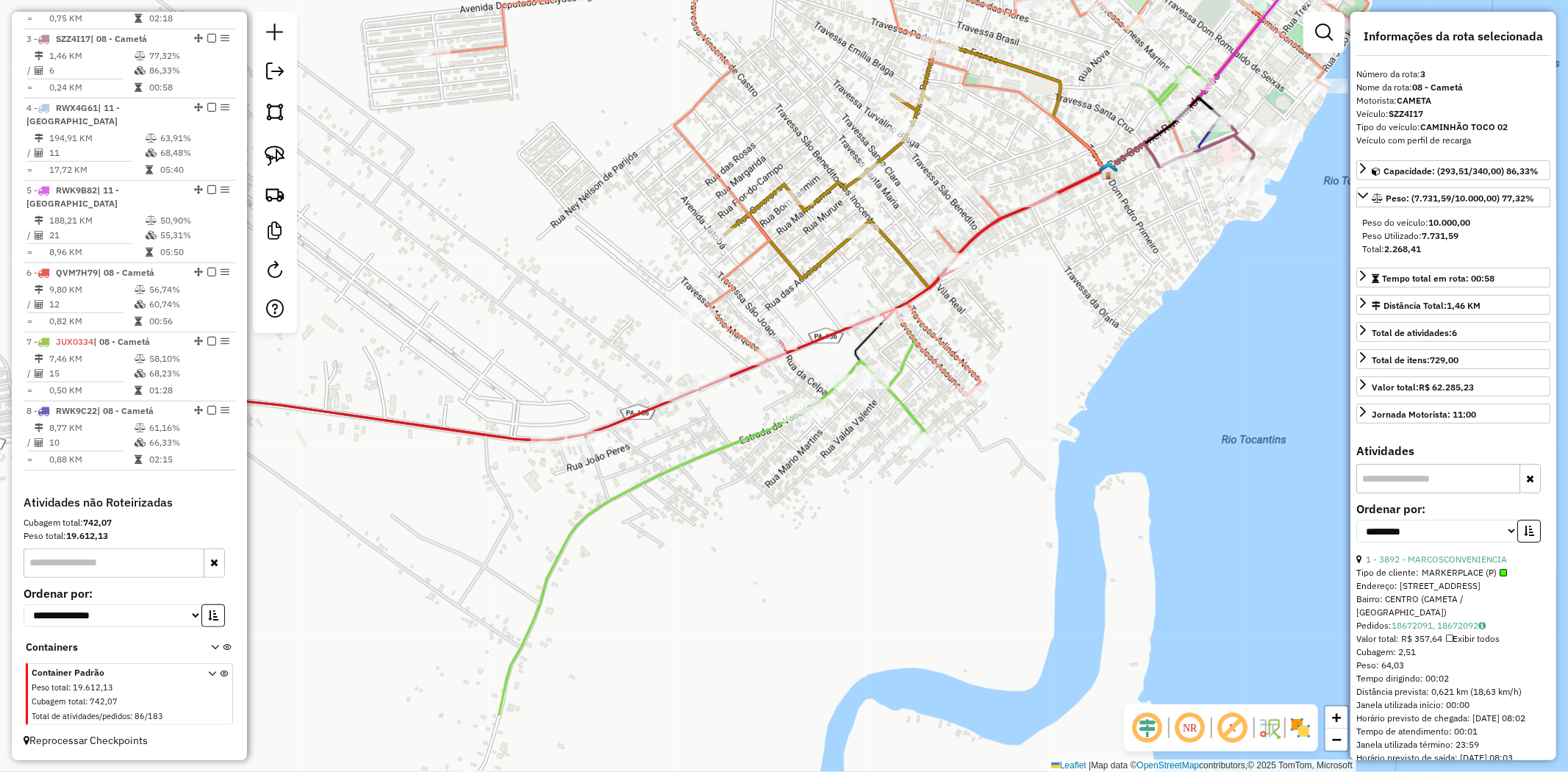
drag, startPoint x: 766, startPoint y: 460, endPoint x: 1123, endPoint y: 330, distance: 379.9
click at [1101, 330] on div "Janela de atendimento Grade de atendimento Capacidade Transportadoras Veículos …" at bounding box center [784, 386] width 1568 height 772
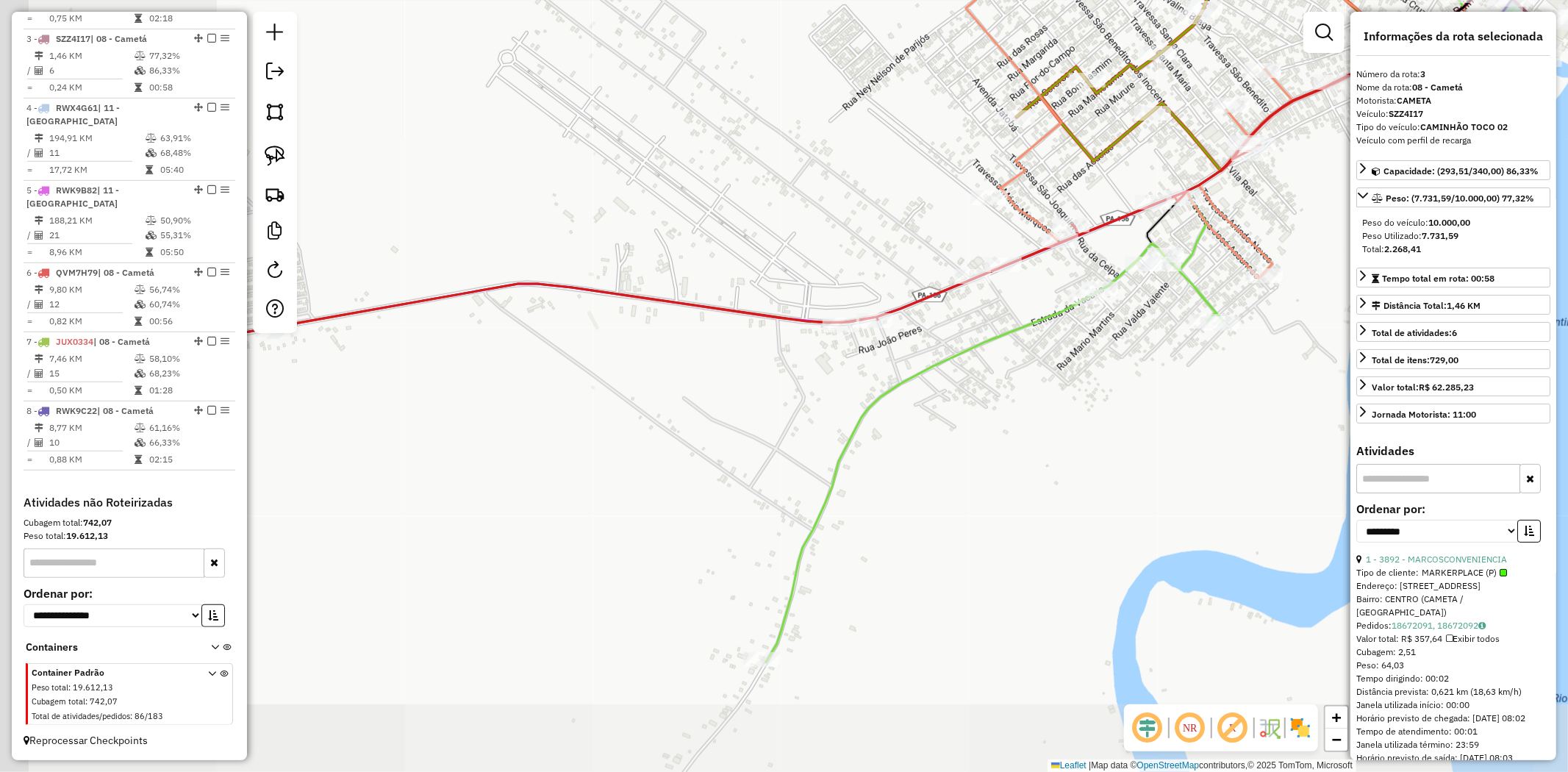
drag, startPoint x: 688, startPoint y: 587, endPoint x: 1008, endPoint y: 434, distance: 354.7
click at [1008, 440] on div "Janela de atendimento Grade de atendimento Capacidade Transportadoras Veículos …" at bounding box center [784, 386] width 1568 height 772
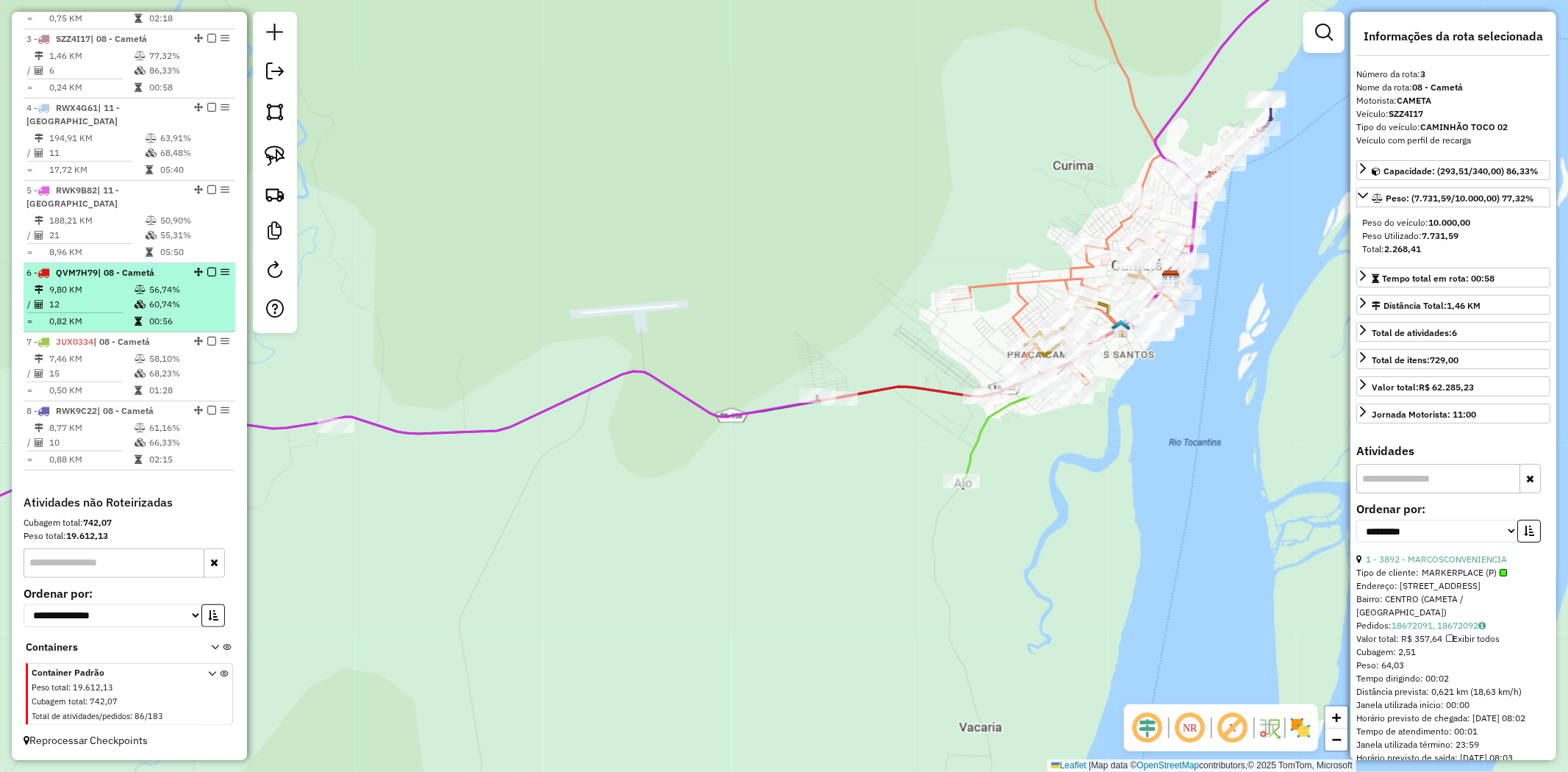
scroll to position [443, 0]
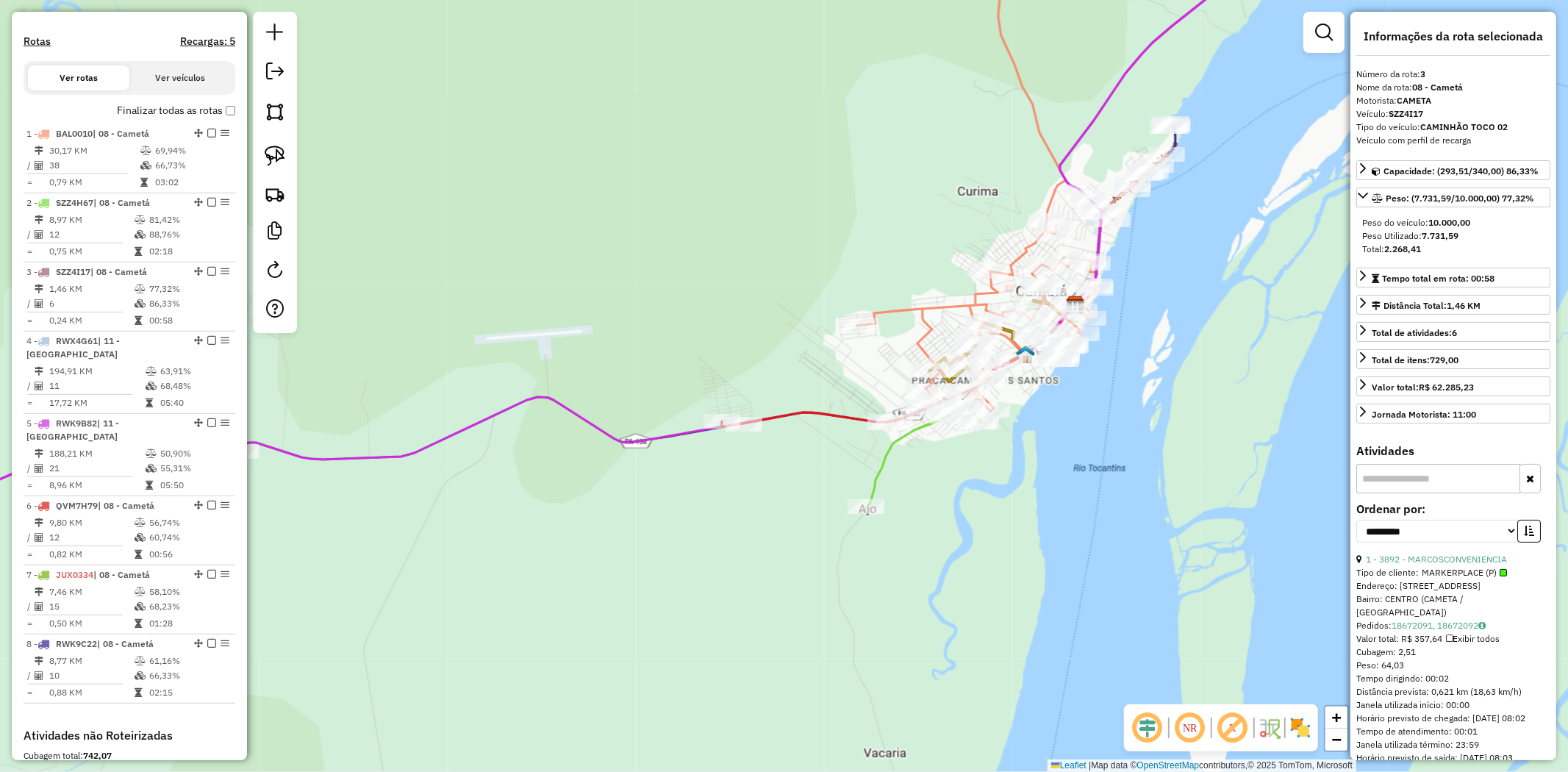
drag, startPoint x: 641, startPoint y: 309, endPoint x: 545, endPoint y: 335, distance: 99.5
click at [545, 335] on div "Janela de atendimento Grade de atendimento Capacidade Transportadoras Veículos …" at bounding box center [784, 386] width 1568 height 772
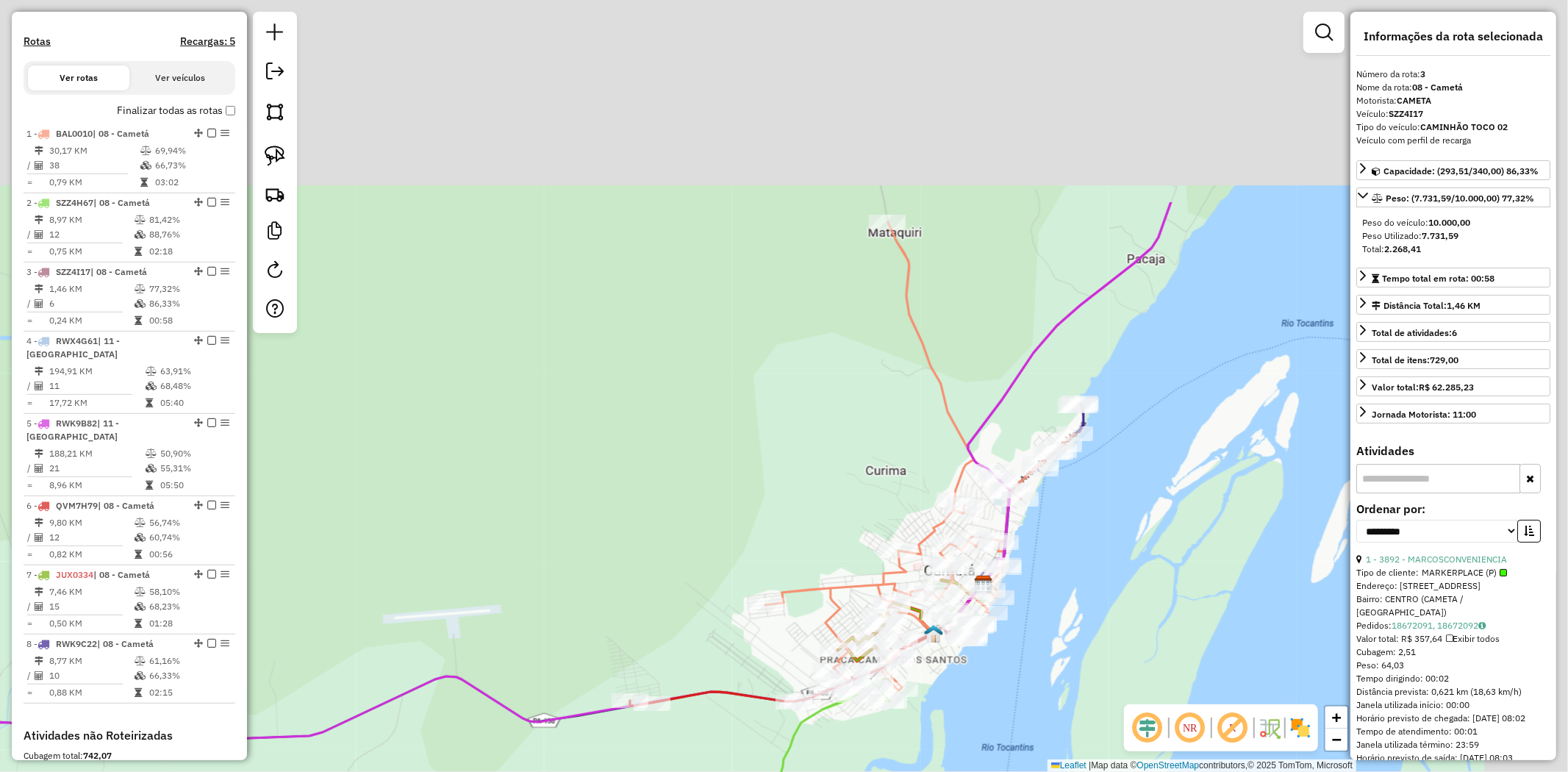
drag, startPoint x: 1201, startPoint y: 423, endPoint x: 1115, endPoint y: 553, distance: 155.9
click at [1120, 589] on div "Janela de atendimento Grade de atendimento Capacidade Transportadoras Veículos …" at bounding box center [784, 386] width 1568 height 772
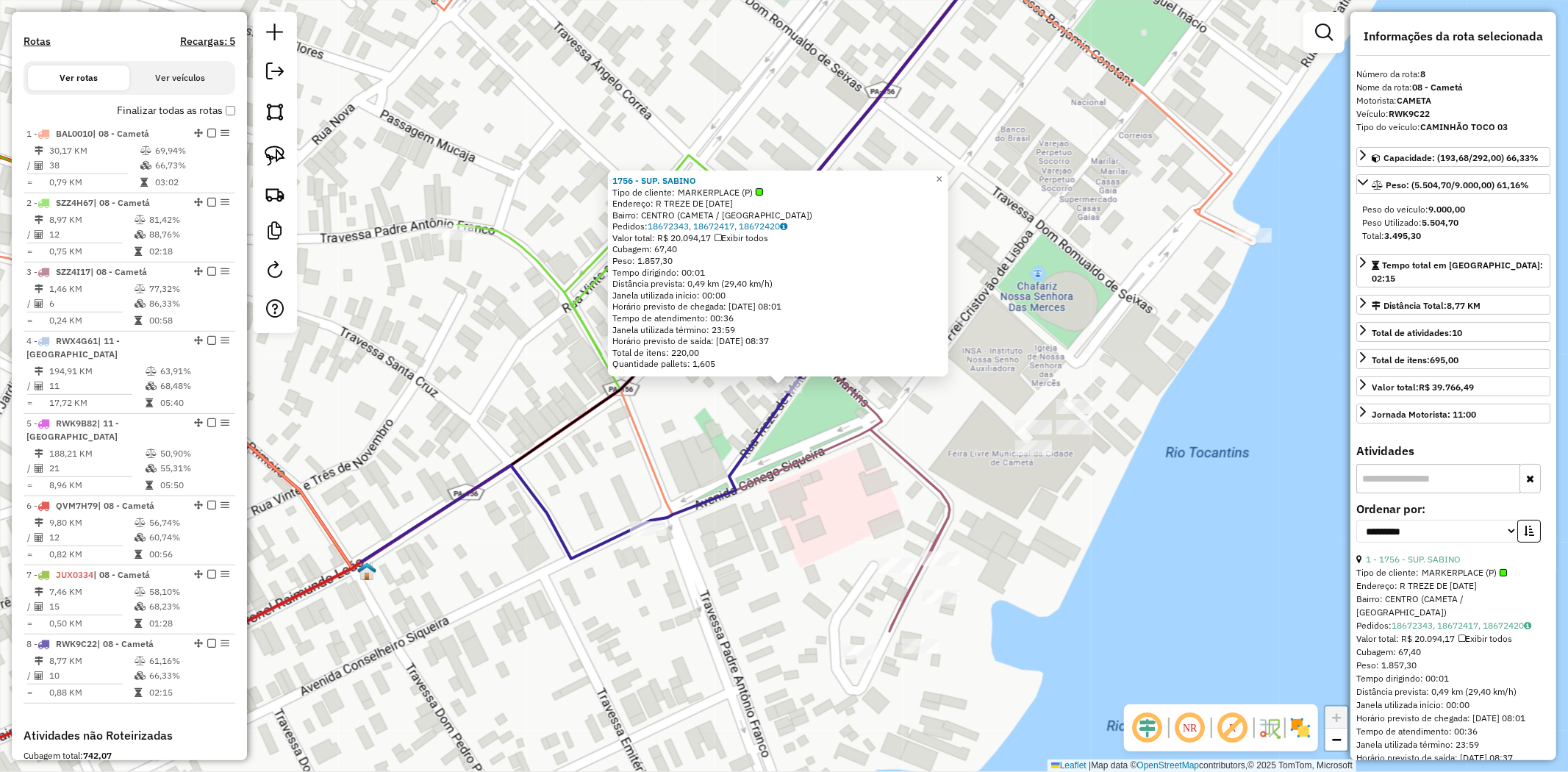
scroll to position [689, 0]
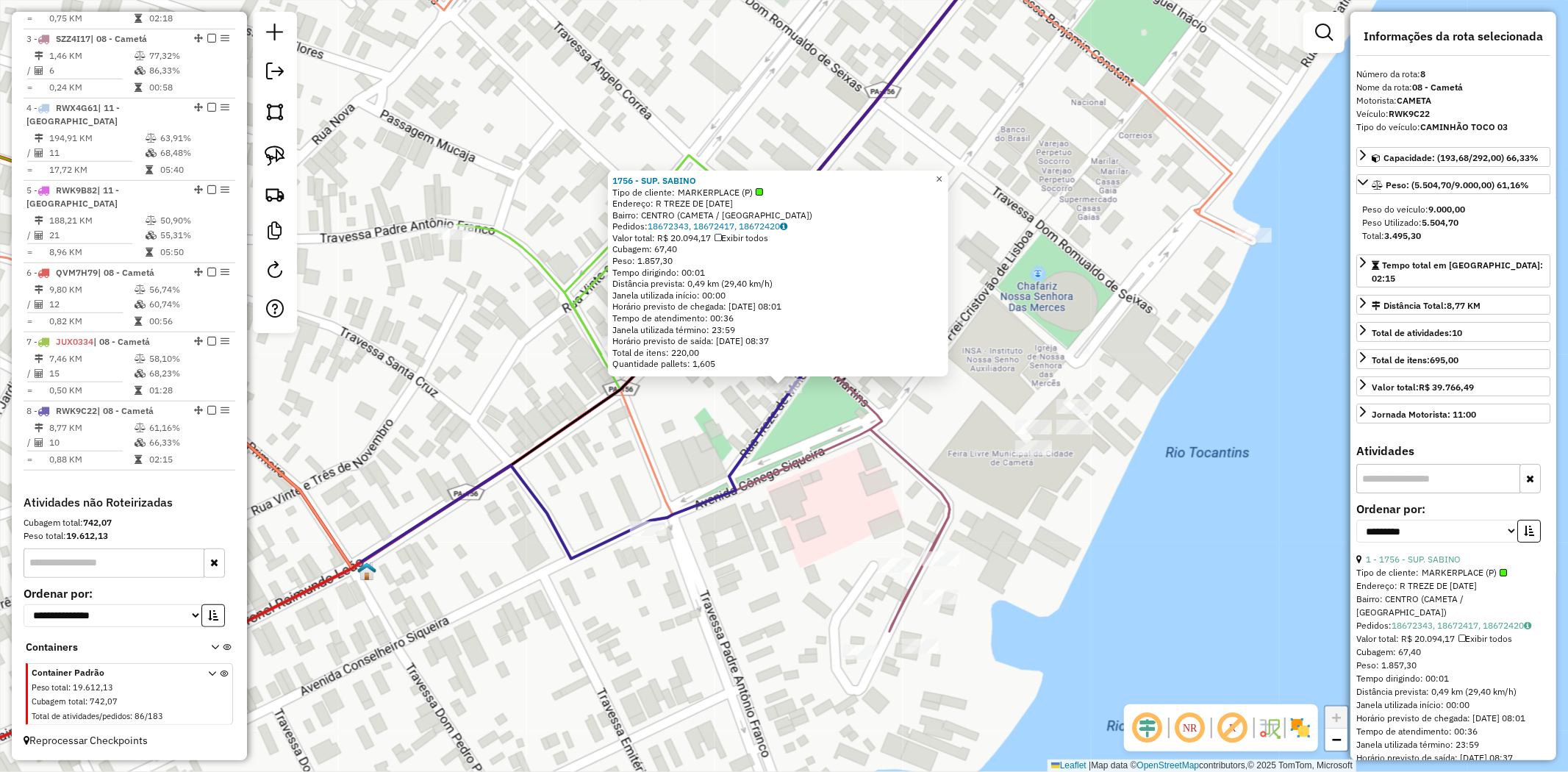
click at [943, 177] on span "×" at bounding box center [939, 179] width 7 height 13
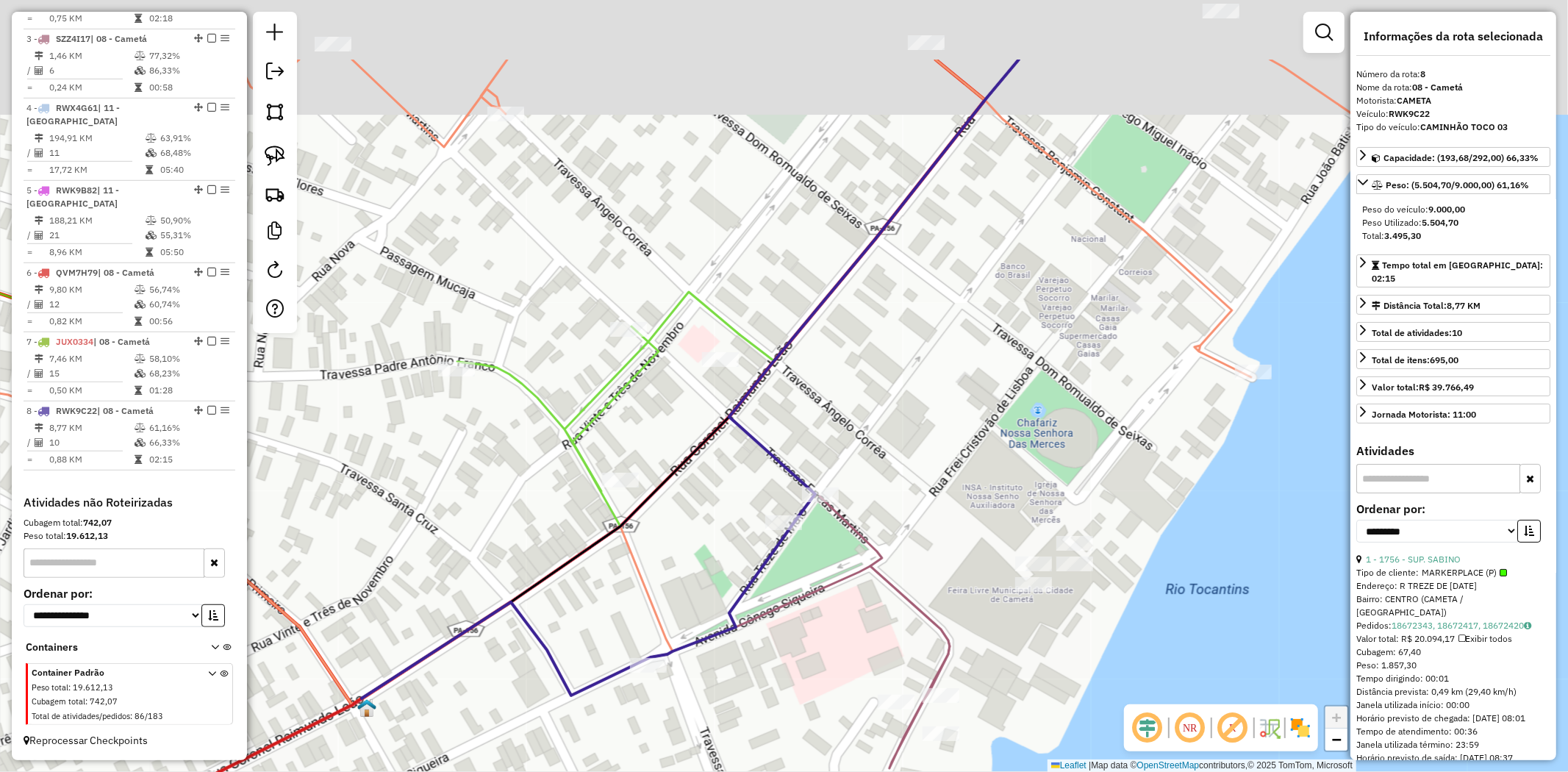
drag, startPoint x: 944, startPoint y: 283, endPoint x: 944, endPoint y: 329, distance: 46.0
click at [944, 329] on div "Janela de atendimento Grade de atendimento Capacidade Transportadoras Veículos …" at bounding box center [784, 386] width 1568 height 772
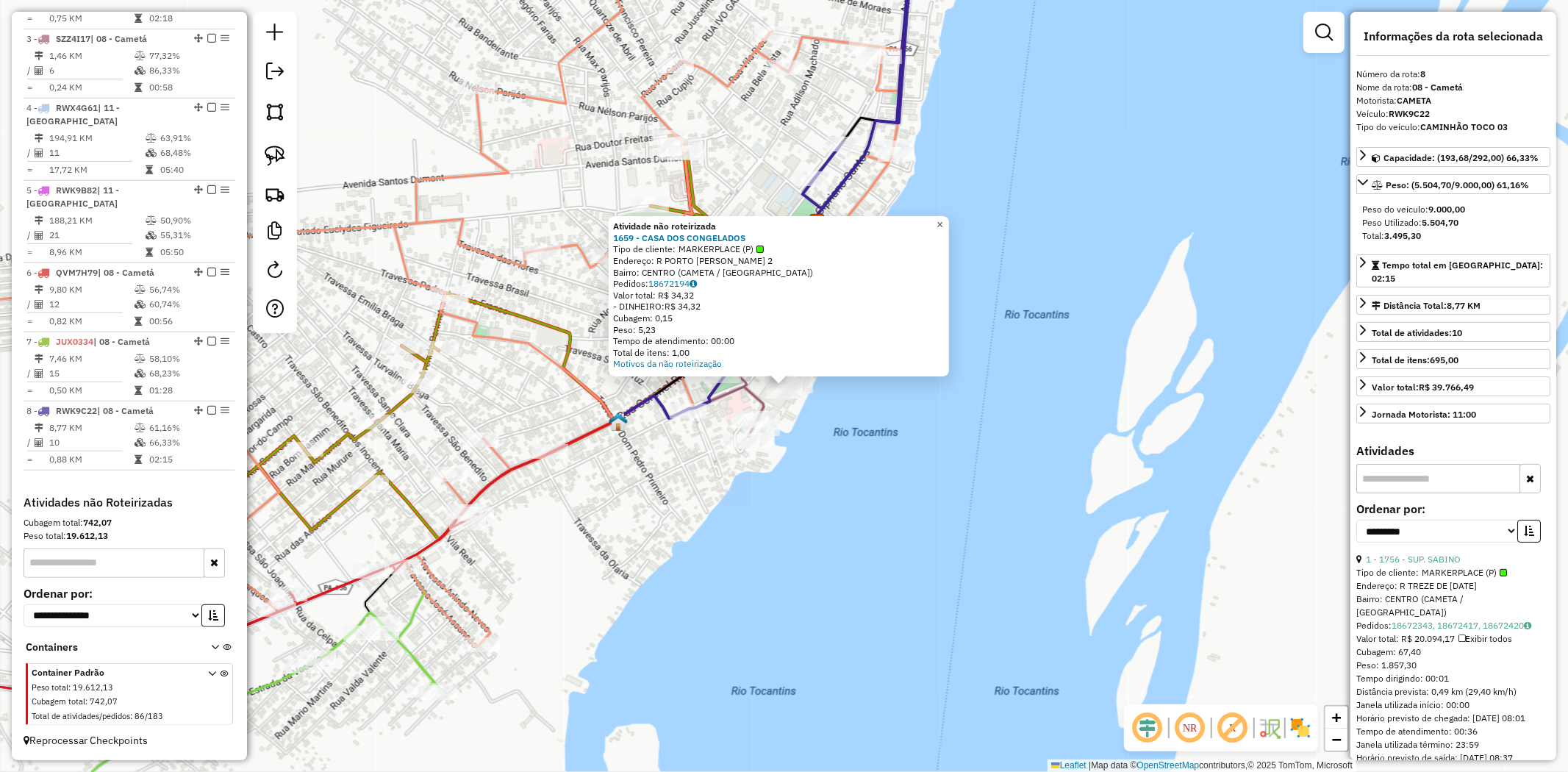
click at [943, 220] on span "×" at bounding box center [940, 225] width 7 height 13
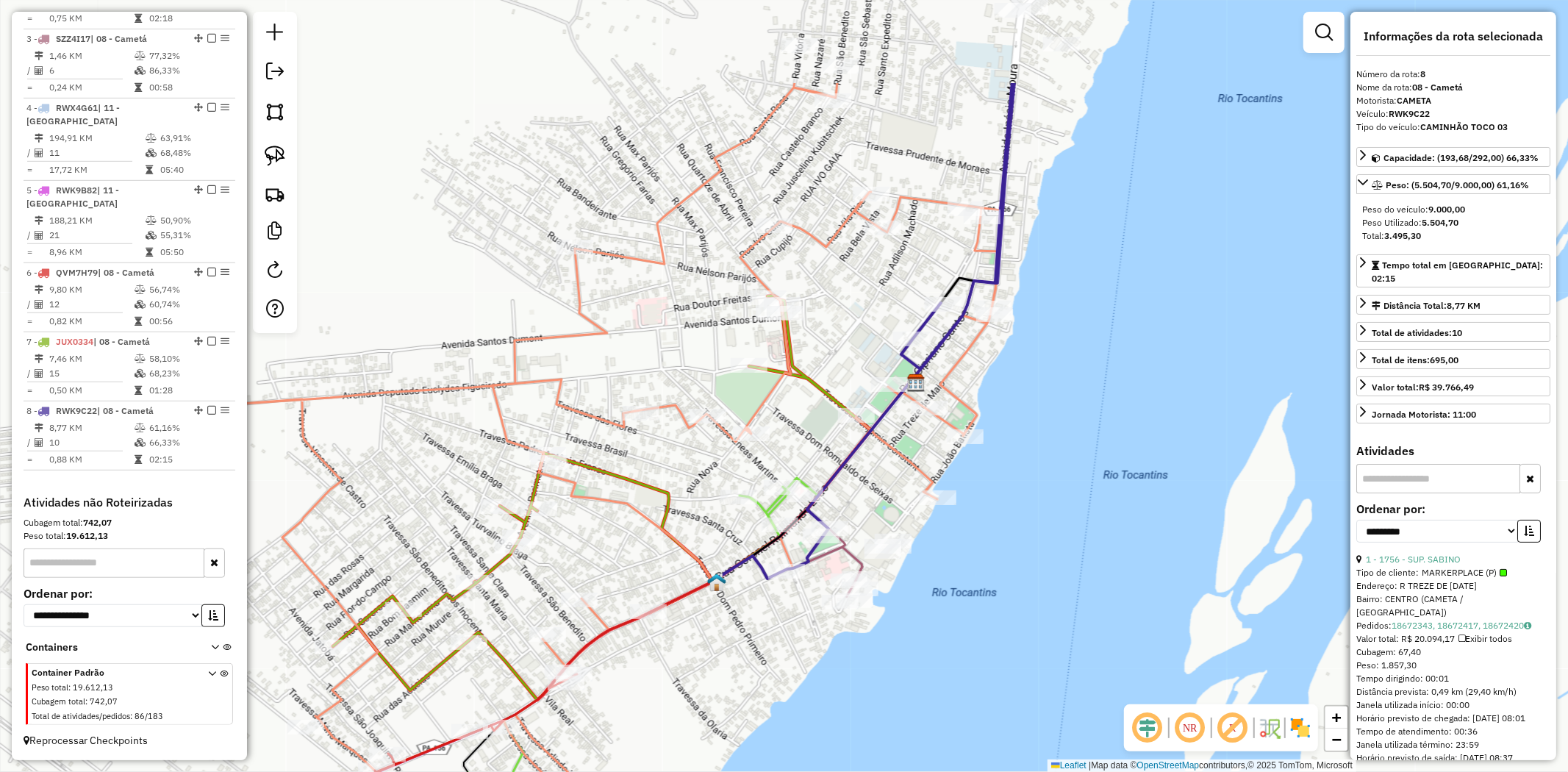
drag, startPoint x: 819, startPoint y: 293, endPoint x: 918, endPoint y: 453, distance: 188.2
click at [918, 453] on div "Janela de atendimento Grade de atendimento Capacidade Transportadoras Veículos …" at bounding box center [784, 386] width 1568 height 772
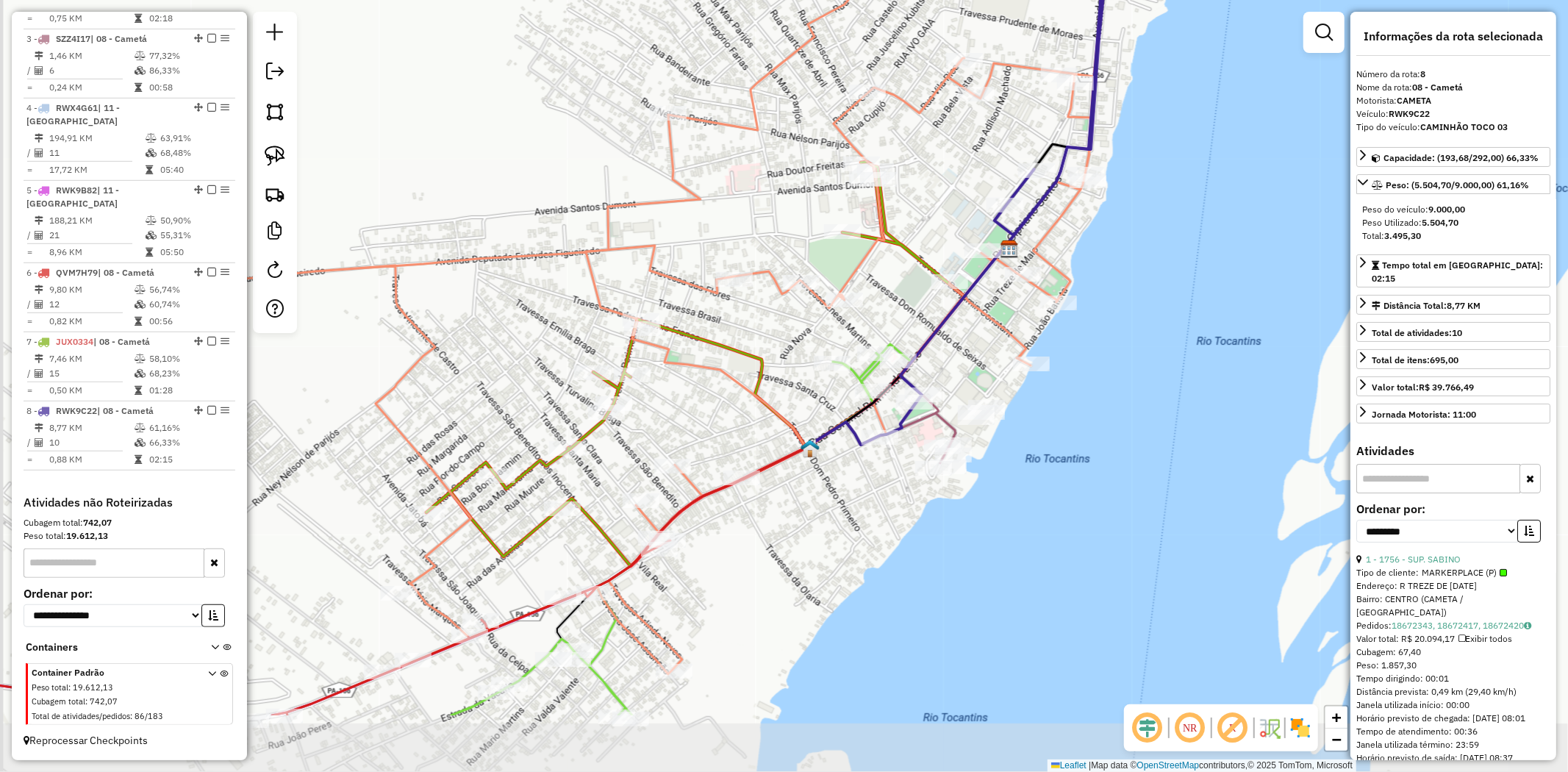
drag, startPoint x: 861, startPoint y: 487, endPoint x: 954, endPoint y: 353, distance: 163.1
click at [954, 353] on div "Janela de atendimento Grade de atendimento Capacidade Transportadoras Veículos …" at bounding box center [784, 386] width 1568 height 772
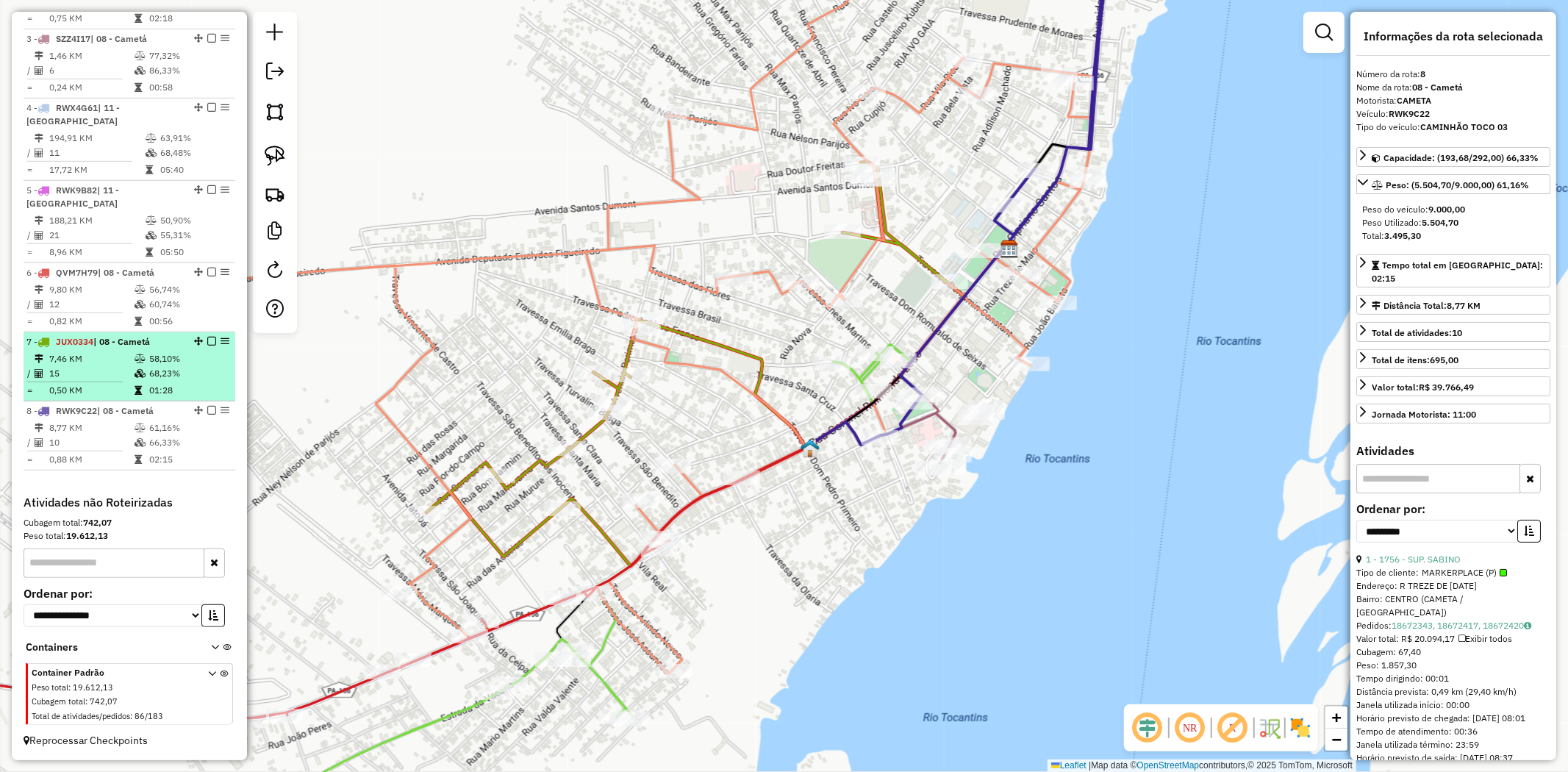
scroll to position [443, 0]
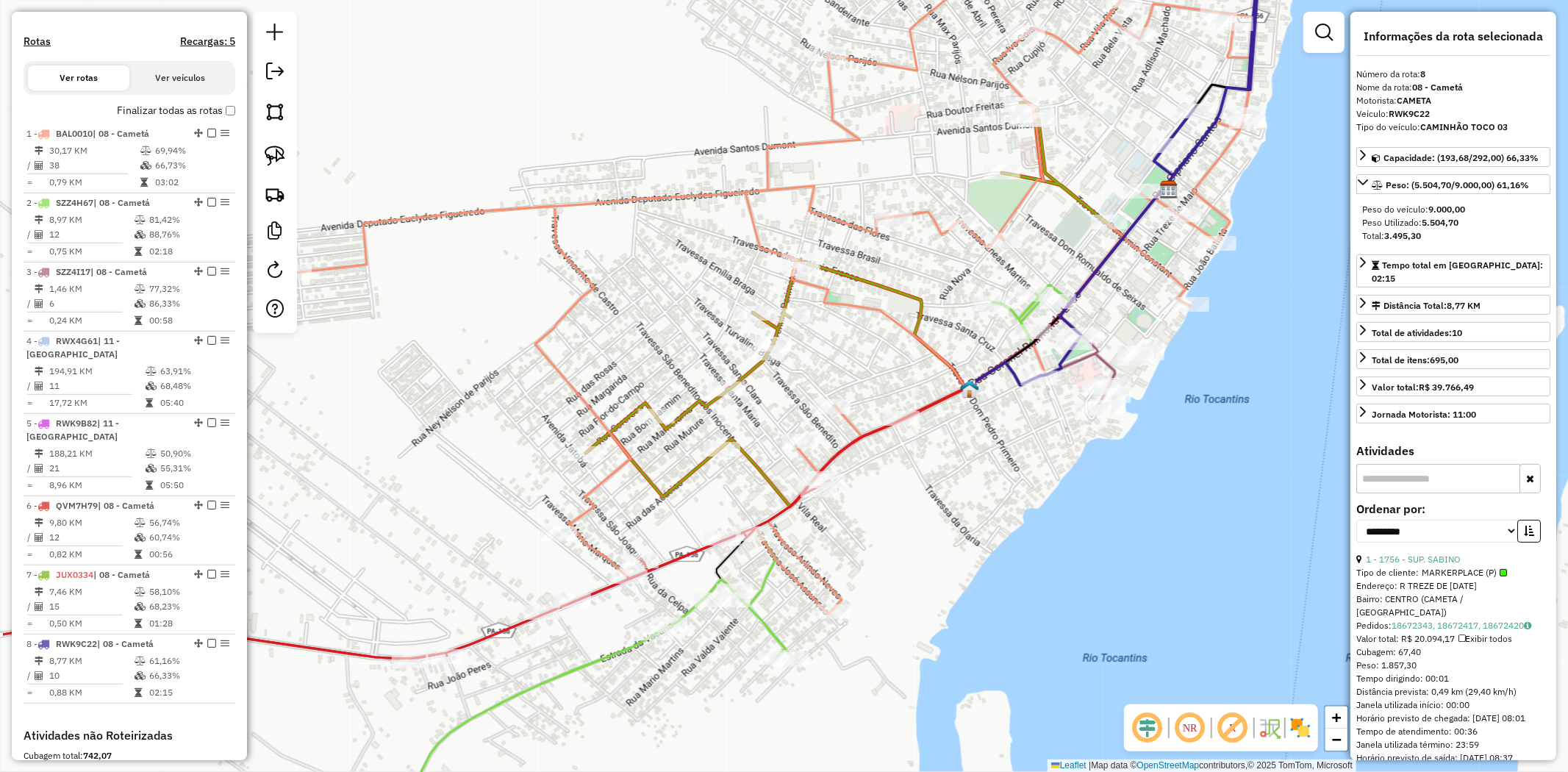
drag, startPoint x: 724, startPoint y: 388, endPoint x: 888, endPoint y: 326, distance: 175.3
click at [888, 326] on div "Janela de atendimento Grade de atendimento Capacidade Transportadoras Veículos …" at bounding box center [784, 386] width 1568 height 772
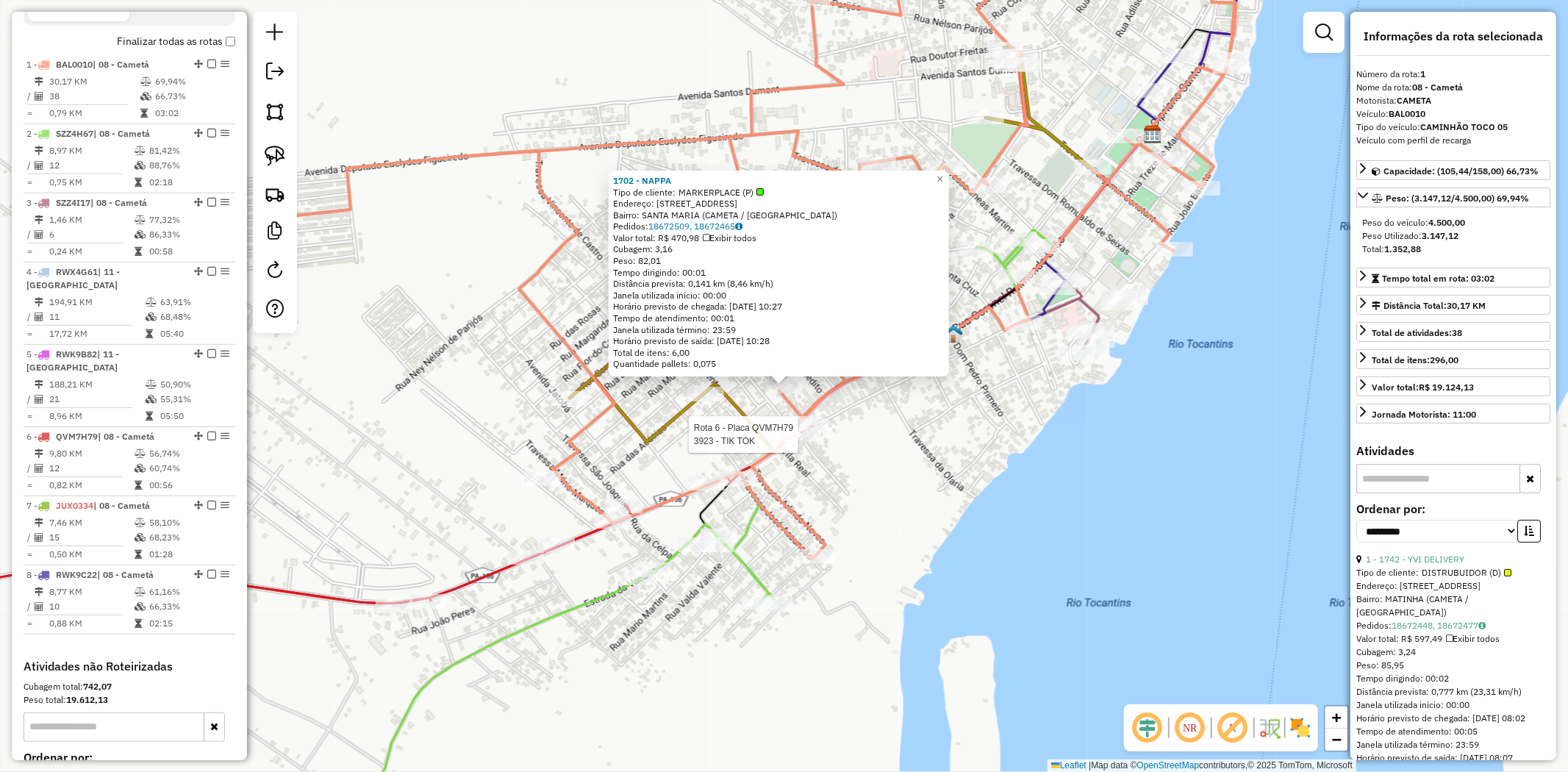
scroll to position [569, 0]
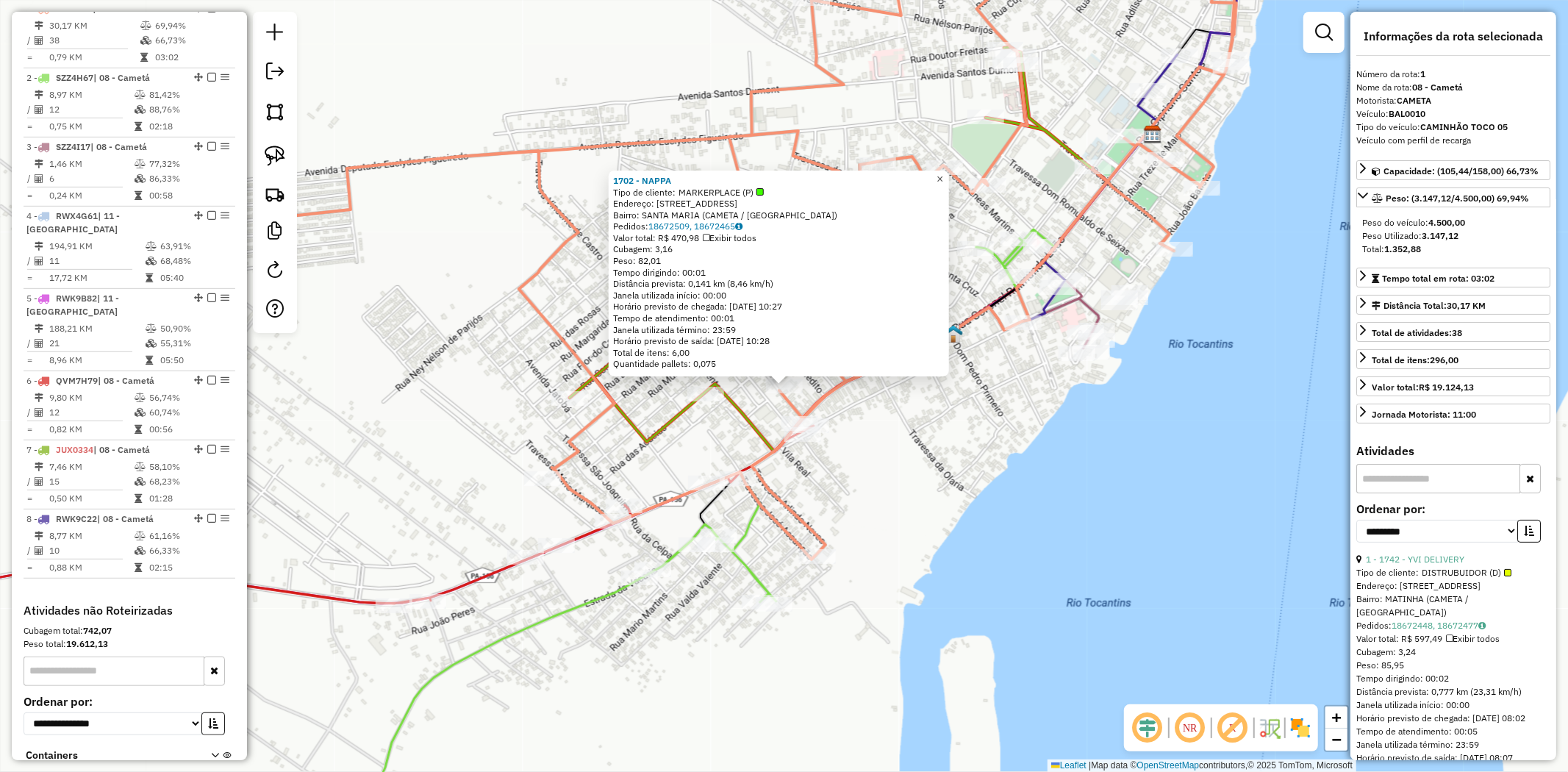
click at [943, 175] on span "×" at bounding box center [940, 179] width 7 height 13
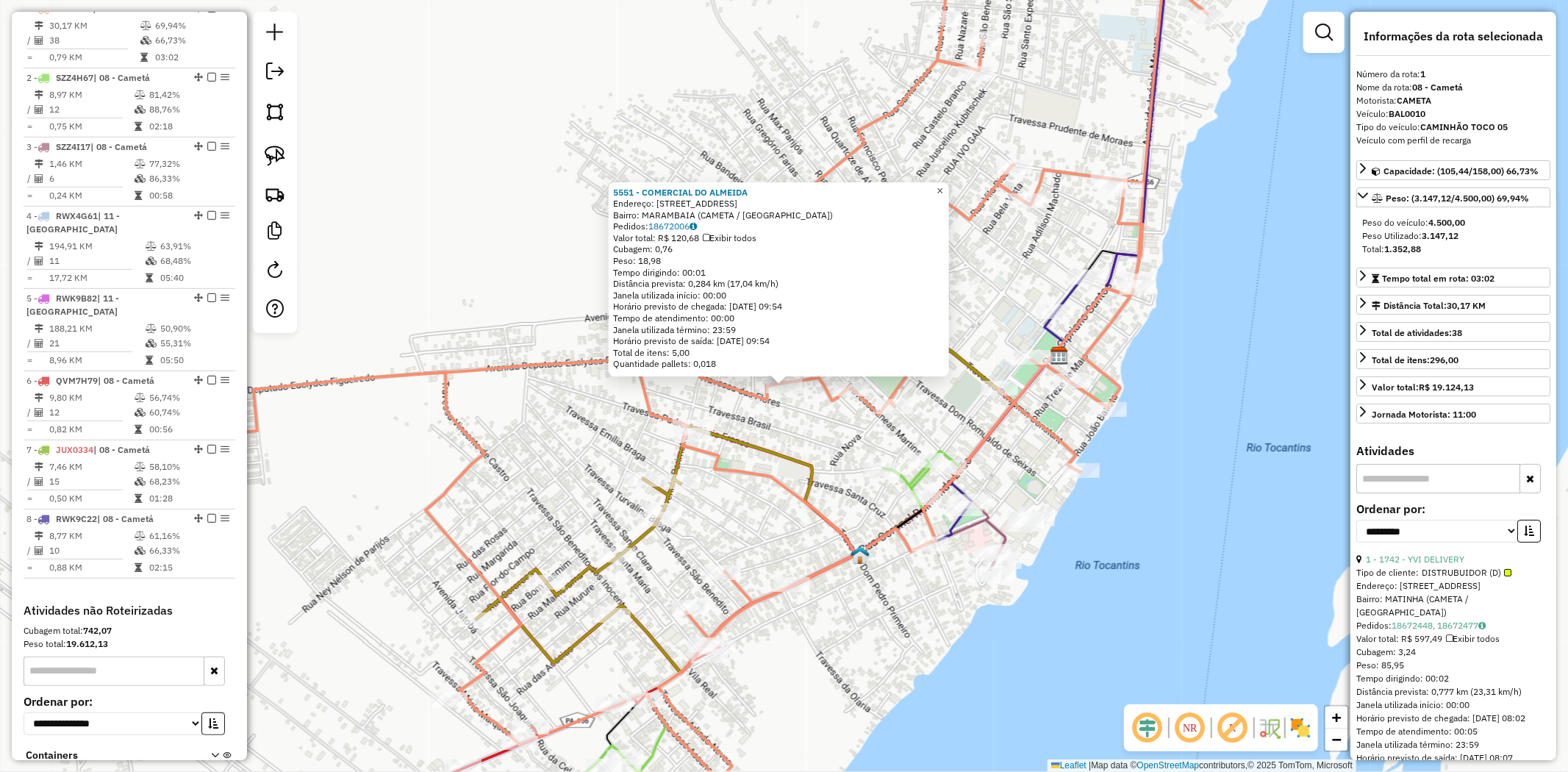
click at [944, 186] on link "×" at bounding box center [940, 191] width 18 height 18
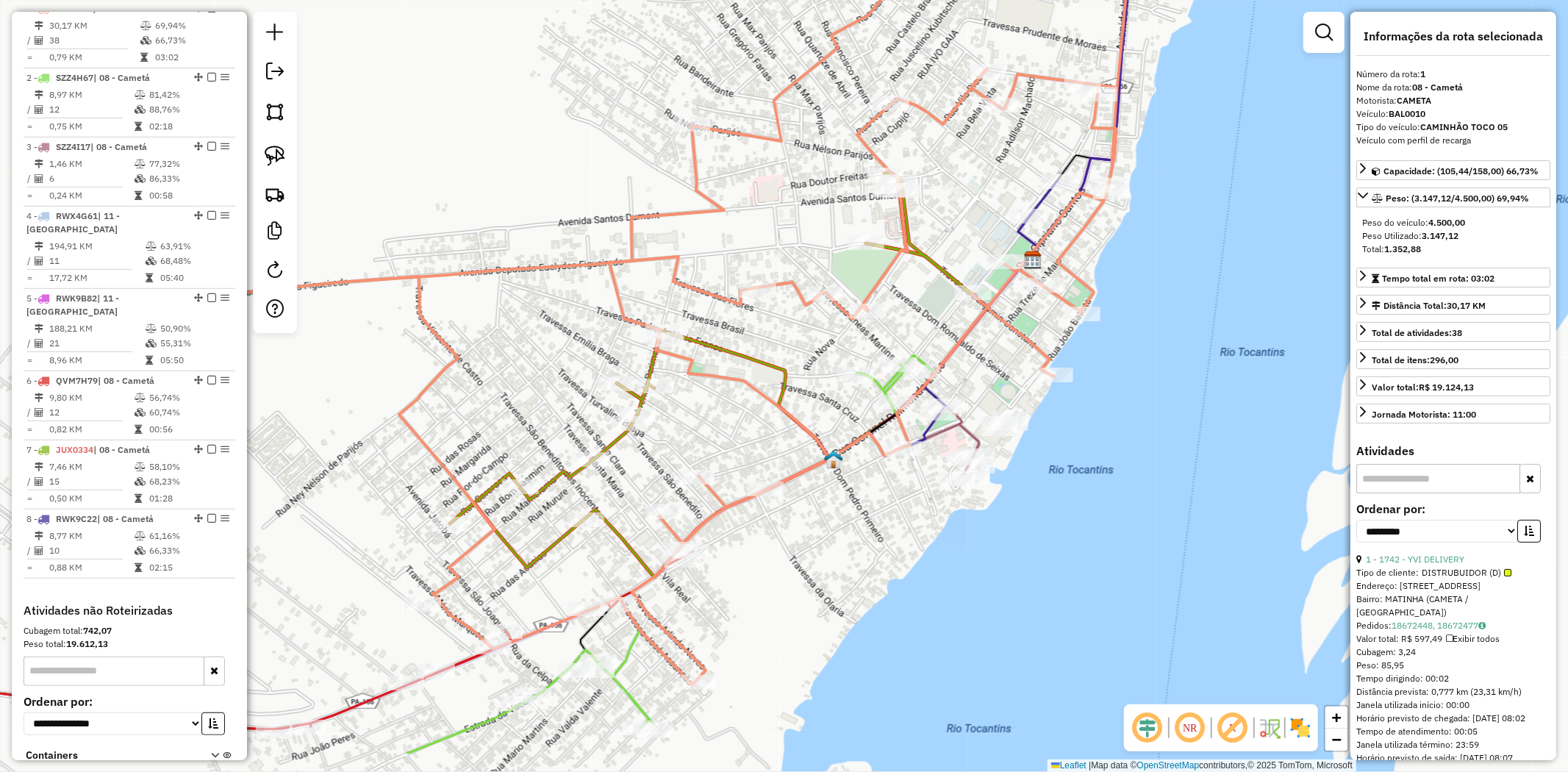
drag, startPoint x: 833, startPoint y: 526, endPoint x: 807, endPoint y: 430, distance: 99.5
click at [807, 430] on icon at bounding box center [743, 398] width 176 height 120
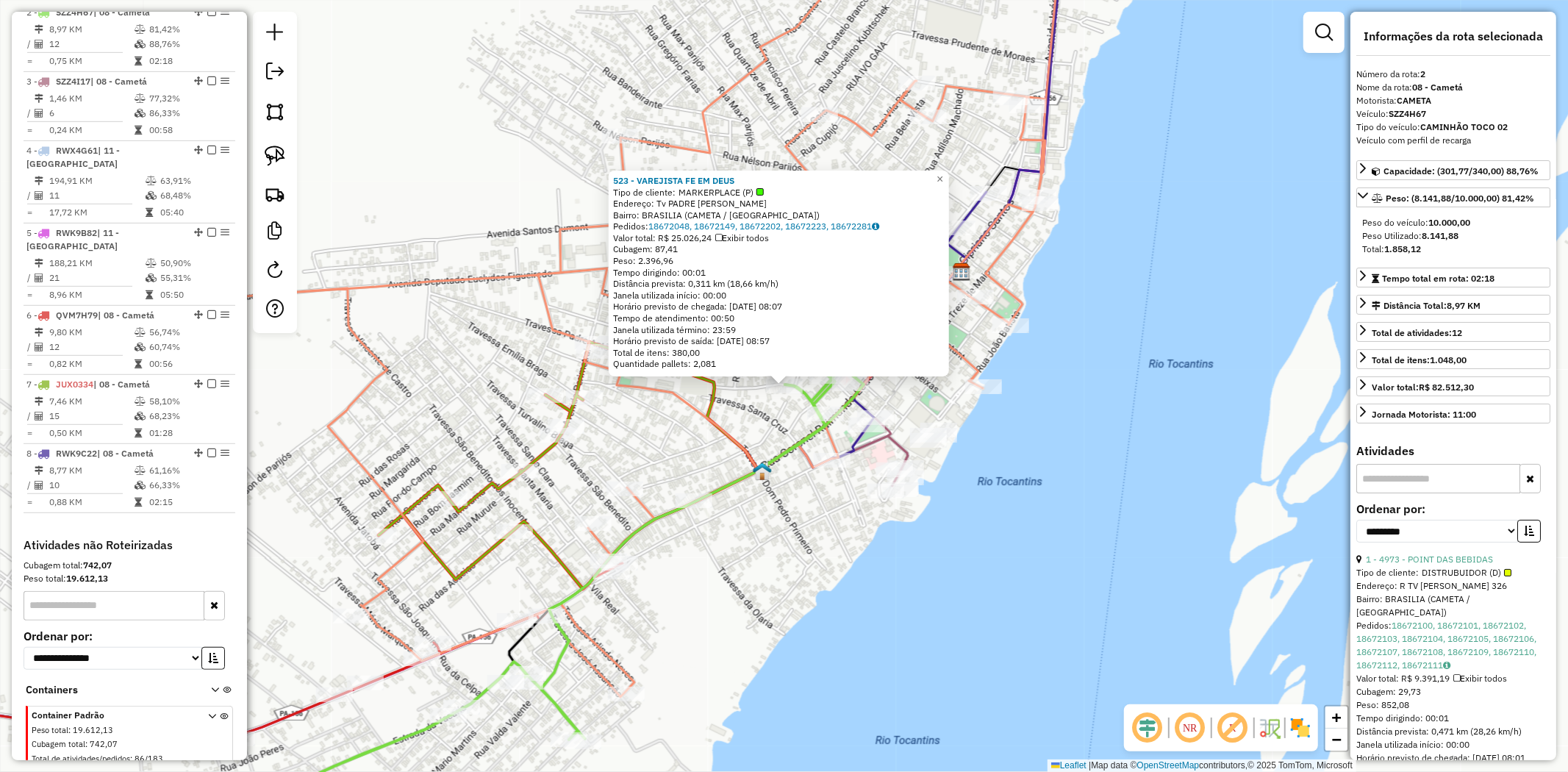
scroll to position [637, 0]
click at [943, 173] on span "×" at bounding box center [940, 179] width 7 height 13
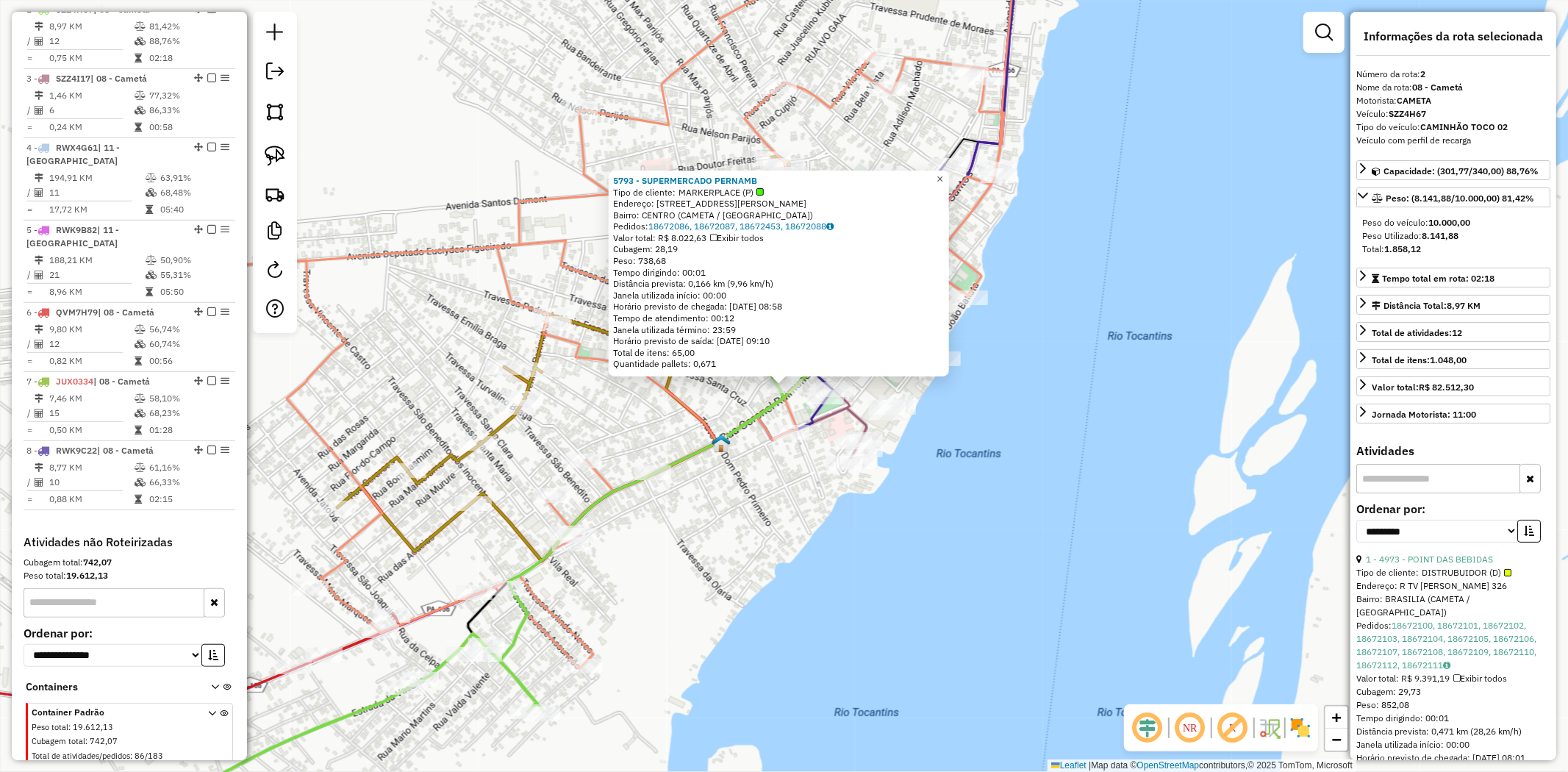
click at [943, 174] on span "×" at bounding box center [940, 179] width 7 height 13
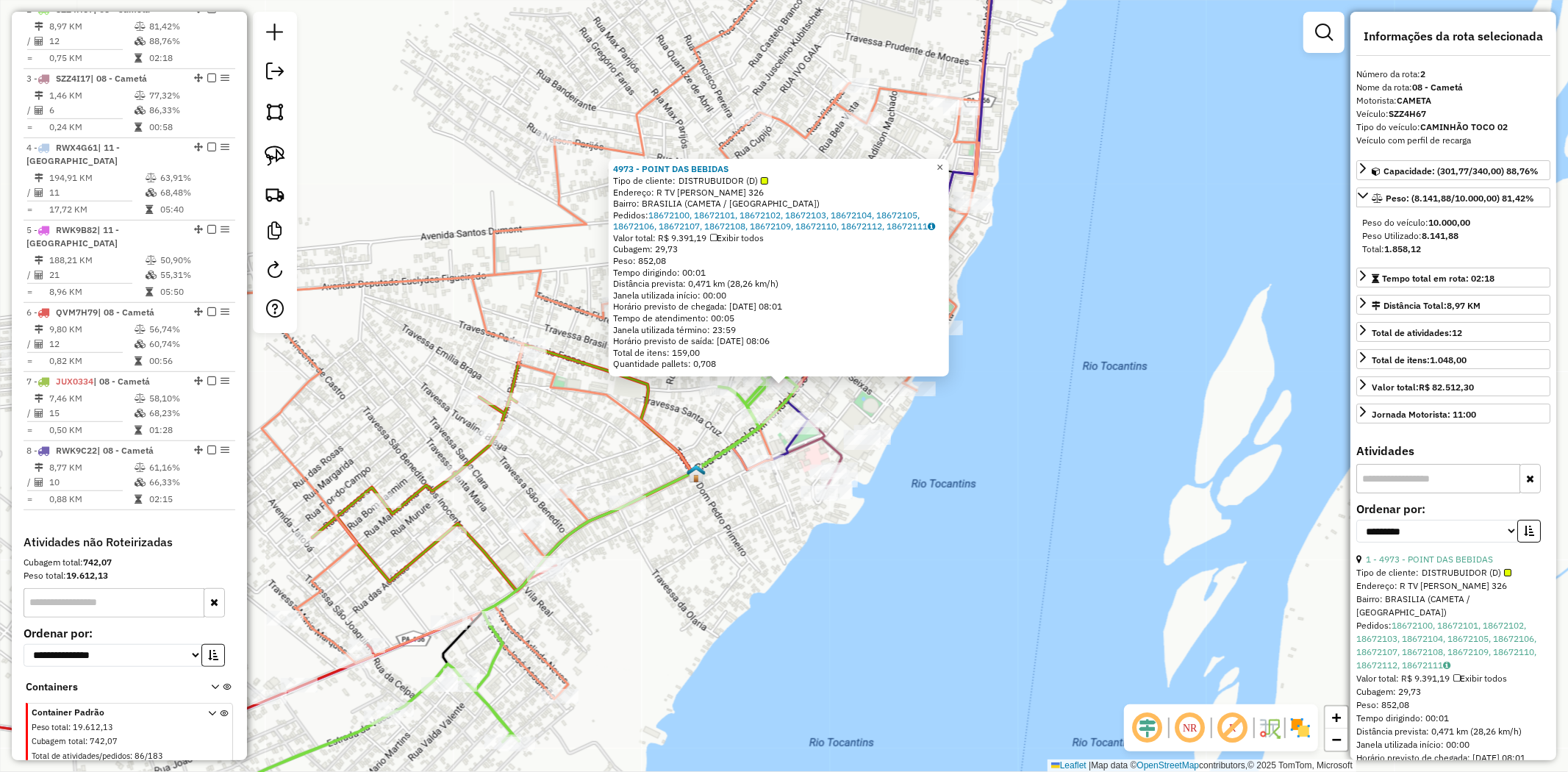
click at [943, 161] on span "×" at bounding box center [940, 167] width 7 height 13
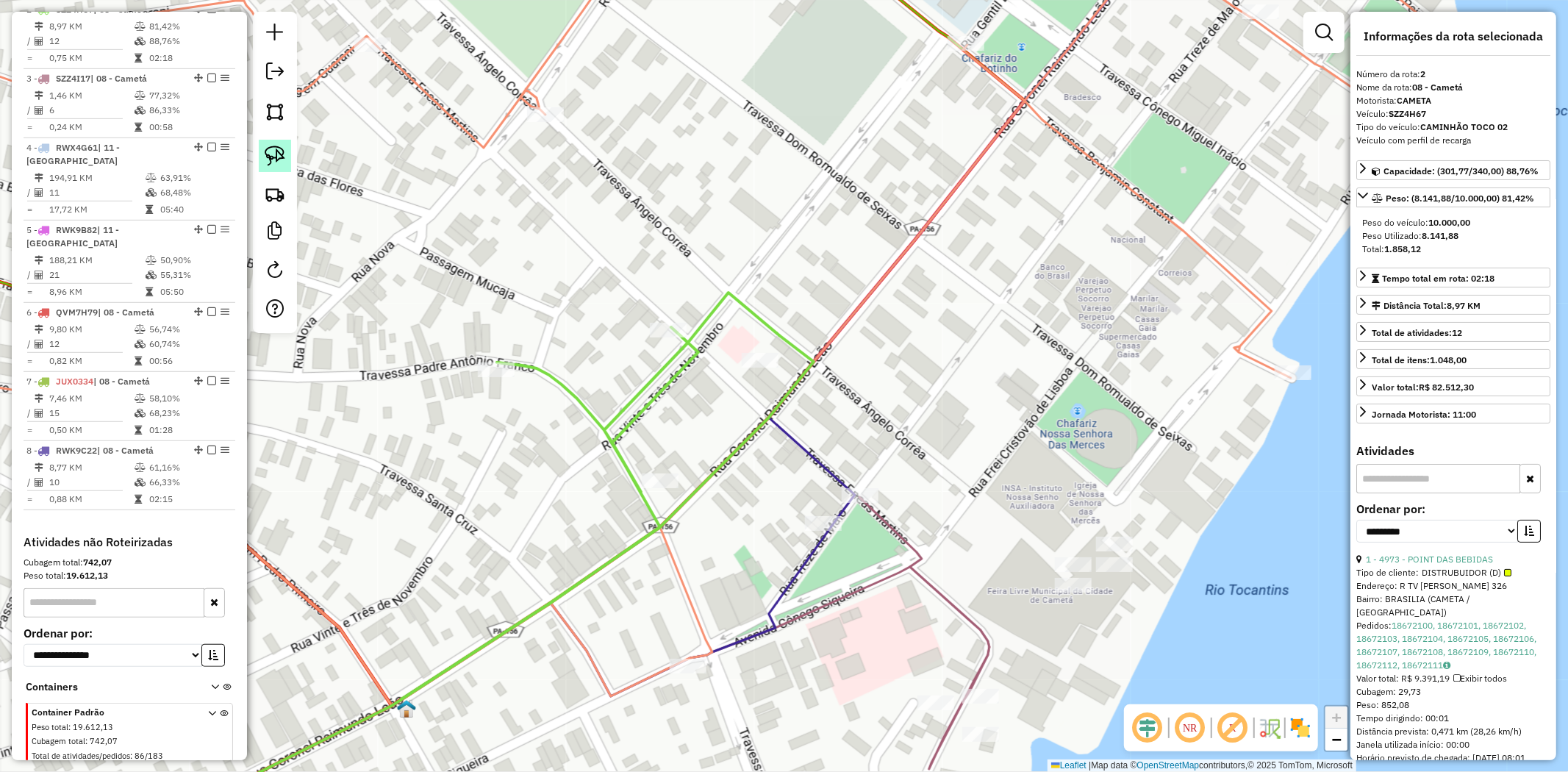
click at [274, 152] on img at bounding box center [275, 156] width 21 height 21
drag, startPoint x: 736, startPoint y: 328, endPoint x: 807, endPoint y: 356, distance: 76.3
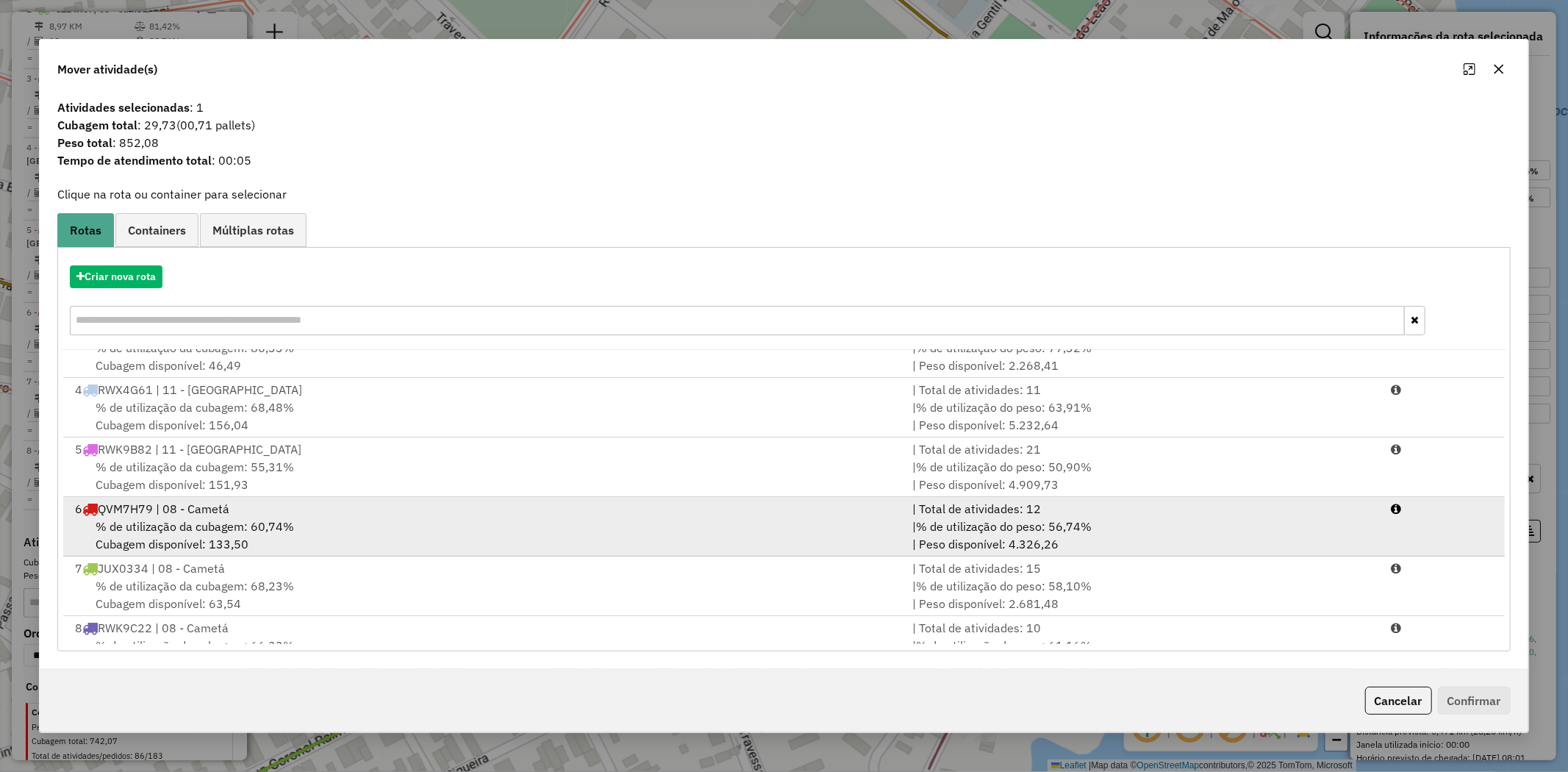
scroll to position [123, 0]
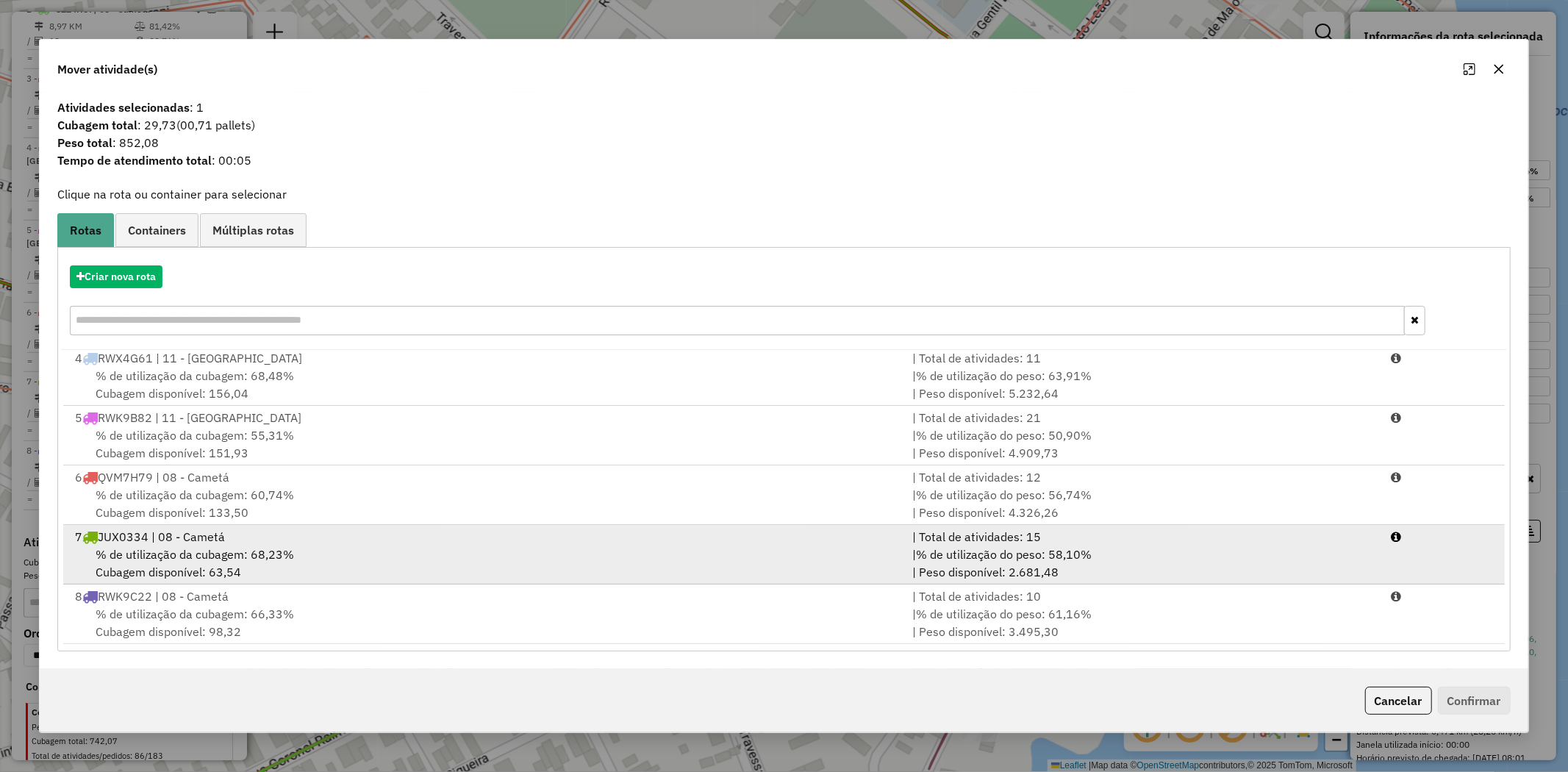
click at [210, 549] on span "% de utilização da cubagem: 68,23%" at bounding box center [194, 554] width 199 height 15
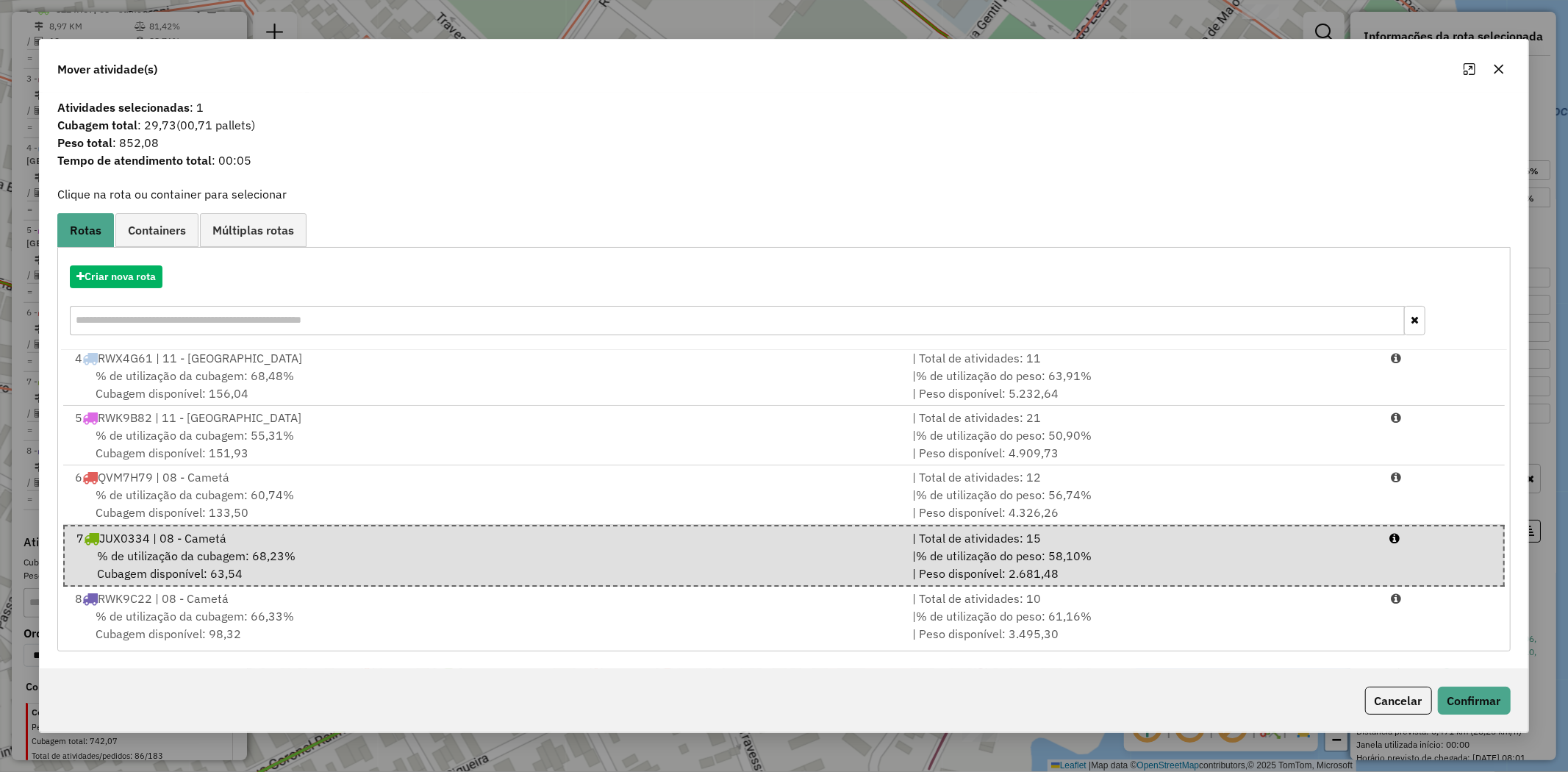
click at [1469, 685] on div "Cancelar Confirmar" at bounding box center [784, 701] width 1488 height 63
click at [1465, 701] on button "Confirmar" at bounding box center [1474, 701] width 73 height 28
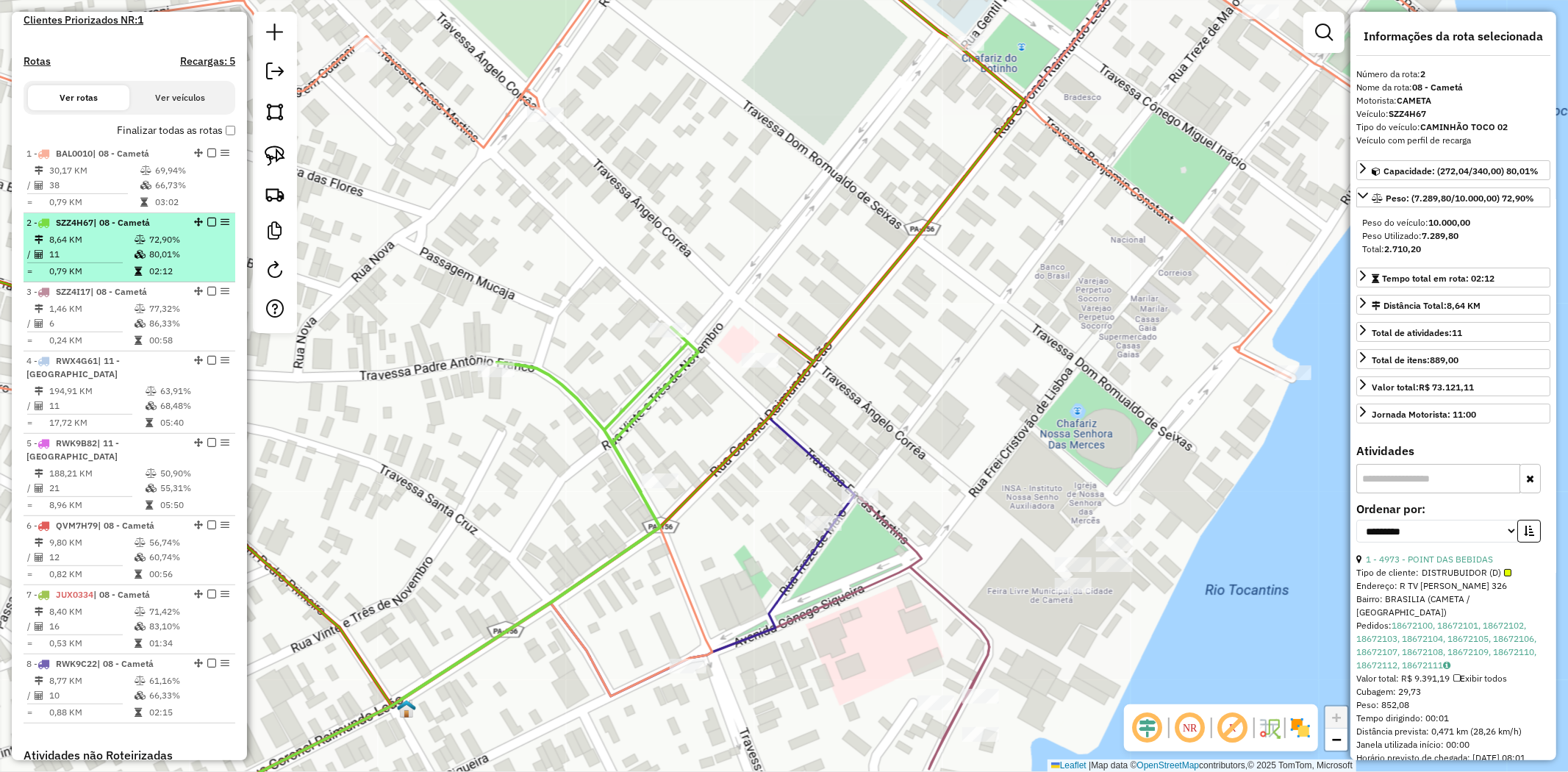
scroll to position [392, 0]
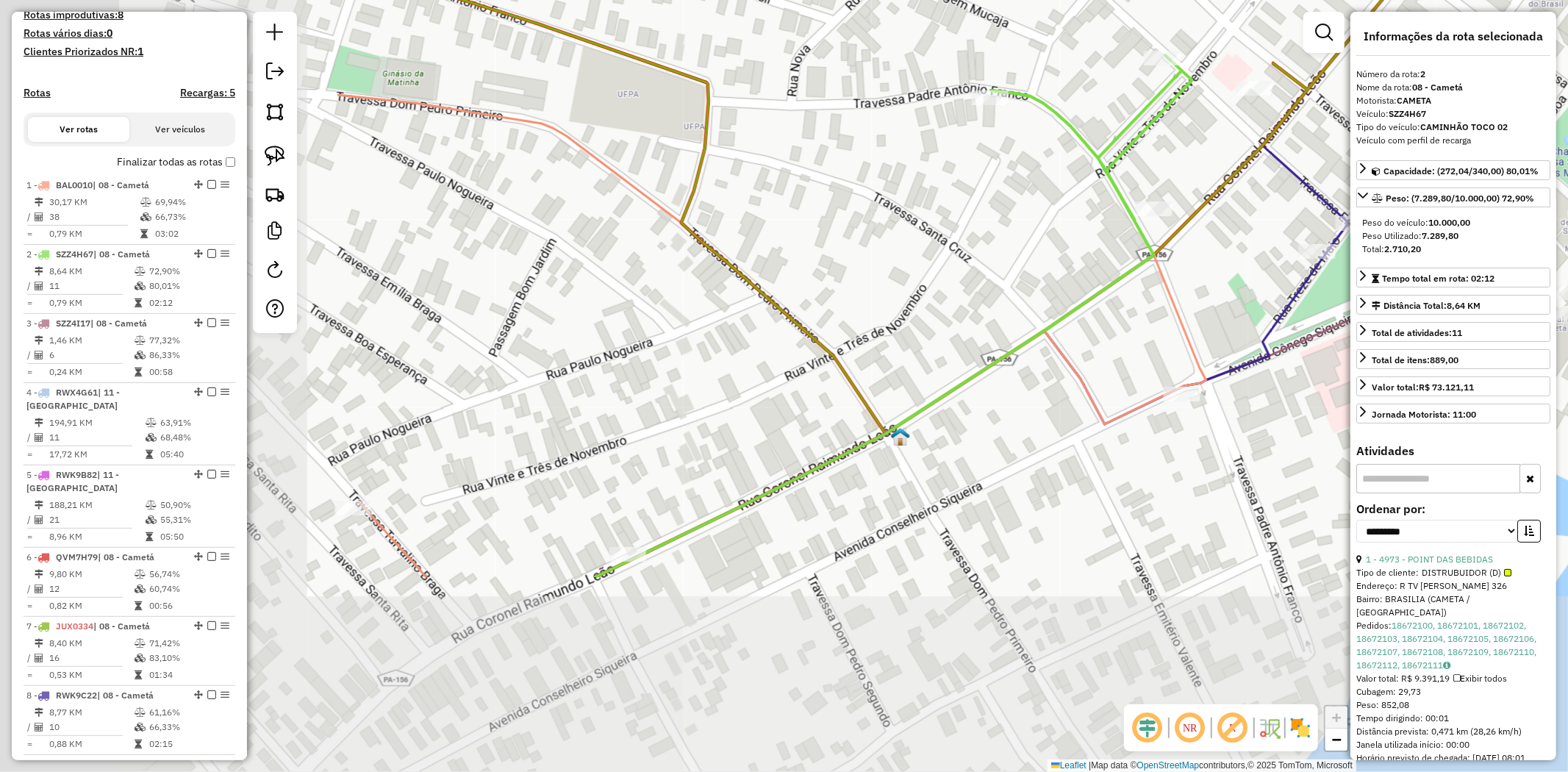
drag, startPoint x: 648, startPoint y: 557, endPoint x: 1091, endPoint y: 304, distance: 510.2
click at [1091, 304] on icon at bounding box center [894, 316] width 597 height 522
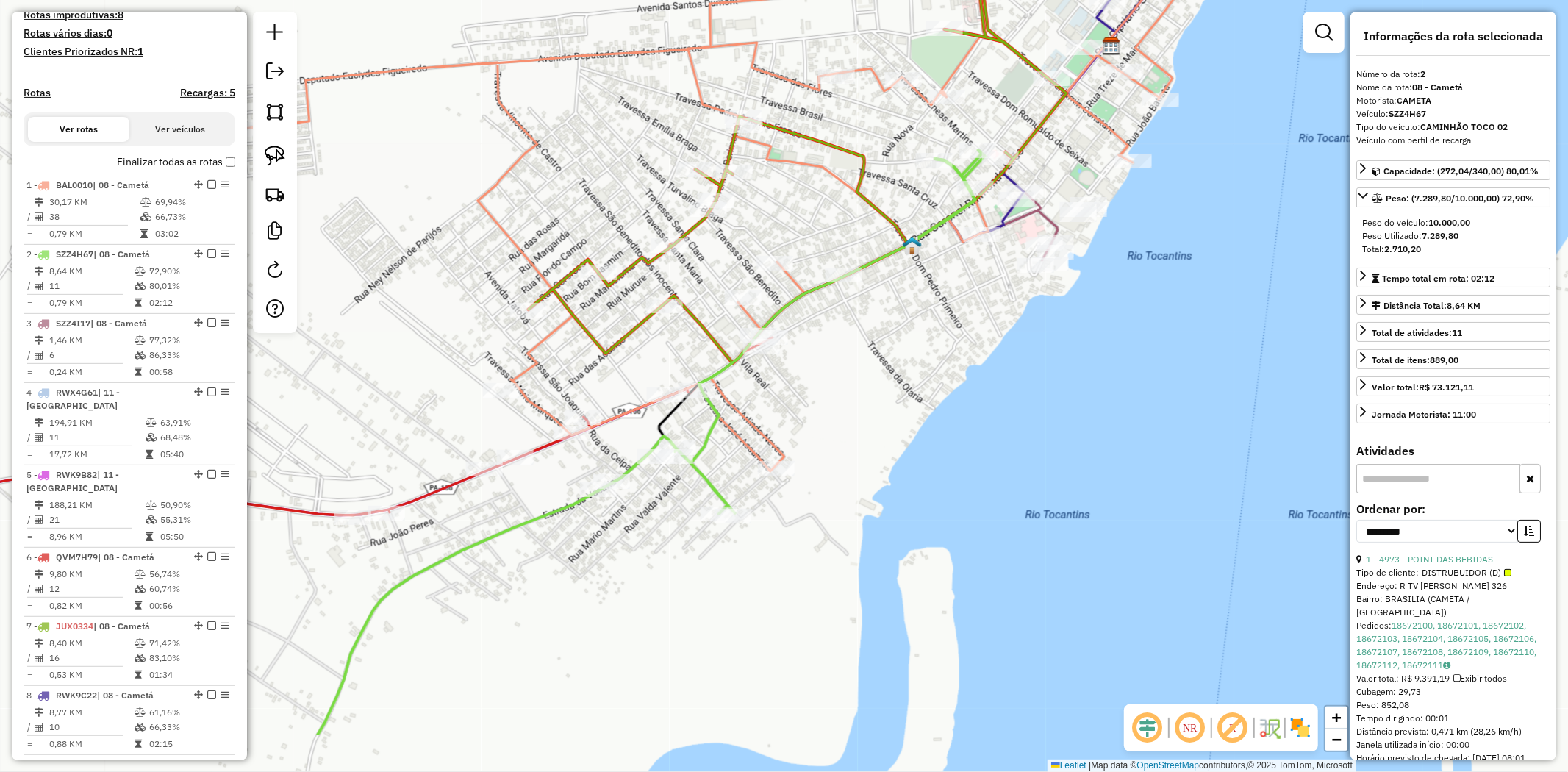
drag, startPoint x: 835, startPoint y: 412, endPoint x: 883, endPoint y: 337, distance: 89.0
click at [883, 337] on div "Janela de atendimento Grade de atendimento Capacidade Transportadoras Veículos …" at bounding box center [784, 386] width 1568 height 772
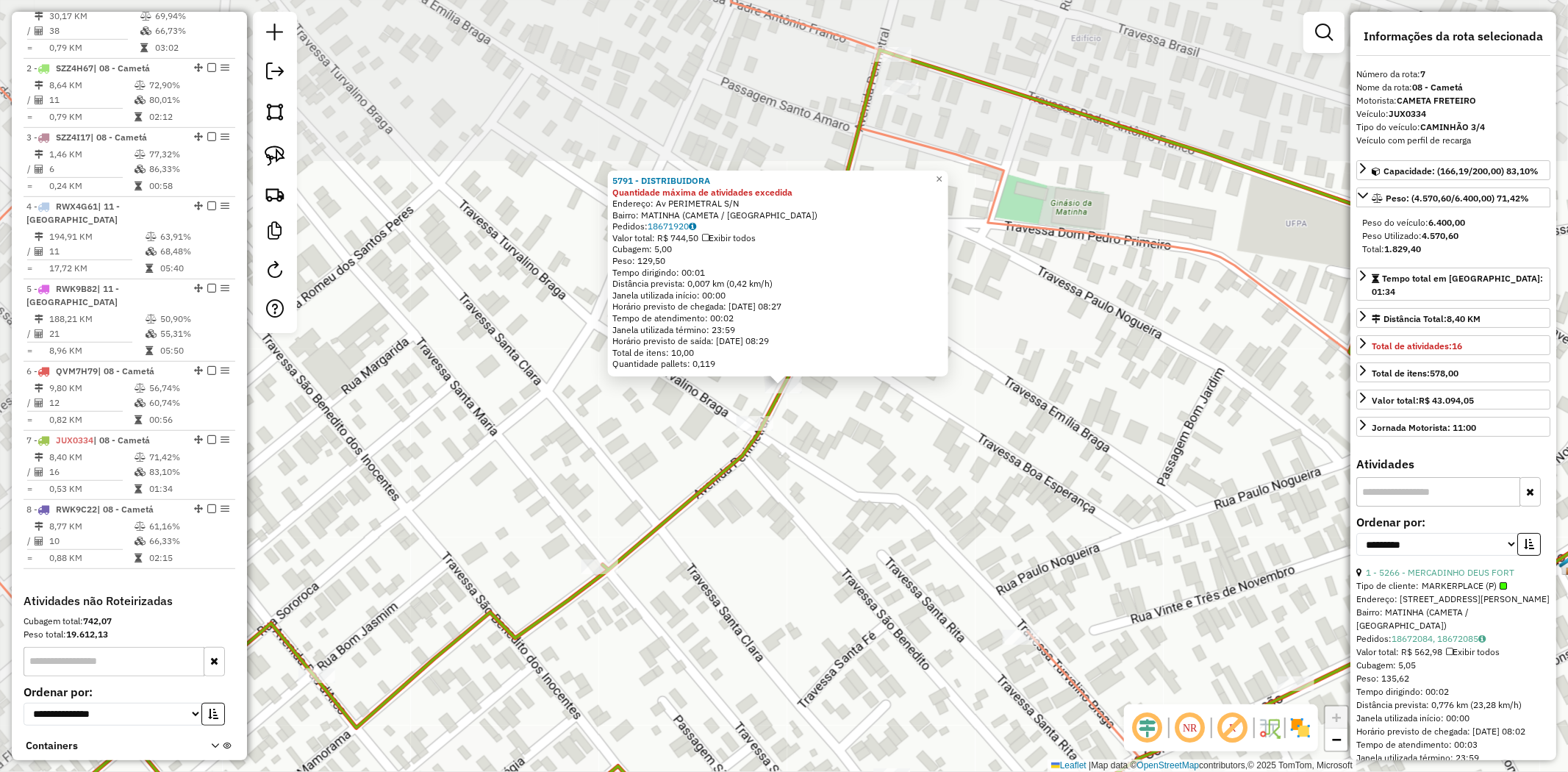
scroll to position [689, 0]
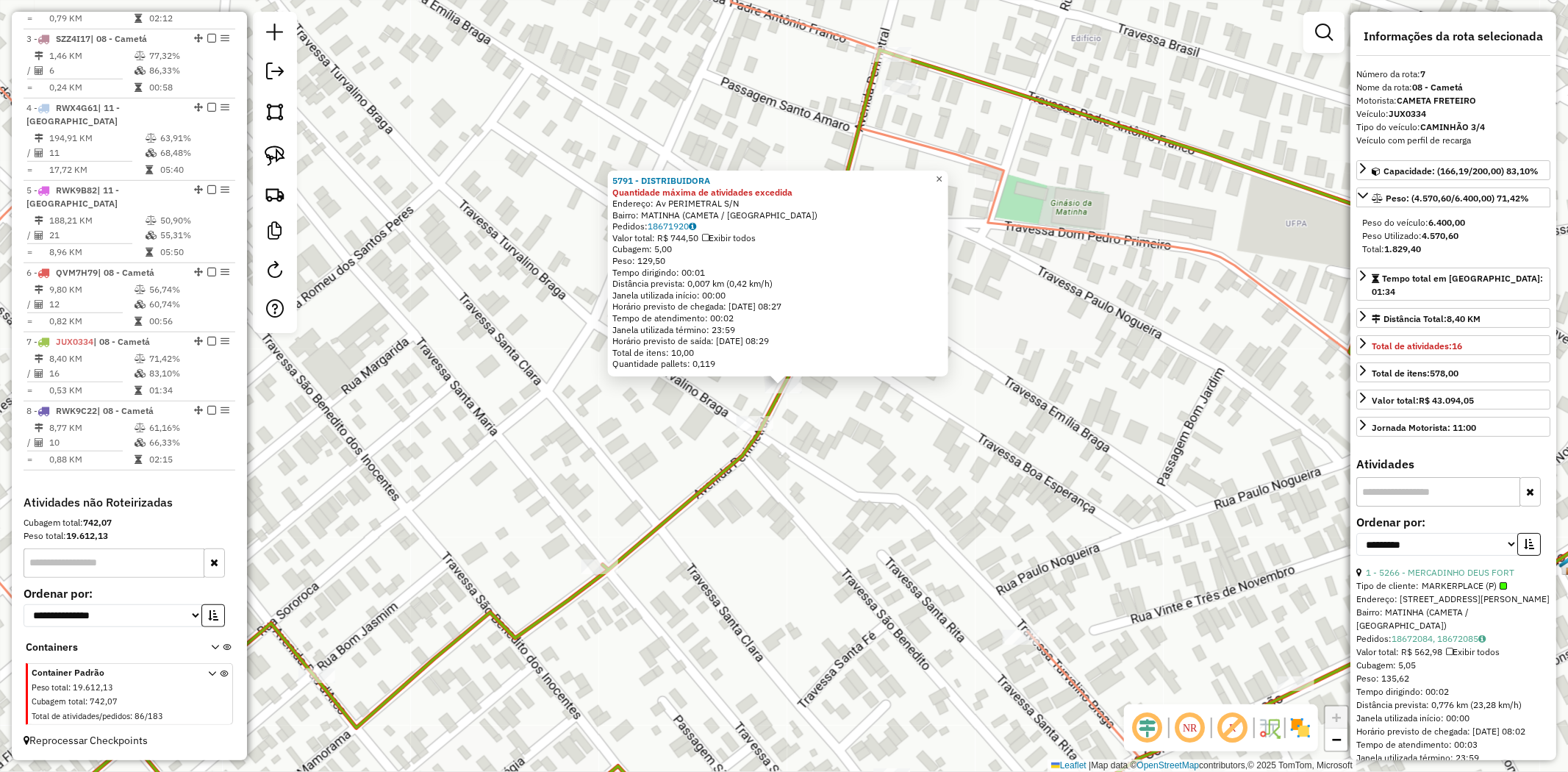
click at [943, 177] on span "×" at bounding box center [939, 179] width 7 height 13
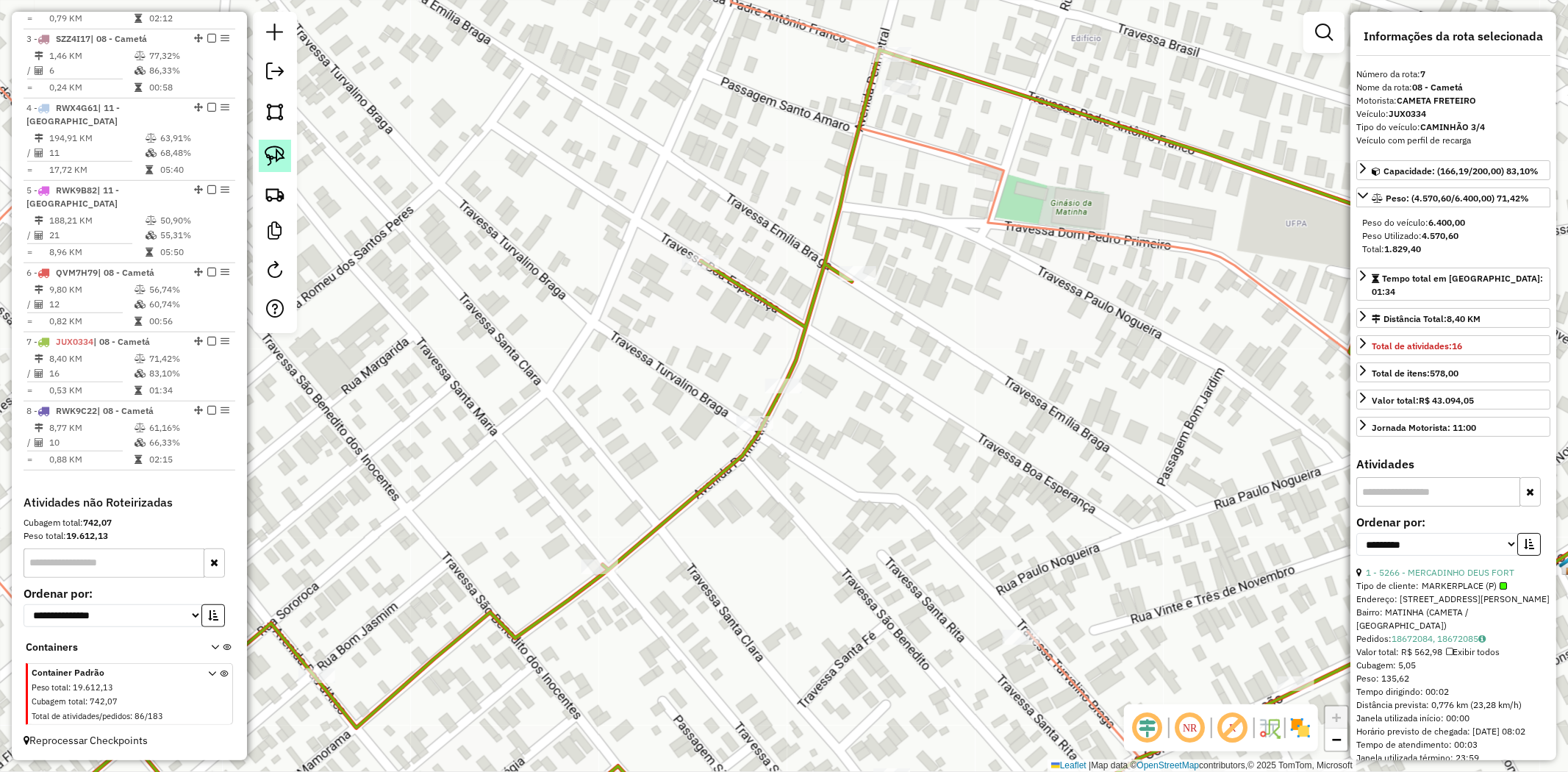
click at [275, 158] on img at bounding box center [275, 156] width 21 height 21
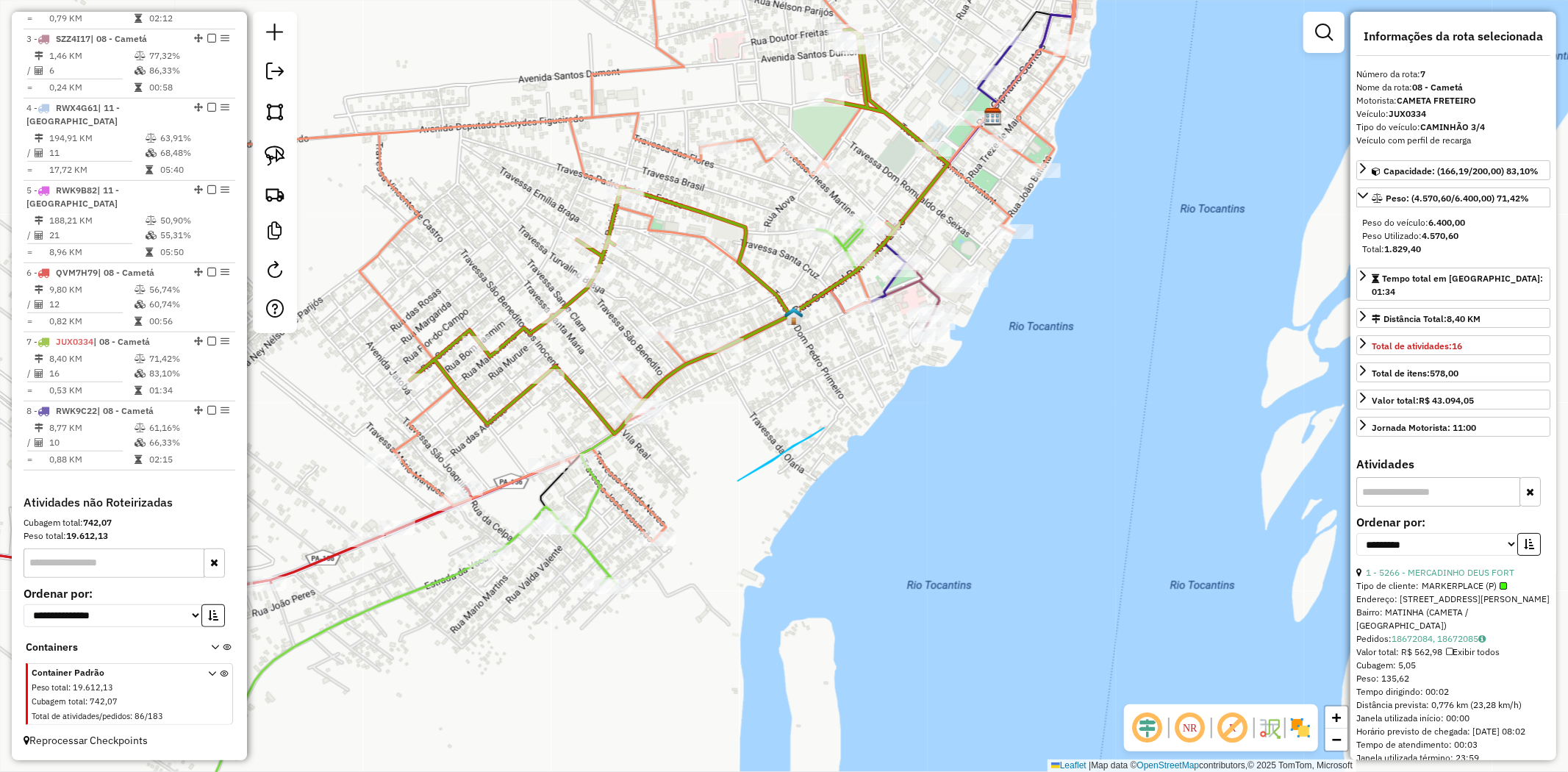
drag, startPoint x: 757, startPoint y: 469, endPoint x: 824, endPoint y: 428, distance: 78.5
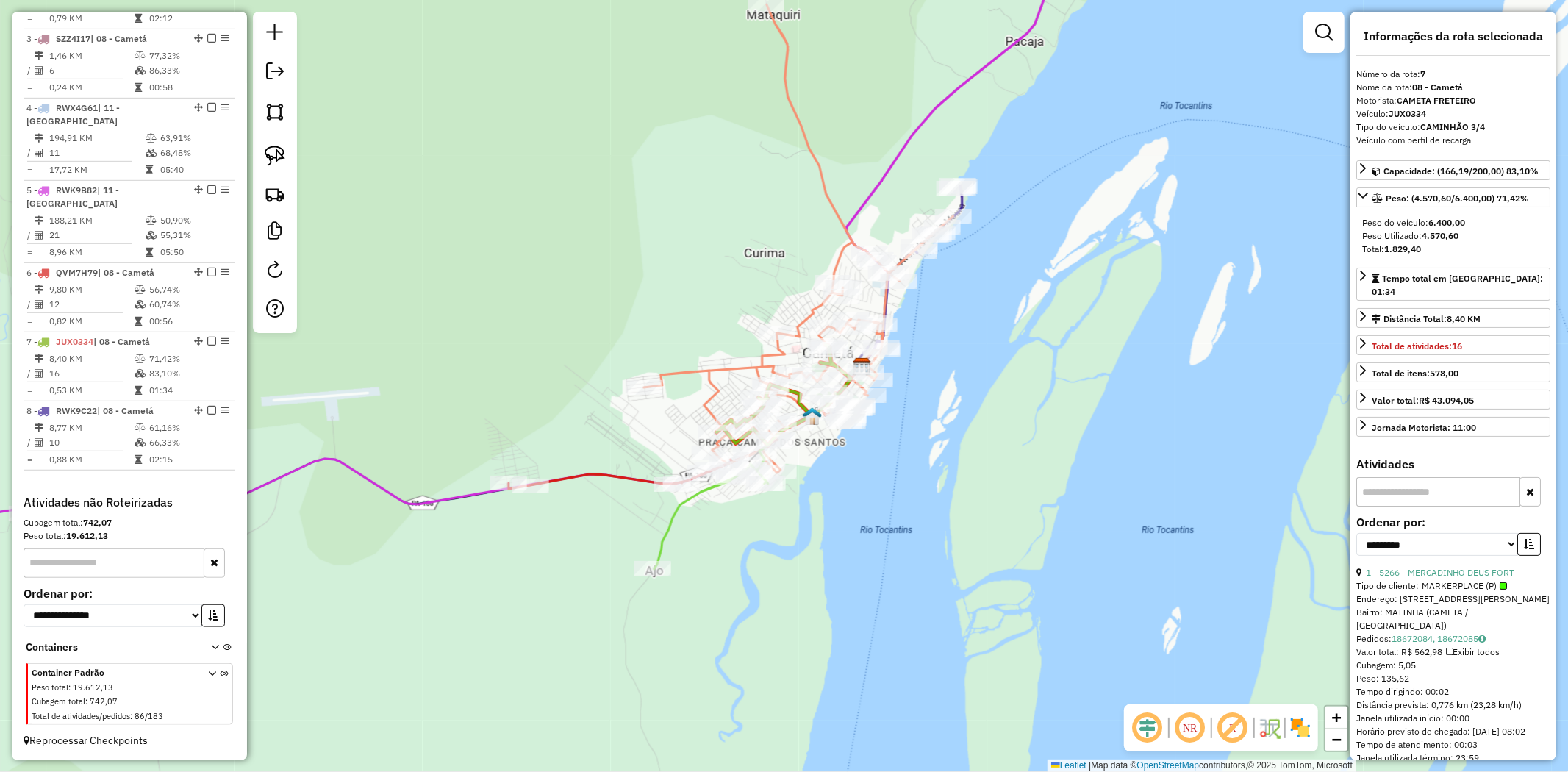
drag, startPoint x: 929, startPoint y: 303, endPoint x: 986, endPoint y: 349, distance: 73.2
click at [986, 349] on div "Janela de atendimento Grade de atendimento Capacidade Transportadoras Veículos …" at bounding box center [784, 386] width 1568 height 772
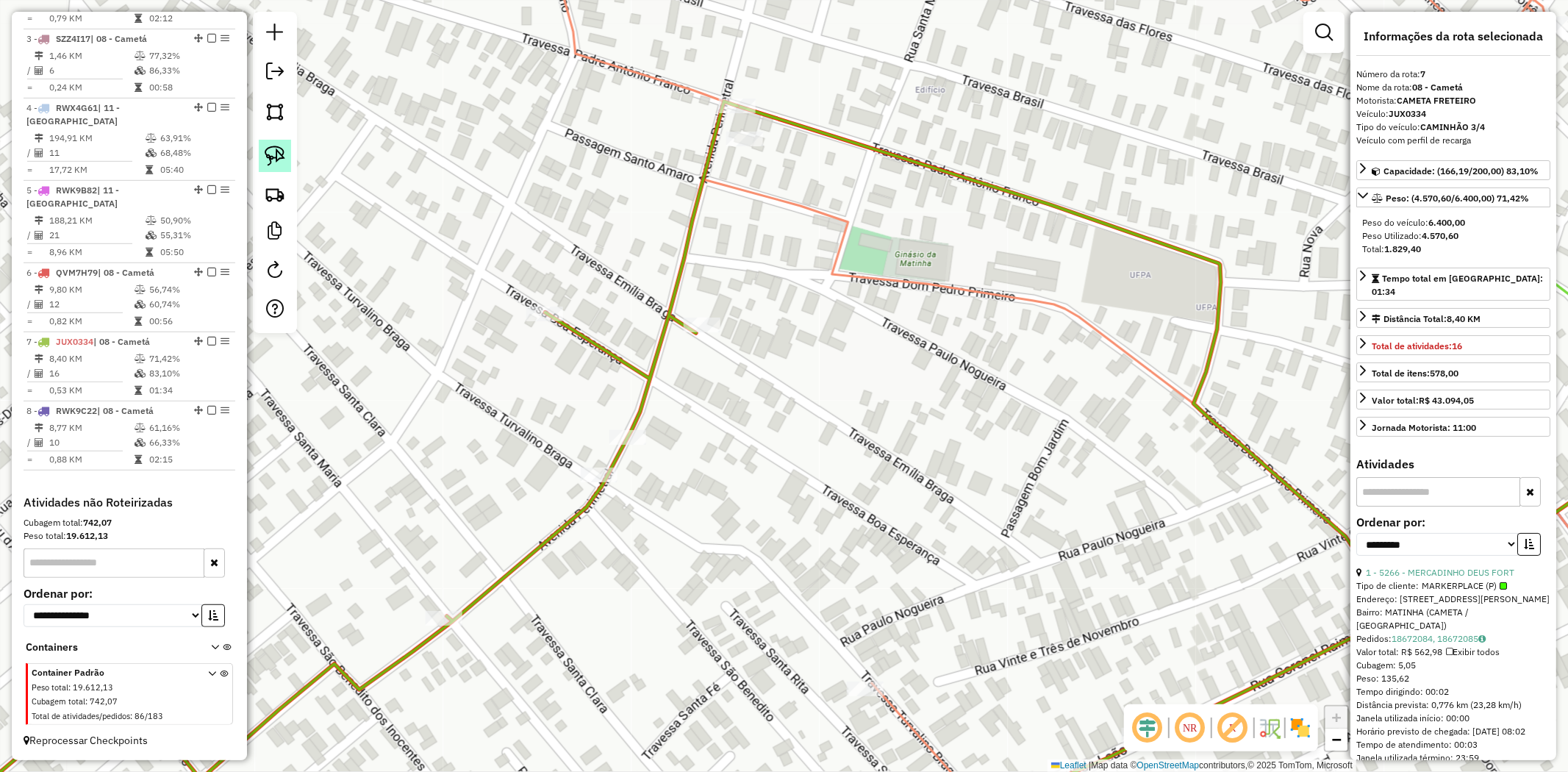
click at [280, 155] on img at bounding box center [275, 156] width 21 height 21
drag, startPoint x: 666, startPoint y: 400, endPoint x: 659, endPoint y: 466, distance: 66.4
click at [659, 466] on div "Janela de atendimento Grade de atendimento Capacidade Transportadoras Veículos …" at bounding box center [784, 386] width 1568 height 772
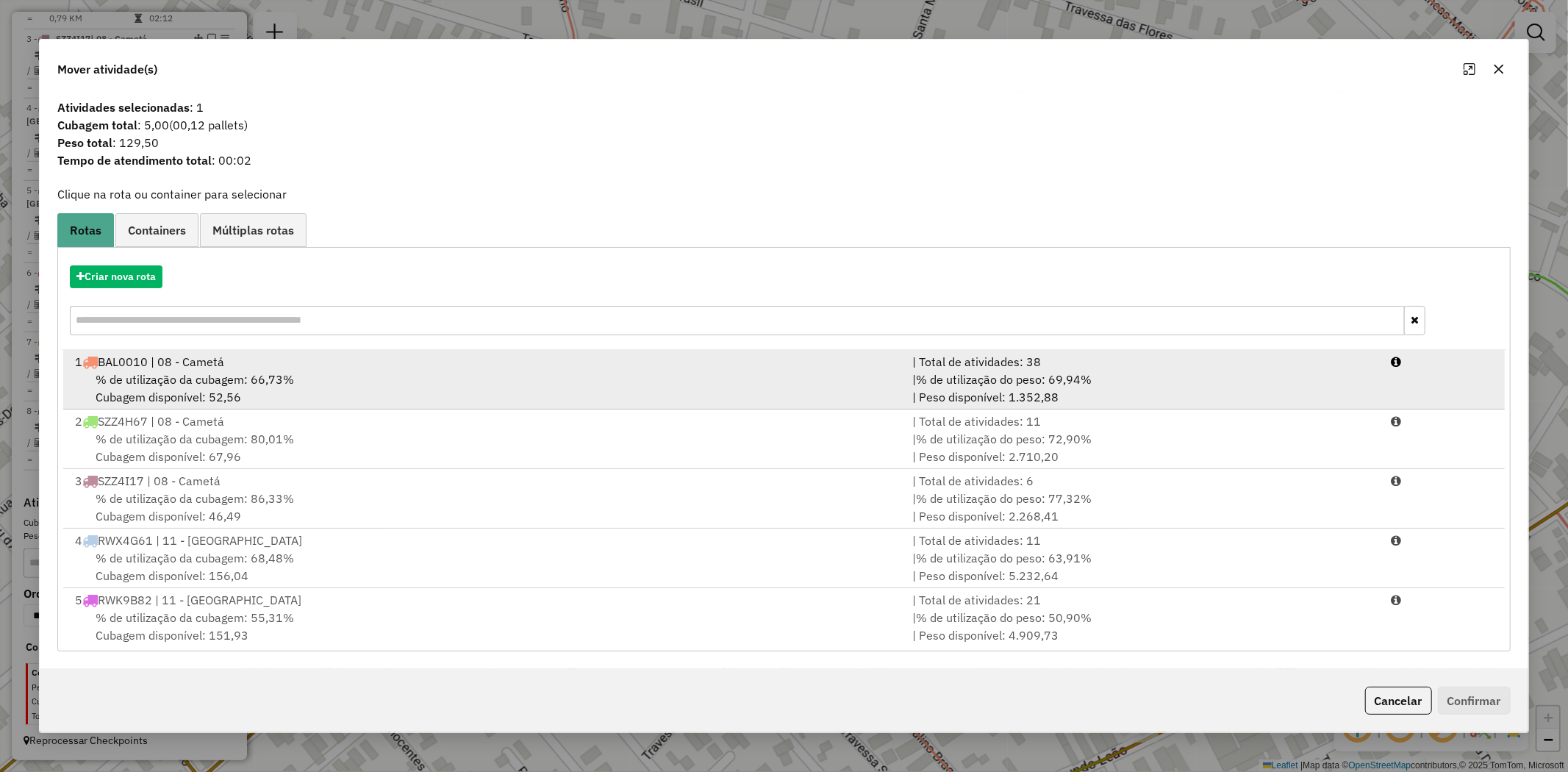
click at [245, 373] on span "% de utilização da cubagem: 66,73%" at bounding box center [194, 379] width 199 height 15
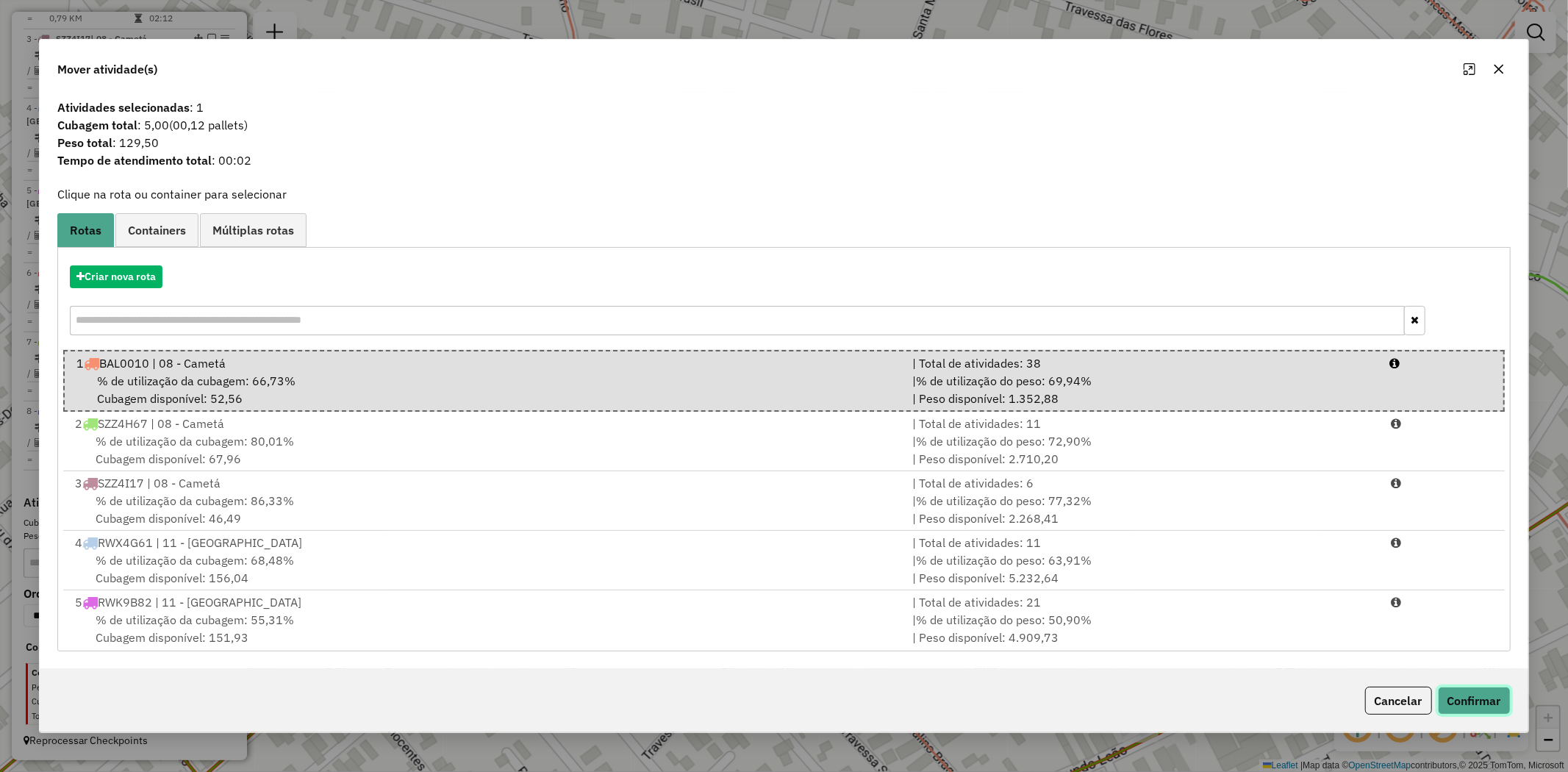
click at [1479, 692] on button "Confirmar" at bounding box center [1474, 701] width 73 height 28
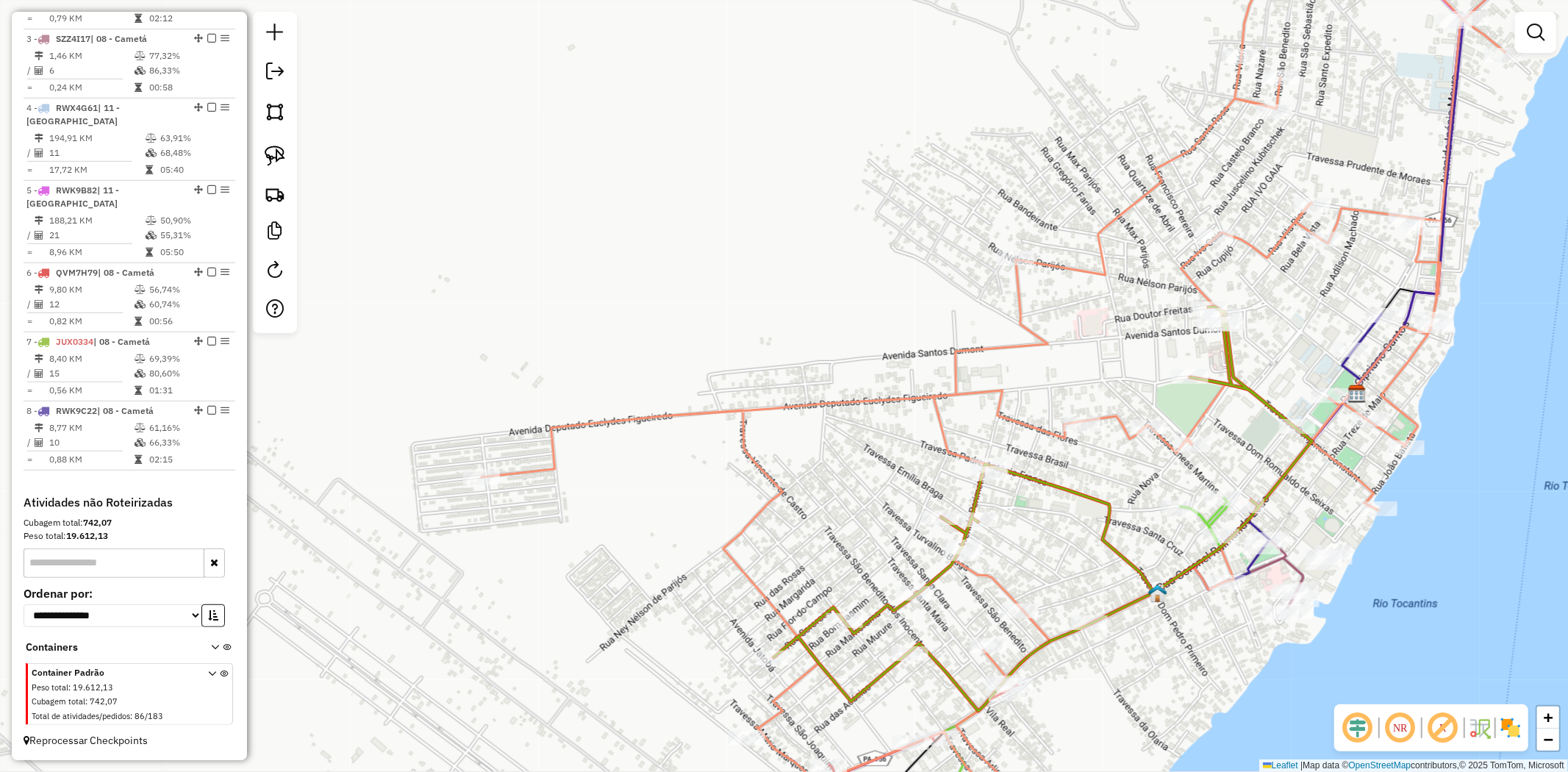
drag, startPoint x: 1024, startPoint y: 501, endPoint x: 965, endPoint y: 454, distance: 75.4
click at [970, 458] on div "Janela de atendimento Grade de atendimento Capacidade Transportadoras Veículos …" at bounding box center [784, 386] width 1568 height 772
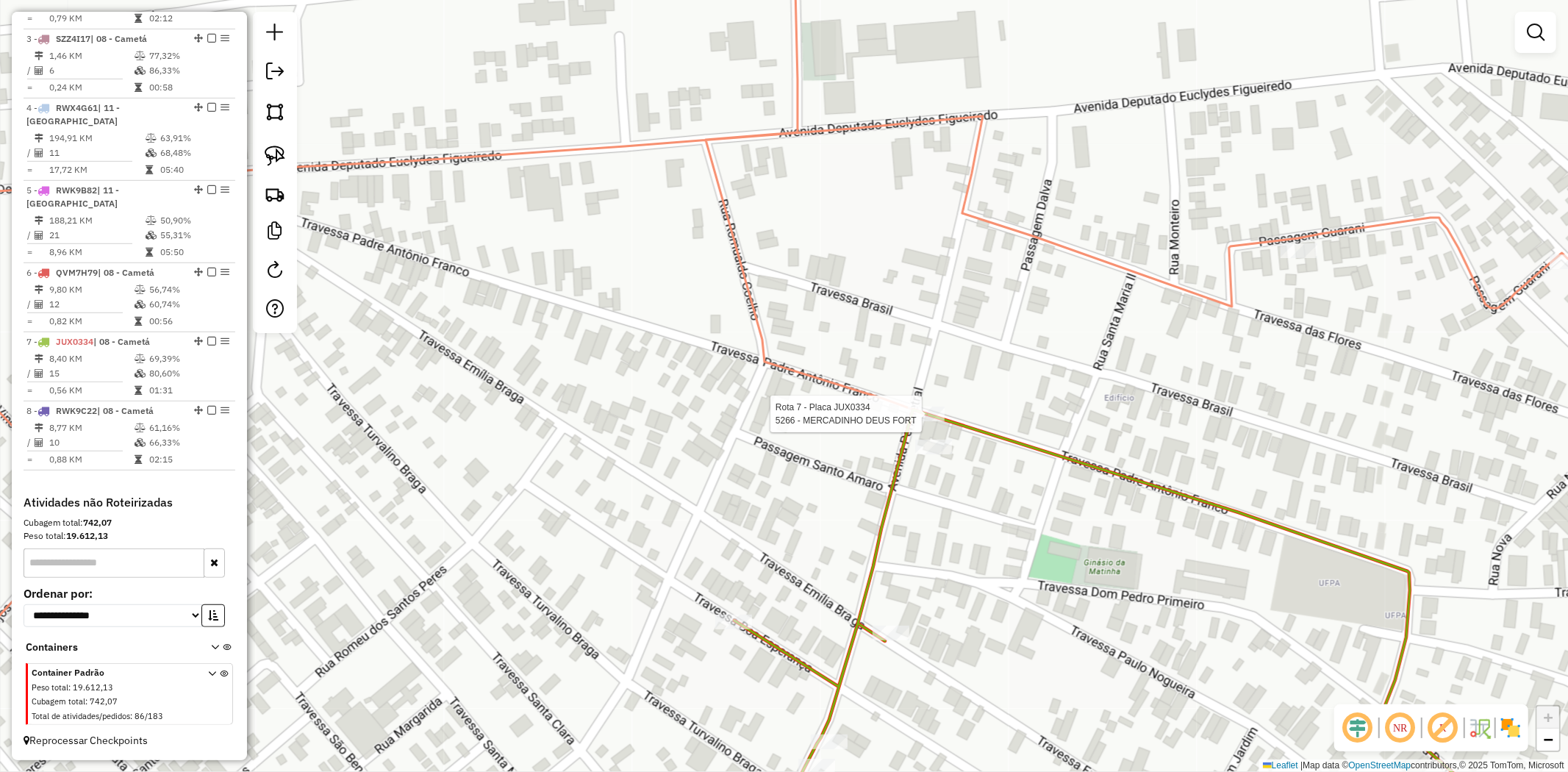
select select "**********"
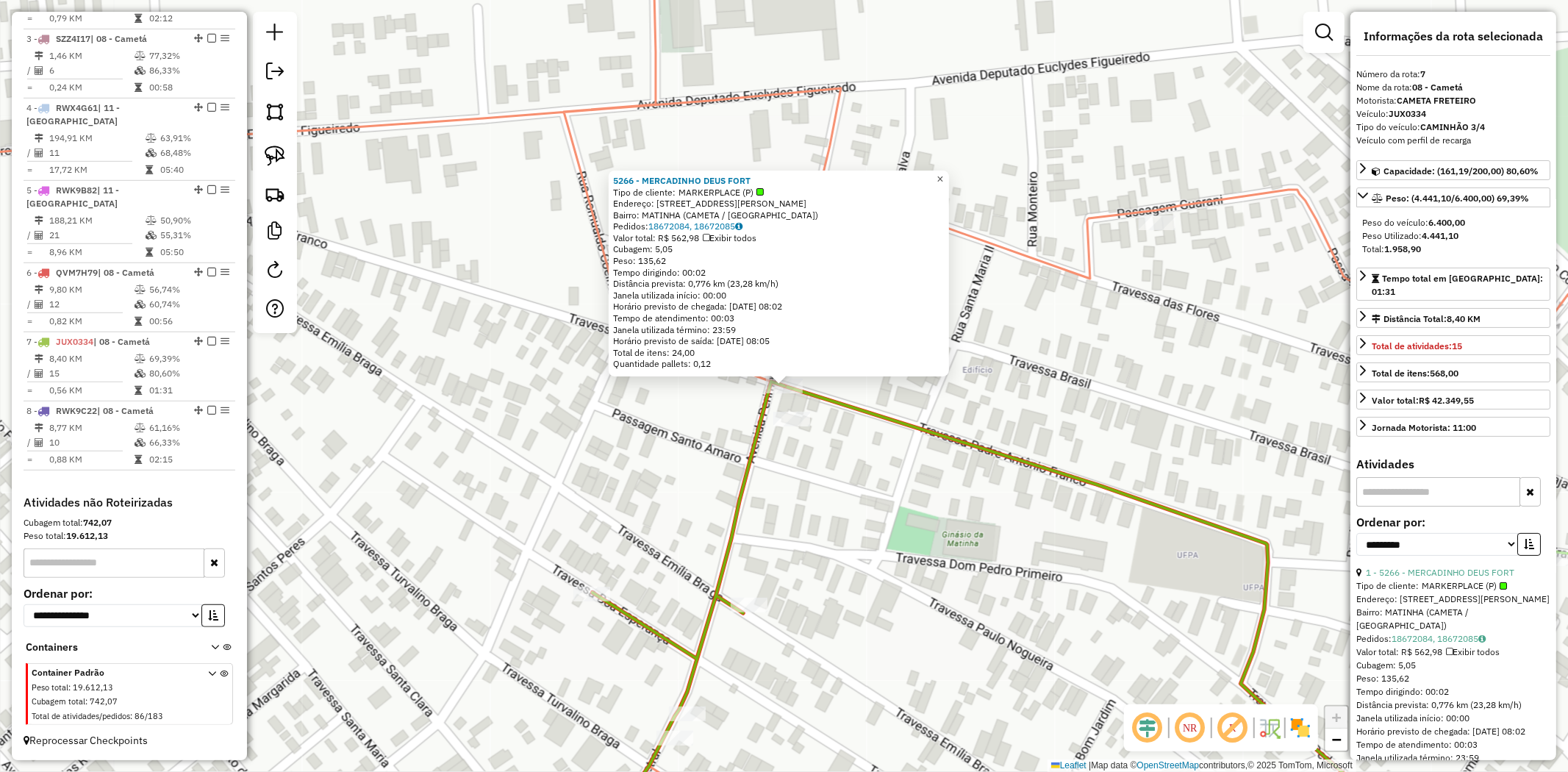
click at [943, 179] on span "×" at bounding box center [940, 179] width 7 height 13
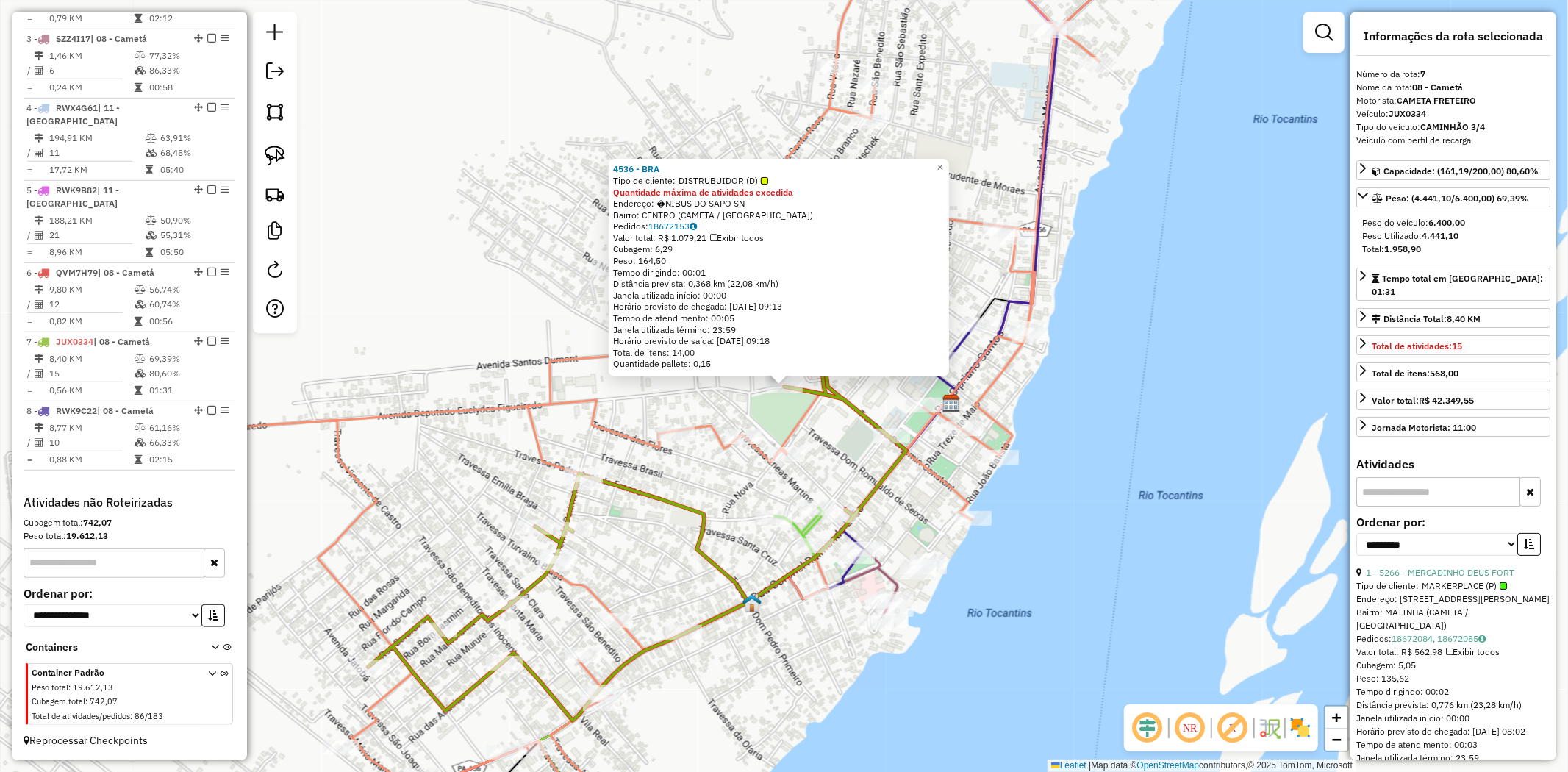
click at [959, 166] on div "4536 - BRA Tipo de cliente: DISTRUBUIDOR (D) Quantidade máxima de atividades ex…" at bounding box center [784, 386] width 1568 height 772
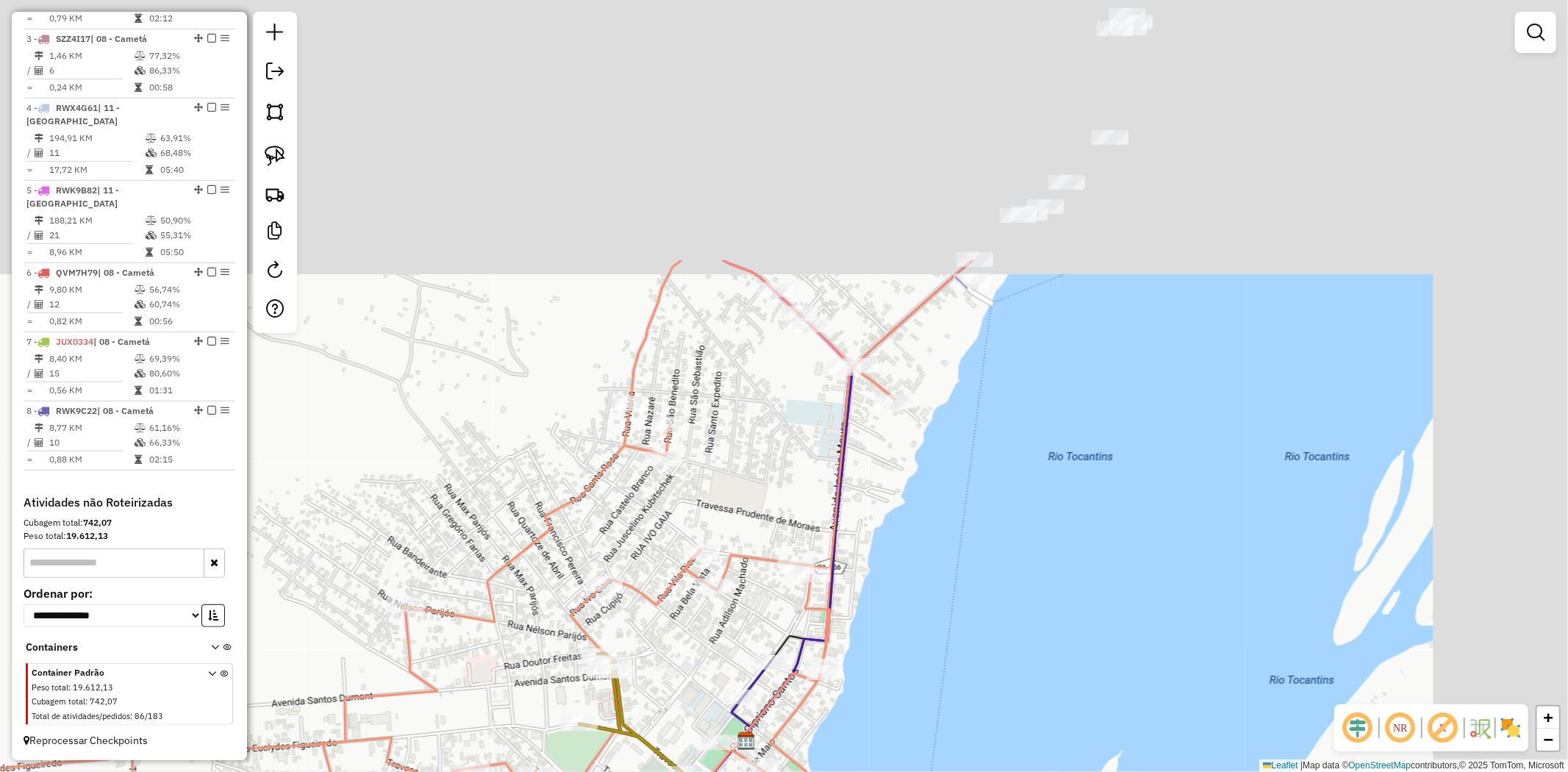
drag, startPoint x: 1378, startPoint y: 243, endPoint x: 1227, endPoint y: 493, distance: 292.1
click at [1230, 490] on div "Janela de atendimento Grade de atendimento Capacidade Transportadoras Veículos …" at bounding box center [784, 386] width 1568 height 772
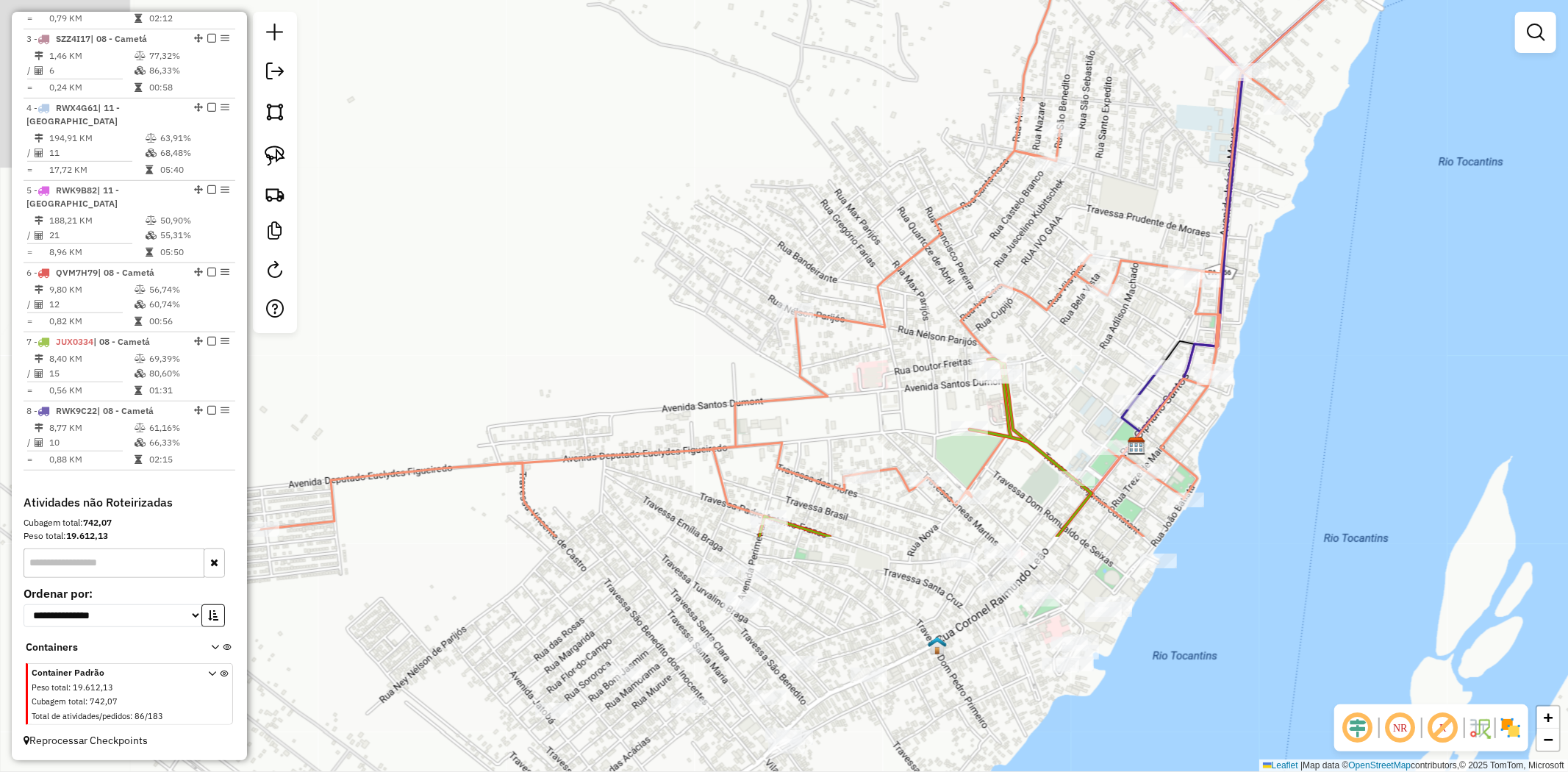
drag, startPoint x: 1083, startPoint y: 488, endPoint x: 1474, endPoint y: 175, distance: 500.8
click at [1474, 175] on div "Janela de atendimento Grade de atendimento Capacidade Transportadoras Veículos …" at bounding box center [784, 386] width 1568 height 772
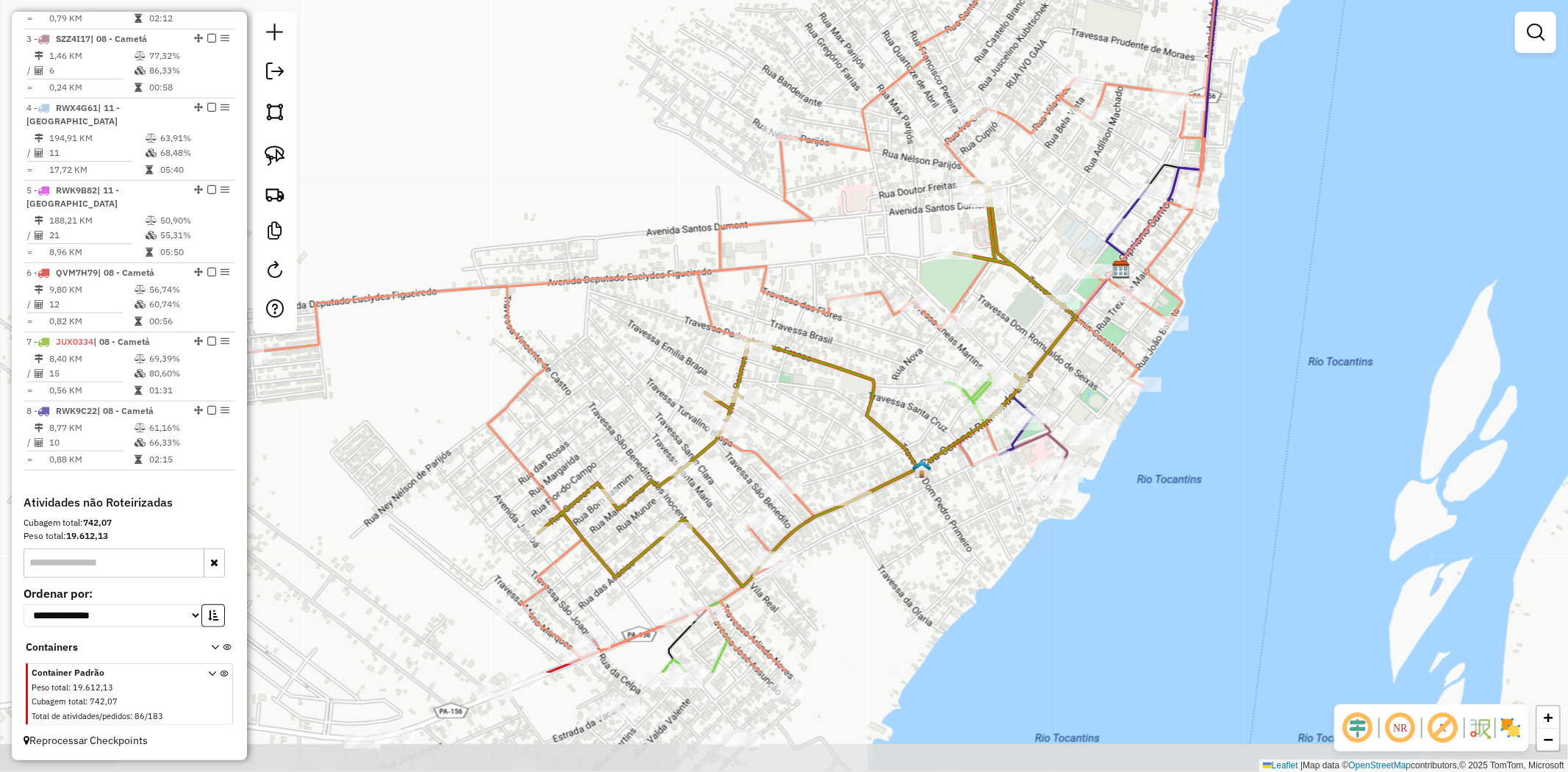
drag, startPoint x: 1017, startPoint y: 529, endPoint x: 1000, endPoint y: 353, distance: 176.8
click at [1000, 353] on div "Janela de atendimento Grade de atendimento Capacidade Transportadoras Veículos …" at bounding box center [784, 386] width 1568 height 772
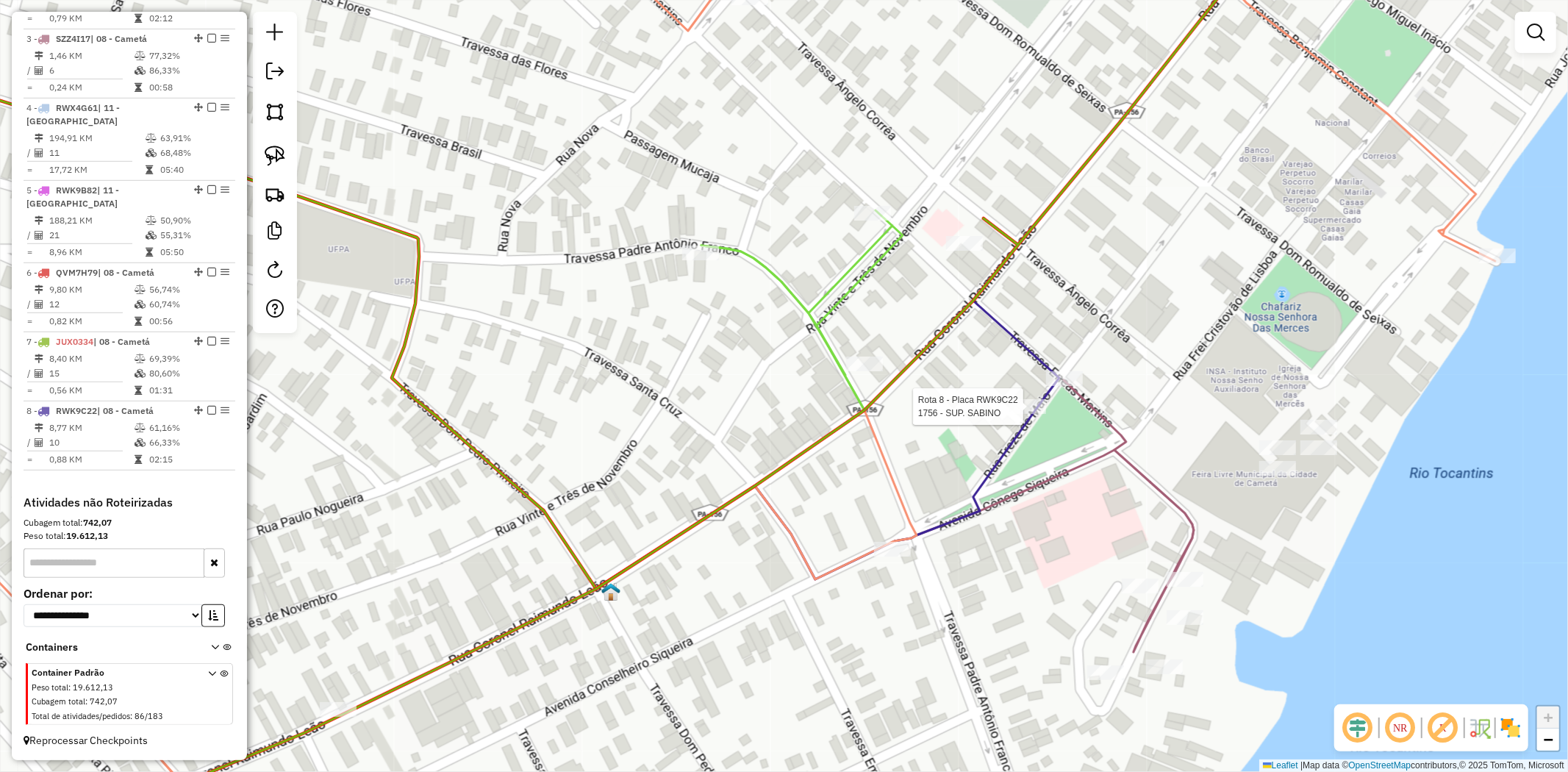
select select "**********"
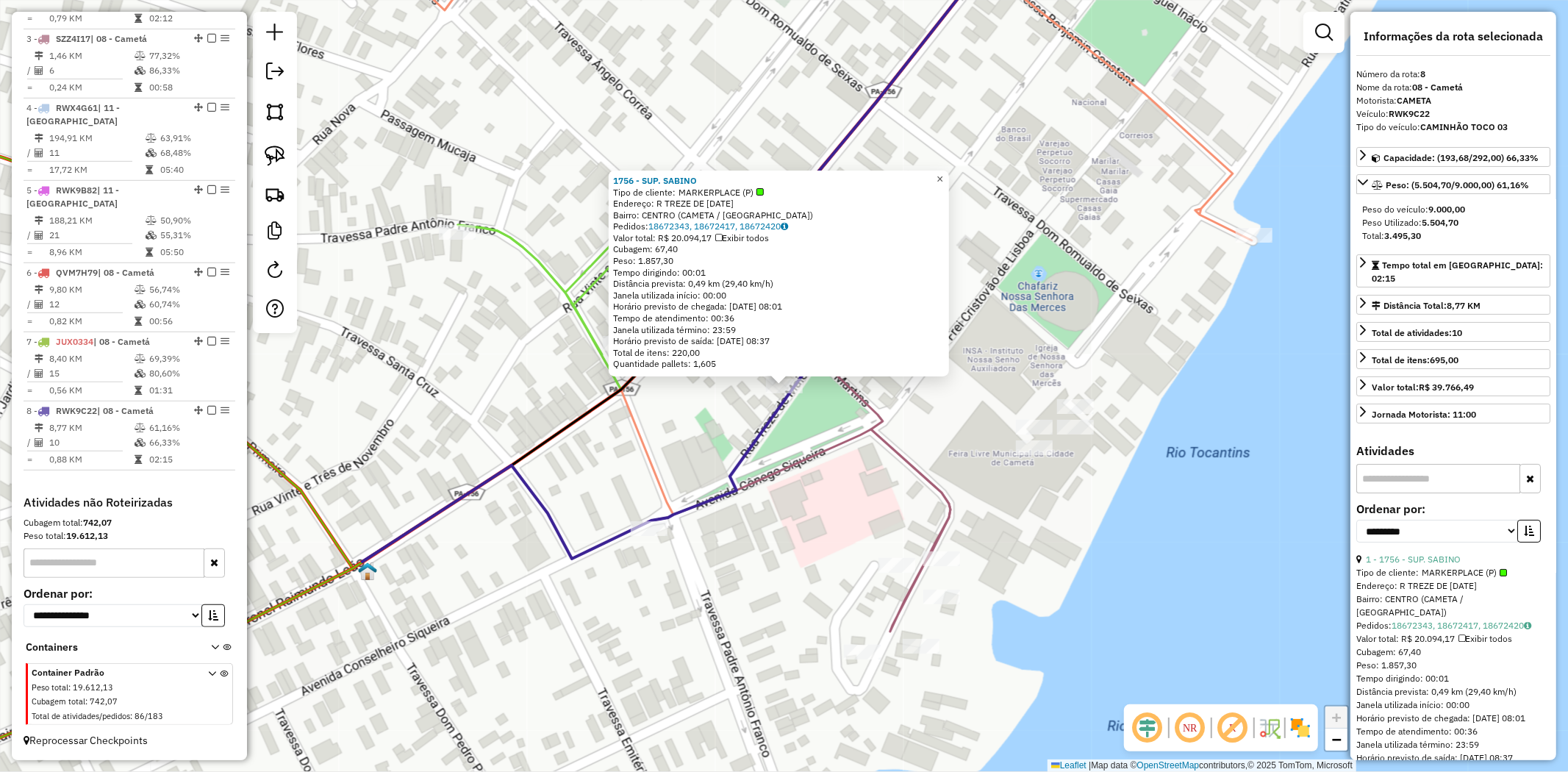
click at [943, 175] on span "×" at bounding box center [940, 179] width 7 height 13
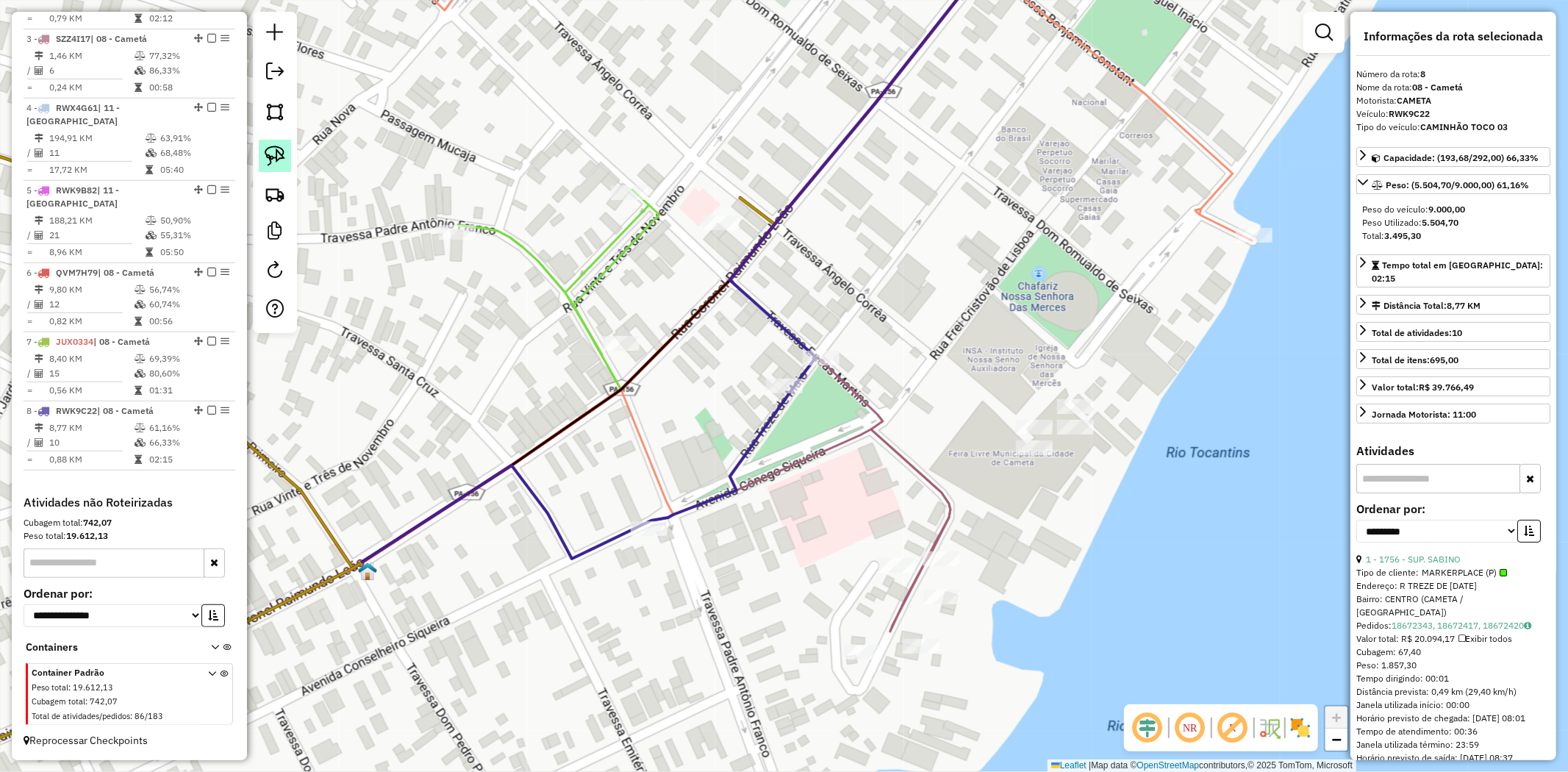
click at [273, 150] on img at bounding box center [275, 156] width 21 height 21
drag, startPoint x: 702, startPoint y: 361, endPoint x: 823, endPoint y: 378, distance: 122.2
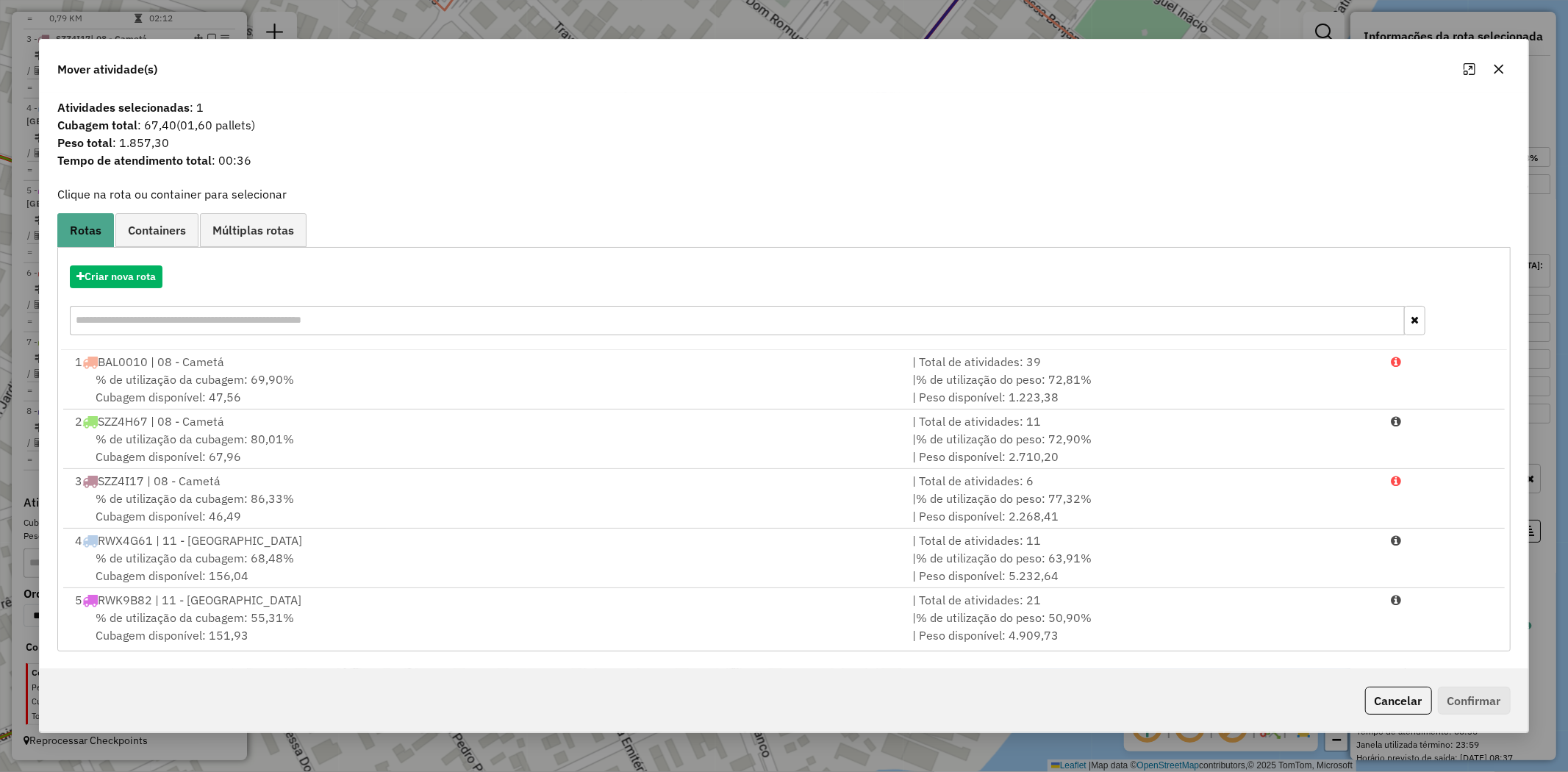
click at [1498, 68] on icon "button" at bounding box center [1498, 69] width 9 height 9
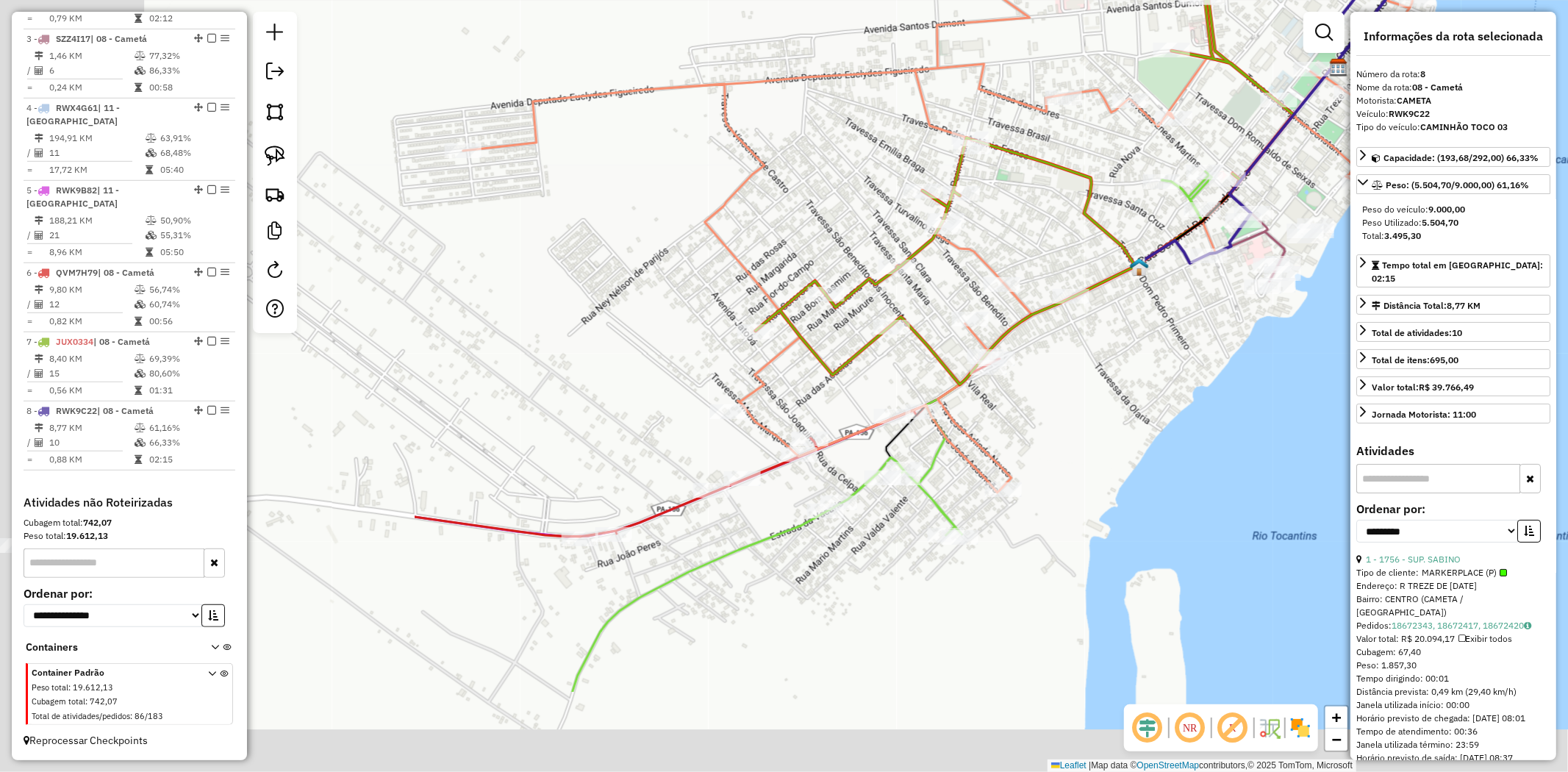
drag, startPoint x: 498, startPoint y: 501, endPoint x: 1069, endPoint y: 343, distance: 592.5
click at [1069, 343] on div "Janela de atendimento Grade de atendimento Capacidade Transportadoras Veículos …" at bounding box center [784, 386] width 1568 height 772
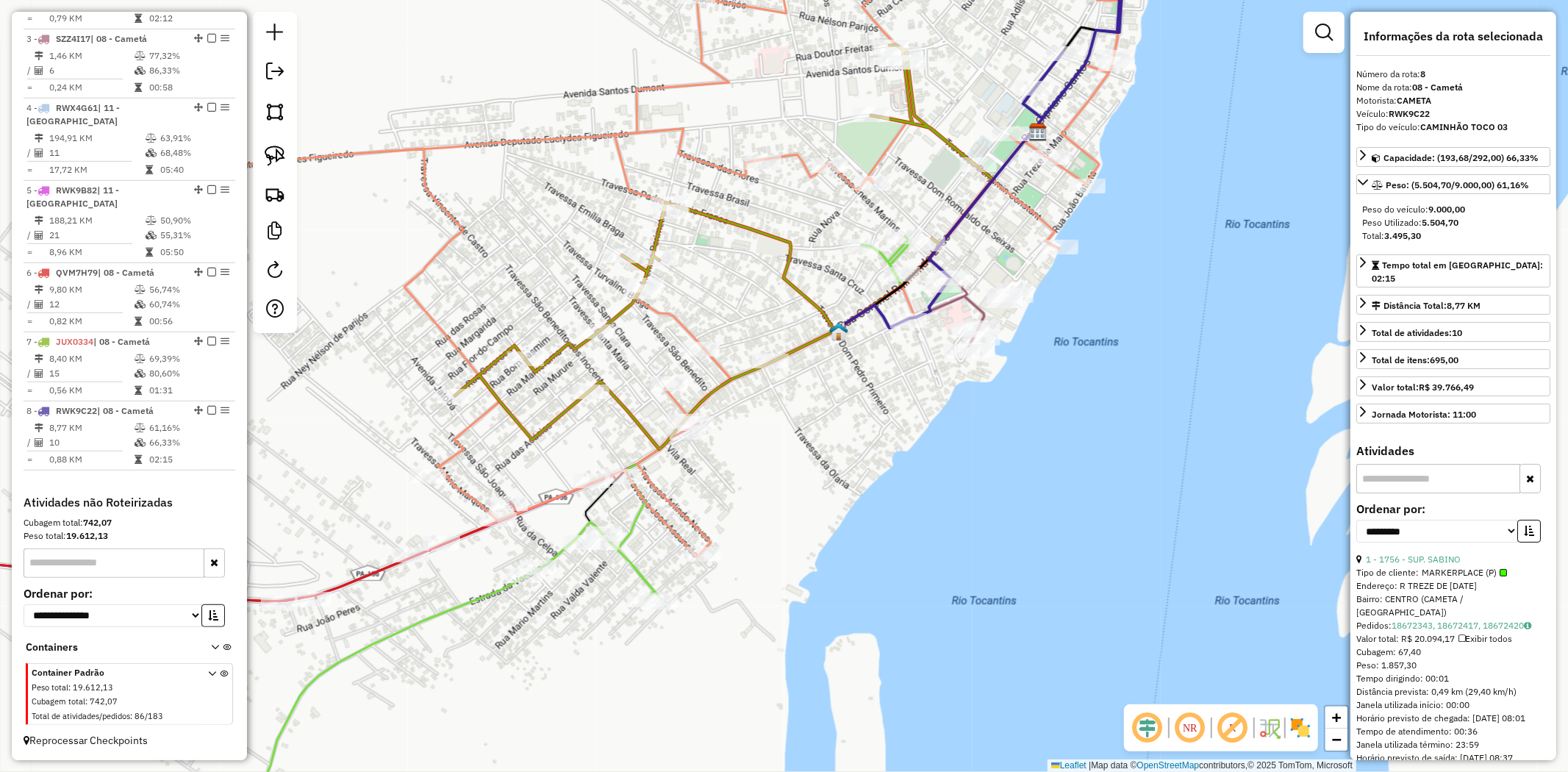
drag, startPoint x: 1100, startPoint y: 215, endPoint x: 800, endPoint y: 280, distance: 307.0
click at [800, 280] on div "Janela de atendimento Grade de atendimento Capacidade Transportadoras Veículos …" at bounding box center [784, 386] width 1568 height 772
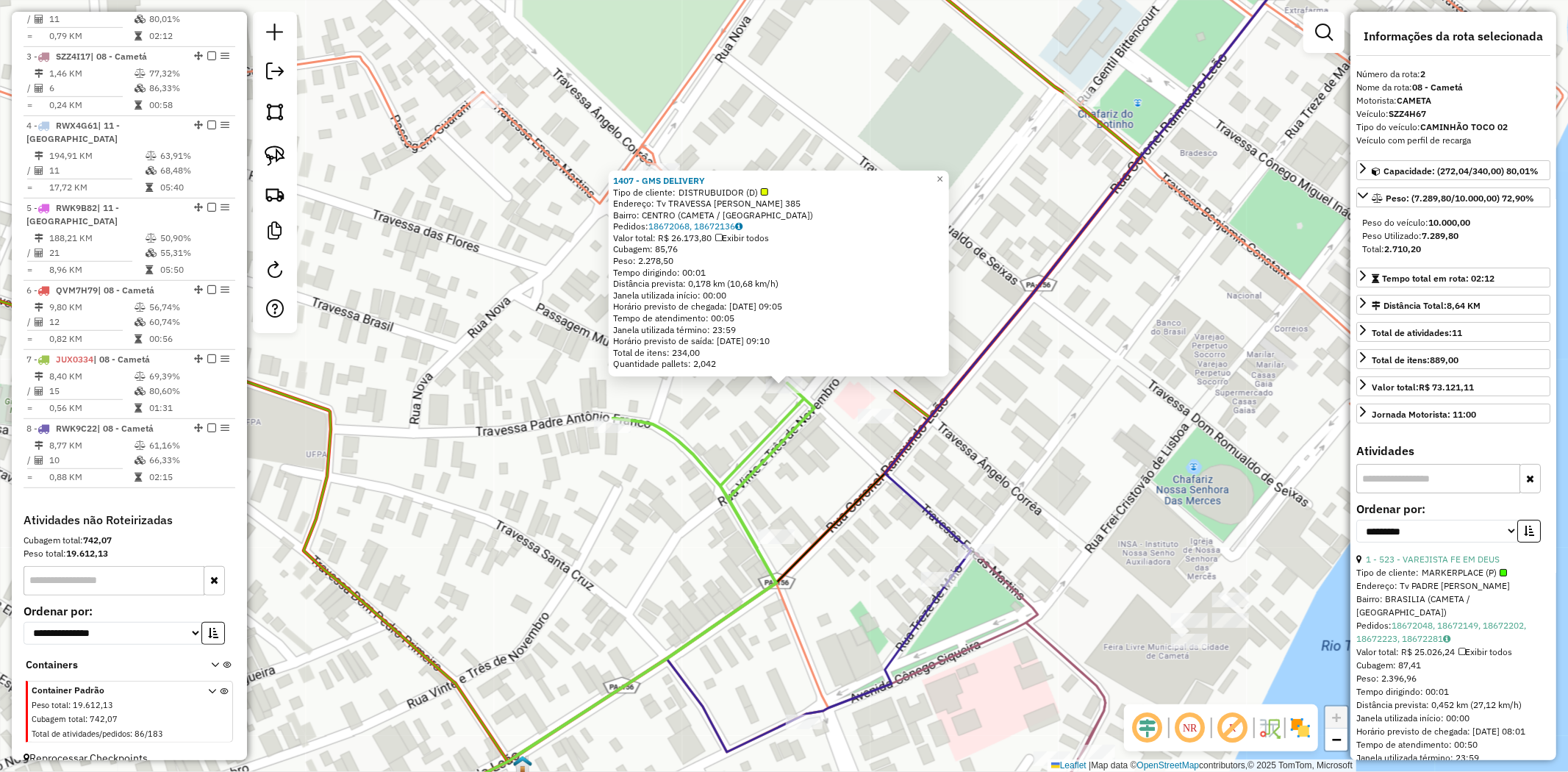
scroll to position [637, 0]
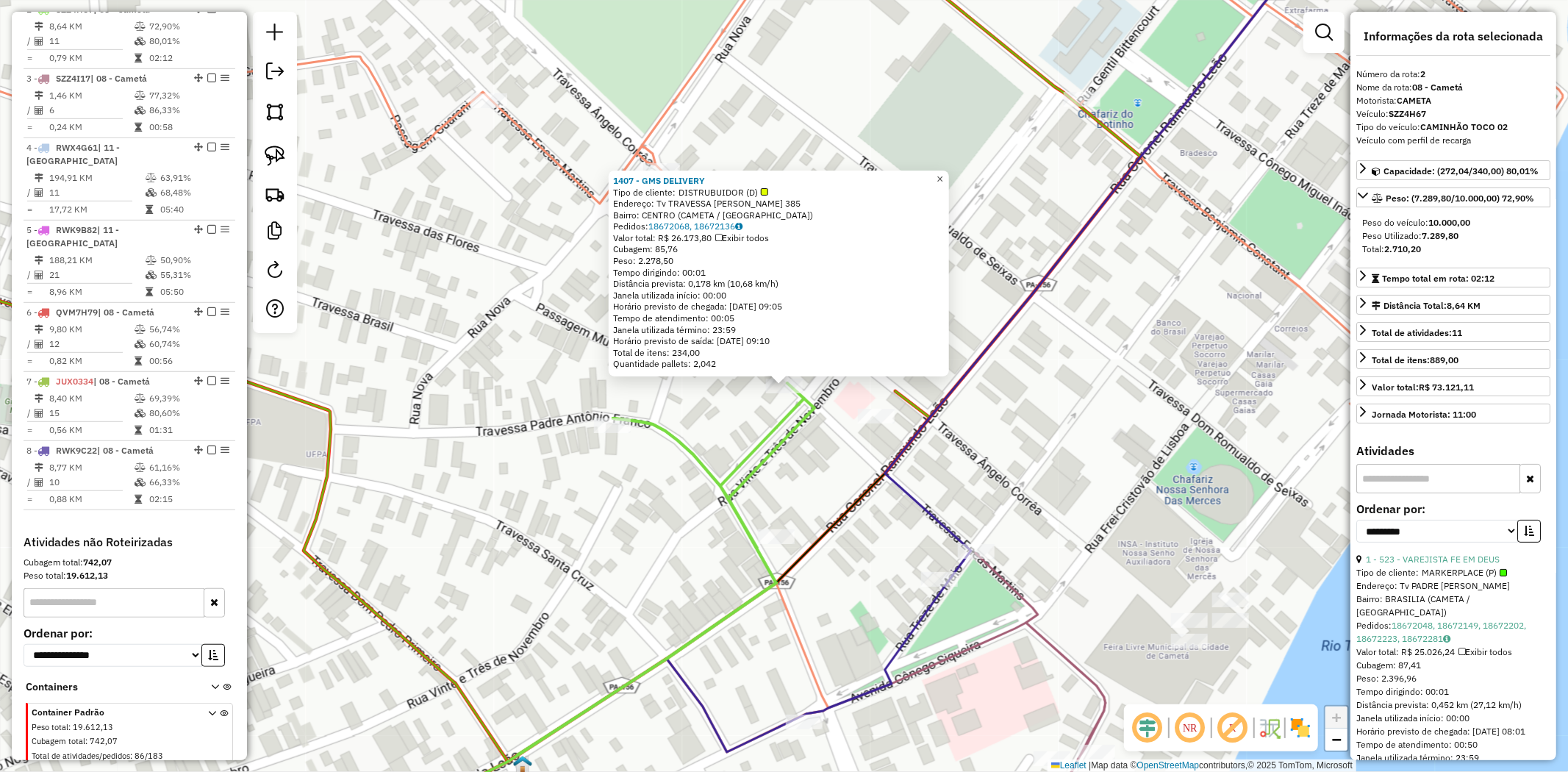
click at [943, 178] on span "×" at bounding box center [940, 179] width 7 height 13
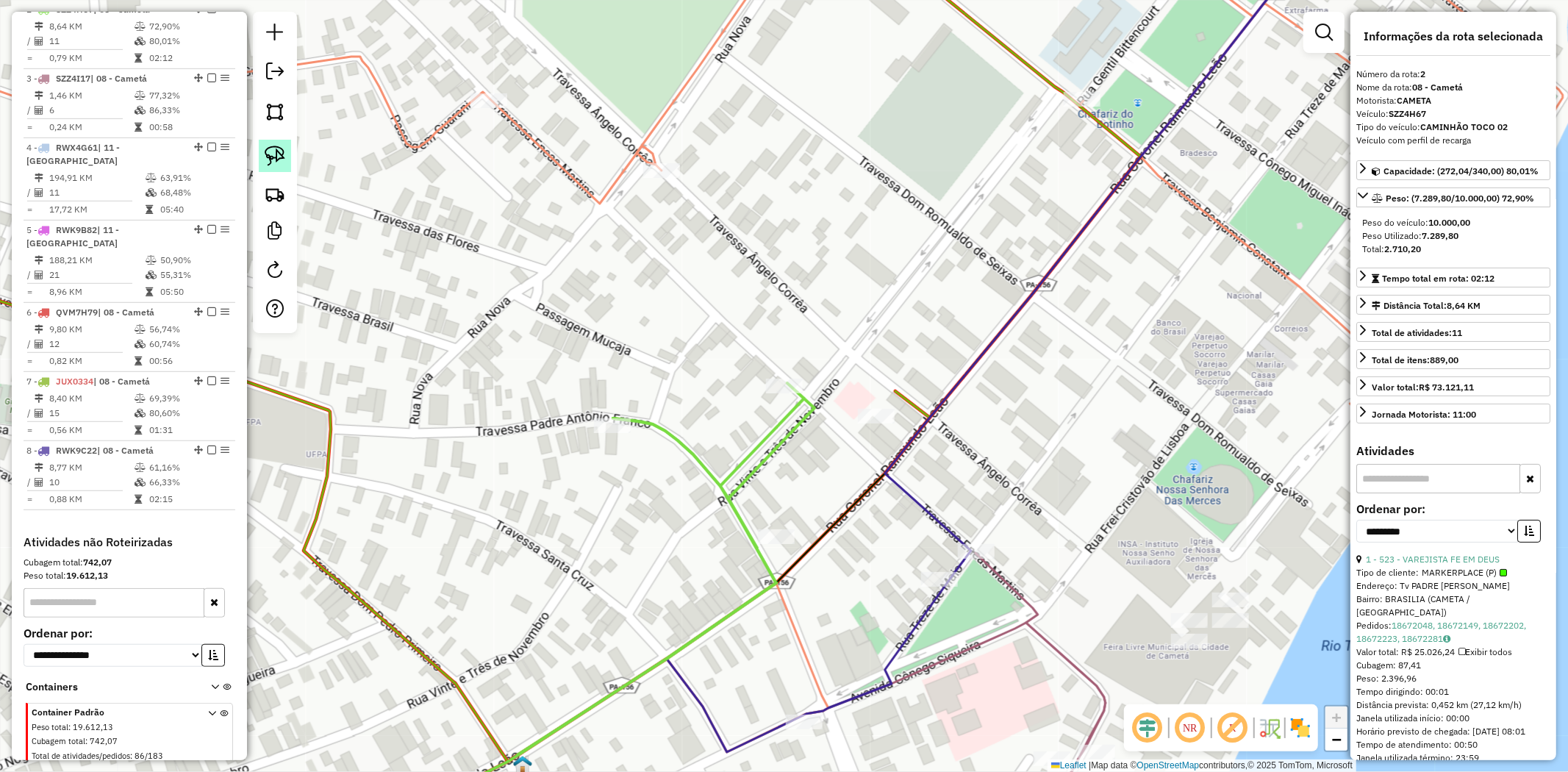
click at [280, 151] on img at bounding box center [275, 156] width 21 height 21
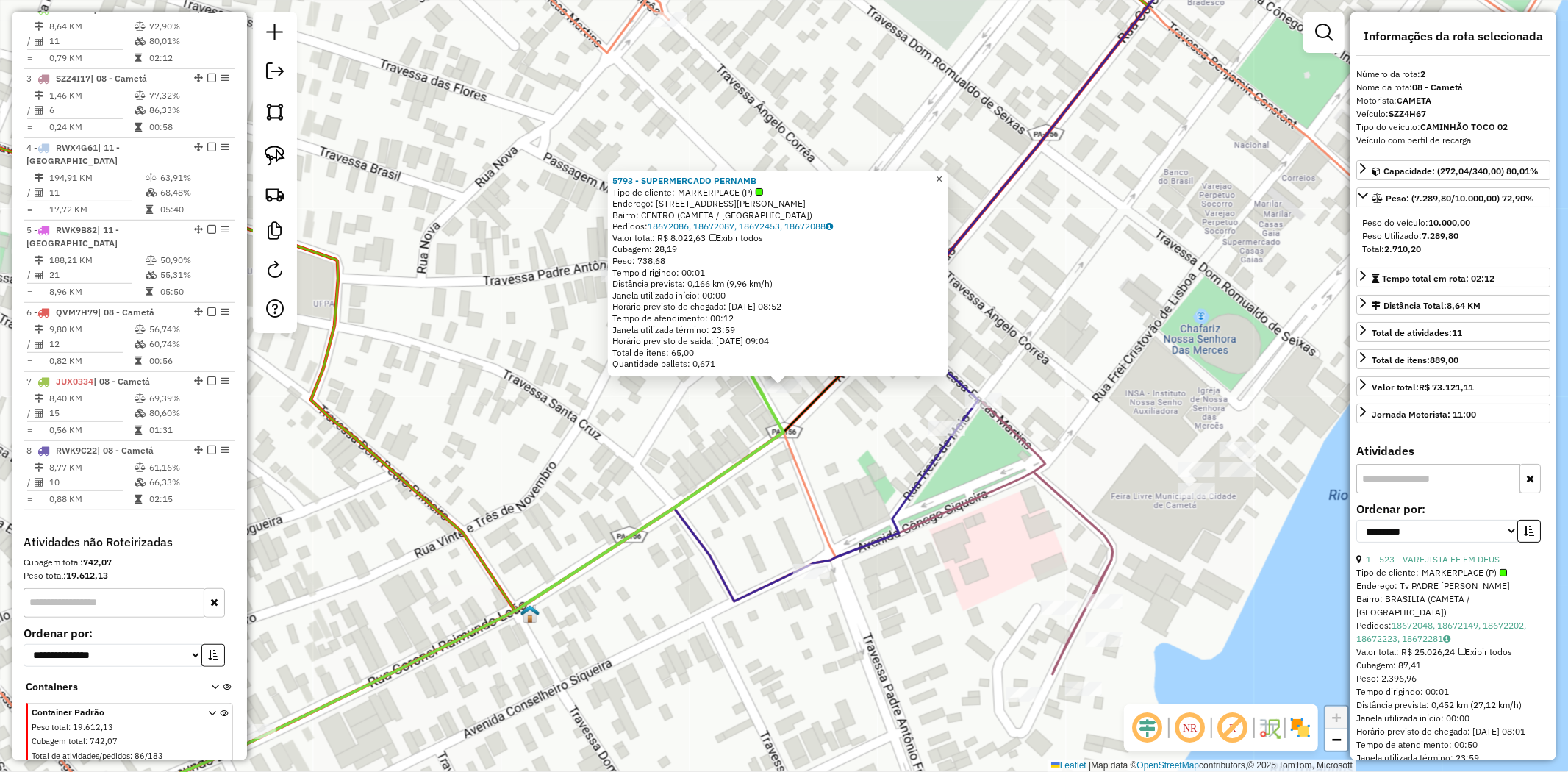
click at [943, 173] on span "×" at bounding box center [939, 179] width 7 height 13
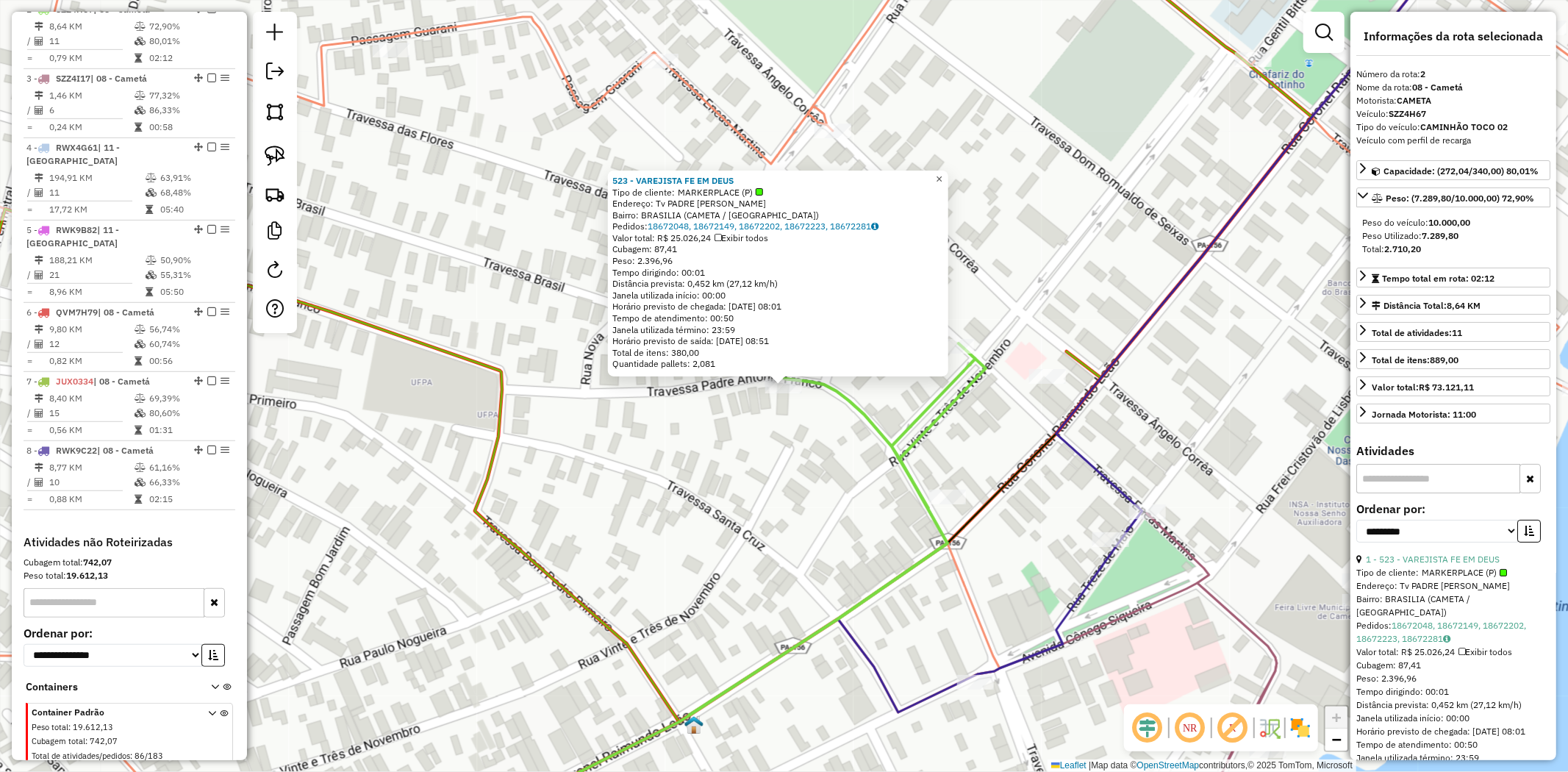
click at [943, 175] on span "×" at bounding box center [939, 179] width 7 height 13
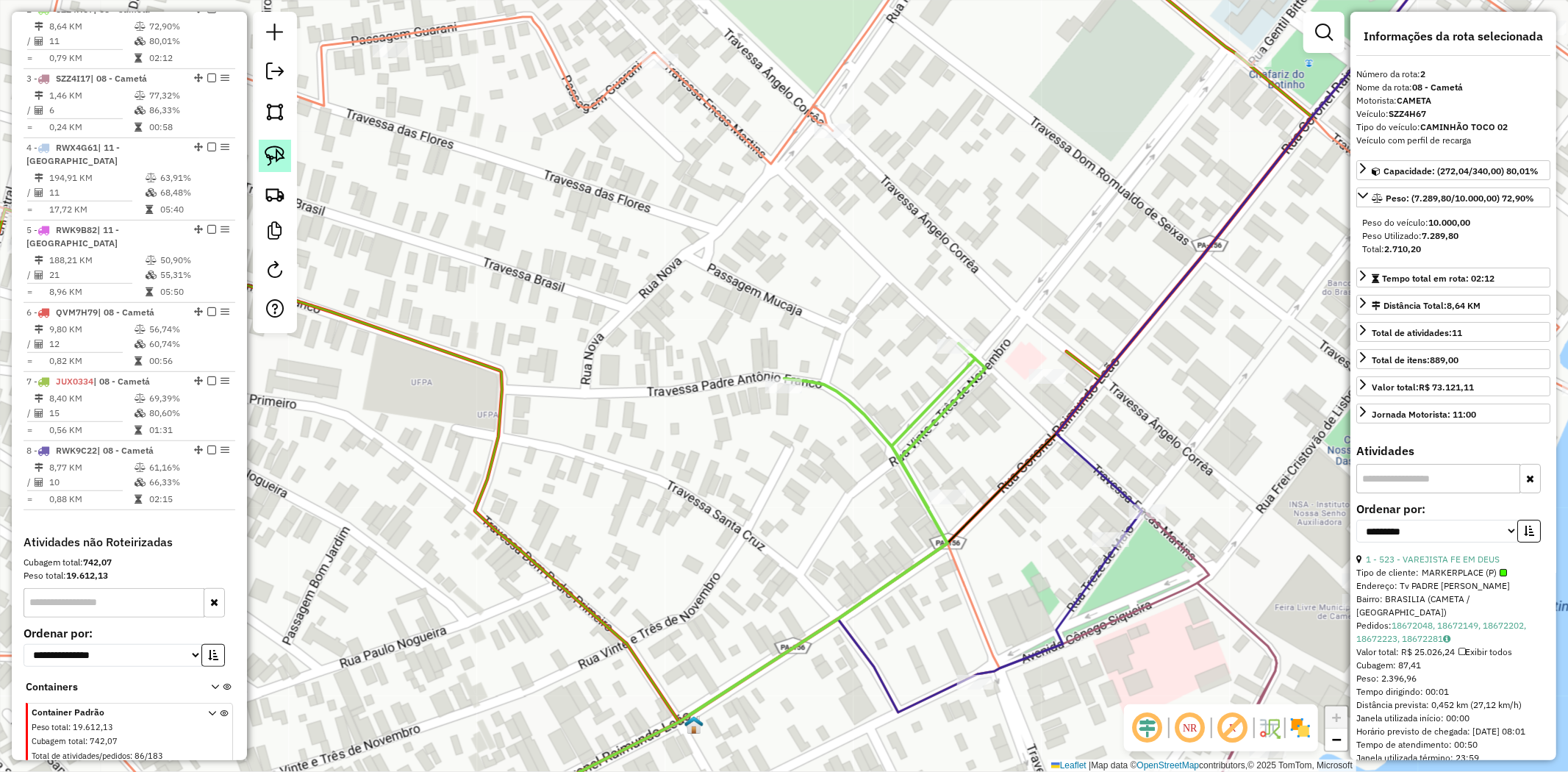
click at [280, 151] on img at bounding box center [275, 156] width 21 height 21
drag, startPoint x: 917, startPoint y: 306, endPoint x: 988, endPoint y: 349, distance: 83.0
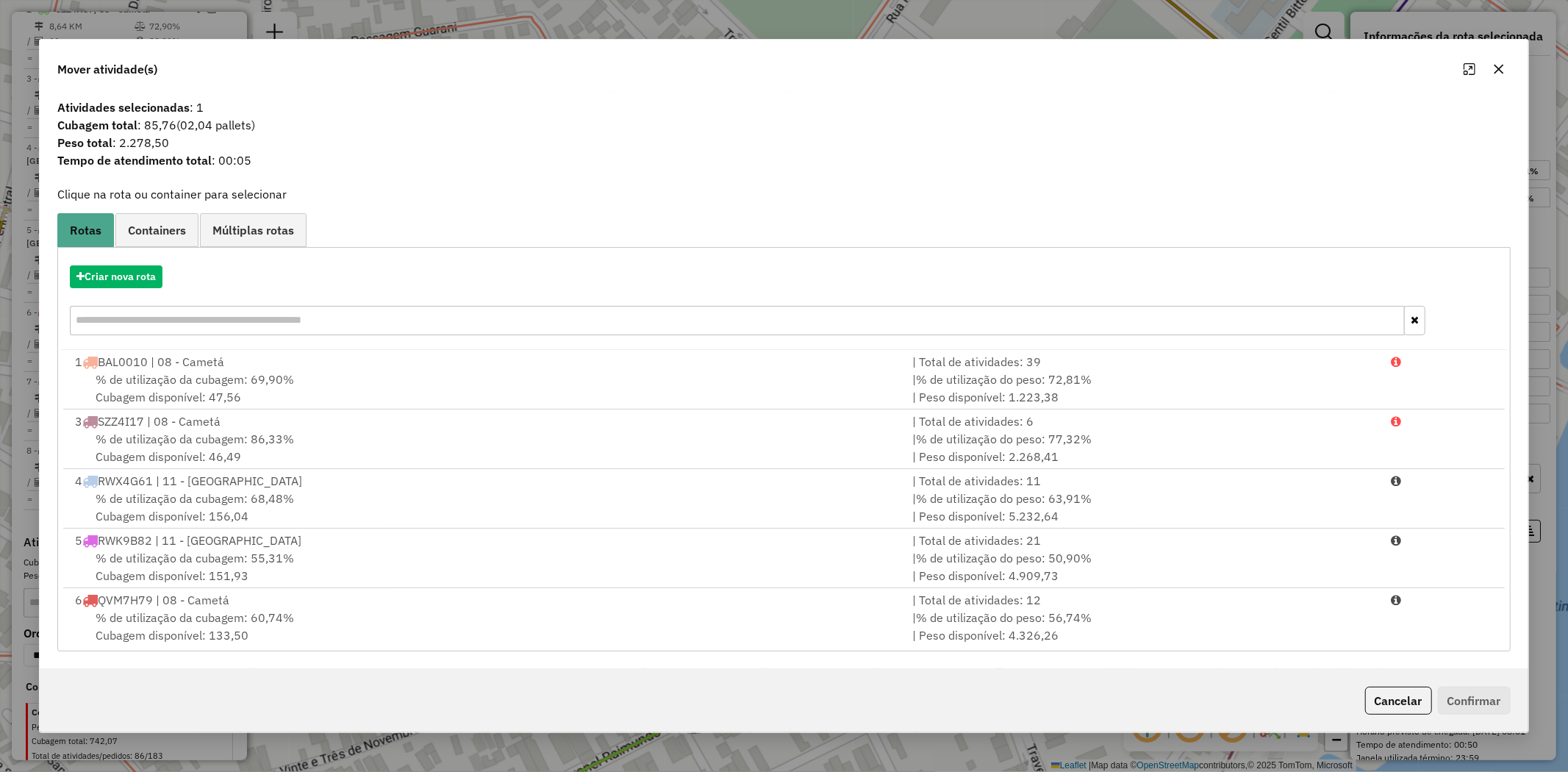
click at [1504, 74] on icon "button" at bounding box center [1499, 69] width 12 height 12
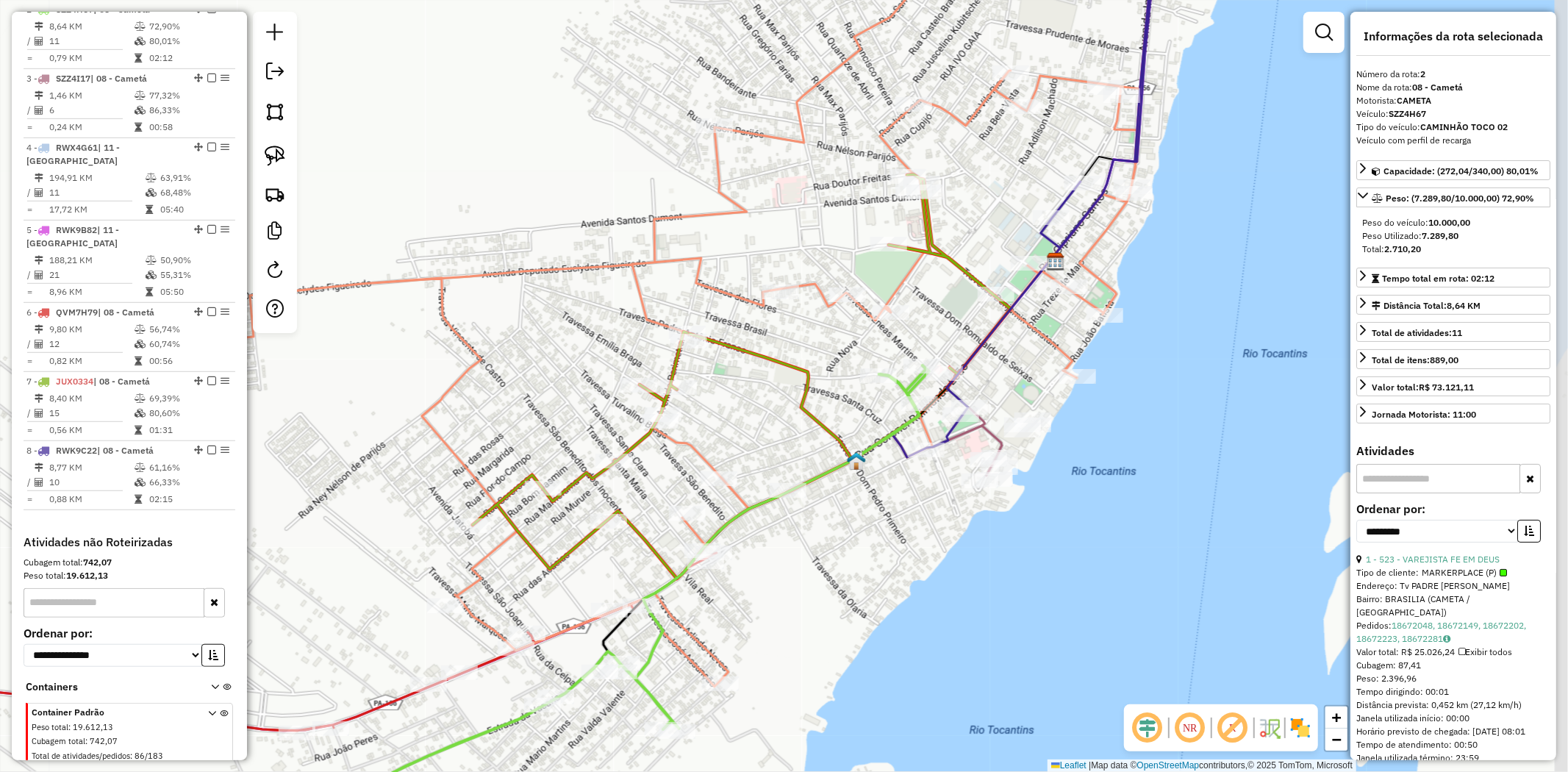
drag, startPoint x: 946, startPoint y: 313, endPoint x: 434, endPoint y: 356, distance: 513.8
click at [851, 349] on div "Janela de atendimento Grade de atendimento Capacidade Transportadoras Veículos …" at bounding box center [784, 386] width 1568 height 772
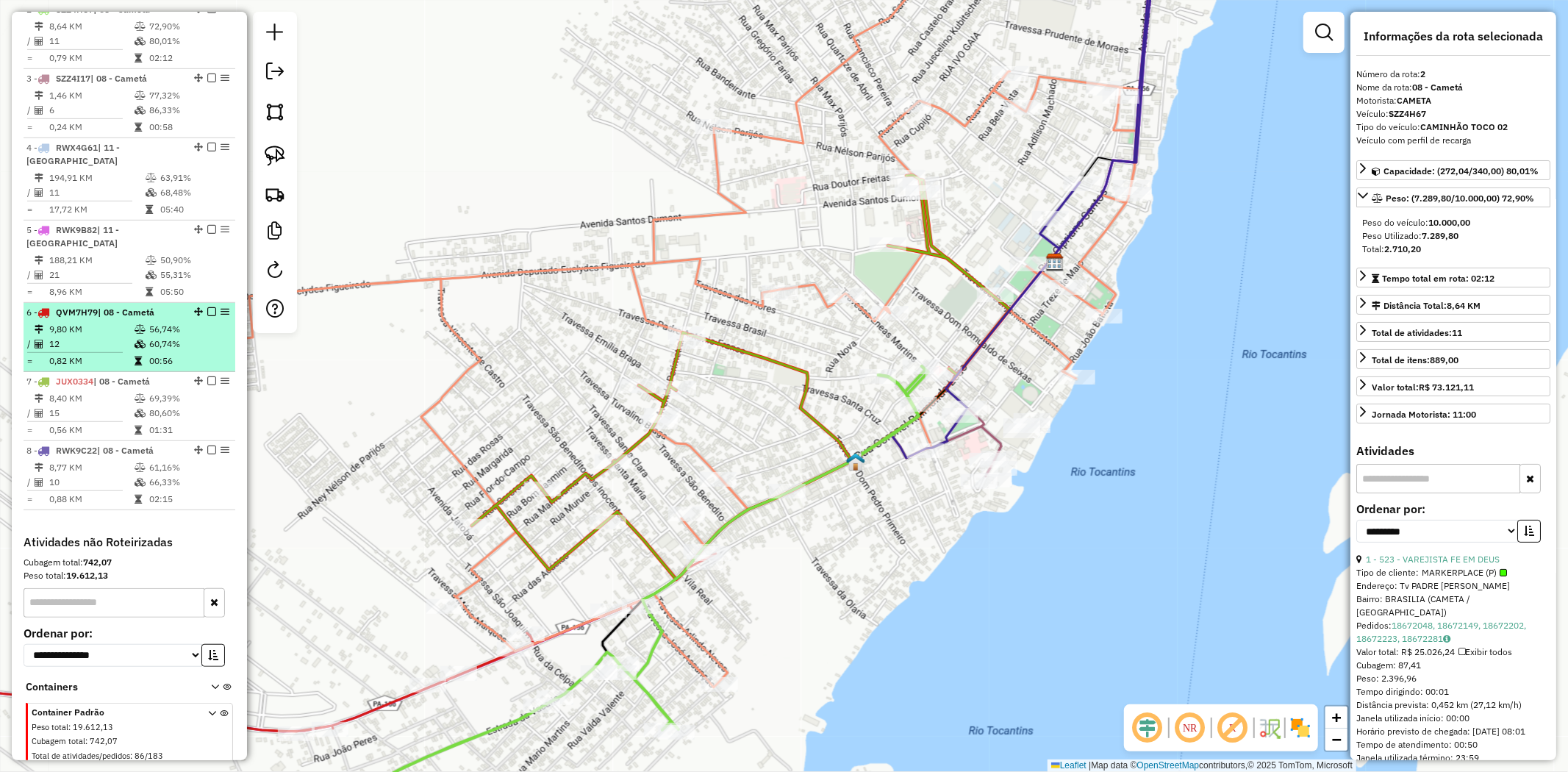
scroll to position [392, 0]
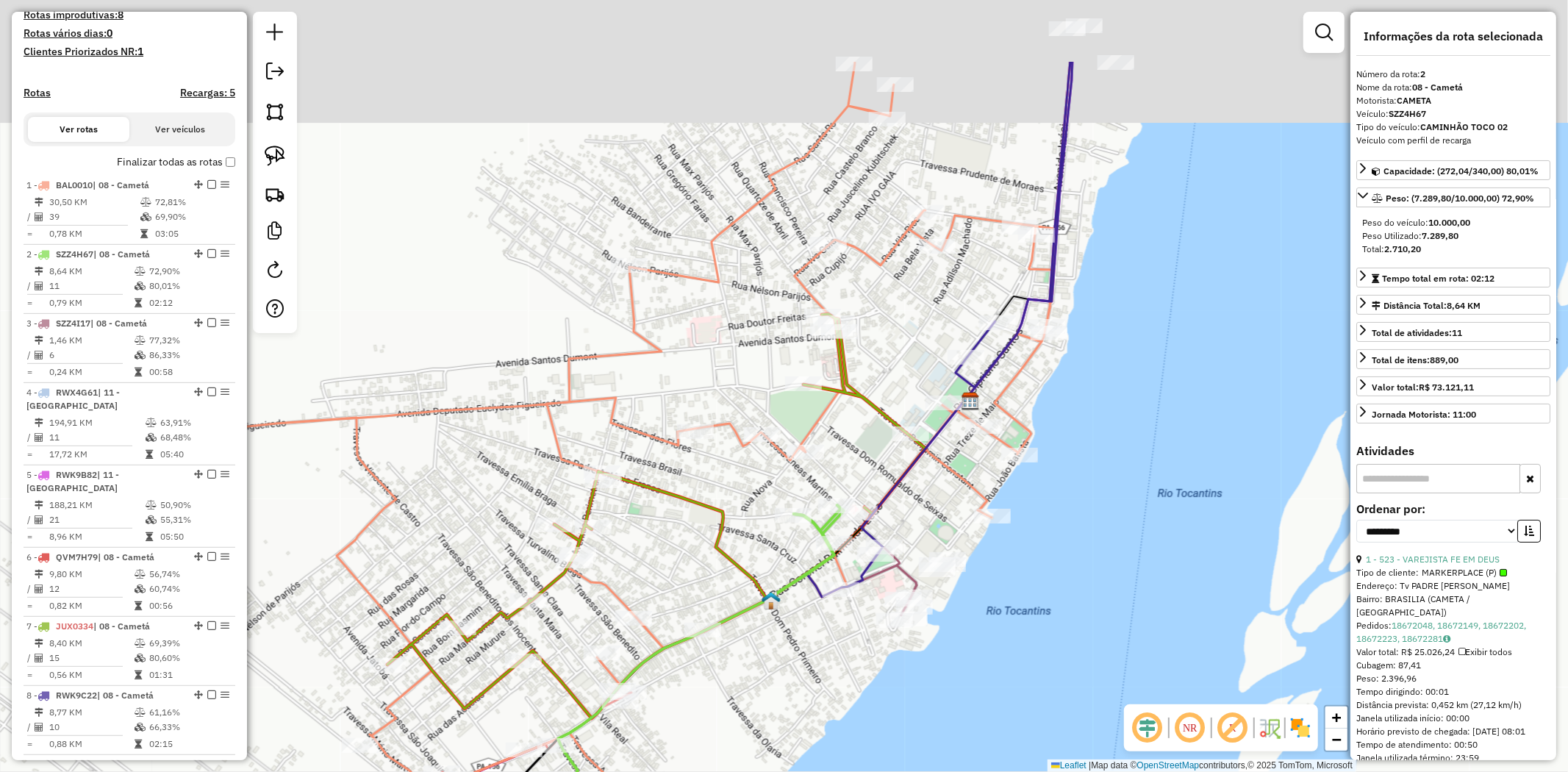
drag, startPoint x: 974, startPoint y: 339, endPoint x: 889, endPoint y: 479, distance: 163.8
click at [889, 479] on div "Janela de atendimento Grade de atendimento Capacidade Transportadoras Veículos …" at bounding box center [784, 386] width 1568 height 772
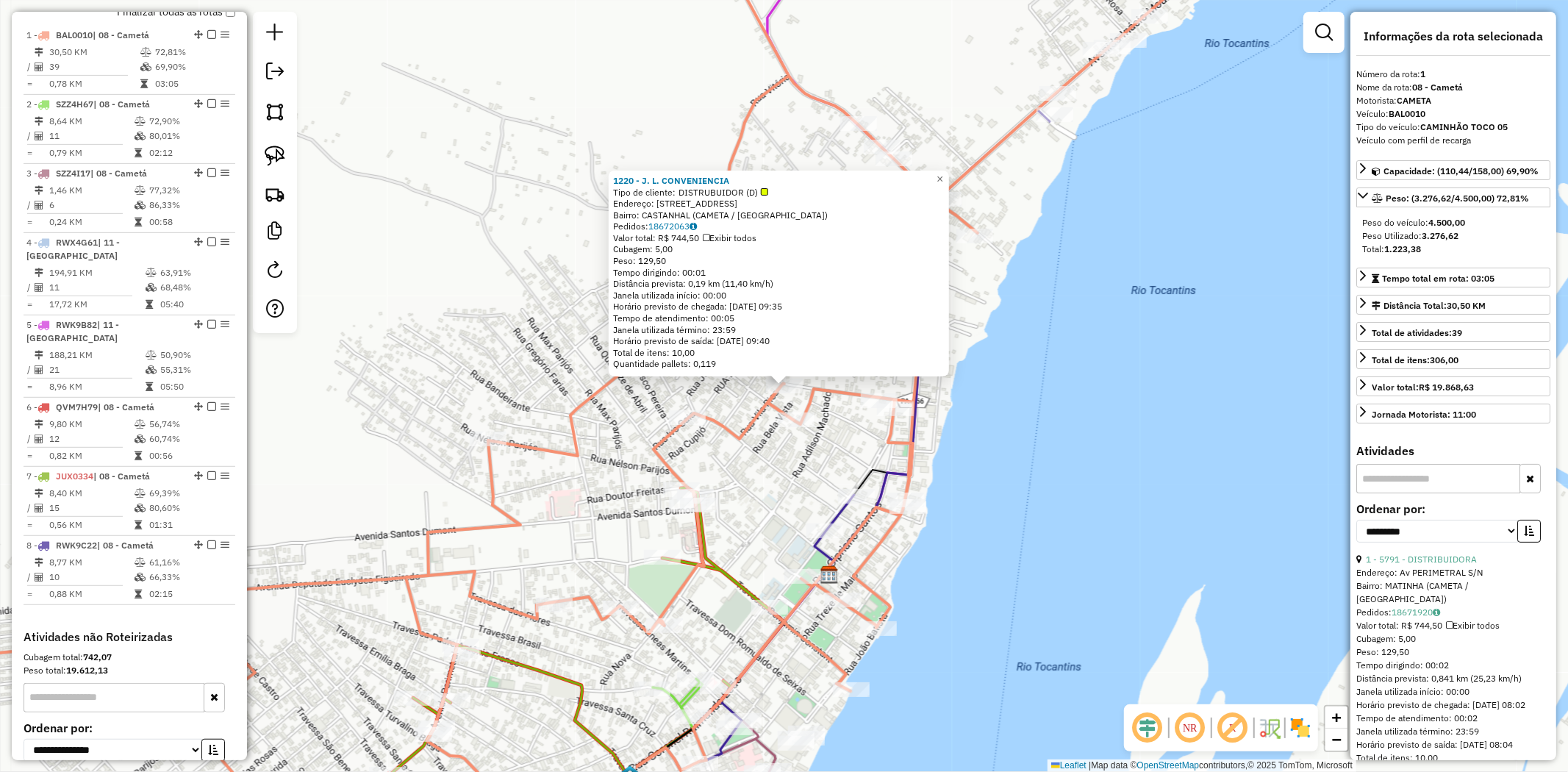
scroll to position [569, 0]
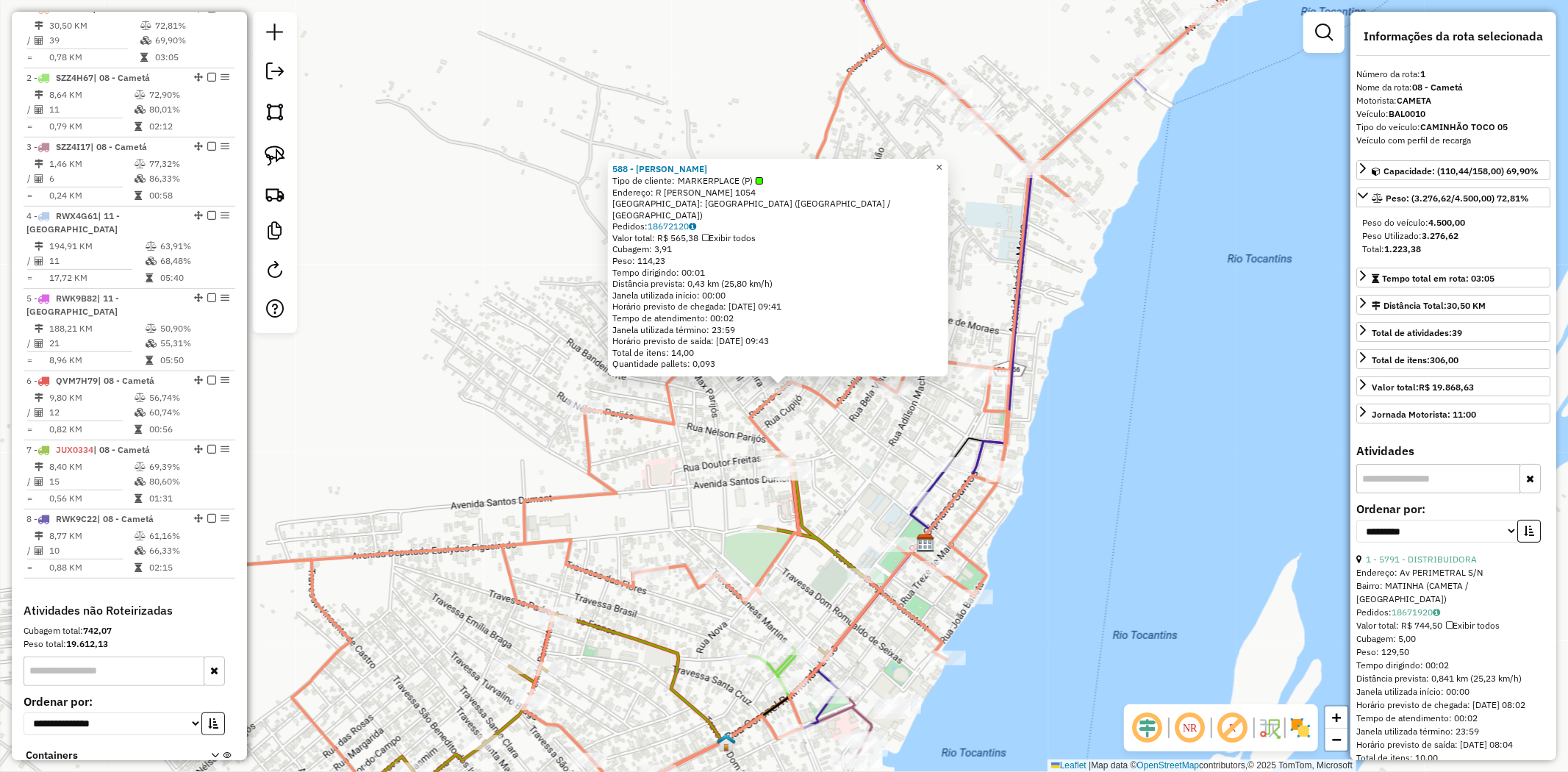
click at [948, 175] on link "×" at bounding box center [939, 168] width 18 height 18
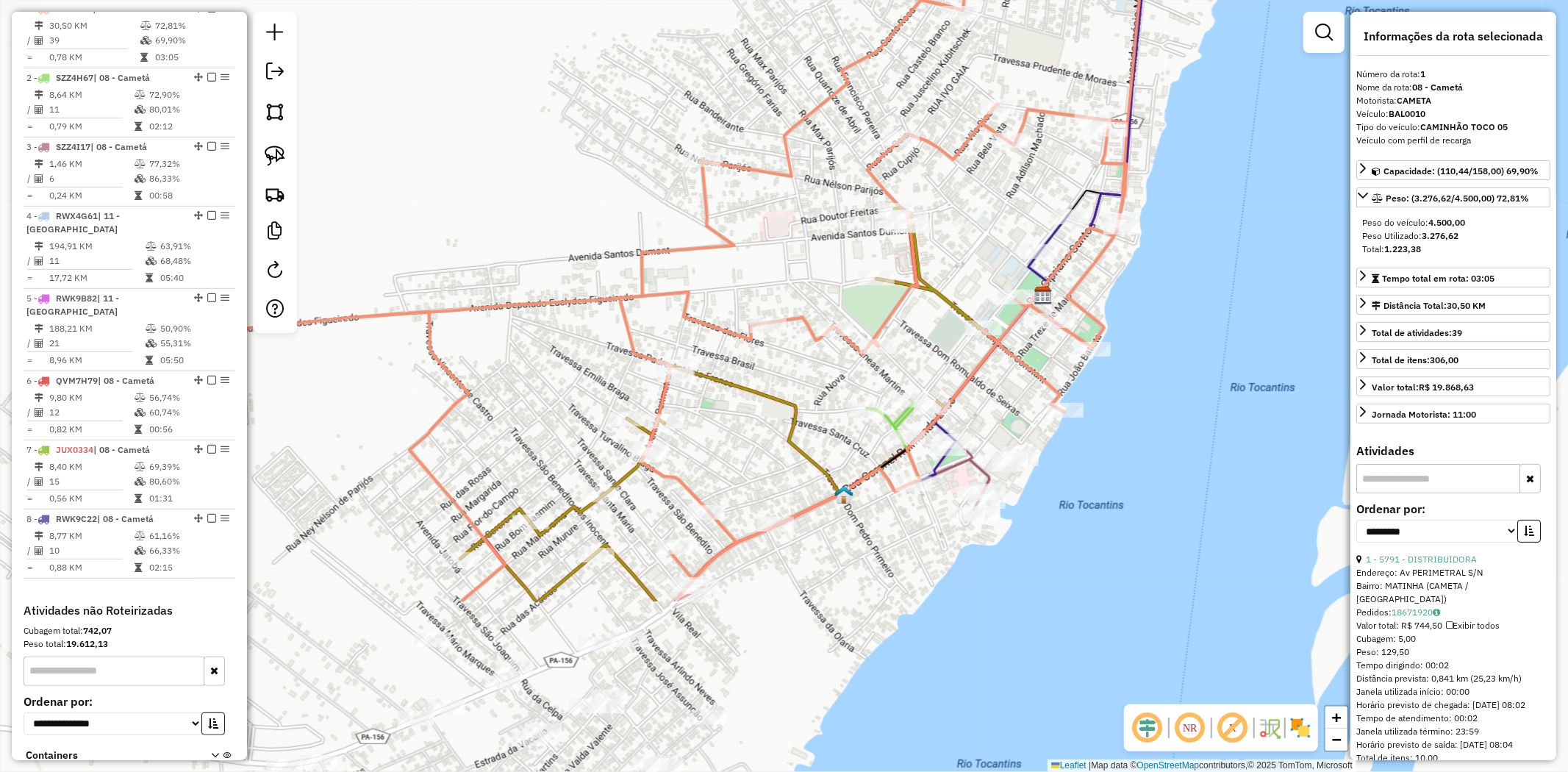
drag, startPoint x: 913, startPoint y: 361, endPoint x: 1012, endPoint y: 195, distance: 193.3
click at [1000, 179] on div "Janela de atendimento Grade de atendimento Capacidade Transportadoras Veículos …" at bounding box center [784, 386] width 1568 height 772
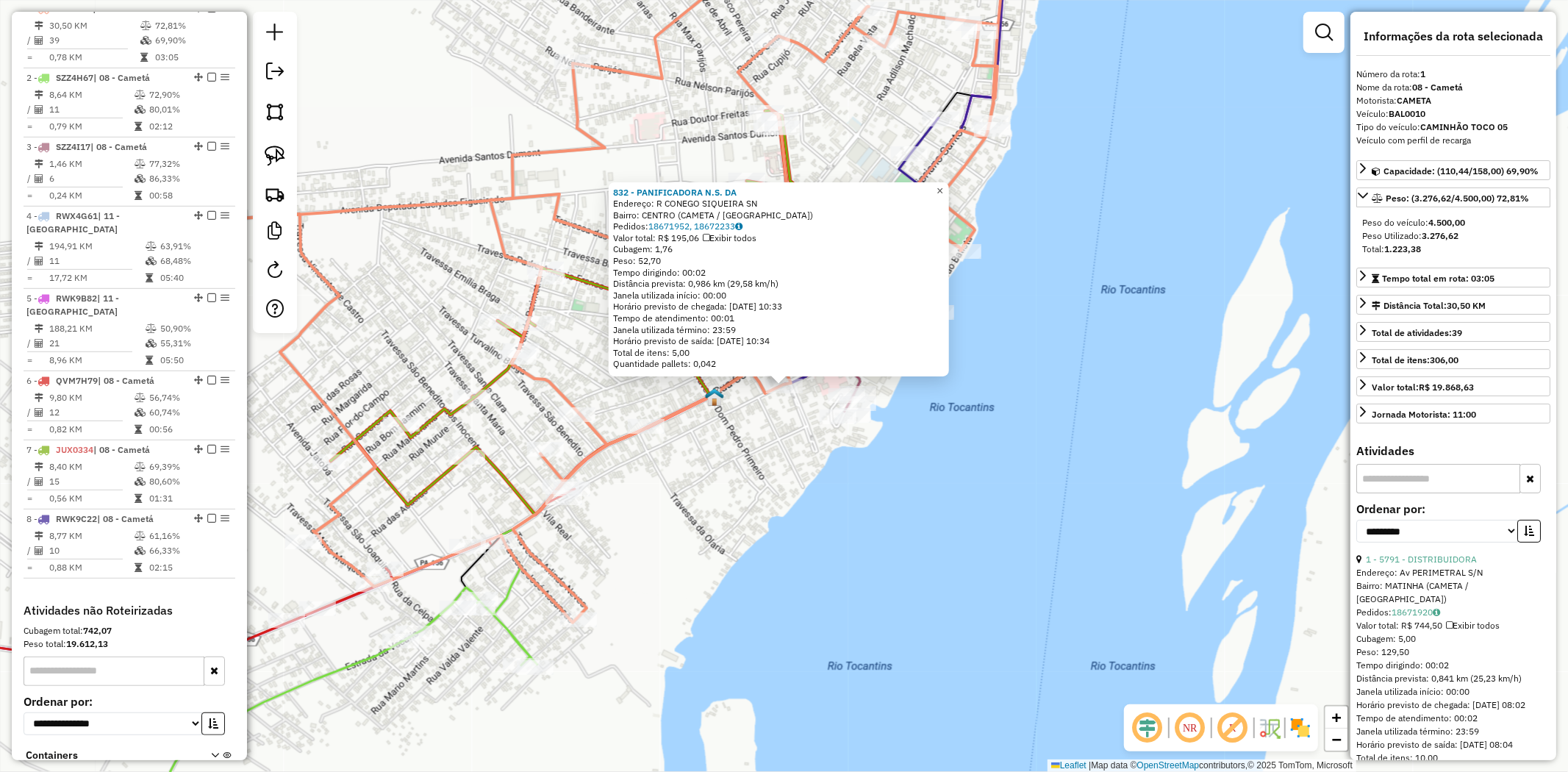
click at [943, 185] on span "×" at bounding box center [940, 191] width 7 height 13
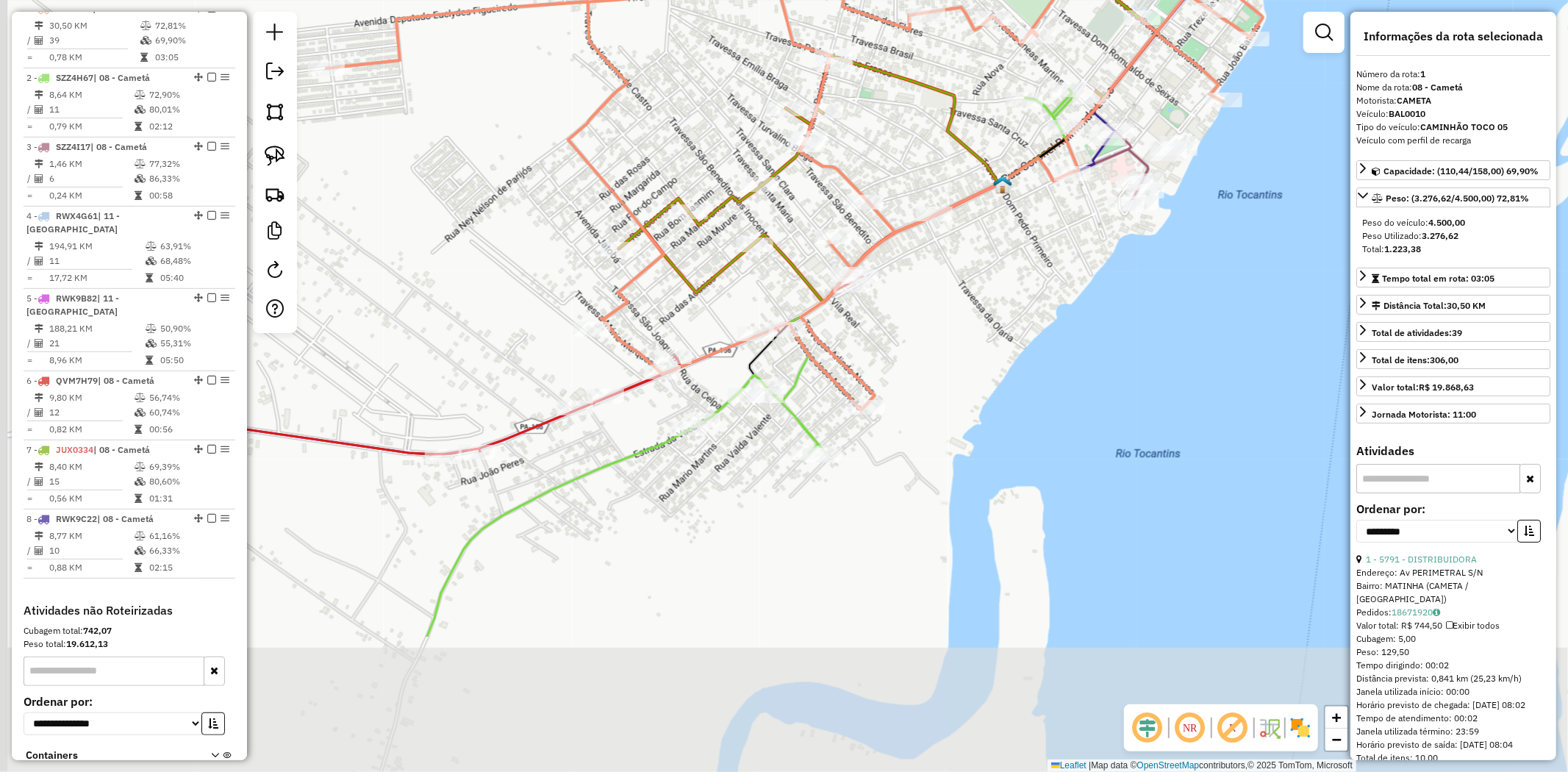
drag, startPoint x: 697, startPoint y: 497, endPoint x: 987, endPoint y: 283, distance: 360.4
click at [987, 283] on div "Janela de atendimento Grade de atendimento Capacidade Transportadoras Veículos …" at bounding box center [784, 386] width 1568 height 772
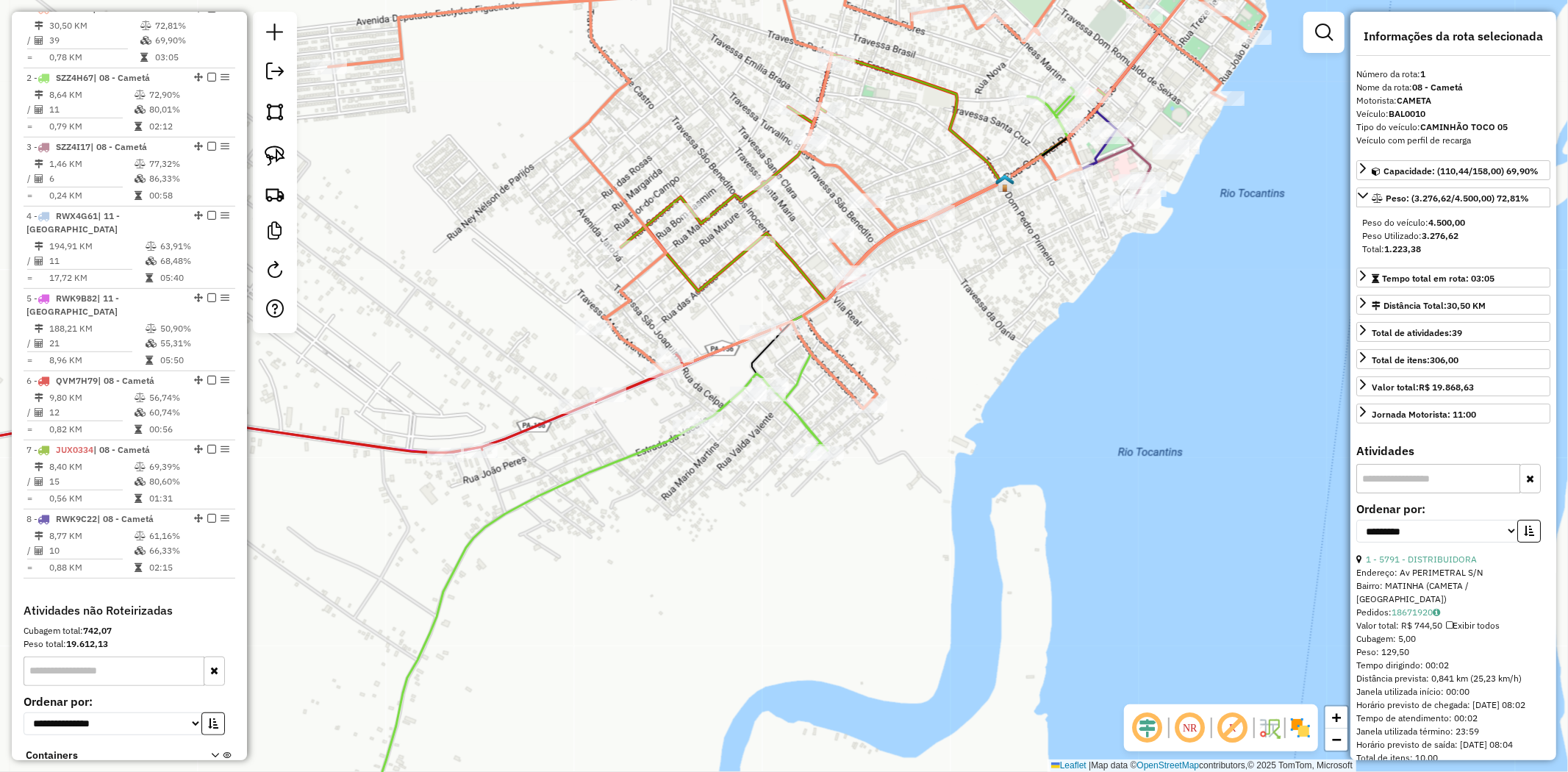
drag, startPoint x: 519, startPoint y: 579, endPoint x: 958, endPoint y: 437, distance: 461.4
click at [943, 443] on div "Janela de atendimento Grade de atendimento Capacidade Transportadoras Veículos …" at bounding box center [784, 386] width 1568 height 772
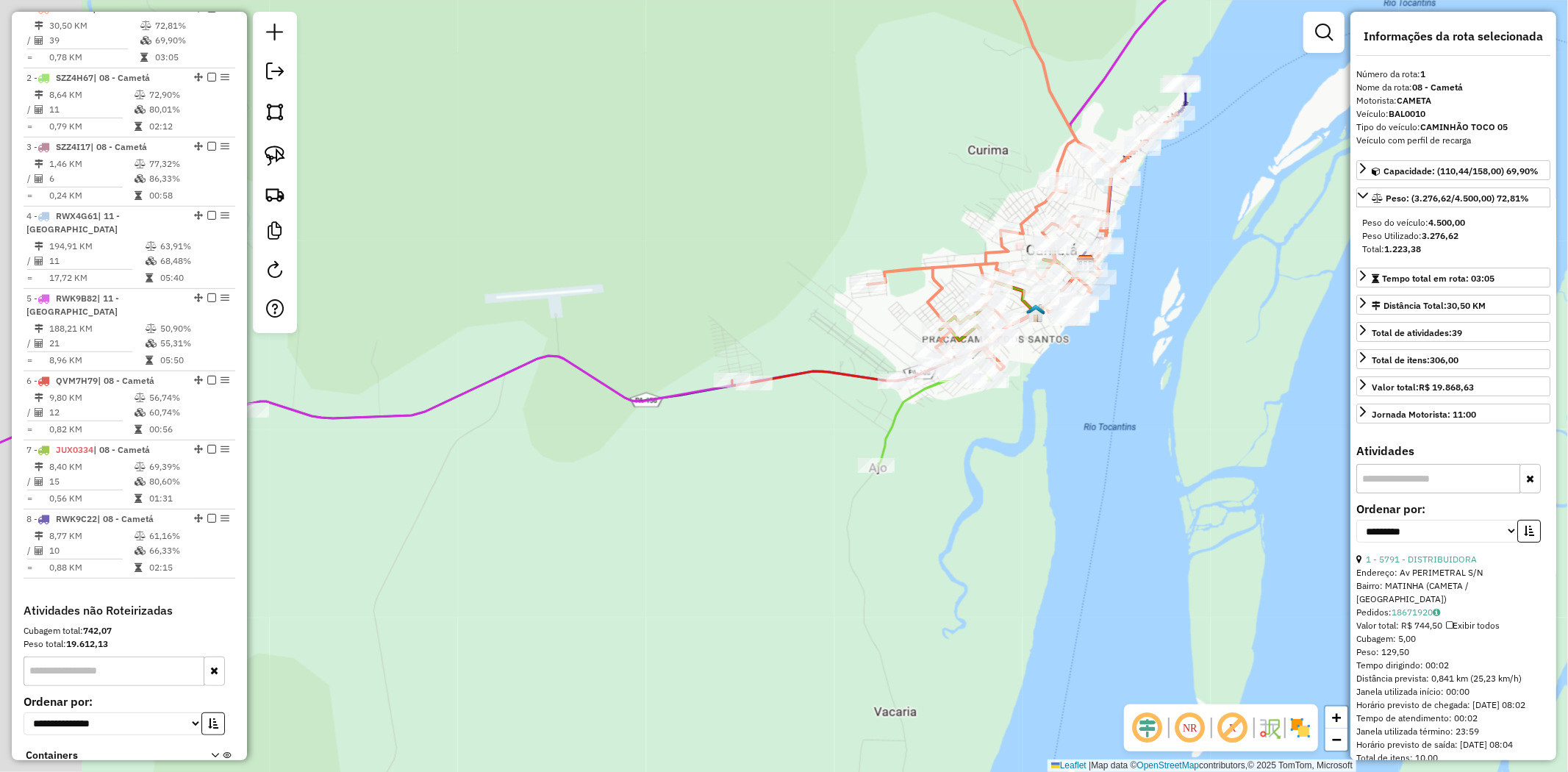
drag, startPoint x: 682, startPoint y: 531, endPoint x: 1165, endPoint y: 380, distance: 506.1
click at [1117, 393] on div "Janela de atendimento Grade de atendimento Capacidade Transportadoras Veículos …" at bounding box center [784, 386] width 1568 height 772
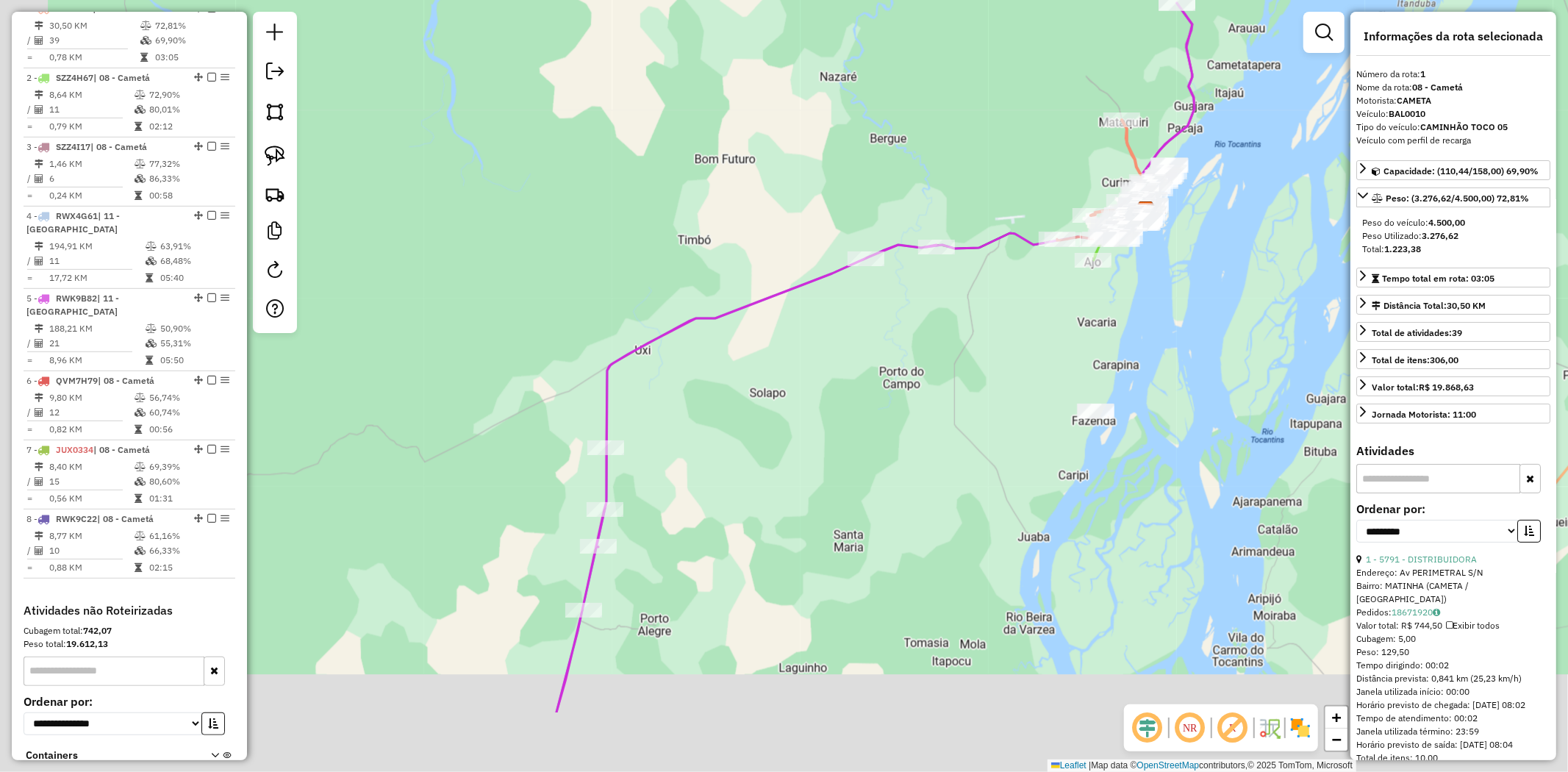
drag, startPoint x: 832, startPoint y: 442, endPoint x: 897, endPoint y: 306, distance: 150.7
click at [894, 315] on div "Janela de atendimento Grade de atendimento Capacidade Transportadoras Veículos …" at bounding box center [784, 386] width 1568 height 772
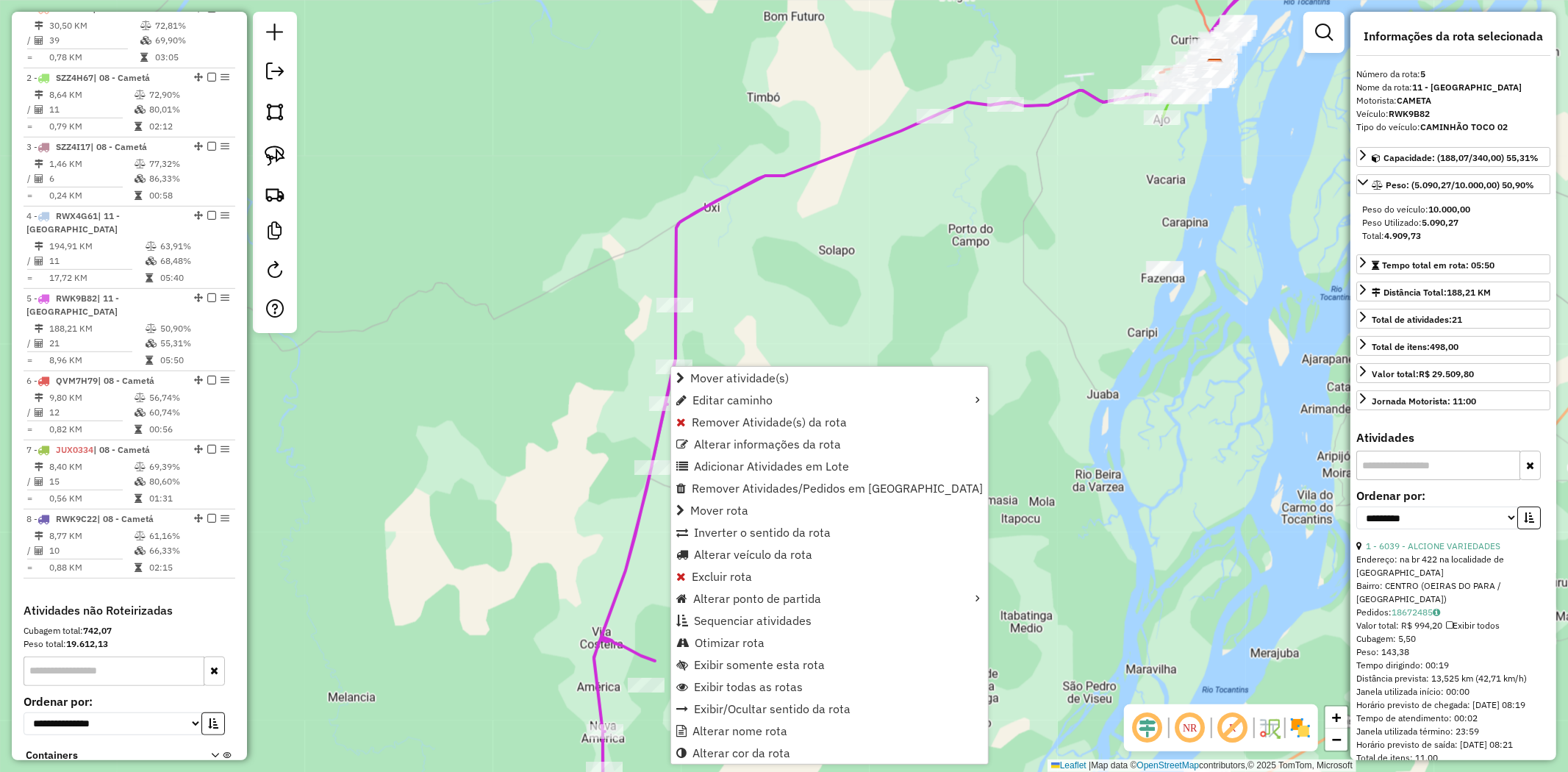
scroll to position [689, 0]
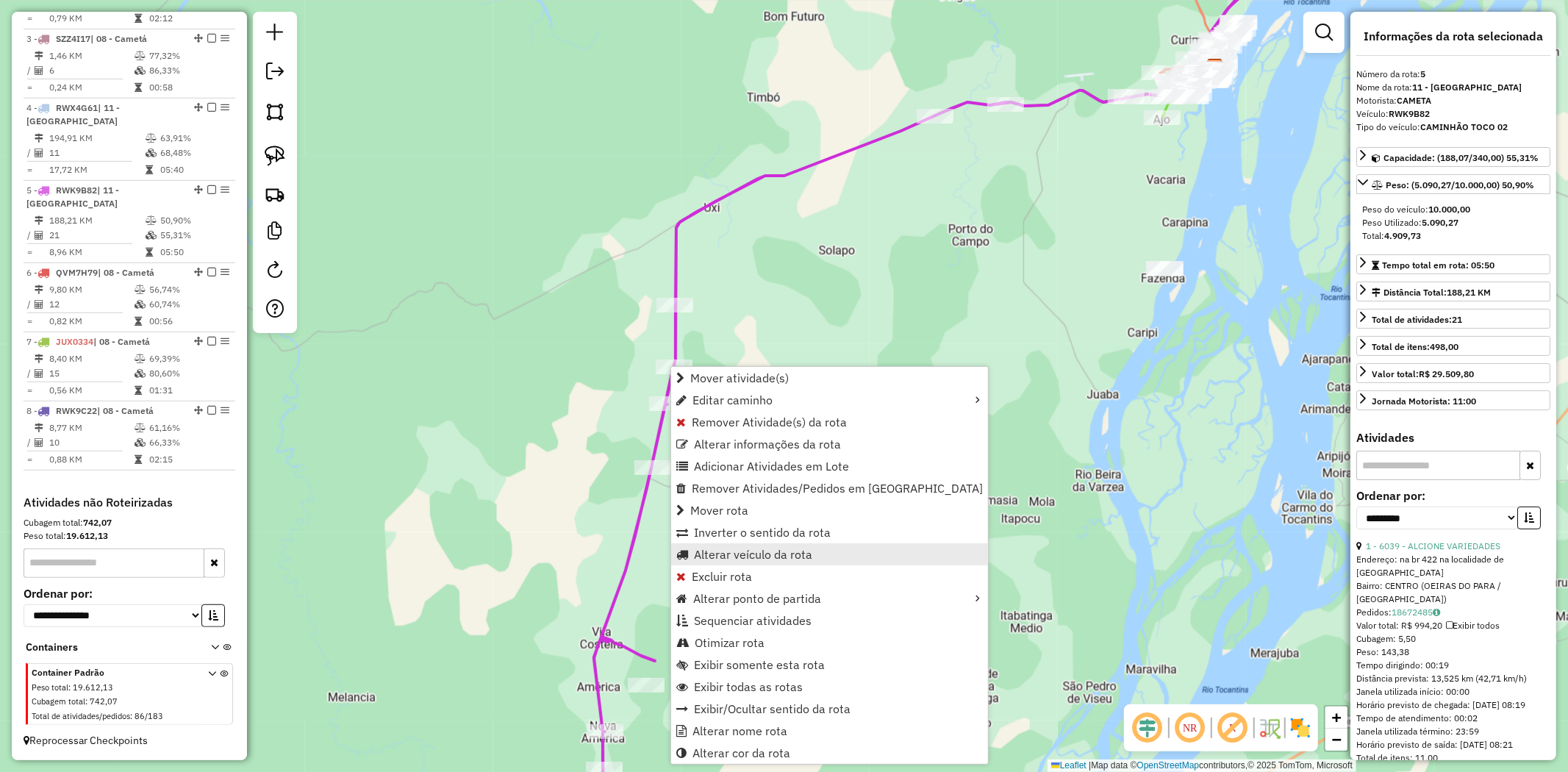
click at [776, 554] on span "Alterar veículo da rota" at bounding box center [753, 555] width 119 height 12
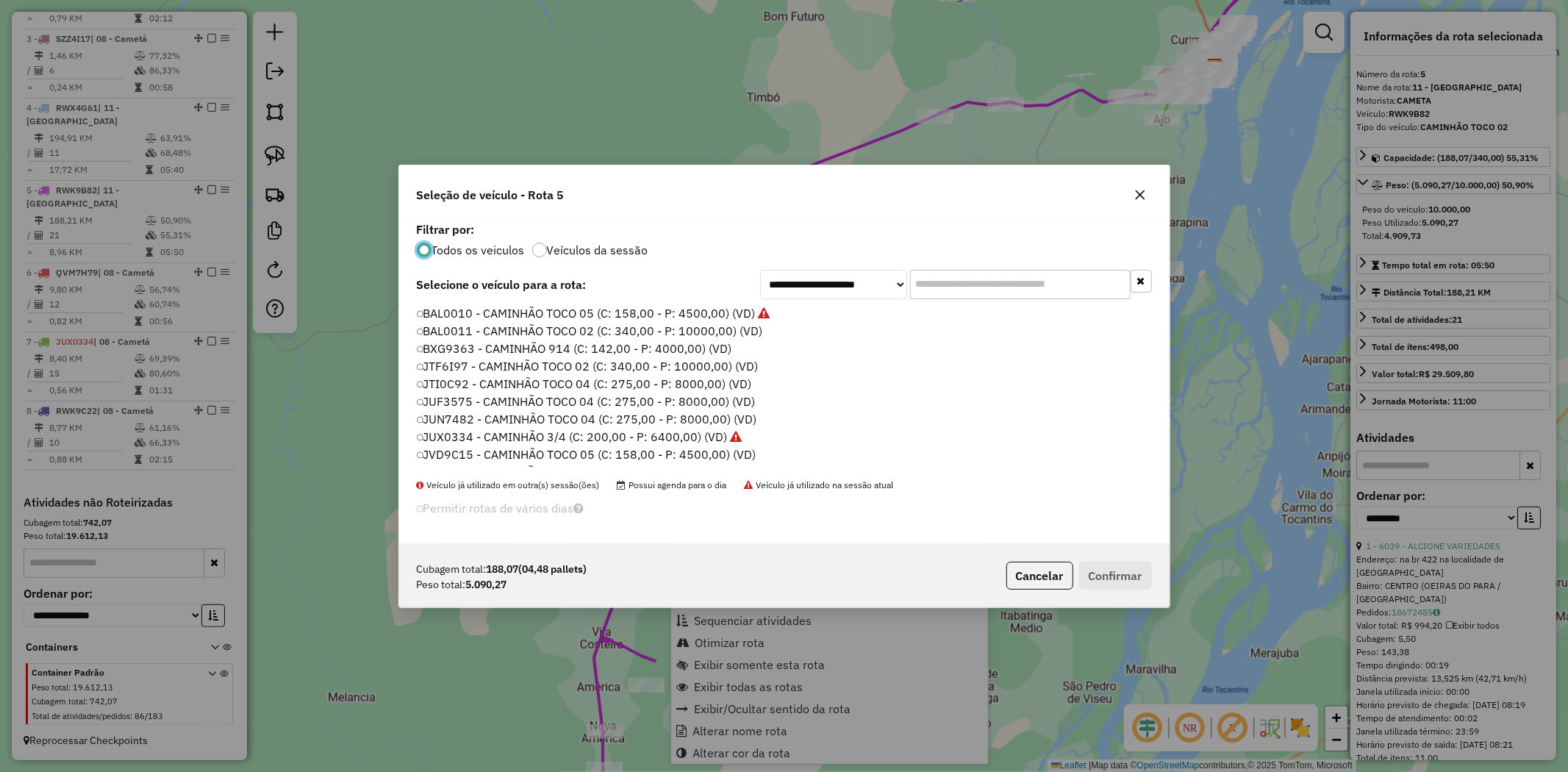
scroll to position [8, 3]
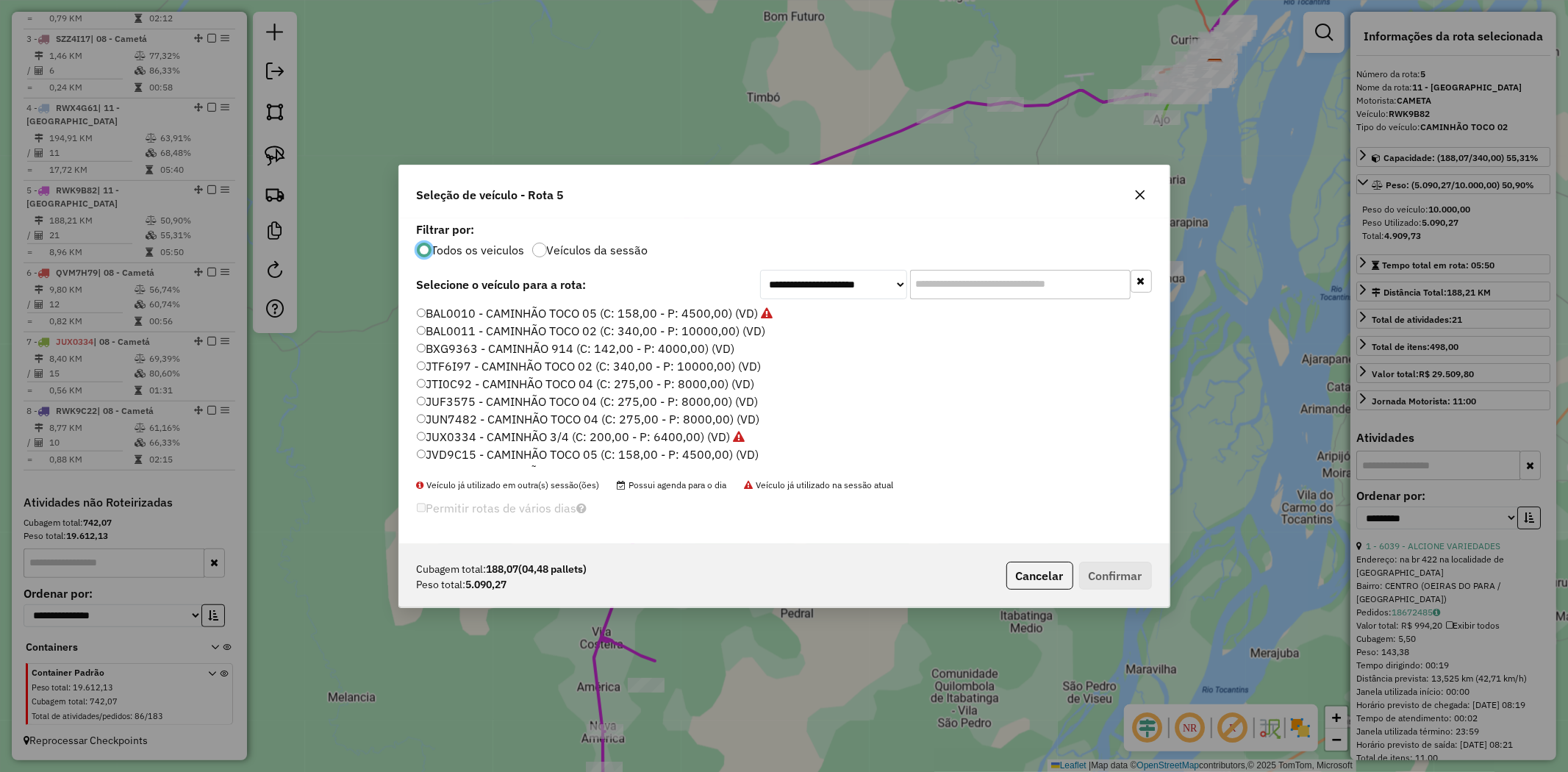
click at [453, 402] on label "JUF3575 - CAMINHÃO TOCO 04 (C: 275,00 - P: 8000,00) (VD)" at bounding box center [587, 401] width 341 height 18
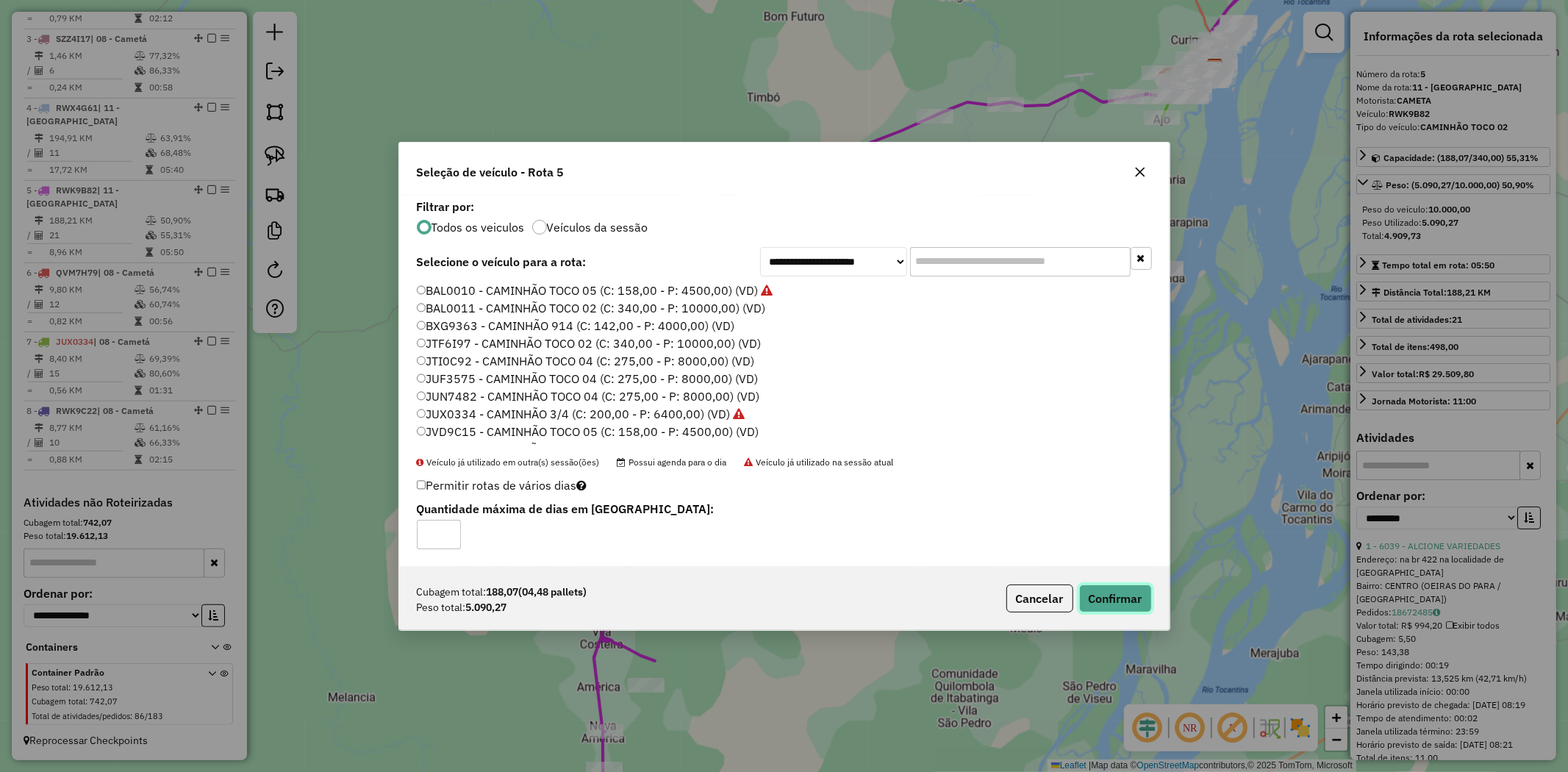
click at [1097, 595] on button "Confirmar" at bounding box center [1116, 598] width 73 height 28
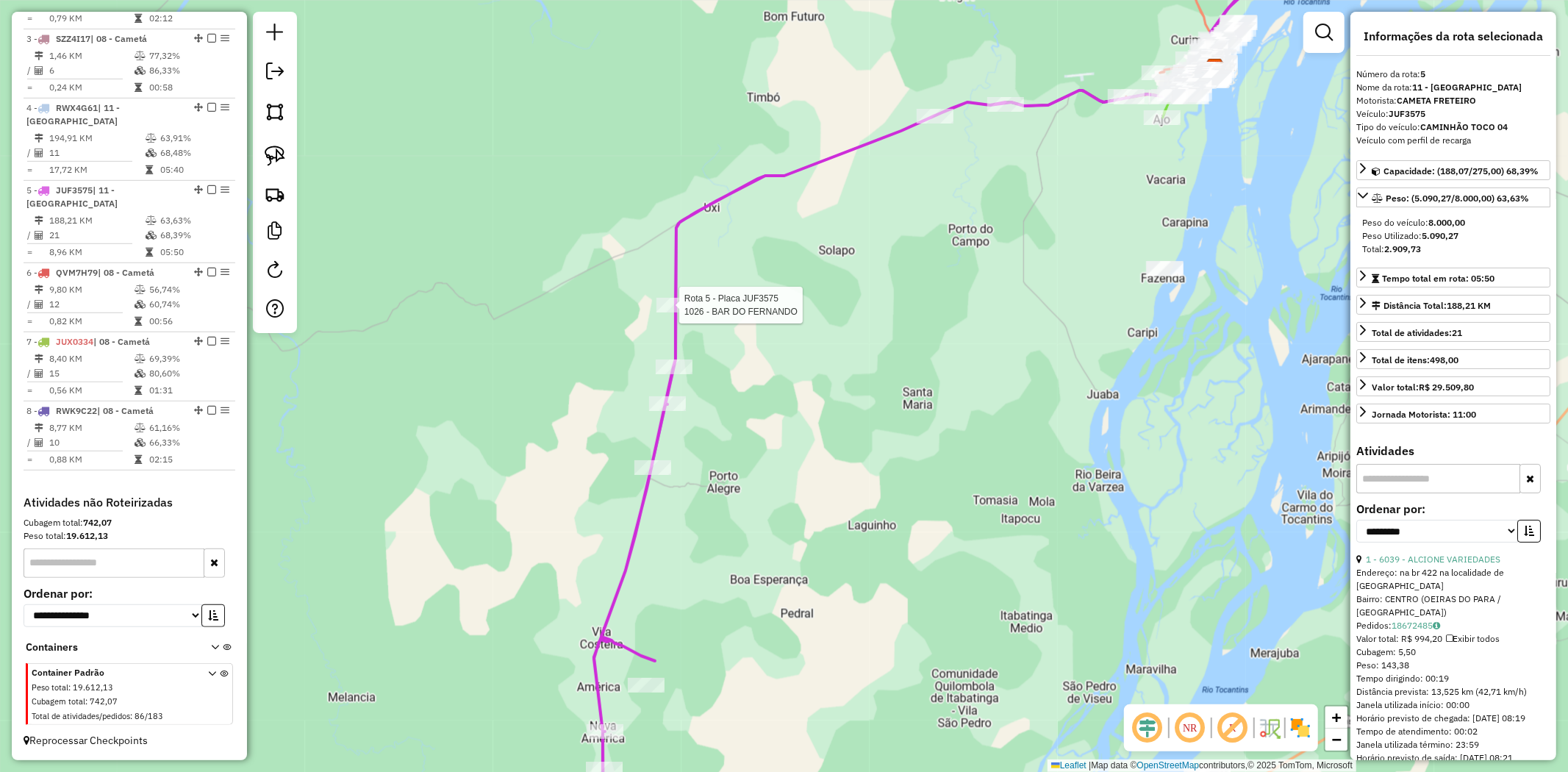
scroll to position [676, 0]
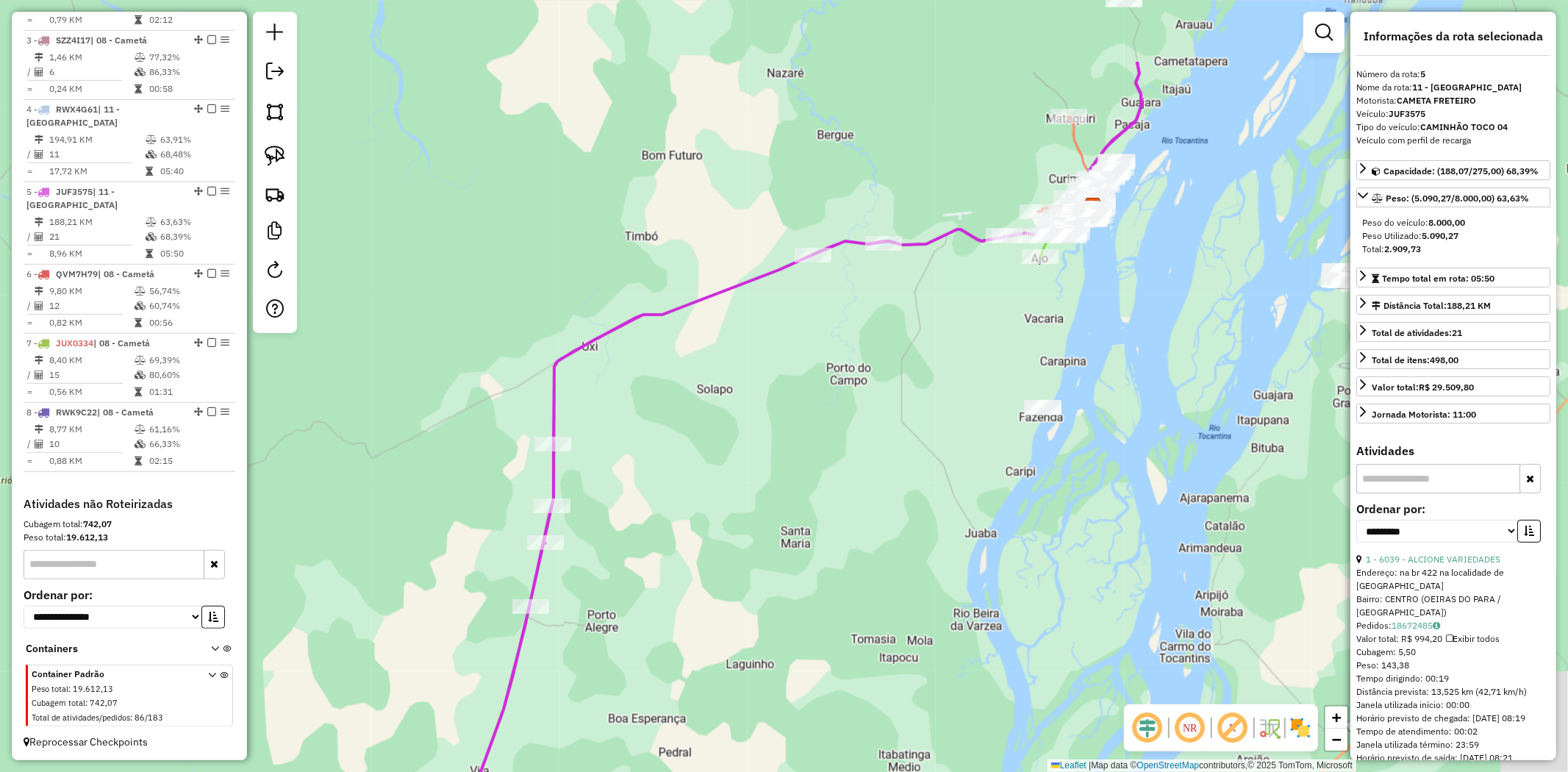
drag, startPoint x: 913, startPoint y: 367, endPoint x: 742, endPoint y: 564, distance: 260.9
click at [742, 564] on div "Janela de atendimento Grade de atendimento Capacidade Transportadoras Veículos …" at bounding box center [784, 386] width 1568 height 772
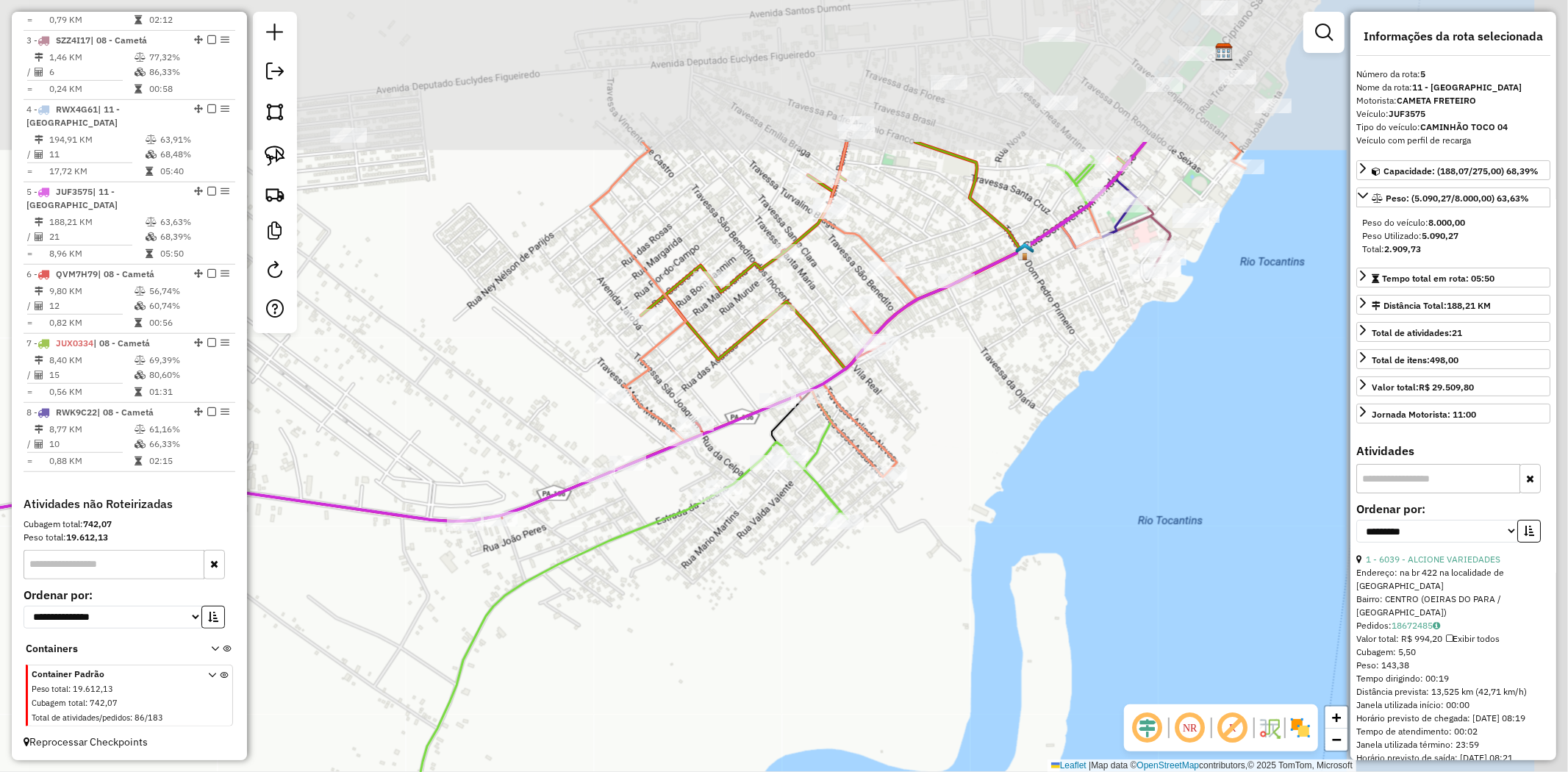
drag, startPoint x: 823, startPoint y: 213, endPoint x: 542, endPoint y: 419, distance: 348.4
click at [542, 419] on div "Janela de atendimento Grade de atendimento Capacidade Transportadoras Veículos …" at bounding box center [784, 386] width 1568 height 772
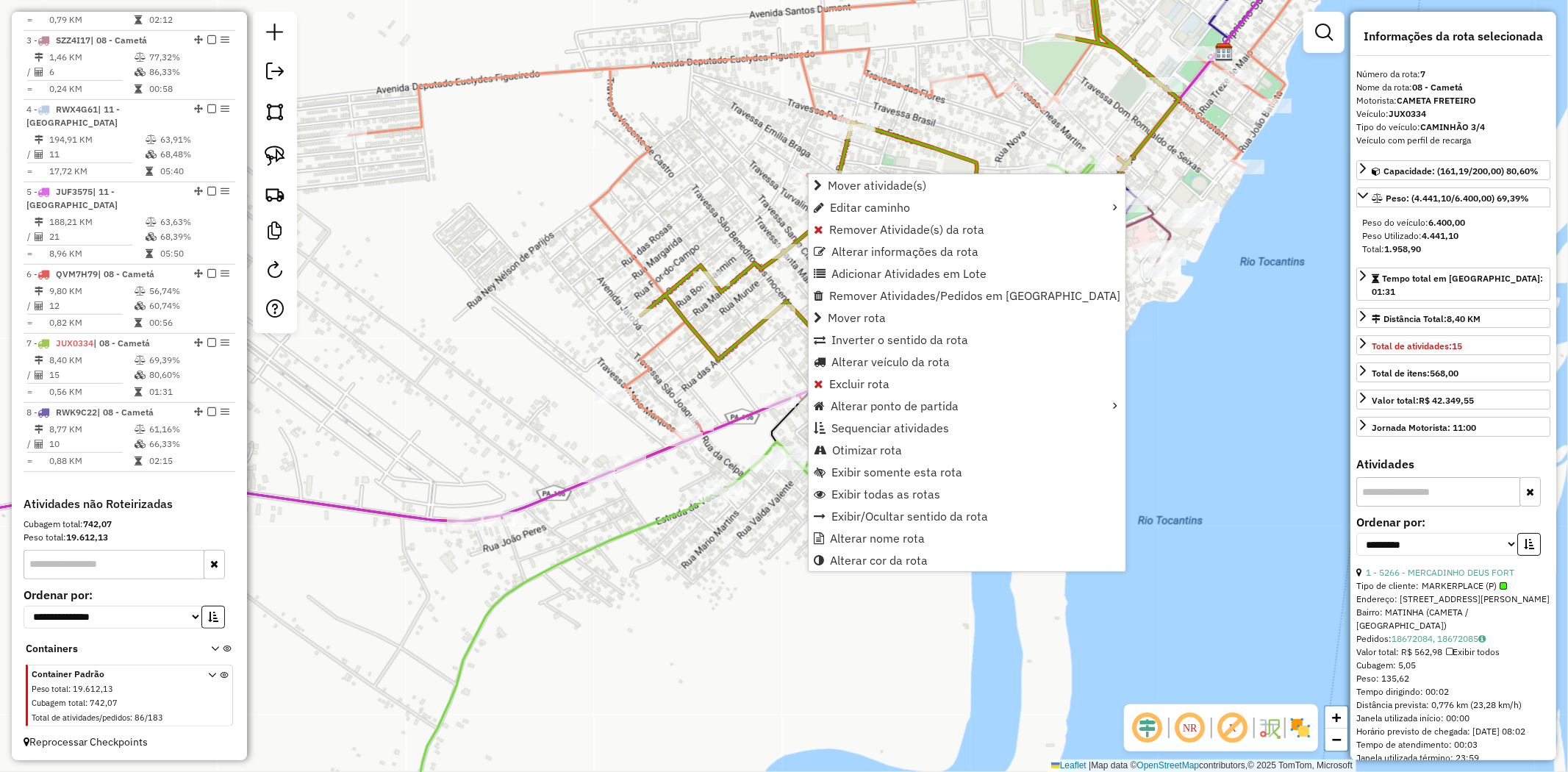
click at [1110, 373] on div "Janela de atendimento Grade de atendimento Capacidade Transportadoras Veículos …" at bounding box center [784, 386] width 1568 height 772
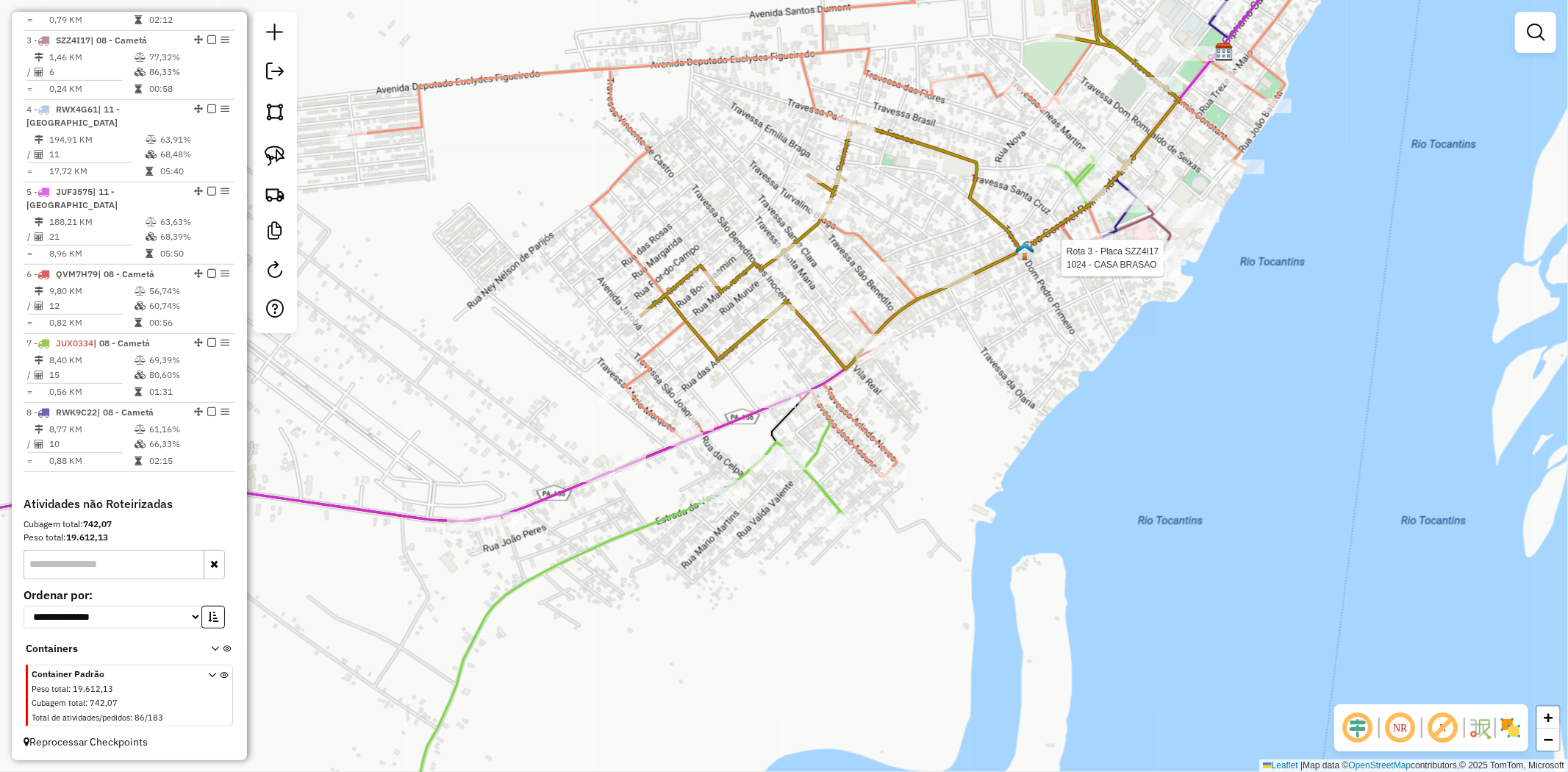
select select "**********"
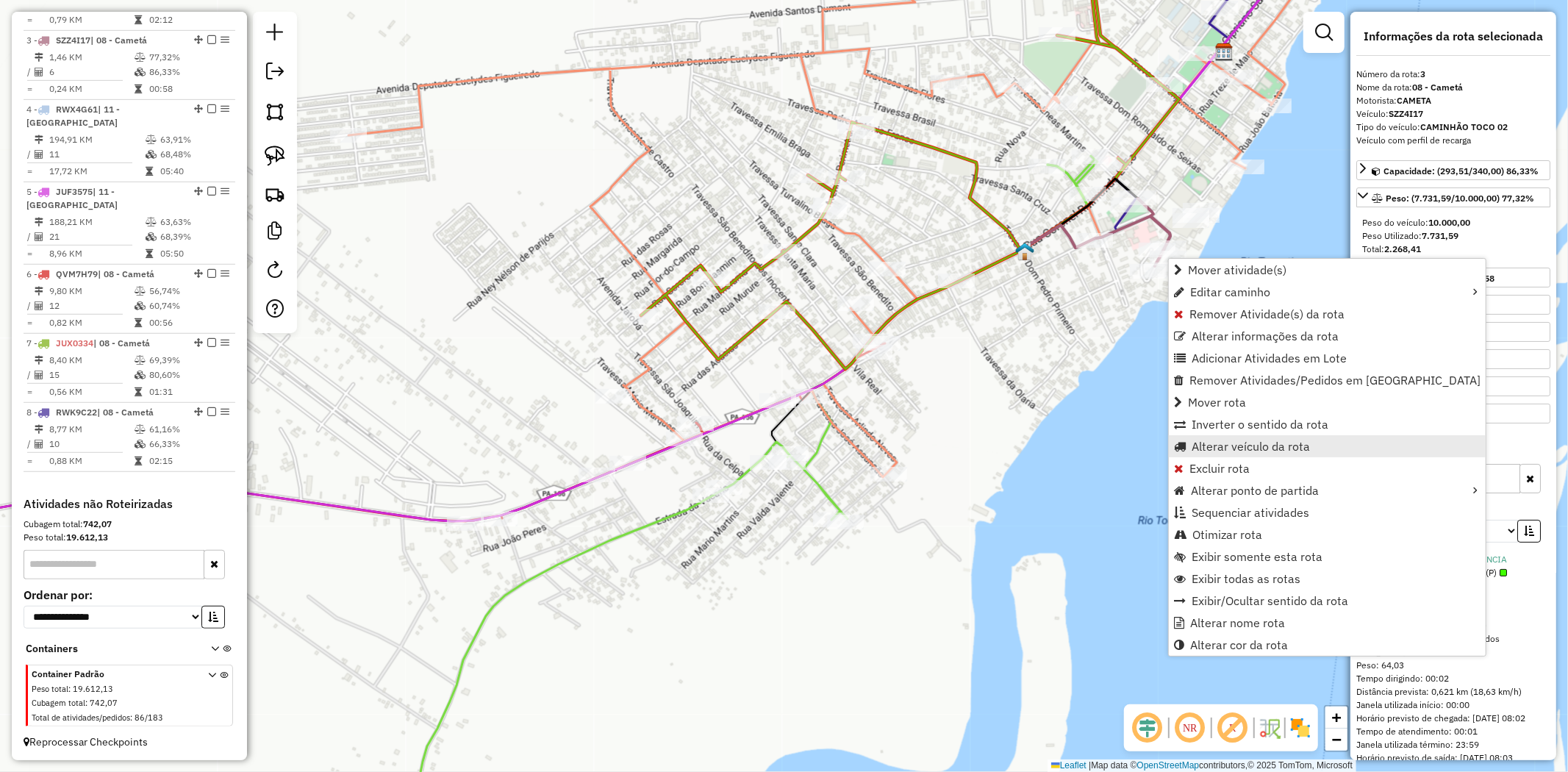
click at [1272, 436] on link "Alterar veículo da rota" at bounding box center [1327, 447] width 317 height 22
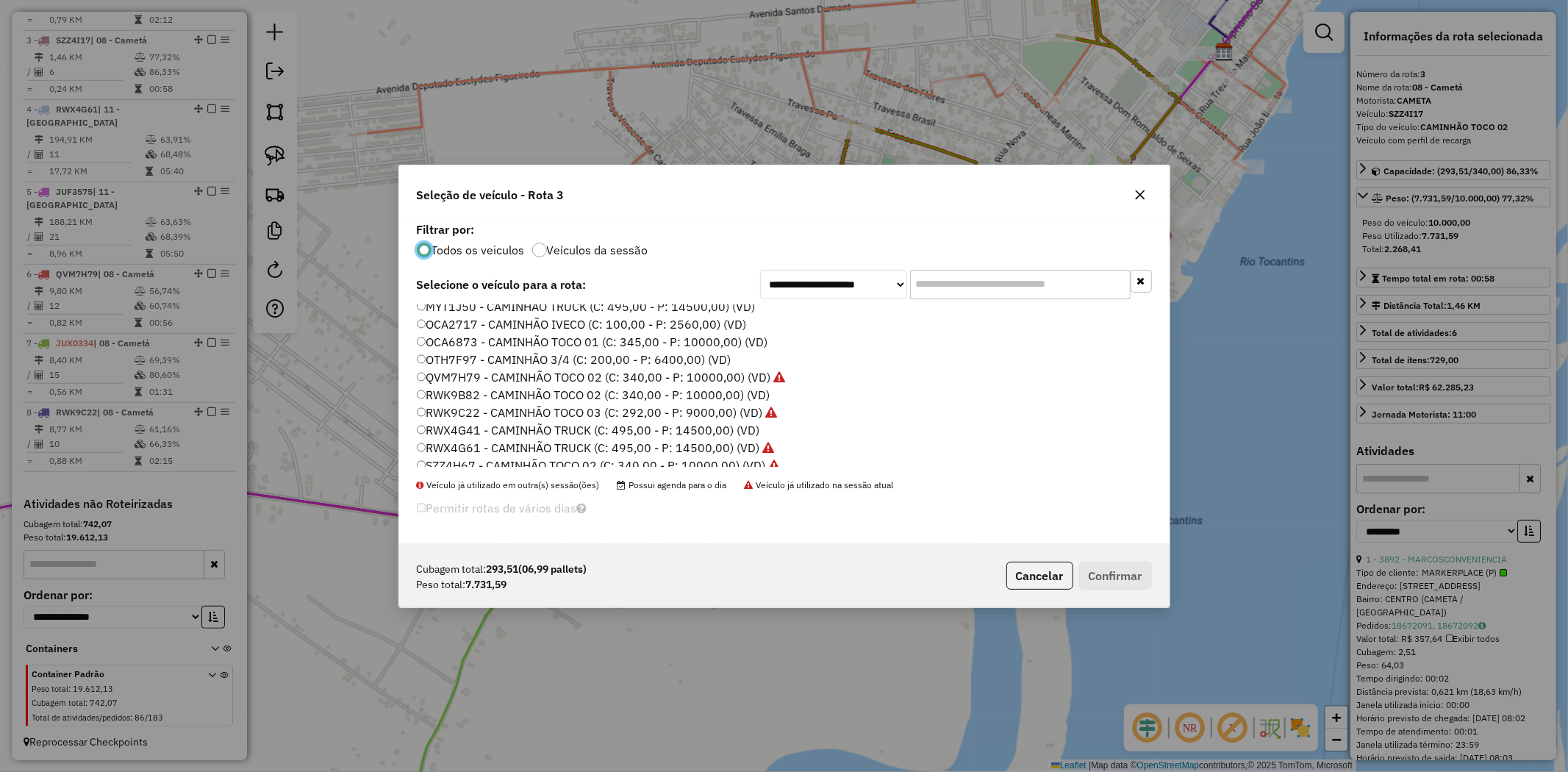
scroll to position [244, 0]
click at [461, 349] on label "RWK9B82 - CAMINHÃO TOCO 02 (C: 340,00 - P: 10000,00) (VD)" at bounding box center [593, 351] width 354 height 18
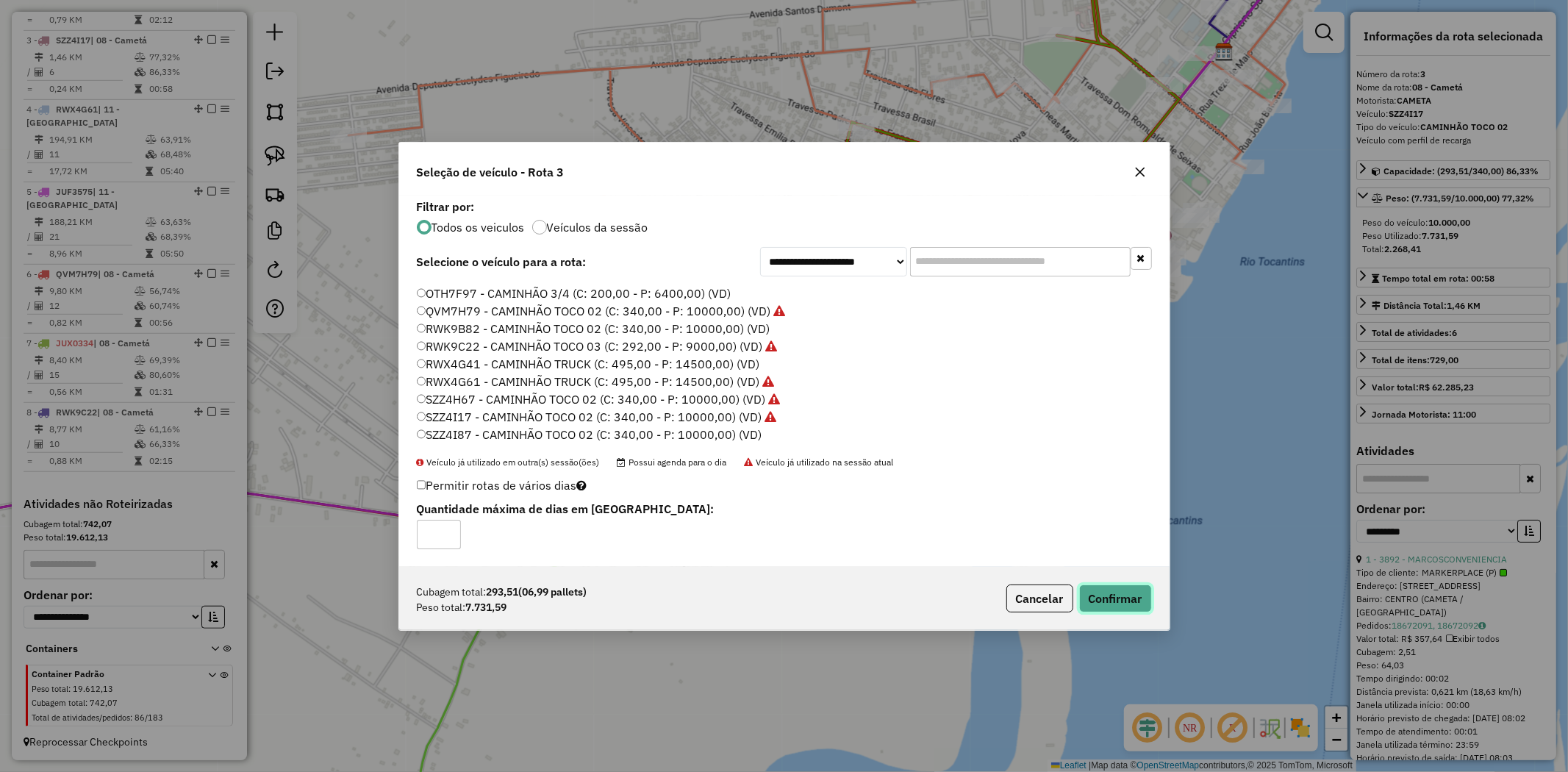
click at [1122, 593] on button "Confirmar" at bounding box center [1116, 598] width 73 height 28
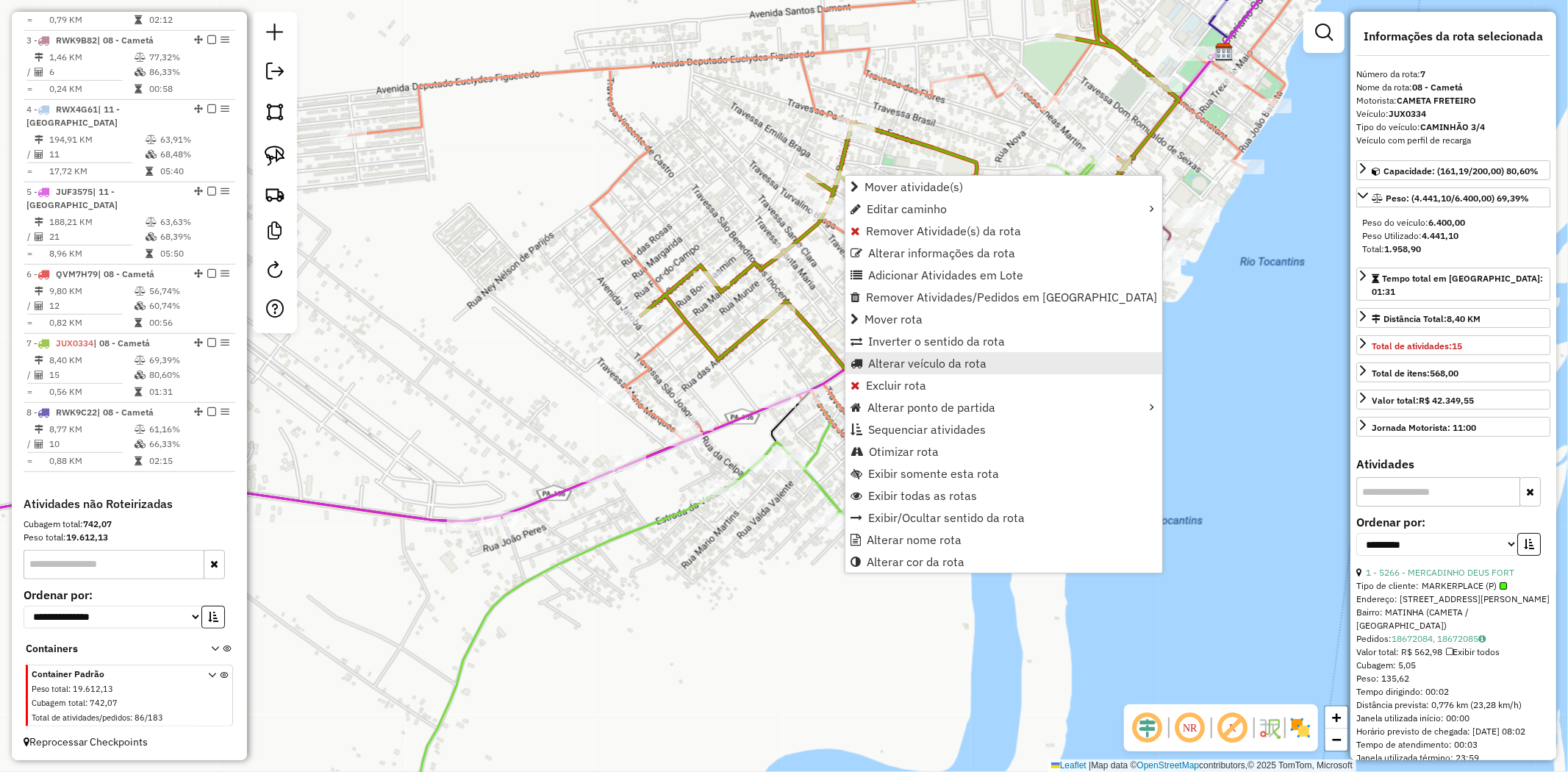
click at [928, 368] on span "Alterar veículo da rota" at bounding box center [927, 363] width 119 height 12
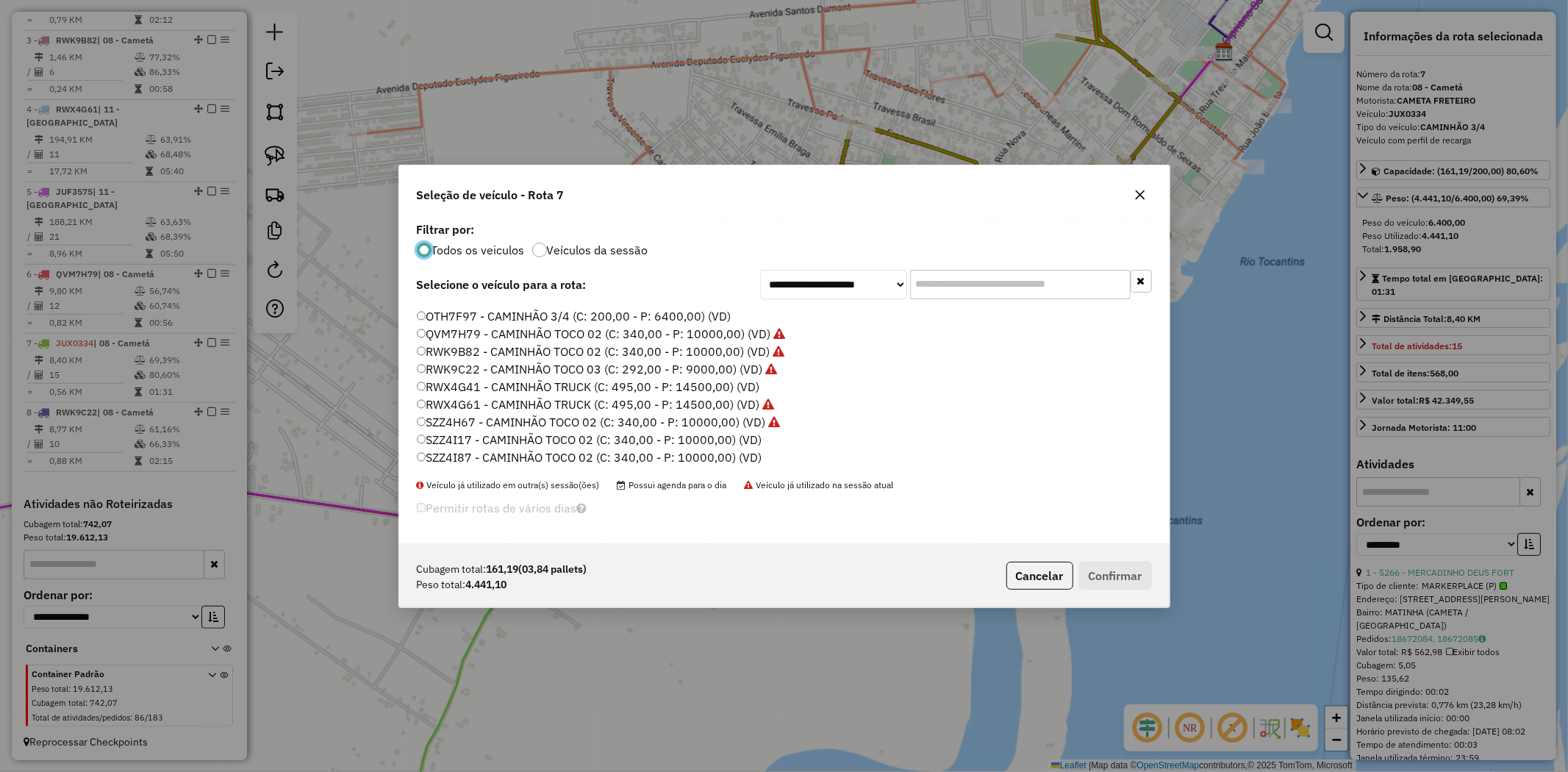
click at [701, 438] on label "SZZ4I17 - CAMINHÃO TOCO 02 (C: 340,00 - P: 10000,00) (VD)" at bounding box center [589, 440] width 345 height 18
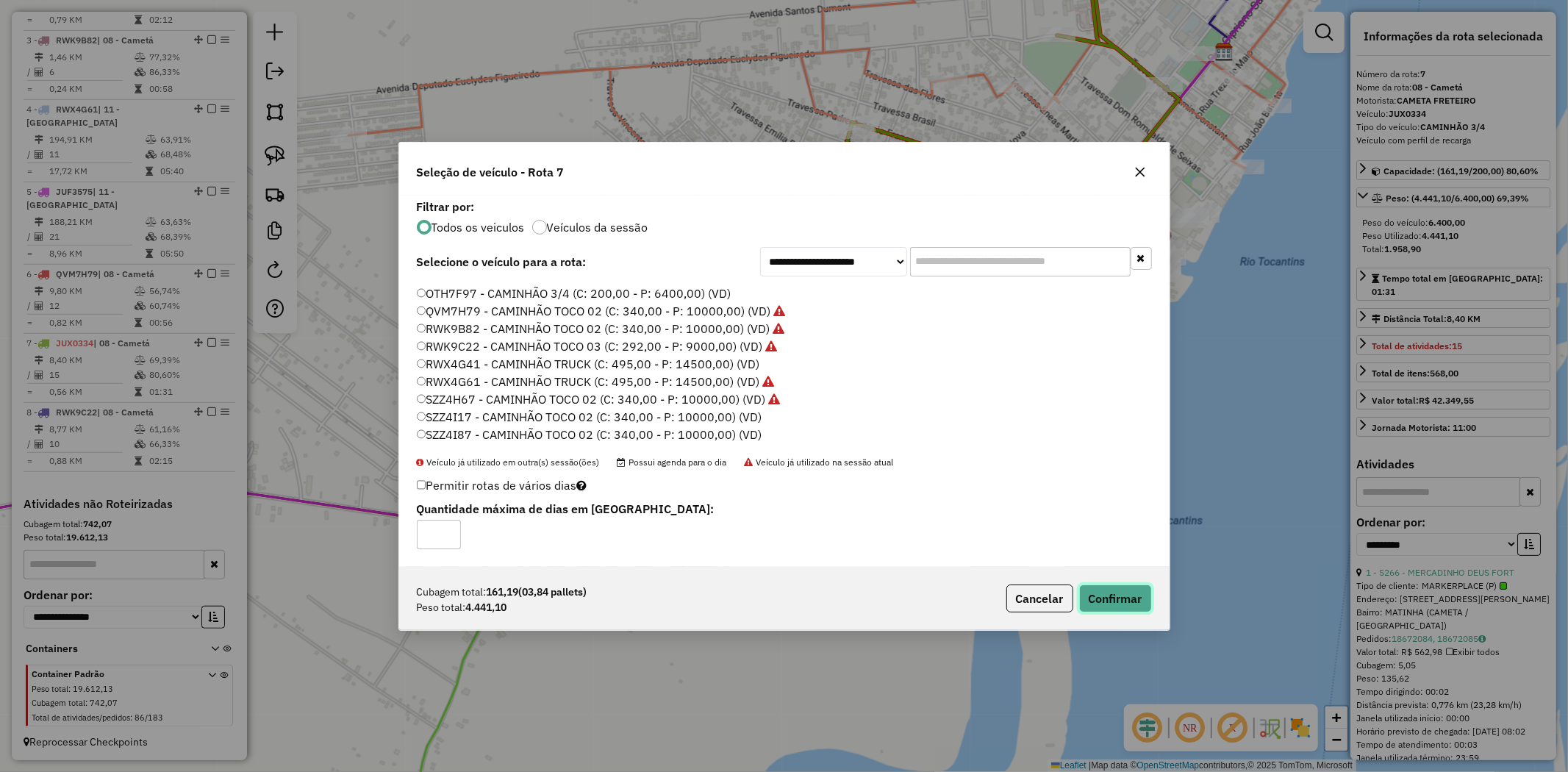
click at [1114, 600] on button "Confirmar" at bounding box center [1116, 598] width 73 height 28
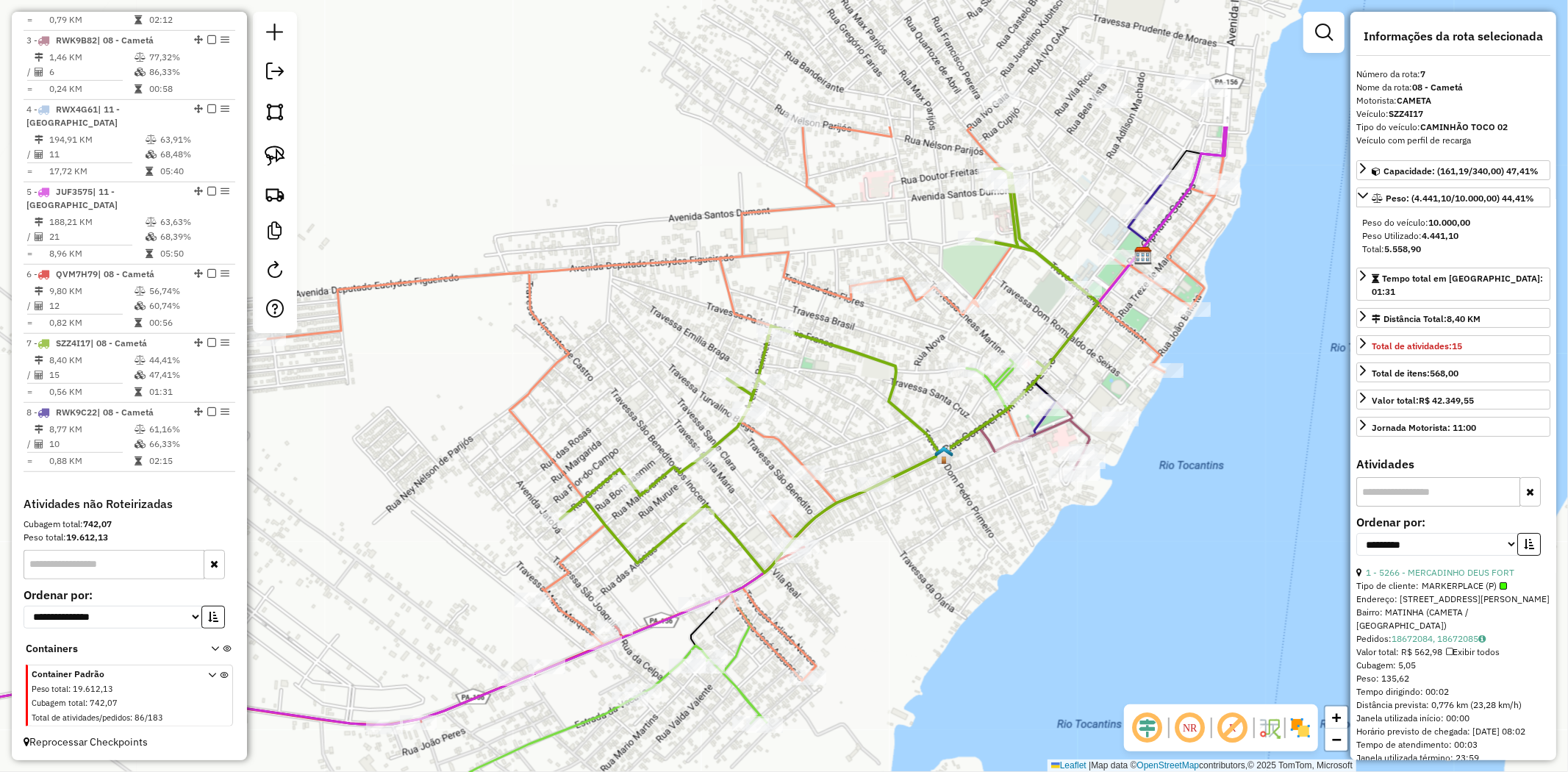
drag, startPoint x: 958, startPoint y: 224, endPoint x: 877, endPoint y: 428, distance: 219.5
click at [877, 428] on div "Janela de atendimento Grade de atendimento Capacidade Transportadoras Veículos …" at bounding box center [784, 386] width 1568 height 772
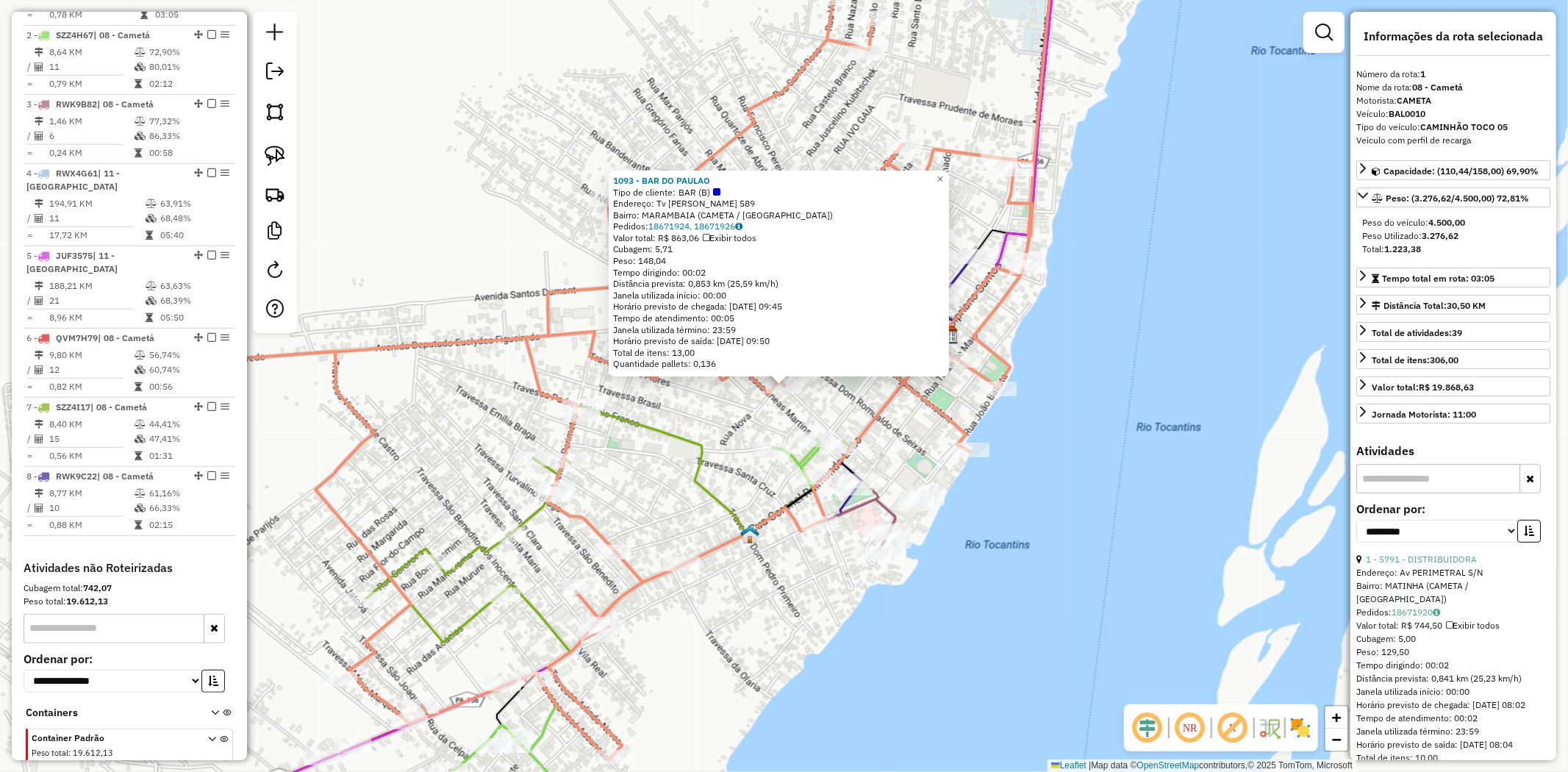
scroll to position [569, 0]
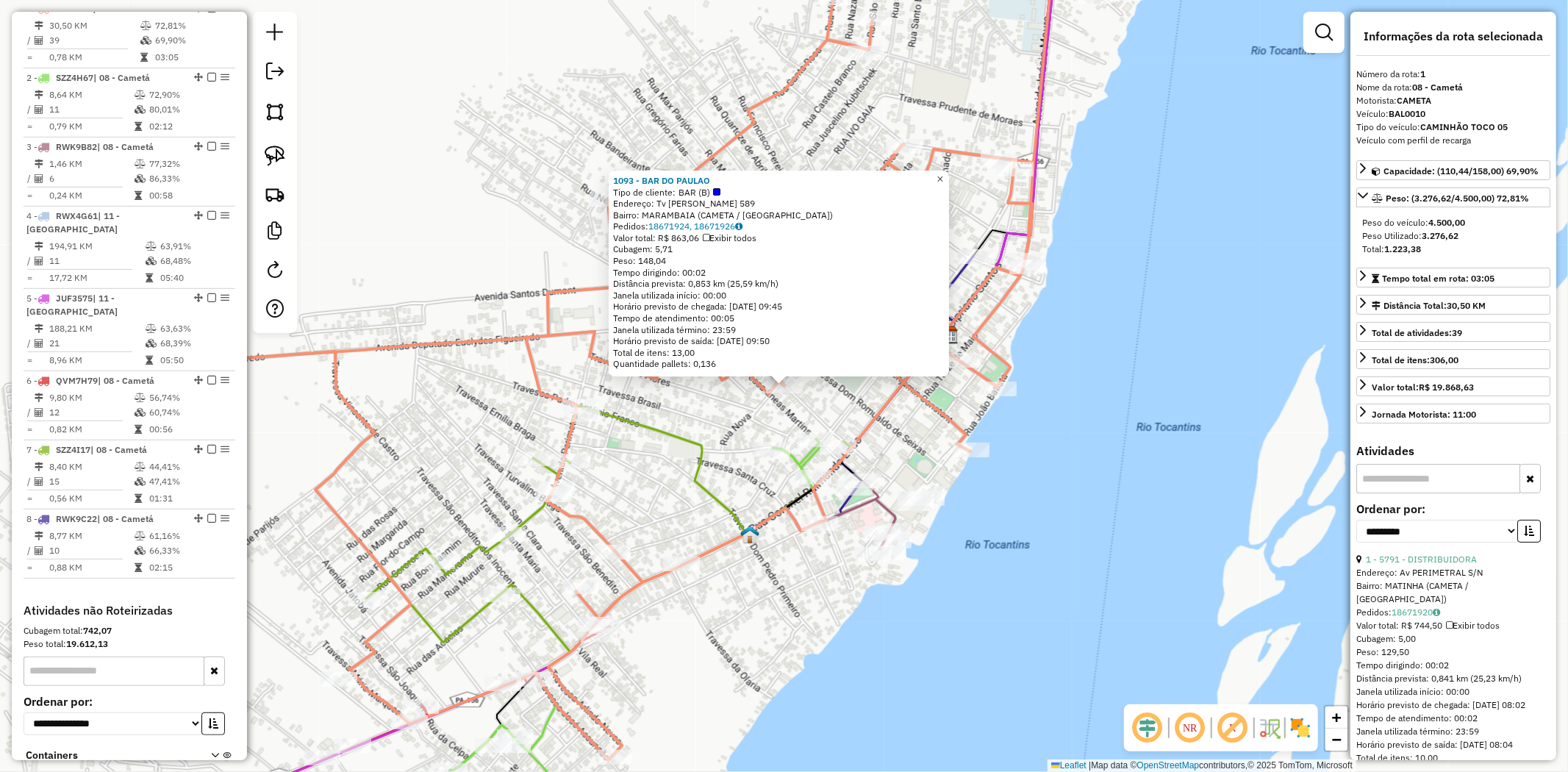
click at [949, 182] on link "×" at bounding box center [940, 179] width 18 height 18
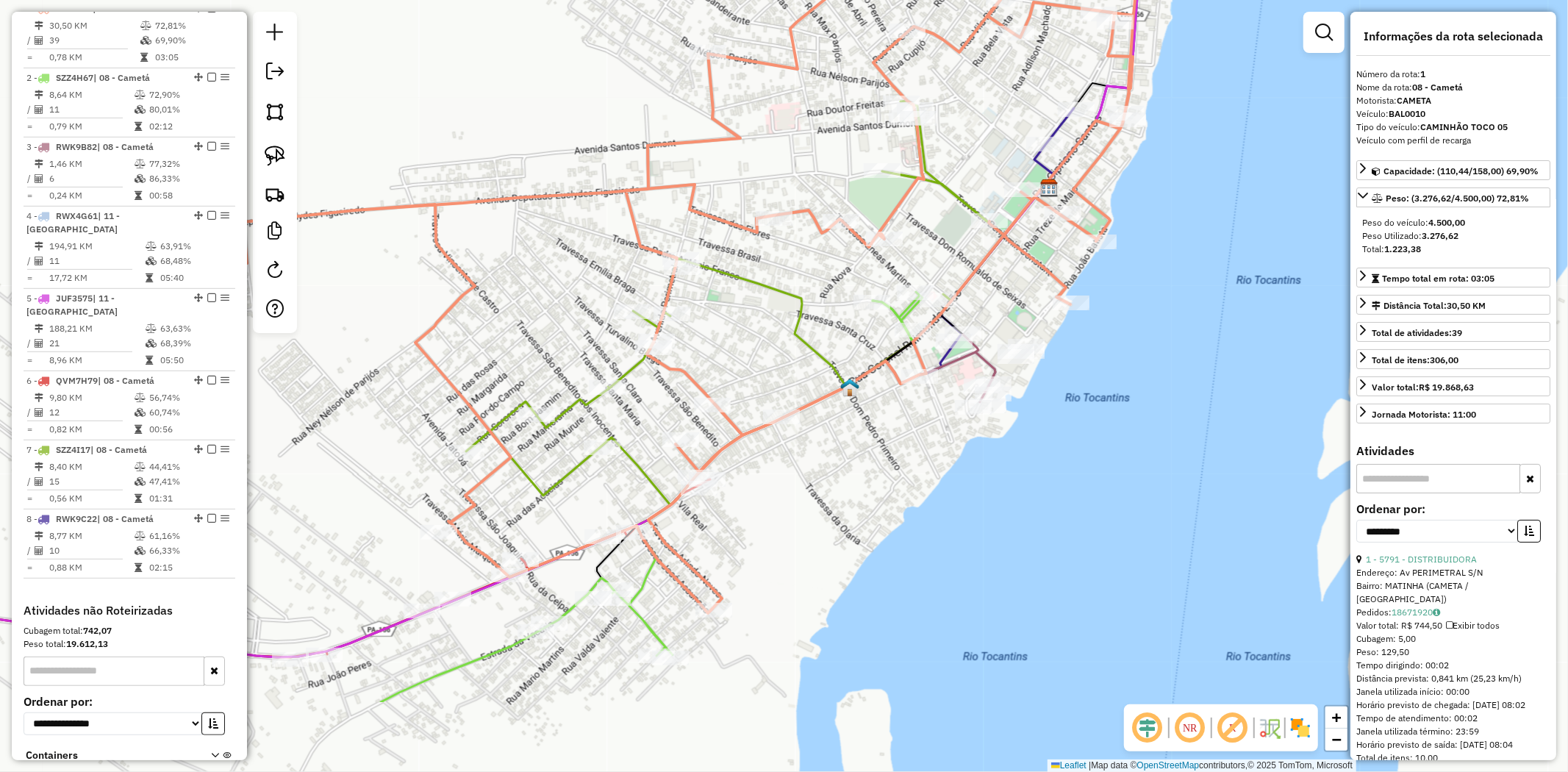
drag, startPoint x: 781, startPoint y: 500, endPoint x: 881, endPoint y: 353, distance: 177.8
click at [881, 353] on icon at bounding box center [735, 303] width 538 height 405
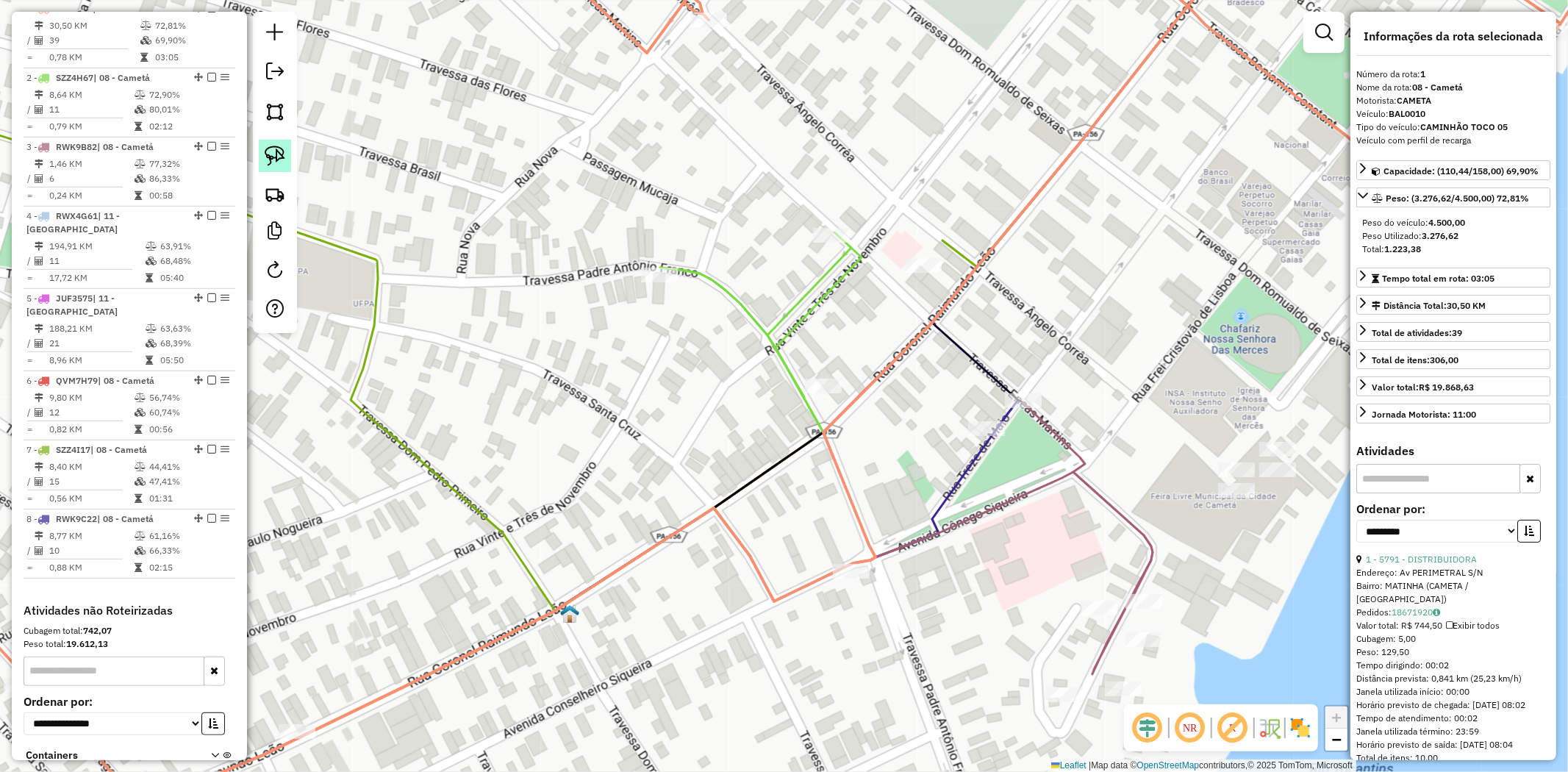
click at [280, 148] on img at bounding box center [275, 156] width 21 height 21
drag, startPoint x: 921, startPoint y: 214, endPoint x: 975, endPoint y: 283, distance: 87.6
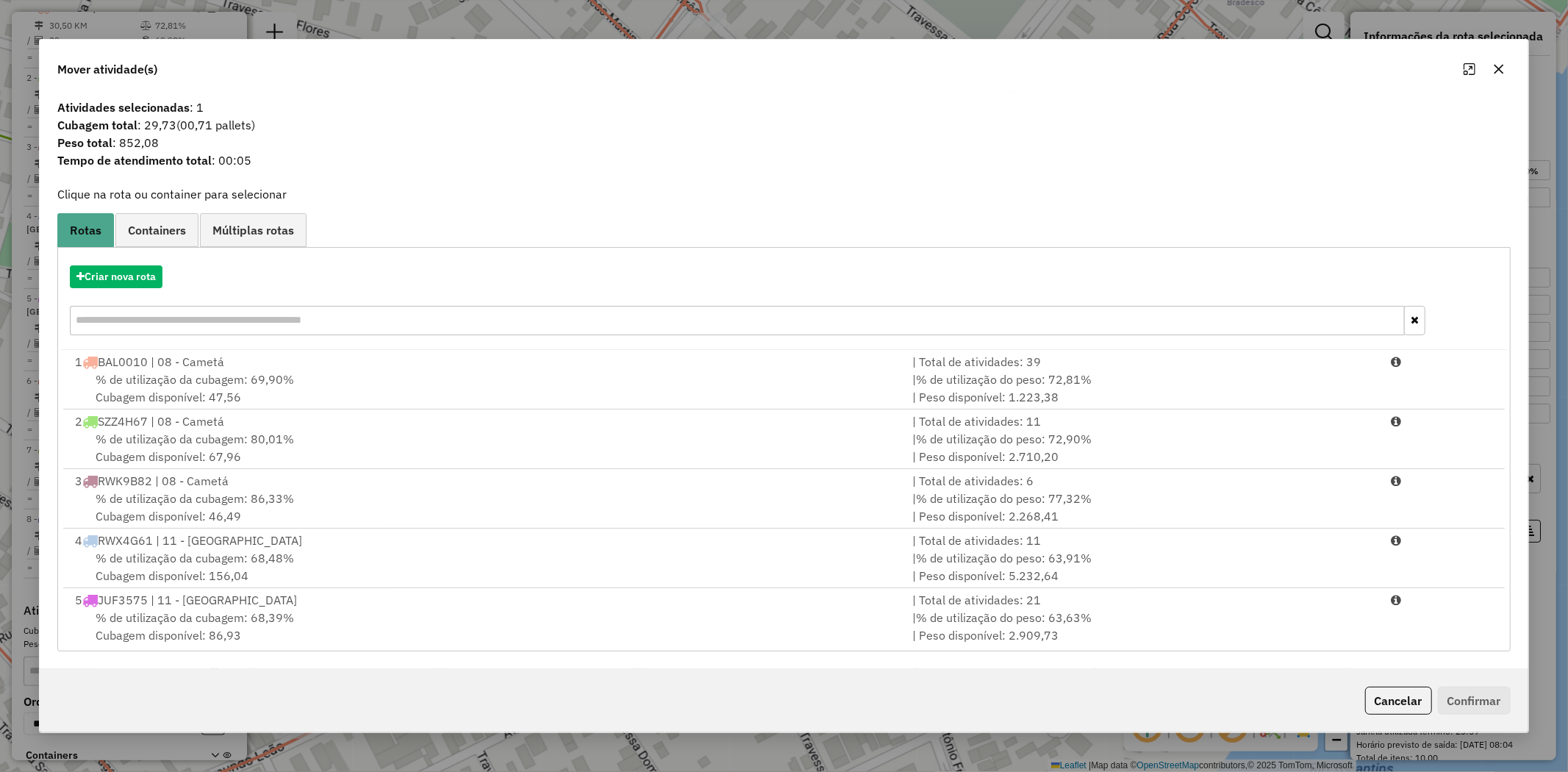
click at [1494, 64] on icon "button" at bounding box center [1499, 69] width 12 height 12
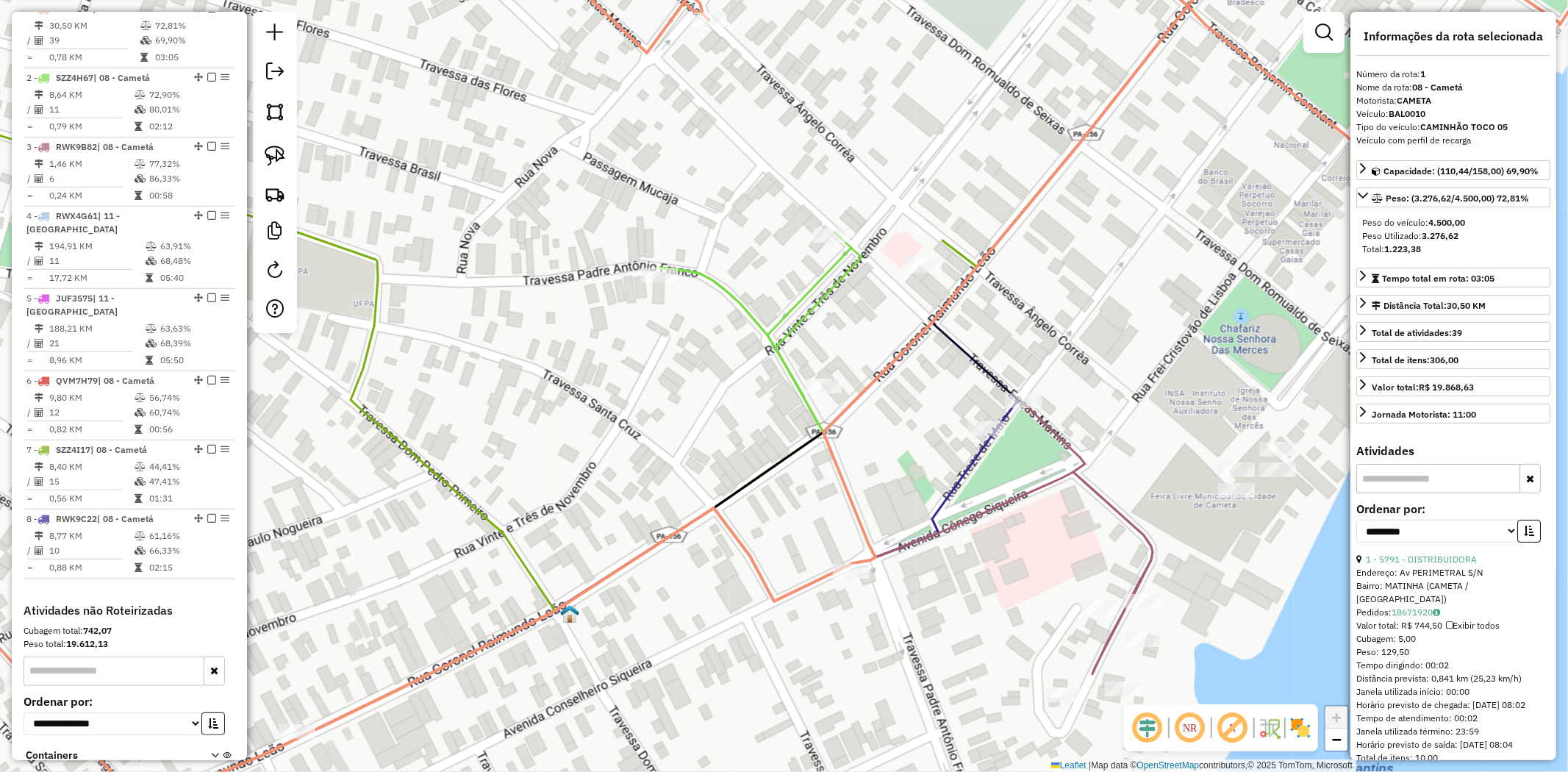
drag, startPoint x: 671, startPoint y: 413, endPoint x: 1079, endPoint y: 194, distance: 463.1
click at [1068, 200] on div "Janela de atendimento Grade de atendimento Capacidade Transportadoras Veículos …" at bounding box center [784, 386] width 1568 height 772
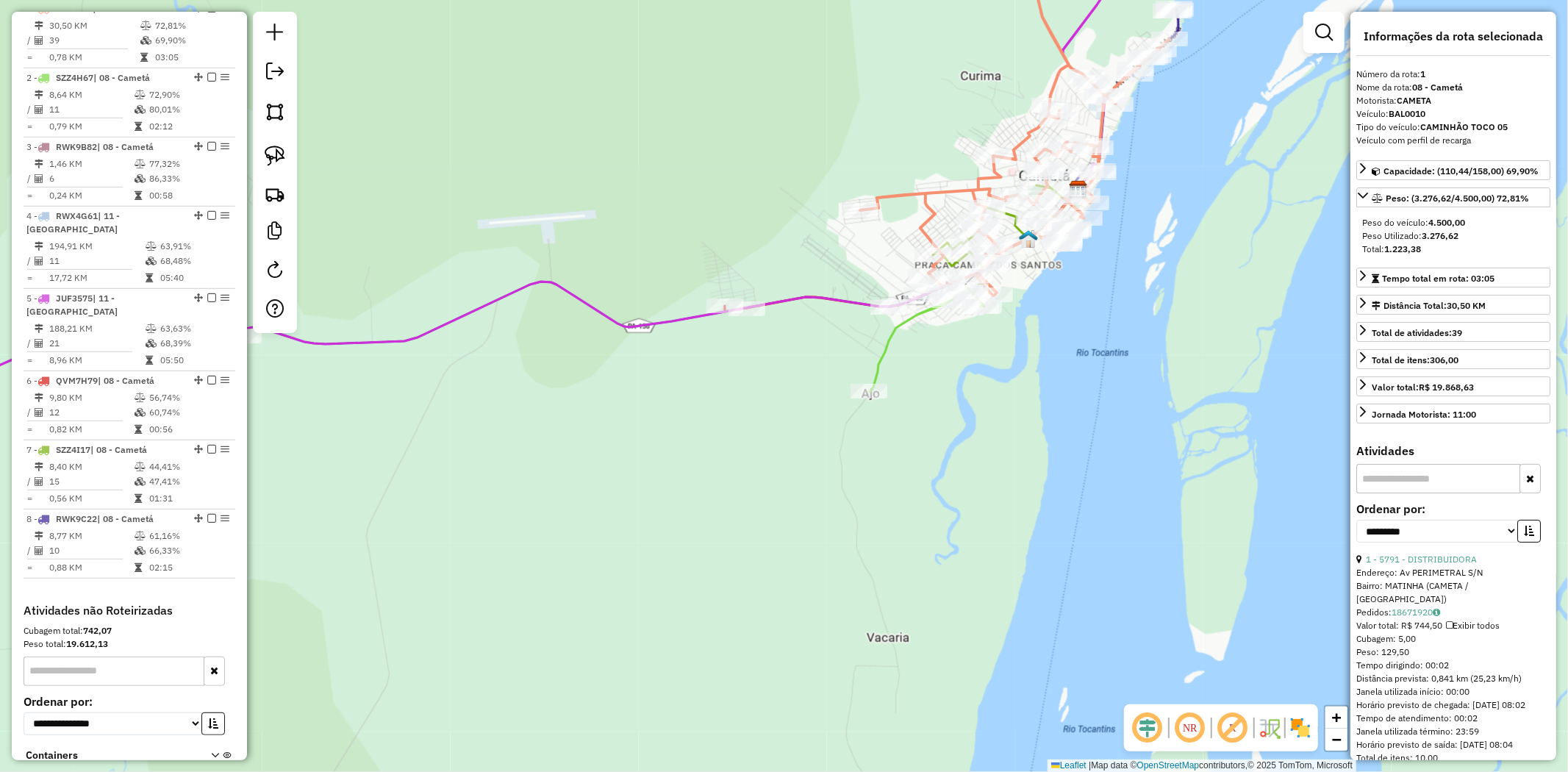
drag, startPoint x: 901, startPoint y: 291, endPoint x: 819, endPoint y: 334, distance: 92.6
click at [819, 334] on div "Janela de atendimento Grade de atendimento Capacidade Transportadoras Veículos …" at bounding box center [784, 386] width 1568 height 772
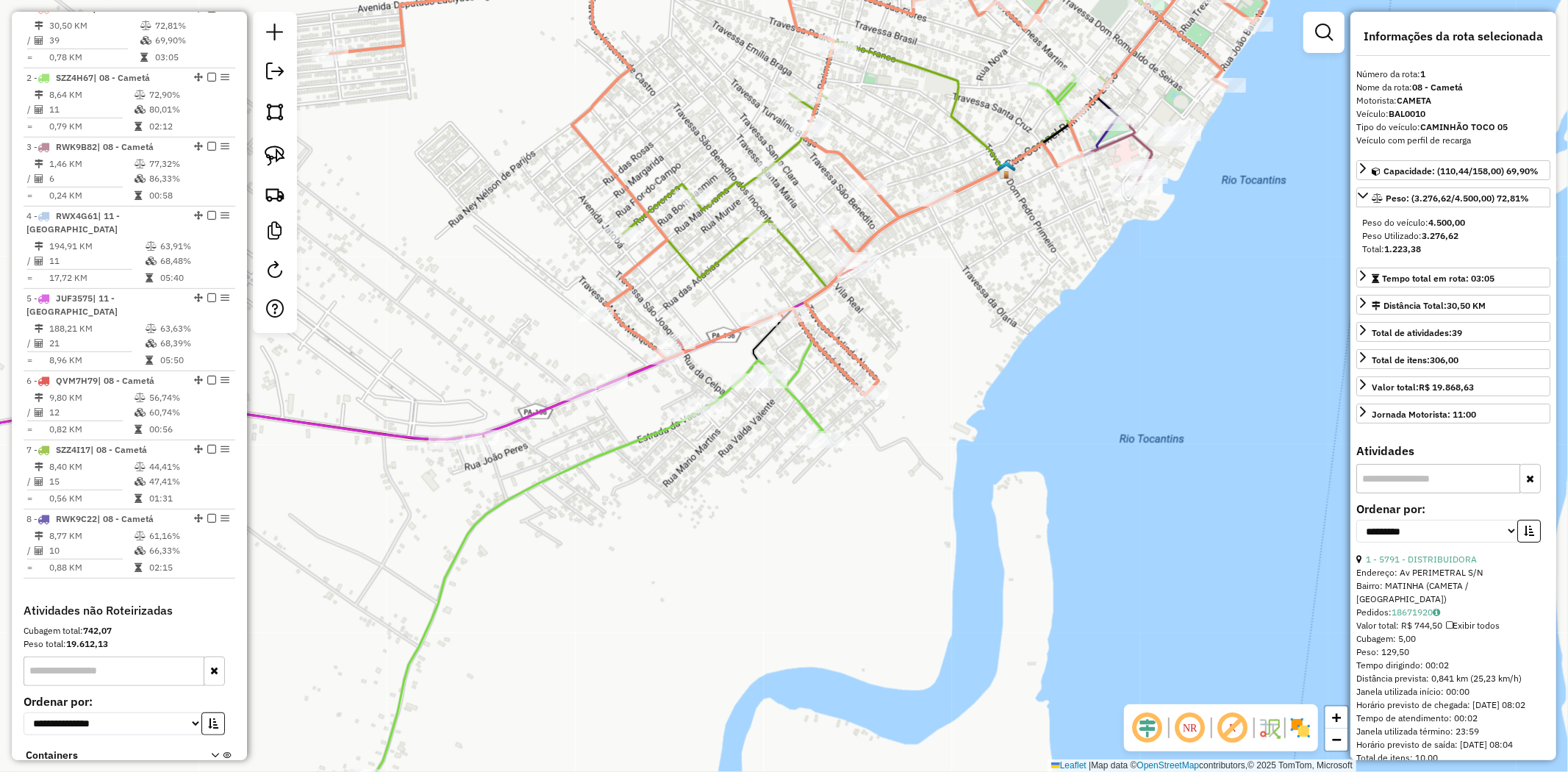
drag, startPoint x: 661, startPoint y: 256, endPoint x: 606, endPoint y: 303, distance: 72.3
click at [606, 302] on icon at bounding box center [799, 159] width 938 height 473
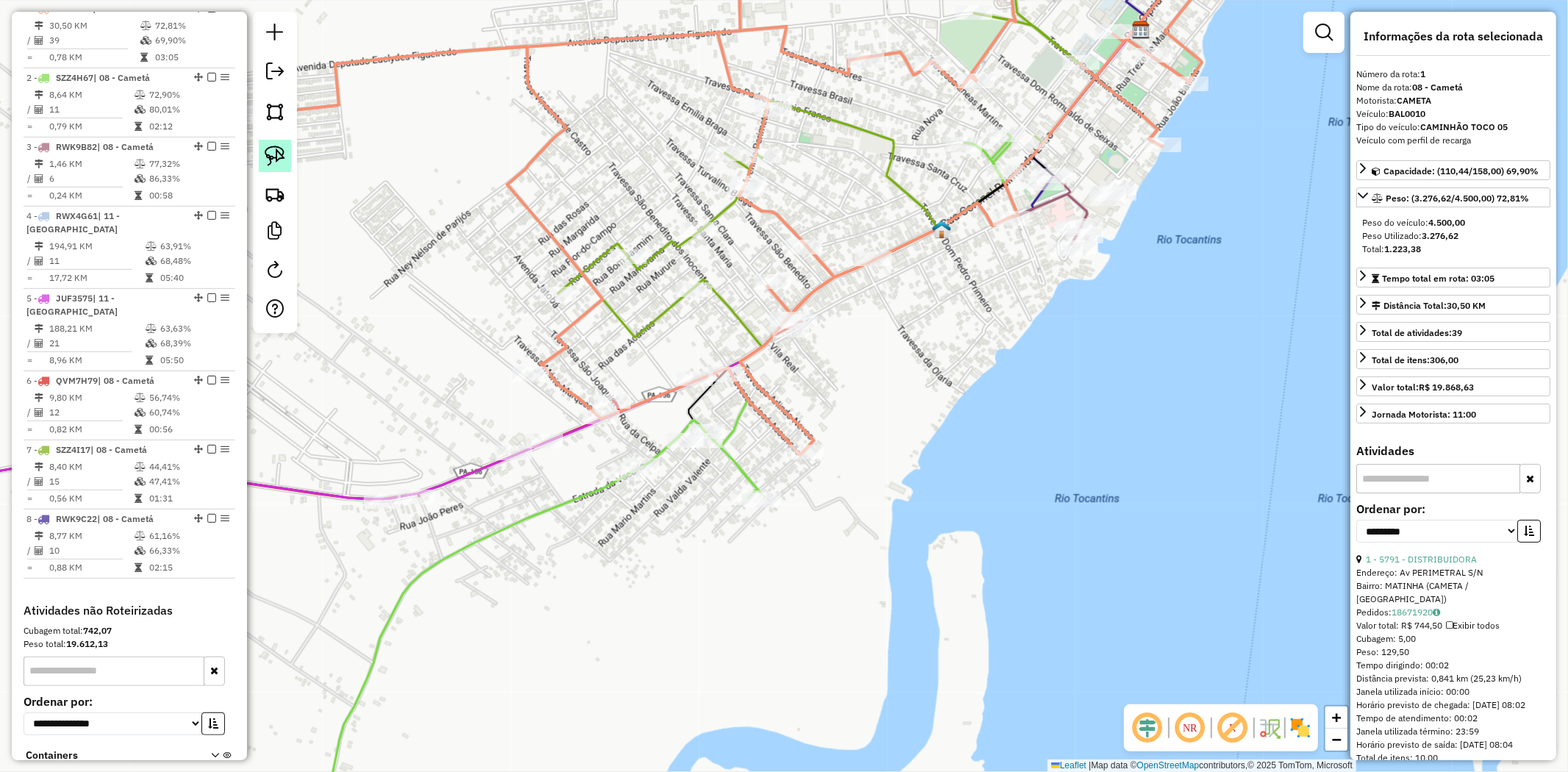
click at [274, 157] on img at bounding box center [275, 156] width 21 height 21
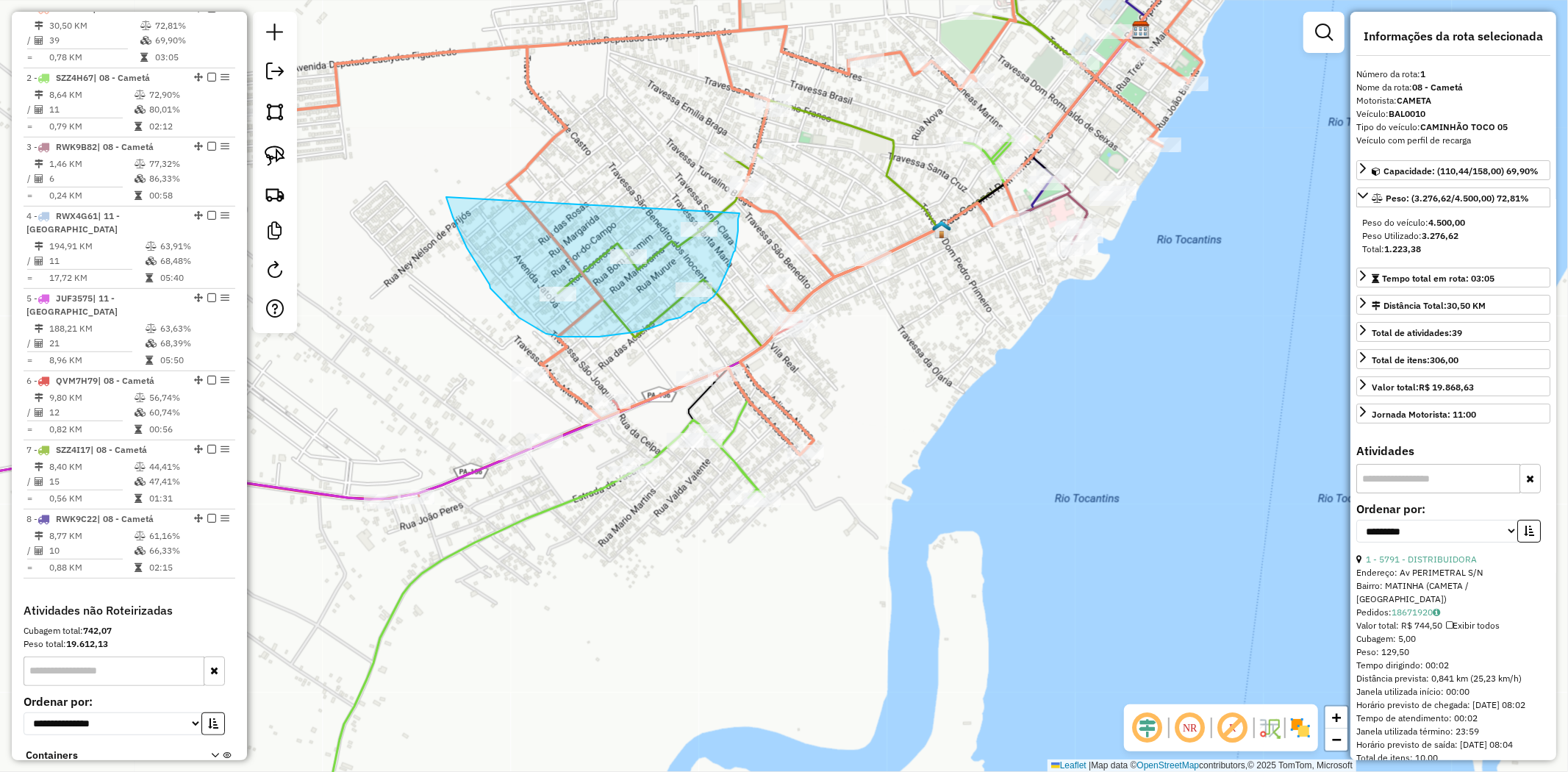
drag, startPoint x: 450, startPoint y: 209, endPoint x: 740, endPoint y: 213, distance: 290.0
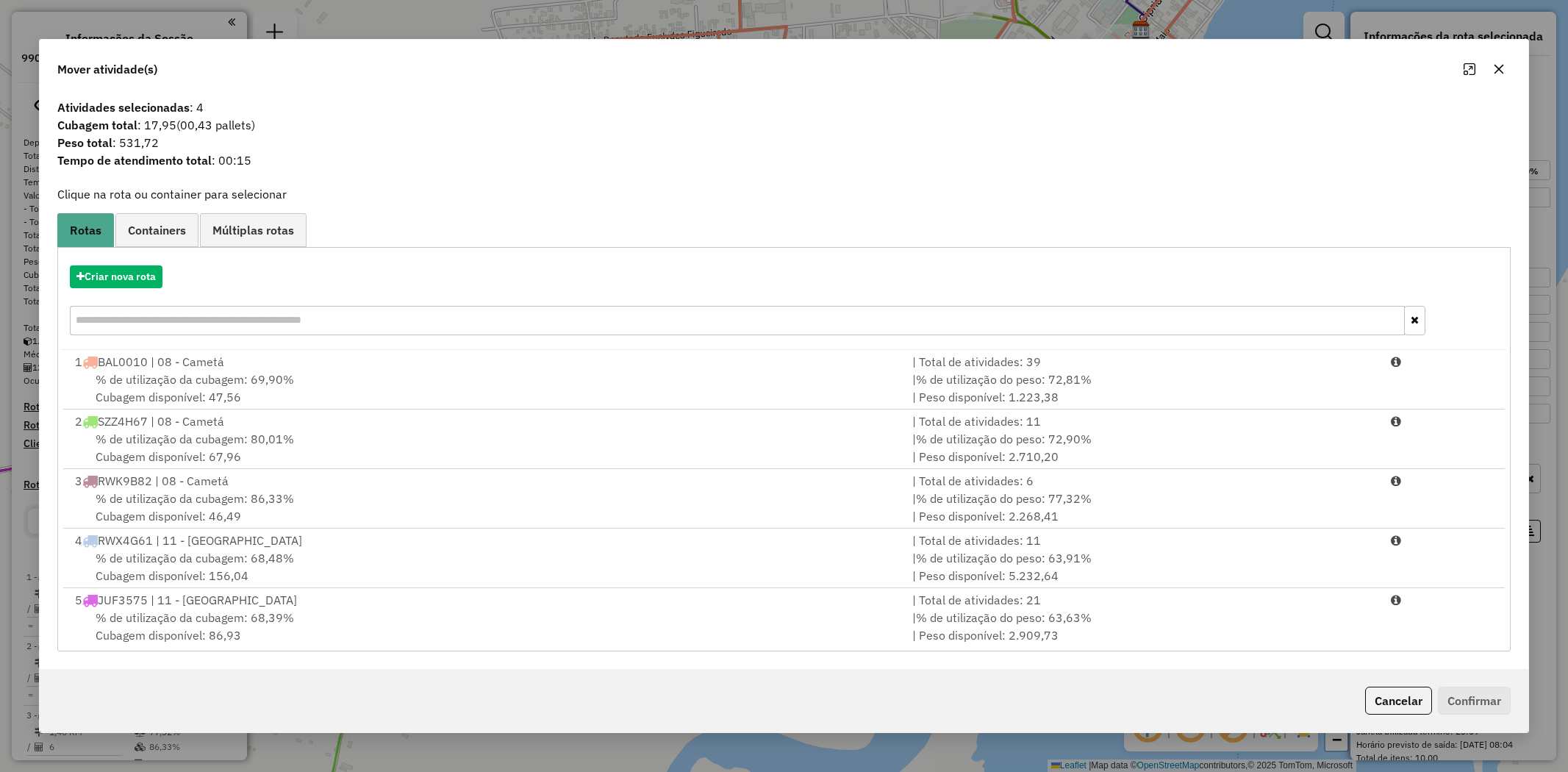
select select "**********"
click at [1493, 73] on icon "button" at bounding box center [1499, 69] width 12 height 12
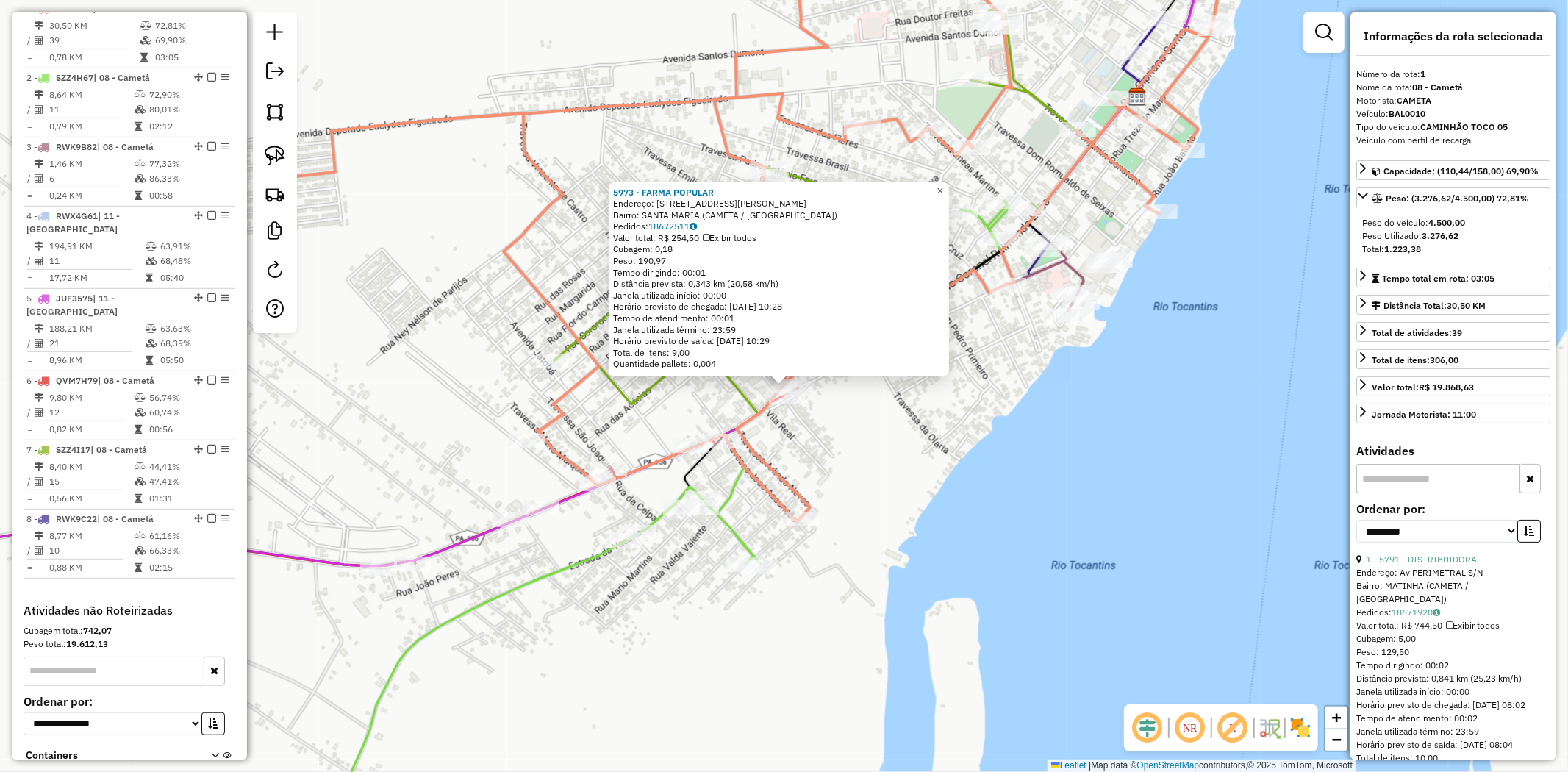
click at [943, 187] on span "×" at bounding box center [940, 191] width 7 height 13
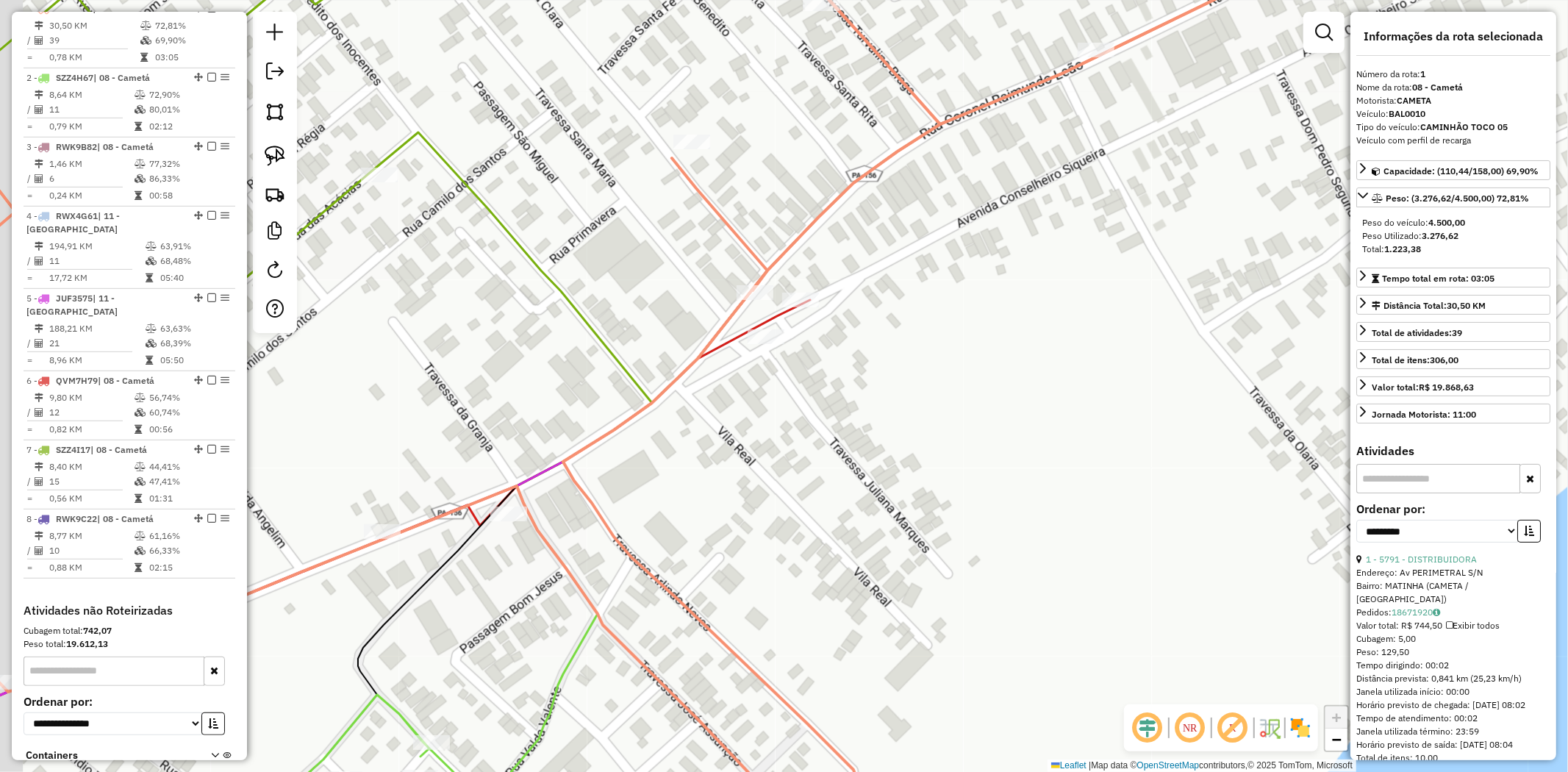
drag, startPoint x: 779, startPoint y: 435, endPoint x: 983, endPoint y: 291, distance: 249.7
click at [982, 295] on div "Janela de atendimento Grade de atendimento Capacidade Transportadoras Veículos …" at bounding box center [784, 386] width 1568 height 772
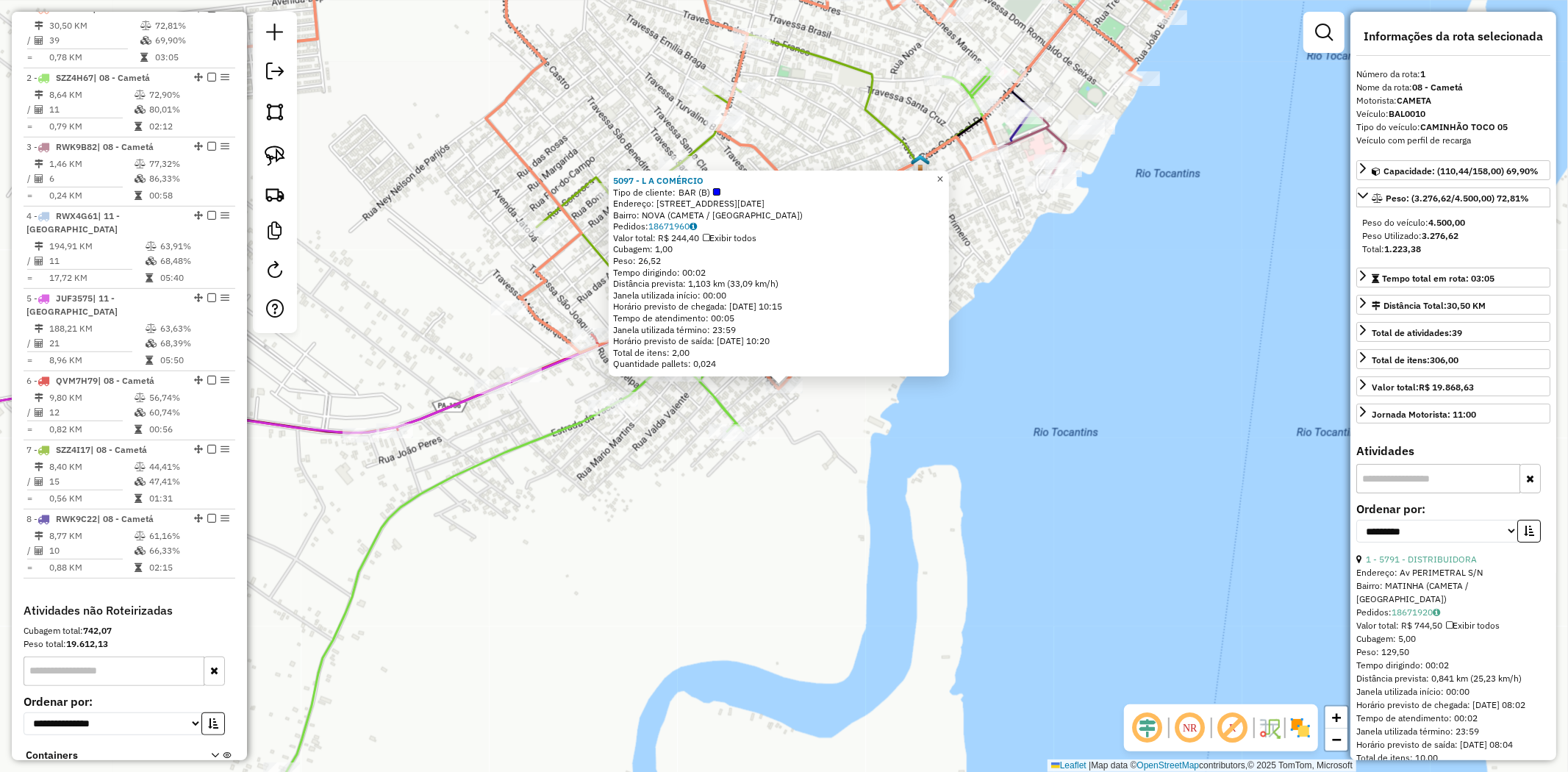
click at [943, 175] on span "×" at bounding box center [940, 179] width 7 height 13
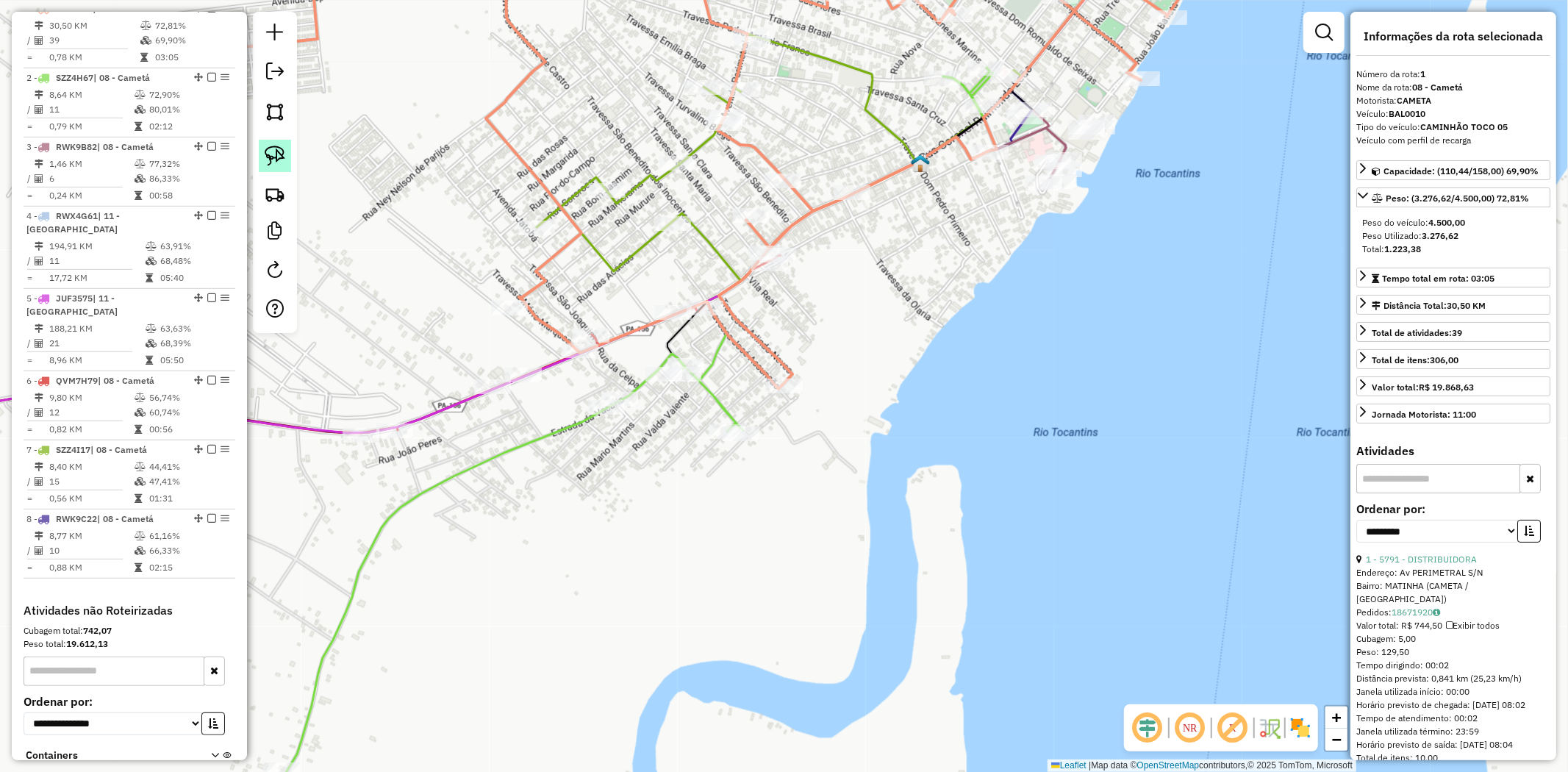
click at [280, 155] on img at bounding box center [275, 156] width 21 height 21
drag, startPoint x: 807, startPoint y: 353, endPoint x: 799, endPoint y: 402, distance: 49.6
click at [799, 402] on div "Janela de atendimento Grade de atendimento Capacidade Transportadoras Veículos …" at bounding box center [784, 386] width 1568 height 772
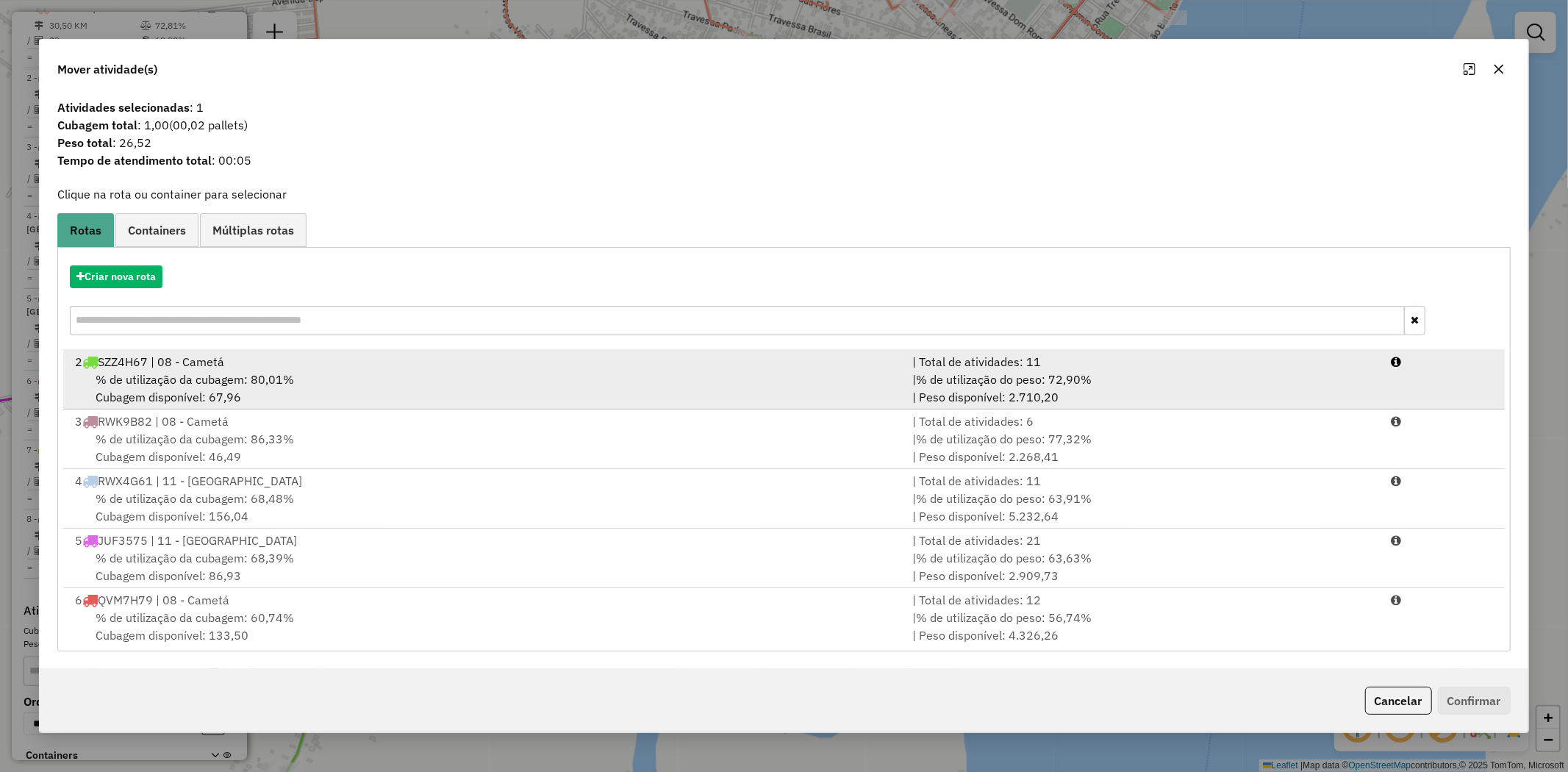
click at [134, 391] on div "% de utilização da cubagem: 80,01% Cubagem disponível: 67,96" at bounding box center [484, 388] width 837 height 35
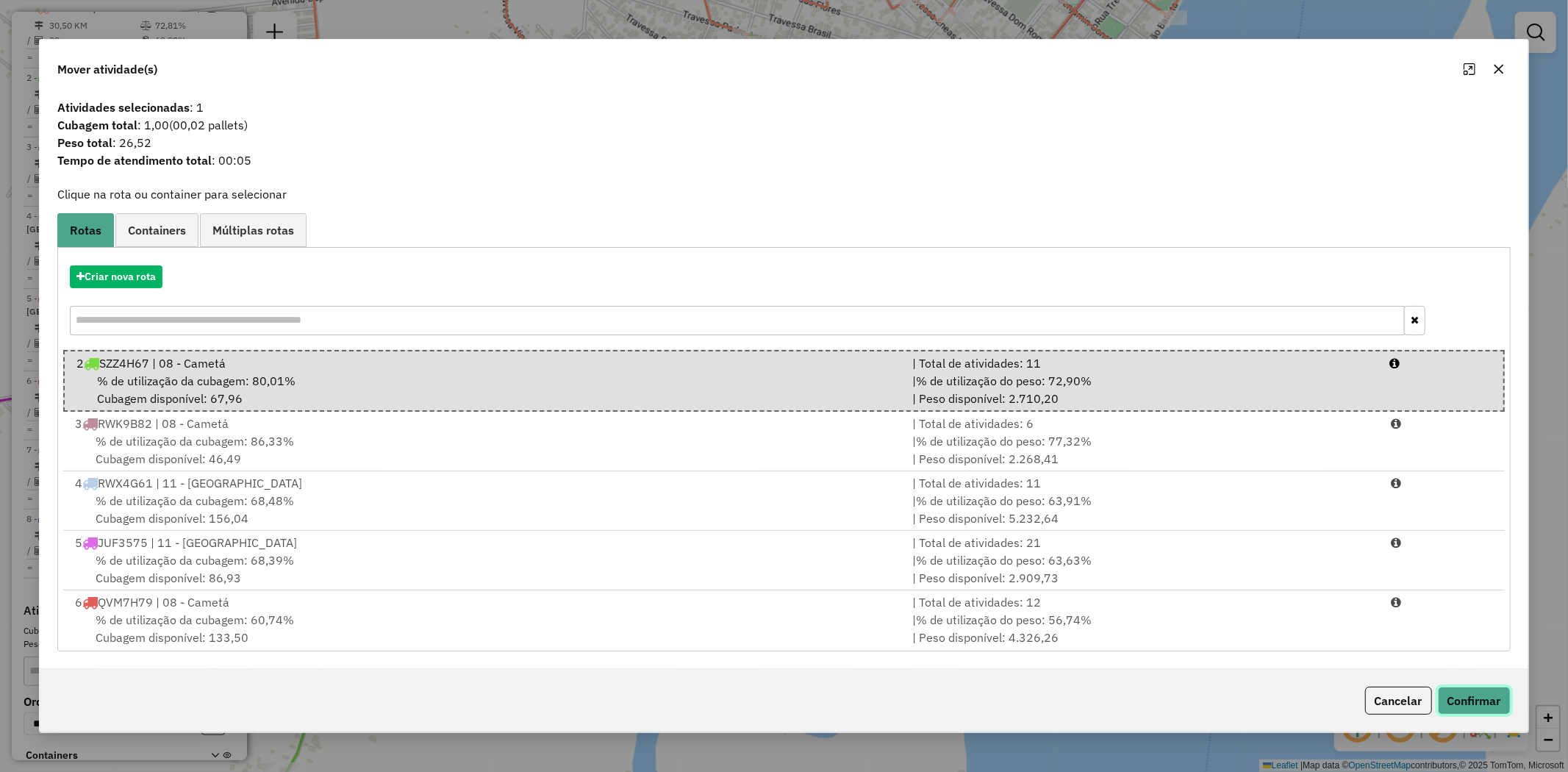
click at [1465, 693] on button "Confirmar" at bounding box center [1474, 701] width 73 height 28
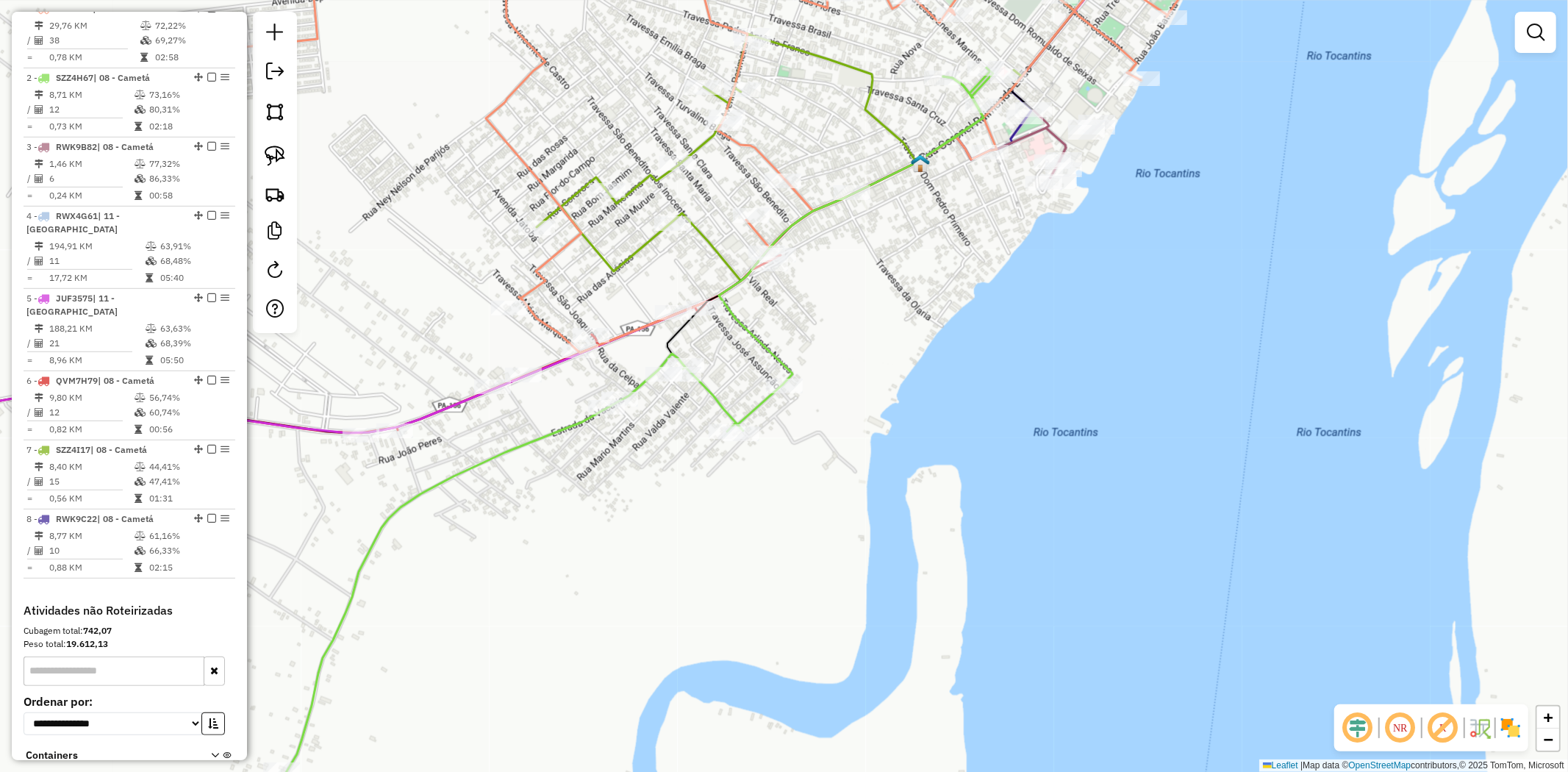
scroll to position [430, 0]
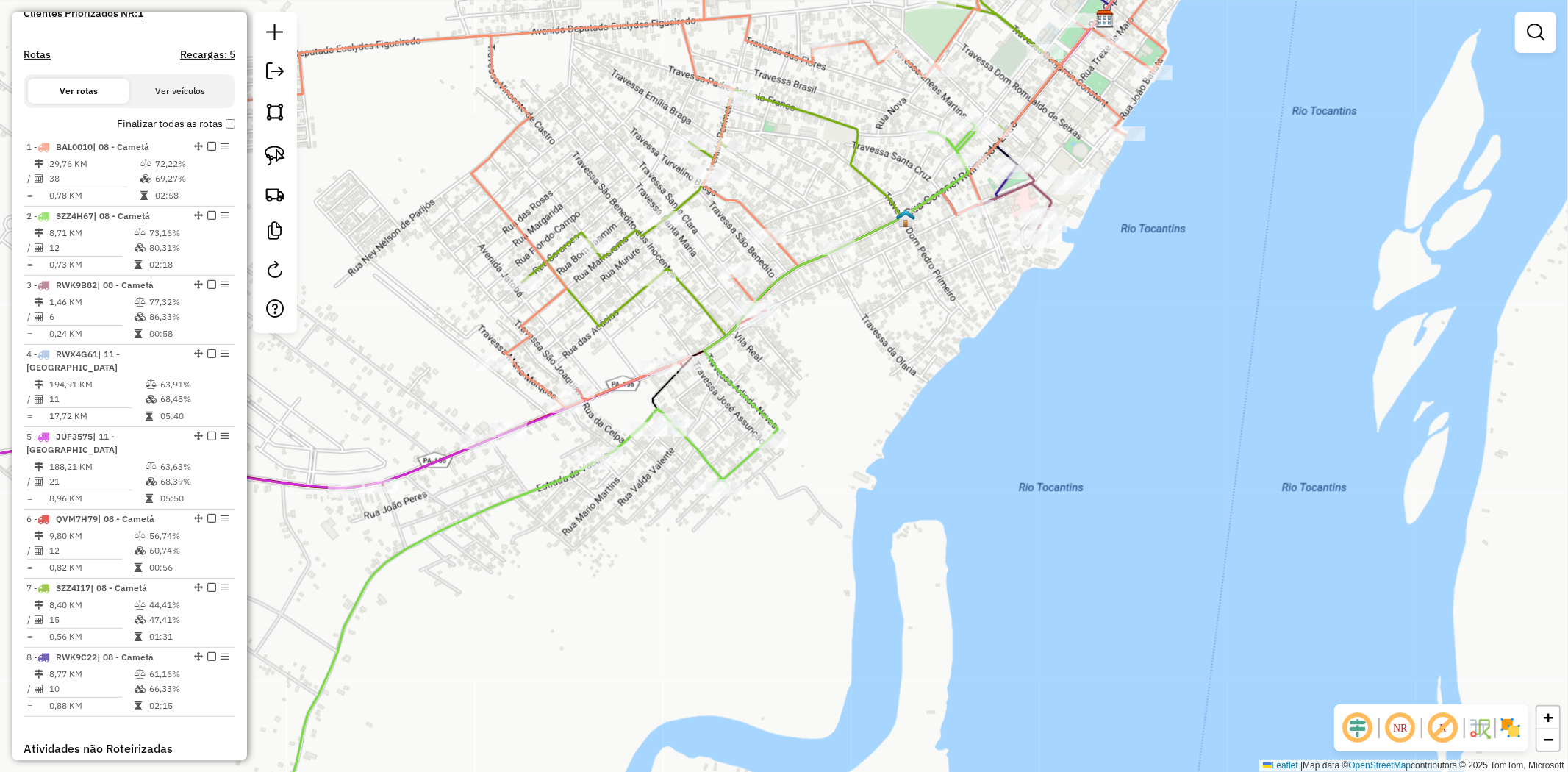
drag, startPoint x: 790, startPoint y: 306, endPoint x: 771, endPoint y: 392, distance: 88.1
click at [771, 392] on div "Janela de atendimento Grade de atendimento Capacidade Transportadoras Veículos …" at bounding box center [784, 386] width 1568 height 772
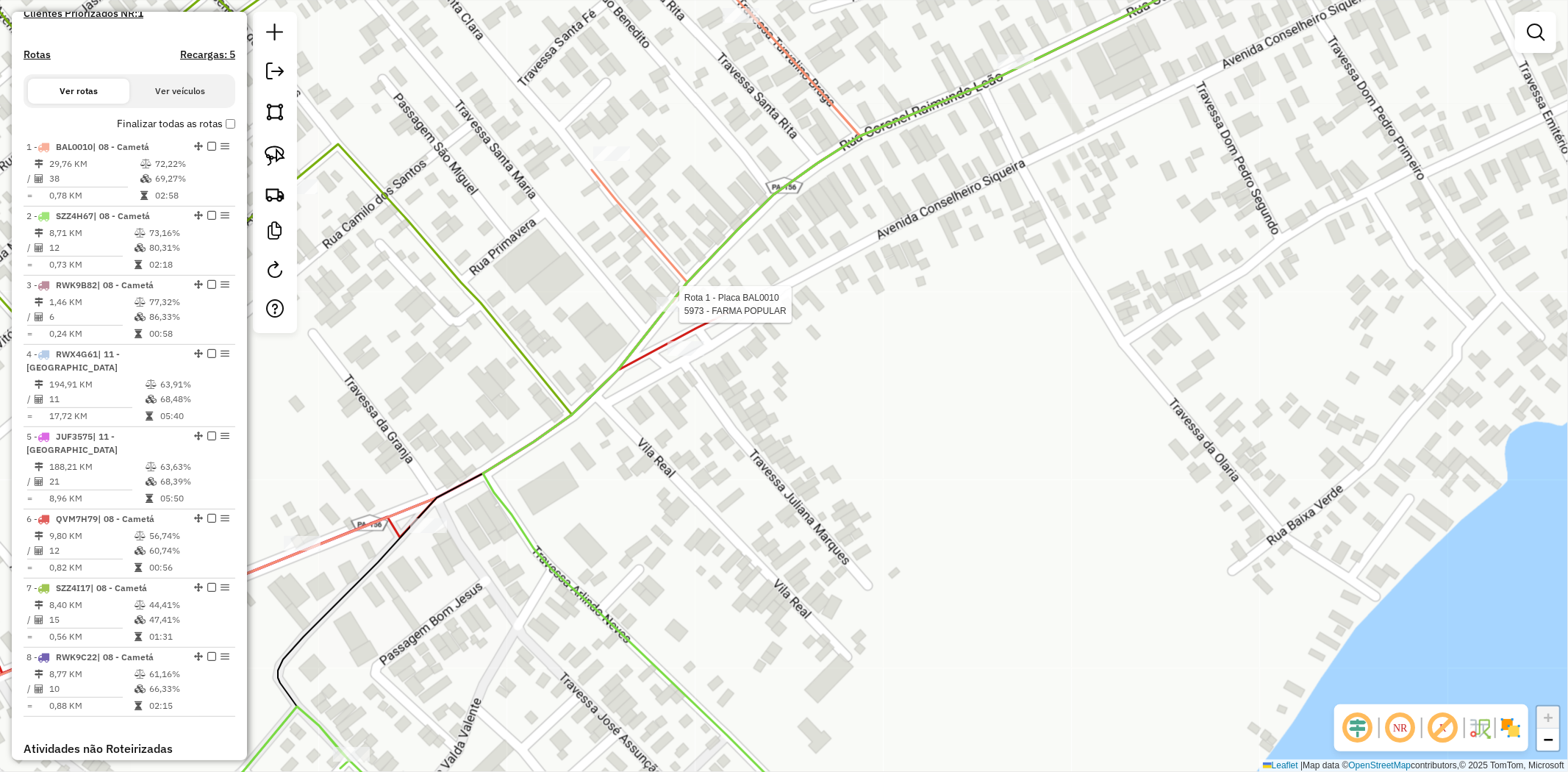
select select "**********"
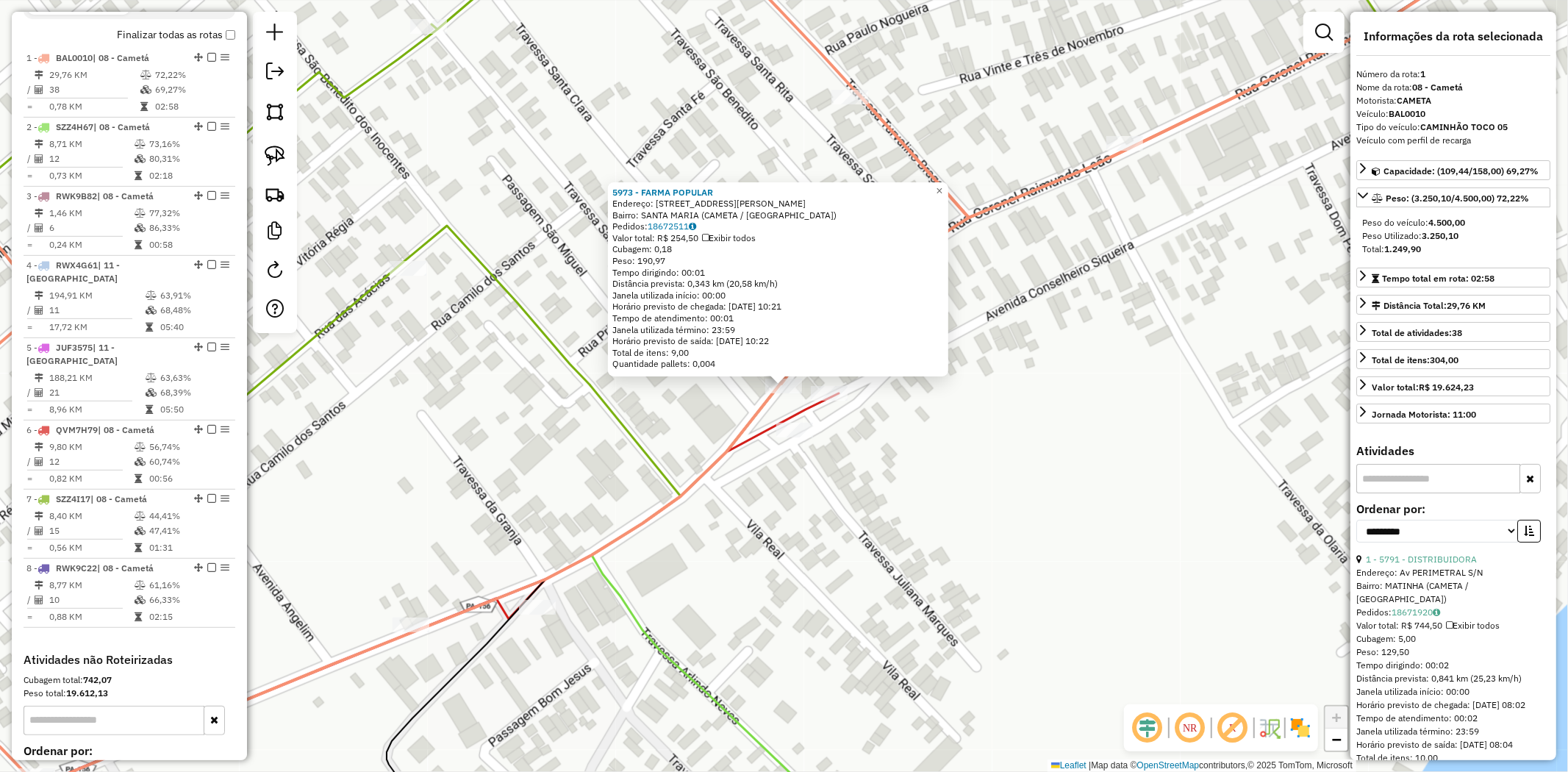
scroll to position [569, 0]
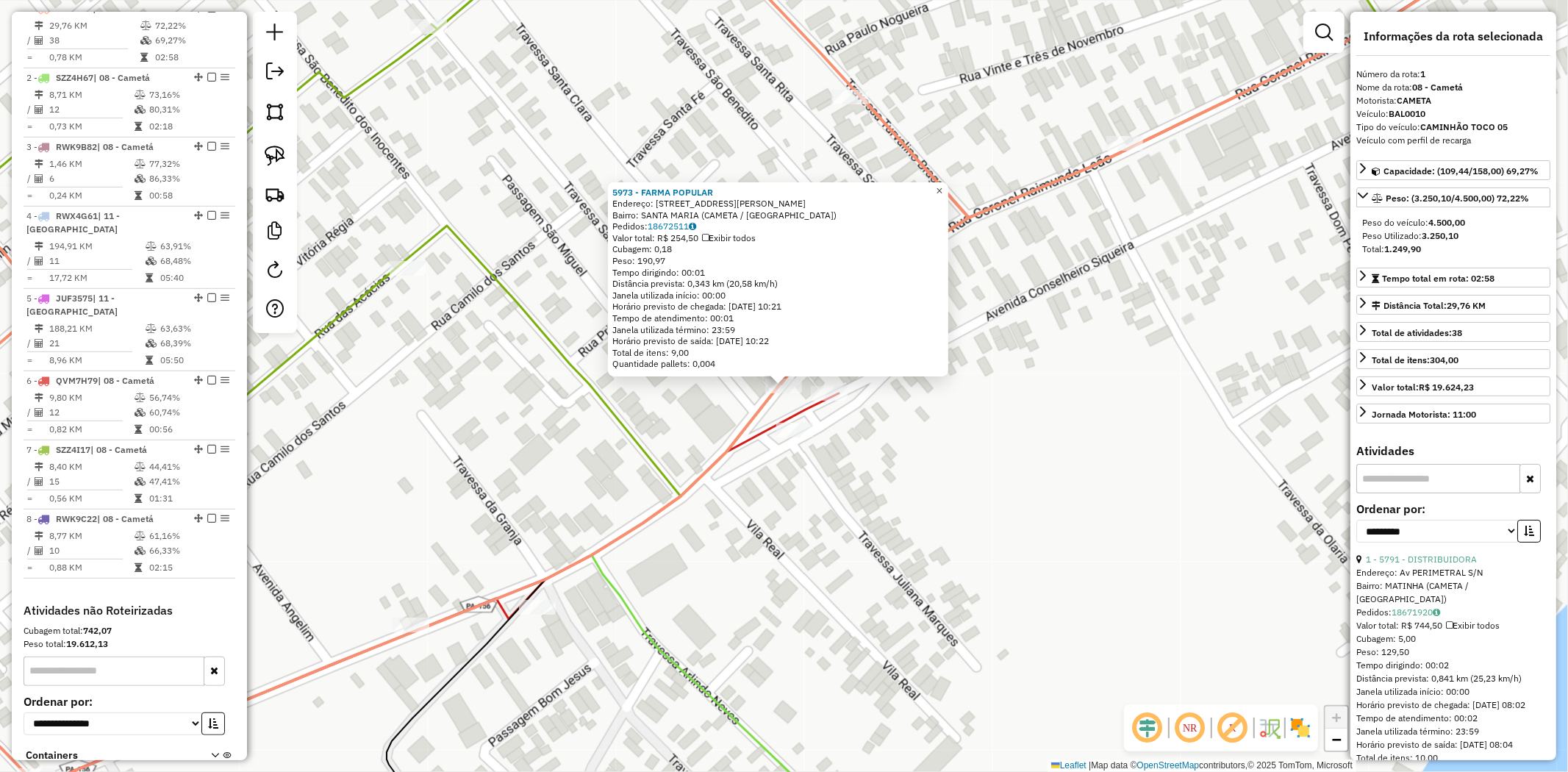
click at [943, 189] on span "×" at bounding box center [939, 191] width 7 height 13
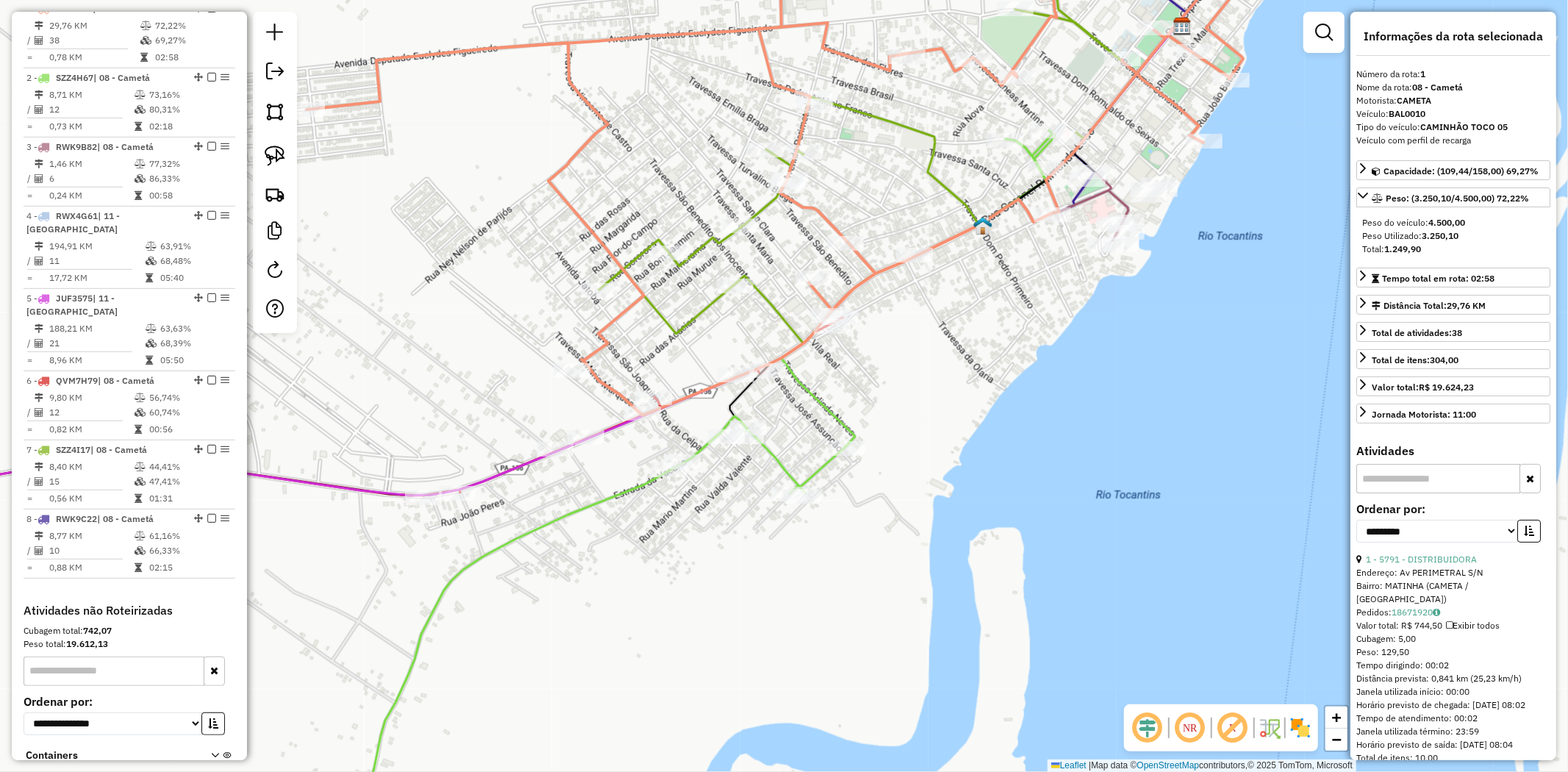
drag, startPoint x: 630, startPoint y: 361, endPoint x: 642, endPoint y: 362, distance: 12.0
click at [642, 362] on div "Janela de atendimento Grade de atendimento Capacidade Transportadoras Veículos …" at bounding box center [784, 386] width 1568 height 772
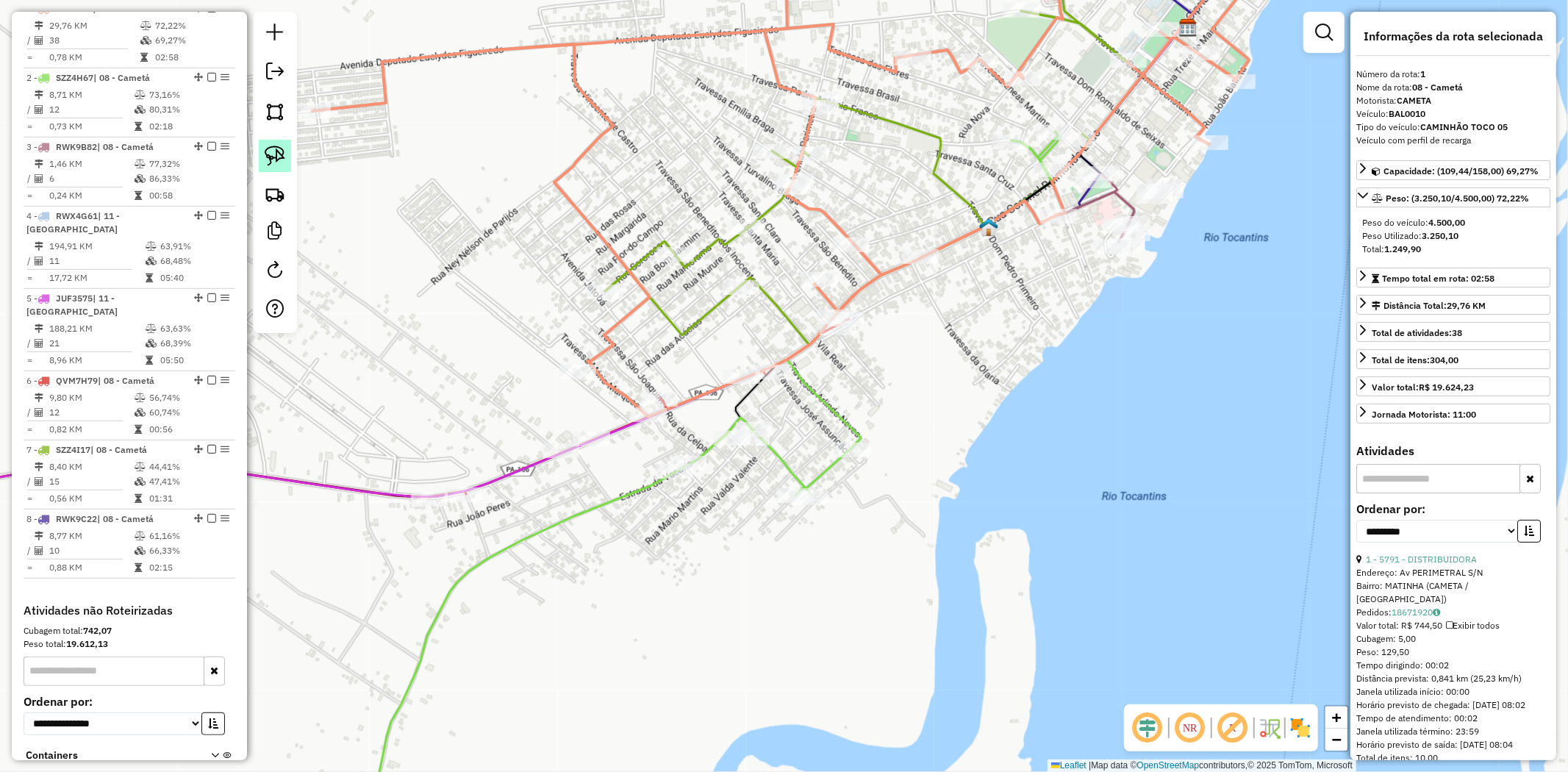
click at [269, 155] on img at bounding box center [275, 156] width 21 height 21
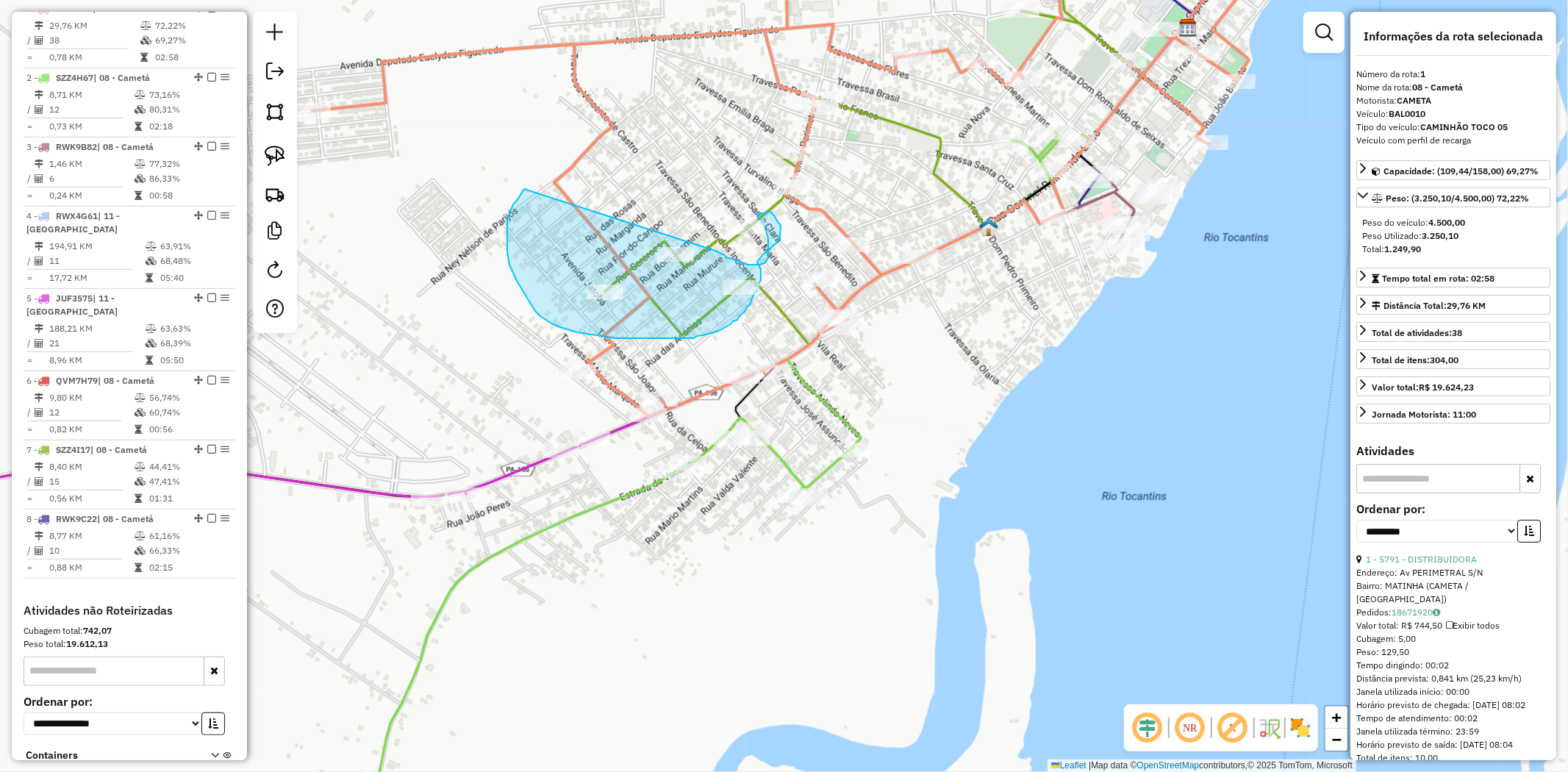
drag, startPoint x: 513, startPoint y: 205, endPoint x: 716, endPoint y: 250, distance: 207.9
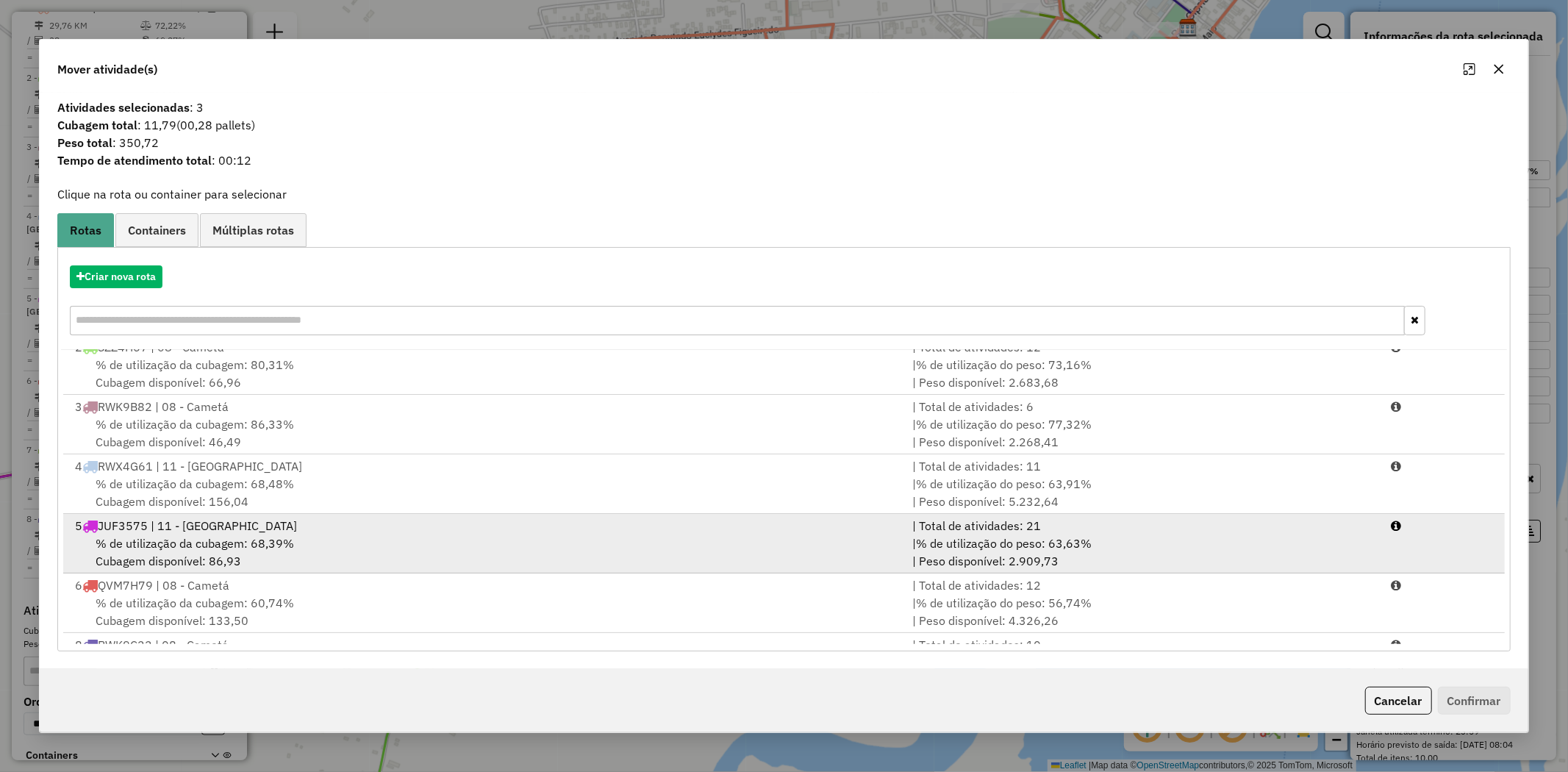
scroll to position [123, 0]
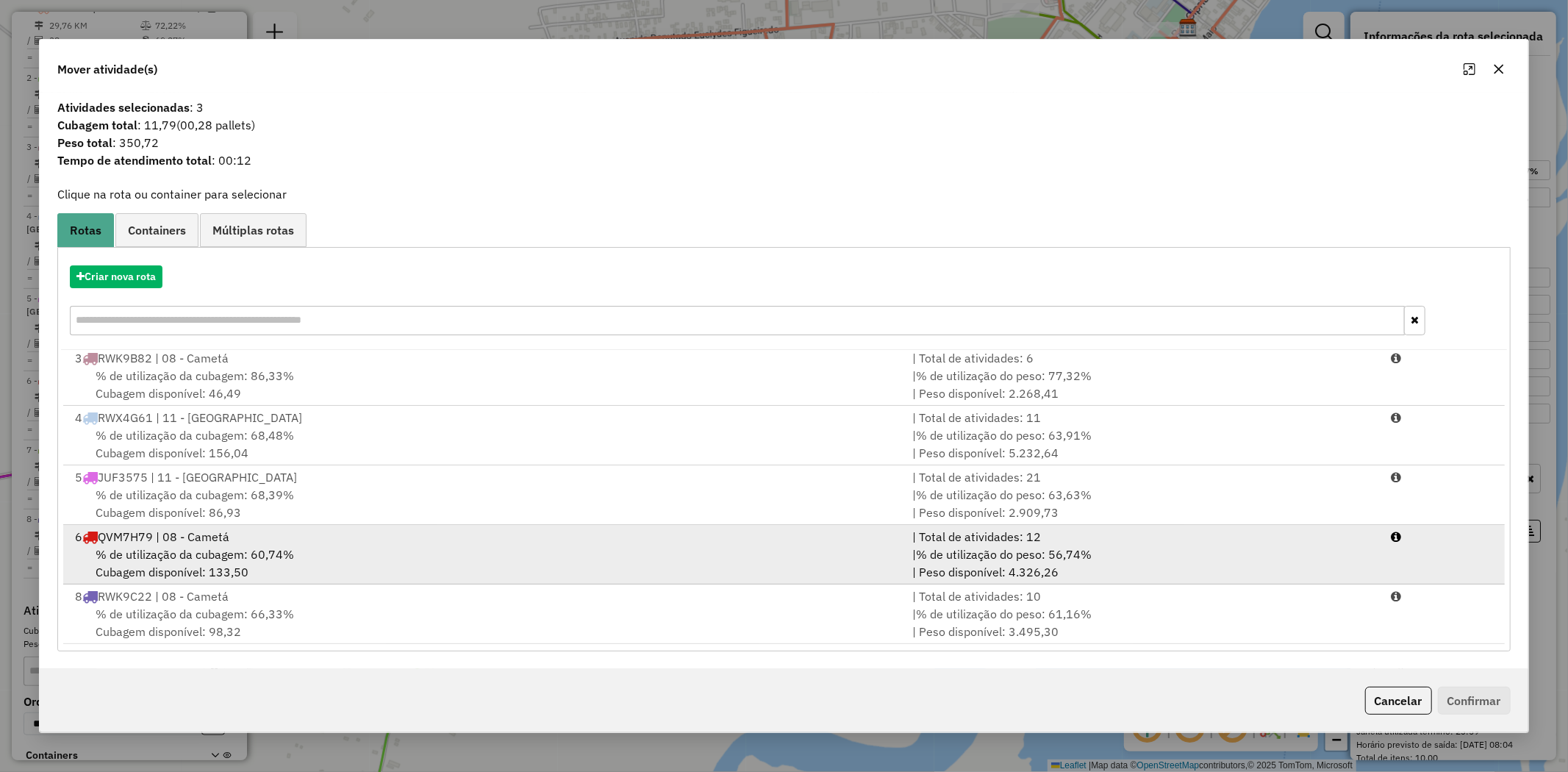
click at [150, 554] on span "% de utilização da cubagem: 60,74%" at bounding box center [194, 554] width 199 height 15
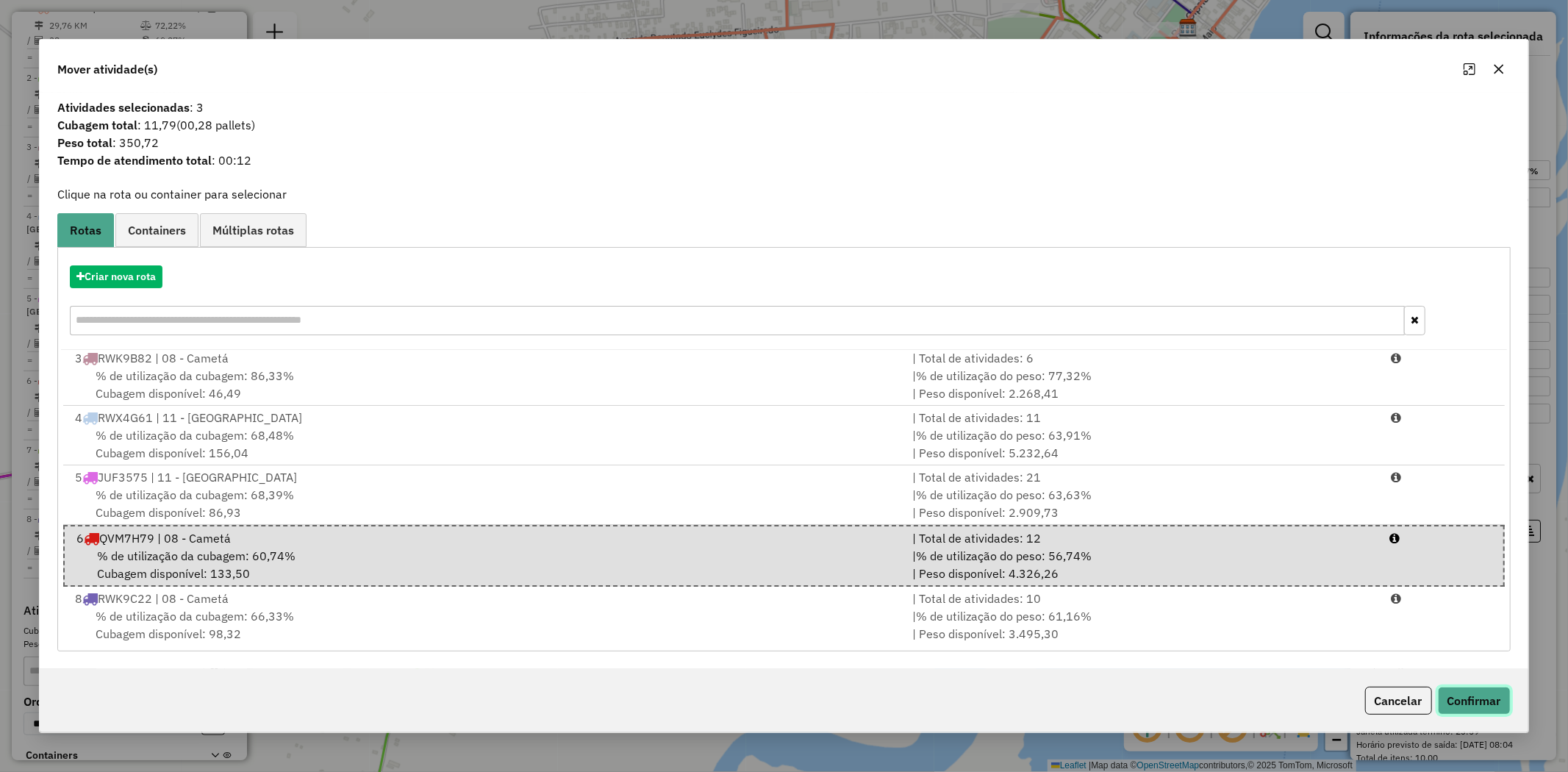
click at [1448, 701] on button "Confirmar" at bounding box center [1474, 701] width 73 height 28
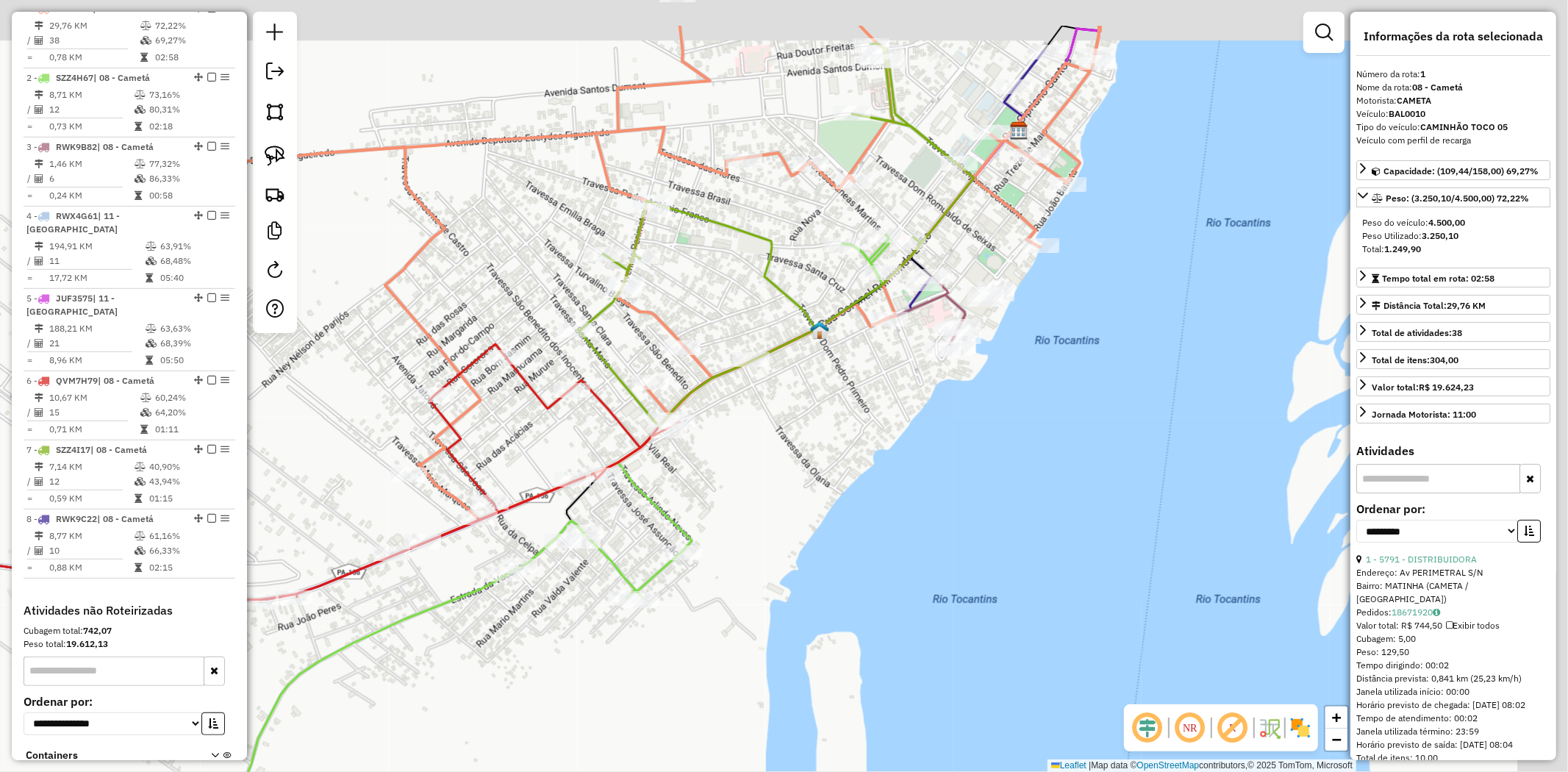
drag, startPoint x: 914, startPoint y: 185, endPoint x: 666, endPoint y: 310, distance: 277.7
click at [666, 310] on div "Janela de atendimento Grade de atendimento Capacidade Transportadoras Veículos …" at bounding box center [784, 386] width 1568 height 772
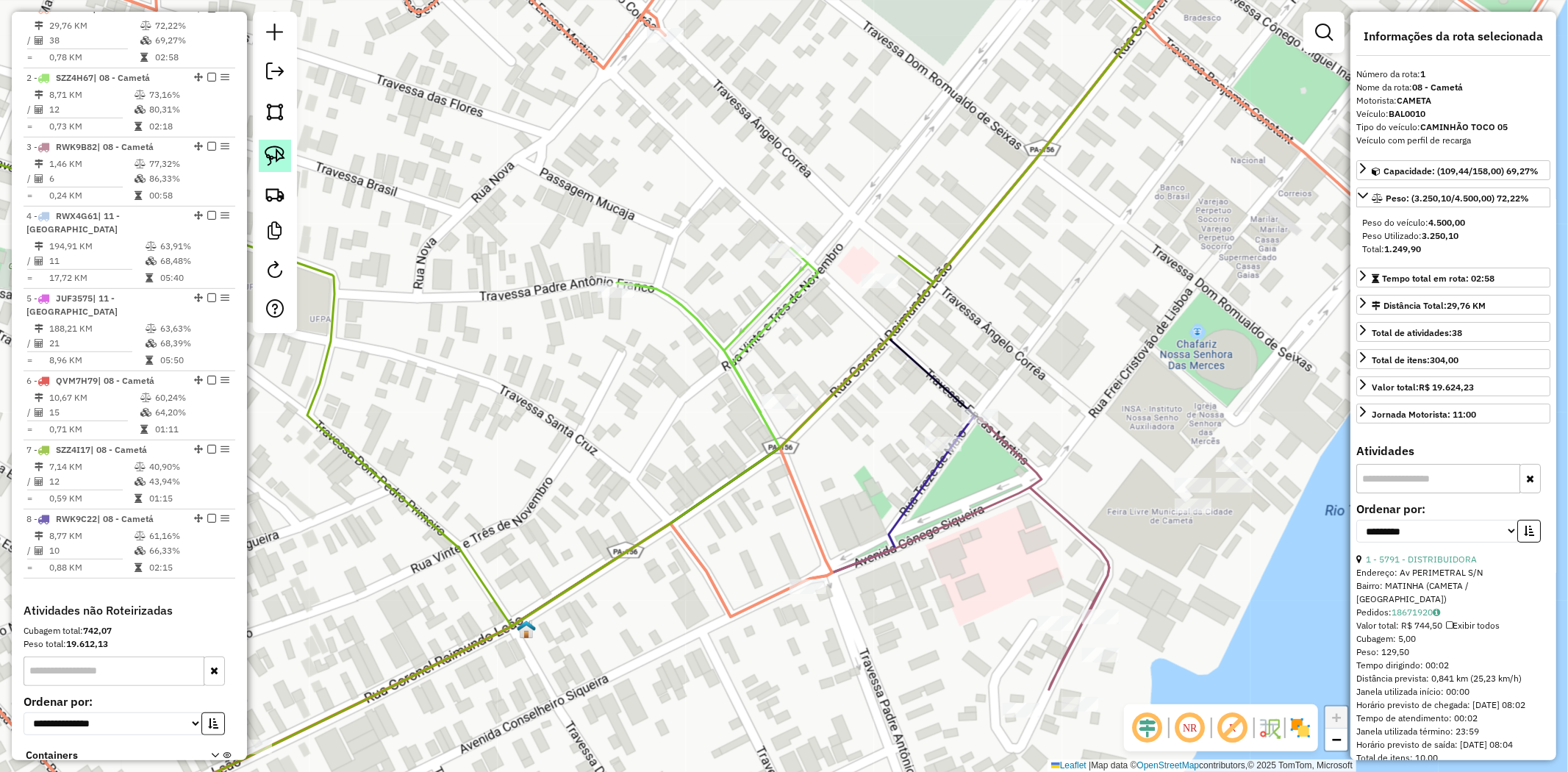
click at [262, 157] on link at bounding box center [275, 156] width 33 height 33
drag, startPoint x: 819, startPoint y: 229, endPoint x: 907, endPoint y: 275, distance: 99.3
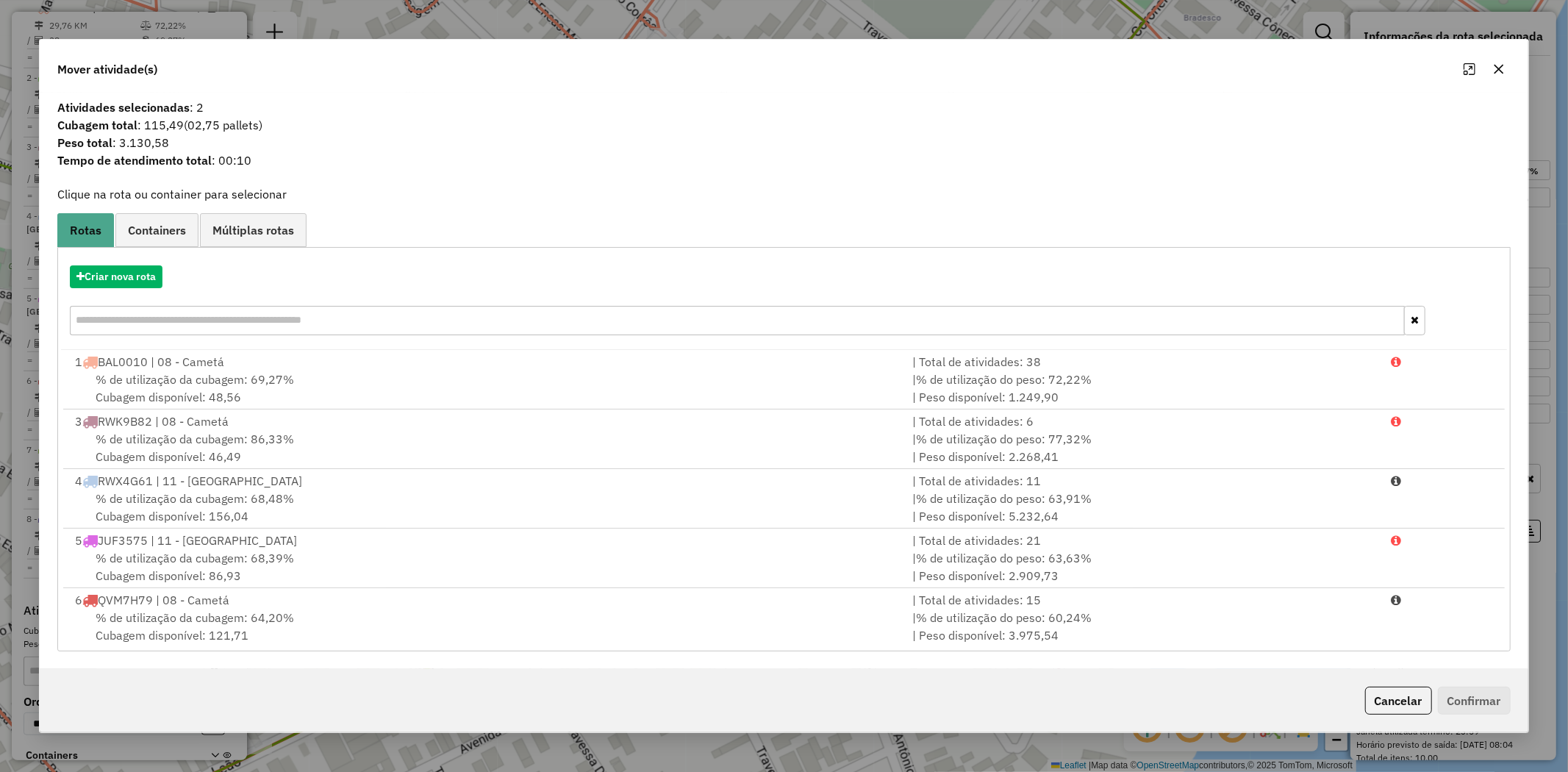
click at [1498, 68] on icon "button" at bounding box center [1499, 69] width 12 height 12
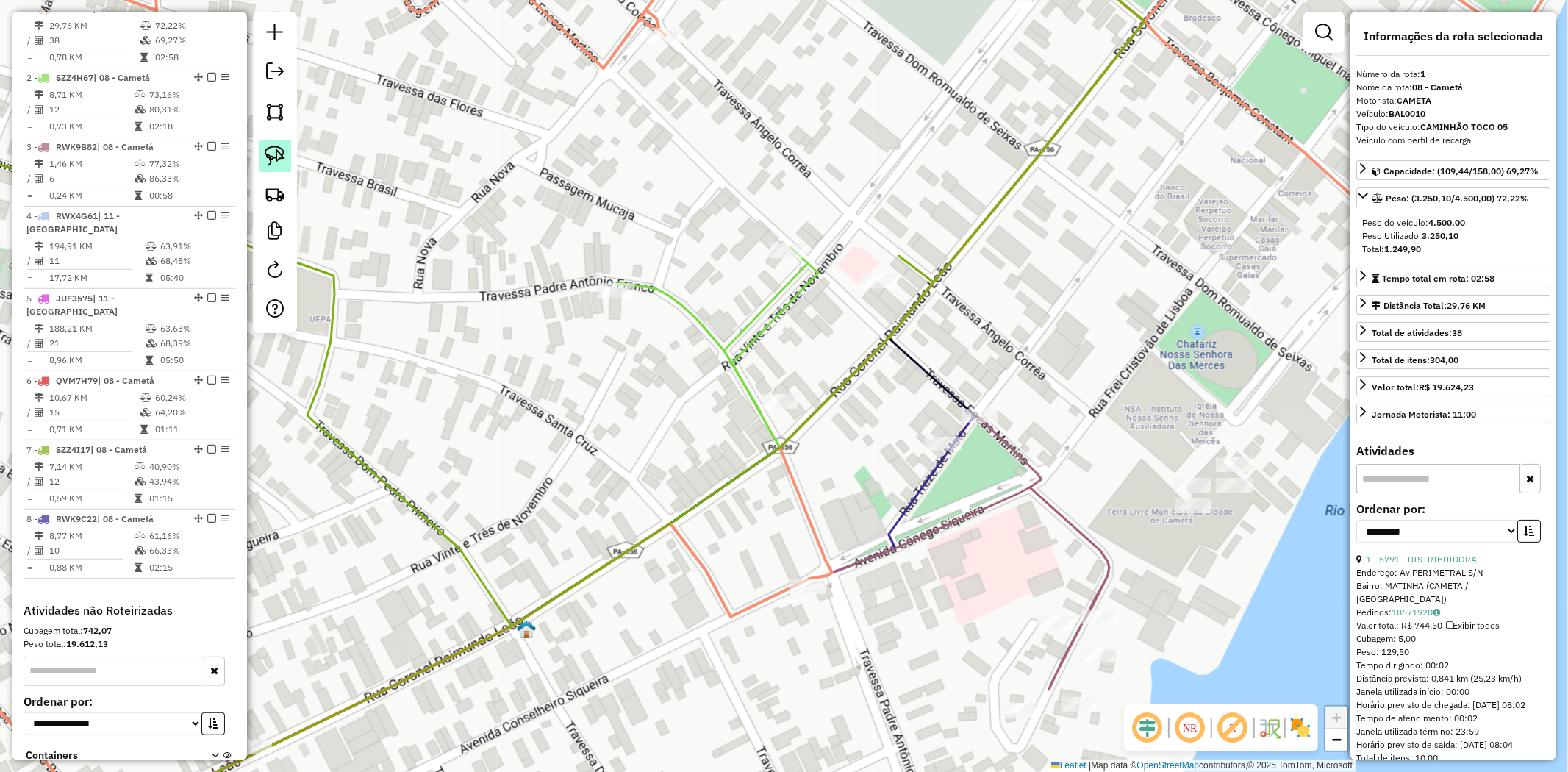
click at [268, 153] on img at bounding box center [275, 156] width 21 height 21
drag, startPoint x: 805, startPoint y: 208, endPoint x: 811, endPoint y: 256, distance: 48.4
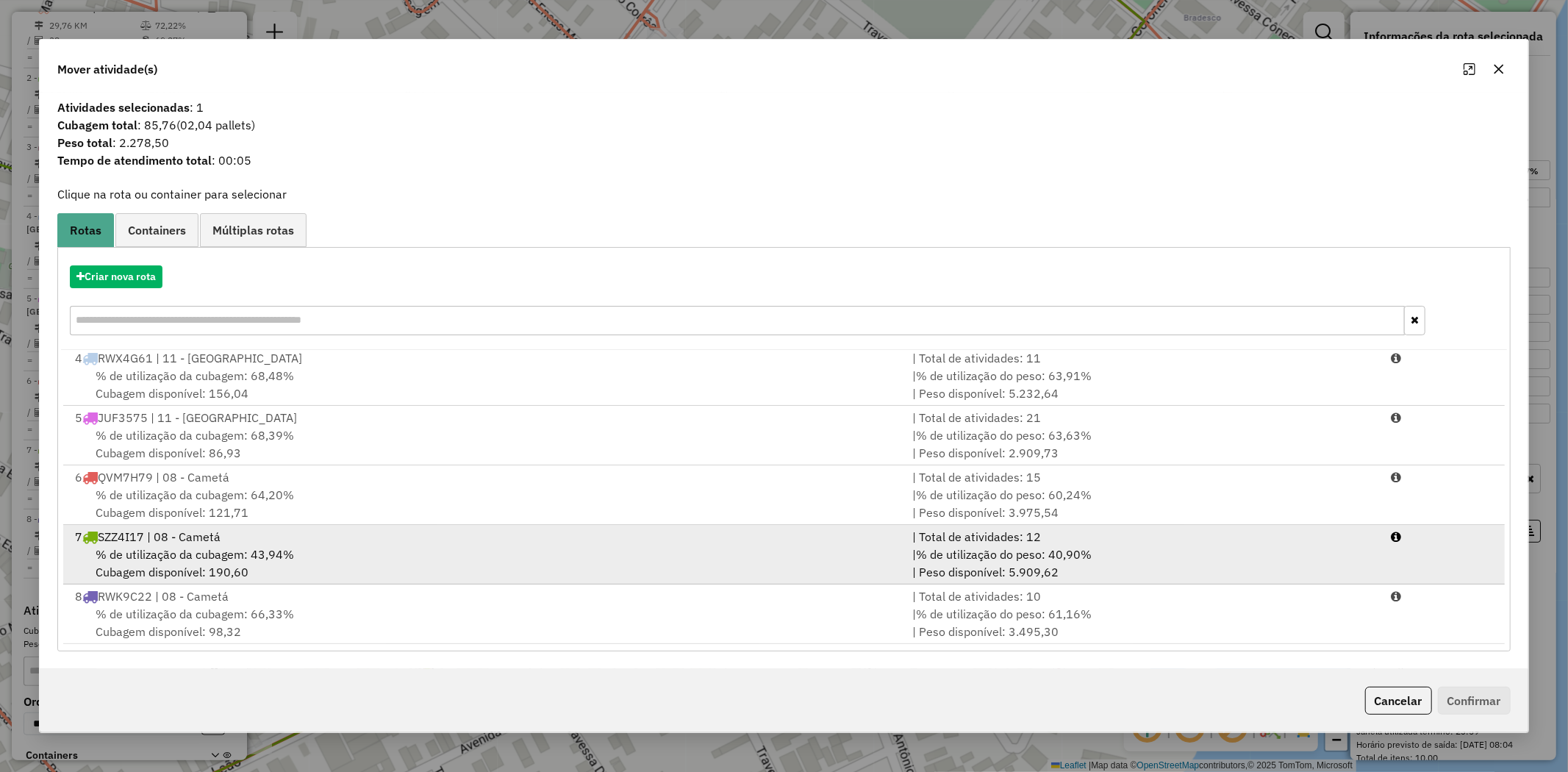
click at [169, 558] on span "% de utilização da cubagem: 43,94%" at bounding box center [194, 554] width 199 height 15
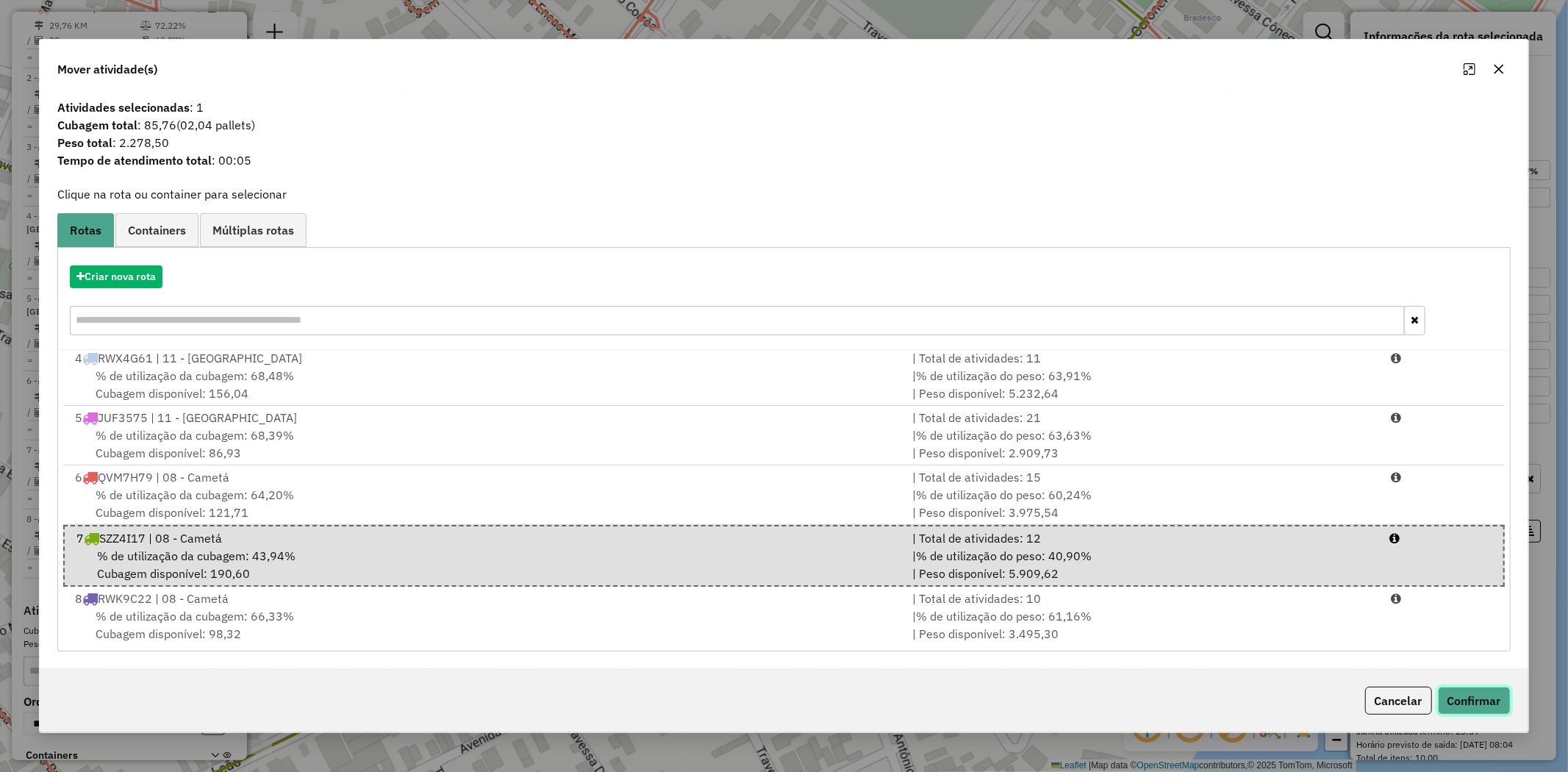
click at [1475, 696] on button "Confirmar" at bounding box center [1474, 701] width 73 height 28
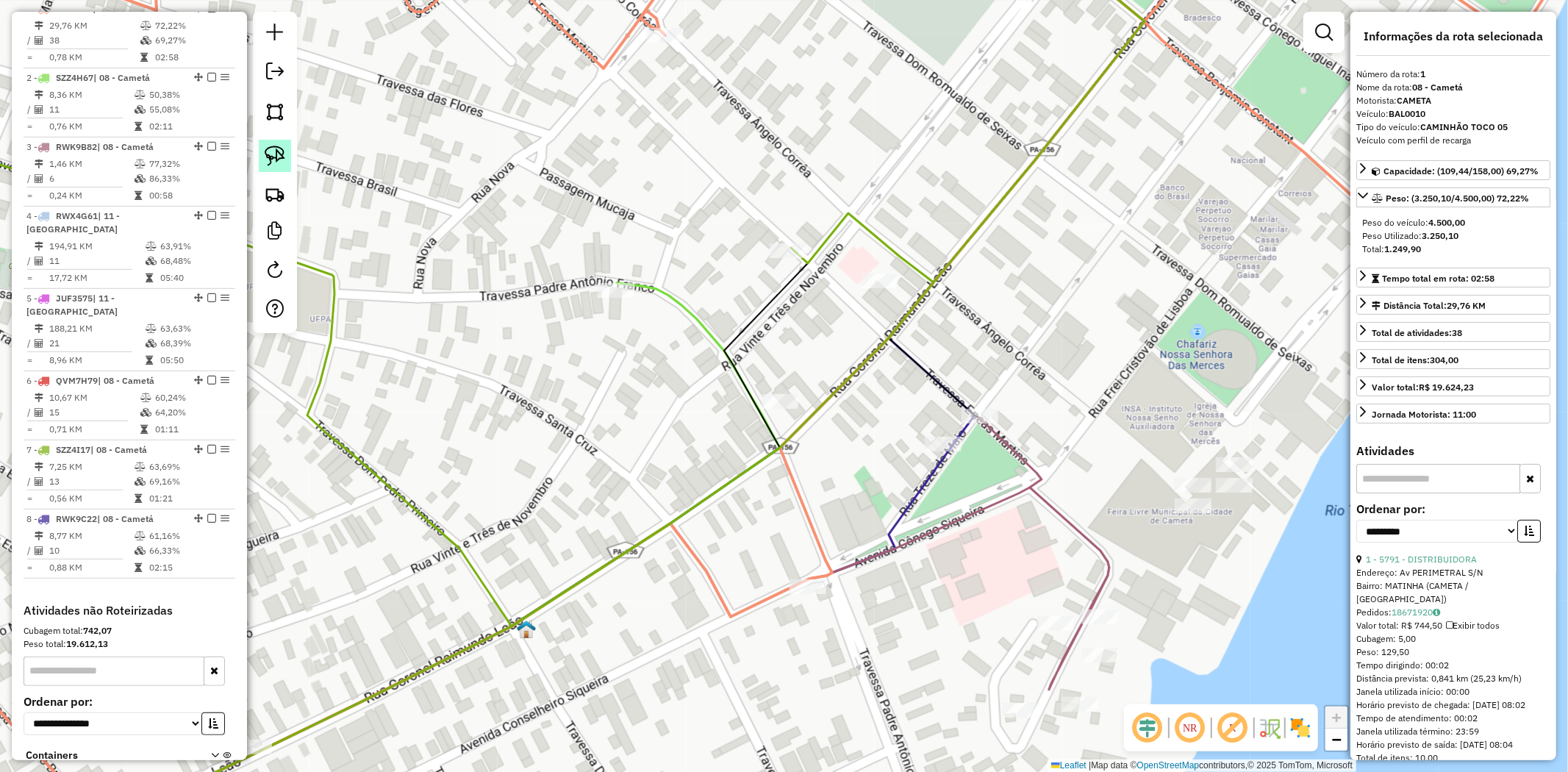
click at [272, 148] on img at bounding box center [275, 156] width 21 height 21
drag, startPoint x: 948, startPoint y: 262, endPoint x: 857, endPoint y: 325, distance: 110.7
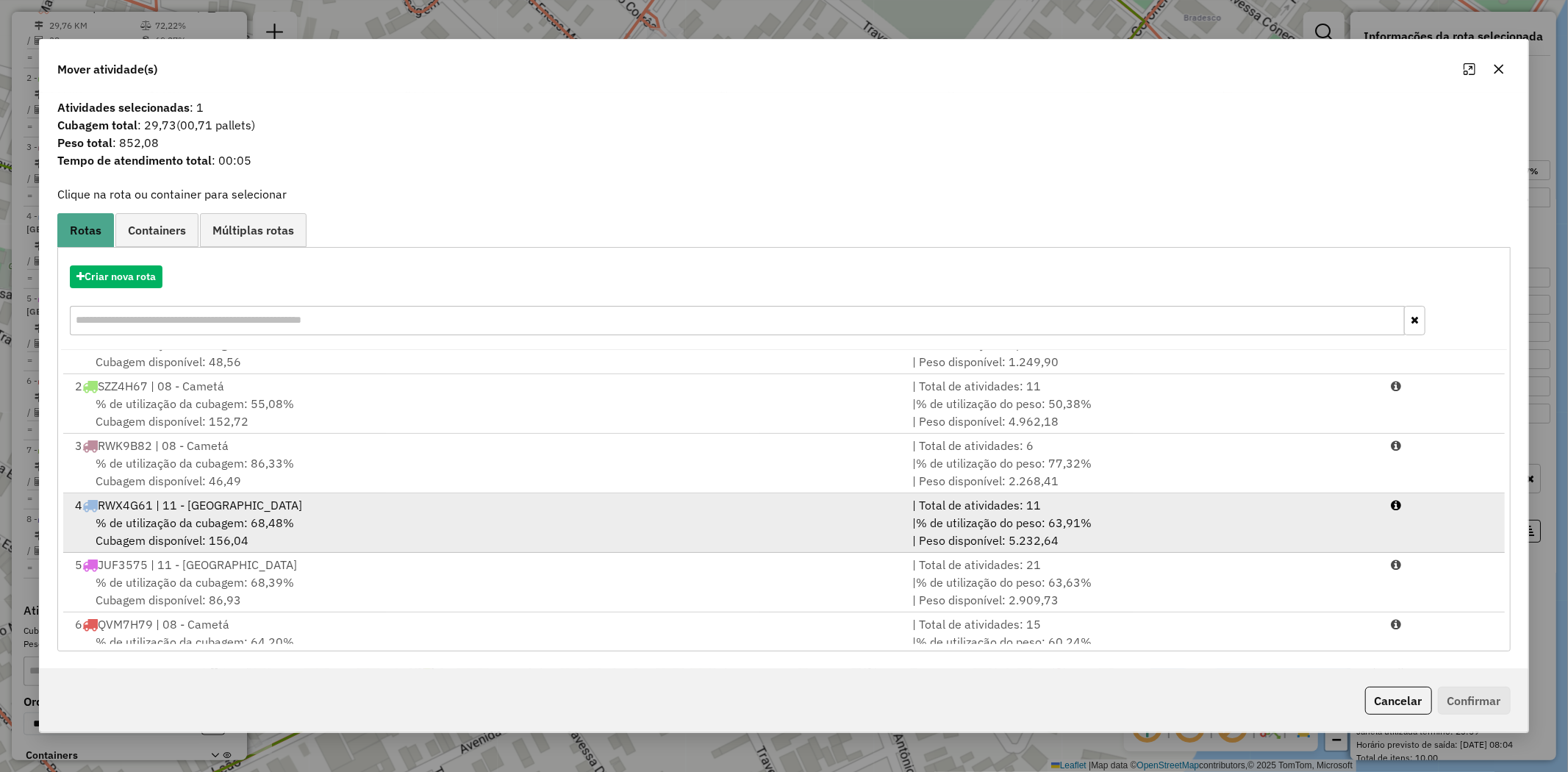
scroll to position [0, 0]
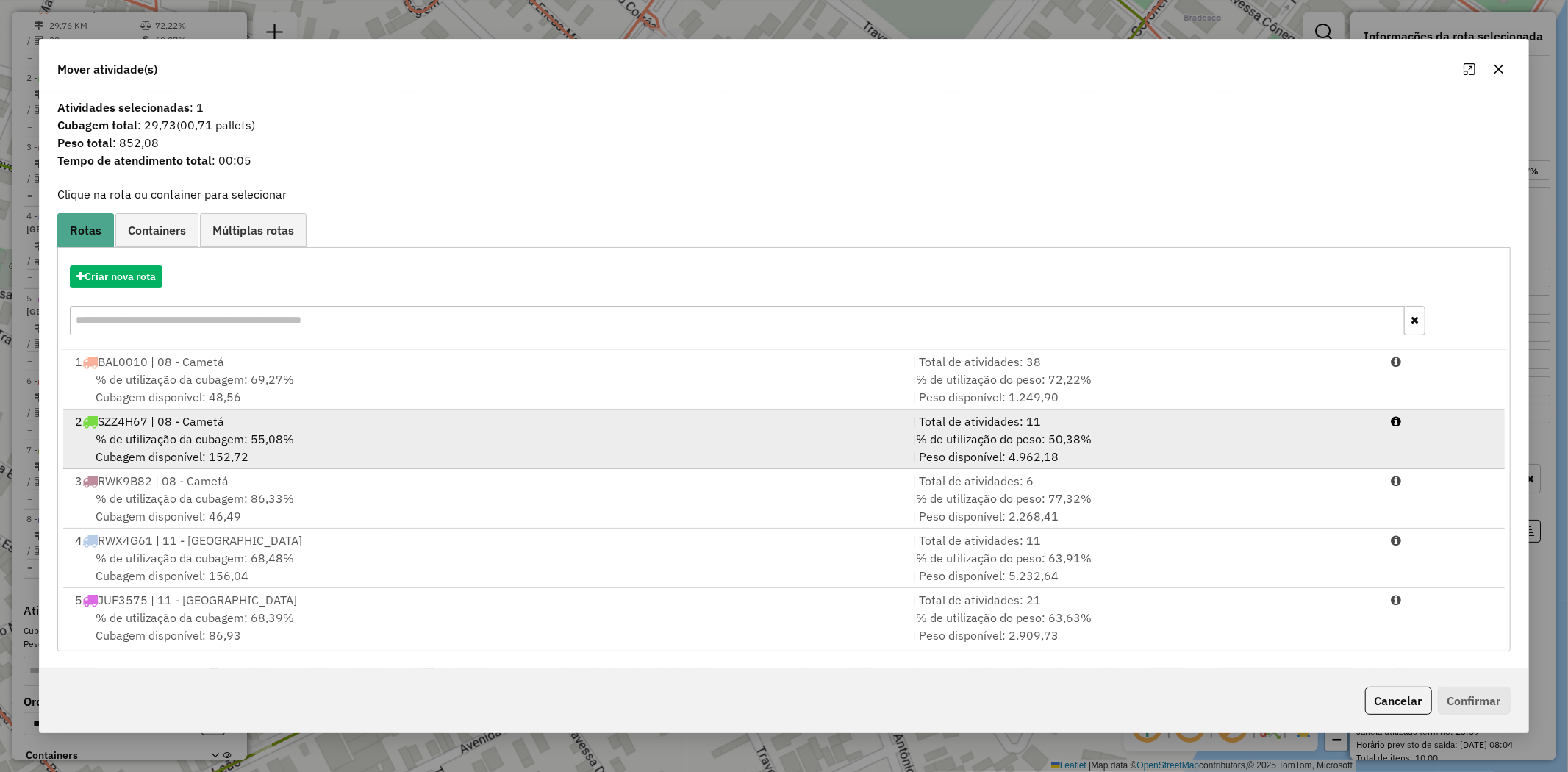
click at [160, 432] on span "% de utilização da cubagem: 55,08%" at bounding box center [194, 439] width 199 height 15
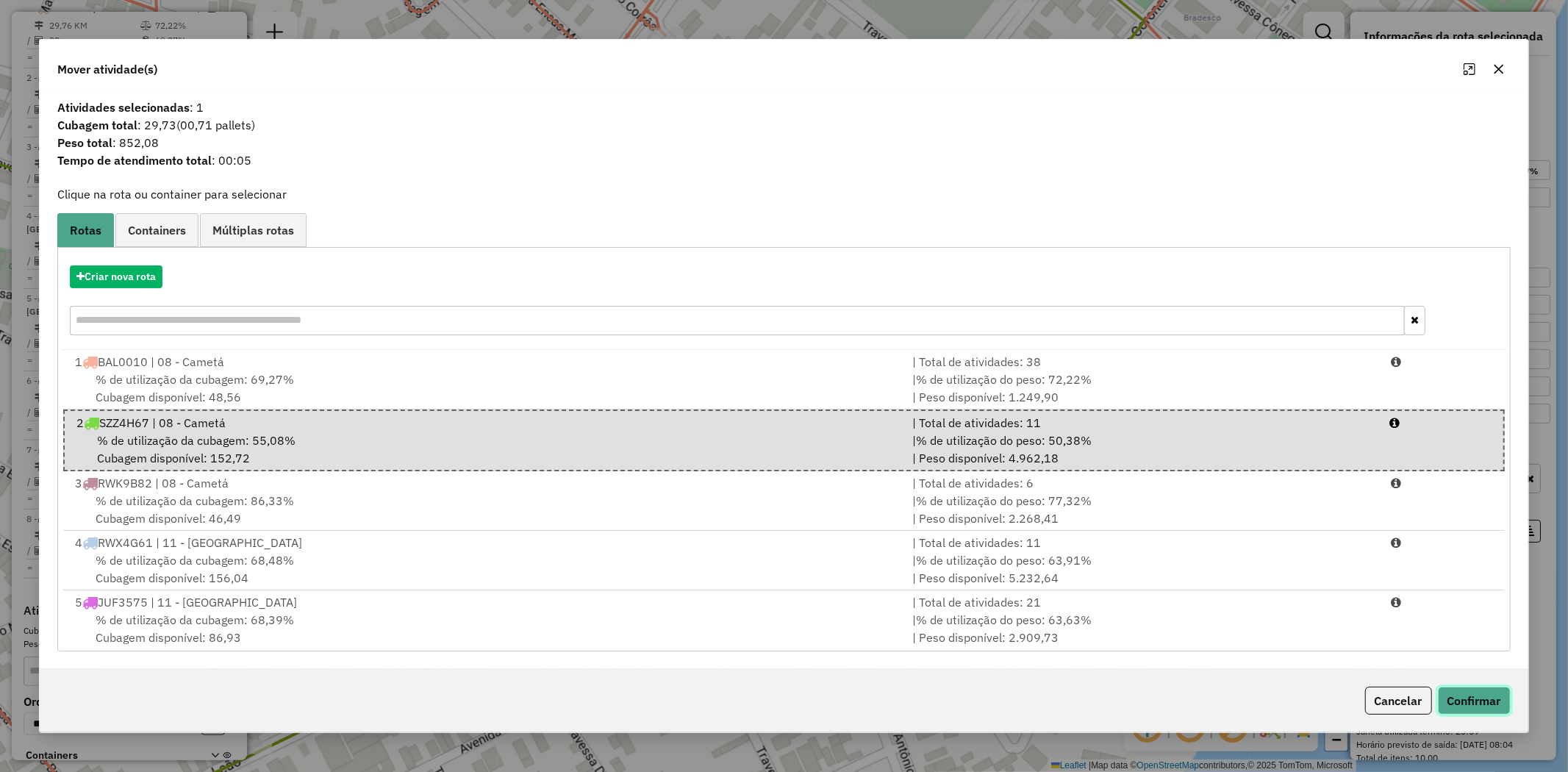
click at [1478, 699] on button "Confirmar" at bounding box center [1474, 701] width 73 height 28
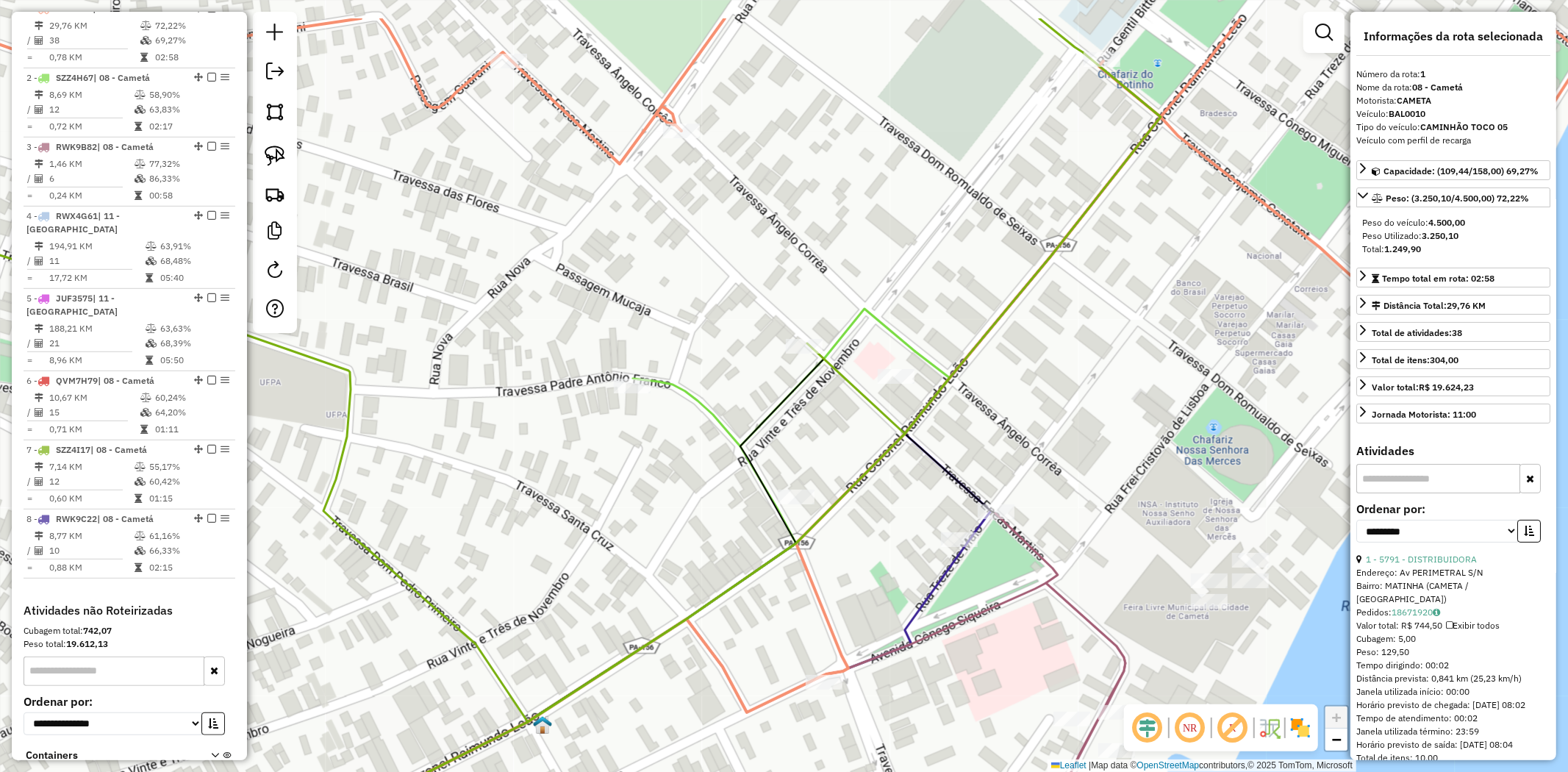
drag, startPoint x: 703, startPoint y: 328, endPoint x: 717, endPoint y: 414, distance: 87.1
click at [717, 414] on icon at bounding box center [493, 627] width 845 height 636
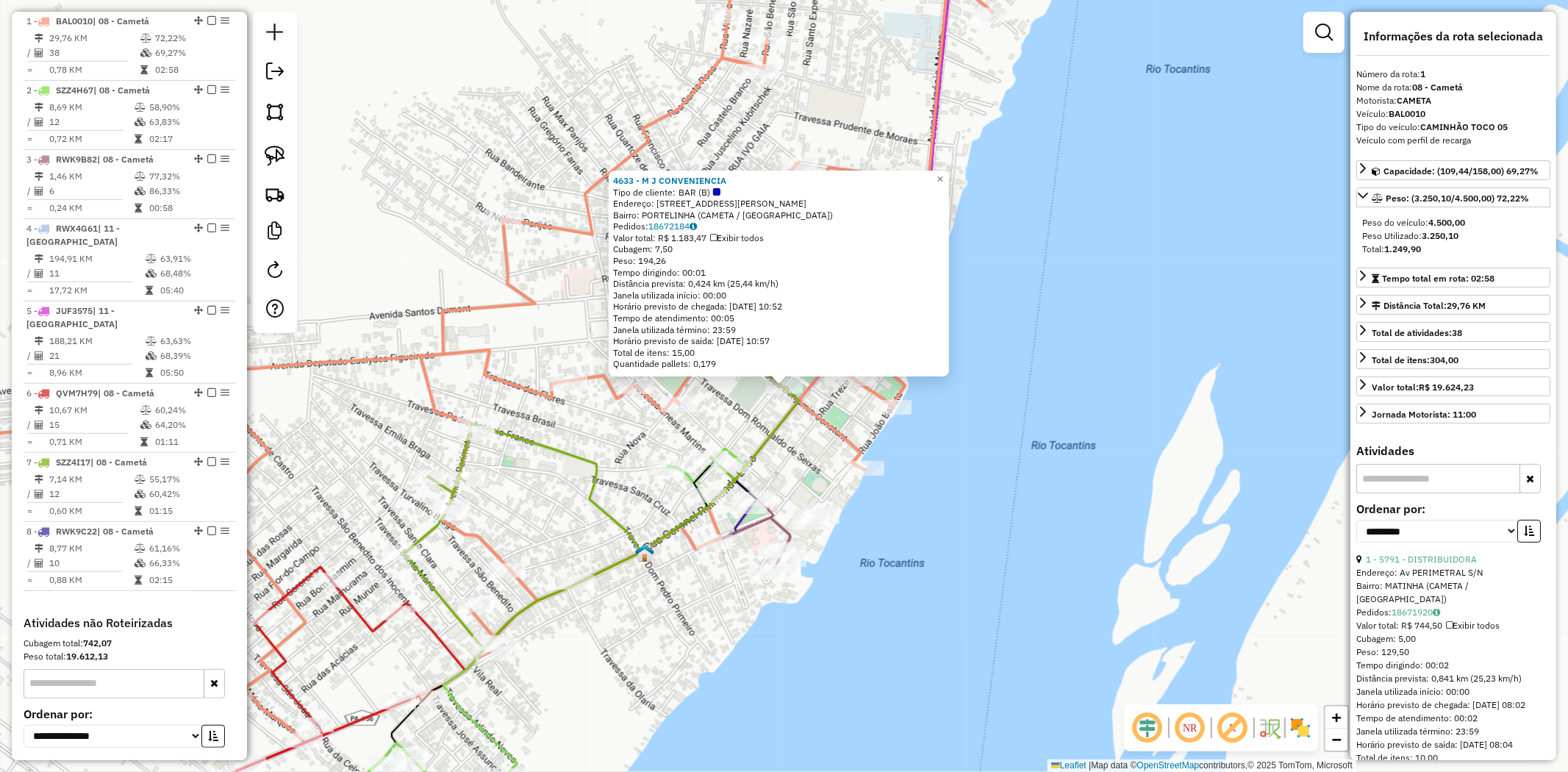
scroll to position [569, 0]
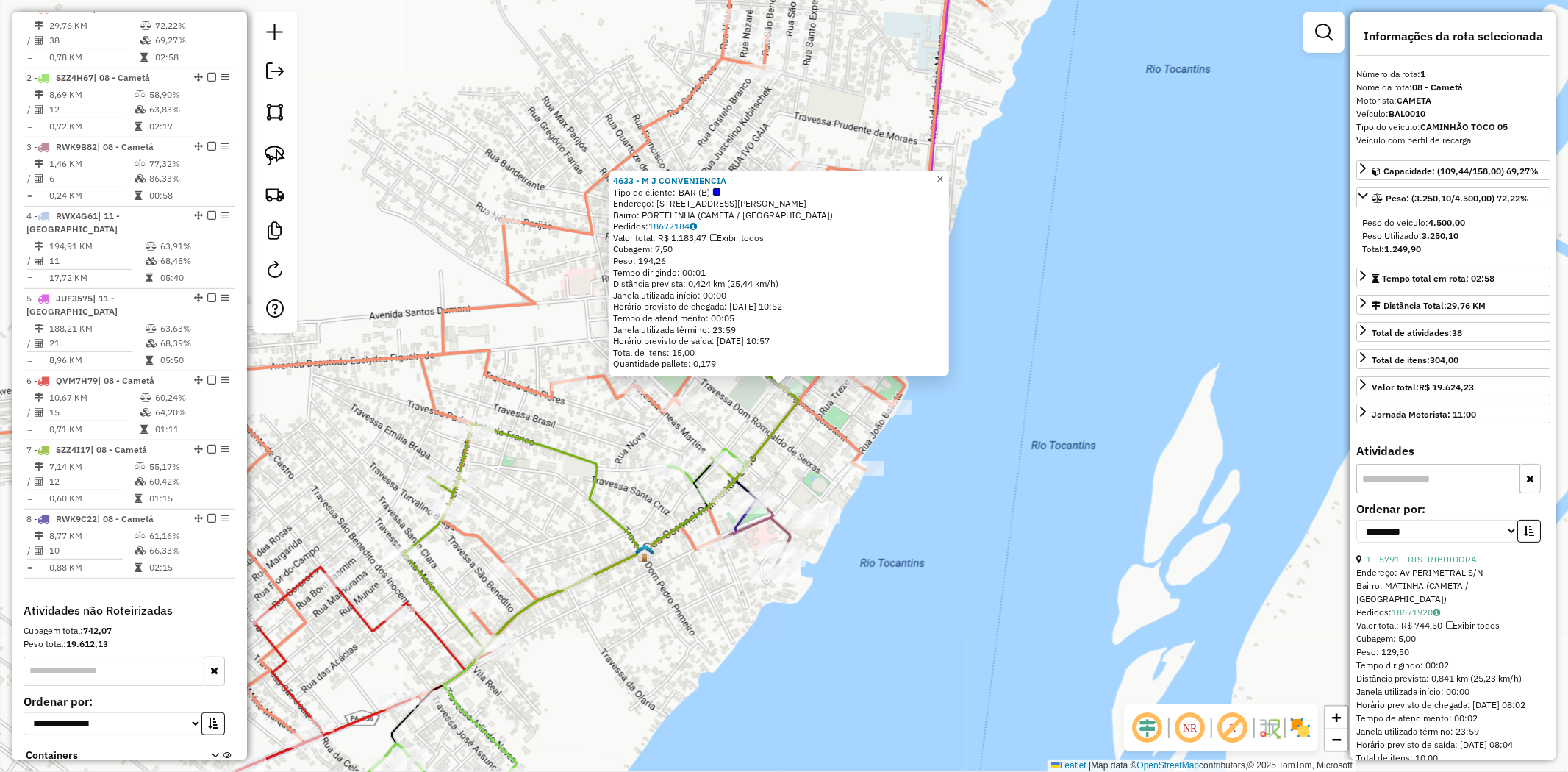
click at [943, 175] on span "×" at bounding box center [940, 179] width 7 height 13
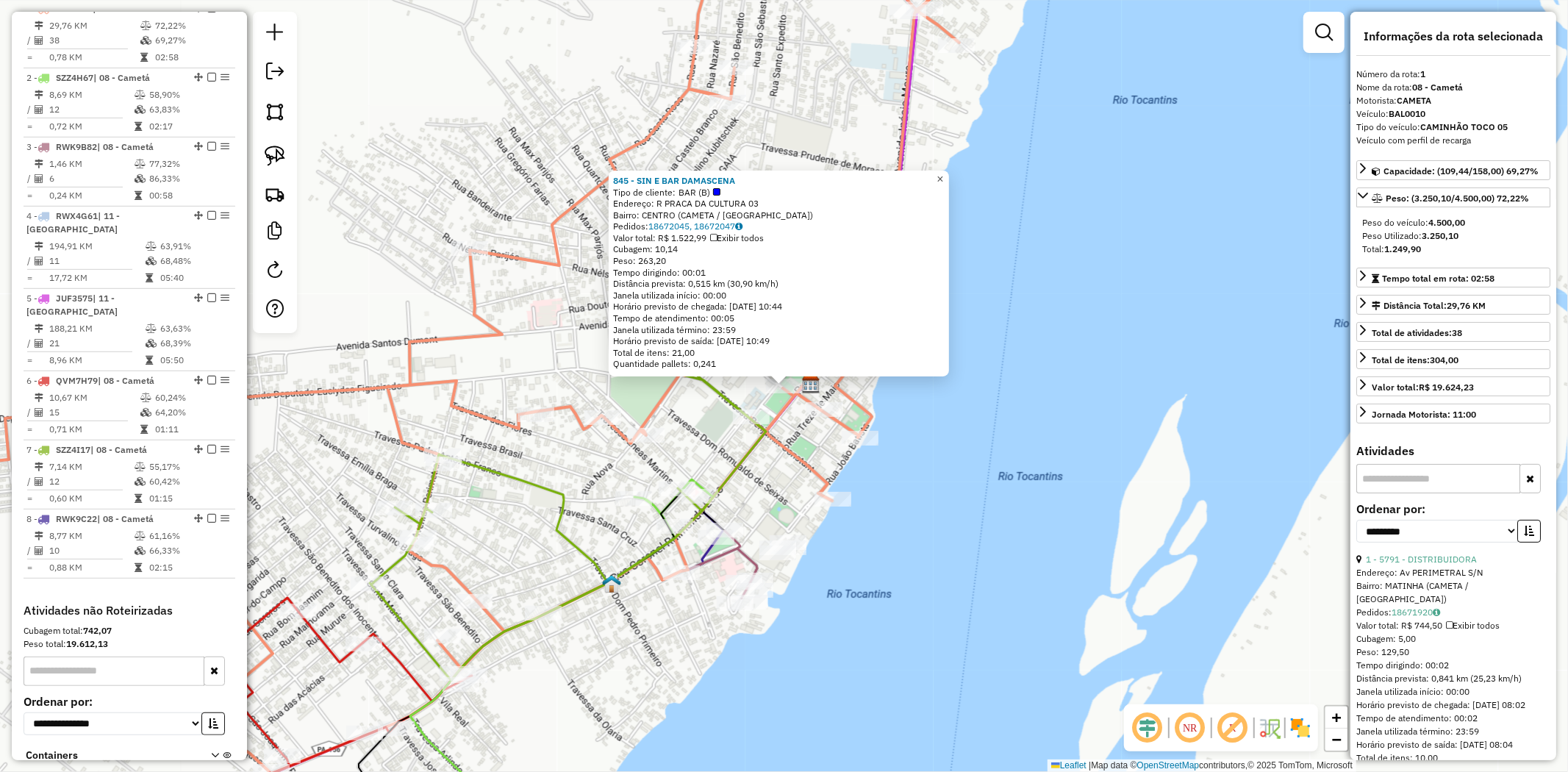
click at [943, 174] on span "×" at bounding box center [940, 179] width 7 height 13
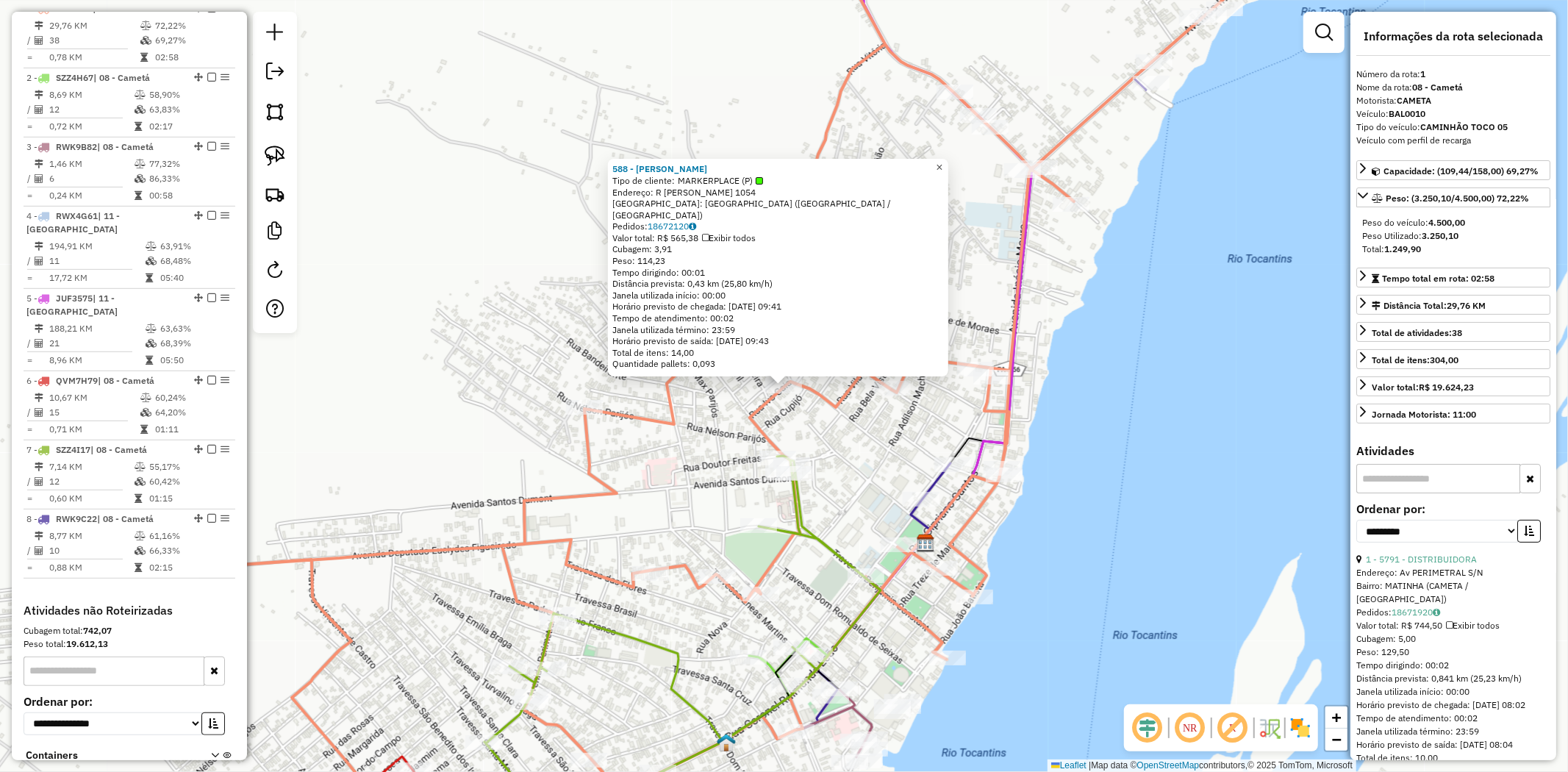
click at [943, 171] on span "×" at bounding box center [939, 167] width 7 height 13
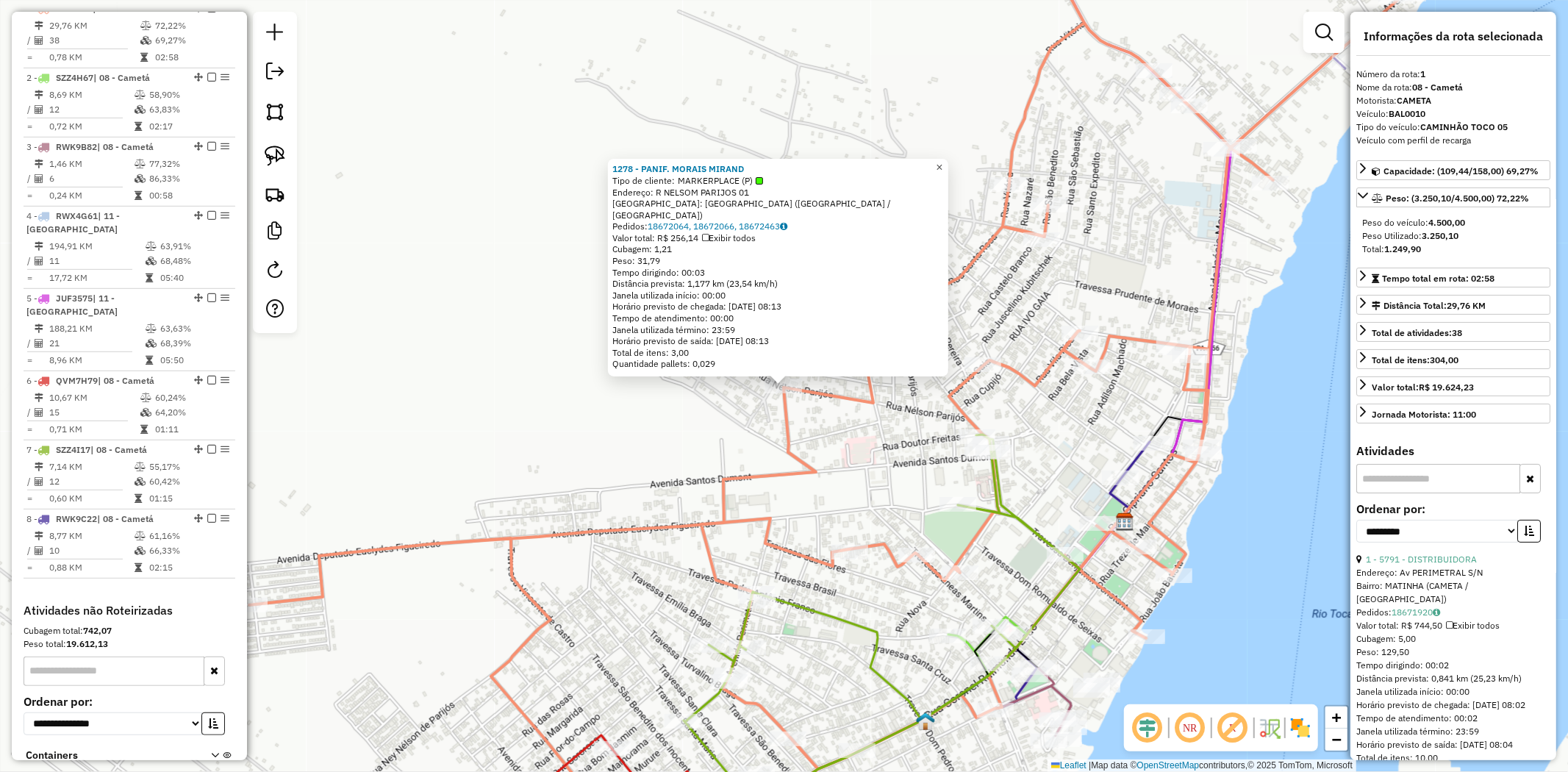
click at [943, 174] on span "×" at bounding box center [939, 167] width 7 height 13
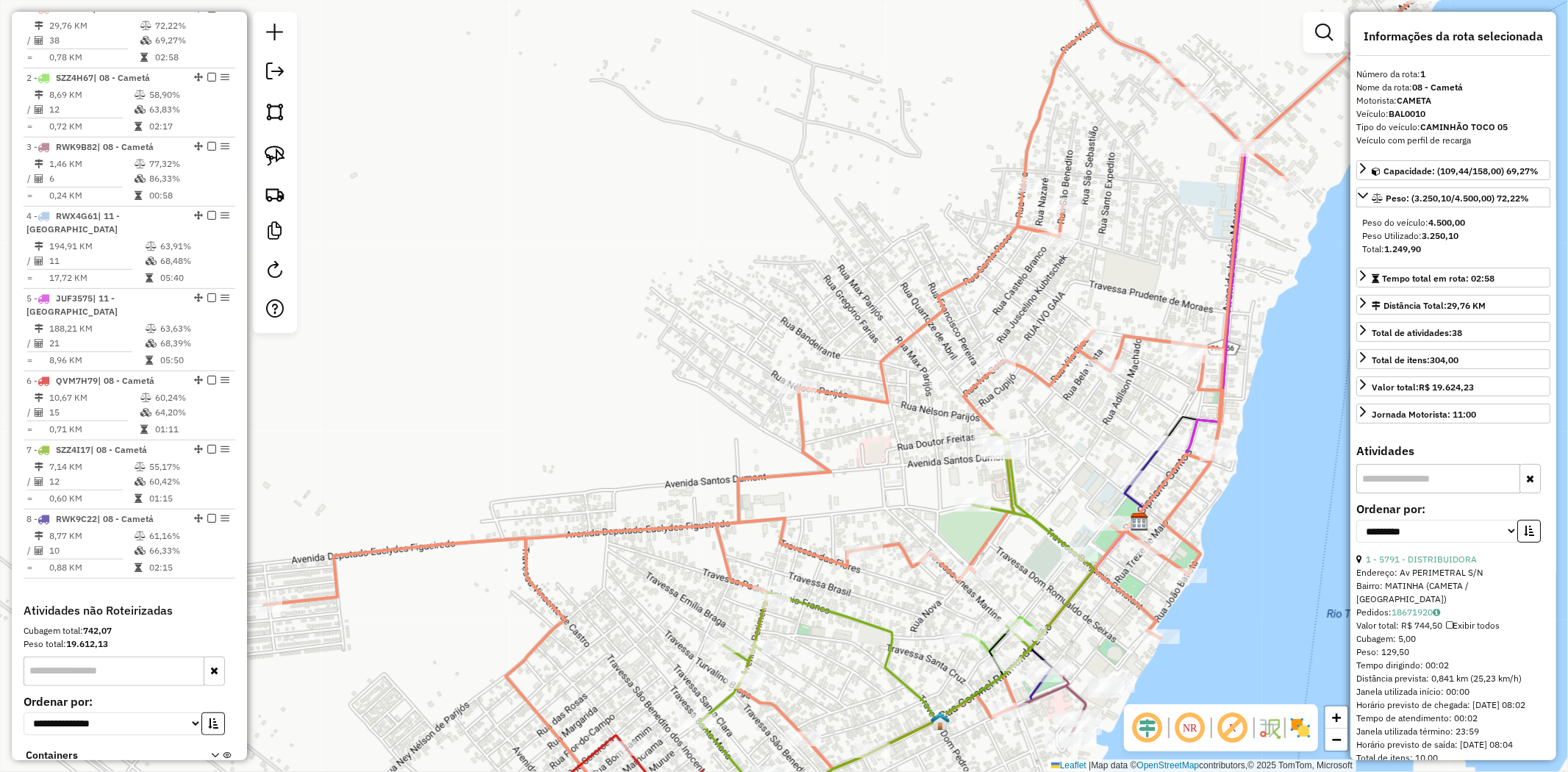
drag, startPoint x: 603, startPoint y: 424, endPoint x: 1037, endPoint y: 312, distance: 448.2
click at [1035, 312] on div "Janela de atendimento Grade de atendimento Capacidade Transportadoras Veículos …" at bounding box center [784, 386] width 1568 height 772
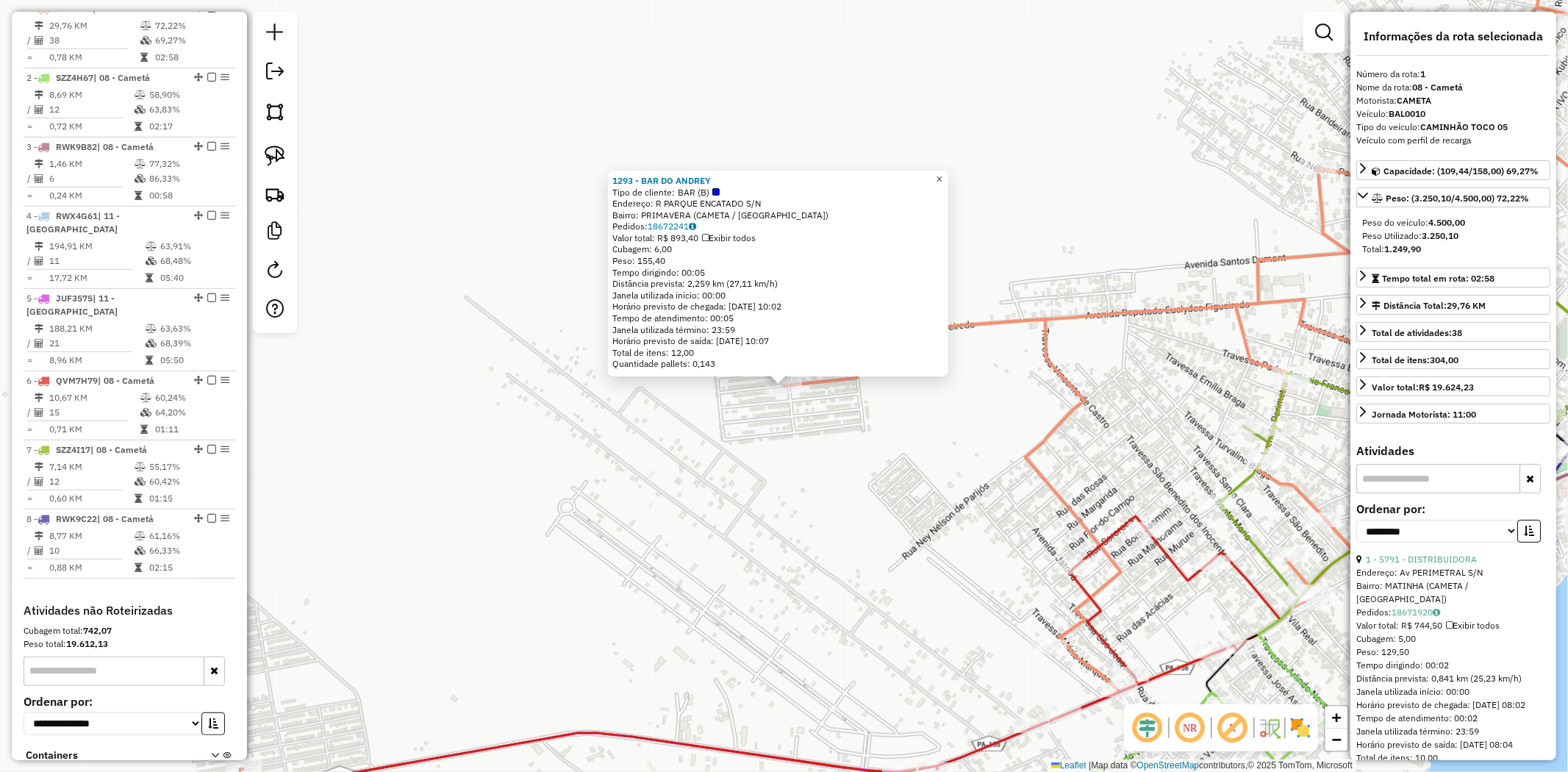
click at [943, 173] on span "×" at bounding box center [939, 179] width 7 height 13
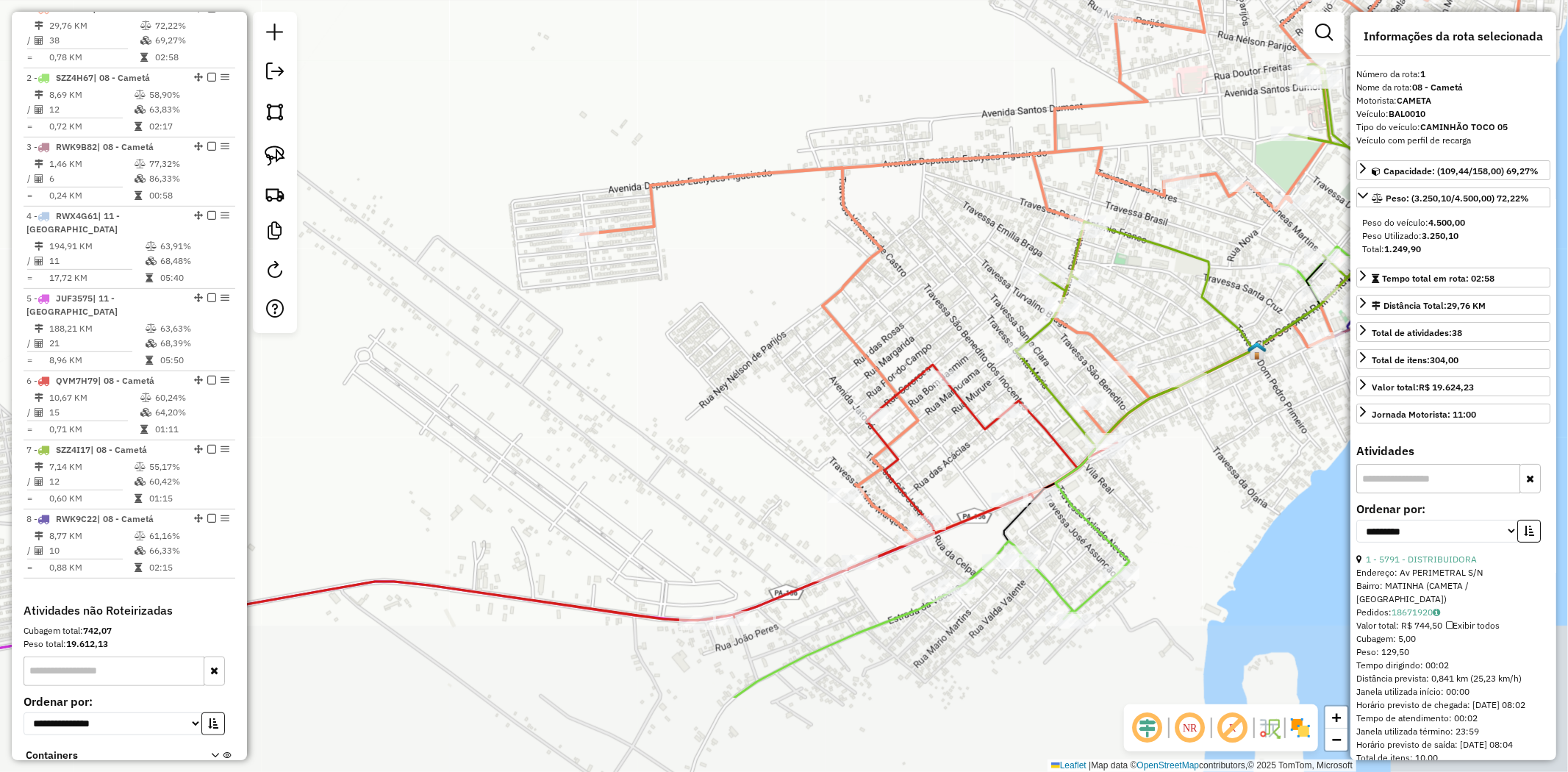
drag, startPoint x: 870, startPoint y: 259, endPoint x: 736, endPoint y: 208, distance: 143.4
click at [736, 208] on div "Janela de atendimento Grade de atendimento Capacidade Transportadoras Veículos …" at bounding box center [784, 386] width 1568 height 772
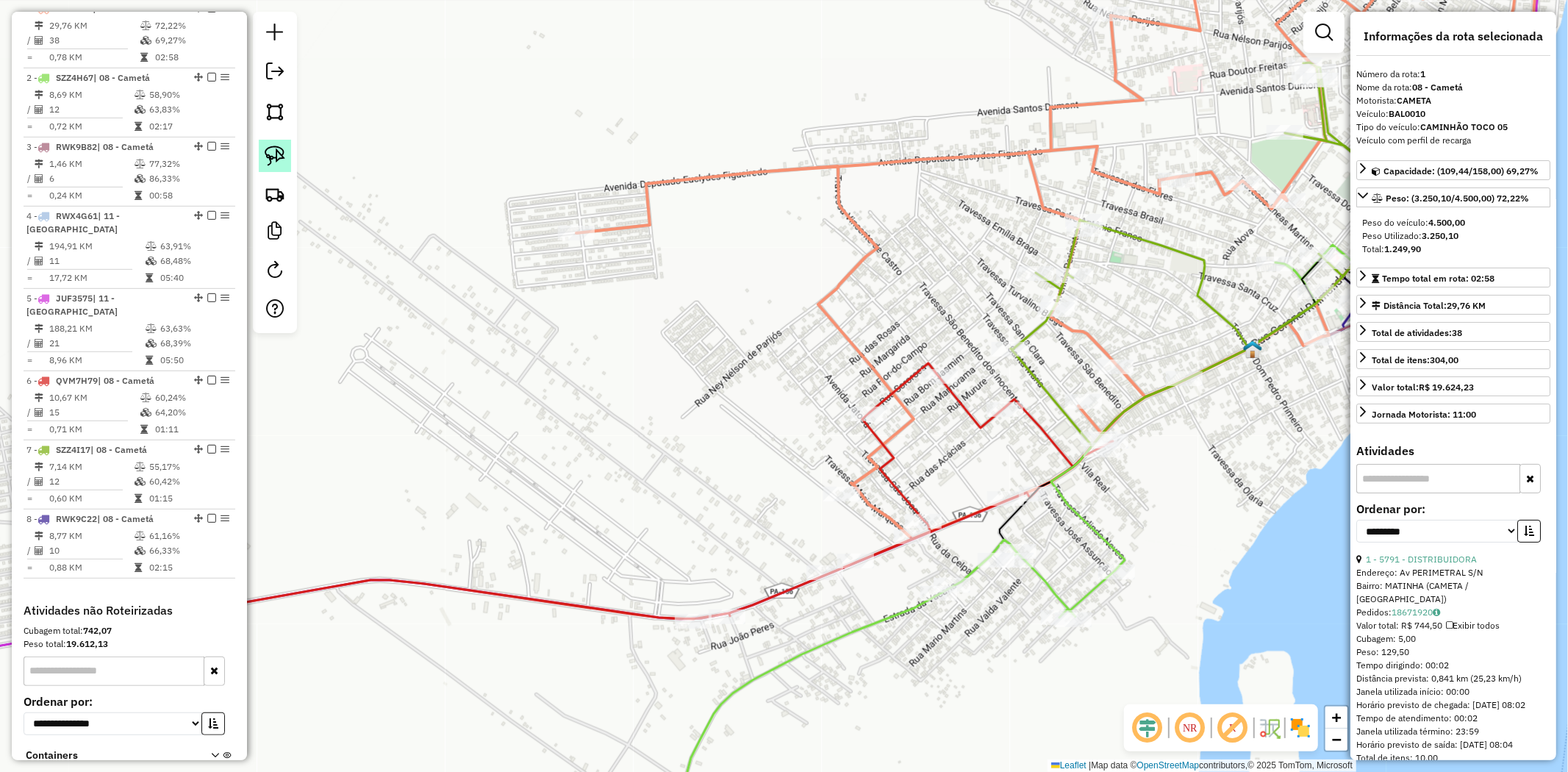
click at [280, 158] on img at bounding box center [275, 156] width 21 height 21
drag, startPoint x: 553, startPoint y: 230, endPoint x: 613, endPoint y: 230, distance: 60.0
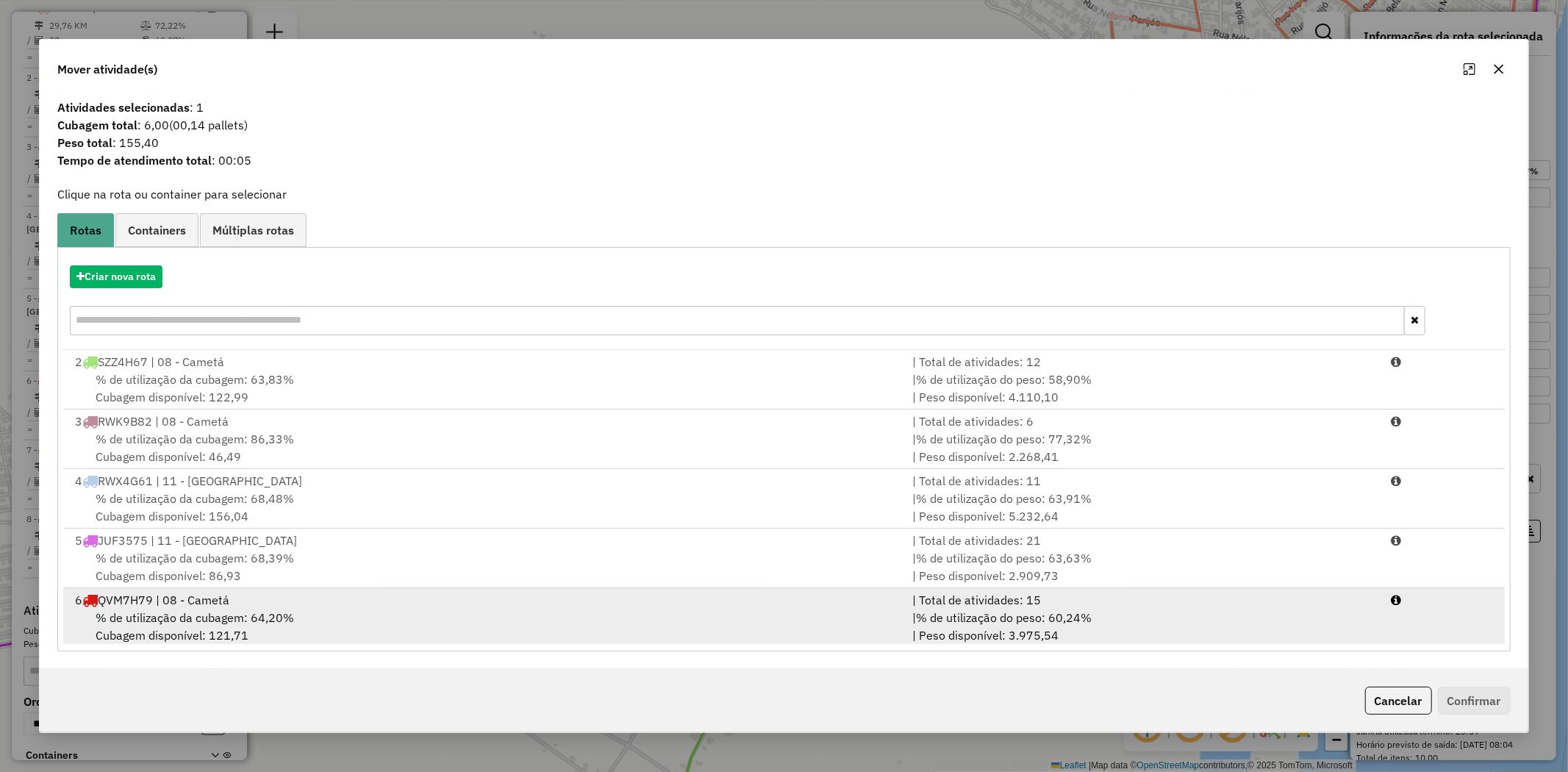
scroll to position [123, 0]
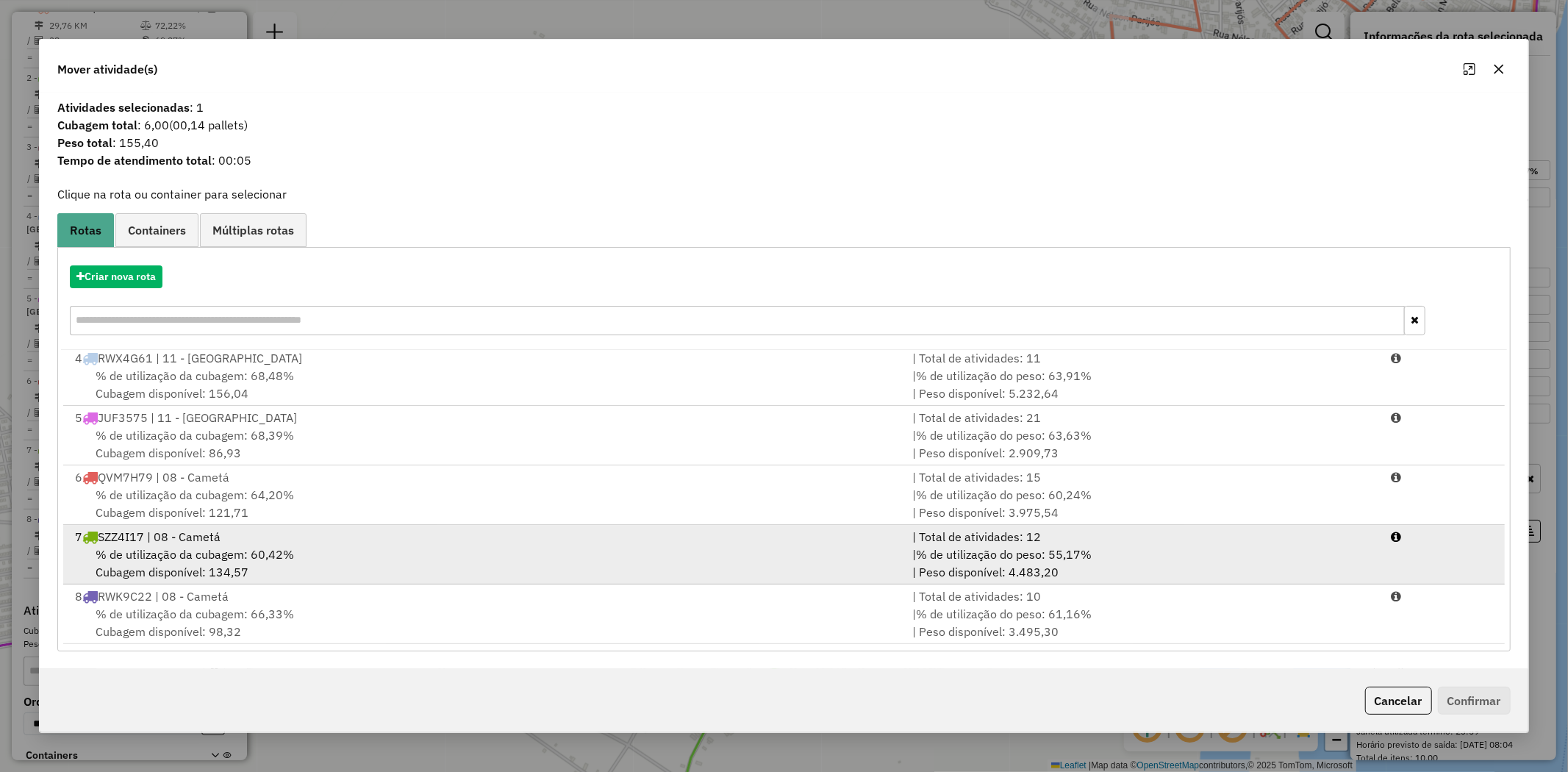
click at [189, 553] on span "% de utilização da cubagem: 60,42%" at bounding box center [194, 554] width 199 height 15
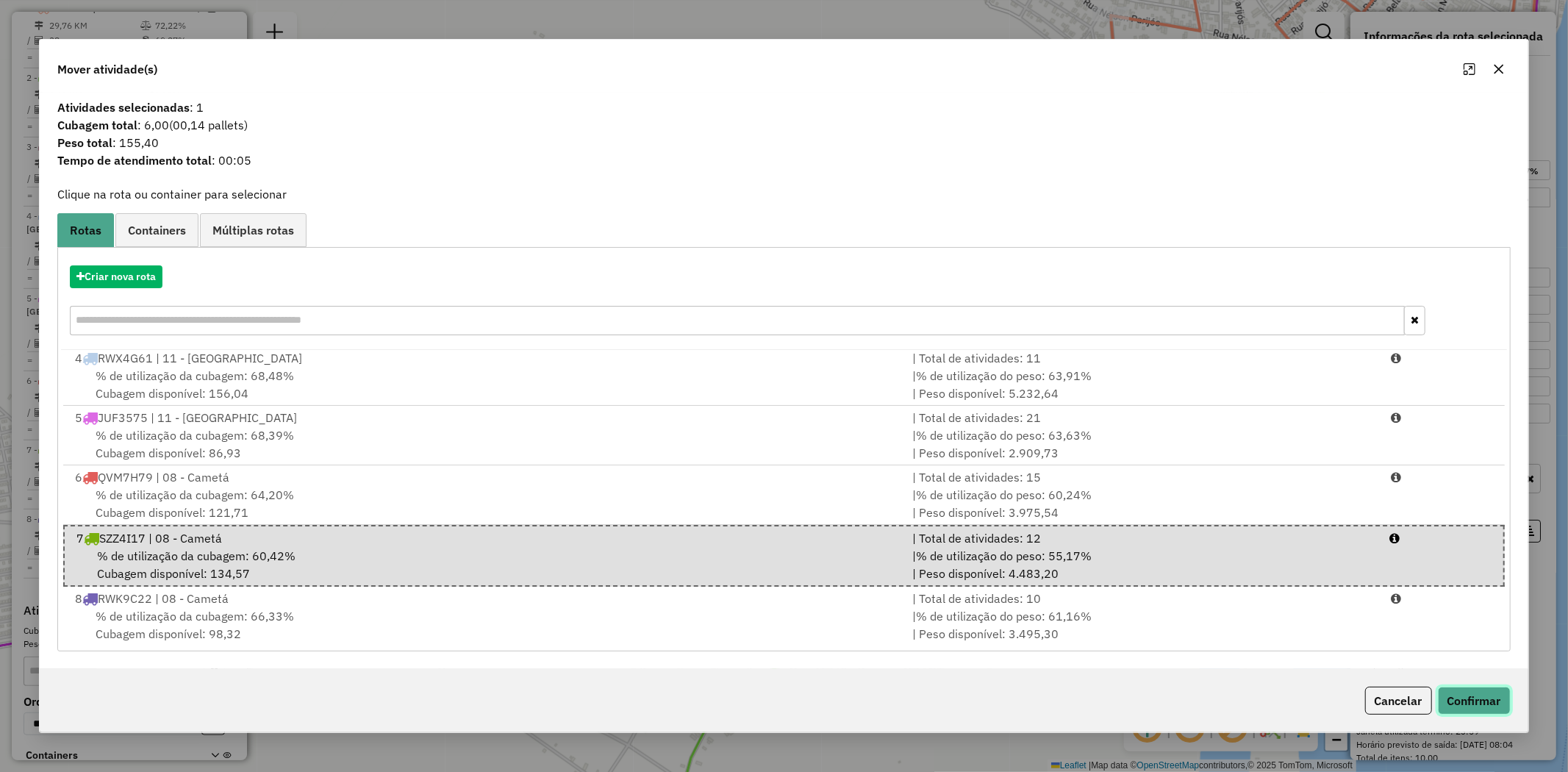
click at [1483, 695] on button "Confirmar" at bounding box center [1474, 701] width 73 height 28
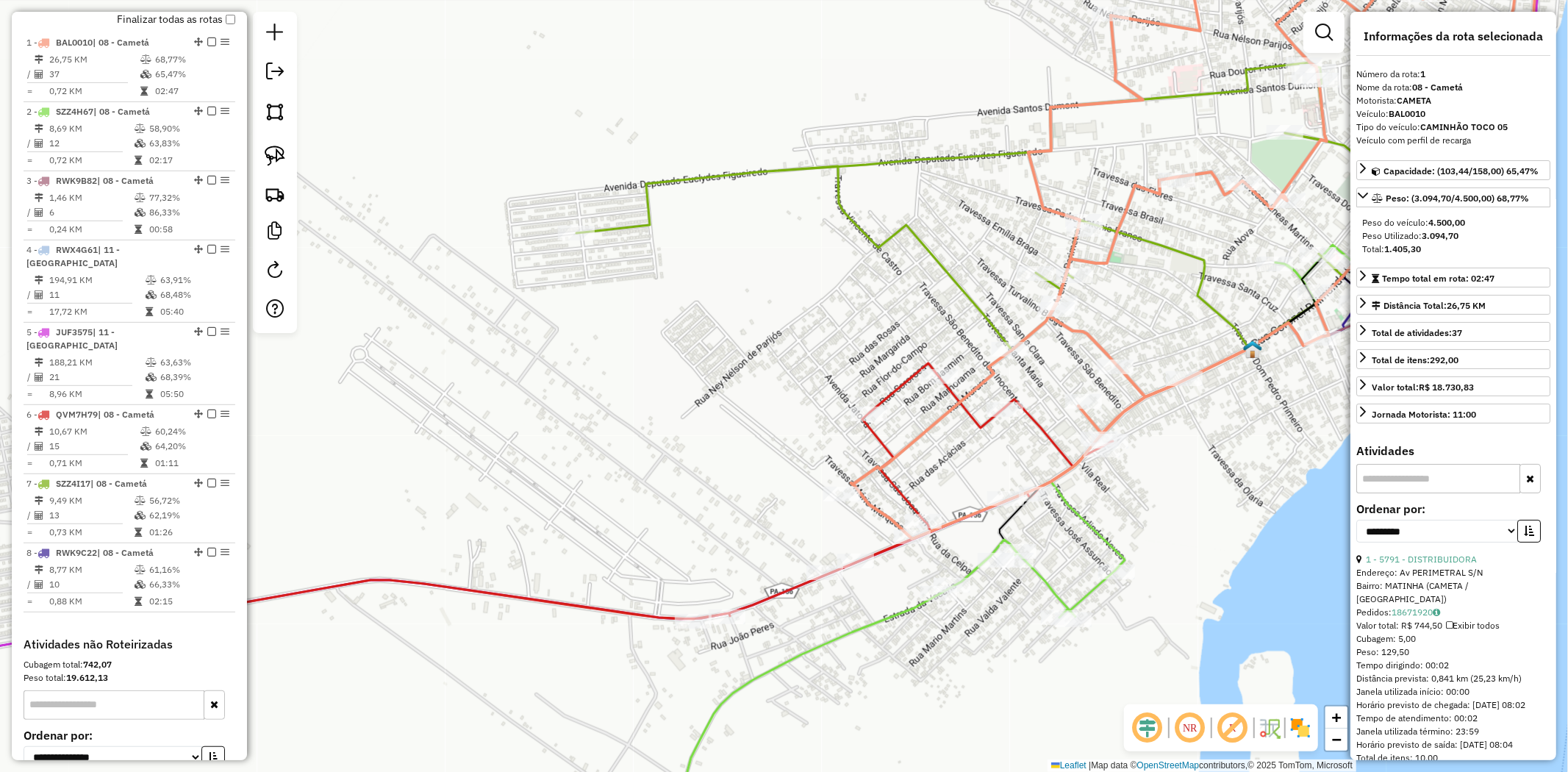
scroll to position [569, 0]
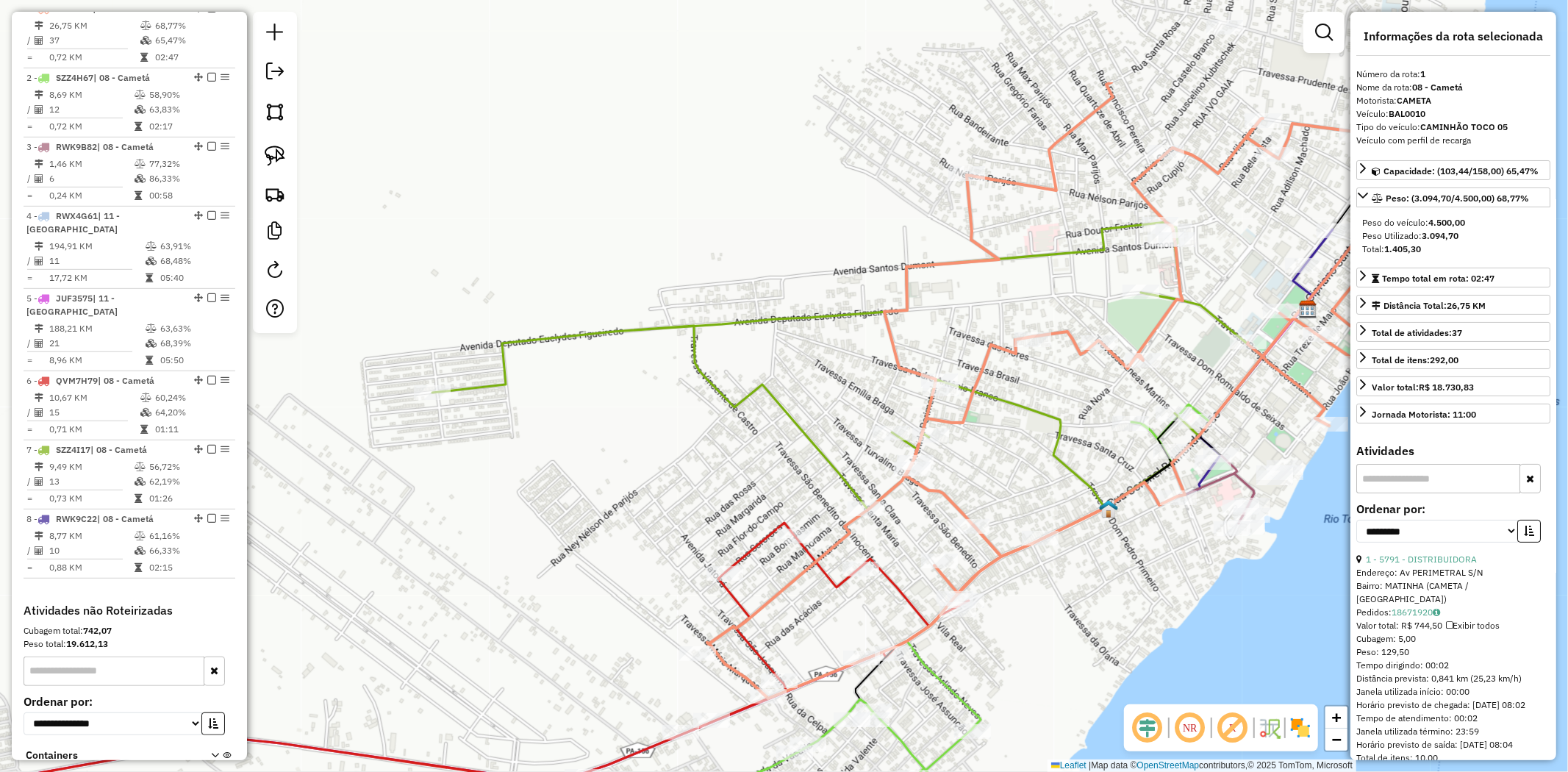
drag, startPoint x: 754, startPoint y: 393, endPoint x: 523, endPoint y: 584, distance: 299.7
click at [422, 652] on div "Janela de atendimento Grade de atendimento Capacidade Transportadoras Veículos …" at bounding box center [784, 386] width 1568 height 772
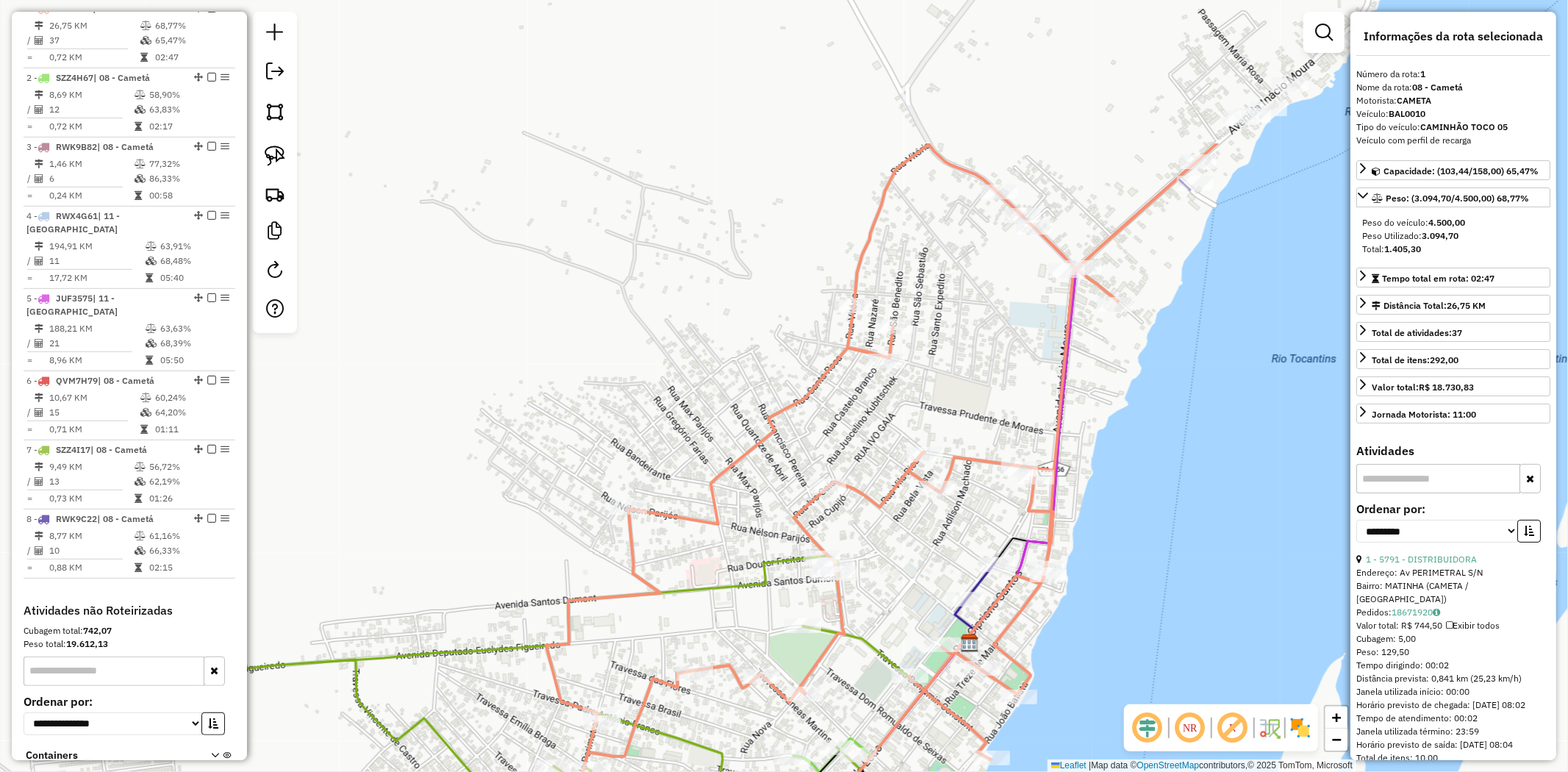
drag, startPoint x: 1051, startPoint y: 380, endPoint x: 938, endPoint y: 571, distance: 221.9
click at [938, 571] on div "Janela de atendimento Grade de atendimento Capacidade Transportadoras Veículos …" at bounding box center [784, 386] width 1568 height 772
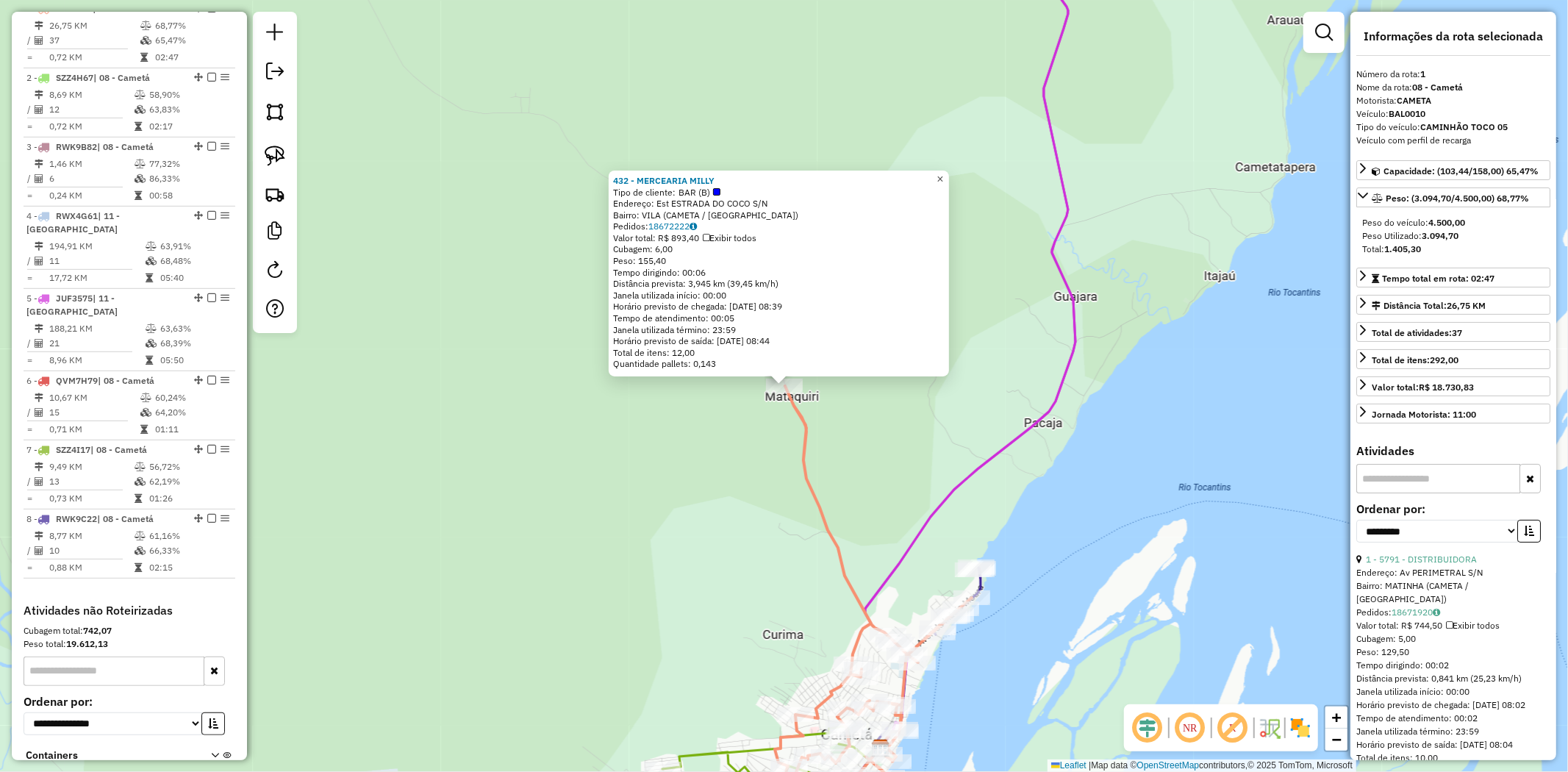
click at [943, 177] on span "×" at bounding box center [940, 179] width 7 height 13
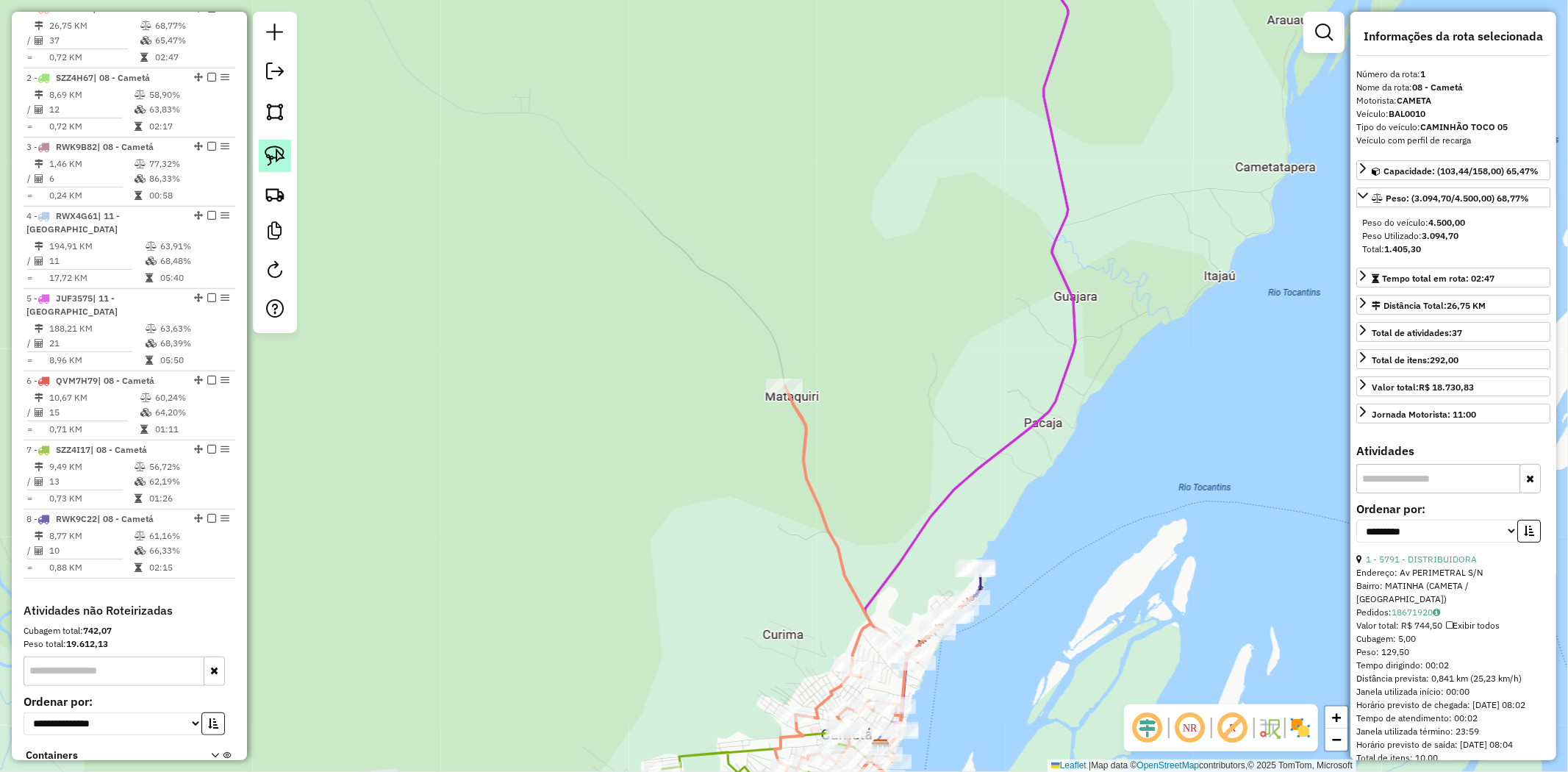
click at [287, 159] on link at bounding box center [275, 156] width 33 height 33
drag, startPoint x: 698, startPoint y: 277, endPoint x: 857, endPoint y: 386, distance: 192.8
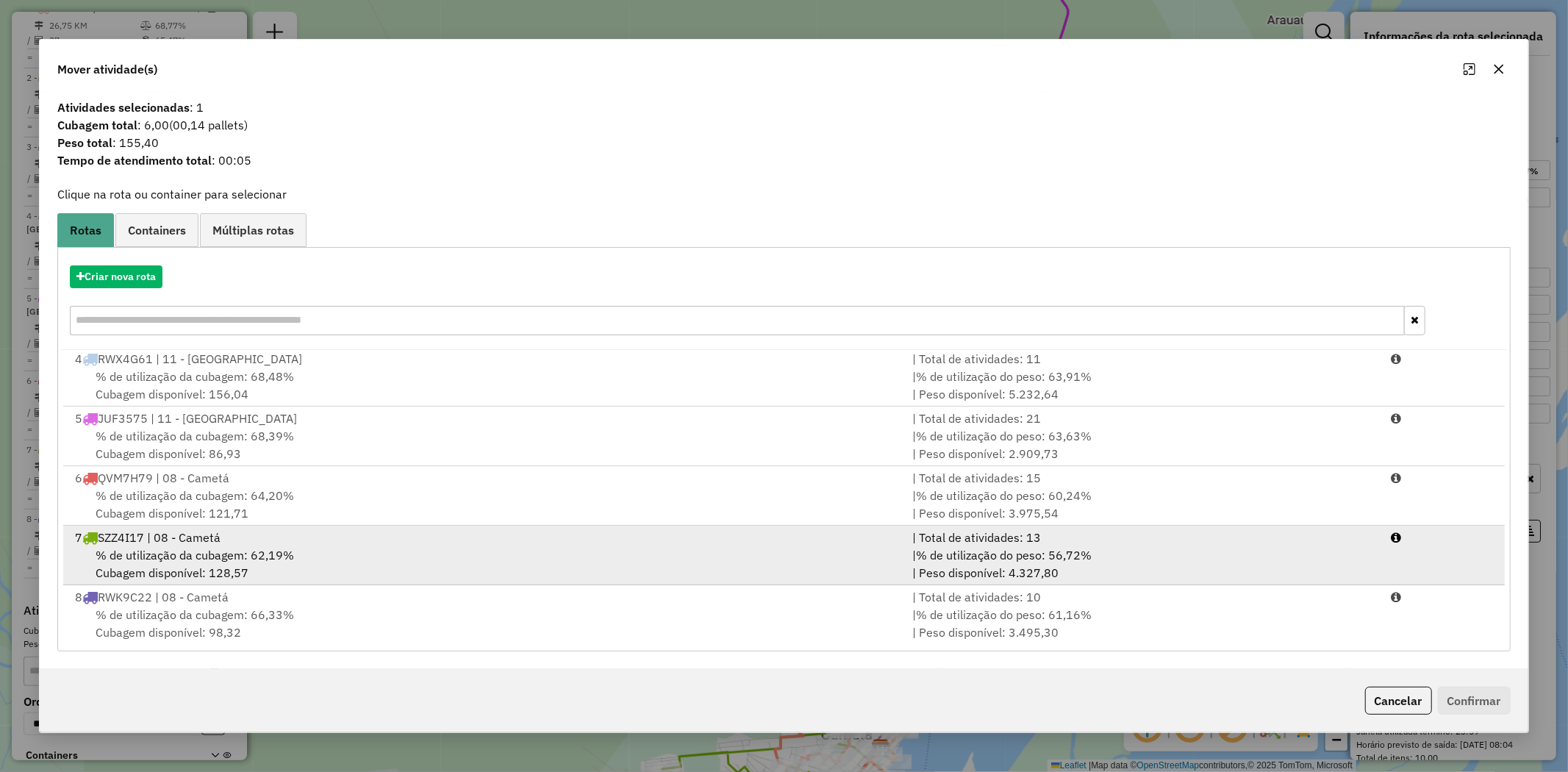
scroll to position [123, 0]
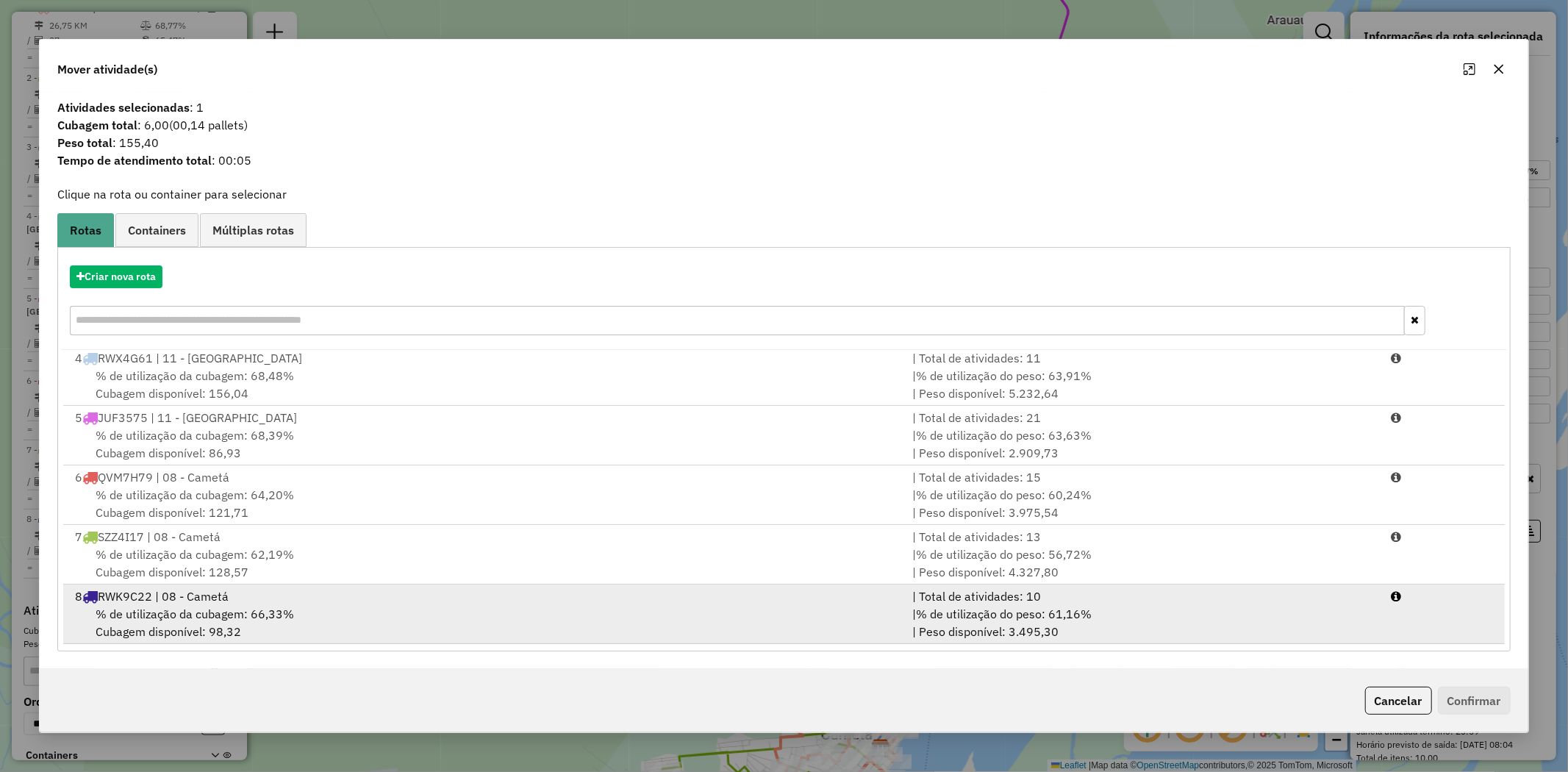
click at [194, 601] on div "8 RWK9C22 | 08 - Cametá" at bounding box center [484, 596] width 837 height 18
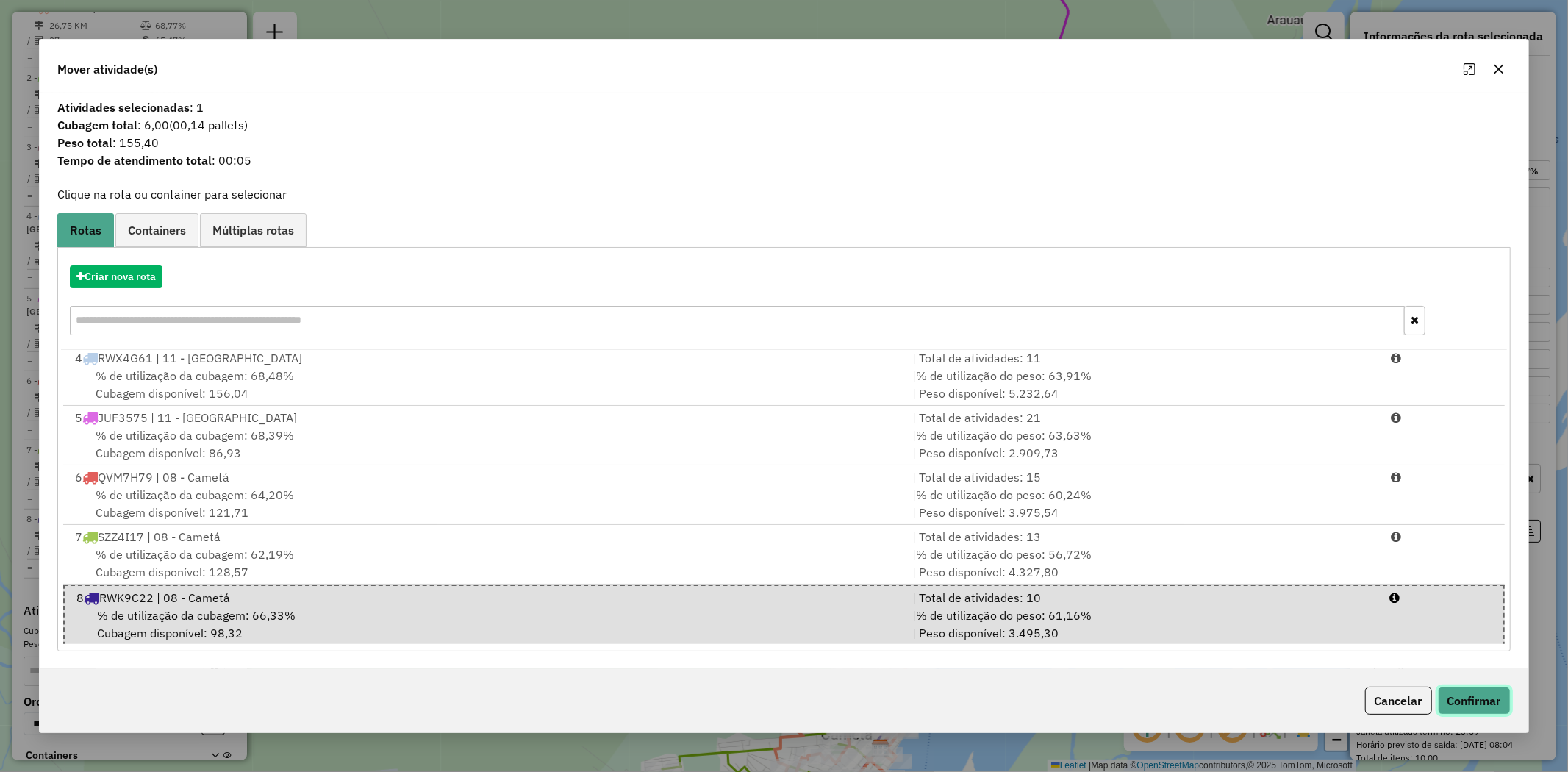
click at [1505, 699] on button "Confirmar" at bounding box center [1474, 701] width 73 height 28
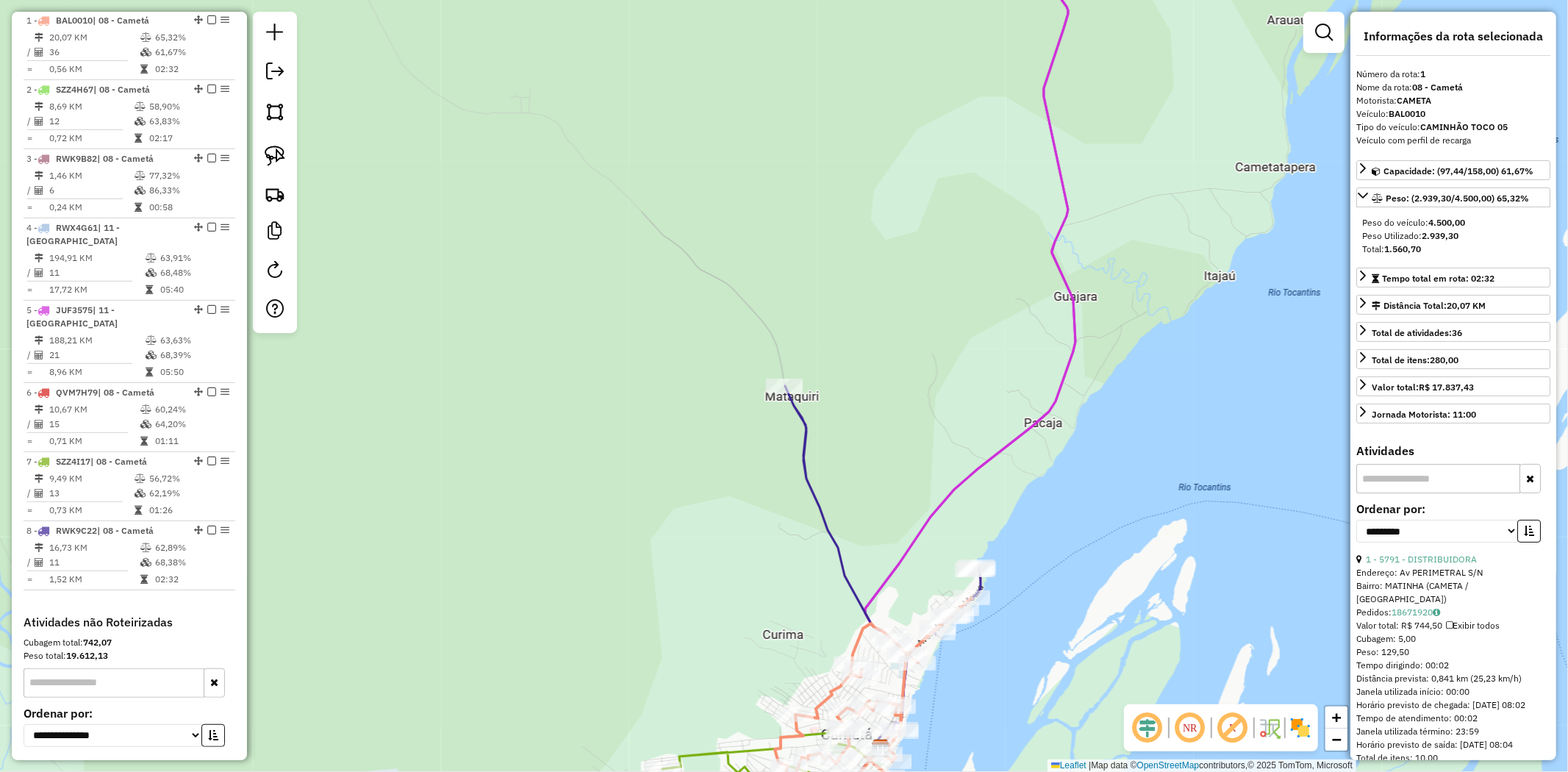
scroll to position [569, 0]
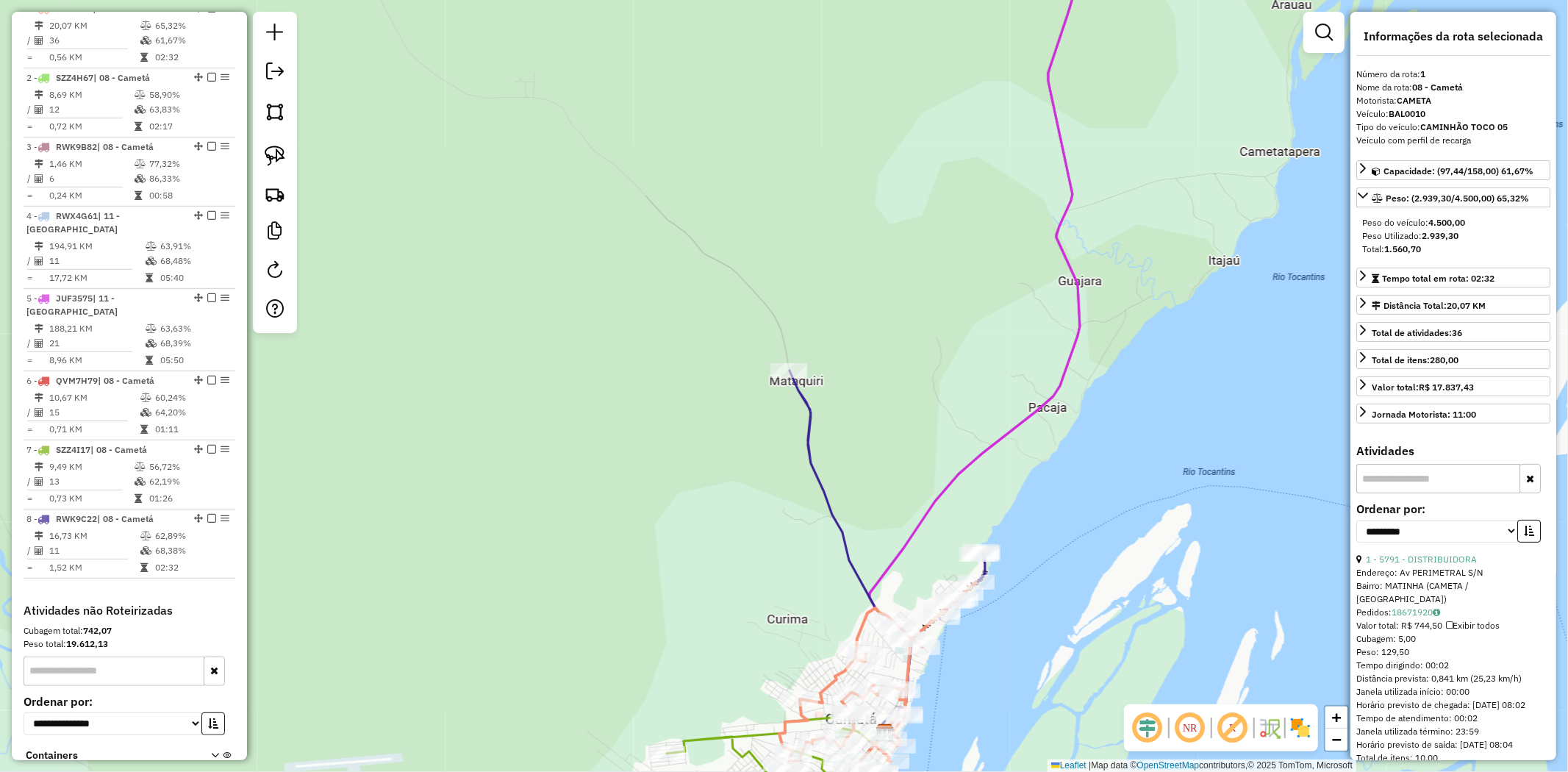
drag, startPoint x: 989, startPoint y: 679, endPoint x: 1001, endPoint y: 432, distance: 247.3
click at [1001, 437] on div "Janela de atendimento Grade de atendimento Capacidade Transportadoras Veículos …" at bounding box center [784, 386] width 1568 height 772
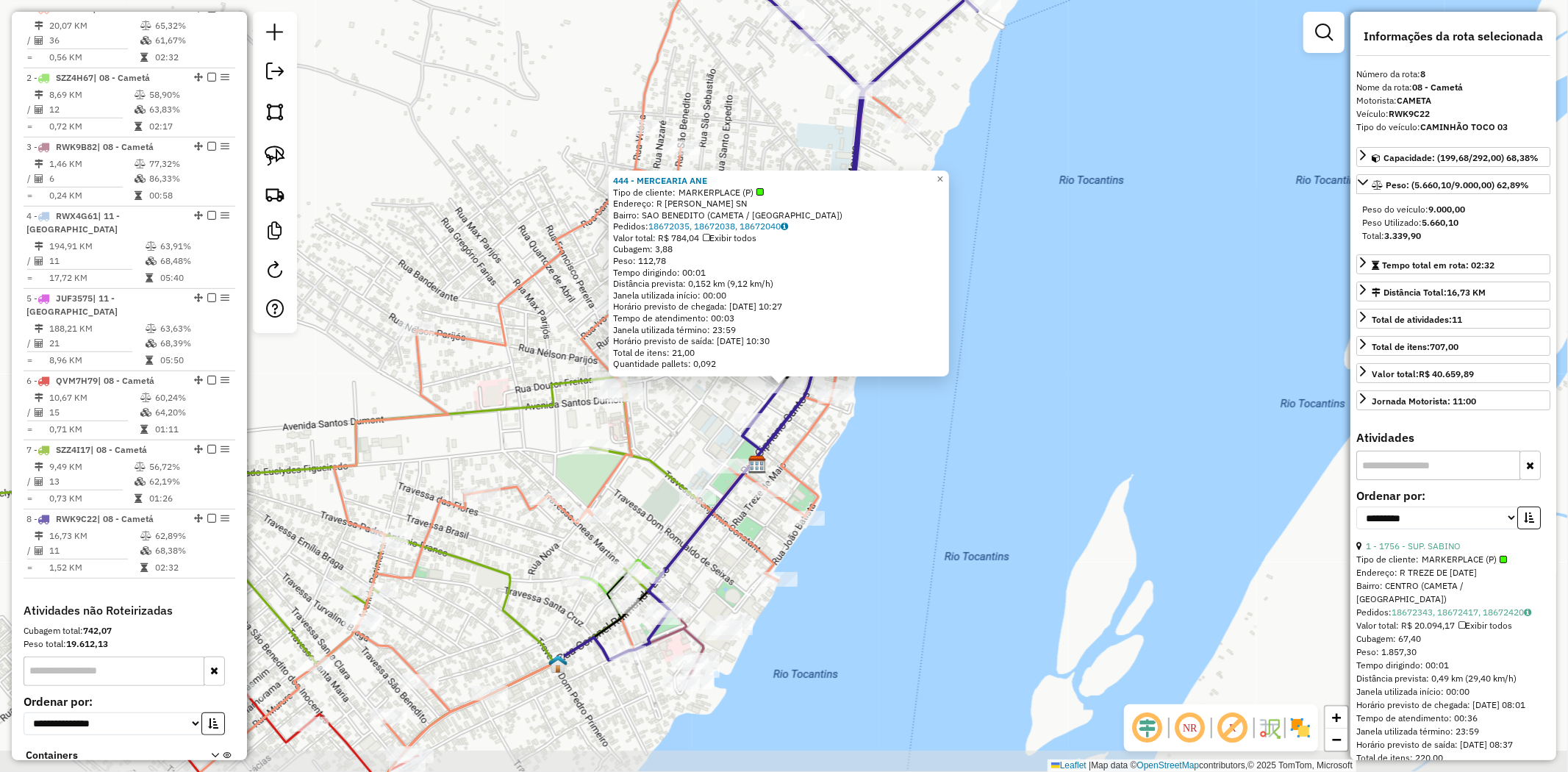
scroll to position [676, 0]
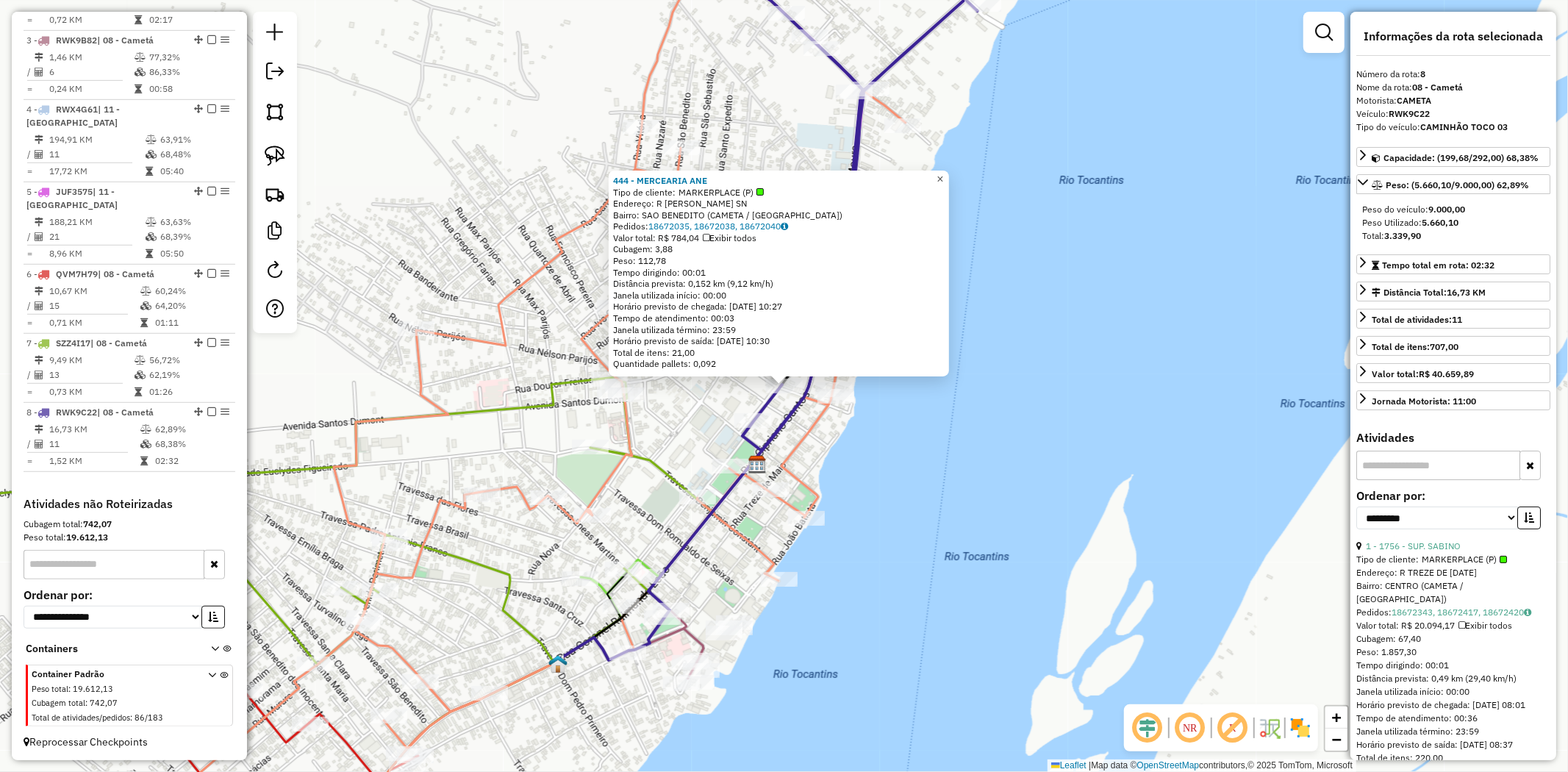
click at [943, 173] on span "×" at bounding box center [940, 179] width 7 height 13
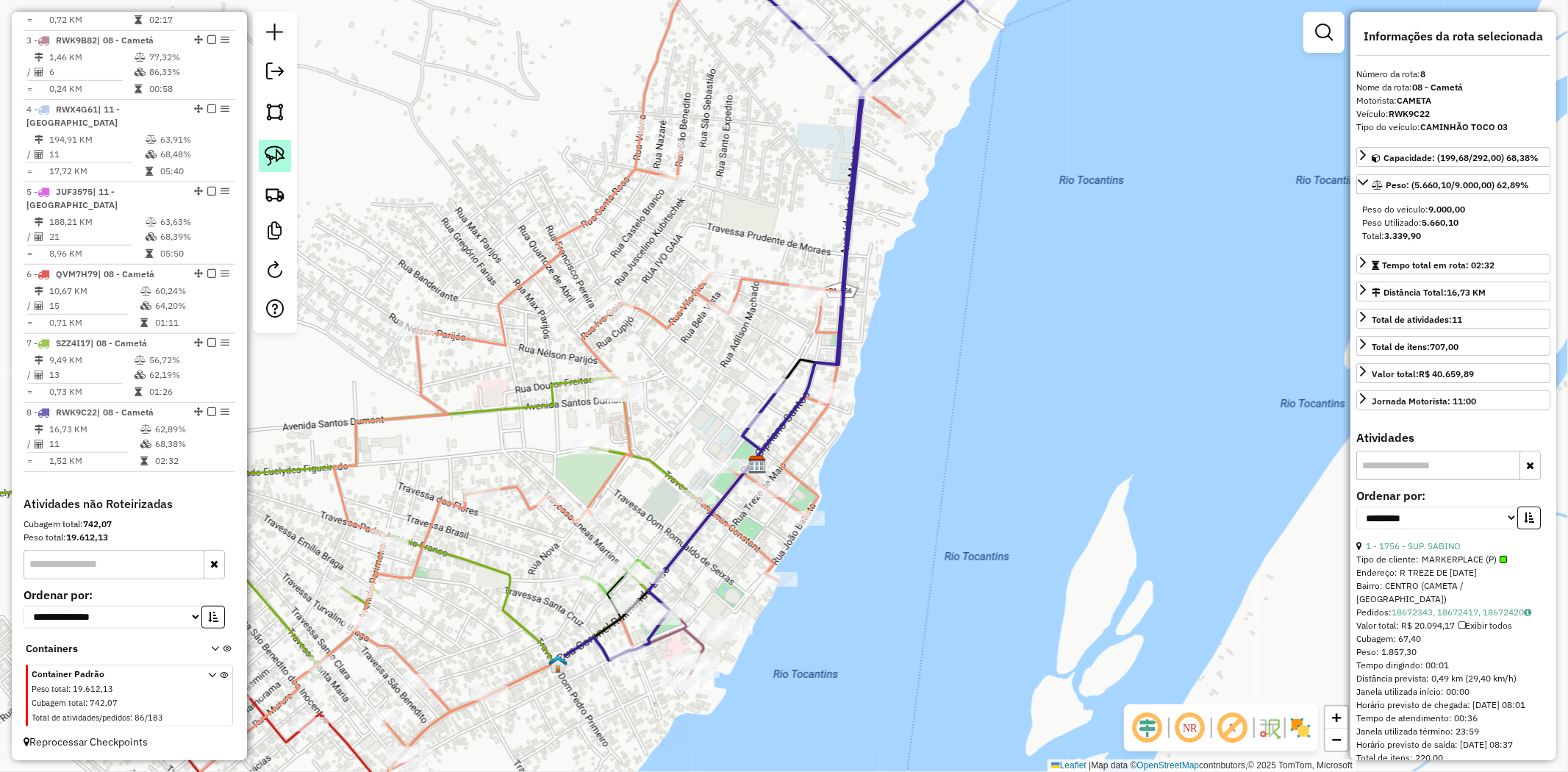
click at [280, 159] on img at bounding box center [275, 156] width 21 height 21
drag, startPoint x: 705, startPoint y: 346, endPoint x: 798, endPoint y: 376, distance: 97.7
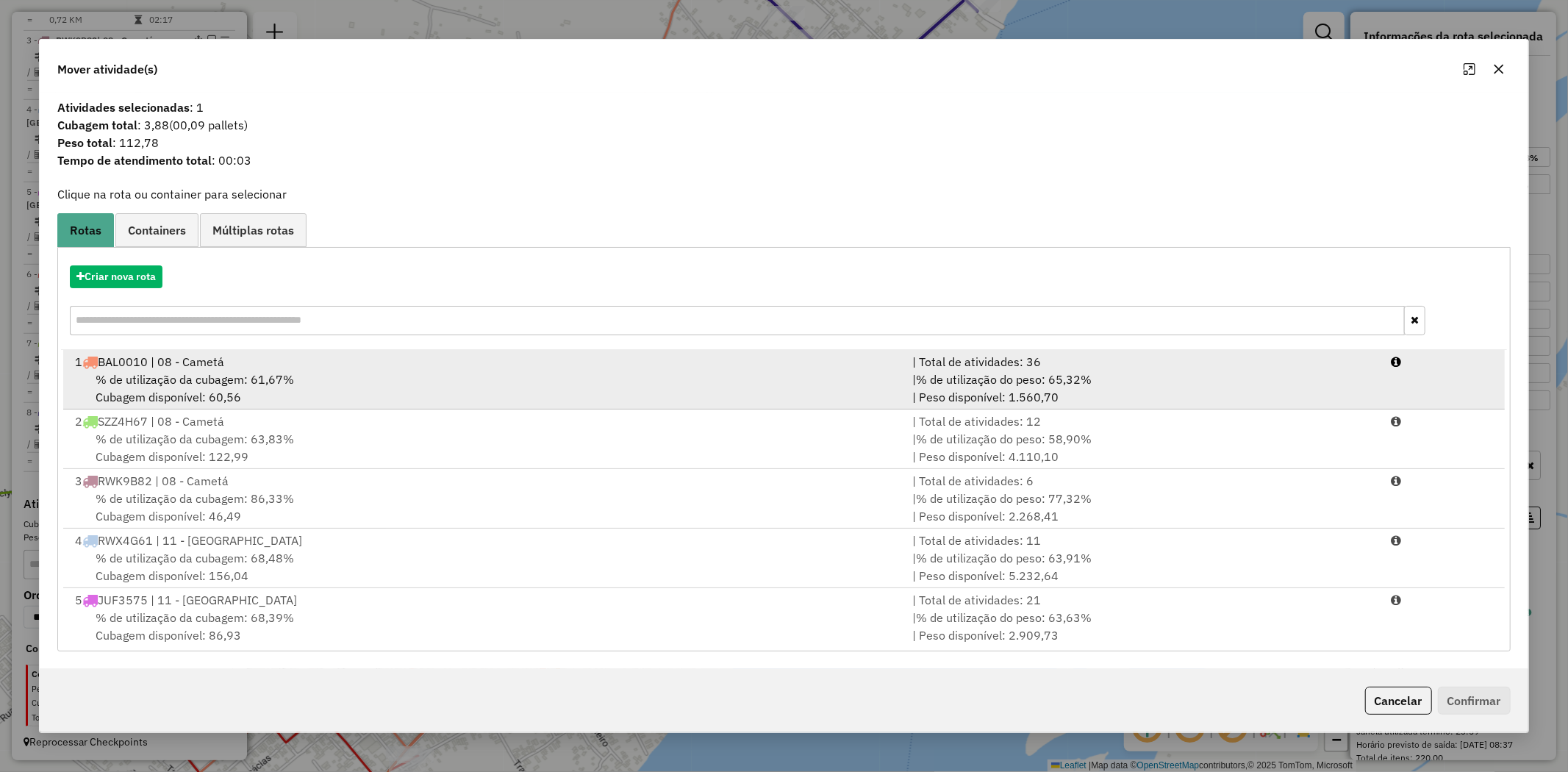
click at [180, 386] on span "% de utilização da cubagem: 61,67%" at bounding box center [194, 379] width 199 height 15
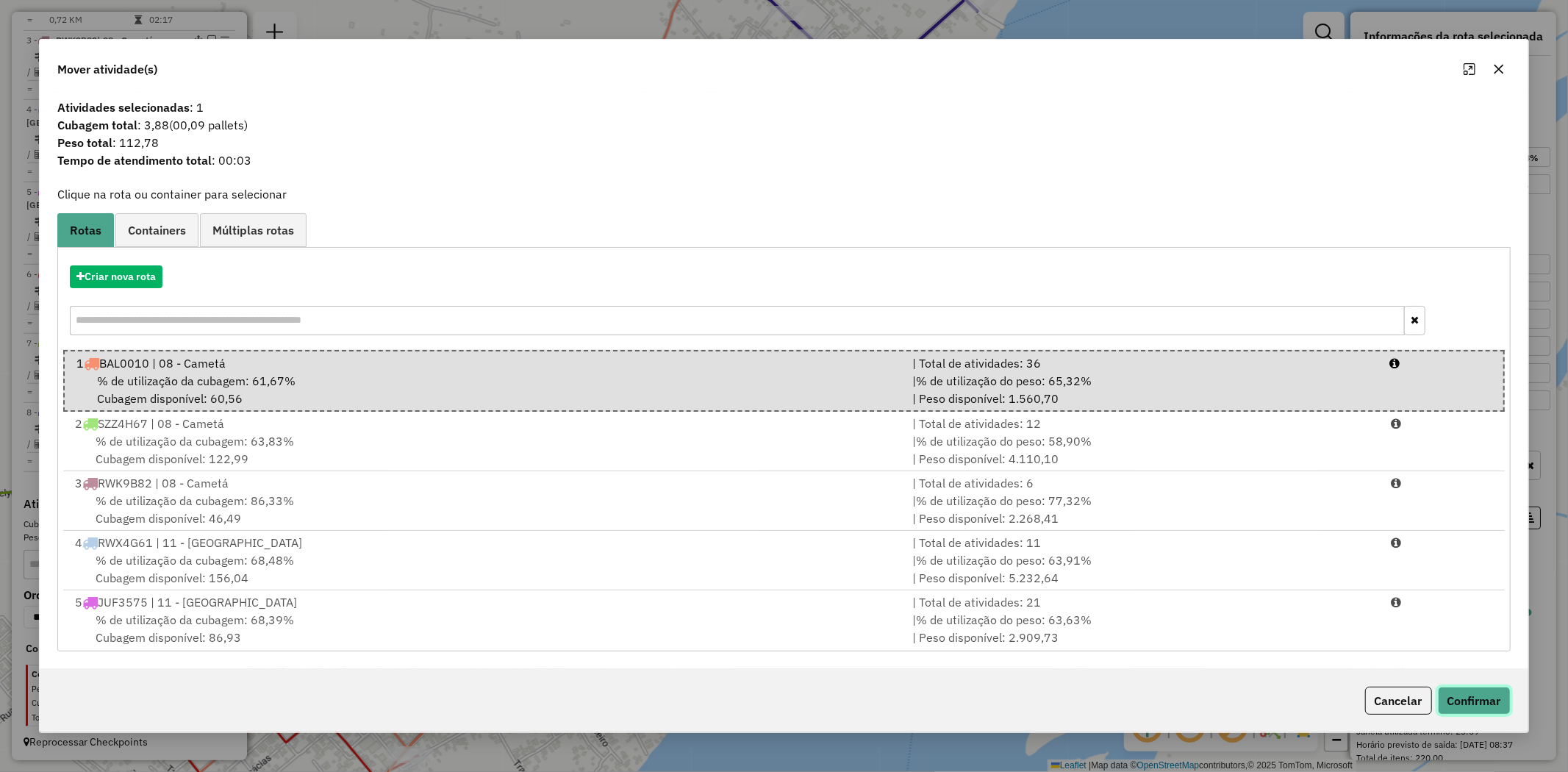
click at [1466, 702] on button "Confirmar" at bounding box center [1474, 701] width 73 height 28
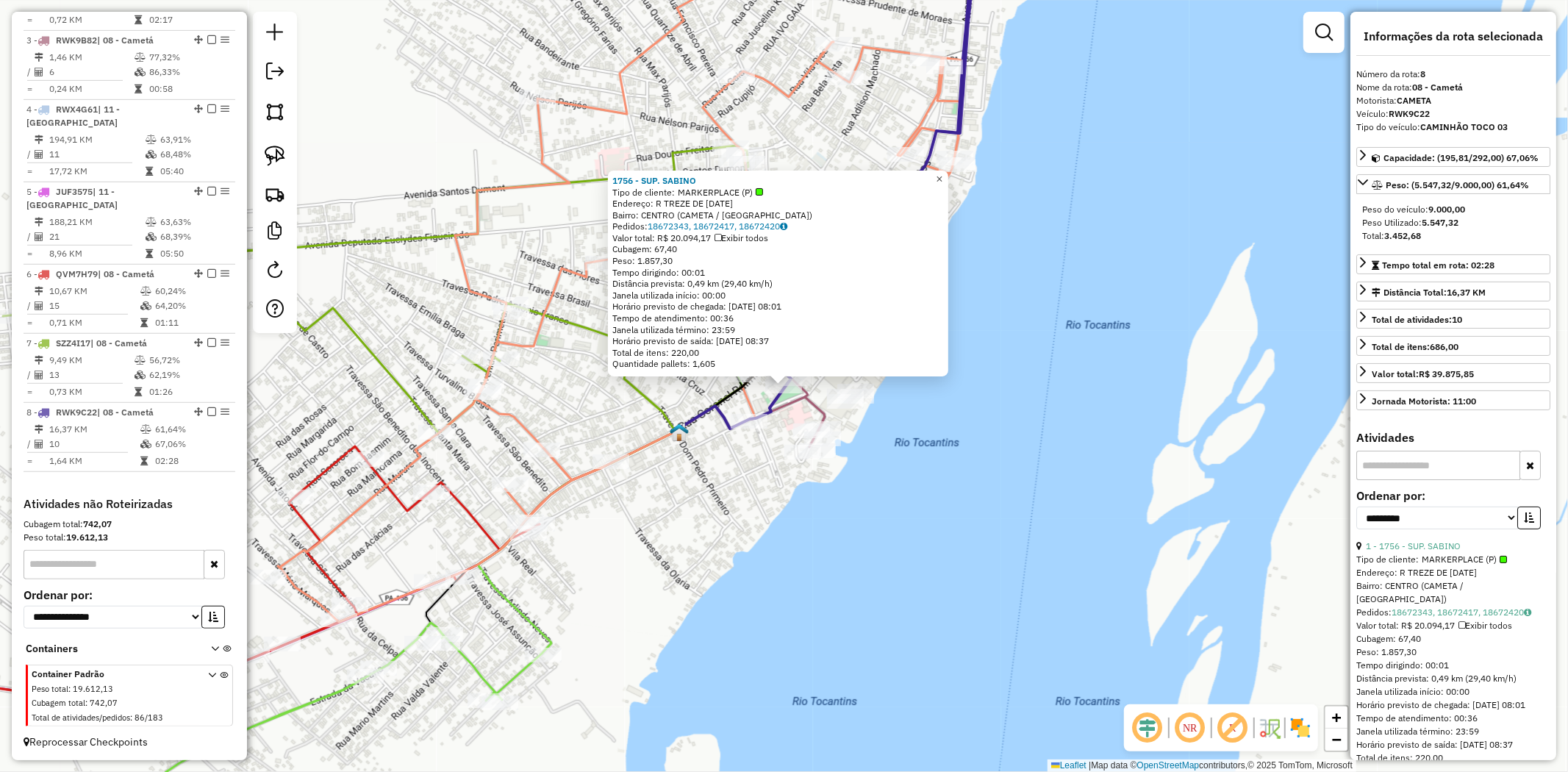
click at [943, 175] on span "×" at bounding box center [939, 179] width 7 height 13
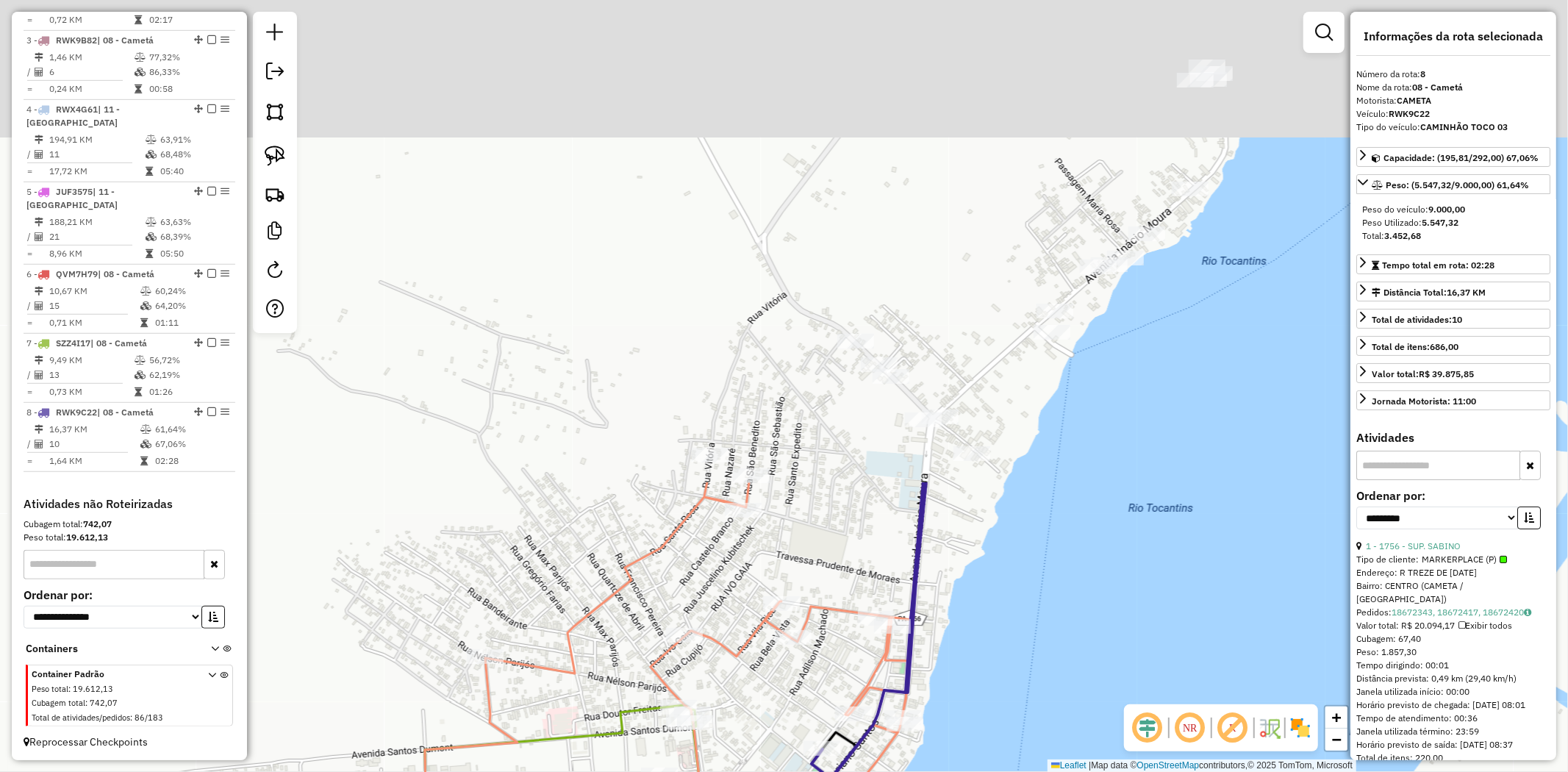
drag, startPoint x: 1056, startPoint y: 127, endPoint x: 987, endPoint y: 734, distance: 610.9
click at [987, 734] on div "Janela de atendimento Grade de atendimento Capacidade Transportadoras Veículos …" at bounding box center [784, 386] width 1568 height 772
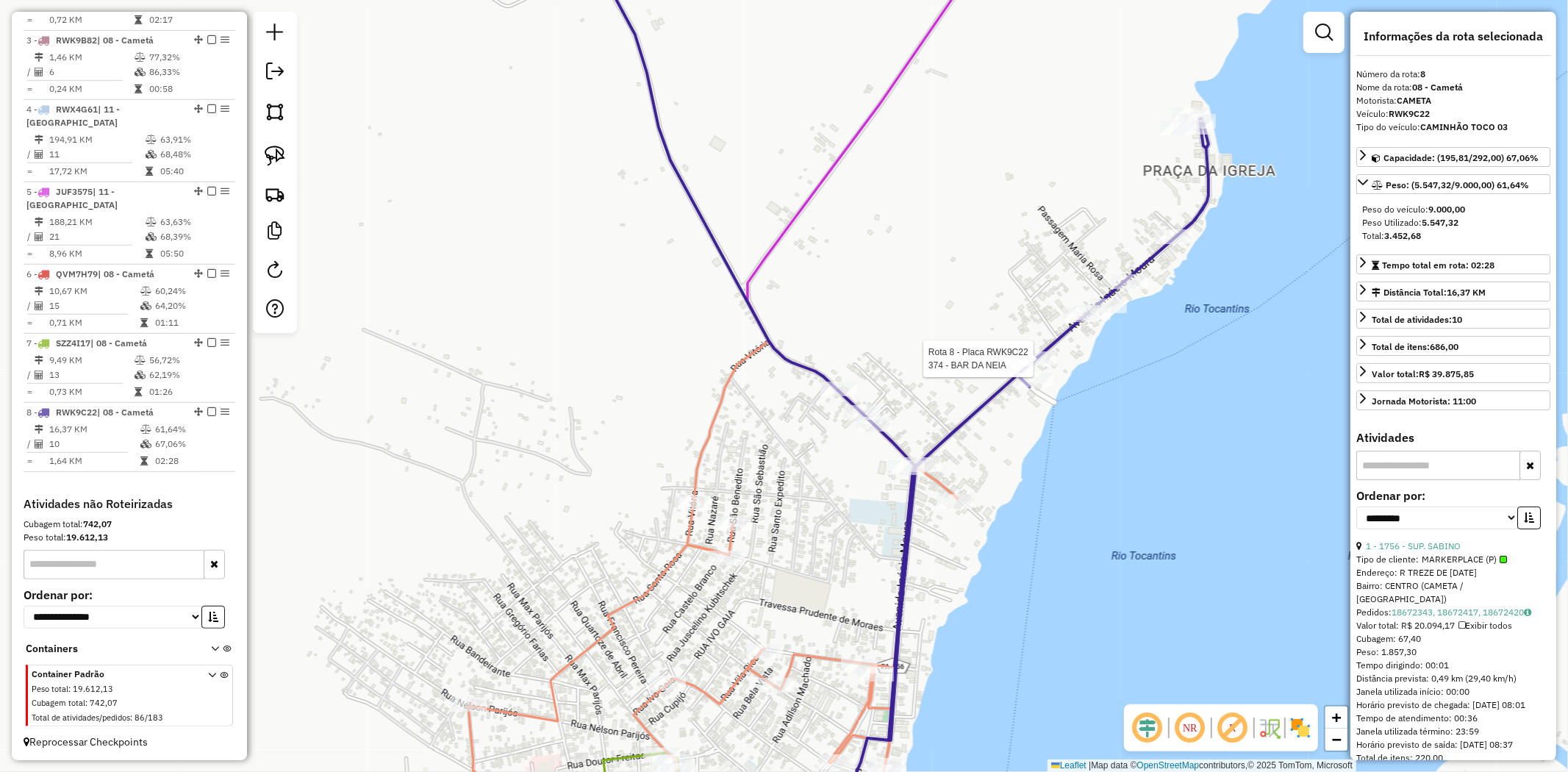
click at [1039, 367] on div at bounding box center [1037, 359] width 37 height 15
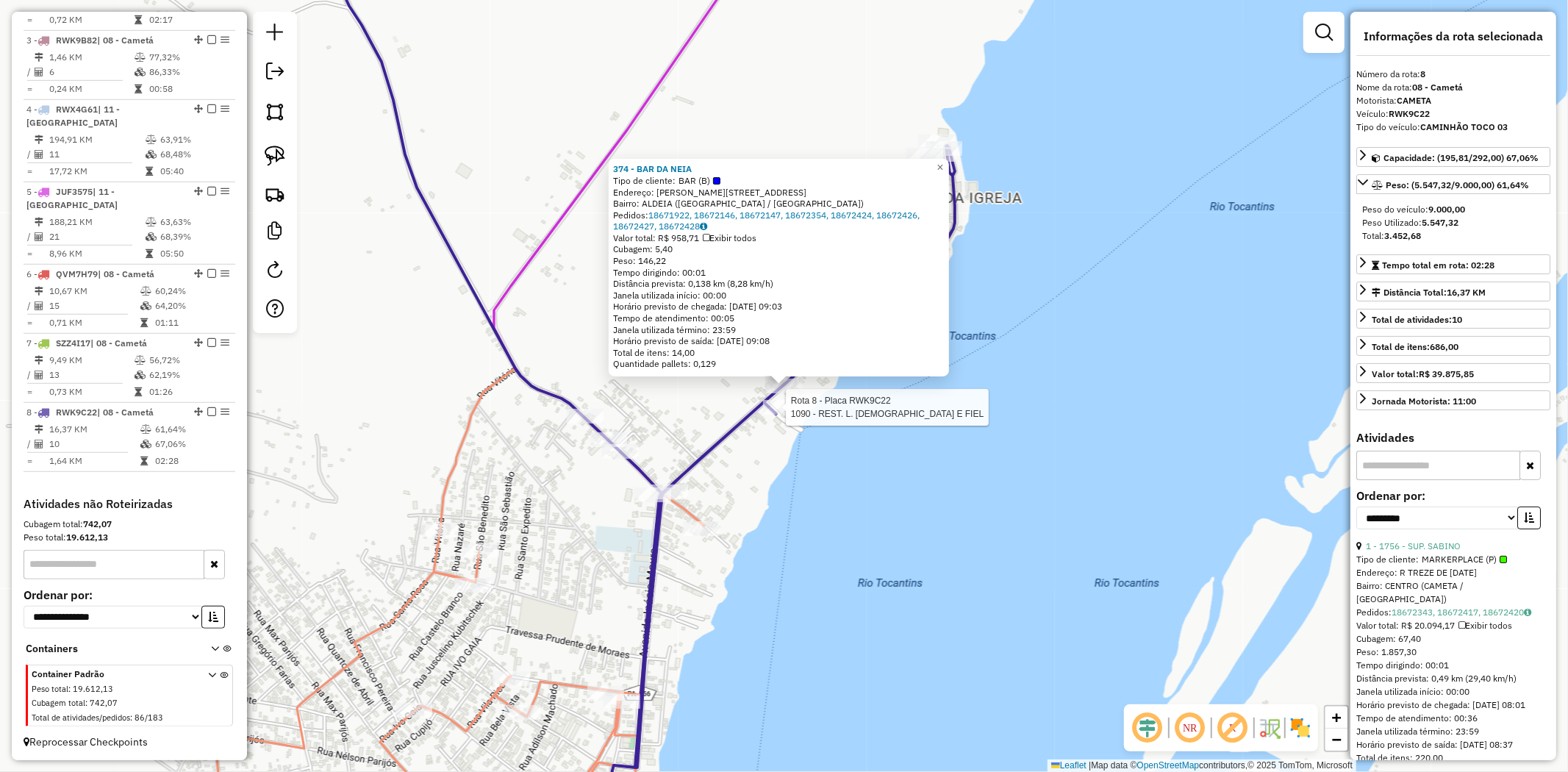
click at [775, 415] on div at bounding box center [781, 407] width 37 height 15
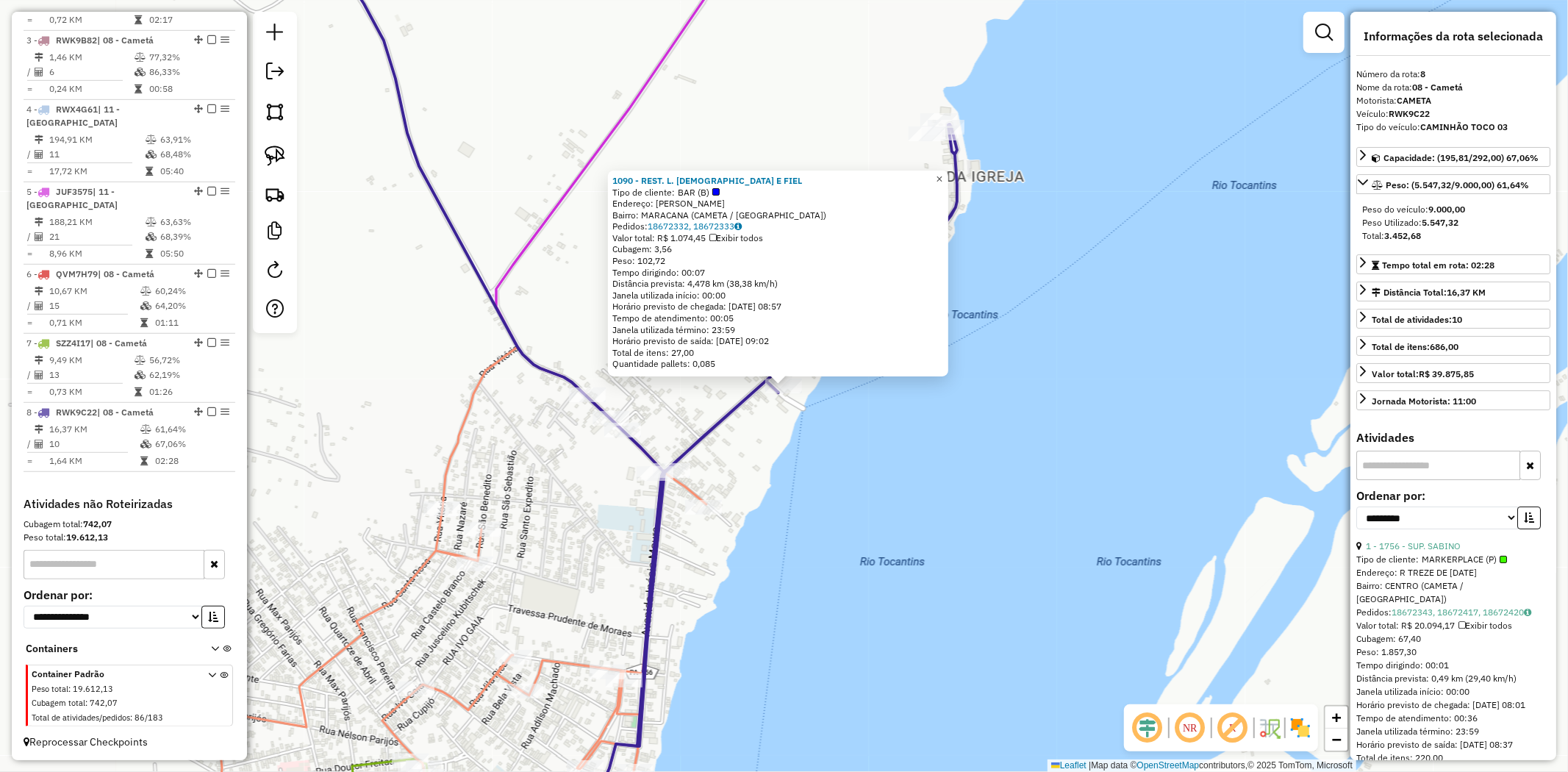
click at [948, 176] on link "×" at bounding box center [939, 179] width 18 height 18
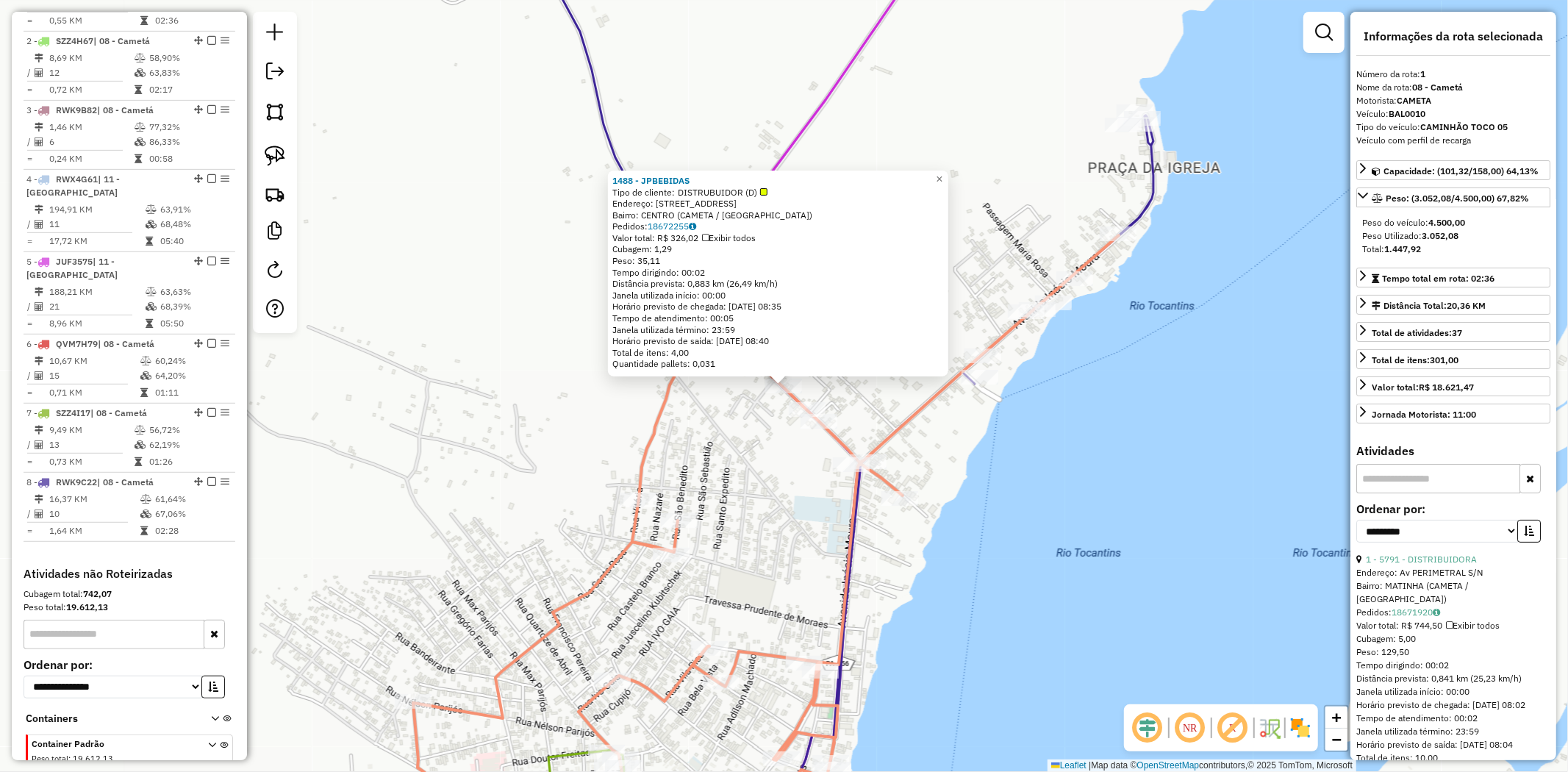
scroll to position [569, 0]
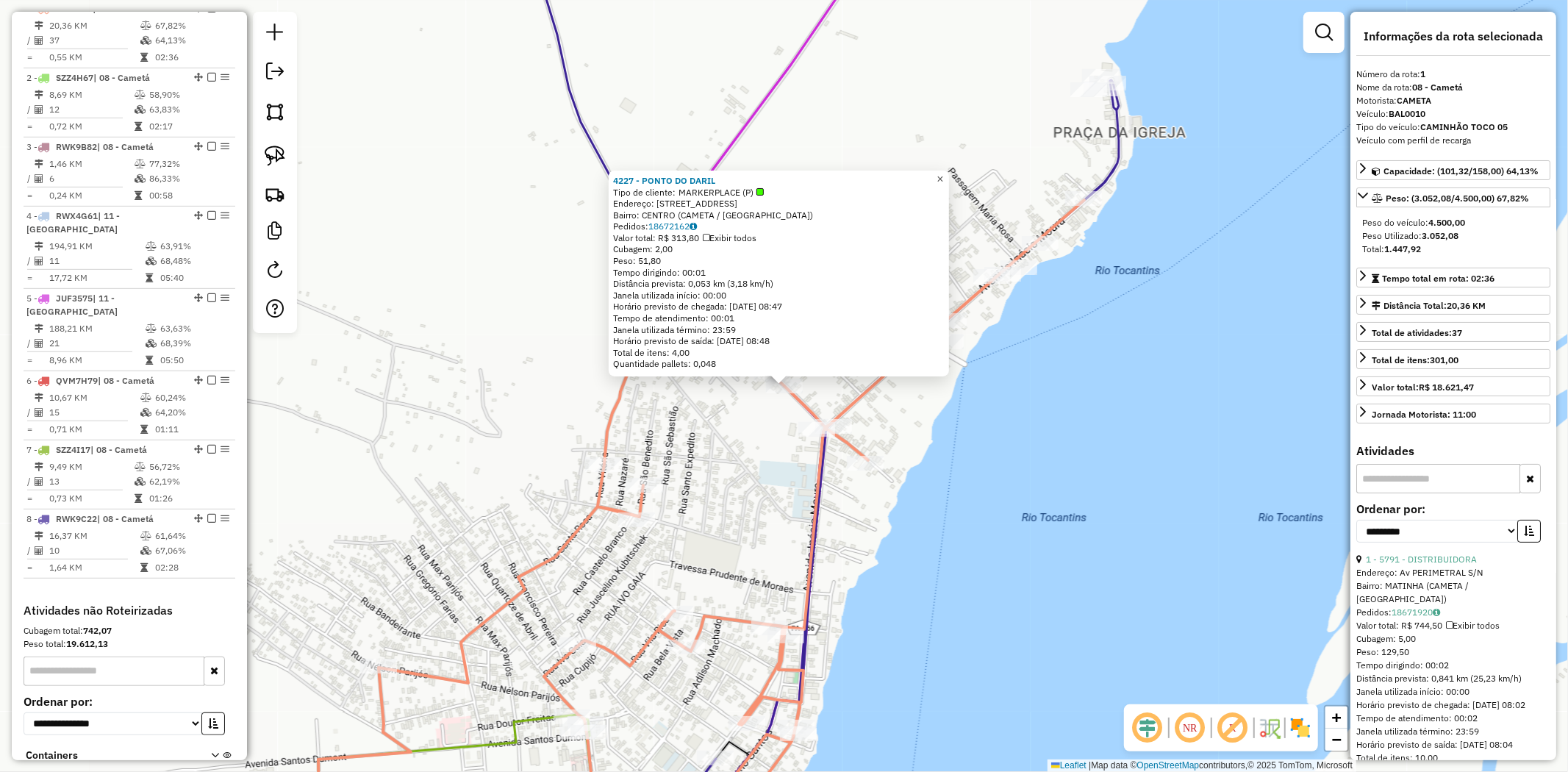
click at [949, 176] on link "×" at bounding box center [940, 179] width 18 height 18
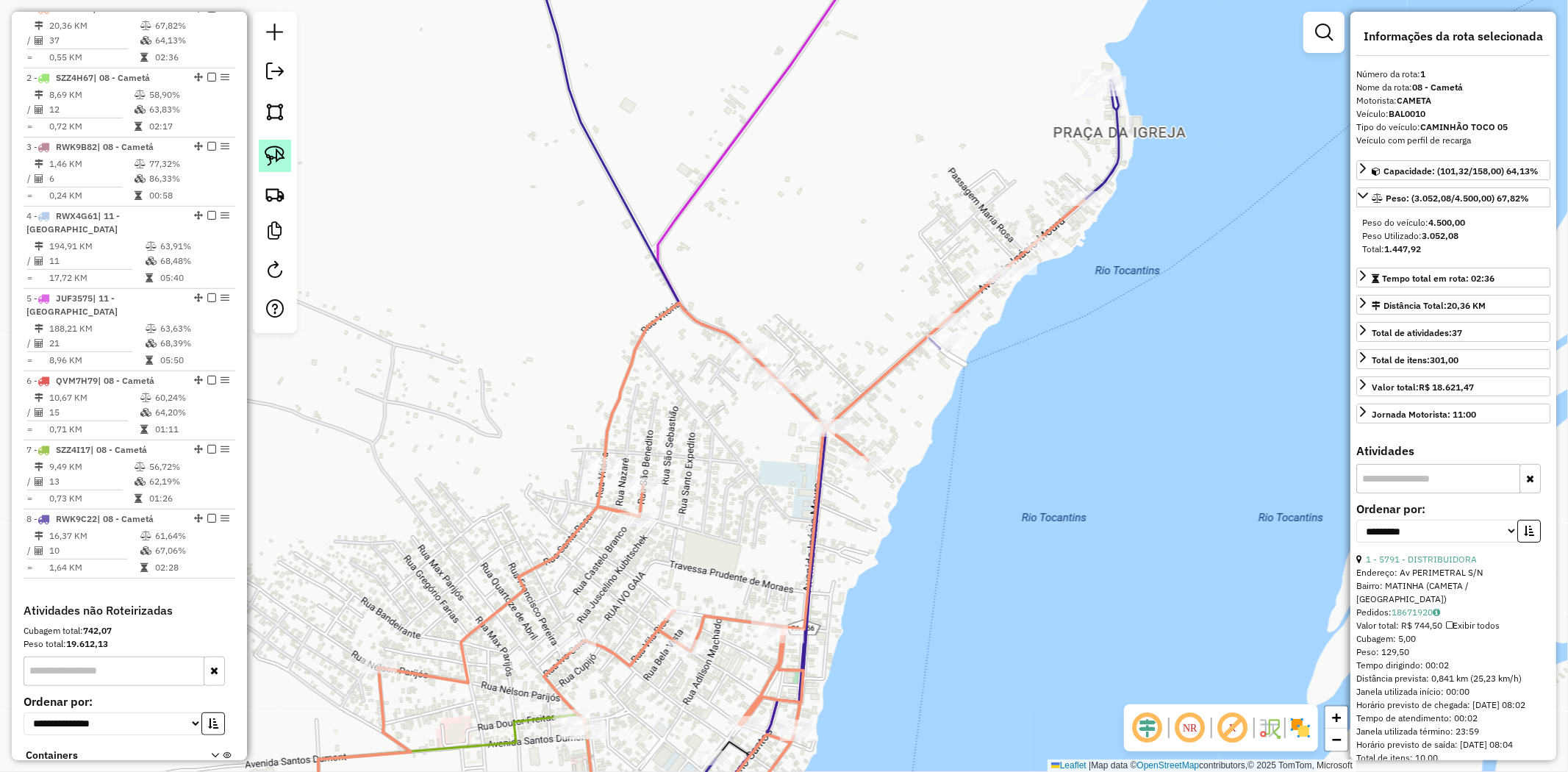
click at [286, 164] on link at bounding box center [275, 156] width 33 height 33
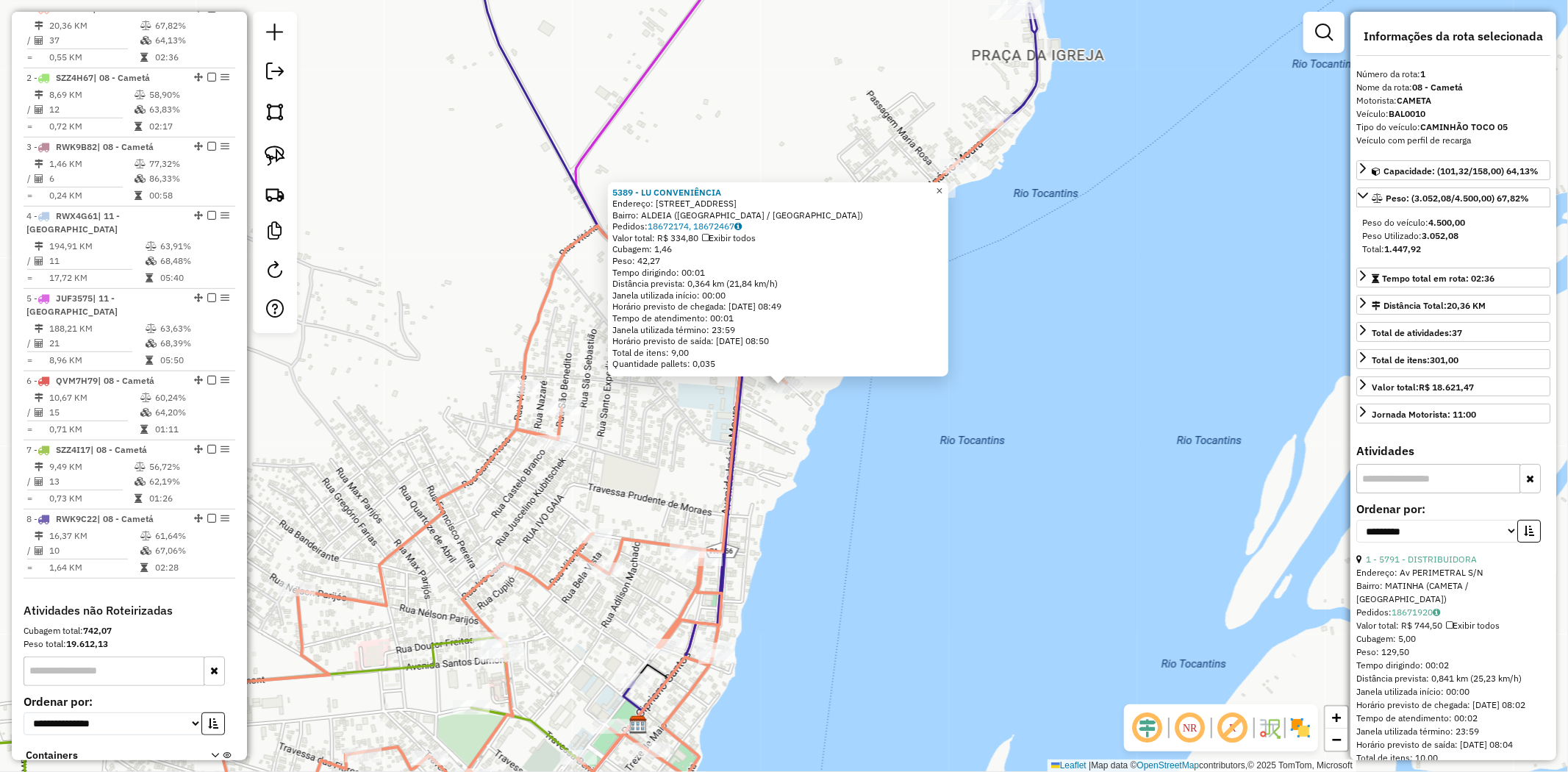
click at [943, 186] on span "×" at bounding box center [939, 191] width 7 height 13
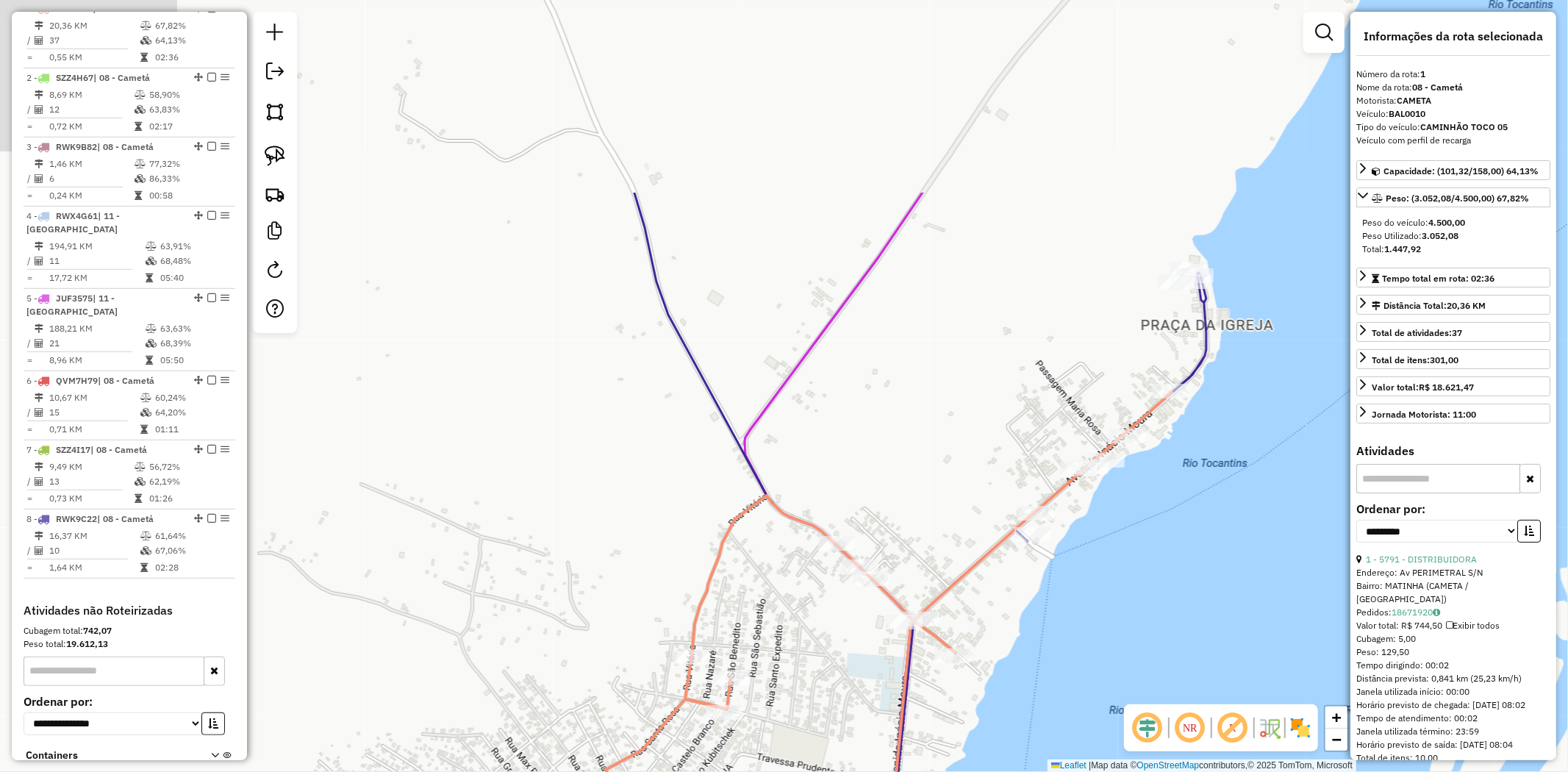
drag, startPoint x: 751, startPoint y: 129, endPoint x: 942, endPoint y: 414, distance: 343.1
click at [942, 414] on div "Janela de atendimento Grade de atendimento Capacidade Transportadoras Veículos …" at bounding box center [784, 386] width 1568 height 772
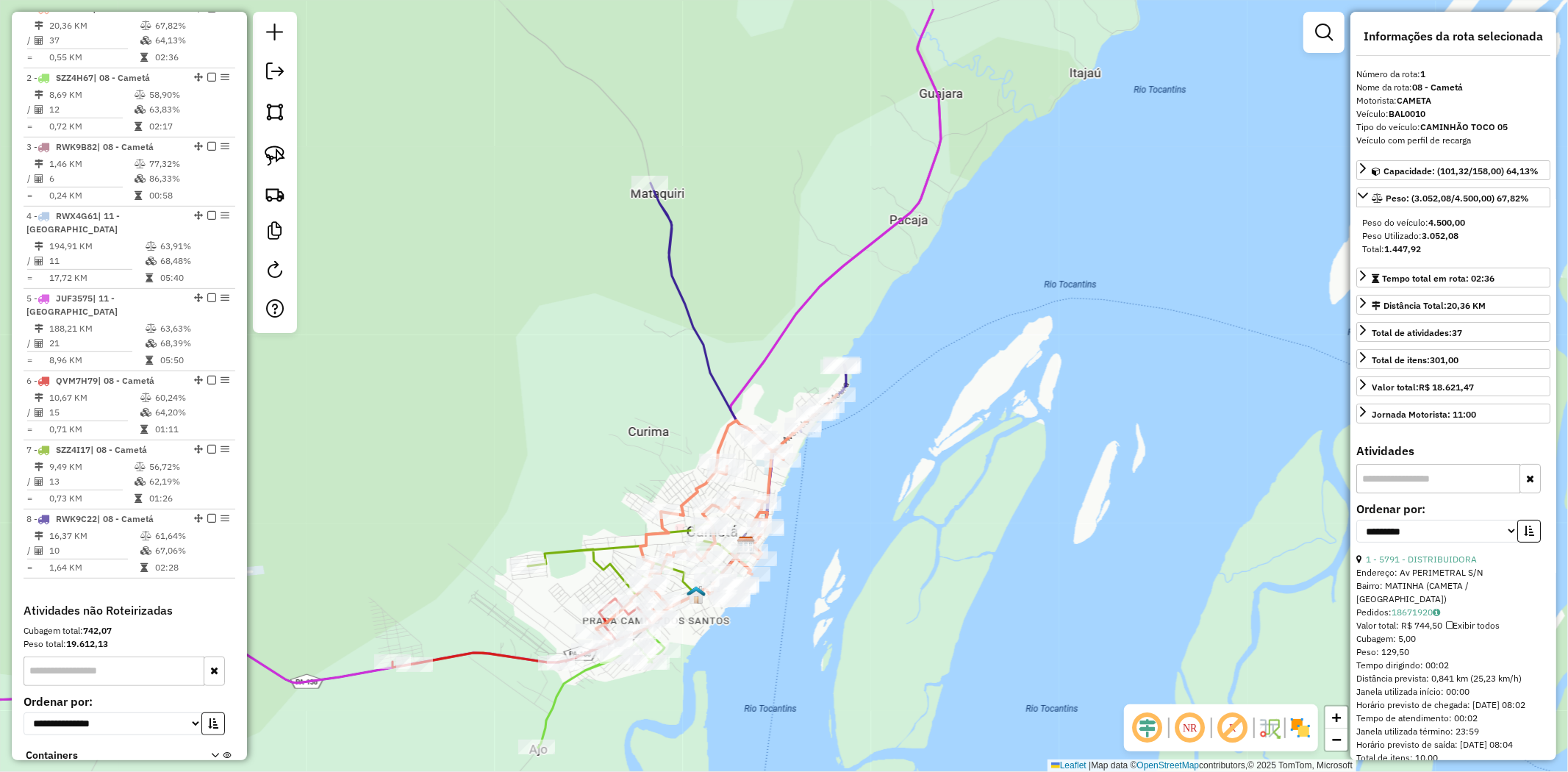
drag, startPoint x: 648, startPoint y: 201, endPoint x: 713, endPoint y: 359, distance: 170.8
click at [713, 358] on icon at bounding box center [747, 383] width 195 height 400
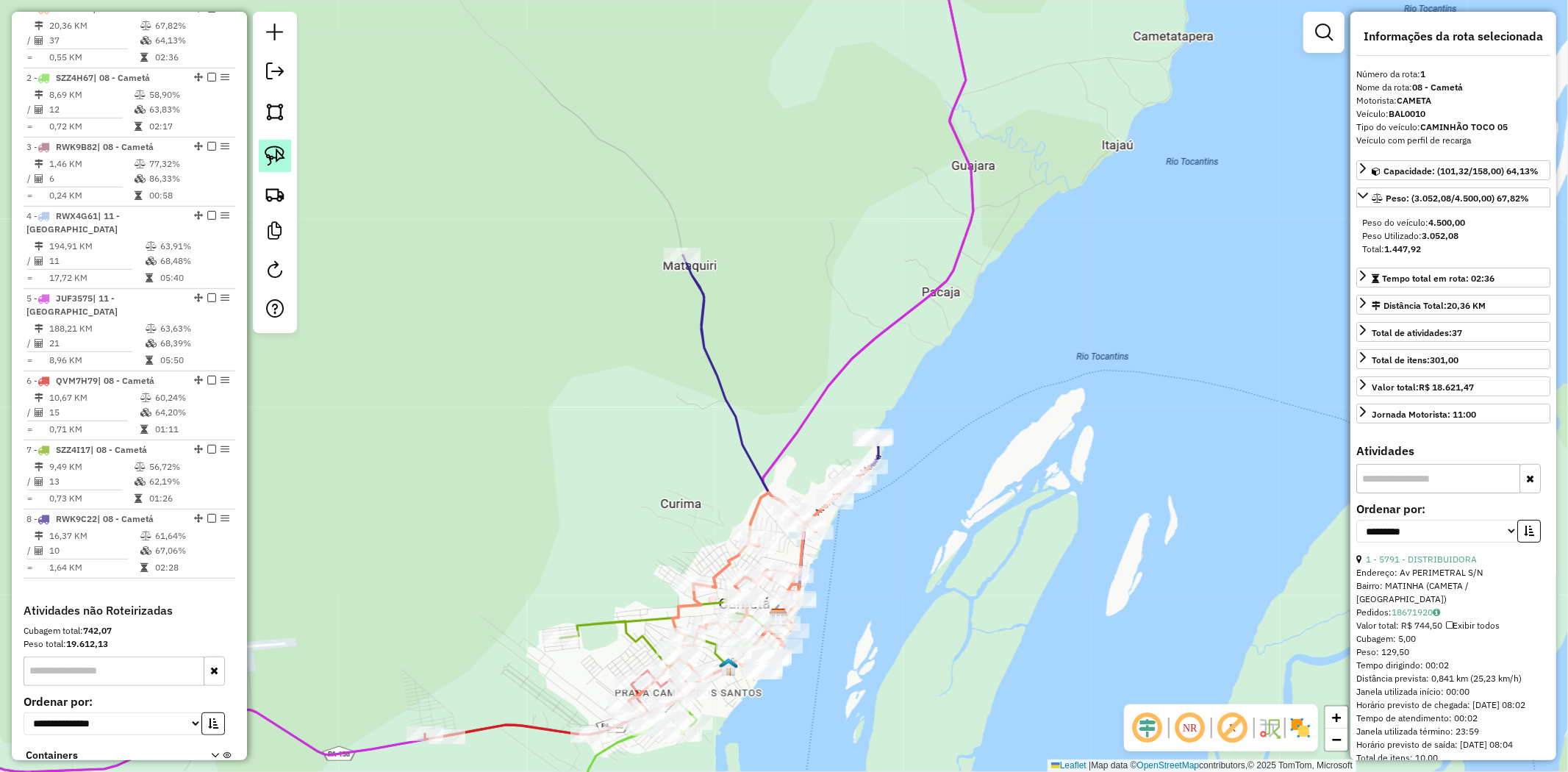
click at [275, 162] on img at bounding box center [275, 156] width 21 height 21
drag, startPoint x: 619, startPoint y: 228, endPoint x: 763, endPoint y: 259, distance: 147.3
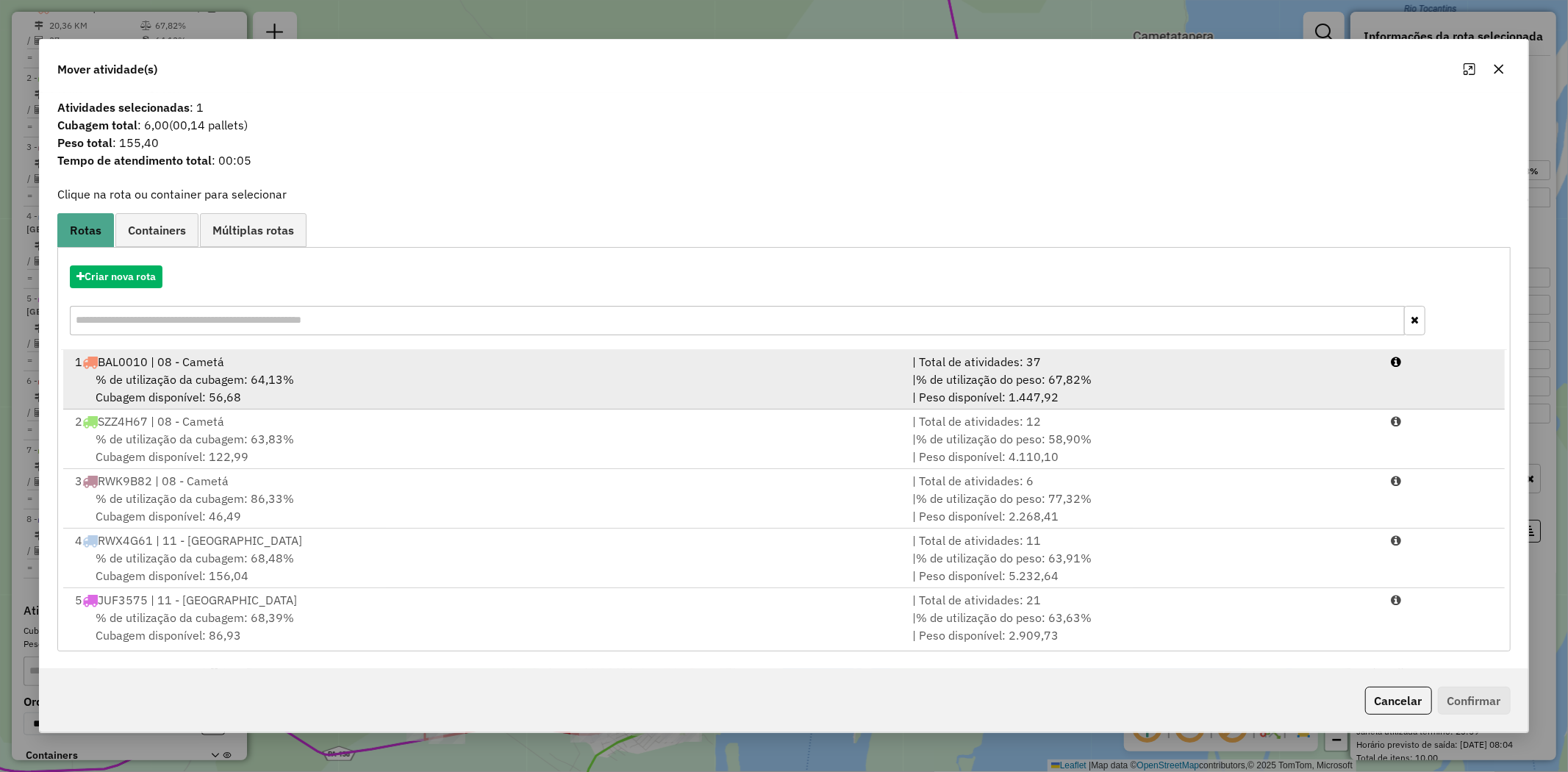
click at [237, 381] on span "% de utilização da cubagem: 64,13%" at bounding box center [194, 379] width 199 height 15
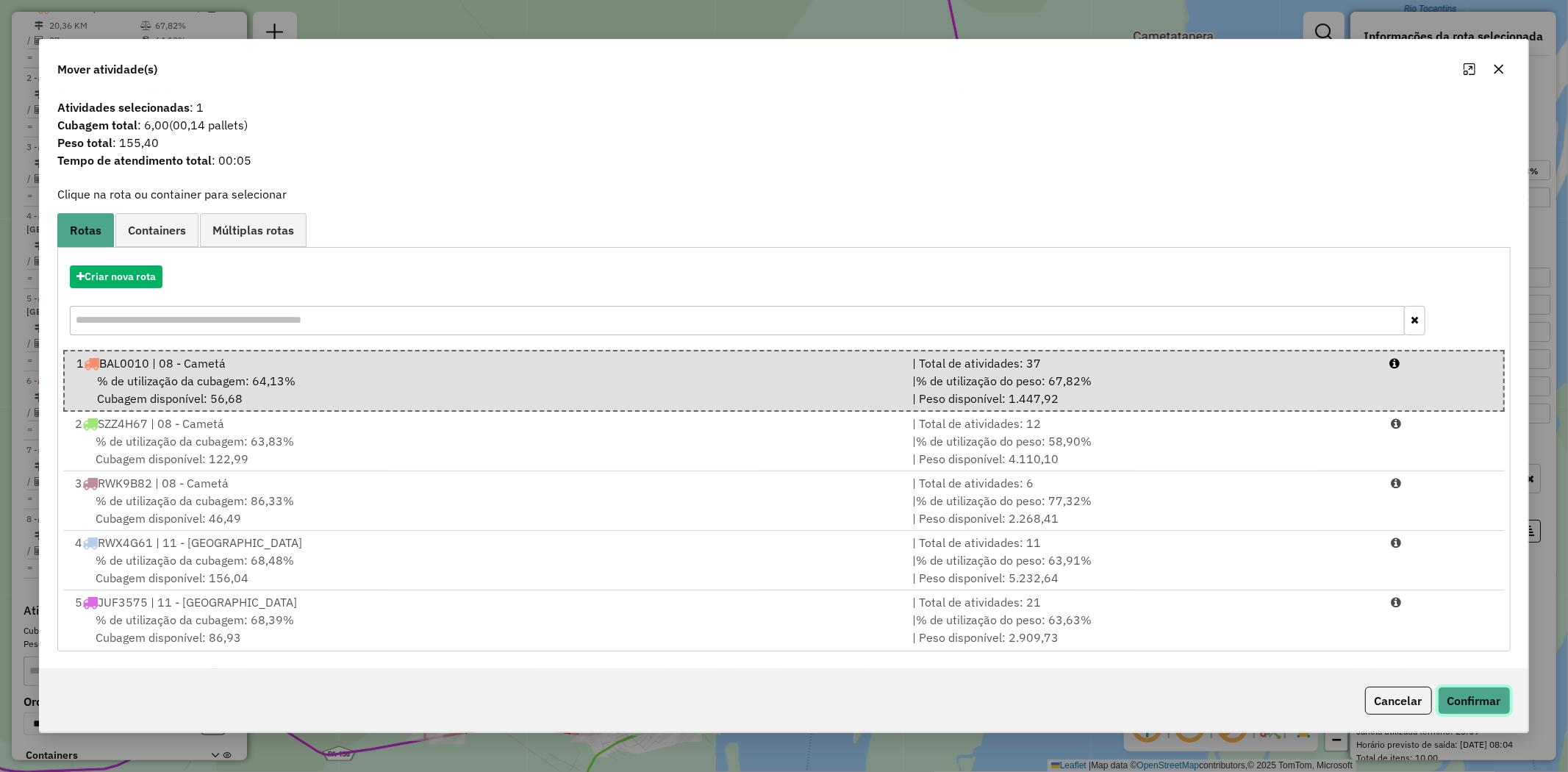
click at [1464, 706] on button "Confirmar" at bounding box center [1474, 701] width 73 height 28
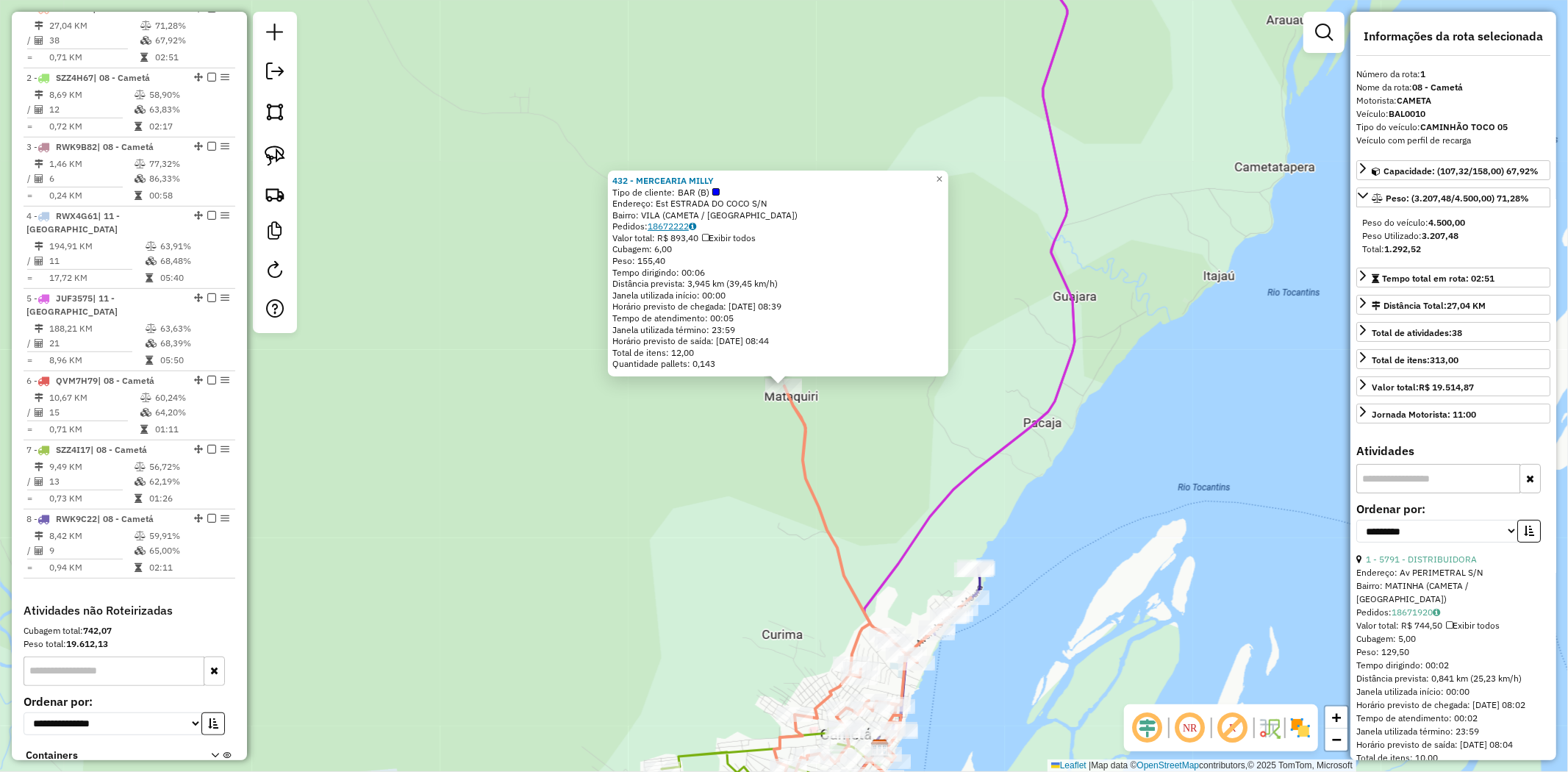
click at [675, 221] on link "18672222" at bounding box center [672, 225] width 48 height 11
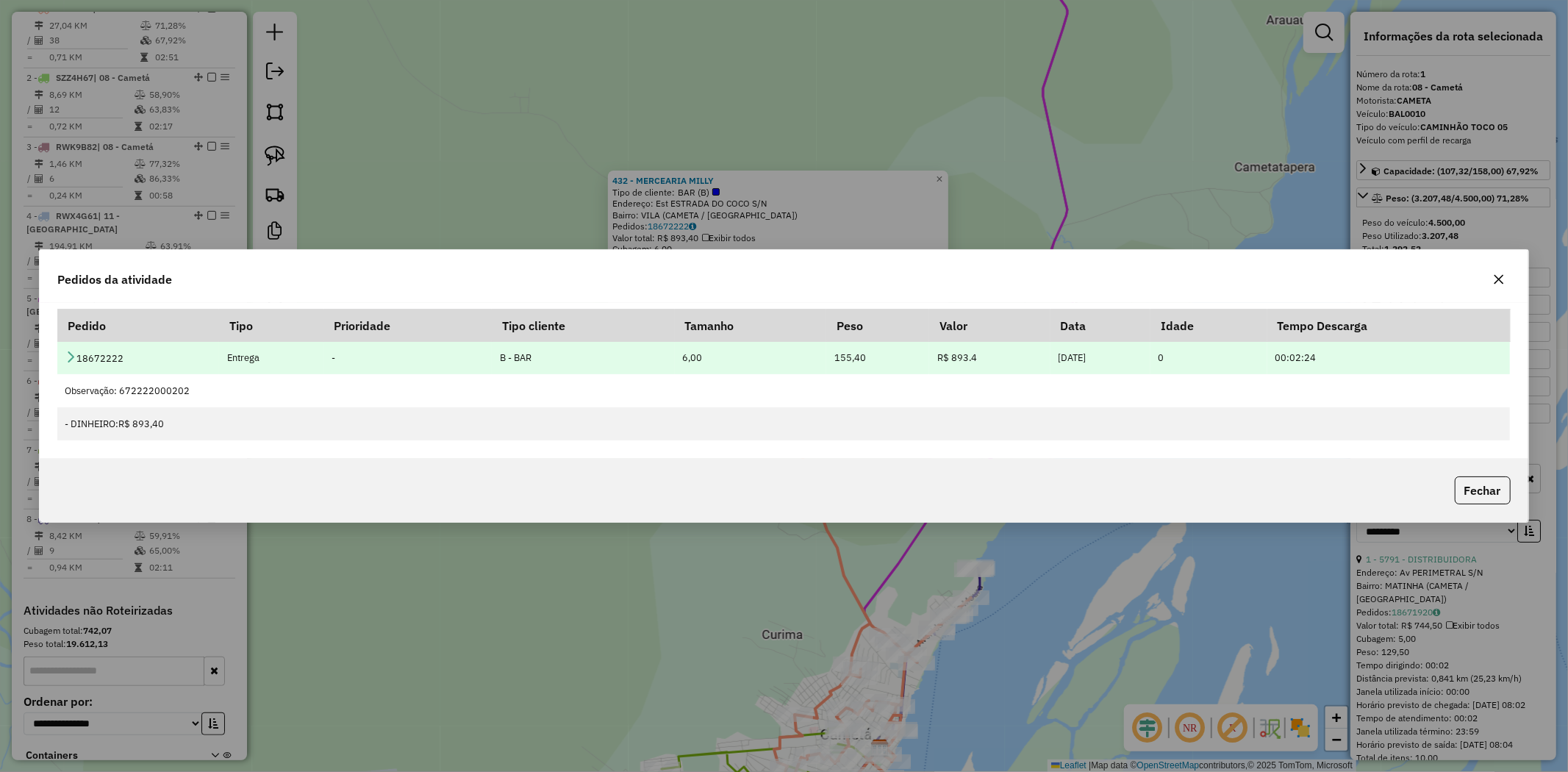
click at [74, 351] on icon at bounding box center [71, 357] width 12 height 12
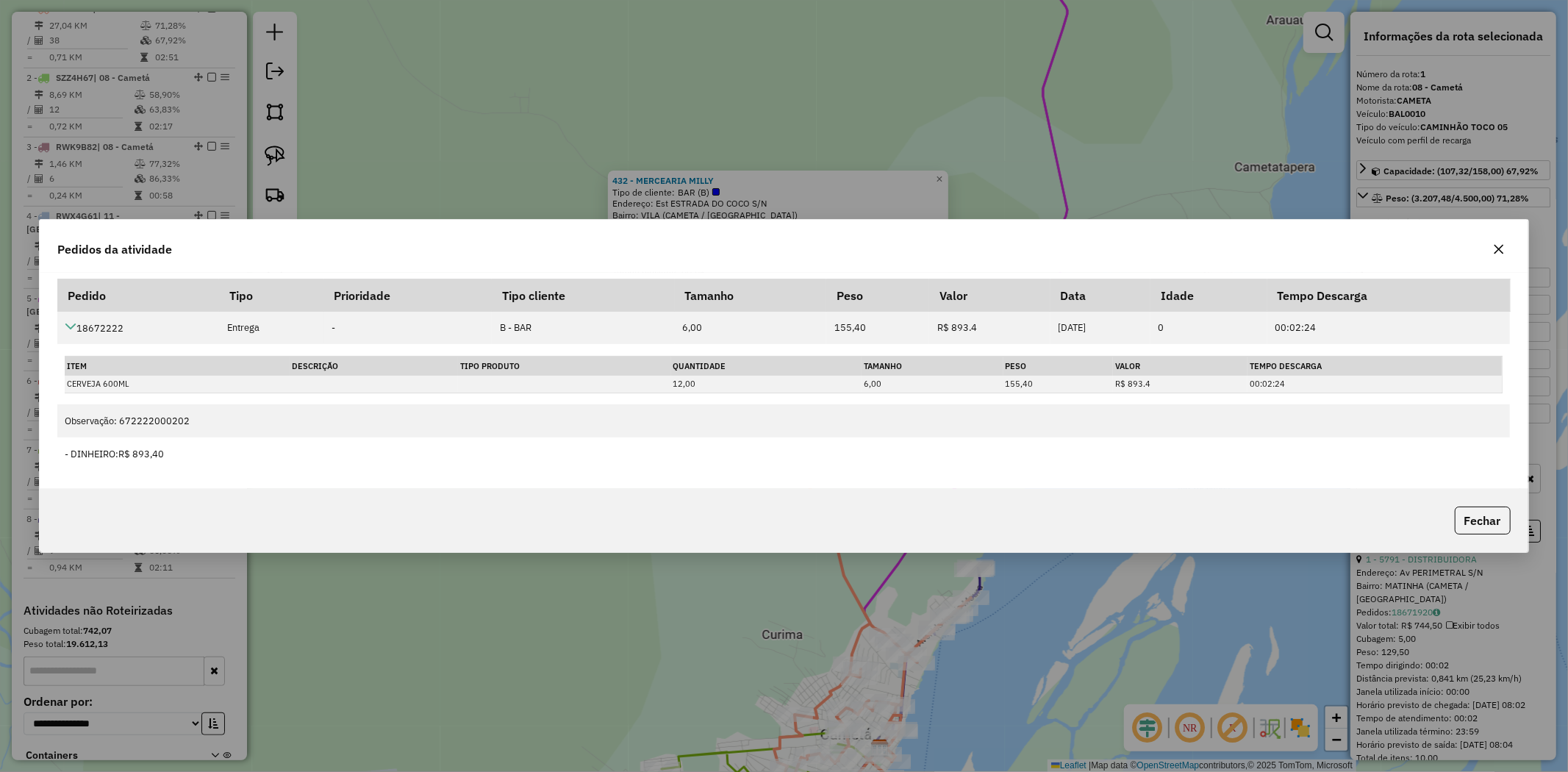
click at [1500, 247] on icon "button" at bounding box center [1498, 250] width 9 height 9
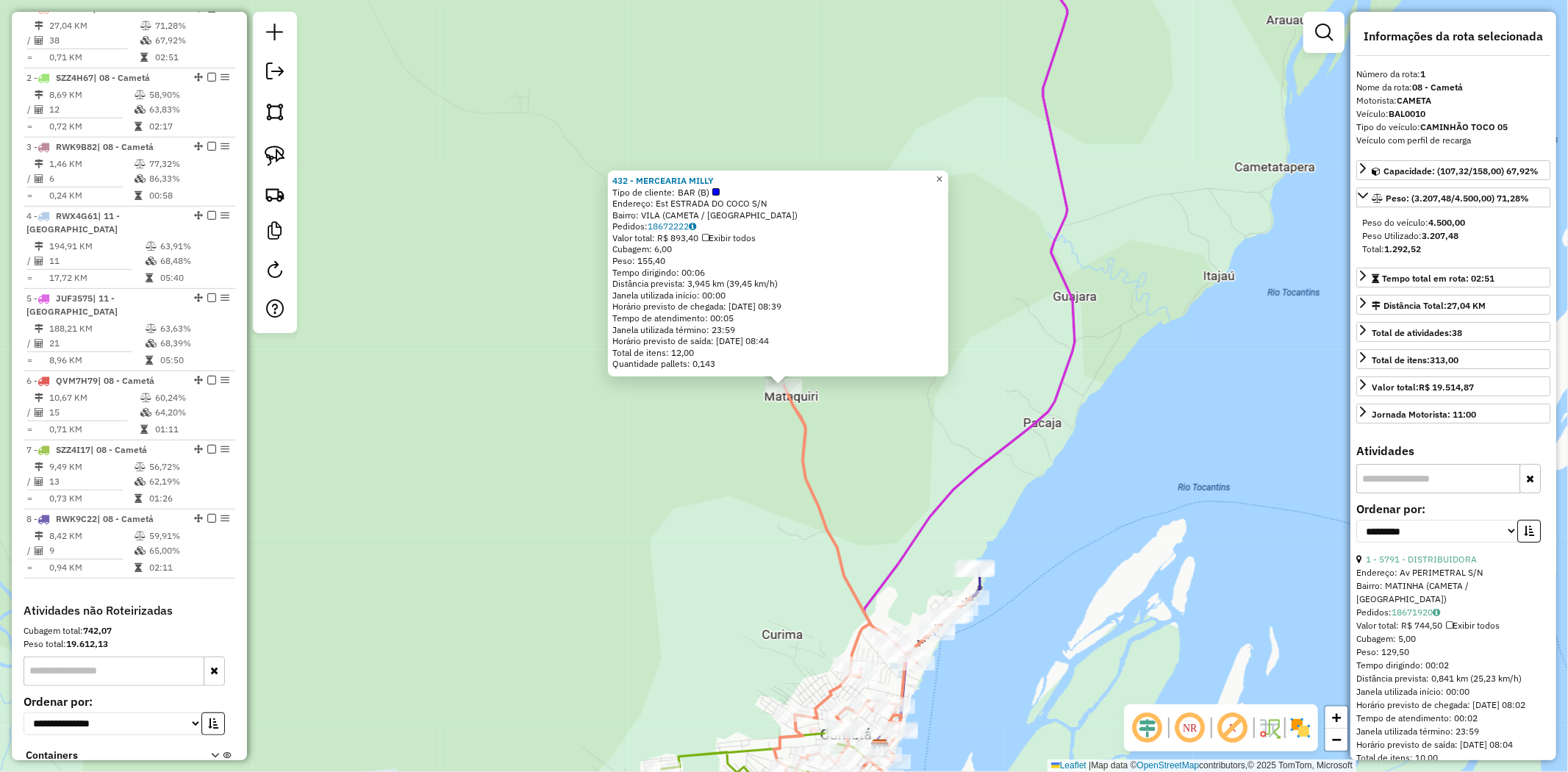
click at [948, 182] on link "×" at bounding box center [939, 179] width 18 height 18
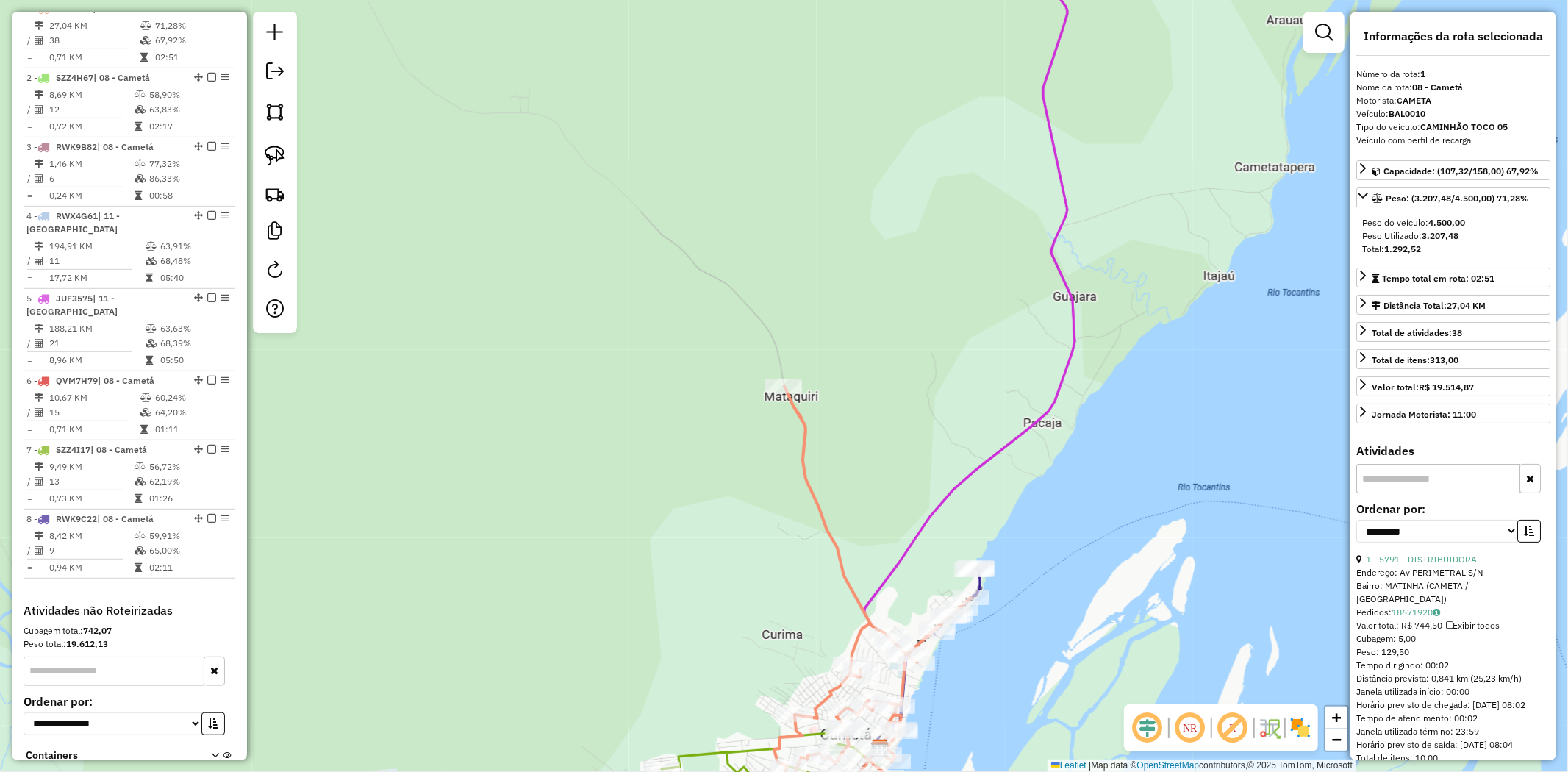
click at [255, 158] on div at bounding box center [274, 172] width 44 height 321
click at [265, 157] on img at bounding box center [275, 156] width 21 height 21
drag, startPoint x: 762, startPoint y: 357, endPoint x: 832, endPoint y: 379, distance: 73.4
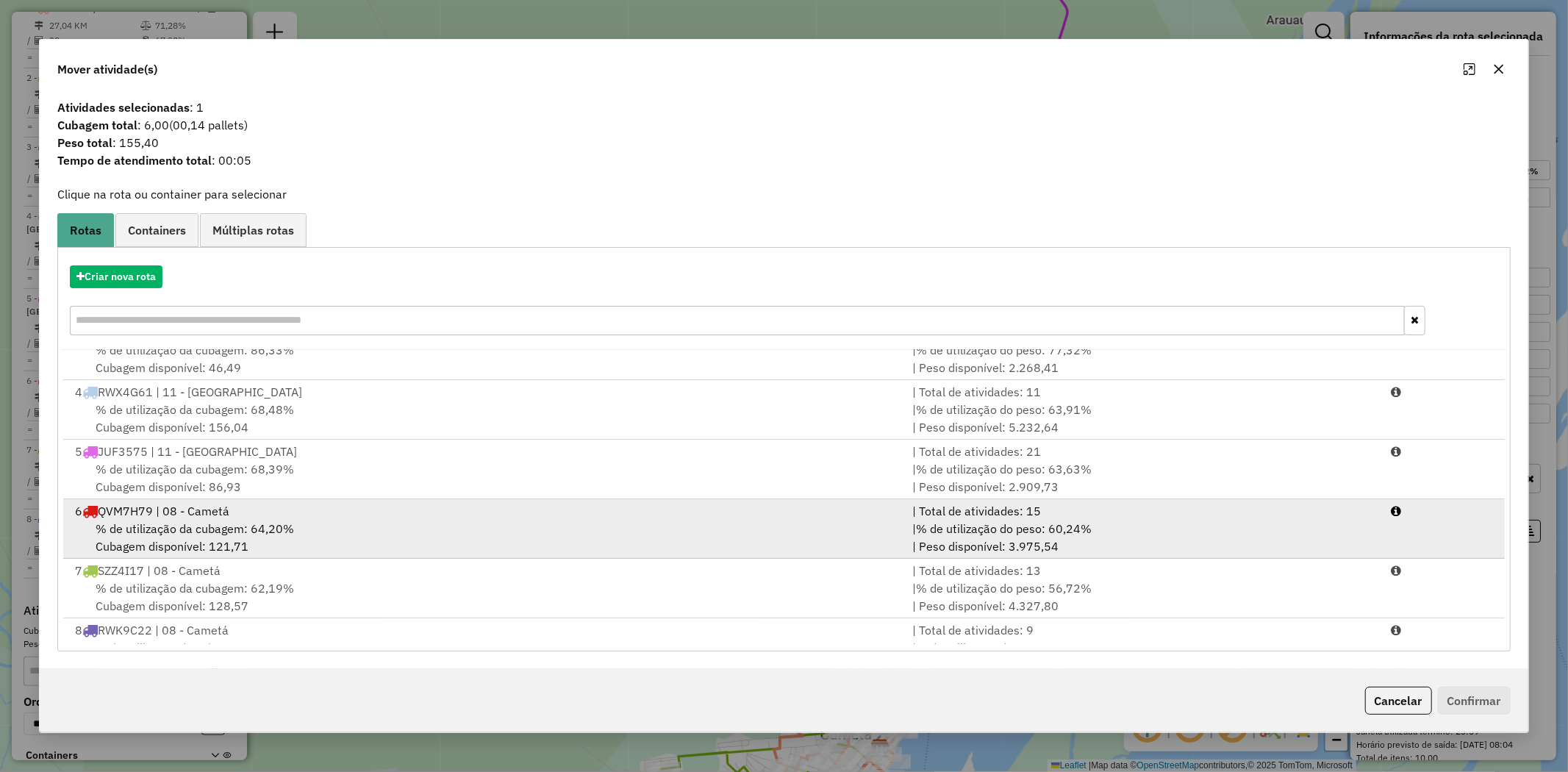
scroll to position [123, 0]
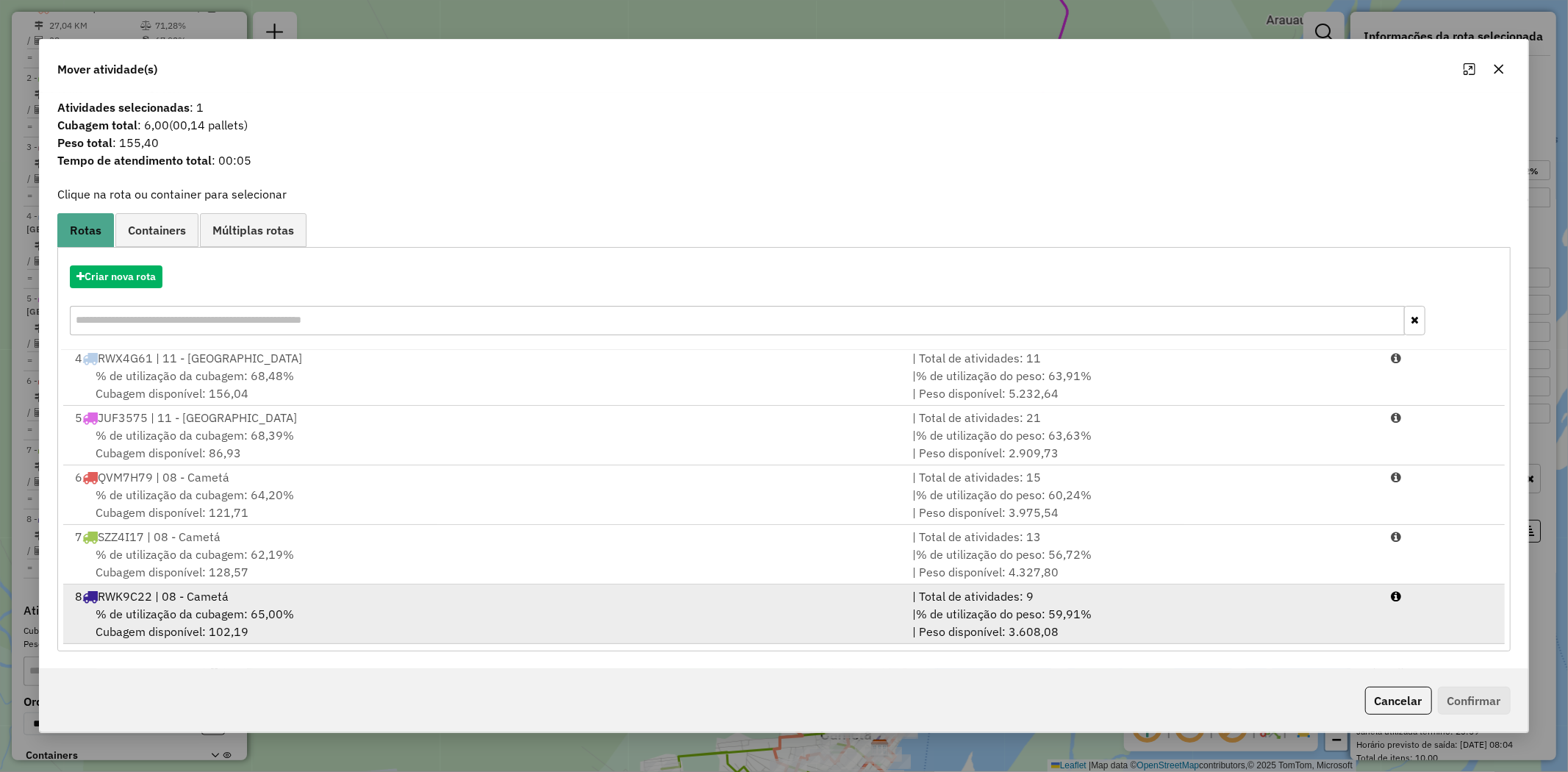
click at [189, 600] on div "8 RWK9C22 | 08 - Cametá" at bounding box center [484, 596] width 837 height 18
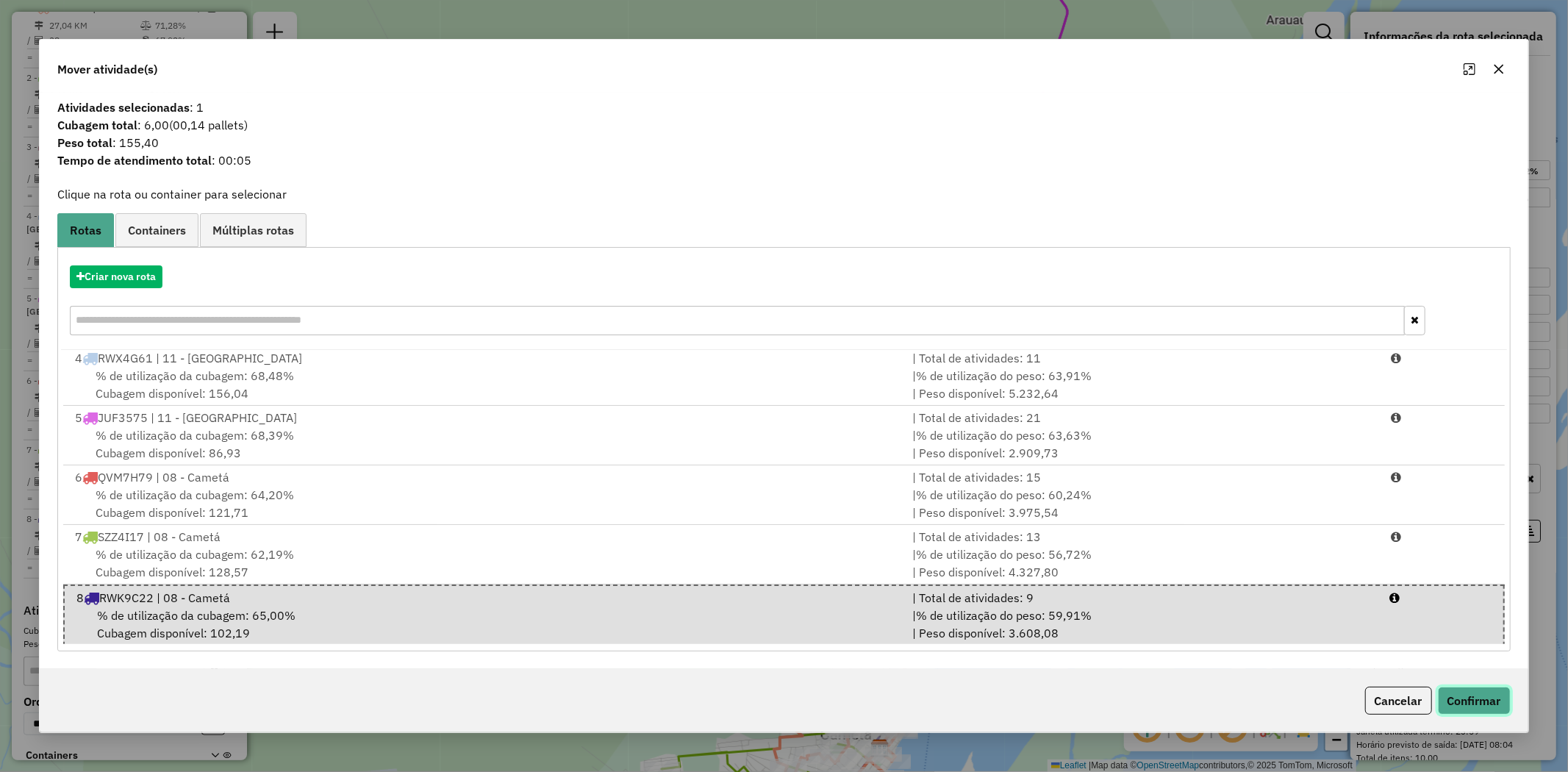
click at [1504, 702] on button "Confirmar" at bounding box center [1474, 701] width 73 height 28
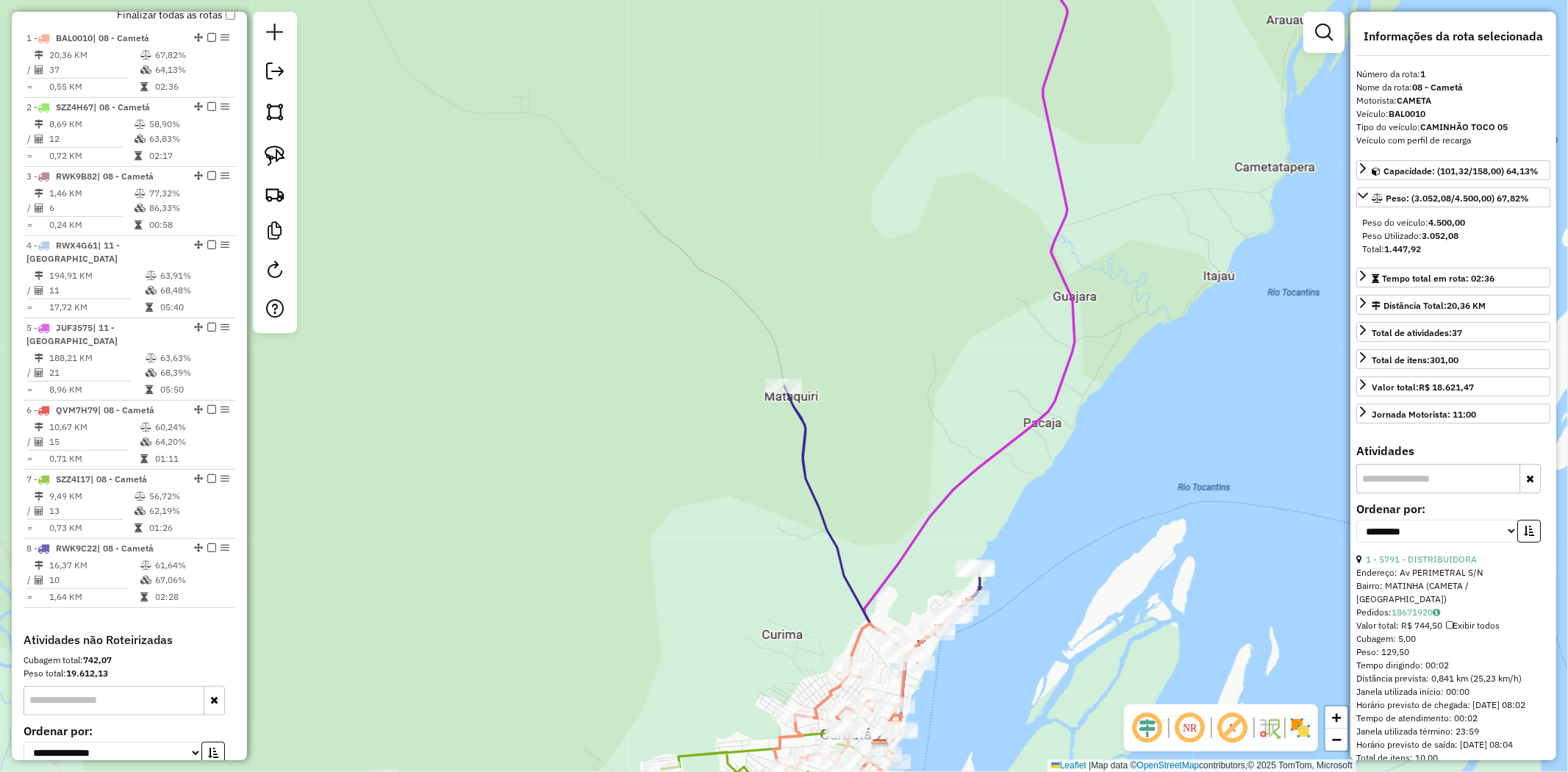
scroll to position [569, 0]
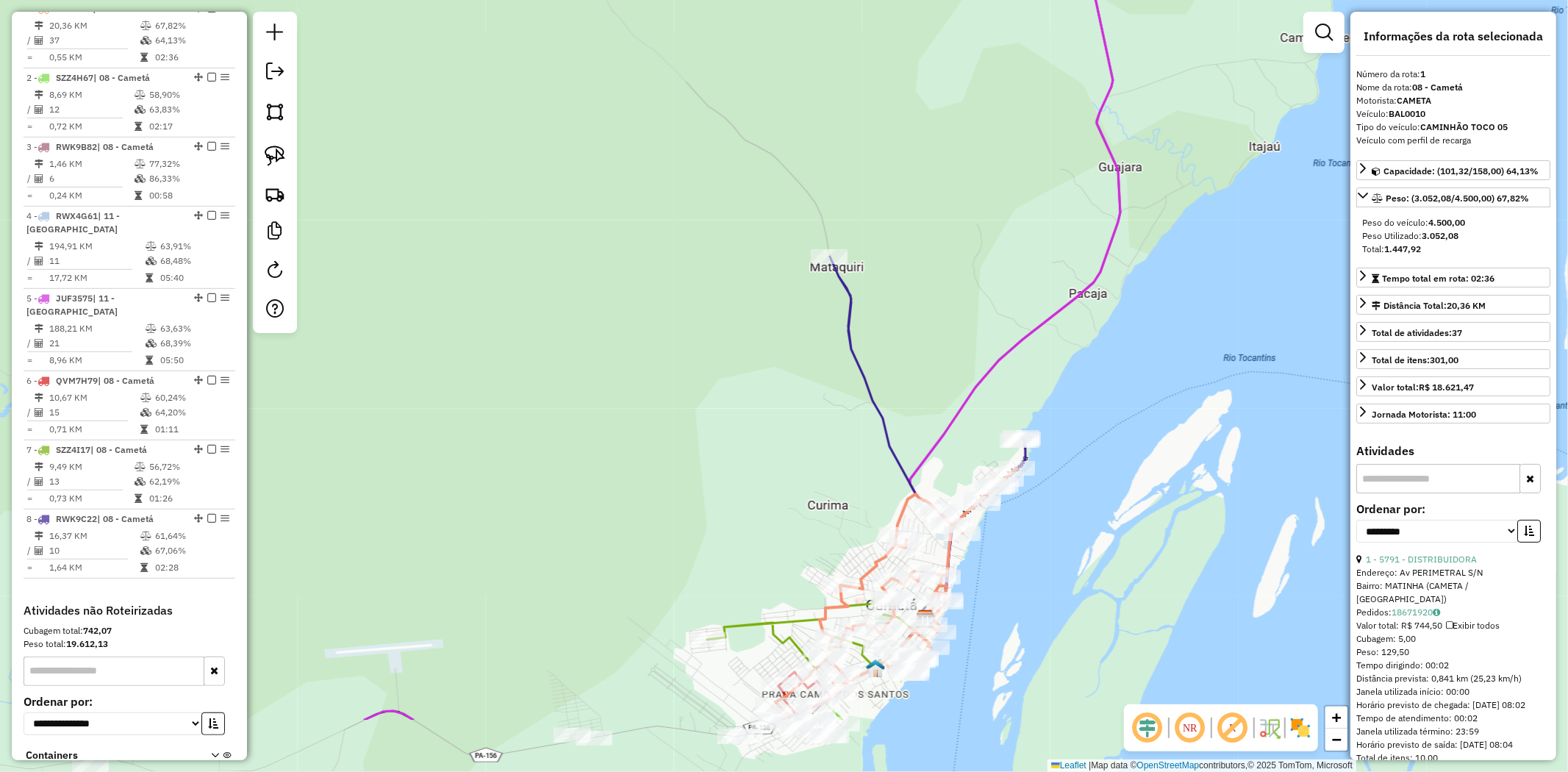
drag, startPoint x: 767, startPoint y: 449, endPoint x: 809, endPoint y: 253, distance: 200.4
click at [809, 262] on div "Janela de atendimento Grade de atendimento Capacidade Transportadoras Veículos …" at bounding box center [784, 386] width 1568 height 772
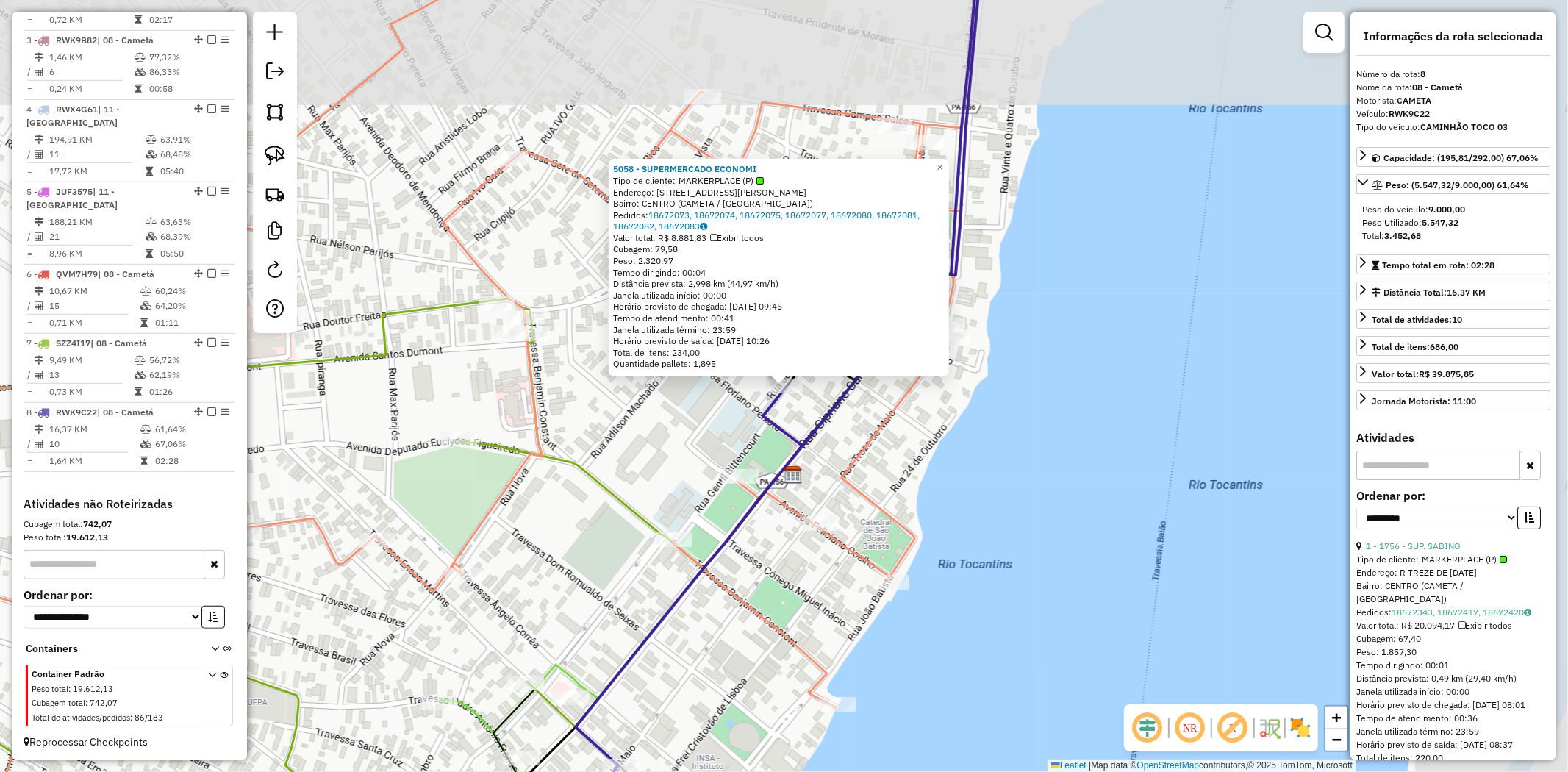
scroll to position [676, 0]
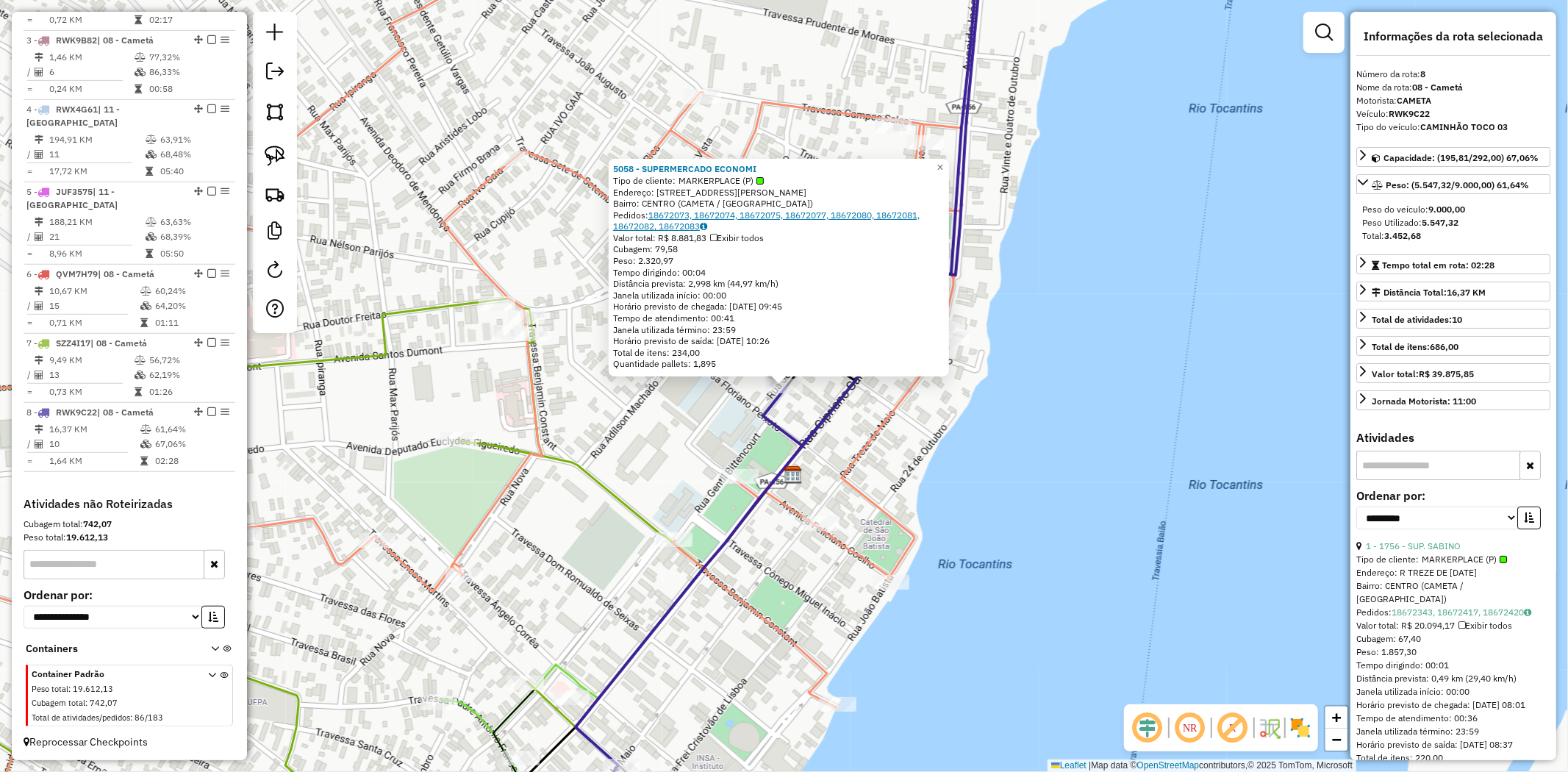
click at [667, 214] on link "18672073, 18672074, 18672075, 18672077, 18672080, 18672081, 18672082, 18672083" at bounding box center [766, 221] width 306 height 22
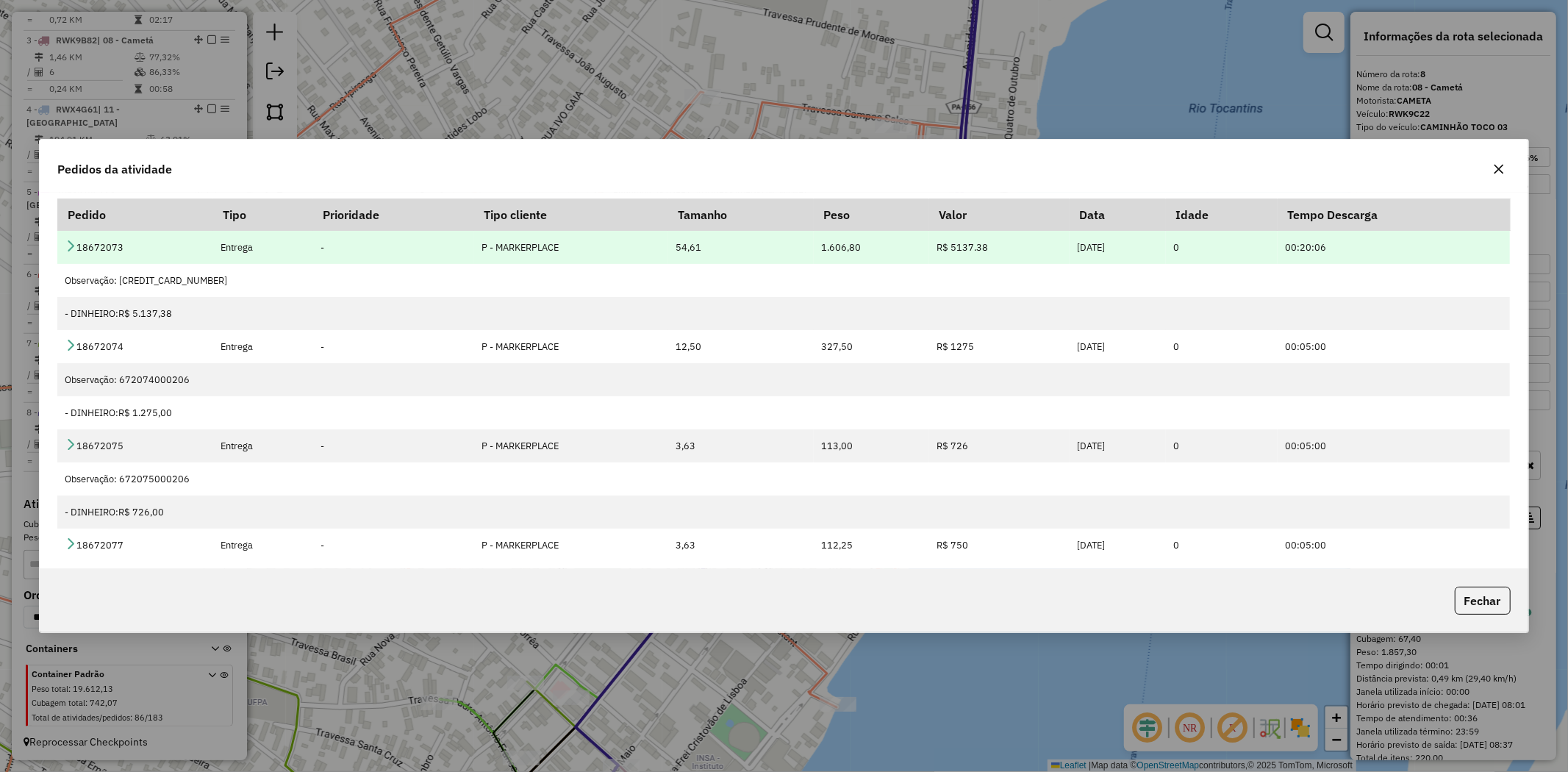
click at [71, 243] on icon at bounding box center [71, 246] width 12 height 12
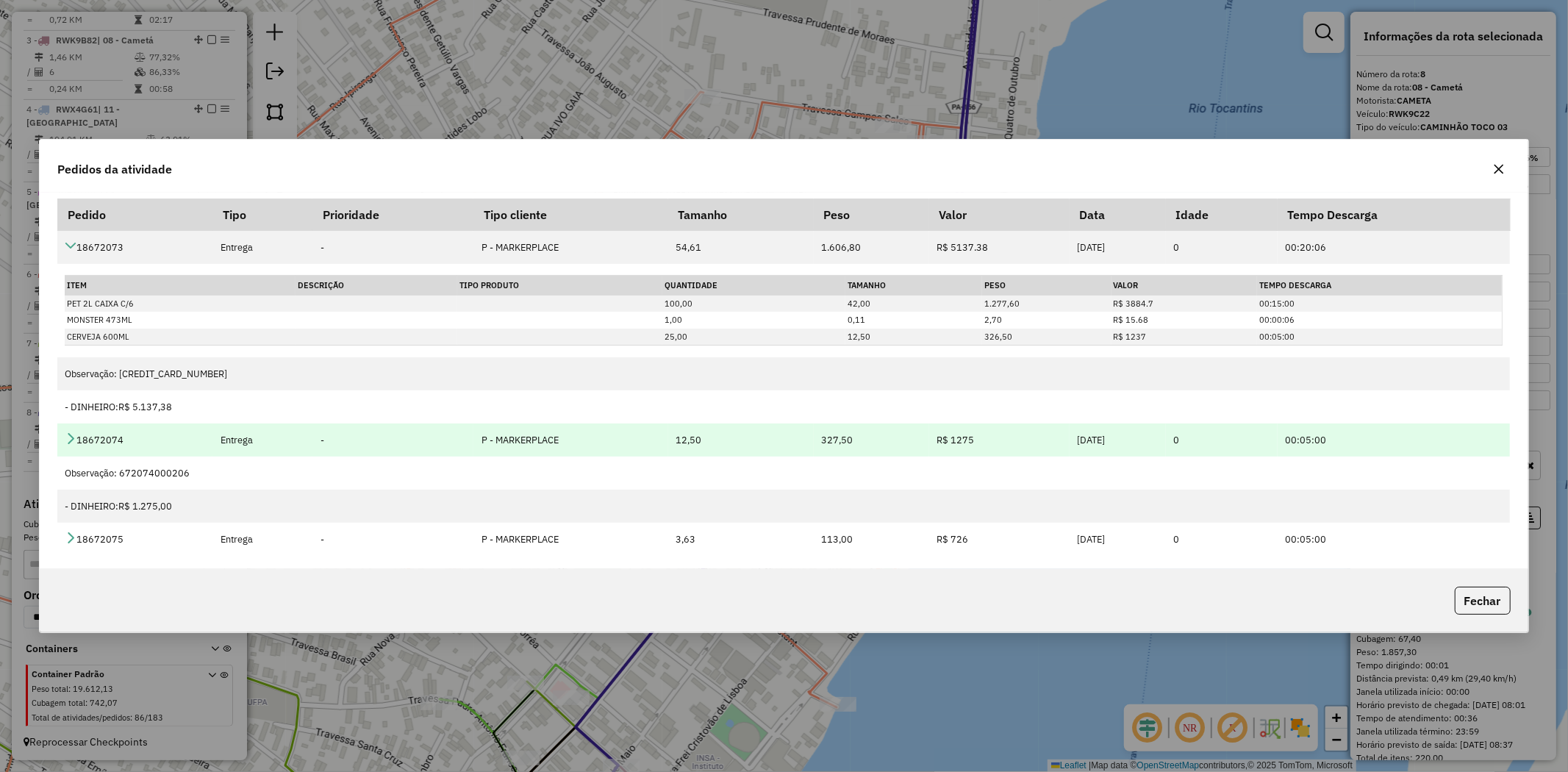
click at [73, 438] on icon at bounding box center [71, 439] width 12 height 12
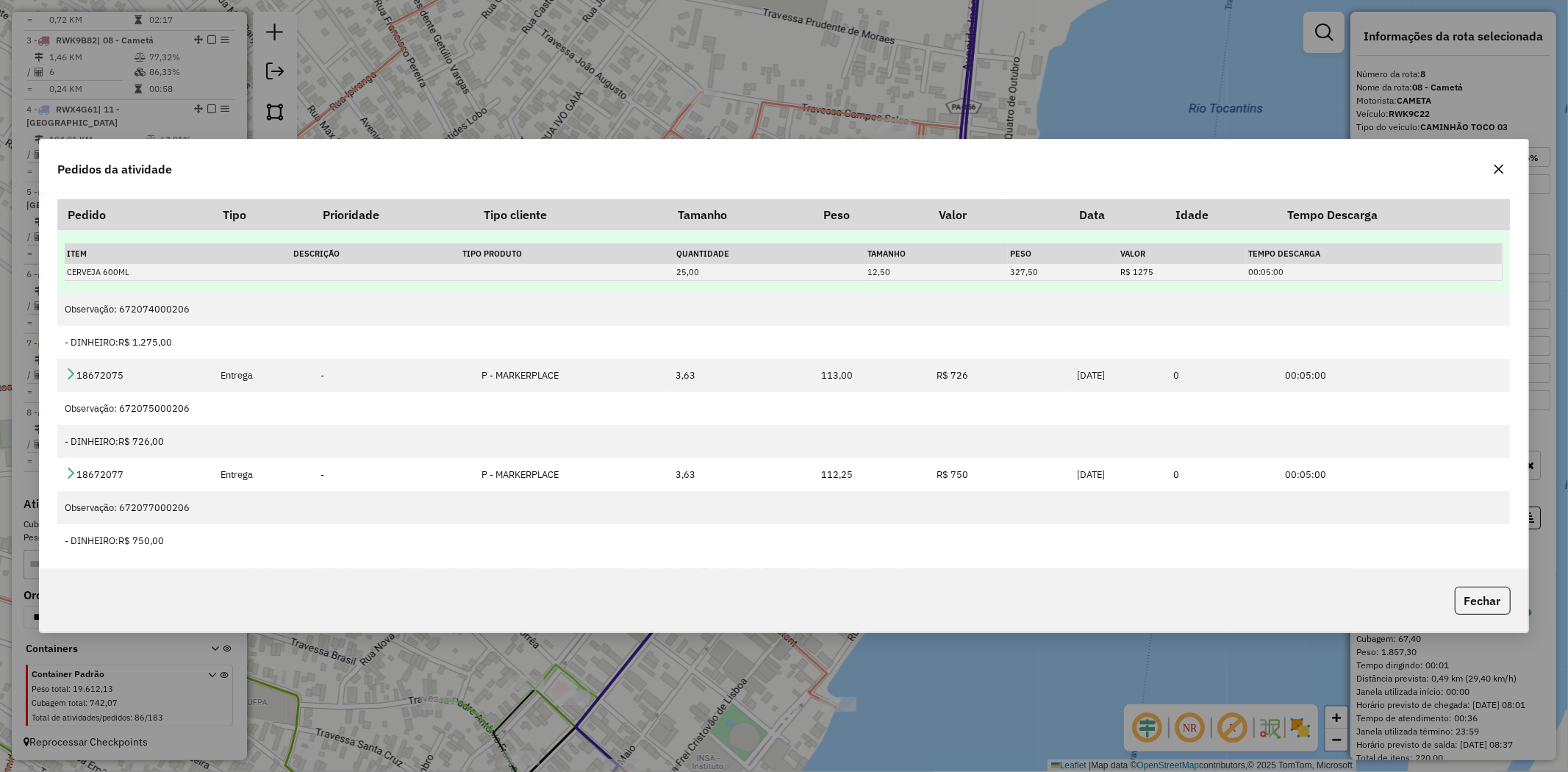
scroll to position [245, 0]
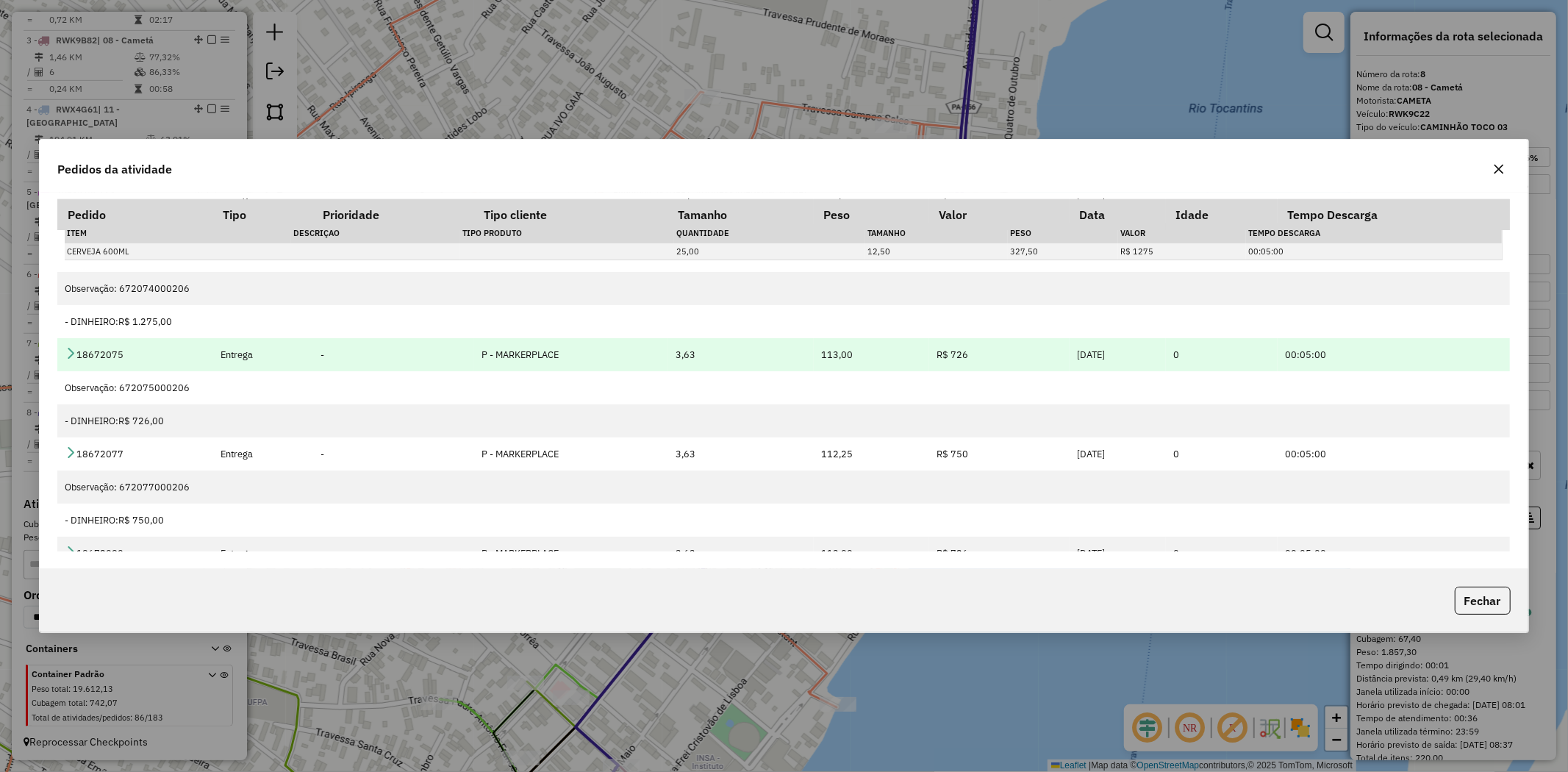
click at [74, 349] on icon at bounding box center [71, 353] width 12 height 12
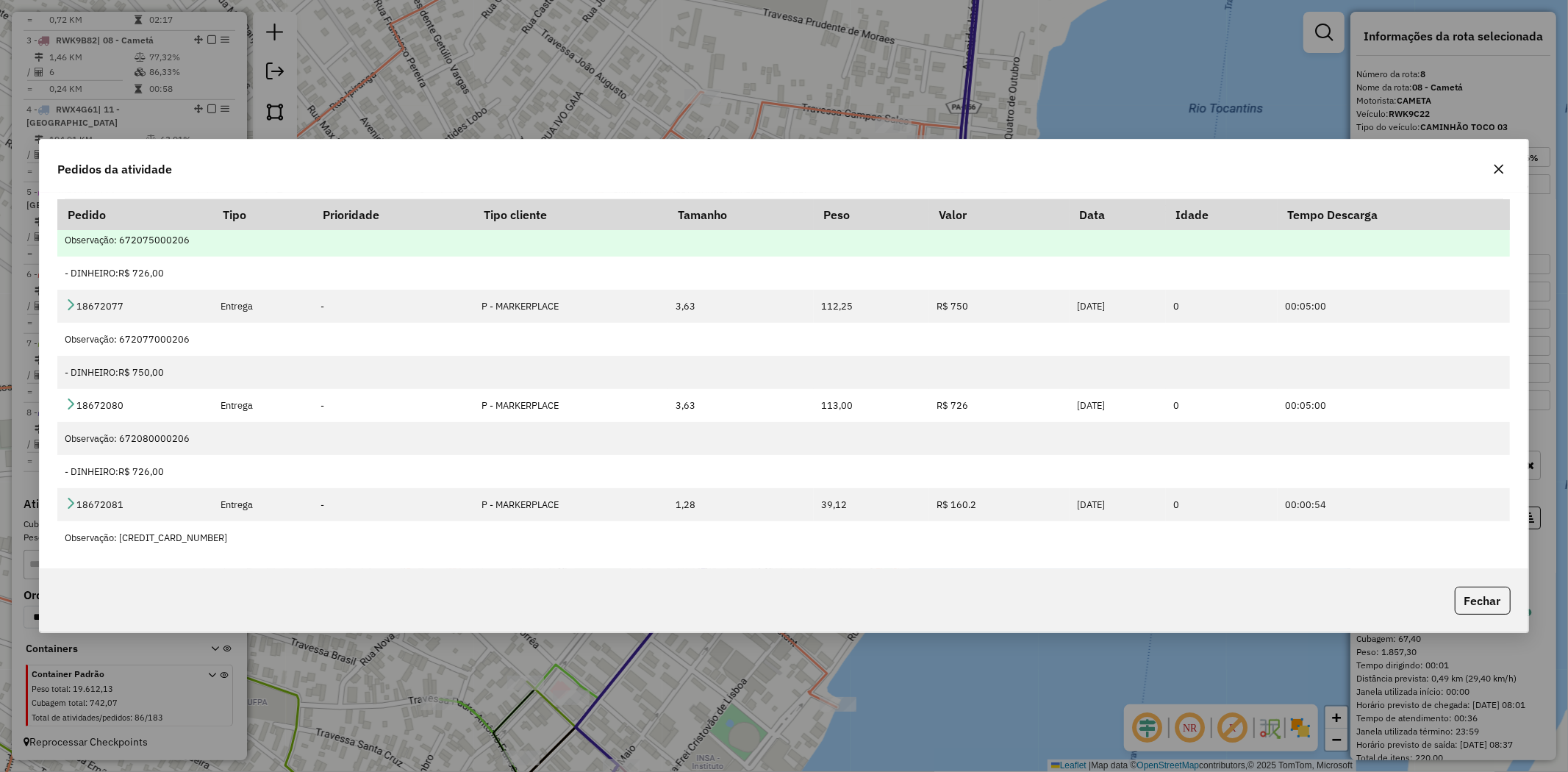
scroll to position [490, 0]
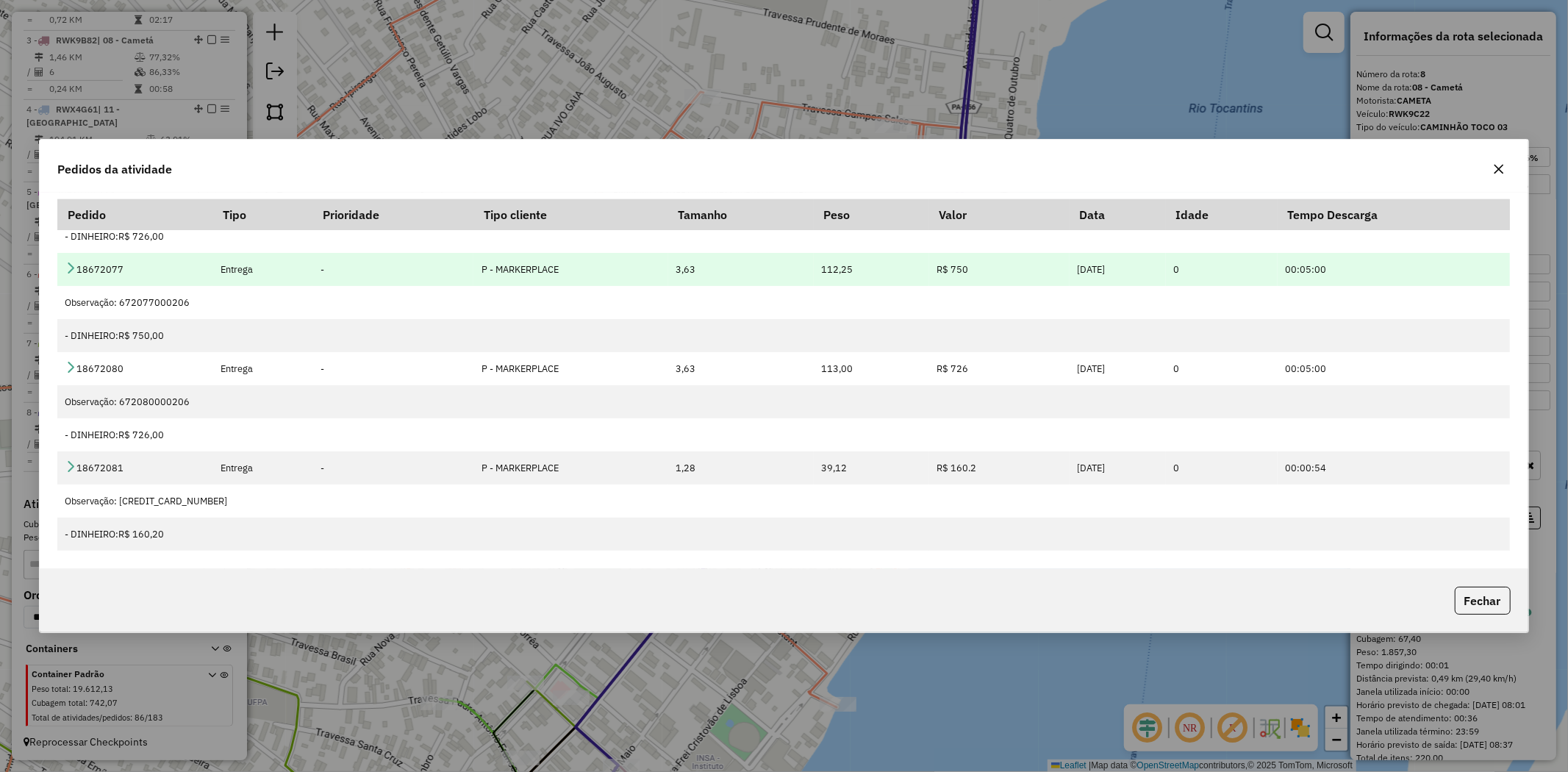
click at [74, 266] on icon at bounding box center [71, 268] width 12 height 12
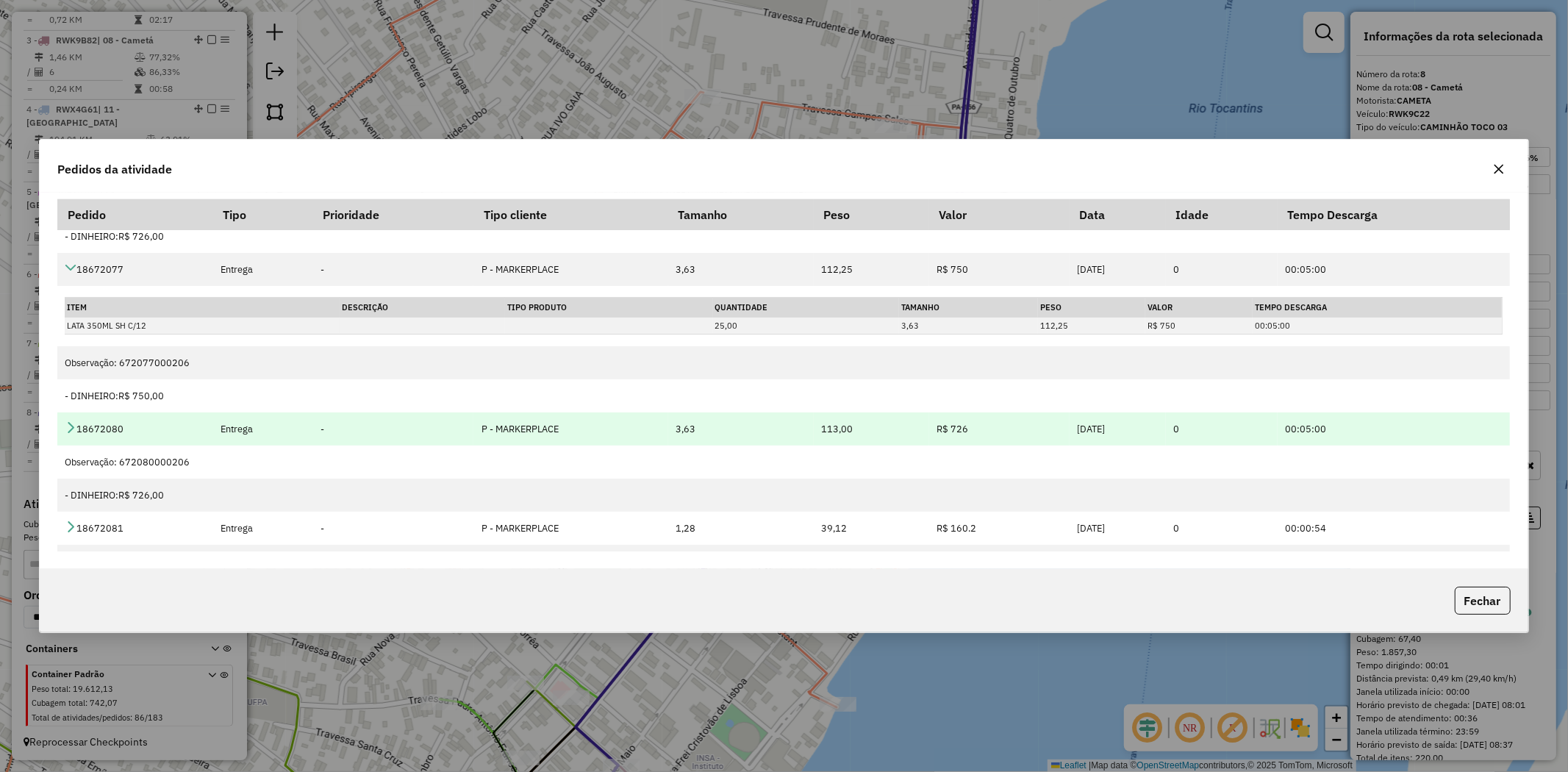
click at [74, 425] on icon at bounding box center [71, 428] width 12 height 12
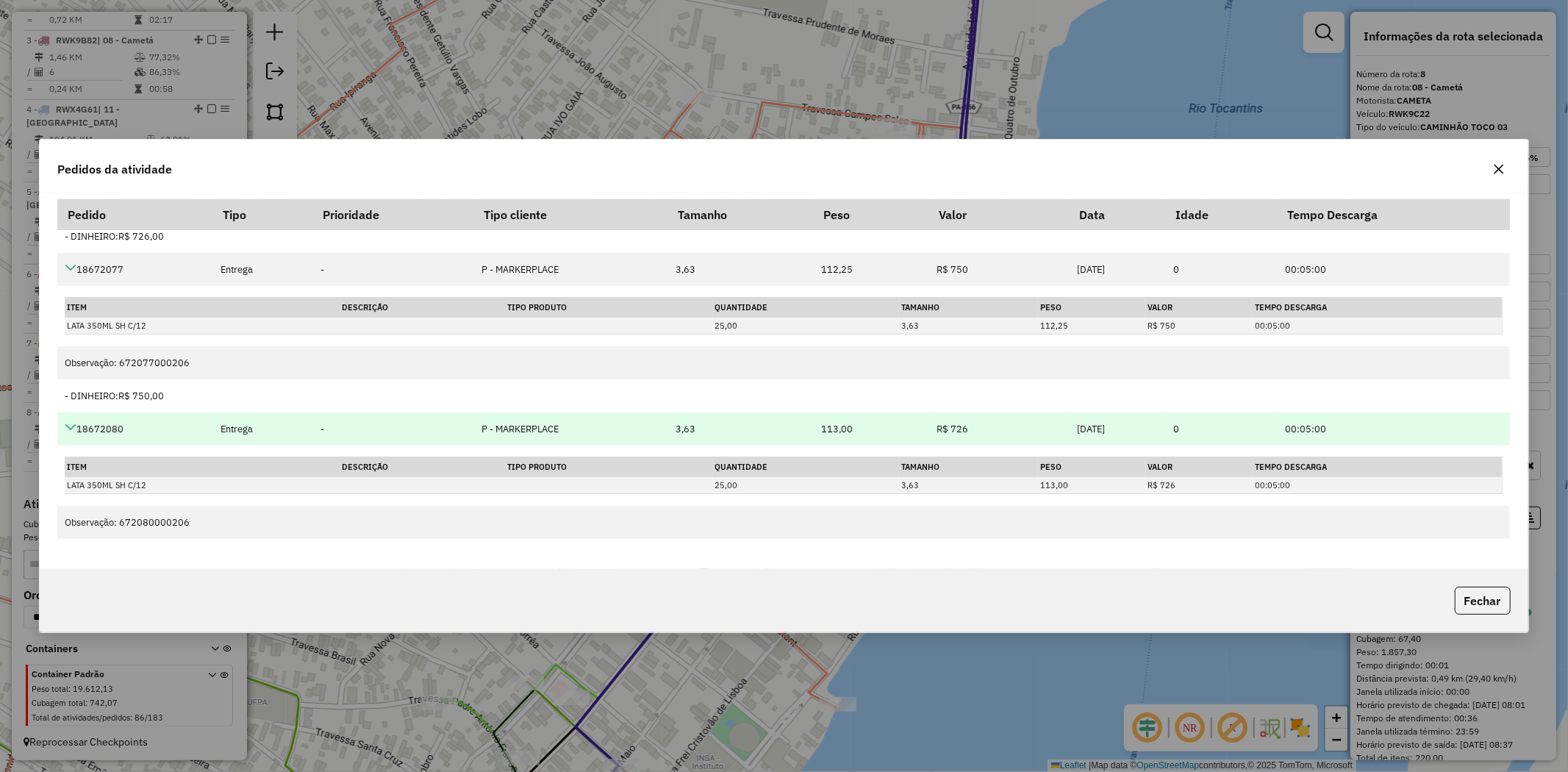
scroll to position [736, 0]
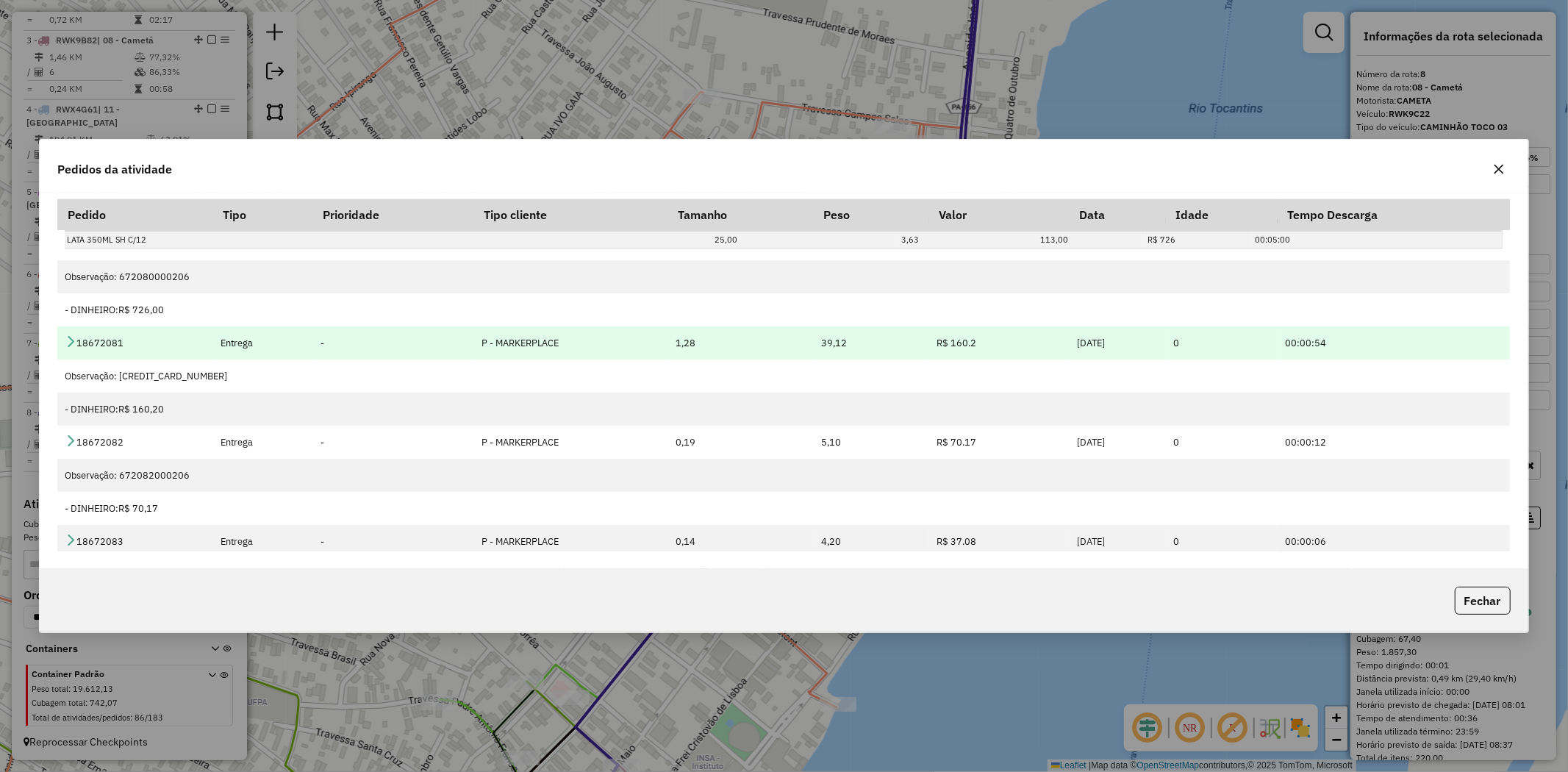
click at [68, 340] on icon at bounding box center [71, 342] width 12 height 12
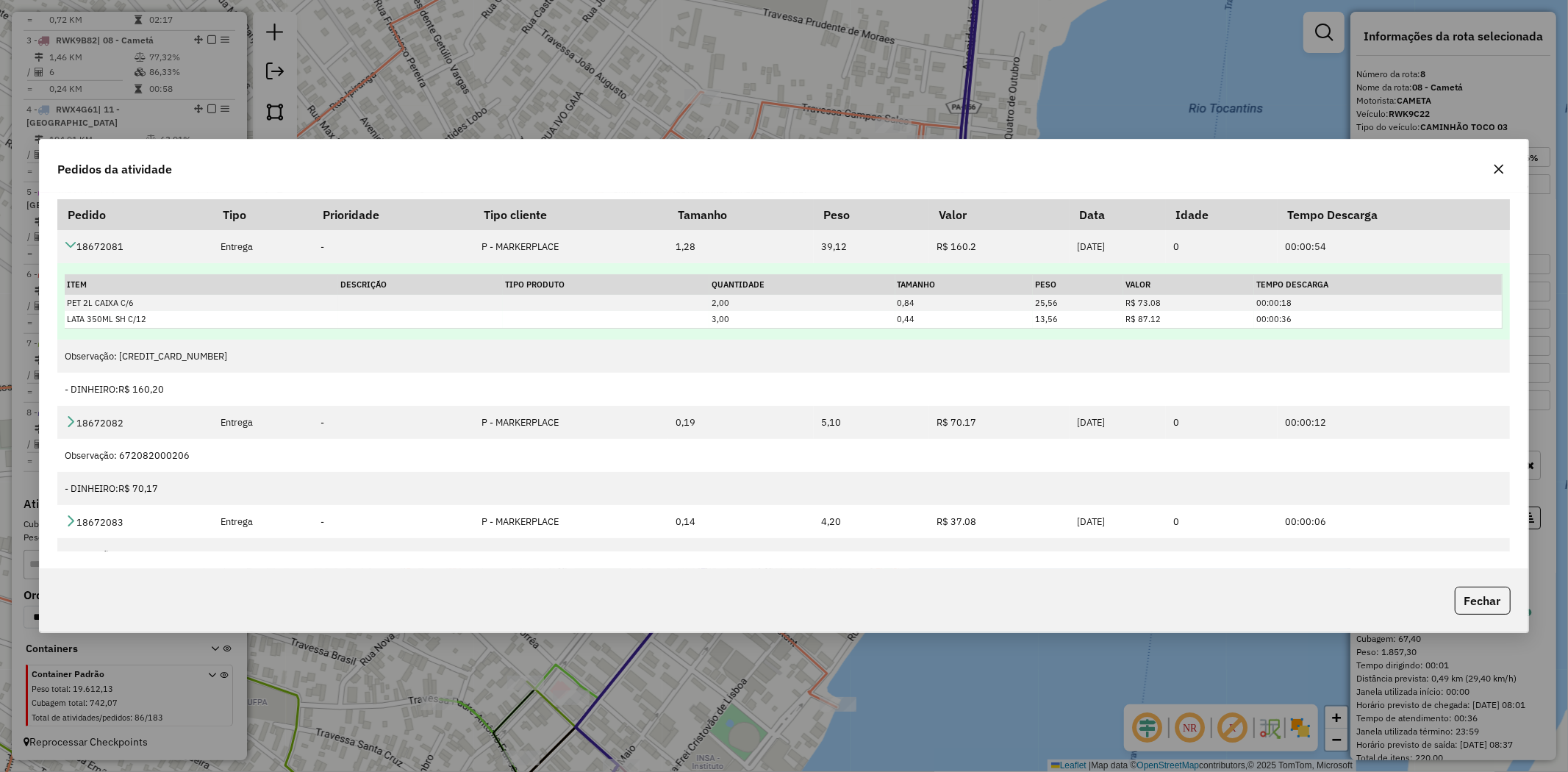
scroll to position [886, 0]
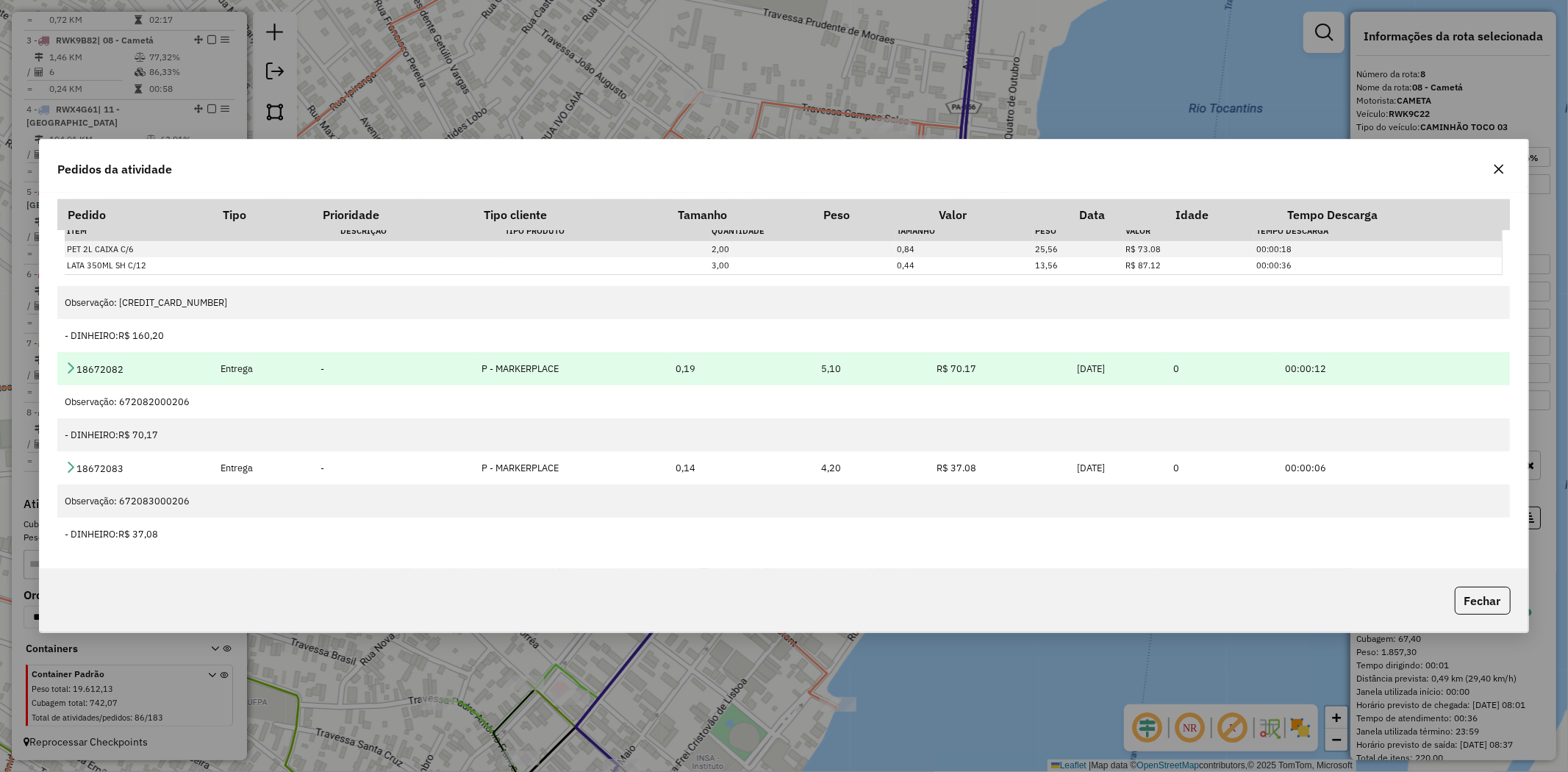
click at [72, 370] on icon at bounding box center [71, 367] width 12 height 12
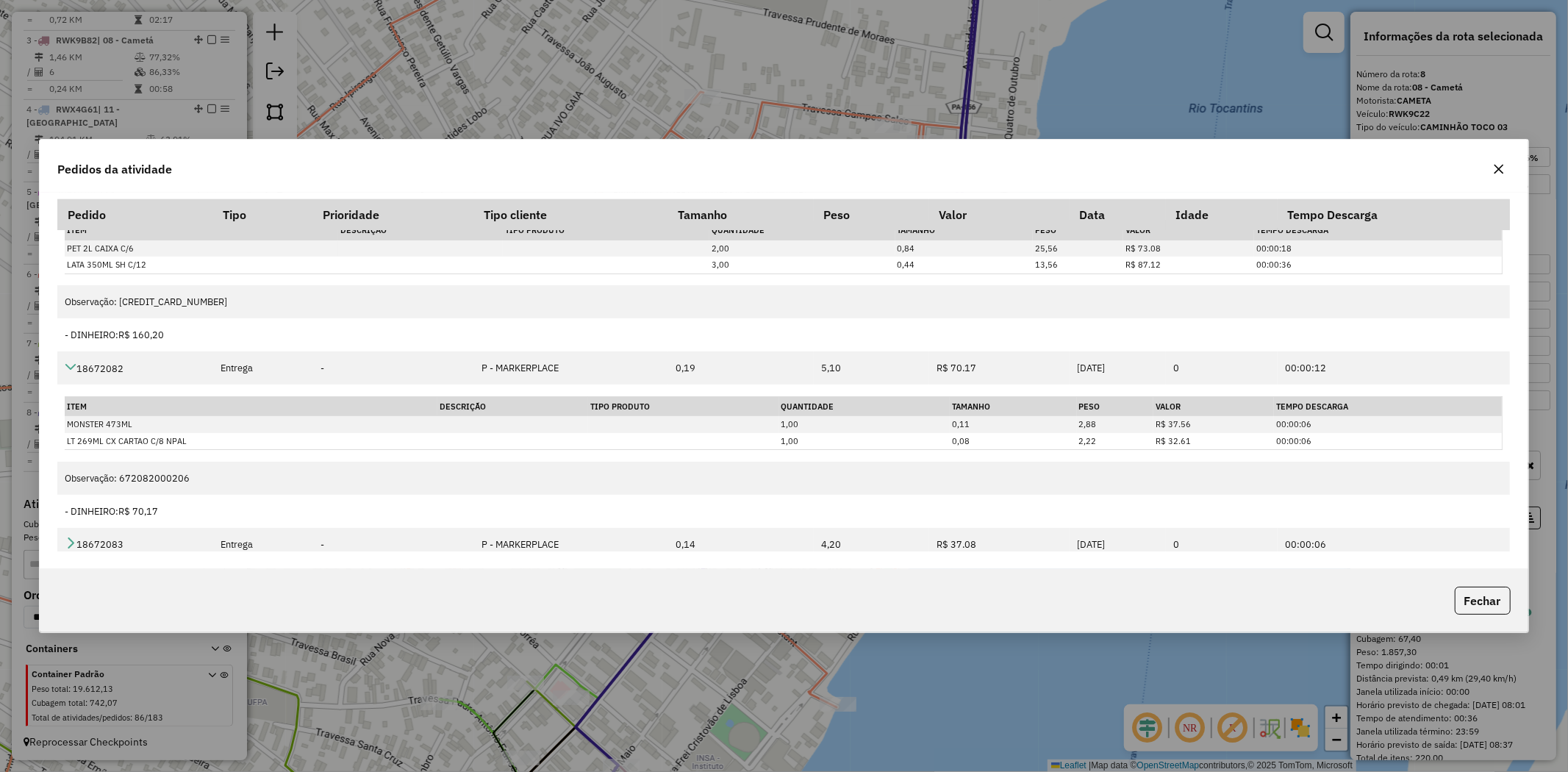
click at [1499, 170] on icon "button" at bounding box center [1498, 169] width 9 height 9
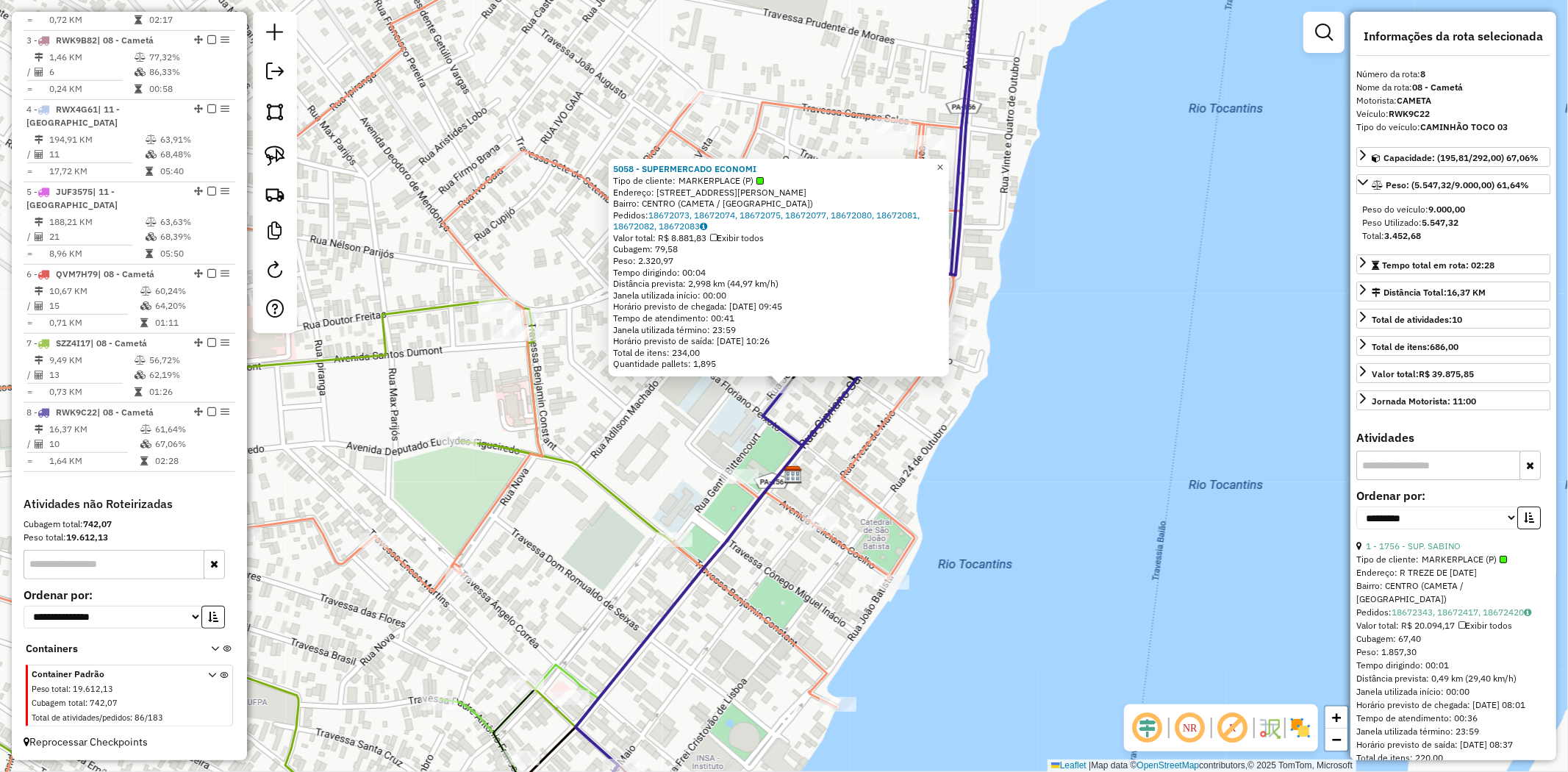
click at [943, 168] on span "×" at bounding box center [940, 167] width 7 height 13
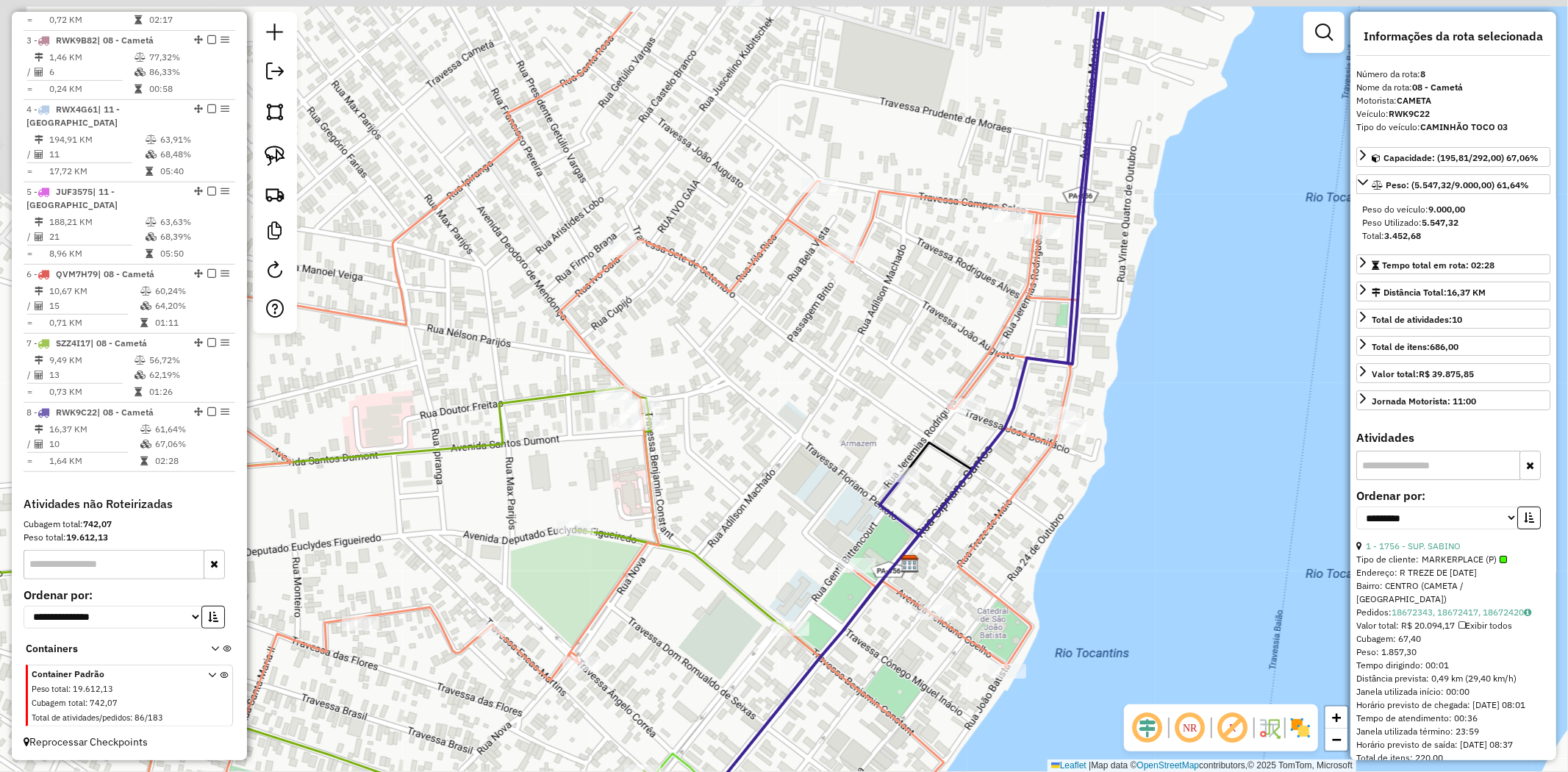
drag, startPoint x: 1028, startPoint y: 196, endPoint x: 1150, endPoint y: 314, distance: 169.7
click at [1150, 314] on div "Janela de atendimento Grade de atendimento Capacidade Transportadoras Veículos …" at bounding box center [784, 386] width 1568 height 772
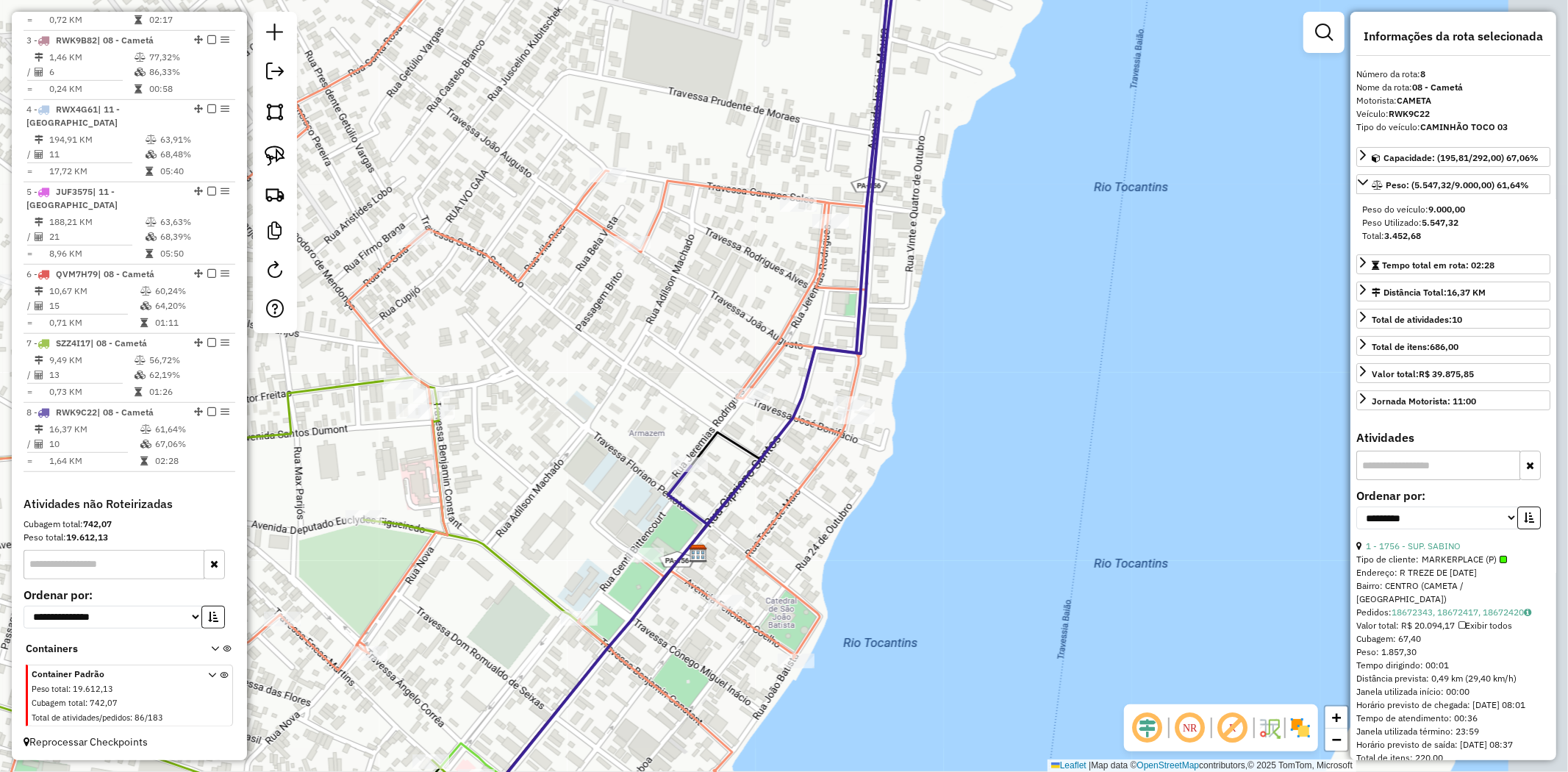
drag, startPoint x: 872, startPoint y: 451, endPoint x: 653, endPoint y: 410, distance: 222.8
click at [653, 410] on div "Janela de atendimento Grade de atendimento Capacidade Transportadoras Veículos …" at bounding box center [784, 386] width 1568 height 772
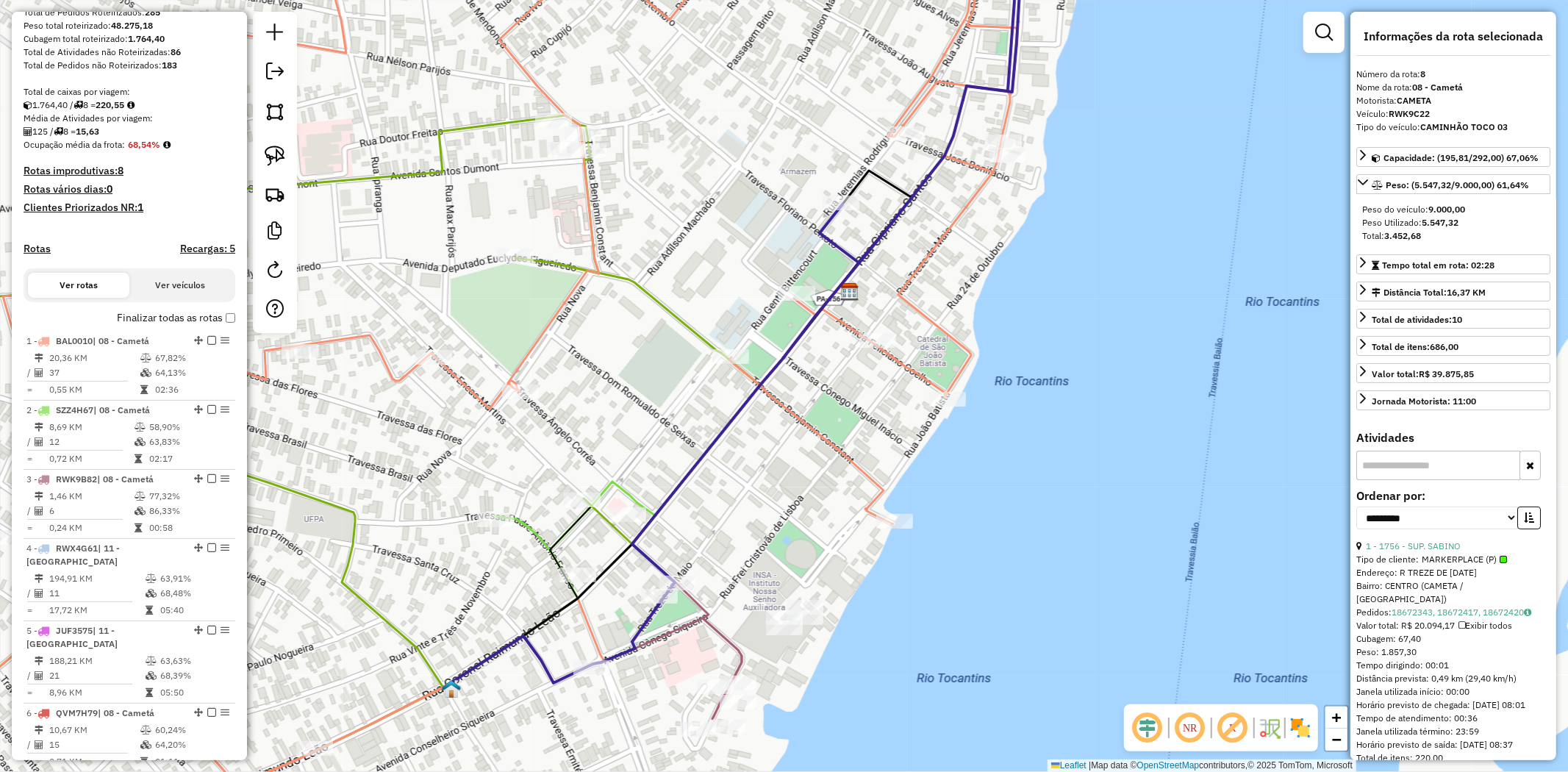
scroll to position [245, 0]
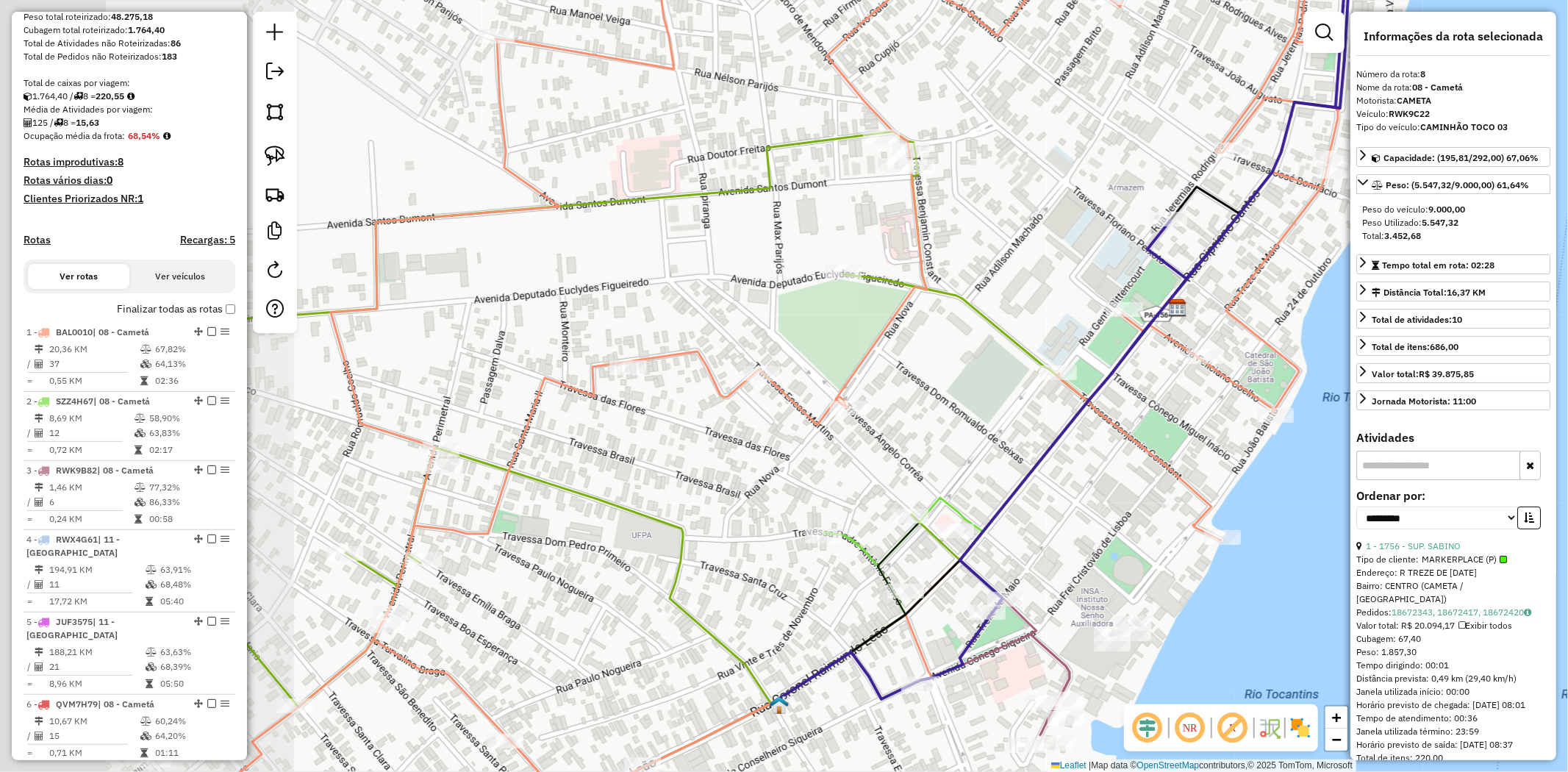
drag, startPoint x: 643, startPoint y: 421, endPoint x: 959, endPoint y: 442, distance: 316.7
click at [959, 442] on div "Janela de atendimento Grade de atendimento Capacidade Transportadoras Veículos …" at bounding box center [784, 386] width 1568 height 772
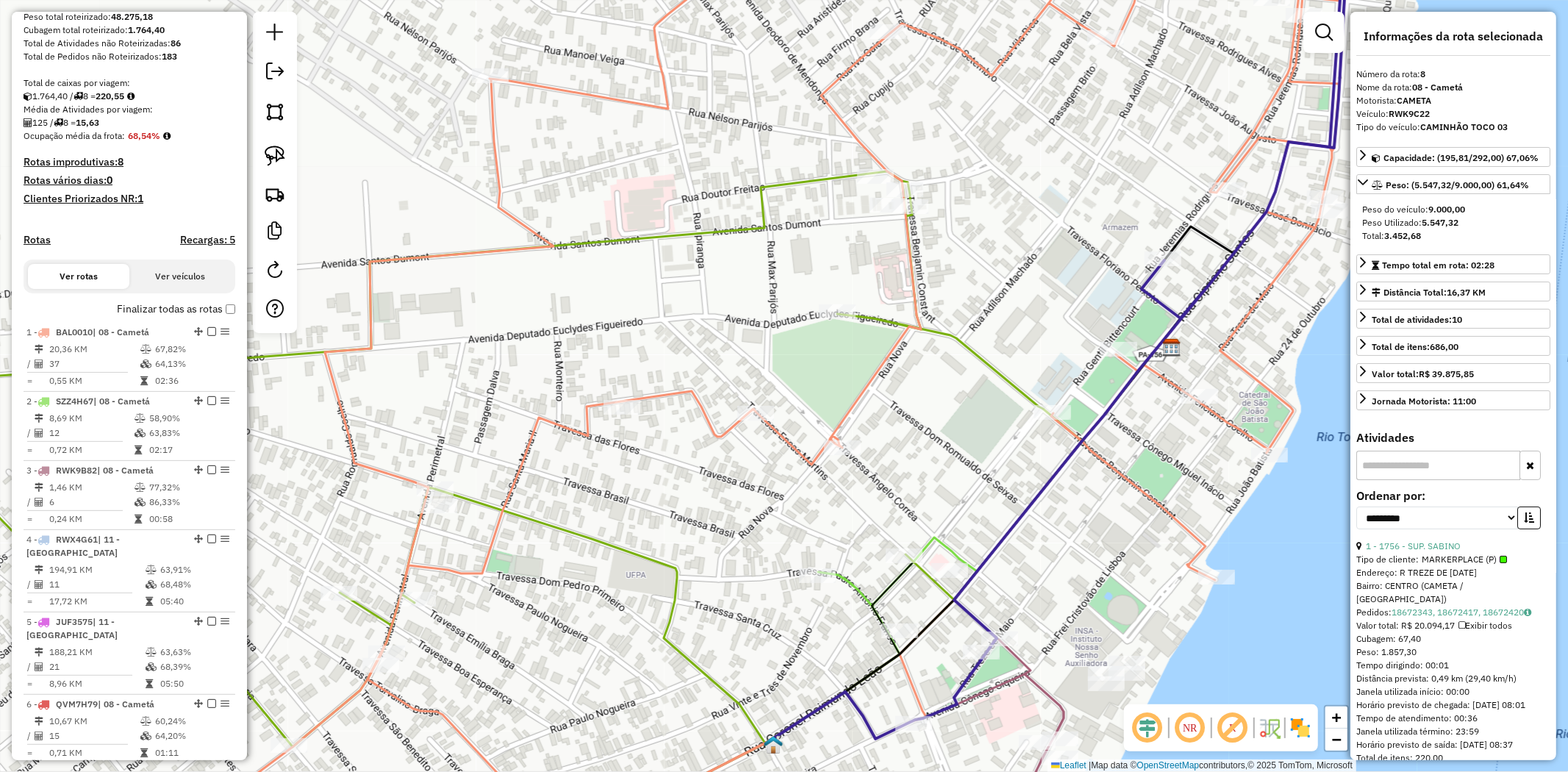
drag, startPoint x: 985, startPoint y: 296, endPoint x: 932, endPoint y: 434, distance: 147.8
click at [934, 432] on icon at bounding box center [454, 489] width 1256 height 635
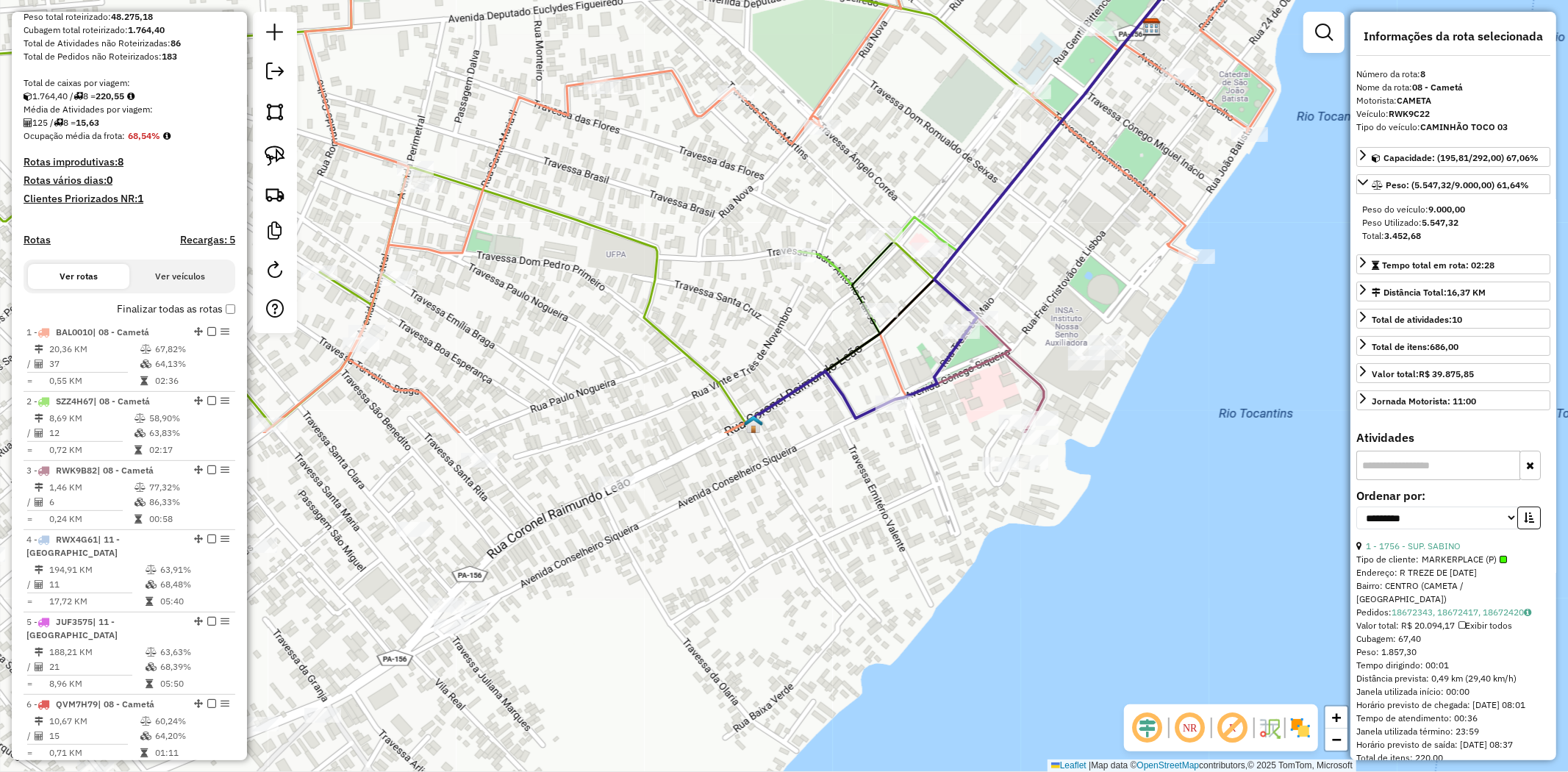
drag, startPoint x: 910, startPoint y: 453, endPoint x: 932, endPoint y: 78, distance: 375.6
click at [932, 78] on div "Janela de atendimento Grade de atendimento Capacidade Transportadoras Veículos …" at bounding box center [784, 386] width 1568 height 772
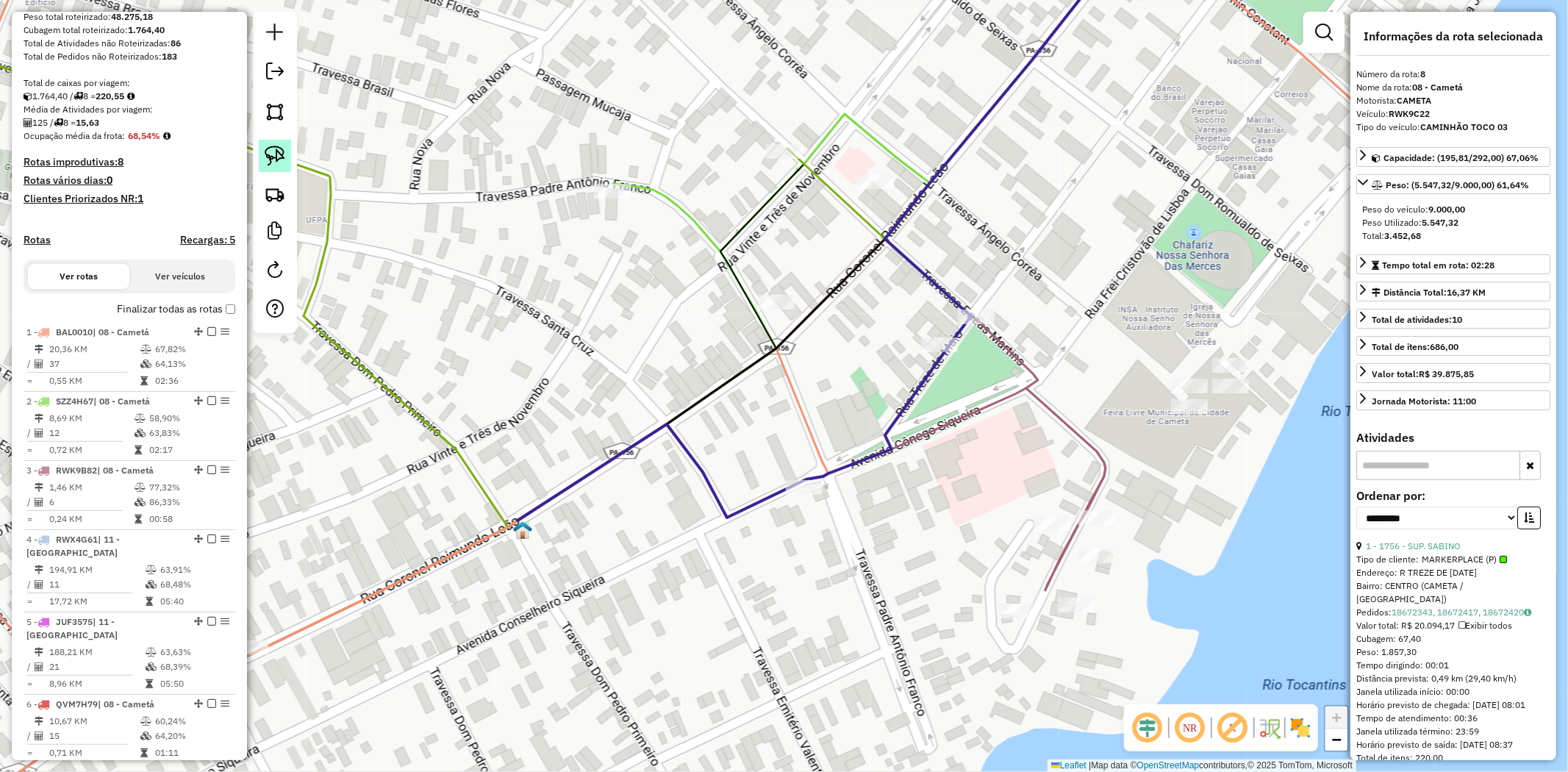
click at [265, 150] on img at bounding box center [275, 156] width 21 height 21
drag, startPoint x: 851, startPoint y: 350, endPoint x: 995, endPoint y: 354, distance: 144.1
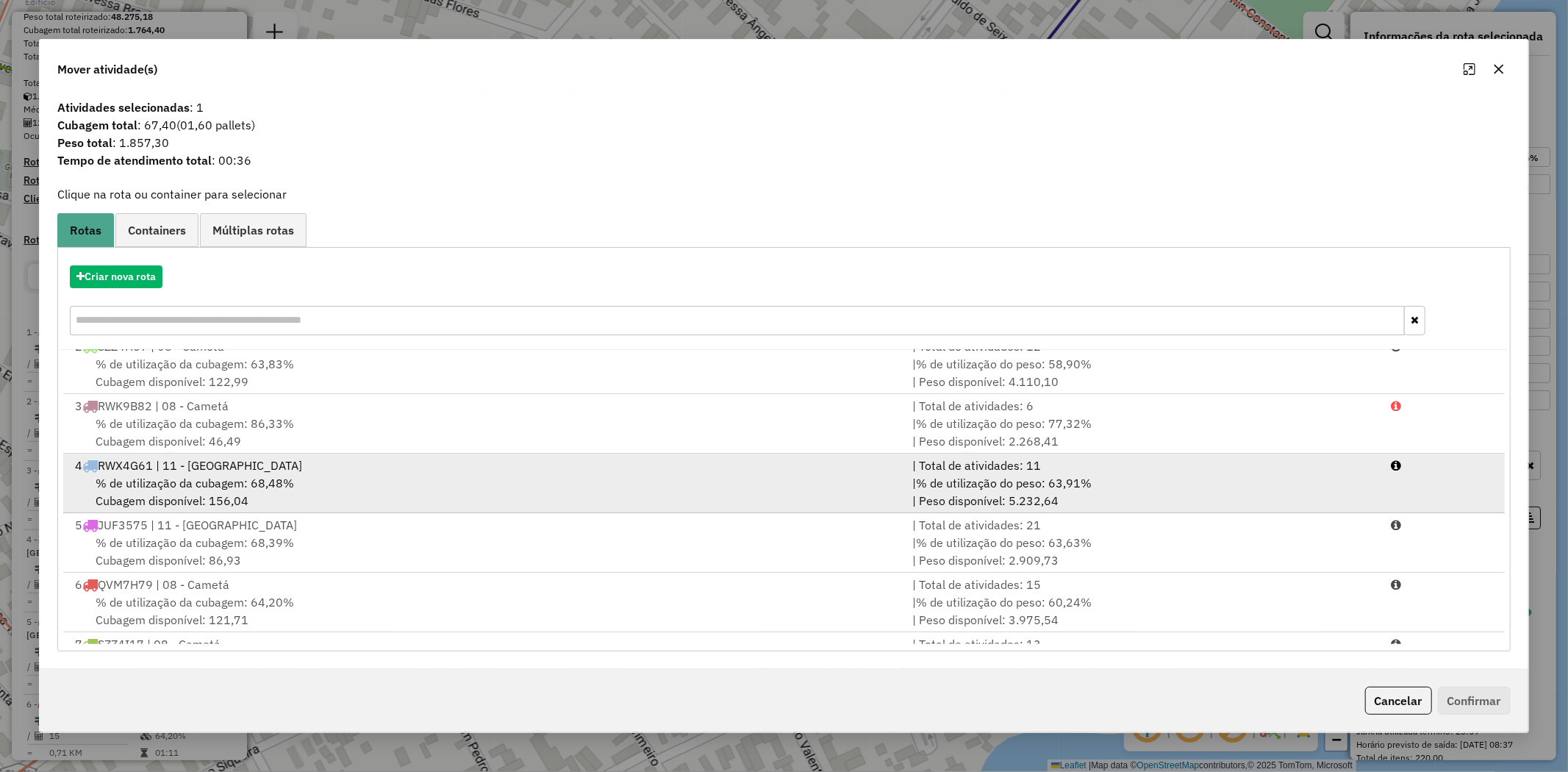
scroll to position [123, 0]
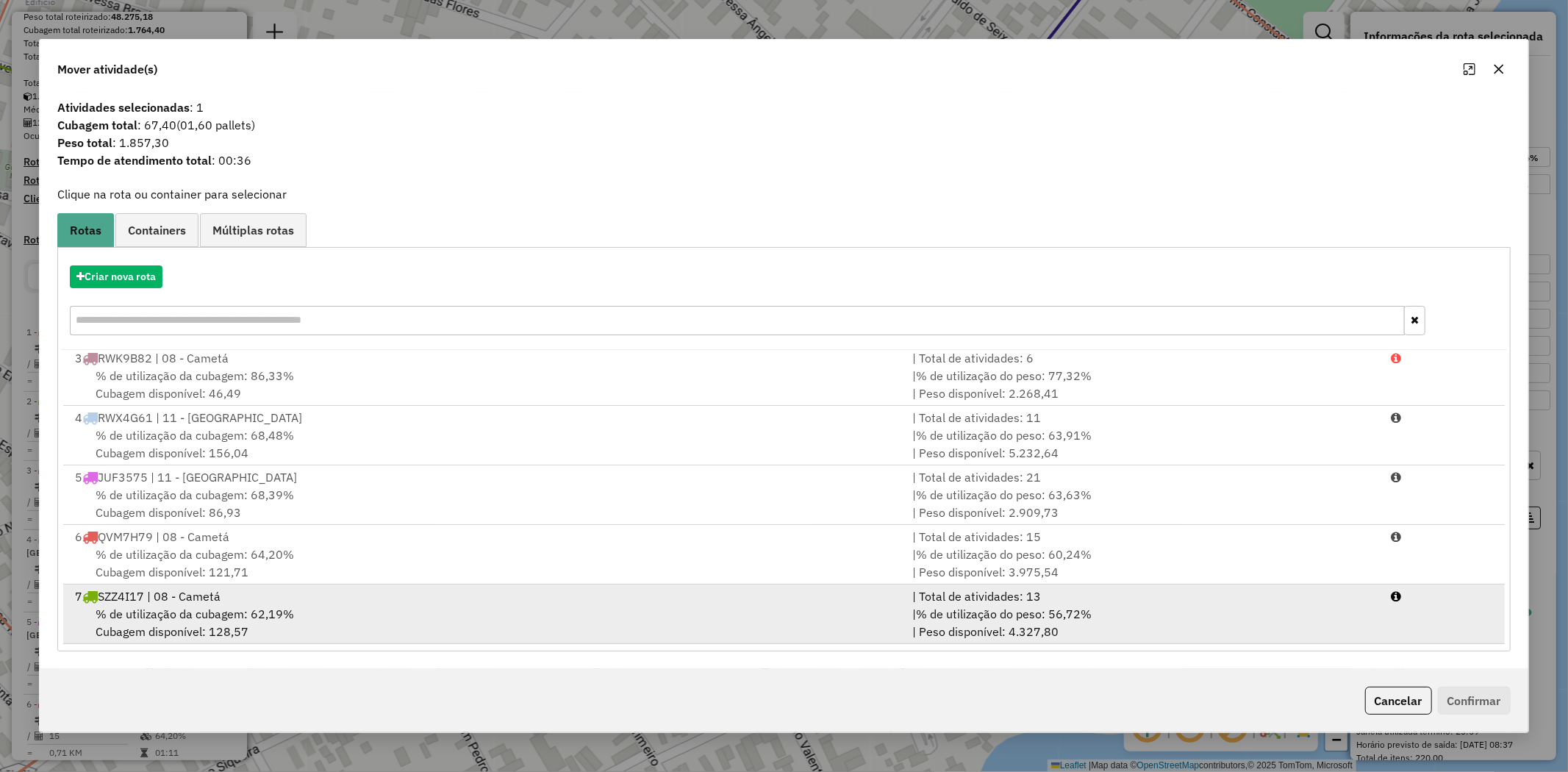
click at [261, 621] on span "% de utilização da cubagem: 62,19%" at bounding box center [194, 614] width 199 height 15
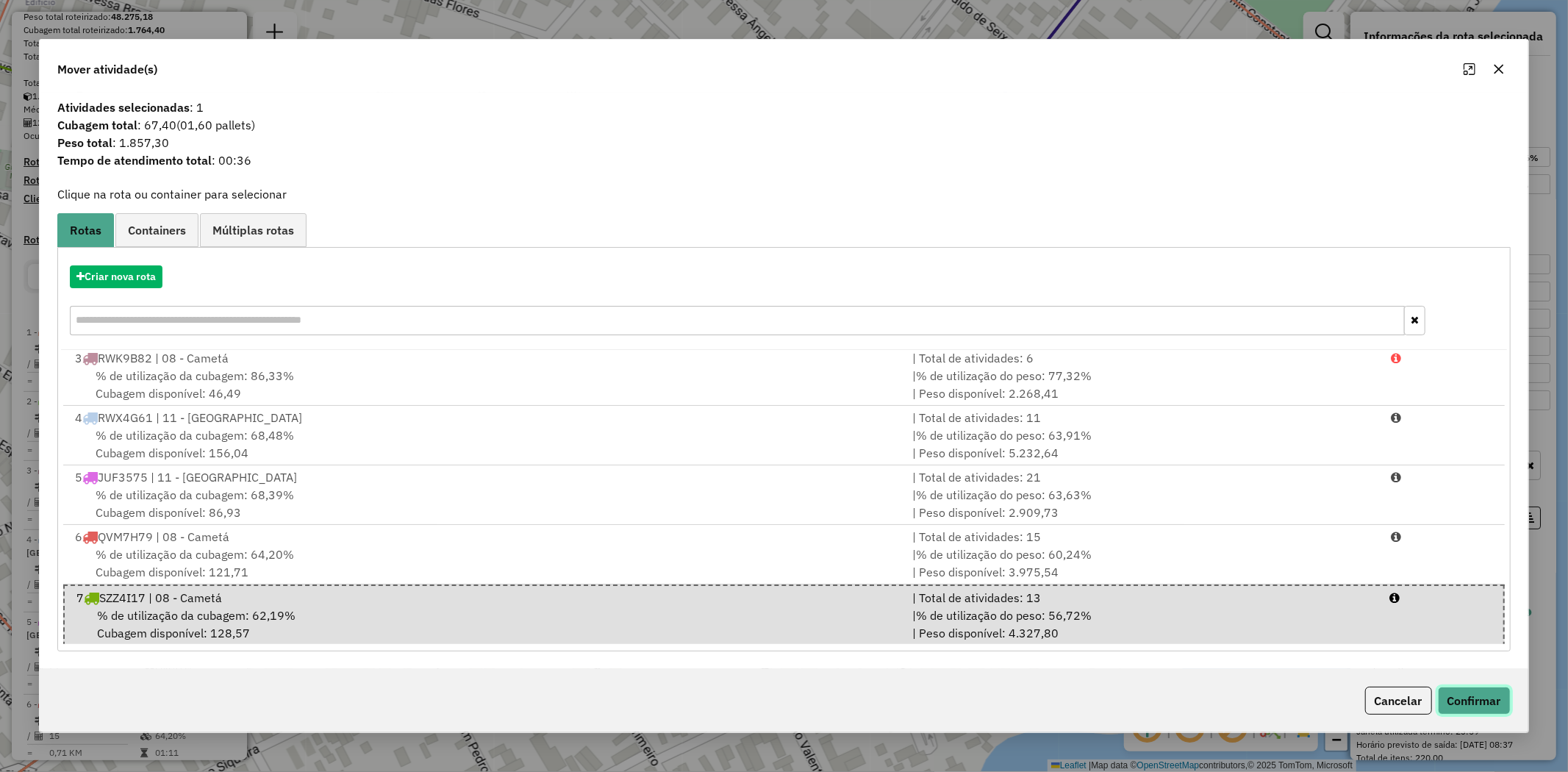
click at [1479, 699] on button "Confirmar" at bounding box center [1474, 701] width 73 height 28
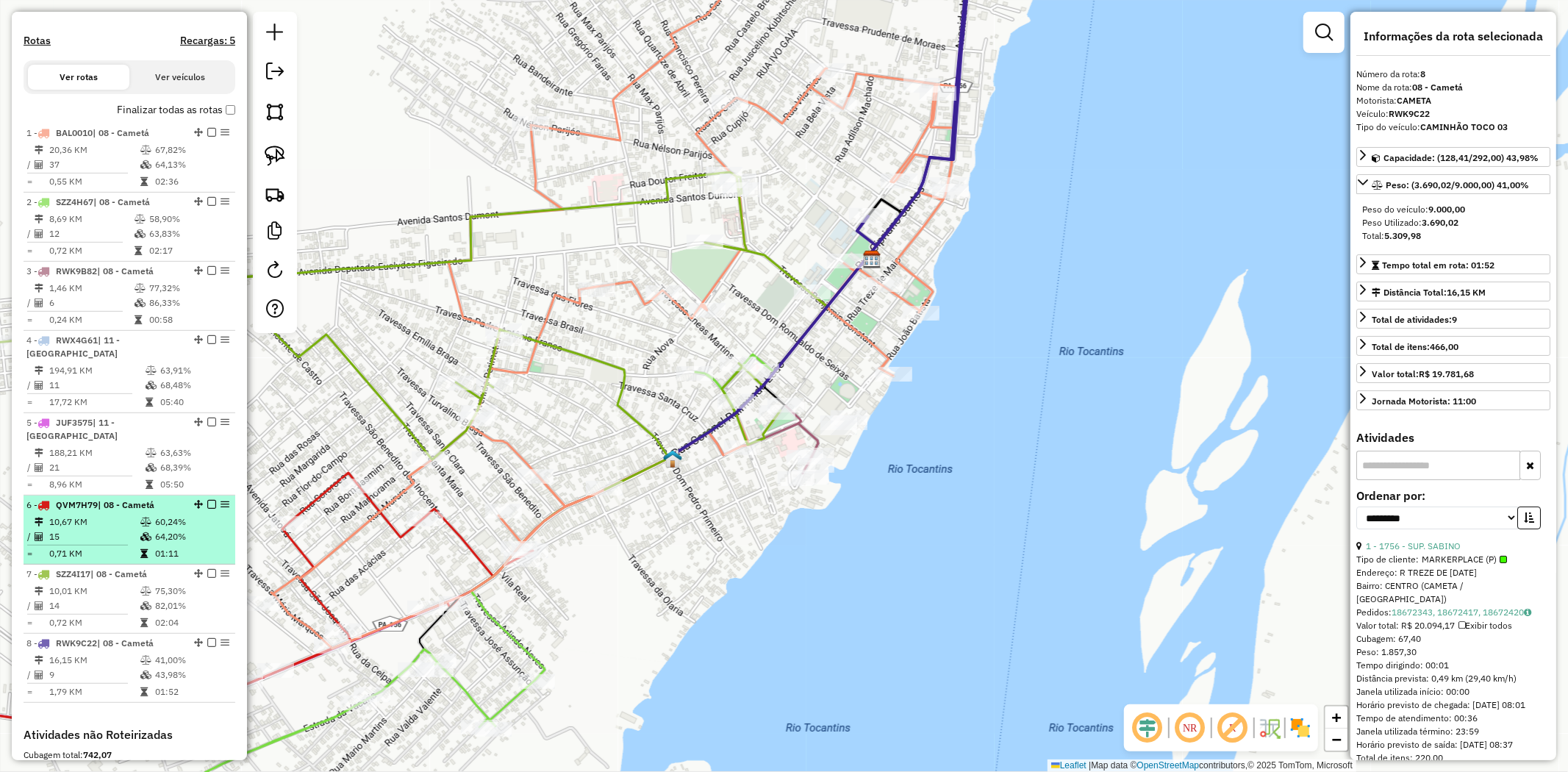
scroll to position [430, 0]
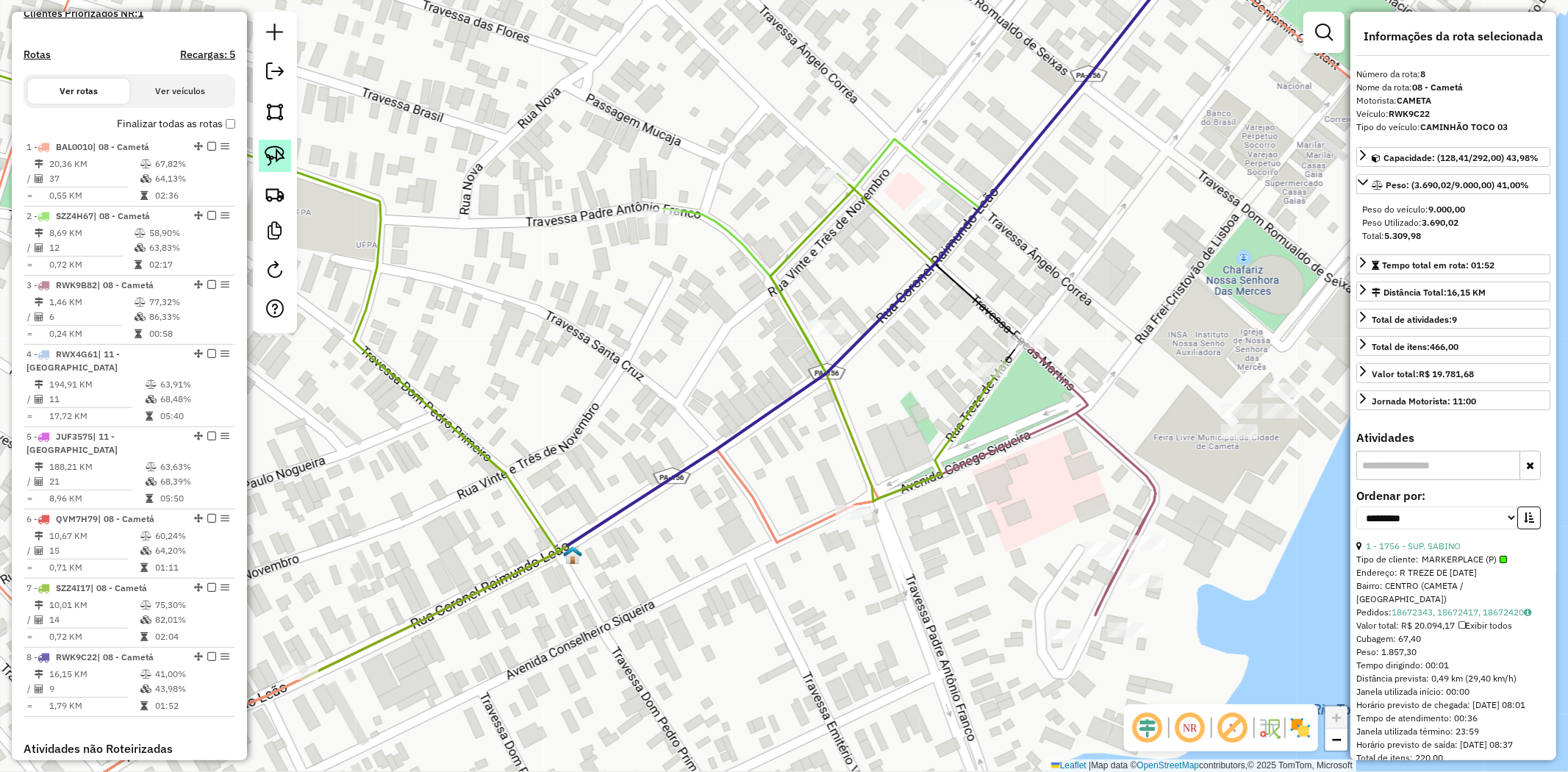
click at [274, 164] on img at bounding box center [275, 156] width 21 height 21
drag, startPoint x: 952, startPoint y: 326, endPoint x: 1026, endPoint y: 388, distance: 96.5
click at [1026, 388] on div "Janela de atendimento Grade de atendimento Capacidade Transportadoras Veículos …" at bounding box center [784, 386] width 1568 height 772
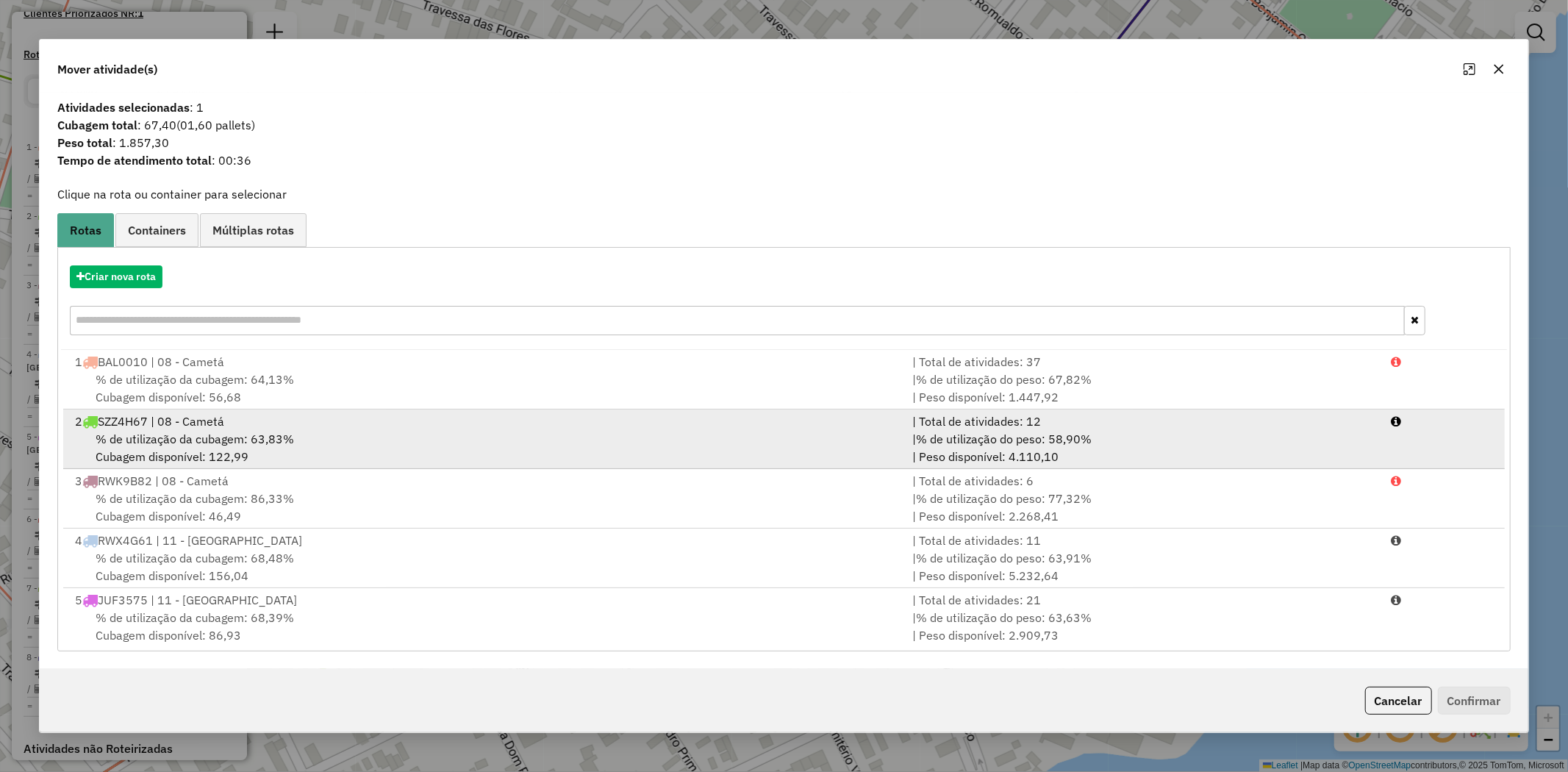
click at [182, 432] on span "% de utilização da cubagem: 63,83%" at bounding box center [194, 439] width 199 height 15
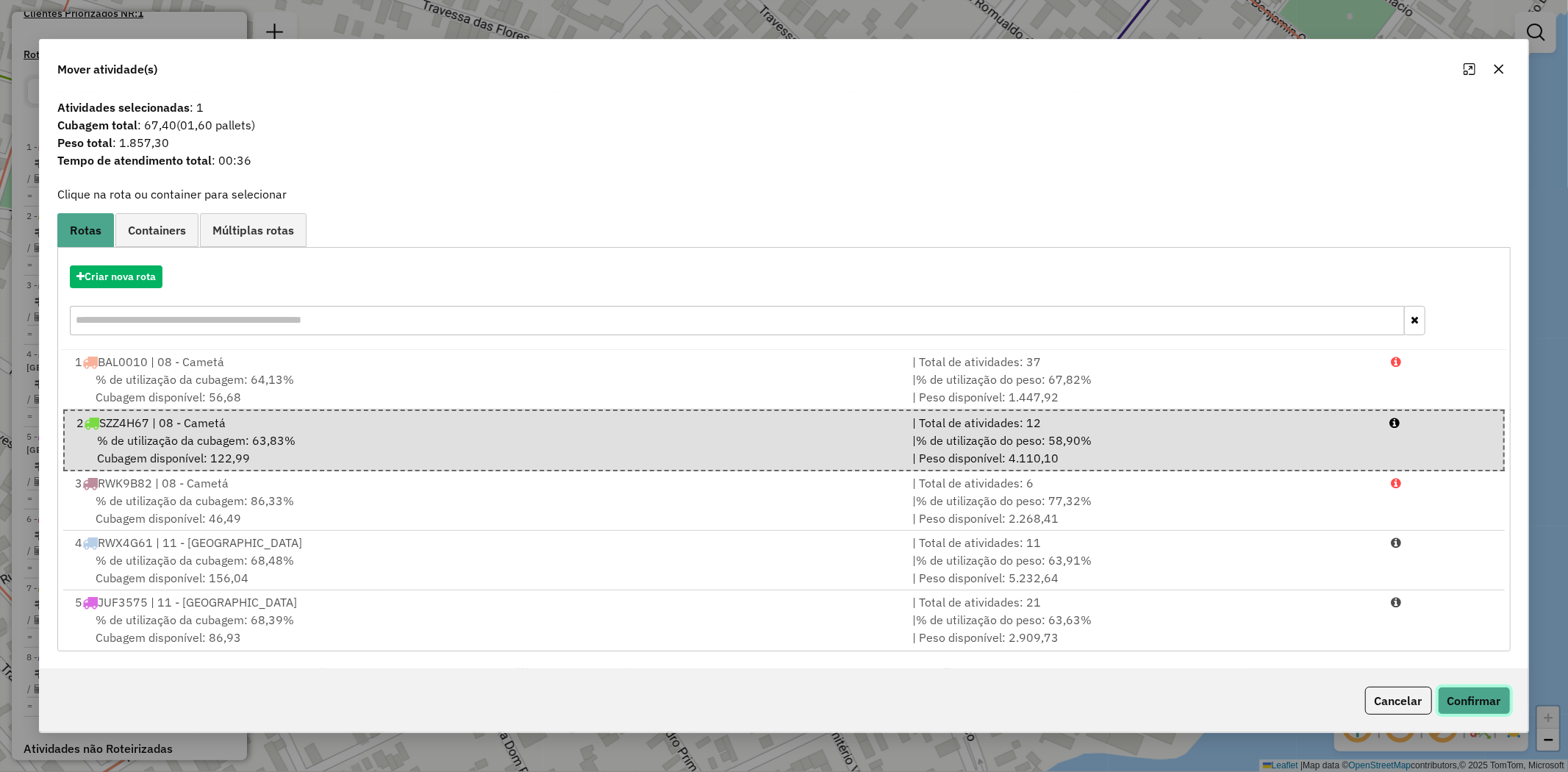
click at [1503, 699] on button "Confirmar" at bounding box center [1474, 701] width 73 height 28
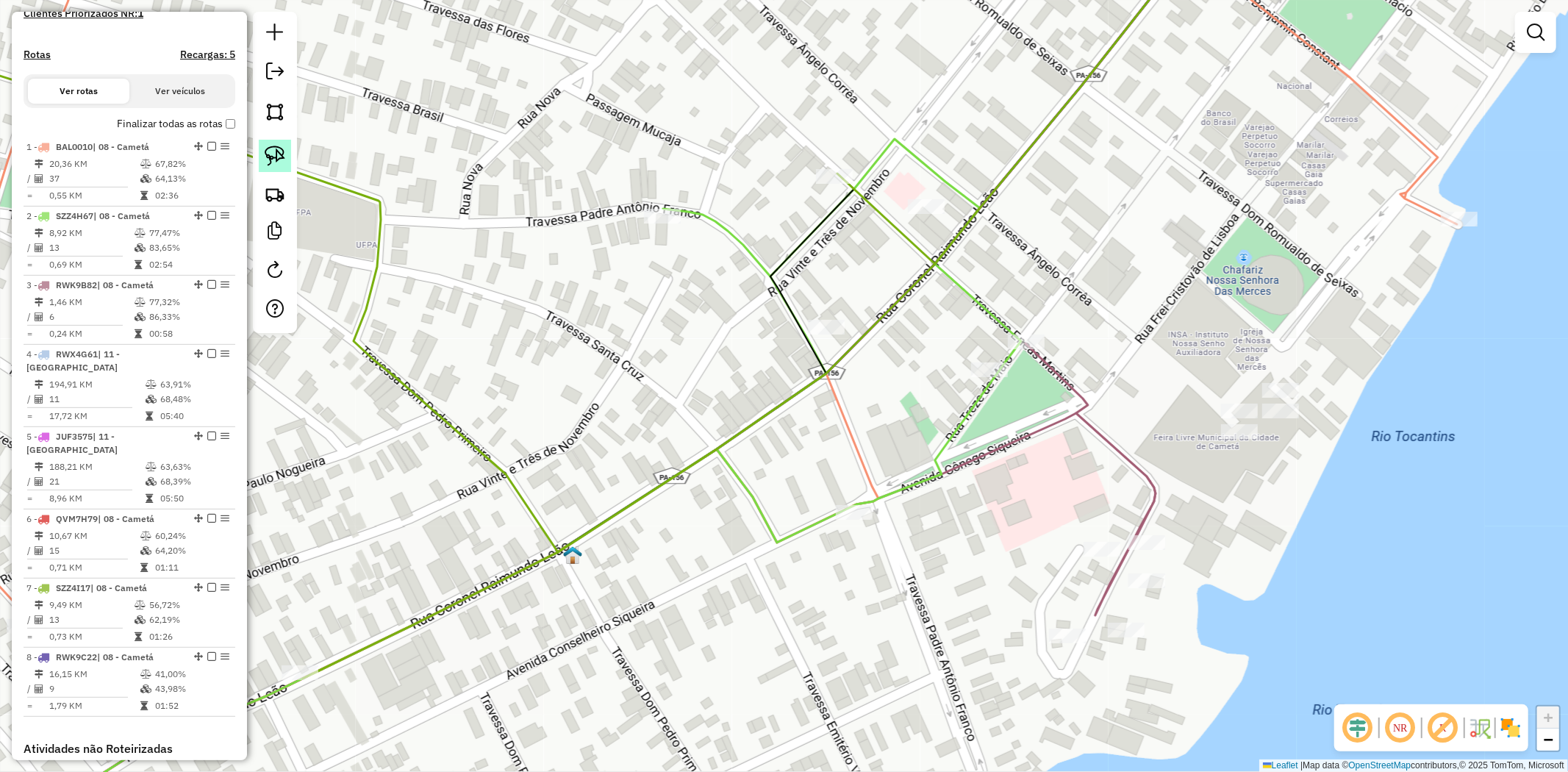
click at [274, 151] on img at bounding box center [275, 156] width 21 height 21
drag, startPoint x: 958, startPoint y: 170, endPoint x: 950, endPoint y: 226, distance: 56.6
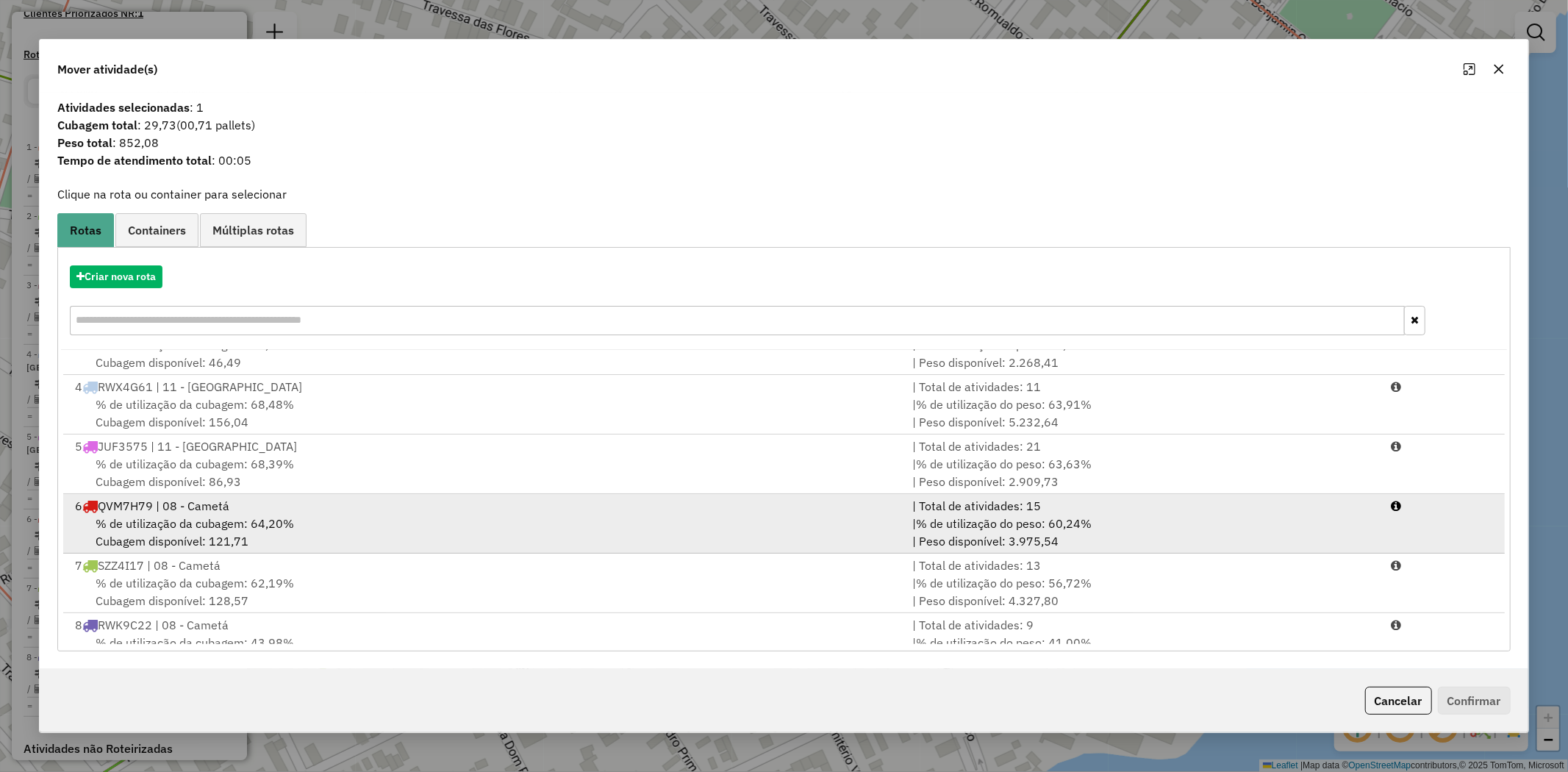
scroll to position [123, 0]
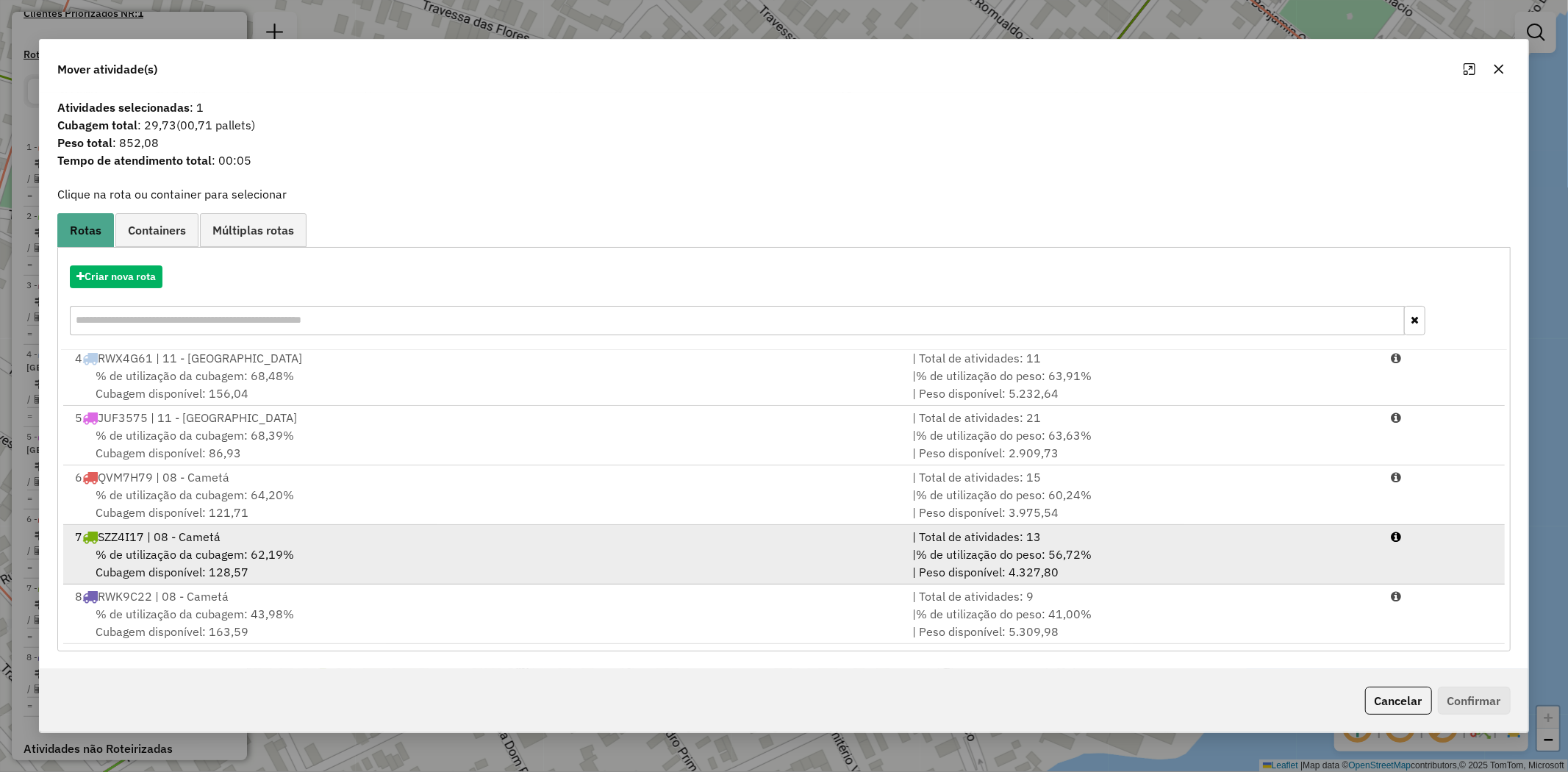
click at [206, 552] on span "% de utilização da cubagem: 62,19%" at bounding box center [194, 554] width 199 height 15
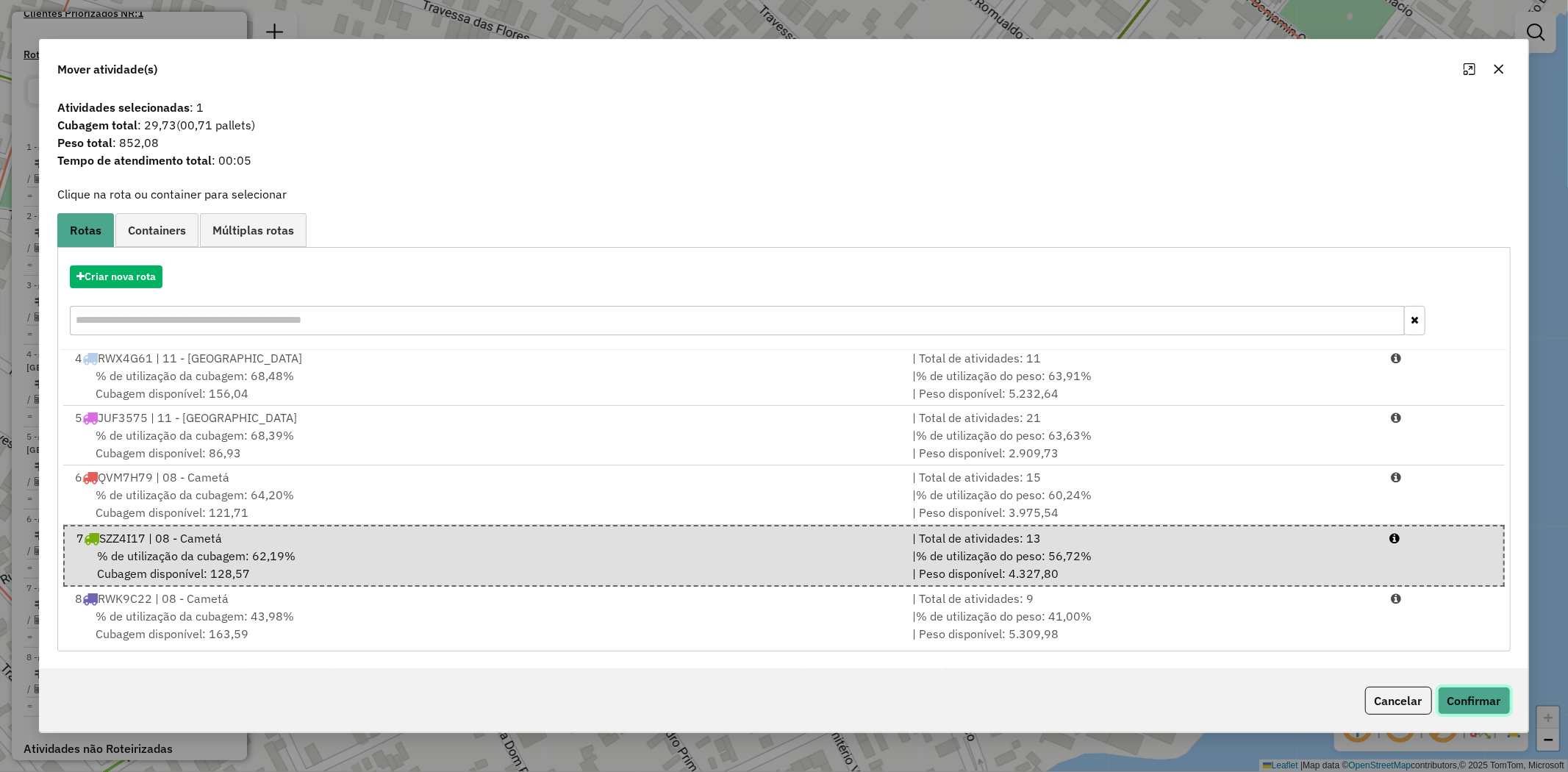
click at [1474, 704] on button "Confirmar" at bounding box center [1474, 701] width 73 height 28
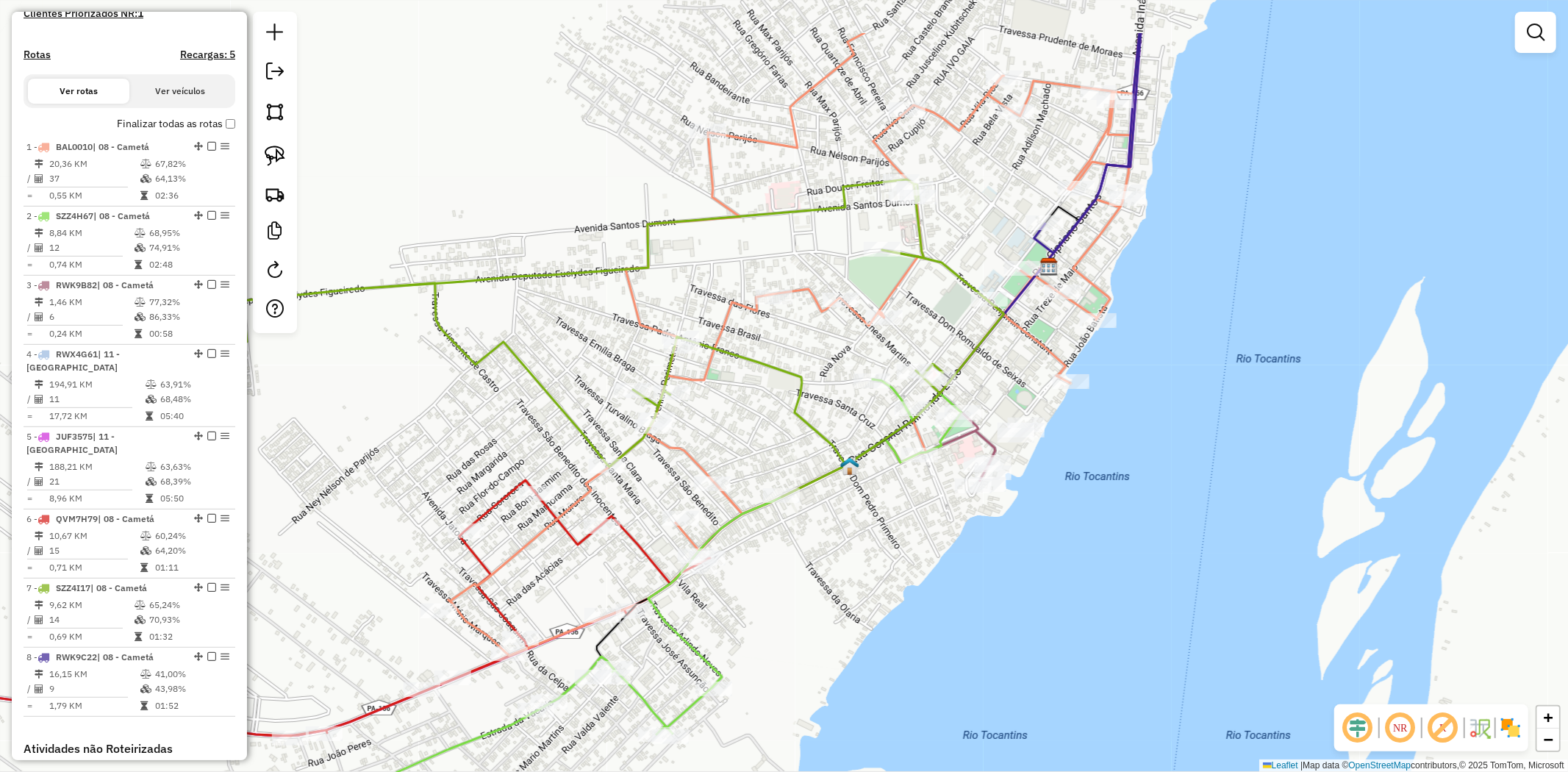
drag, startPoint x: 663, startPoint y: 283, endPoint x: 753, endPoint y: 385, distance: 136.0
click at [753, 385] on div "Janela de atendimento Grade de atendimento Capacidade Transportadoras Veículos …" at bounding box center [784, 386] width 1568 height 772
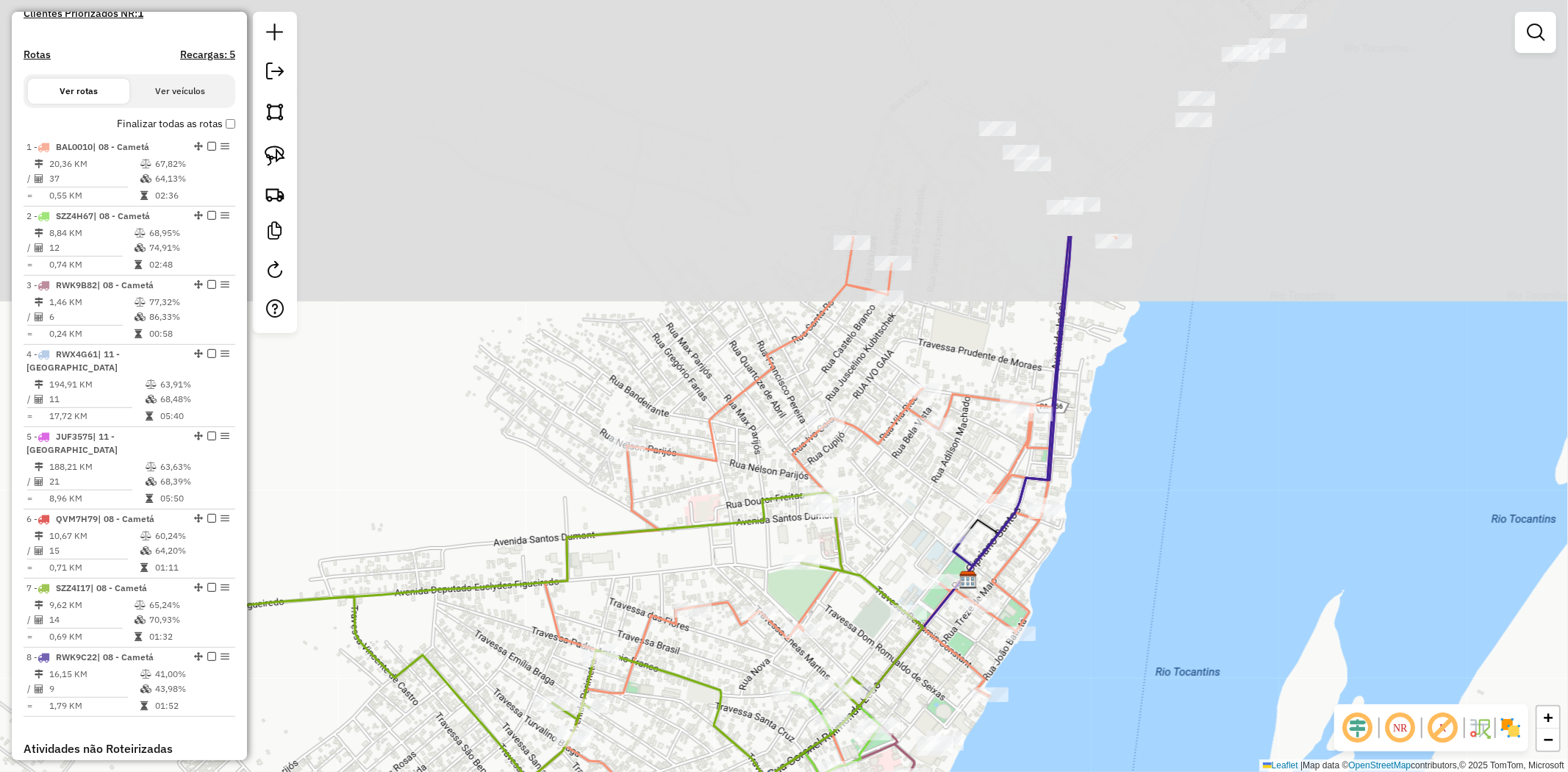
drag, startPoint x: 888, startPoint y: 271, endPoint x: 741, endPoint y: 693, distance: 446.9
click at [741, 693] on div "Janela de atendimento Grade de atendimento Capacidade Transportadoras Veículos …" at bounding box center [784, 386] width 1568 height 772
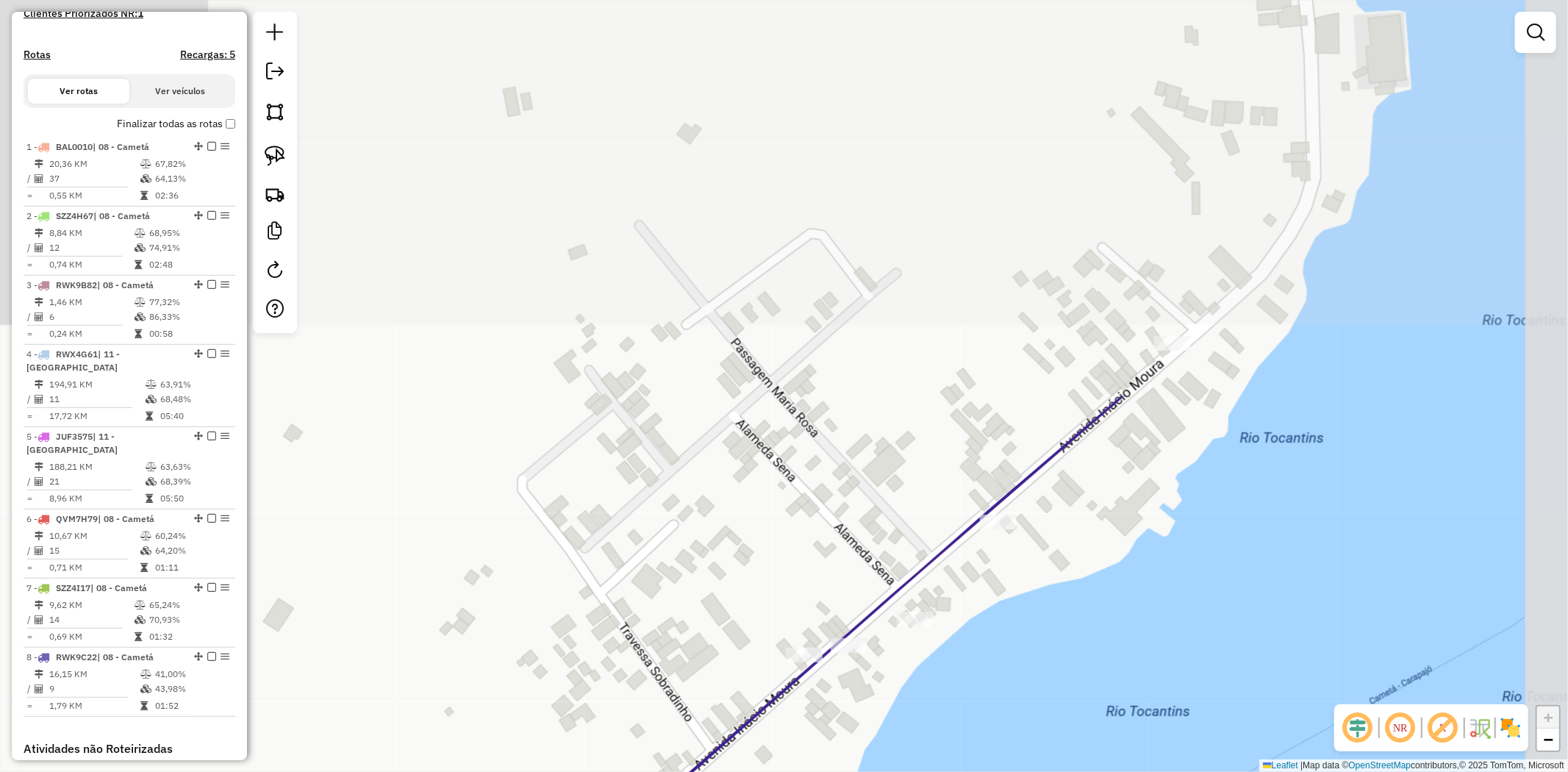
drag, startPoint x: 1145, startPoint y: 367, endPoint x: 953, endPoint y: 765, distance: 441.9
click at [953, 765] on div "Rota 1 - Placa BAL0010 1093 - BAR DO [PERSON_NAME] de atendimento Grade de aten…" at bounding box center [784, 386] width 1568 height 772
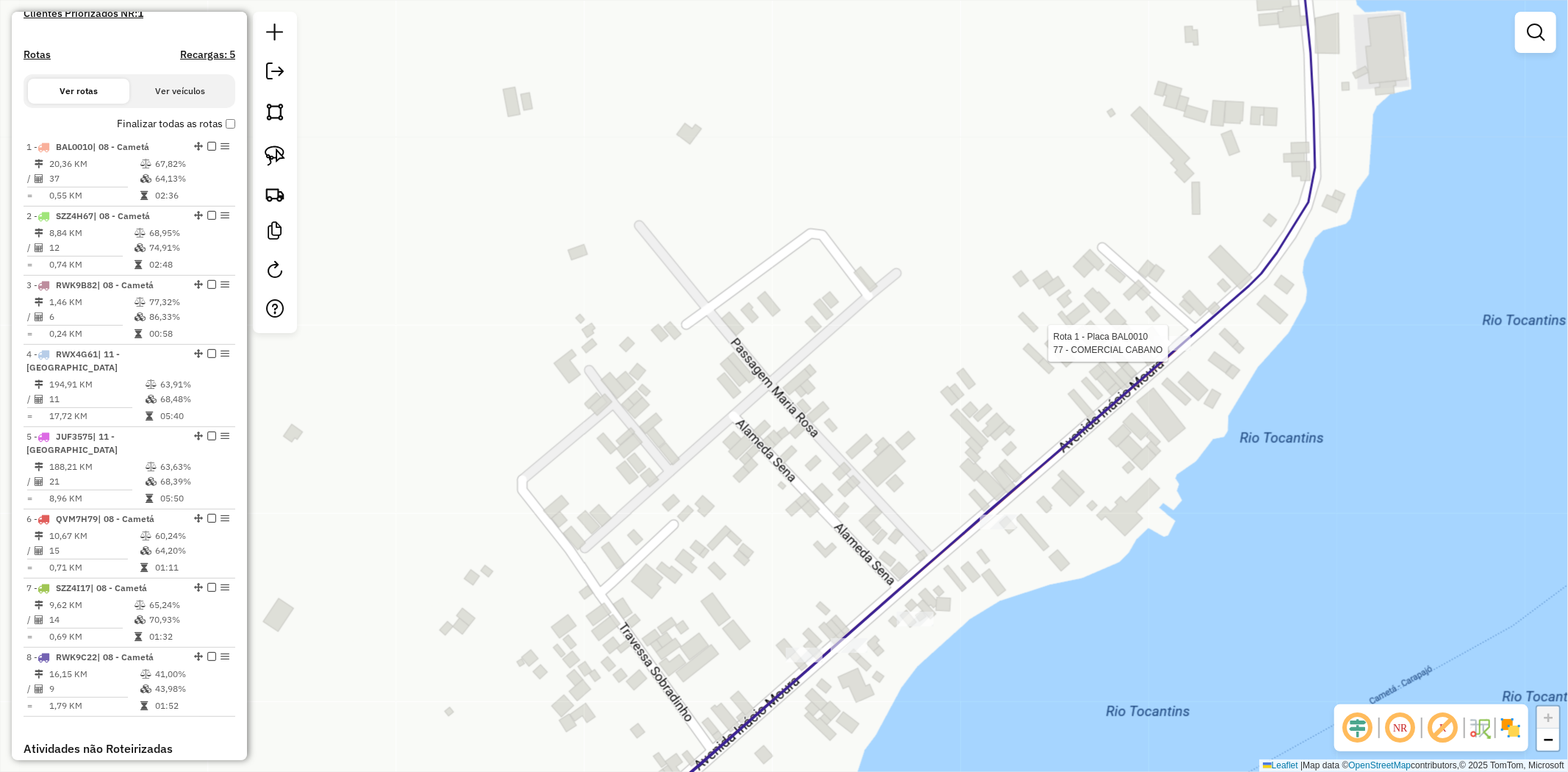
select select "**********"
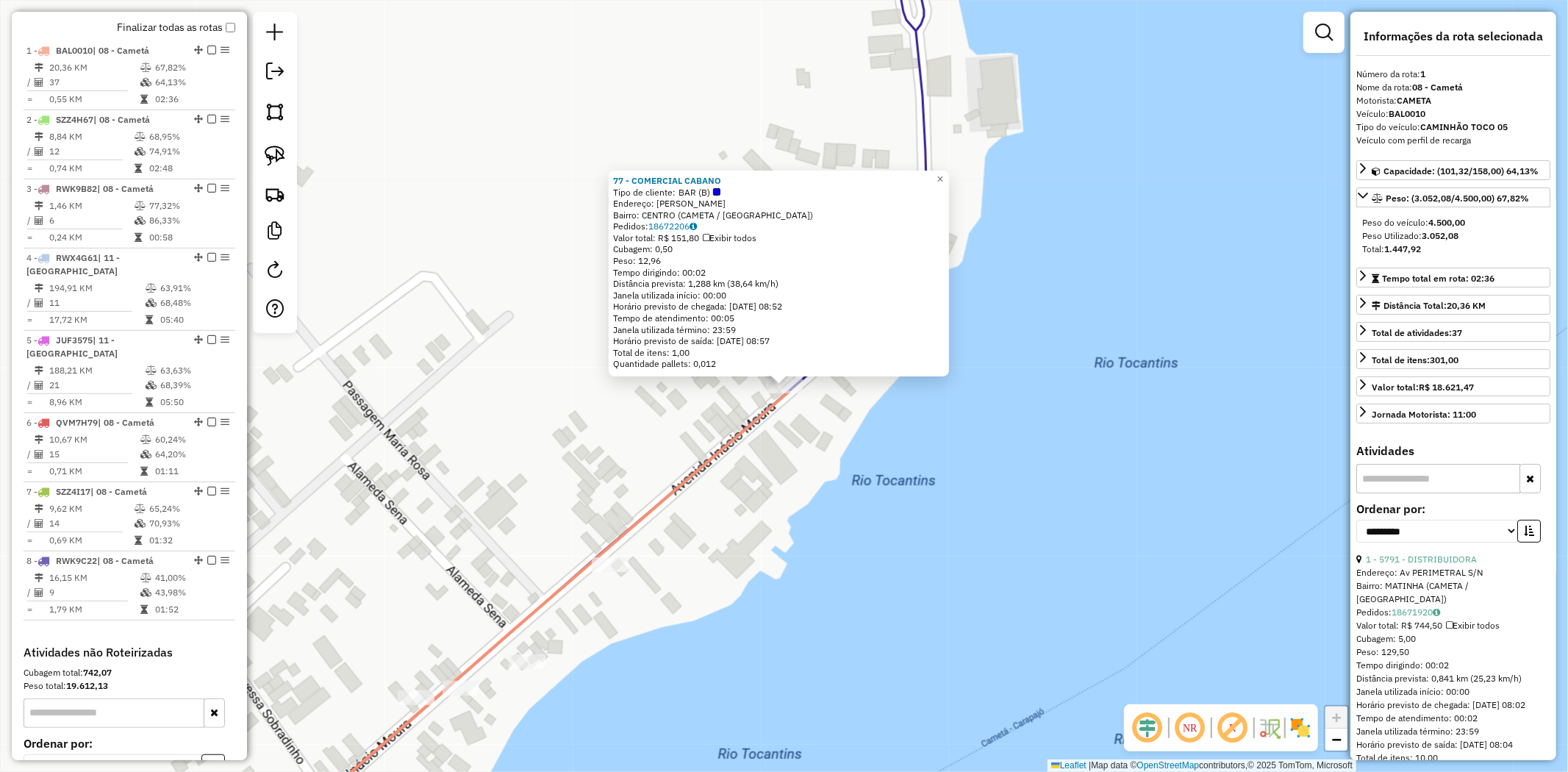
scroll to position [569, 0]
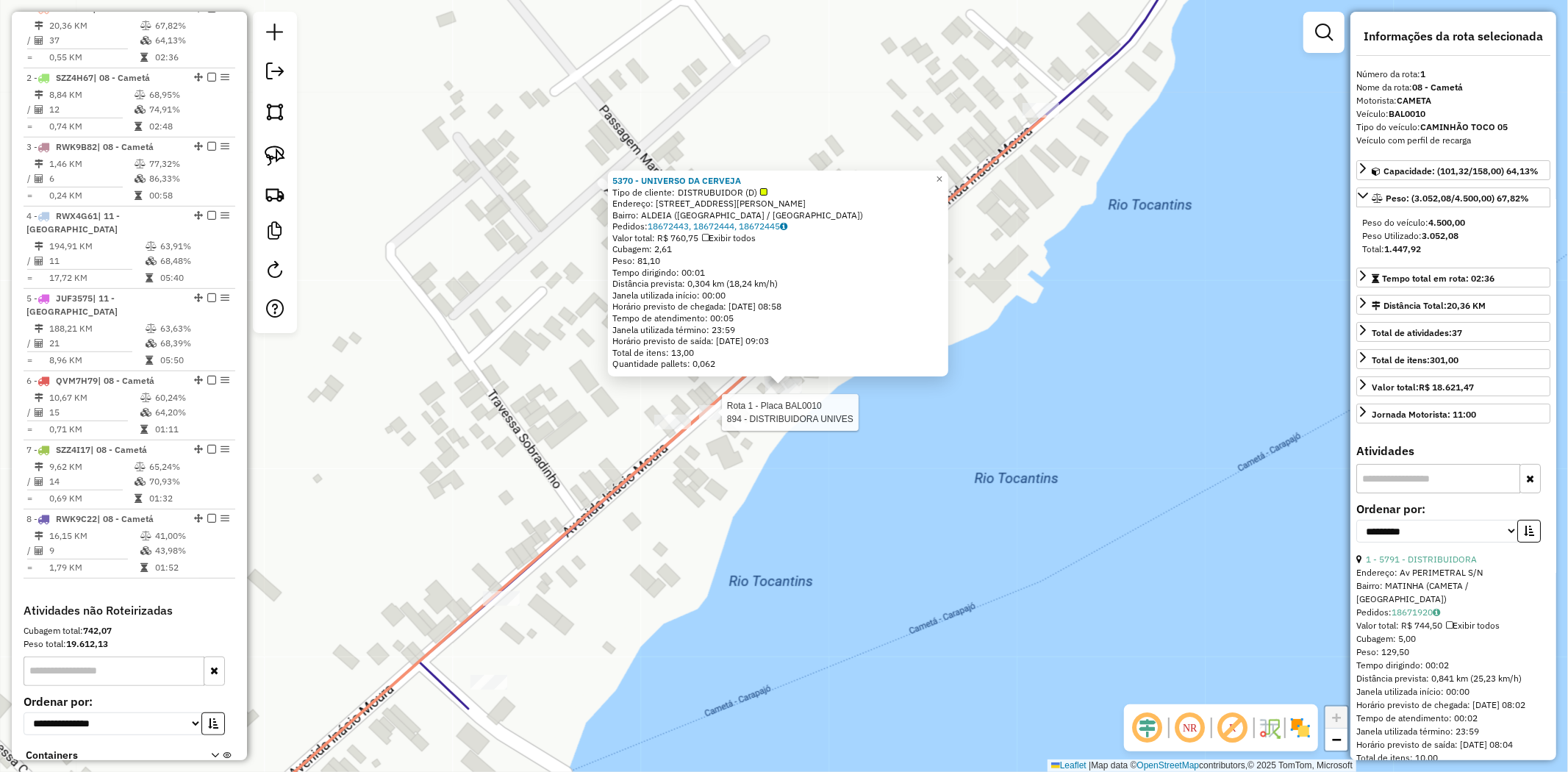
click at [715, 420] on div at bounding box center [717, 412] width 37 height 15
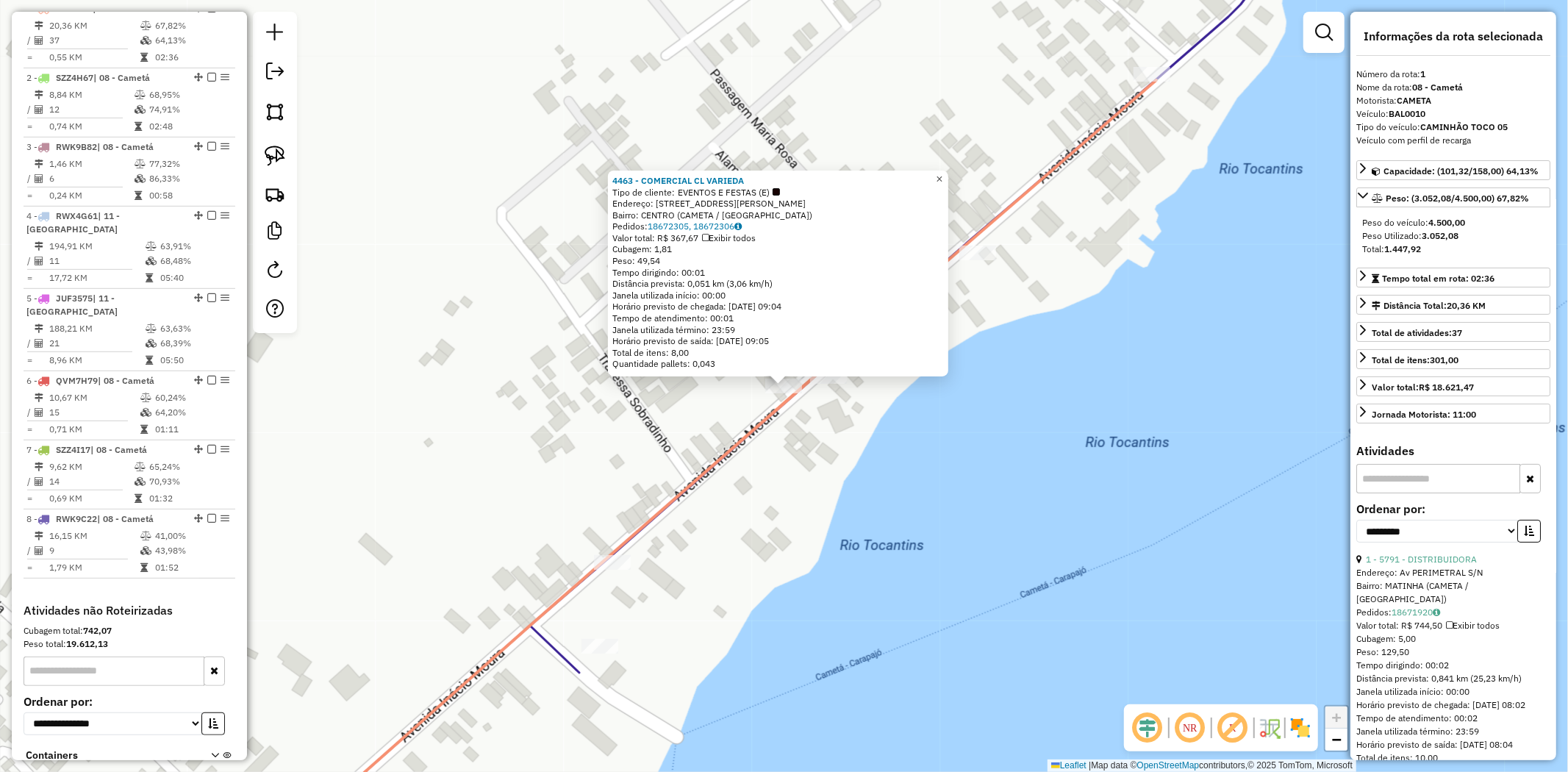
click at [943, 176] on span "×" at bounding box center [939, 179] width 7 height 13
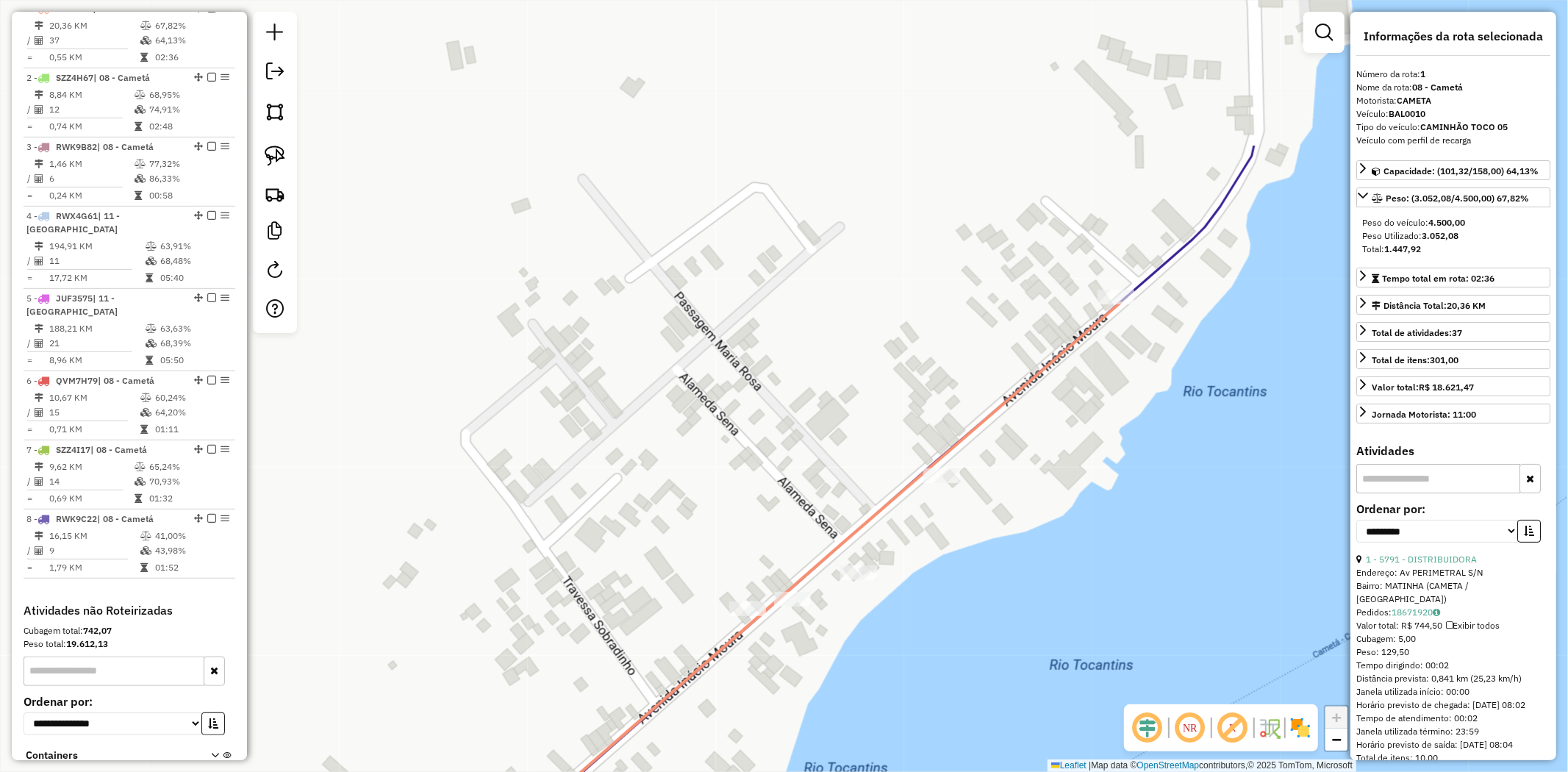
drag, startPoint x: 1065, startPoint y: 306, endPoint x: 996, endPoint y: 377, distance: 99.0
click at [1012, 377] on div "Janela de atendimento Grade de atendimento Capacidade Transportadoras Veículos …" at bounding box center [784, 386] width 1568 height 772
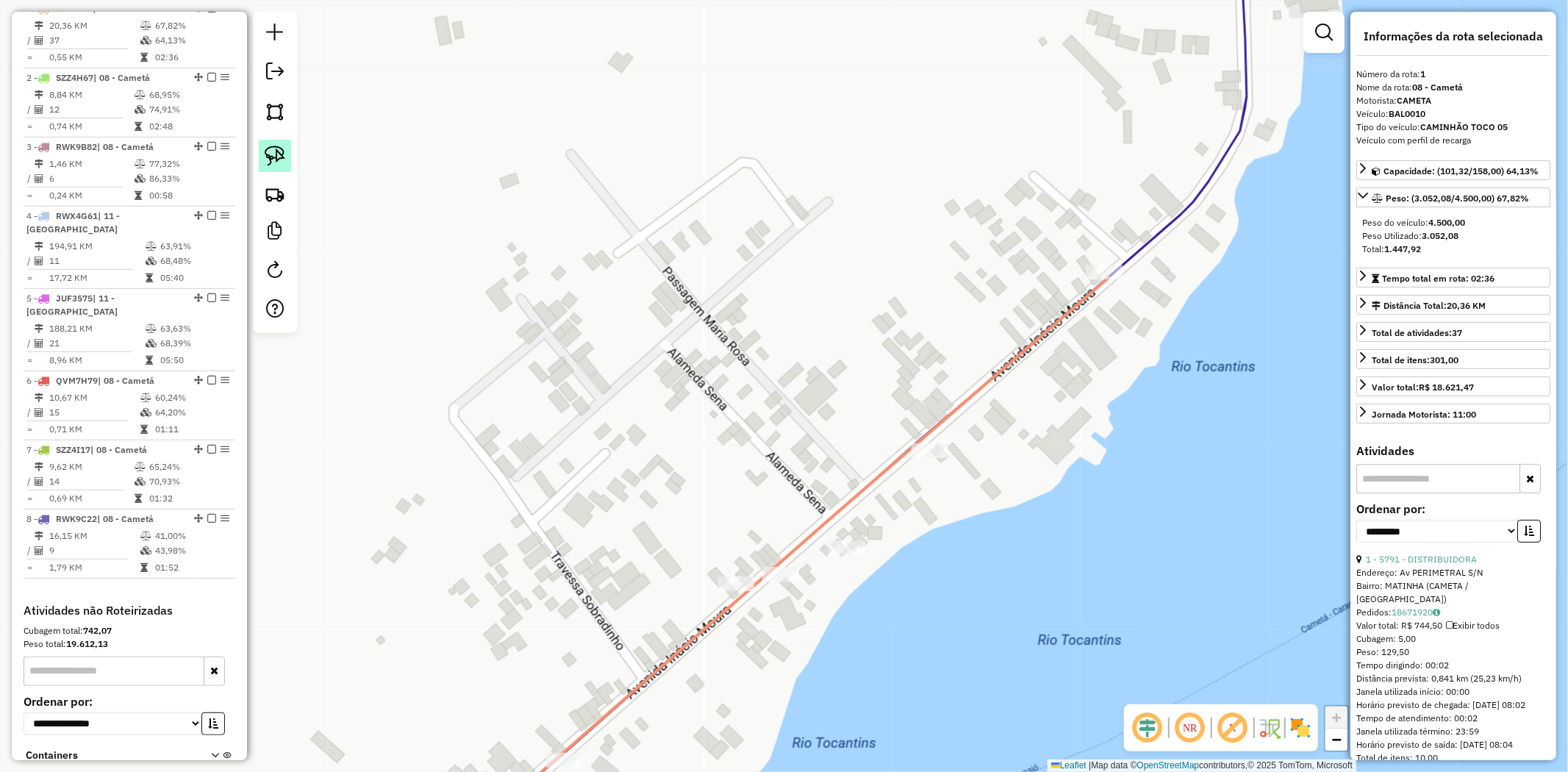
click at [276, 152] on img at bounding box center [275, 156] width 21 height 21
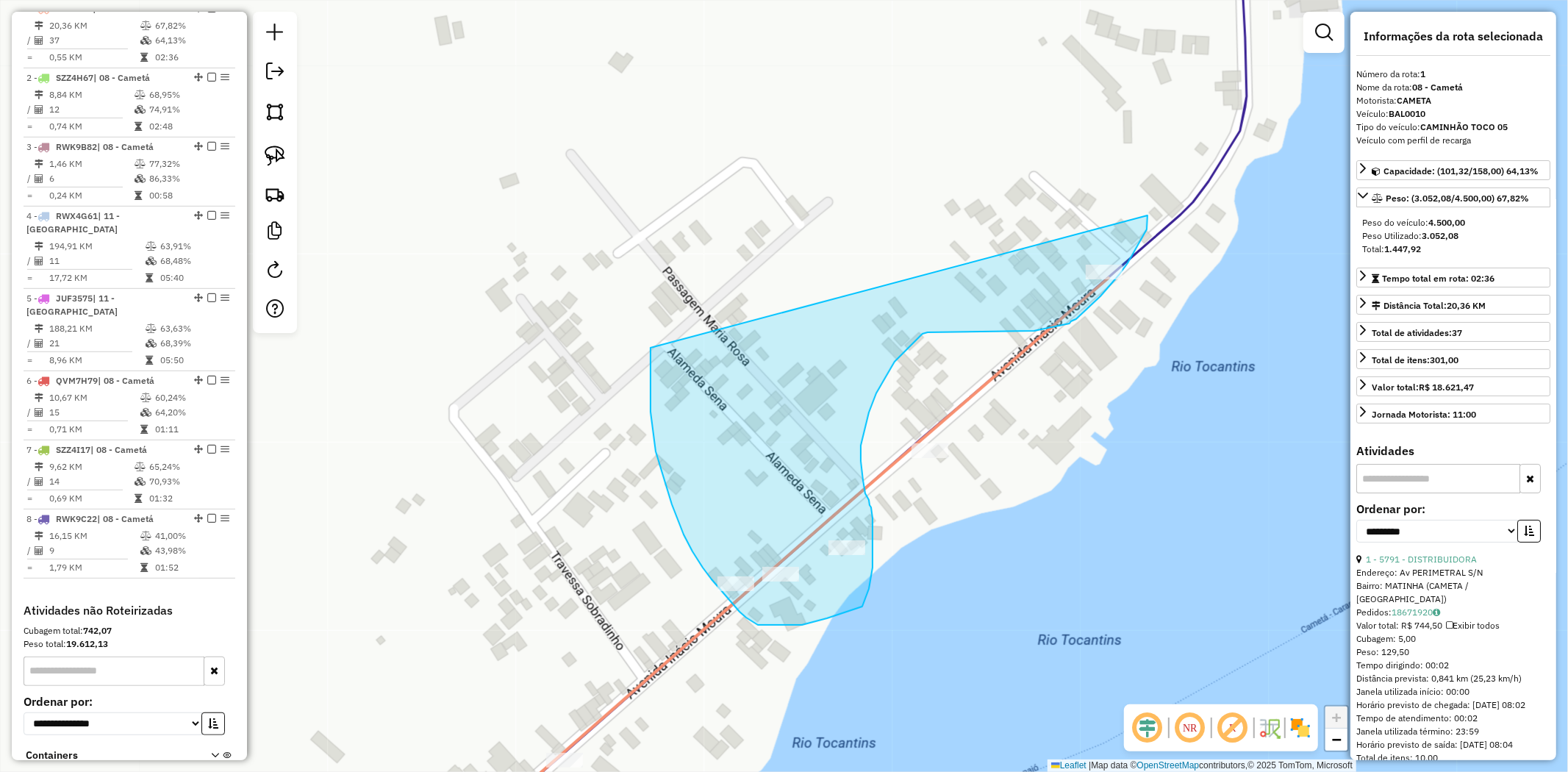
drag, startPoint x: 663, startPoint y: 475, endPoint x: 1147, endPoint y: 215, distance: 549.4
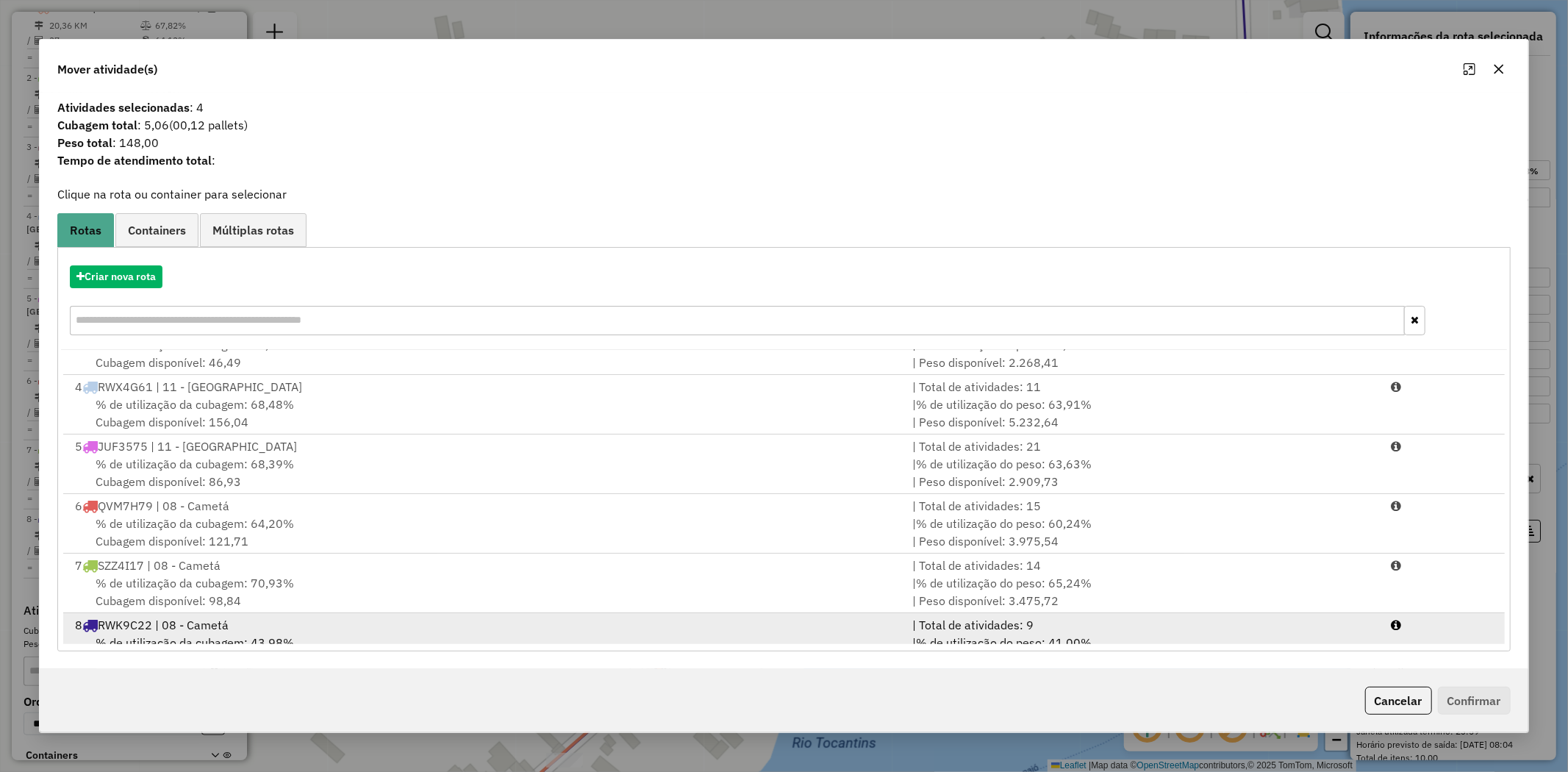
scroll to position [123, 0]
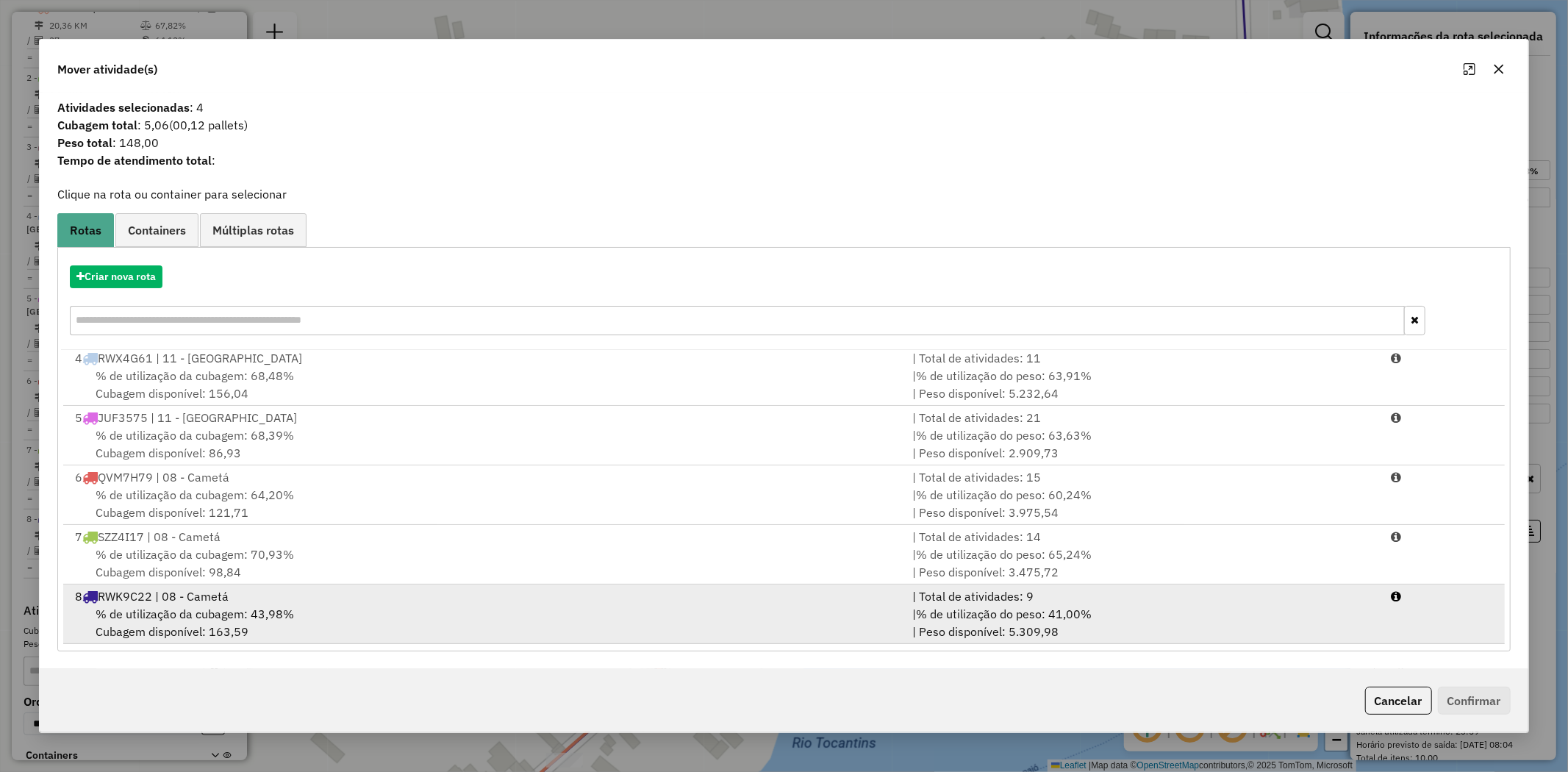
click at [185, 625] on div "% de utilização da cubagem: 43,98% Cubagem disponível: 163,59" at bounding box center [484, 622] width 837 height 35
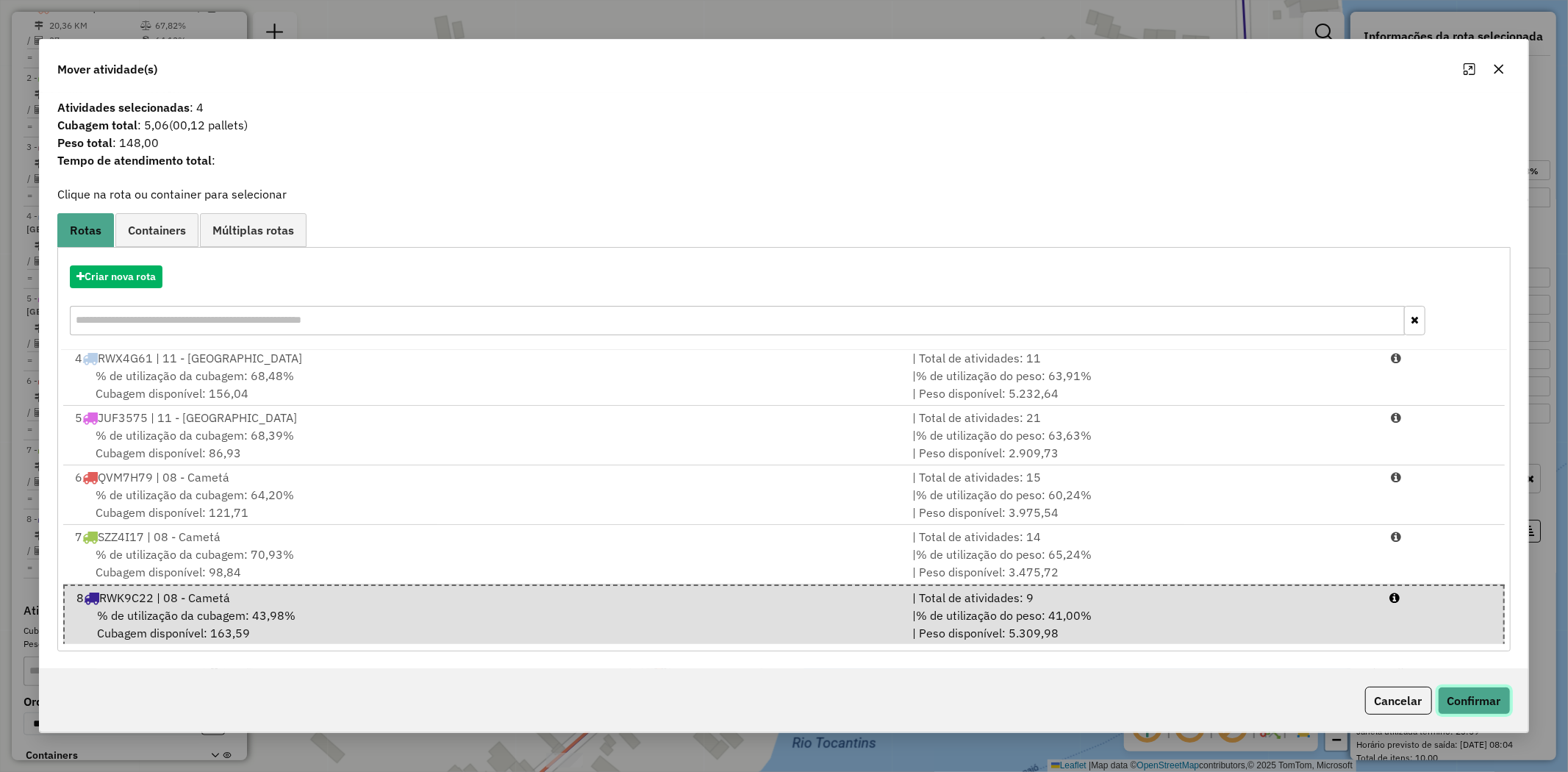
click at [1482, 691] on button "Confirmar" at bounding box center [1474, 701] width 73 height 28
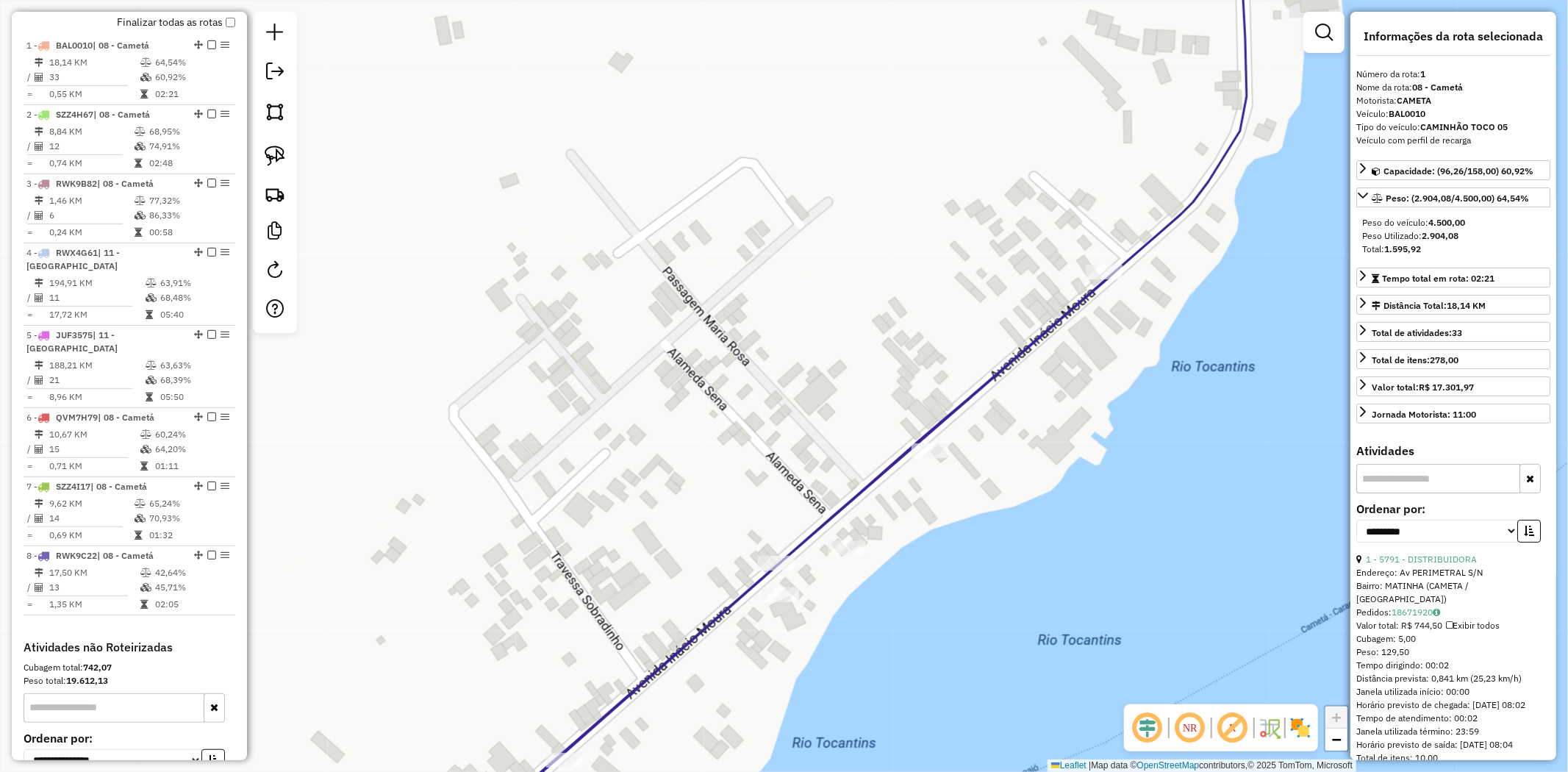
scroll to position [569, 0]
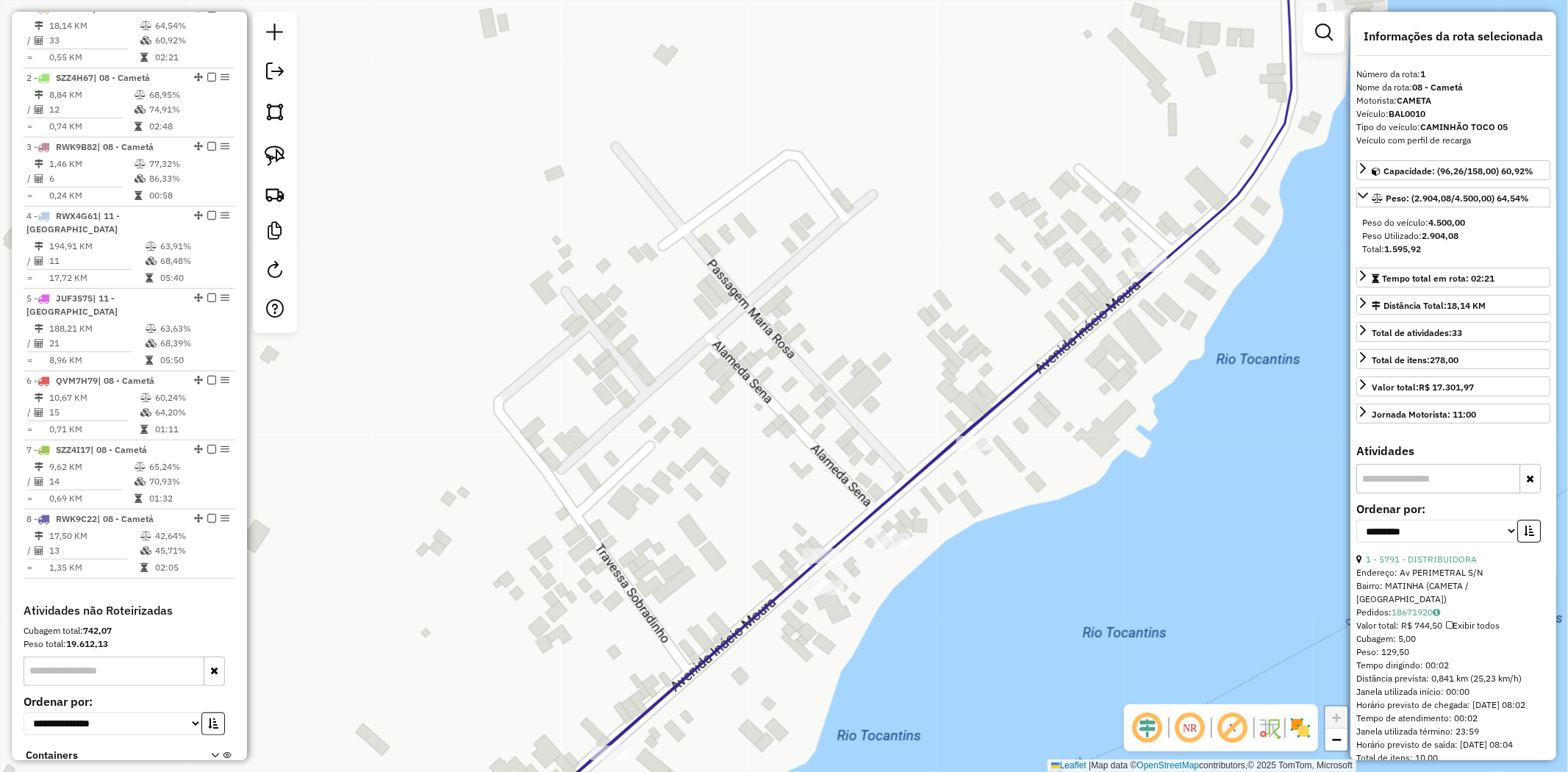
drag, startPoint x: 413, startPoint y: 519, endPoint x: 766, endPoint y: 446, distance: 360.5
click at [759, 449] on div "Janela de atendimento Grade de atendimento Capacidade Transportadoras Veículos …" at bounding box center [784, 386] width 1568 height 772
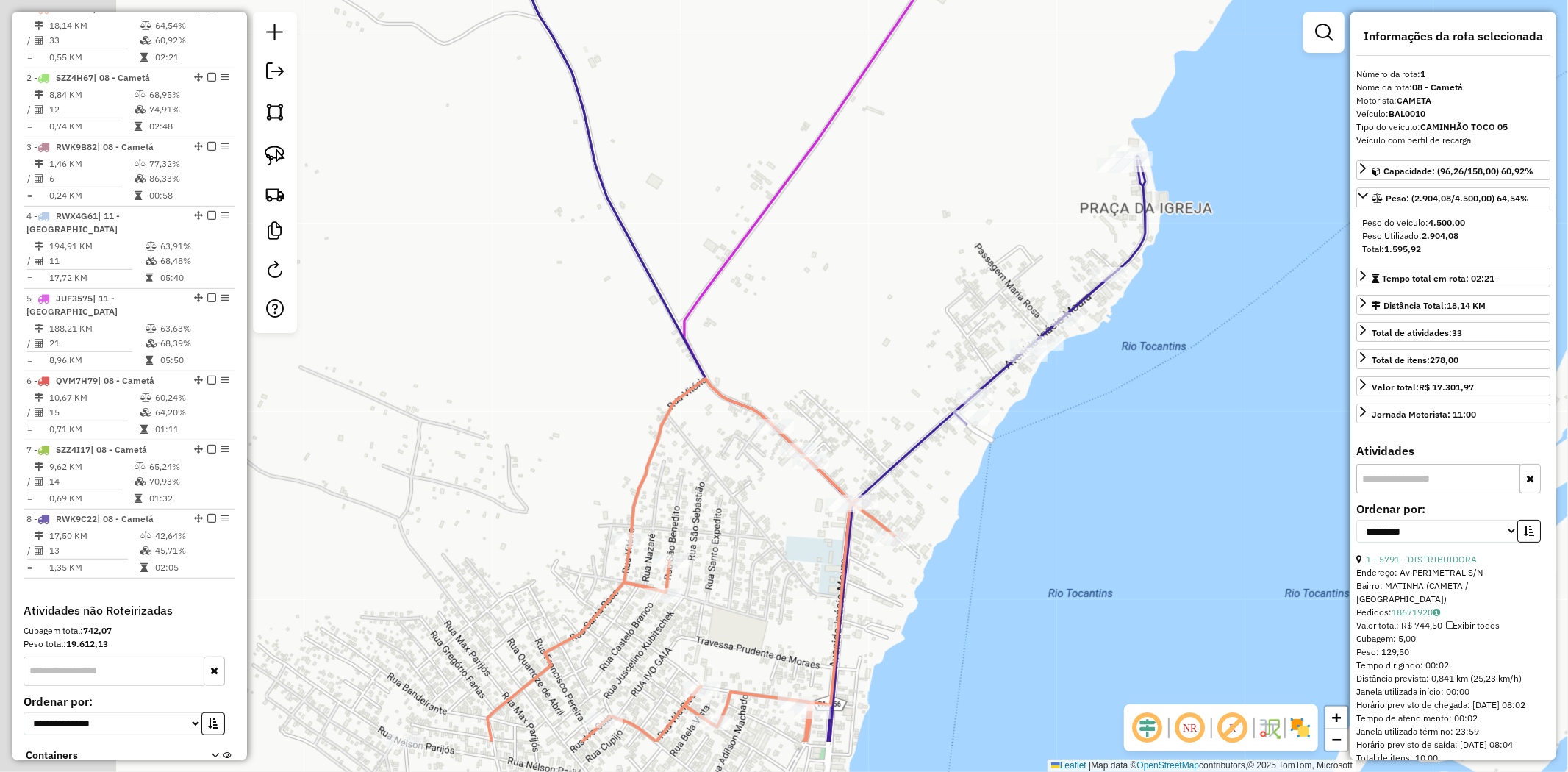
drag, startPoint x: 763, startPoint y: 459, endPoint x: 928, endPoint y: 342, distance: 202.3
click at [928, 342] on div "Janela de atendimento Grade de atendimento Capacidade Transportadoras Veículos …" at bounding box center [784, 386] width 1568 height 772
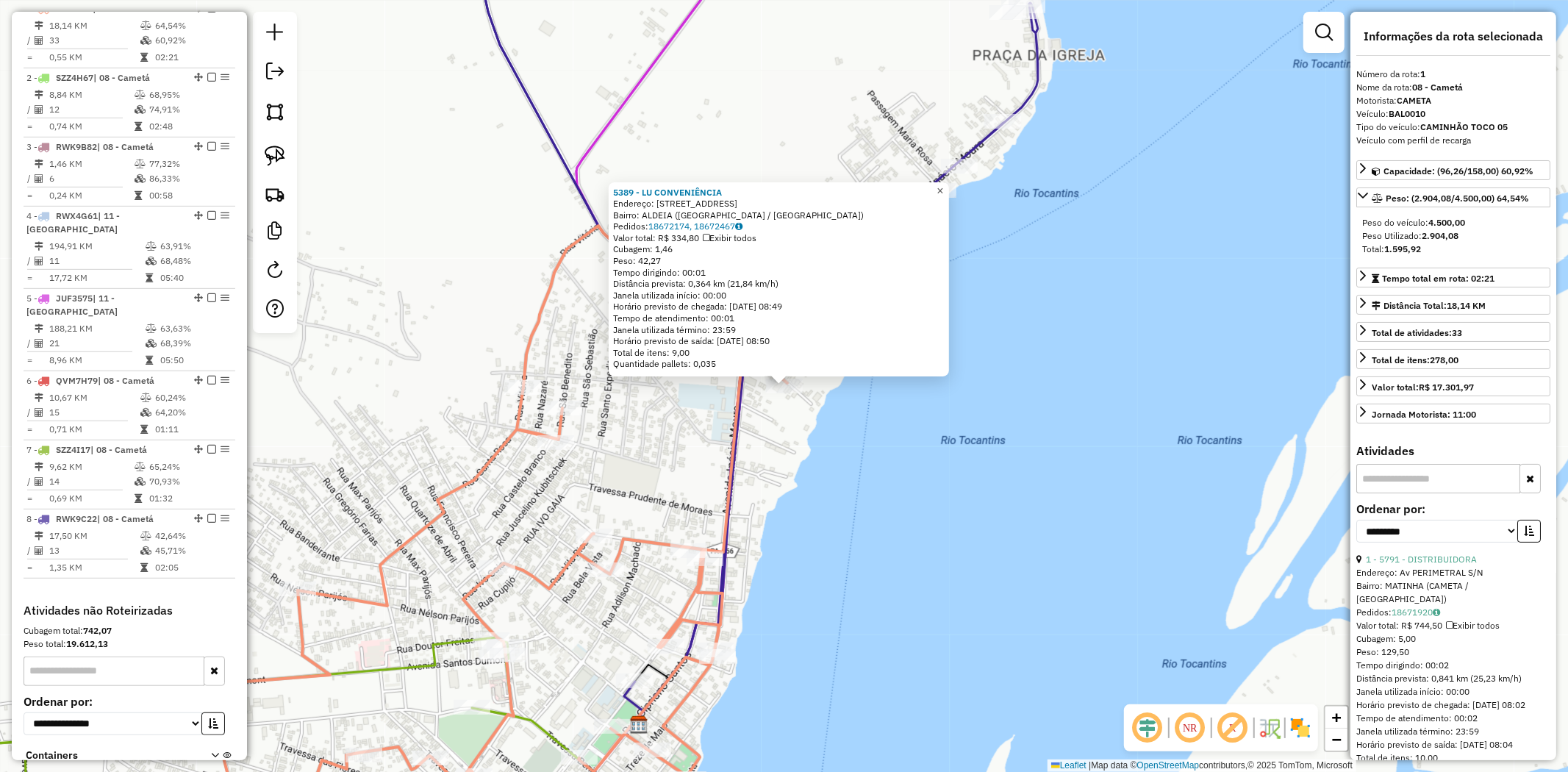
drag, startPoint x: 946, startPoint y: 189, endPoint x: 932, endPoint y: 201, distance: 18.4
click at [943, 189] on span "×" at bounding box center [940, 191] width 7 height 13
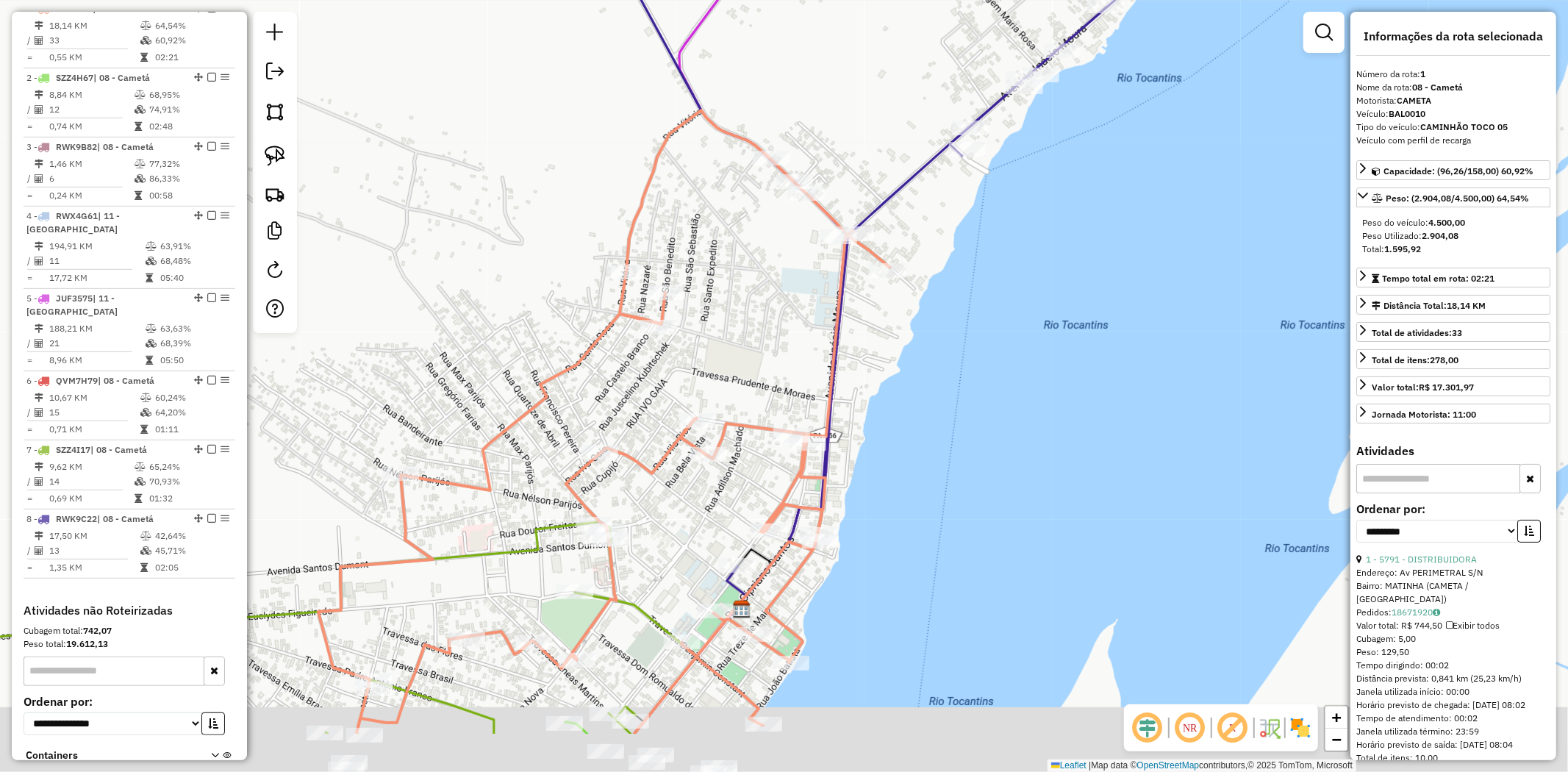
drag, startPoint x: 782, startPoint y: 491, endPoint x: 888, endPoint y: 372, distance: 159.4
click at [888, 372] on div "Janela de atendimento Grade de atendimento Capacidade Transportadoras Veículos …" at bounding box center [784, 386] width 1568 height 772
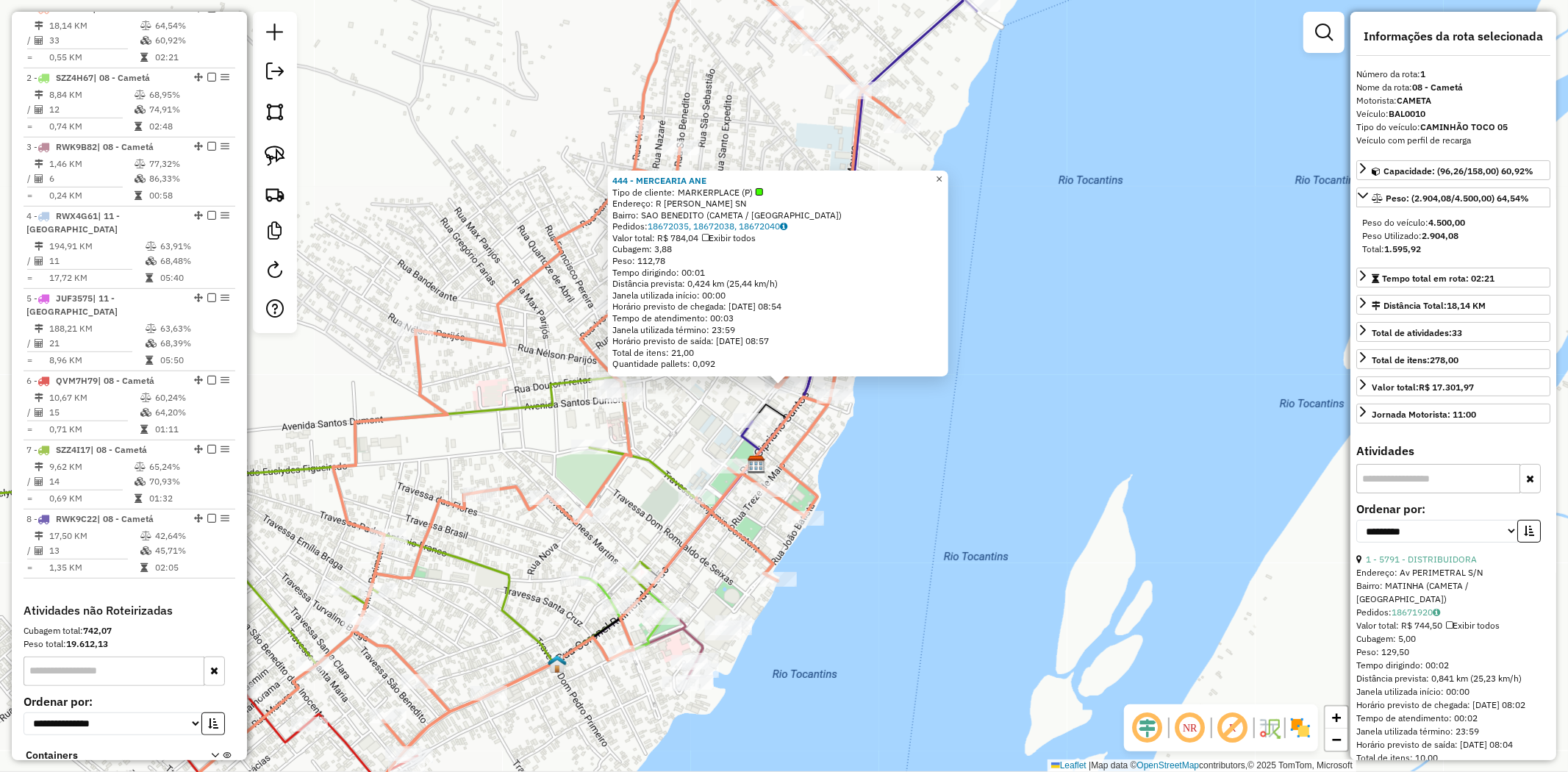
click at [943, 176] on span "×" at bounding box center [939, 179] width 7 height 13
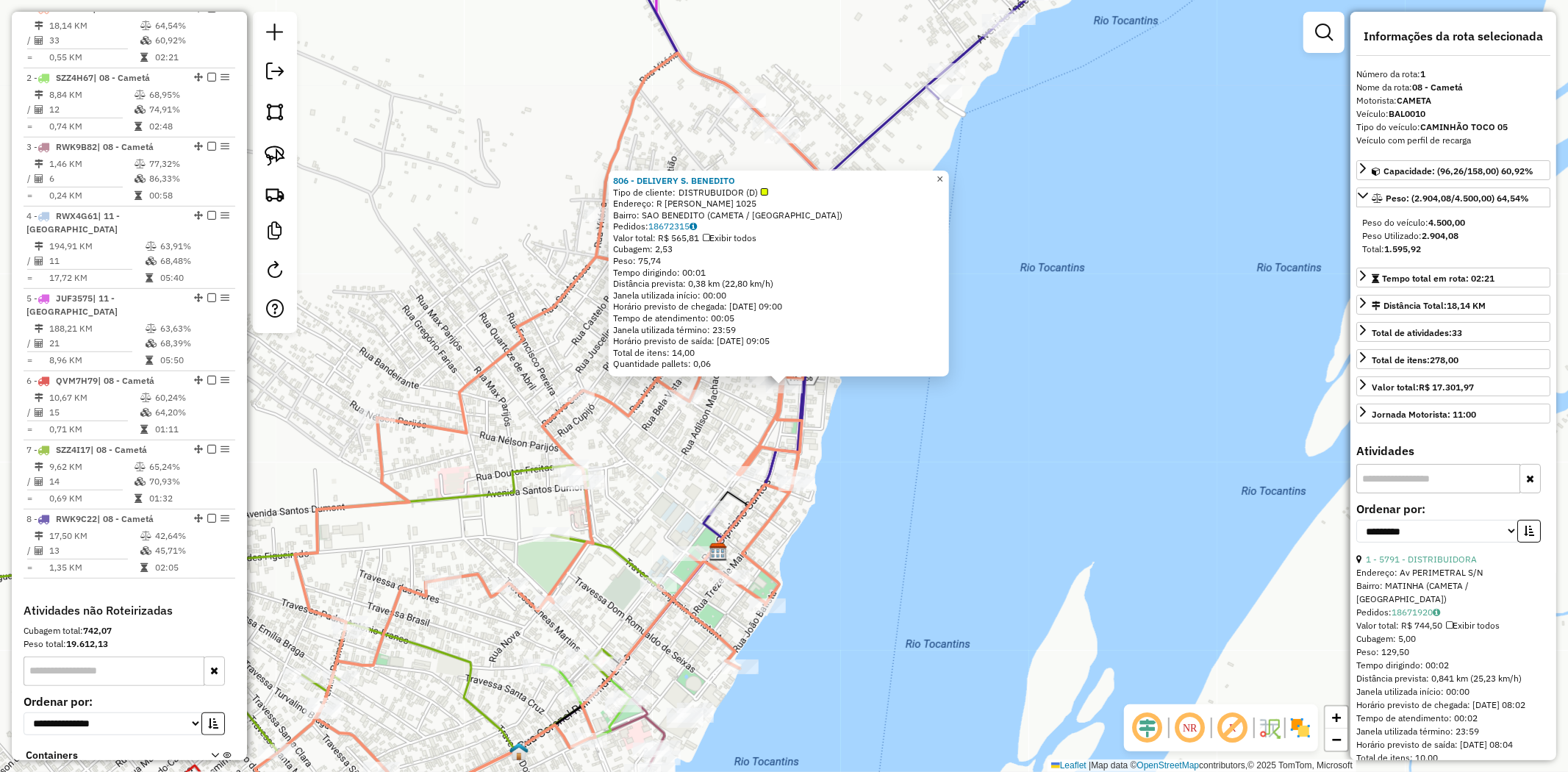
click at [943, 175] on span "×" at bounding box center [940, 179] width 7 height 13
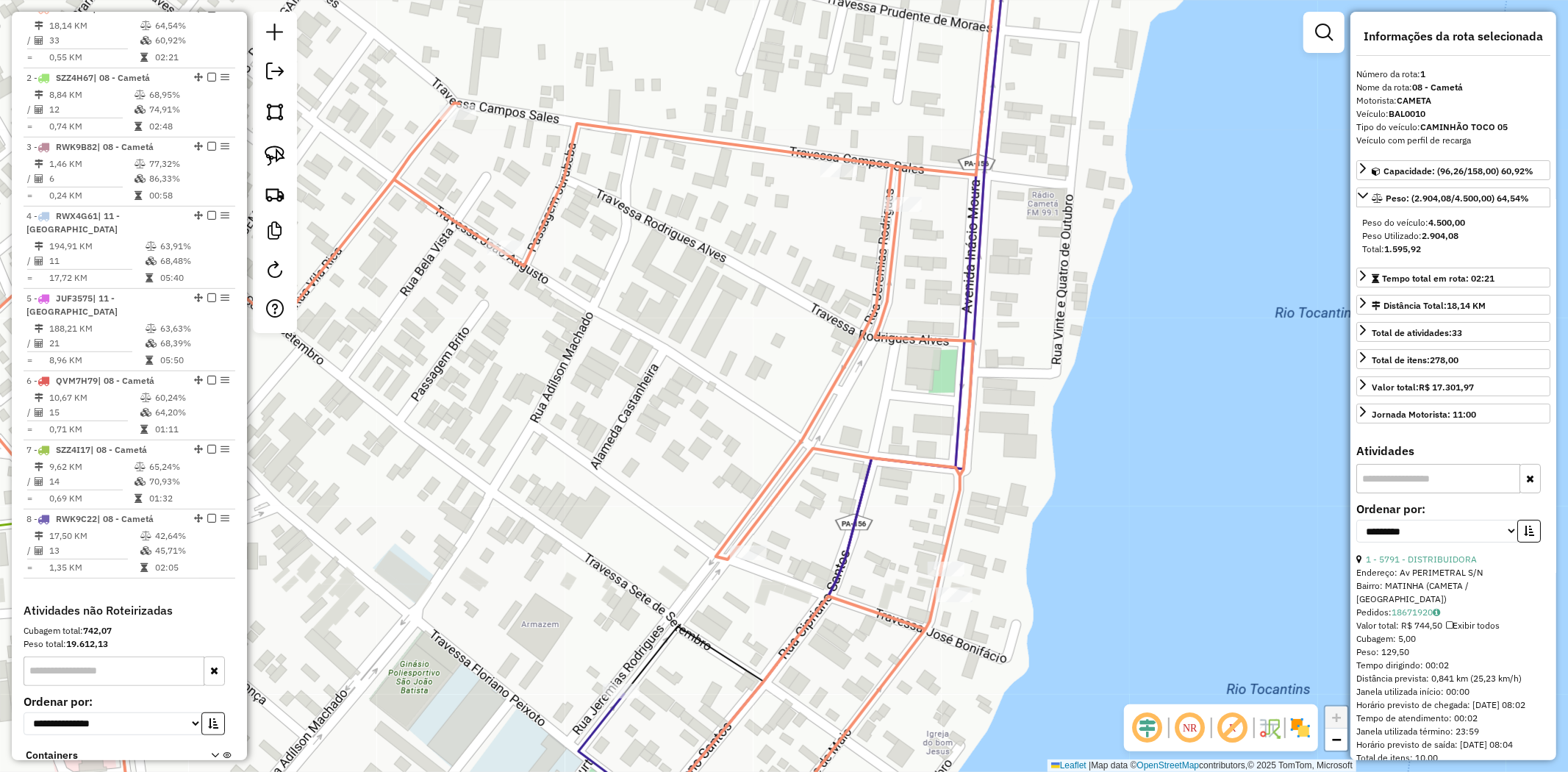
drag, startPoint x: 277, startPoint y: 155, endPoint x: 320, endPoint y: 162, distance: 43.6
click at [277, 154] on img at bounding box center [275, 156] width 21 height 21
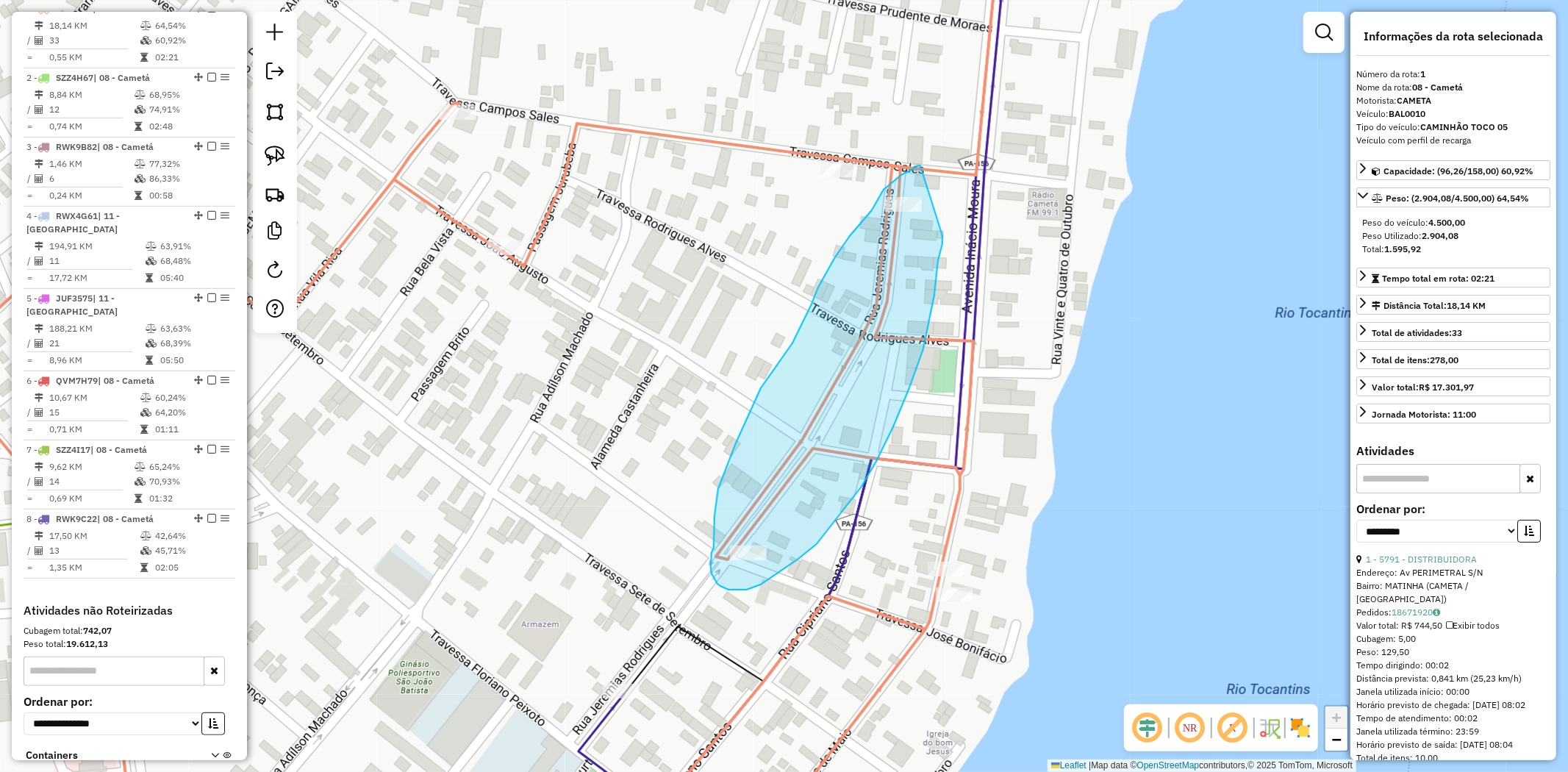
drag, startPoint x: 920, startPoint y: 165, endPoint x: 943, endPoint y: 234, distance: 72.7
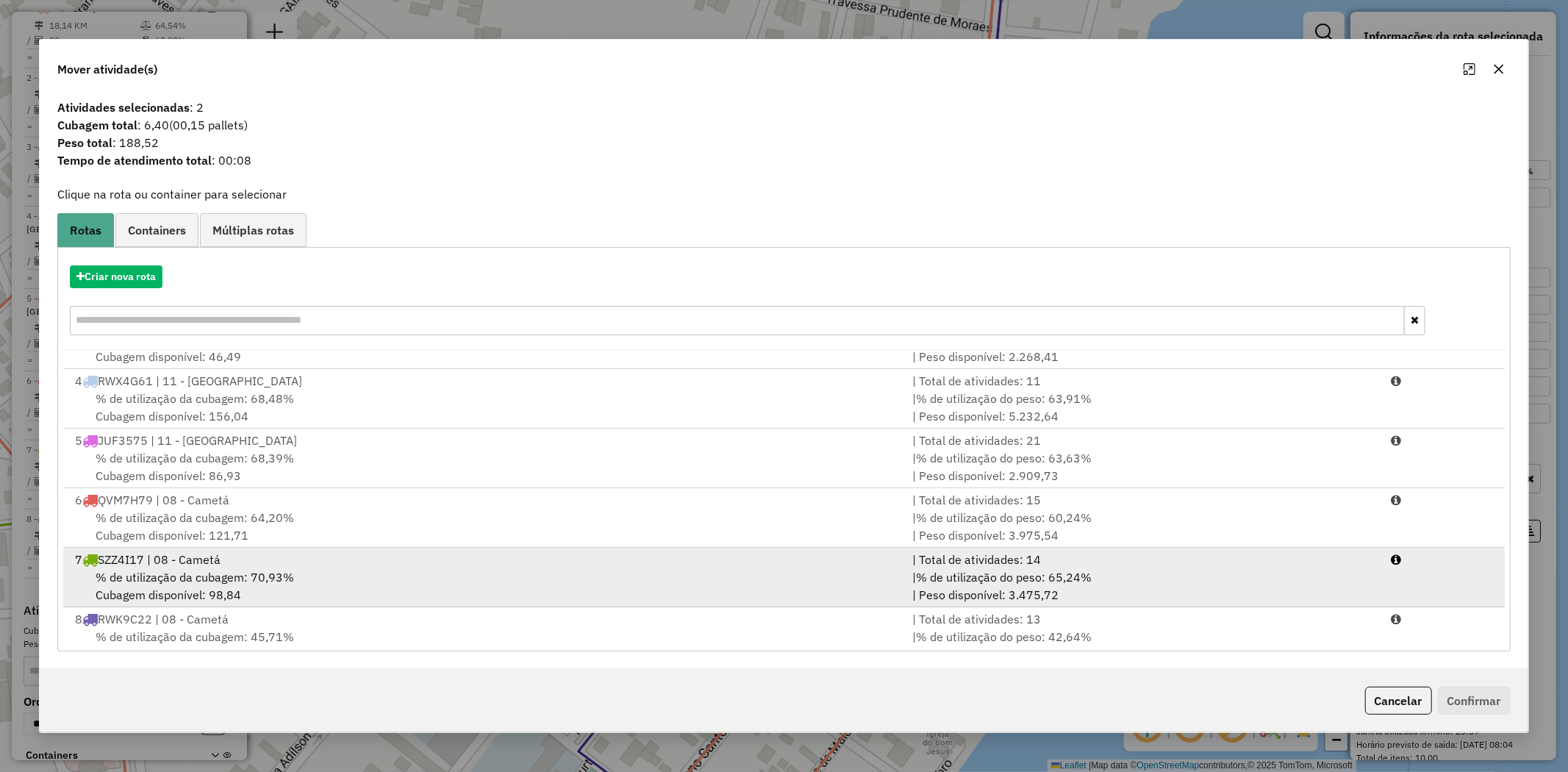
scroll to position [123, 0]
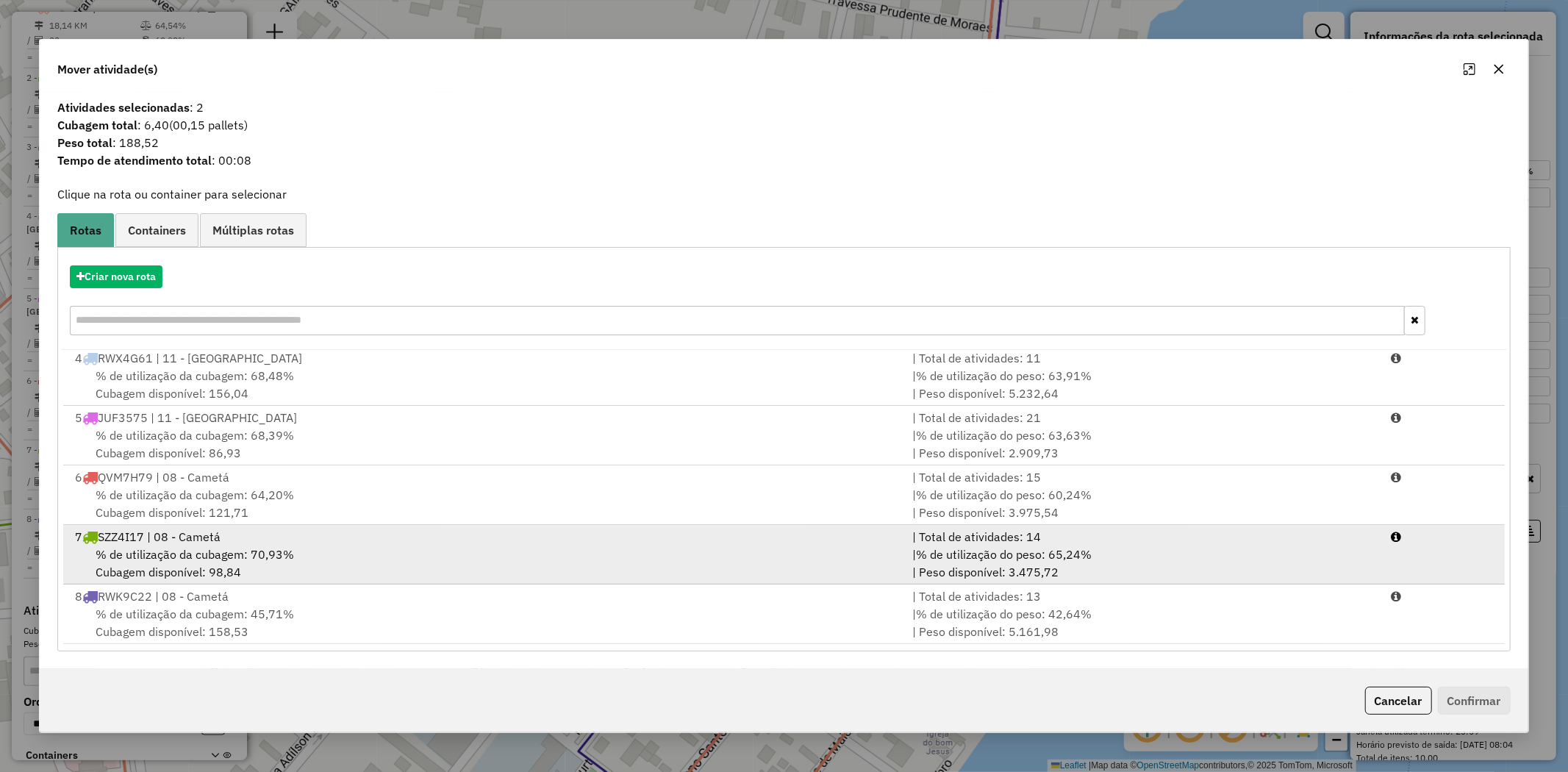
click at [205, 613] on span "% de utilização da cubagem: 45,71%" at bounding box center [194, 614] width 199 height 15
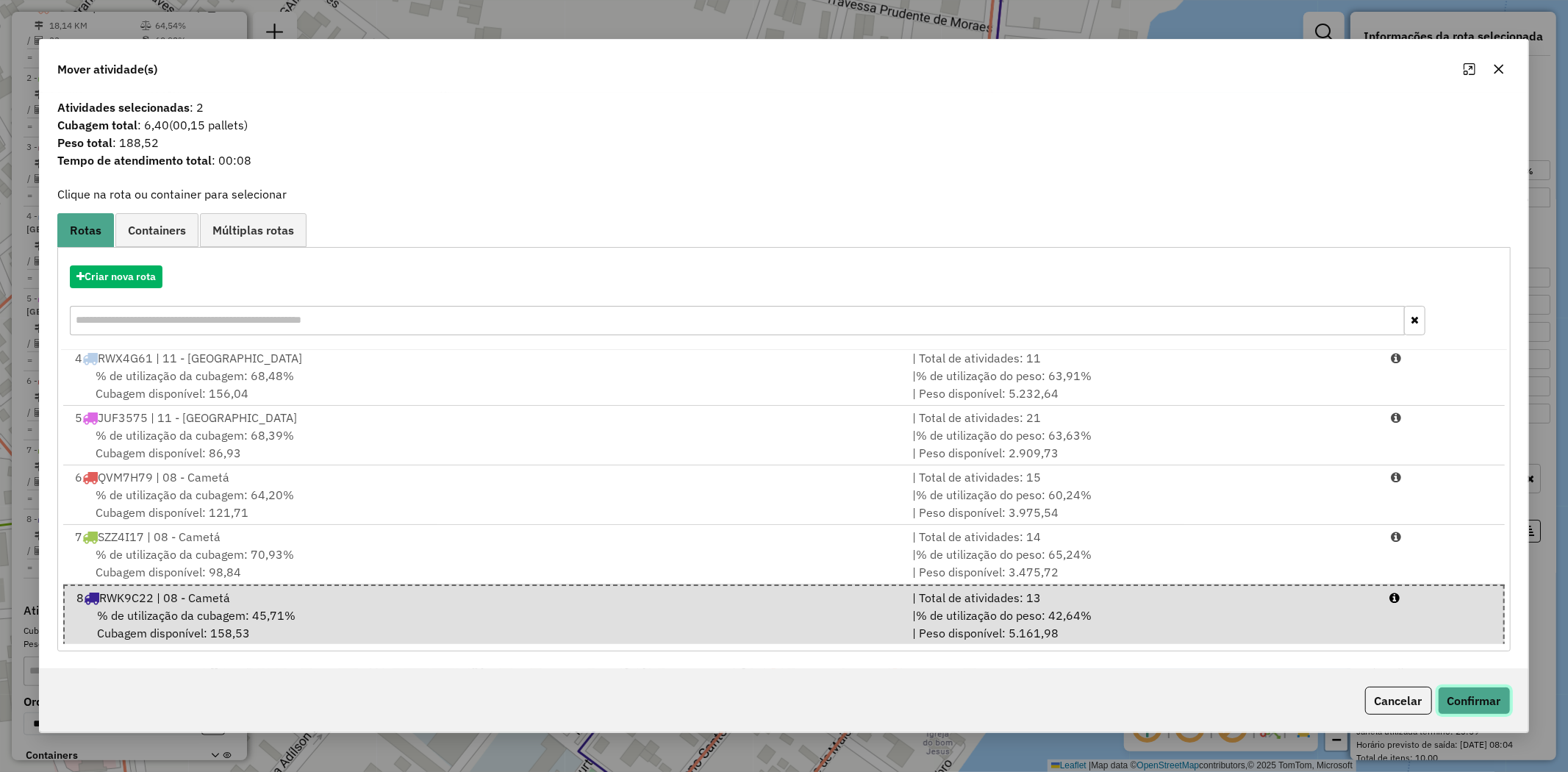
click at [1478, 701] on button "Confirmar" at bounding box center [1474, 701] width 73 height 28
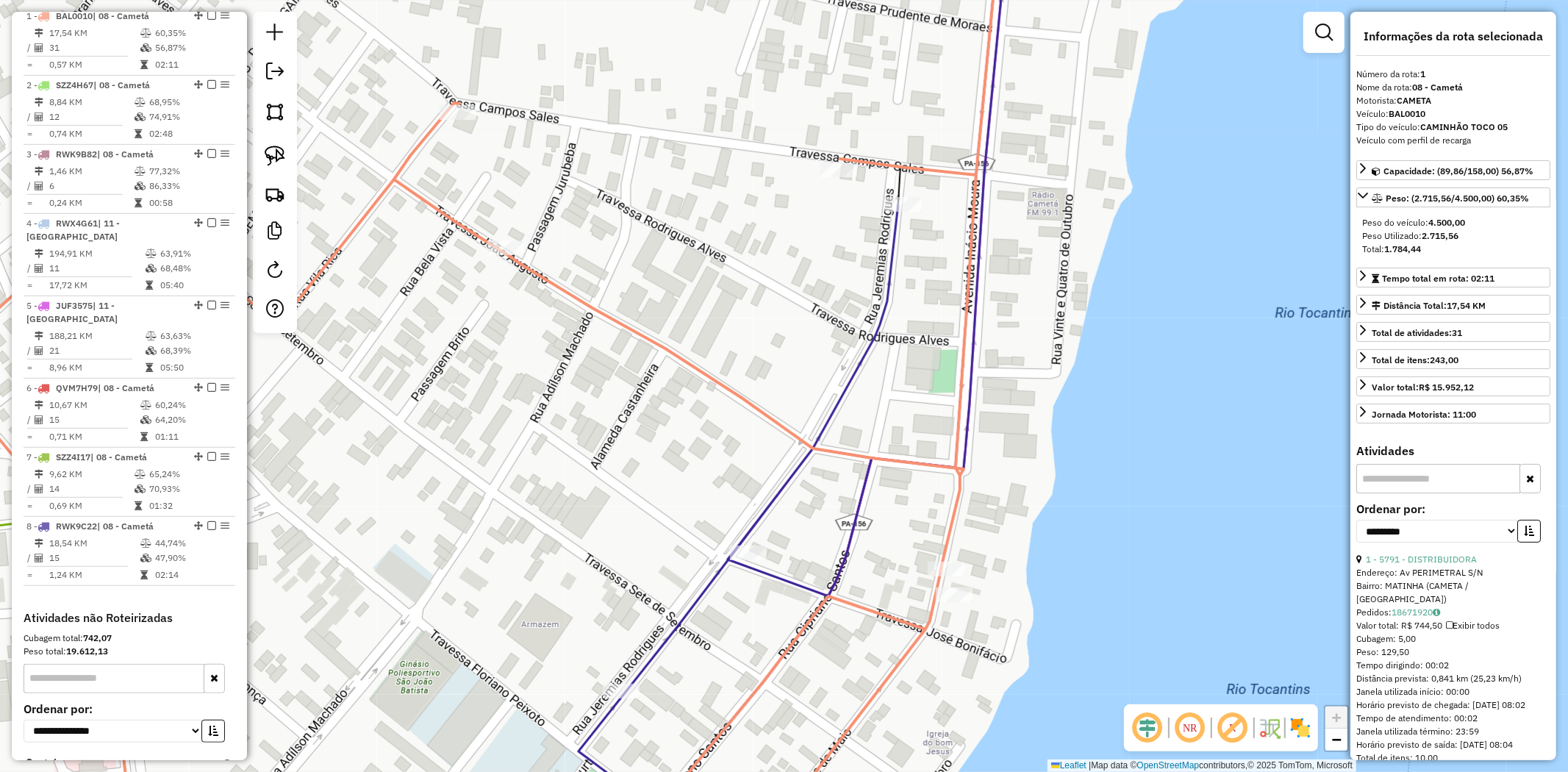
scroll to position [569, 0]
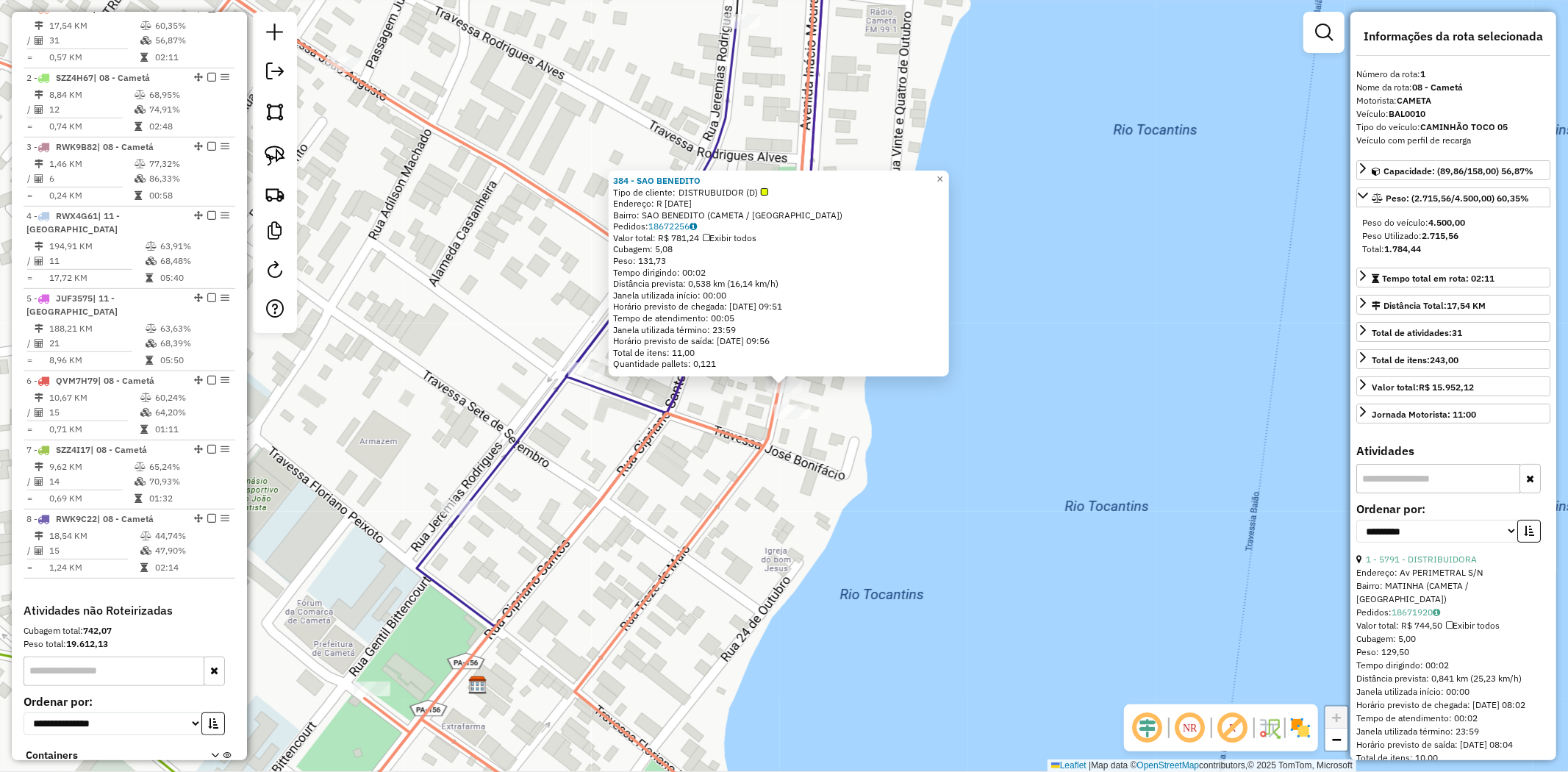
click at [791, 423] on div "384 - SAO BENEDITO Tipo de cliente: DISTRUBUIDOR (D) Endereço: R [DATE] Bairro:…" at bounding box center [784, 386] width 1568 height 772
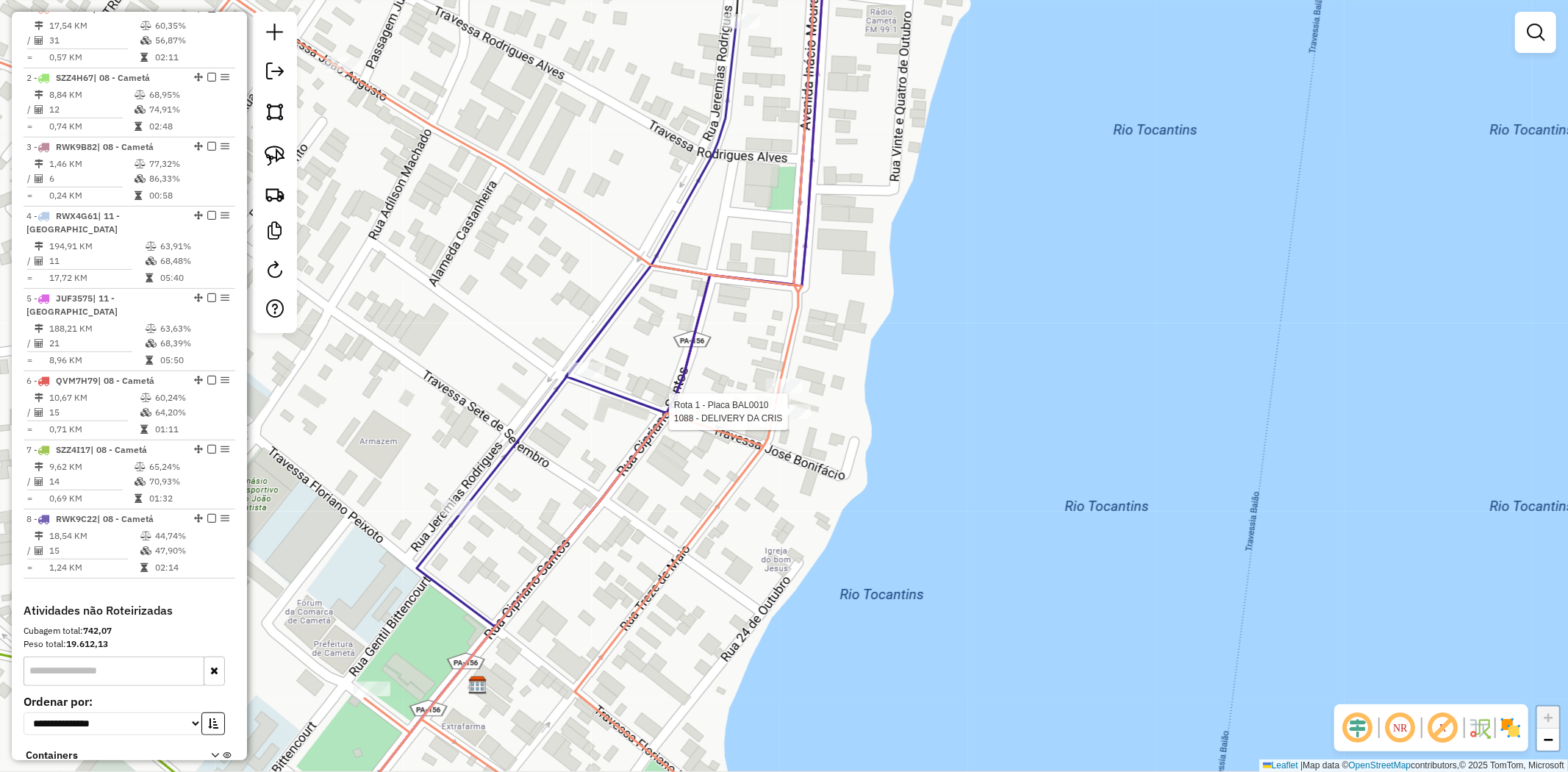
select select "**********"
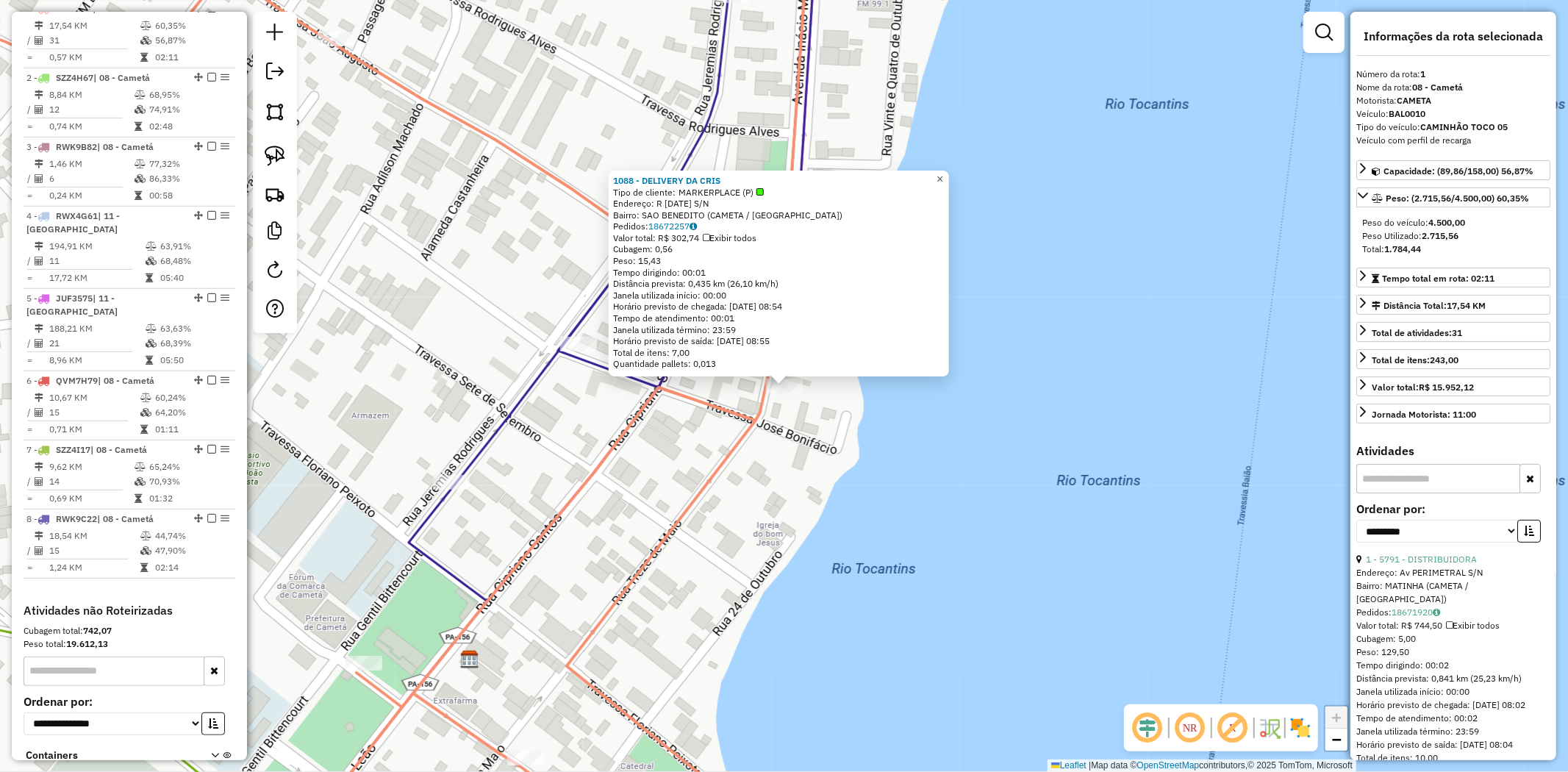
click at [943, 175] on span "×" at bounding box center [940, 179] width 7 height 13
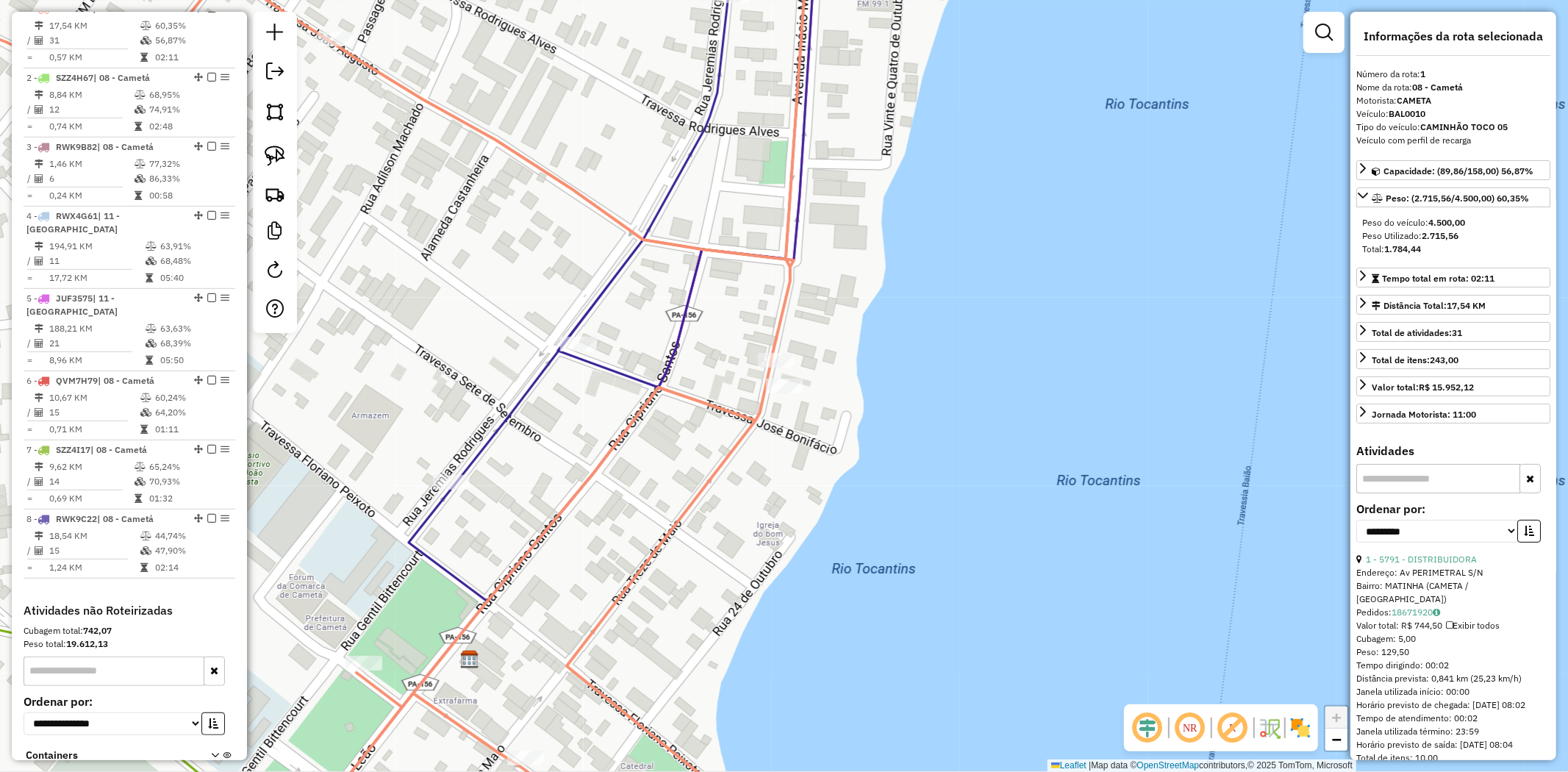
drag, startPoint x: 273, startPoint y: 149, endPoint x: 313, endPoint y: 167, distance: 43.9
click at [273, 150] on img at bounding box center [275, 156] width 21 height 21
drag, startPoint x: 753, startPoint y: 275, endPoint x: 898, endPoint y: 416, distance: 202.3
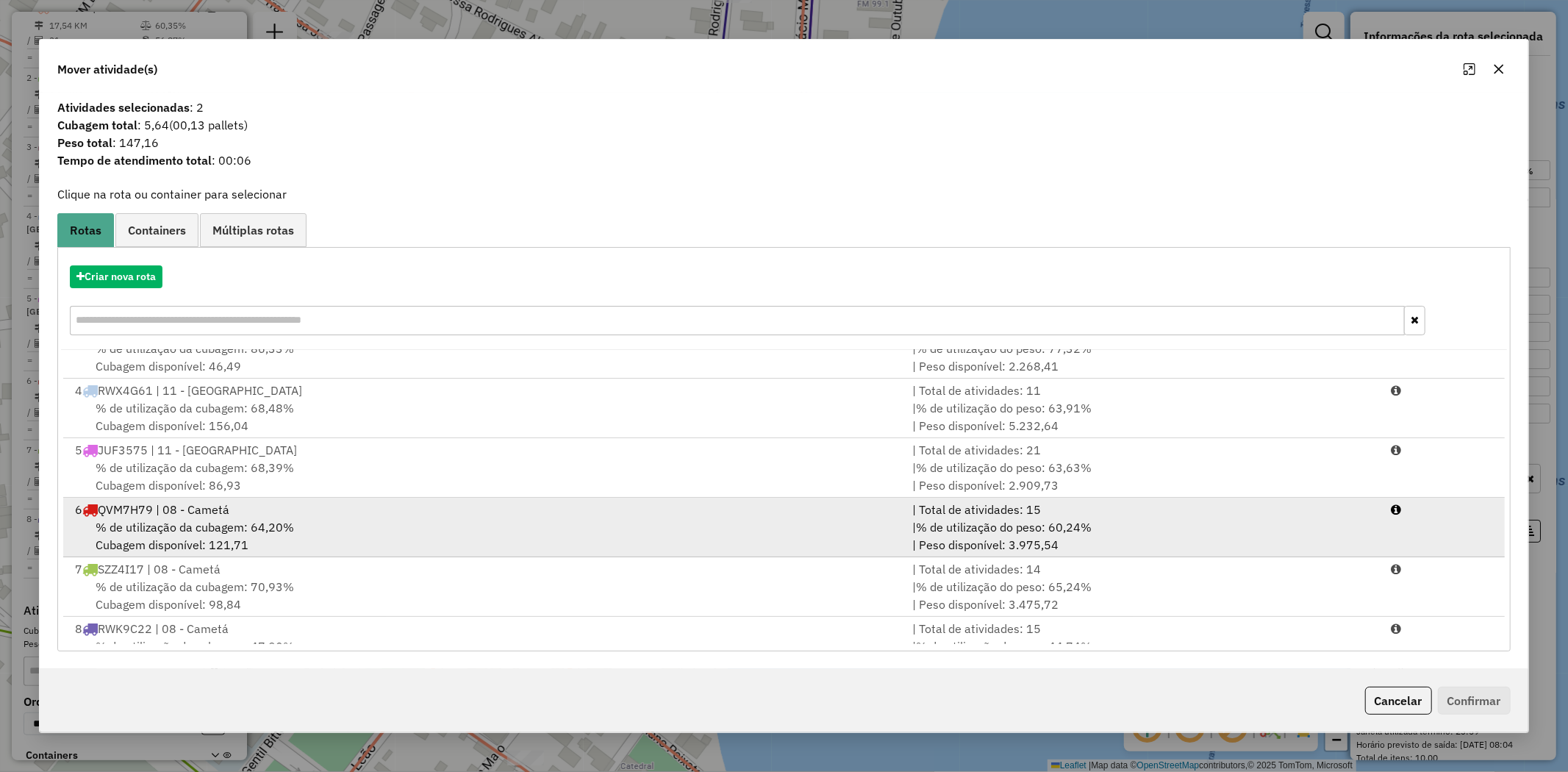
scroll to position [123, 0]
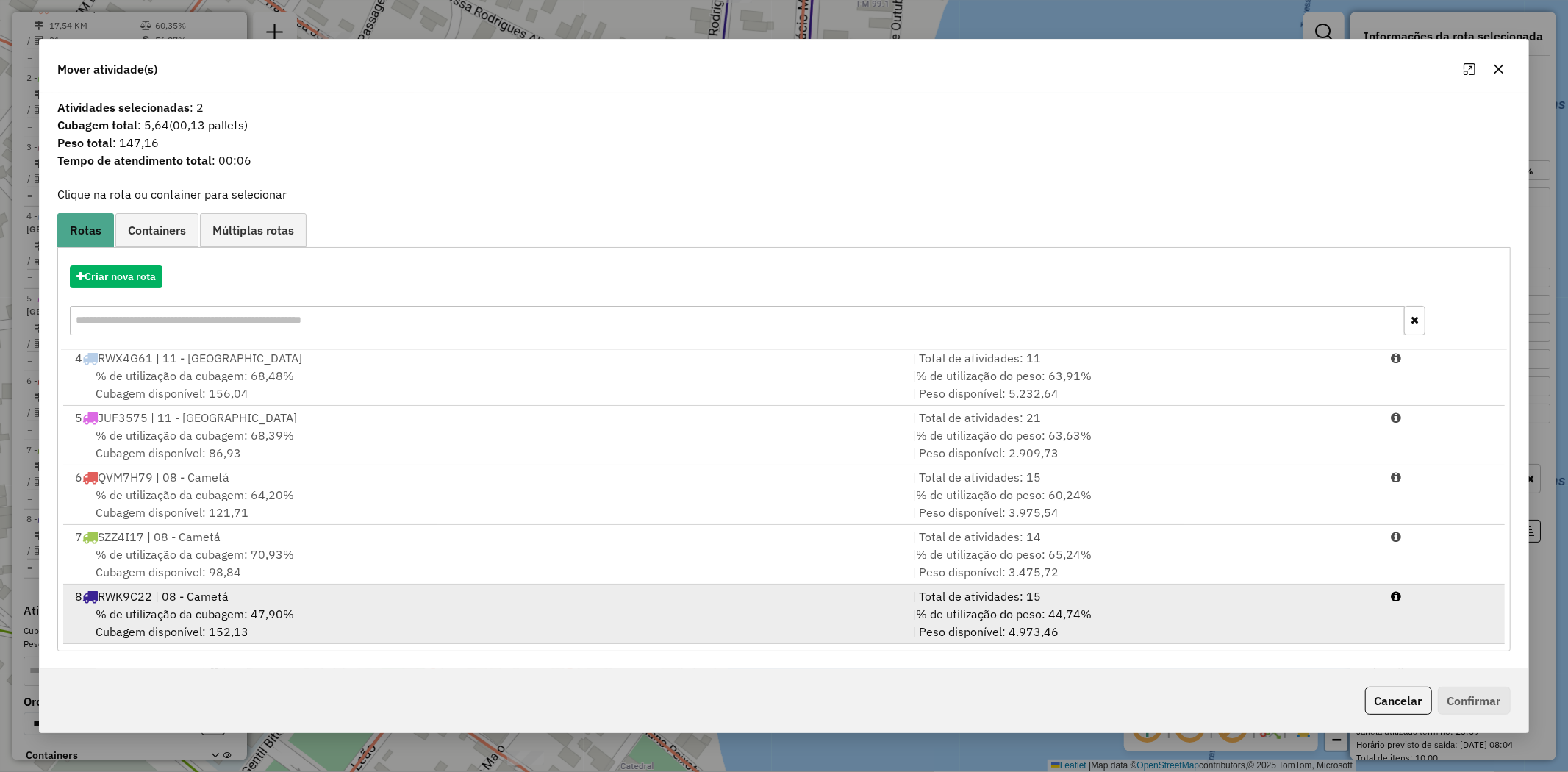
click at [220, 616] on span "% de utilização da cubagem: 47,90%" at bounding box center [194, 614] width 199 height 15
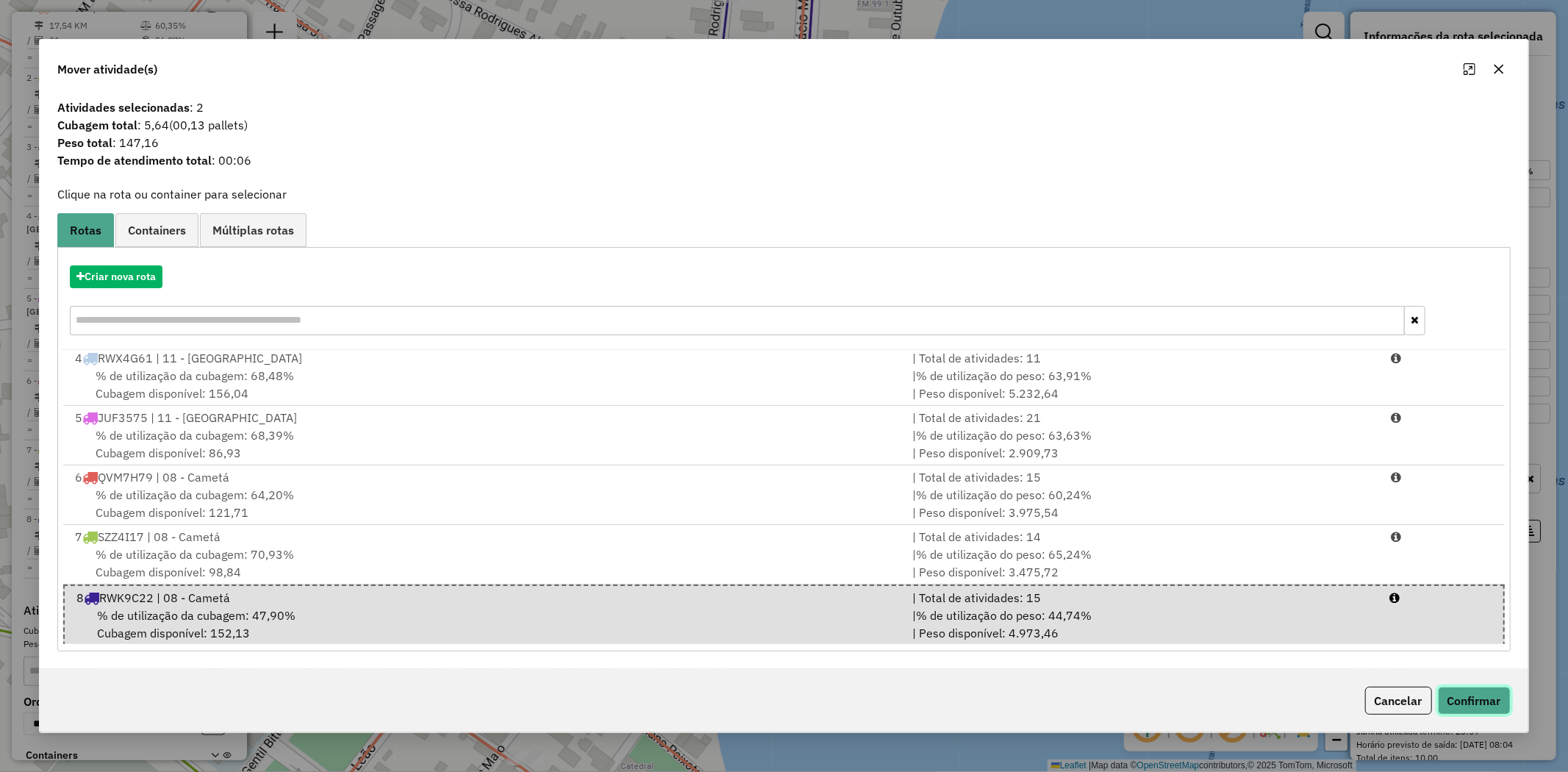
drag, startPoint x: 1487, startPoint y: 695, endPoint x: 1395, endPoint y: 685, distance: 92.5
click at [1489, 695] on button "Confirmar" at bounding box center [1474, 701] width 73 height 28
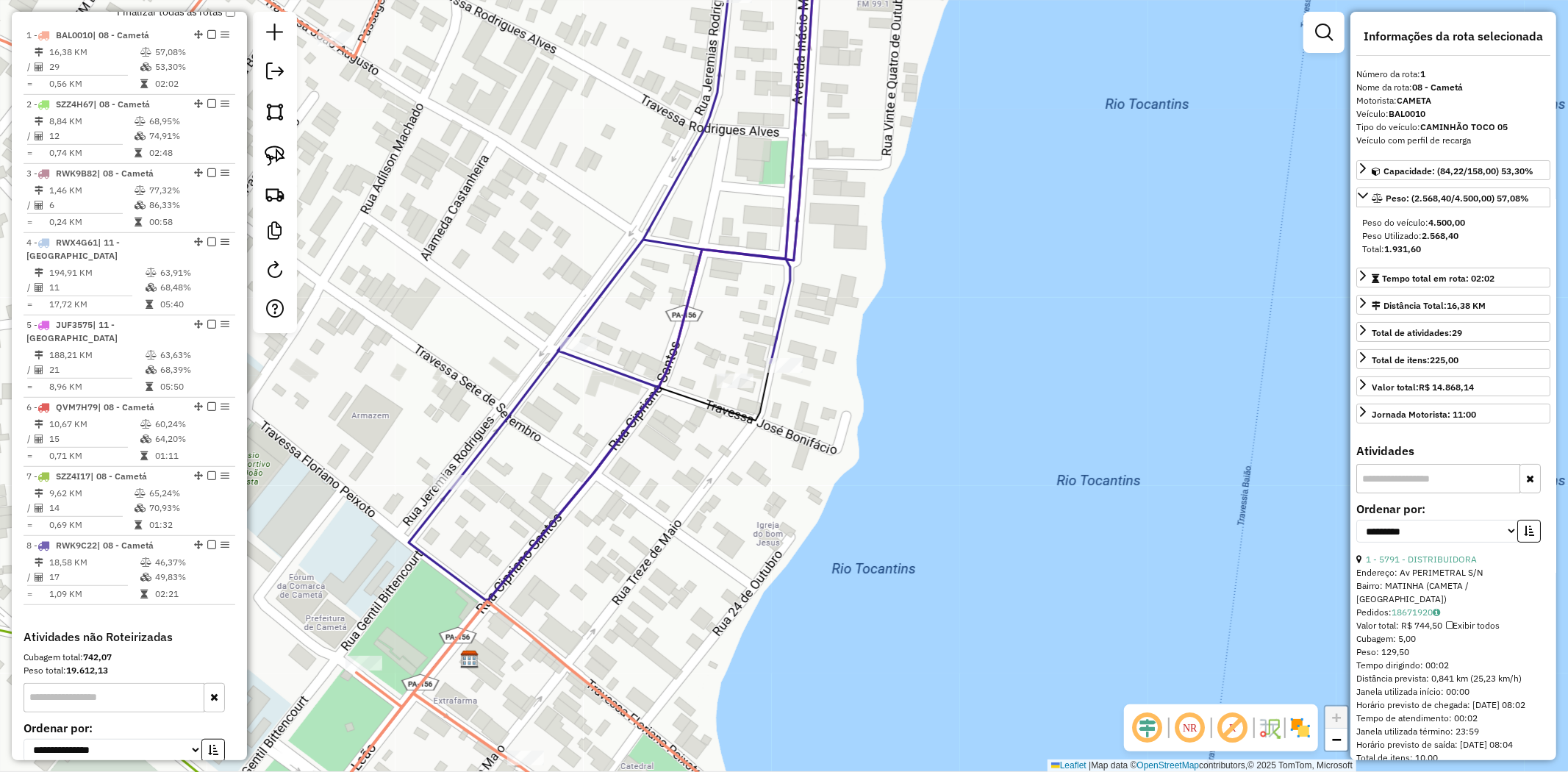
scroll to position [569, 0]
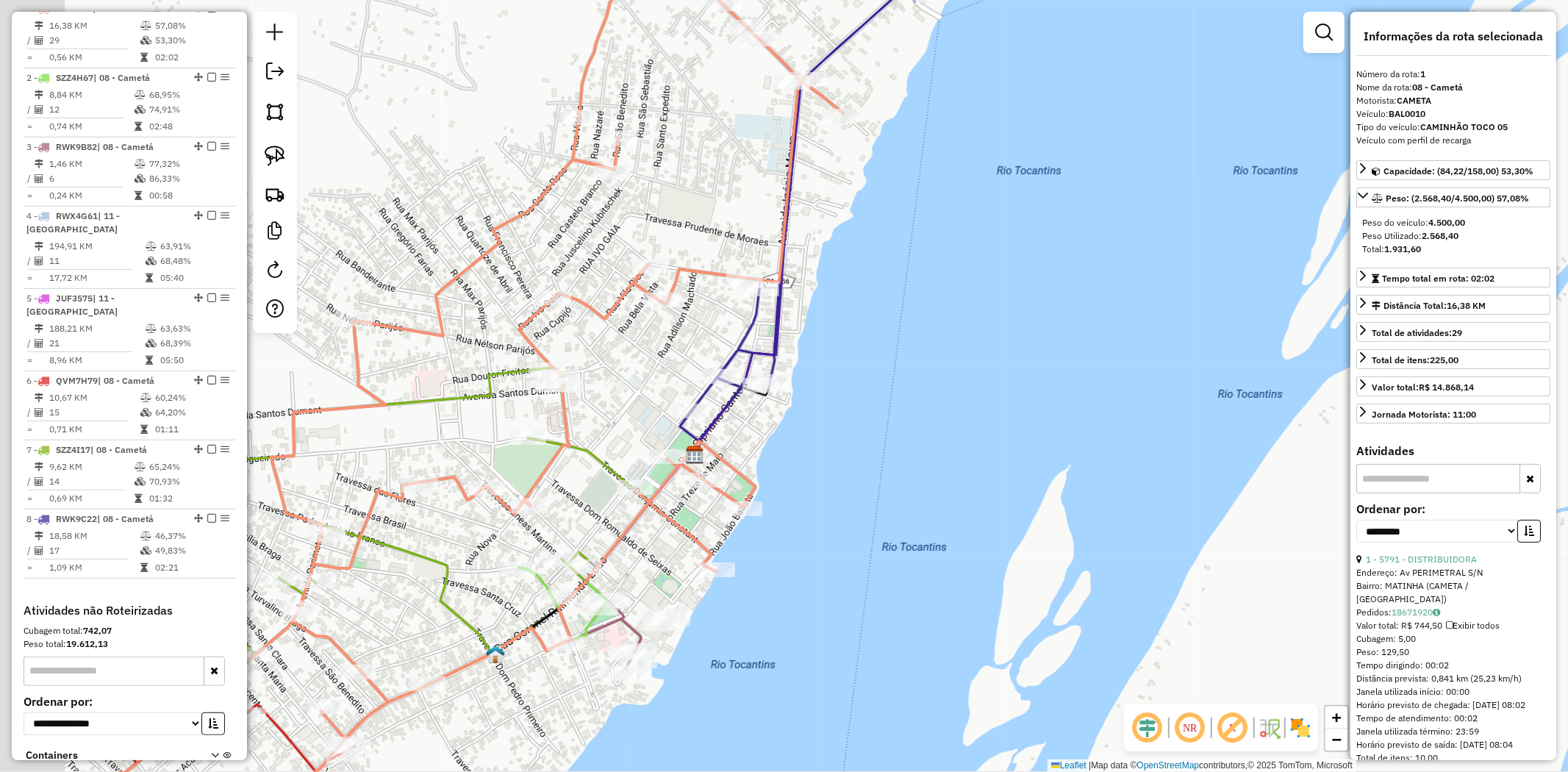
drag, startPoint x: 739, startPoint y: 392, endPoint x: 889, endPoint y: 379, distance: 150.6
click at [888, 379] on div "Janela de atendimento Grade de atendimento Capacidade Transportadoras Veículos …" at bounding box center [784, 386] width 1568 height 772
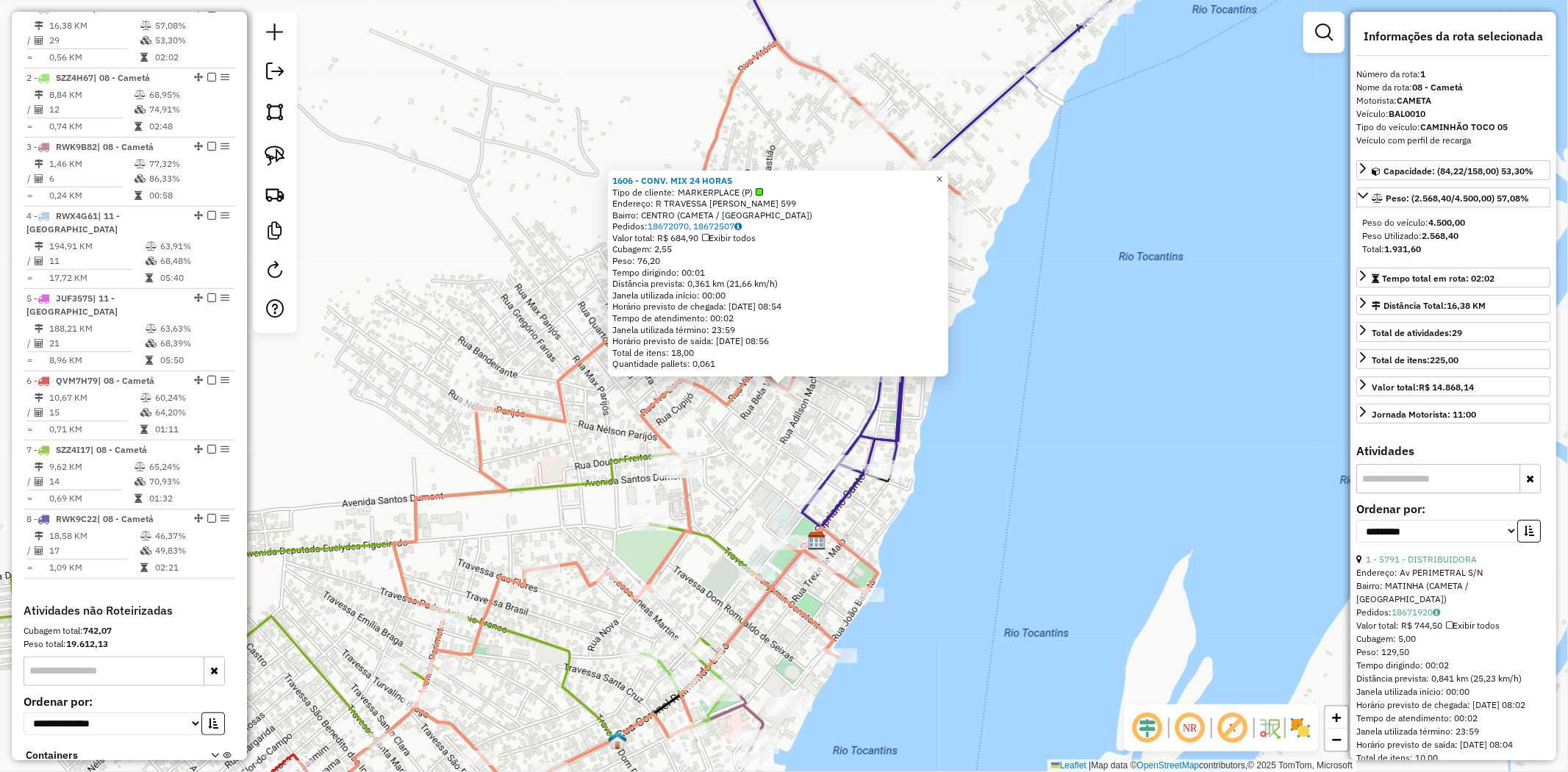
click at [943, 173] on span "×" at bounding box center [939, 179] width 7 height 13
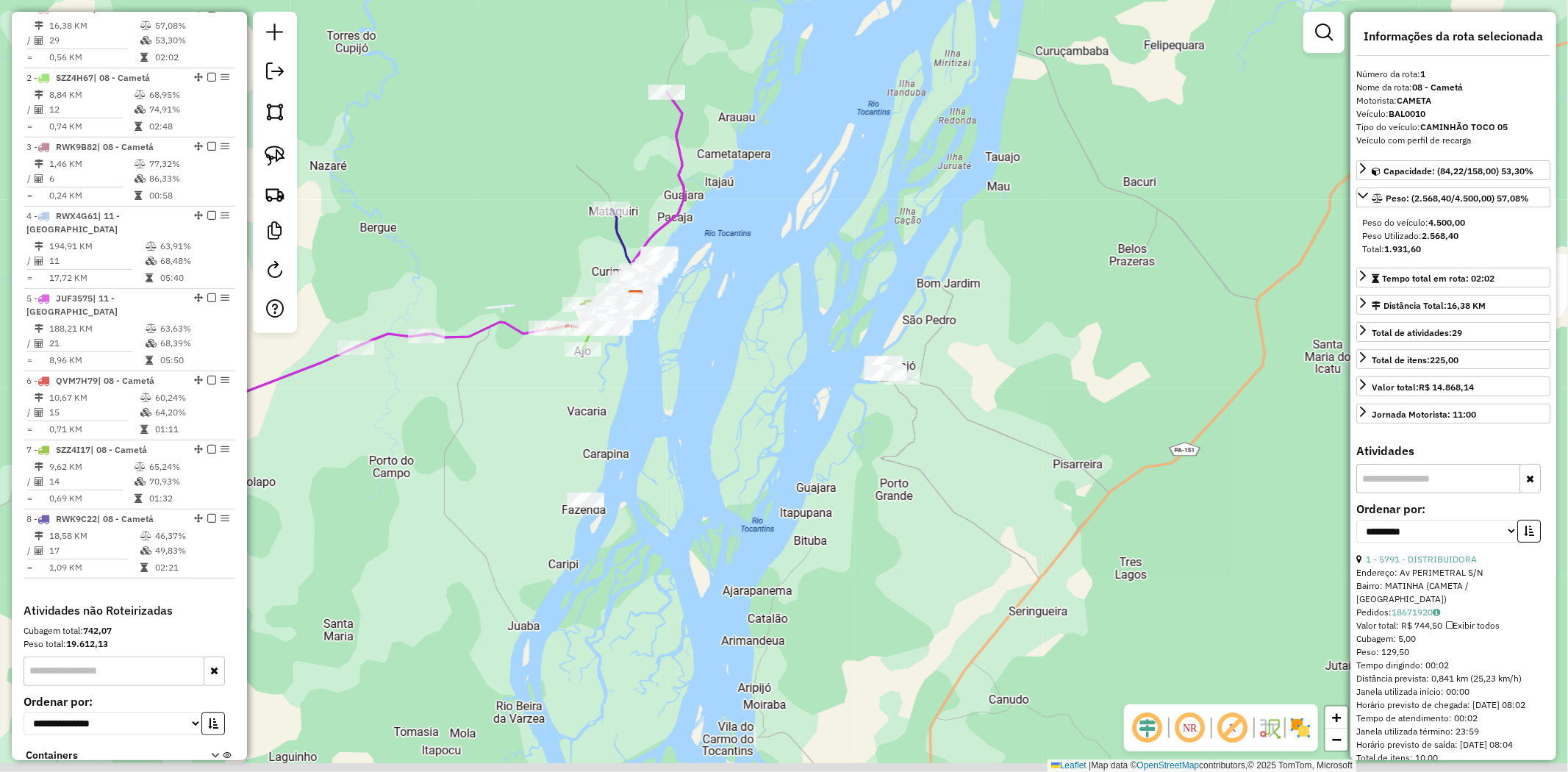
drag, startPoint x: 994, startPoint y: 399, endPoint x: 866, endPoint y: 262, distance: 187.5
click at [885, 269] on div "Janela de atendimento Grade de atendimento Capacidade Transportadoras Veículos …" at bounding box center [784, 386] width 1568 height 772
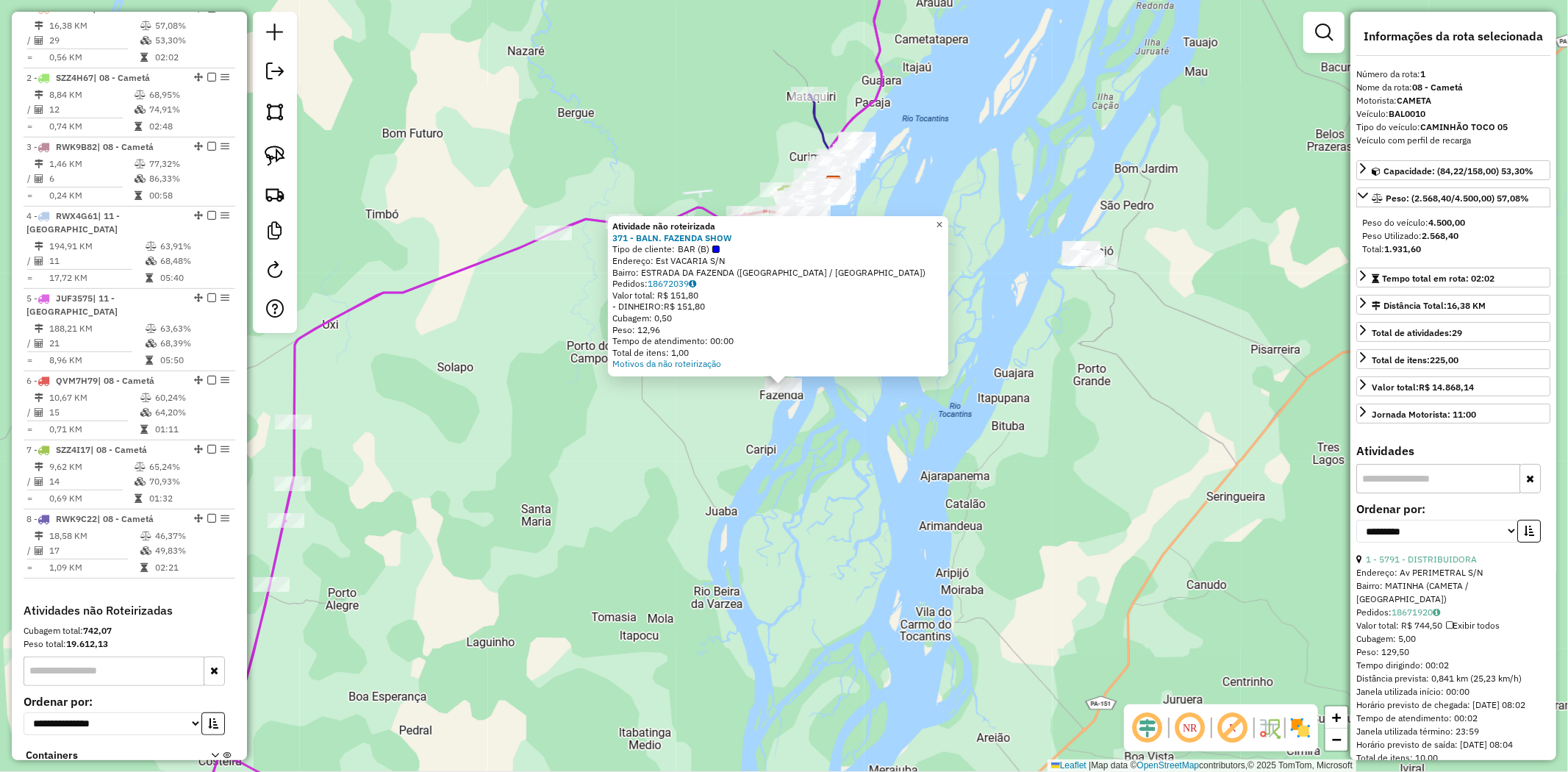
click at [948, 216] on link "×" at bounding box center [939, 225] width 18 height 18
click at [943, 225] on span "×" at bounding box center [939, 225] width 7 height 13
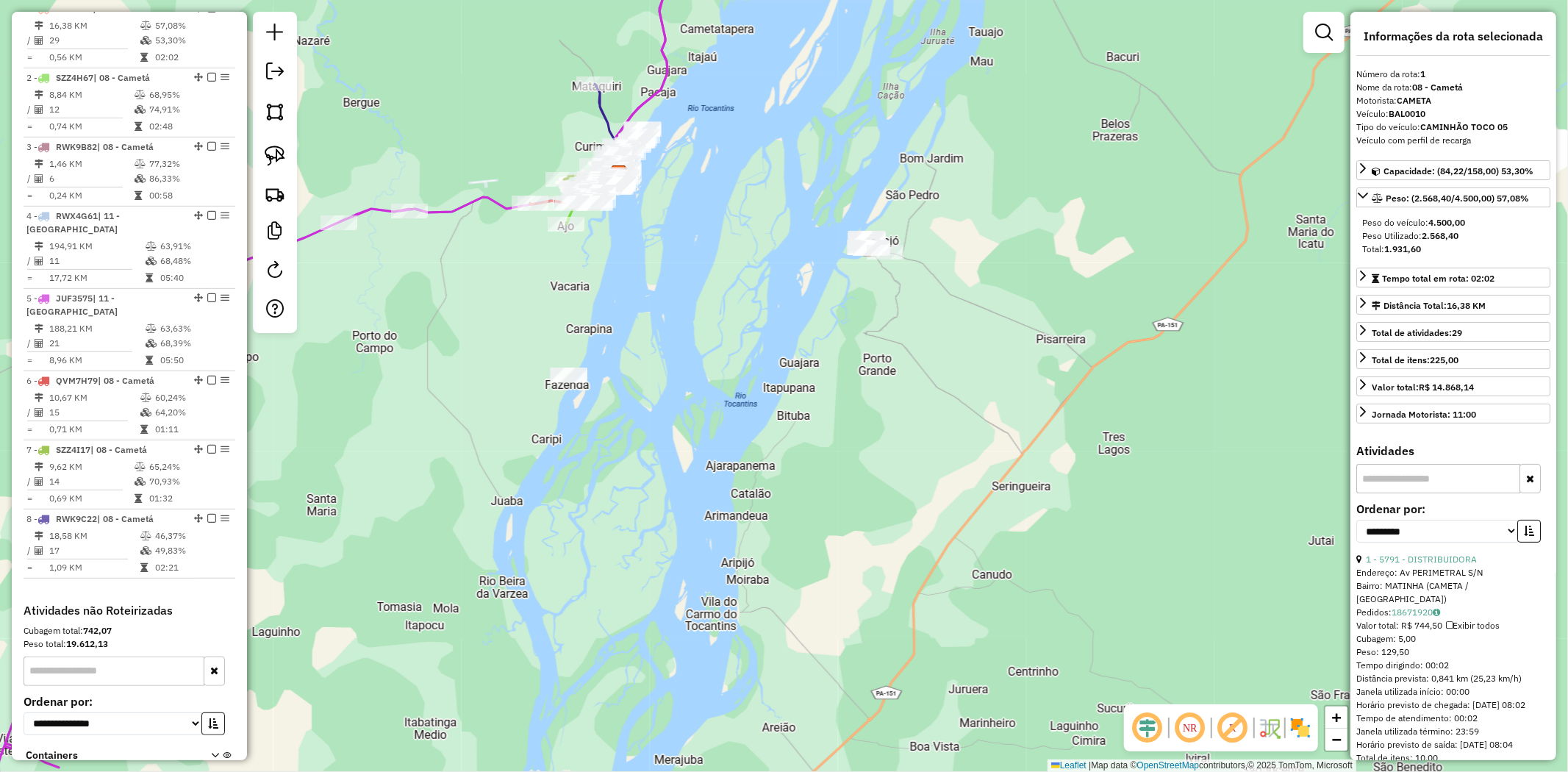
drag, startPoint x: 1063, startPoint y: 380, endPoint x: 833, endPoint y: 372, distance: 230.1
click at [843, 370] on div "Janela de atendimento Grade de atendimento Capacidade Transportadoras Veículos …" at bounding box center [784, 386] width 1568 height 772
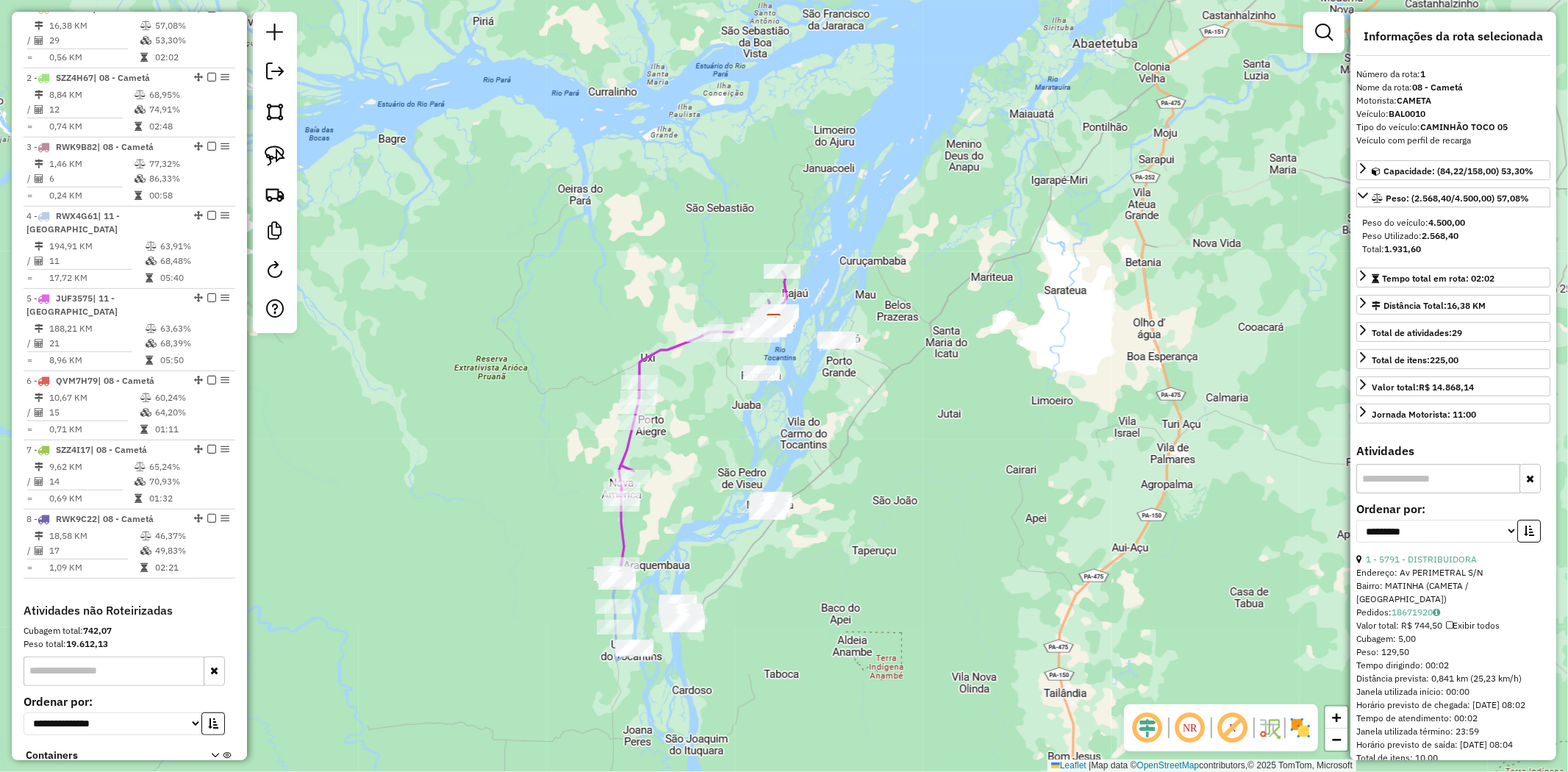
click at [295, 156] on div at bounding box center [274, 172] width 44 height 321
click at [281, 154] on img at bounding box center [275, 156] width 21 height 21
drag, startPoint x: 868, startPoint y: 310, endPoint x: 873, endPoint y: 383, distance: 73.2
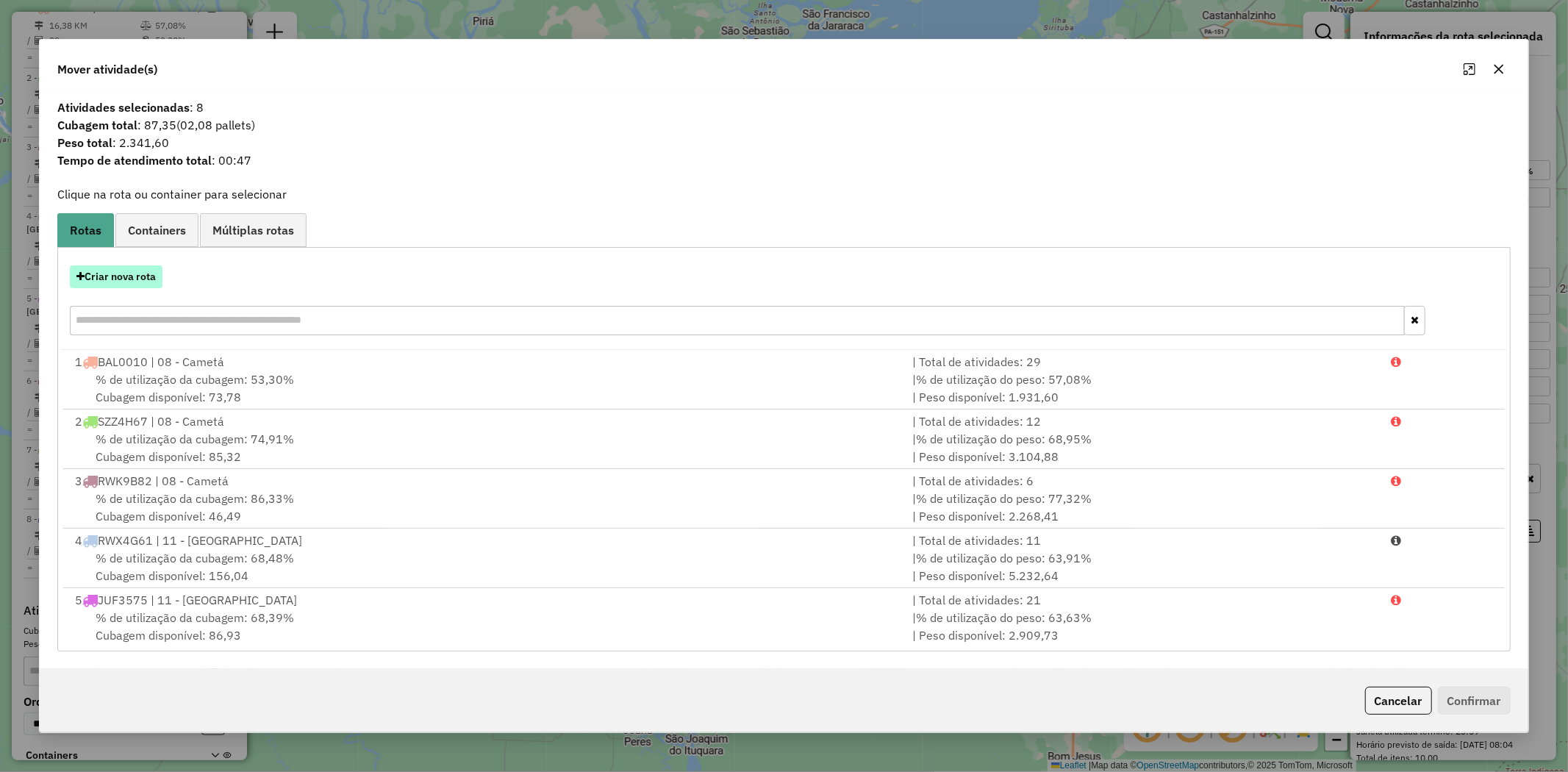
click at [133, 278] on button "Criar nova rota" at bounding box center [116, 277] width 93 height 22
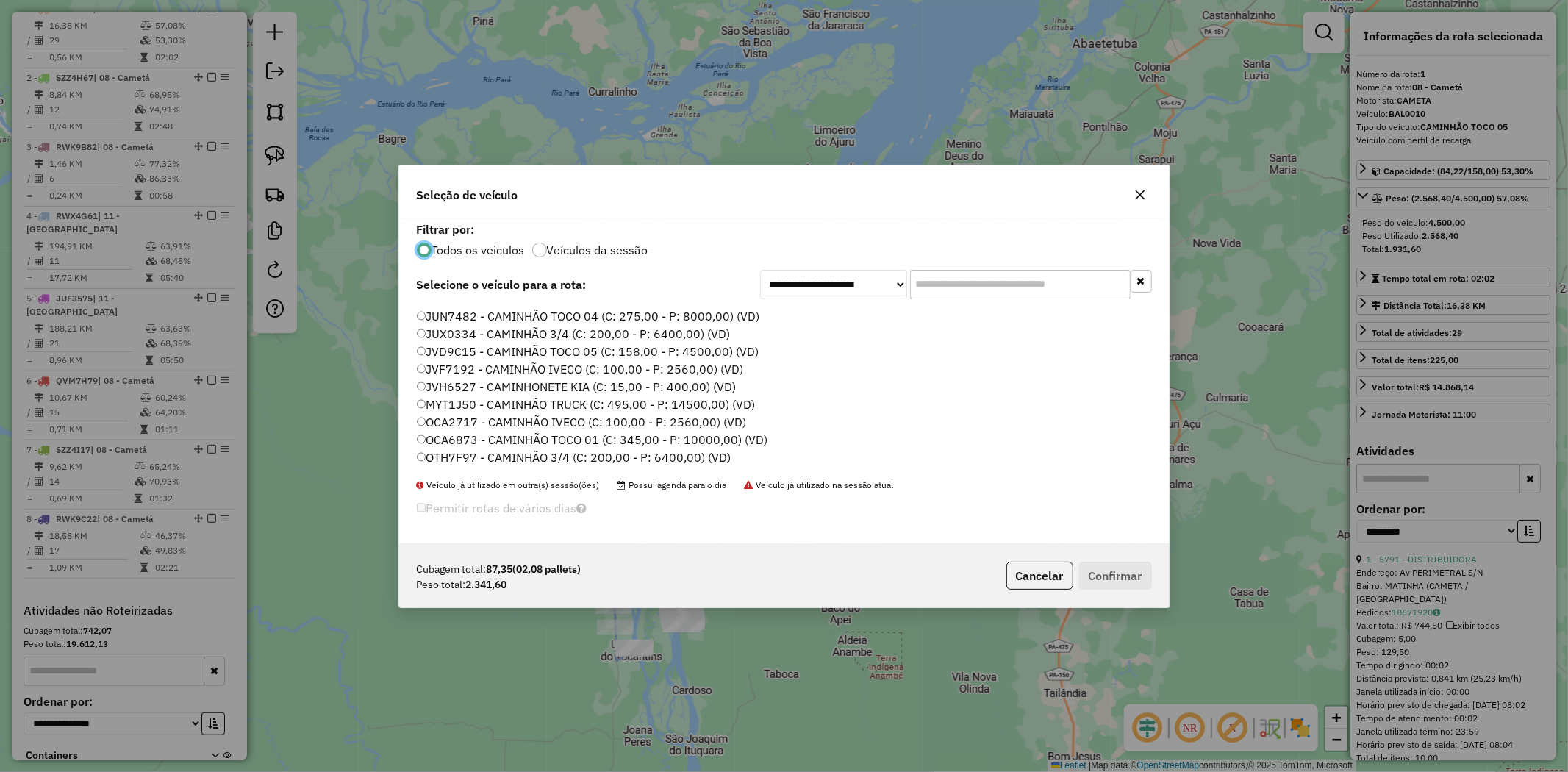
scroll to position [104, 0]
click at [443, 416] on label "OCA2717 - CAMINHÃO IVECO (C: 100,00 - P: 2560,00) (VD)" at bounding box center [582, 421] width 330 height 18
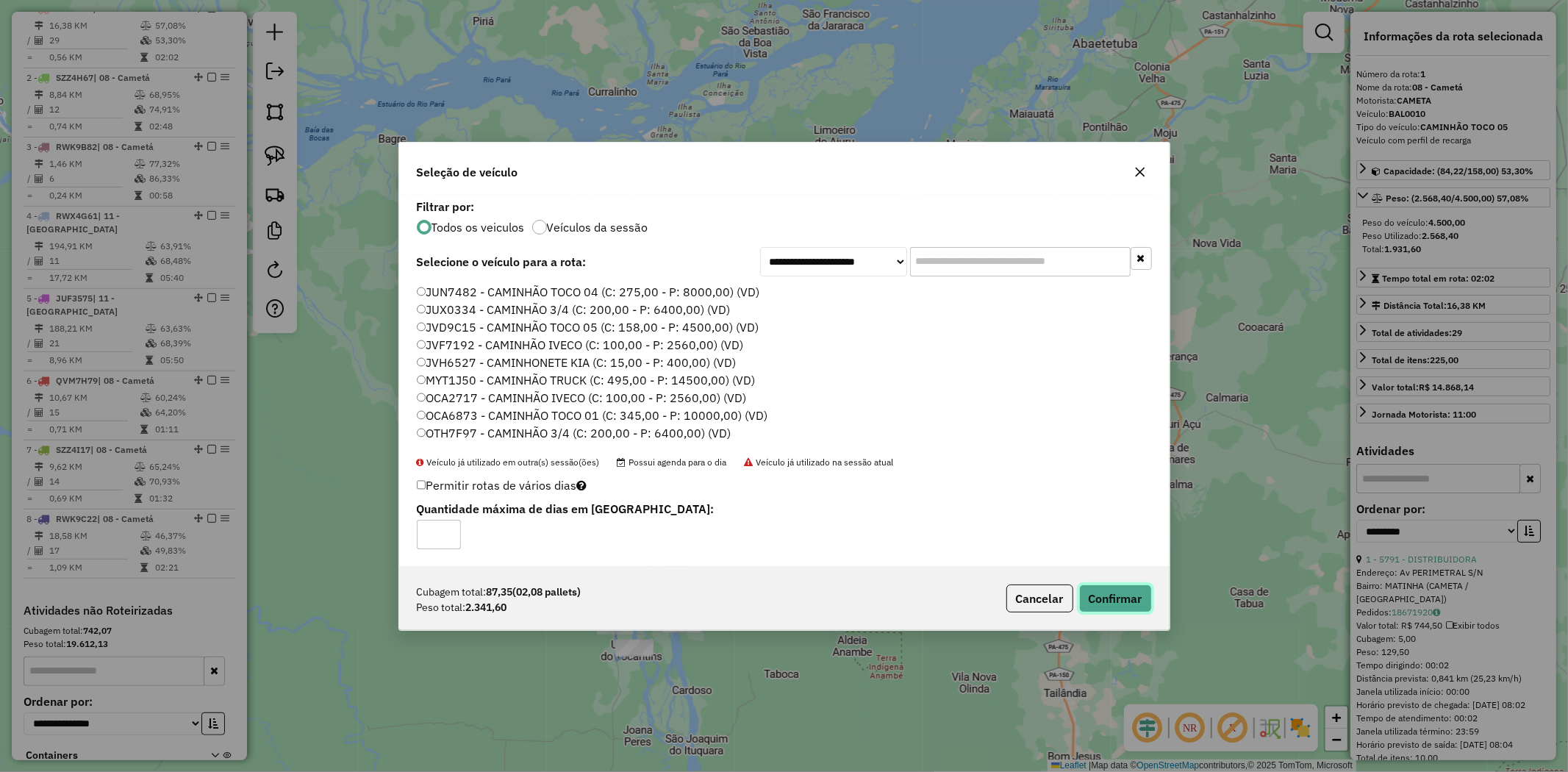
click at [1088, 590] on button "Confirmar" at bounding box center [1116, 598] width 73 height 28
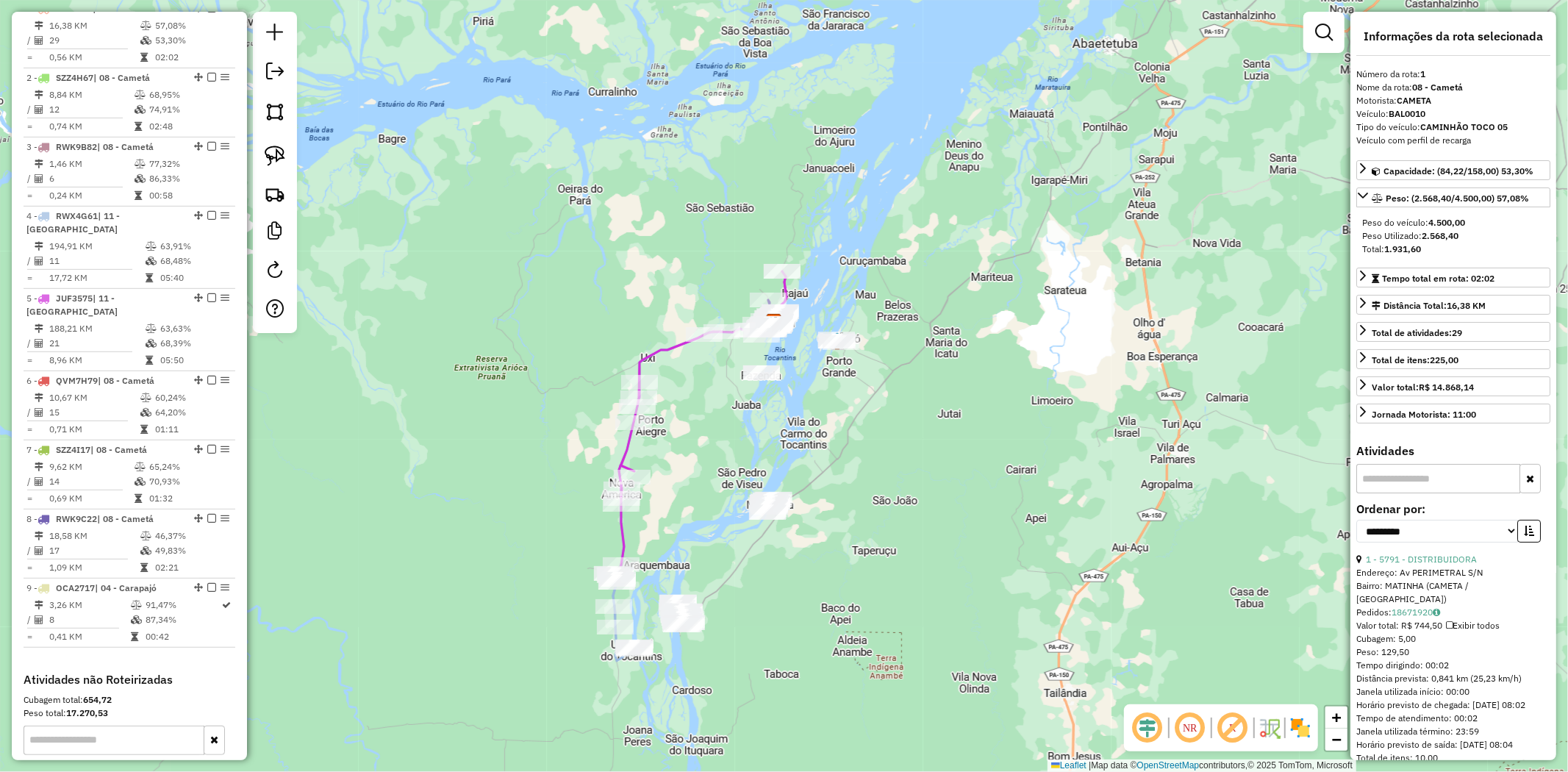
drag, startPoint x: 1135, startPoint y: 532, endPoint x: 1159, endPoint y: 393, distance: 141.1
click at [1159, 396] on div "Janela de atendimento Grade de atendimento Capacidade Transportadoras Veículos …" at bounding box center [784, 386] width 1568 height 772
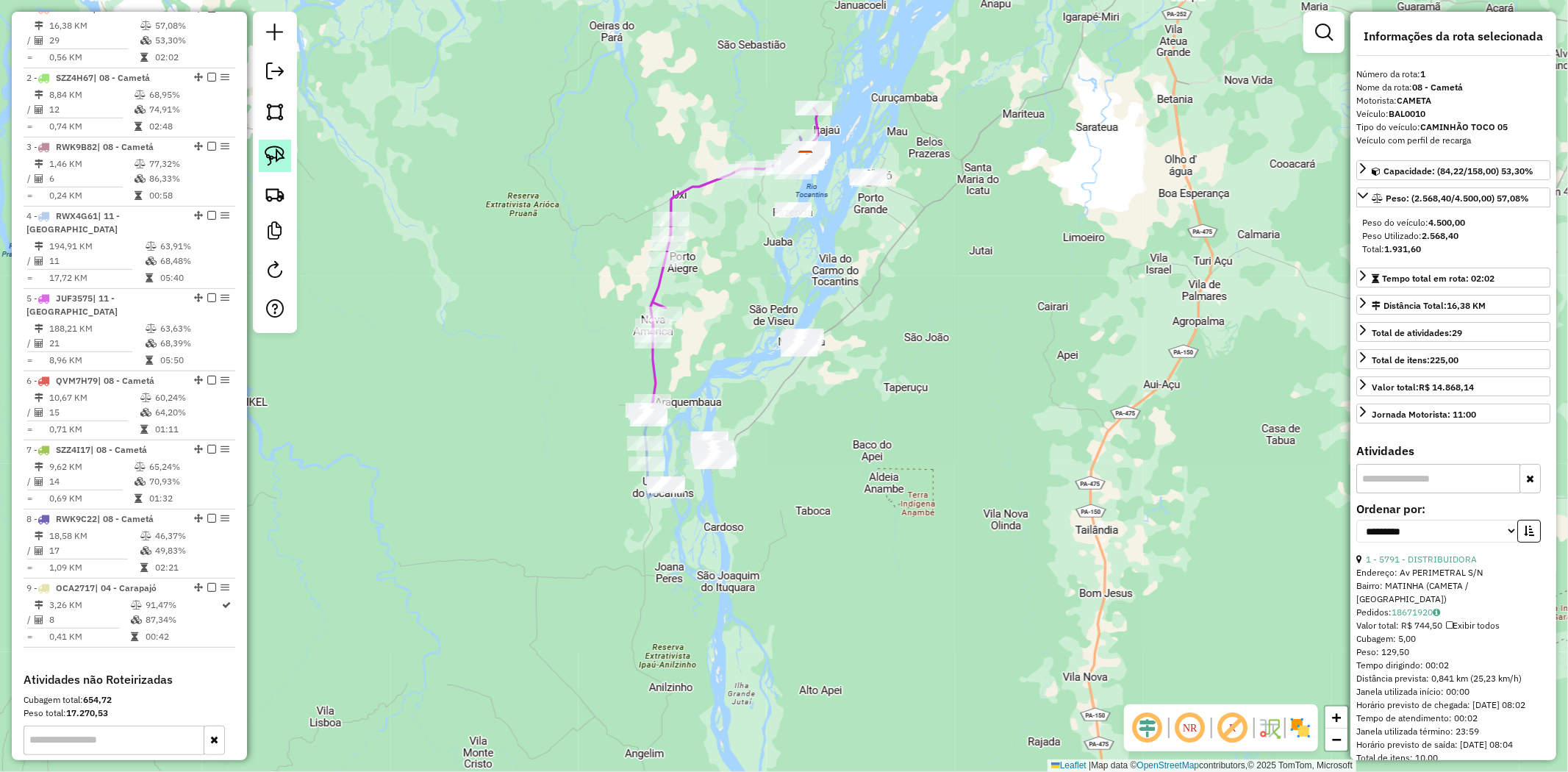
click at [261, 157] on link at bounding box center [275, 156] width 33 height 33
drag, startPoint x: 775, startPoint y: 281, endPoint x: 821, endPoint y: 410, distance: 137.0
click at [821, 410] on div "Janela de atendimento Grade de atendimento Capacidade Transportadoras Veículos …" at bounding box center [784, 386] width 1568 height 772
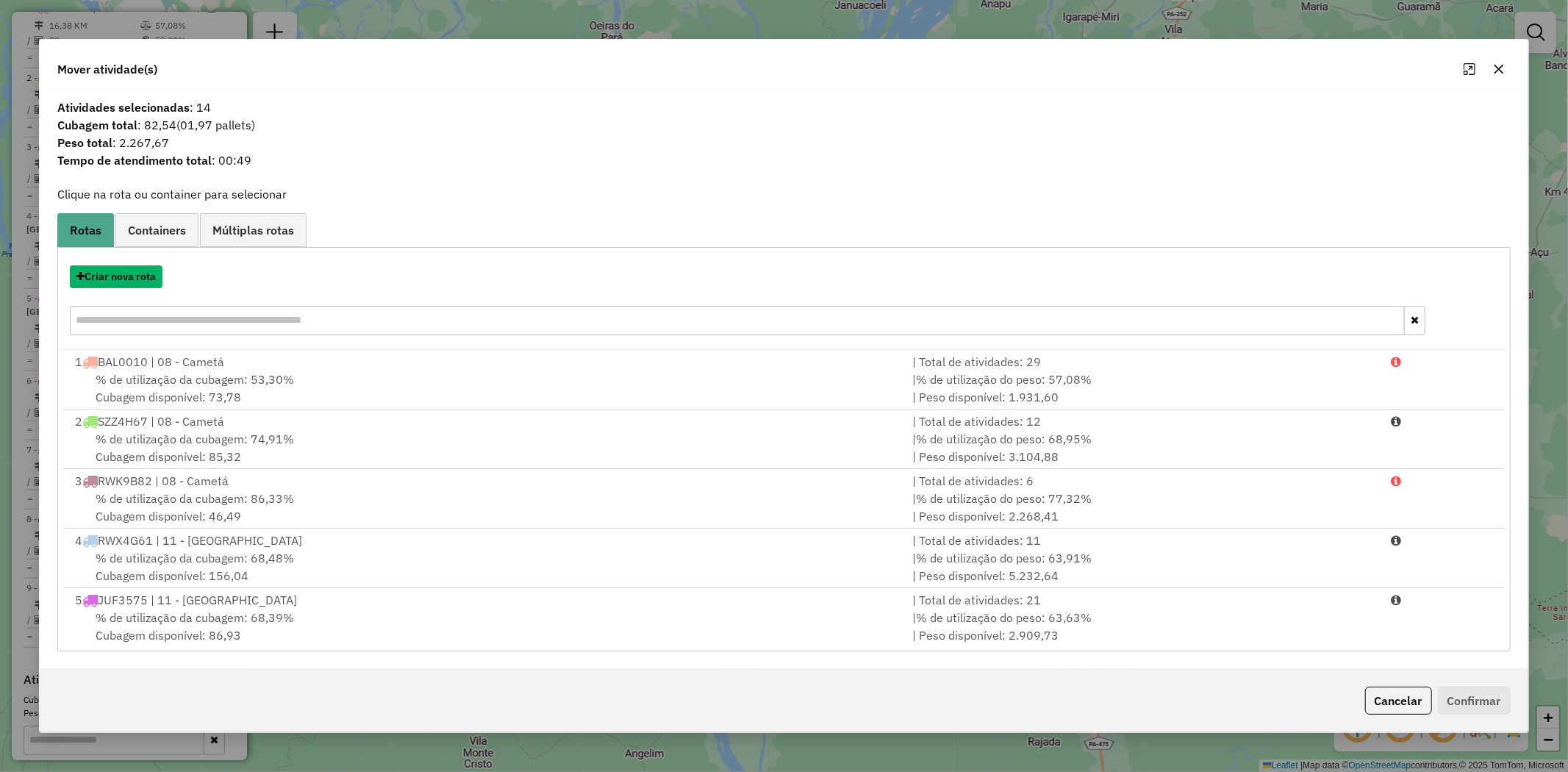
click at [148, 282] on button "Criar nova rota" at bounding box center [116, 277] width 93 height 22
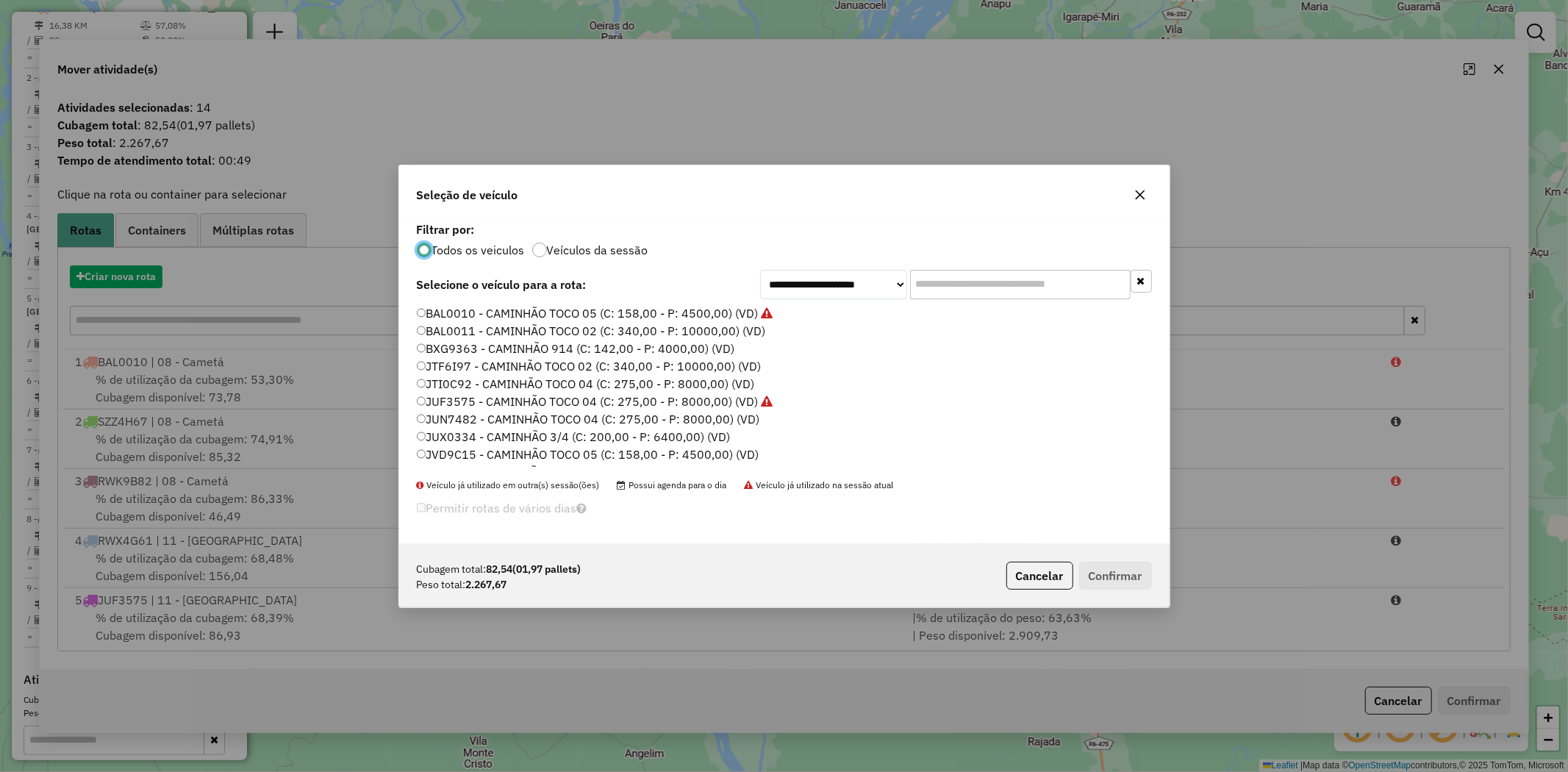
scroll to position [8, 3]
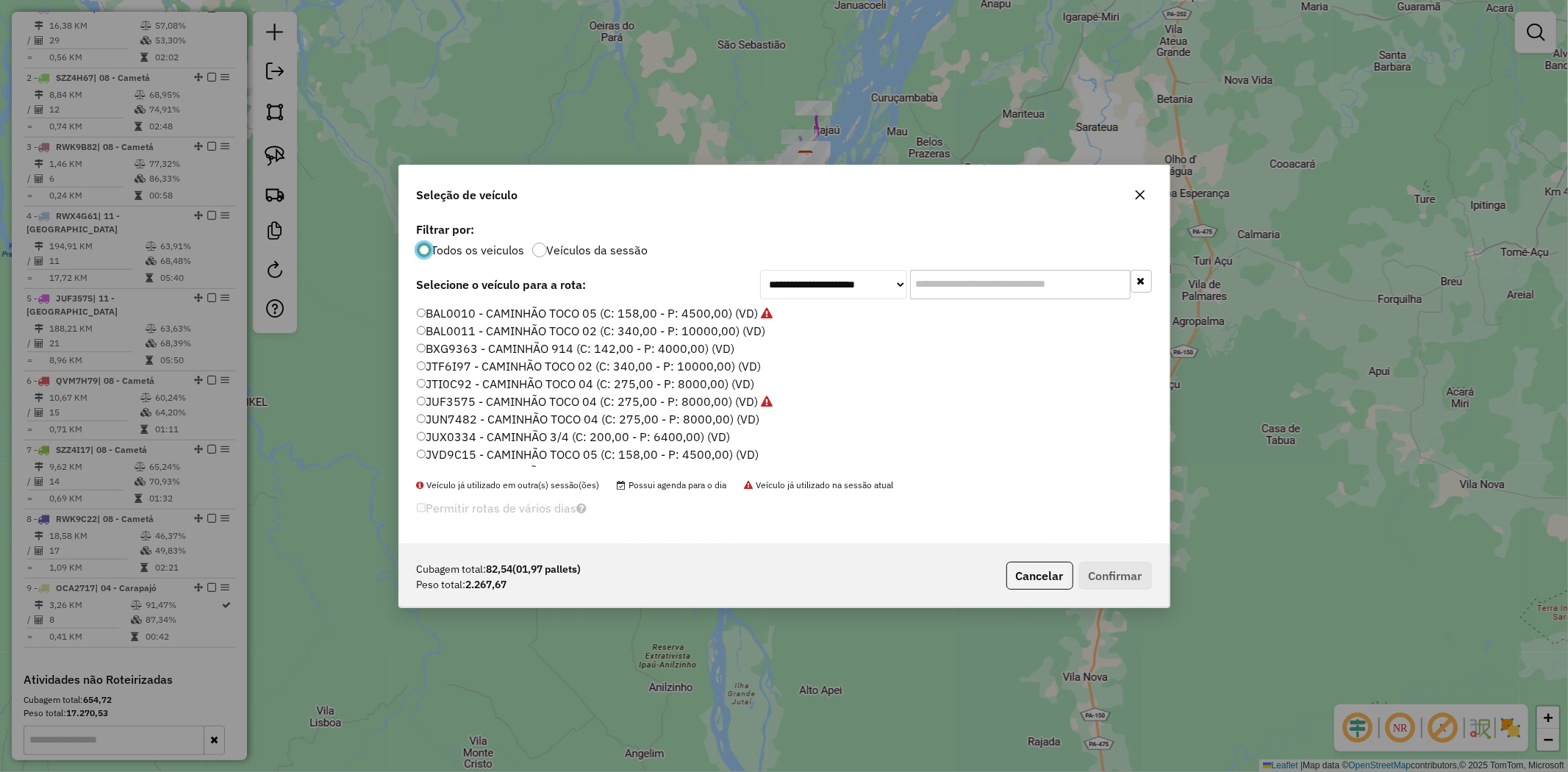
click at [475, 328] on label "BAL0011 - CAMINHÃO TOCO 02 (C: 340,00 - P: 10000,00) (VD)" at bounding box center [592, 330] width 349 height 18
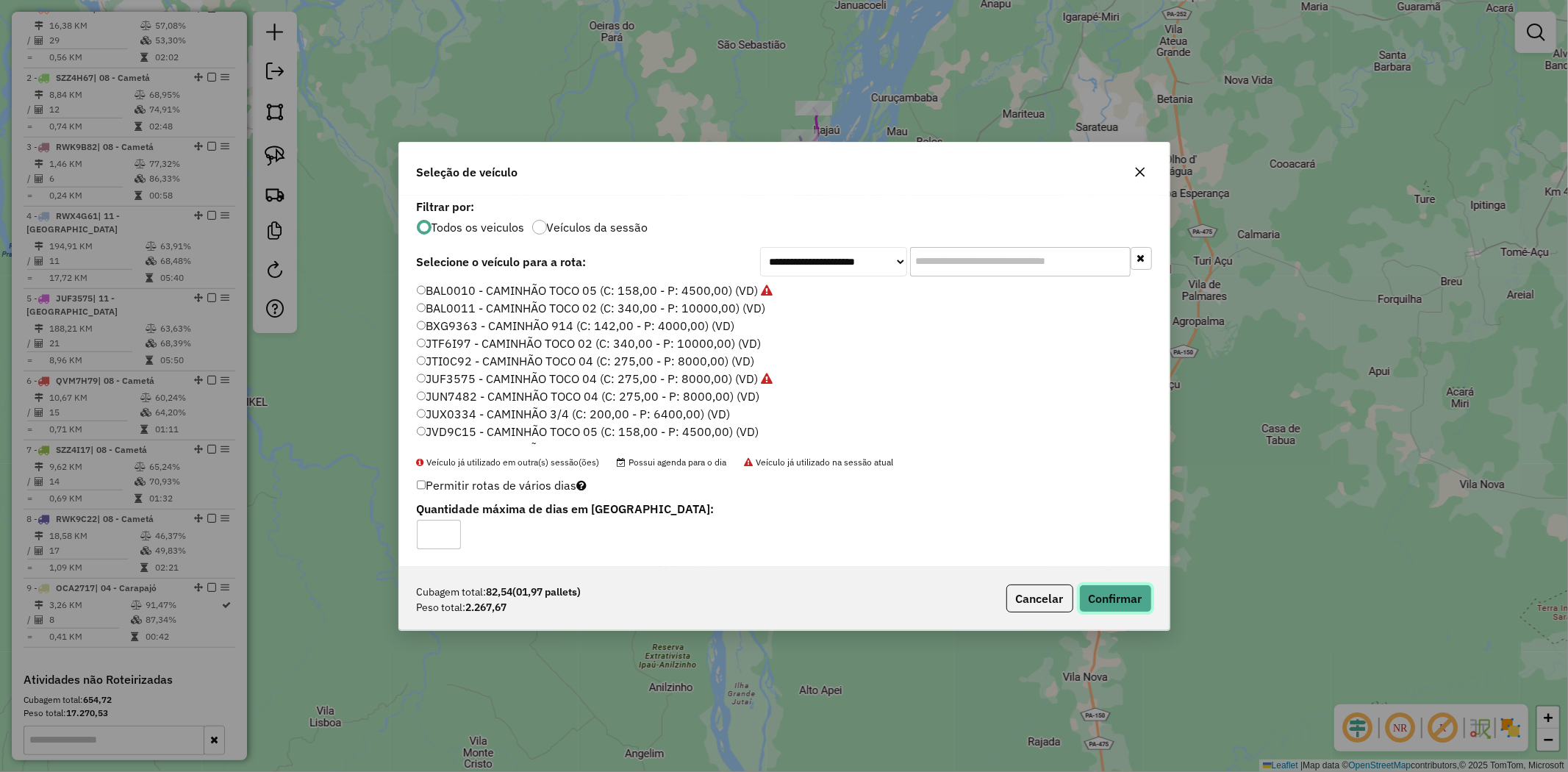
click at [1101, 596] on button "Confirmar" at bounding box center [1116, 598] width 73 height 28
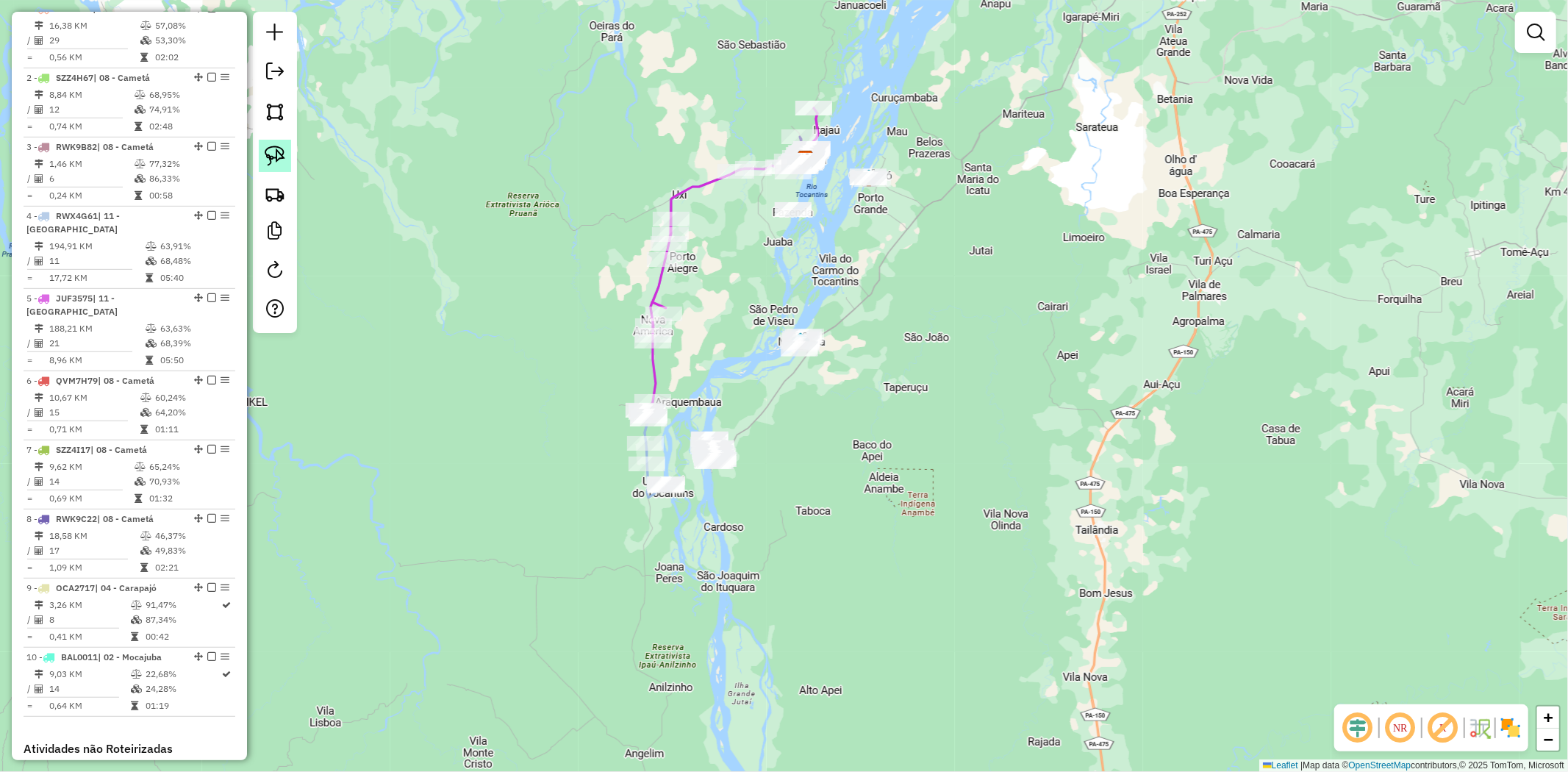
click at [276, 152] on img at bounding box center [275, 156] width 21 height 21
drag, startPoint x: 788, startPoint y: 401, endPoint x: 737, endPoint y: 520, distance: 129.5
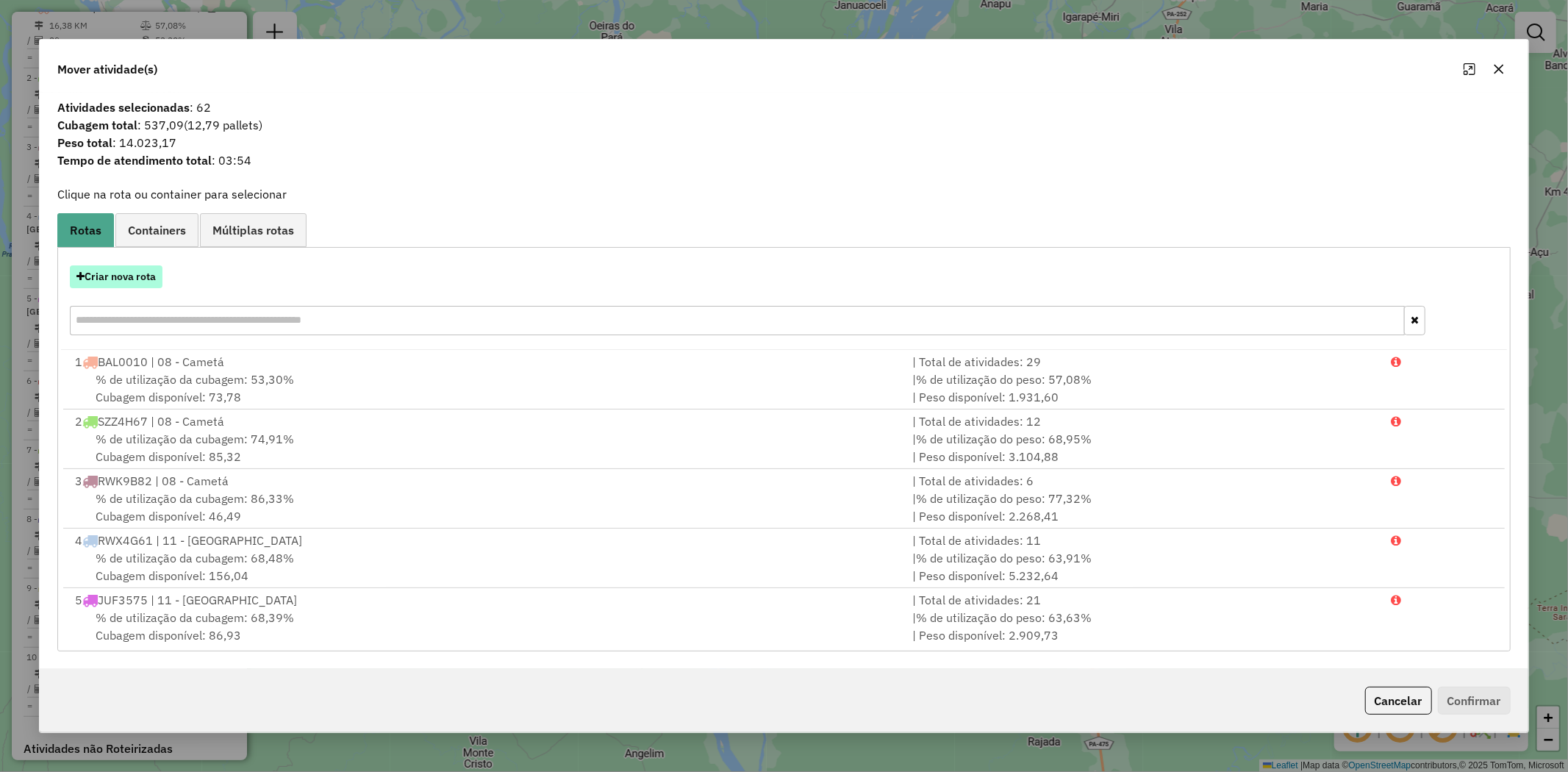
click at [120, 278] on button "Criar nova rota" at bounding box center [116, 277] width 93 height 22
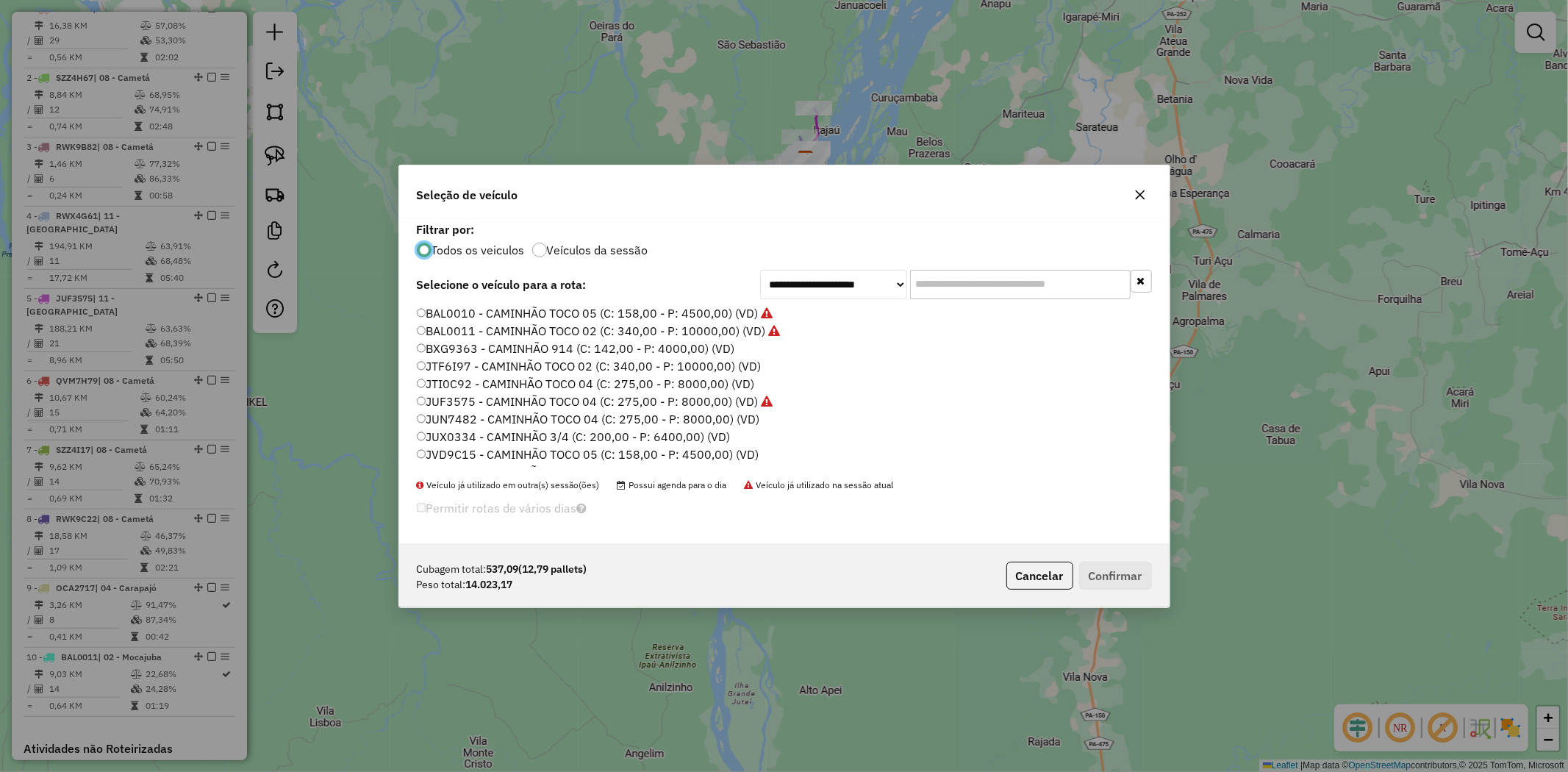
scroll to position [244, 0]
click at [614, 458] on label "SZZ4I87 - CAMINHÃO TOCO 02 (C: 340,00 - P: 10000,00) (VD)" at bounding box center [590, 457] width 346 height 18
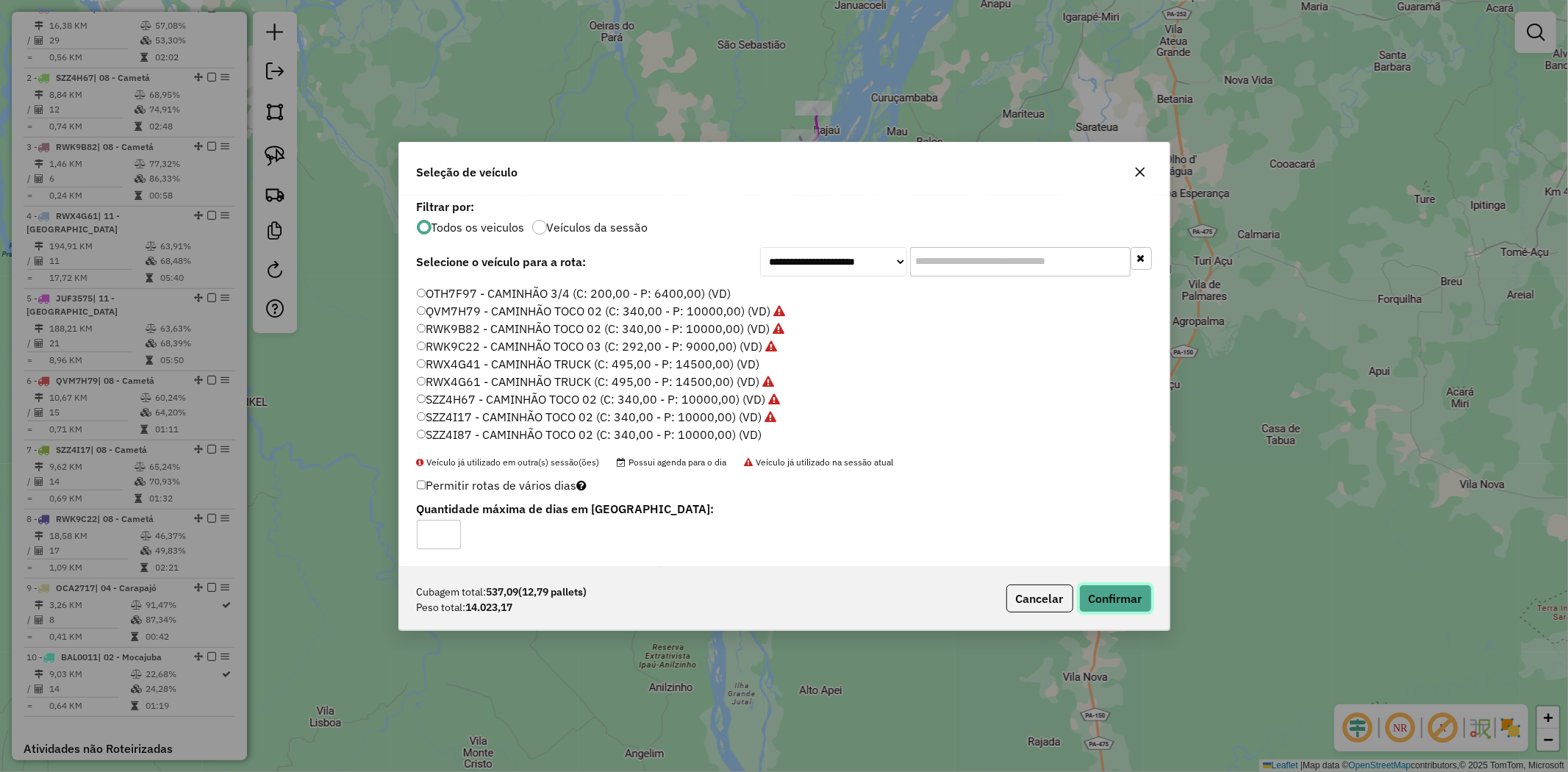
click at [1120, 598] on button "Confirmar" at bounding box center [1116, 598] width 73 height 28
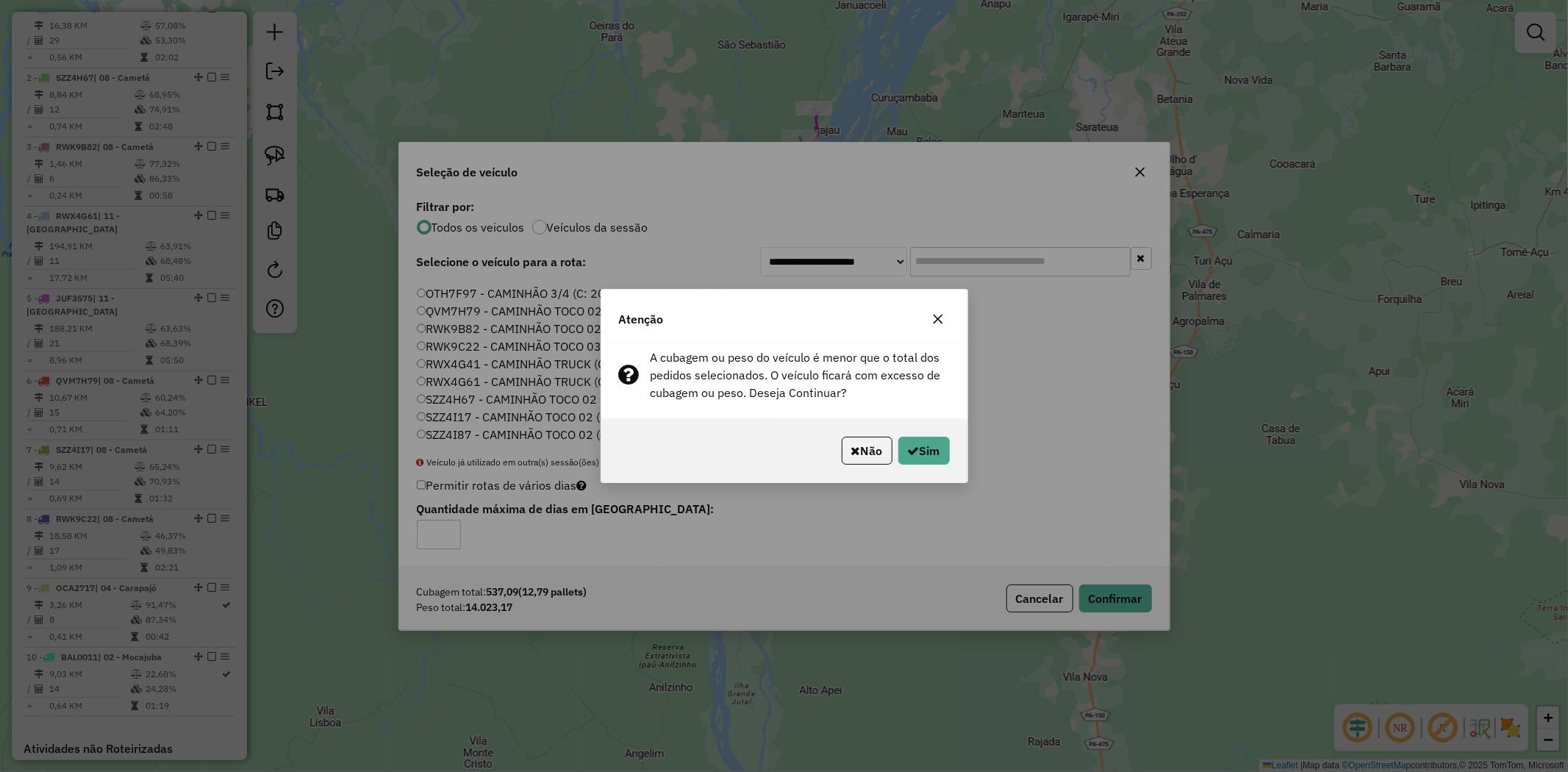
click at [950, 461] on div "Não Sim" at bounding box center [784, 450] width 366 height 63
click at [926, 456] on button "Sim" at bounding box center [924, 451] width 52 height 28
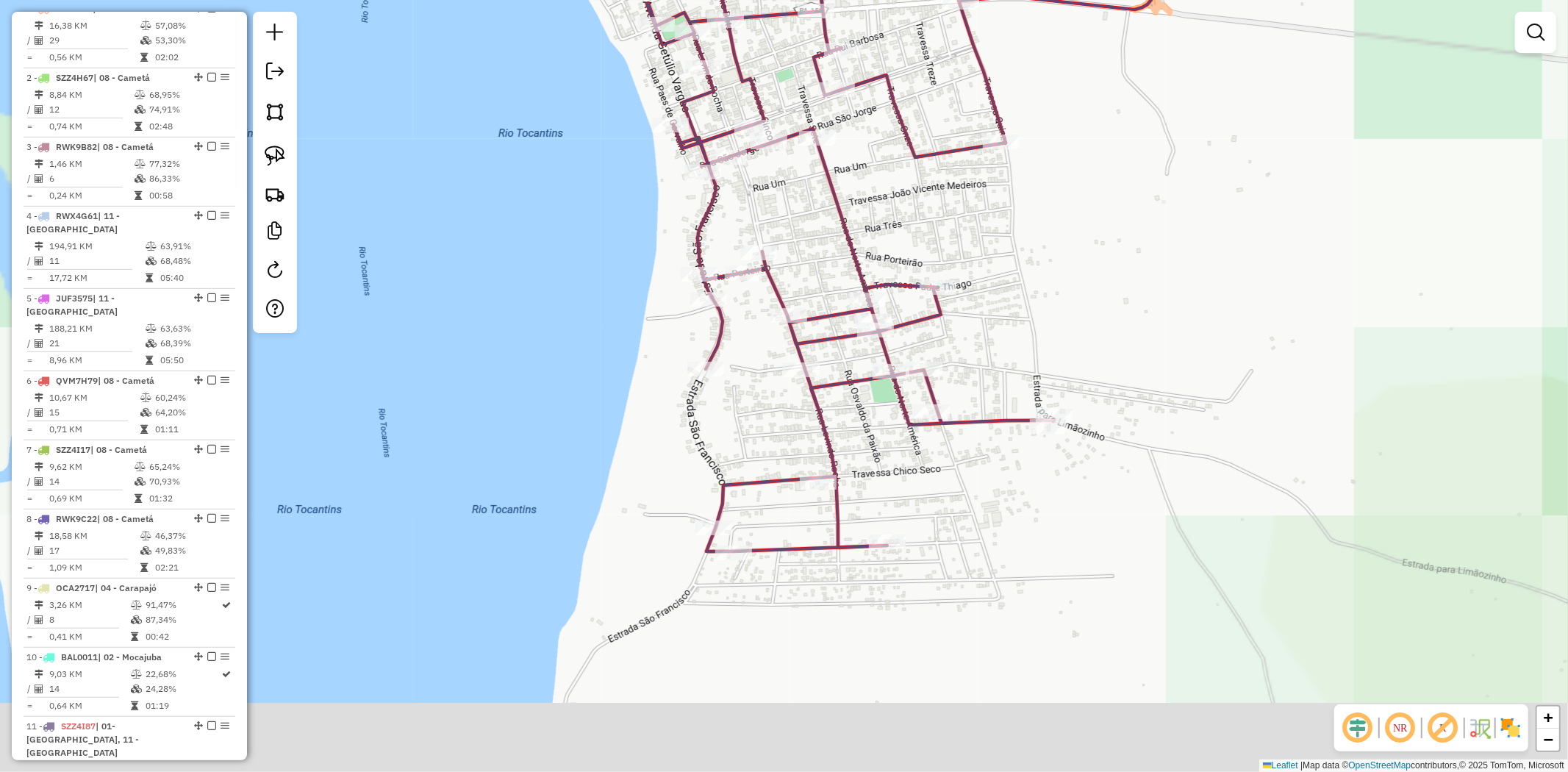
drag, startPoint x: 1013, startPoint y: 409, endPoint x: 1030, endPoint y: 257, distance: 152.9
click at [1030, 257] on div "Janela de atendimento Grade de atendimento Capacidade Transportadoras Veículos …" at bounding box center [784, 386] width 1568 height 772
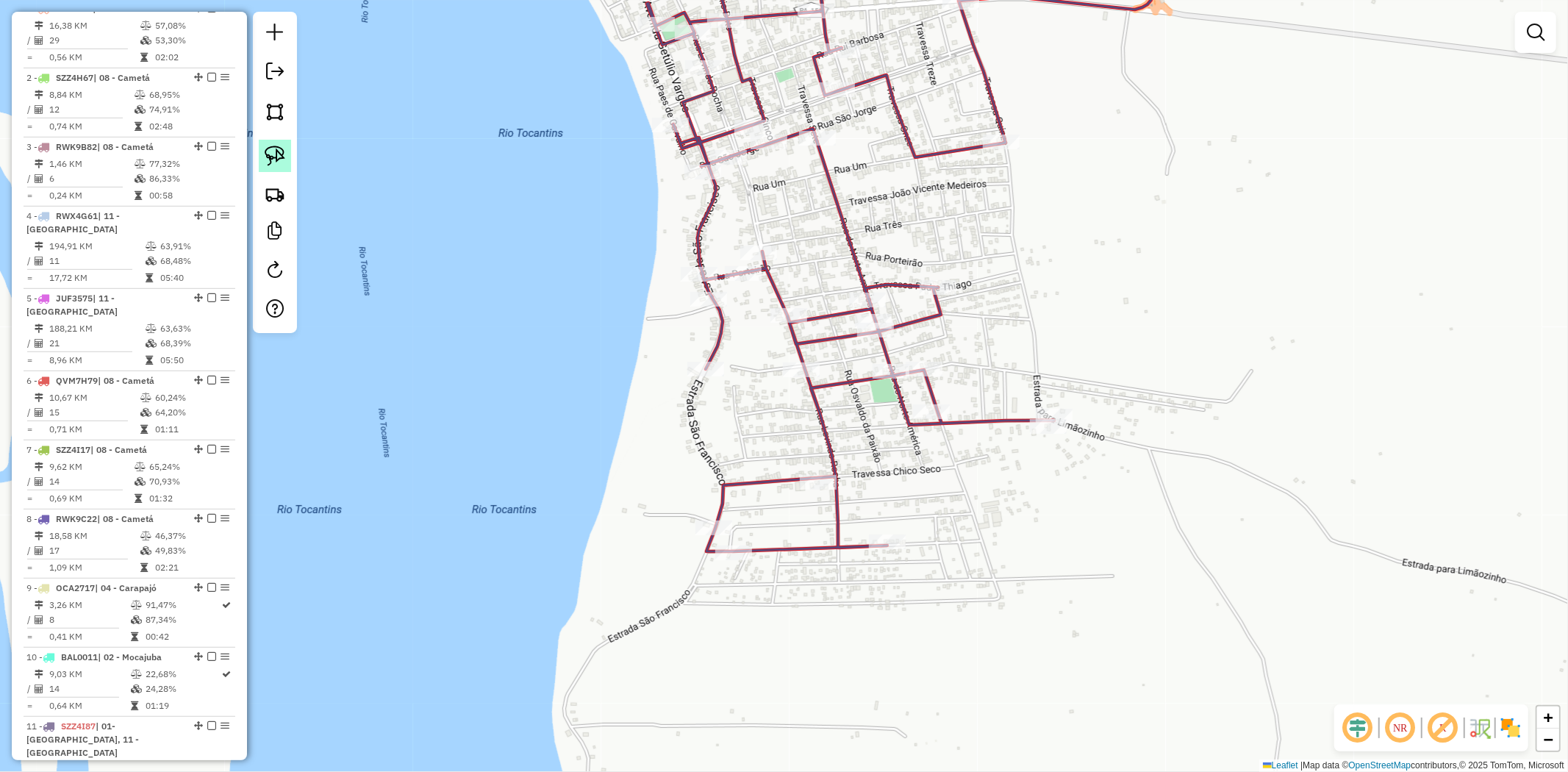
click at [276, 151] on img at bounding box center [275, 156] width 21 height 21
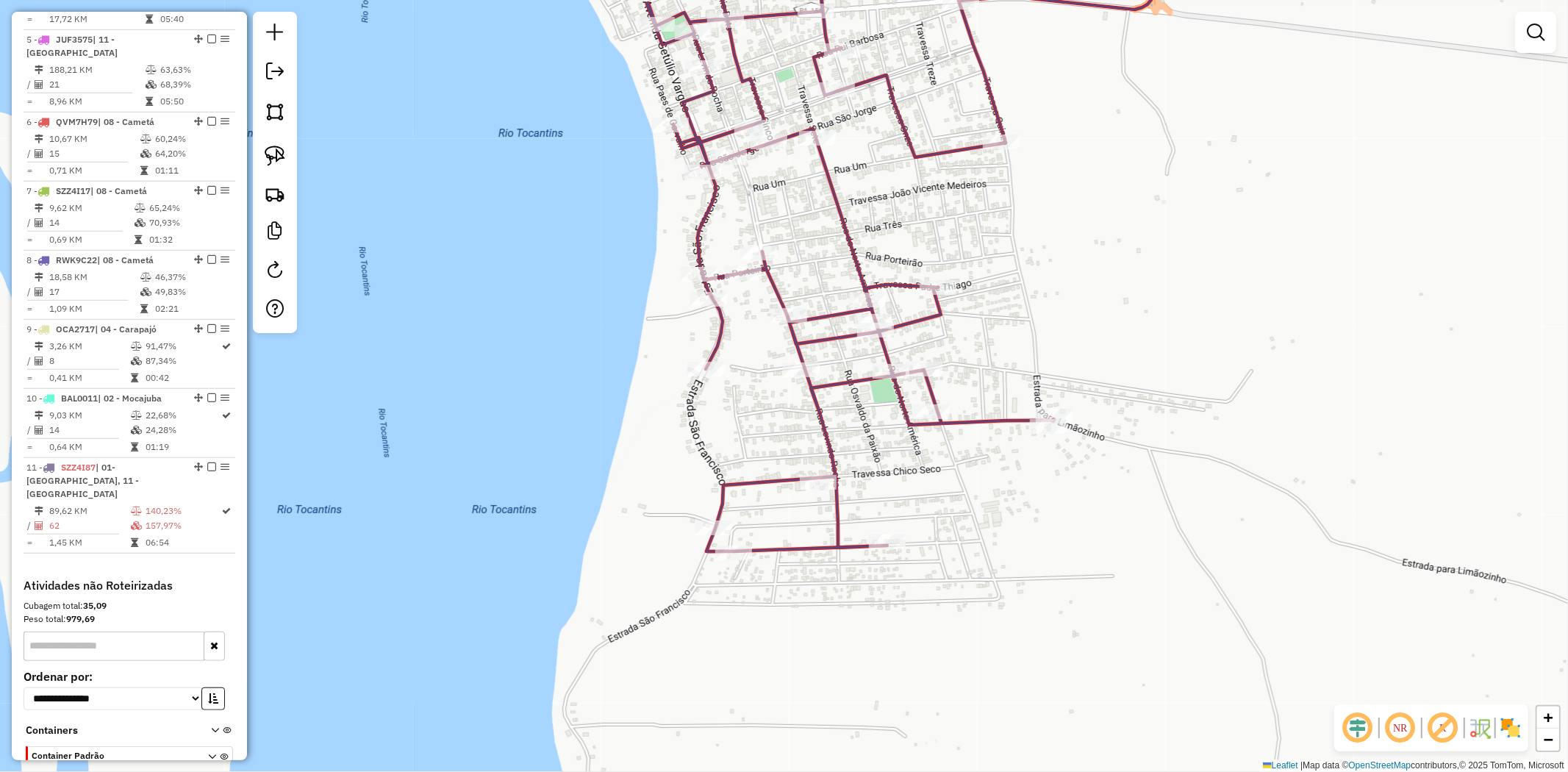
scroll to position [895, 0]
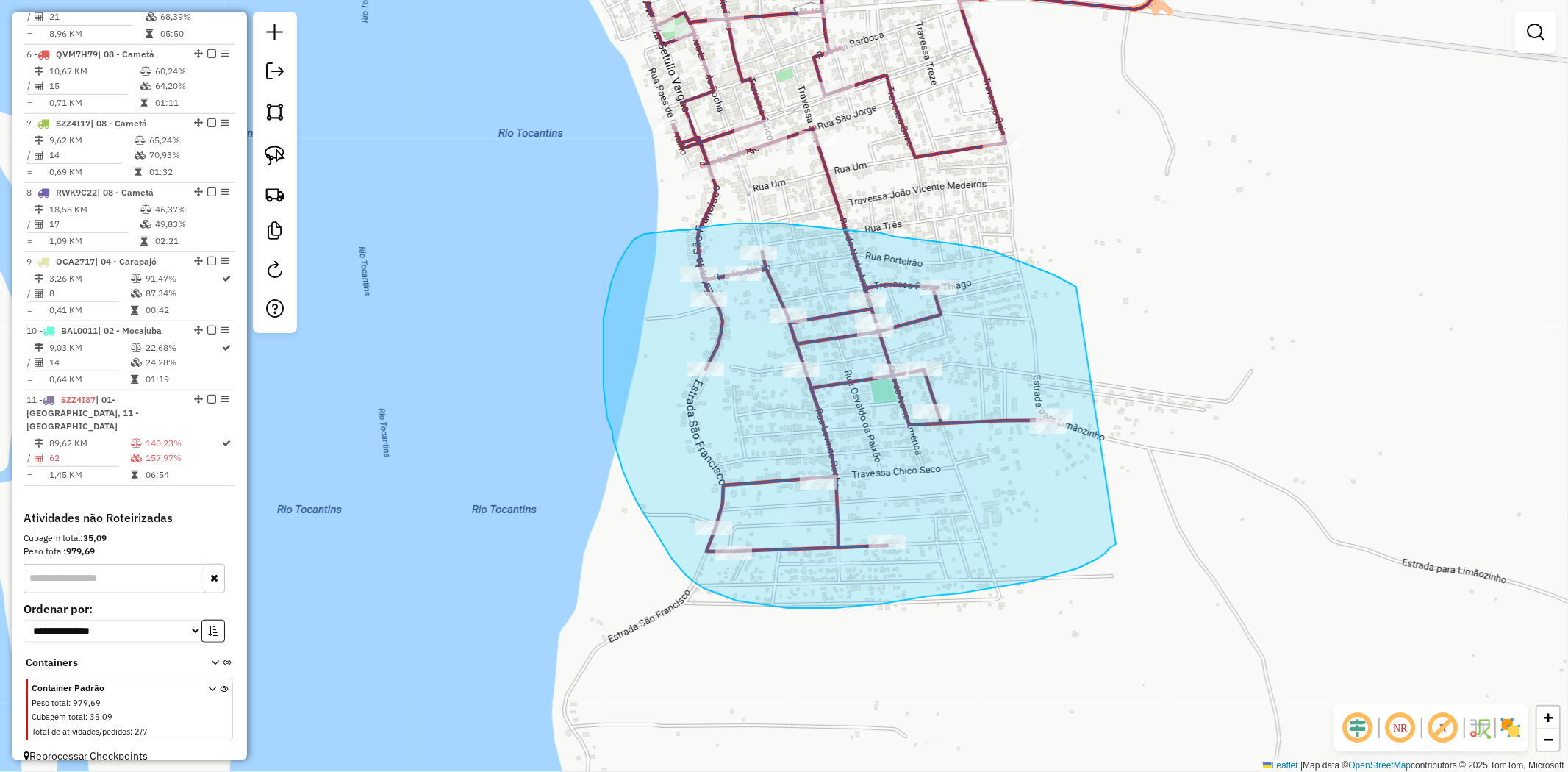
drag, startPoint x: 1032, startPoint y: 266, endPoint x: 1116, endPoint y: 544, distance: 290.4
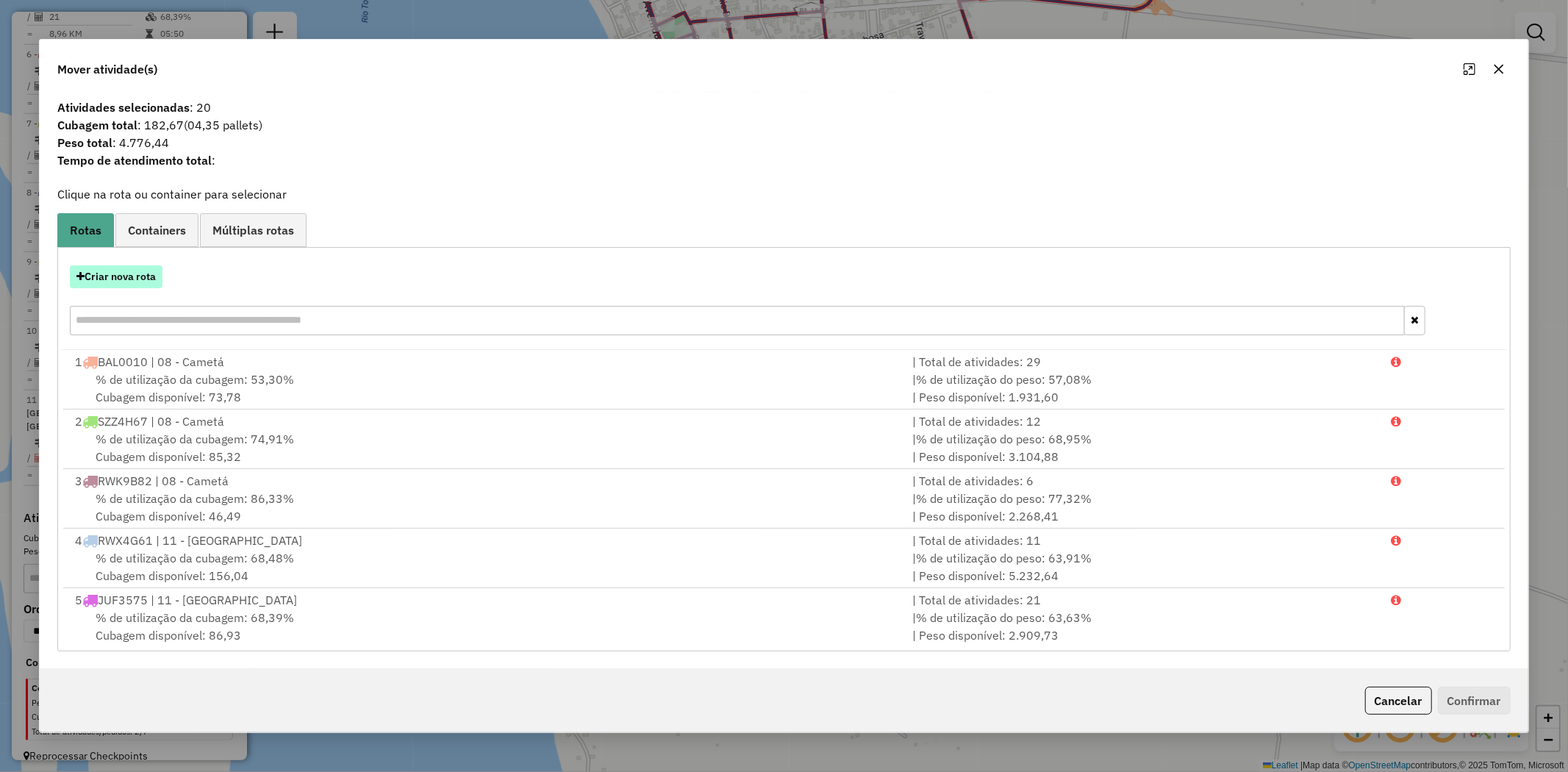
click at [131, 277] on button "Criar nova rota" at bounding box center [116, 277] width 93 height 22
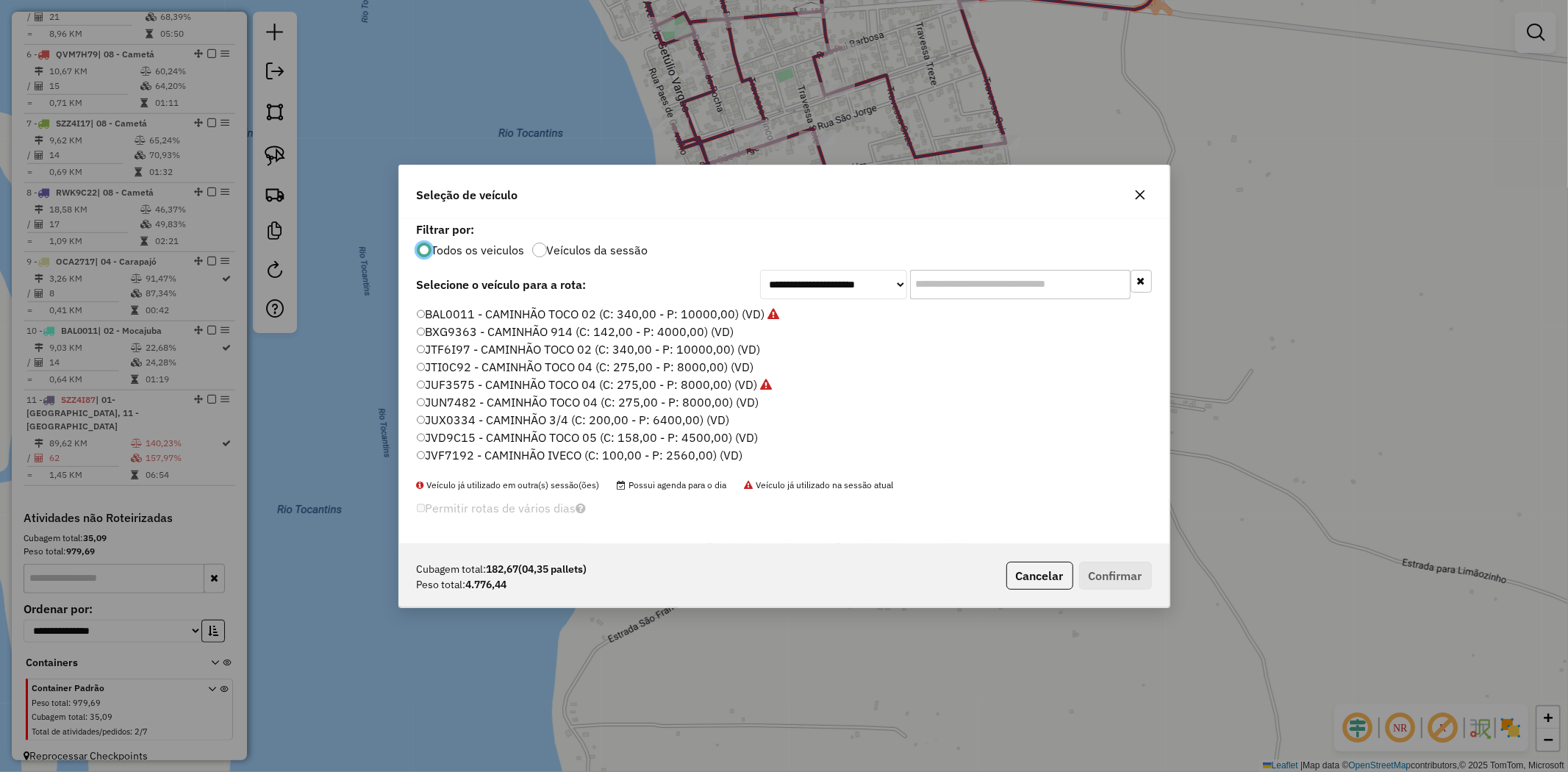
scroll to position [0, 0]
click at [450, 420] on label "JUN7482 - CAMINHÃO TOCO 04 (C: 275,00 - P: 8000,00) (VD)" at bounding box center [588, 419] width 342 height 18
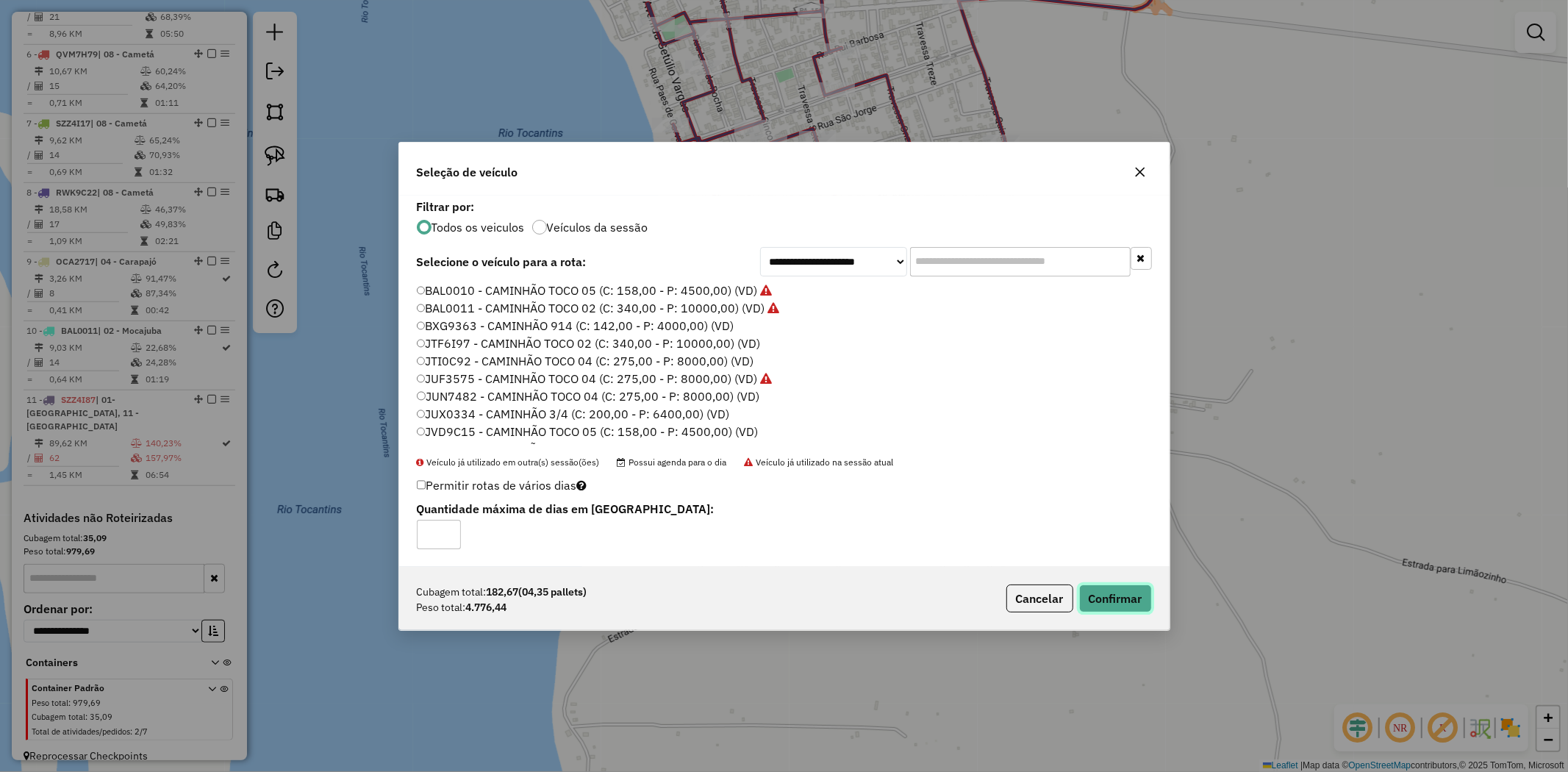
click at [1121, 602] on button "Confirmar" at bounding box center [1116, 598] width 73 height 28
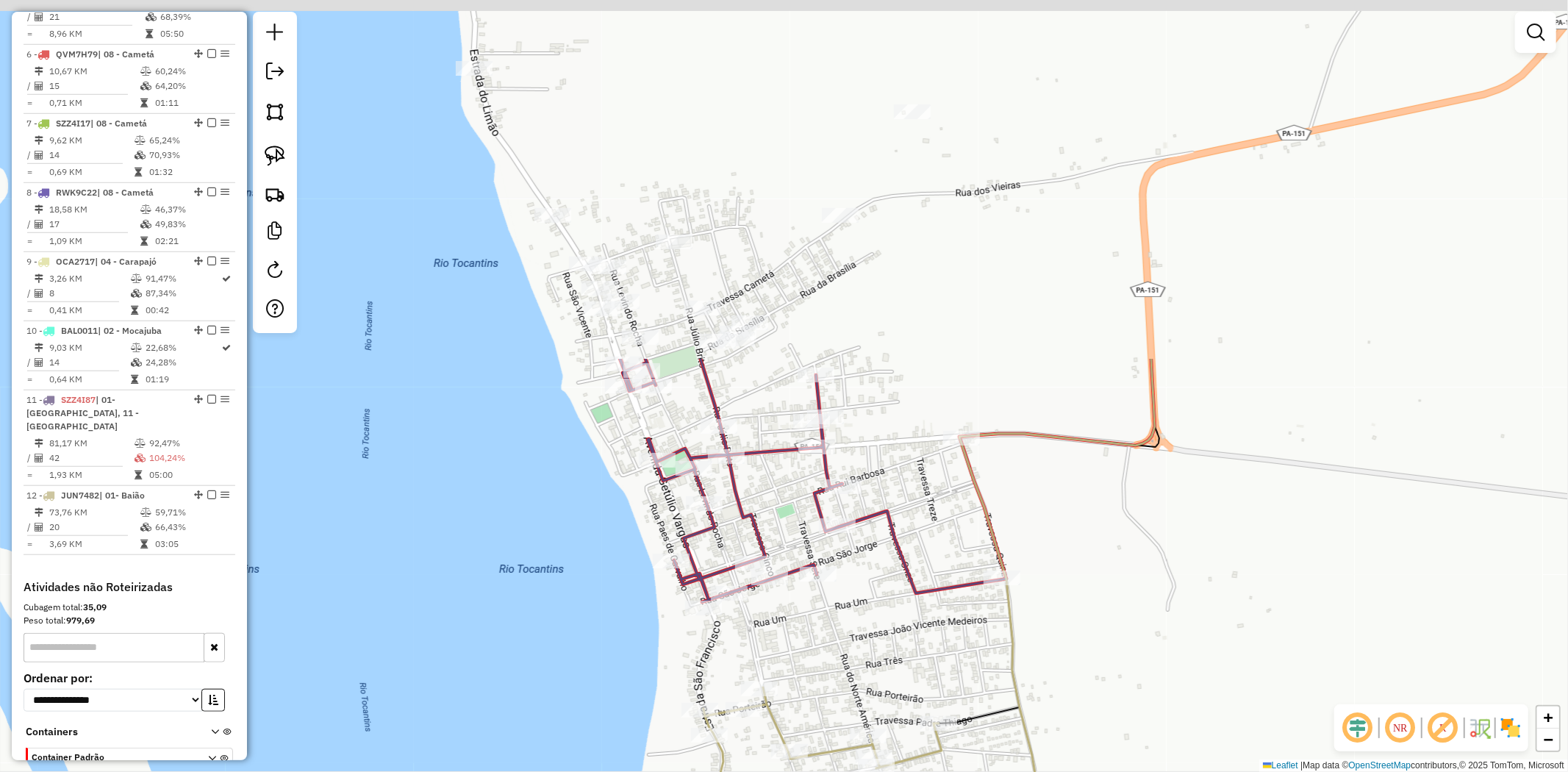
drag, startPoint x: 1012, startPoint y: 297, endPoint x: 1012, endPoint y: 733, distance: 436.0
click at [1012, 733] on div "Janela de atendimento Grade de atendimento Capacidade Transportadoras Veículos …" at bounding box center [784, 386] width 1568 height 772
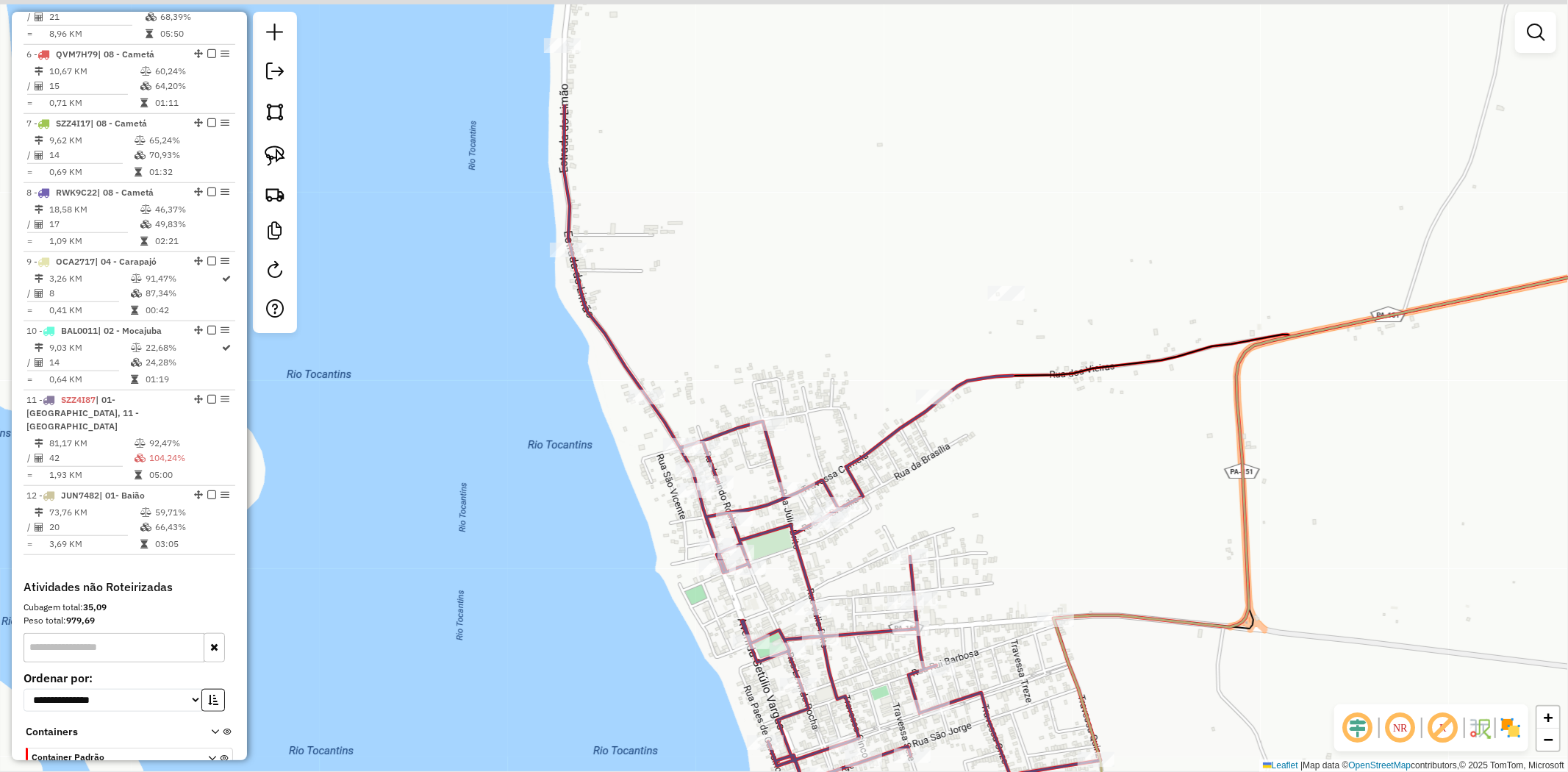
drag, startPoint x: 1147, startPoint y: 468, endPoint x: 1192, endPoint y: 535, distance: 80.7
click at [1192, 535] on div "Janela de atendimento Grade de atendimento Capacidade Transportadoras Veículos …" at bounding box center [784, 386] width 1568 height 772
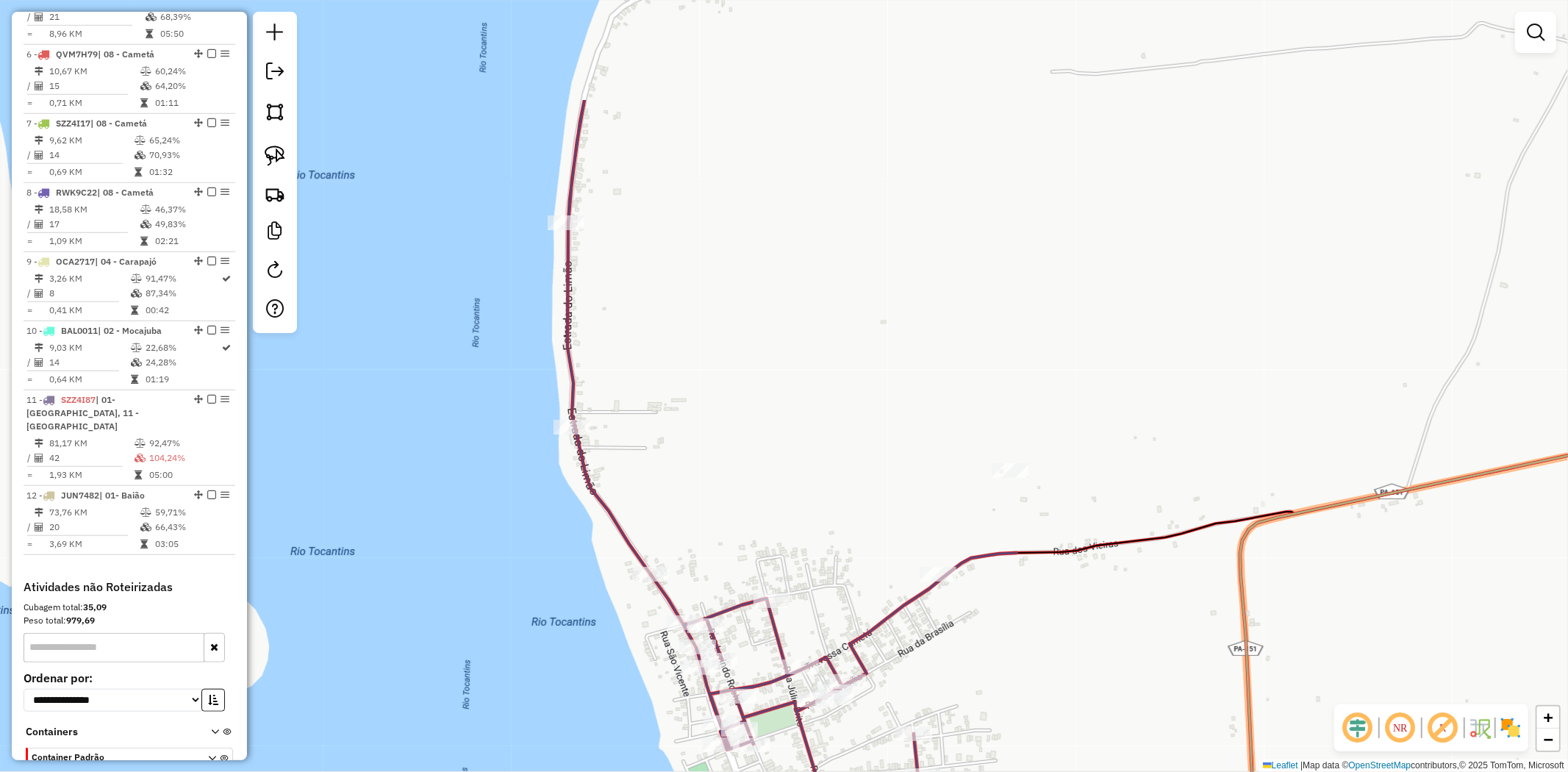
drag, startPoint x: 832, startPoint y: 246, endPoint x: 838, endPoint y: 430, distance: 184.1
click at [838, 430] on div "Janela de atendimento Grade de atendimento Capacidade Transportadoras Veículos …" at bounding box center [784, 386] width 1568 height 772
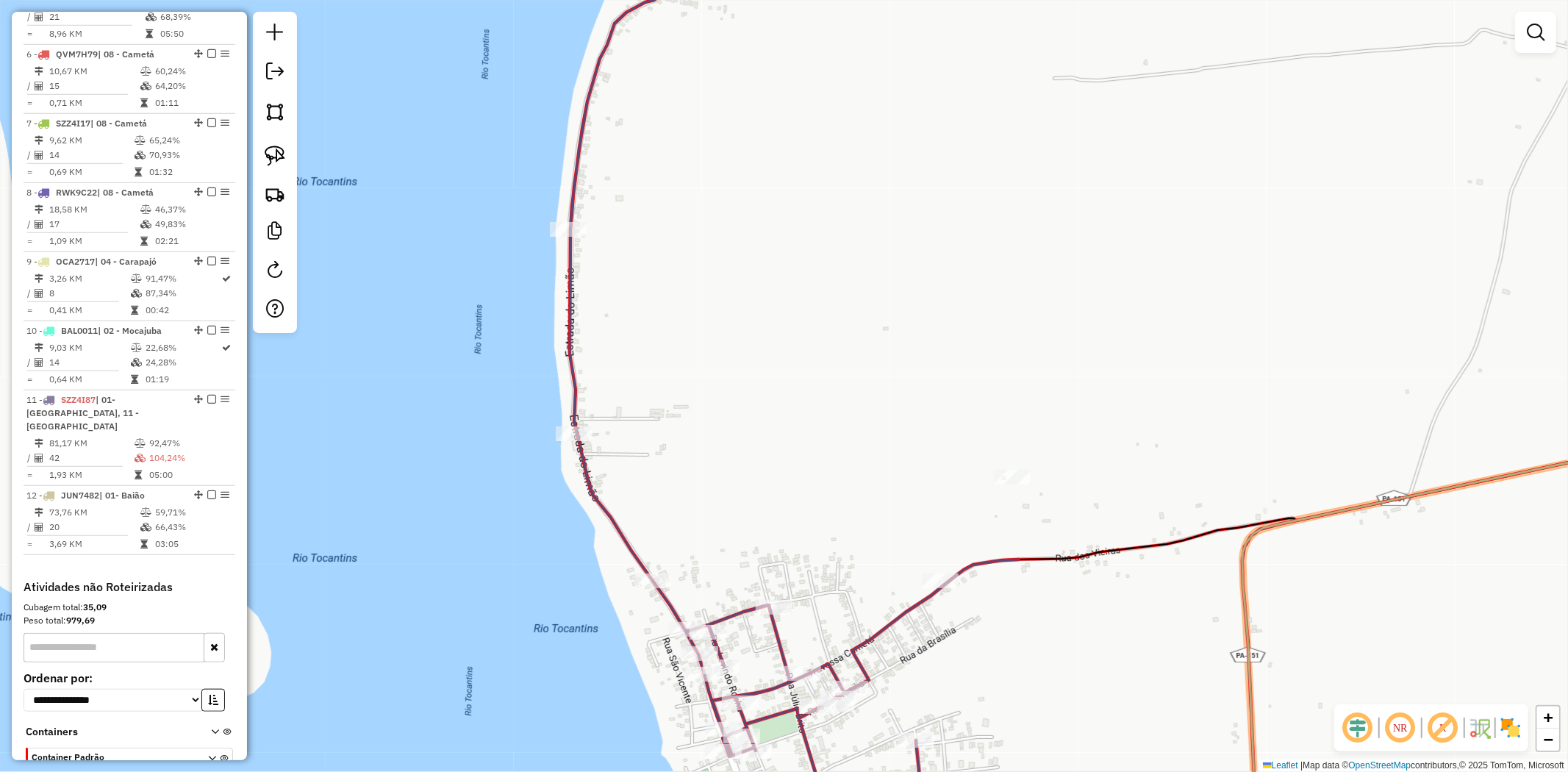
click at [1549, 751] on div "+ −" at bounding box center [1547, 729] width 25 height 47
click at [1549, 744] on span "−" at bounding box center [1548, 739] width 9 height 18
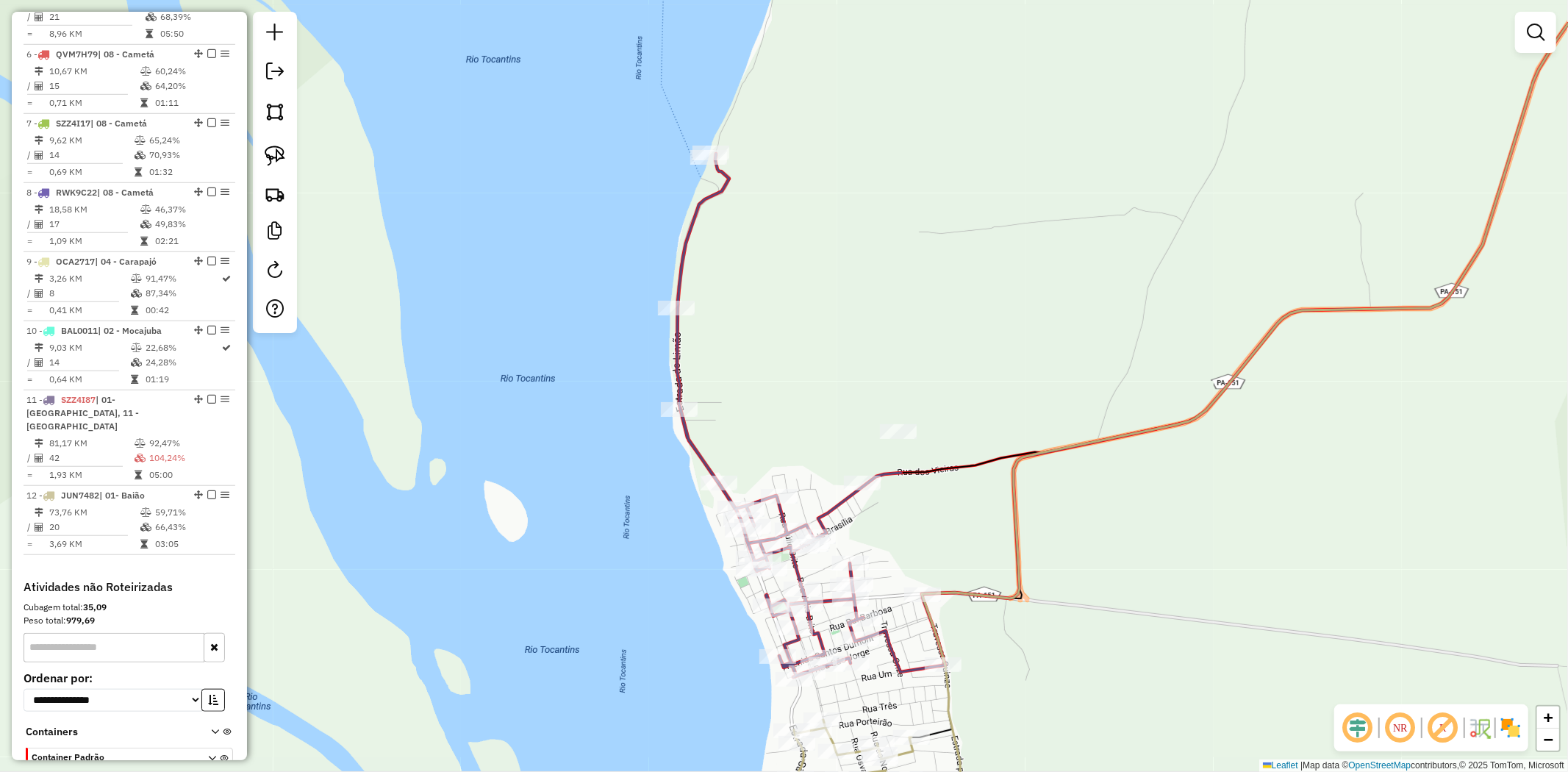
drag, startPoint x: 272, startPoint y: 148, endPoint x: 361, endPoint y: 148, distance: 89.0
click at [273, 149] on img at bounding box center [275, 156] width 21 height 21
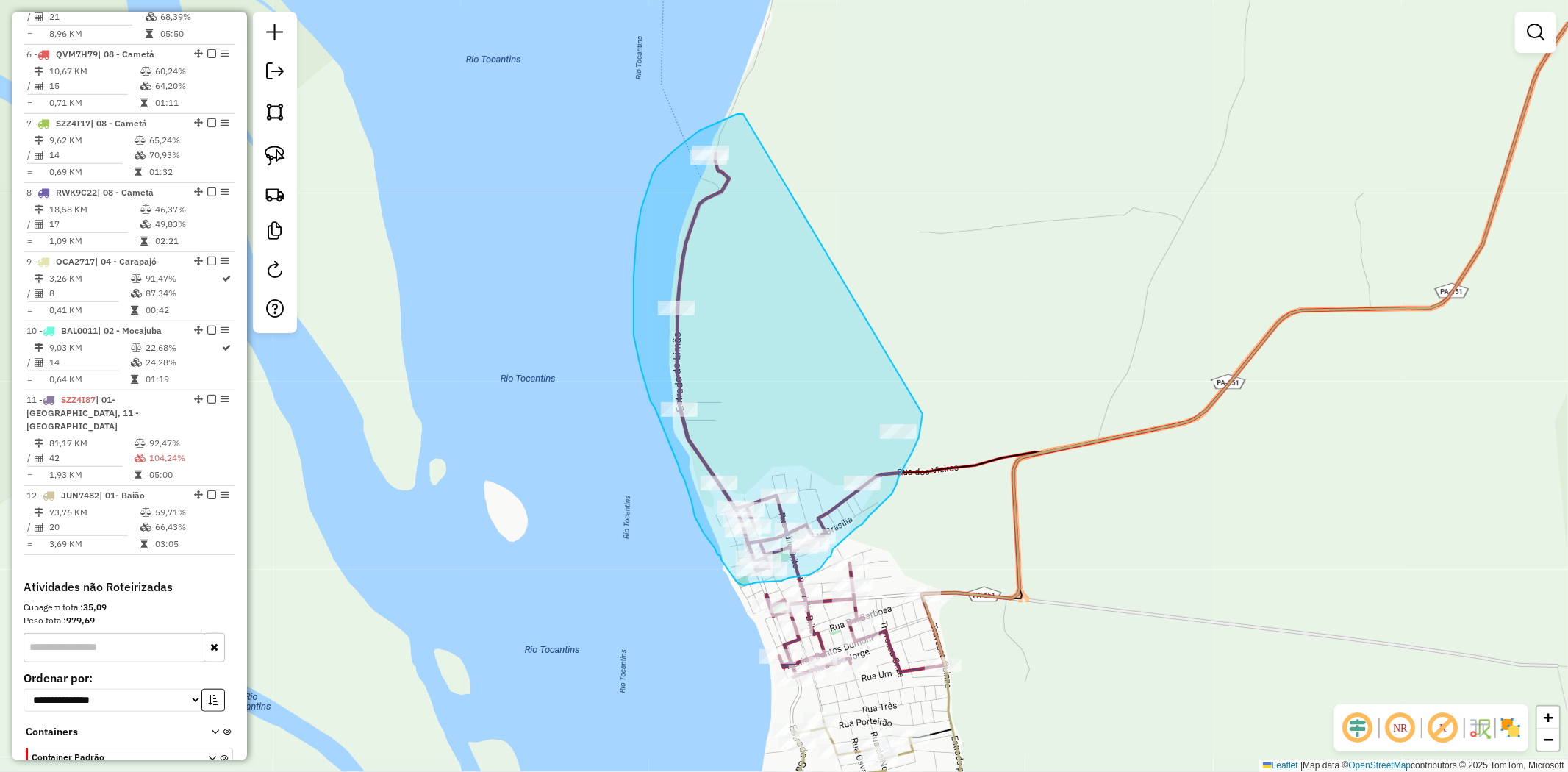
drag, startPoint x: 743, startPoint y: 114, endPoint x: 923, endPoint y: 414, distance: 349.9
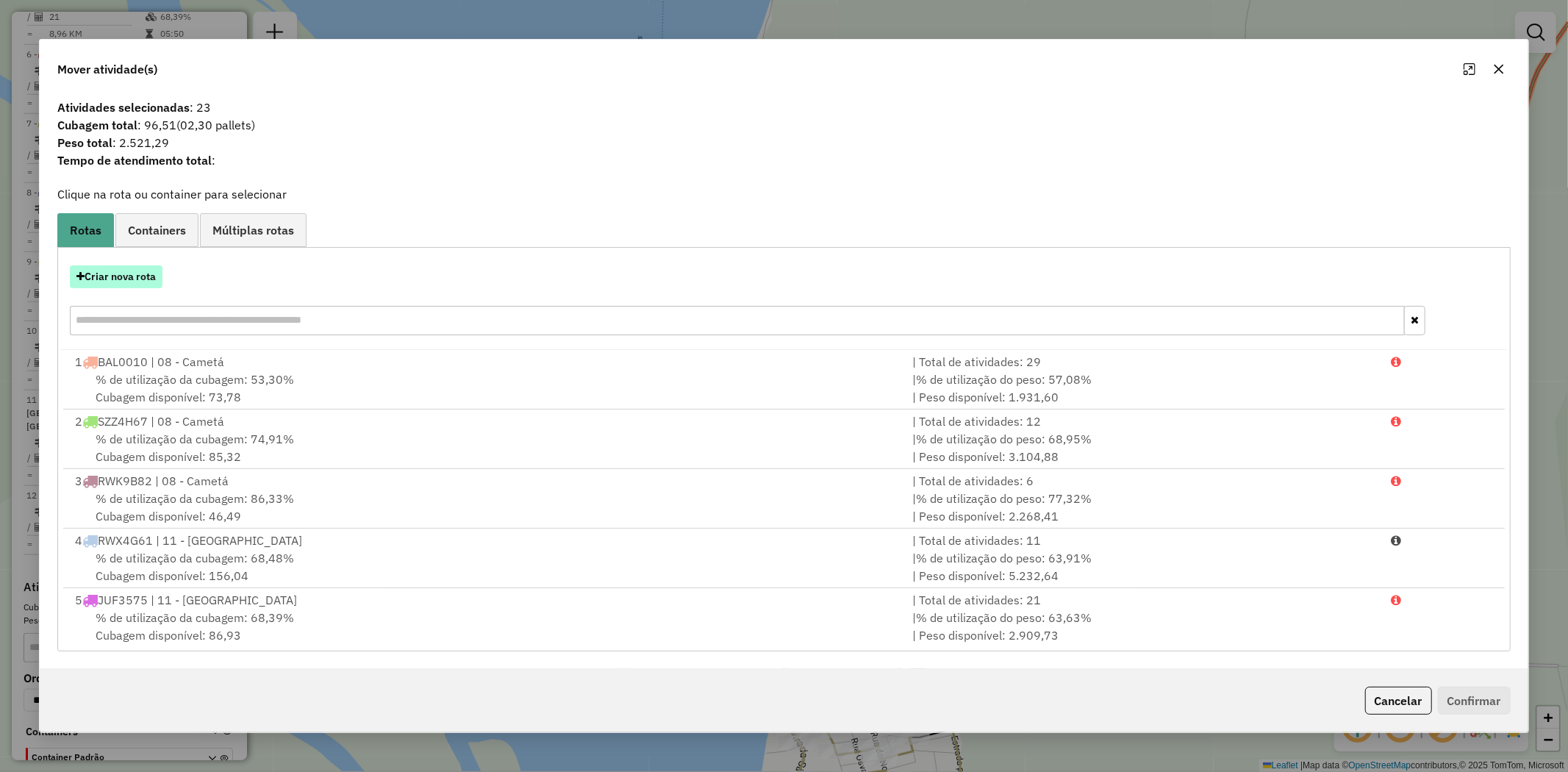
click at [147, 281] on button "Criar nova rota" at bounding box center [116, 277] width 93 height 22
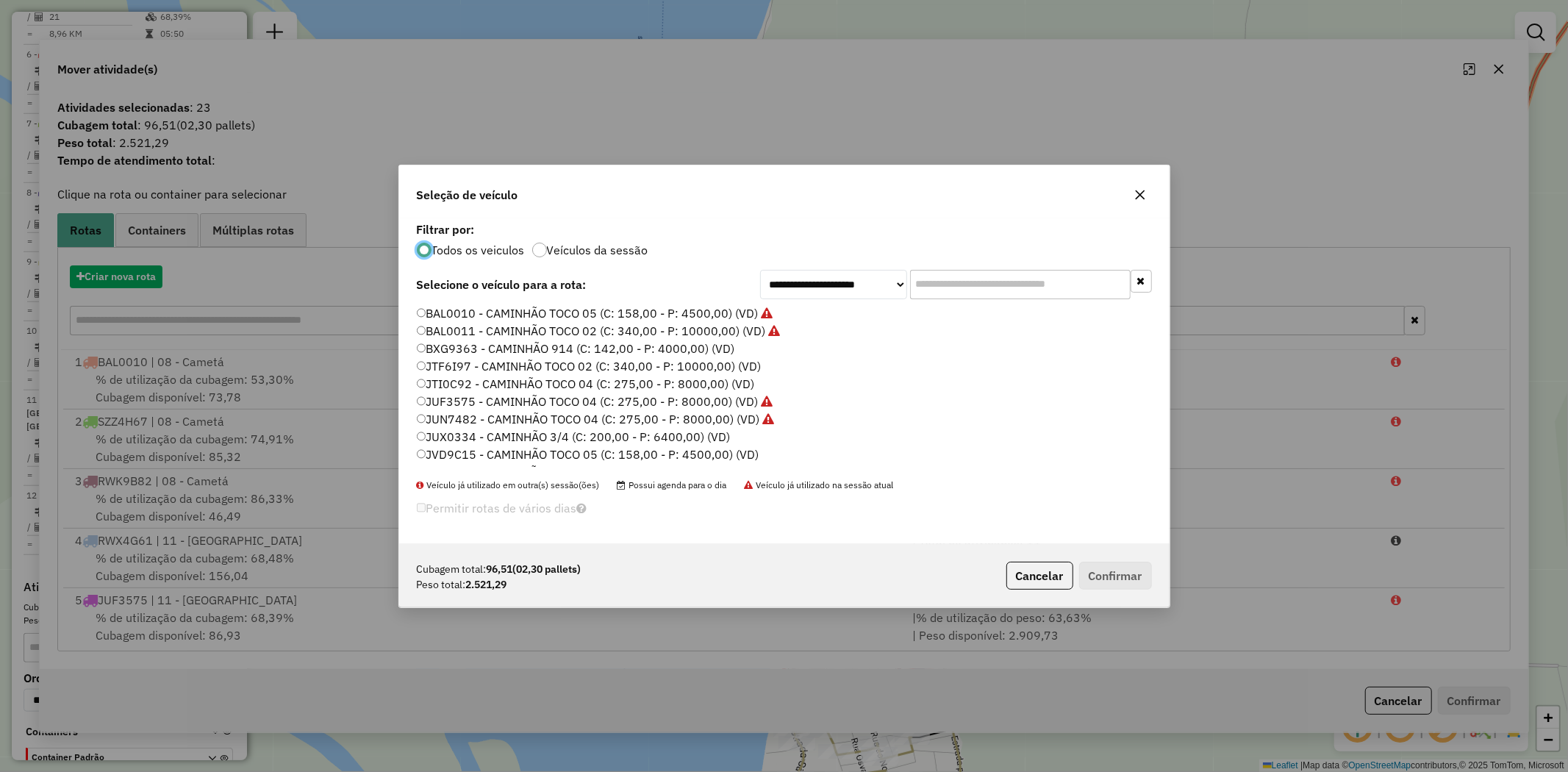
scroll to position [8, 3]
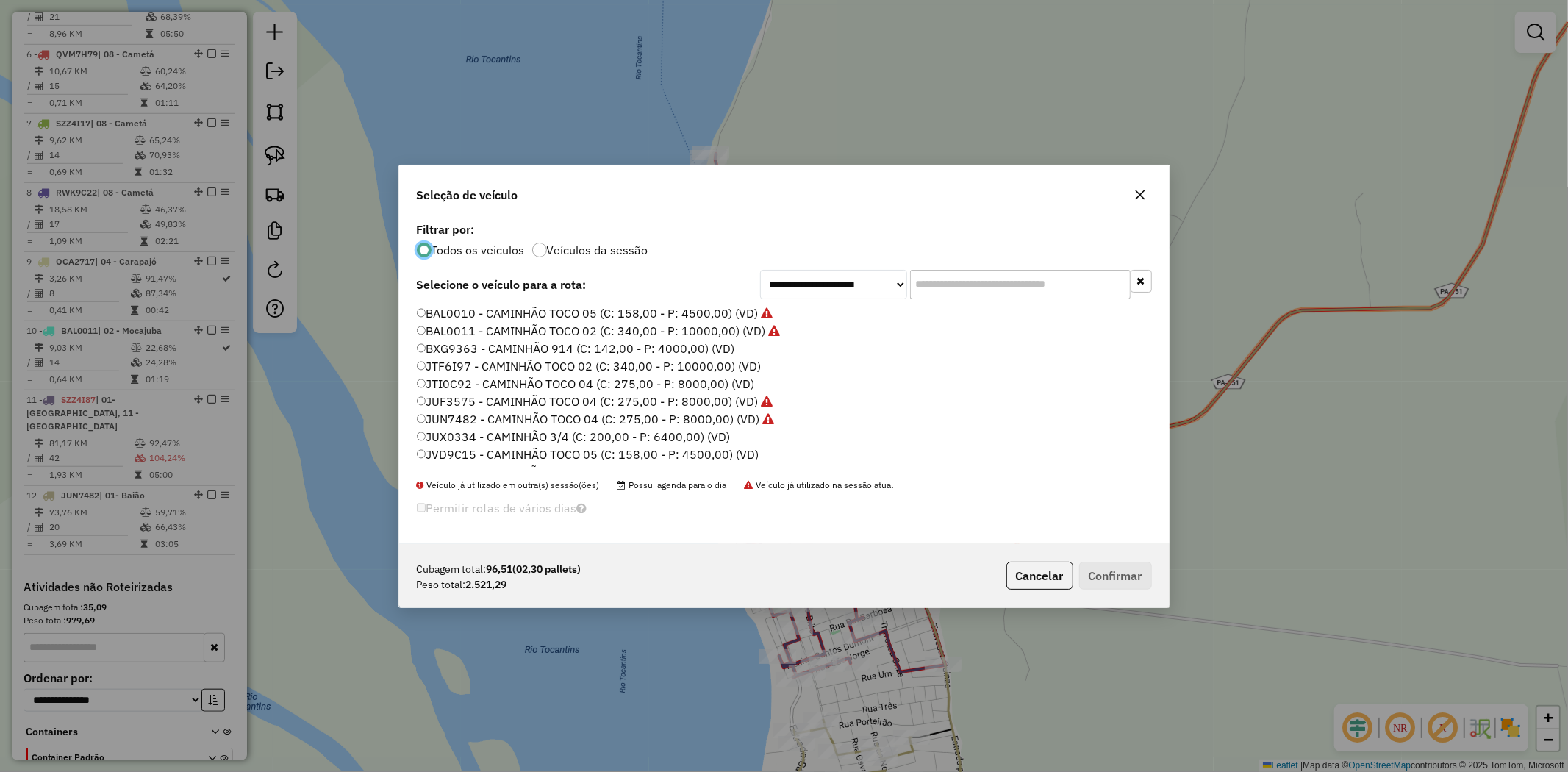
click at [488, 453] on label "JVD9C15 - CAMINHÃO TOCO 05 (C: 158,00 - P: 4500,00) (VD)" at bounding box center [588, 454] width 342 height 18
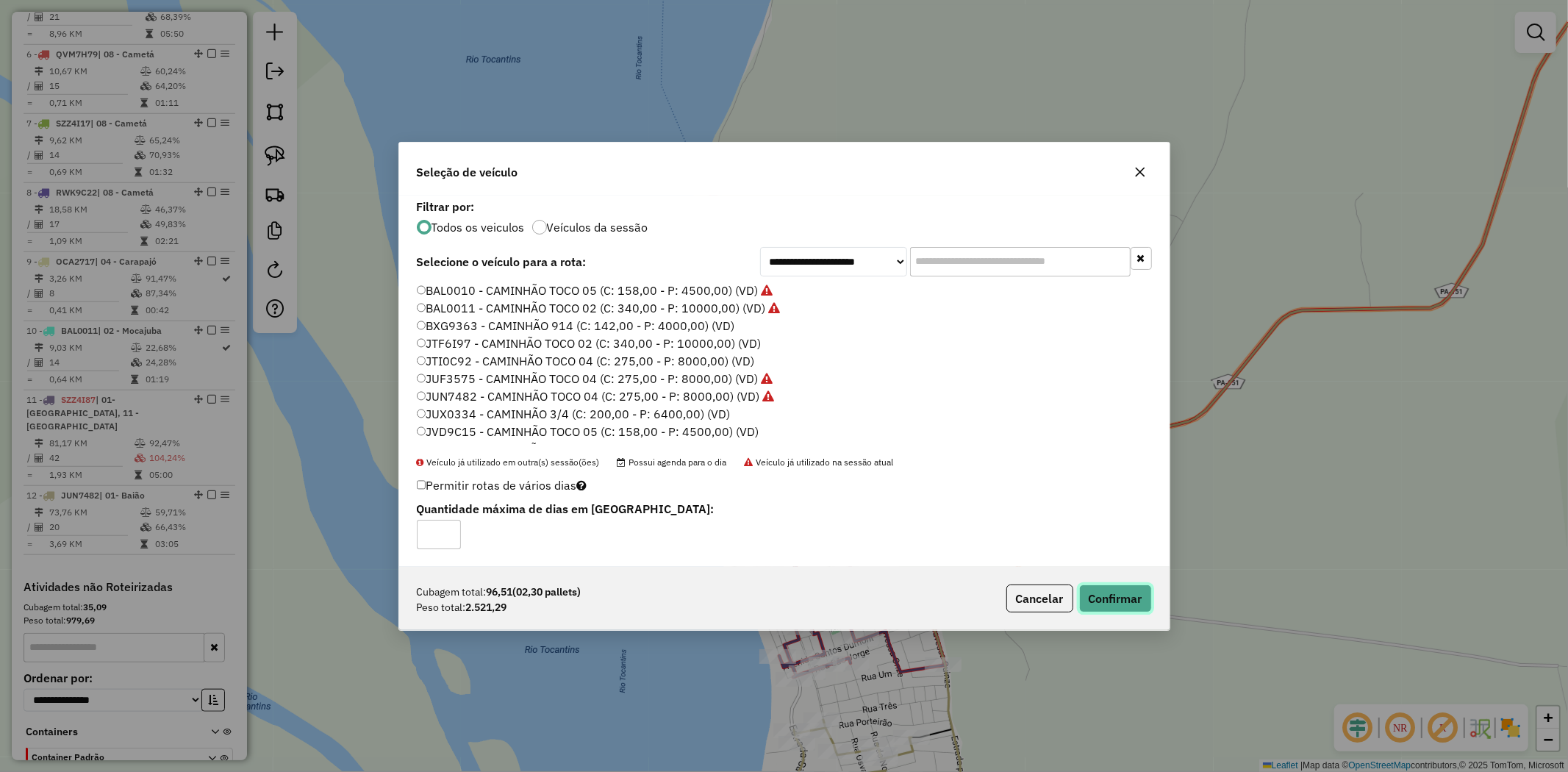
click at [1115, 605] on button "Confirmar" at bounding box center [1116, 598] width 73 height 28
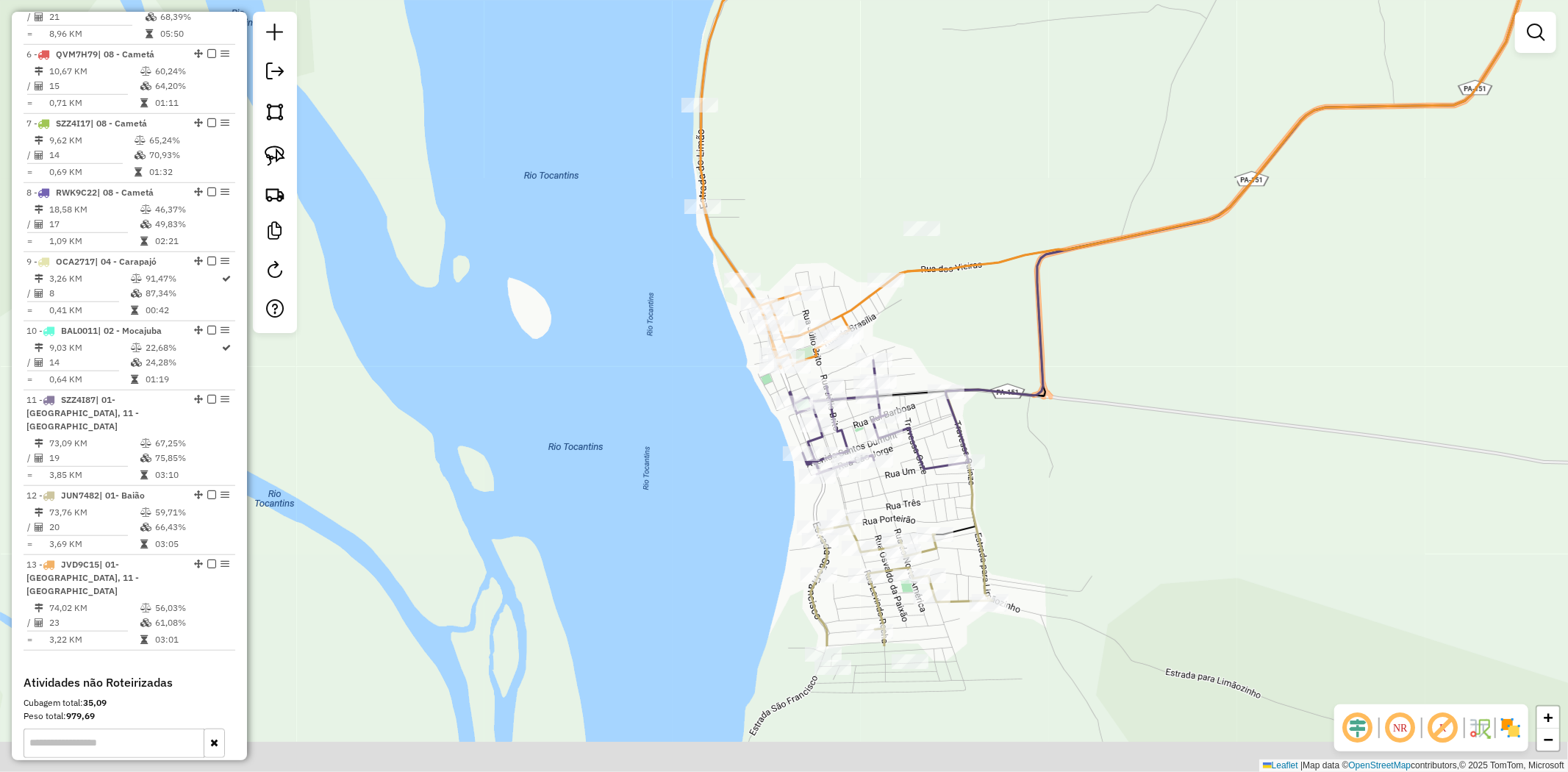
drag, startPoint x: 1048, startPoint y: 449, endPoint x: 1067, endPoint y: 250, distance: 199.9
click at [1067, 250] on icon at bounding box center [1318, 1] width 860 height 564
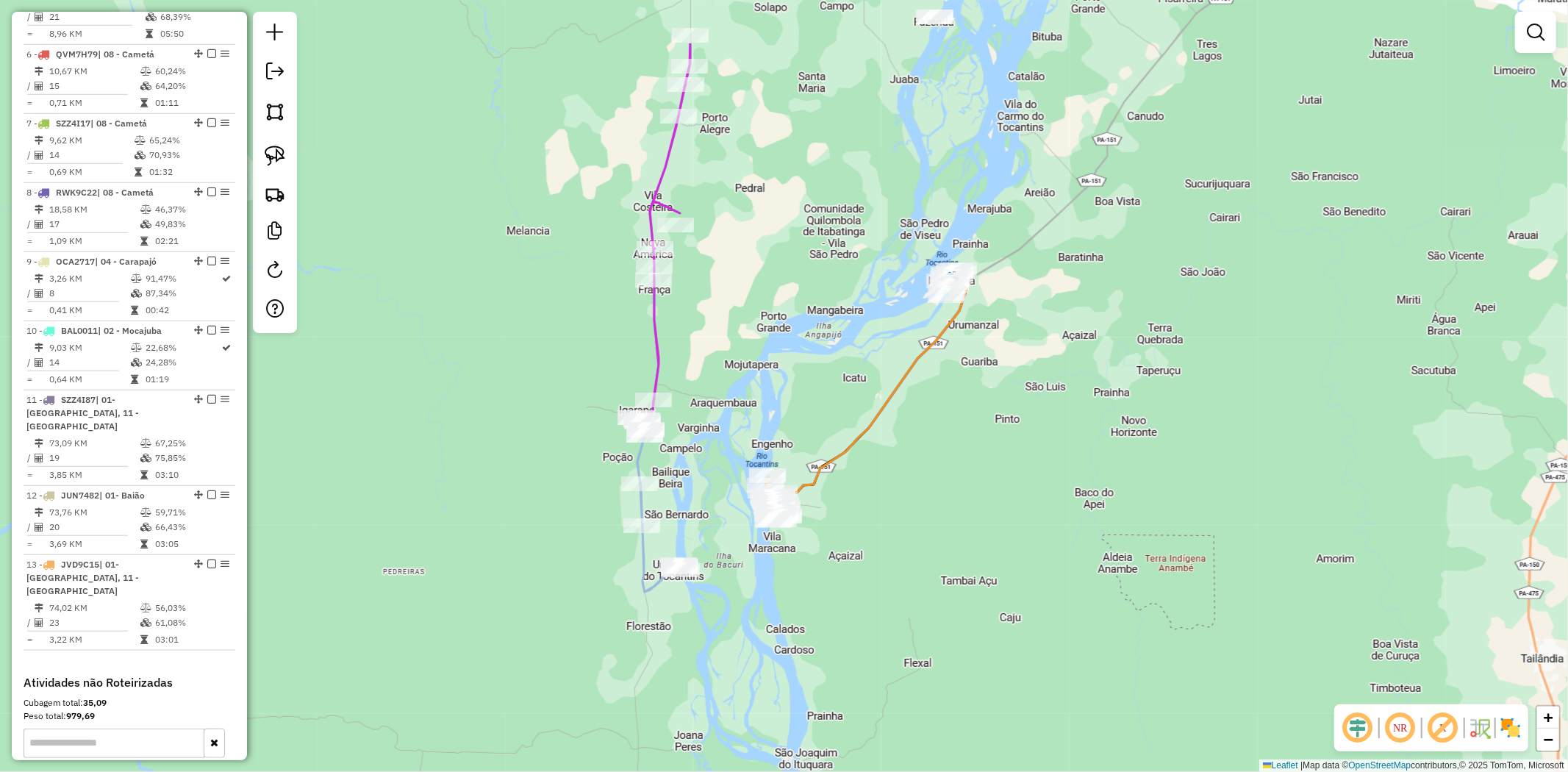
drag, startPoint x: 1173, startPoint y: 395, endPoint x: 901, endPoint y: 516, distance: 297.7
click at [901, 516] on div "Janela de atendimento Grade de atendimento Capacidade Transportadoras Veículos …" at bounding box center [784, 386] width 1568 height 772
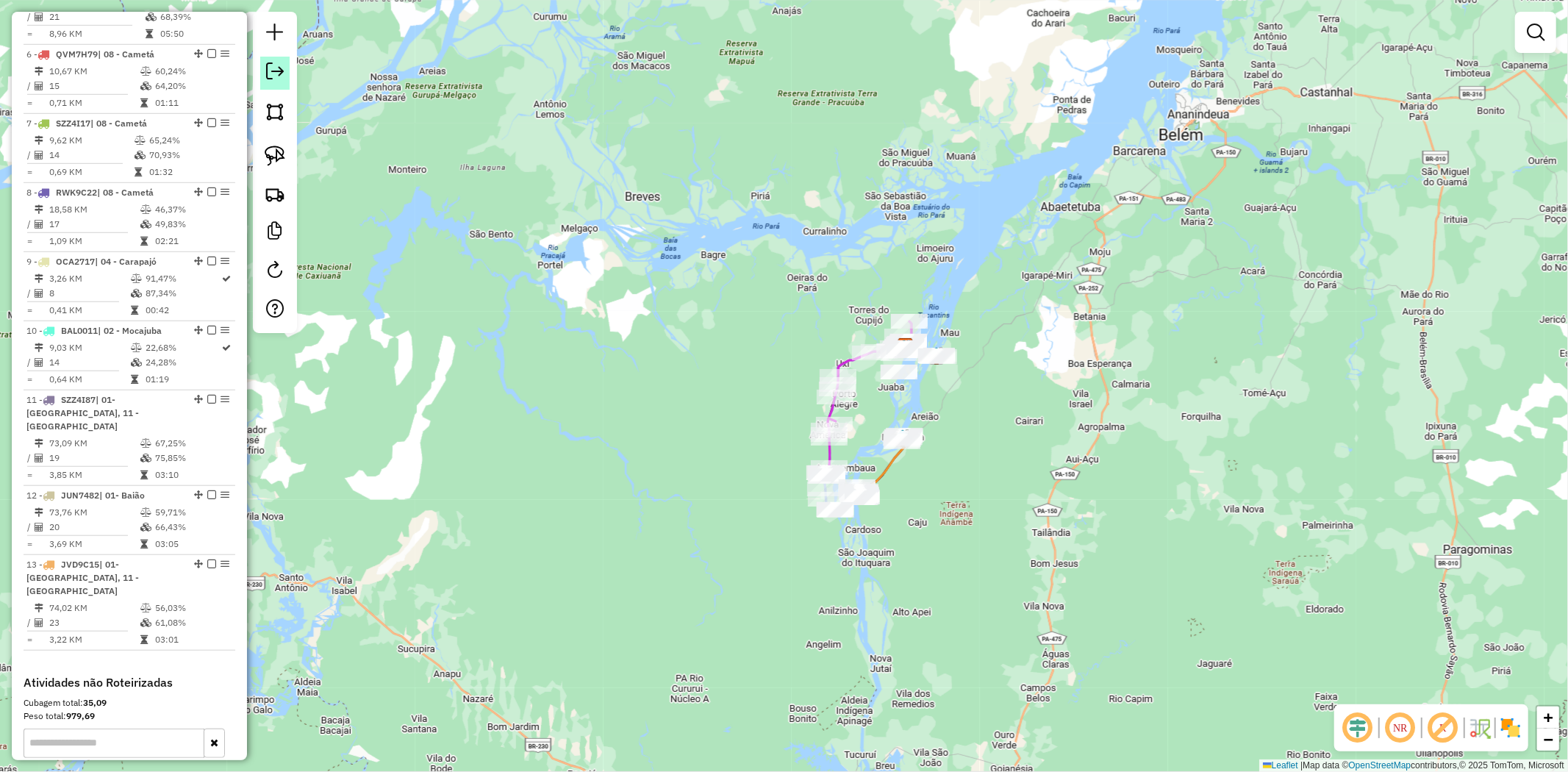
click at [274, 70] on em at bounding box center [274, 71] width 18 height 18
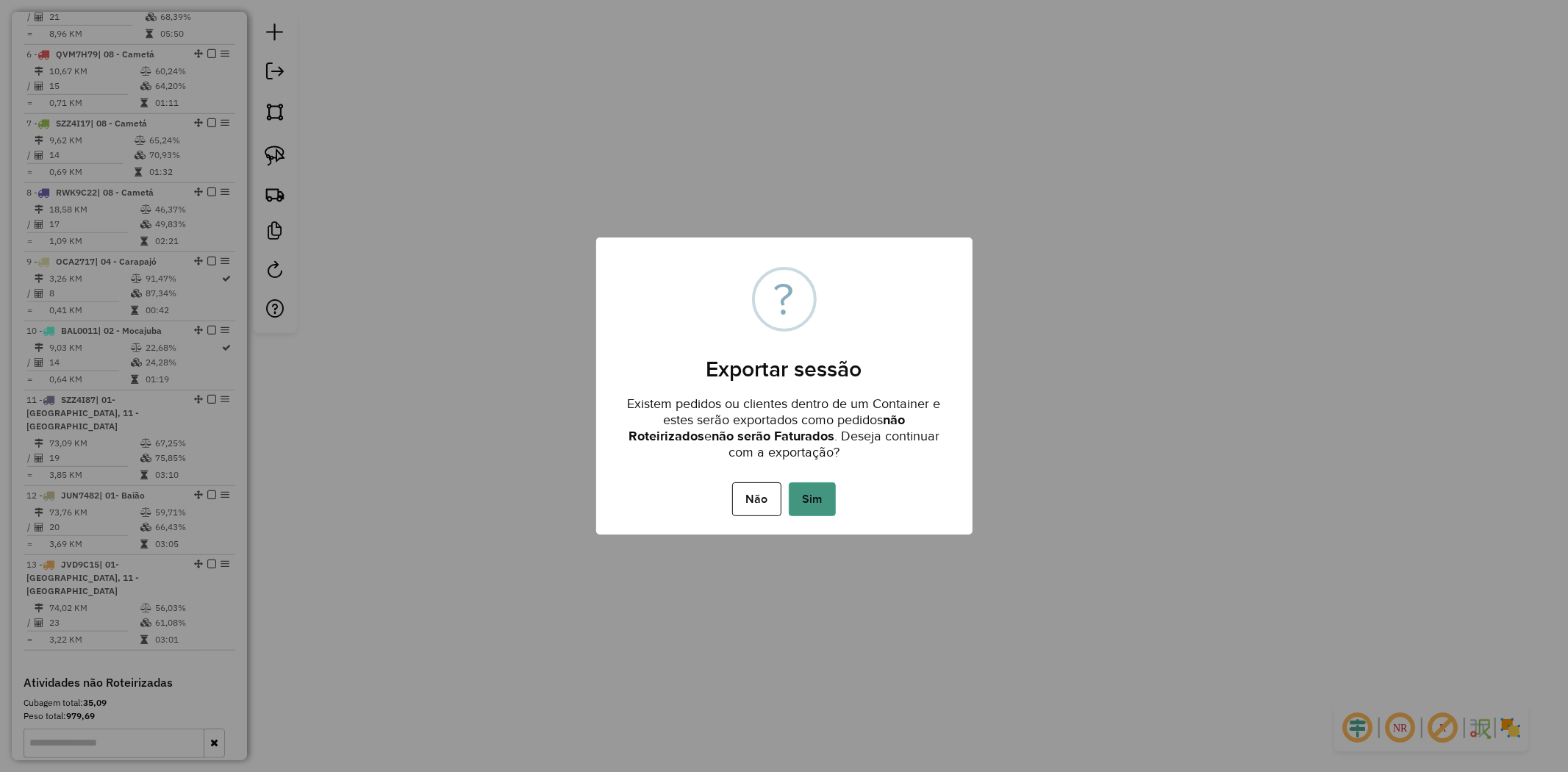
click at [818, 494] on button "Sim" at bounding box center [812, 499] width 47 height 34
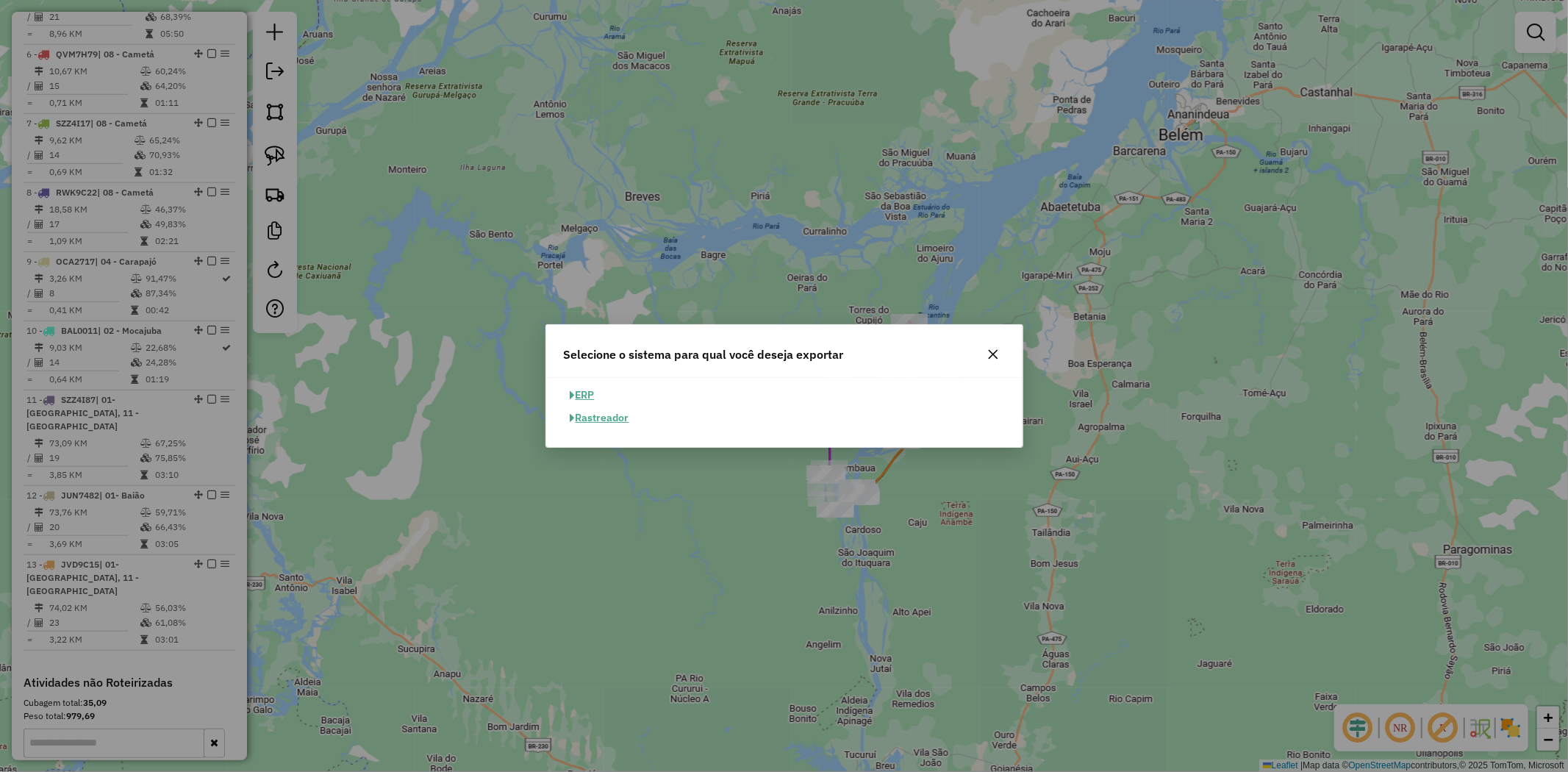
click at [576, 392] on button "ERP" at bounding box center [582, 395] width 38 height 22
select select "**"
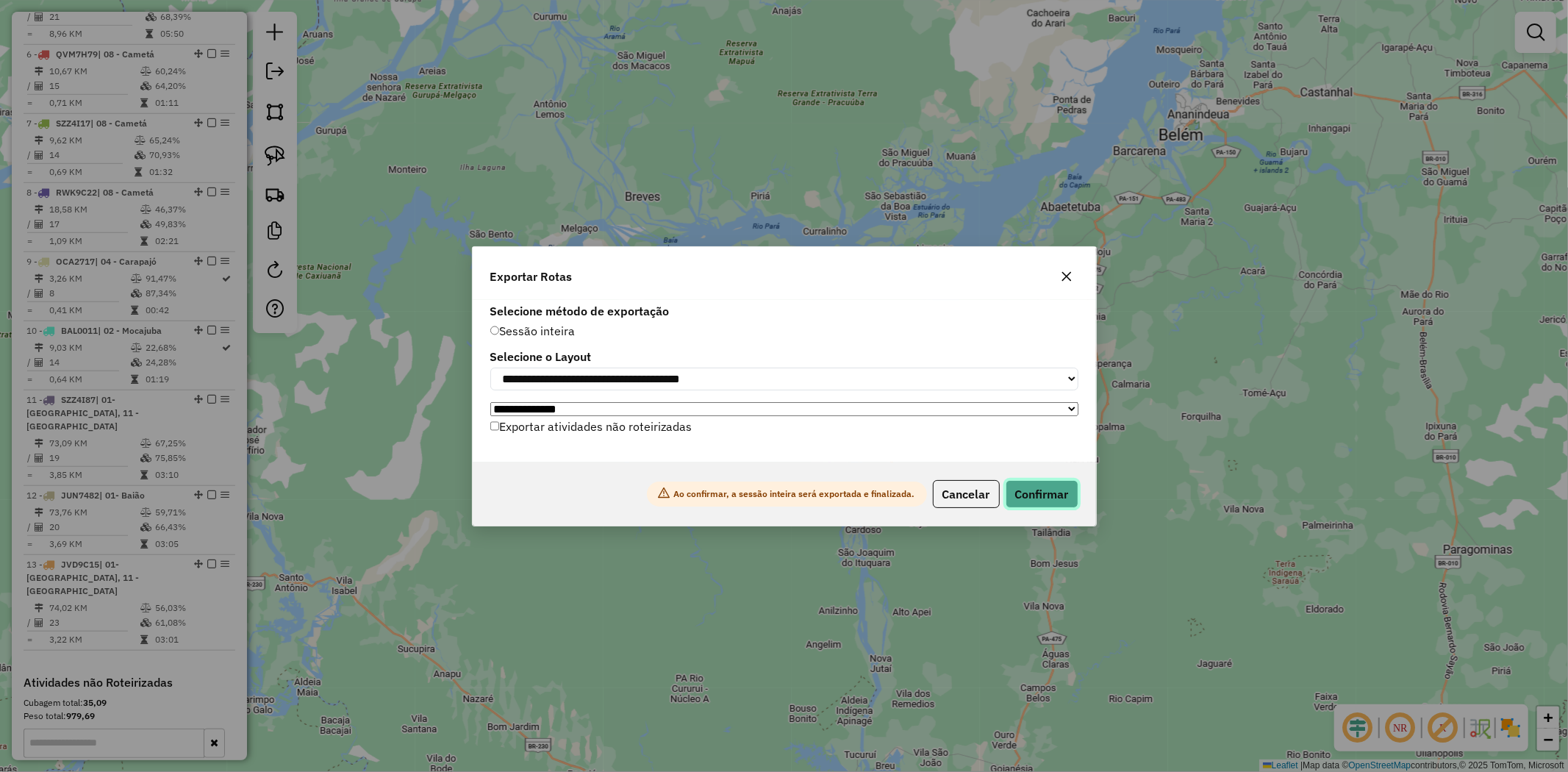
click at [1048, 491] on button "Confirmar" at bounding box center [1042, 494] width 73 height 28
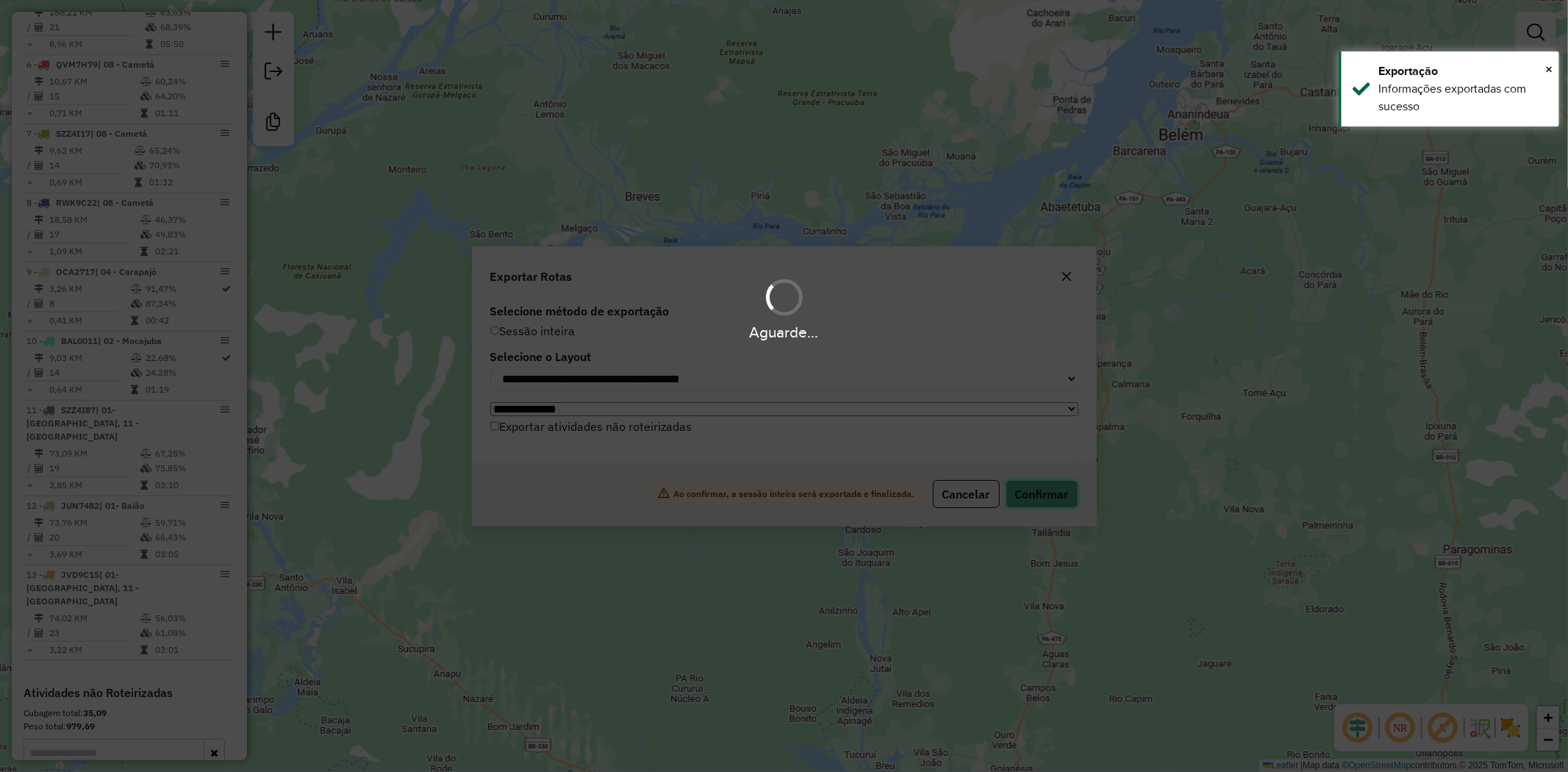
scroll to position [905, 0]
